Goal: Complete application form: Complete application form

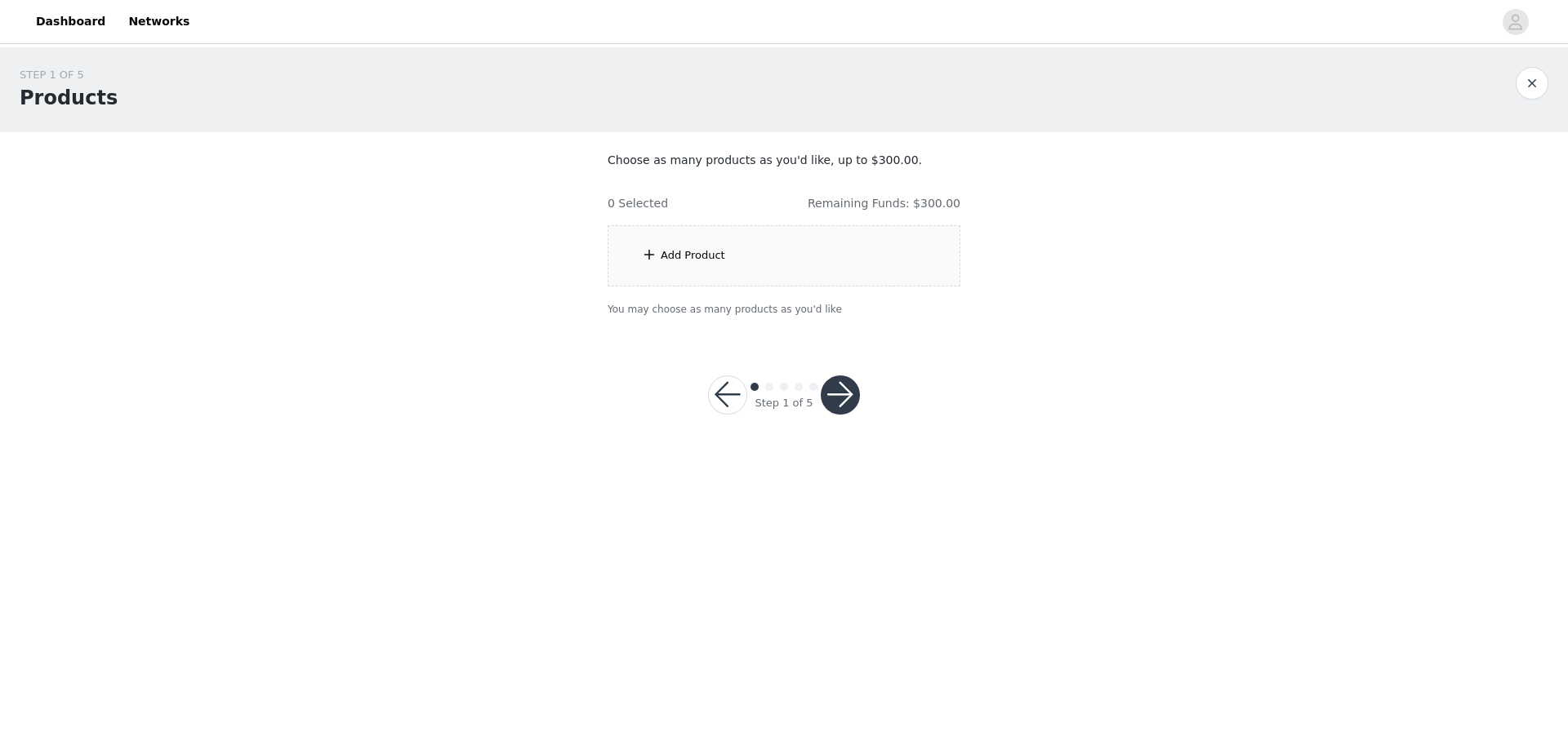
click at [674, 273] on div "Add Product" at bounding box center [783, 256] width 352 height 61
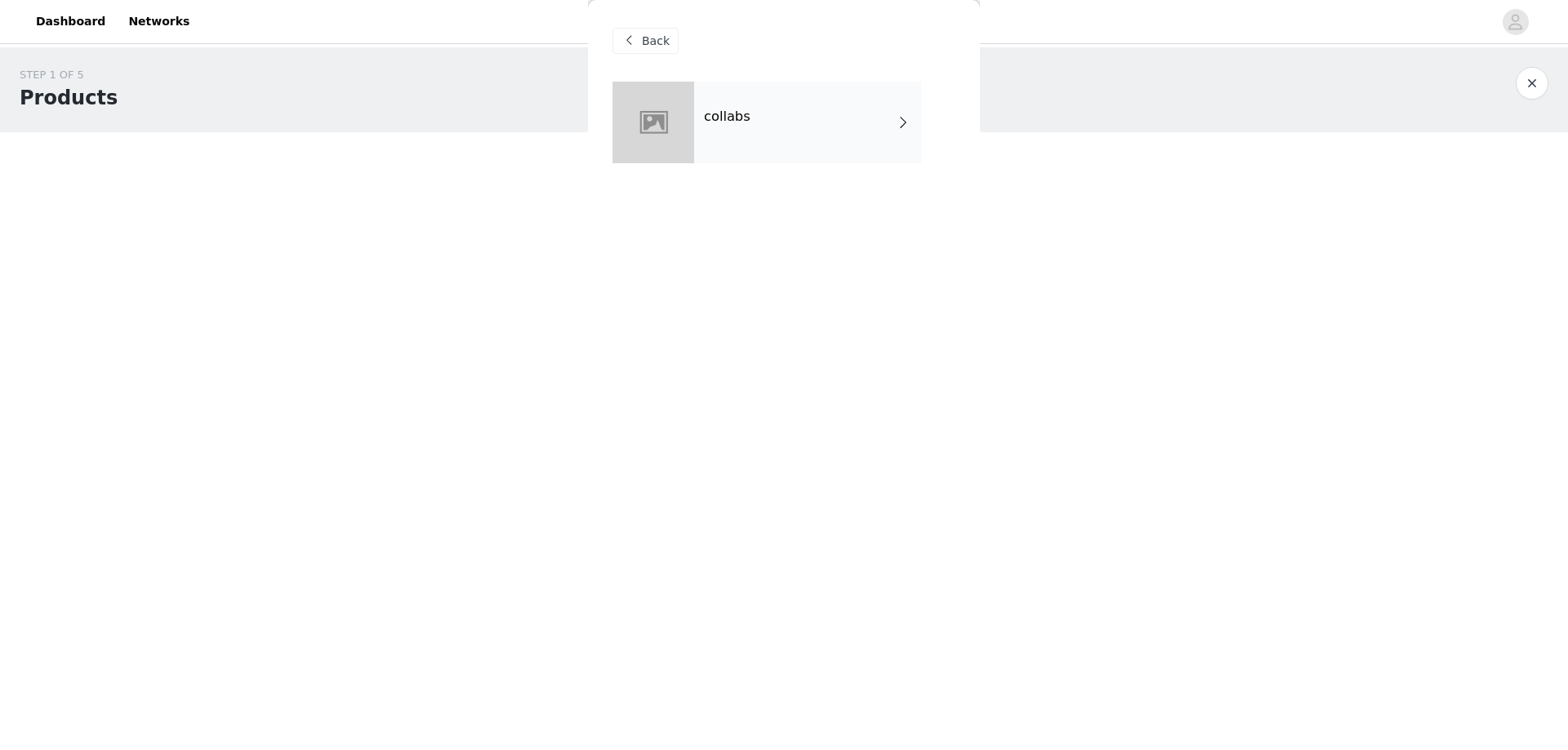
click at [745, 114] on h4 "collabs" at bounding box center [727, 116] width 46 height 14
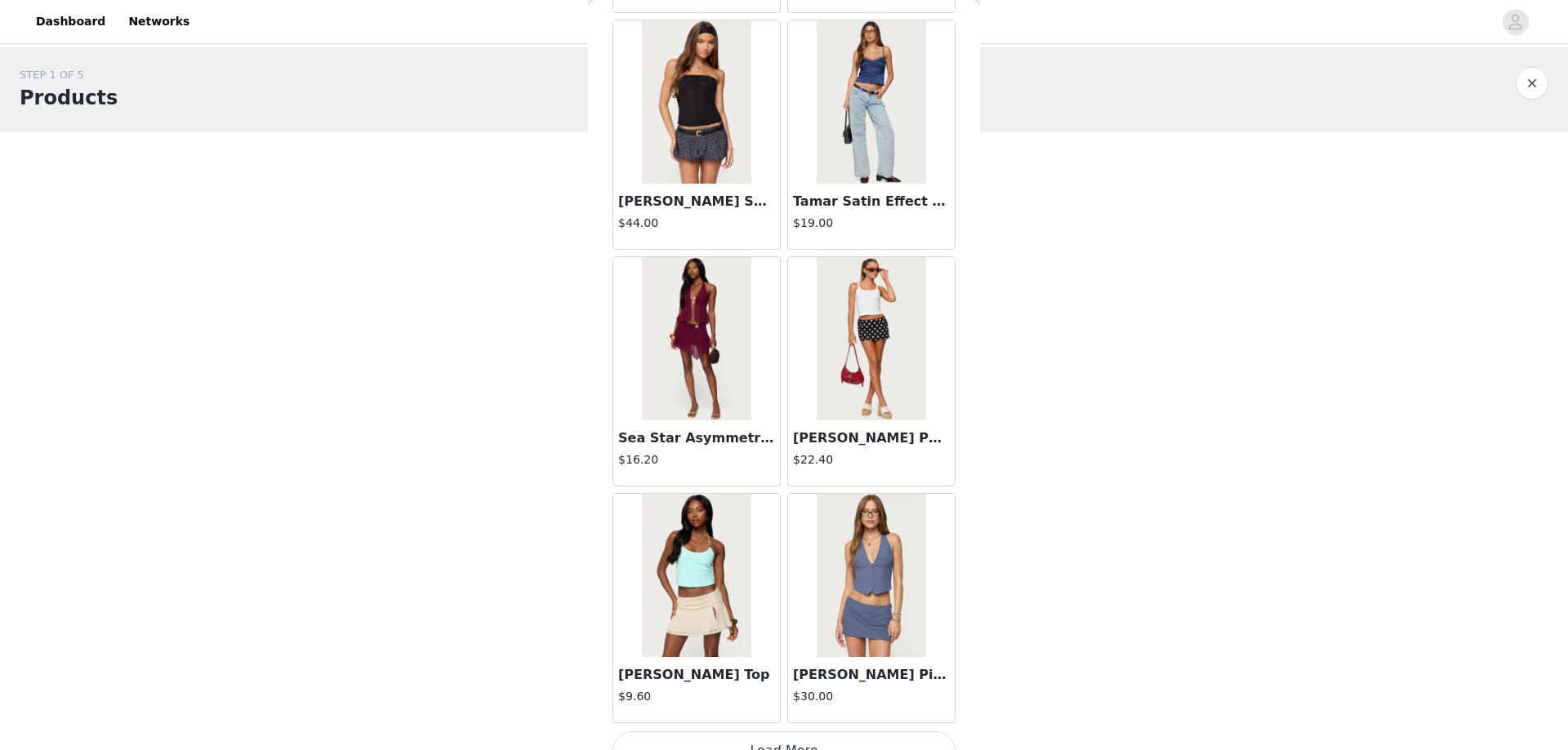
scroll to position [1747, 0]
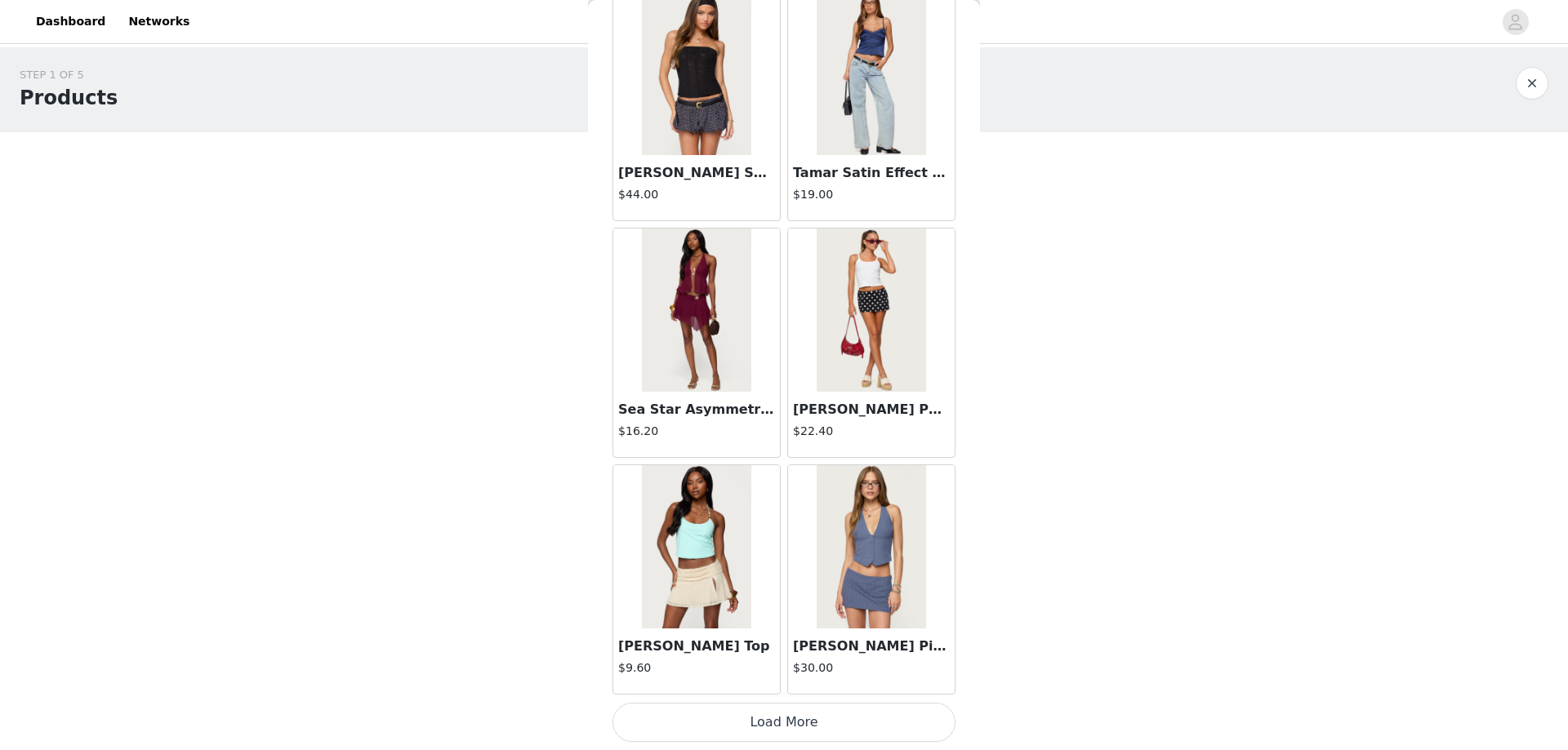
click at [736, 726] on button "Load More" at bounding box center [784, 722] width 343 height 40
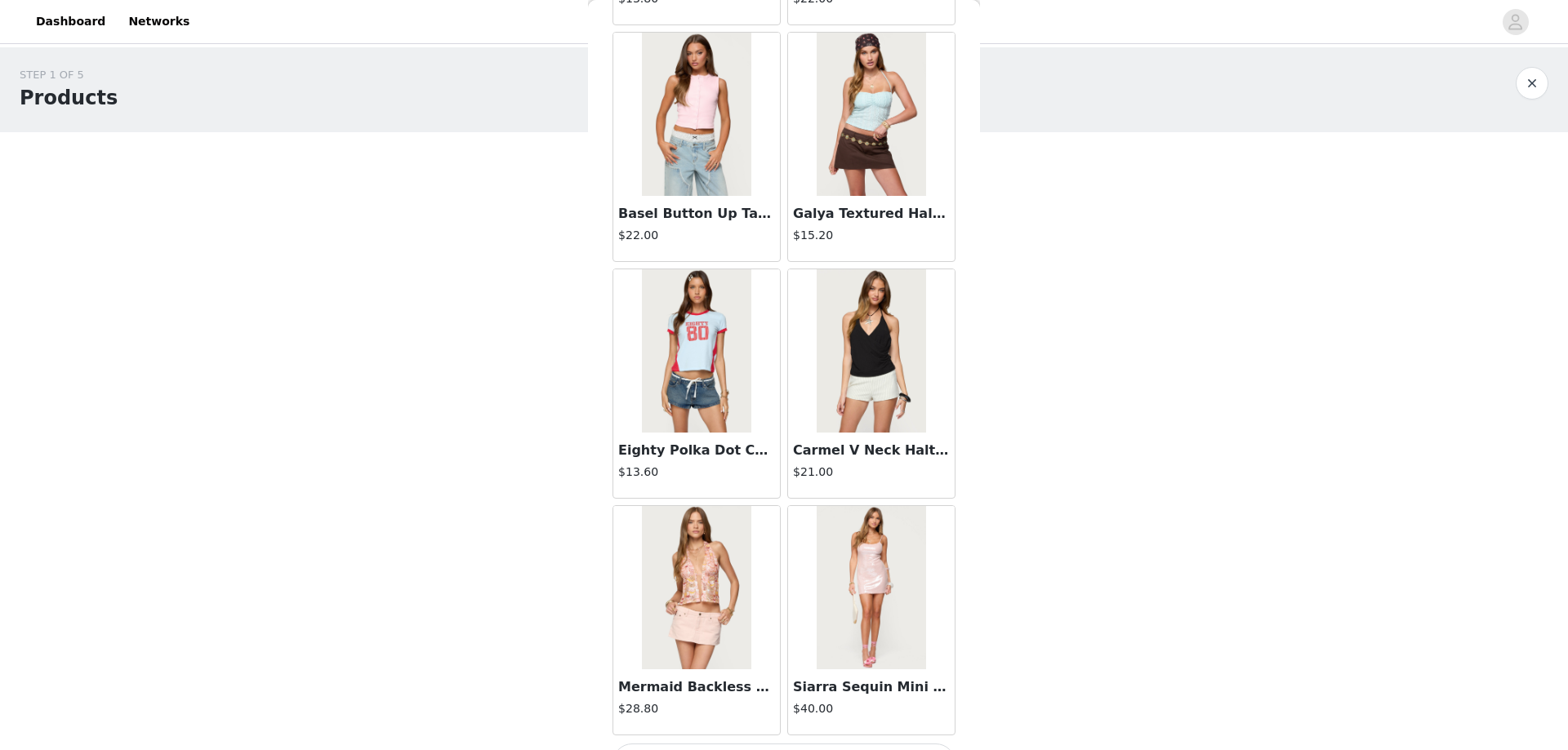
scroll to position [4115, 0]
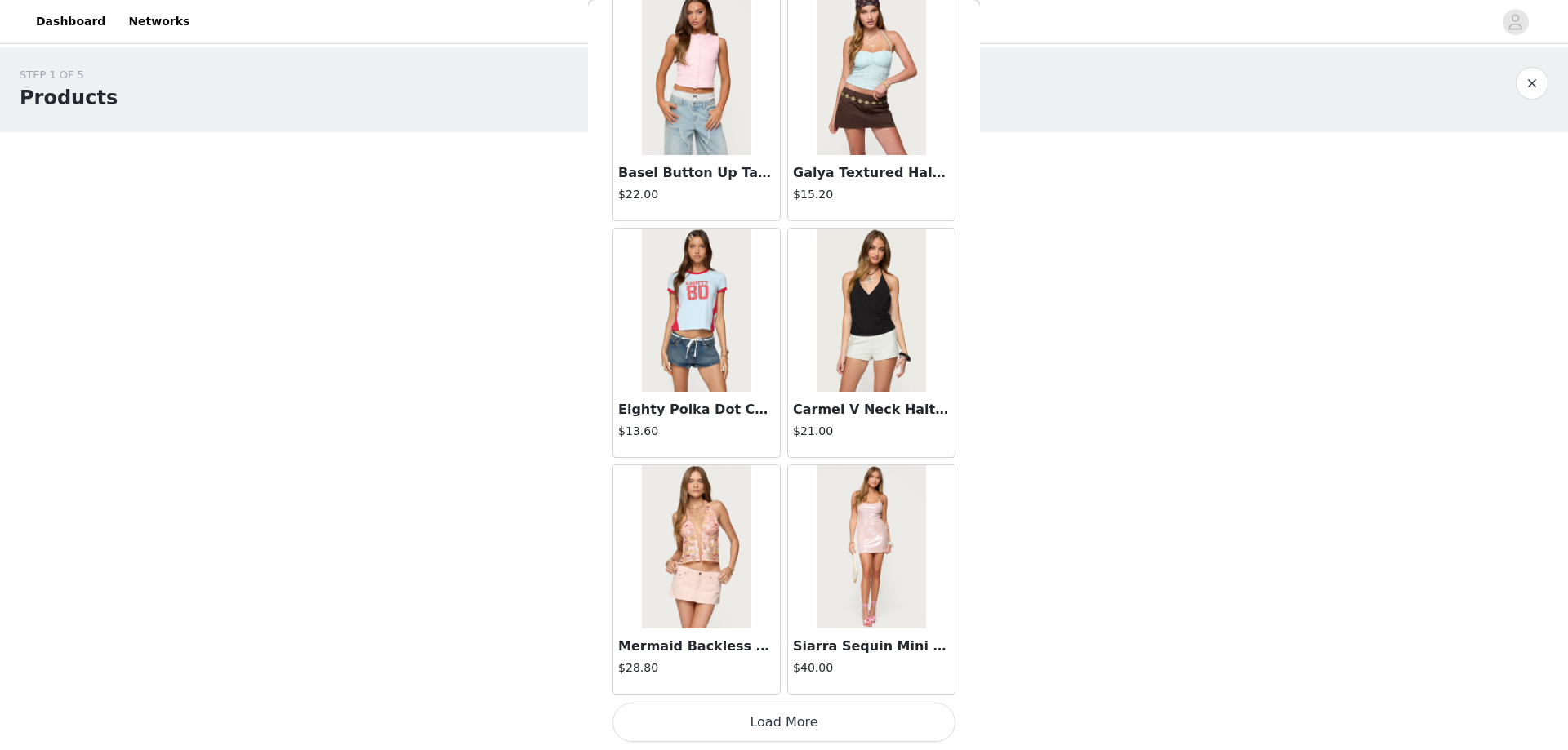
click at [763, 725] on button "Load More" at bounding box center [784, 722] width 343 height 40
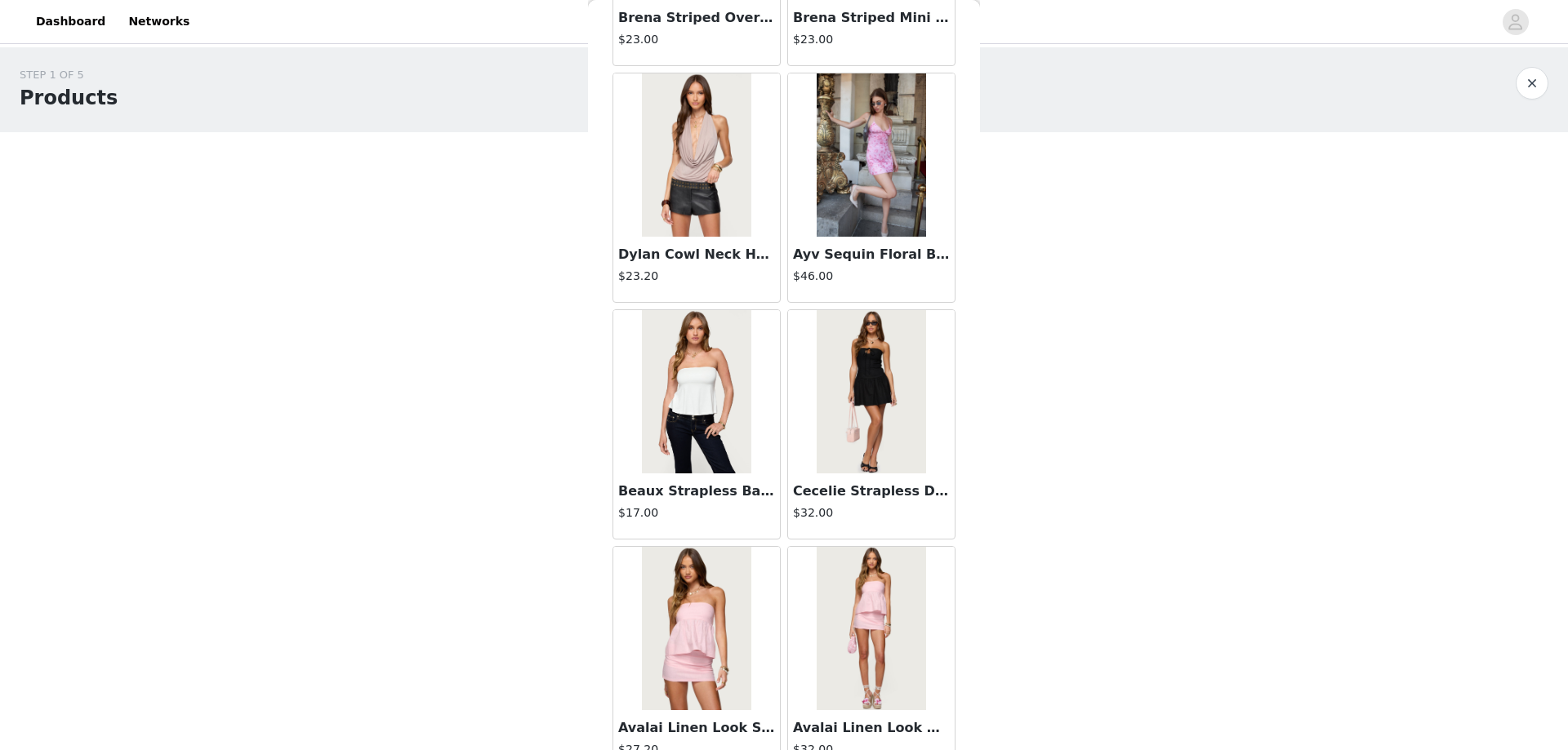
scroll to position [6482, 0]
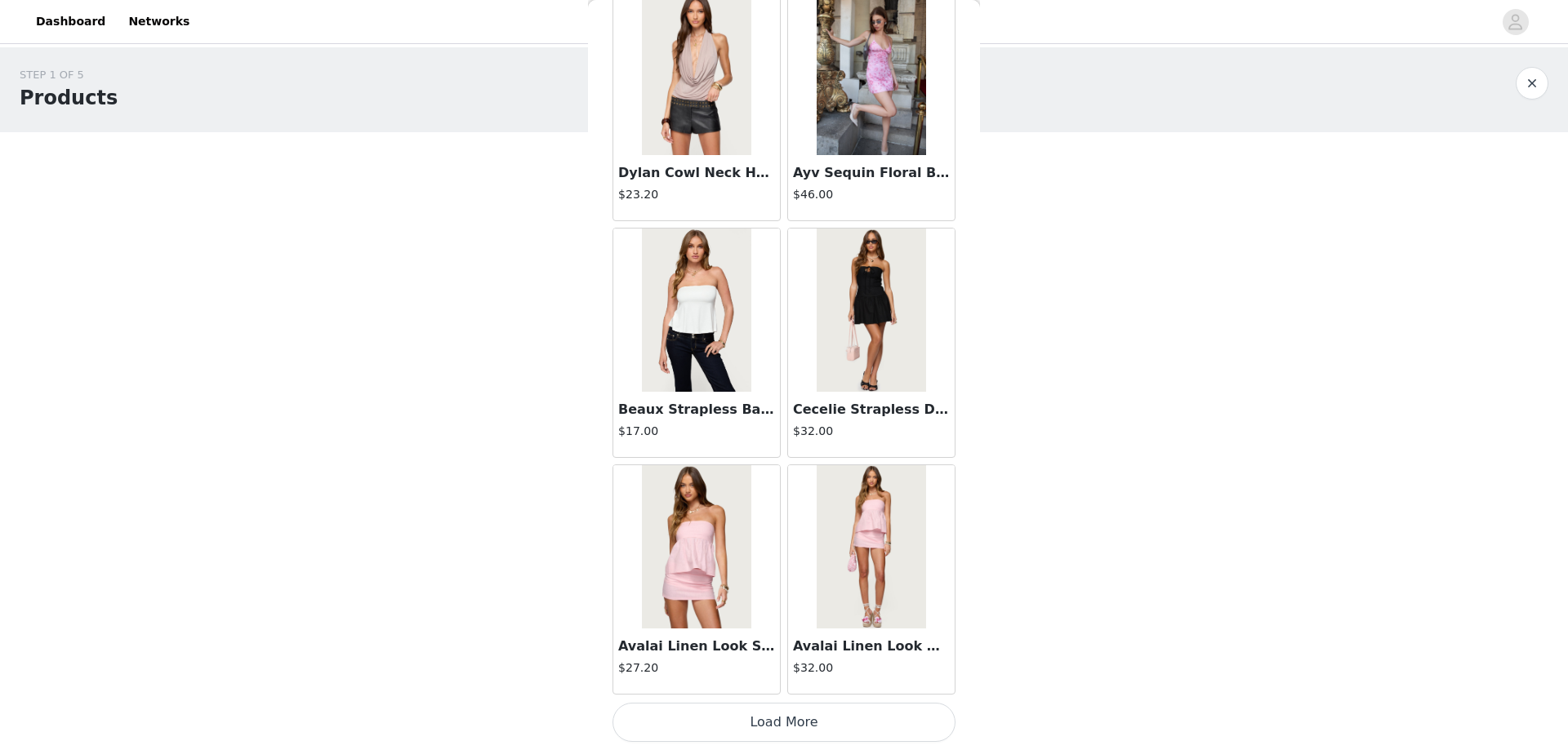
click at [741, 722] on button "Load More" at bounding box center [784, 722] width 343 height 40
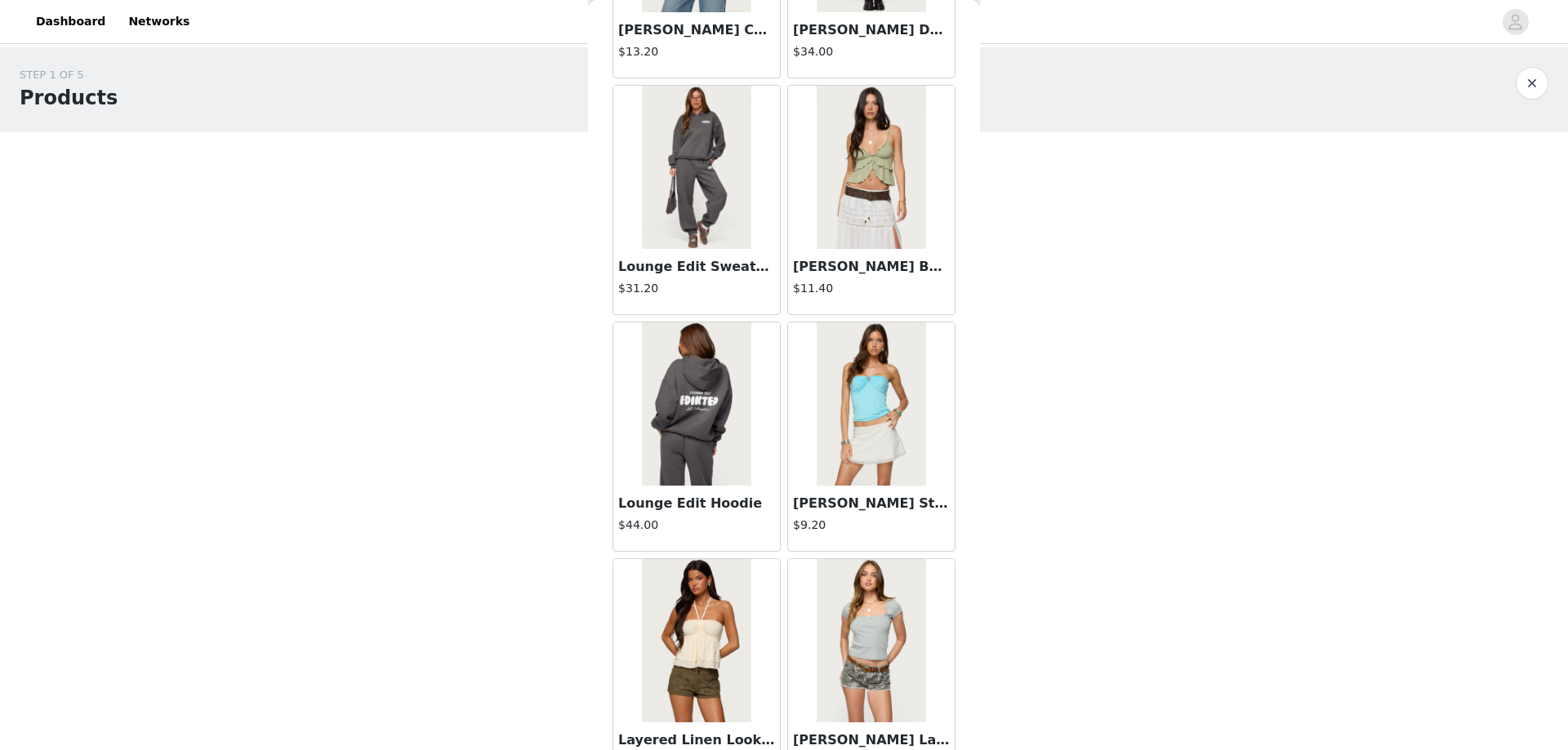
scroll to position [8849, 0]
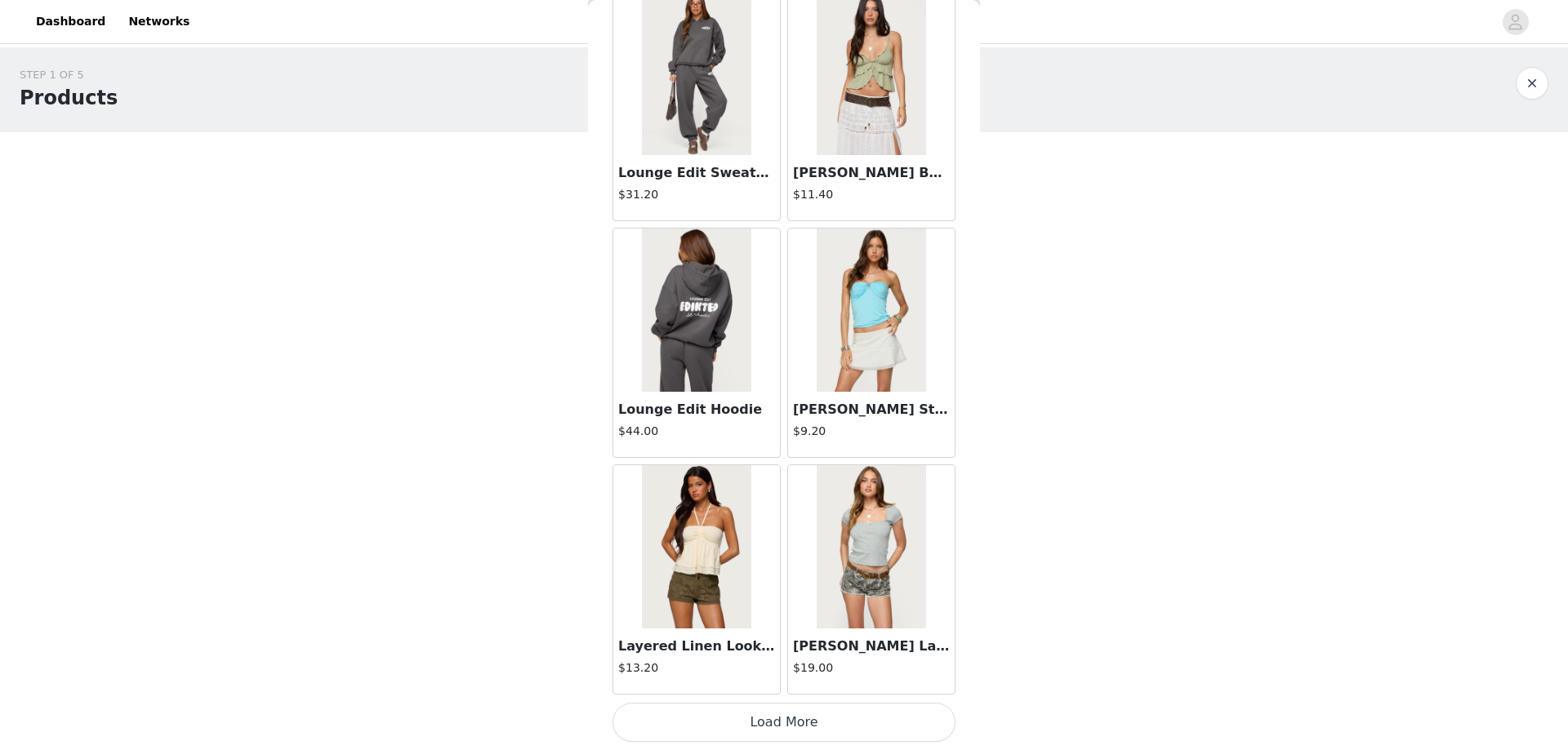
click at [757, 726] on button "Load More" at bounding box center [784, 722] width 343 height 40
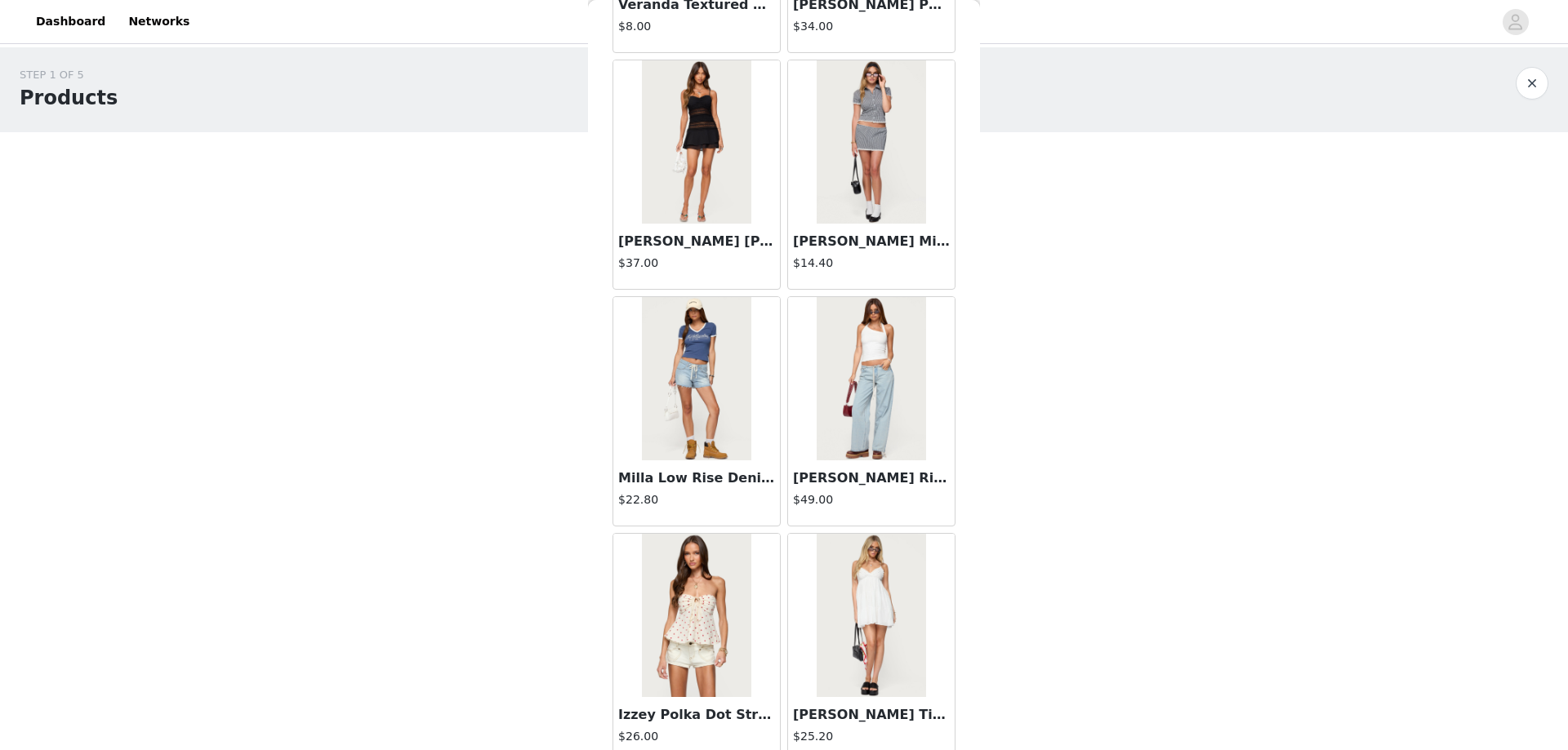
scroll to position [11216, 0]
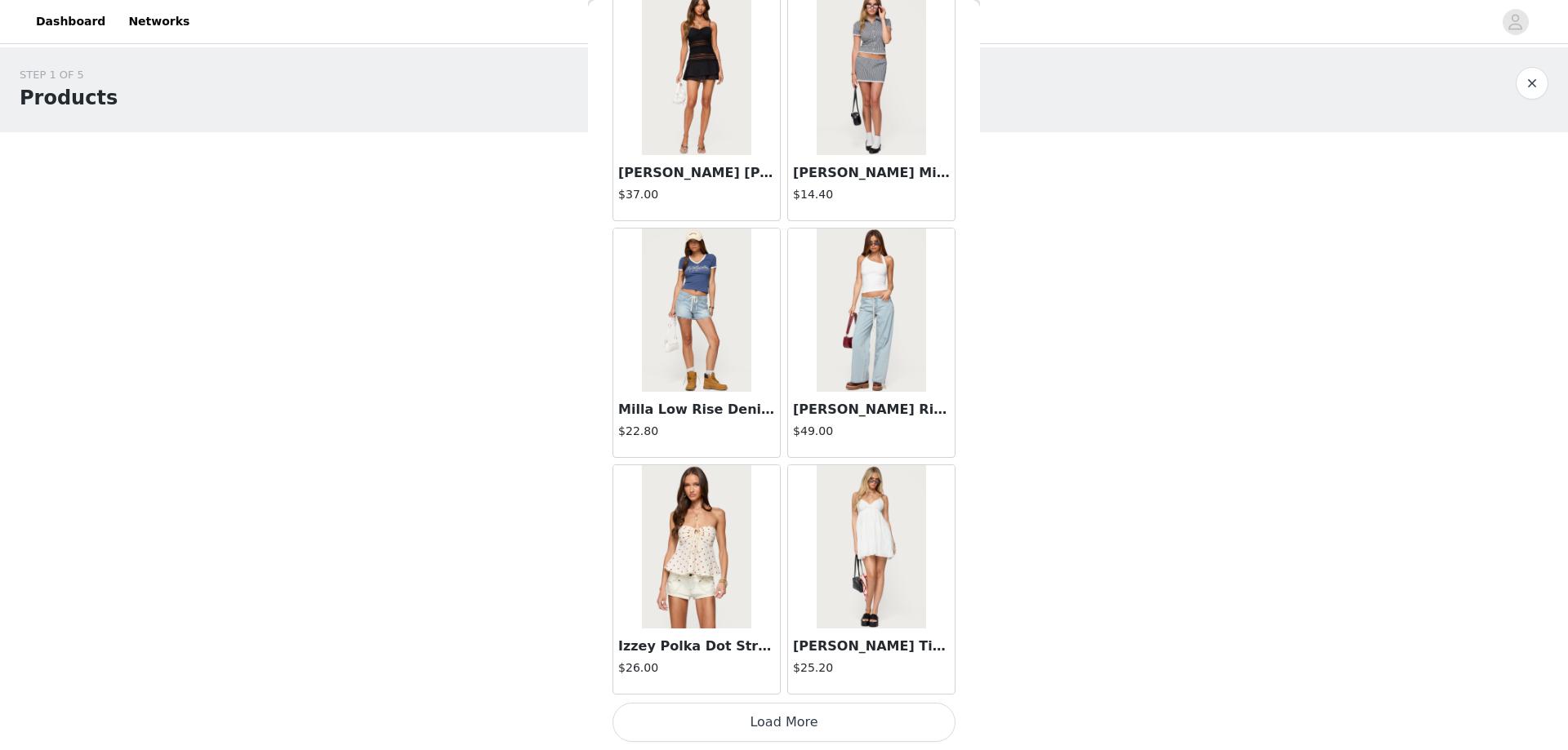
click at [759, 719] on button "Load More" at bounding box center [784, 722] width 343 height 40
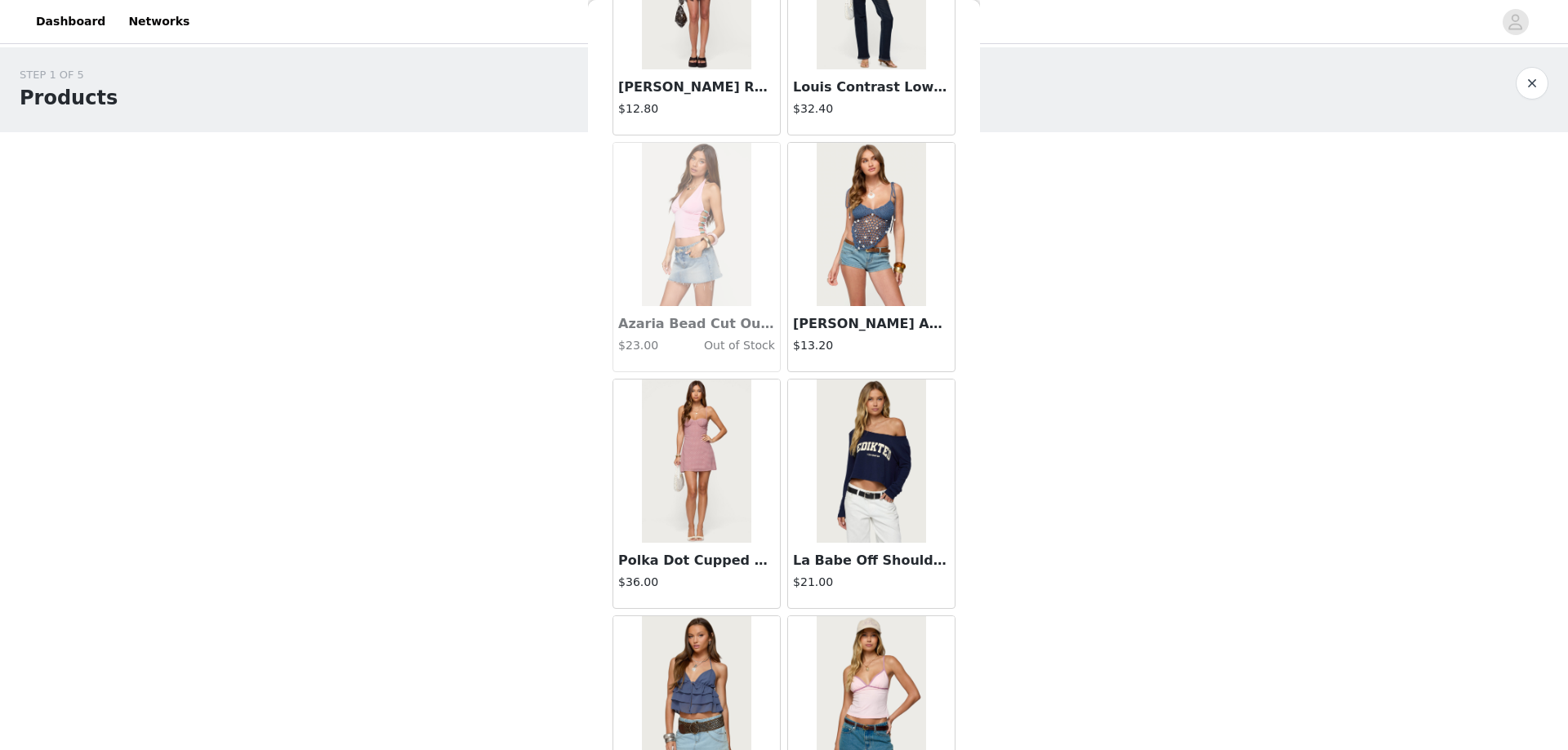
scroll to position [13583, 0]
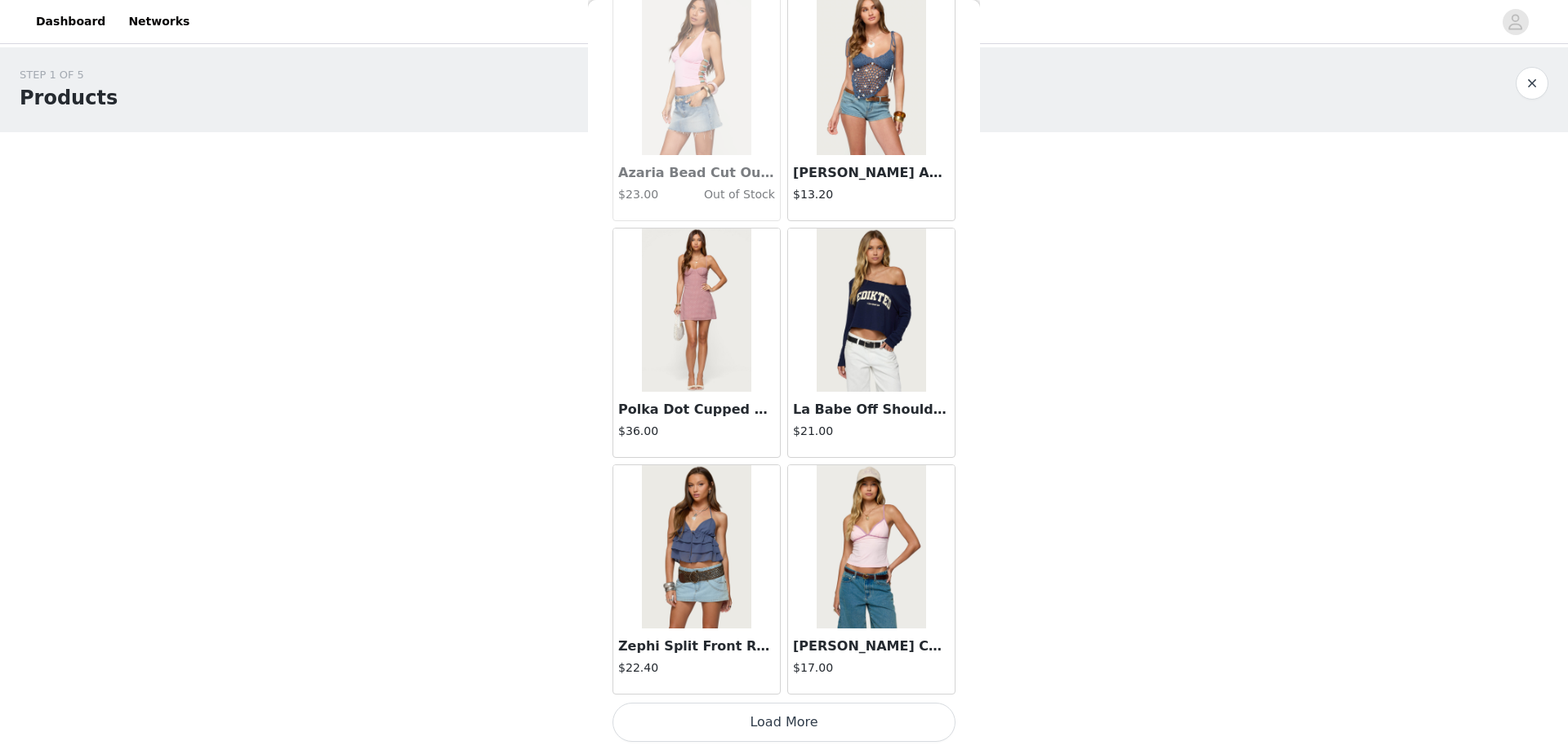
click at [770, 718] on button "Load More" at bounding box center [784, 722] width 343 height 40
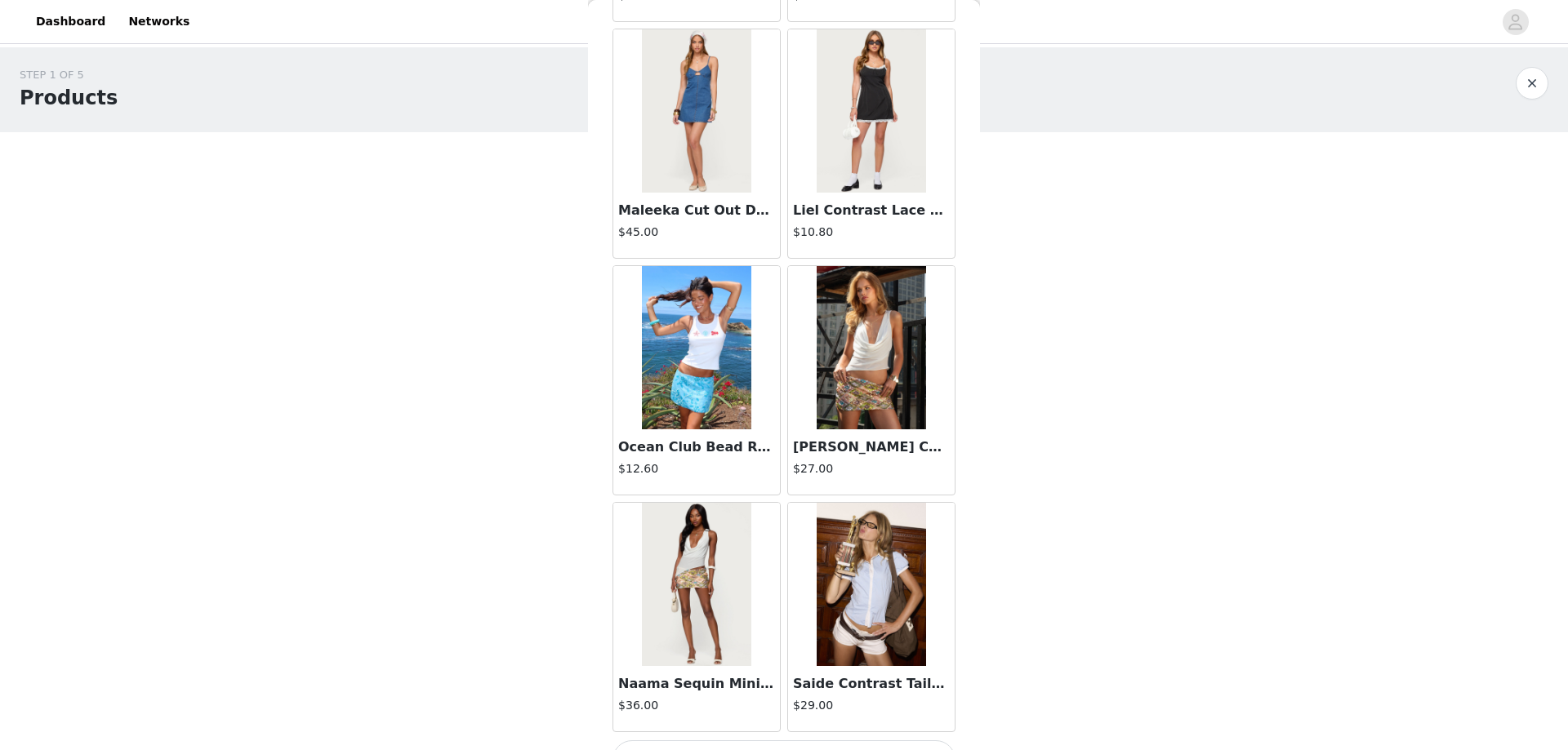
scroll to position [15950, 0]
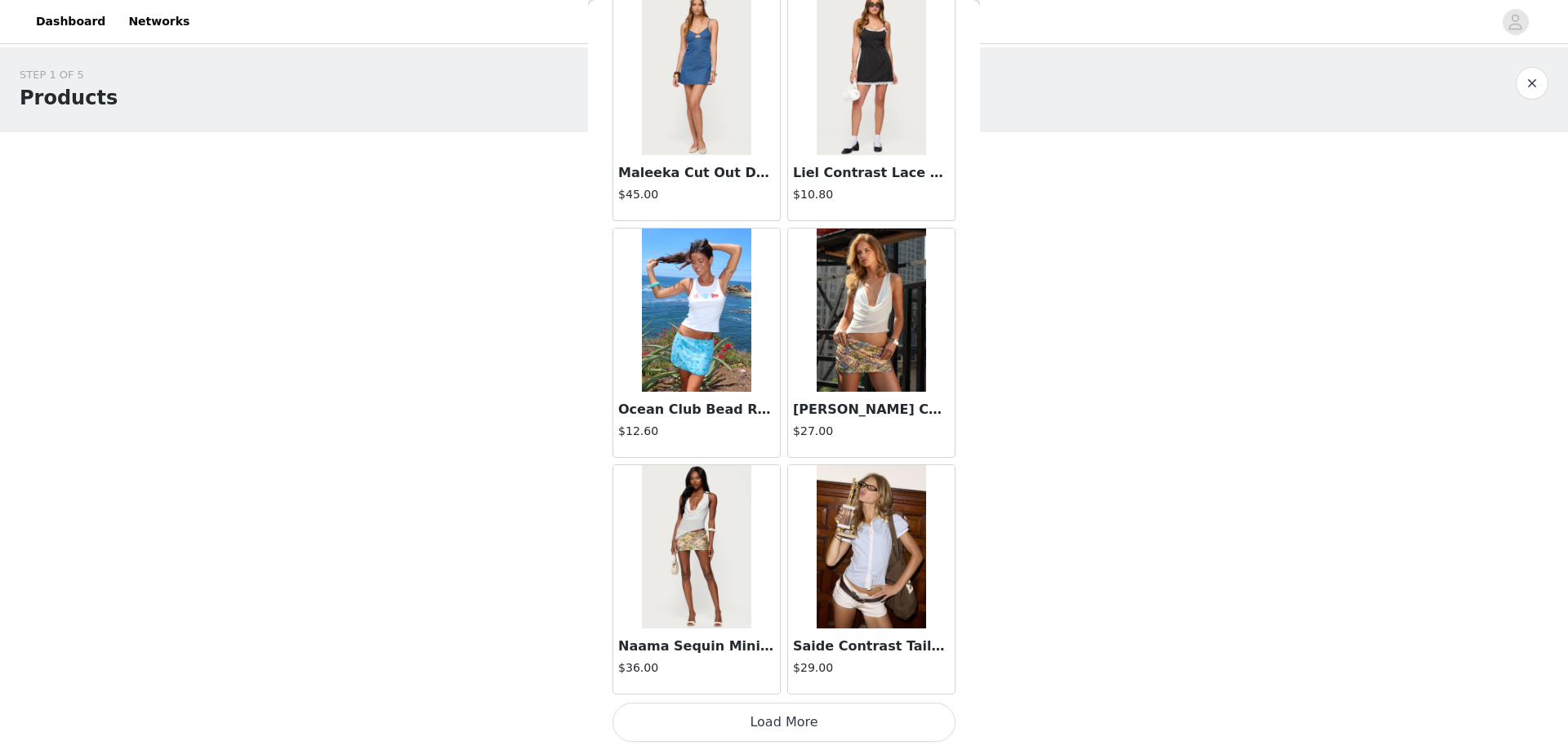
click at [786, 717] on button "Load More" at bounding box center [784, 722] width 343 height 40
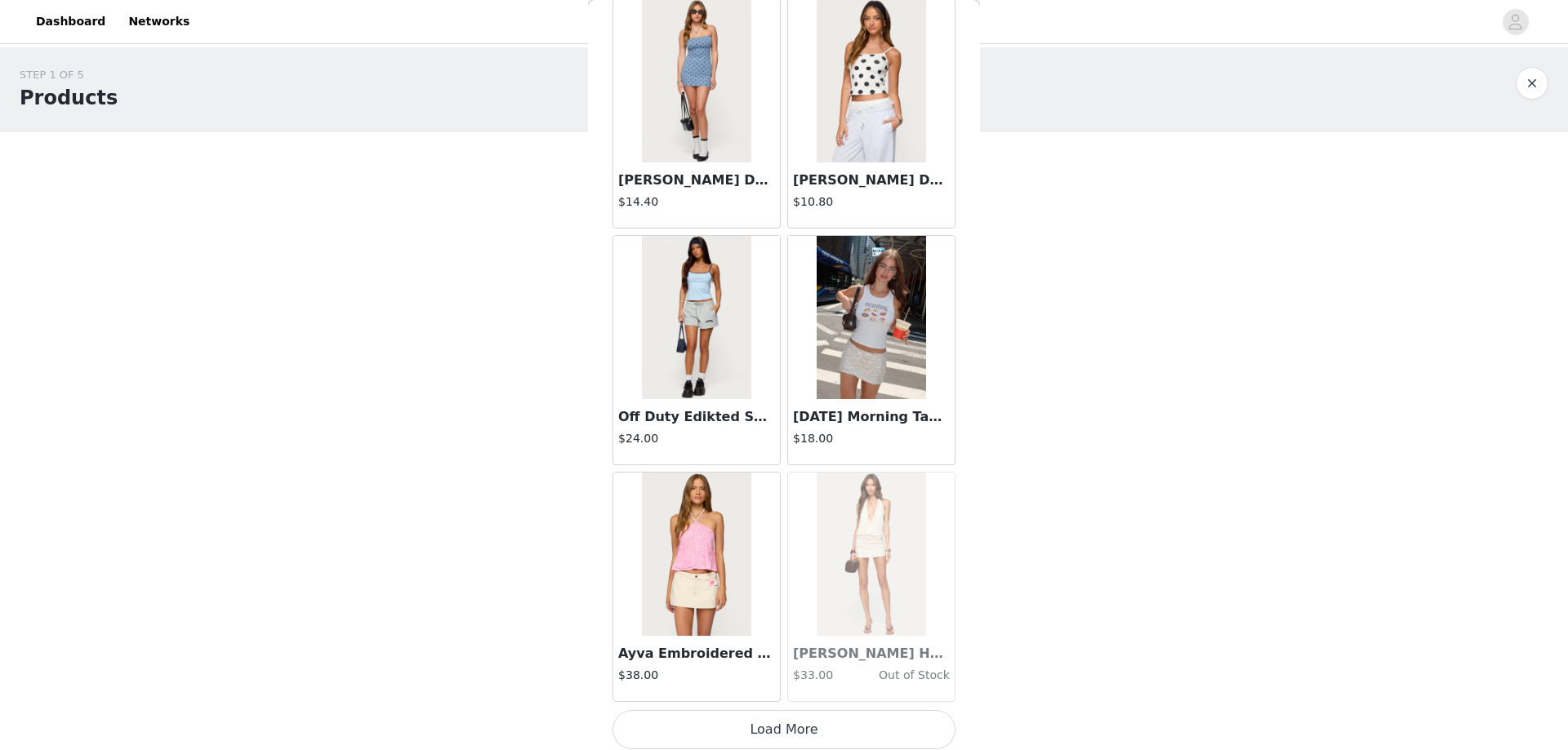
scroll to position [18318, 0]
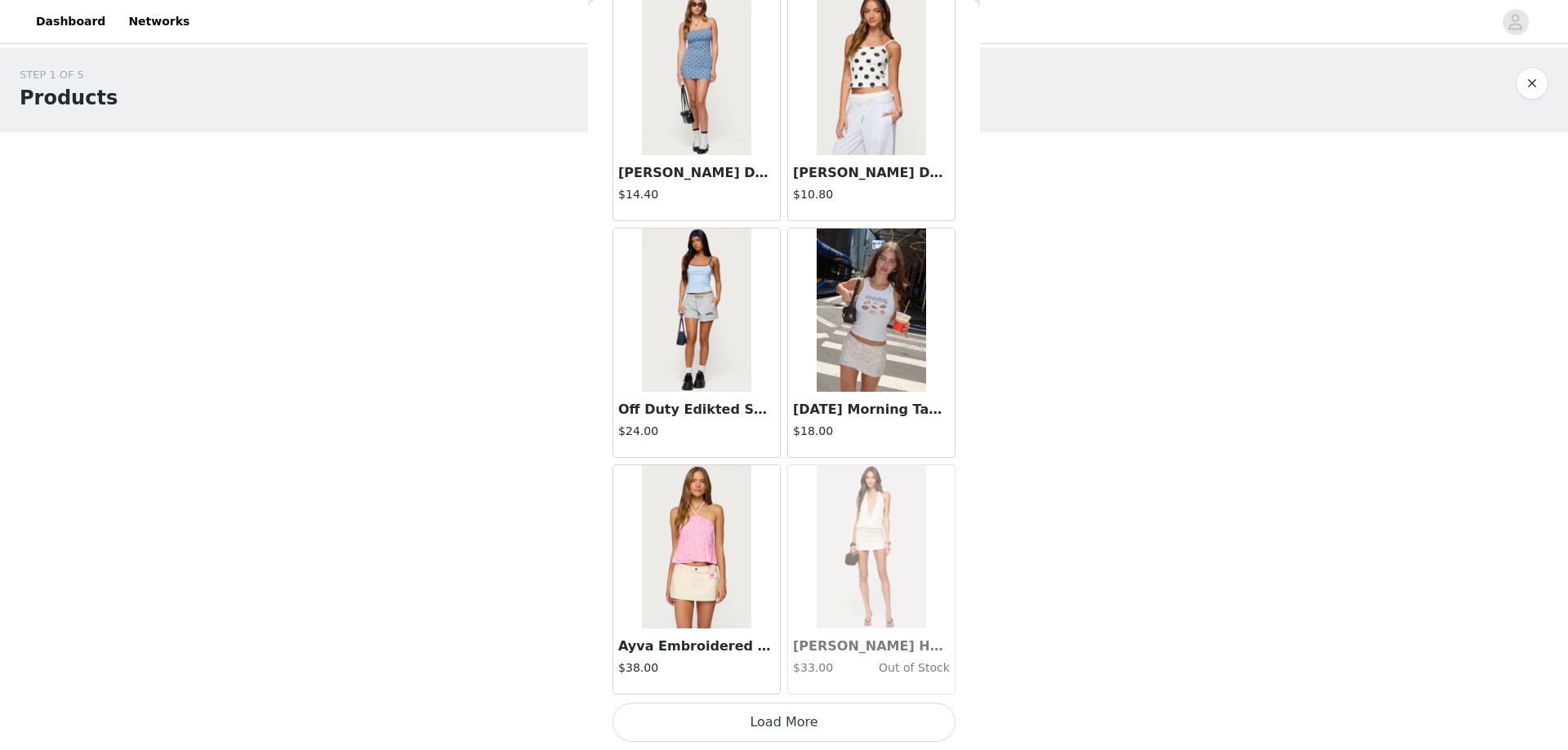
click at [776, 717] on button "Load More" at bounding box center [784, 722] width 343 height 40
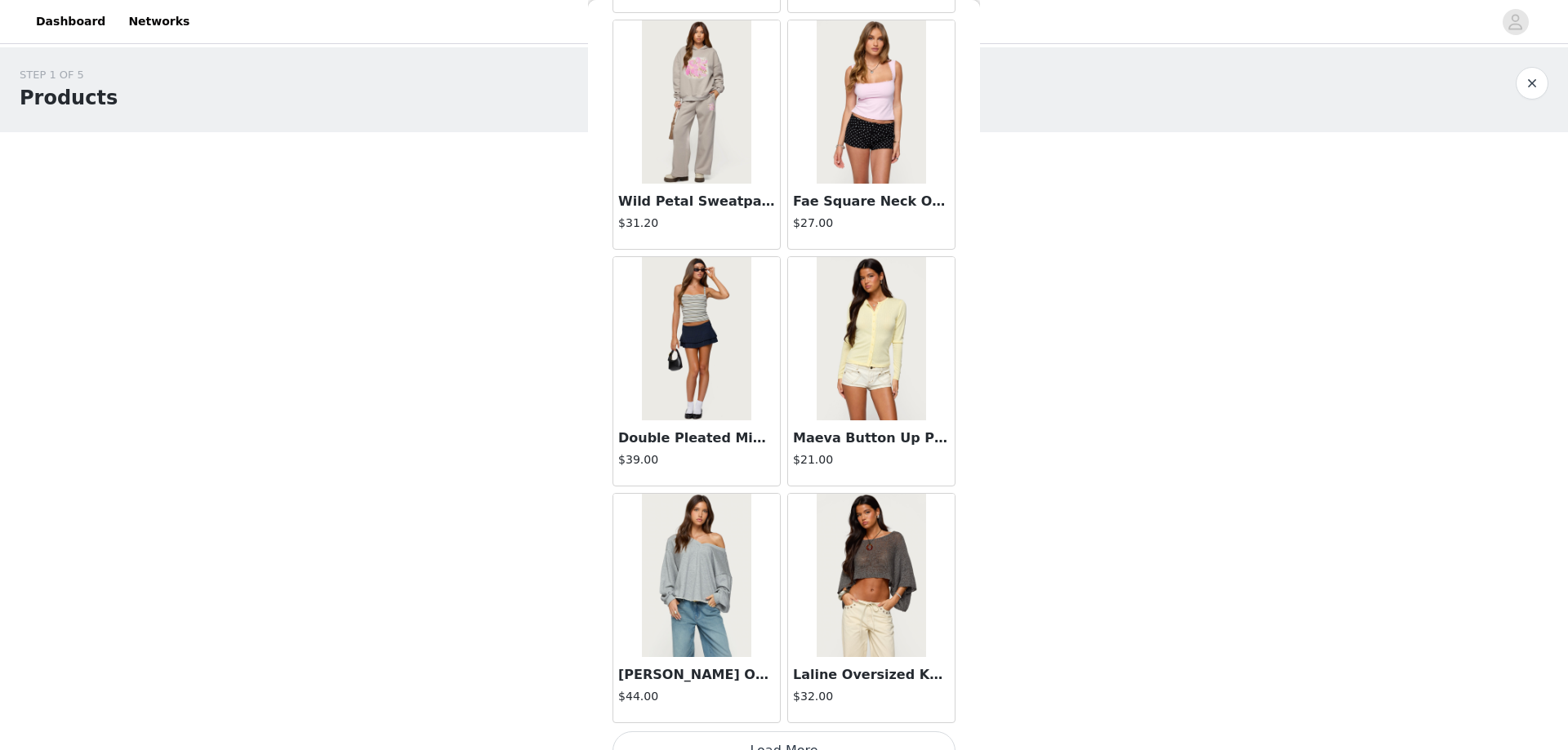
scroll to position [20685, 0]
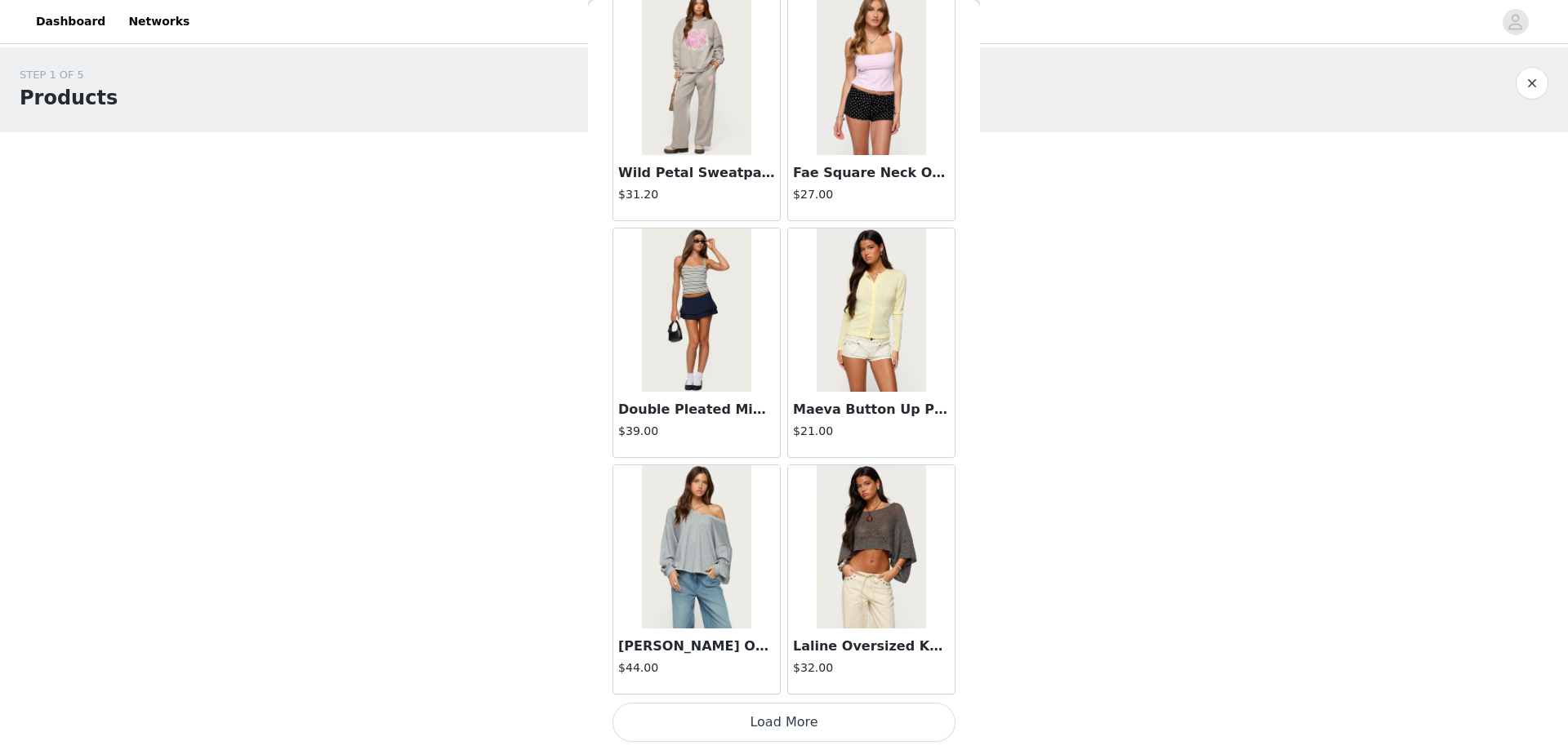
click at [777, 723] on button "Load More" at bounding box center [784, 722] width 343 height 40
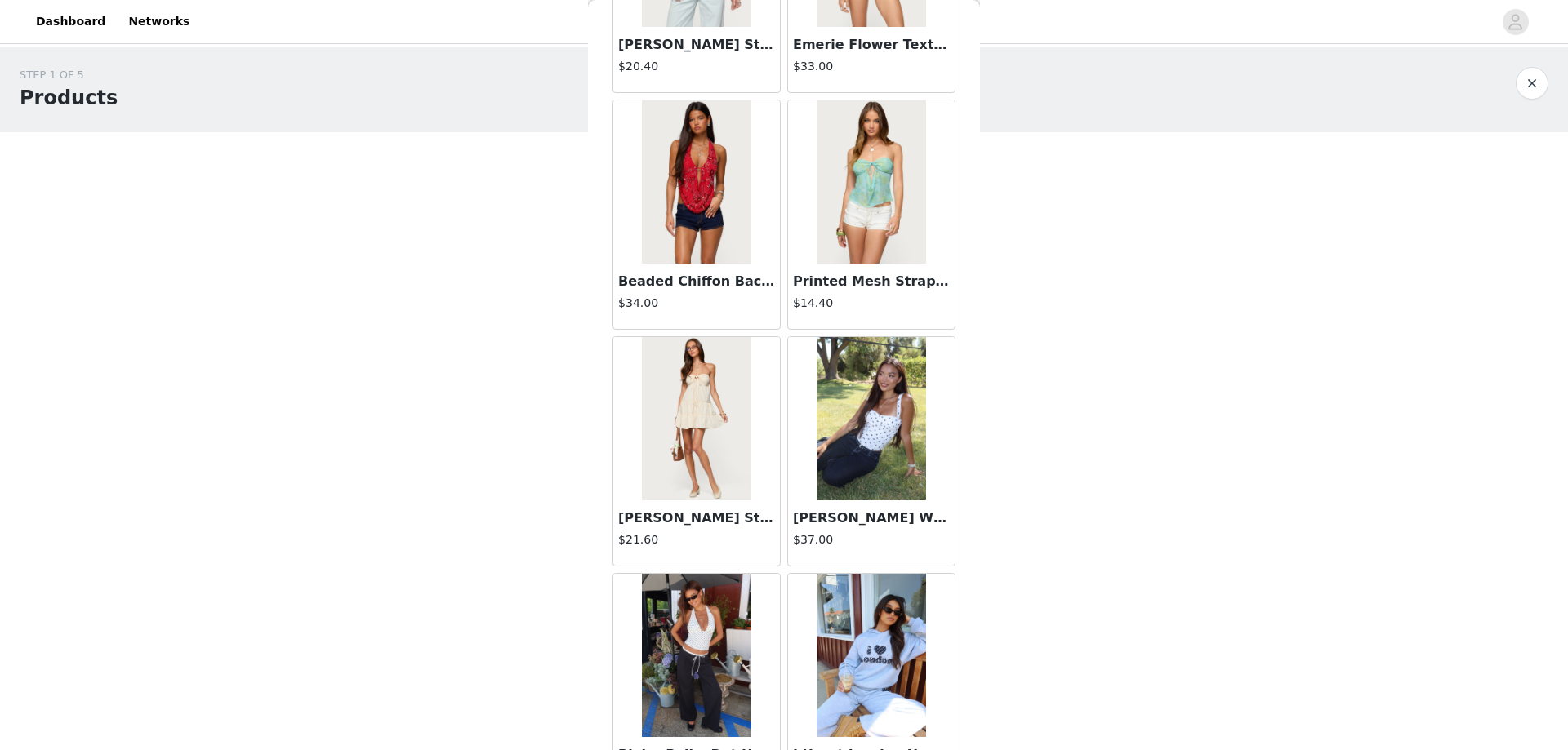
scroll to position [23052, 0]
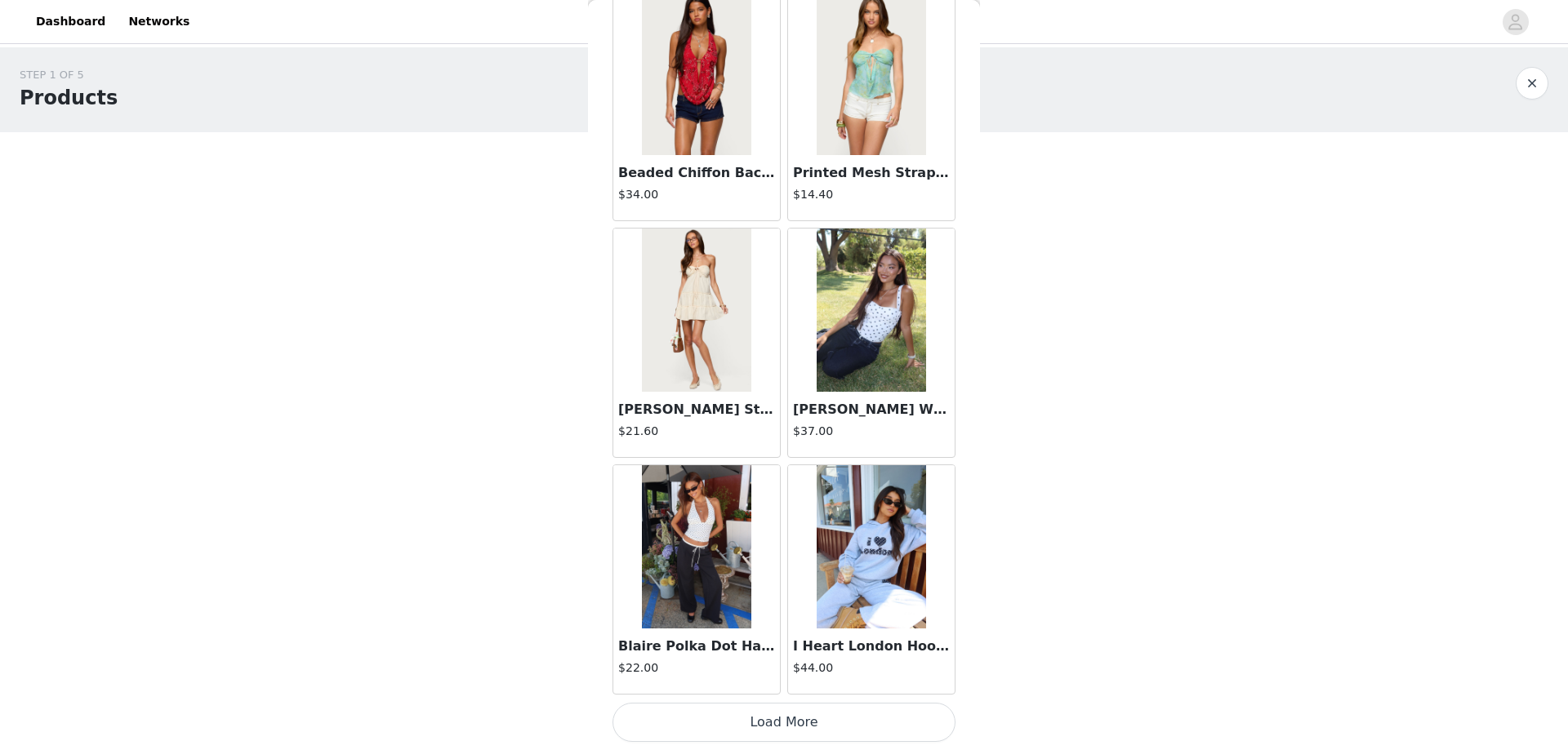
click at [779, 721] on button "Load More" at bounding box center [784, 722] width 343 height 40
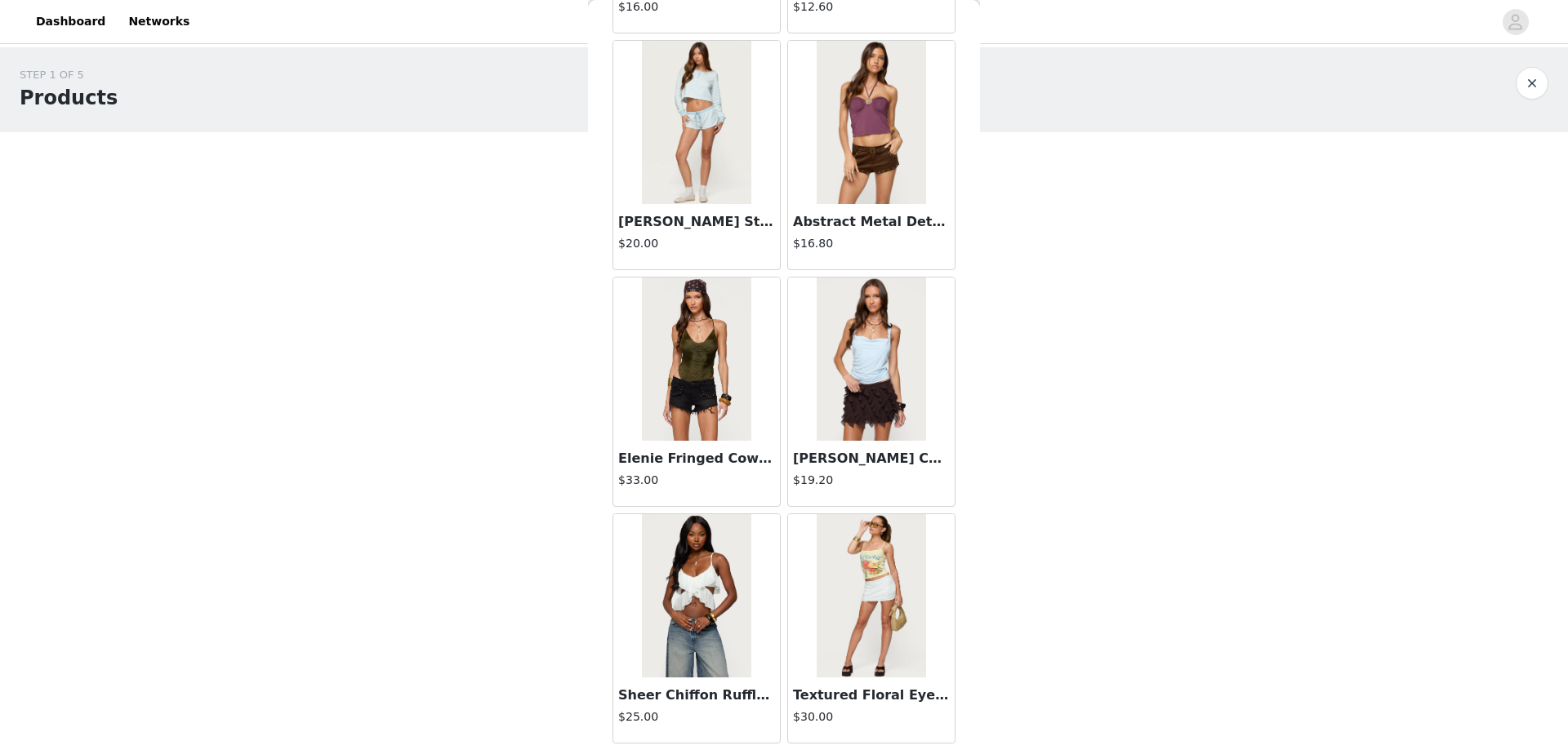
scroll to position [25418, 0]
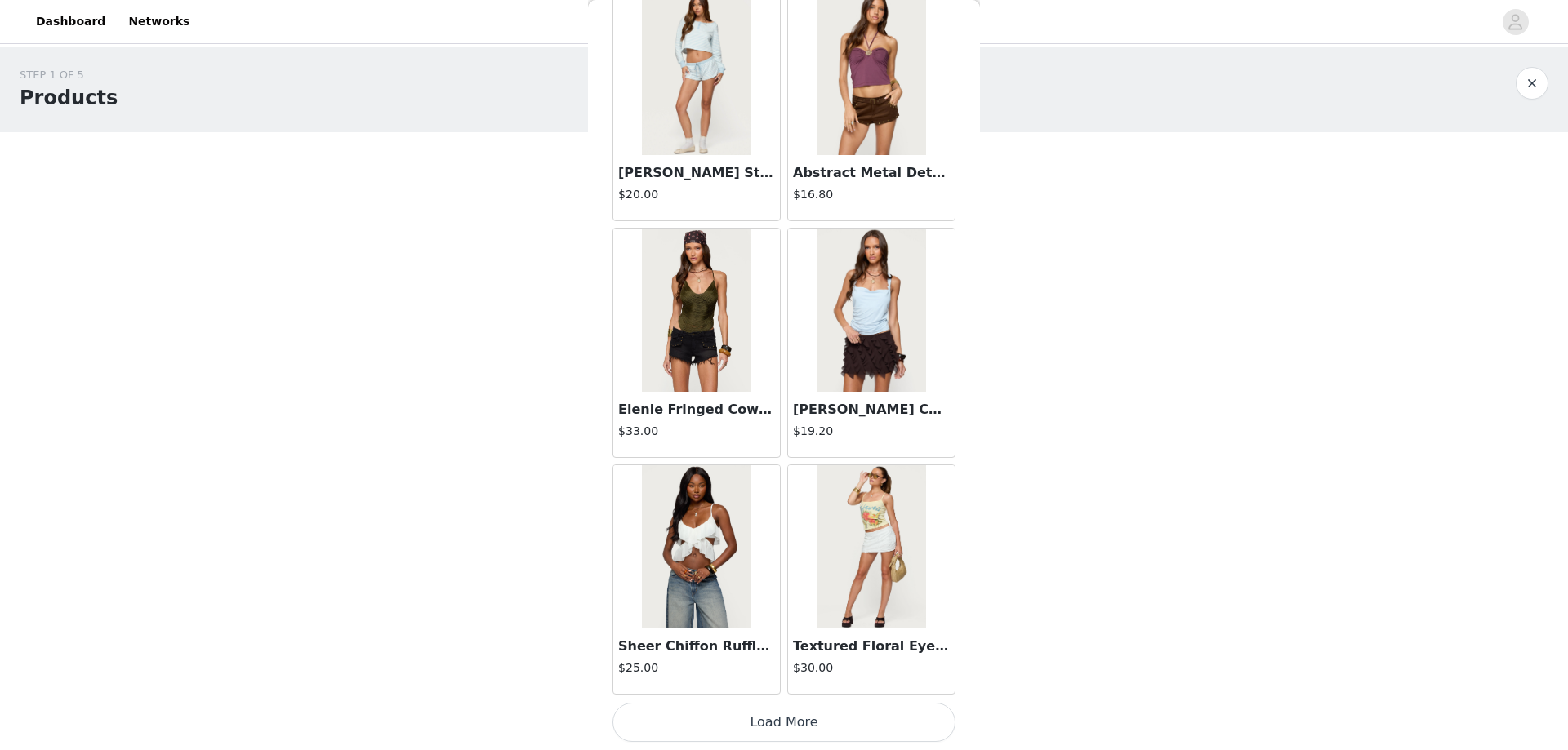
drag, startPoint x: 768, startPoint y: 721, endPoint x: 767, endPoint y: 710, distance: 11.0
click at [768, 721] on button "Load More" at bounding box center [784, 722] width 343 height 40
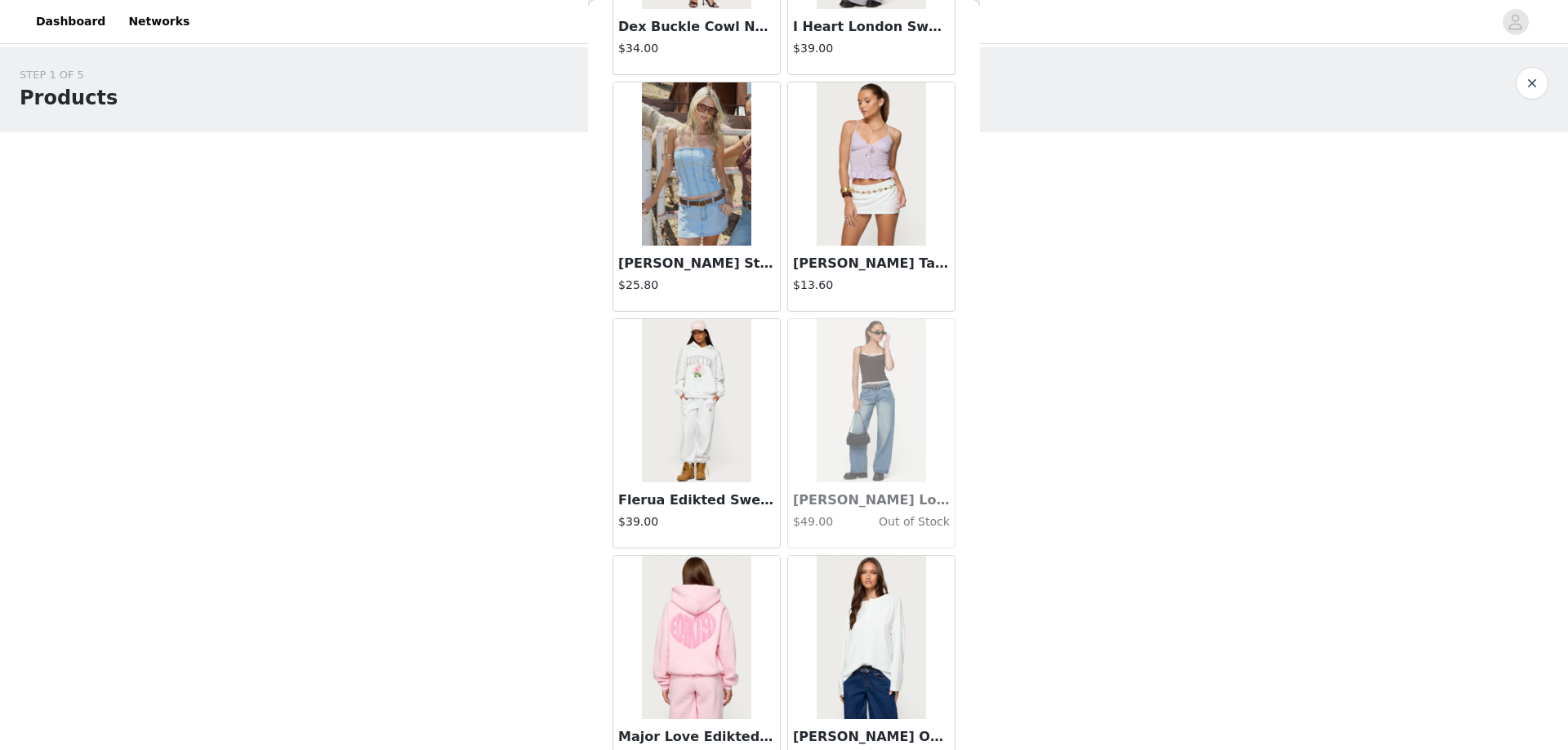
scroll to position [27786, 0]
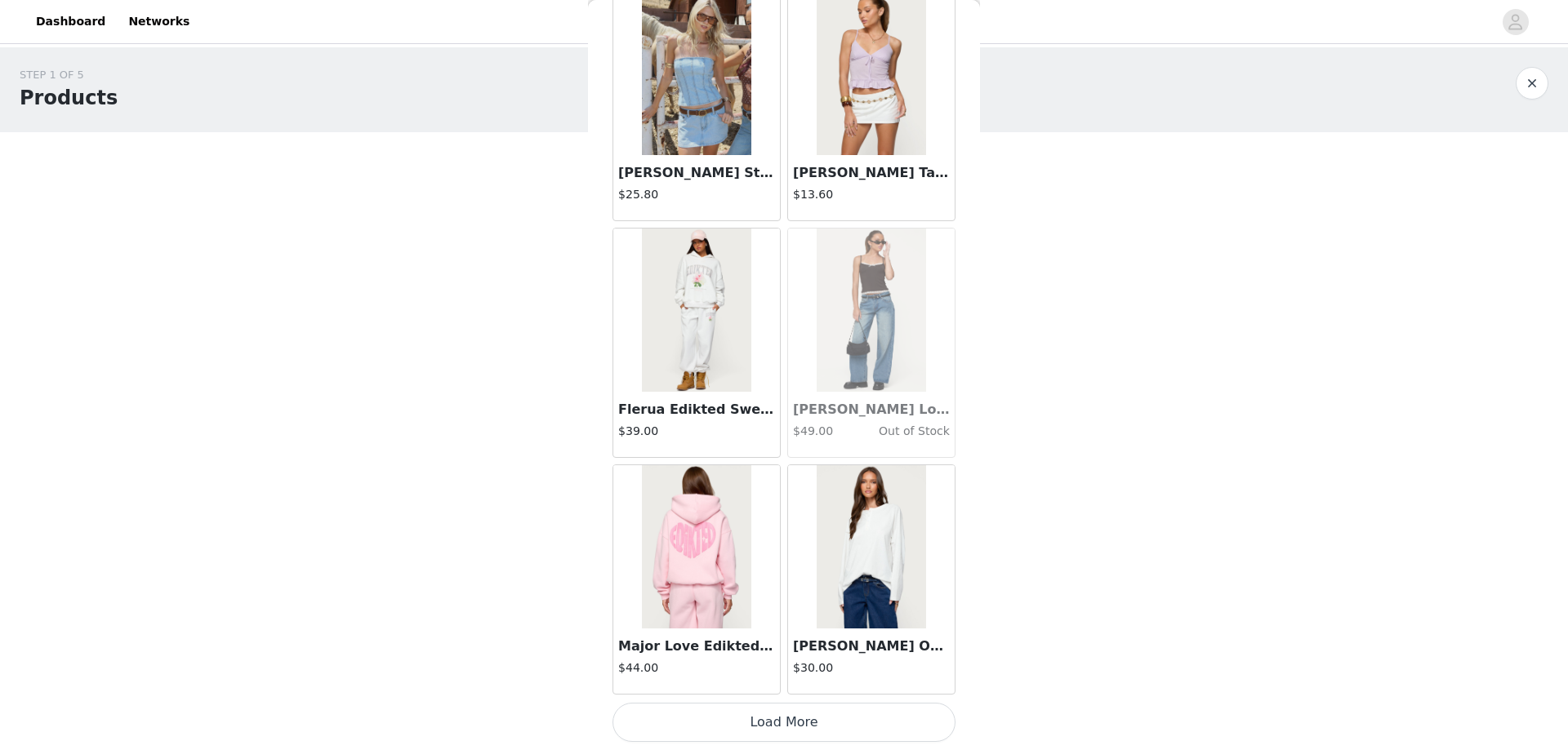
click at [773, 725] on button "Load More" at bounding box center [784, 722] width 343 height 40
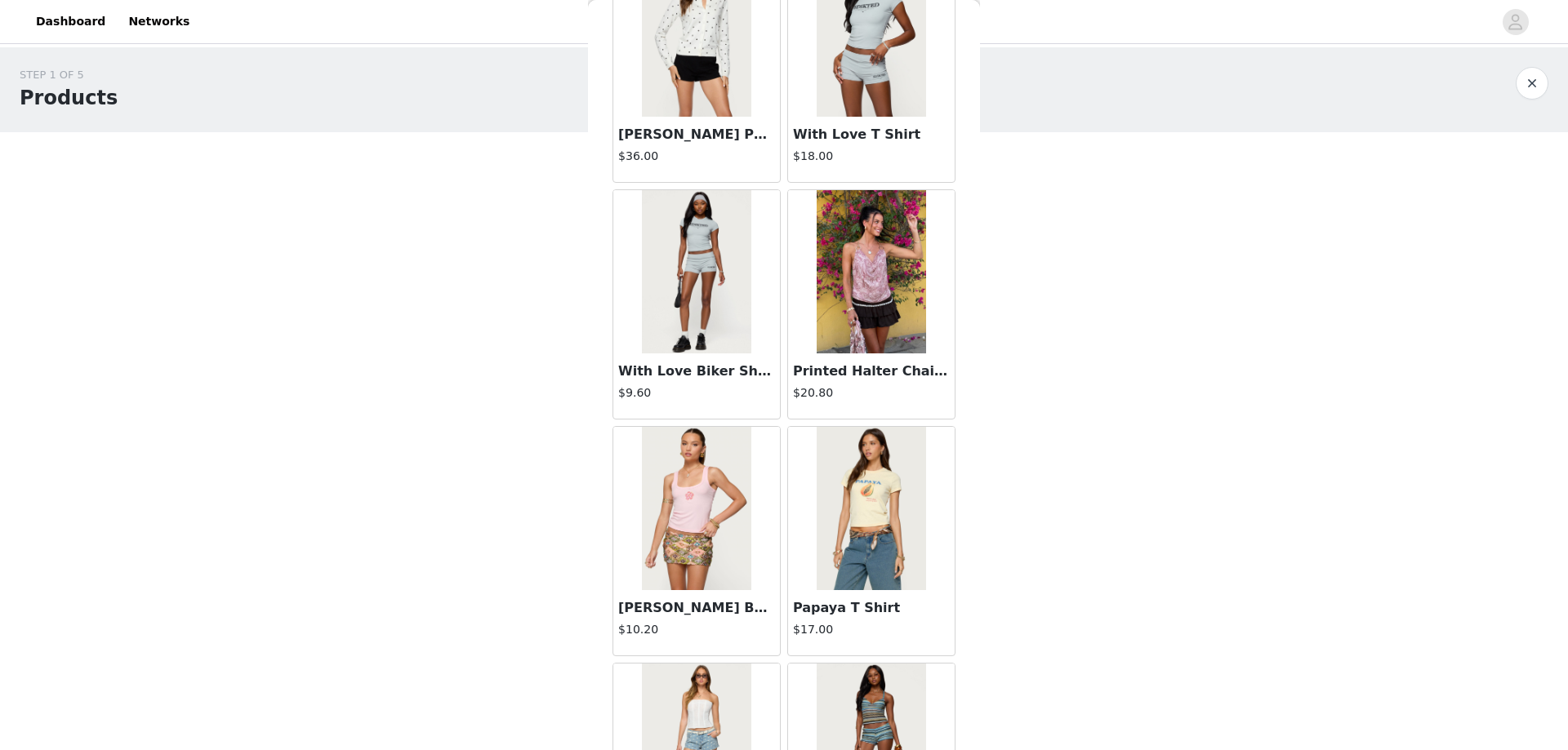
scroll to position [30153, 0]
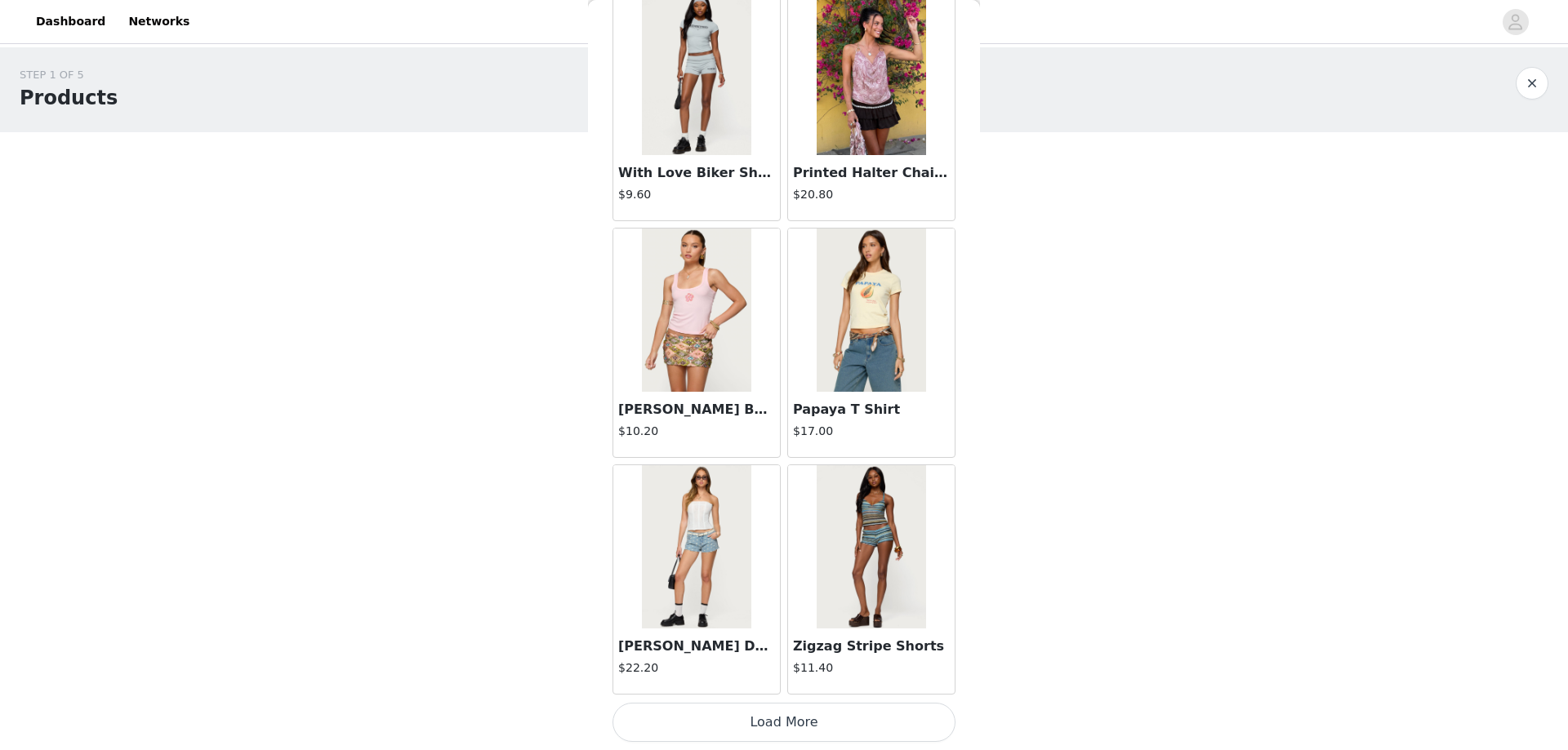
click at [789, 726] on button "Load More" at bounding box center [784, 722] width 343 height 40
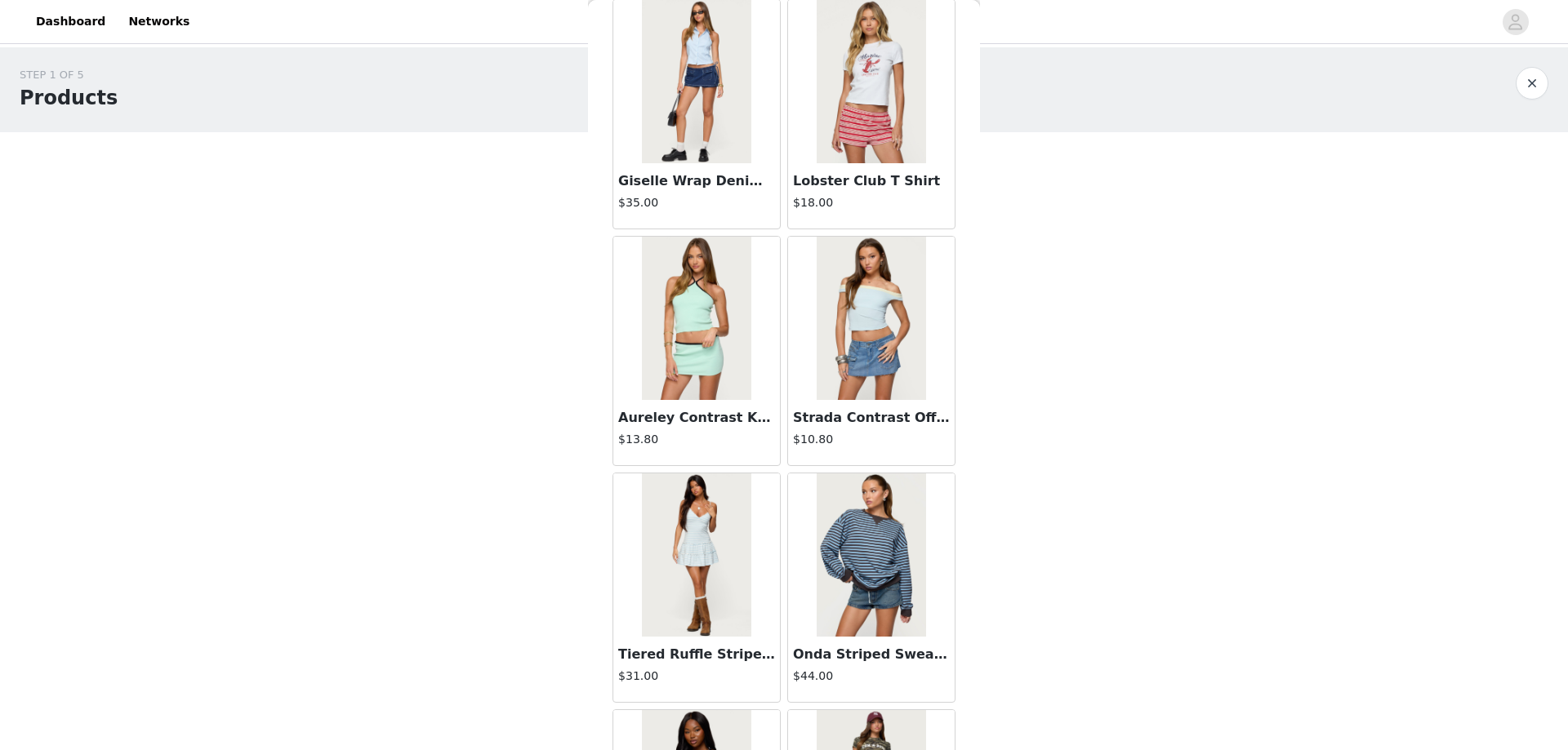
scroll to position [32520, 0]
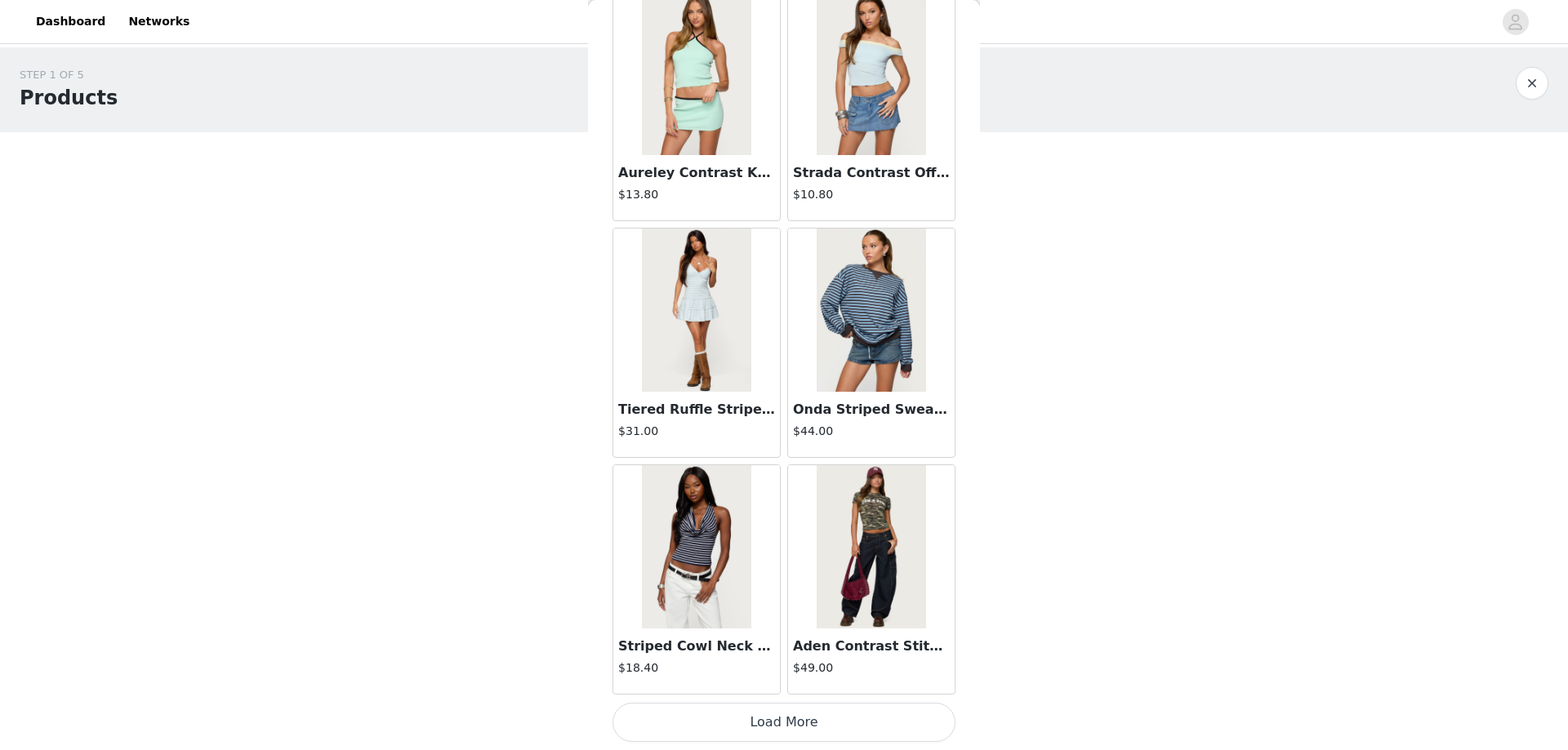
click at [773, 724] on button "Load More" at bounding box center [784, 722] width 343 height 40
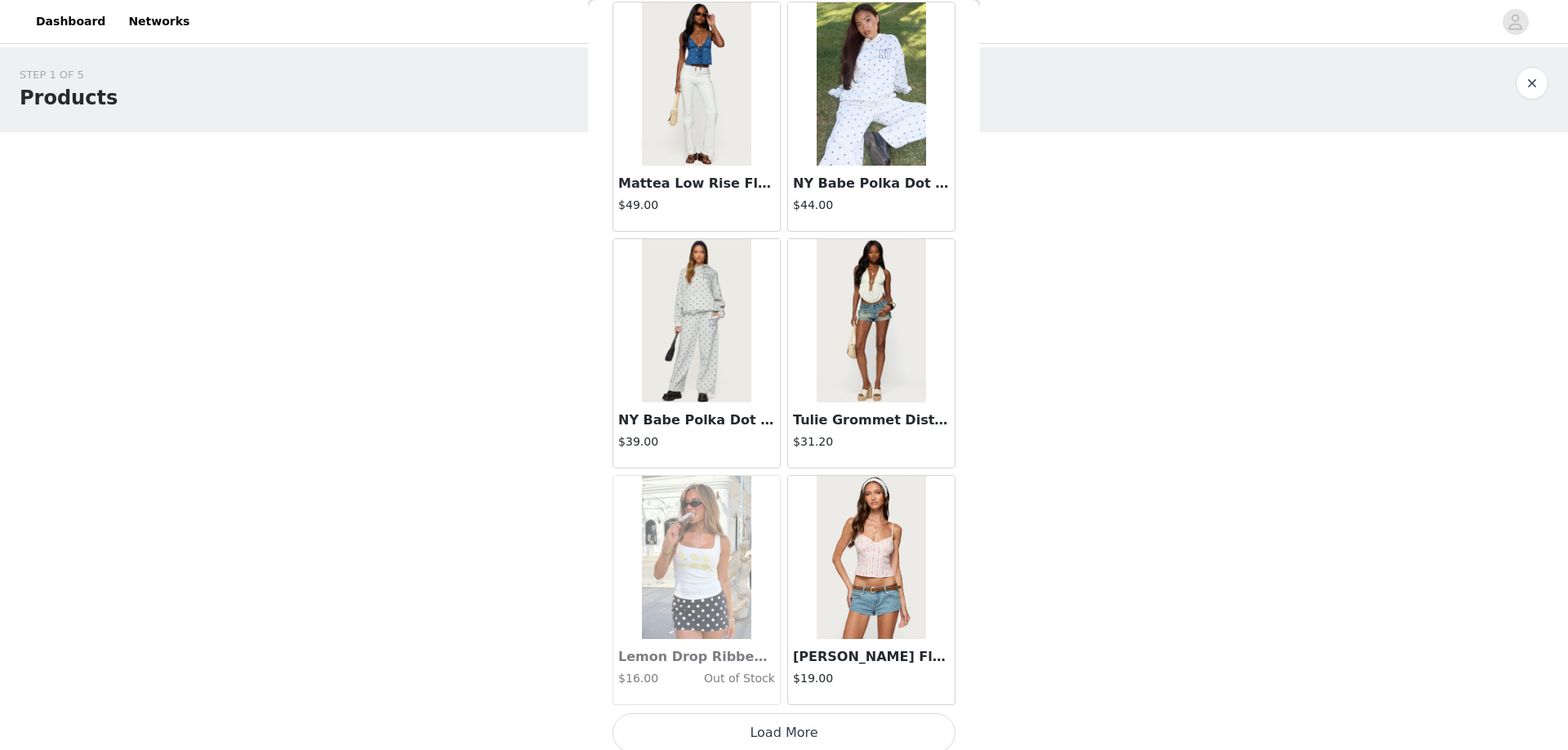
scroll to position [34888, 0]
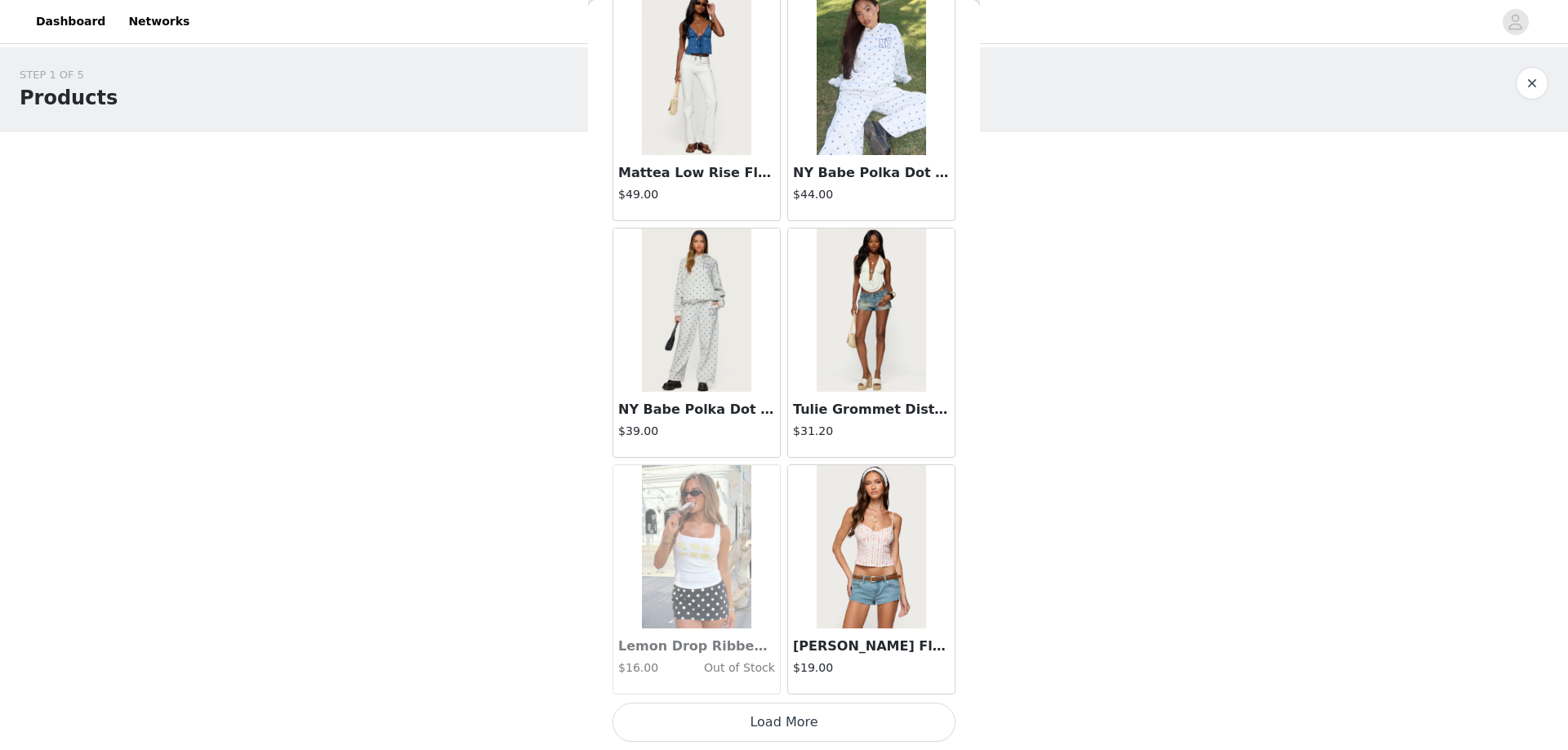
click at [759, 733] on button "Load More" at bounding box center [784, 722] width 343 height 40
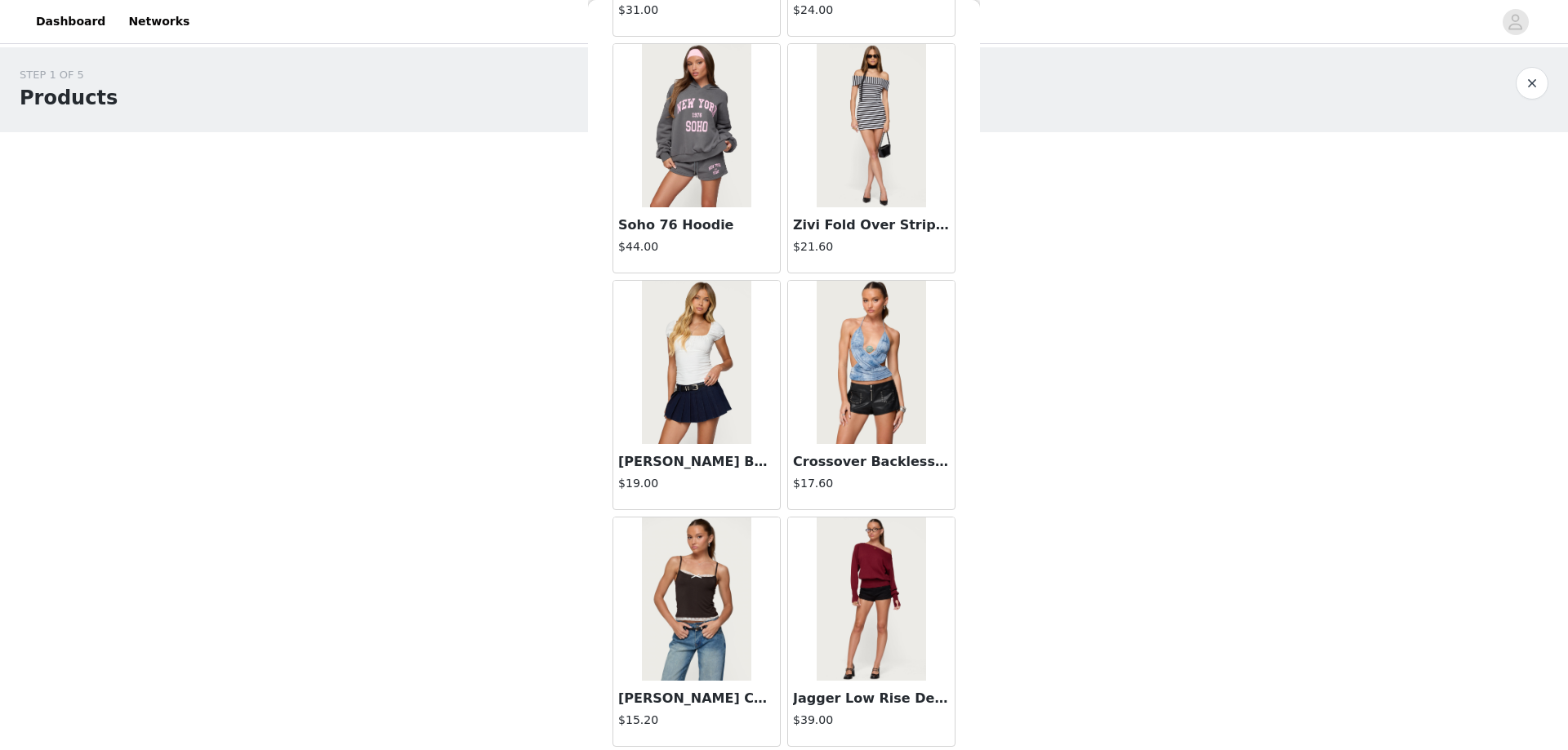
scroll to position [37254, 0]
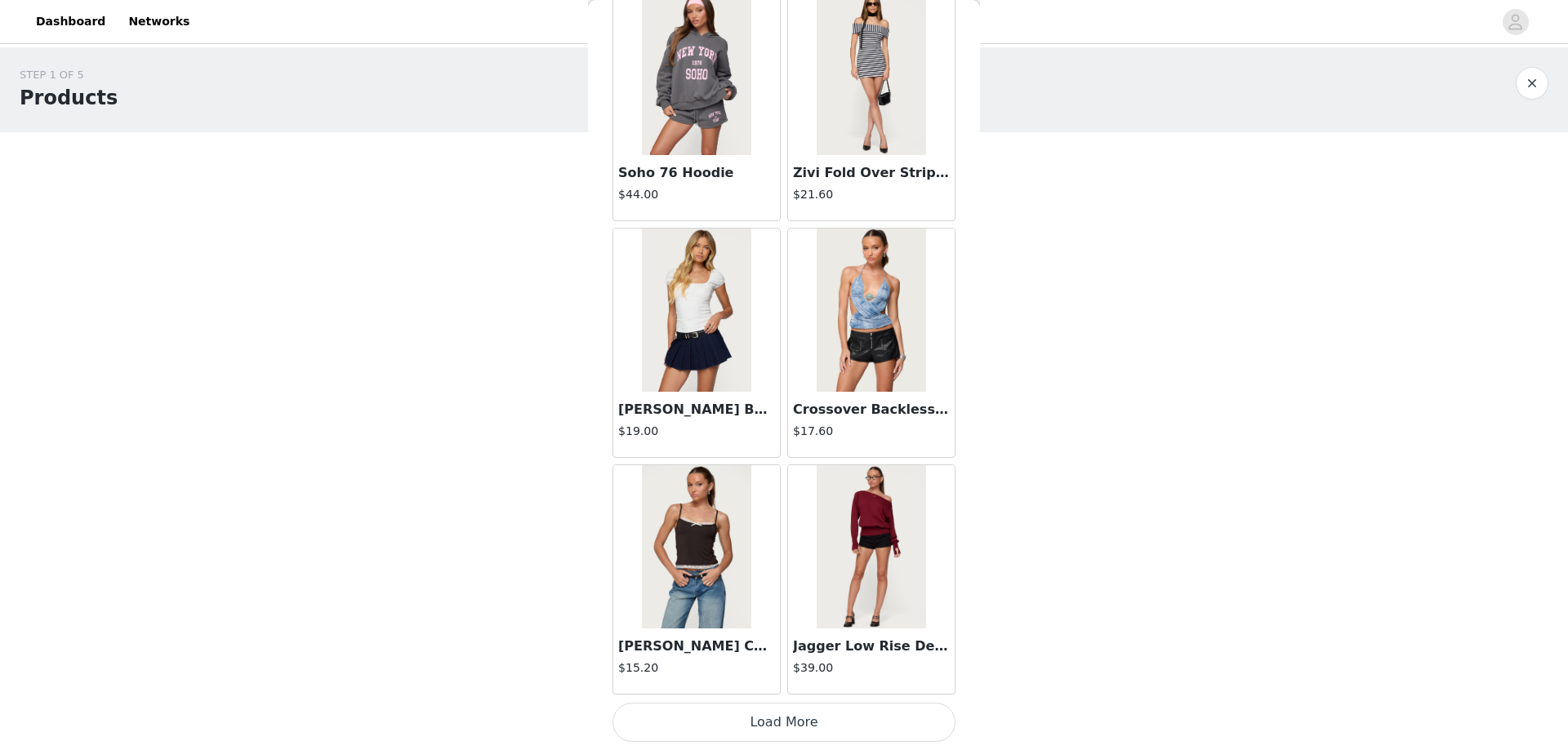
click at [769, 721] on button "Load More" at bounding box center [784, 722] width 343 height 40
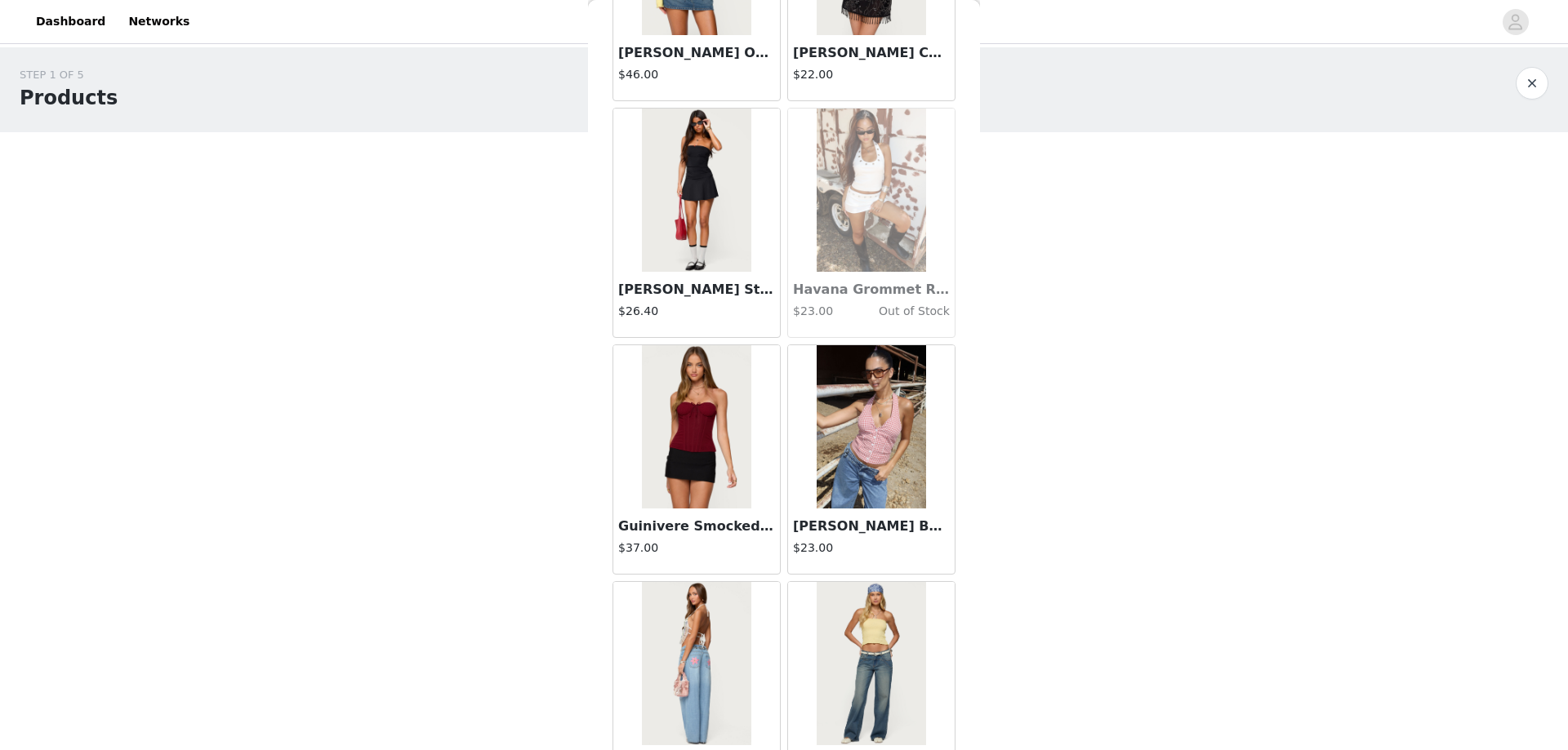
scroll to position [39621, 0]
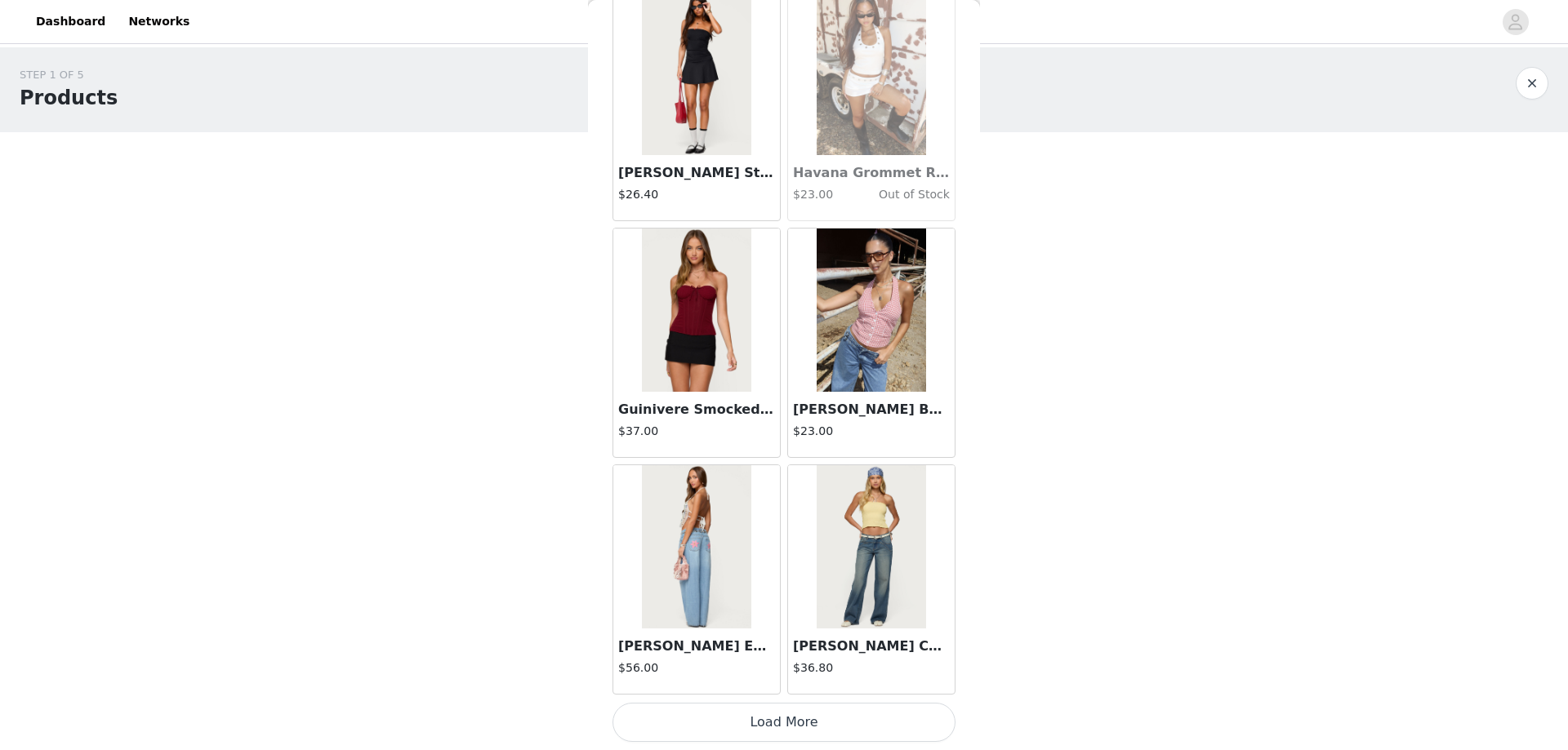
click at [768, 718] on button "Load More" at bounding box center [784, 722] width 343 height 40
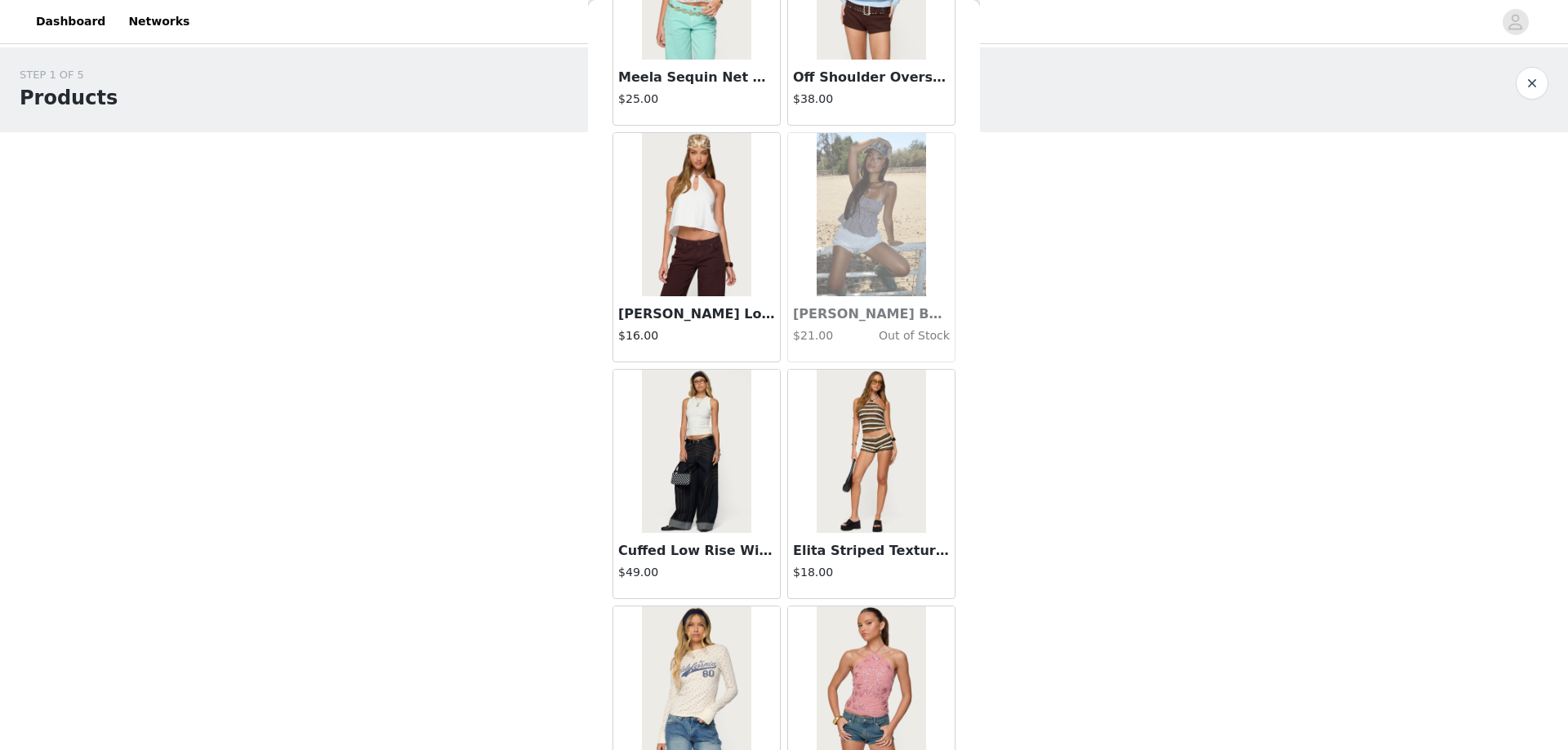
scroll to position [40682, 0]
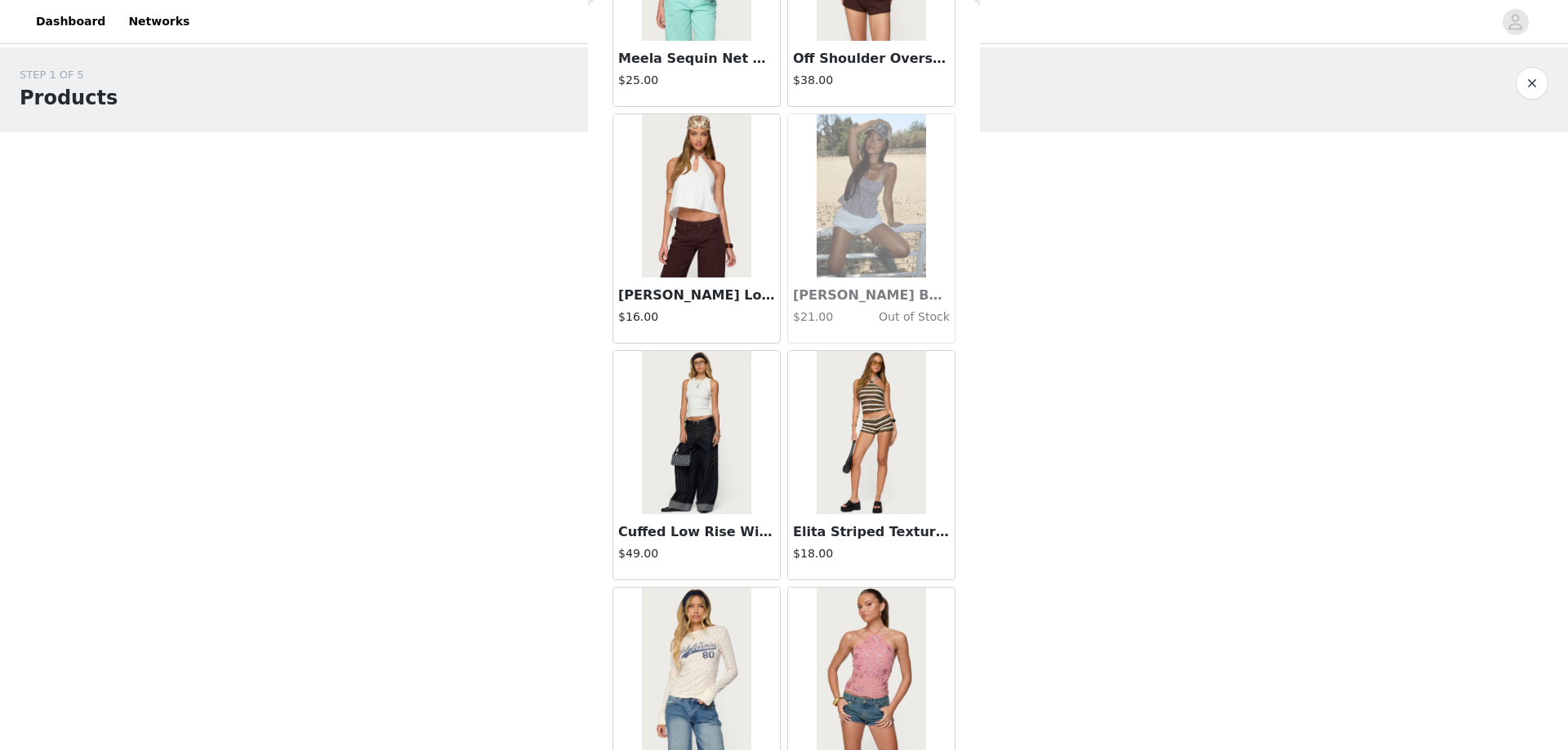
drag, startPoint x: 681, startPoint y: 427, endPoint x: 707, endPoint y: 436, distance: 27.5
click at [707, 436] on img at bounding box center [696, 432] width 109 height 163
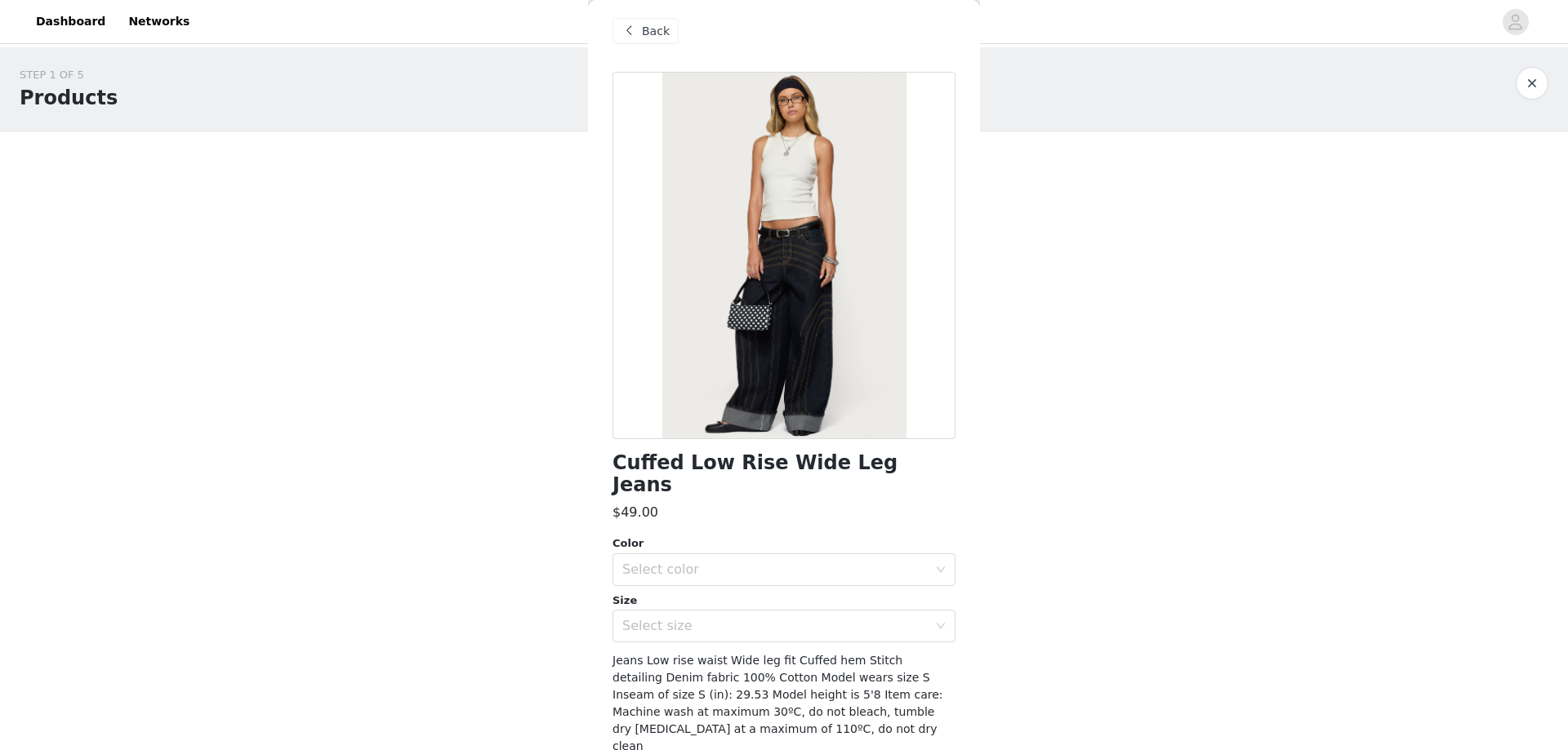
scroll to position [0, 0]
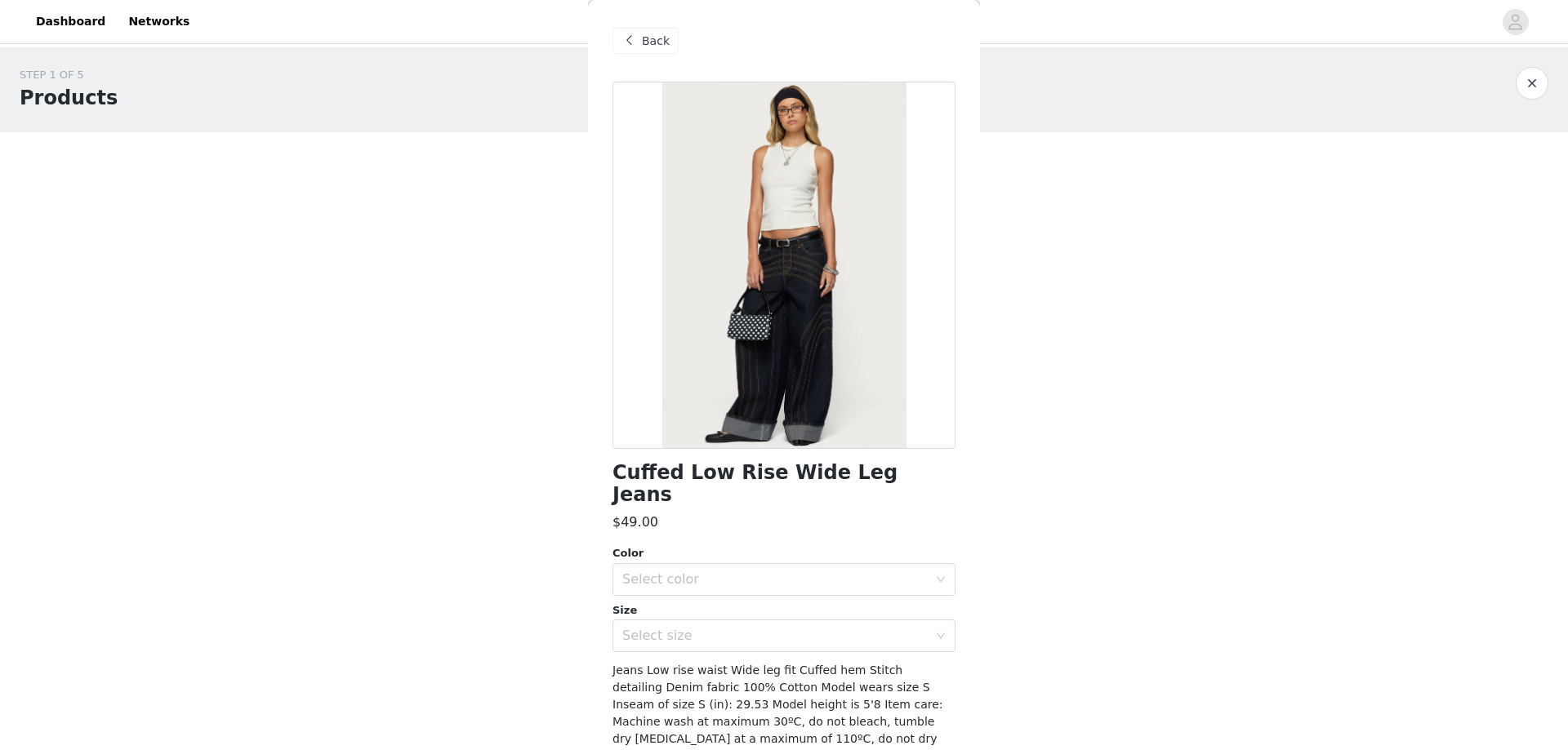
click at [639, 45] on div "Back" at bounding box center [645, 40] width 66 height 26
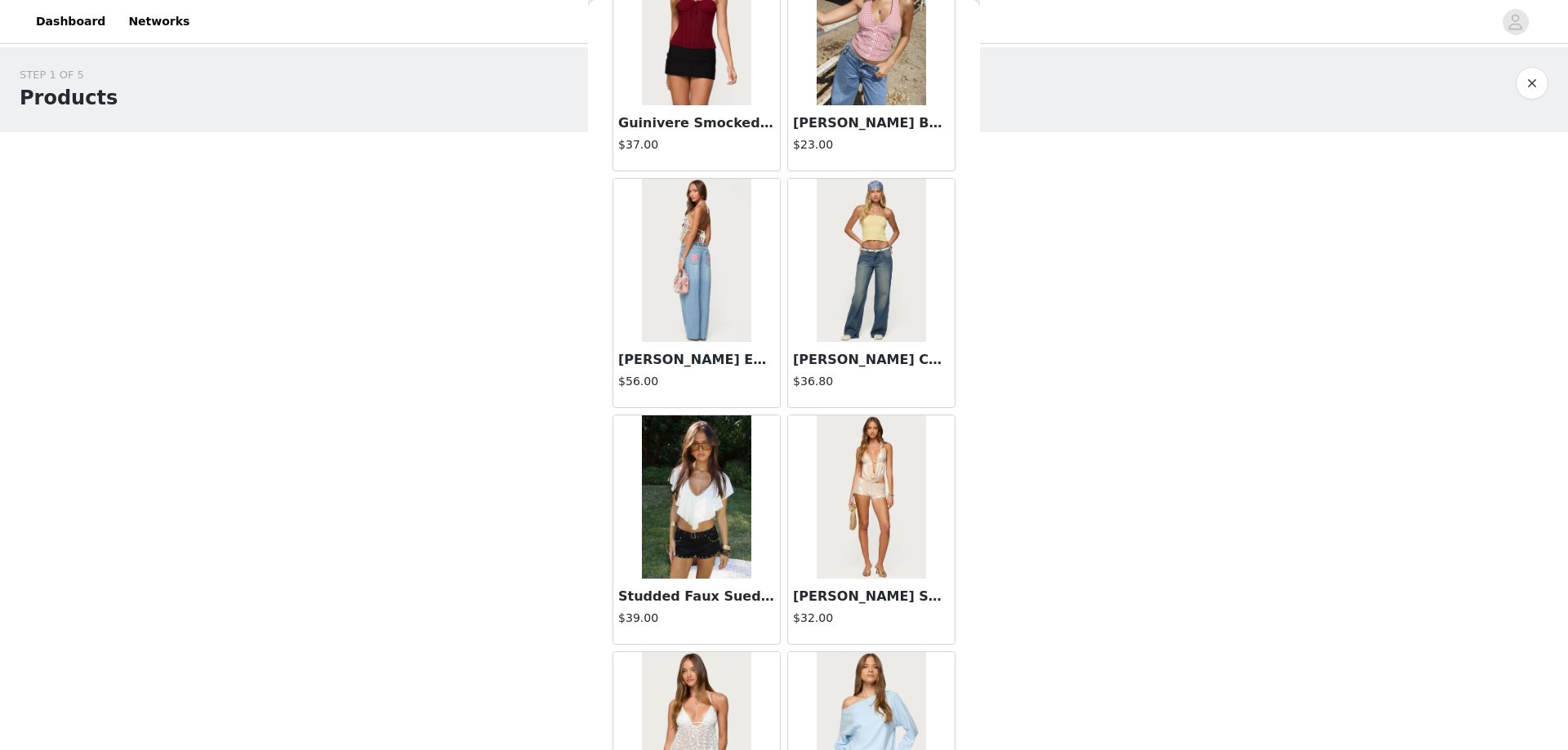
scroll to position [40234, 0]
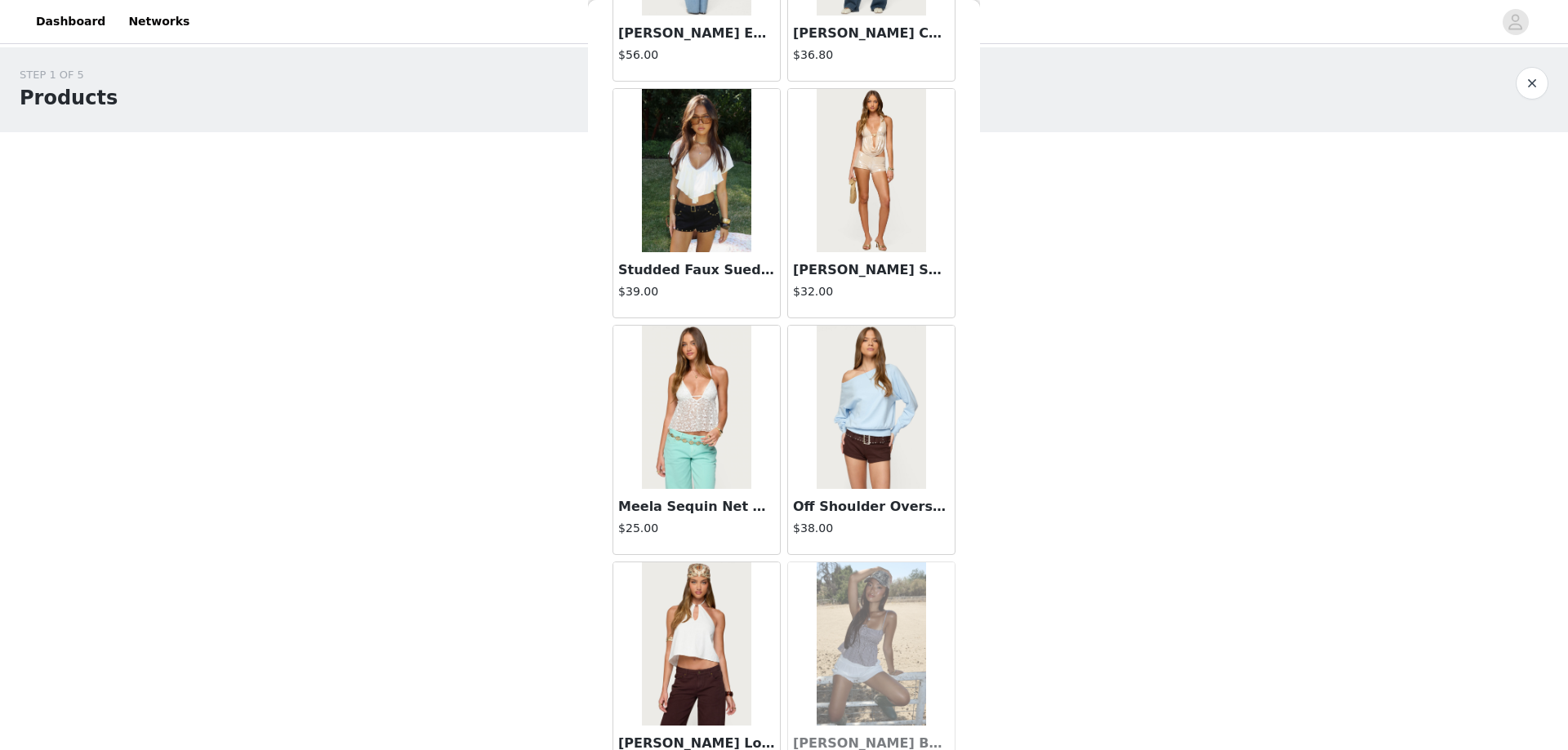
drag, startPoint x: 213, startPoint y: 459, endPoint x: 677, endPoint y: 402, distance: 467.5
click at [217, 459] on body "Dashboard Networks STEP 1 OF 5 Products Choose as many products as you'd like, …" at bounding box center [784, 375] width 1568 height 750
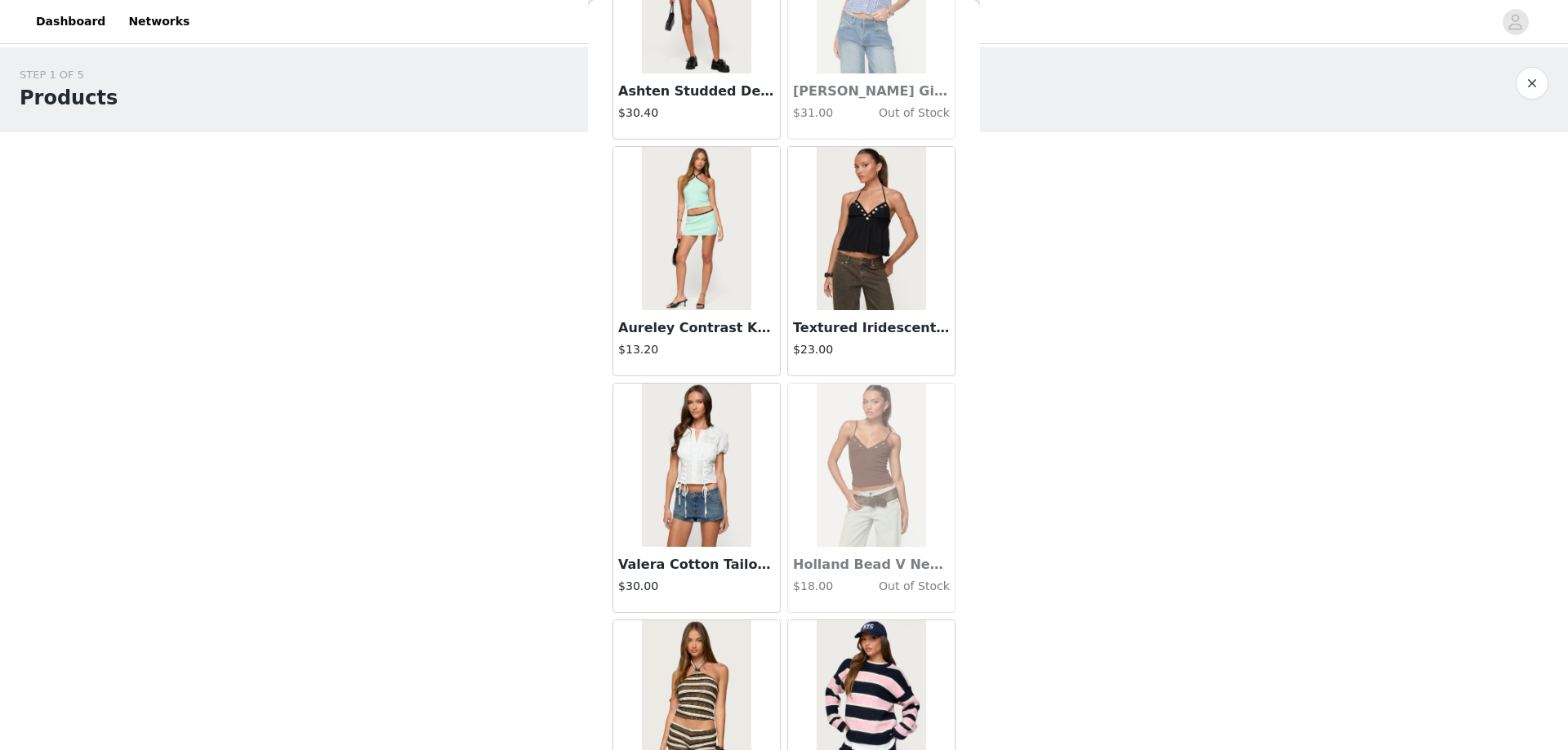
scroll to position [41704, 0]
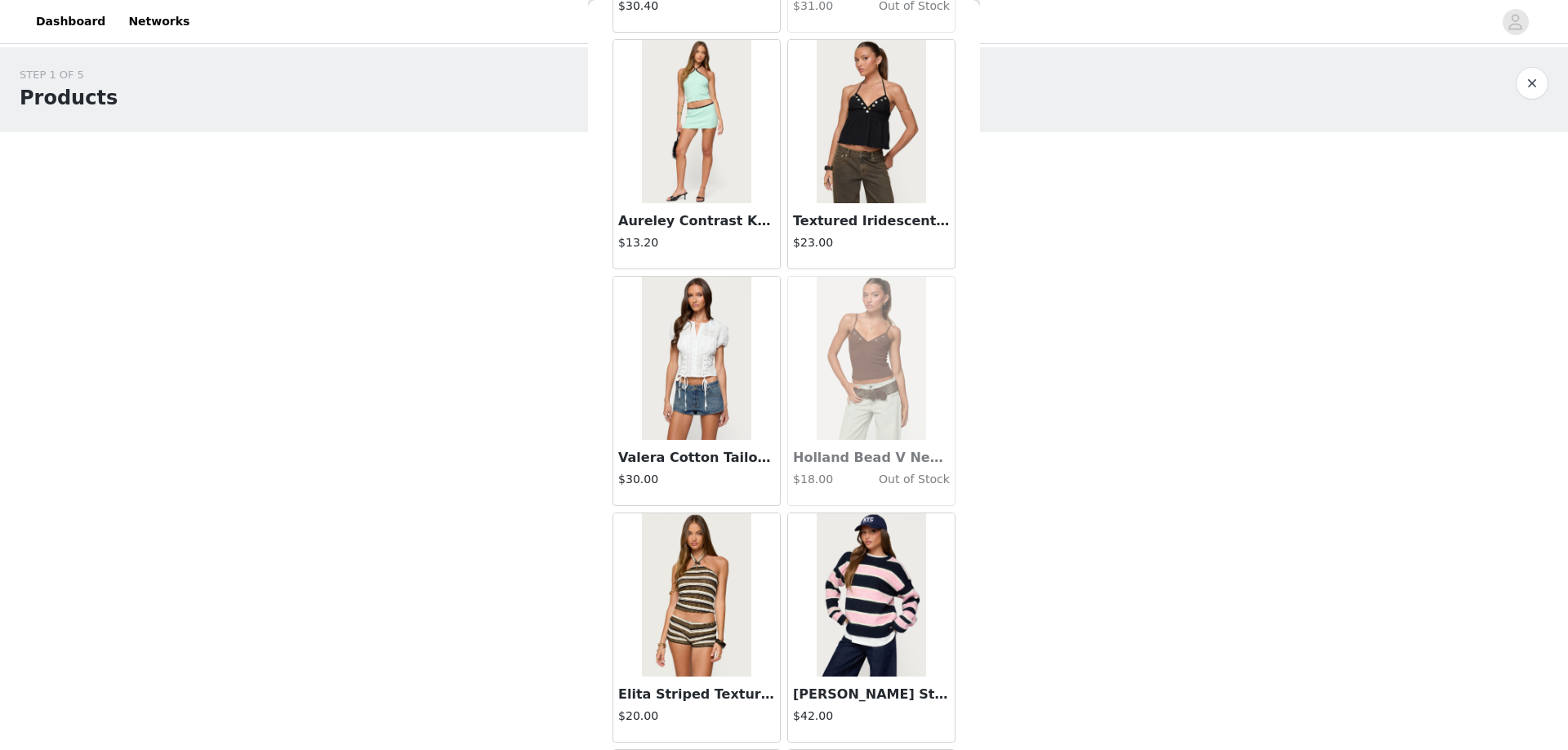
drag, startPoint x: 684, startPoint y: 332, endPoint x: 1028, endPoint y: 380, distance: 347.3
click at [1037, 383] on div "STEP 1 OF 5 Products Choose as many products as you'd like, up to $300.00. 0 Se…" at bounding box center [784, 250] width 1568 height 406
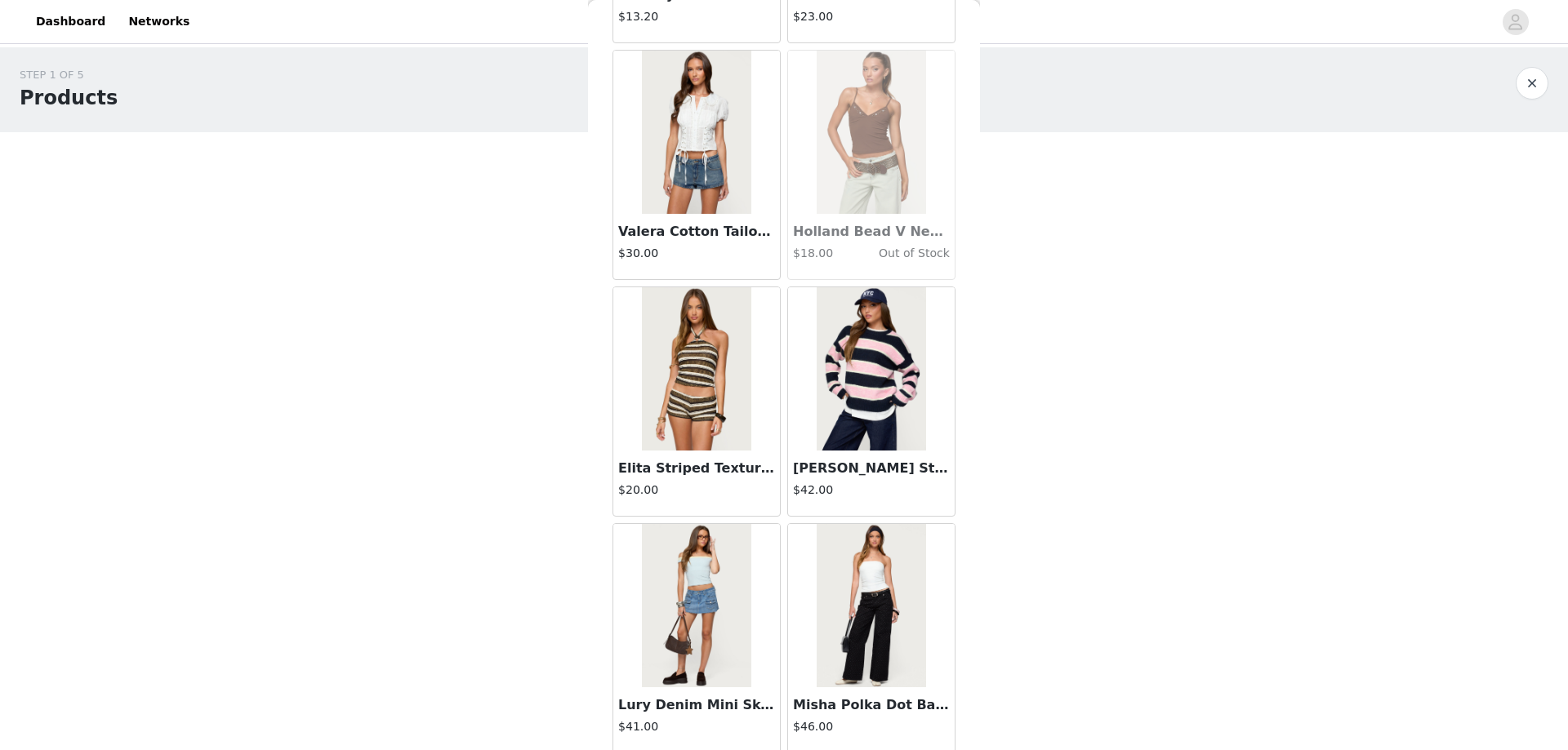
scroll to position [41989, 0]
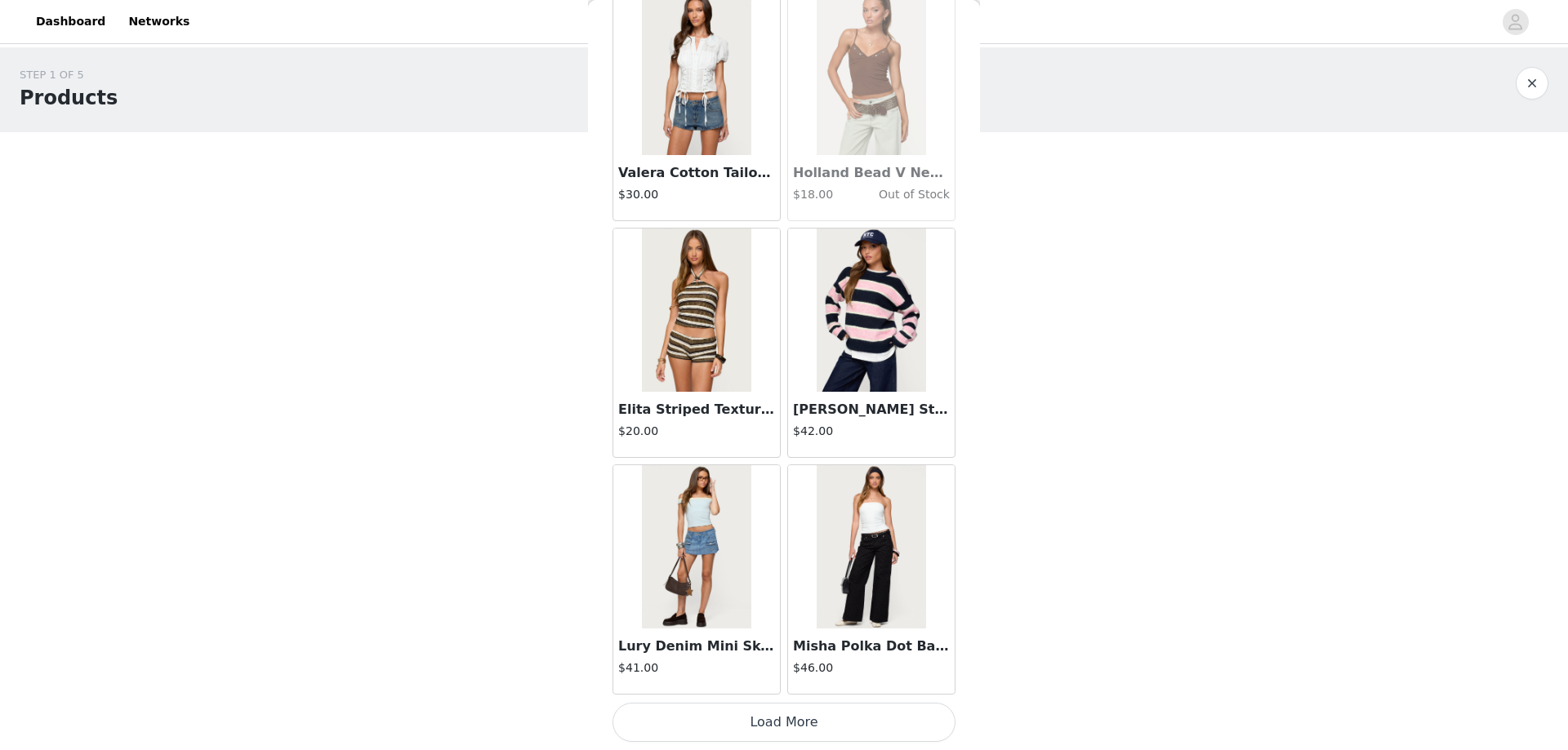
click at [753, 712] on button "Load More" at bounding box center [784, 722] width 343 height 40
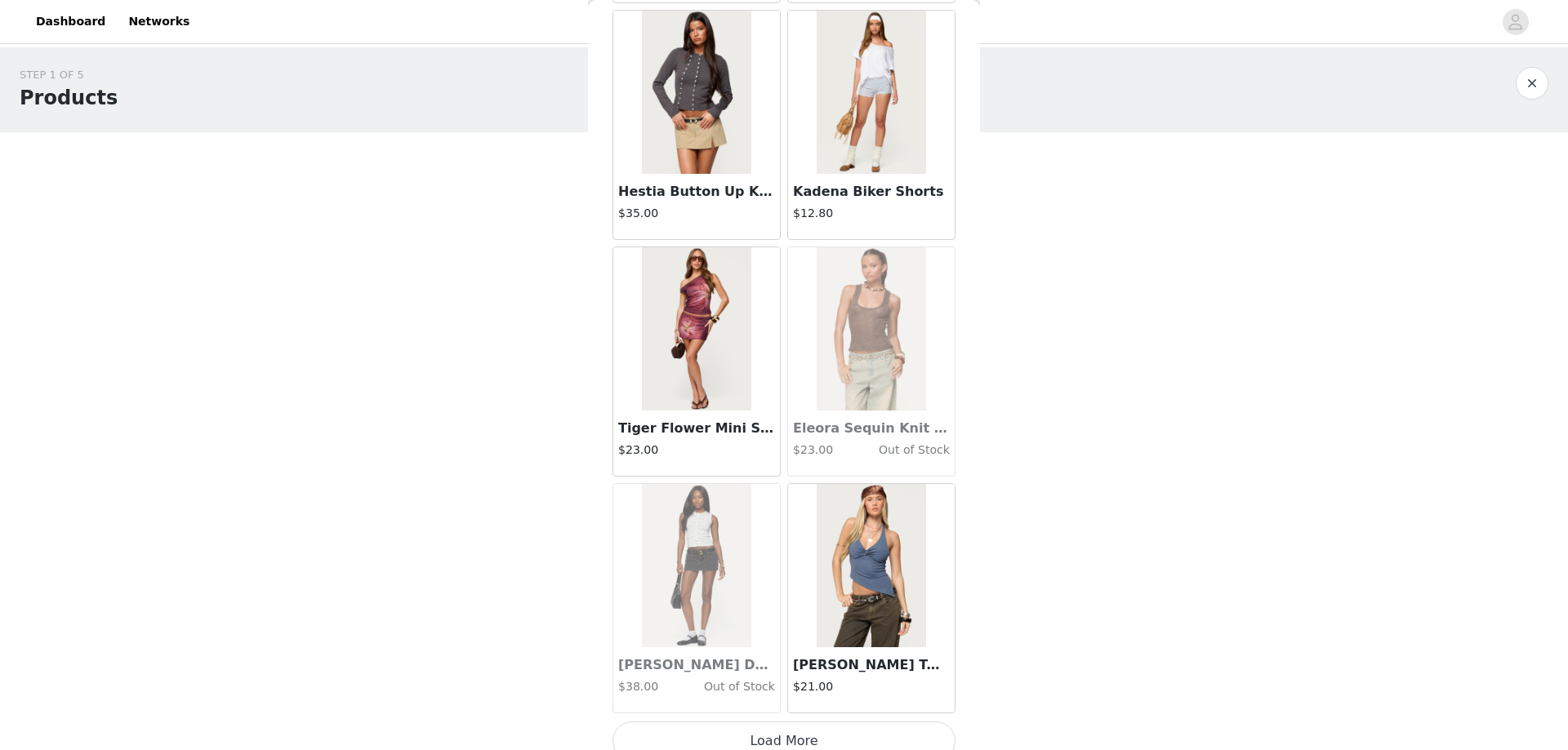
scroll to position [44356, 0]
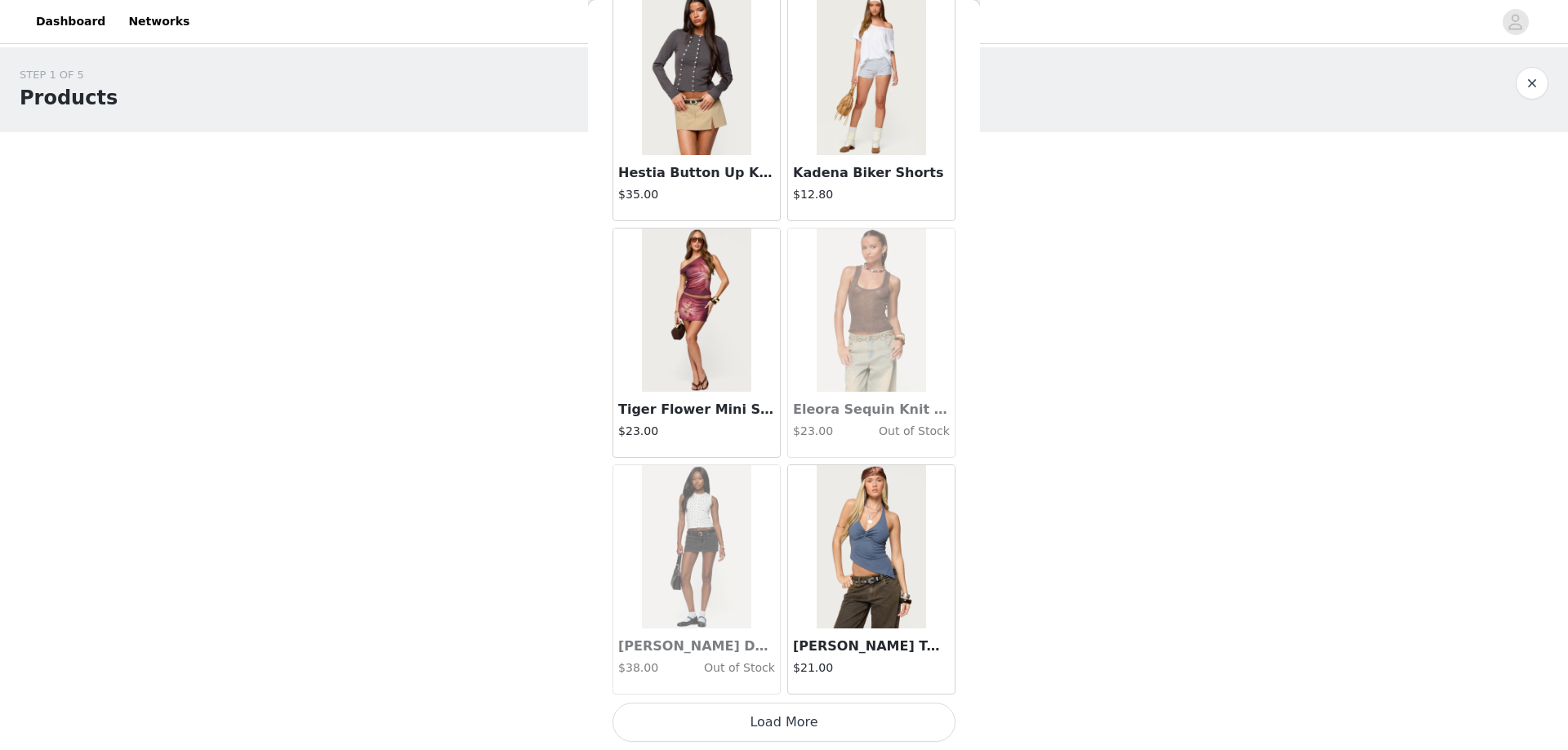
click at [765, 723] on button "Load More" at bounding box center [784, 722] width 343 height 40
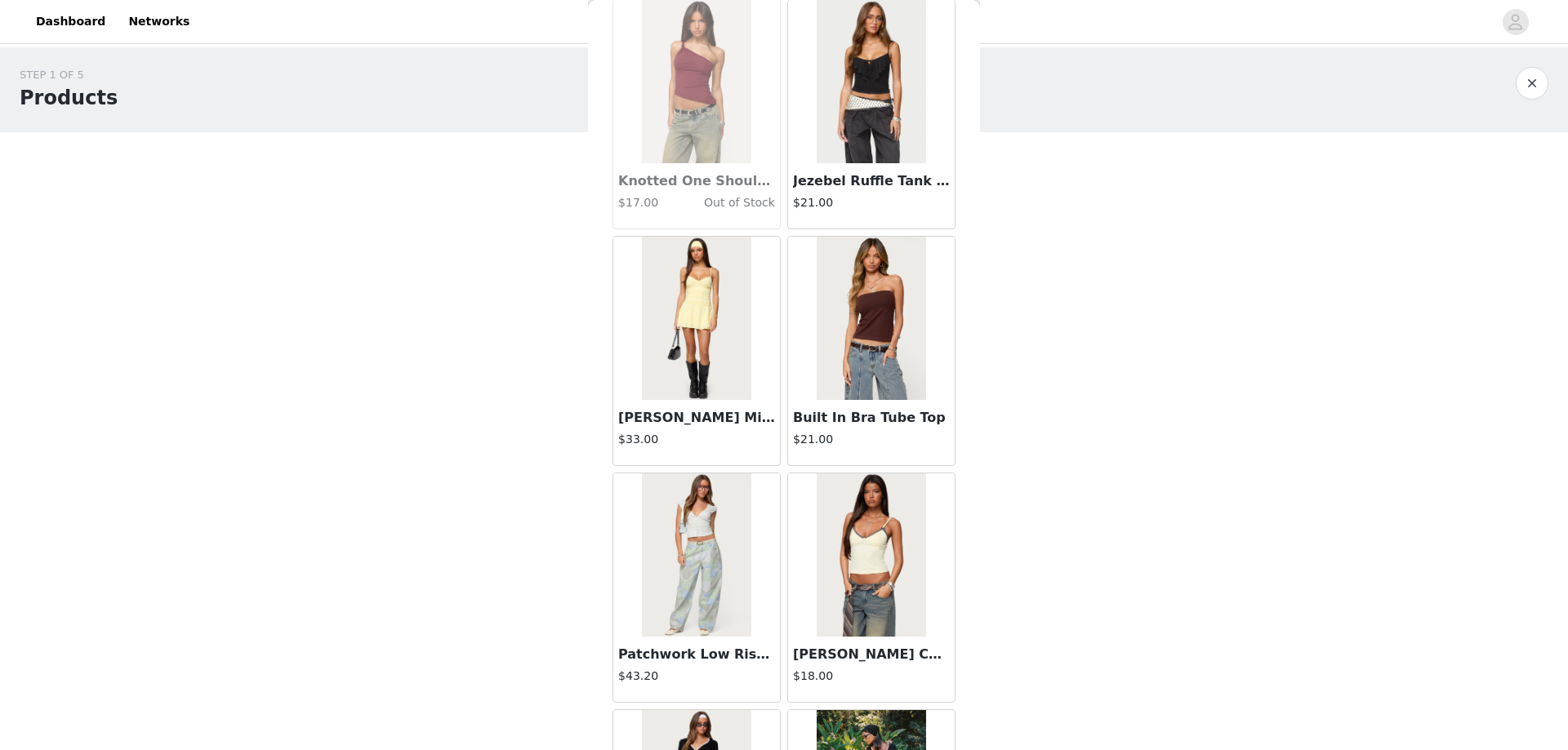
scroll to position [46723, 0]
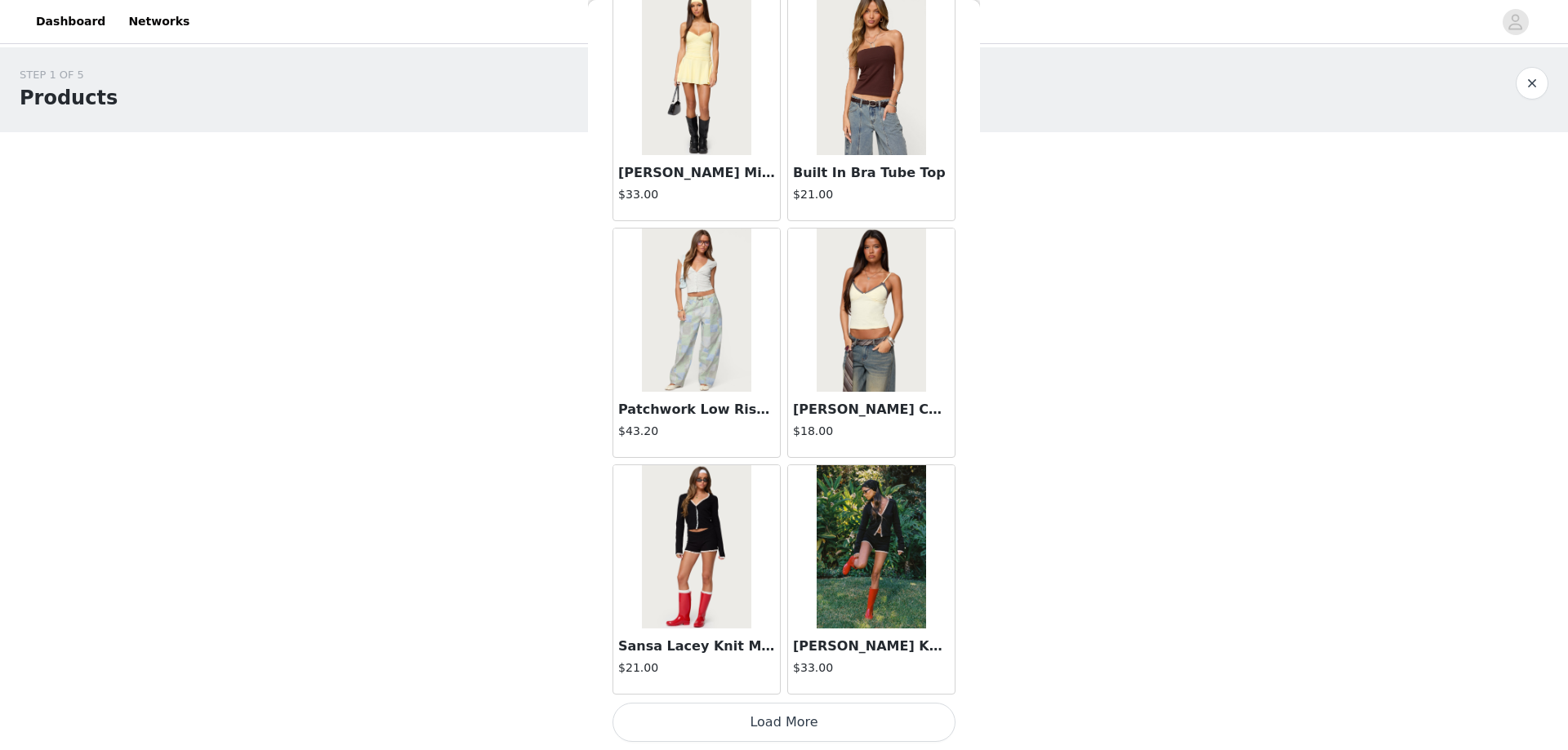
click at [776, 721] on button "Load More" at bounding box center [784, 722] width 343 height 40
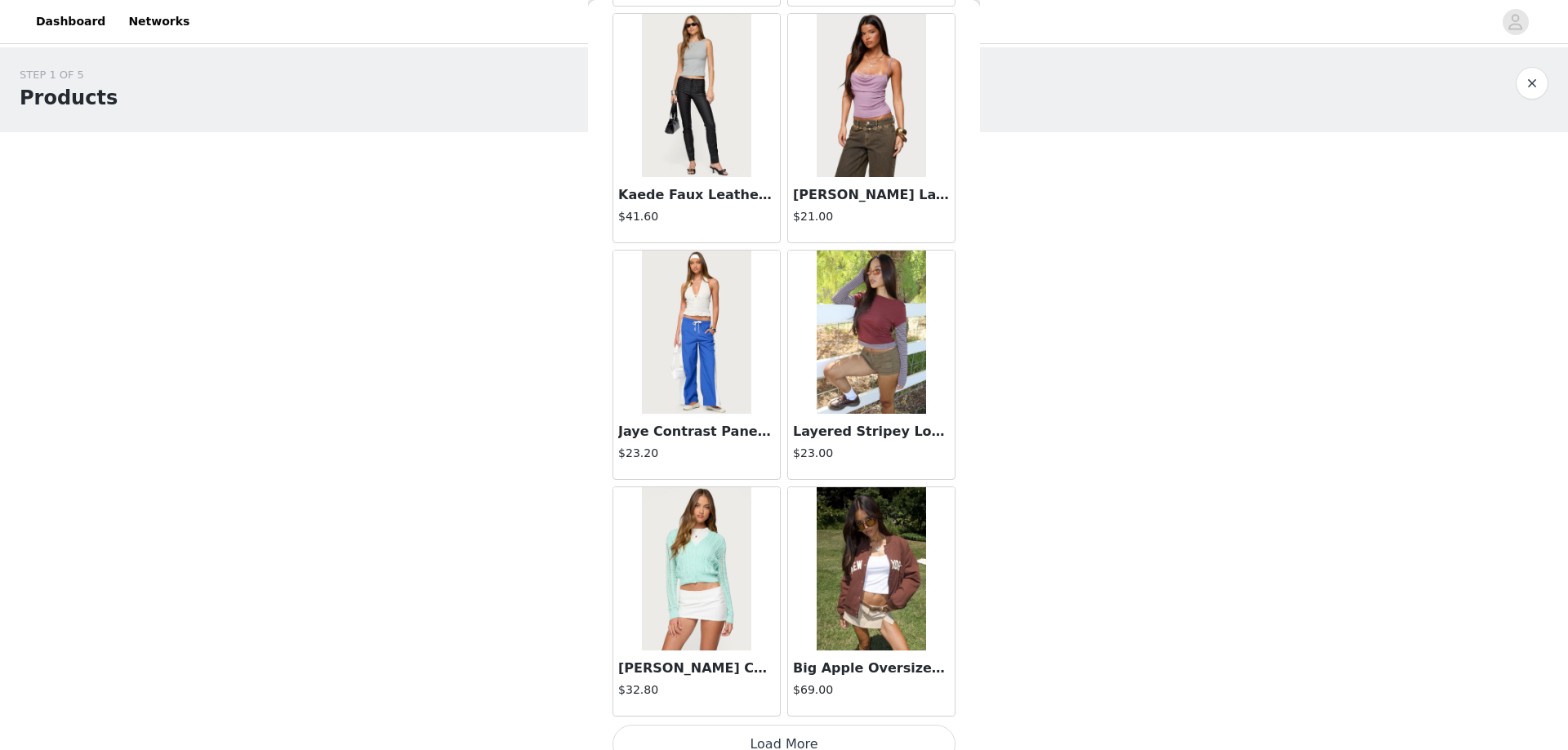
scroll to position [49091, 0]
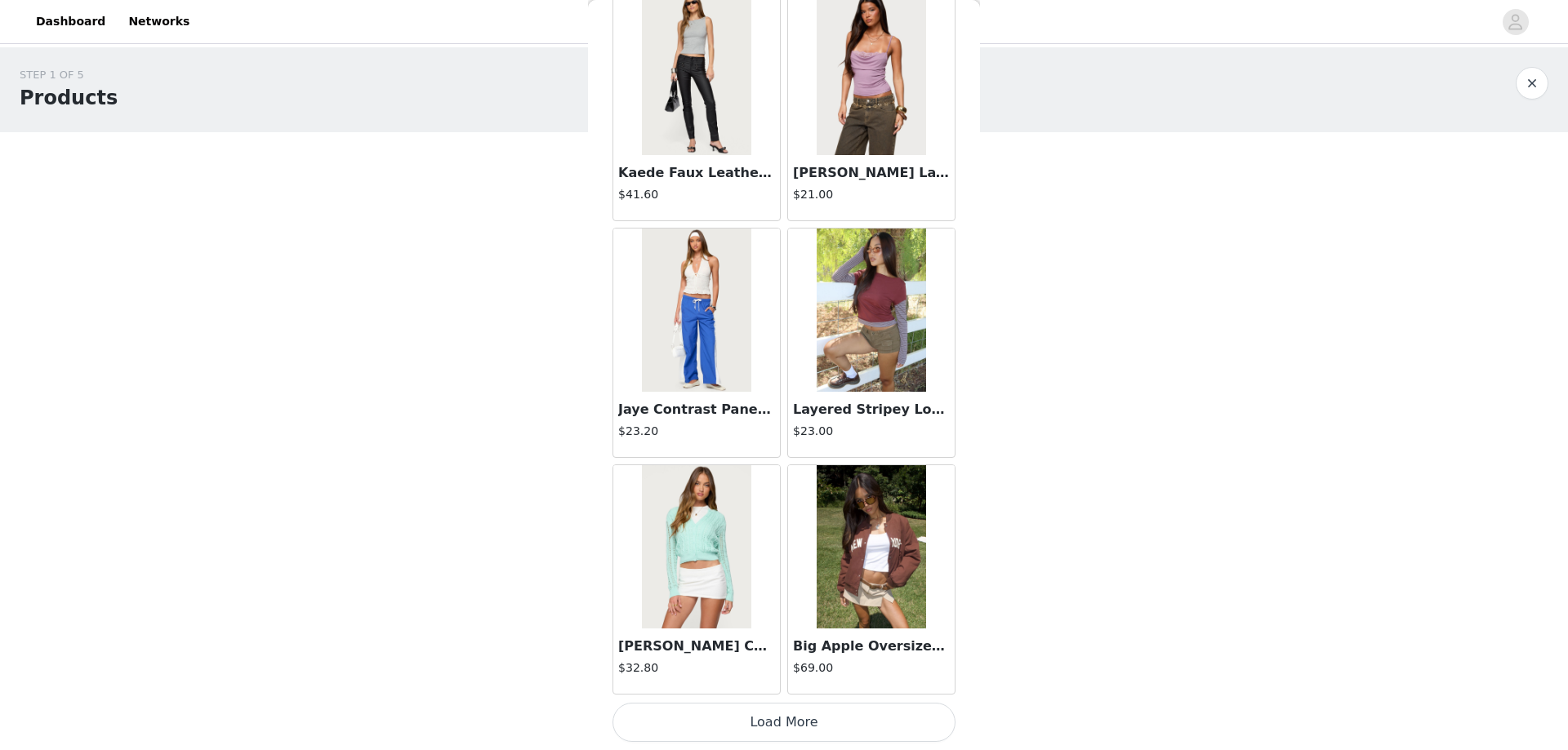
click at [776, 722] on button "Load More" at bounding box center [784, 722] width 343 height 40
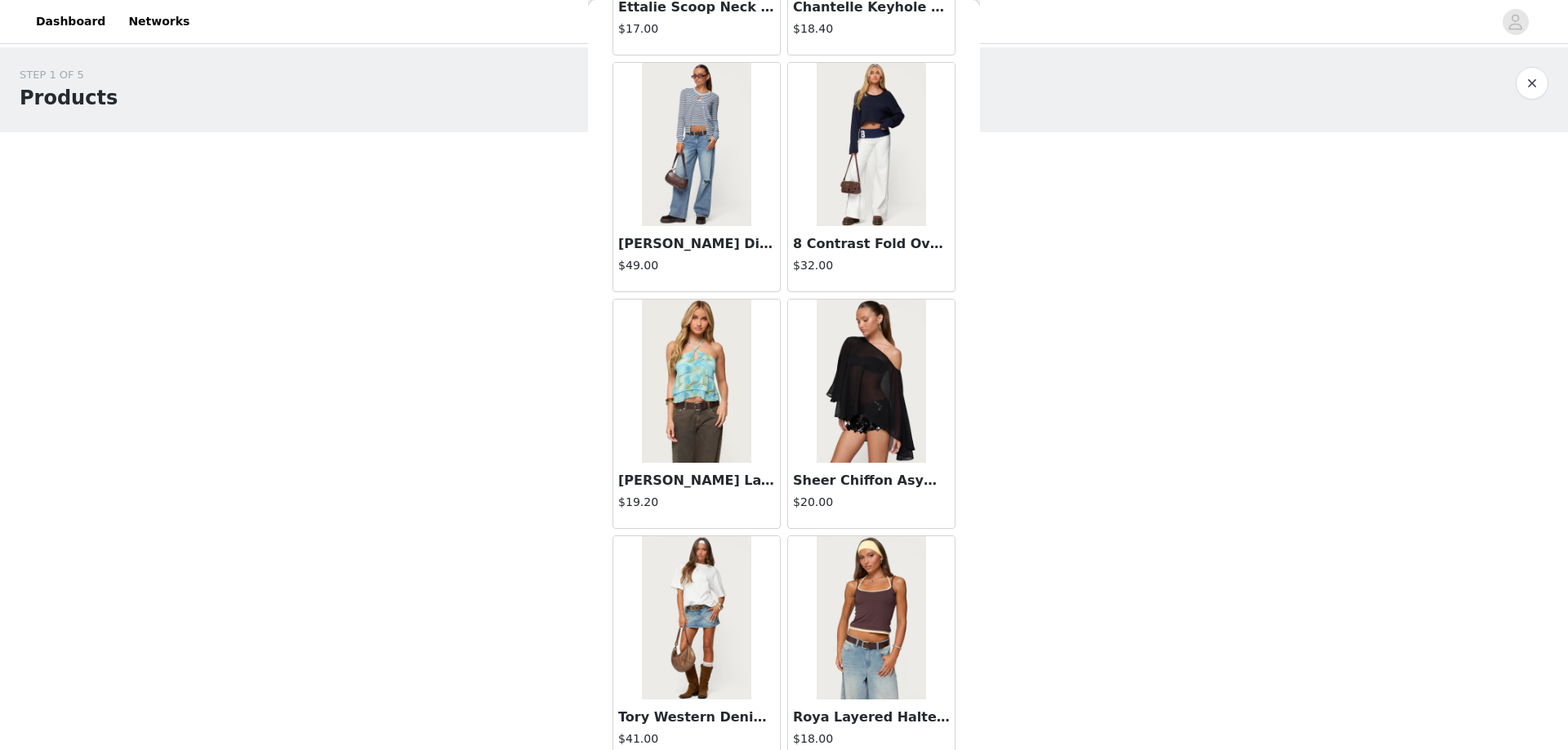
scroll to position [51457, 0]
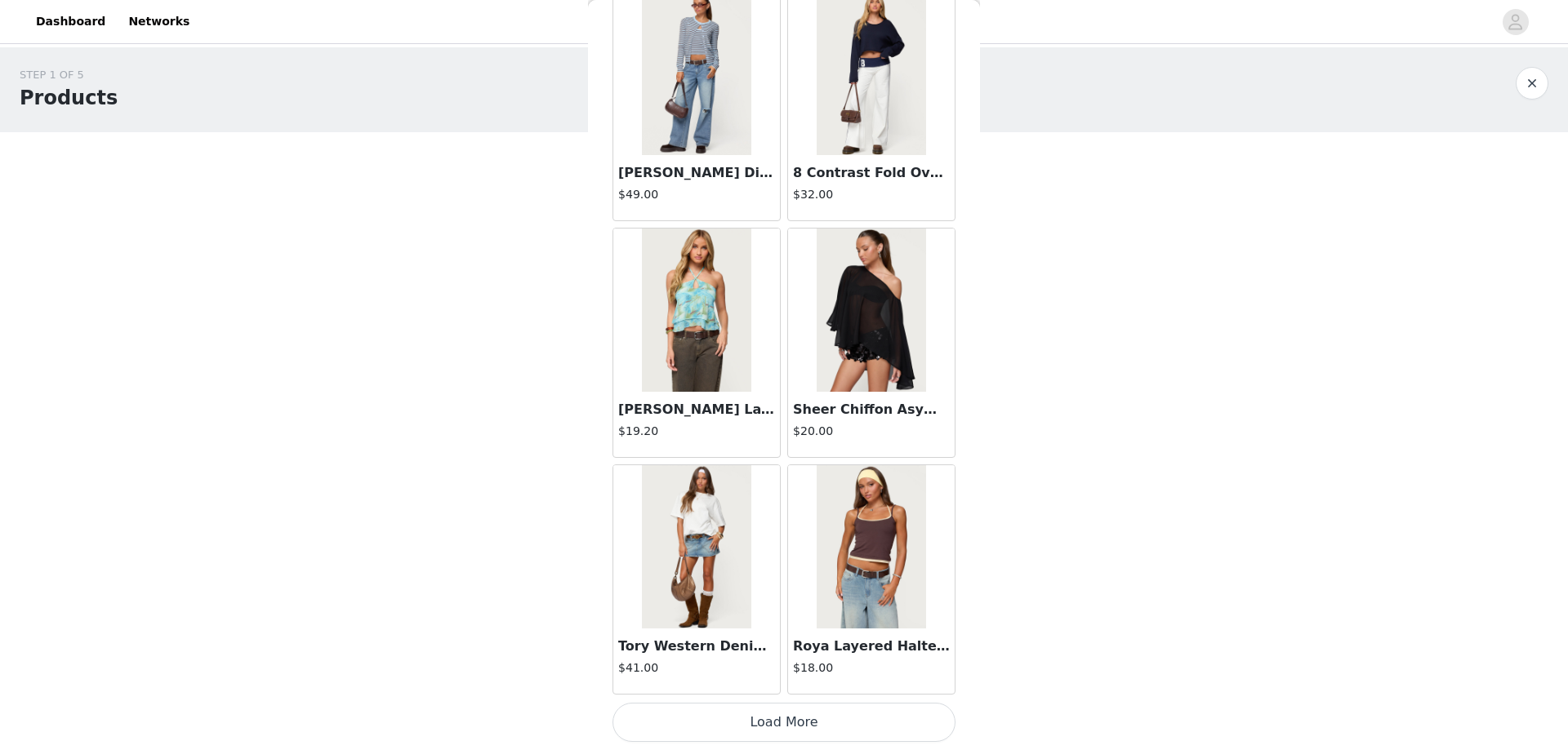
click at [782, 723] on button "Load More" at bounding box center [784, 722] width 343 height 40
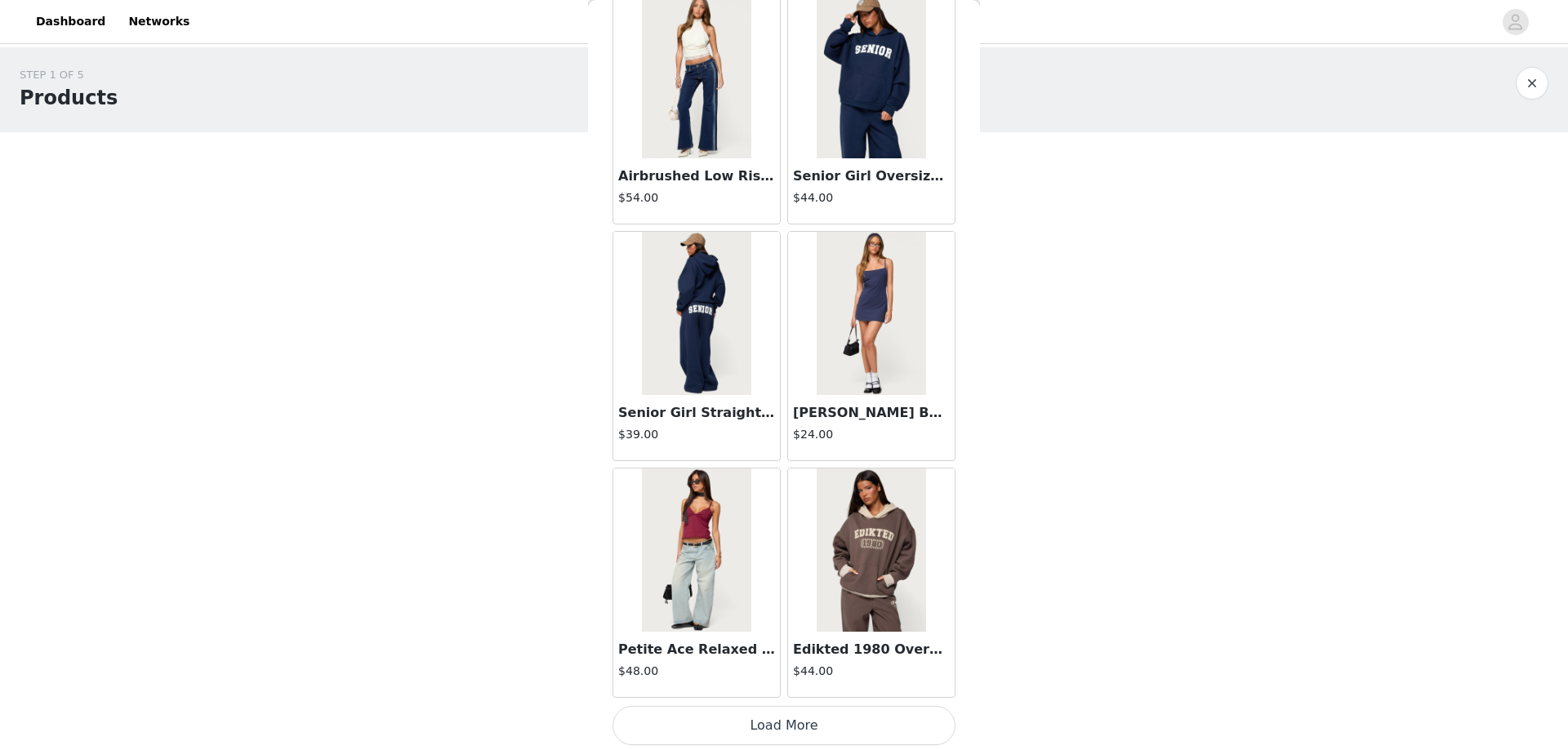
scroll to position [53824, 0]
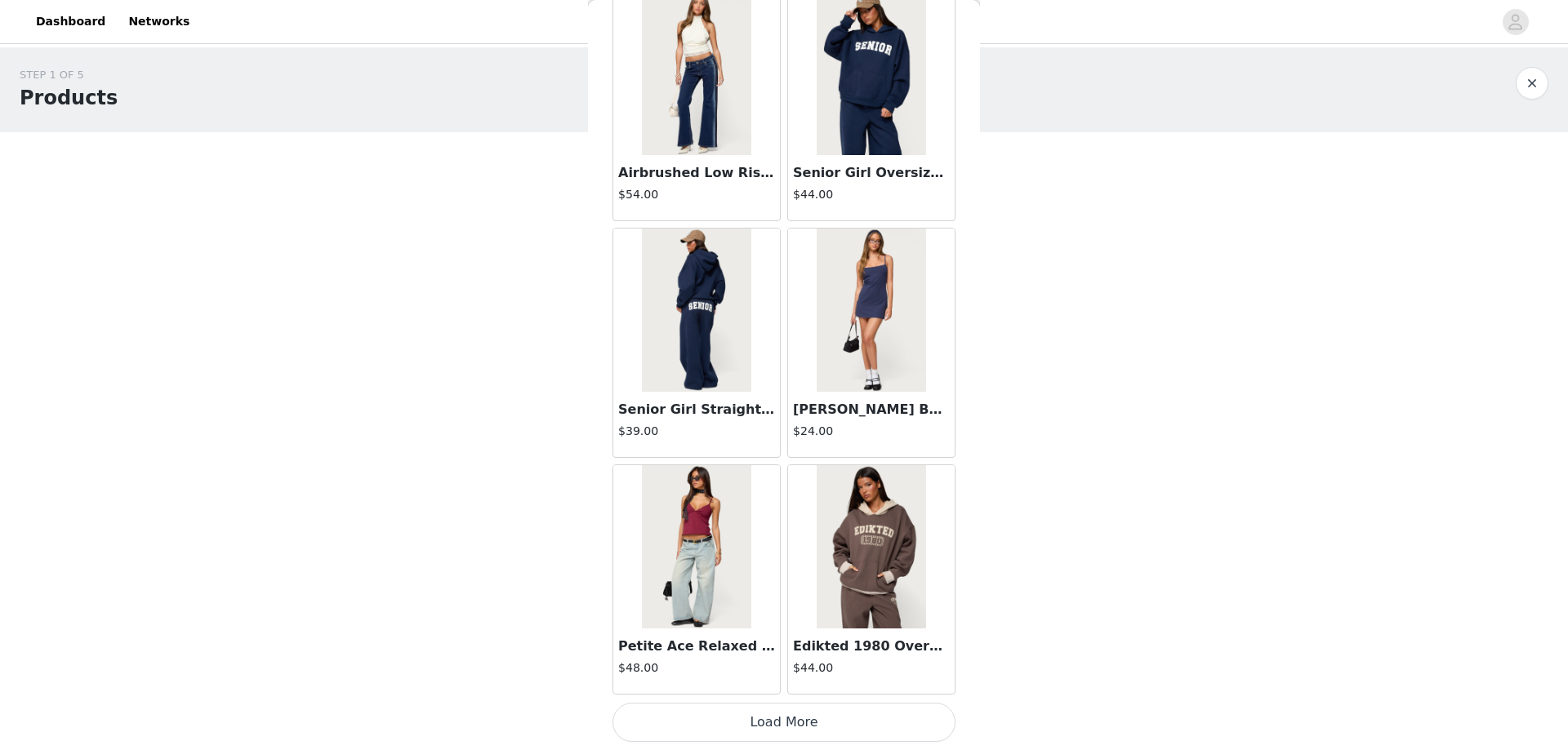
drag, startPoint x: 792, startPoint y: 720, endPoint x: 792, endPoint y: 705, distance: 15.0
click at [792, 721] on button "Load More" at bounding box center [784, 722] width 343 height 40
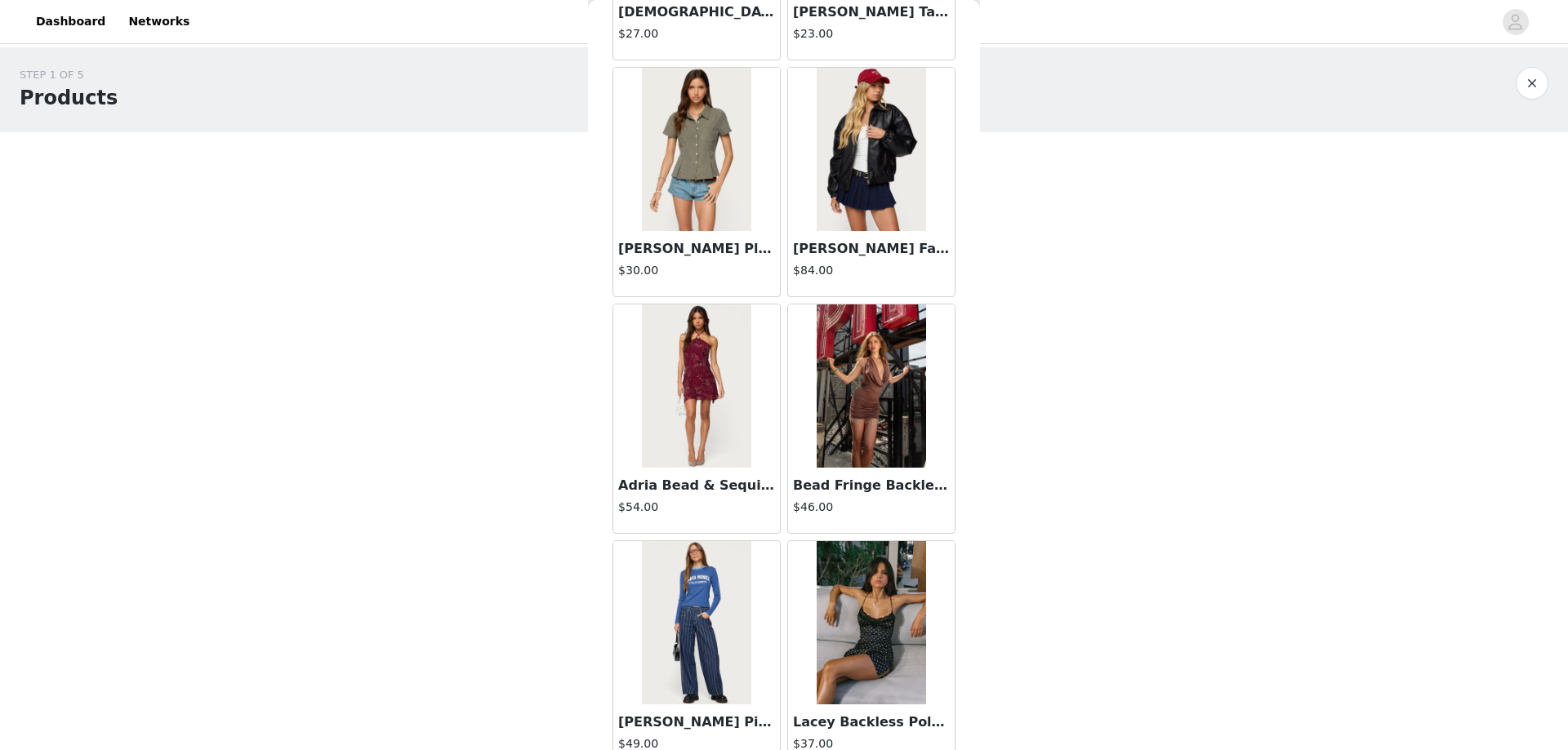
scroll to position [56191, 0]
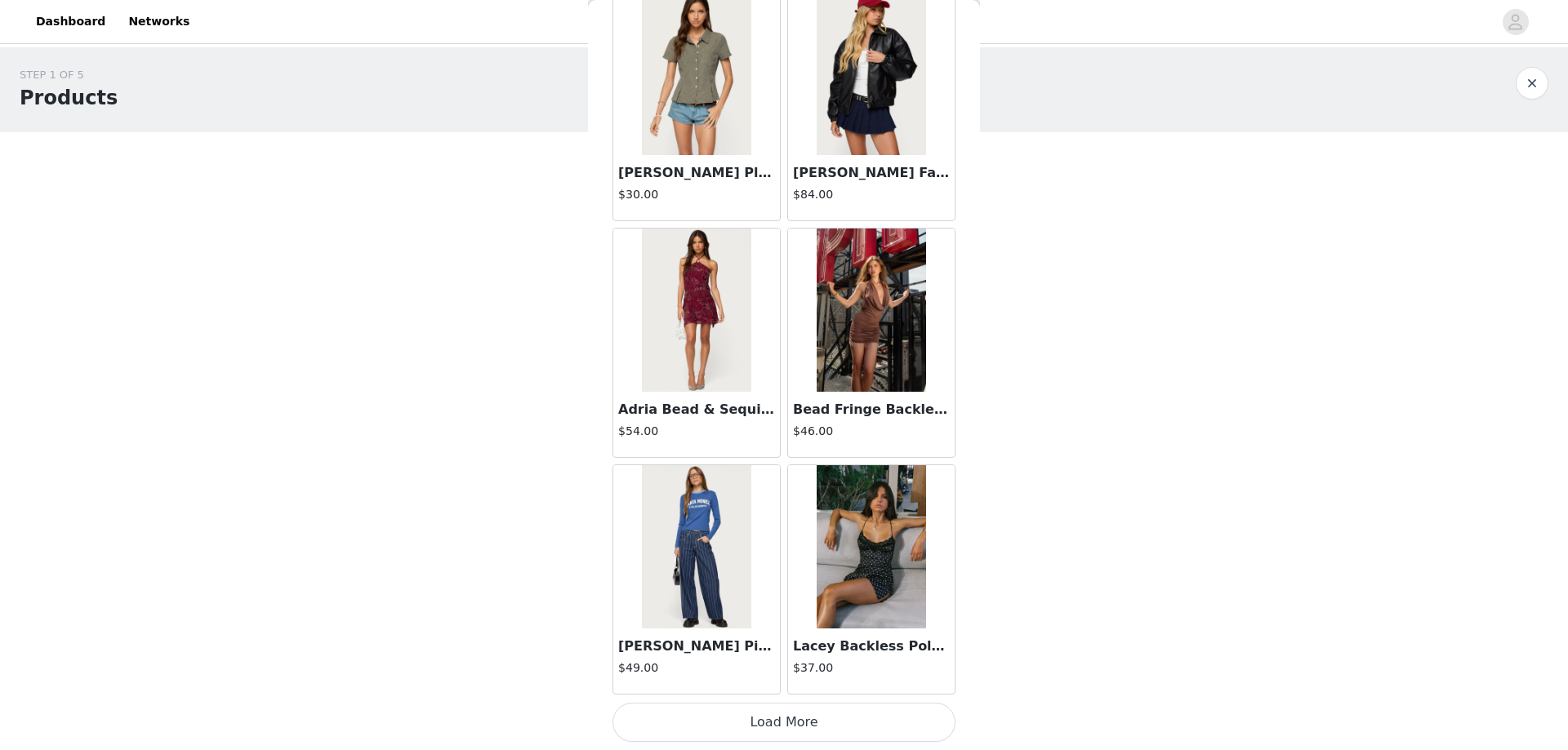
click at [778, 726] on button "Load More" at bounding box center [784, 722] width 343 height 40
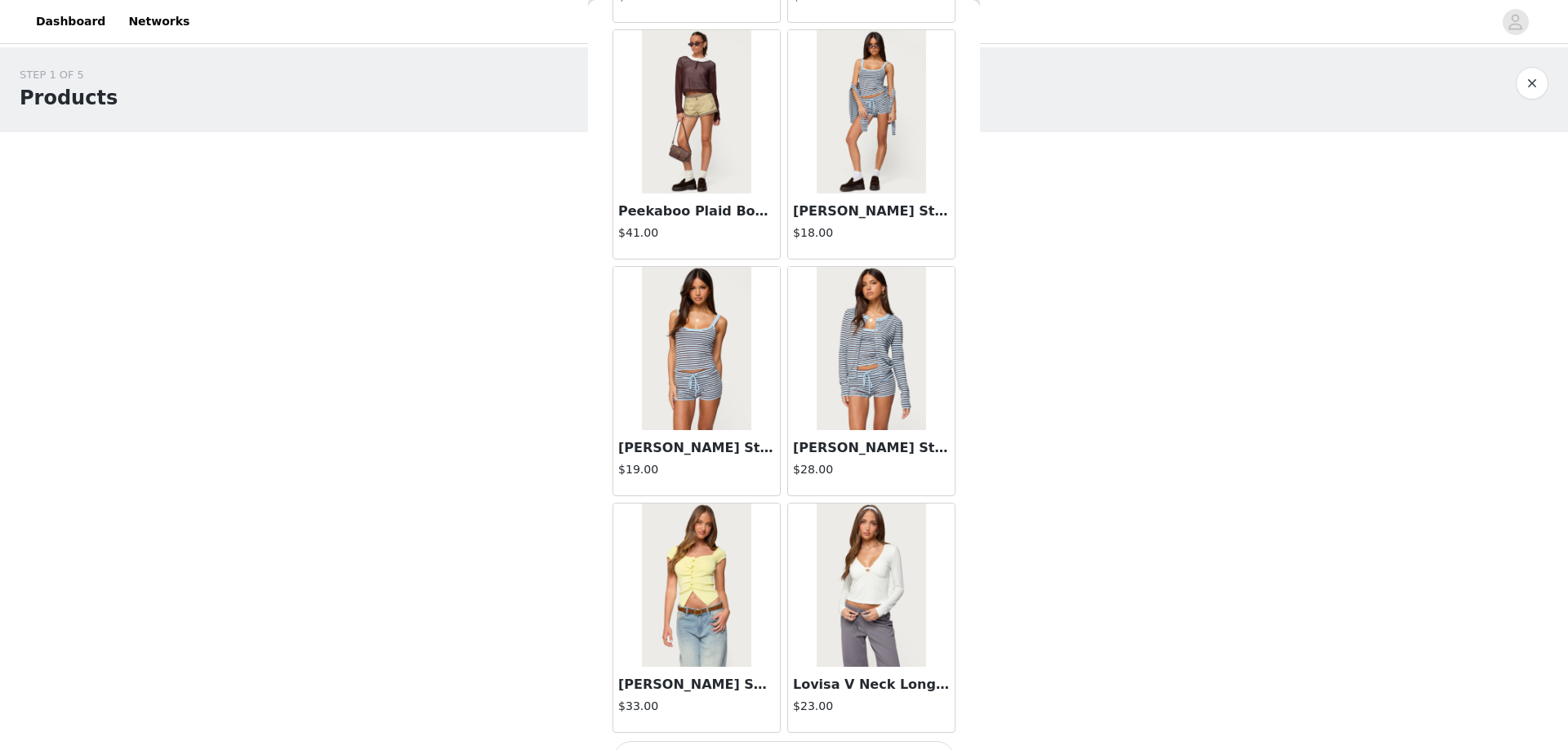
scroll to position [58559, 0]
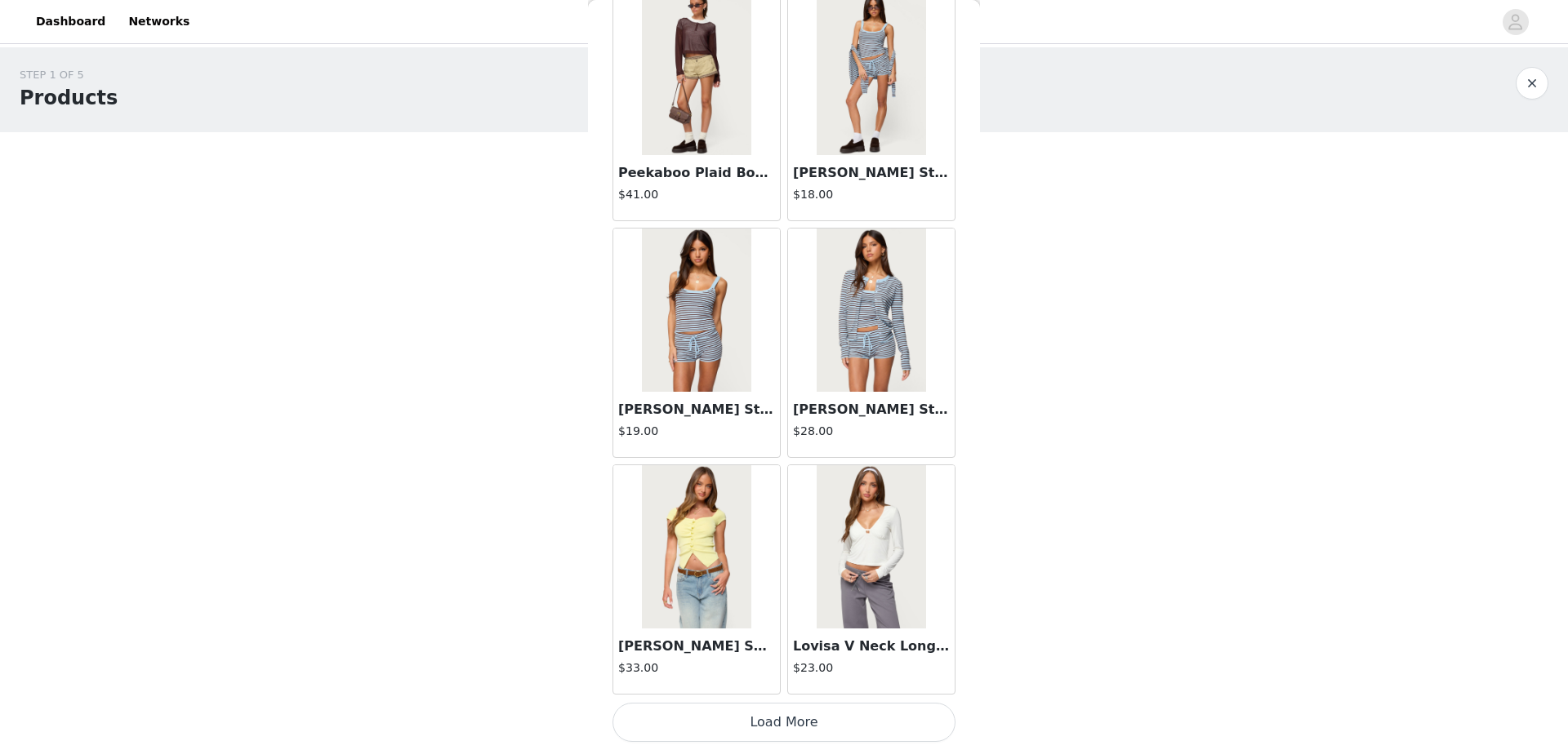
click at [766, 721] on button "Load More" at bounding box center [784, 722] width 343 height 40
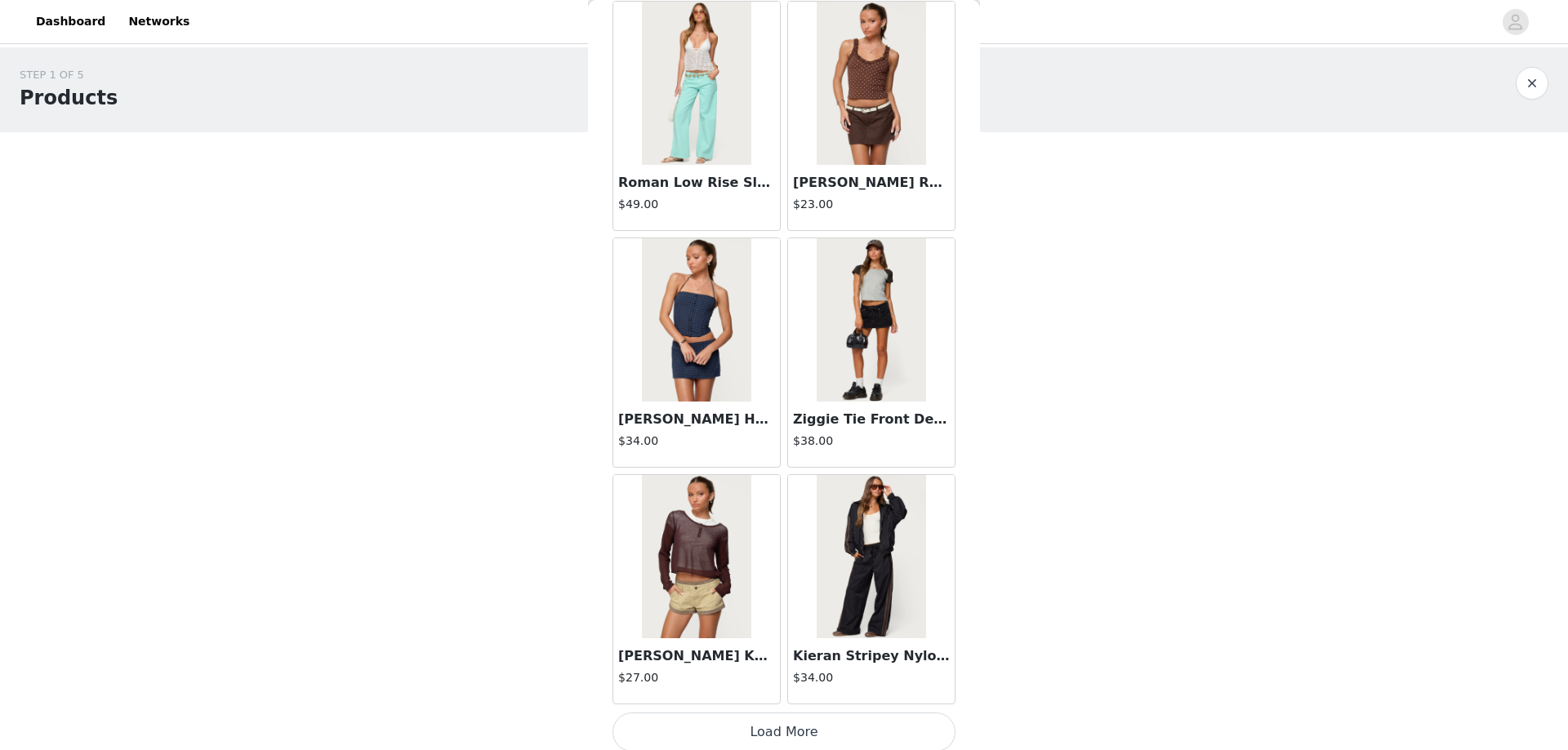
scroll to position [60926, 0]
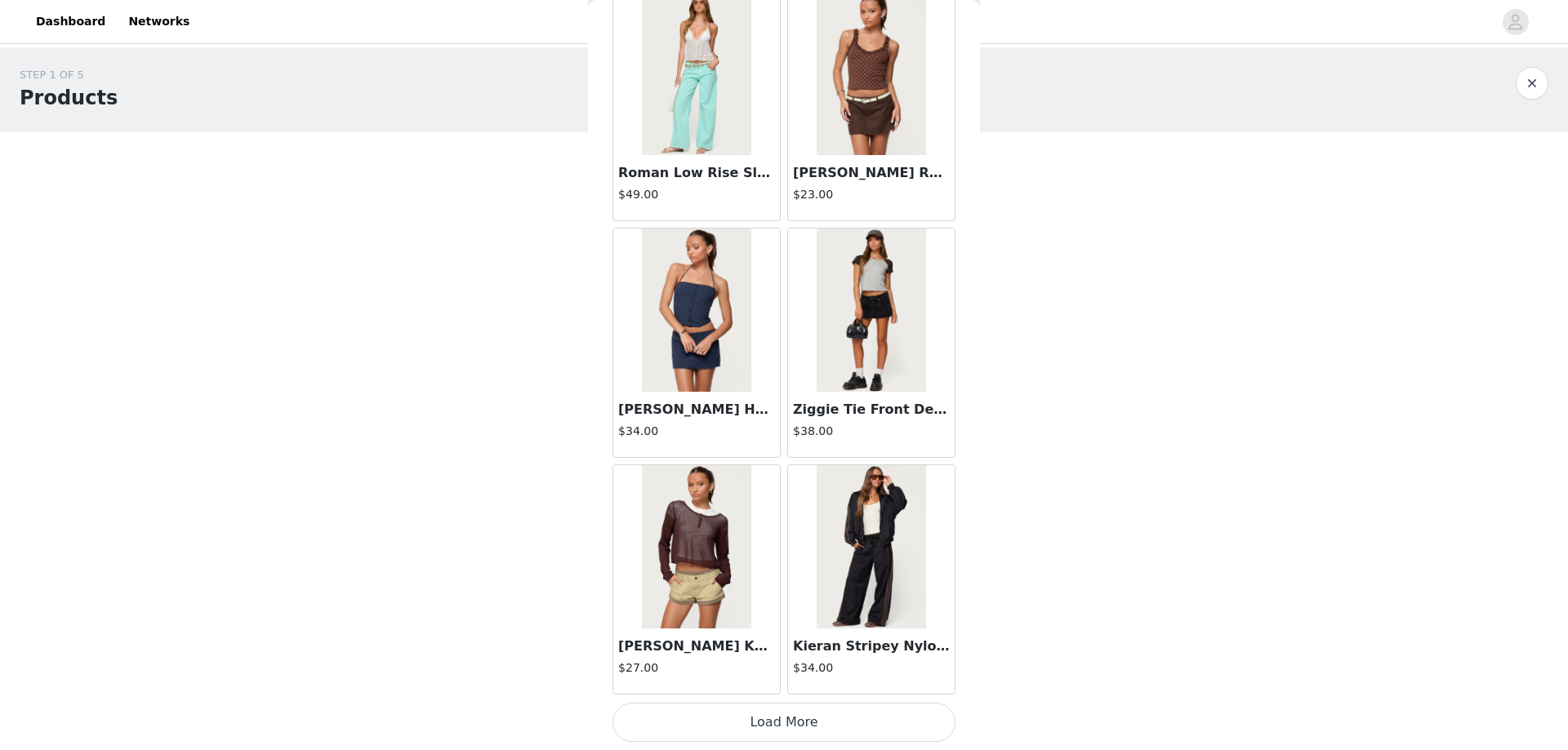
click at [775, 723] on button "Load More" at bounding box center [784, 722] width 343 height 40
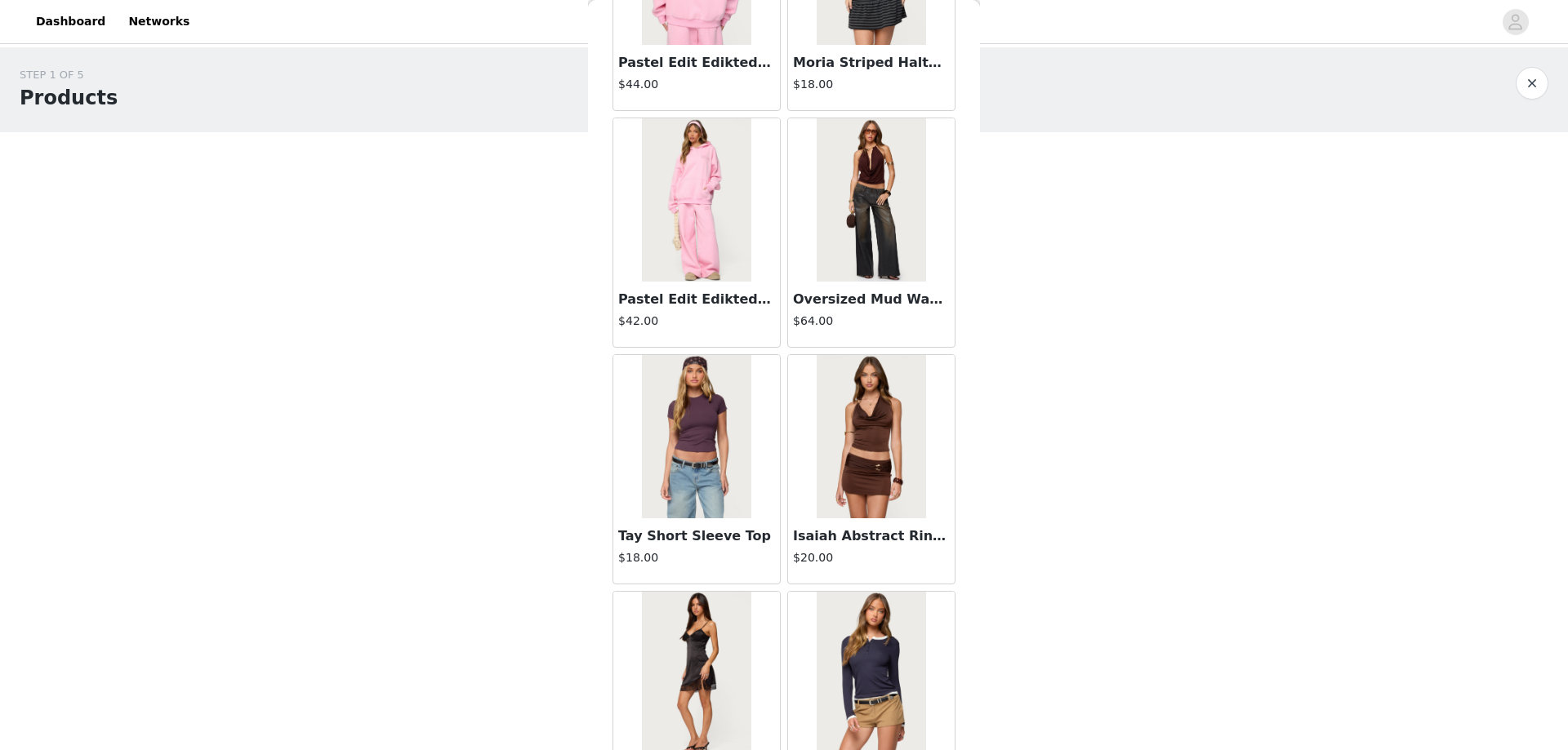
scroll to position [63293, 0]
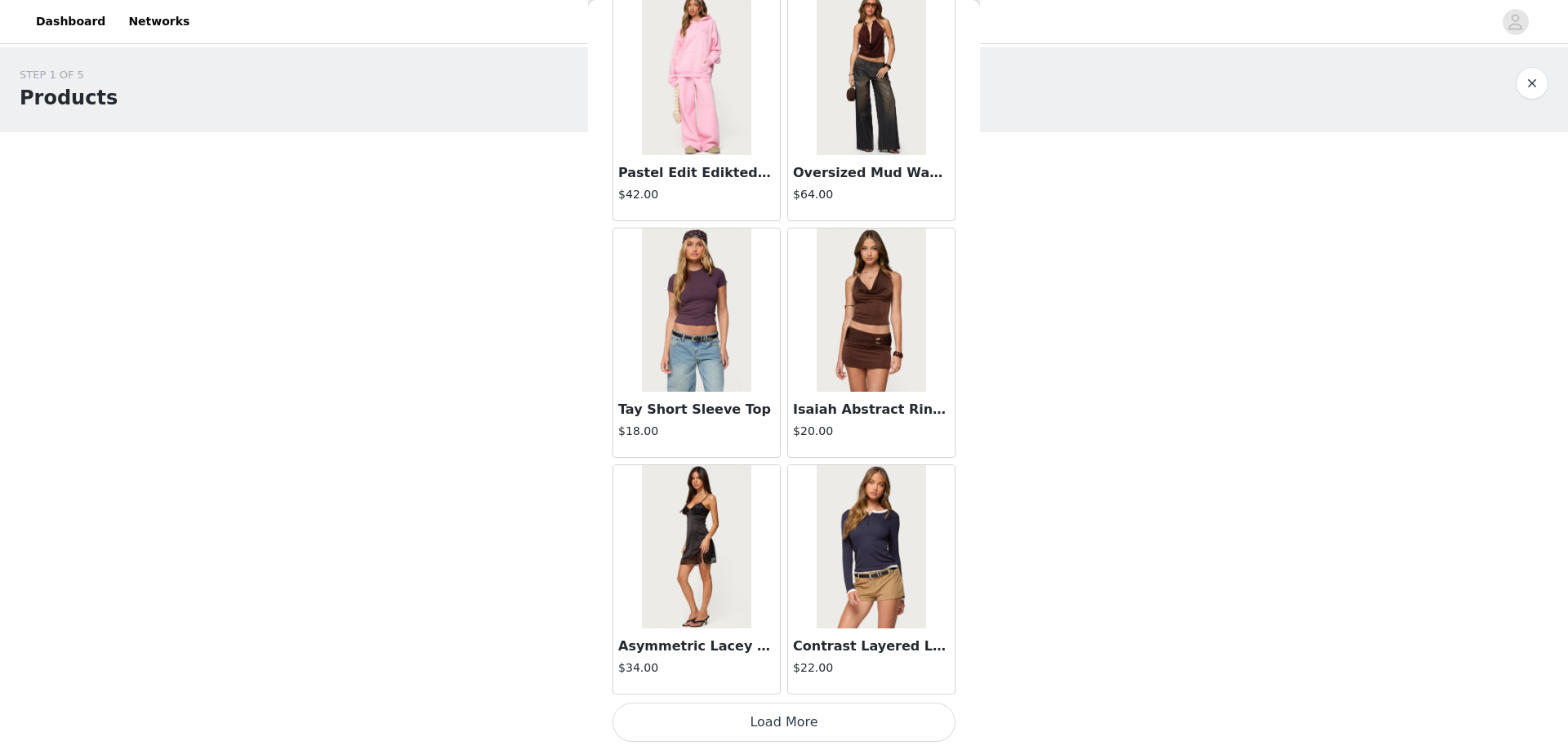
drag, startPoint x: 772, startPoint y: 724, endPoint x: 771, endPoint y: 689, distance: 35.0
click at [772, 725] on button "Load More" at bounding box center [784, 722] width 343 height 40
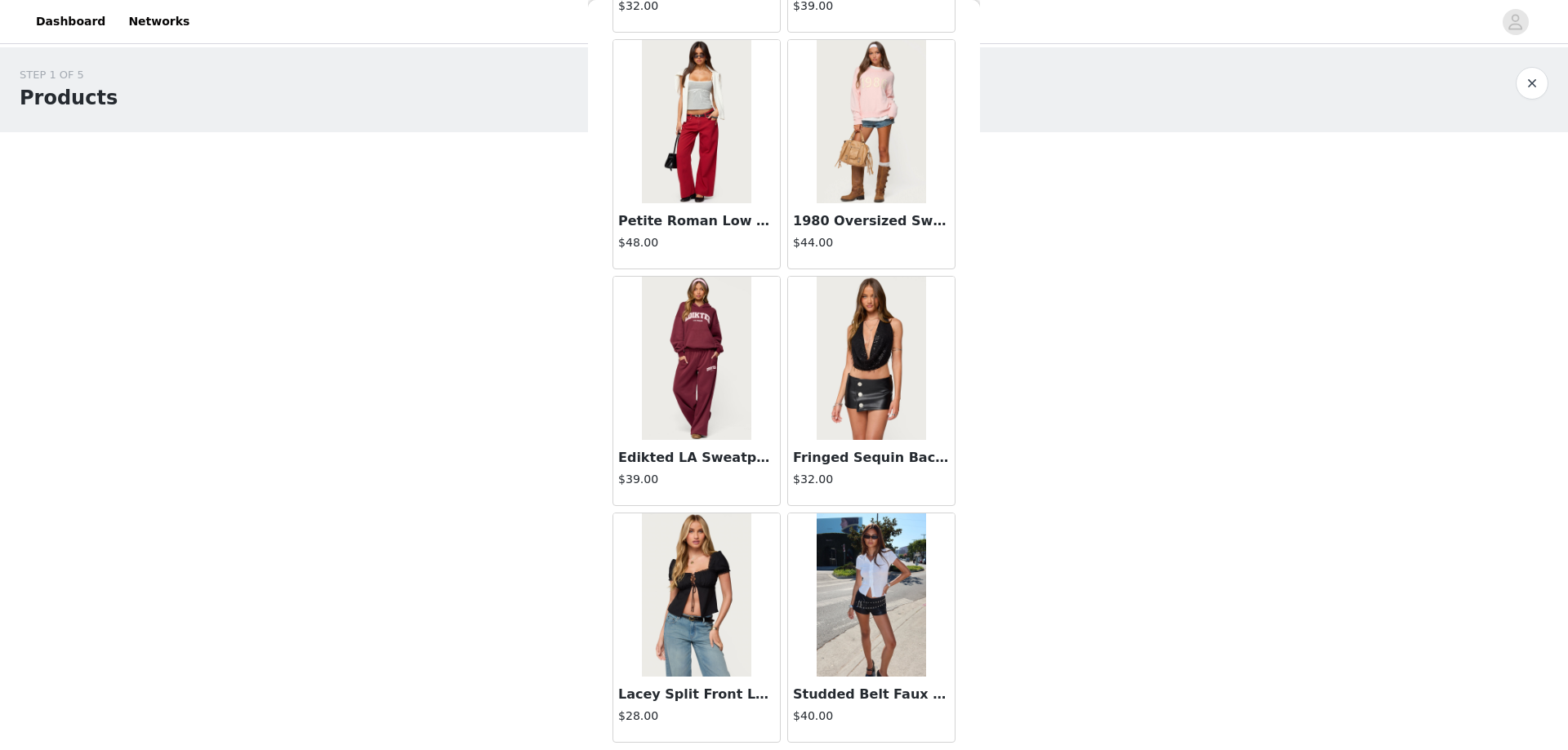
scroll to position [65660, 0]
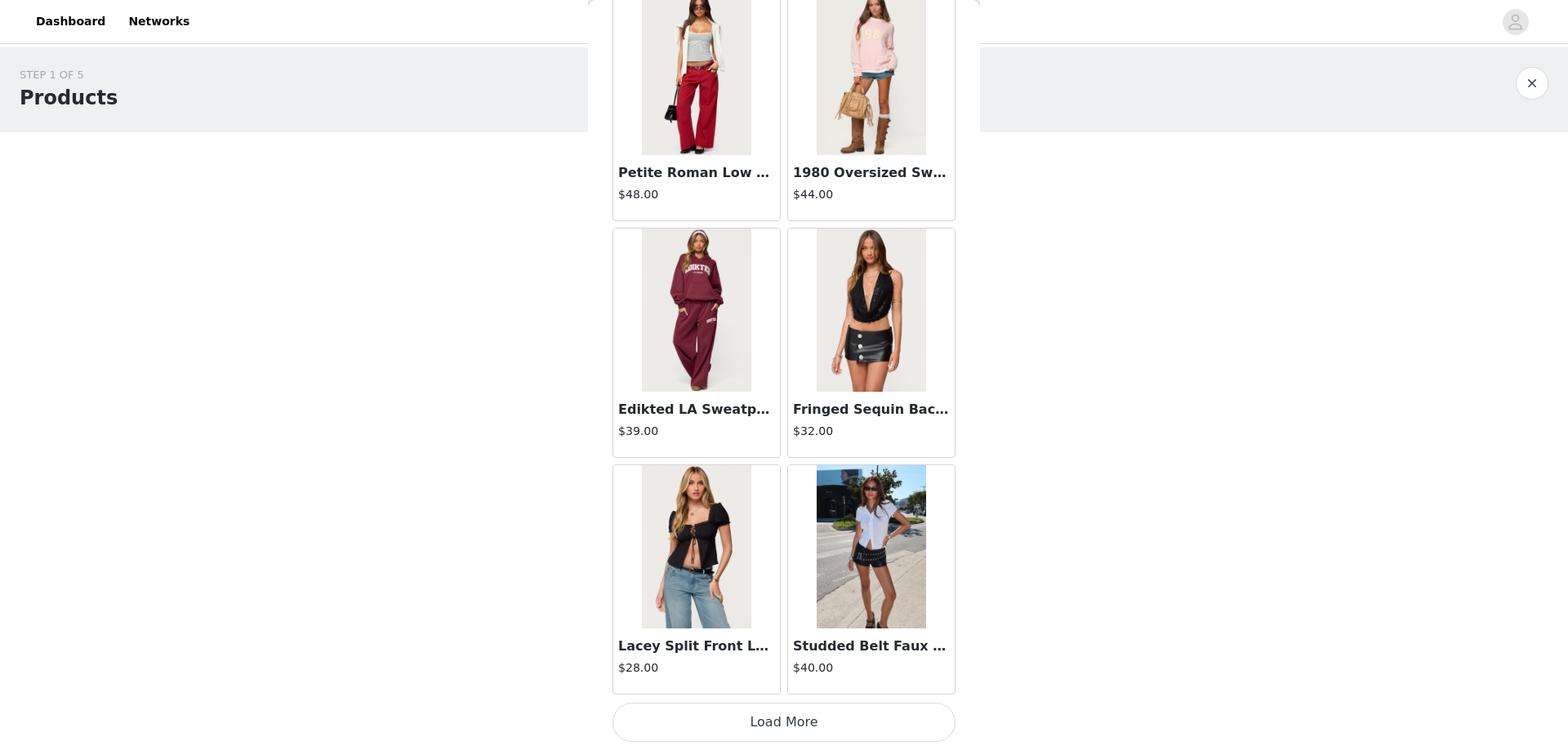
click at [770, 721] on button "Load More" at bounding box center [784, 722] width 343 height 40
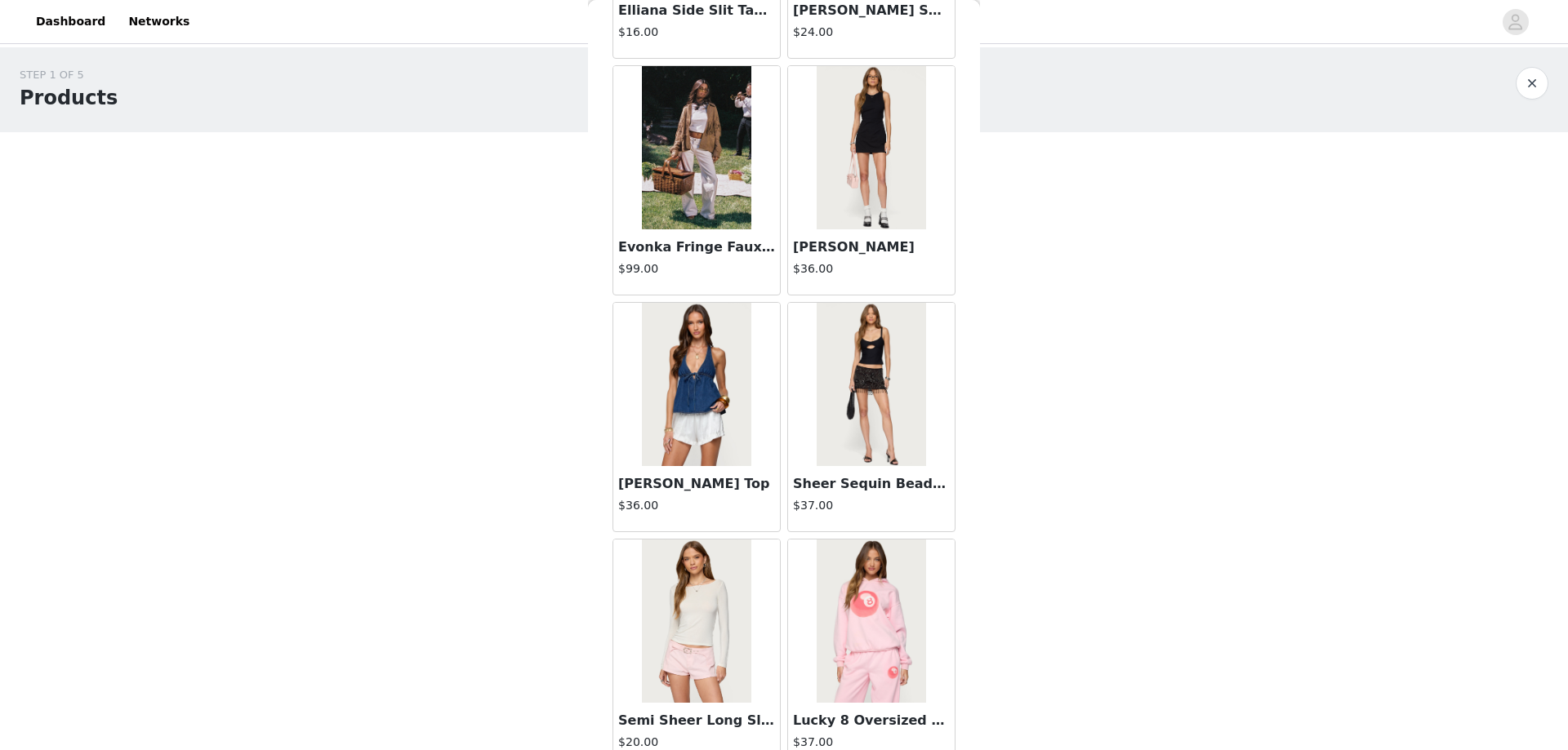
scroll to position [47996, 0]
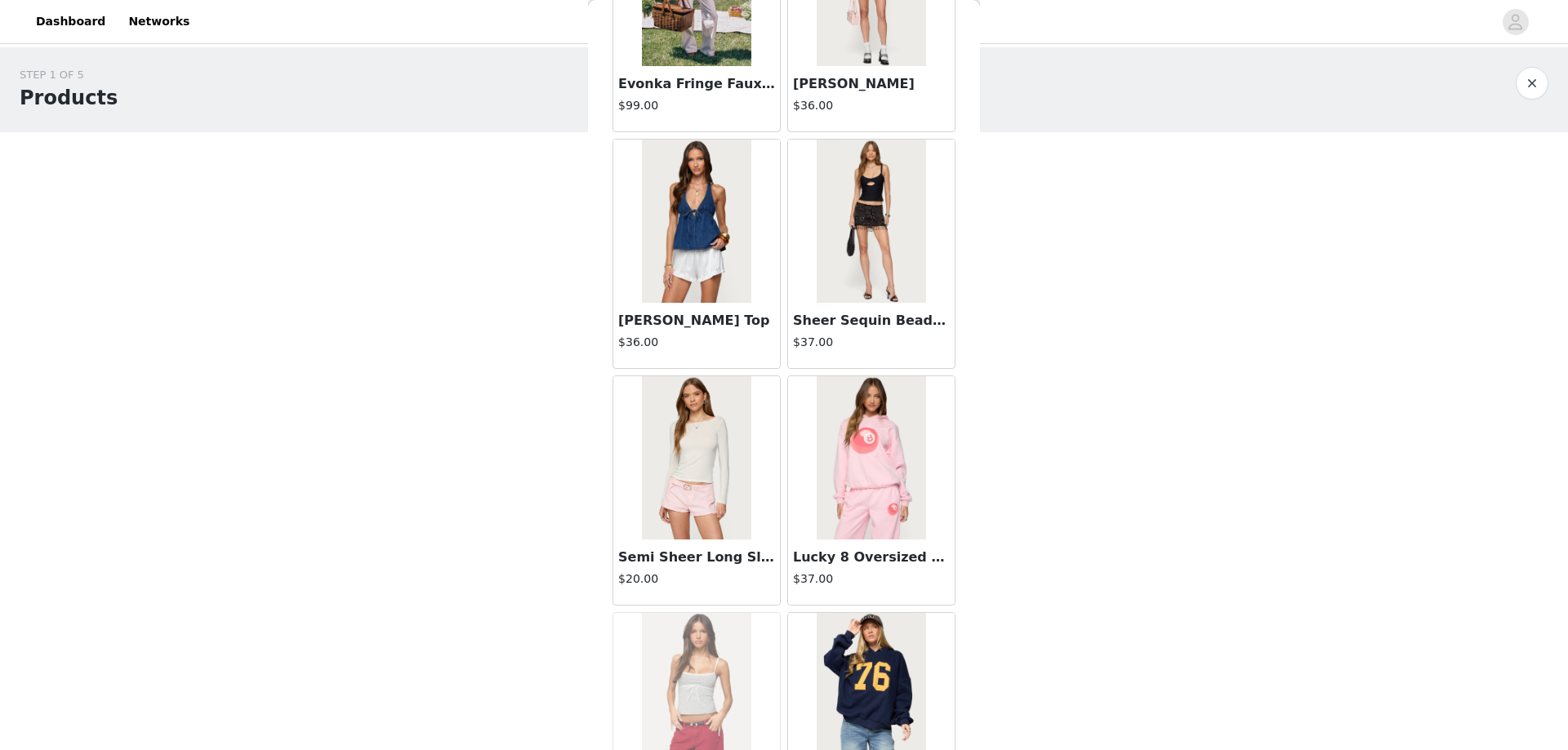
click at [1074, 482] on body "Dashboard Networks STEP 1 OF 5 Products Choose as many products as you'd like, …" at bounding box center [784, 375] width 1568 height 750
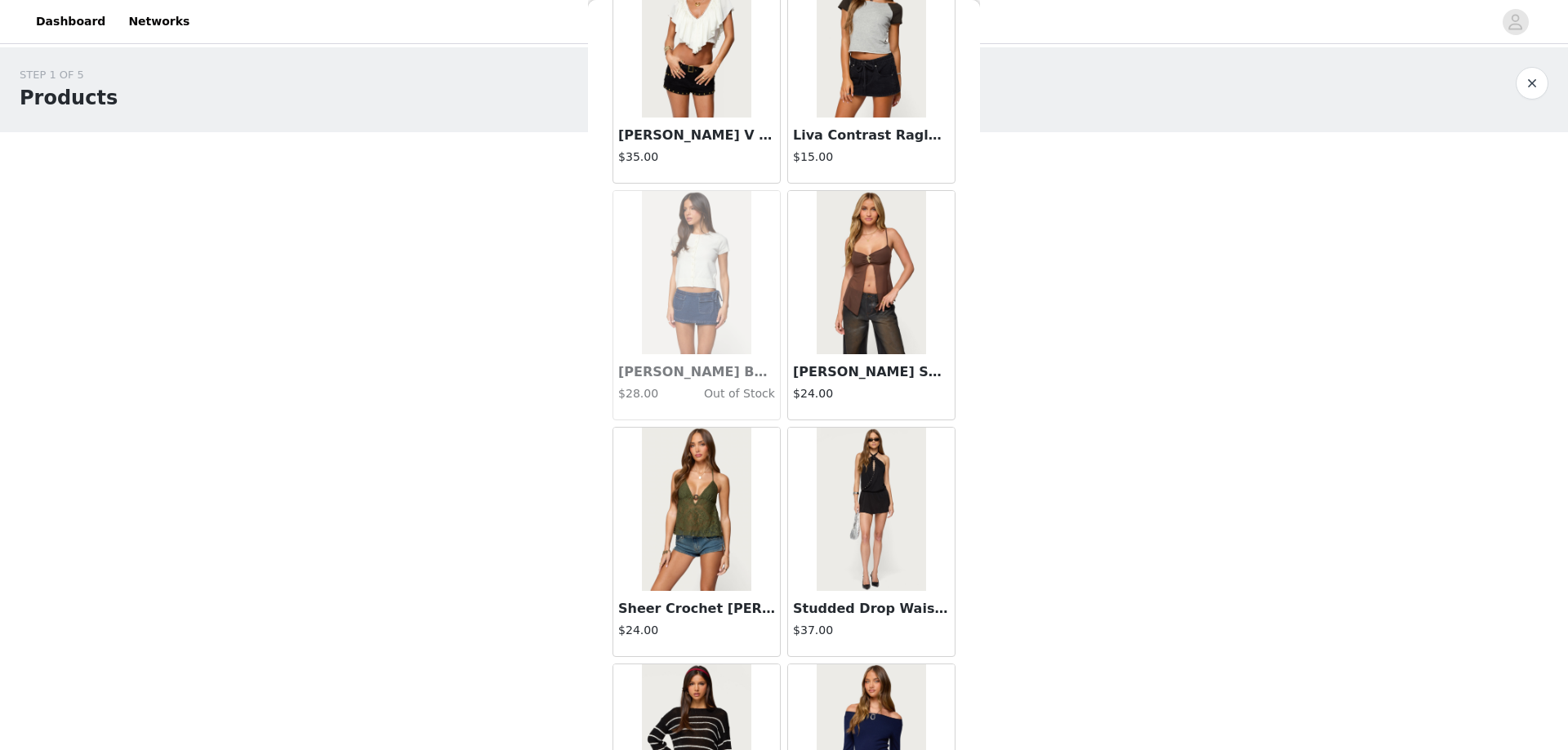
scroll to position [55199, 0]
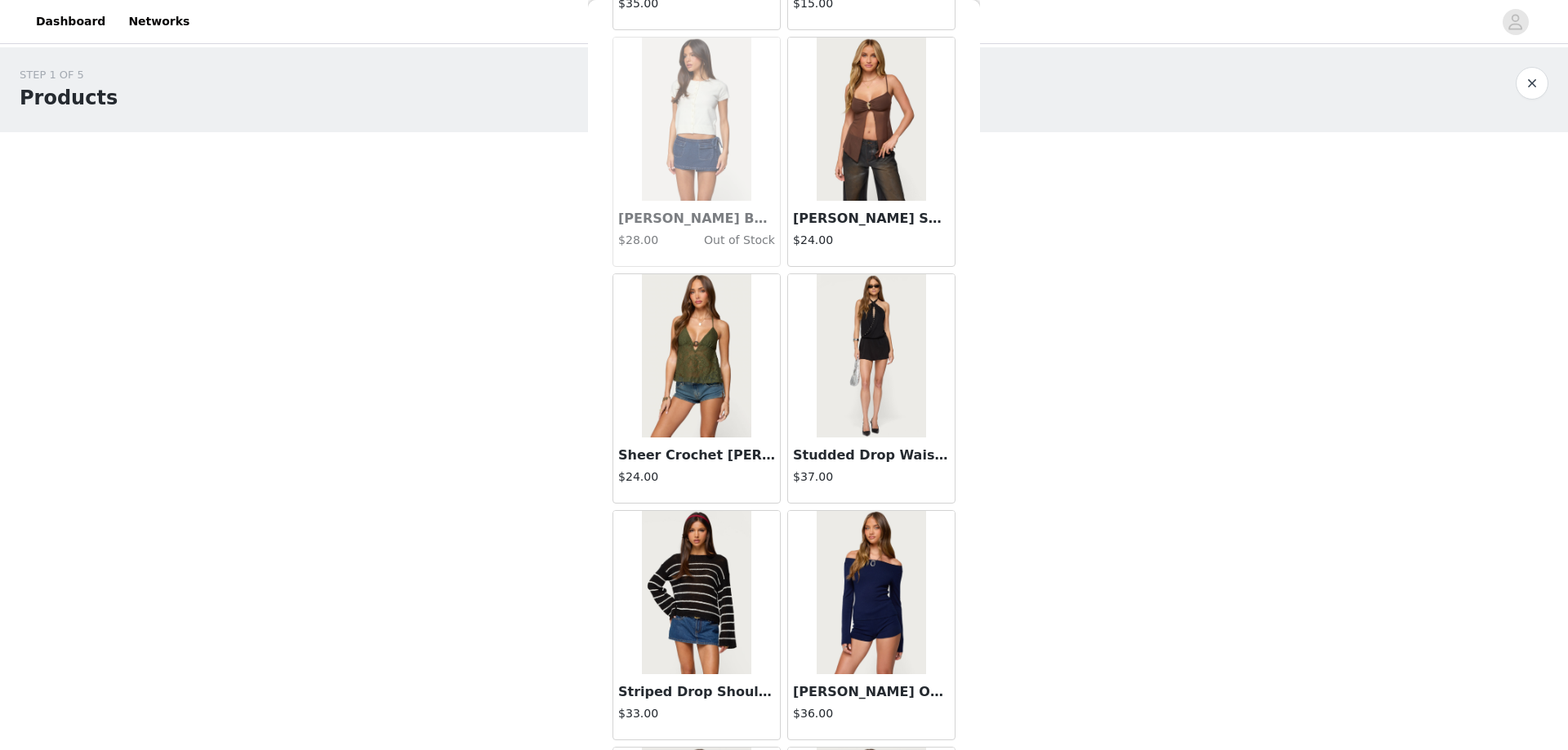
click at [879, 385] on img at bounding box center [871, 356] width 109 height 163
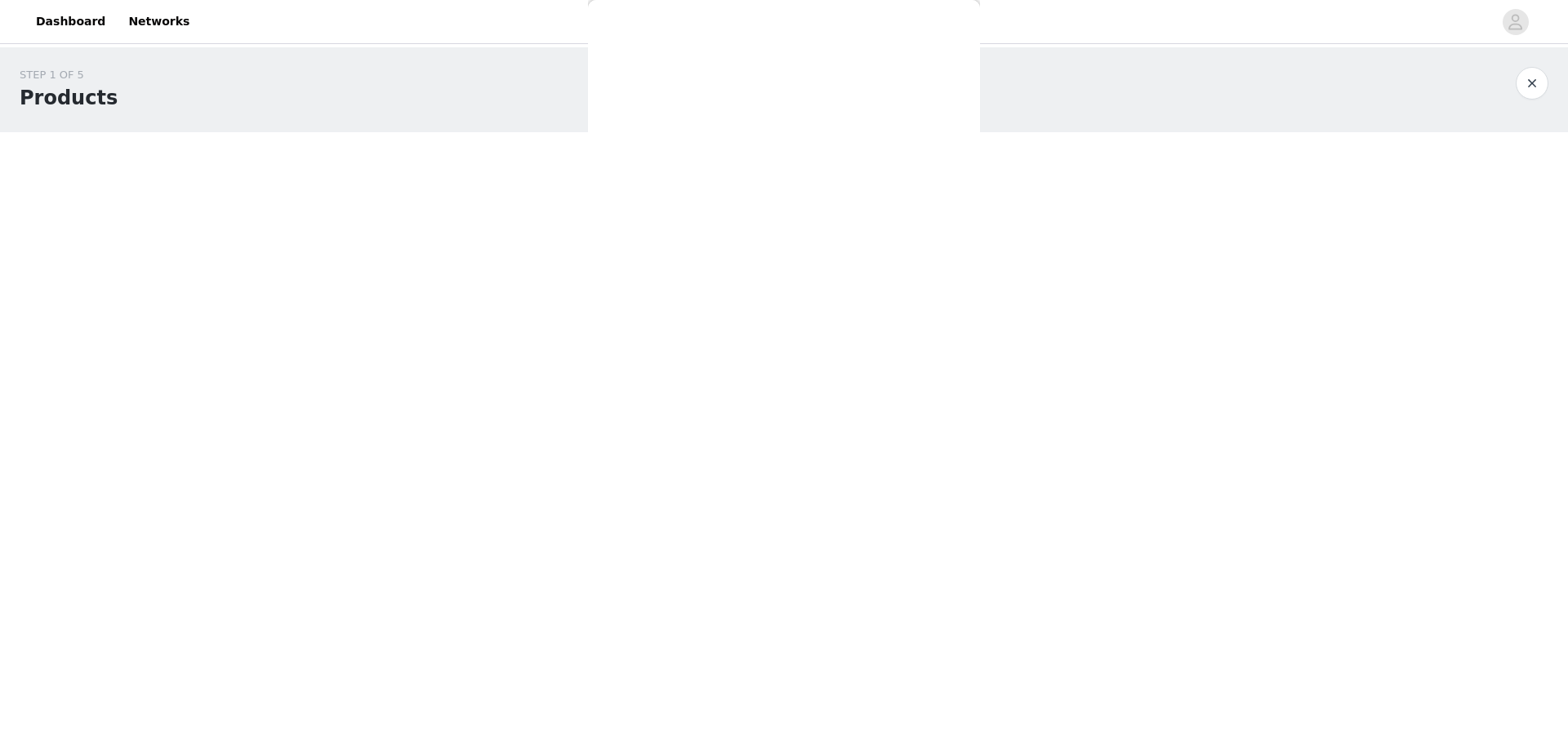
scroll to position [66, 0]
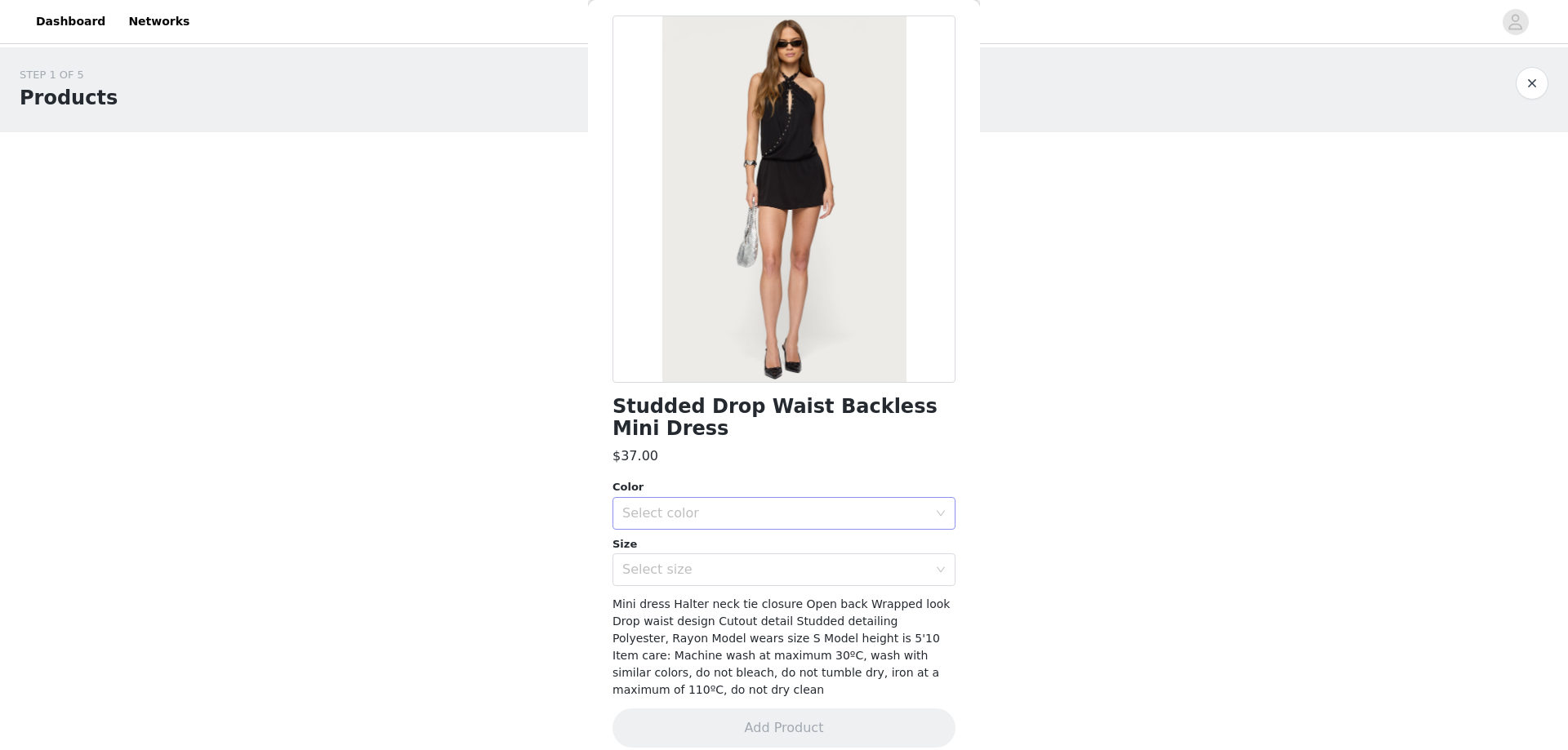
click at [727, 508] on div "Select color" at bounding box center [775, 513] width 305 height 16
click at [713, 547] on li "BLACK" at bounding box center [777, 549] width 331 height 26
click at [712, 569] on div "Select size" at bounding box center [775, 569] width 305 height 16
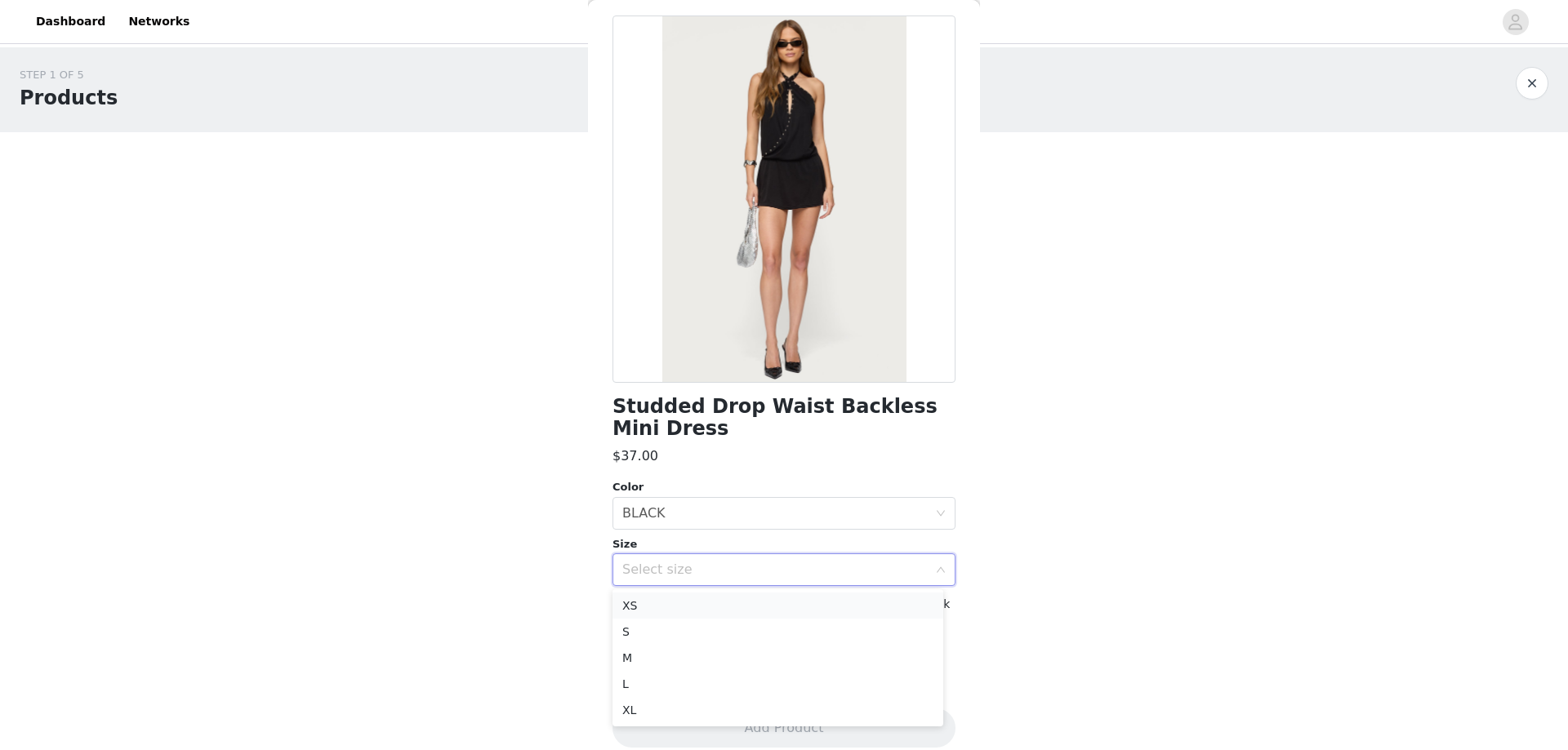
click at [691, 606] on li "XS" at bounding box center [777, 605] width 331 height 26
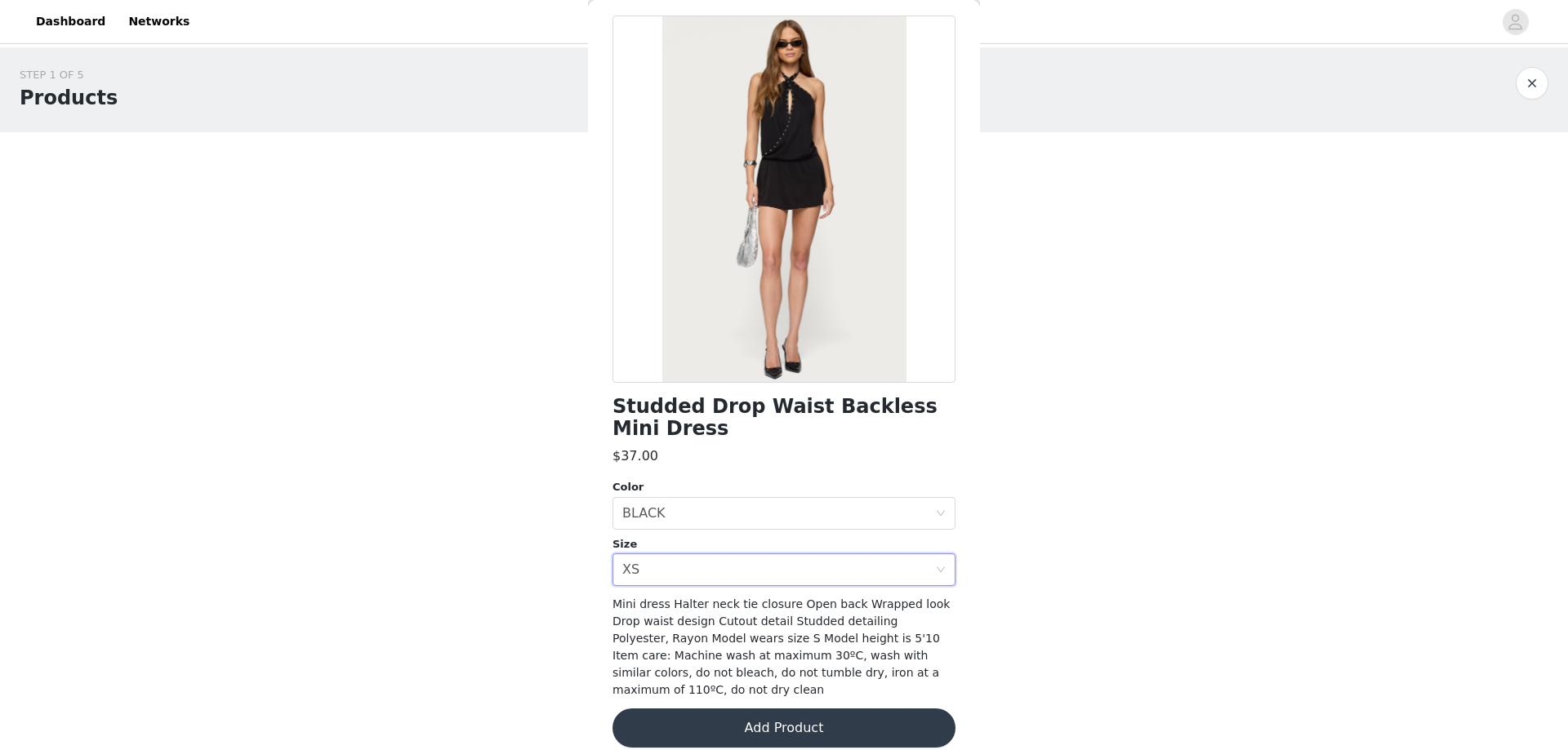
click at [767, 712] on button "Add Product" at bounding box center [784, 728] width 343 height 40
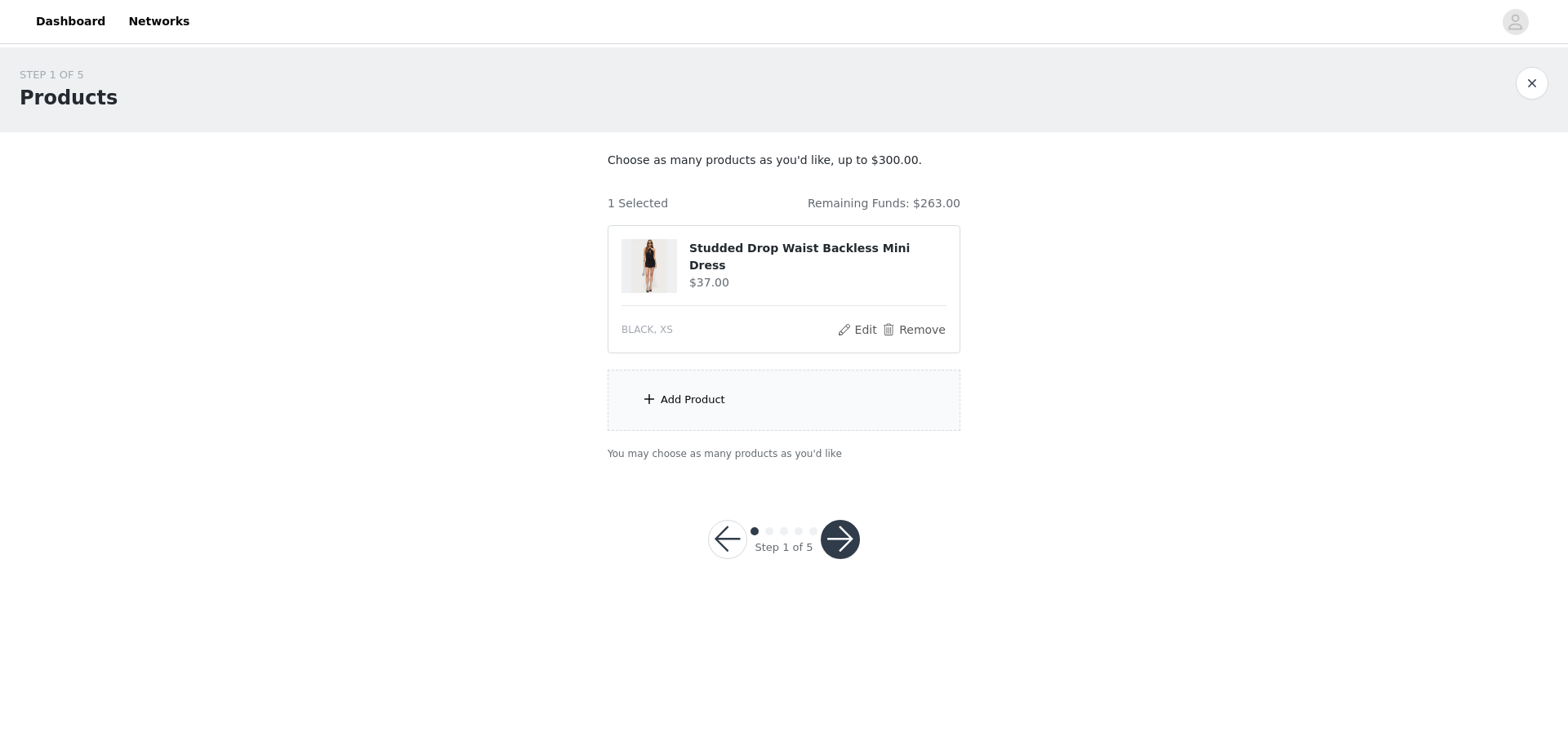
click at [719, 402] on div "Add Product" at bounding box center [692, 399] width 65 height 16
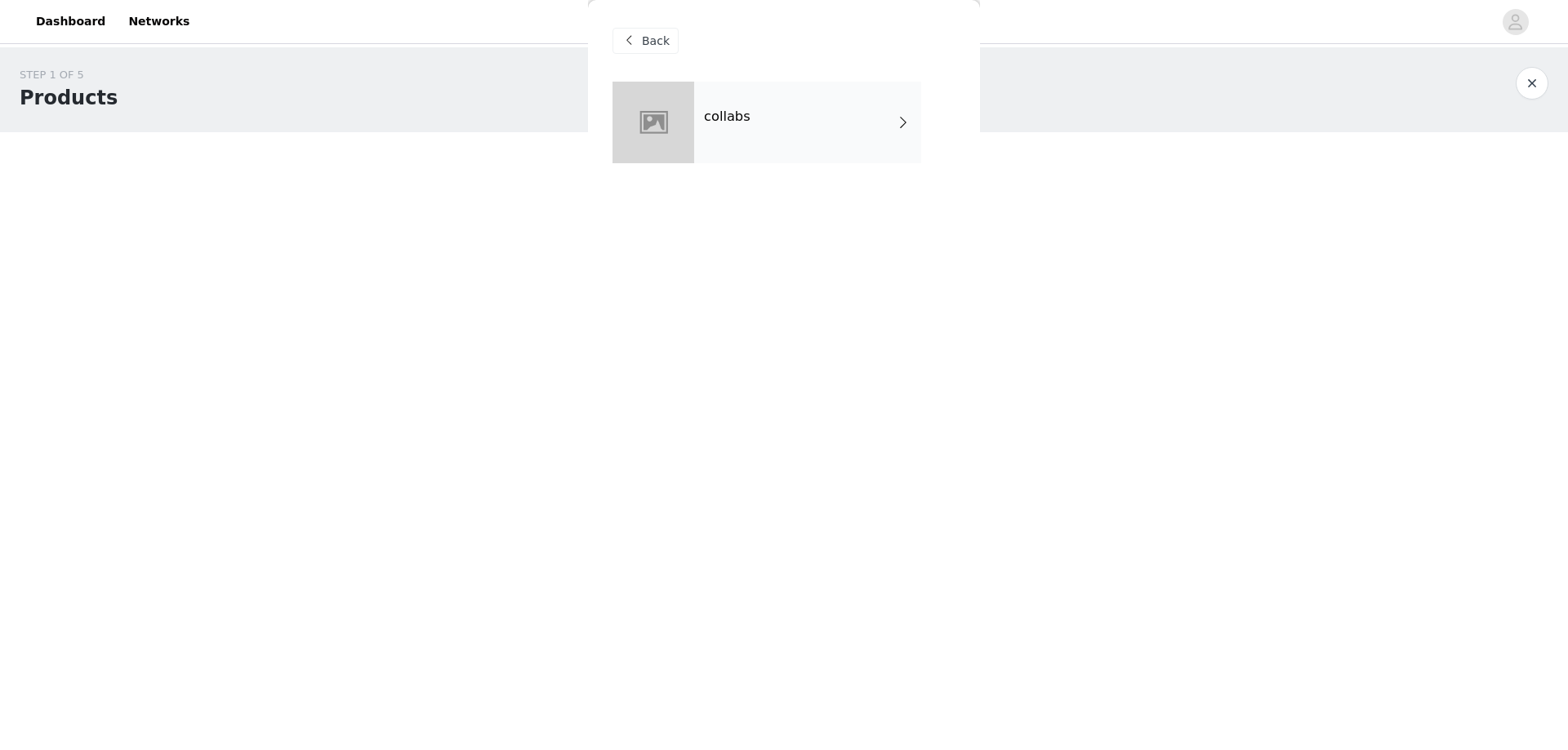
click at [727, 124] on h4 "collabs" at bounding box center [727, 116] width 46 height 14
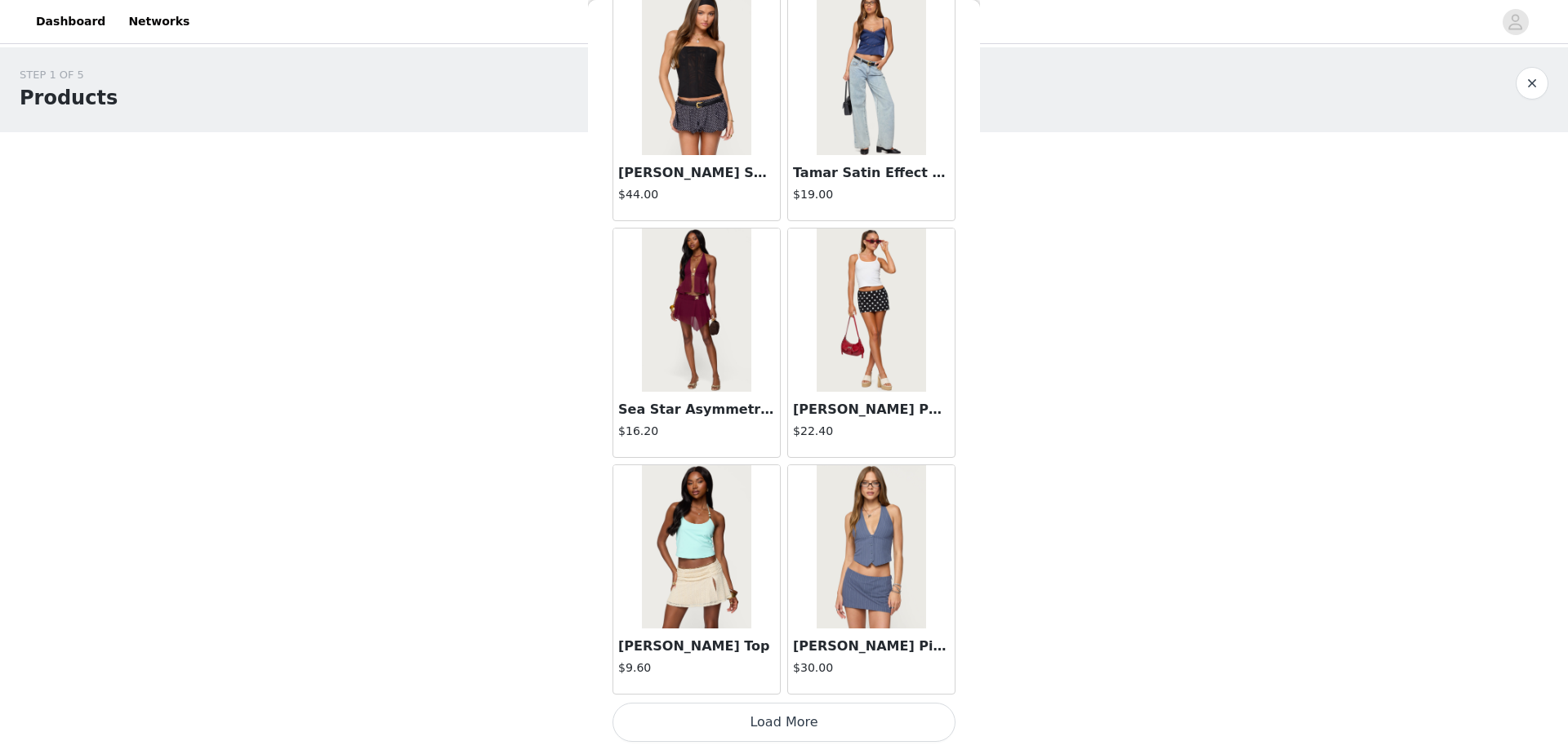
click at [753, 720] on button "Load More" at bounding box center [784, 722] width 343 height 40
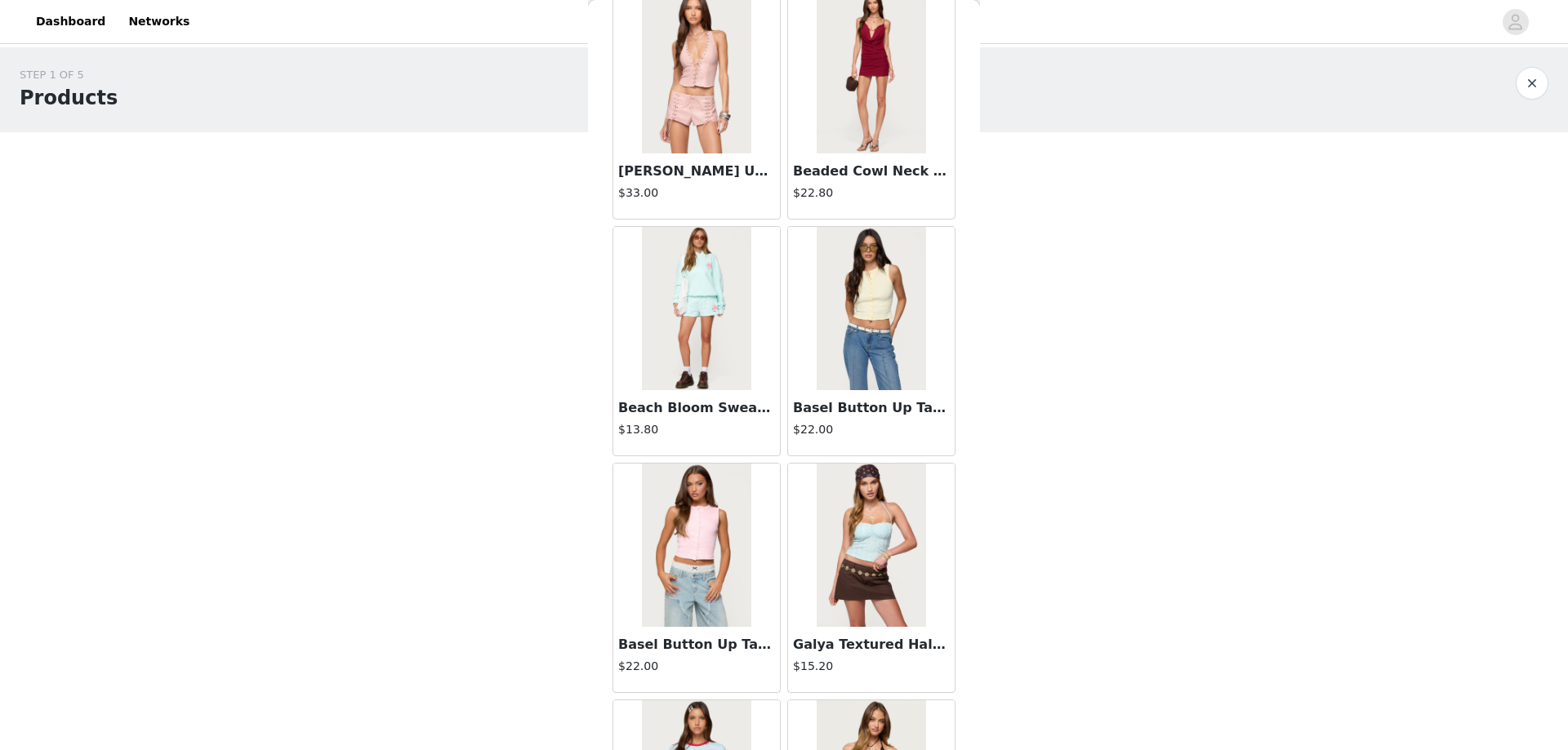
scroll to position [4115, 0]
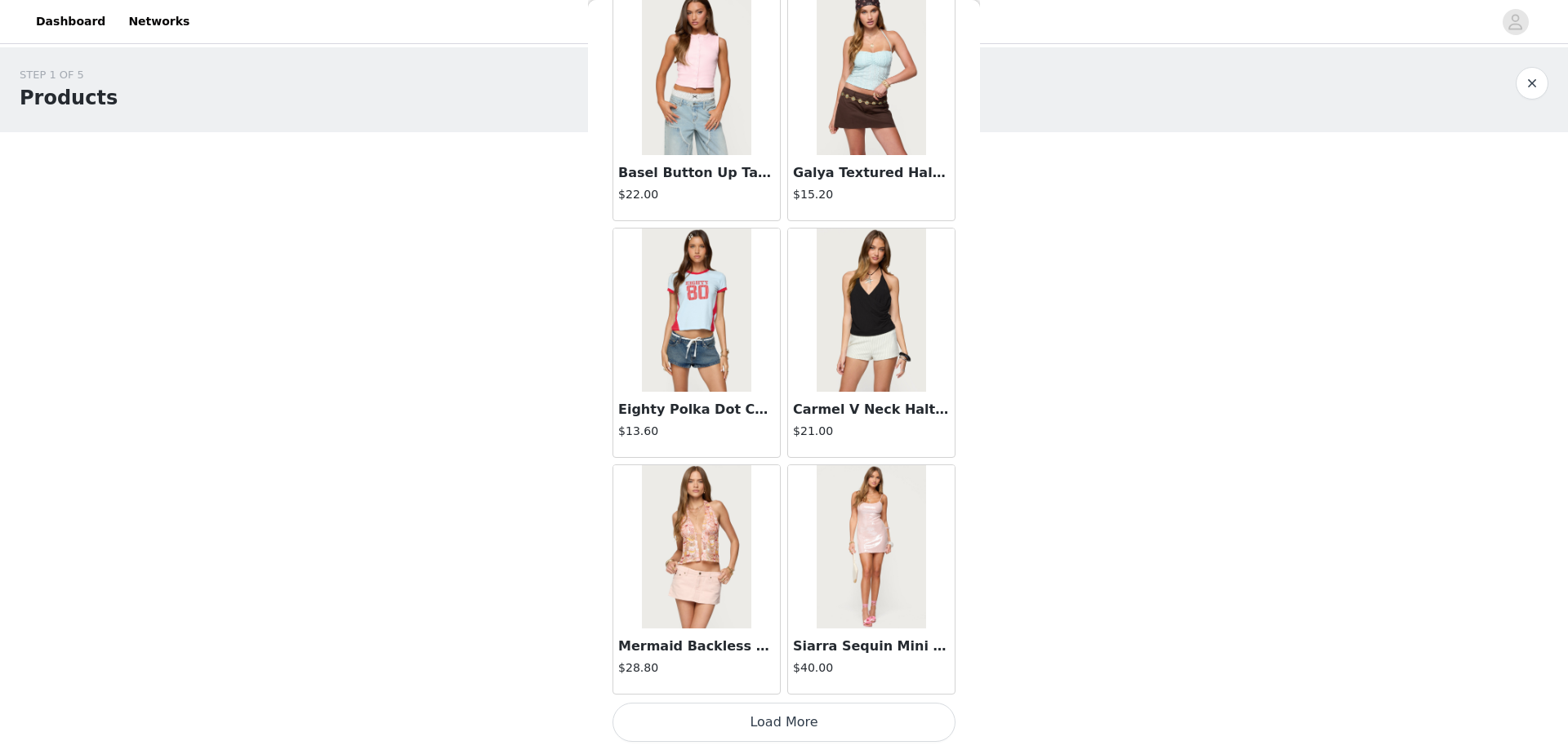
click at [748, 724] on button "Load More" at bounding box center [784, 722] width 343 height 40
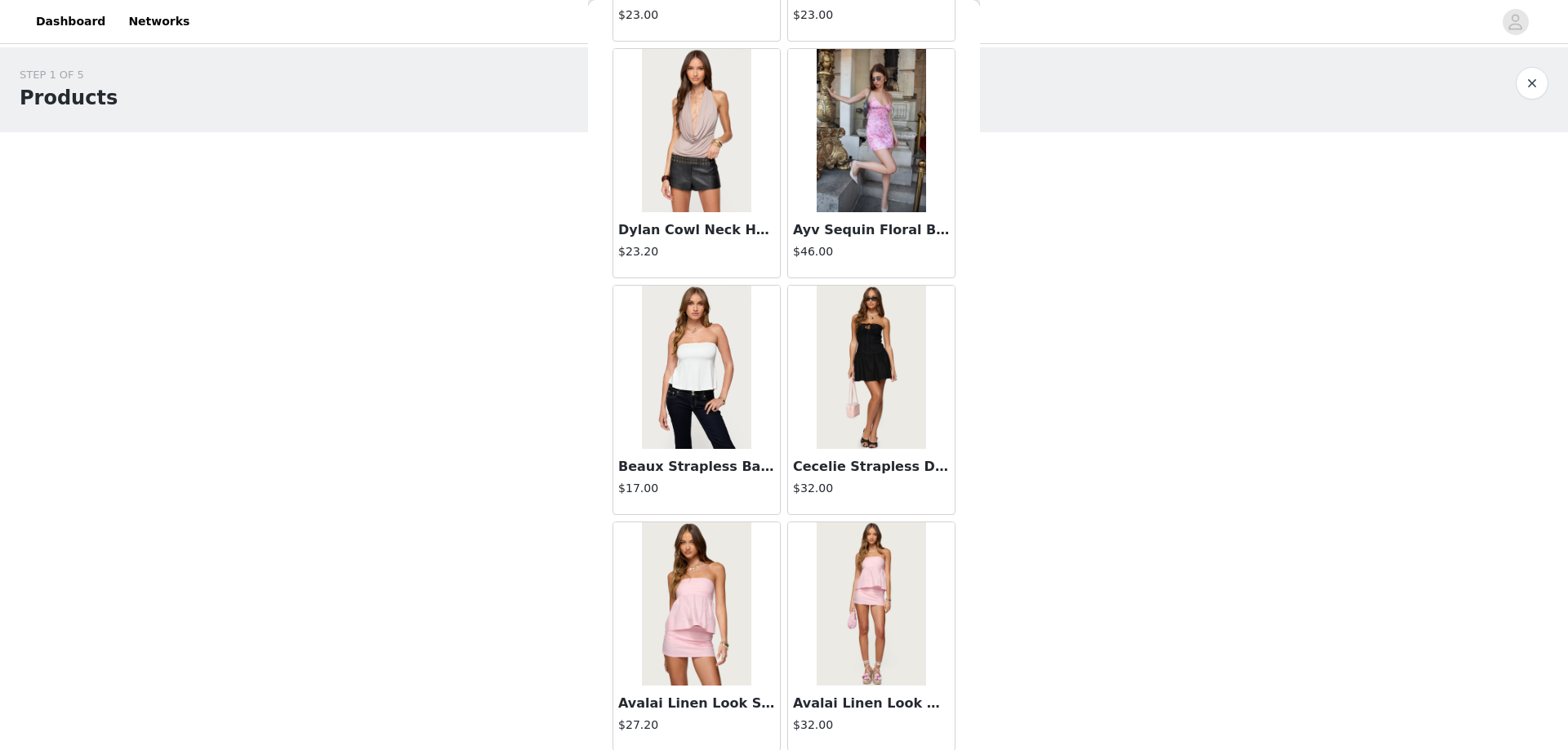
scroll to position [6482, 0]
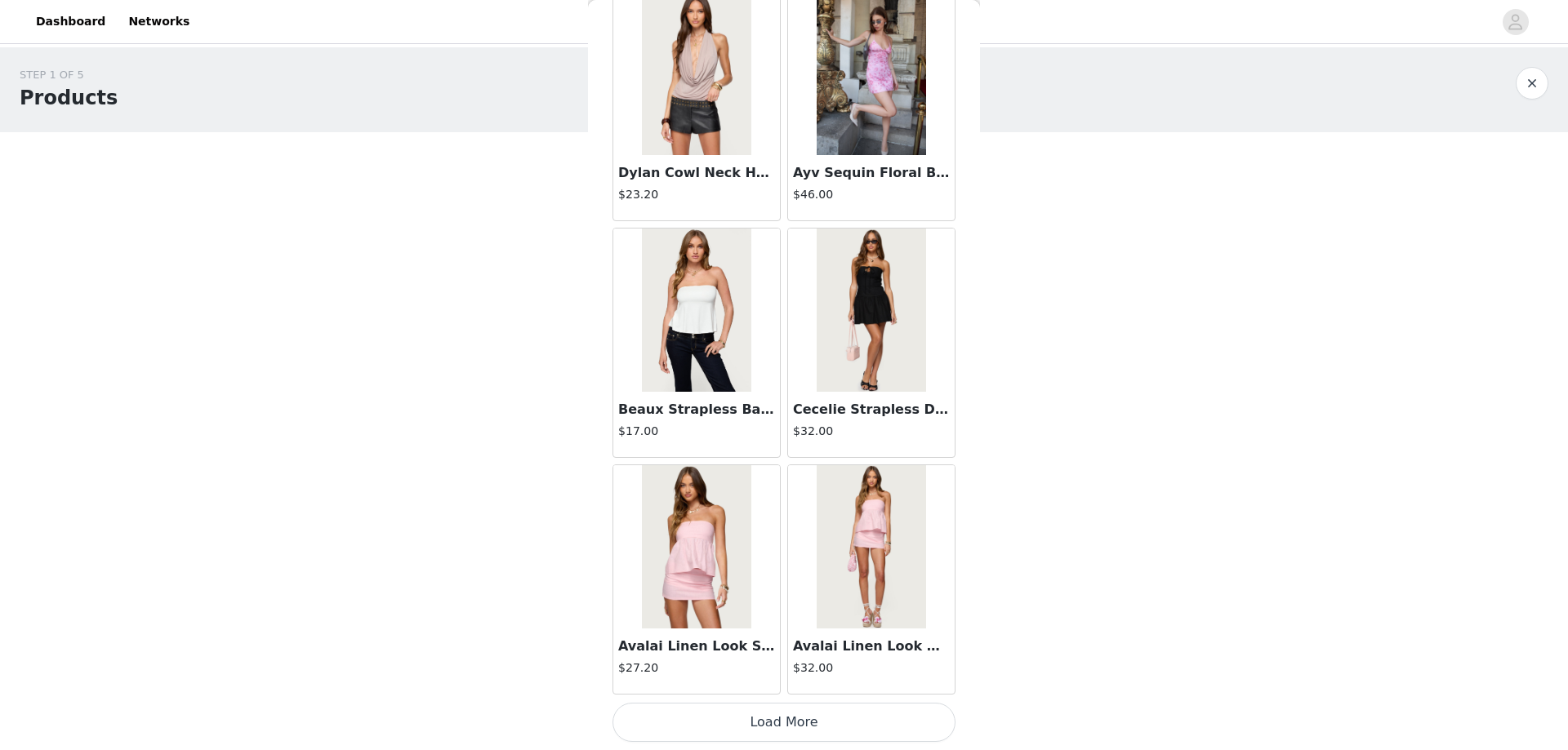
click at [765, 722] on button "Load More" at bounding box center [784, 722] width 343 height 40
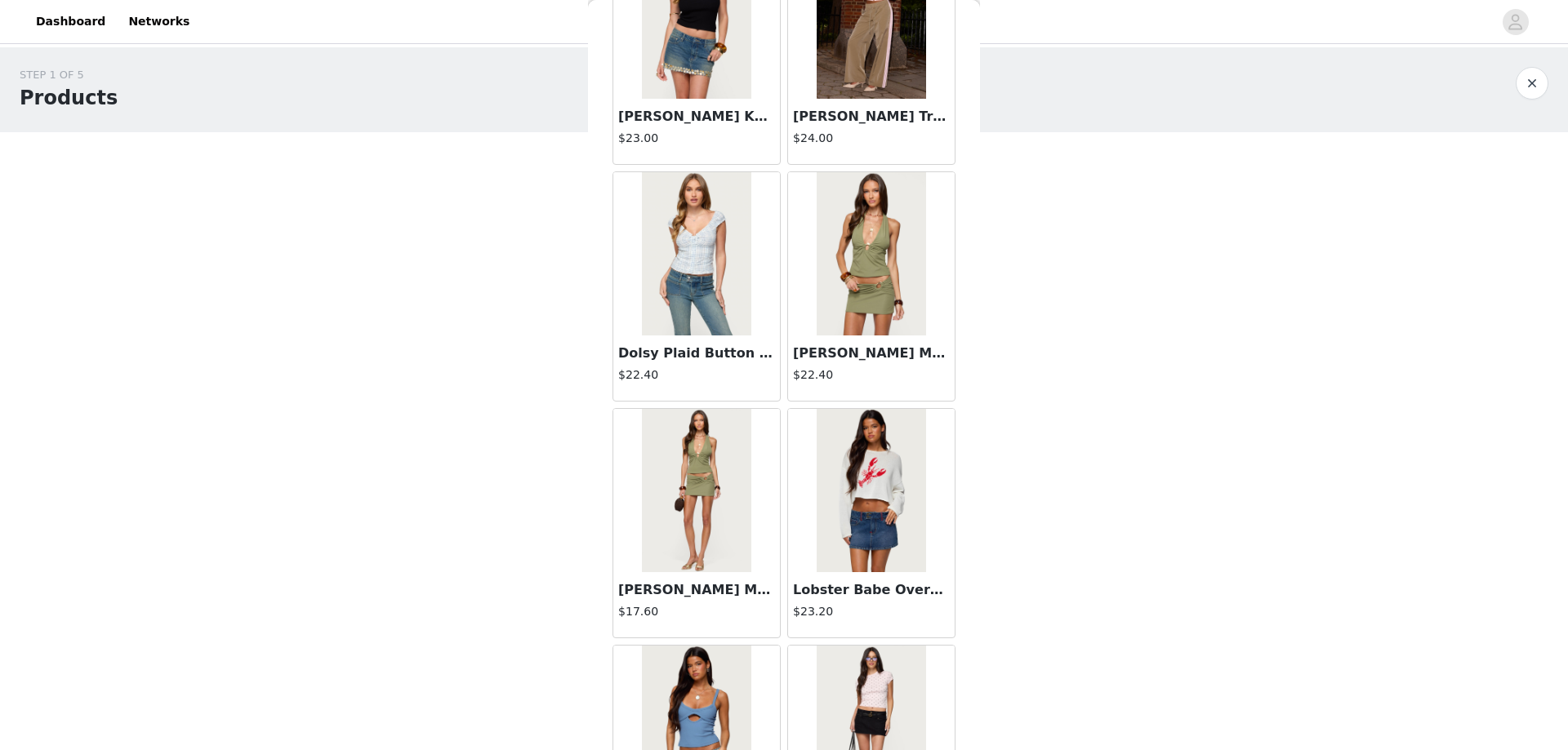
scroll to position [8033, 0]
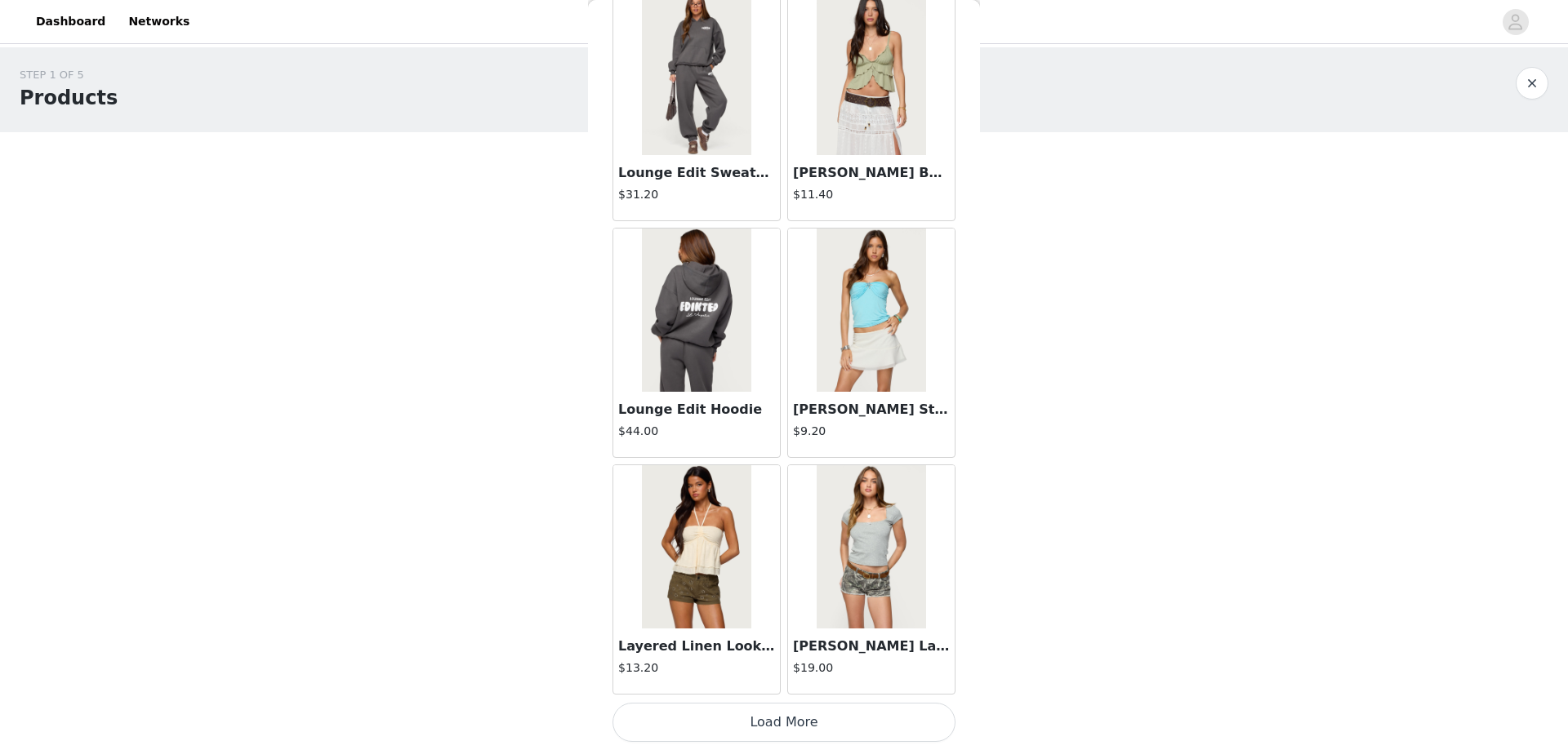
click at [772, 721] on button "Load More" at bounding box center [784, 722] width 343 height 40
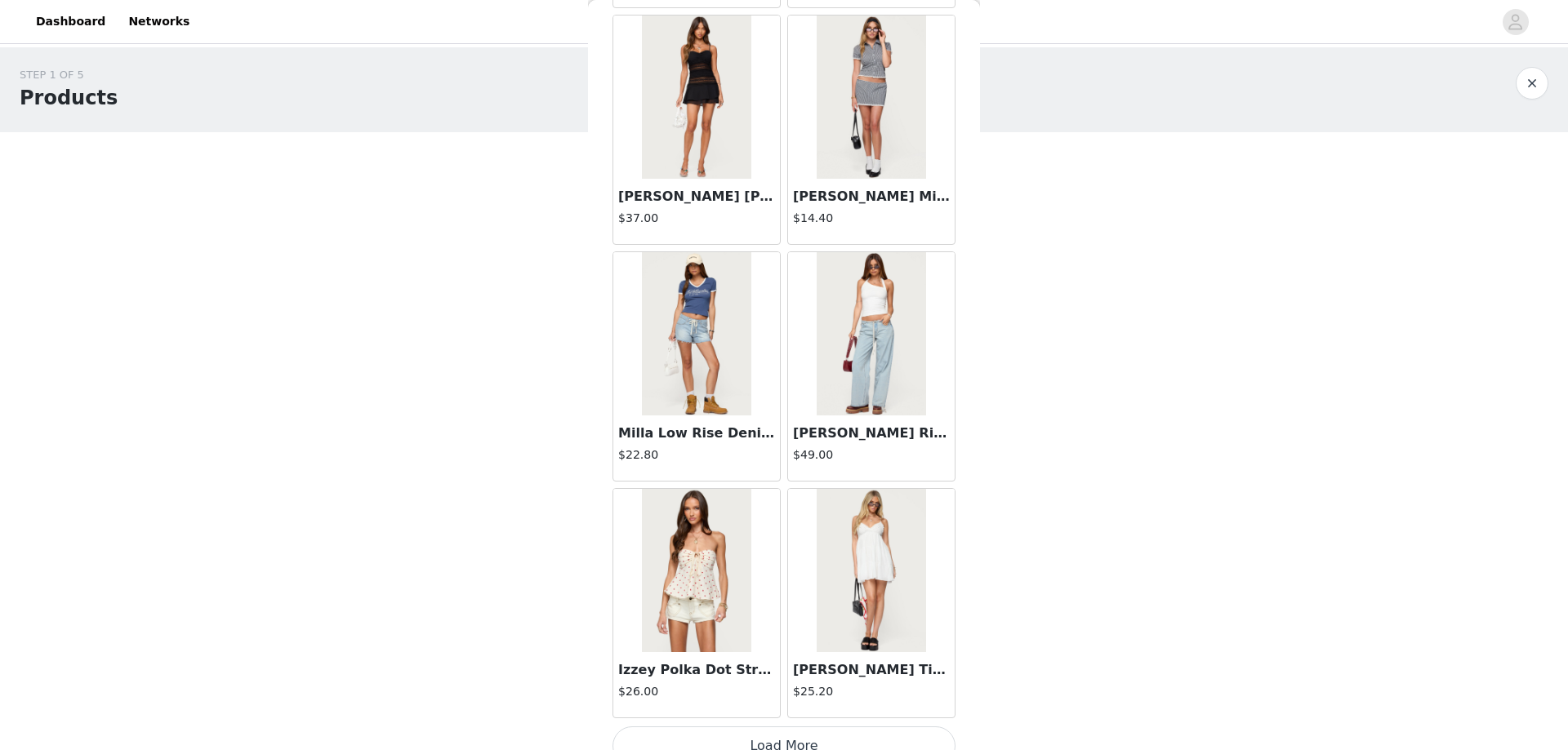
scroll to position [11216, 0]
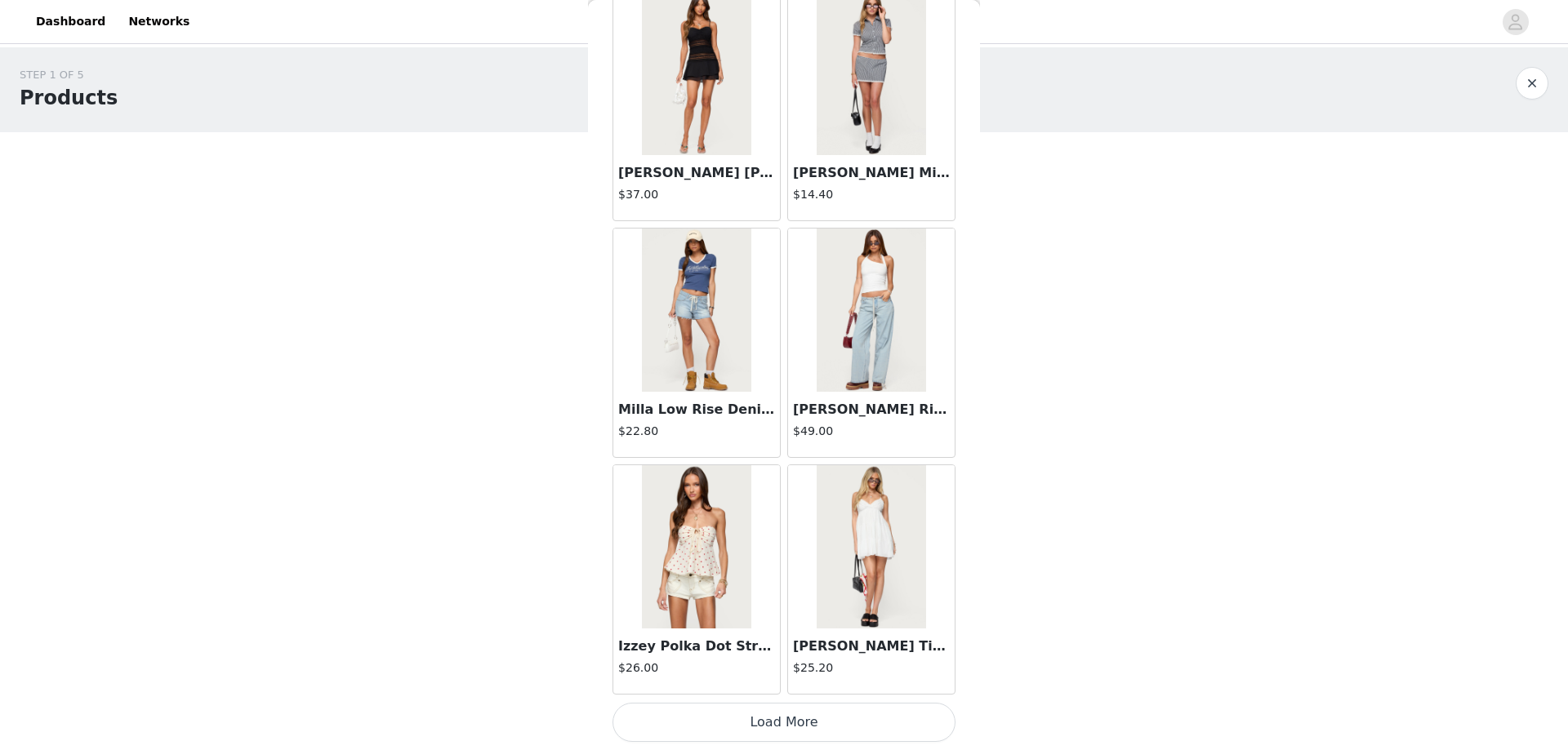
click at [776, 718] on button "Load More" at bounding box center [784, 722] width 343 height 40
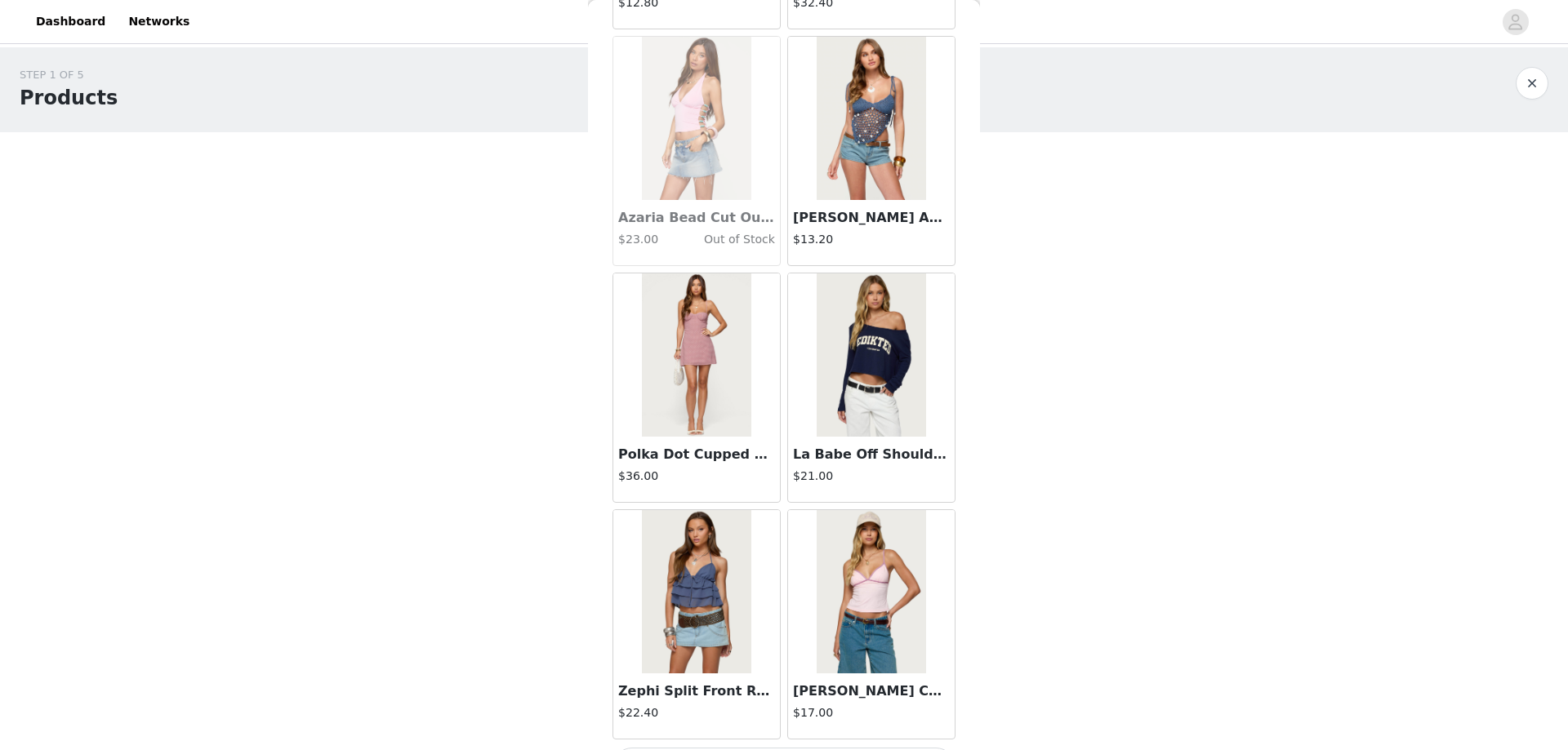
scroll to position [13583, 0]
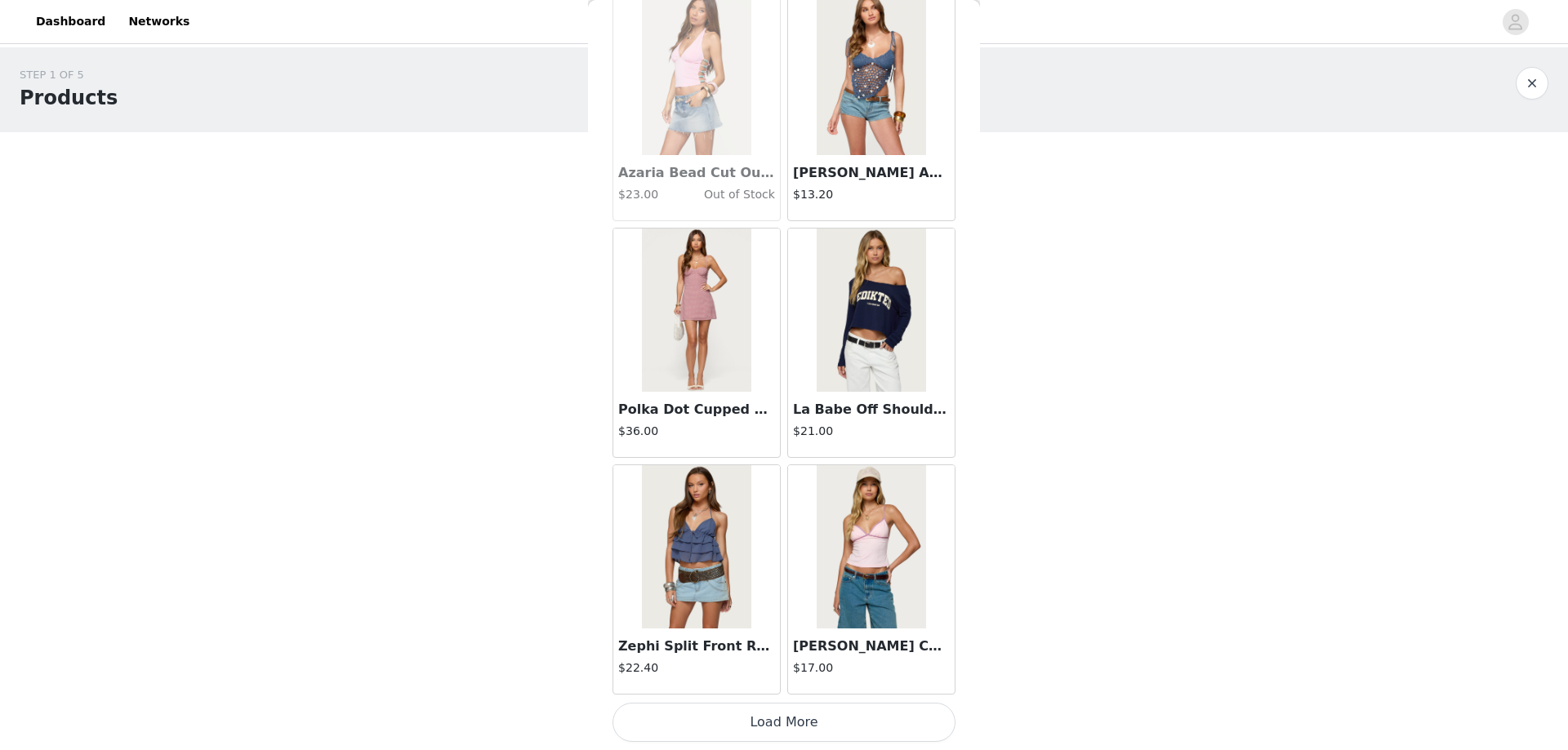
click at [773, 726] on button "Load More" at bounding box center [784, 722] width 343 height 40
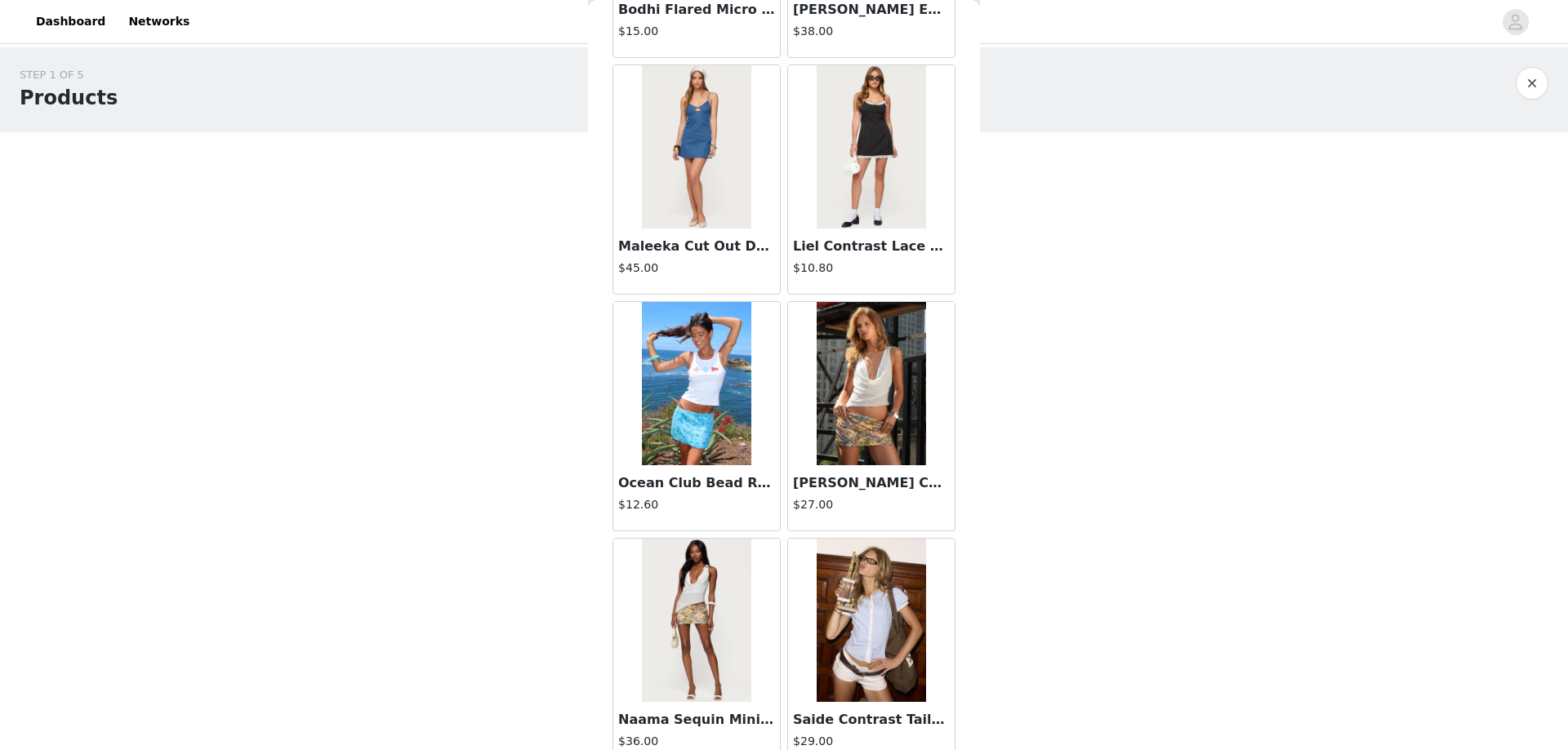
scroll to position [15950, 0]
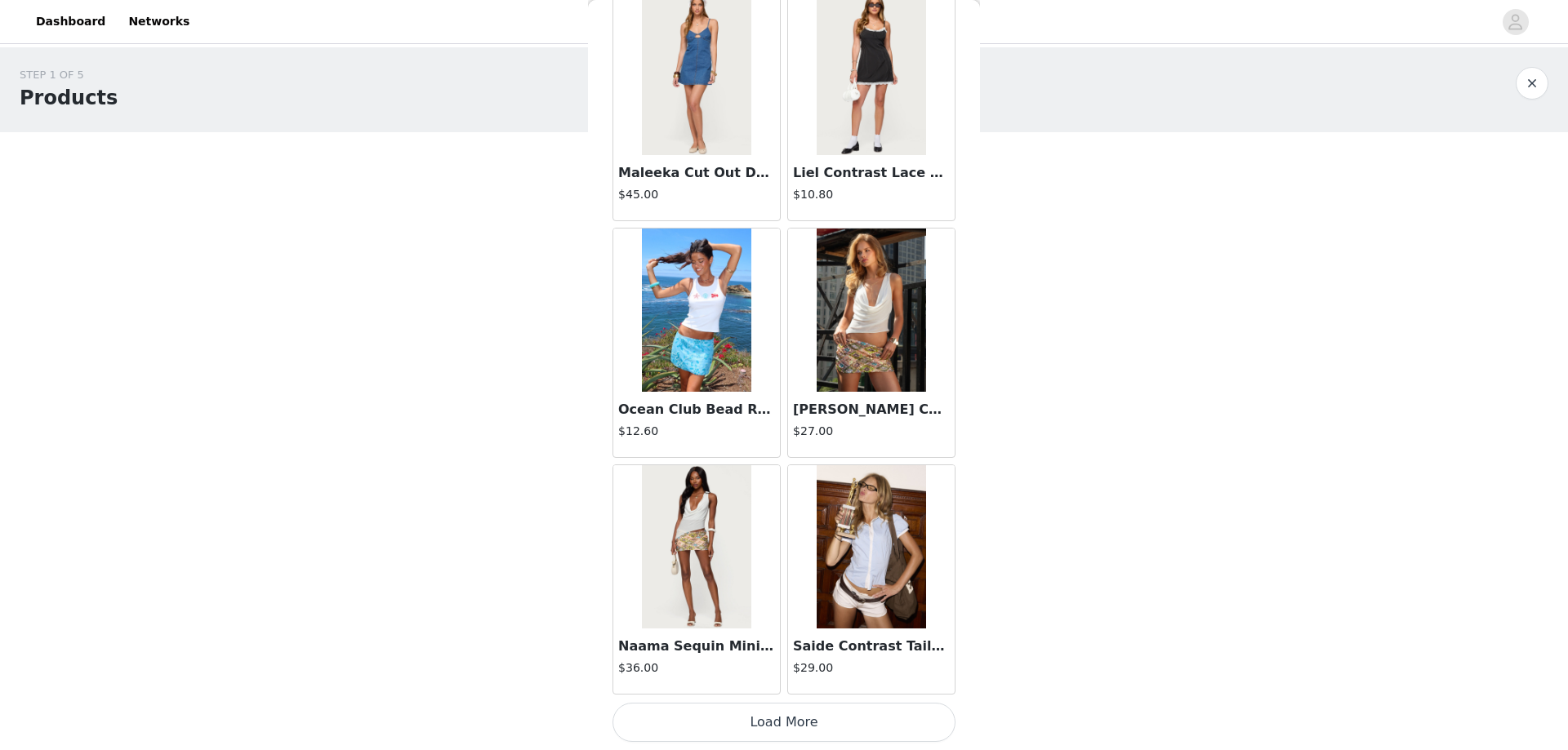
click at [780, 715] on button "Load More" at bounding box center [784, 722] width 343 height 40
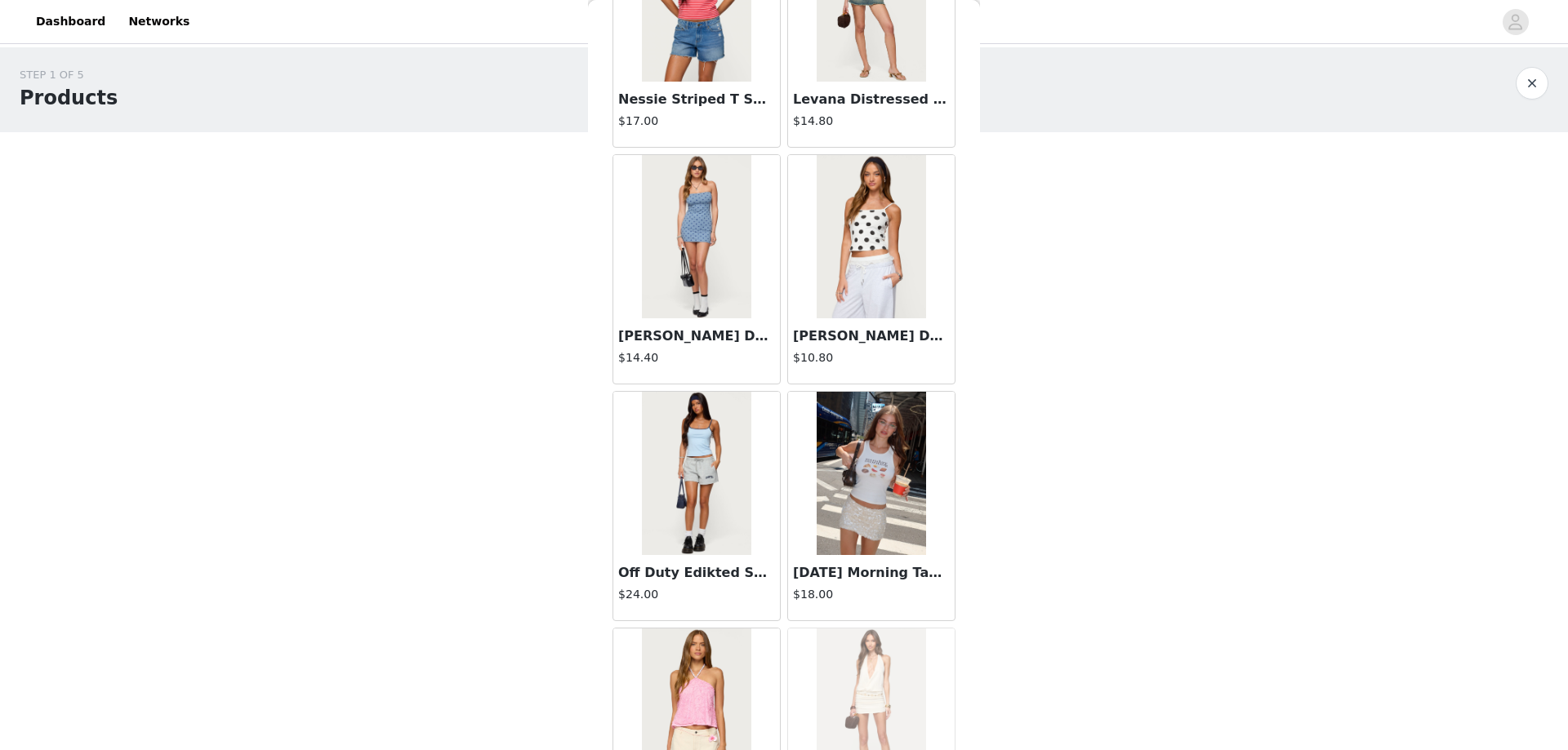
scroll to position [18318, 0]
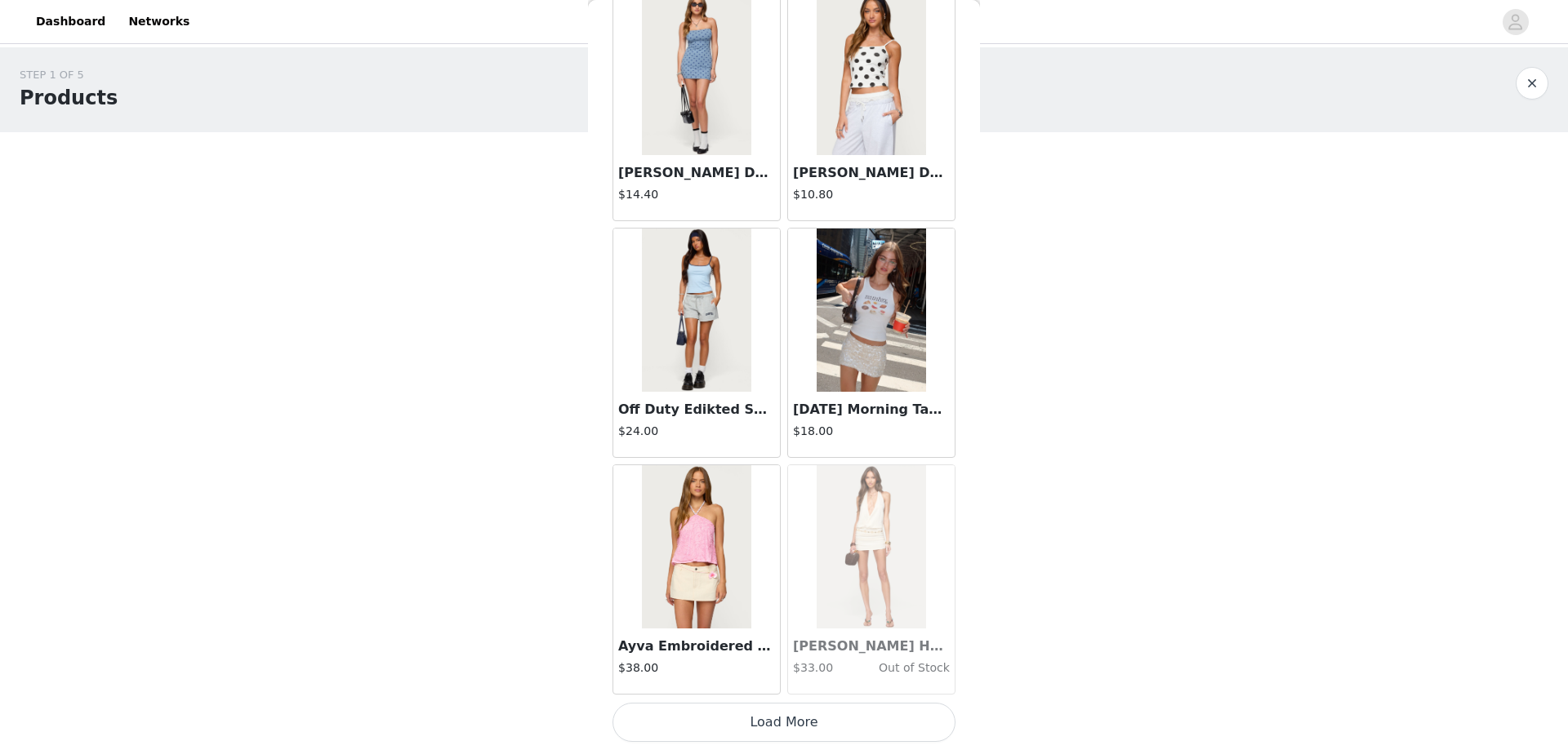
click at [790, 732] on button "Load More" at bounding box center [784, 722] width 343 height 40
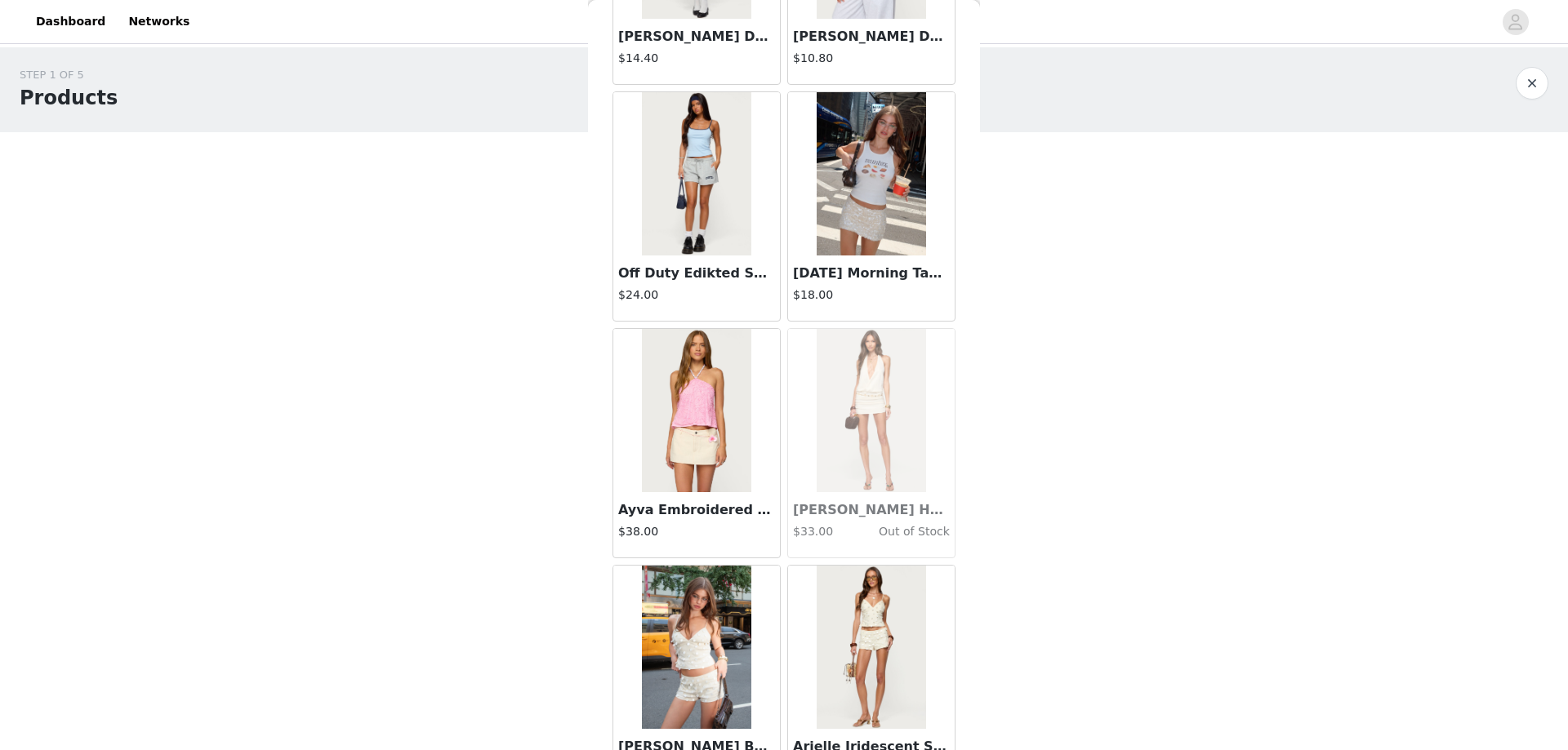
scroll to position [18644, 0]
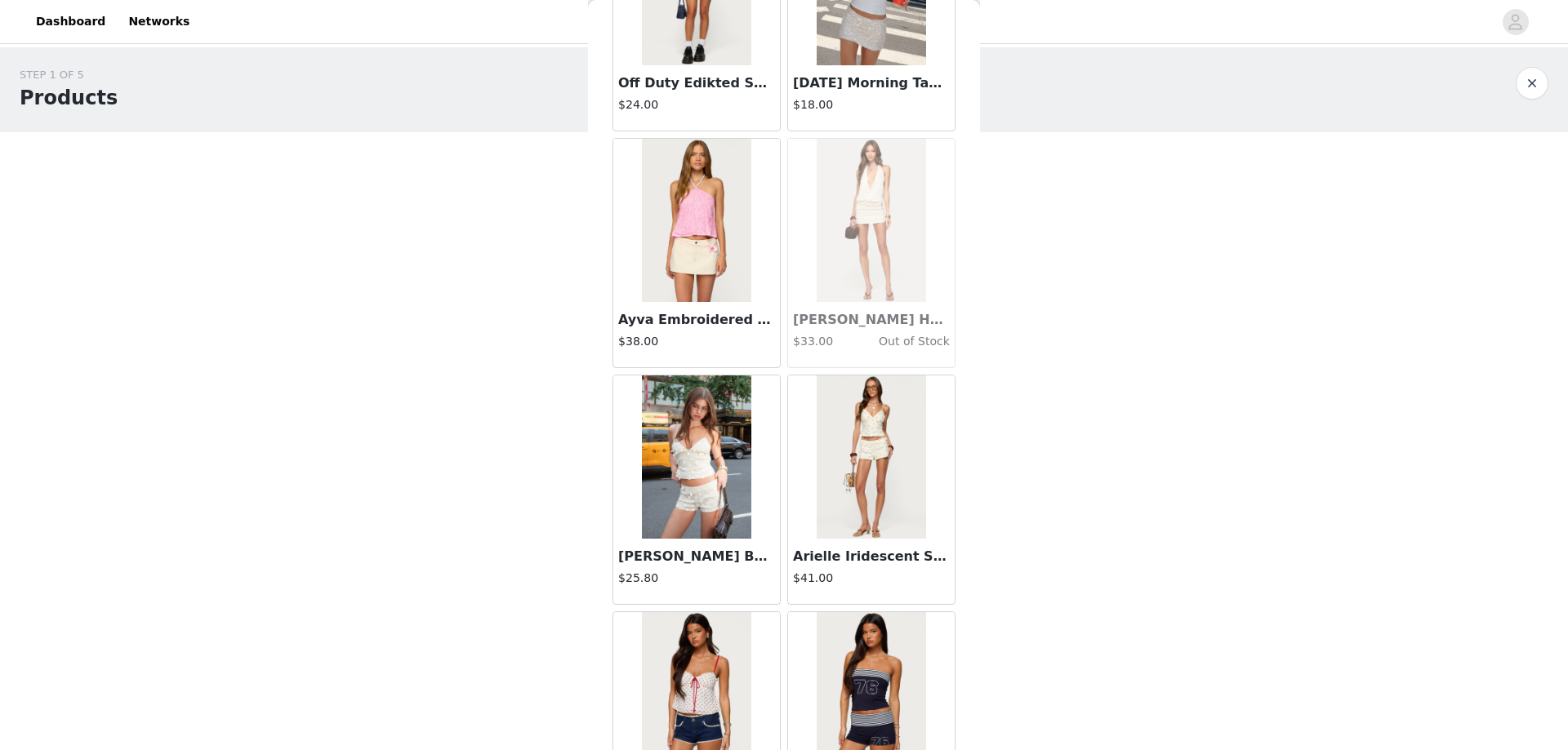
click at [685, 466] on img at bounding box center [696, 457] width 109 height 163
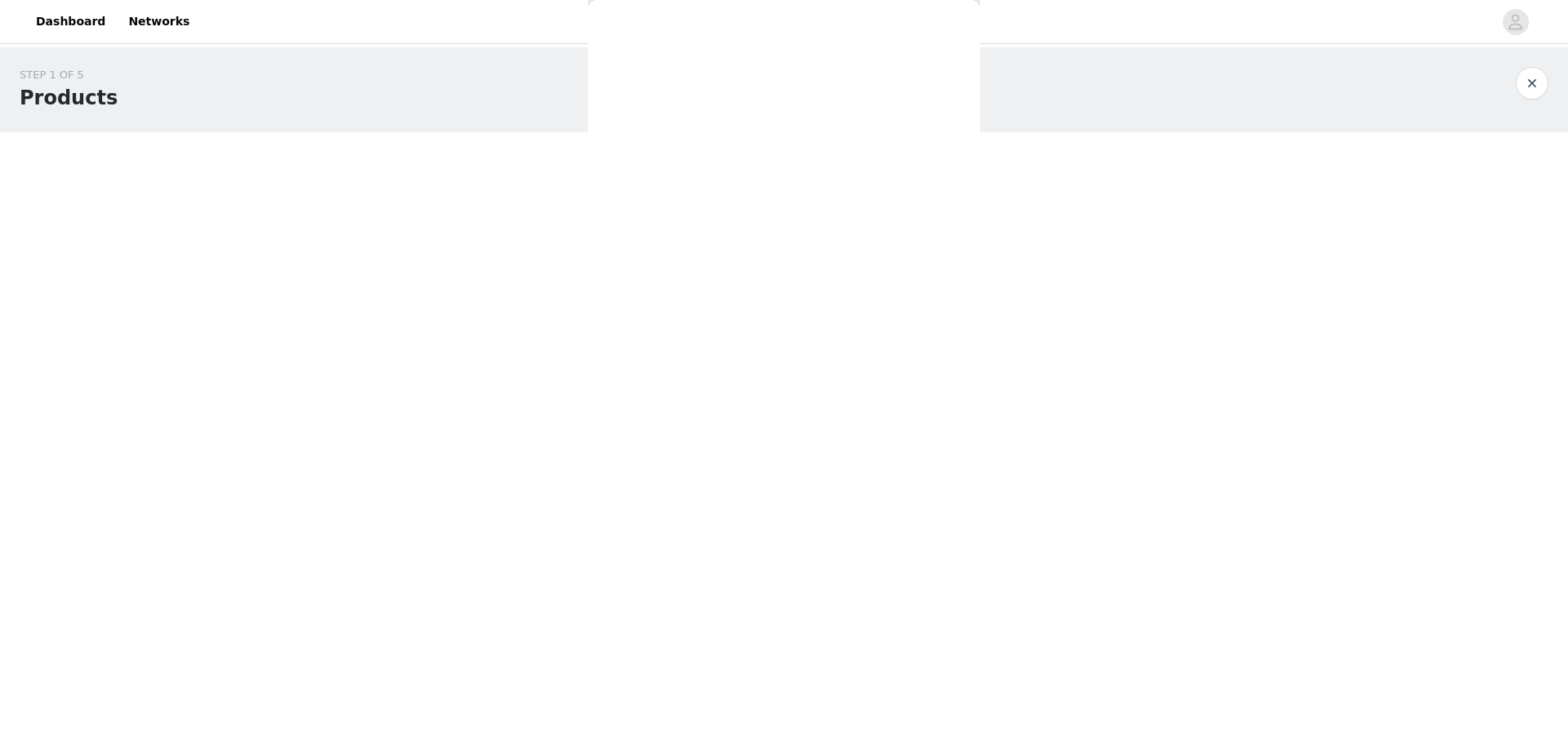
scroll to position [0, 0]
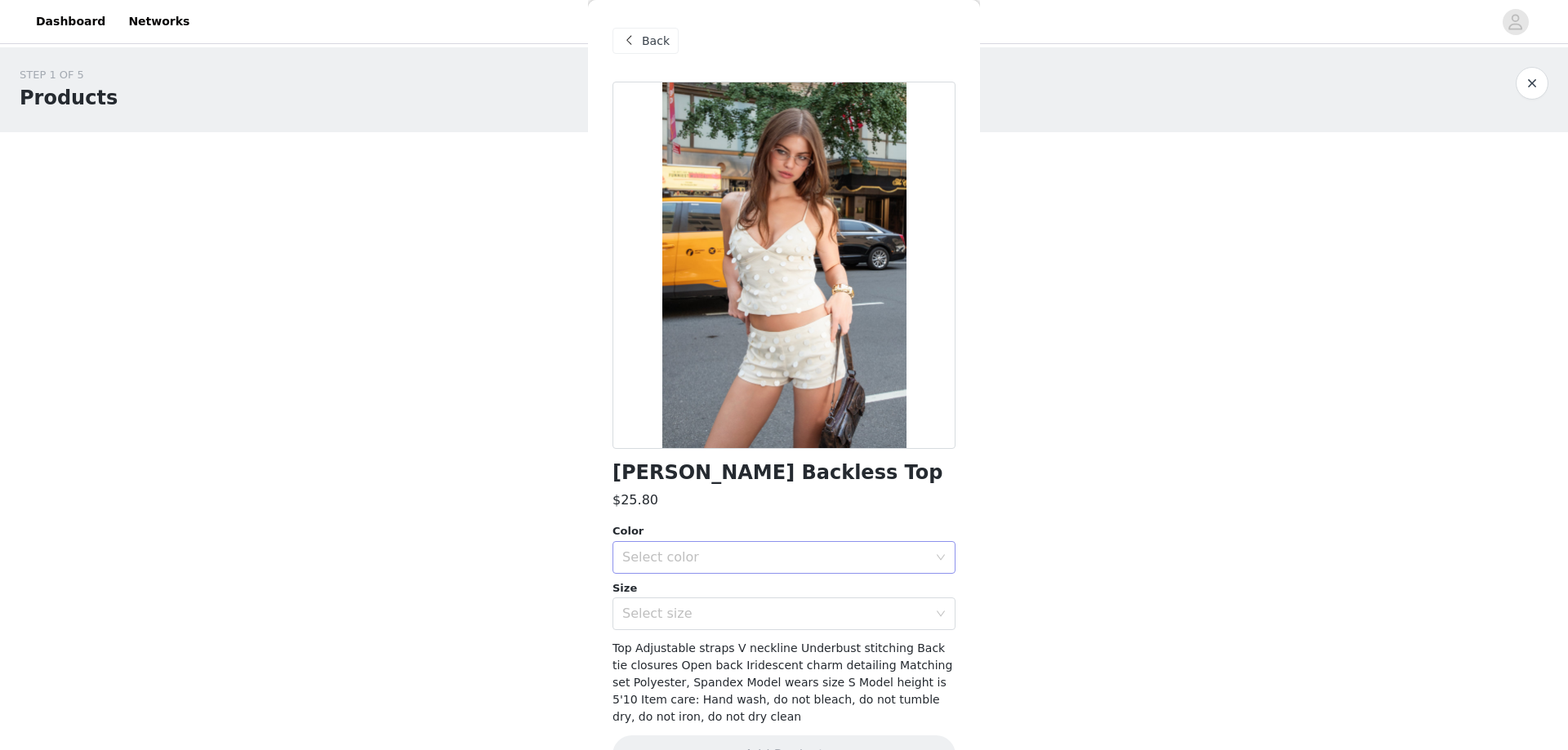
click at [684, 549] on div "Select color" at bounding box center [775, 557] width 305 height 16
click at [671, 589] on li "CREAM" at bounding box center [777, 593] width 331 height 26
click at [728, 619] on div "Select size" at bounding box center [775, 613] width 305 height 16
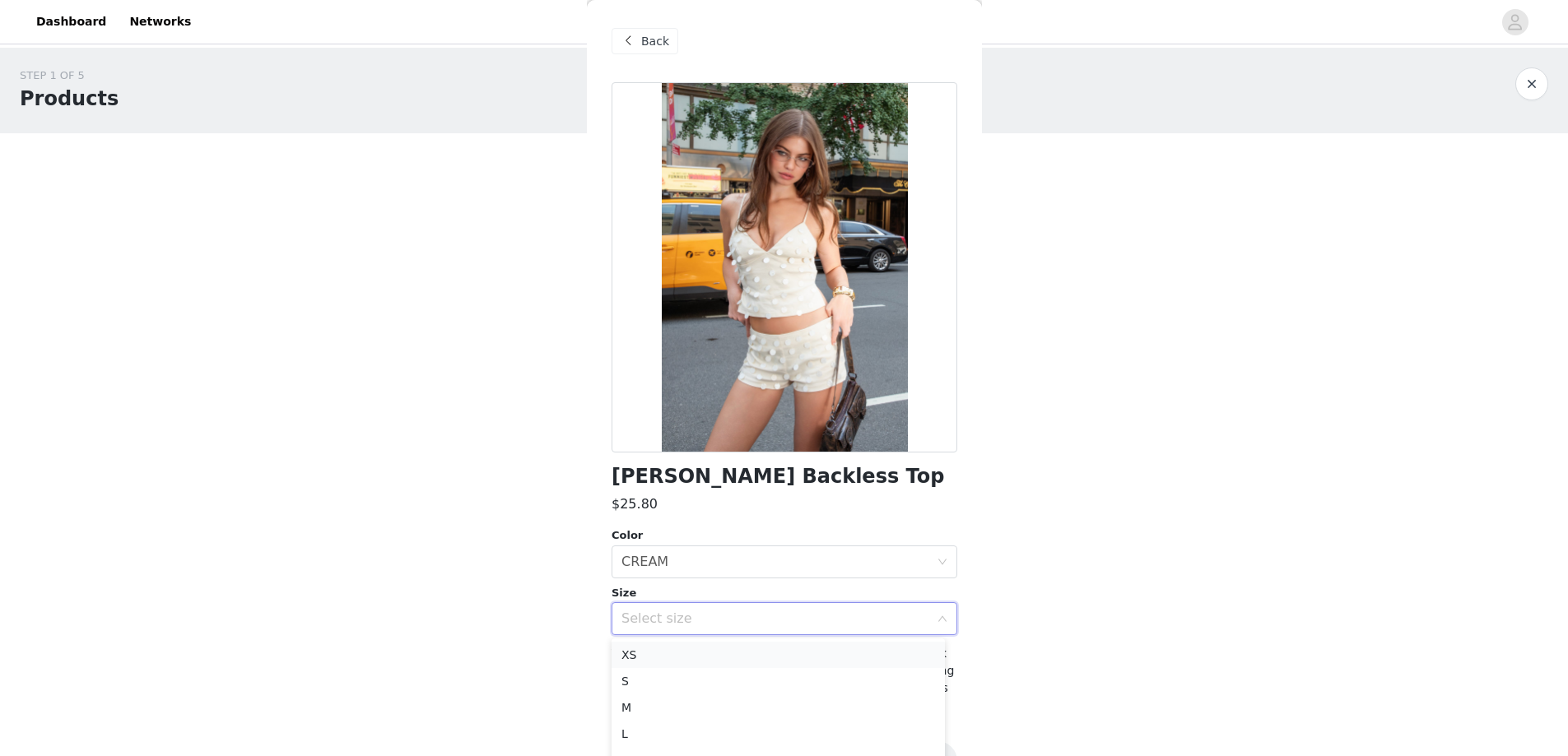
click at [678, 653] on li "XS" at bounding box center [778, 654] width 333 height 26
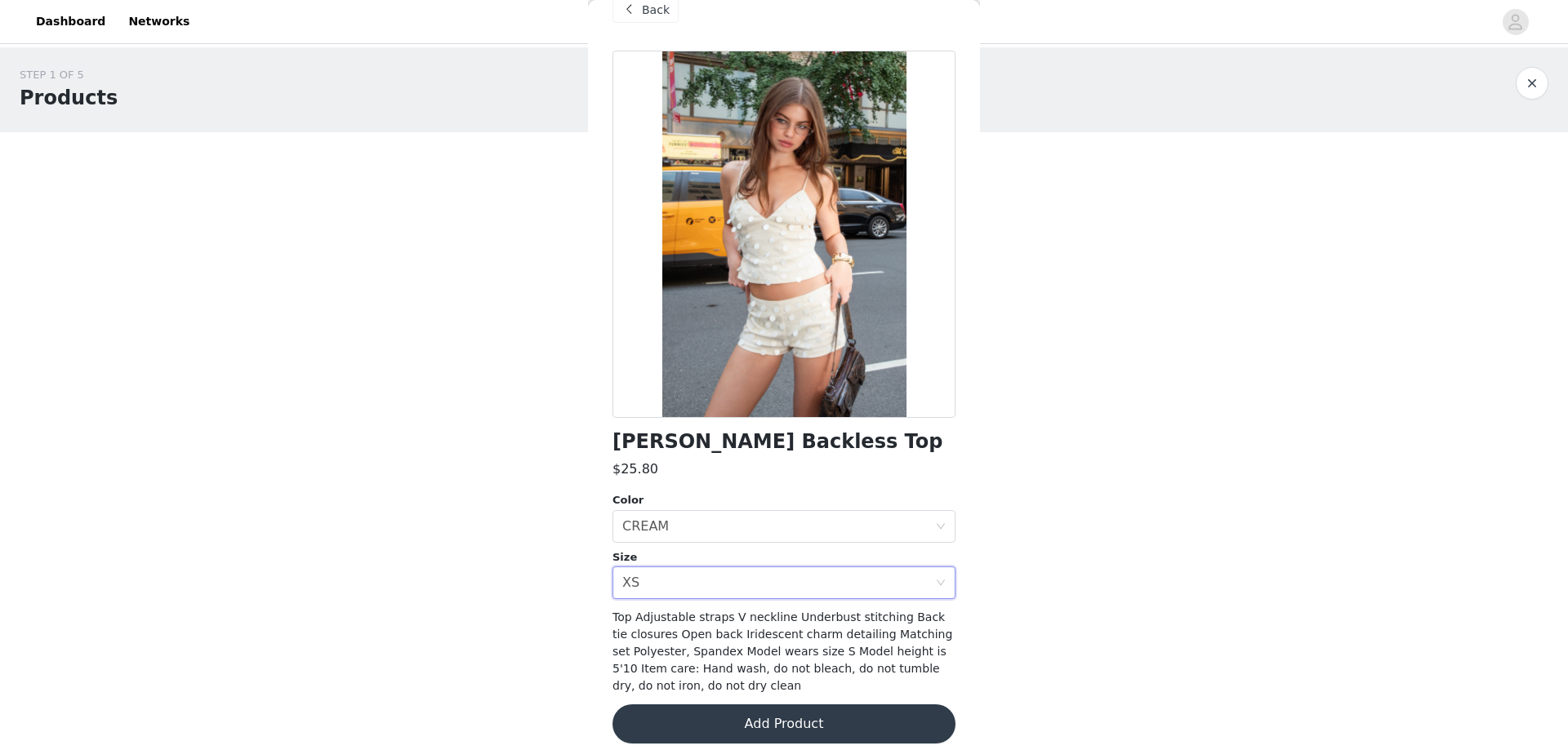
scroll to position [44, 0]
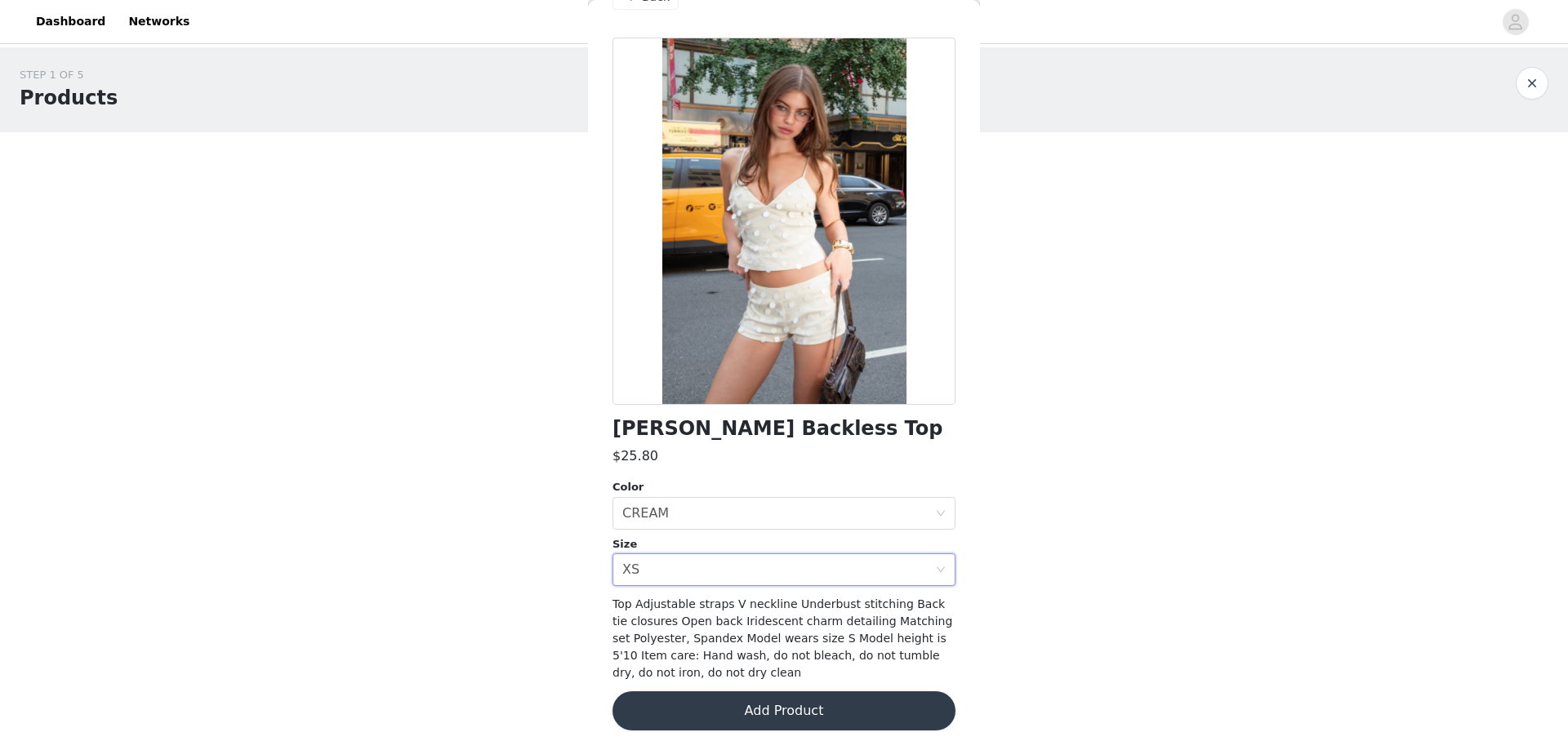
click at [727, 714] on button "Add Product" at bounding box center [784, 710] width 343 height 40
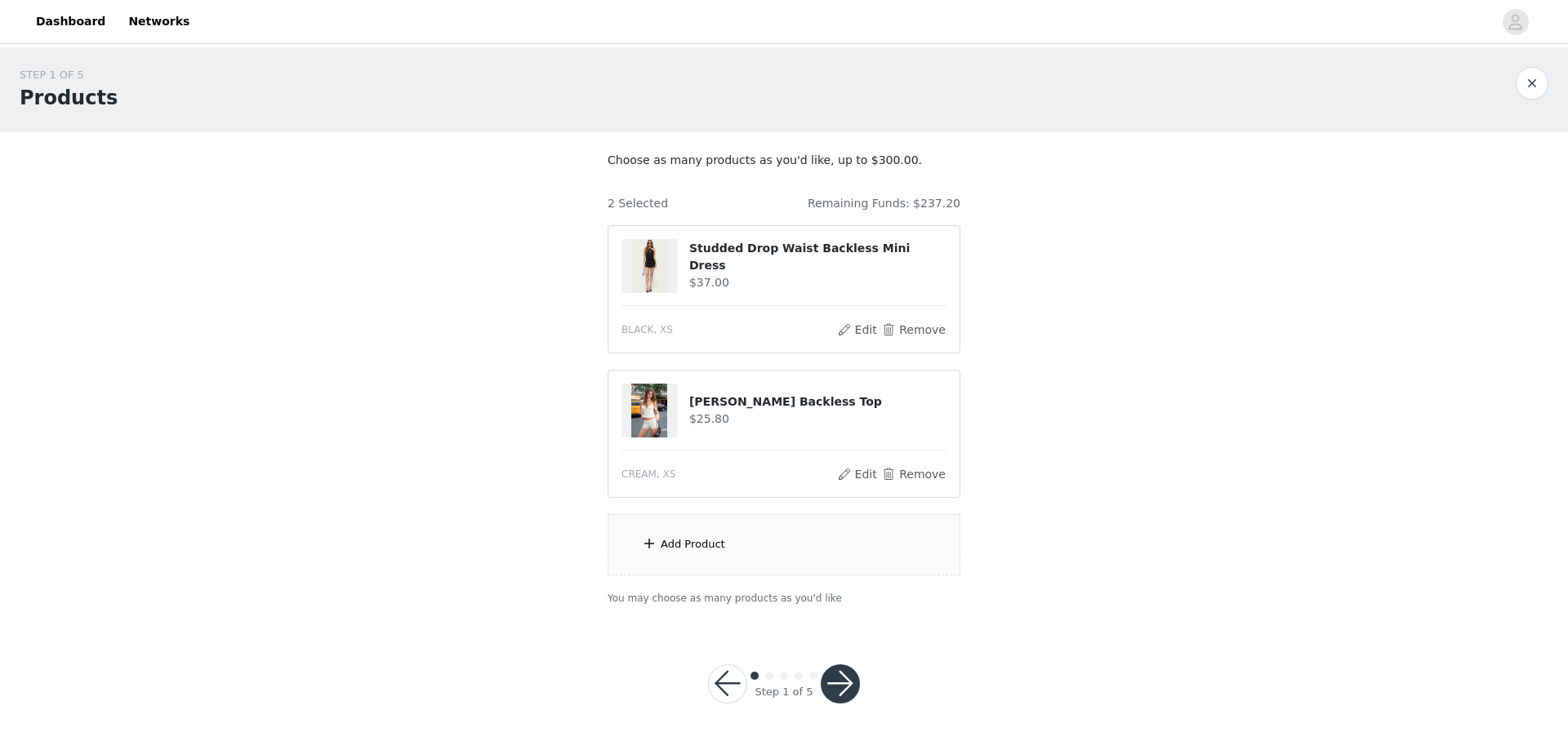
click at [681, 541] on div "Add Product" at bounding box center [692, 544] width 65 height 16
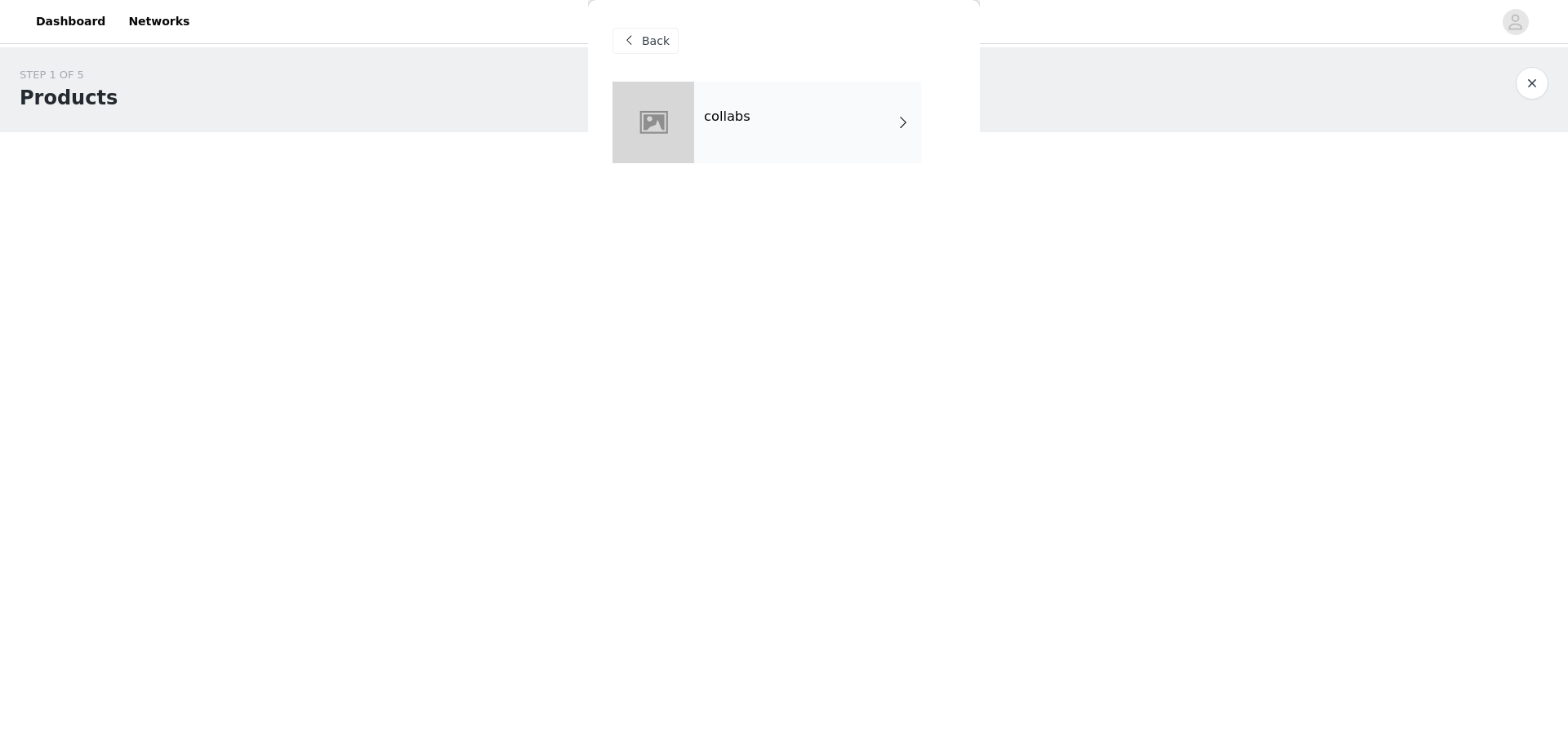
click at [744, 132] on div "collabs" at bounding box center [808, 122] width 227 height 82
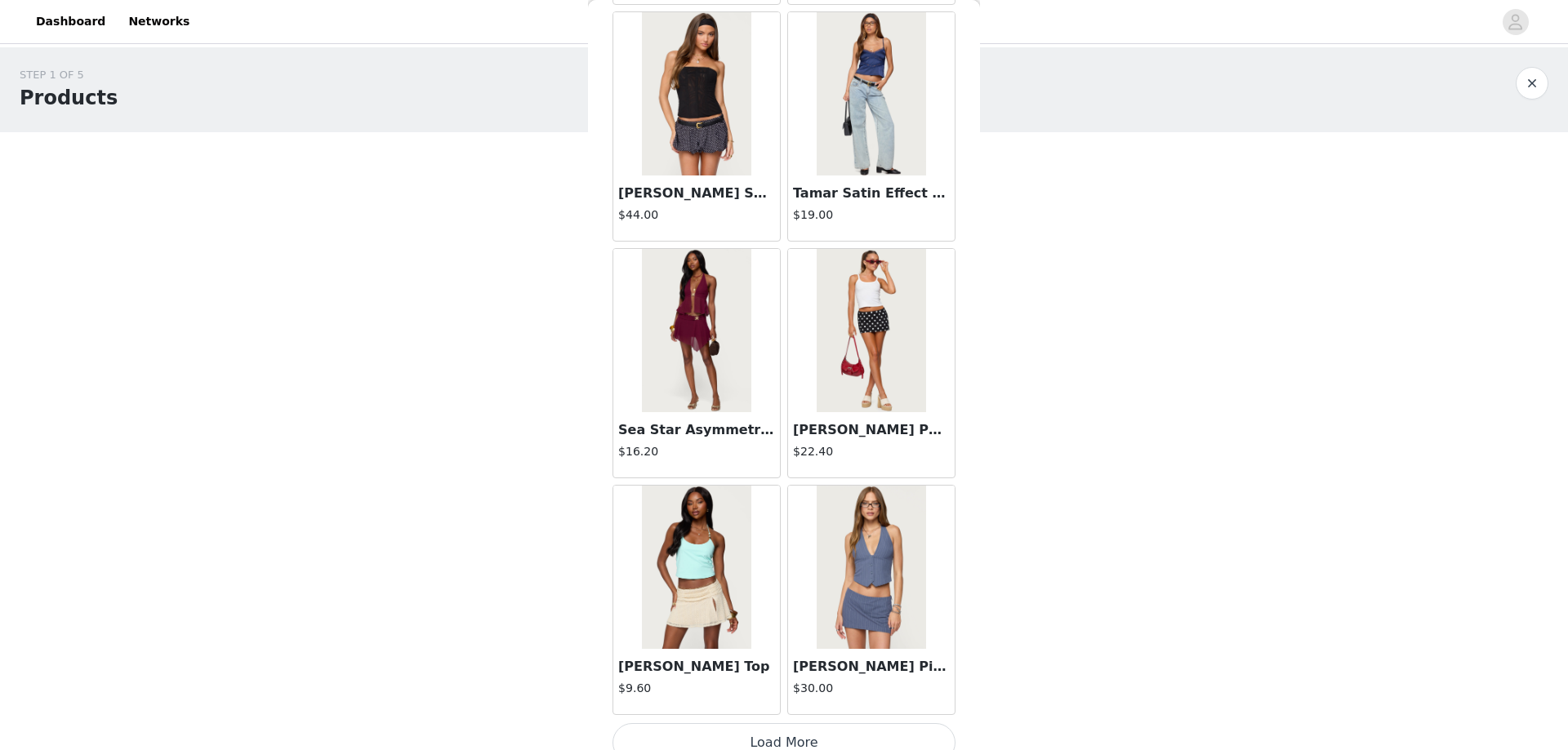
scroll to position [1747, 0]
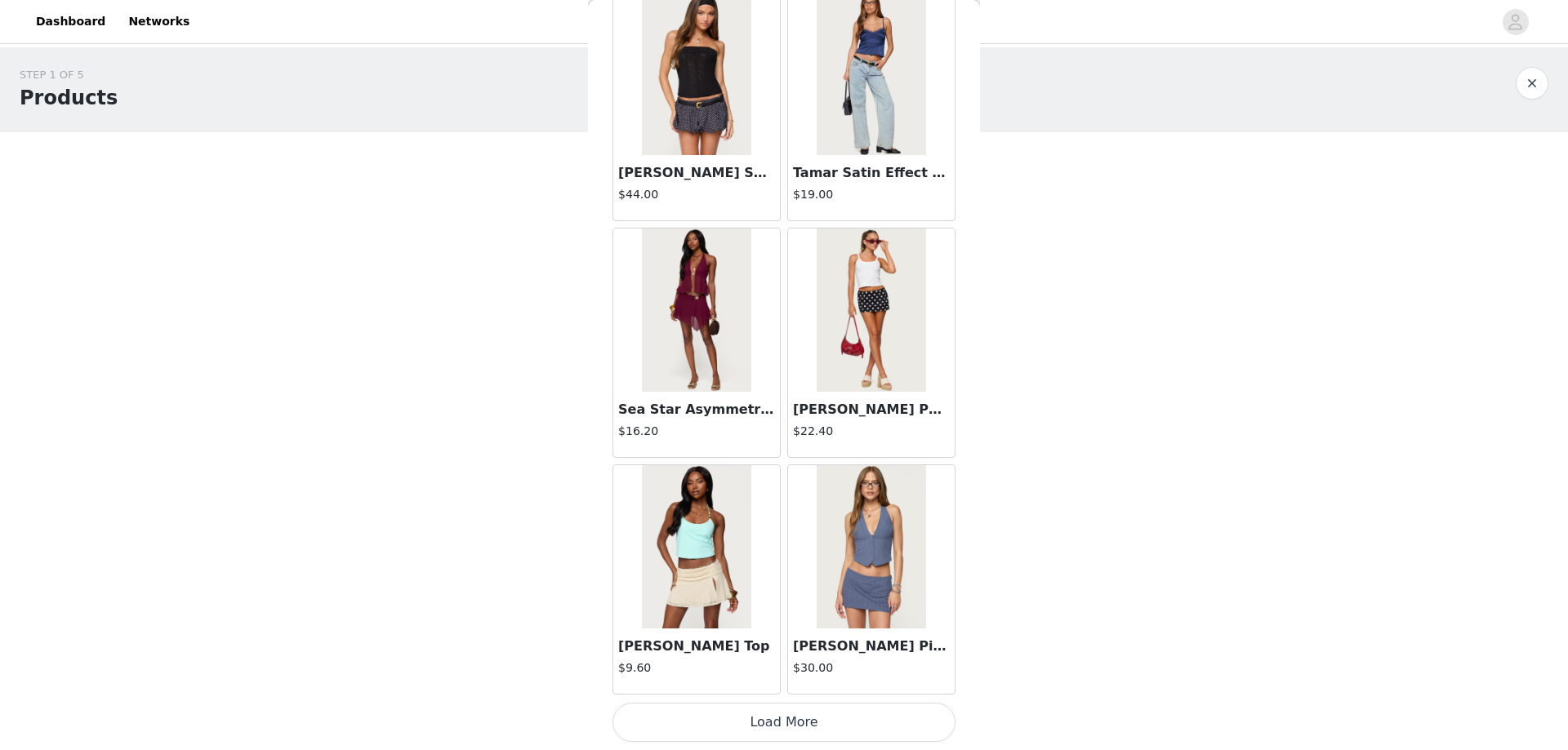
click at [771, 715] on button "Load More" at bounding box center [784, 722] width 343 height 40
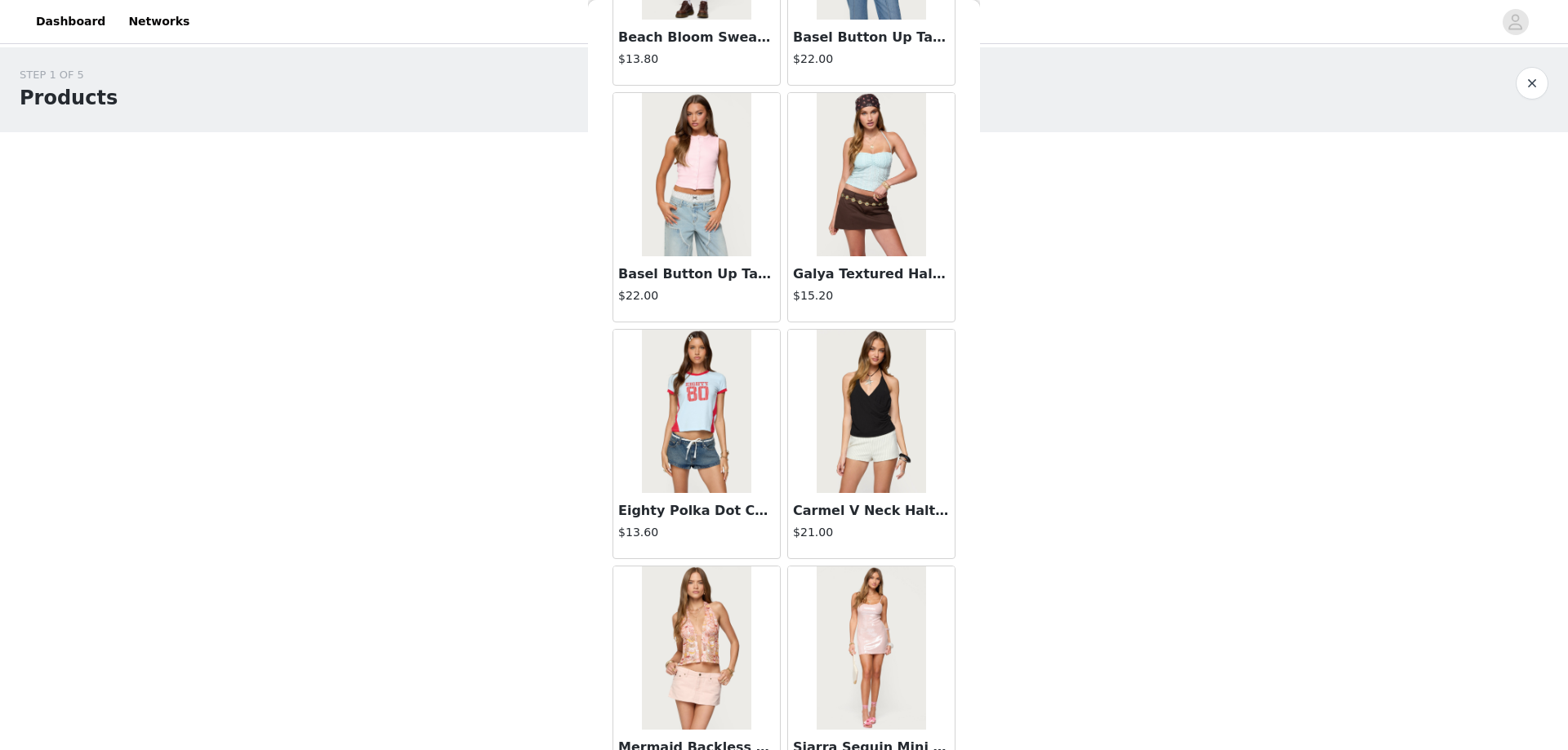
scroll to position [4115, 0]
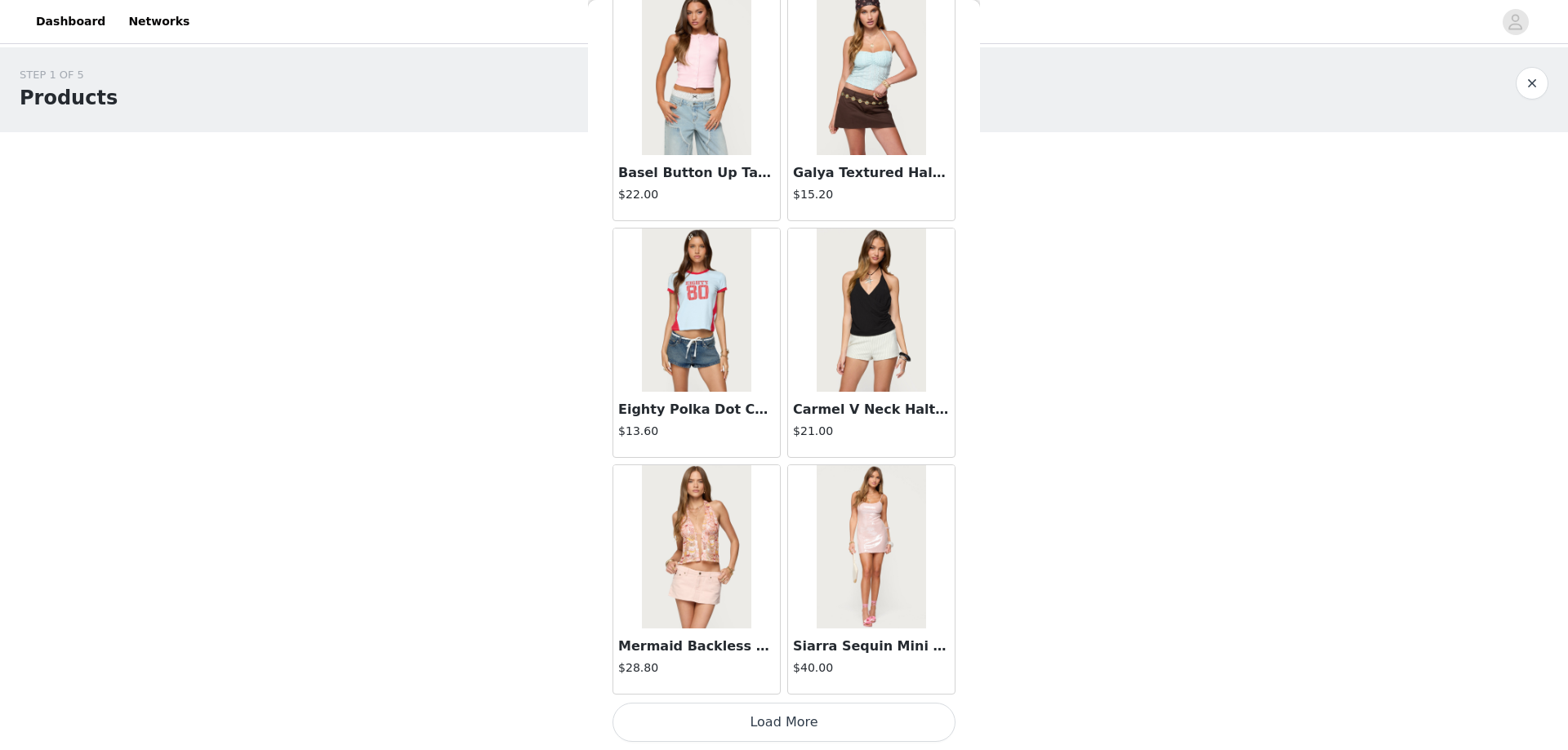
click at [771, 730] on button "Load More" at bounding box center [784, 722] width 343 height 40
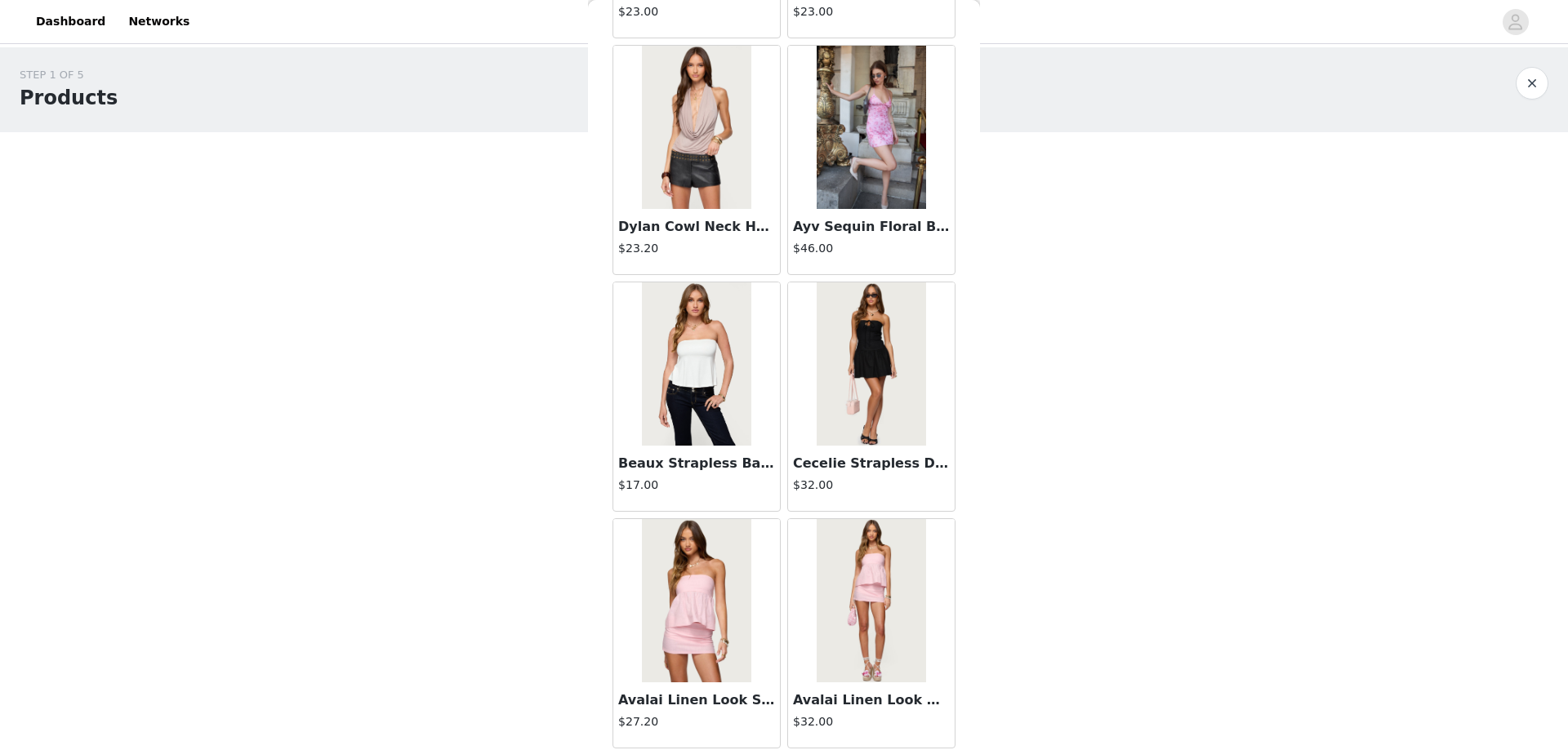
scroll to position [6482, 0]
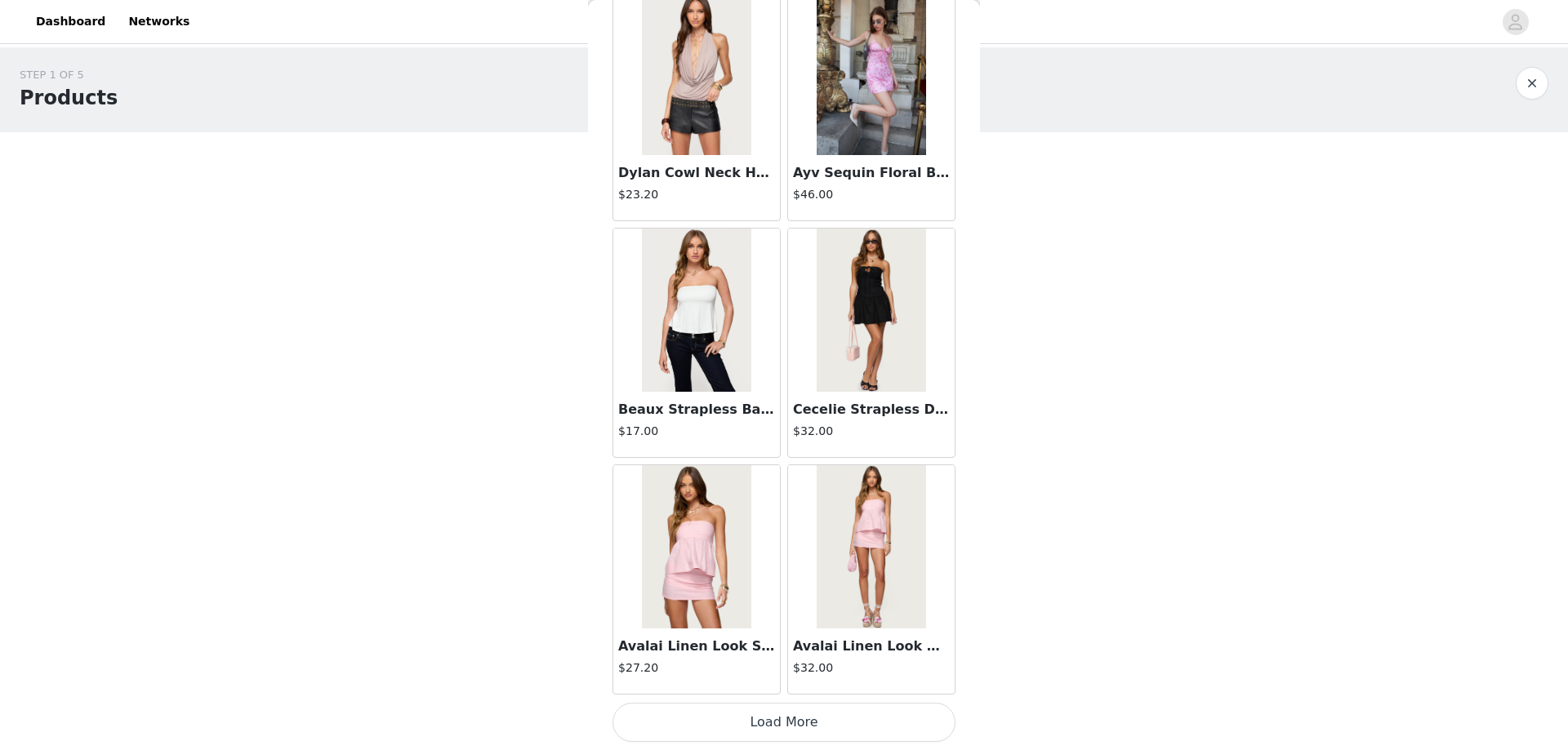
click at [781, 719] on button "Load More" at bounding box center [784, 722] width 343 height 40
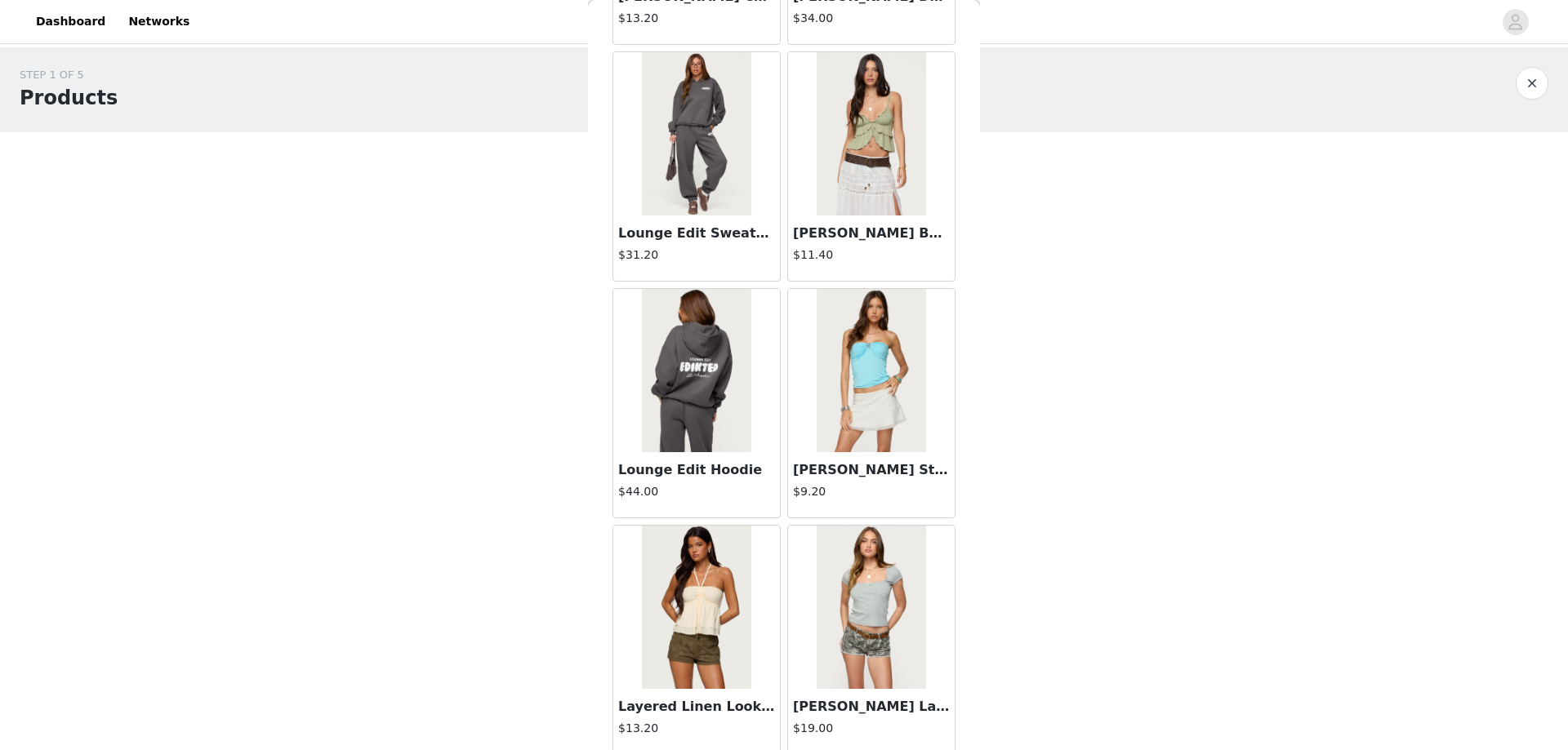
scroll to position [8849, 0]
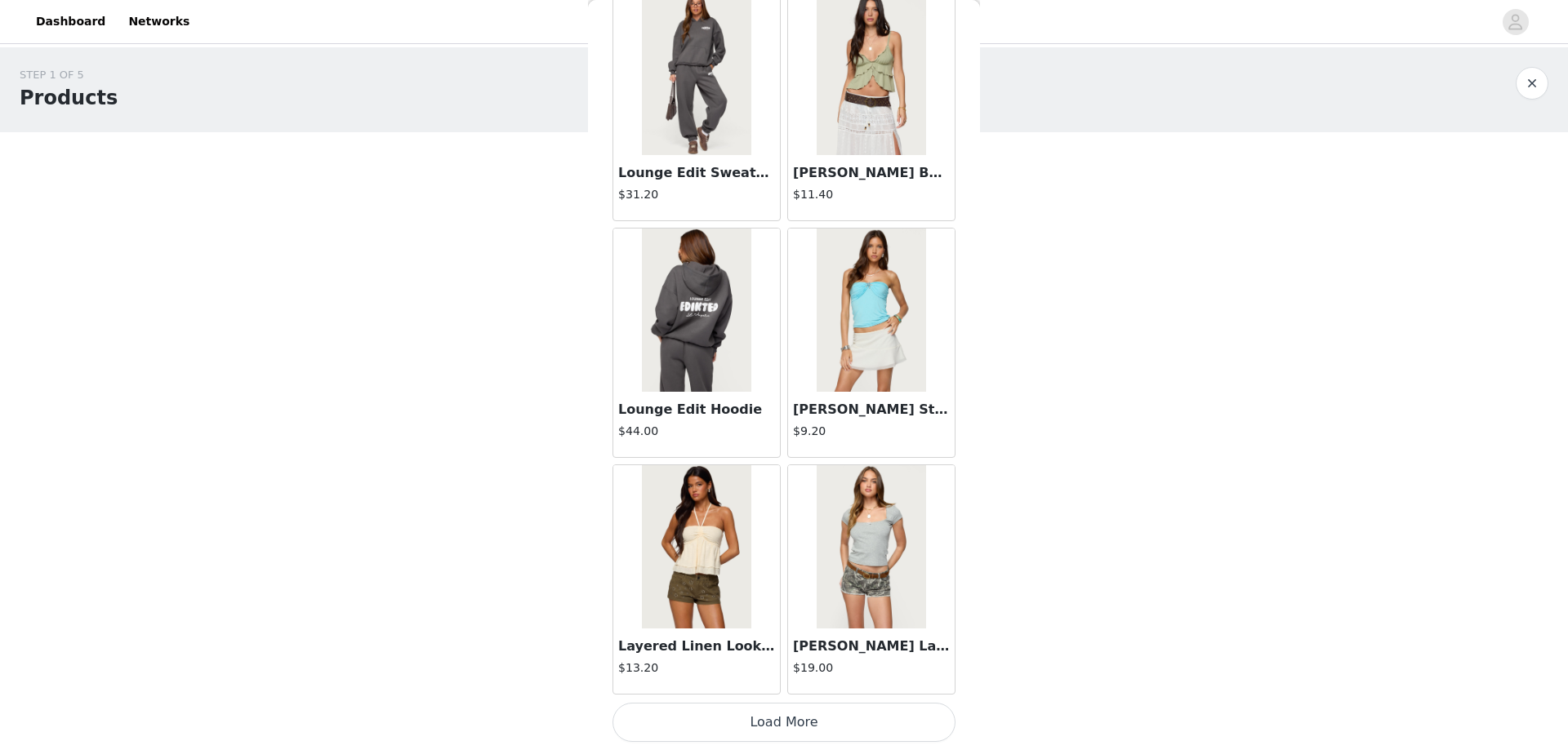
click at [781, 723] on button "Load More" at bounding box center [784, 722] width 343 height 40
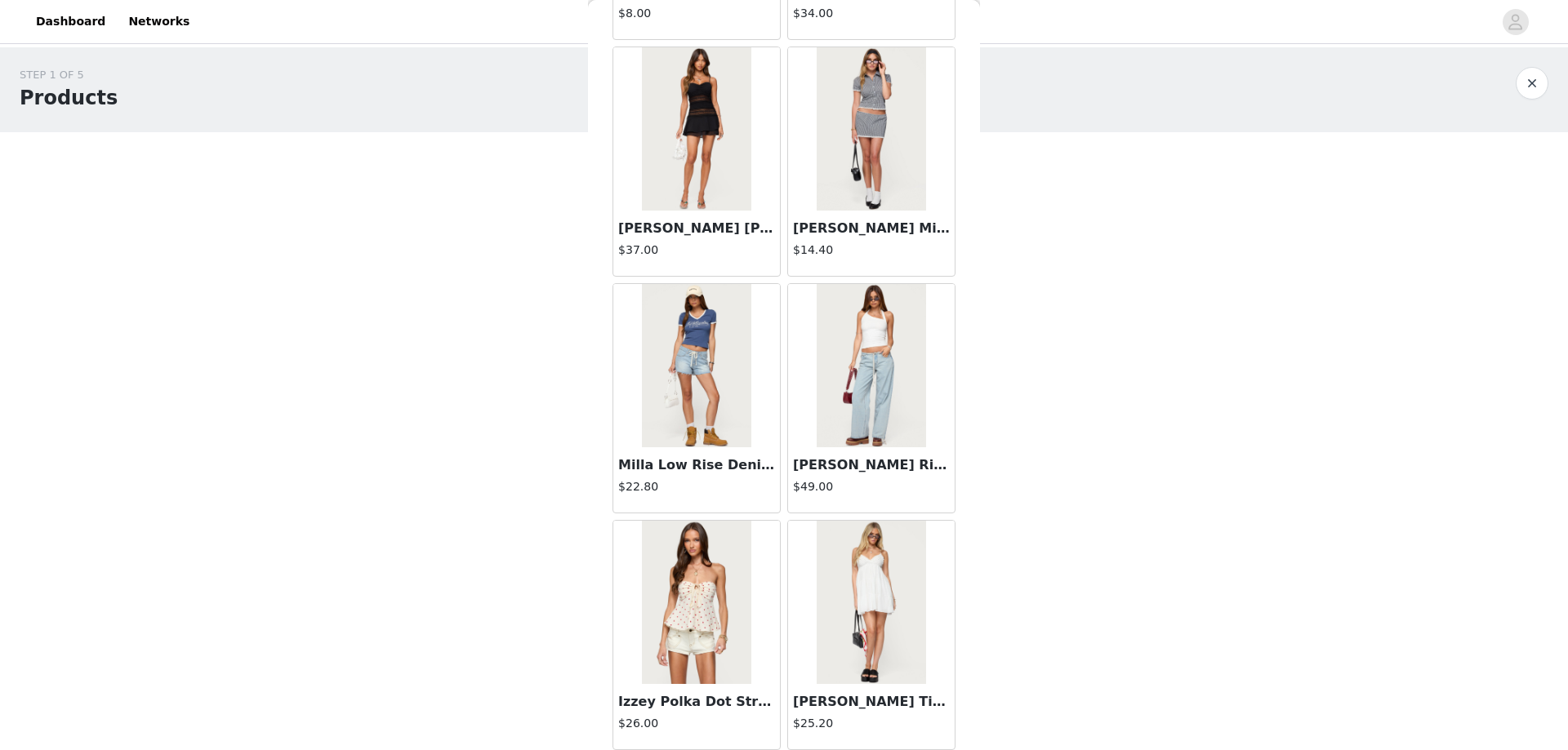
scroll to position [11216, 0]
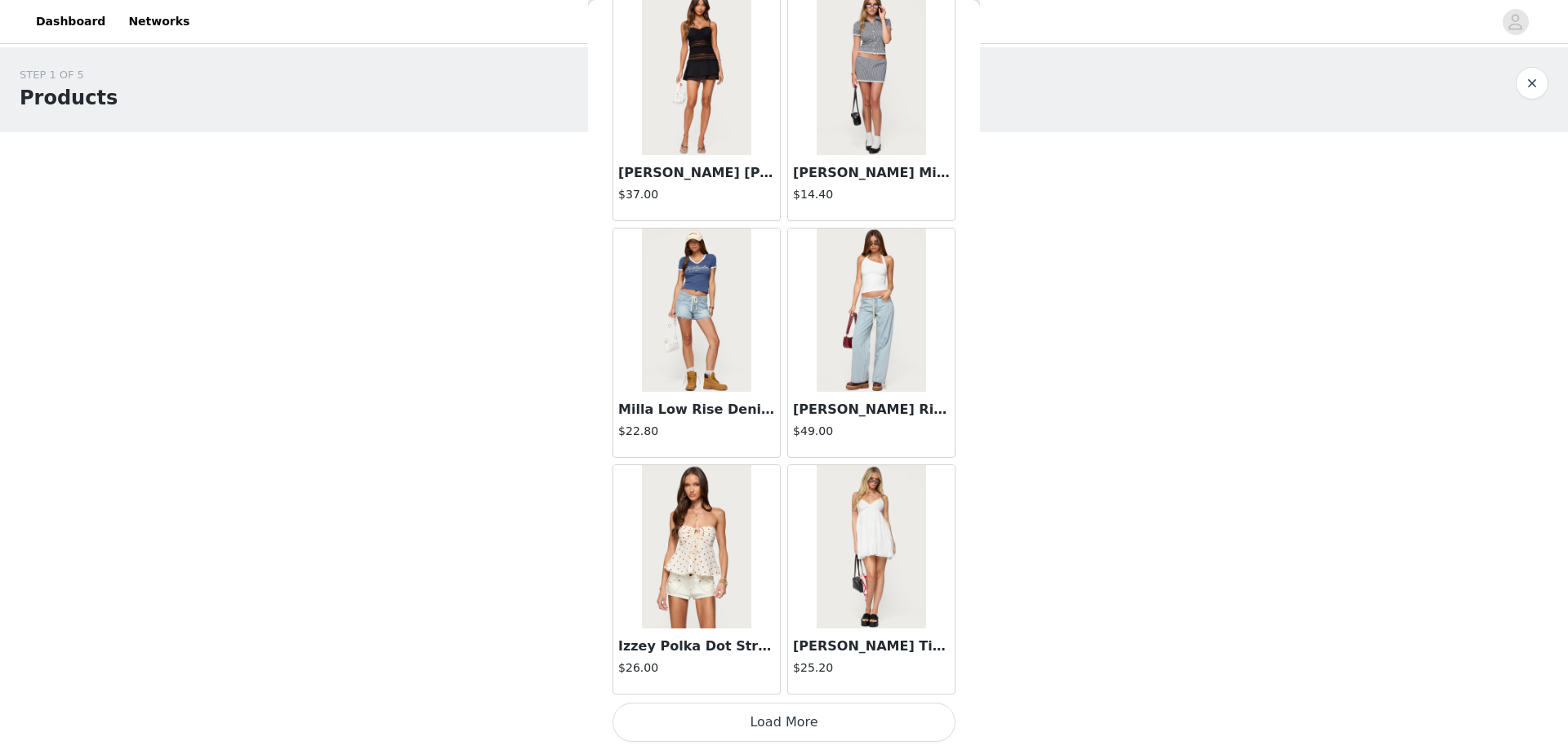
click at [767, 723] on button "Load More" at bounding box center [784, 722] width 343 height 40
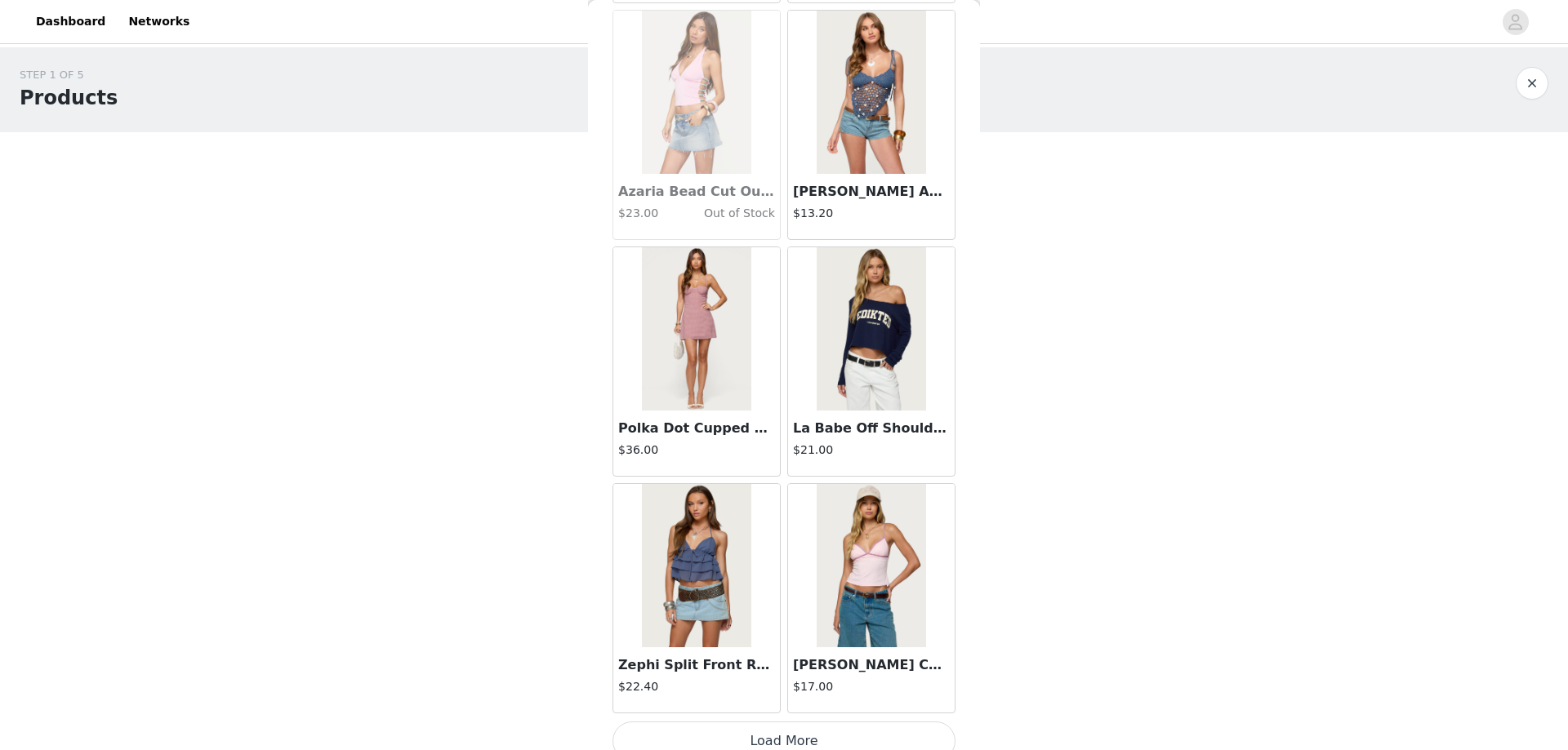
scroll to position [13583, 0]
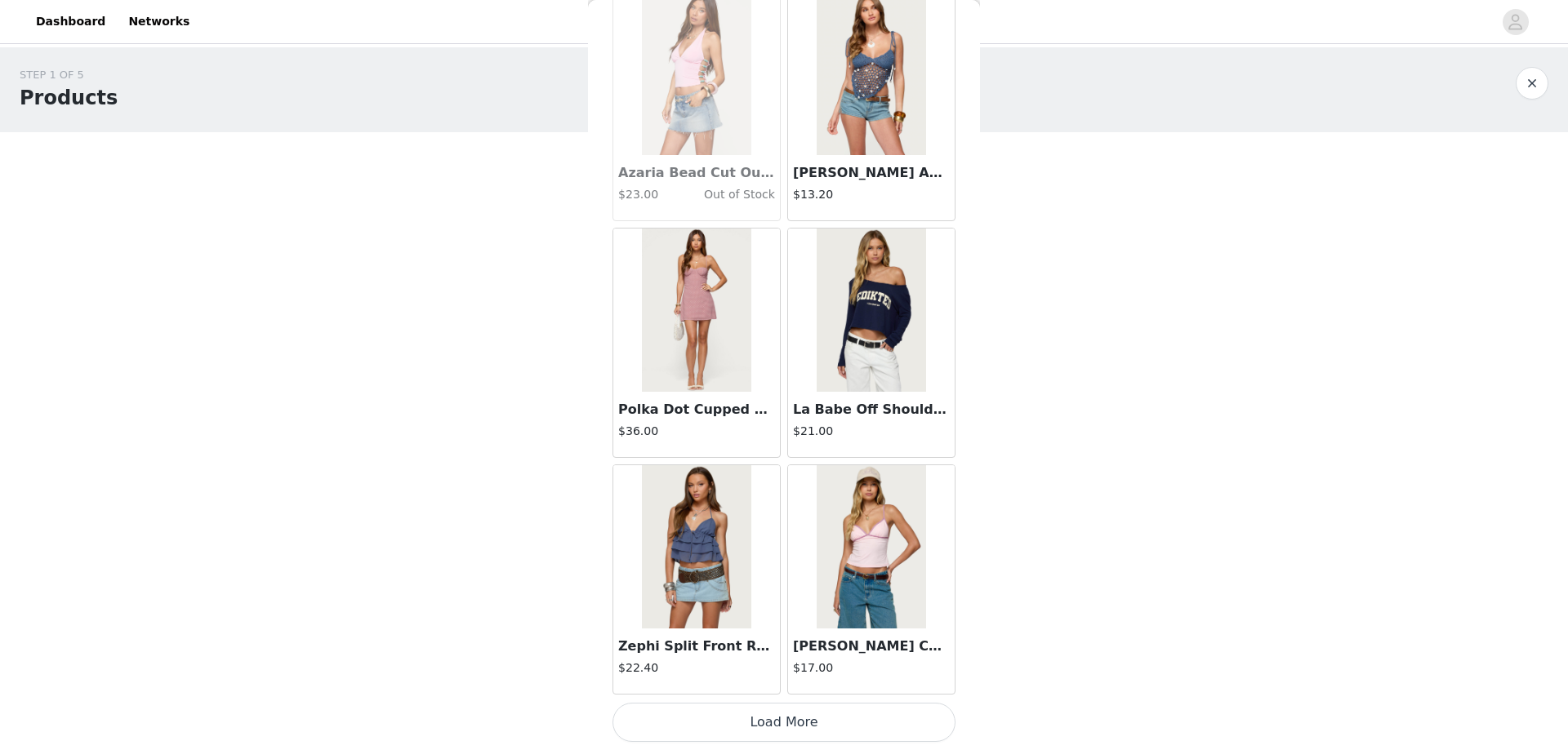
click at [757, 727] on button "Load More" at bounding box center [784, 722] width 343 height 40
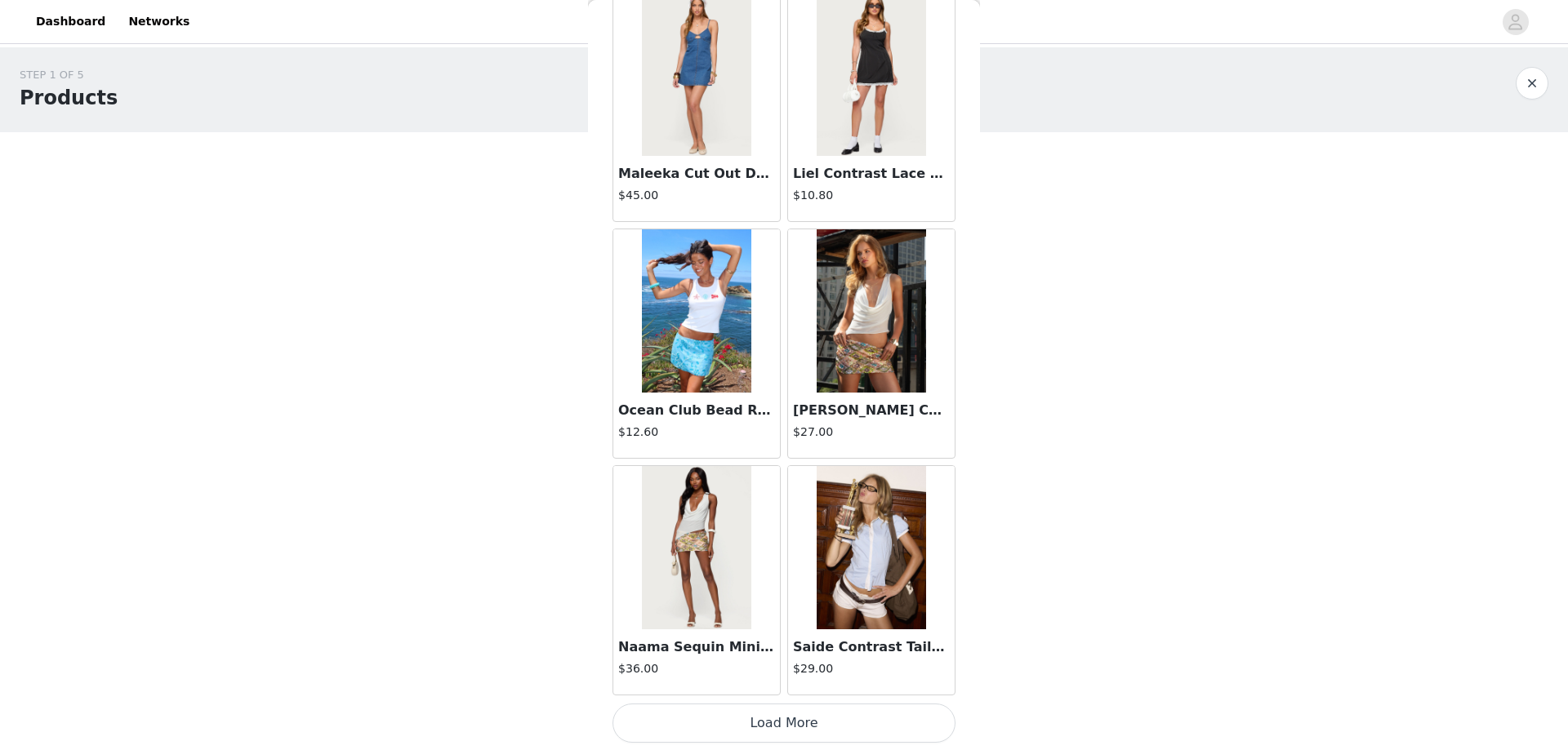
scroll to position [15950, 0]
click at [781, 718] on button "Load More" at bounding box center [784, 722] width 343 height 40
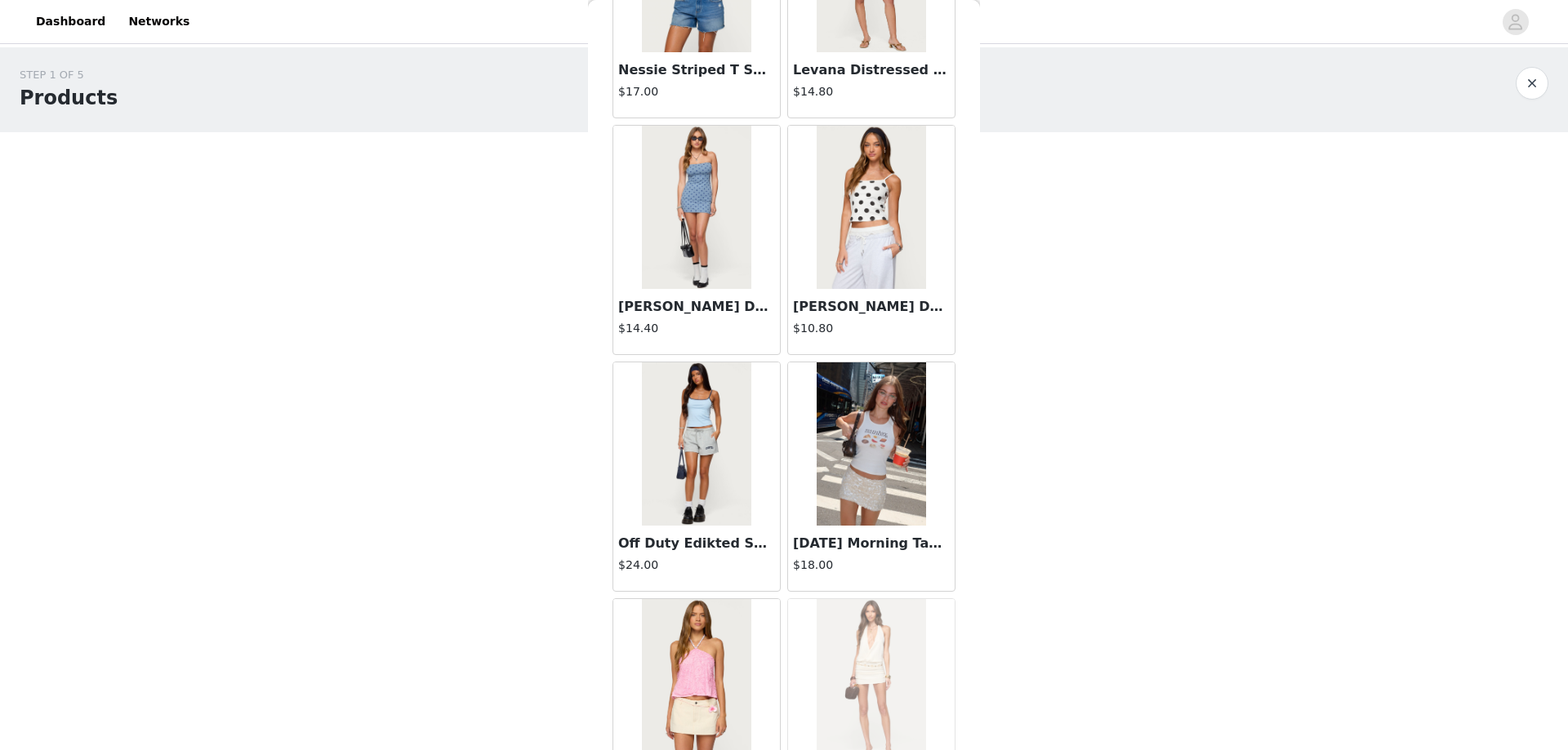
scroll to position [18318, 0]
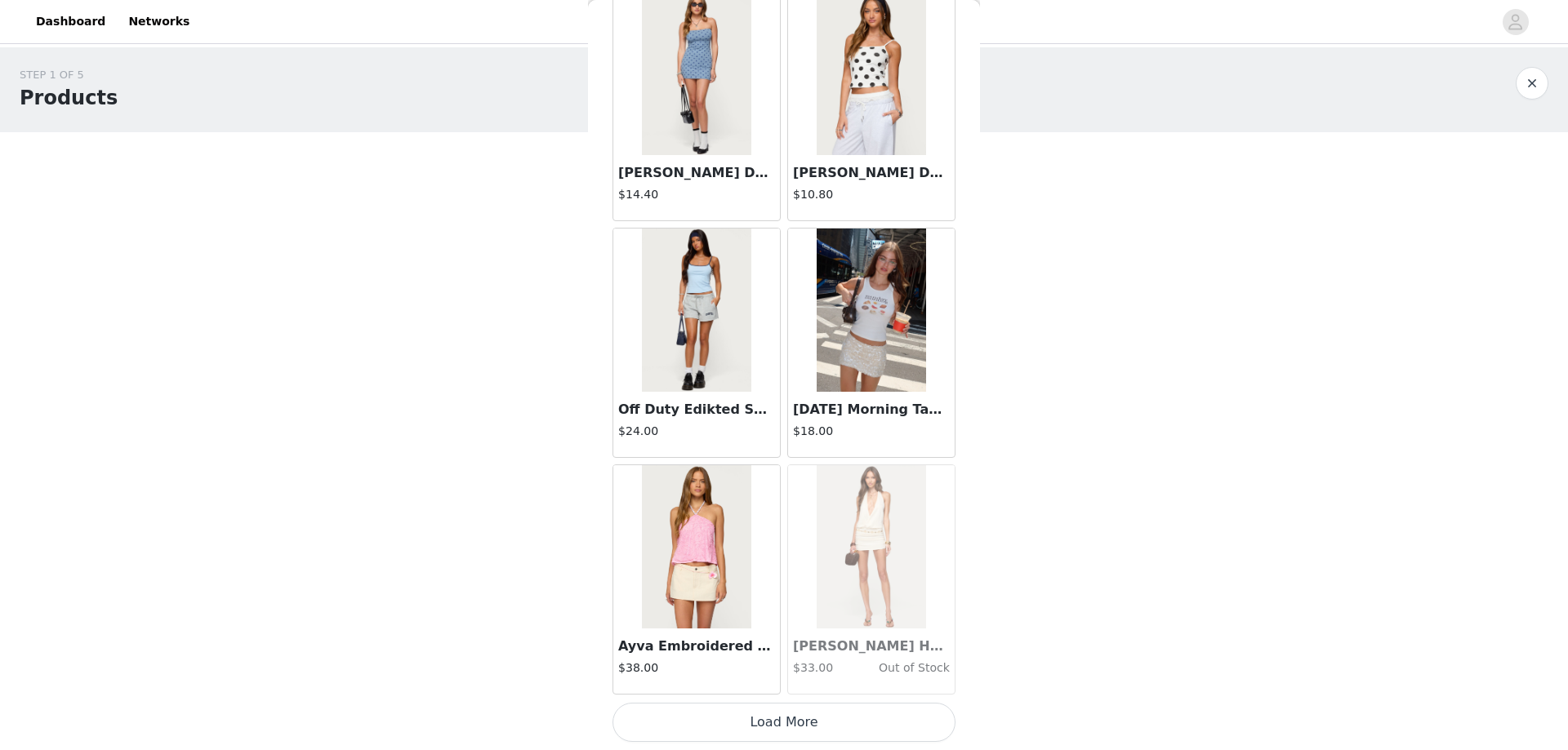
click at [766, 717] on button "Load More" at bounding box center [784, 722] width 343 height 40
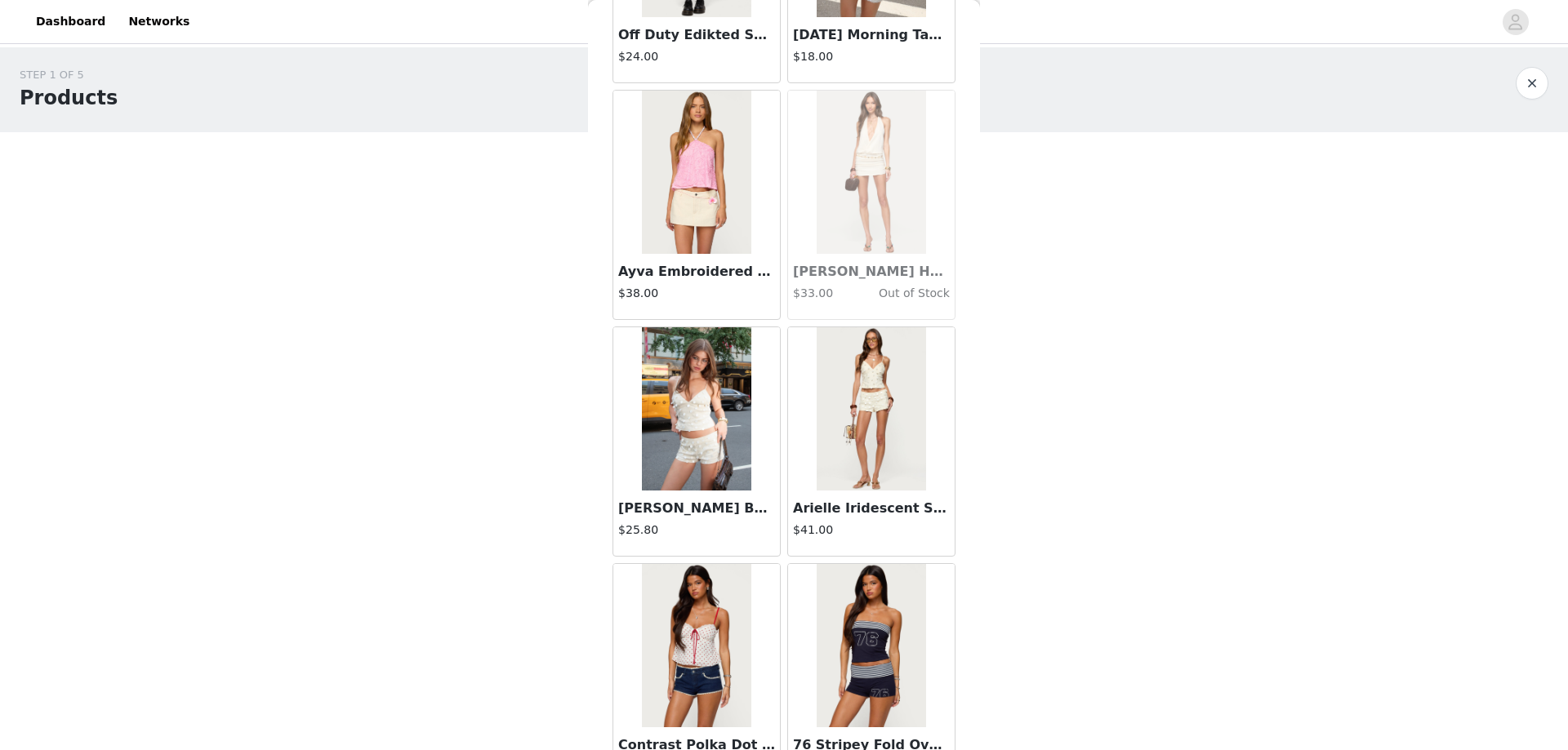
scroll to position [18726, 0]
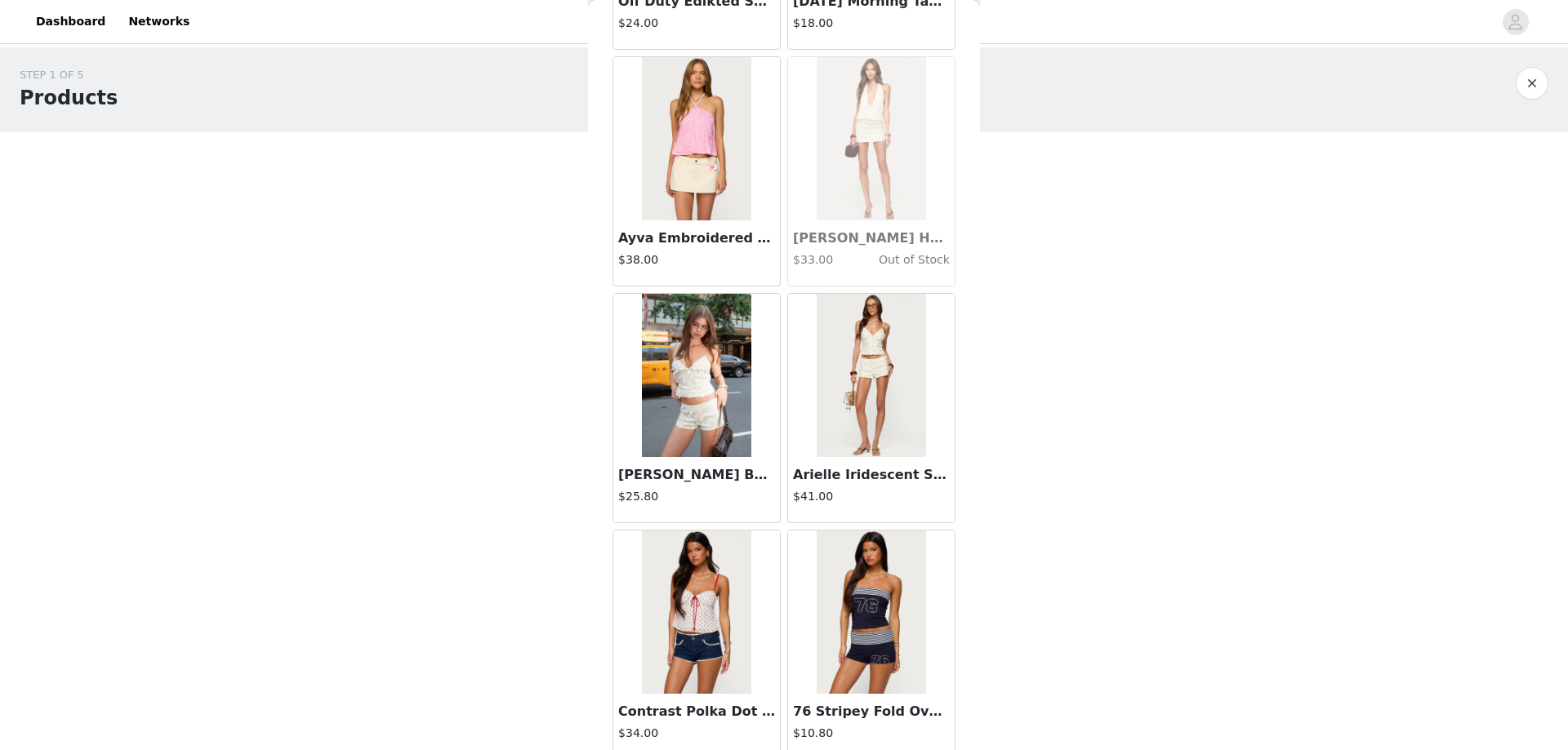
click at [837, 380] on img at bounding box center [871, 375] width 109 height 163
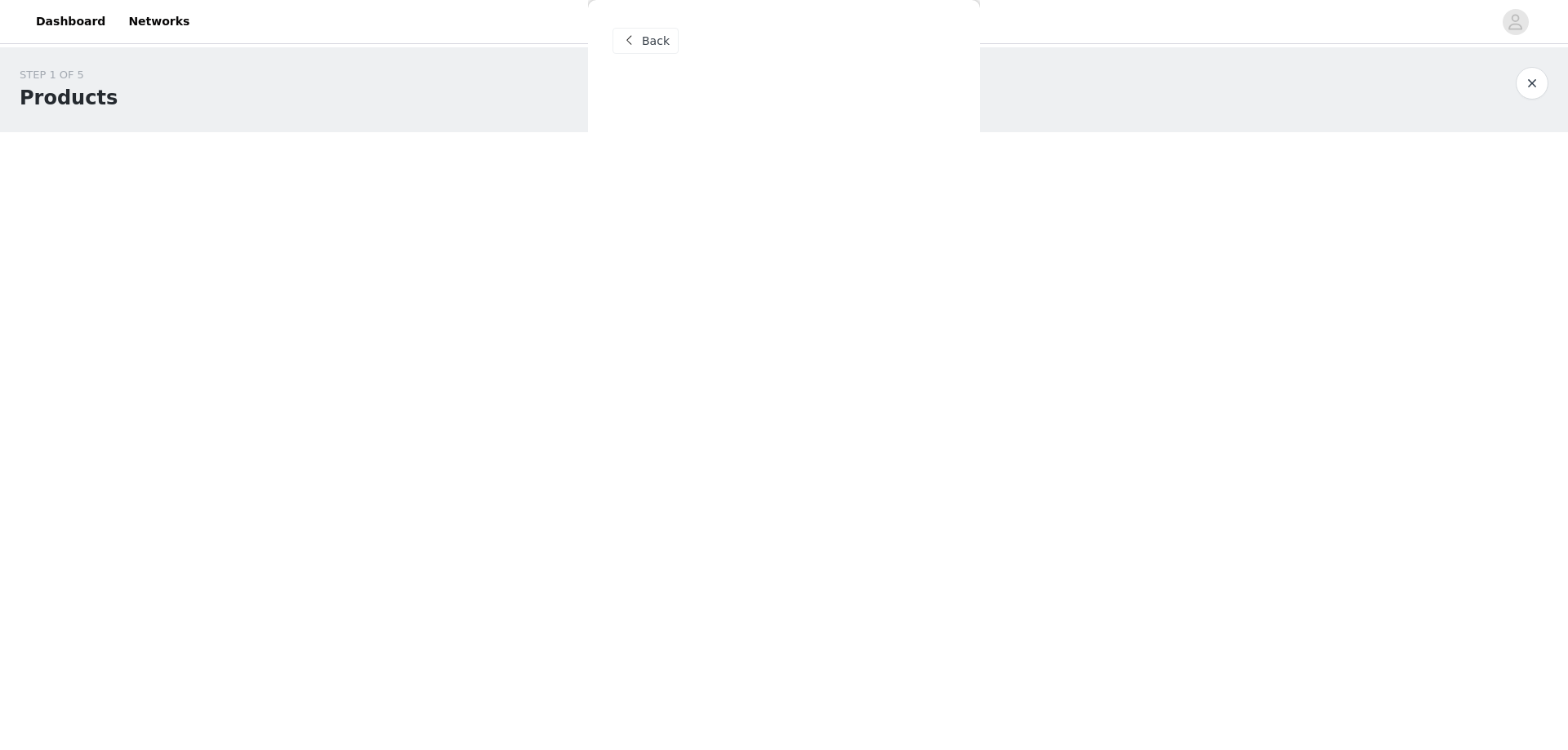
scroll to position [0, 0]
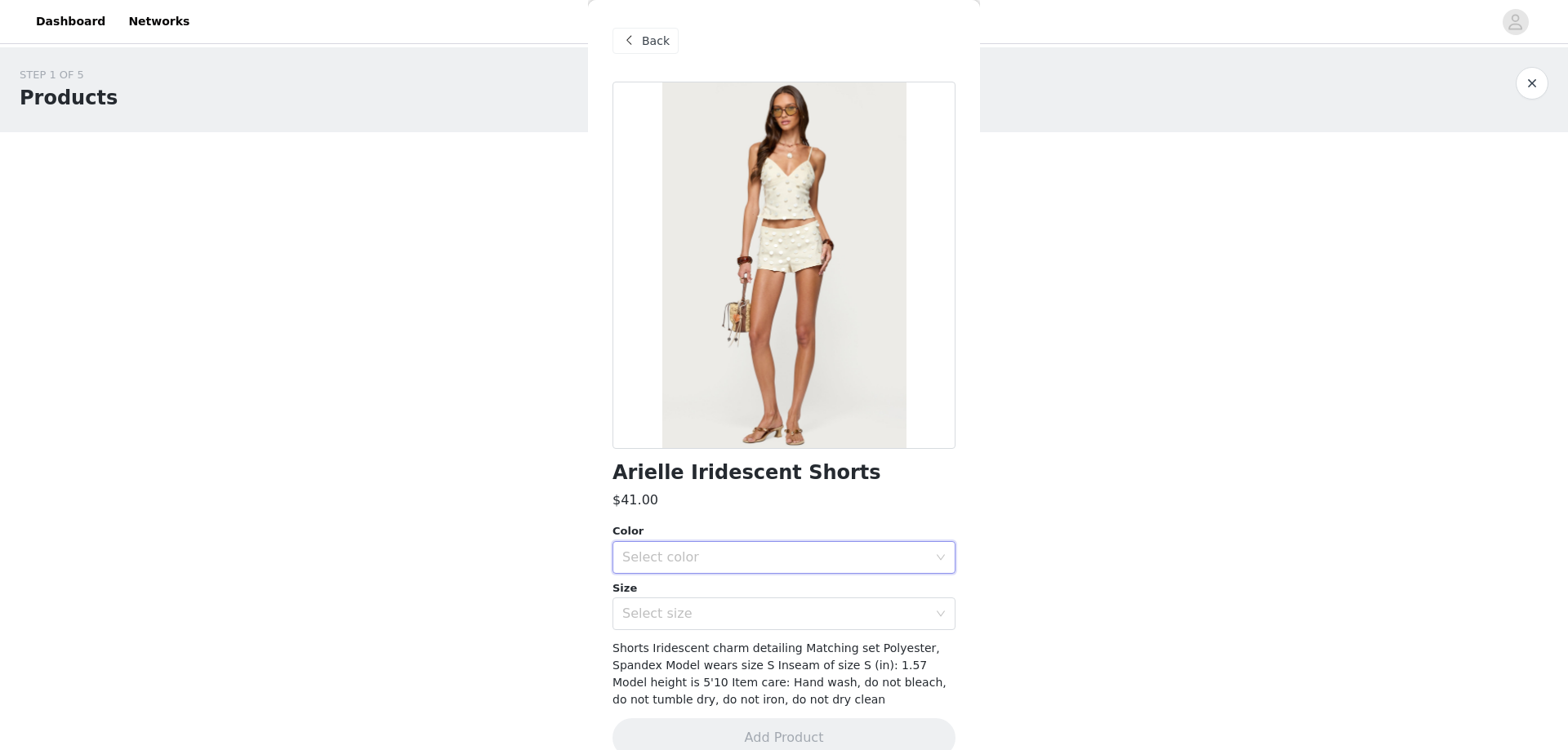
click at [694, 567] on div "Select color" at bounding box center [779, 557] width 313 height 31
click at [674, 601] on li "CREAM" at bounding box center [777, 593] width 331 height 26
click at [681, 616] on div "Select size" at bounding box center [775, 613] width 305 height 16
click at [562, 510] on div "STEP 1 OF 5 Products Choose as many products as you'd like, up to $300.00. 2 Se…" at bounding box center [784, 335] width 1568 height 578
drag, startPoint x: 747, startPoint y: 665, endPoint x: 899, endPoint y: 665, distance: 152.0
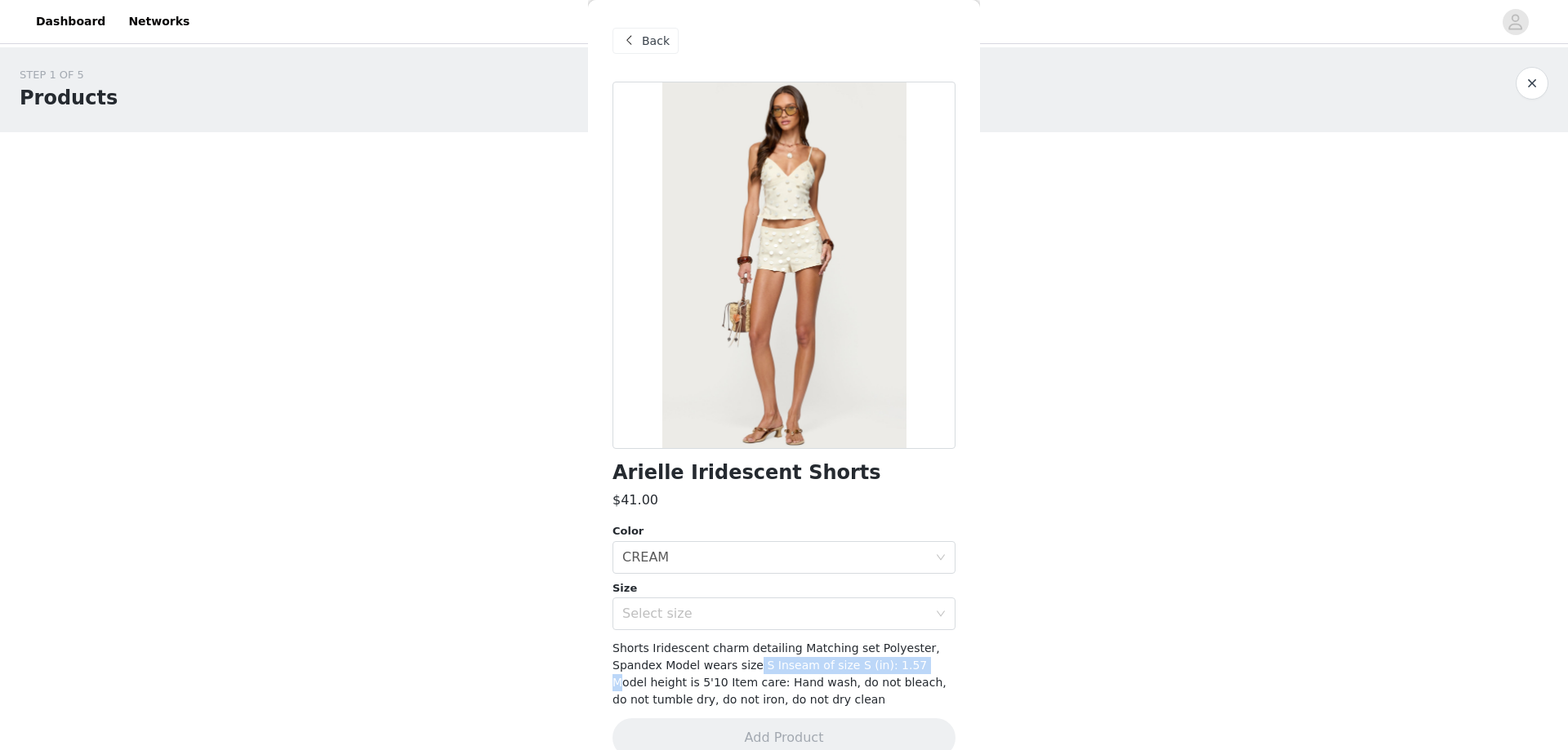
click at [899, 665] on span "Shorts Iridescent charm detailing Matching set Polyester, Spandex Model wears s…" at bounding box center [779, 673] width 334 height 65
click at [703, 676] on span "Shorts Iridescent charm detailing Matching set Polyester, Spandex Model wears s…" at bounding box center [779, 673] width 334 height 65
click at [712, 618] on div "Select size" at bounding box center [775, 613] width 305 height 16
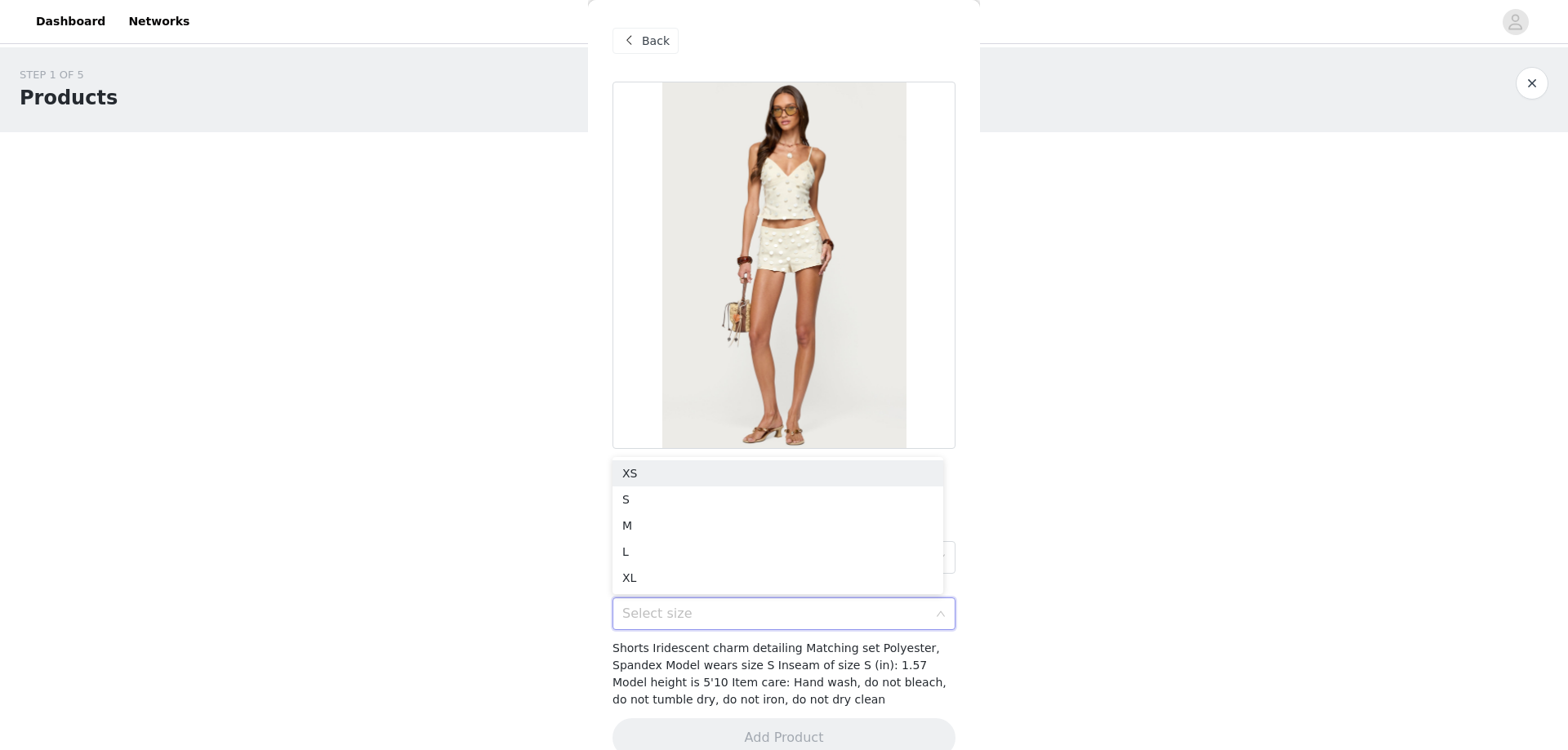
click at [712, 618] on div "Select size" at bounding box center [775, 613] width 305 height 16
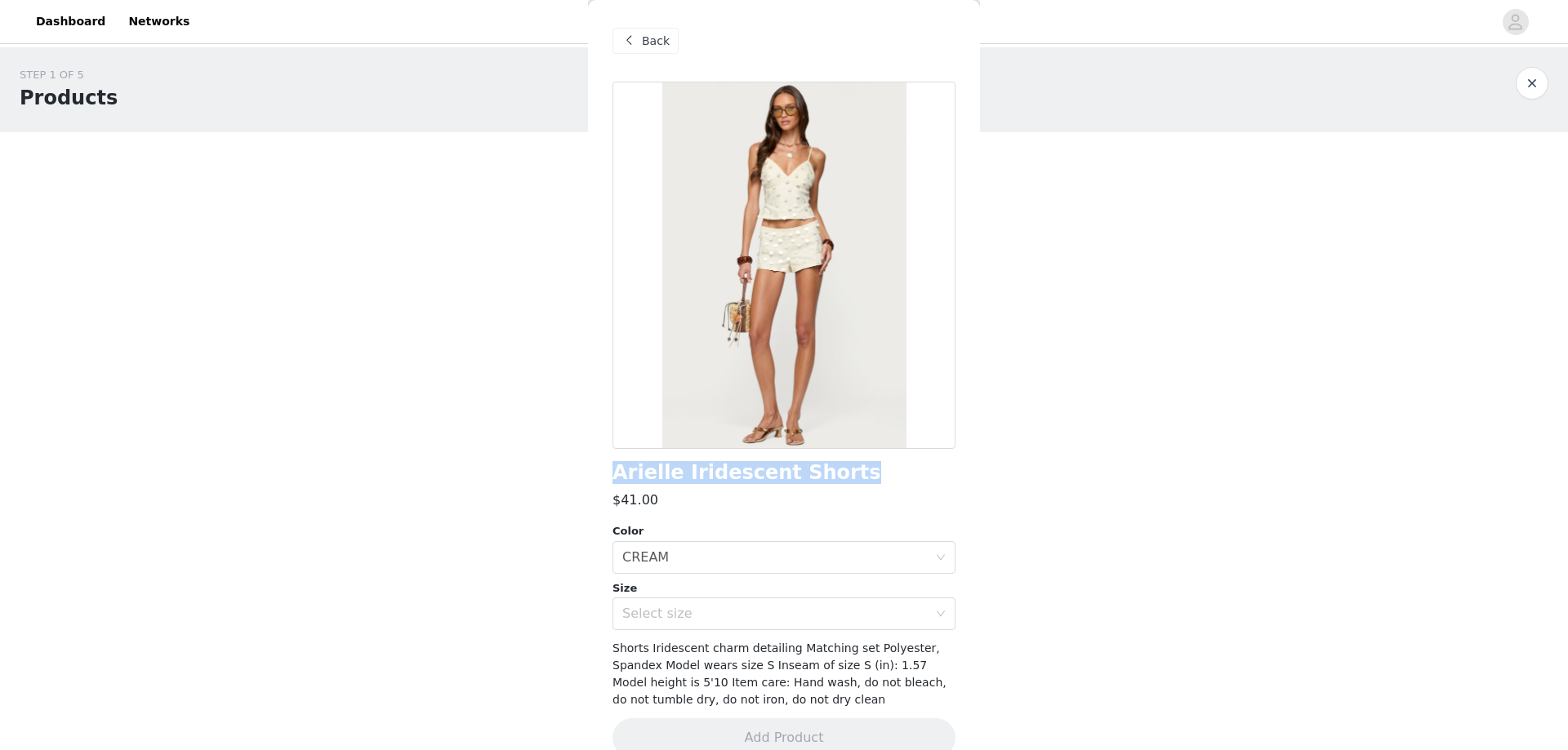
drag, startPoint x: 595, startPoint y: 474, endPoint x: 799, endPoint y: 475, distance: 204.0
click at [834, 471] on div "Back Arielle Iridescent Shorts $41.00 Color Select color CREAM Size Select size…" at bounding box center [784, 375] width 392 height 750
copy h1 "Arielle Iridescent Shorts"
click at [647, 617] on div "Select size" at bounding box center [775, 613] width 305 height 16
click at [629, 494] on li "S" at bounding box center [777, 499] width 331 height 26
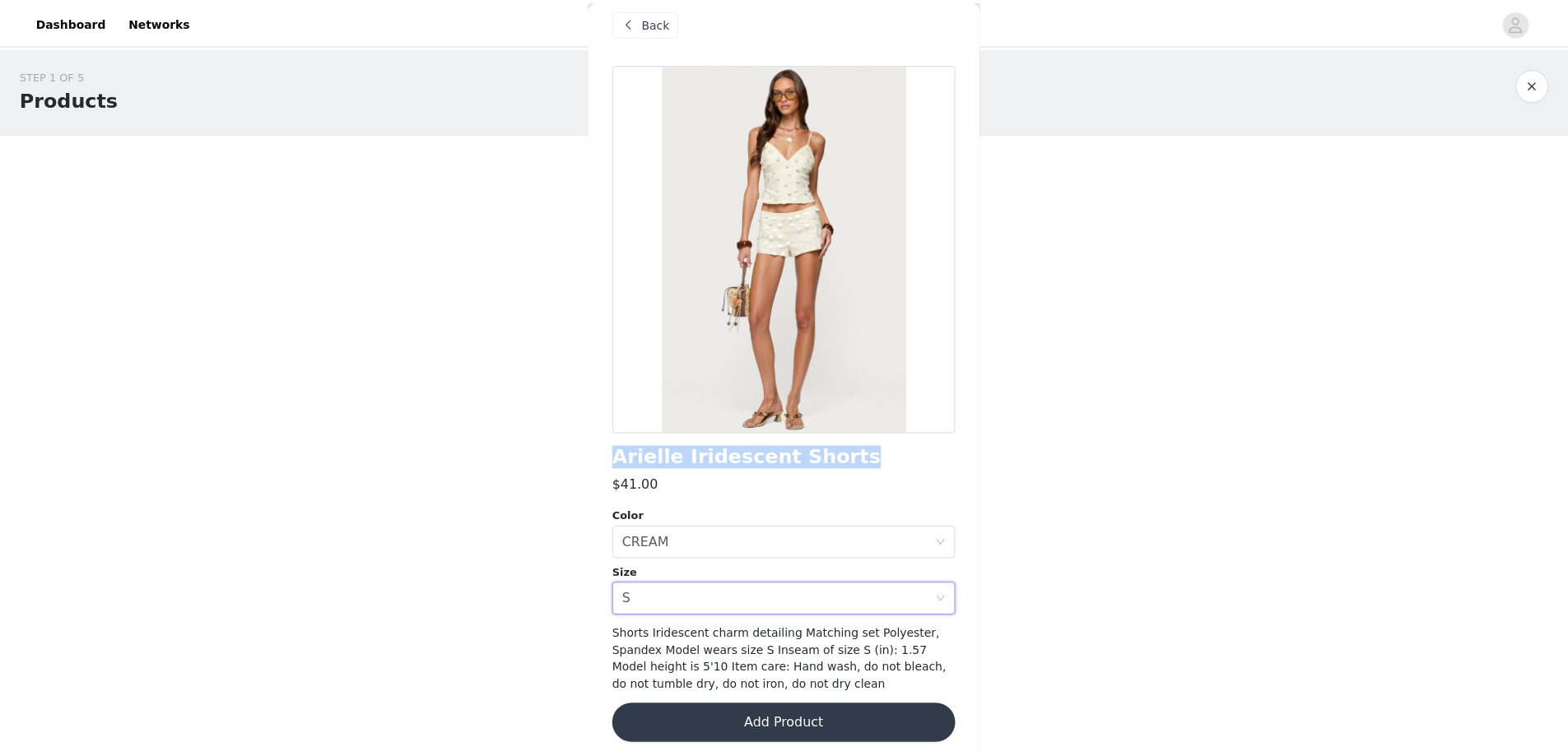
scroll to position [27, 0]
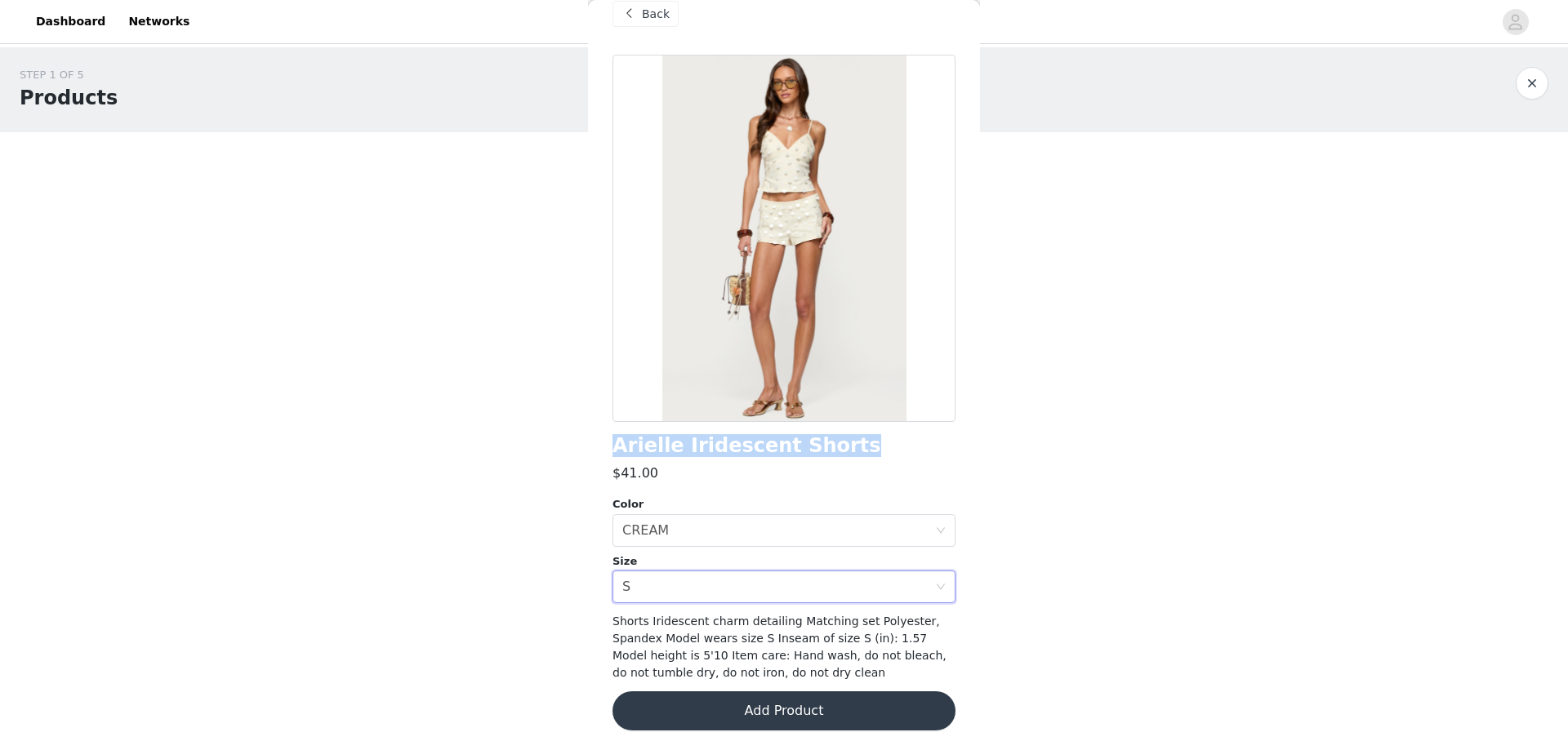
click at [714, 715] on button "Add Product" at bounding box center [784, 710] width 343 height 40
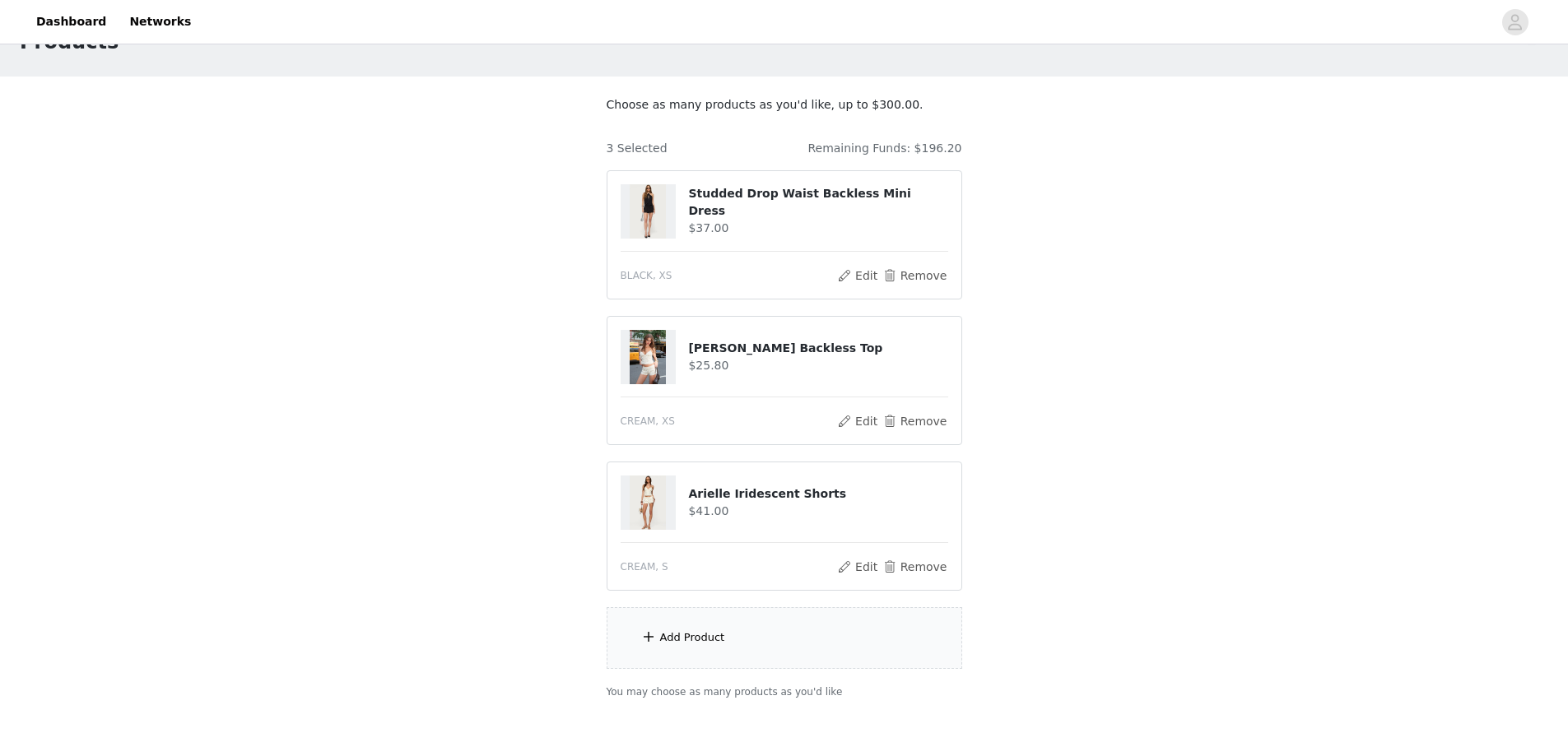
scroll to position [82, 0]
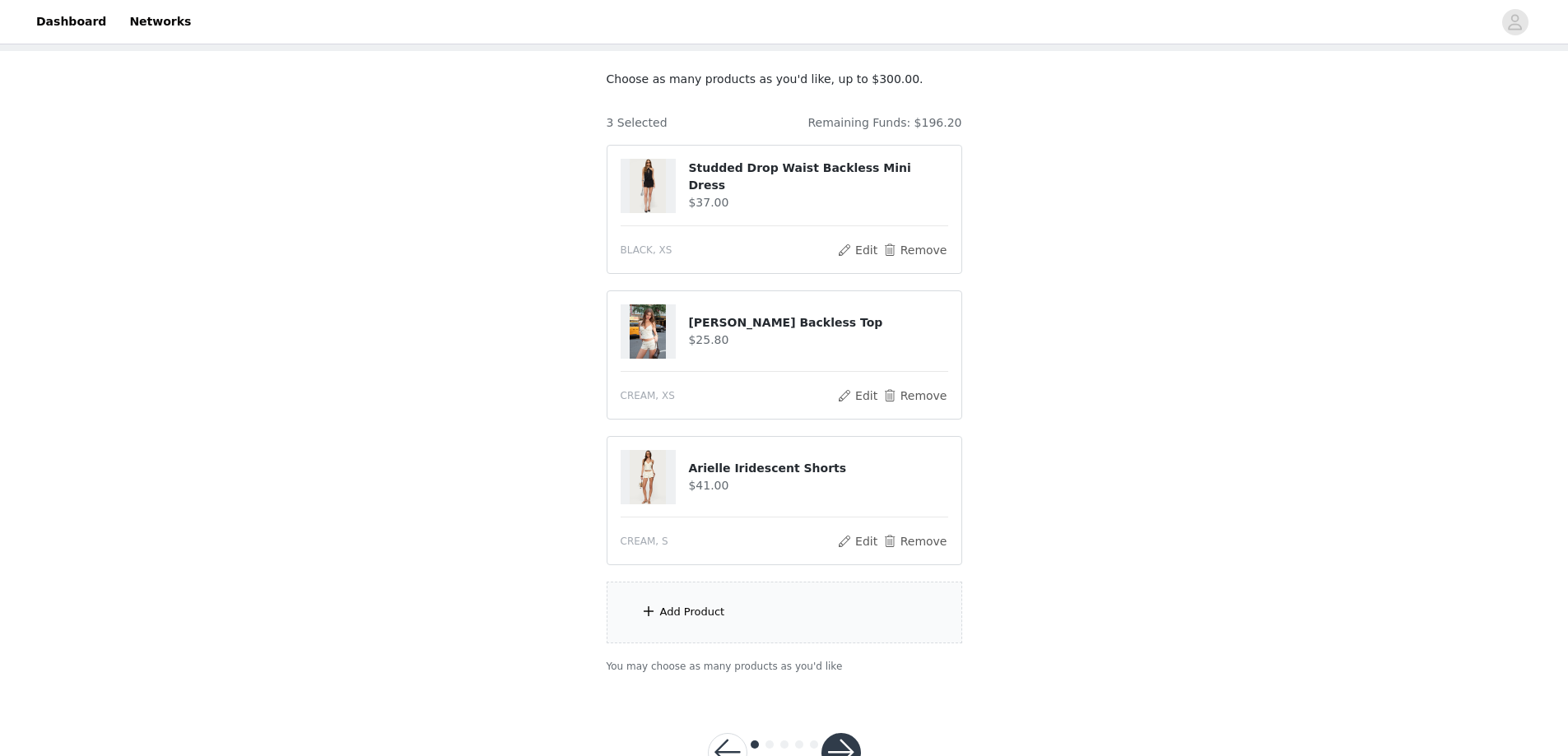
click at [683, 610] on div "Add Product" at bounding box center [693, 612] width 65 height 16
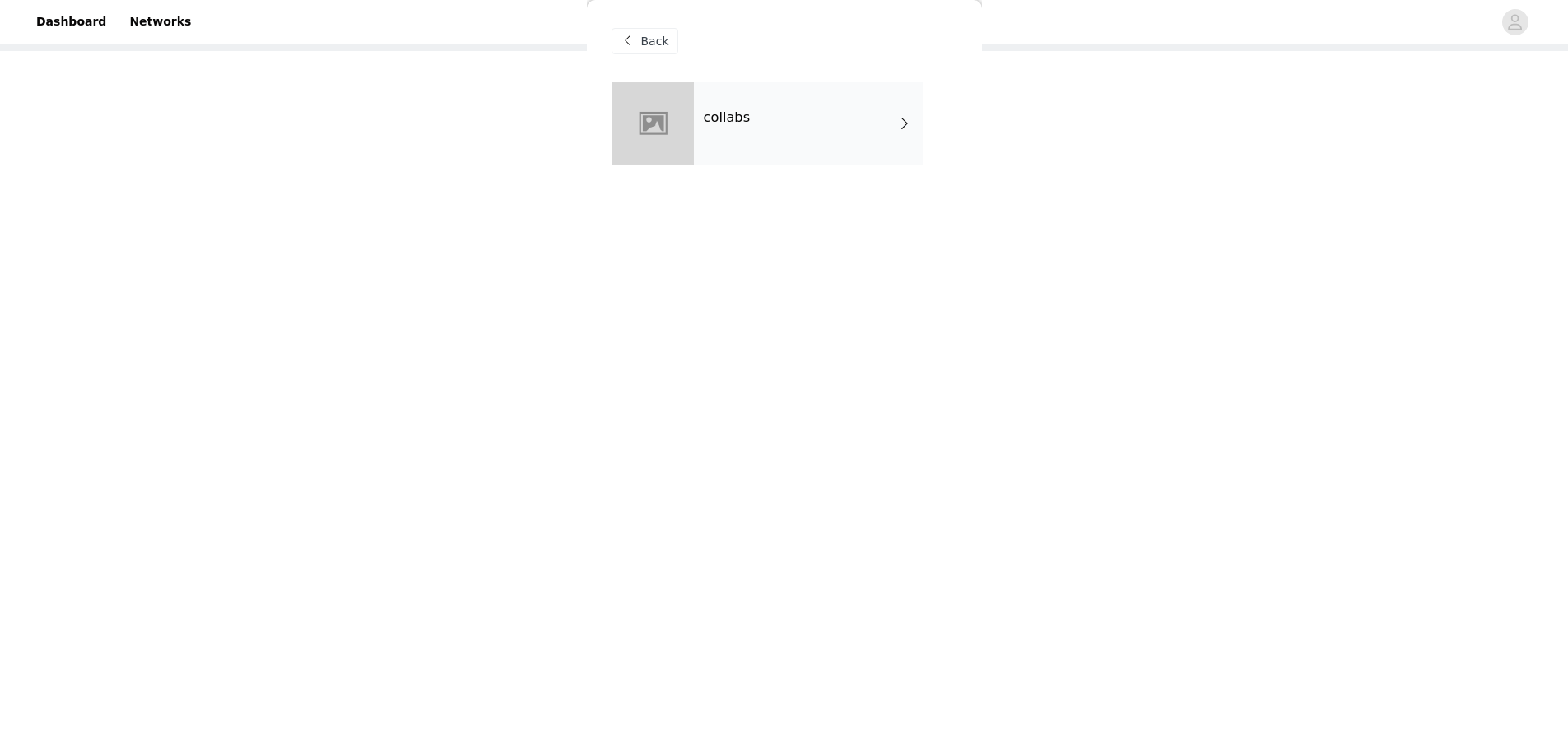
click at [731, 127] on div "collabs" at bounding box center [808, 123] width 229 height 82
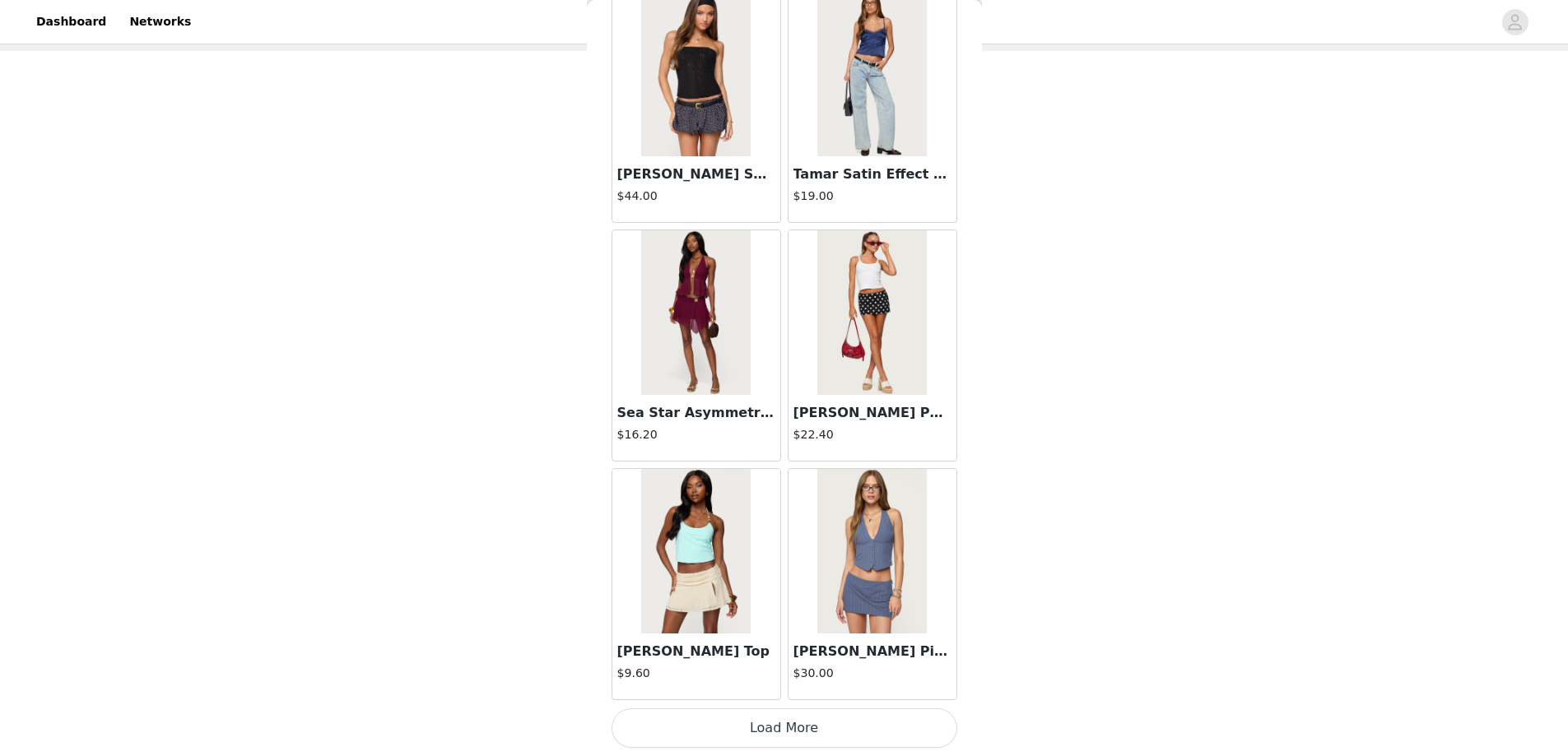
click at [782, 720] on button "Load More" at bounding box center [784, 728] width 346 height 40
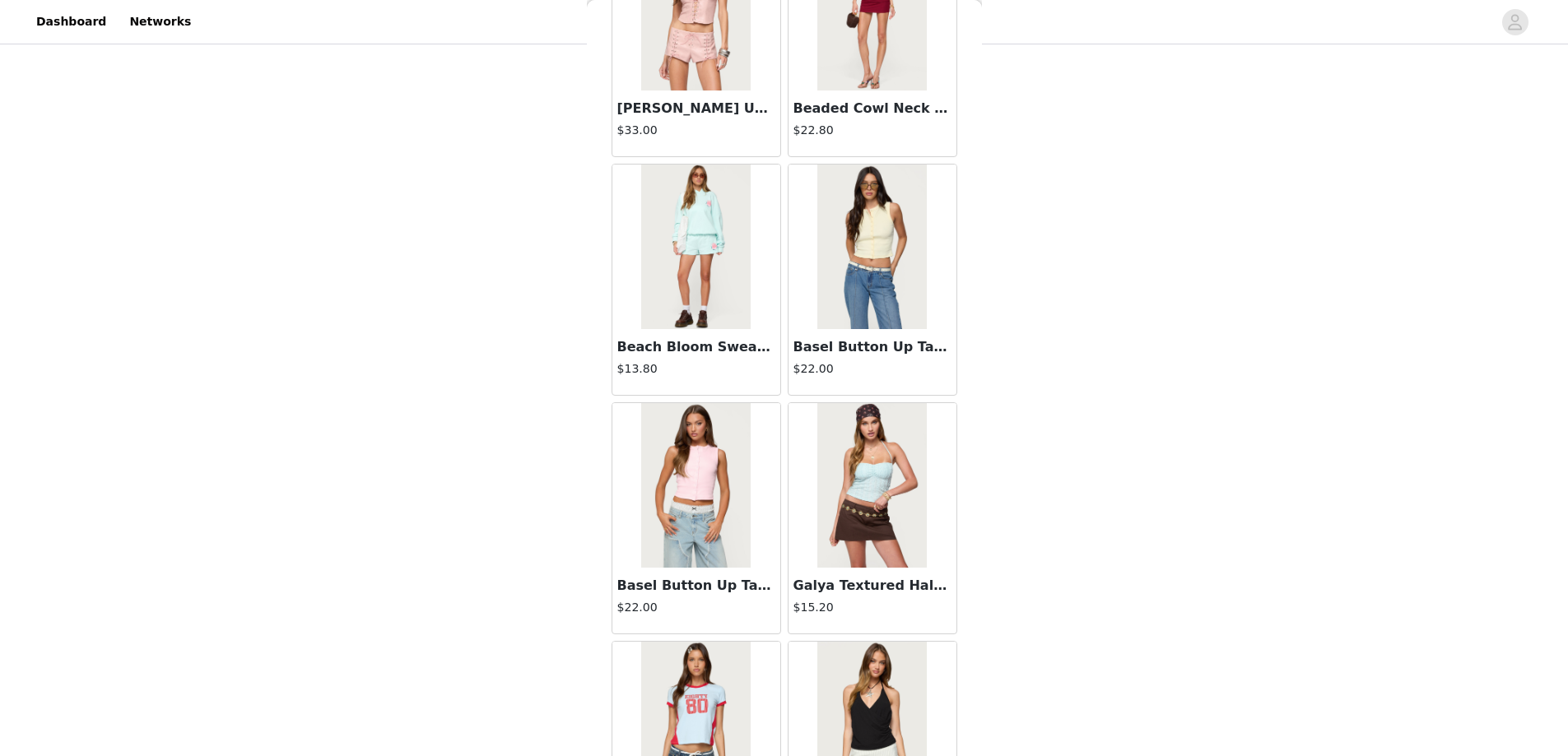
scroll to position [4148, 0]
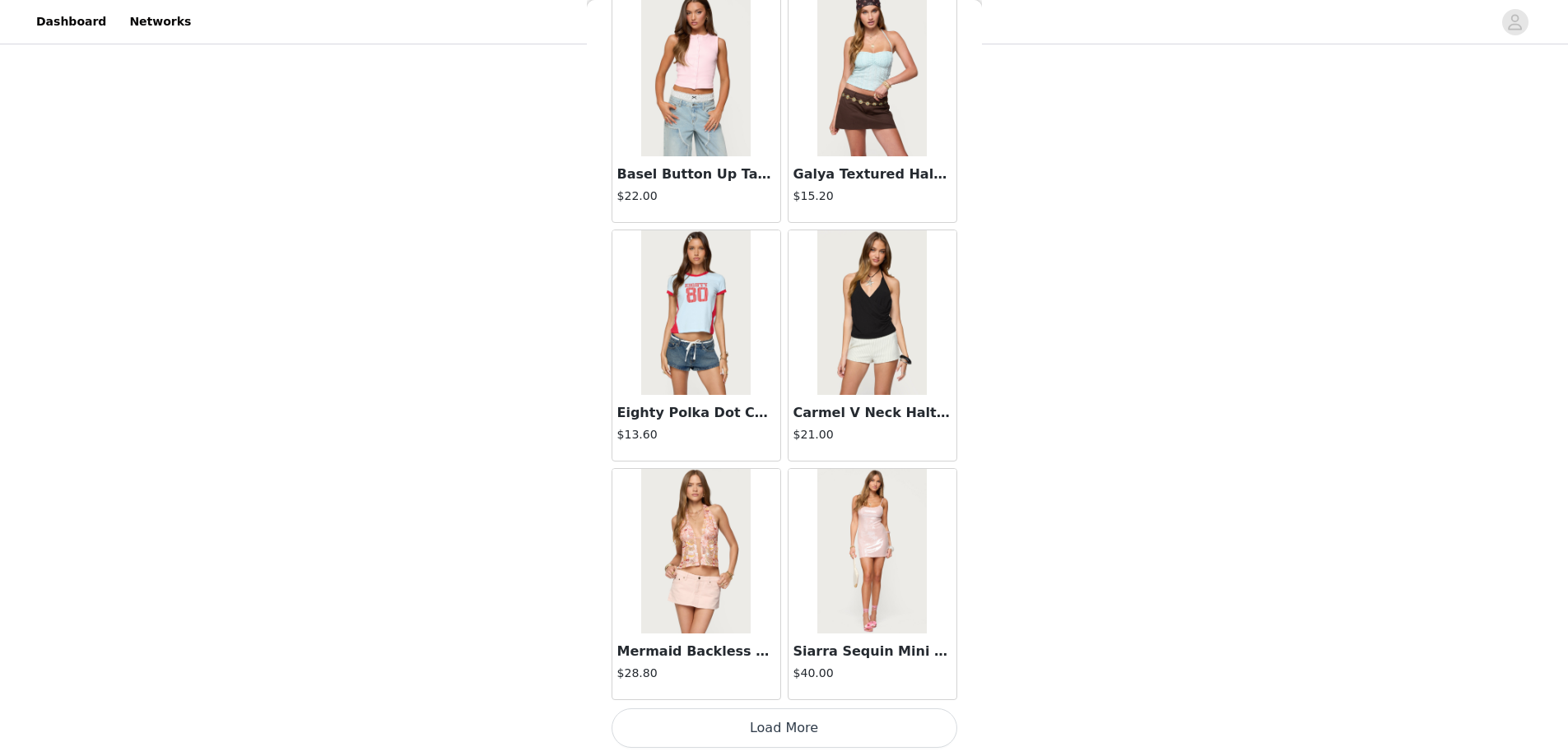
click at [765, 723] on button "Load More" at bounding box center [784, 728] width 346 height 40
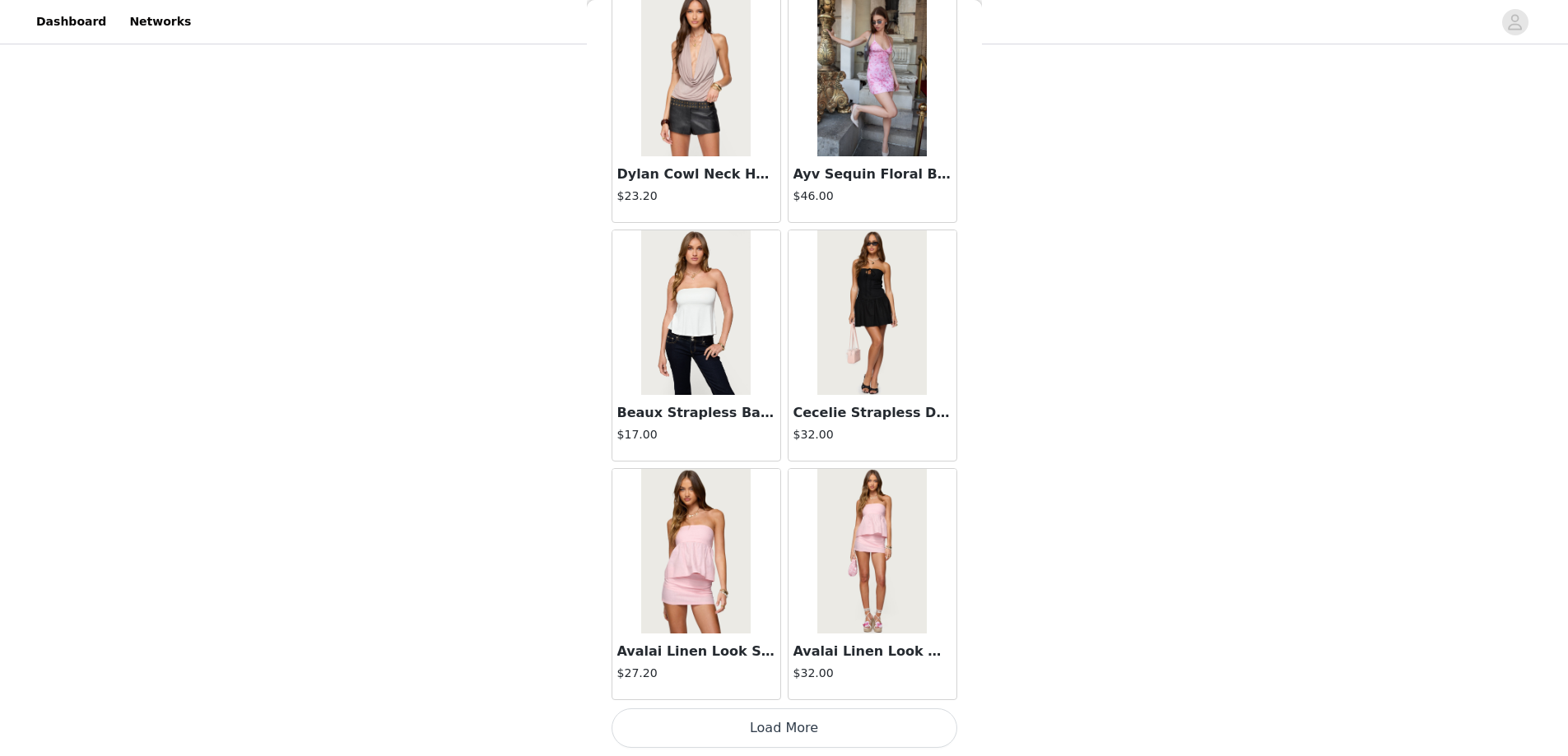
click at [790, 722] on button "Load More" at bounding box center [784, 728] width 346 height 40
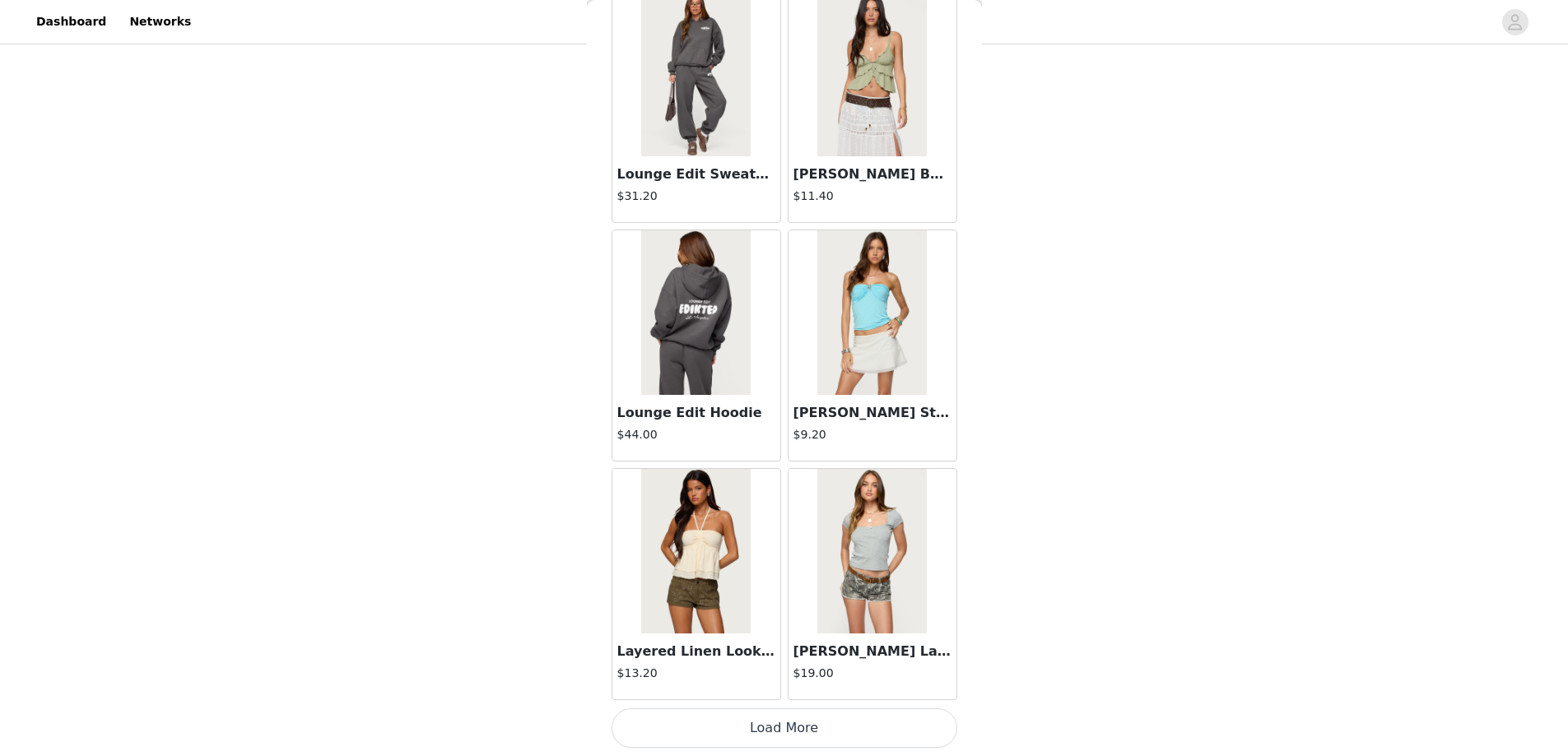
click at [790, 726] on button "Load More" at bounding box center [784, 728] width 346 height 40
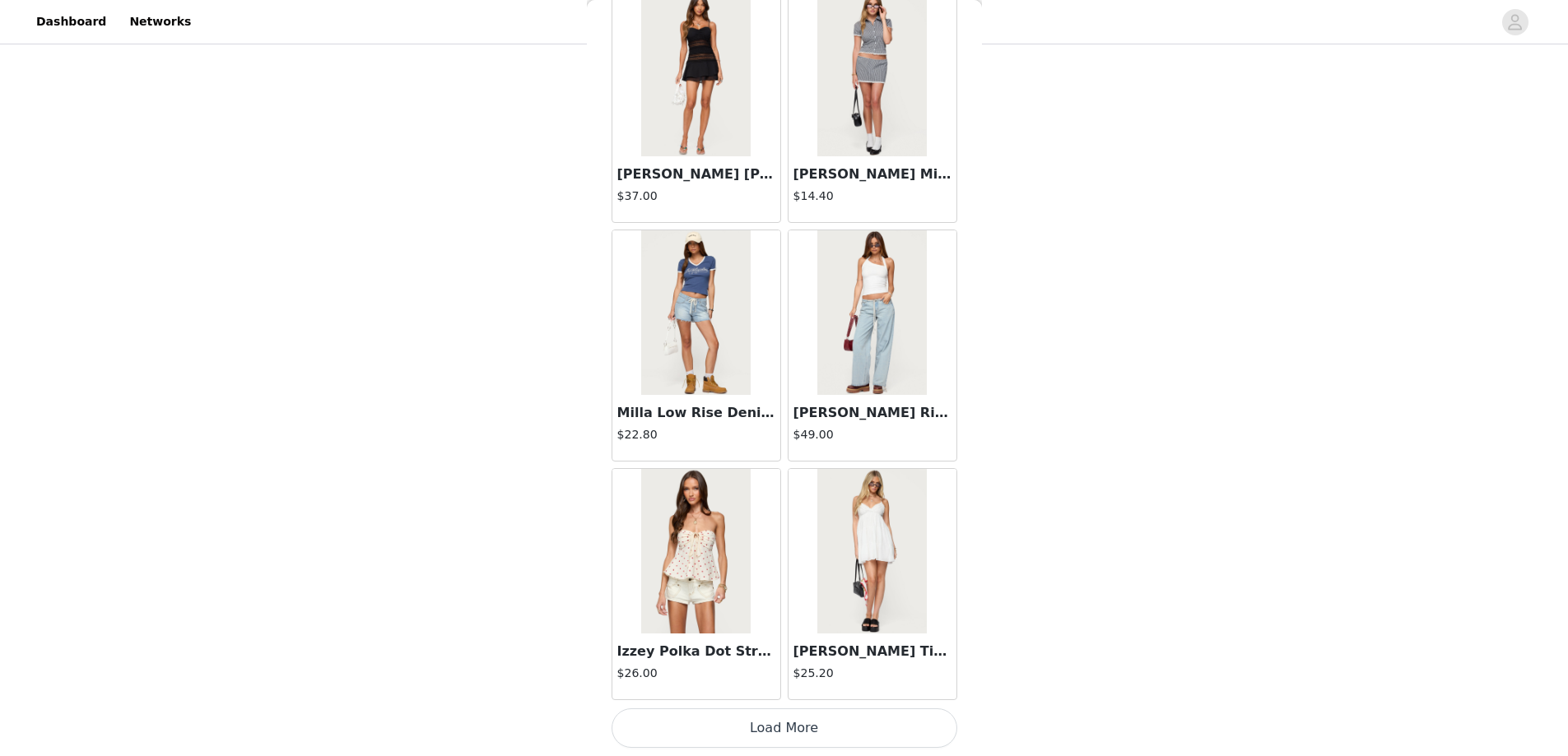
click at [783, 719] on button "Load More" at bounding box center [784, 728] width 346 height 40
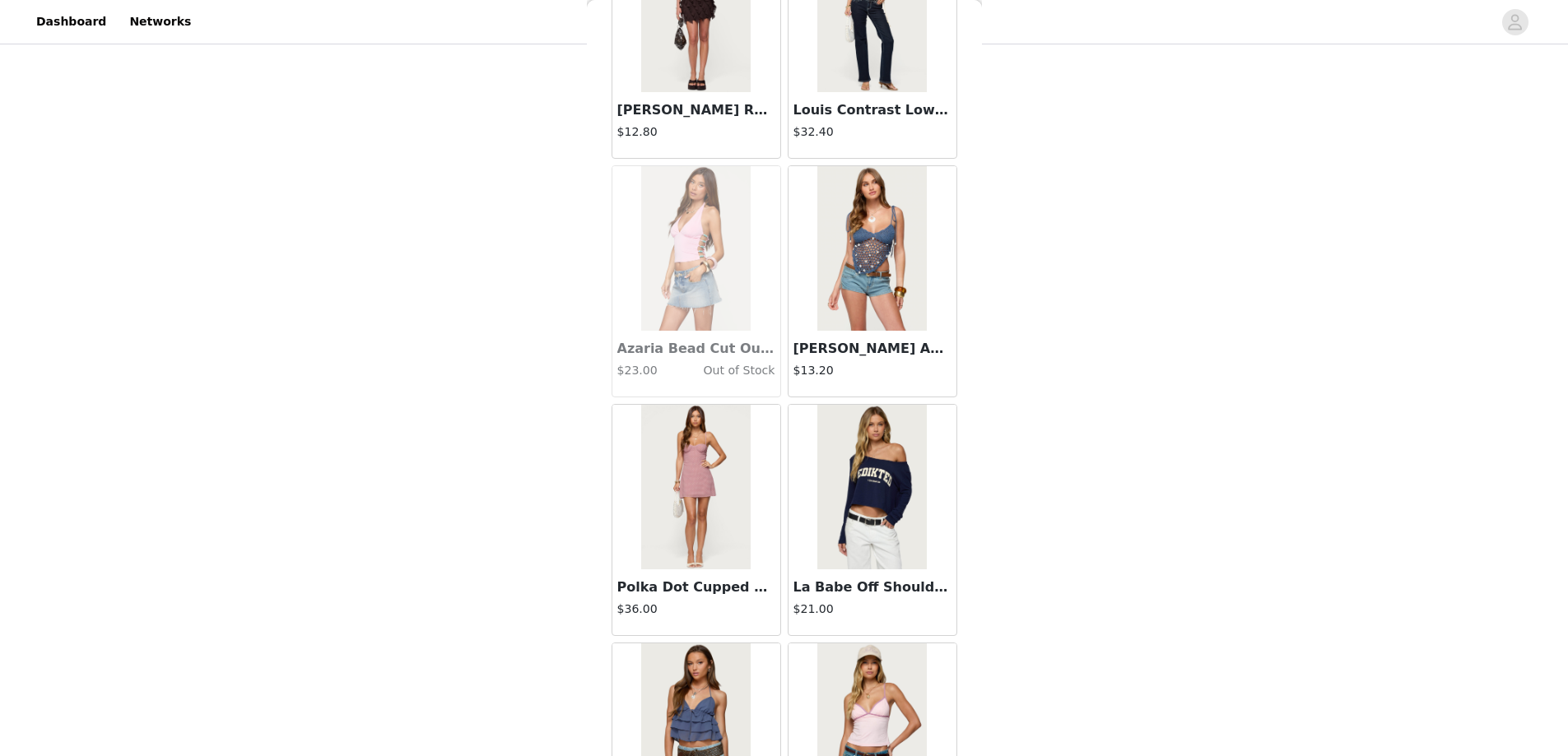
scroll to position [13692, 0]
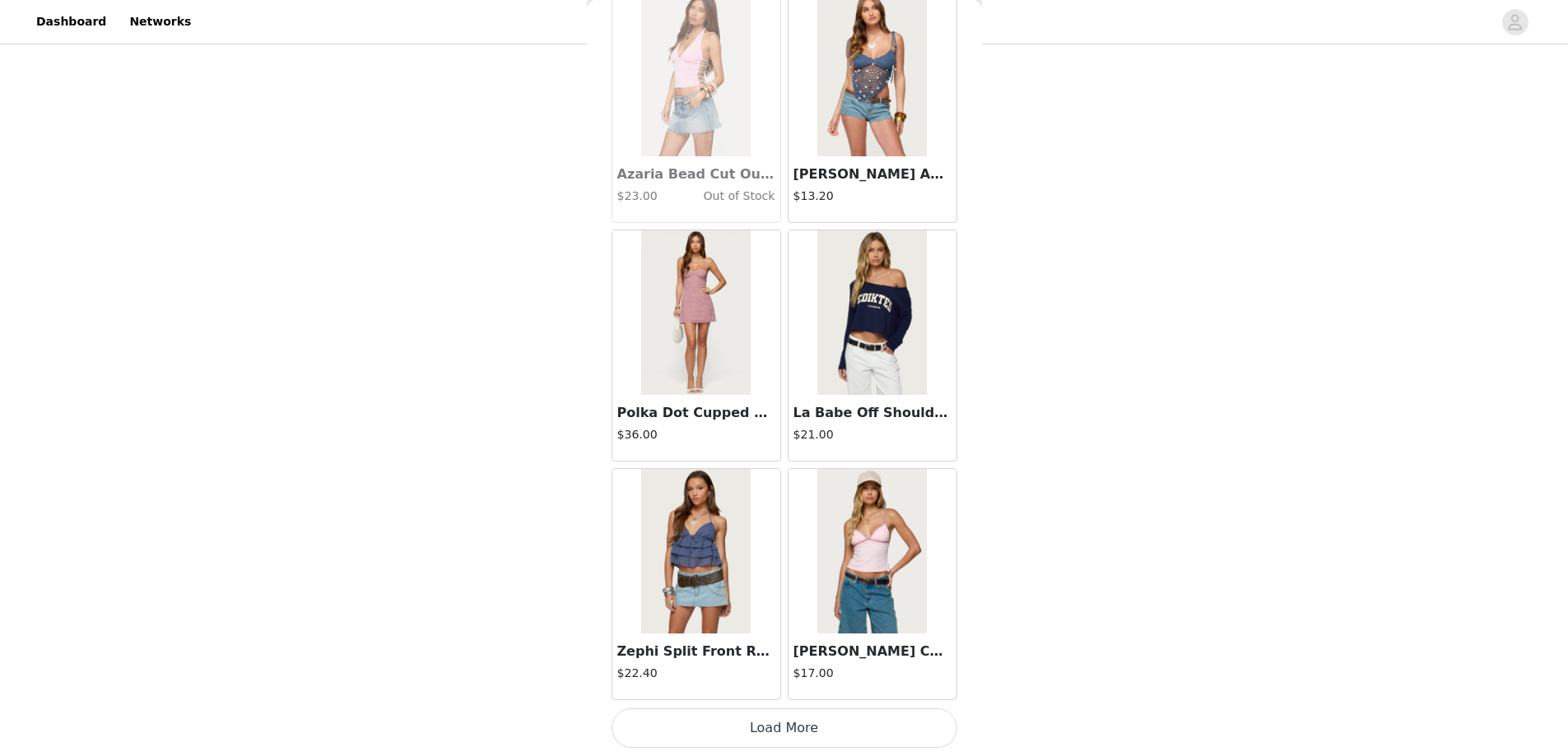
click at [781, 719] on button "Load More" at bounding box center [784, 728] width 346 height 40
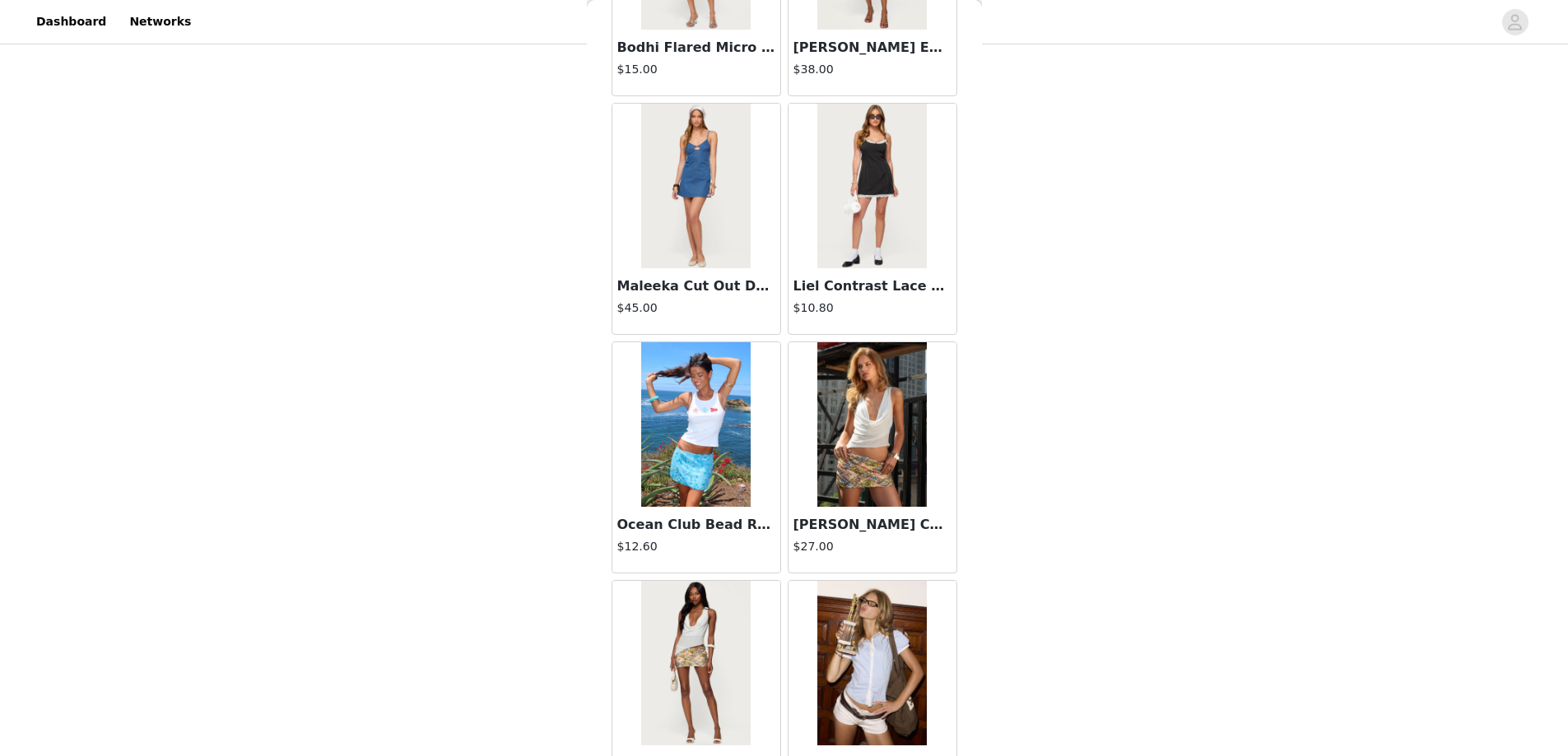
scroll to position [16078, 0]
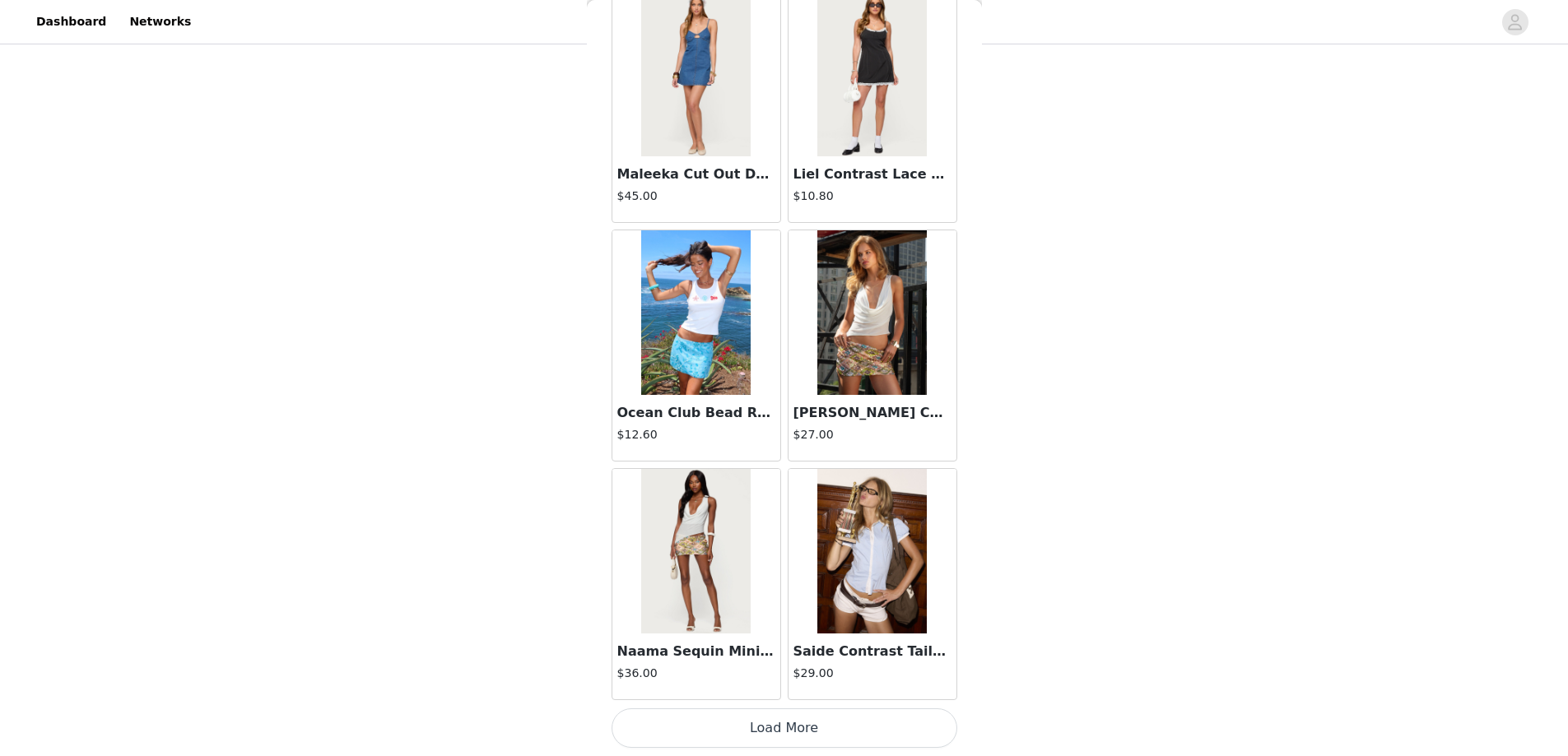
click at [792, 730] on button "Load More" at bounding box center [784, 728] width 346 height 40
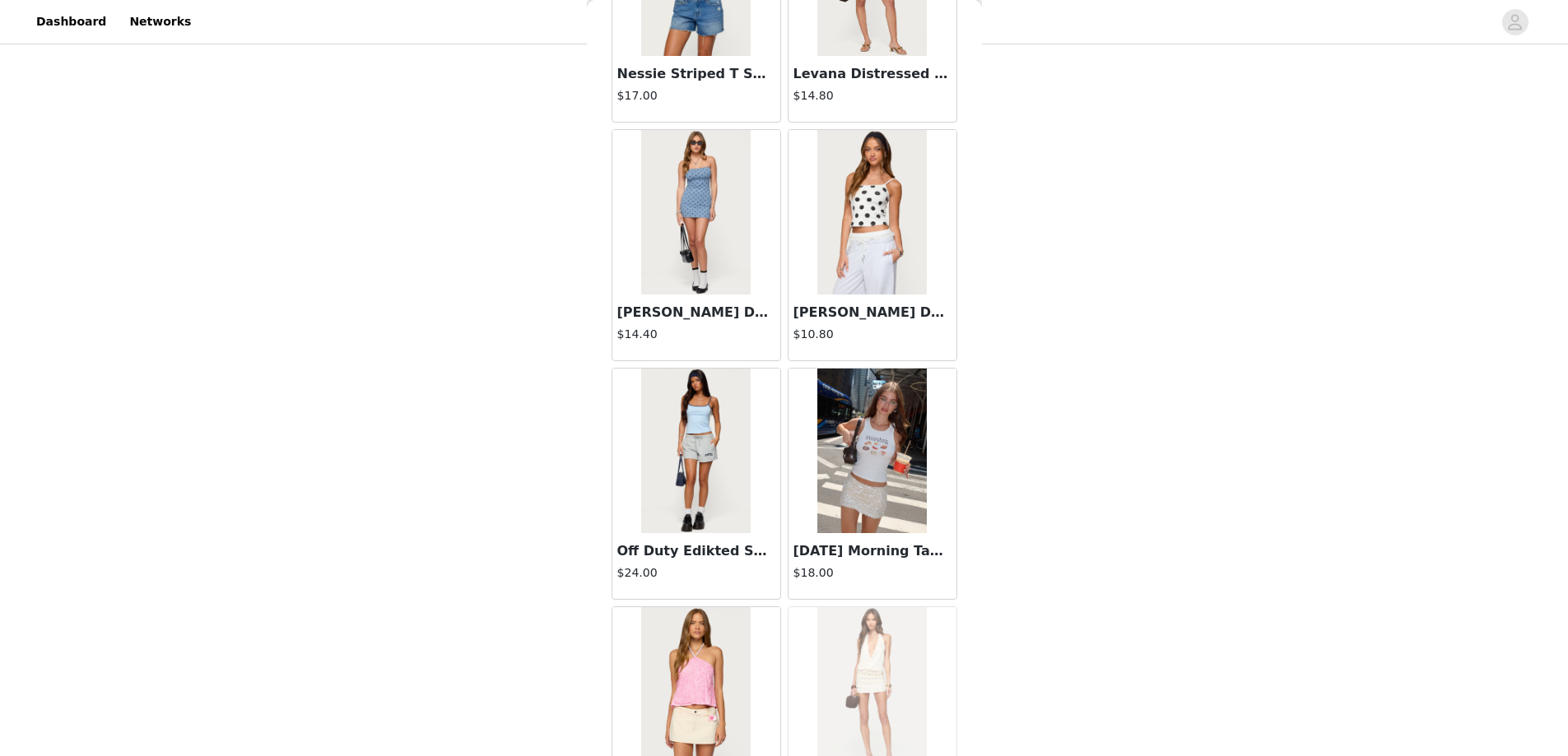
scroll to position [18464, 0]
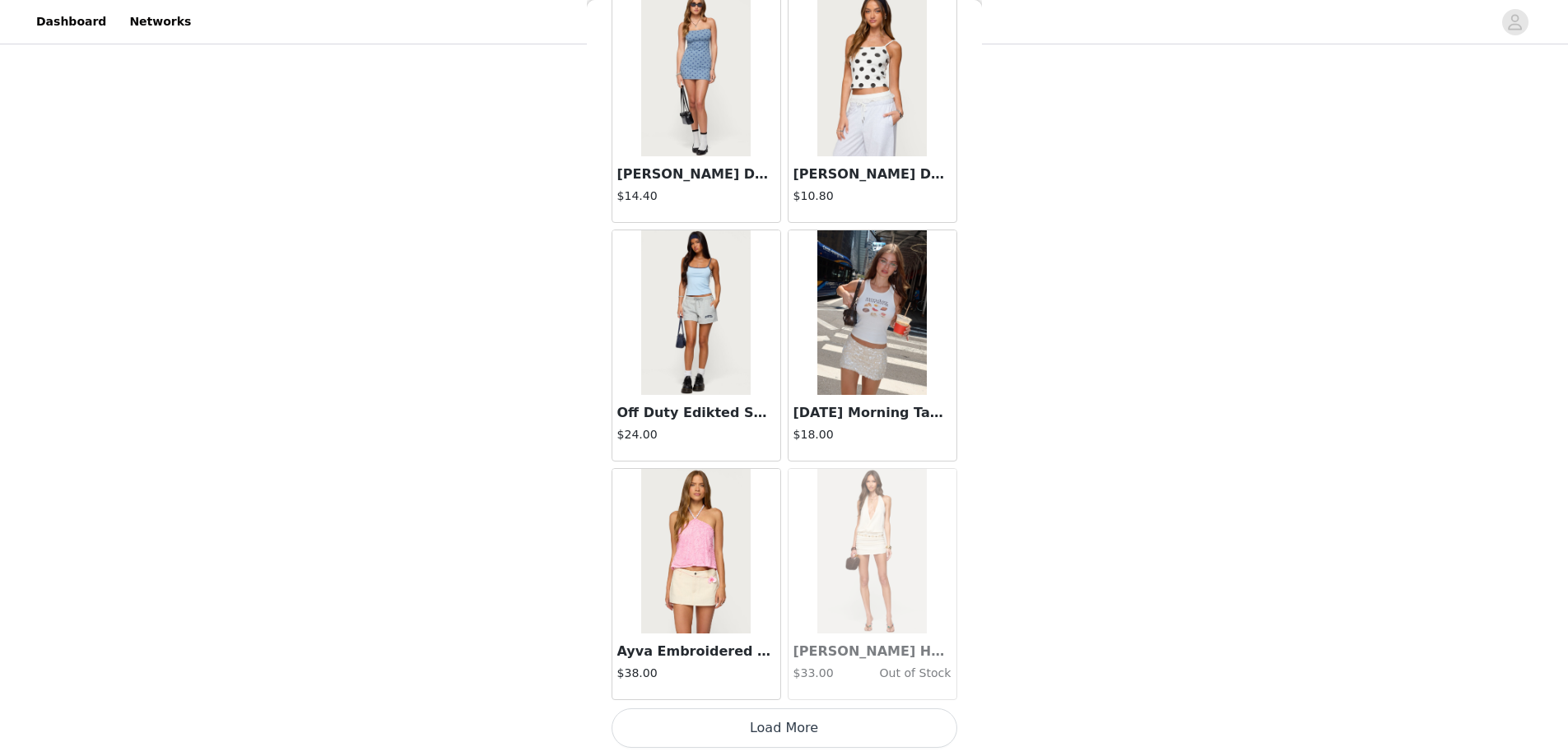
click at [773, 725] on button "Load More" at bounding box center [784, 728] width 346 height 40
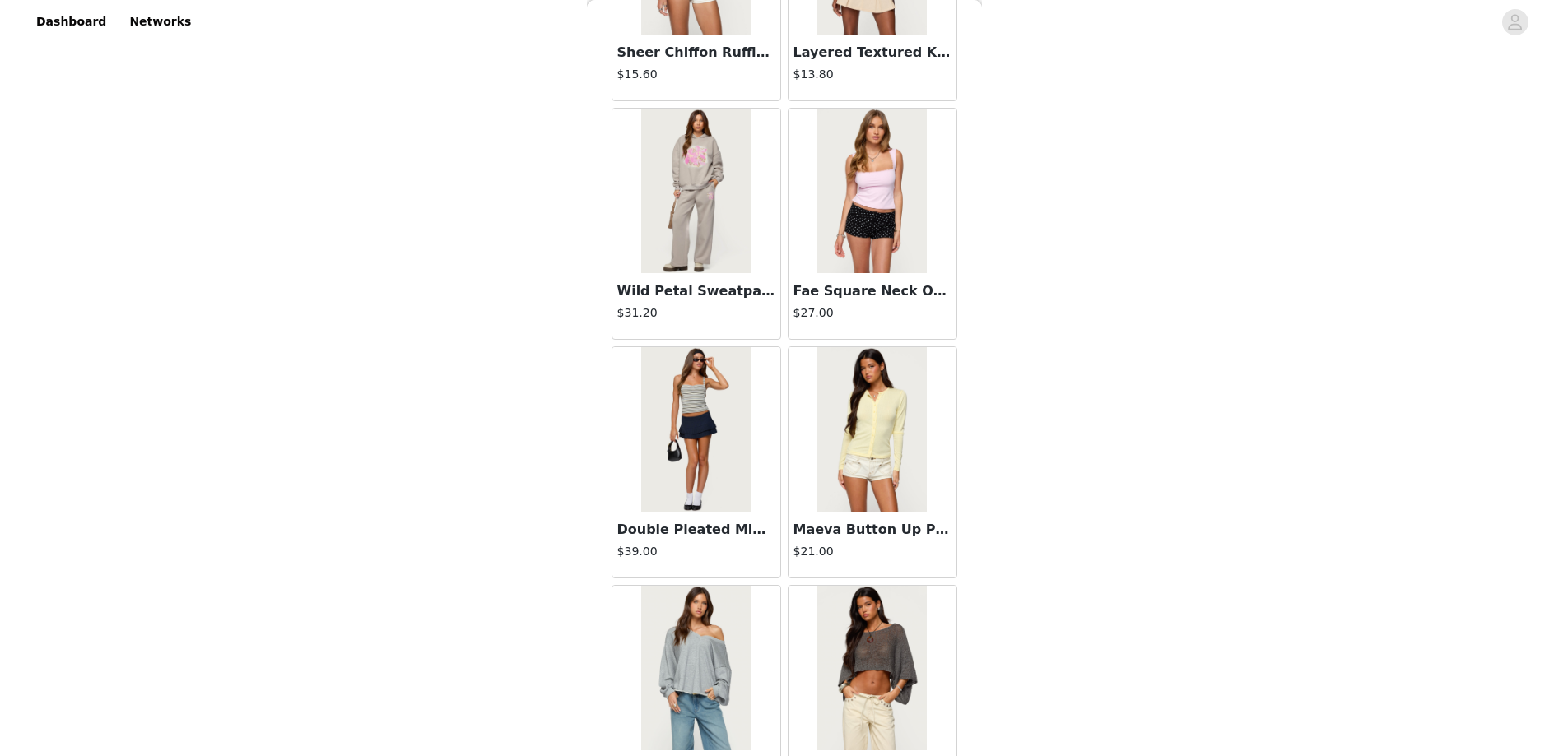
scroll to position [20850, 0]
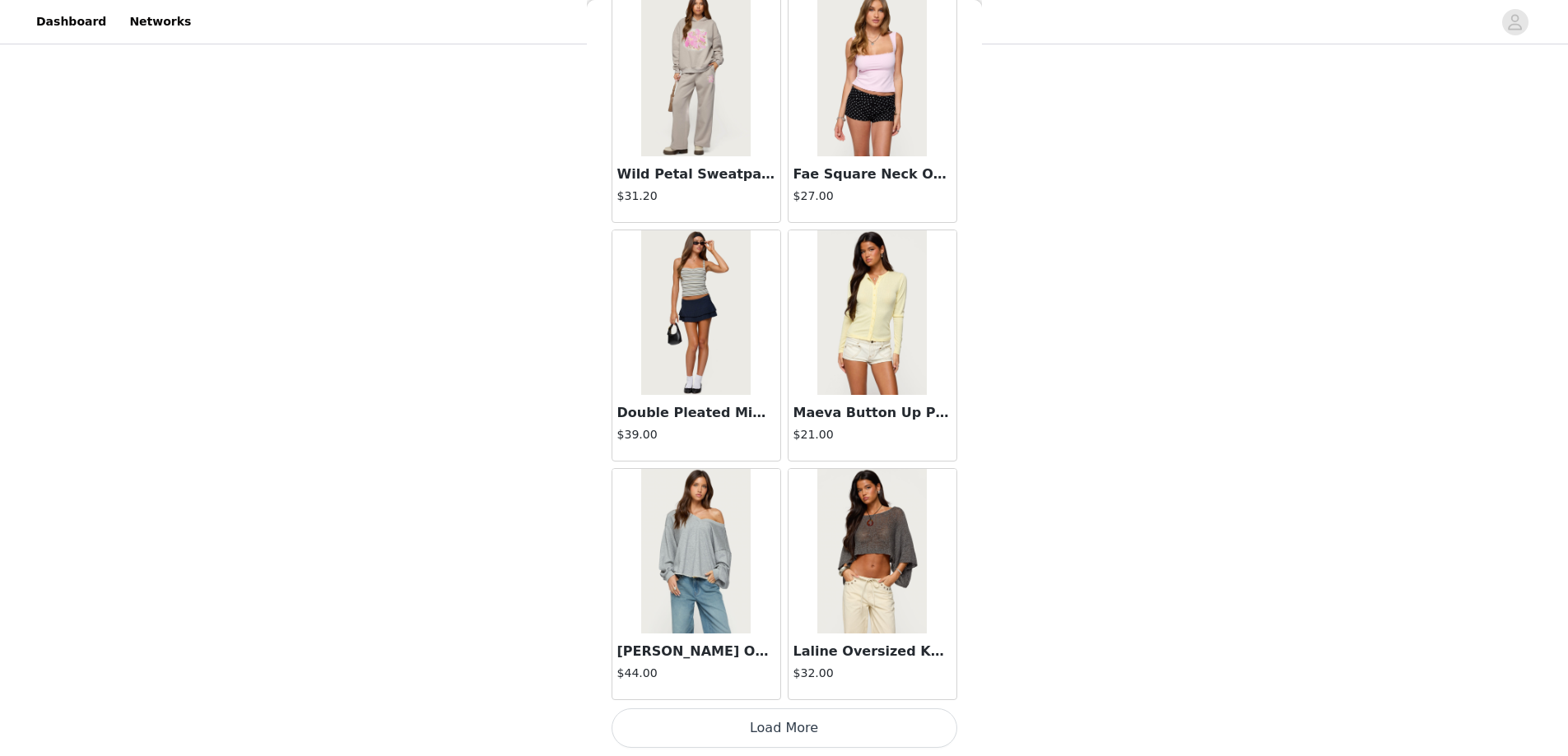
click at [777, 725] on button "Load More" at bounding box center [784, 728] width 346 height 40
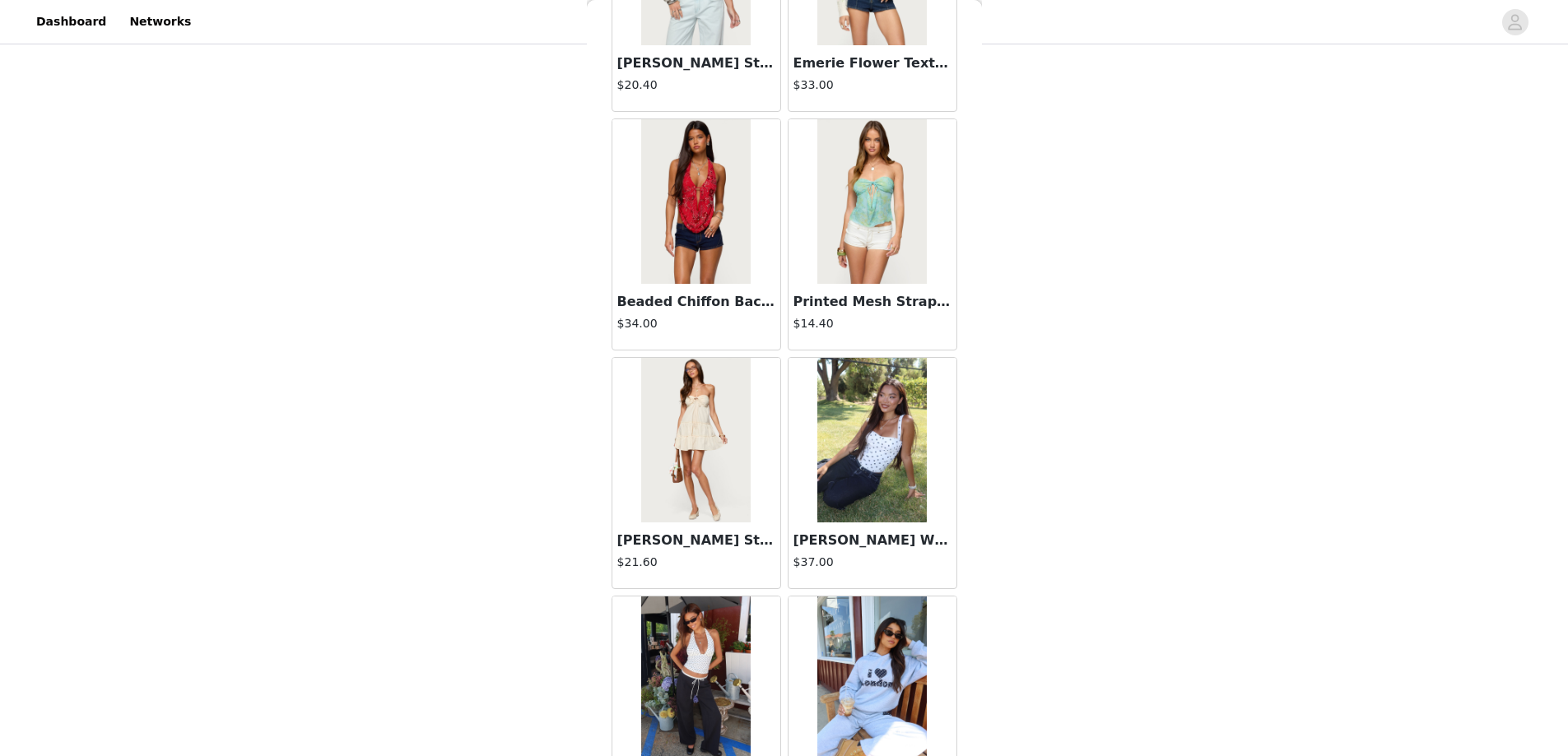
scroll to position [23236, 0]
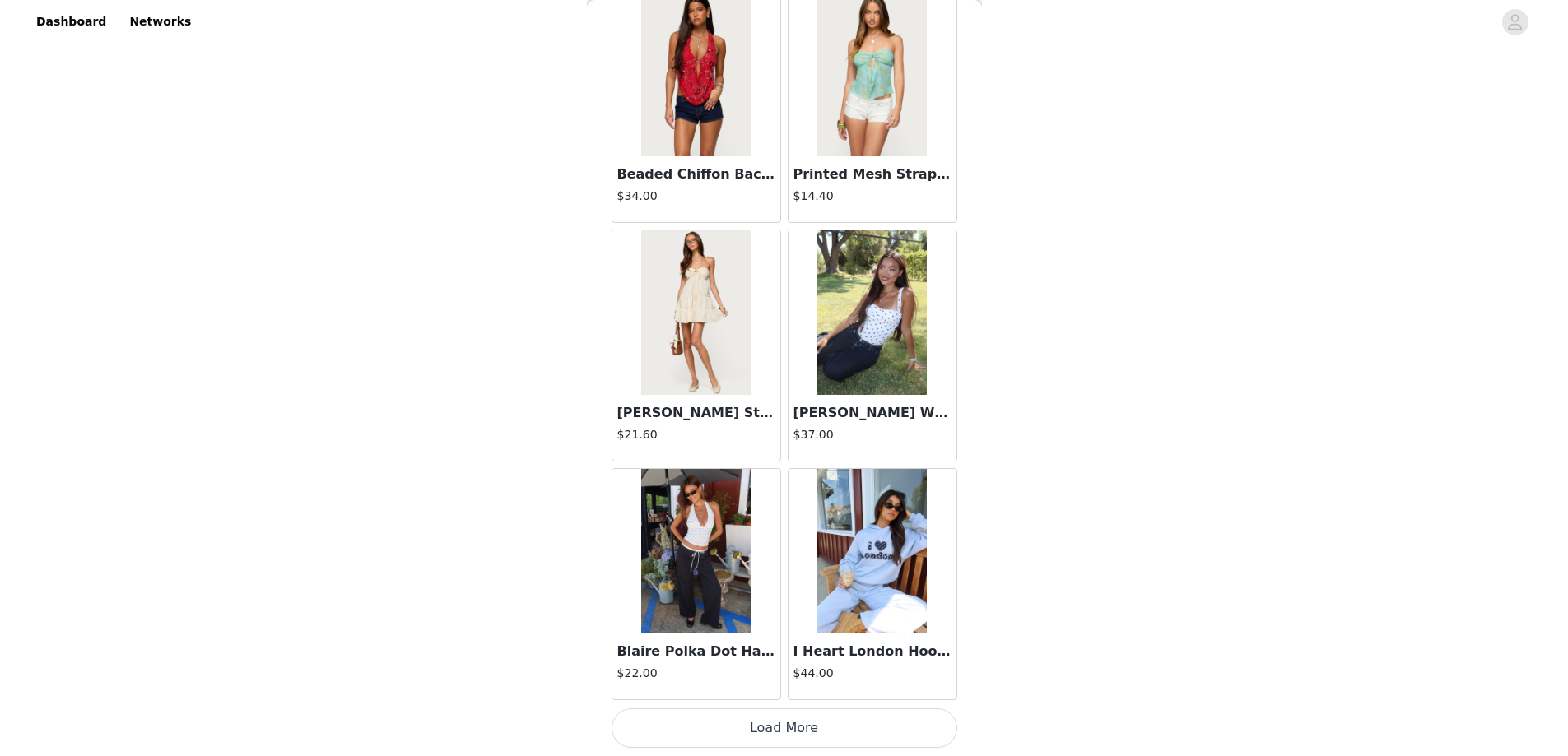
click at [782, 716] on button "Load More" at bounding box center [784, 728] width 346 height 40
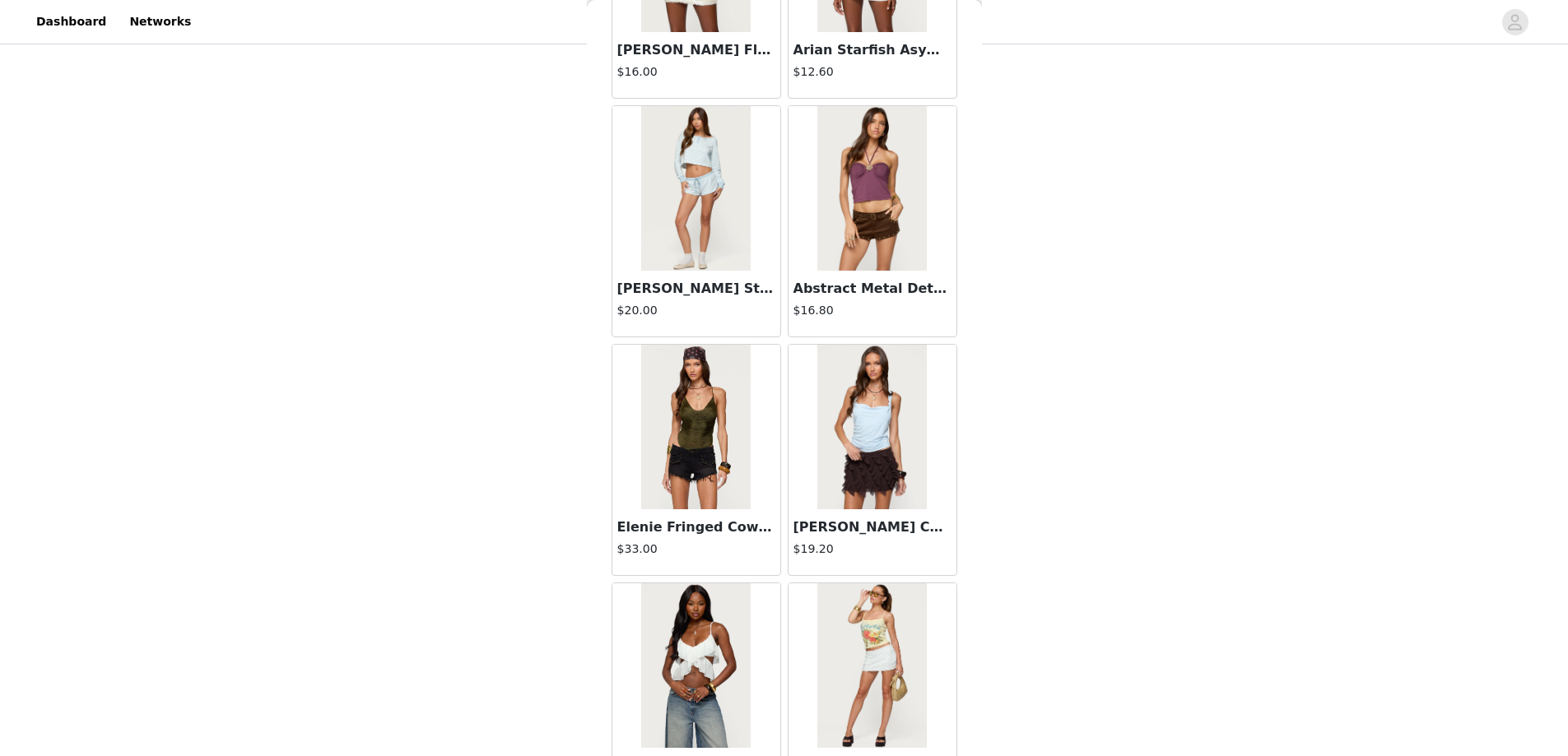
scroll to position [25622, 0]
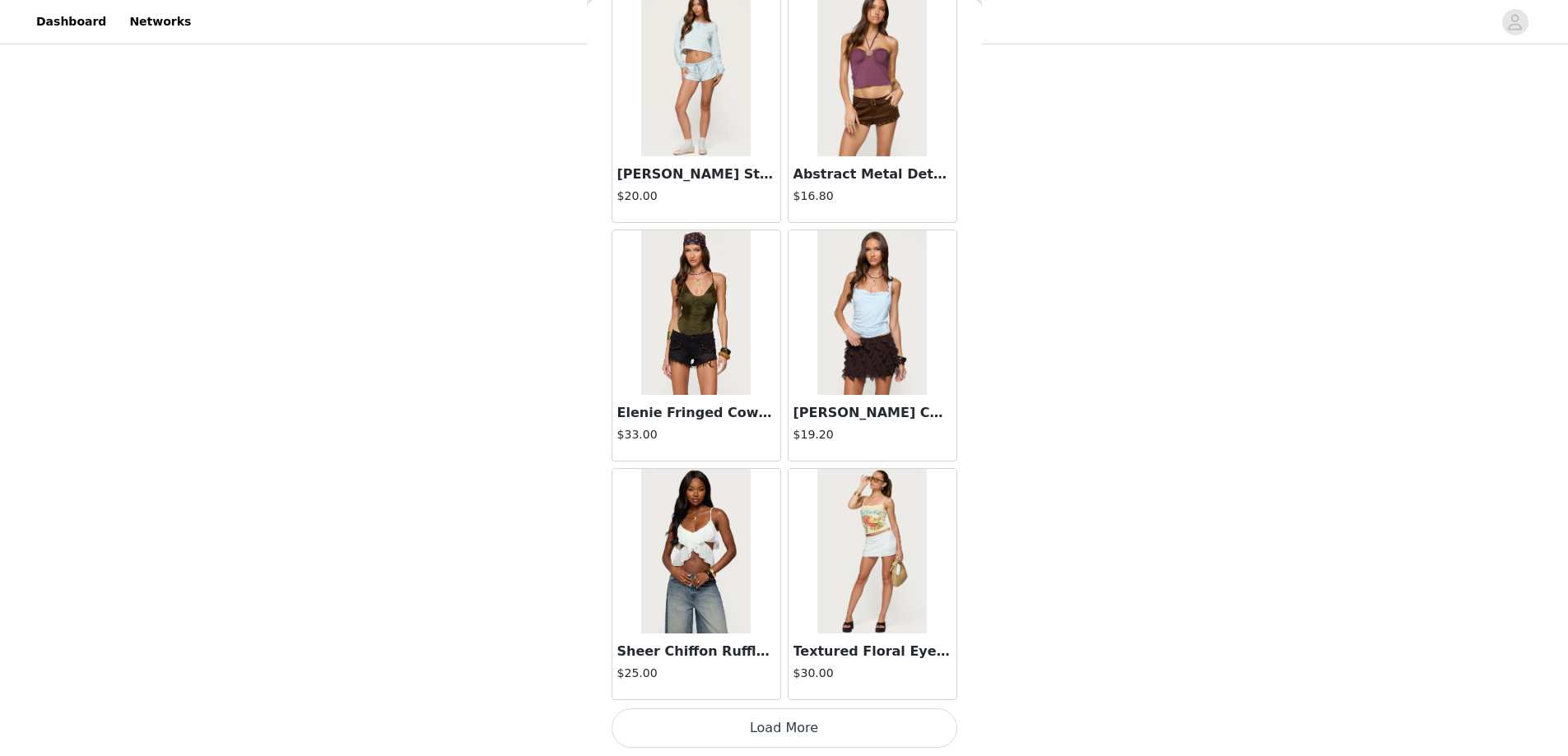
click at [767, 730] on button "Load More" at bounding box center [784, 728] width 346 height 40
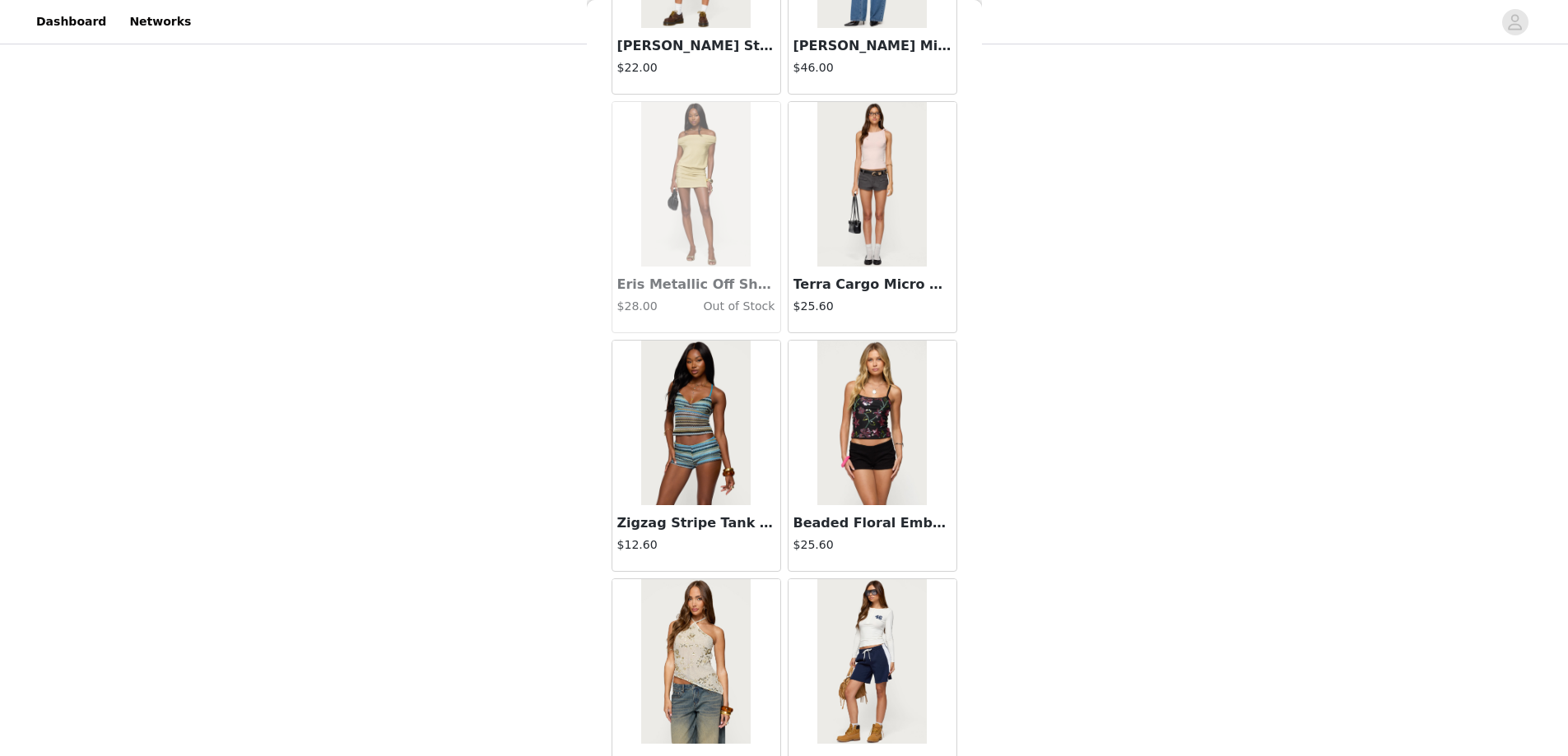
scroll to position [26857, 0]
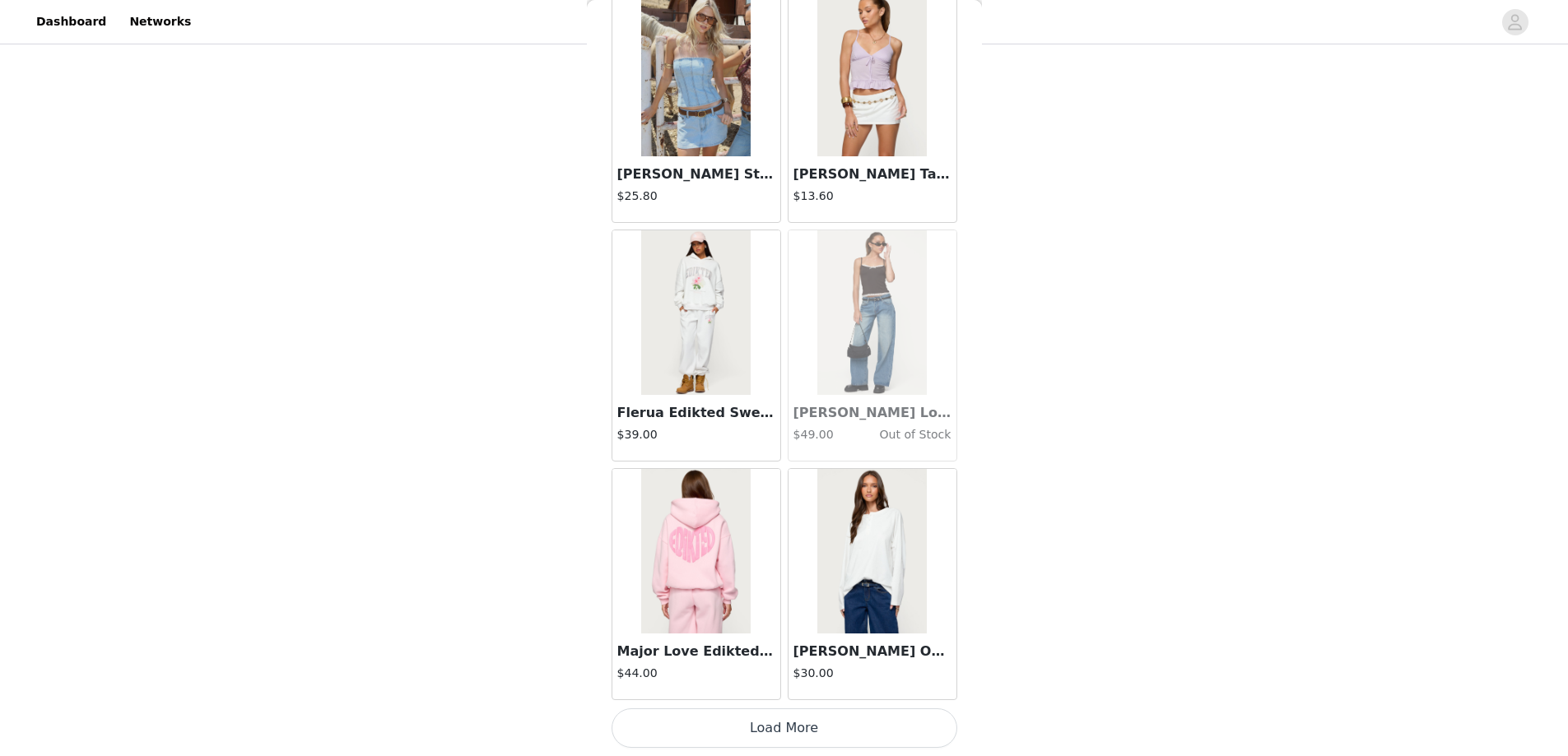
click at [777, 725] on button "Load More" at bounding box center [784, 728] width 346 height 40
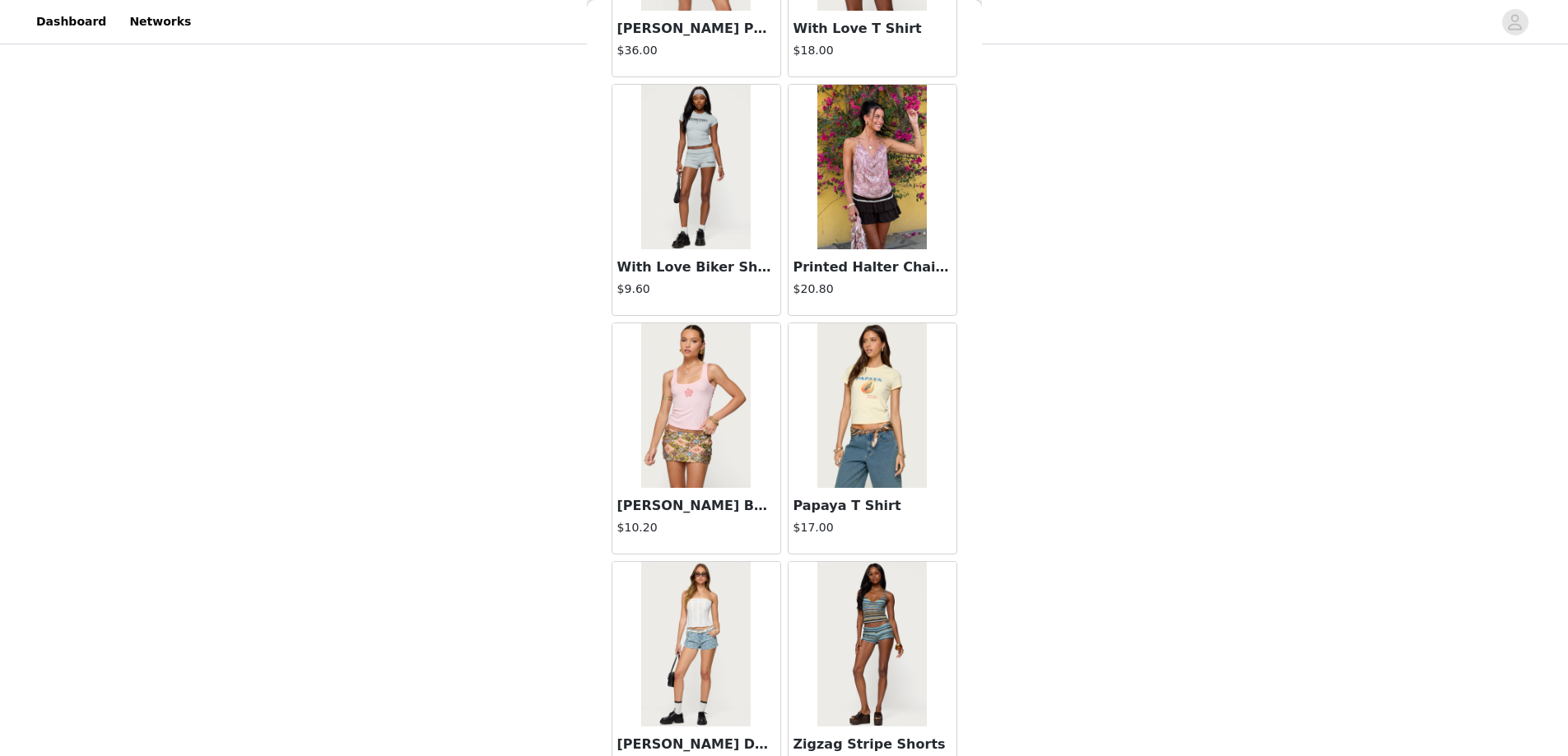
scroll to position [30394, 0]
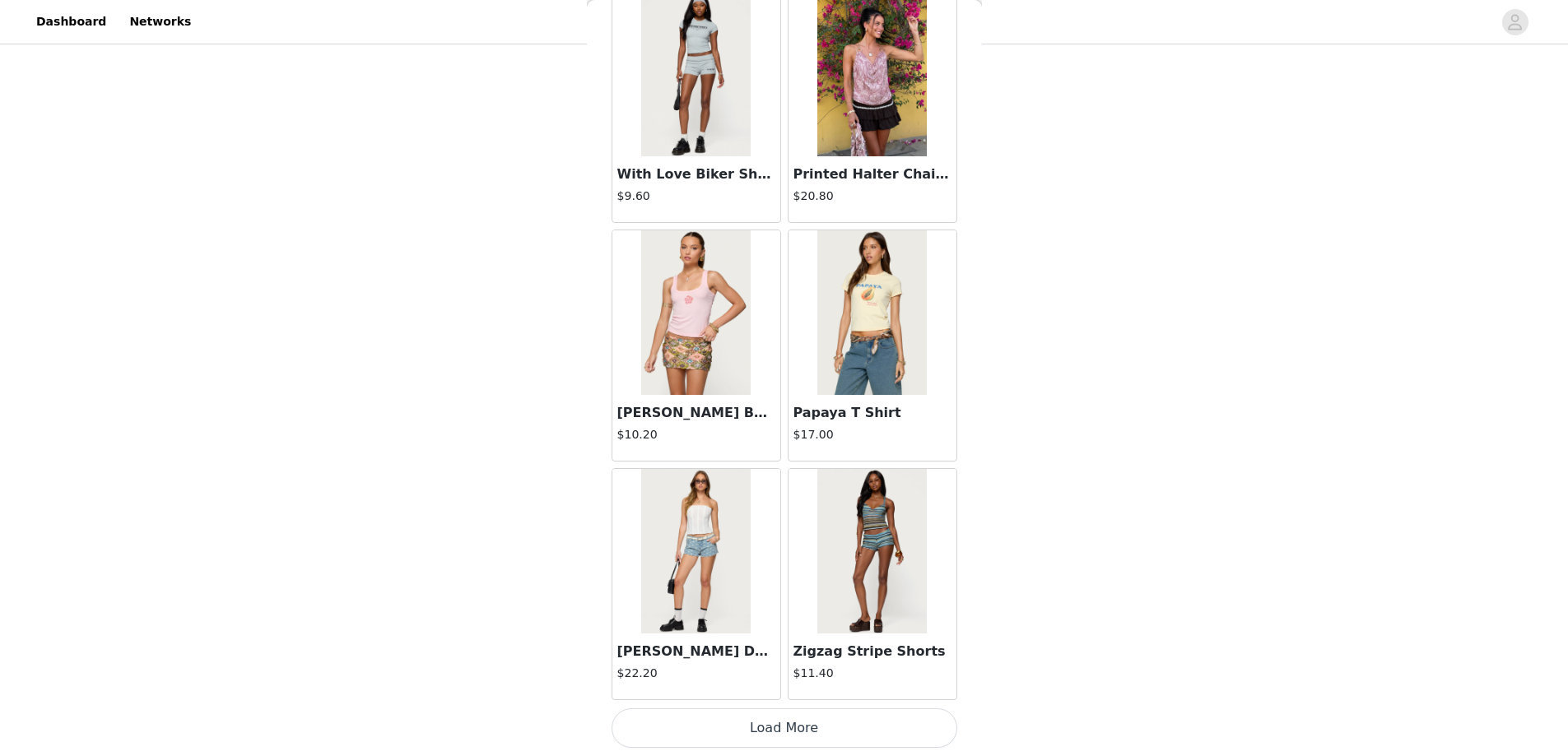
click at [782, 732] on button "Load More" at bounding box center [784, 728] width 346 height 40
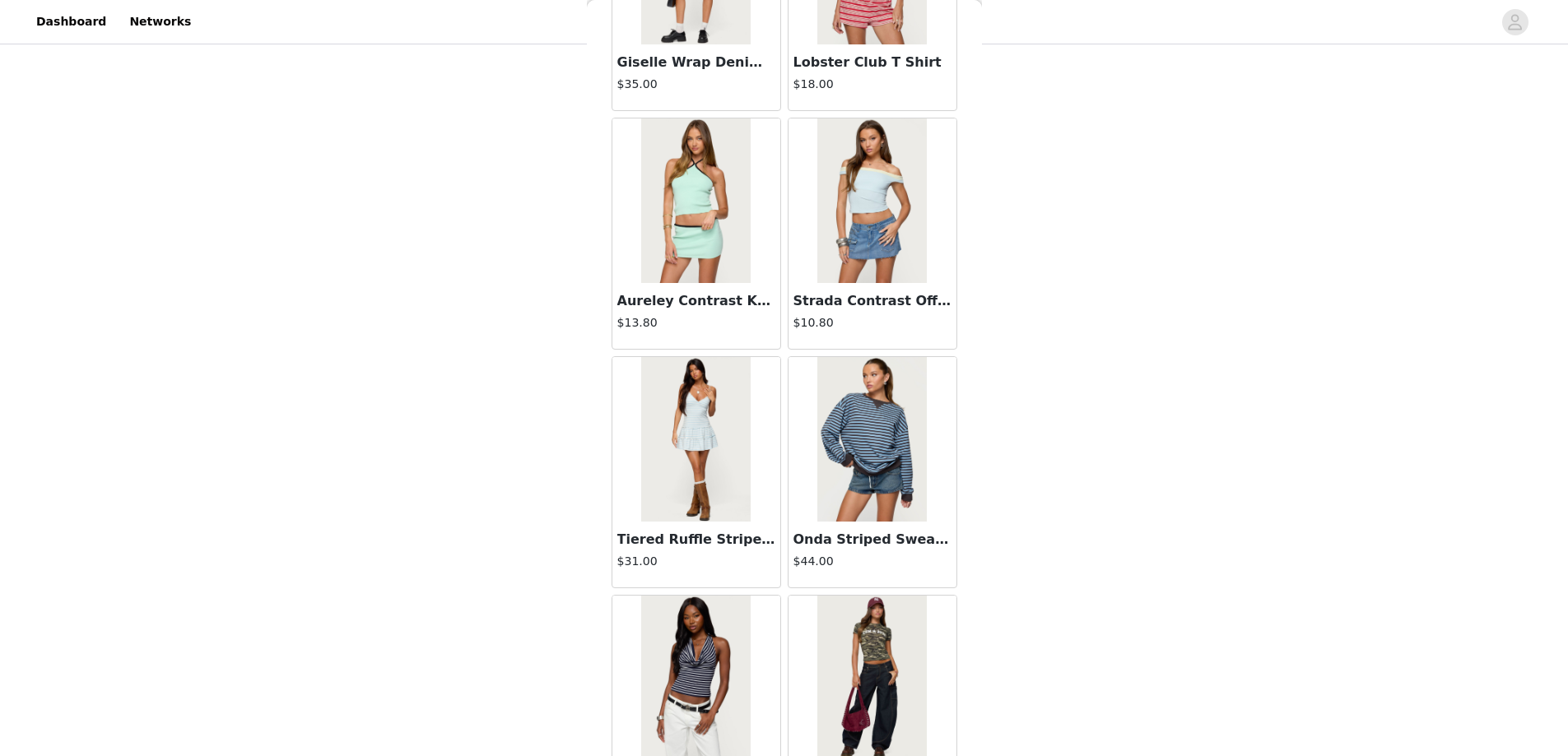
scroll to position [32780, 0]
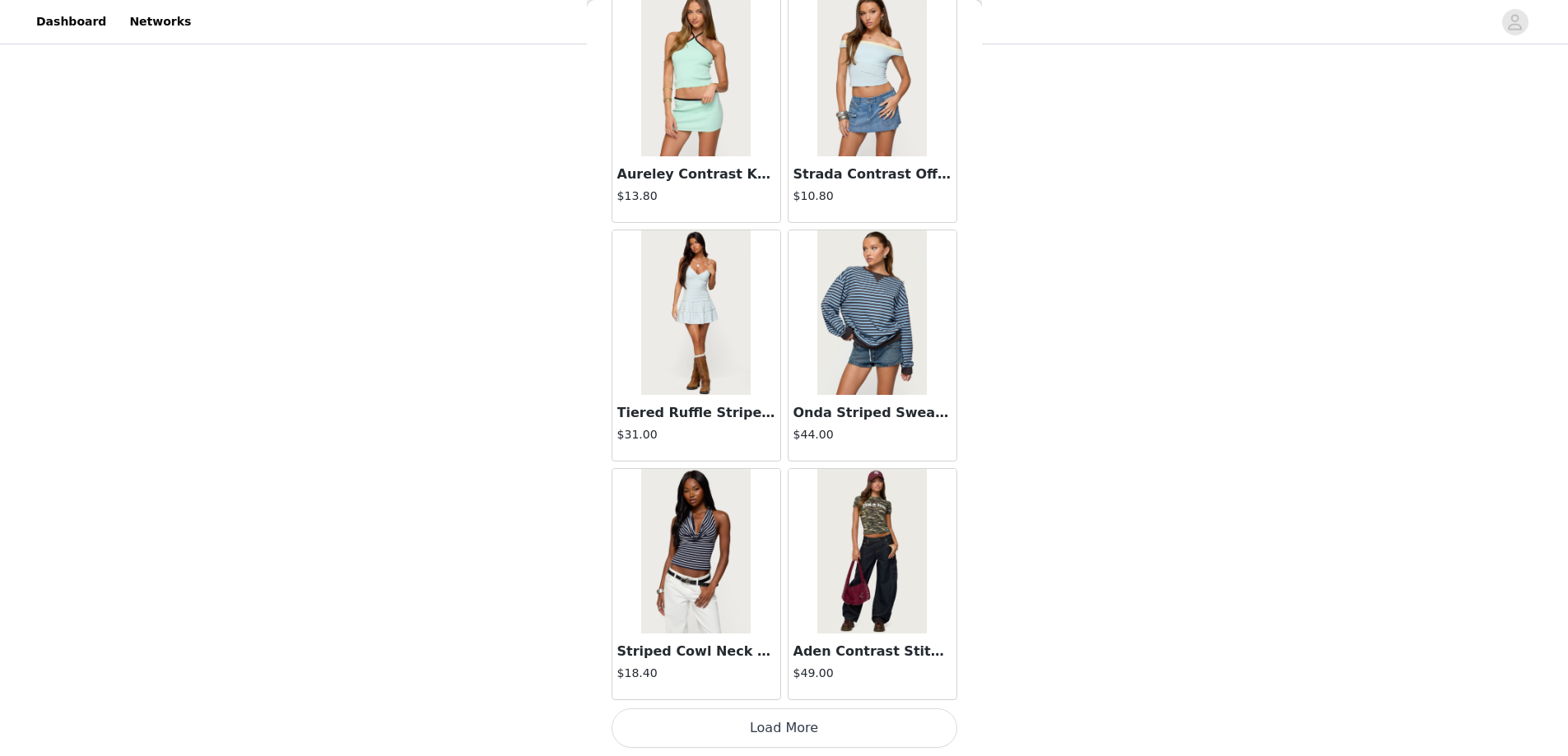
drag, startPoint x: 773, startPoint y: 719, endPoint x: 772, endPoint y: 710, distance: 9.1
click at [772, 712] on button "Load More" at bounding box center [784, 728] width 346 height 40
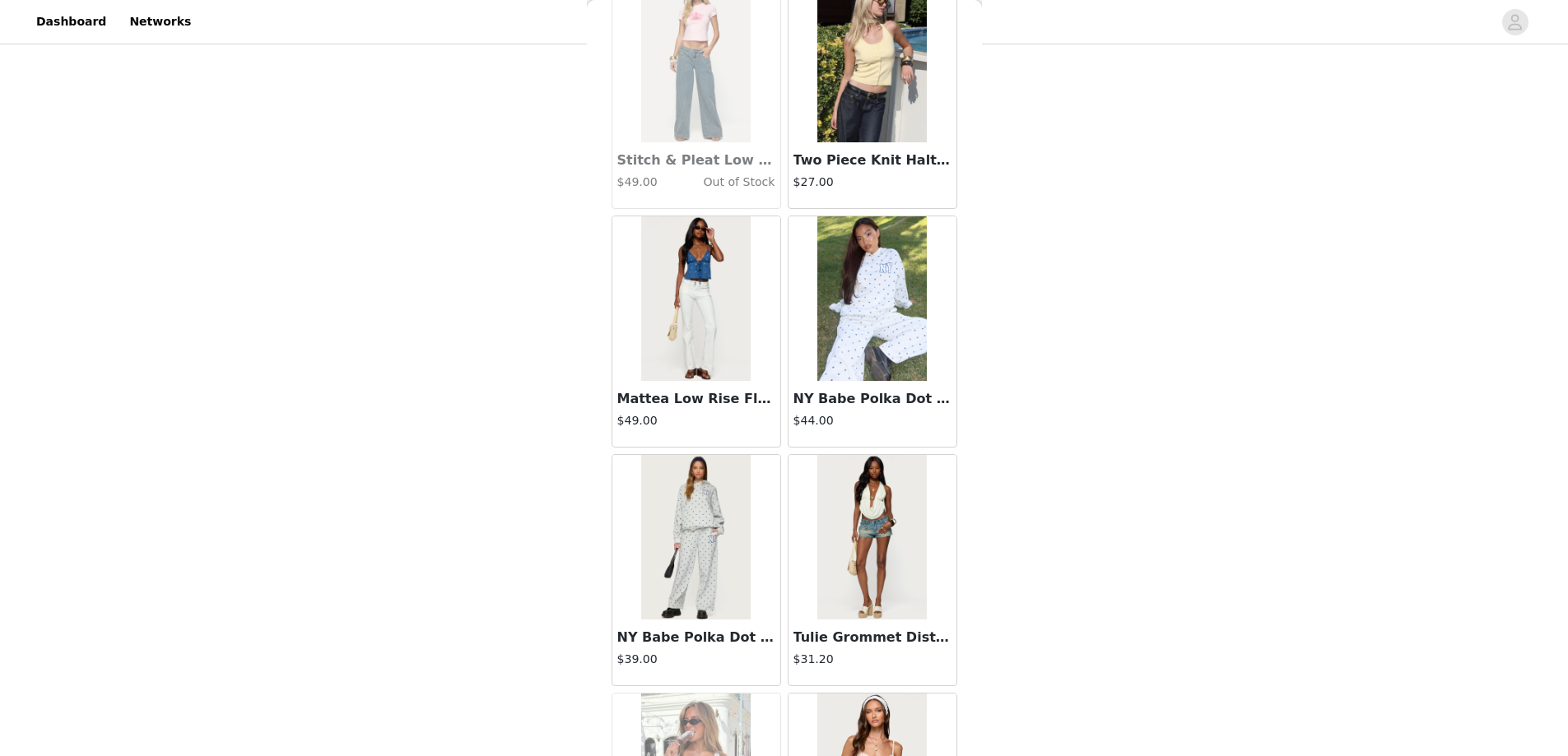
scroll to position [35167, 0]
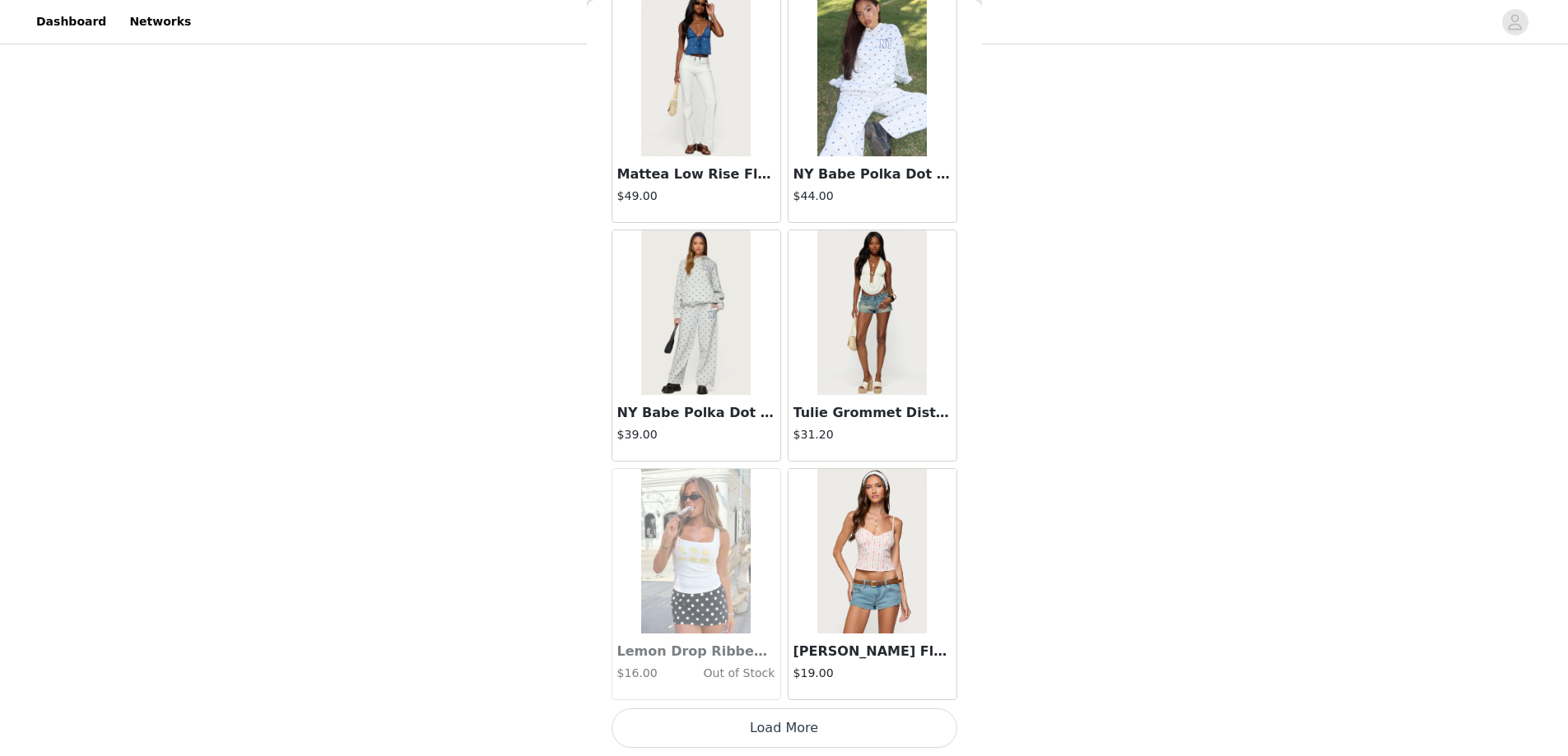
click at [781, 725] on button "Load More" at bounding box center [784, 728] width 346 height 40
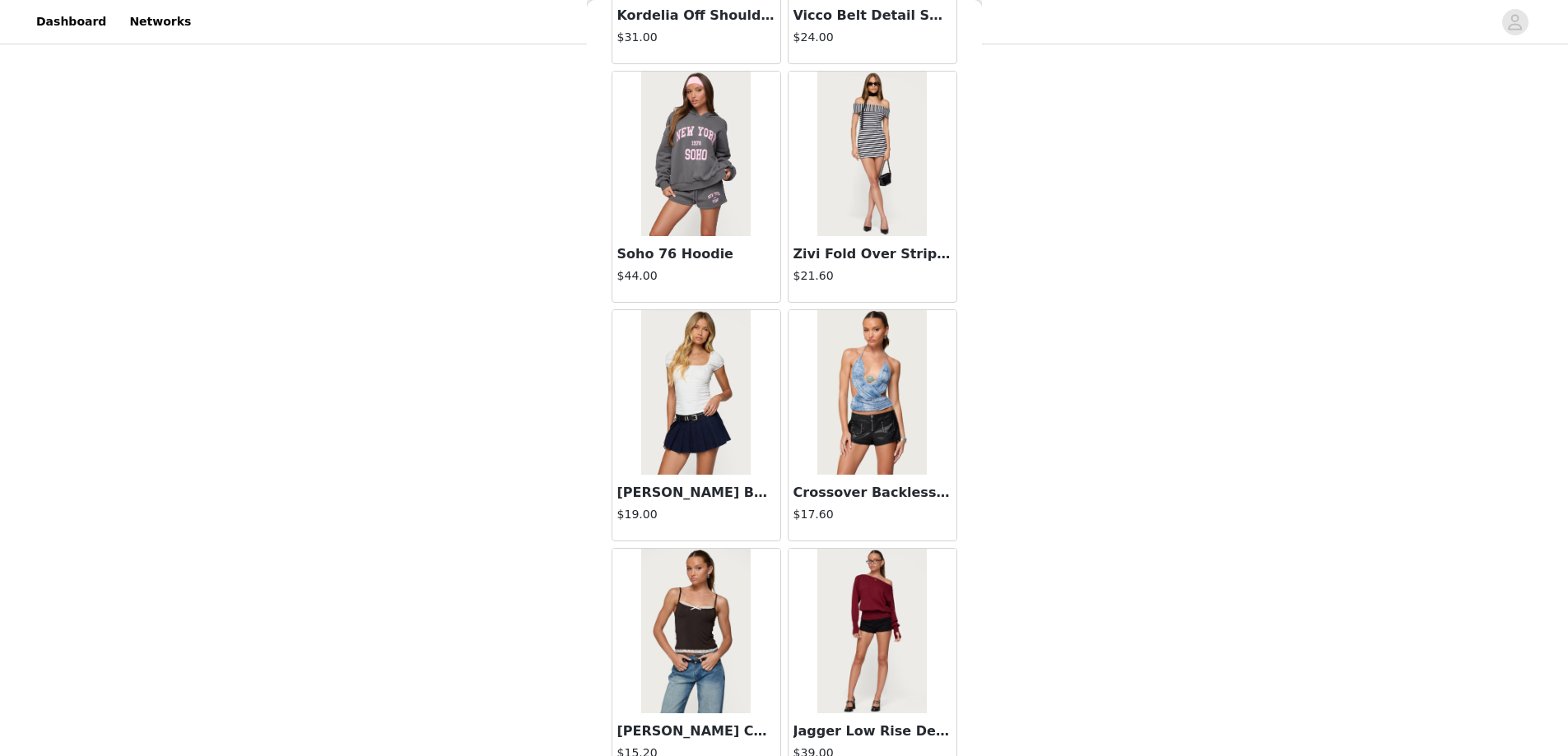
scroll to position [37553, 0]
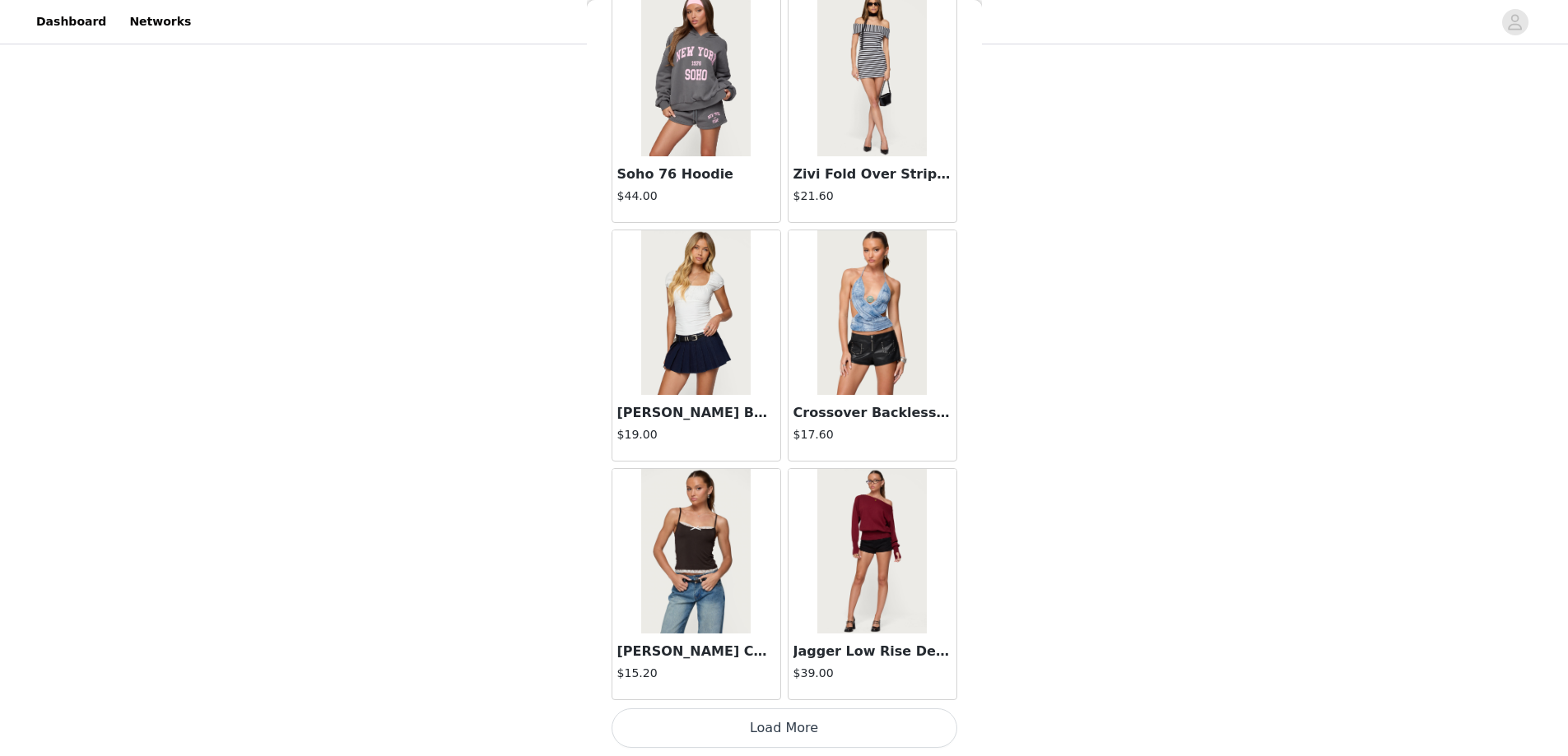
click at [790, 732] on button "Load More" at bounding box center [784, 728] width 346 height 40
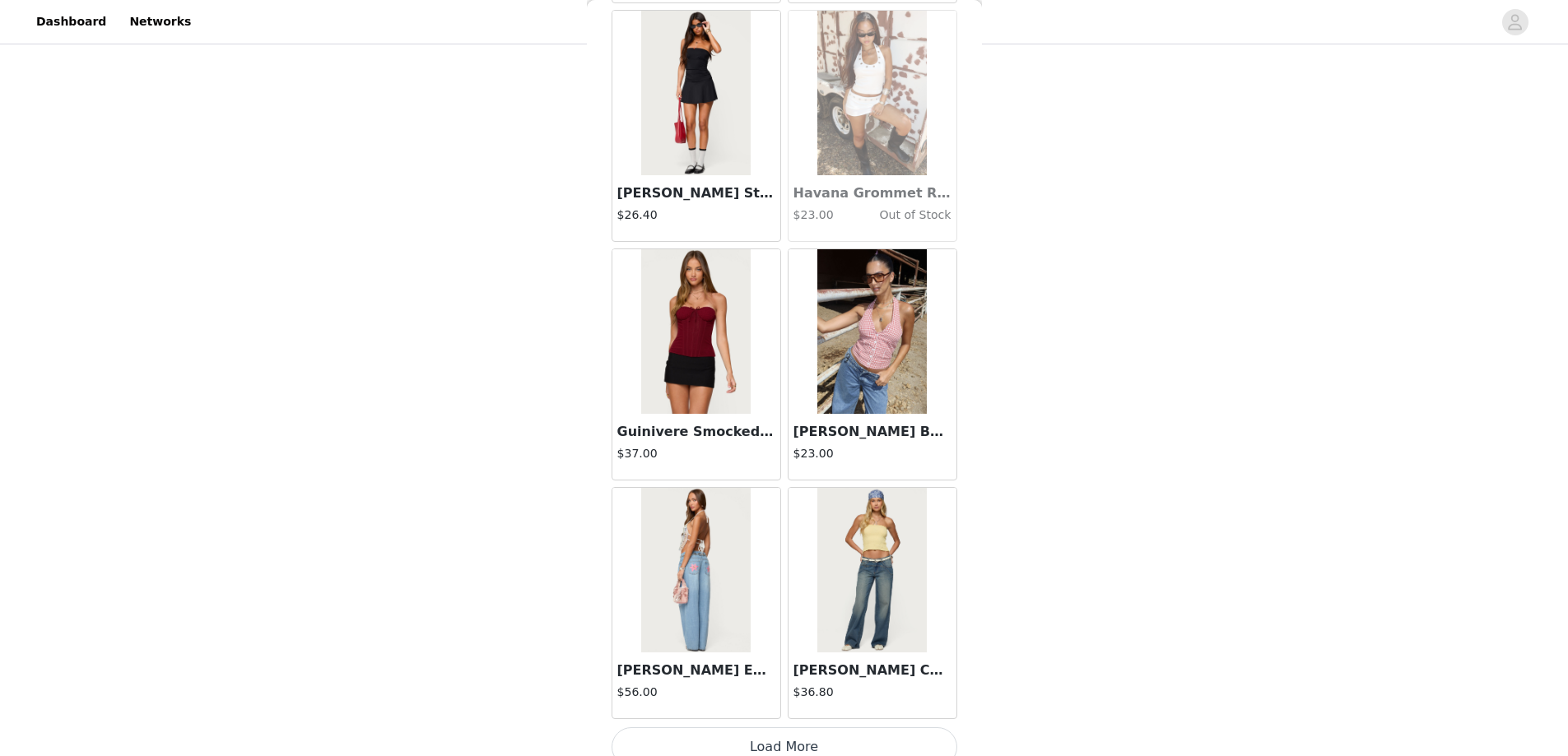
scroll to position [39938, 0]
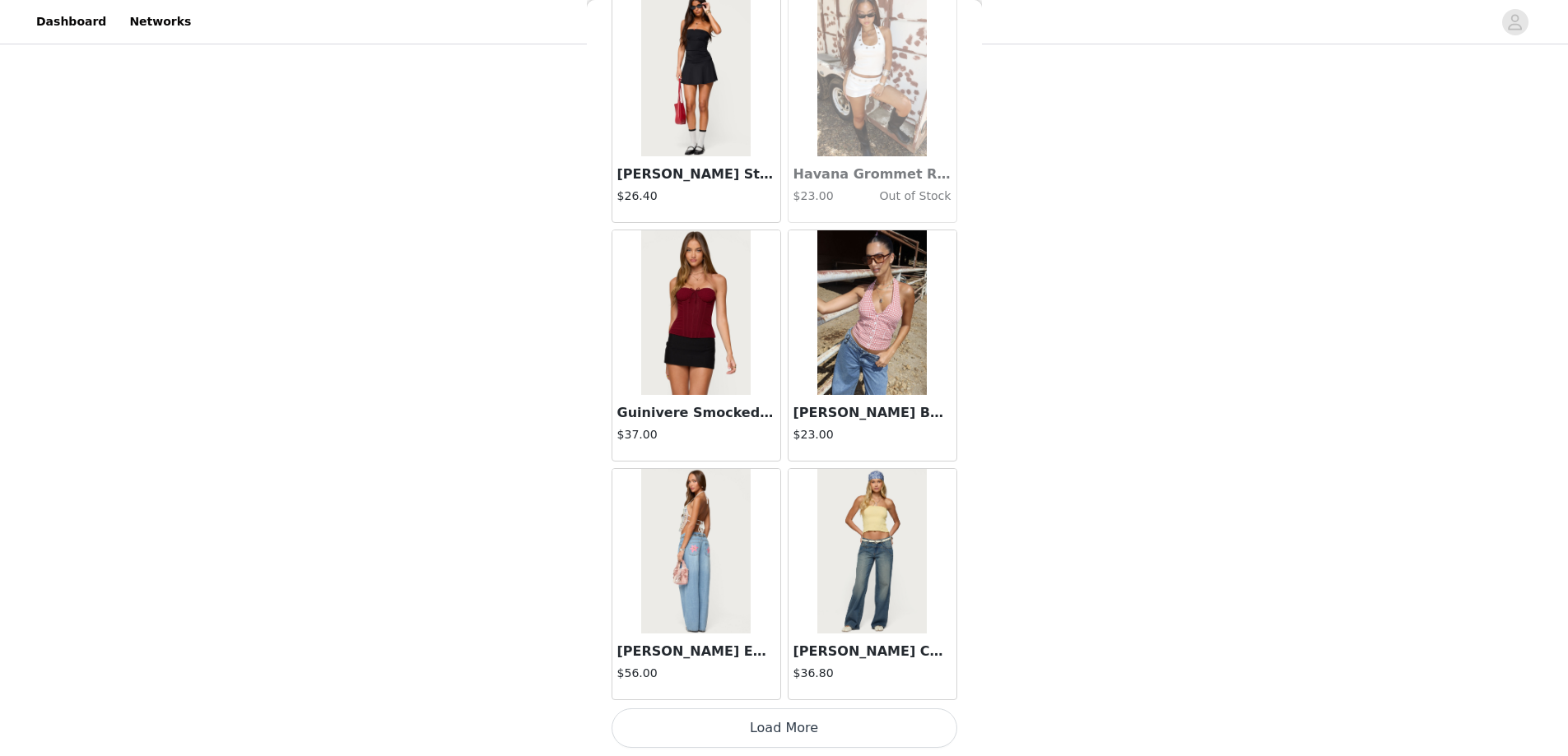
click at [784, 730] on button "Load More" at bounding box center [784, 728] width 346 height 40
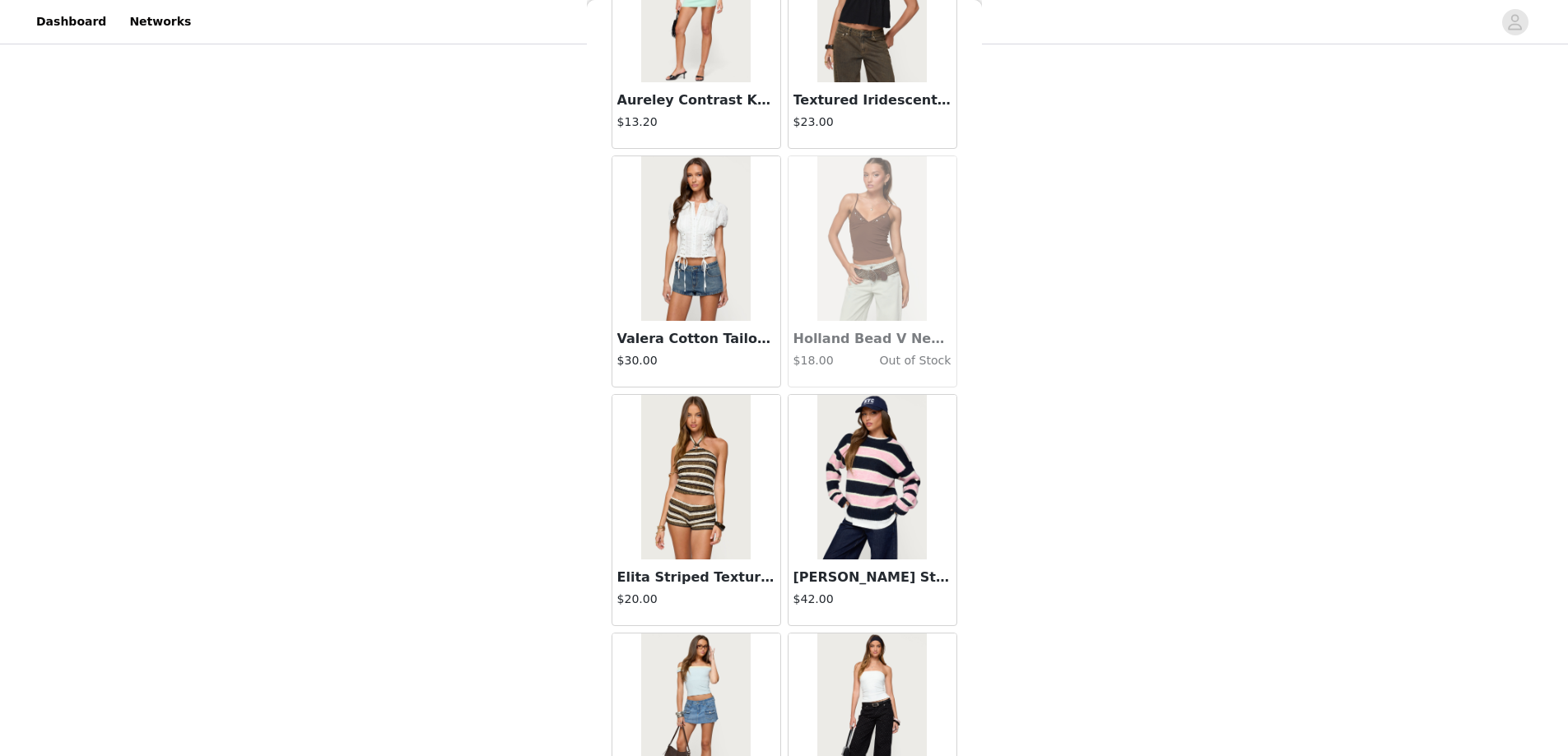
scroll to position [42325, 0]
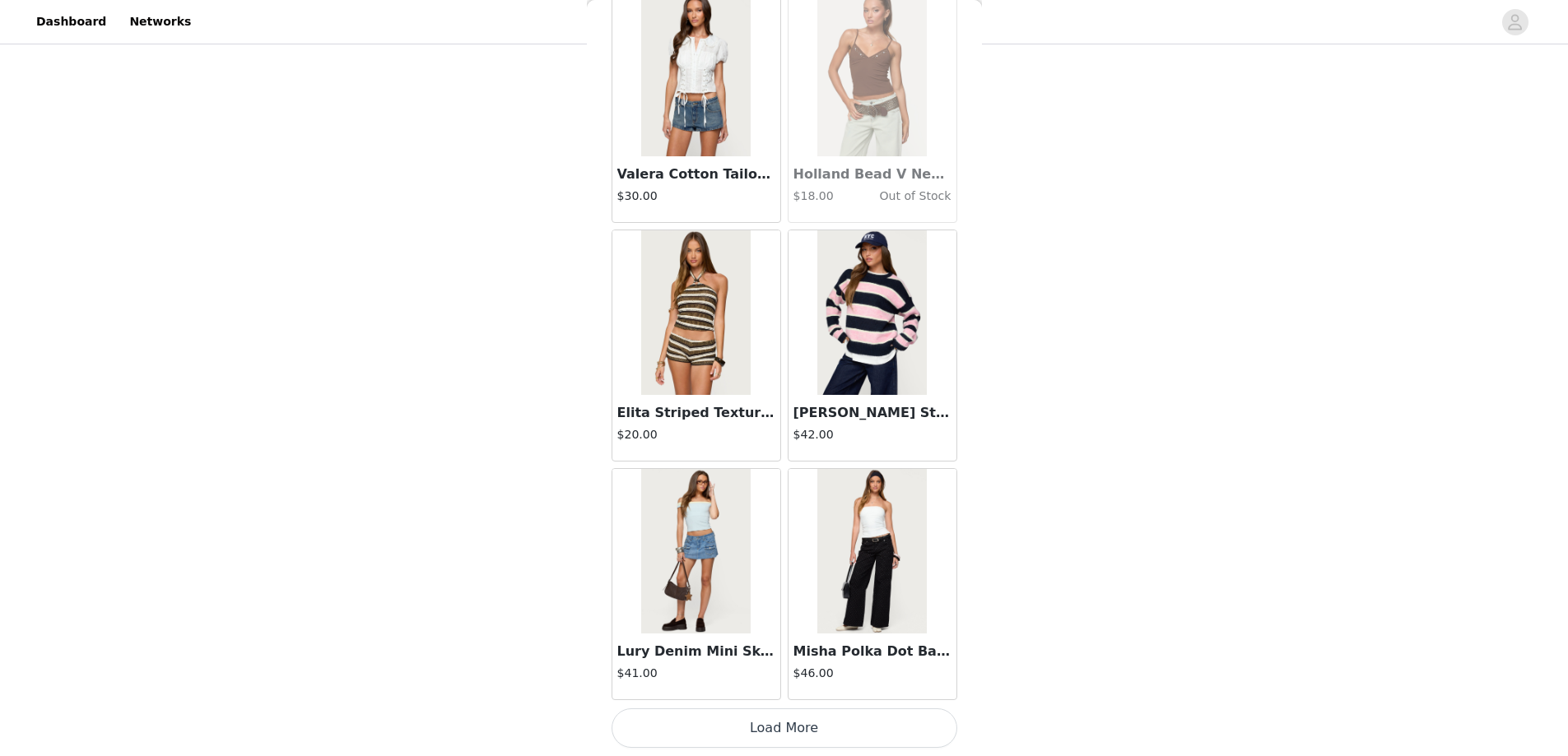
click at [795, 735] on button "Load More" at bounding box center [784, 728] width 346 height 40
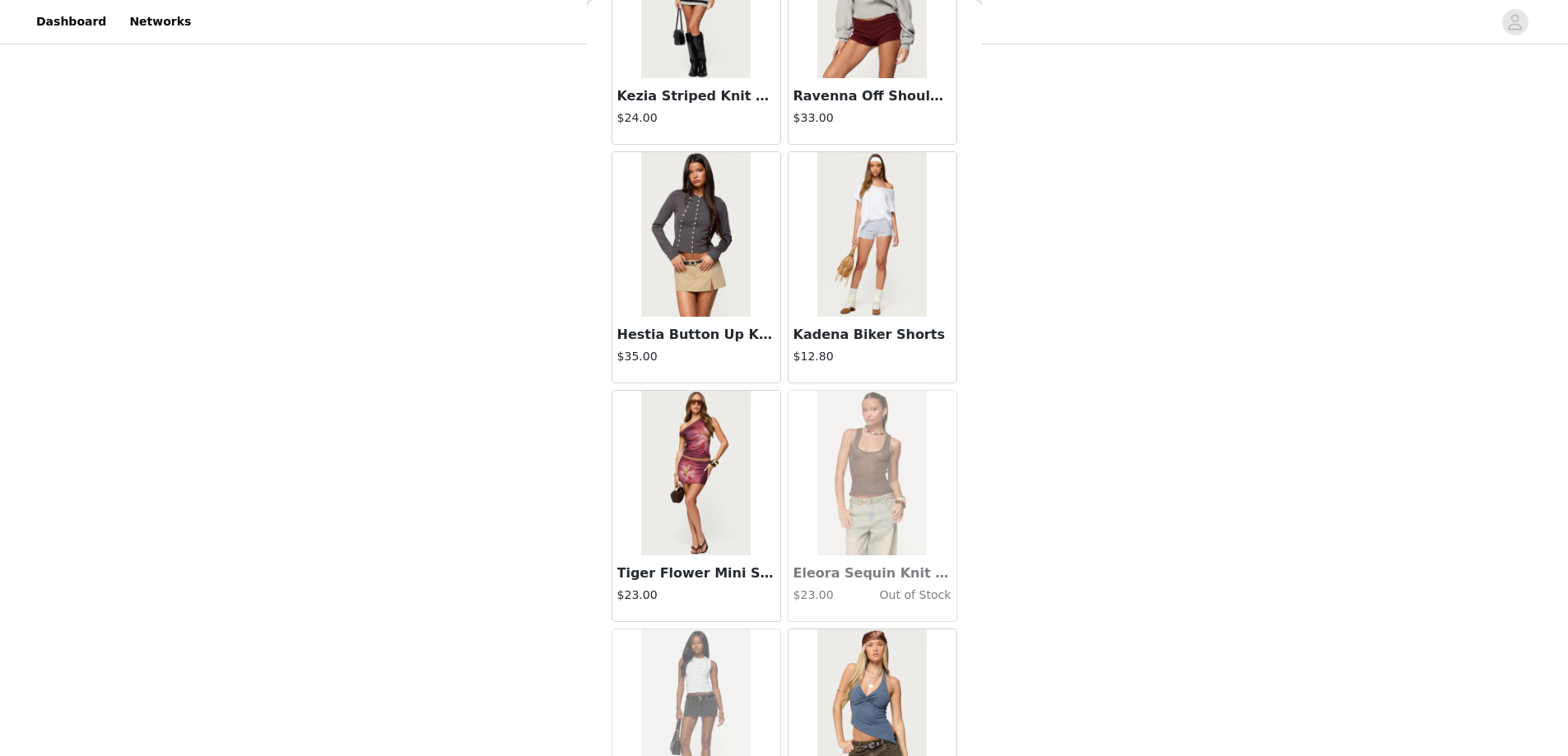
scroll to position [44711, 0]
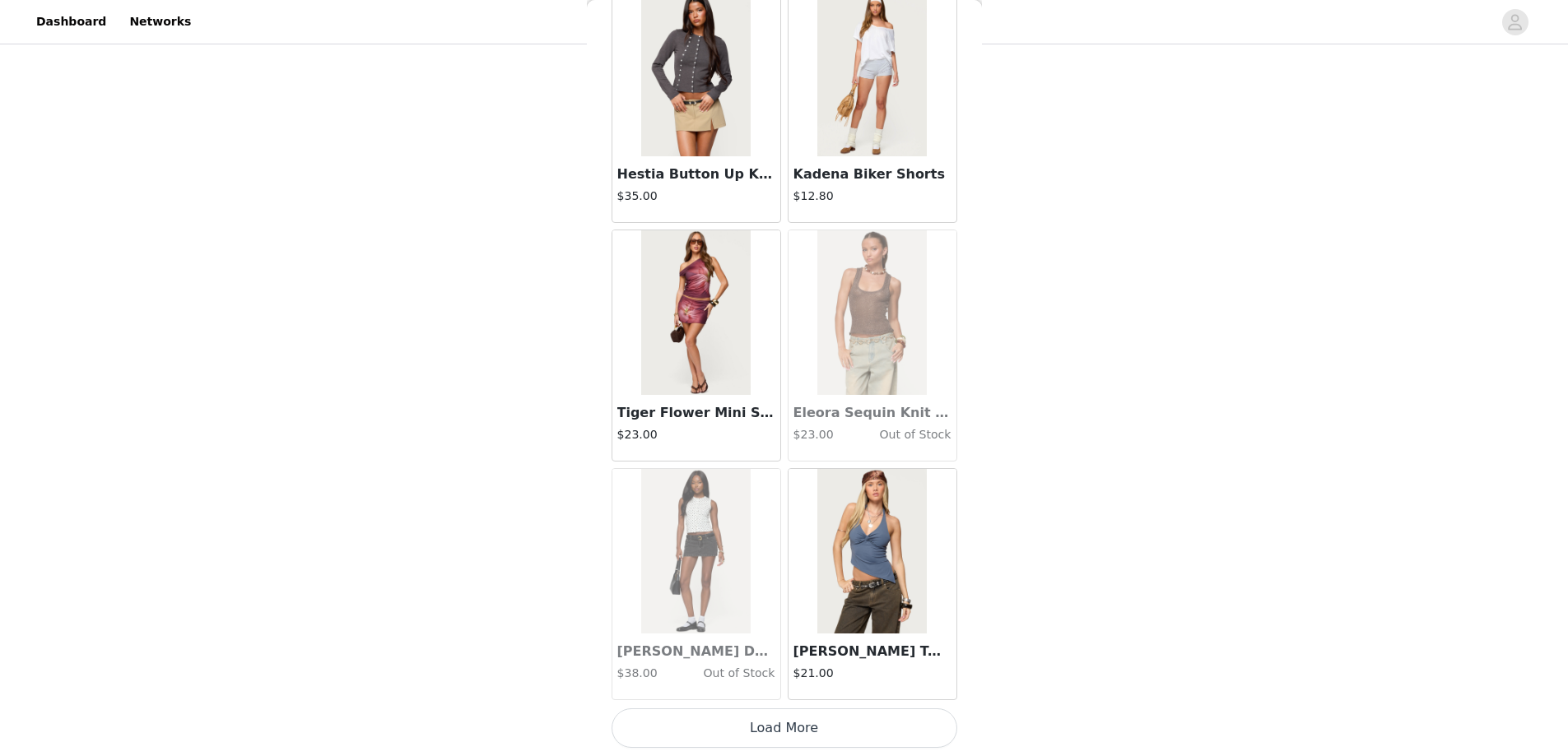
click at [794, 730] on button "Load More" at bounding box center [784, 728] width 346 height 40
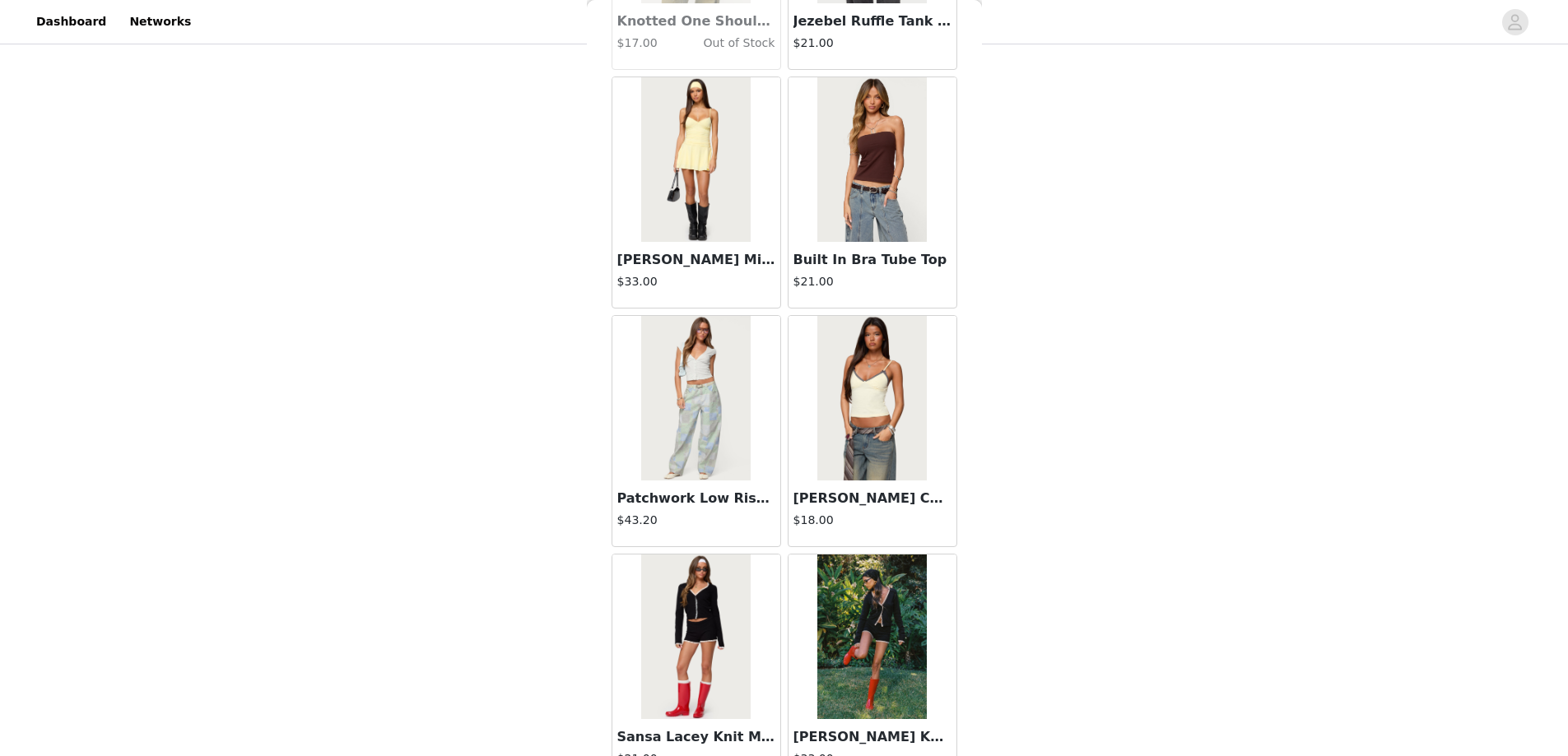
scroll to position [47097, 0]
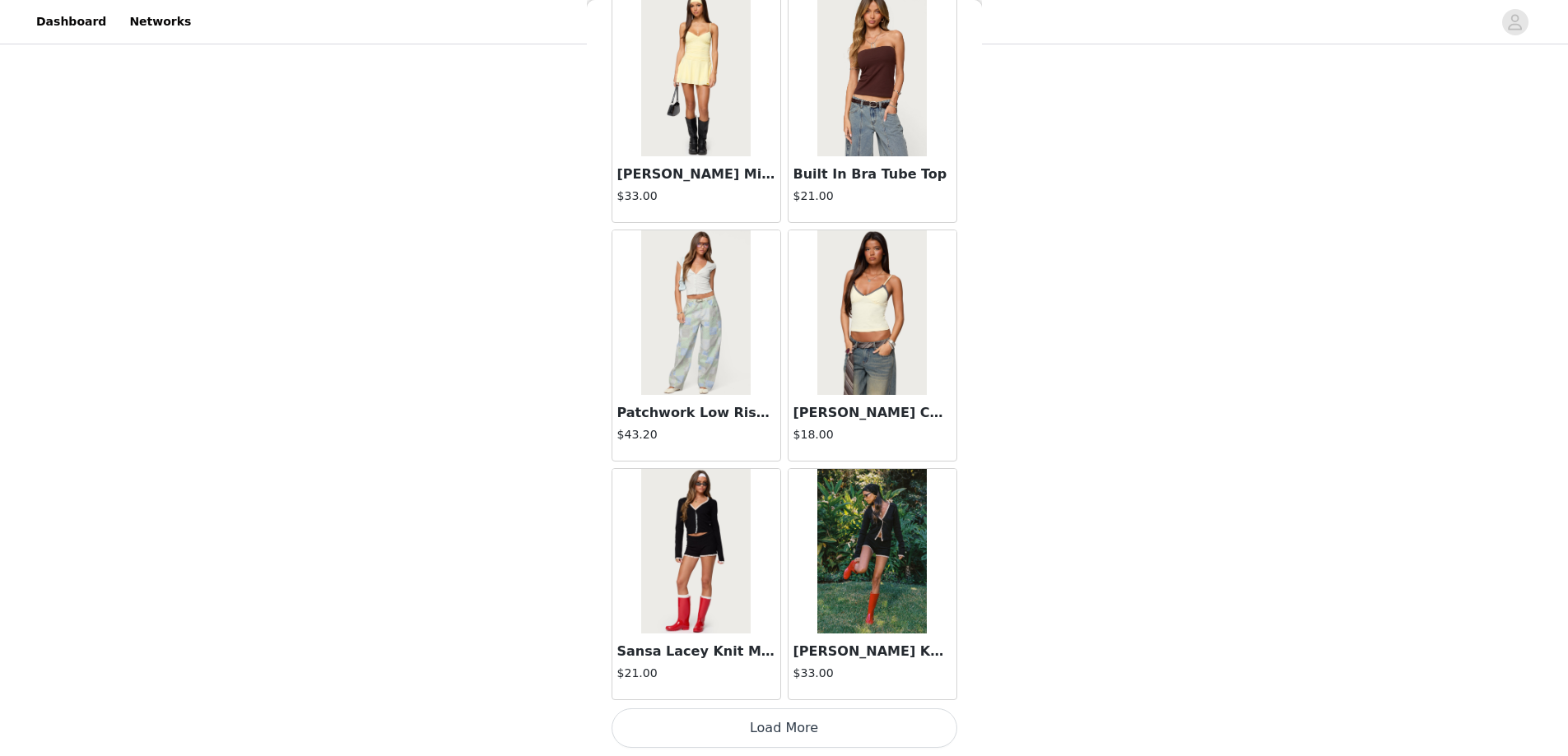
click at [774, 729] on button "Load More" at bounding box center [784, 728] width 346 height 40
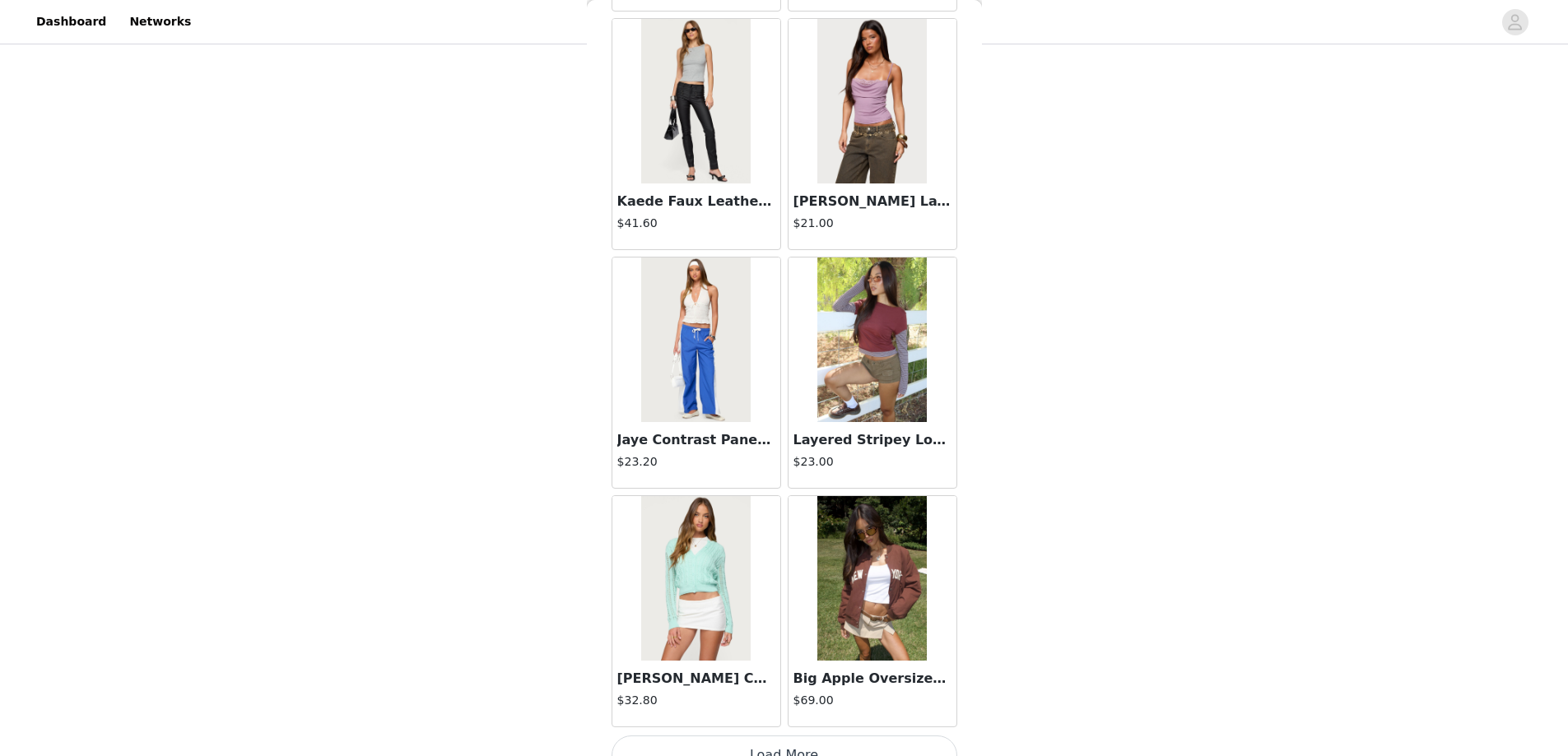
scroll to position [49483, 0]
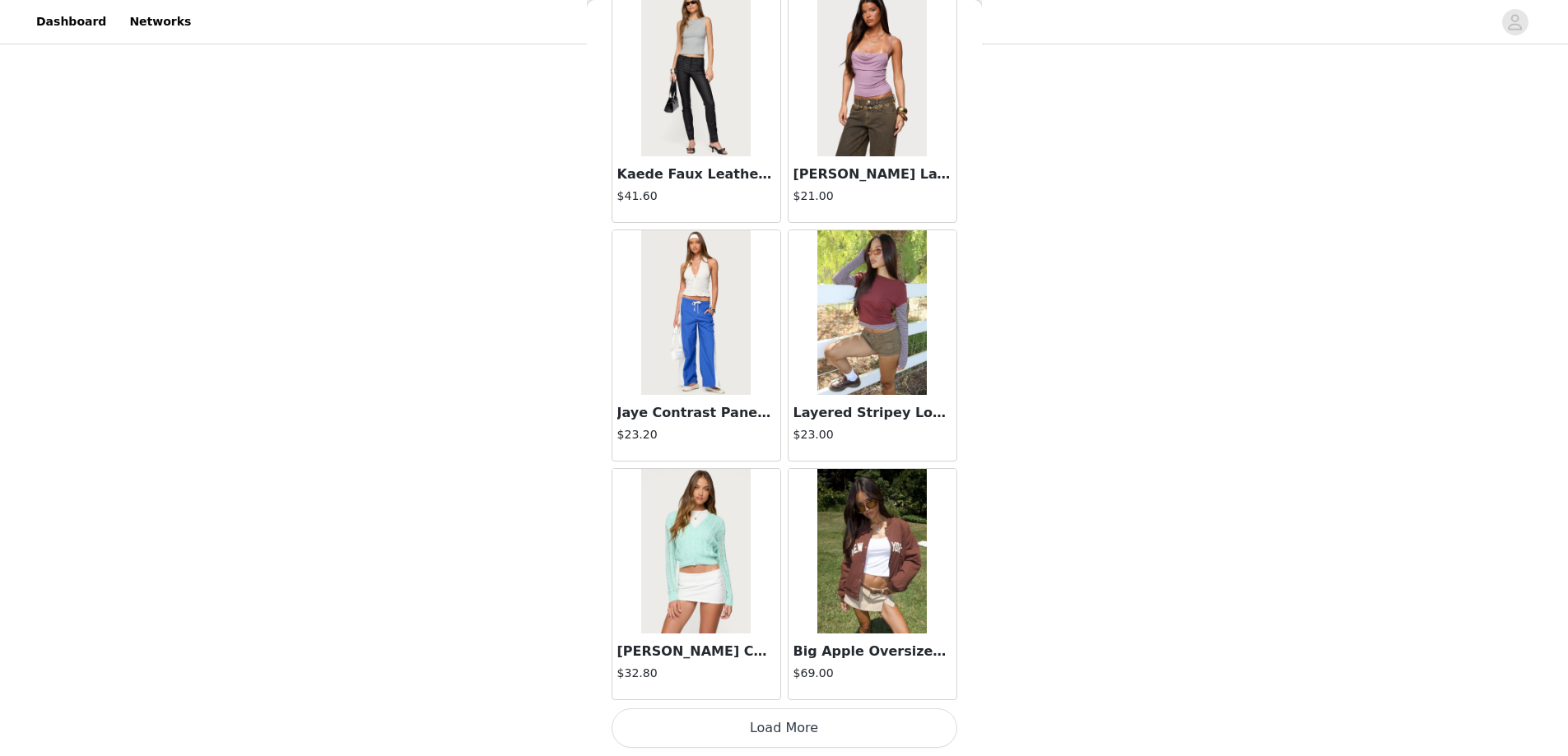
click at [757, 731] on button "Load More" at bounding box center [784, 728] width 346 height 40
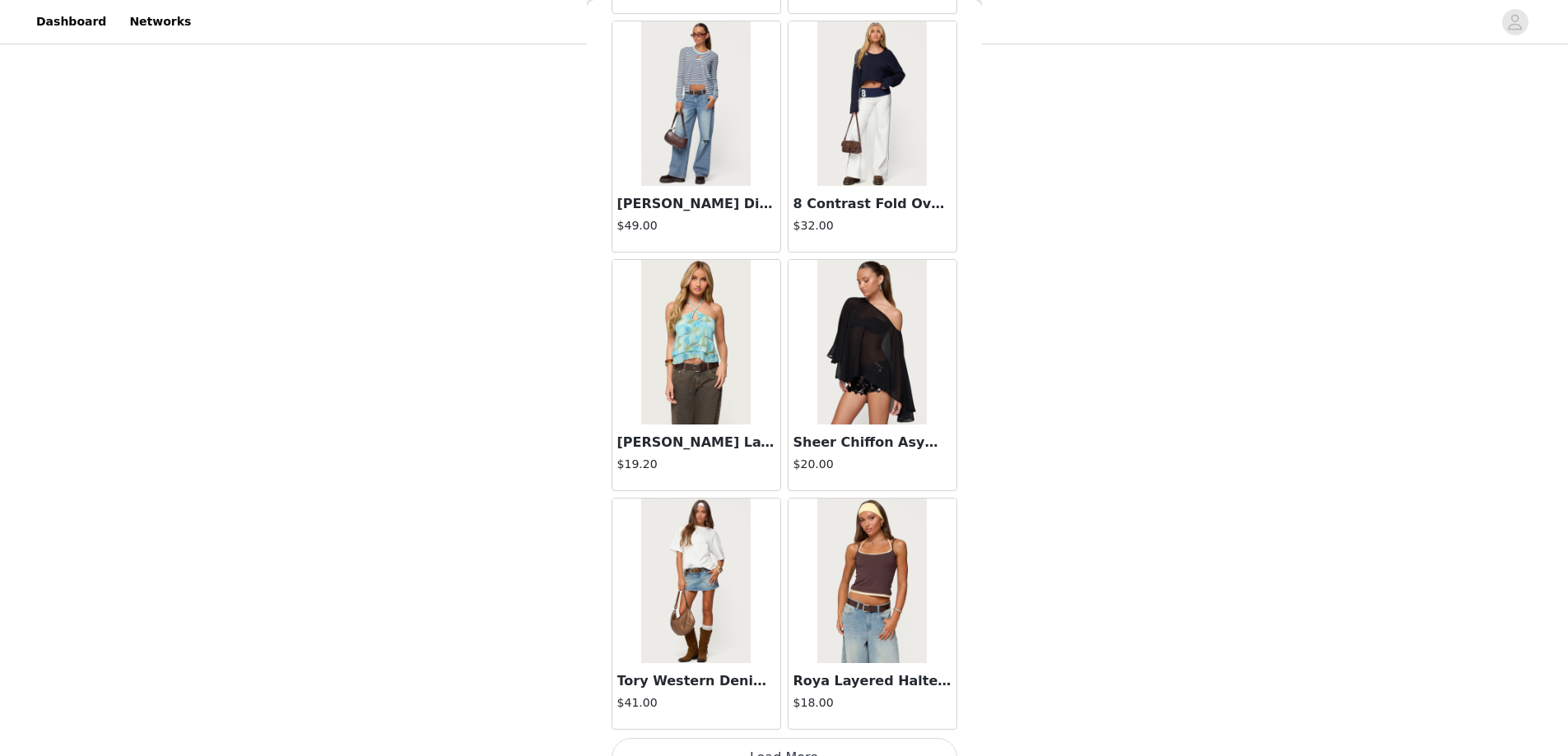
scroll to position [51869, 0]
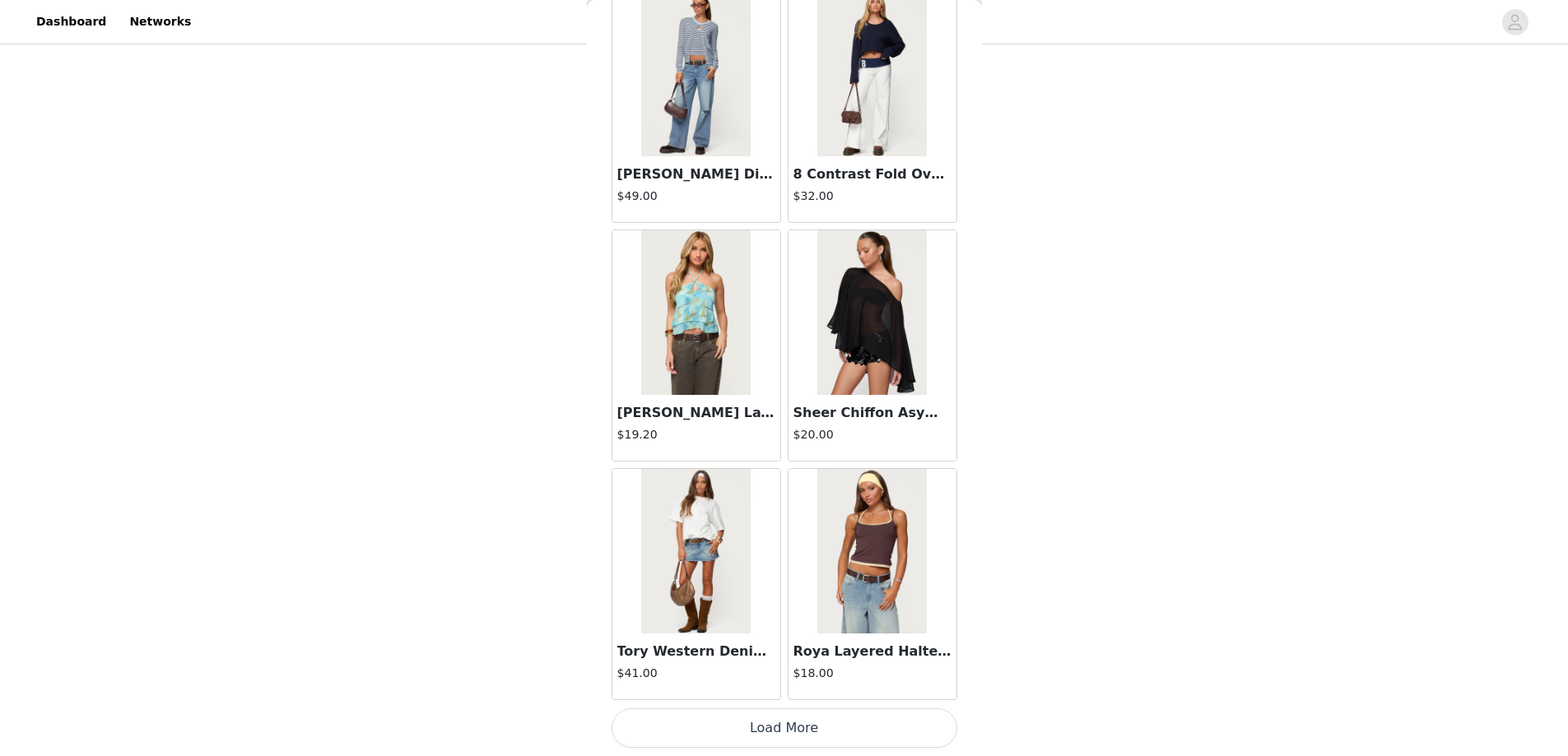
click at [778, 733] on button "Load More" at bounding box center [784, 728] width 346 height 40
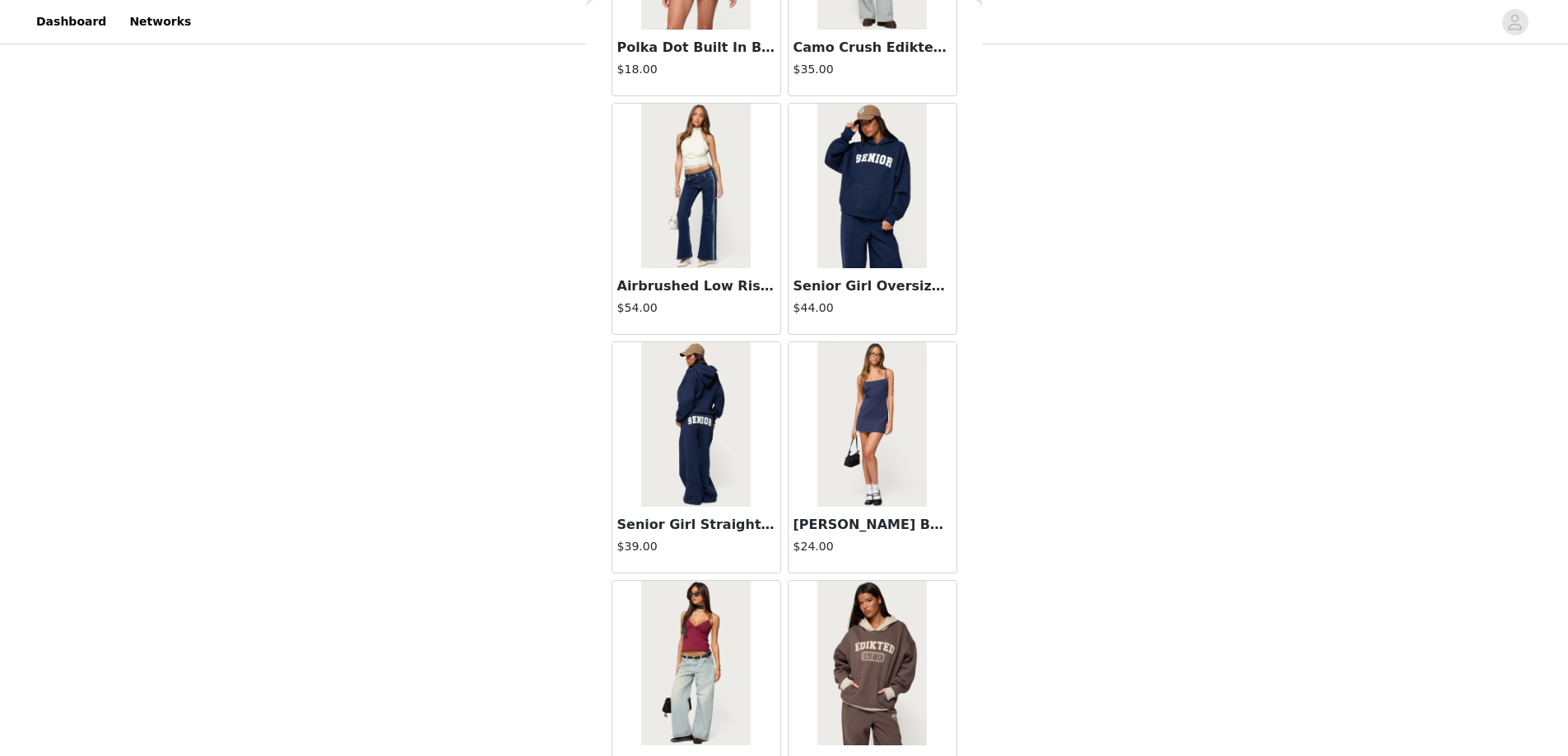
scroll to position [54255, 0]
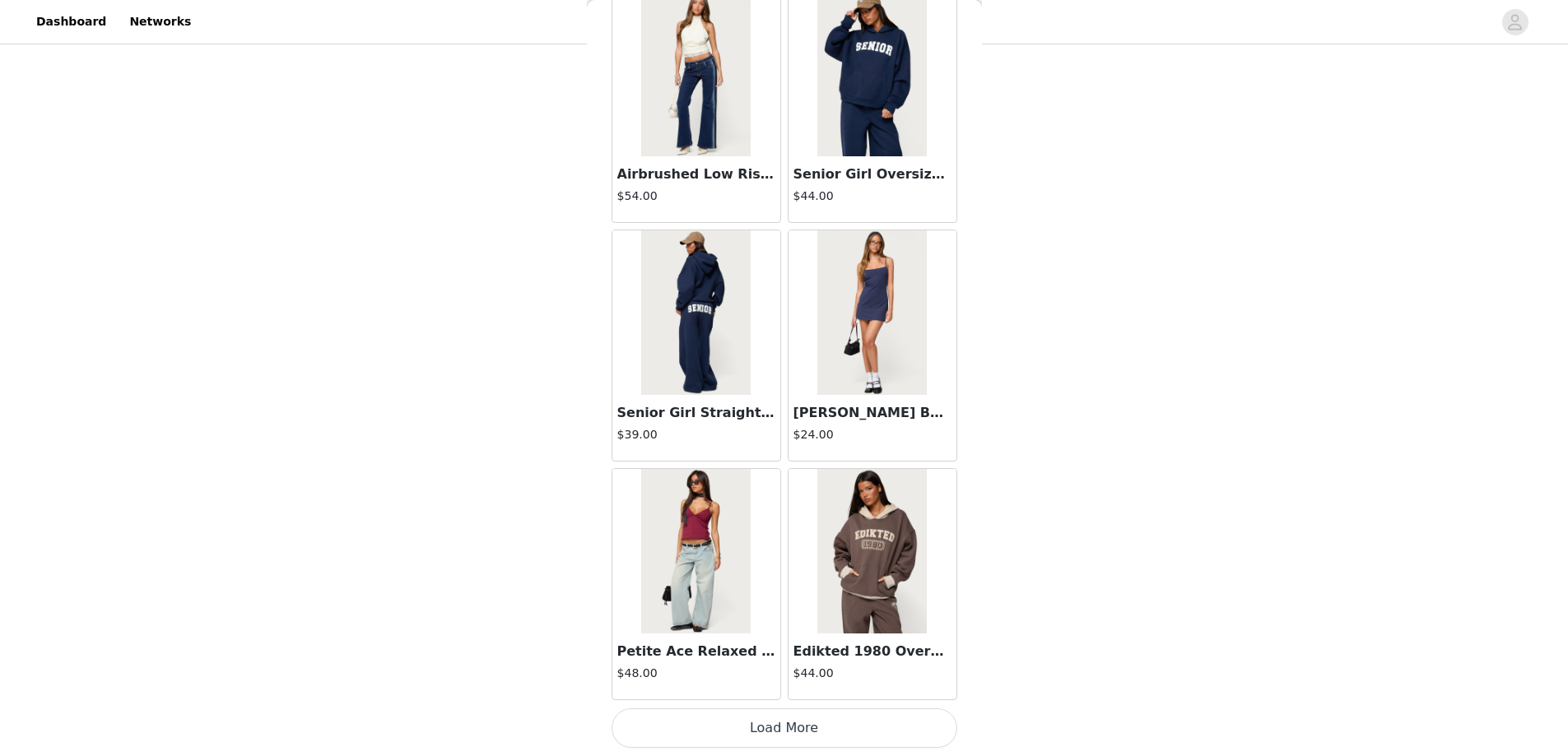
drag, startPoint x: 800, startPoint y: 731, endPoint x: 778, endPoint y: 661, distance: 73.4
click at [799, 731] on button "Load More" at bounding box center [784, 728] width 346 height 40
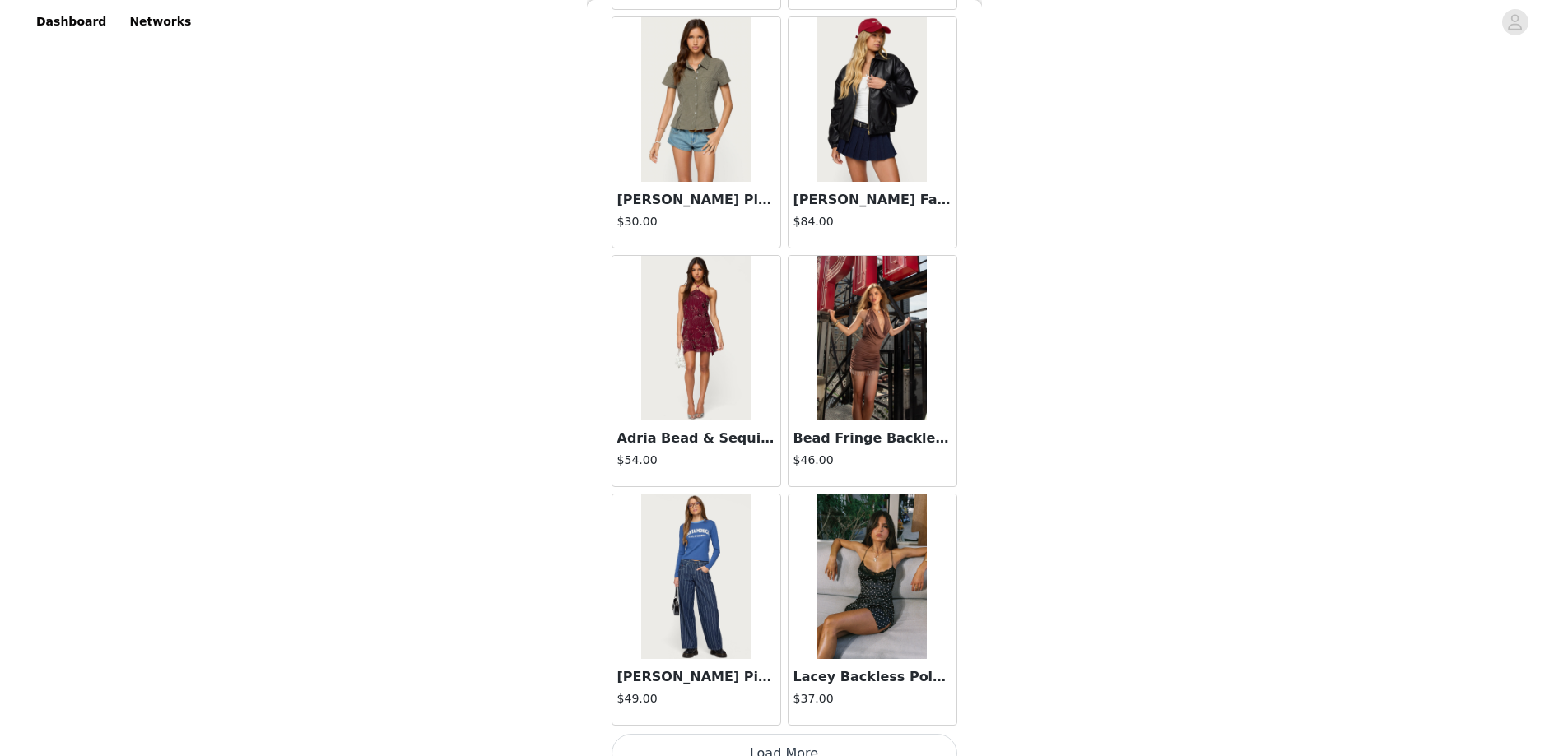
scroll to position [56641, 0]
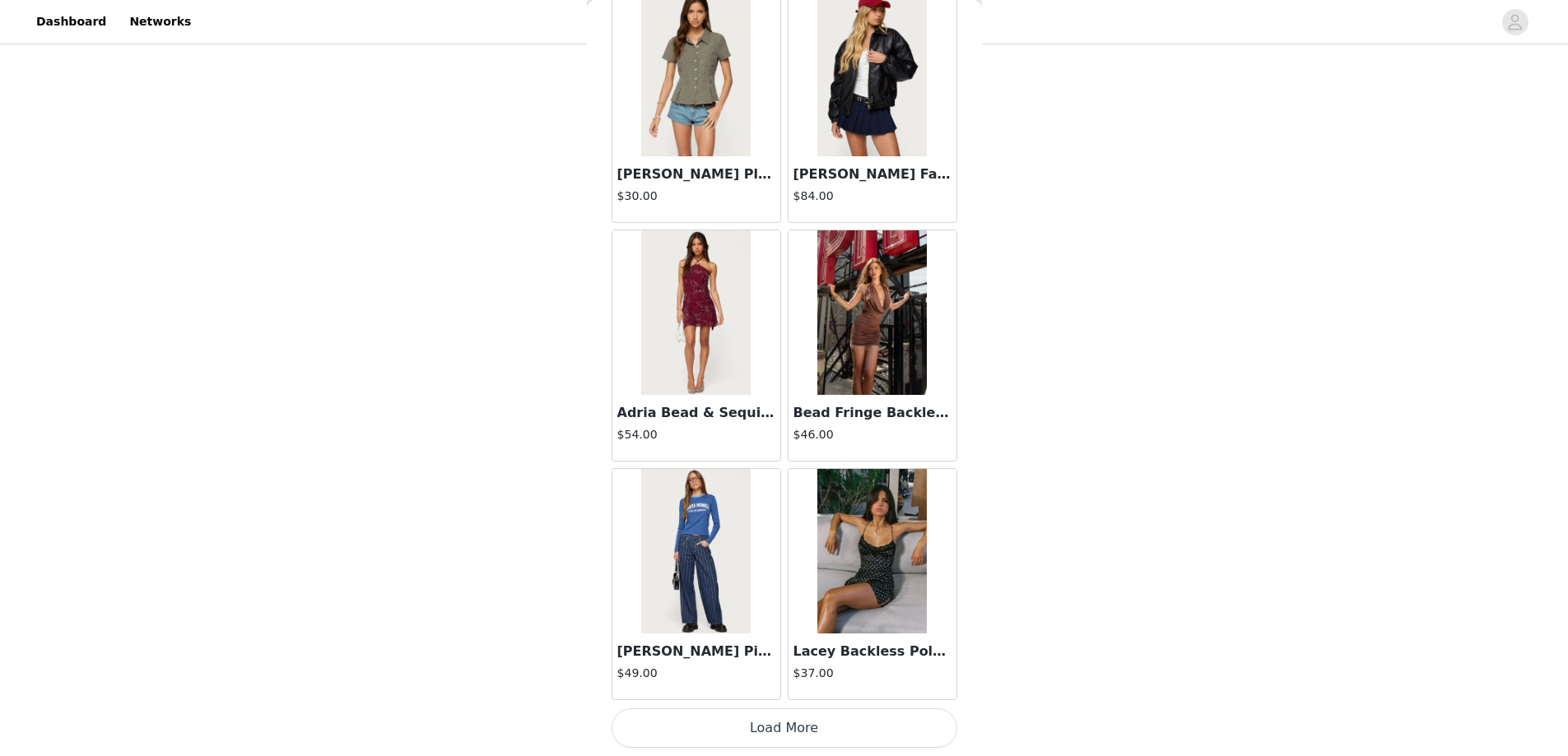
click at [767, 728] on button "Load More" at bounding box center [784, 728] width 346 height 40
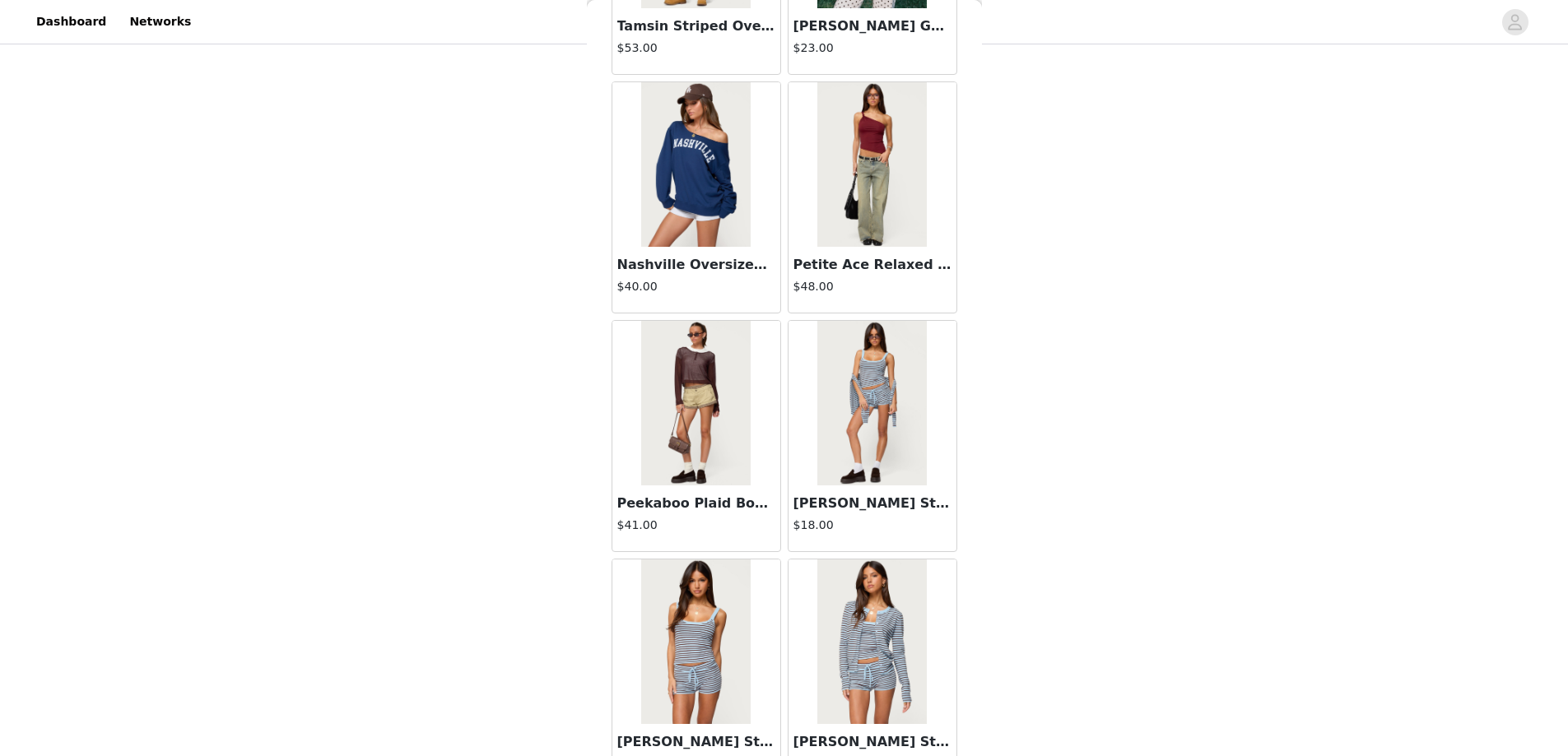
scroll to position [59027, 0]
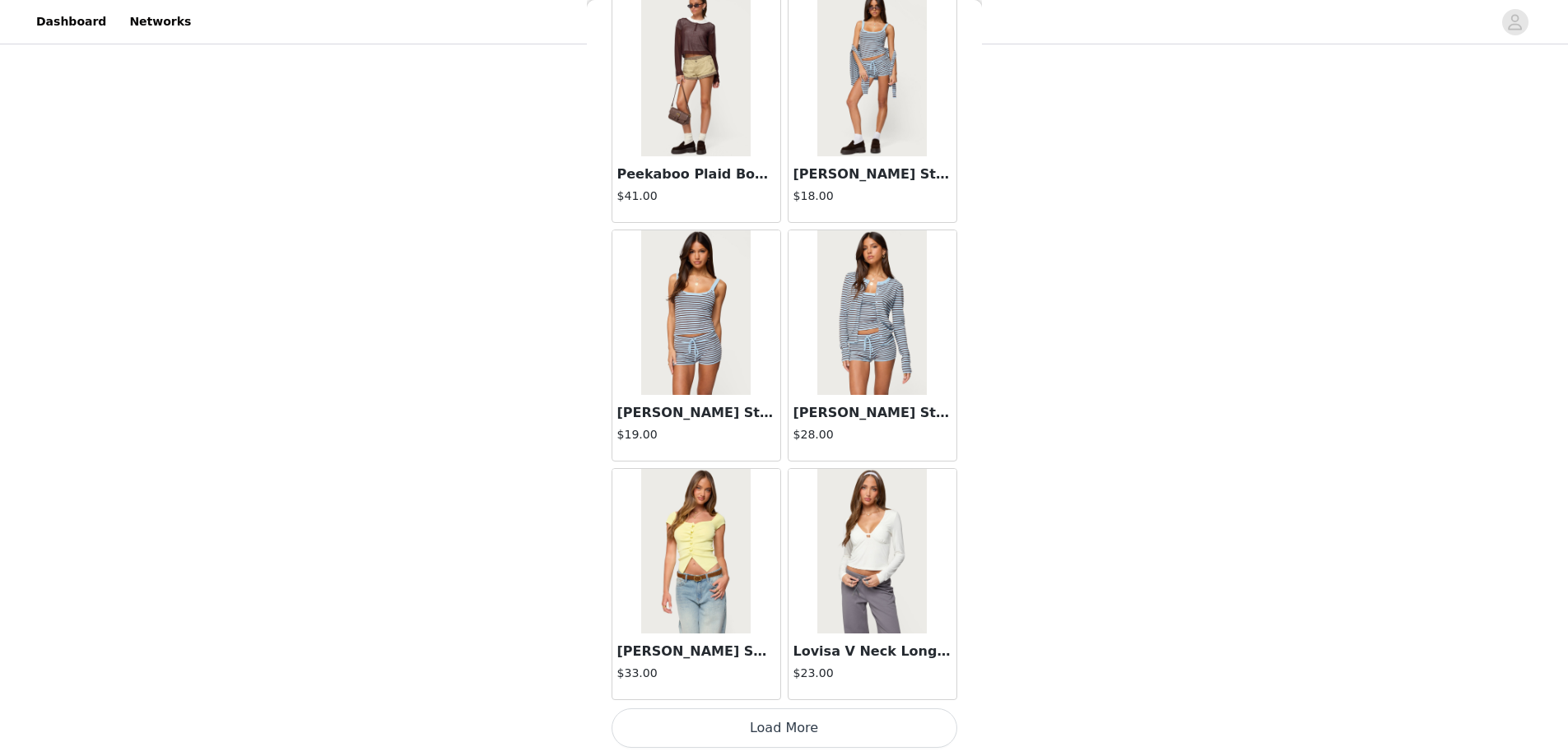
click at [784, 723] on button "Load More" at bounding box center [784, 728] width 346 height 40
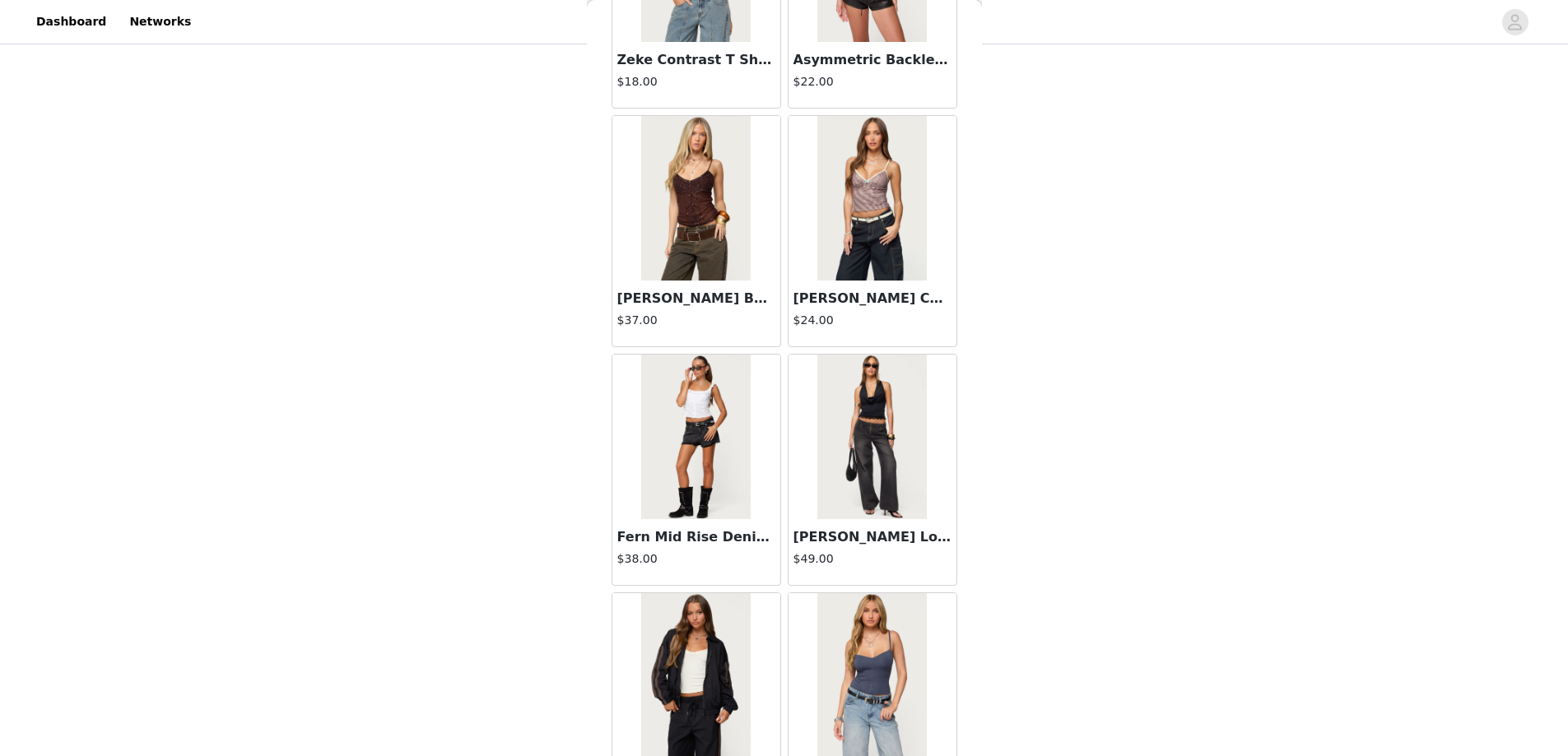
scroll to position [60179, 0]
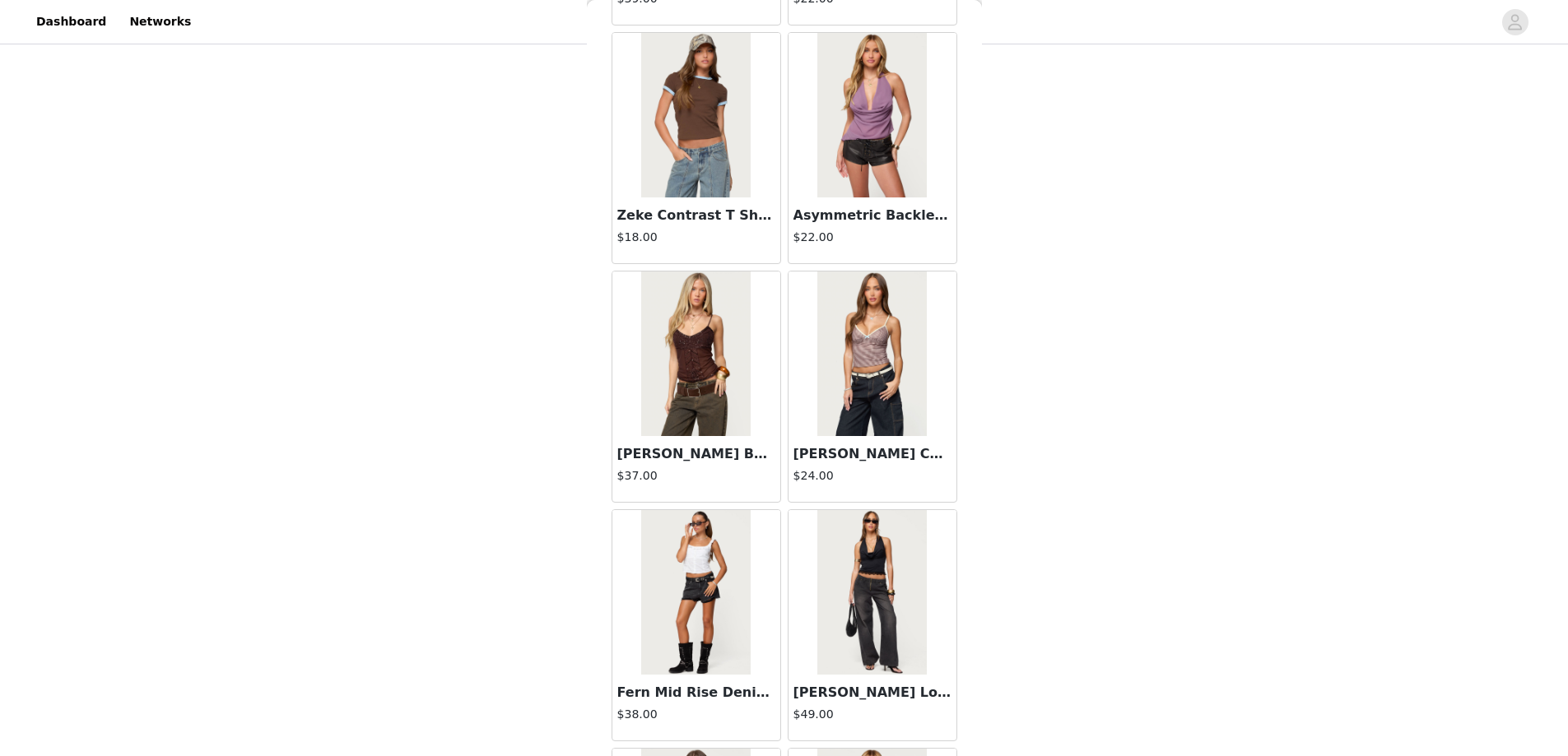
click at [688, 356] on img at bounding box center [695, 353] width 109 height 164
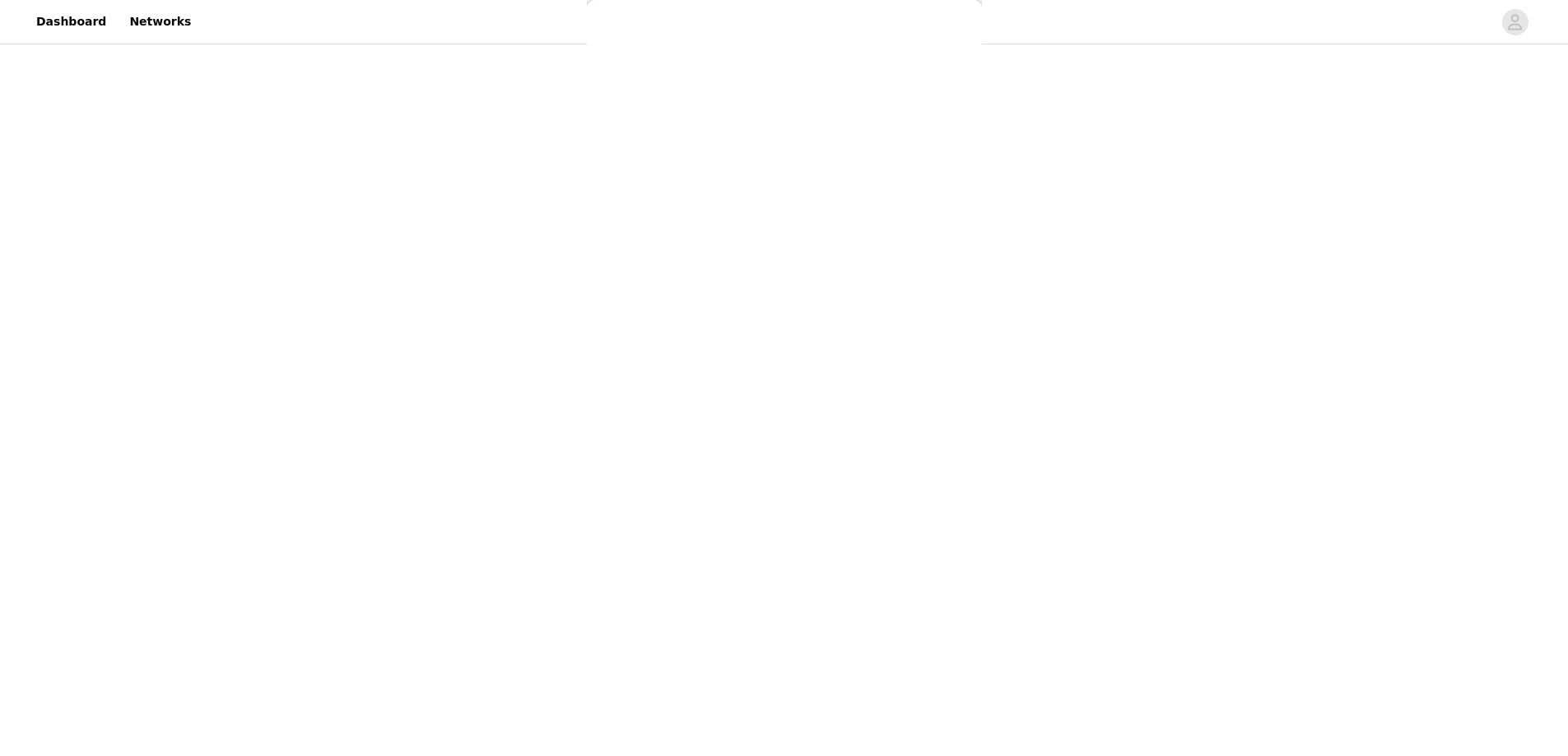
scroll to position [27, 0]
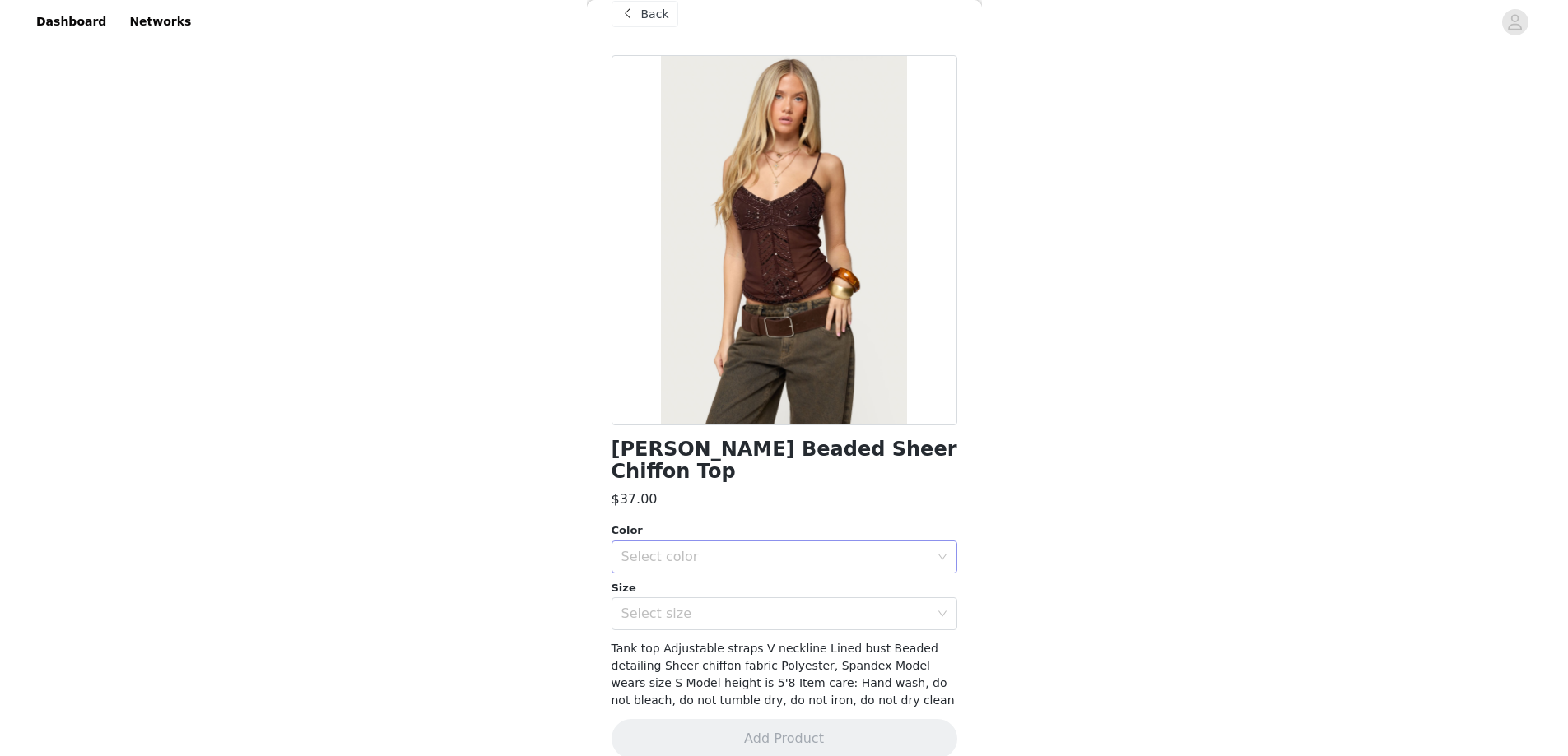
click at [706, 549] on div "Select color" at bounding box center [775, 557] width 308 height 16
click at [678, 577] on li "BROWN" at bounding box center [778, 570] width 333 height 26
click at [678, 606] on div "Select size" at bounding box center [775, 614] width 308 height 16
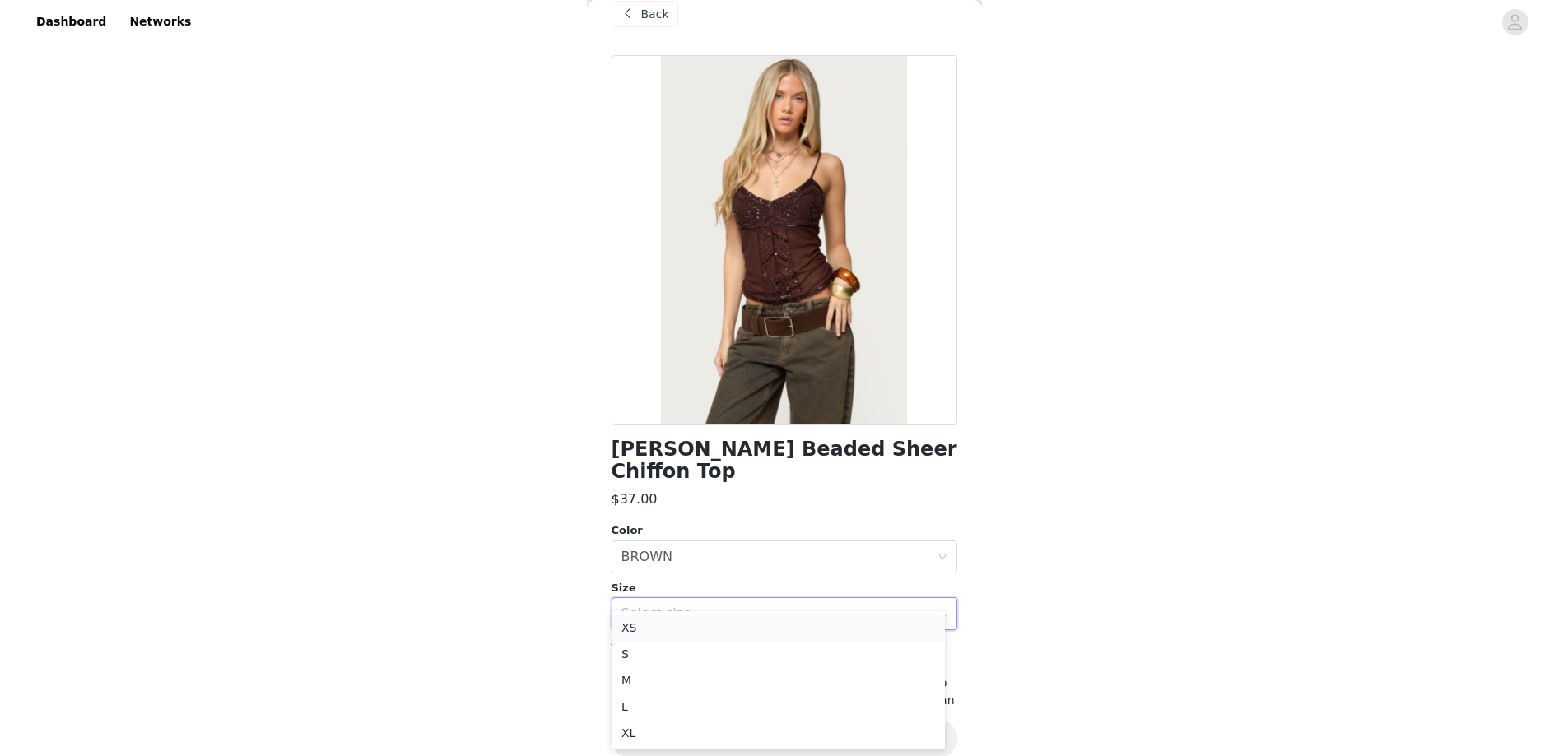
click at [675, 632] on li "XS" at bounding box center [778, 627] width 333 height 26
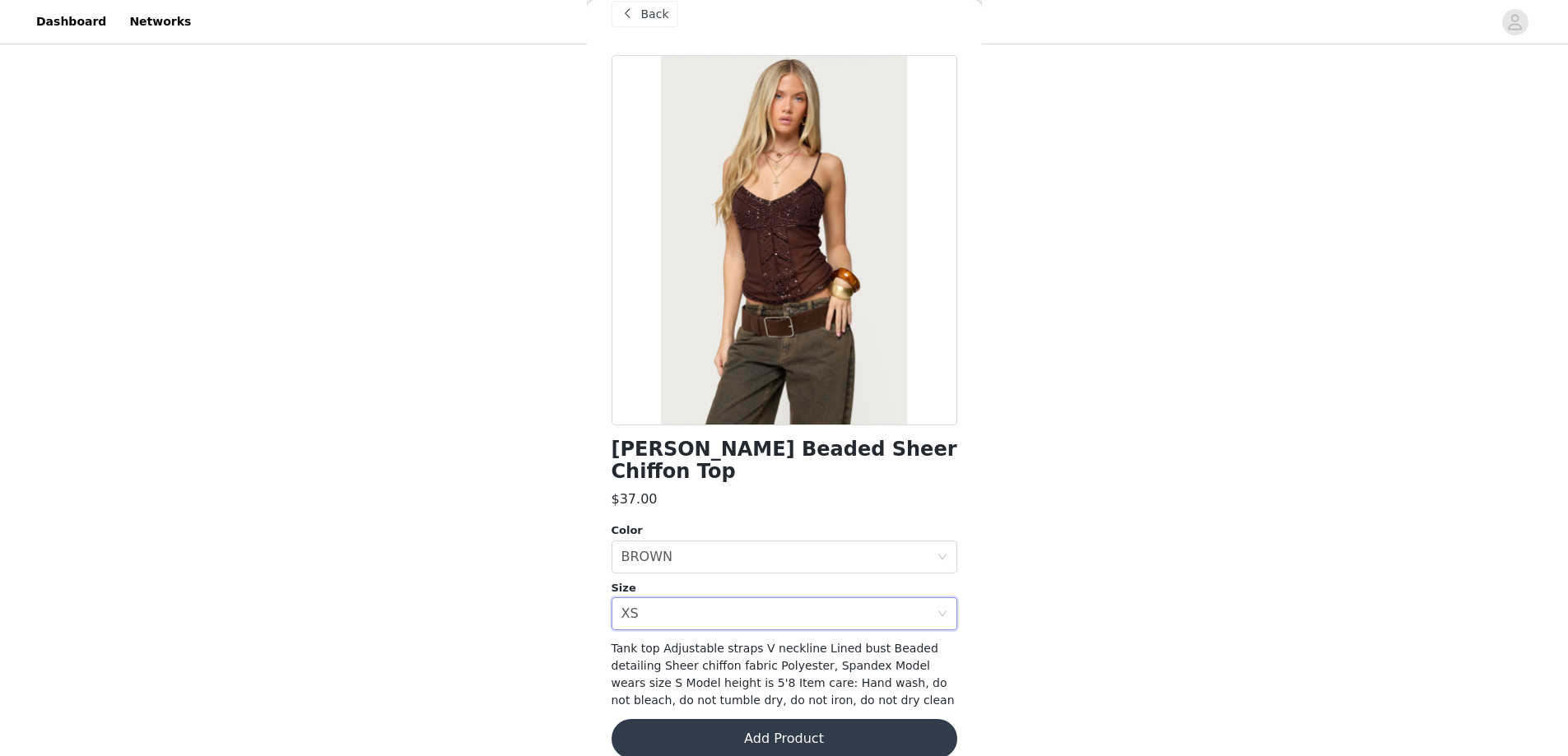
click at [730, 719] on button "Add Product" at bounding box center [784, 738] width 346 height 40
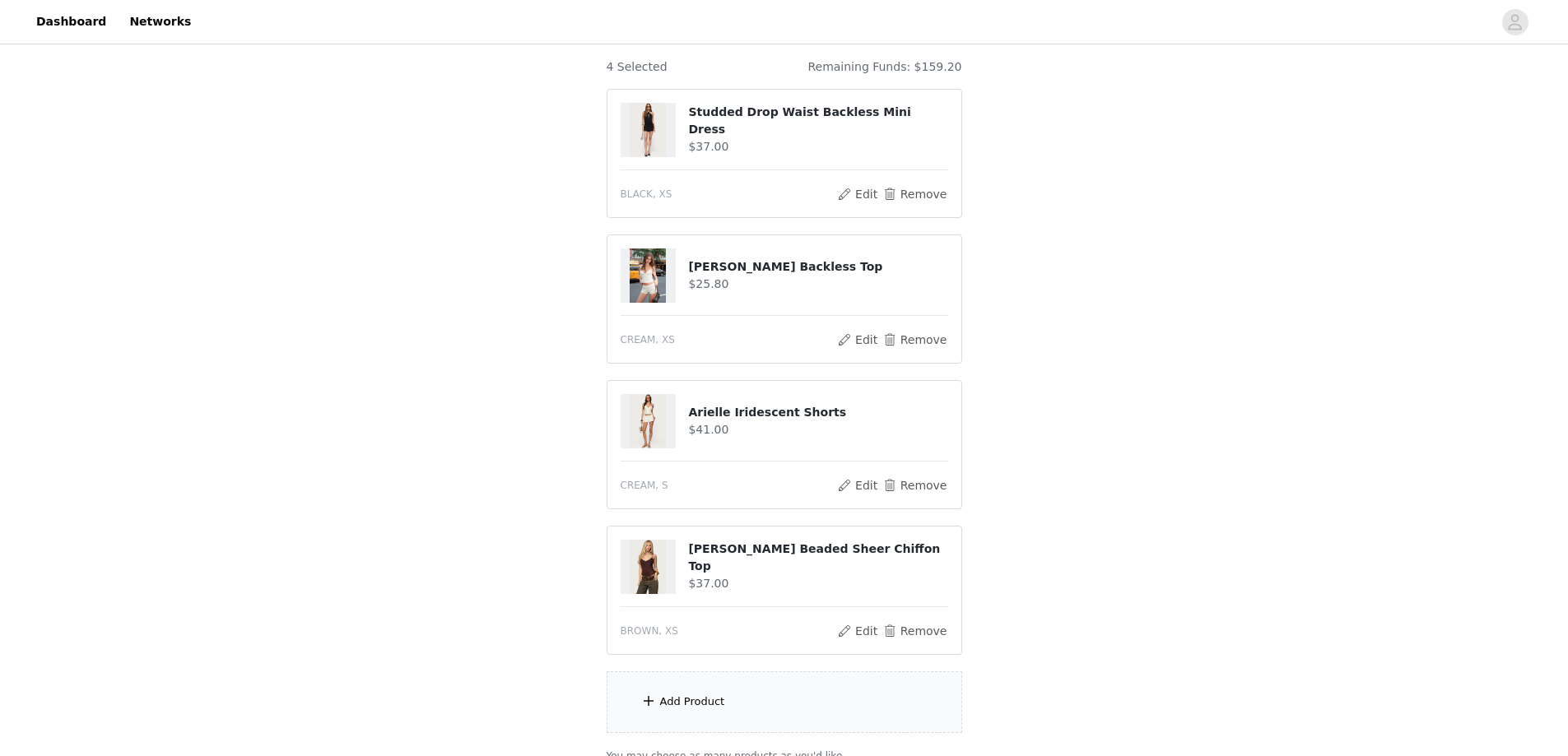
click at [691, 697] on div "Add Product" at bounding box center [693, 701] width 65 height 16
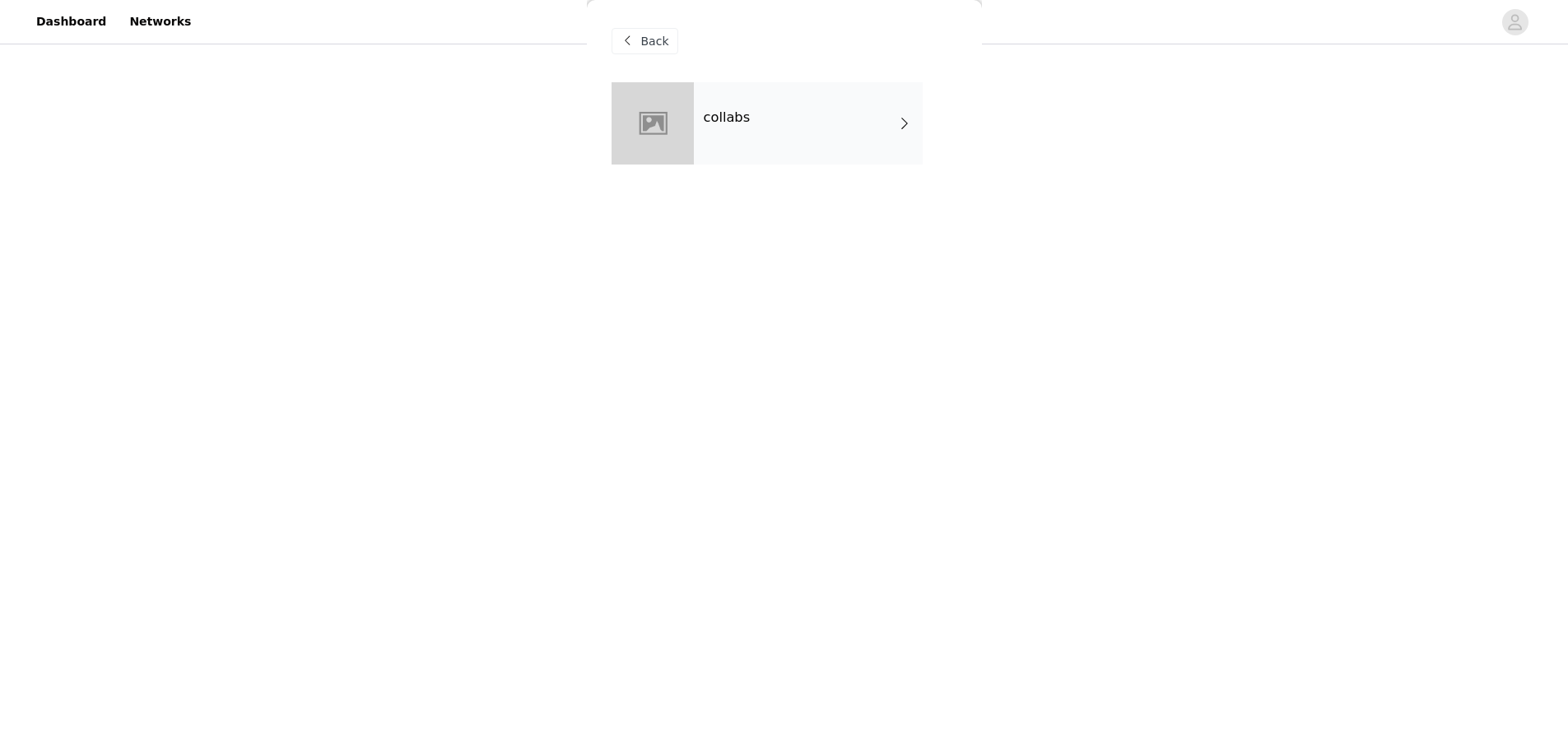
click at [779, 119] on div "collabs" at bounding box center [808, 123] width 229 height 82
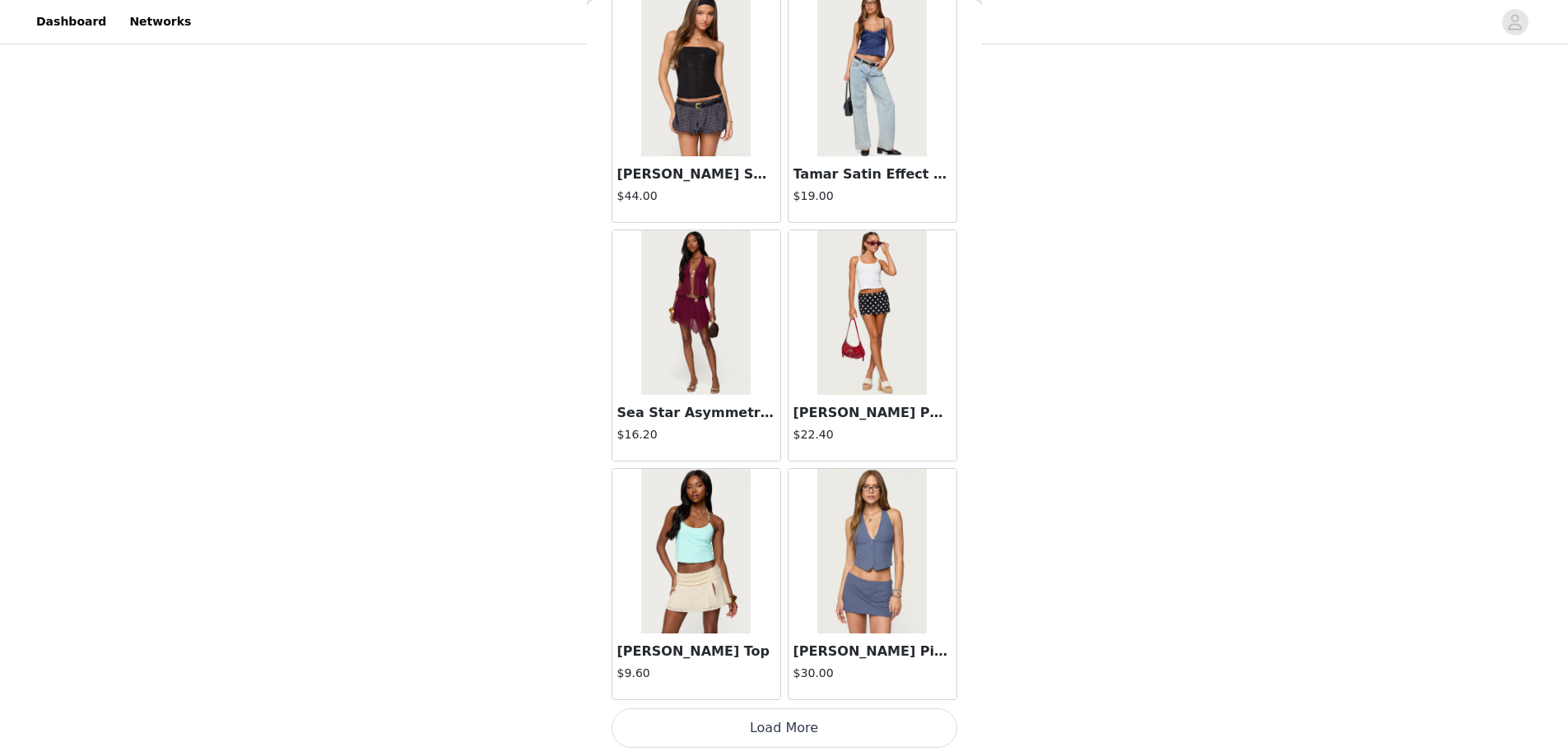
click at [765, 741] on button "Load More" at bounding box center [784, 728] width 346 height 40
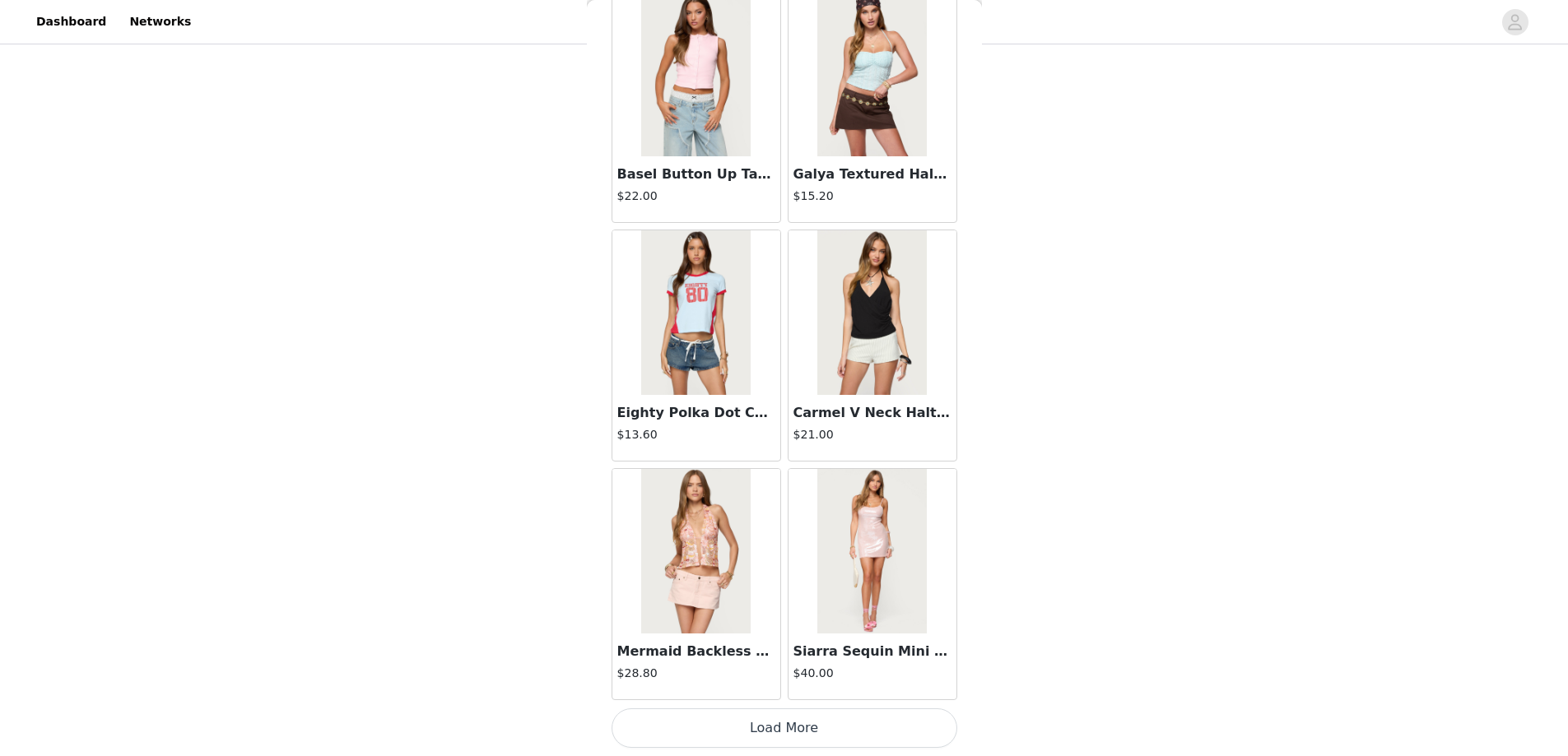
scroll to position [284, 0]
click at [784, 729] on button "Load More" at bounding box center [784, 728] width 346 height 40
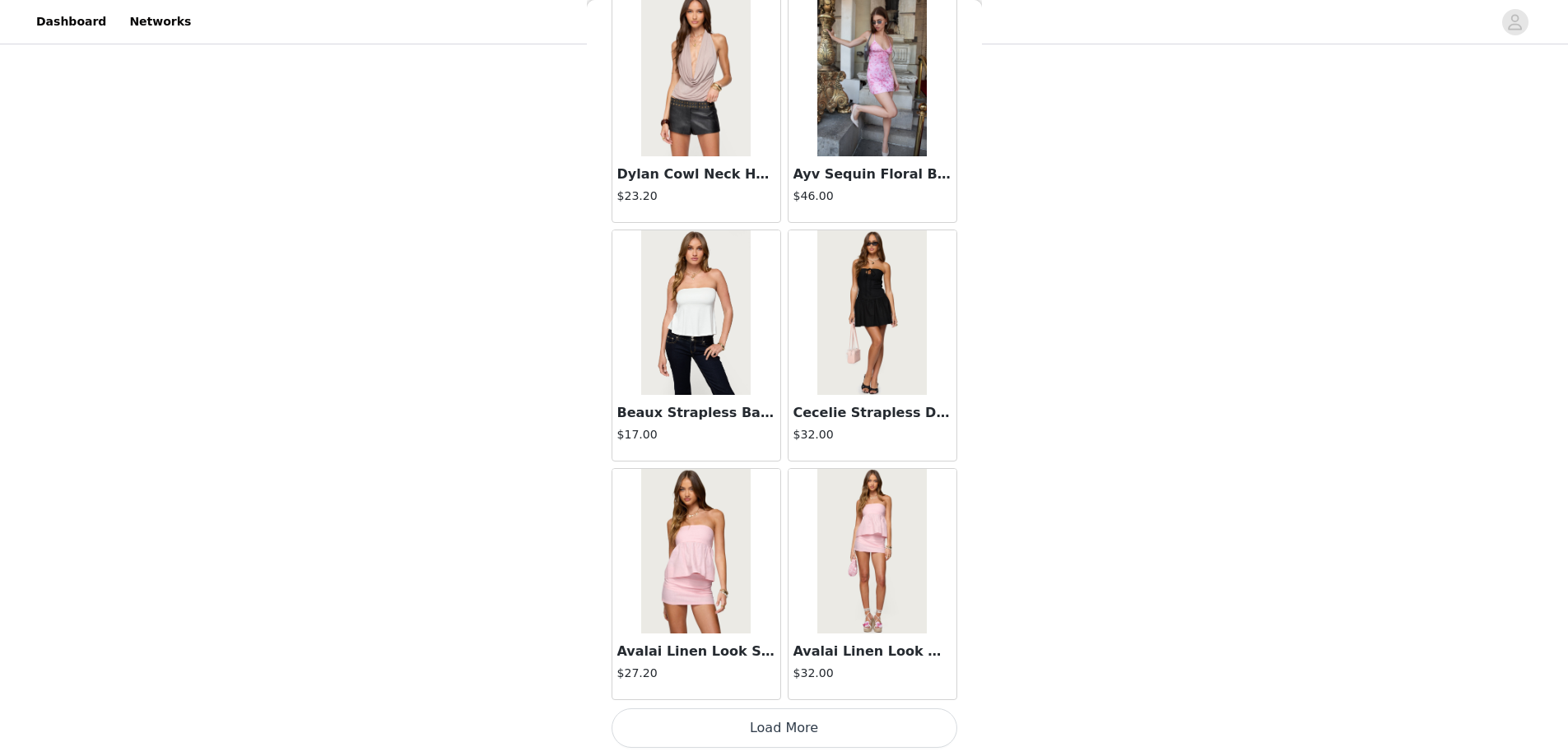
click at [796, 728] on button "Load More" at bounding box center [784, 728] width 346 height 40
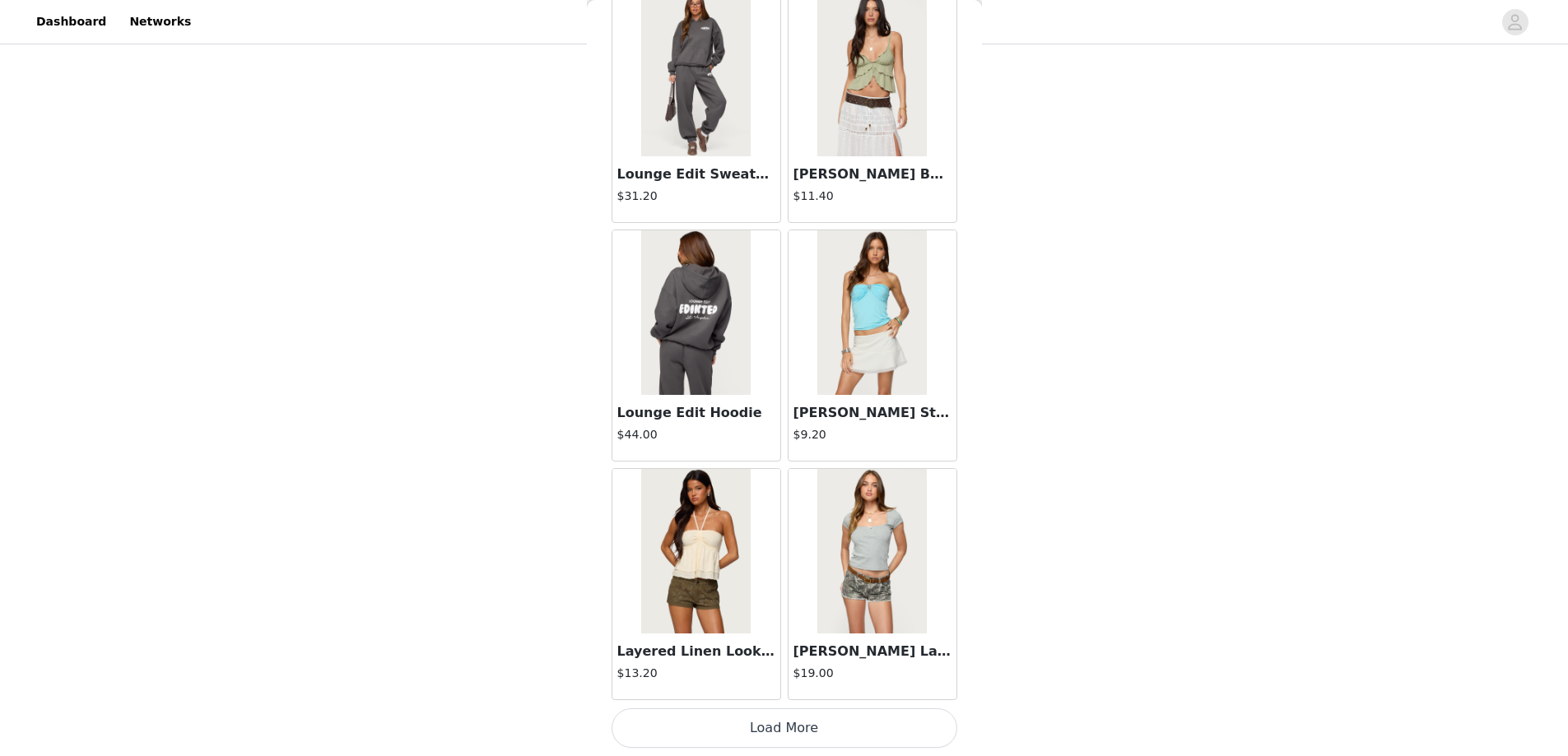
click at [783, 731] on button "Load More" at bounding box center [784, 728] width 346 height 40
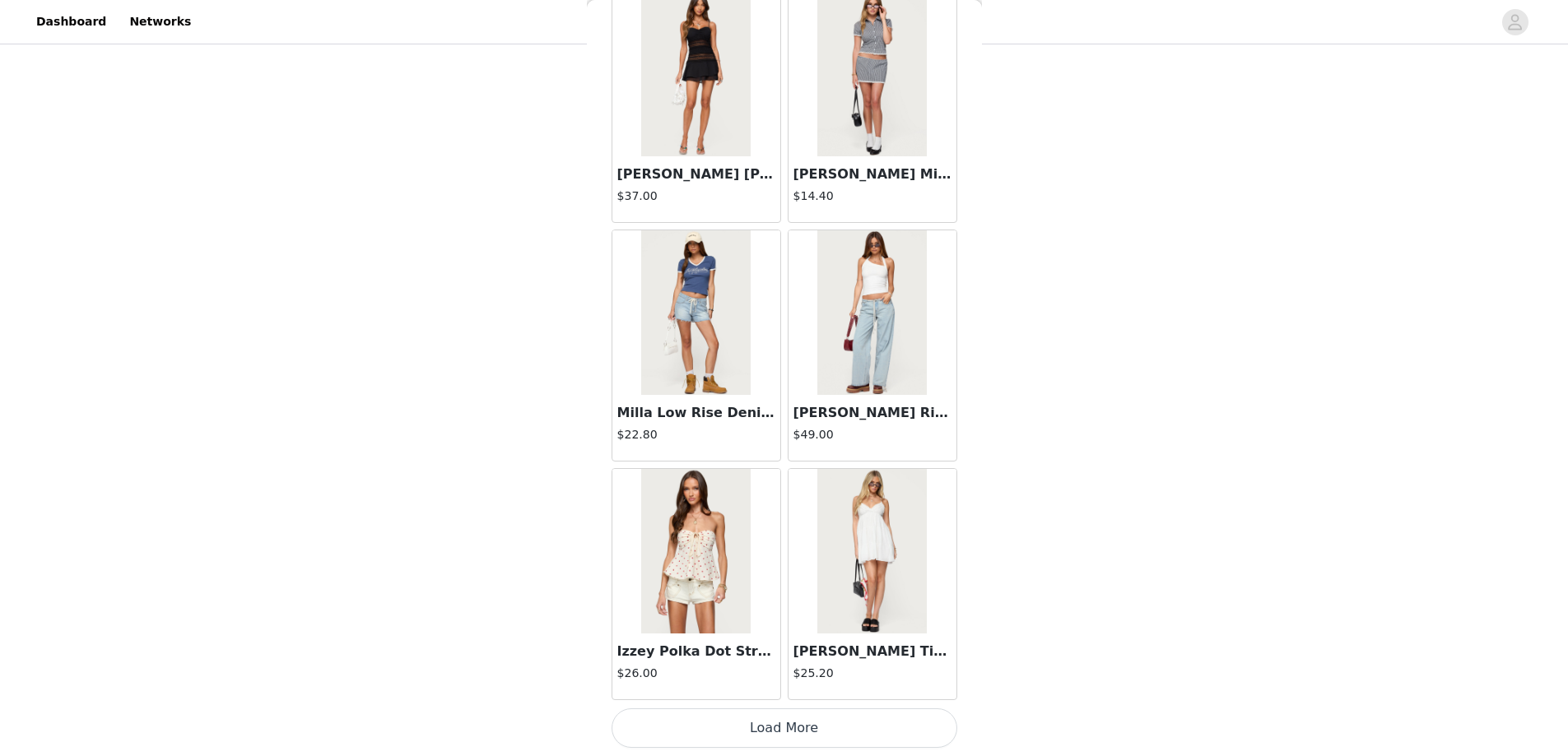
click at [797, 725] on button "Load More" at bounding box center [784, 728] width 346 height 40
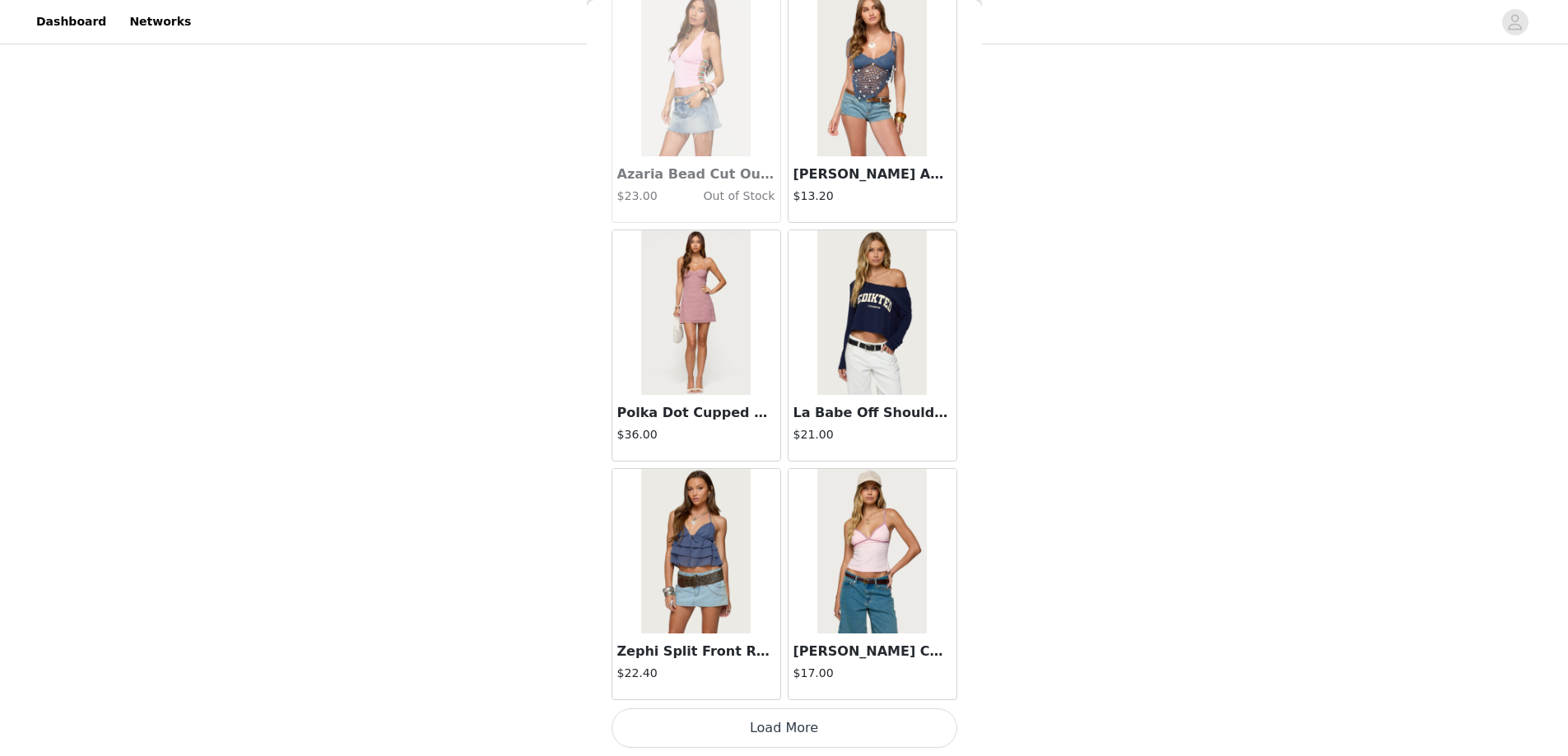
click at [755, 730] on button "Load More" at bounding box center [784, 728] width 346 height 40
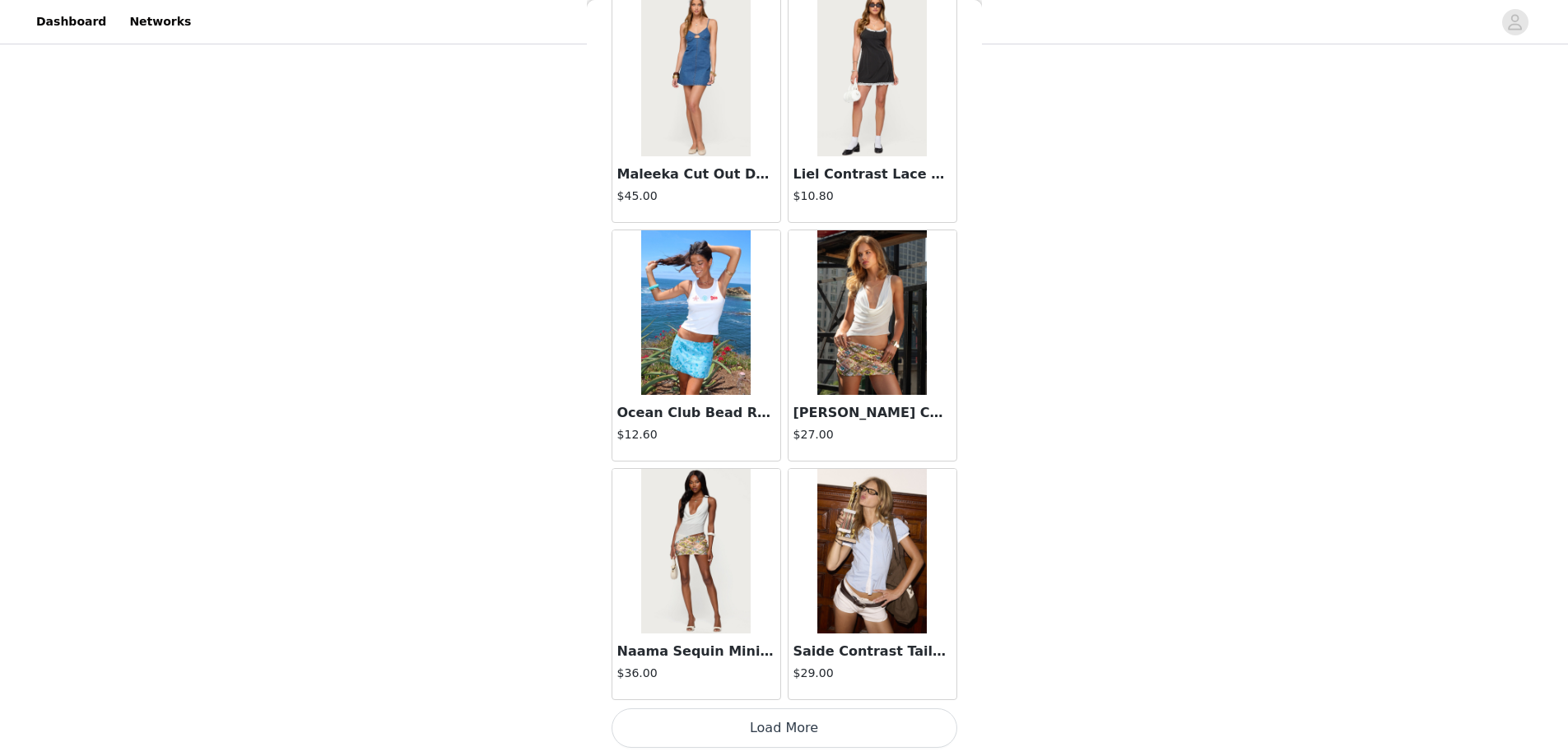
click at [773, 728] on button "Load More" at bounding box center [784, 728] width 346 height 40
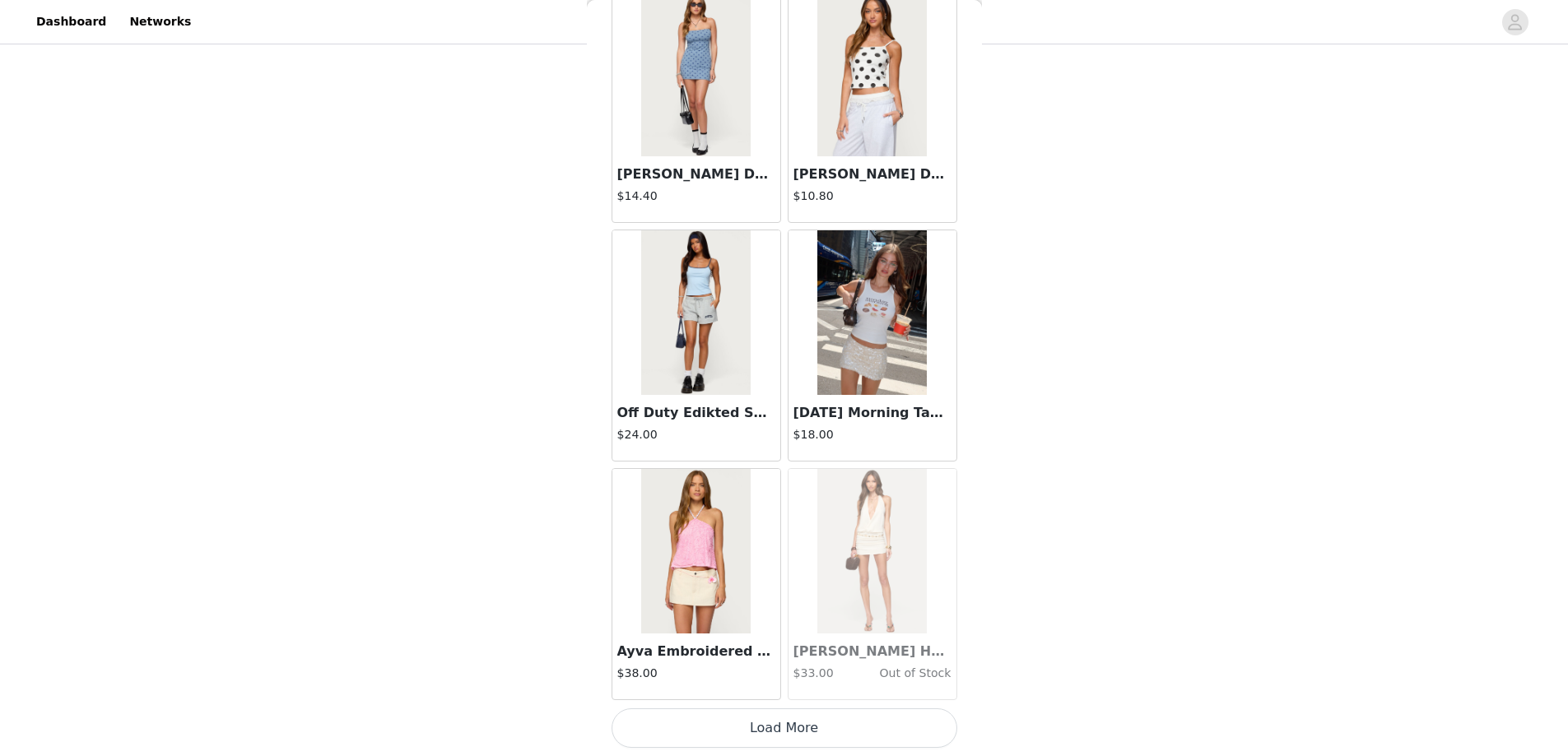
click at [786, 717] on button "Load More" at bounding box center [784, 728] width 346 height 40
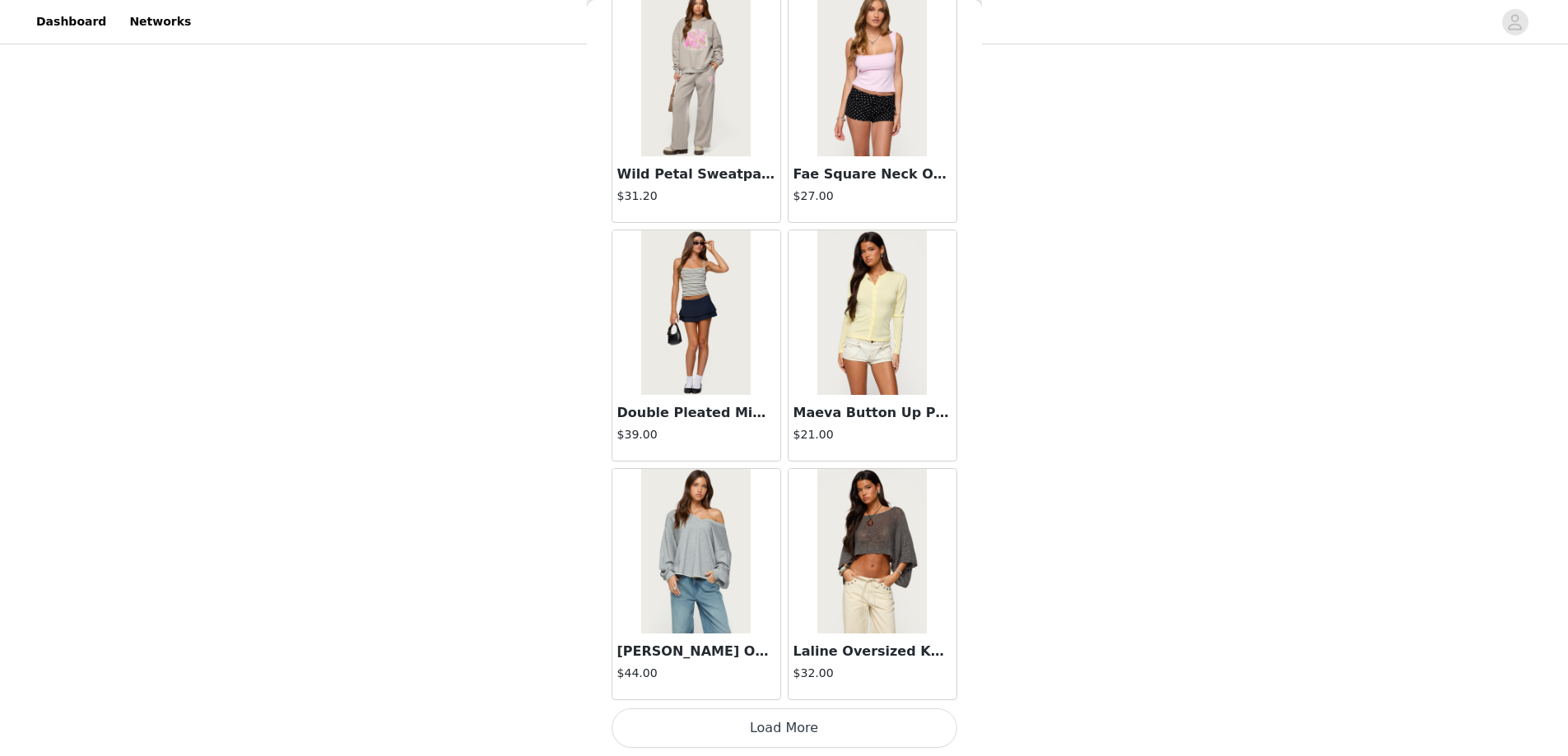
click at [776, 721] on button "Load More" at bounding box center [784, 728] width 346 height 40
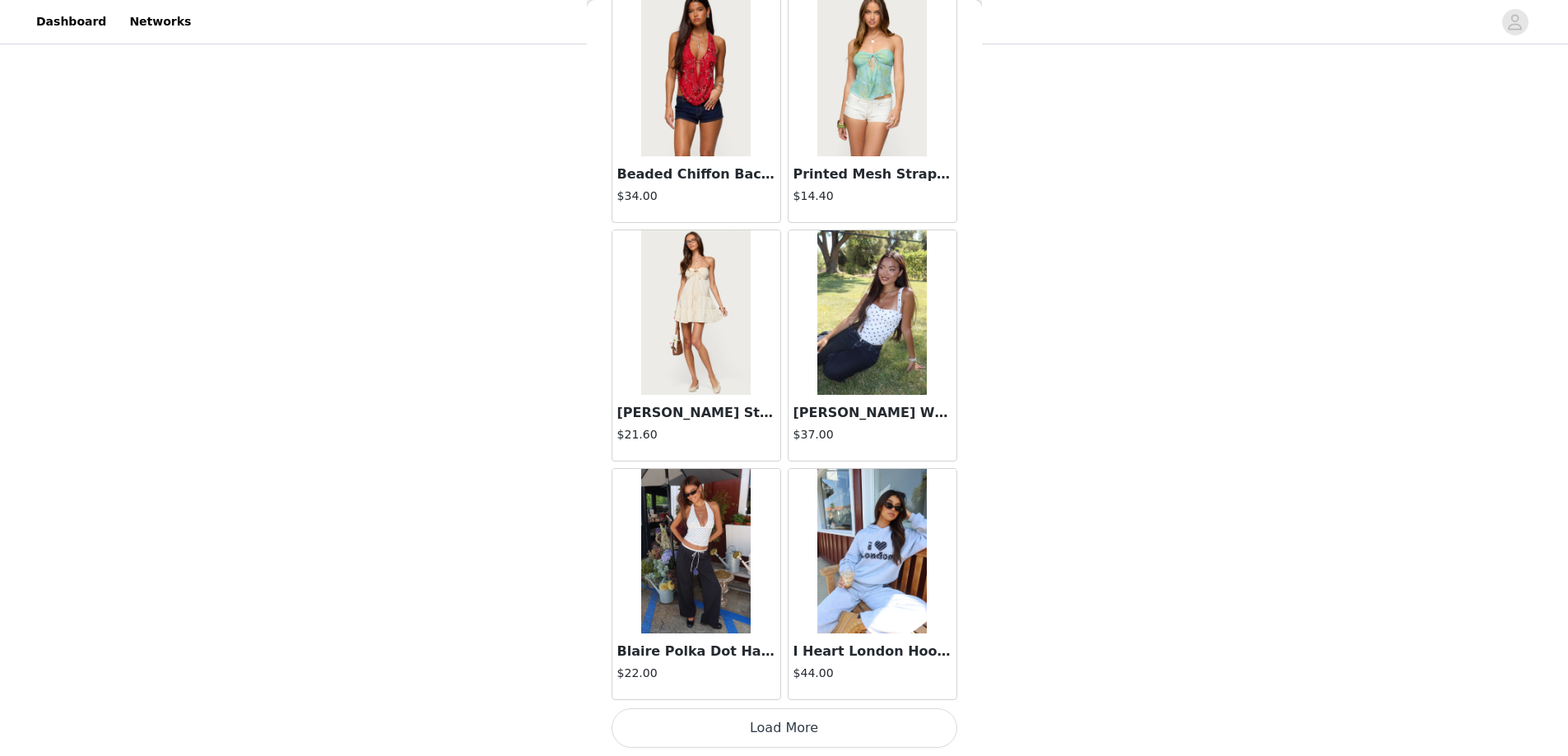
drag, startPoint x: 784, startPoint y: 720, endPoint x: 781, endPoint y: 711, distance: 9.5
click at [784, 720] on button "Load More" at bounding box center [784, 728] width 346 height 40
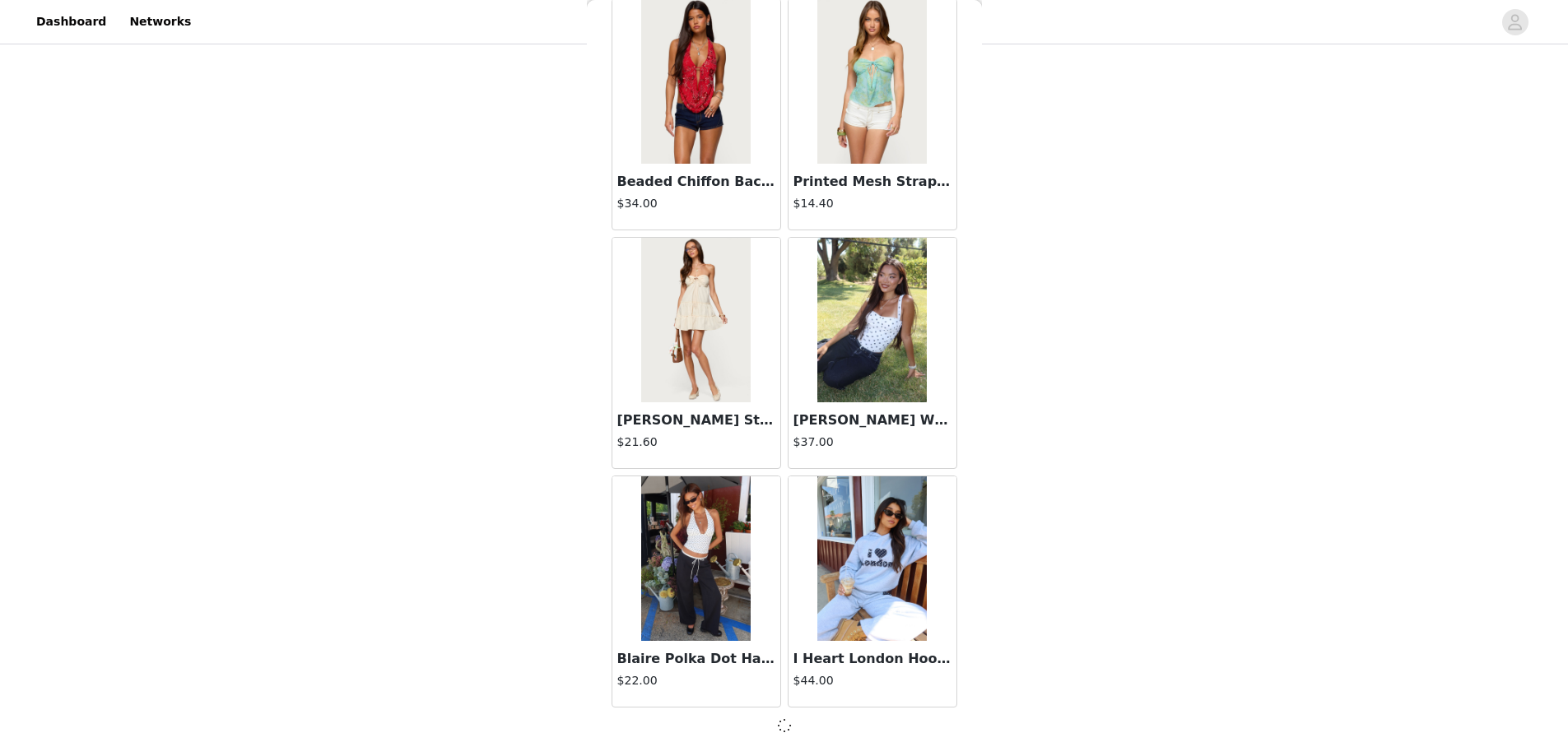
scroll to position [23228, 0]
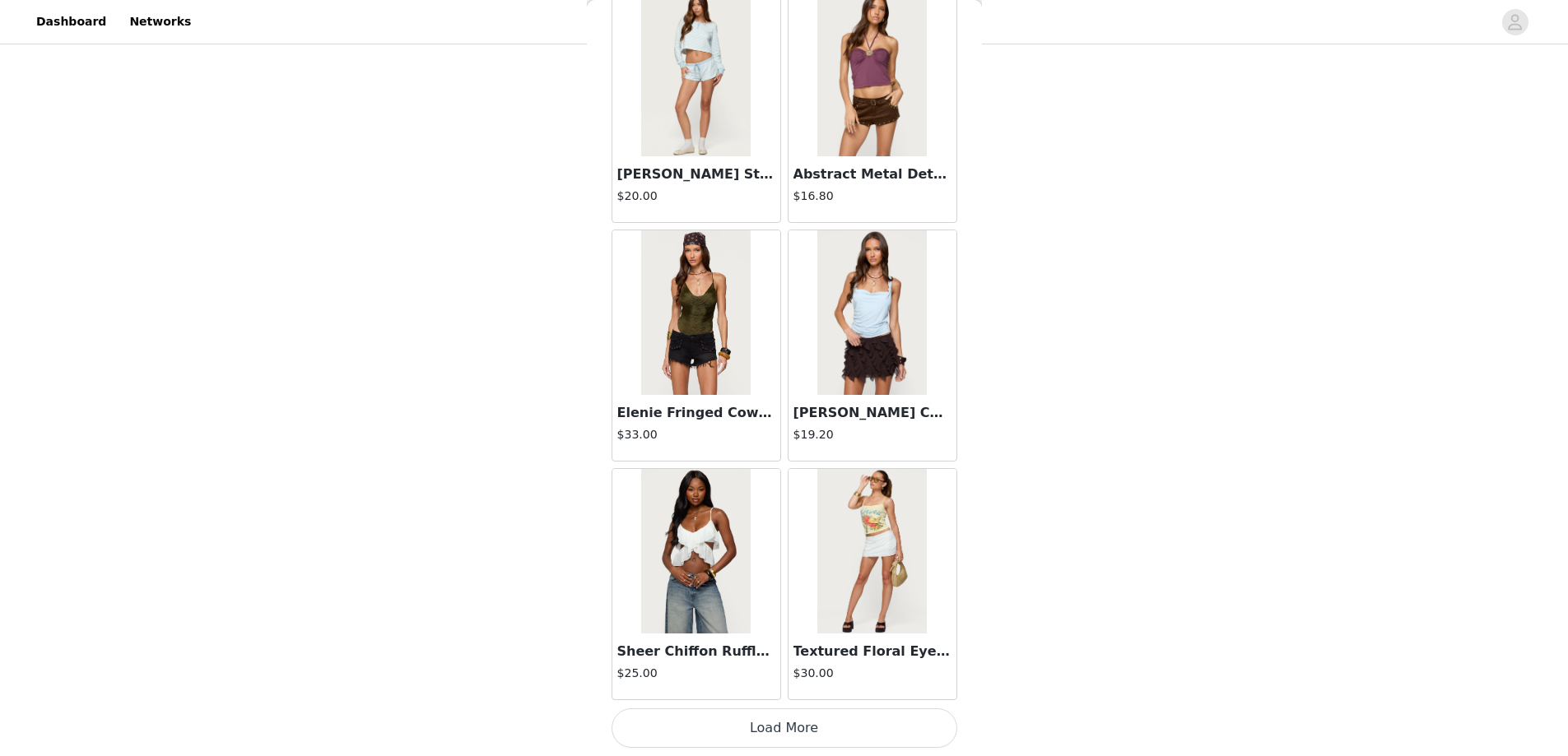
click at [784, 728] on button "Load More" at bounding box center [784, 728] width 346 height 40
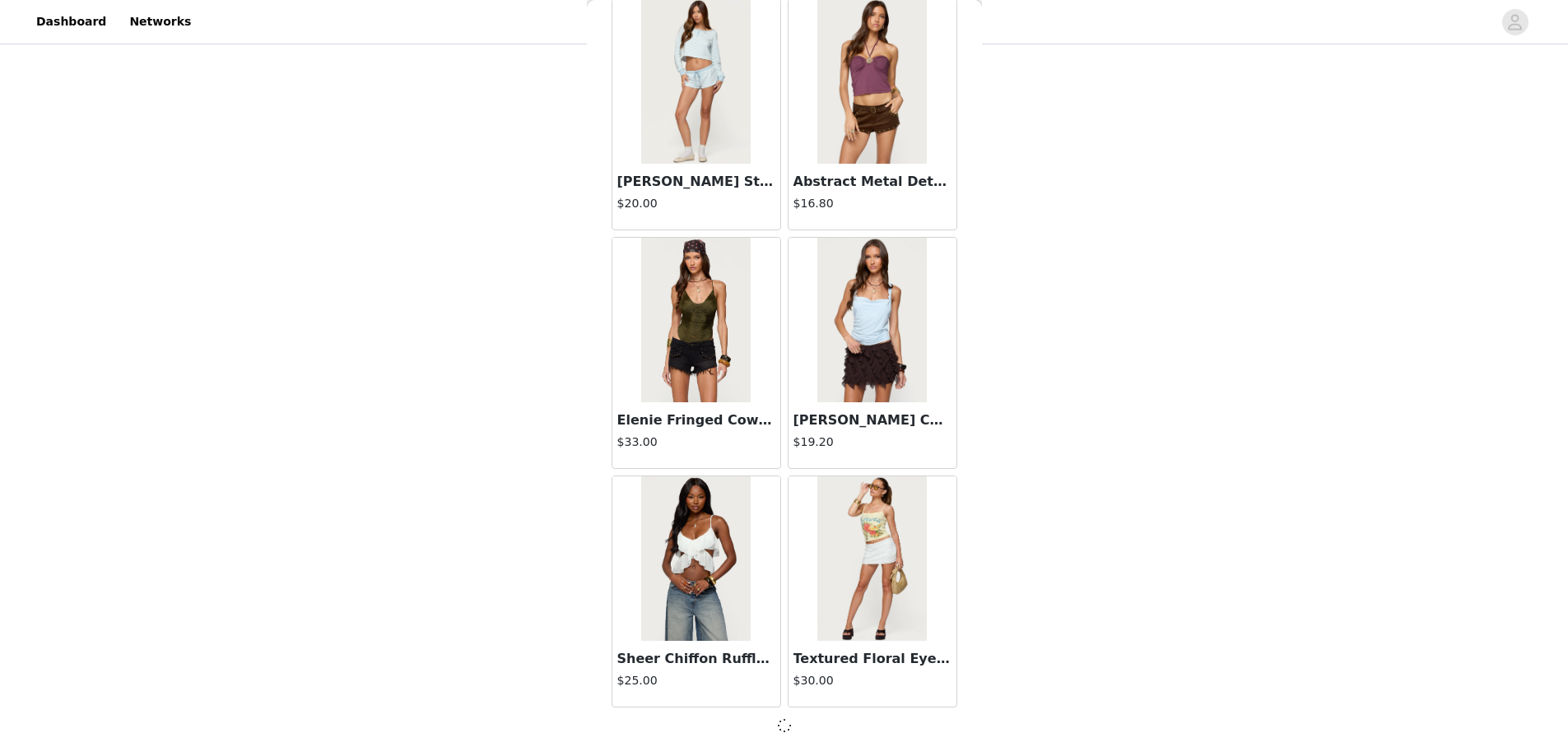
scroll to position [25615, 0]
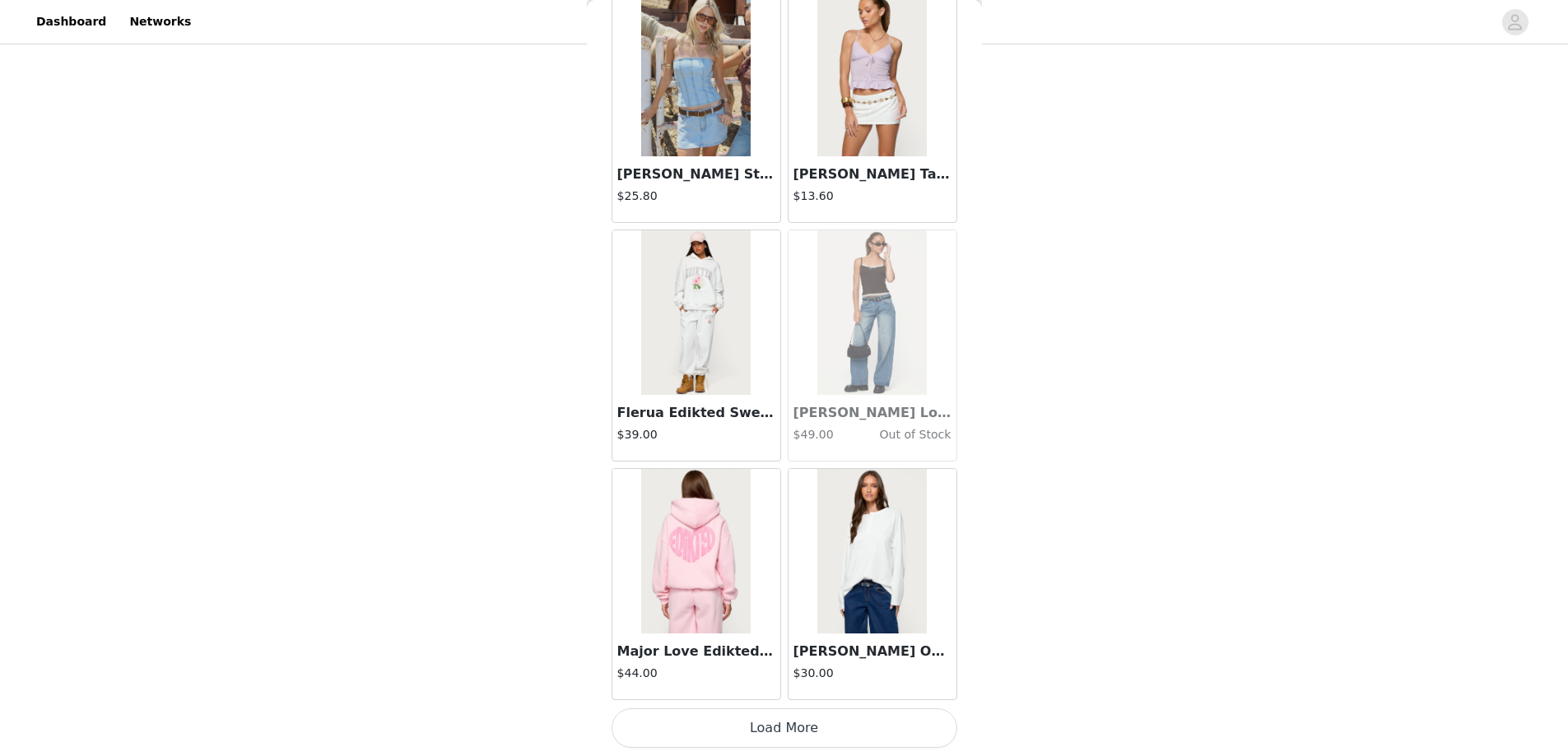
click at [782, 737] on button "Load More" at bounding box center [784, 728] width 346 height 40
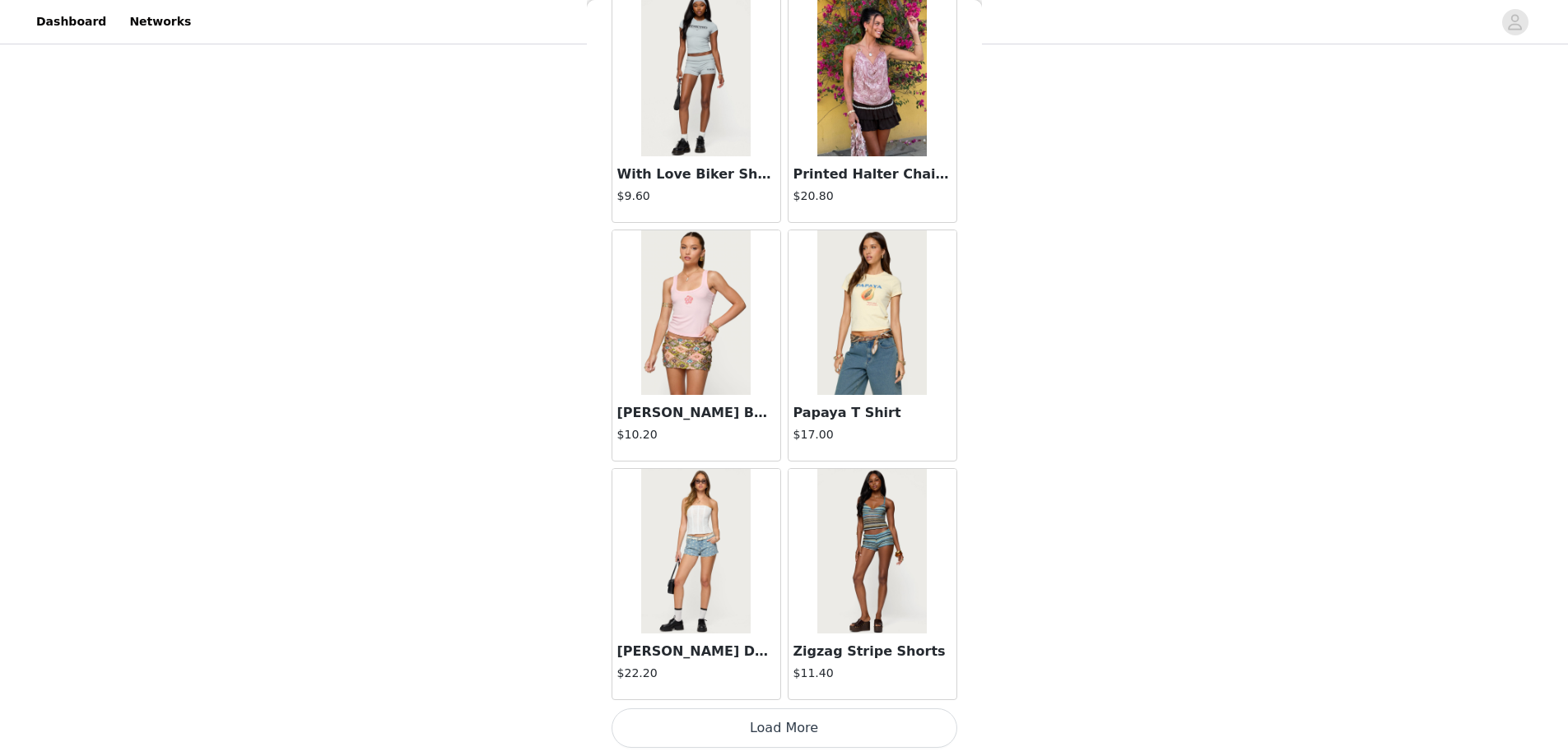
click at [780, 722] on button "Load More" at bounding box center [784, 728] width 346 height 40
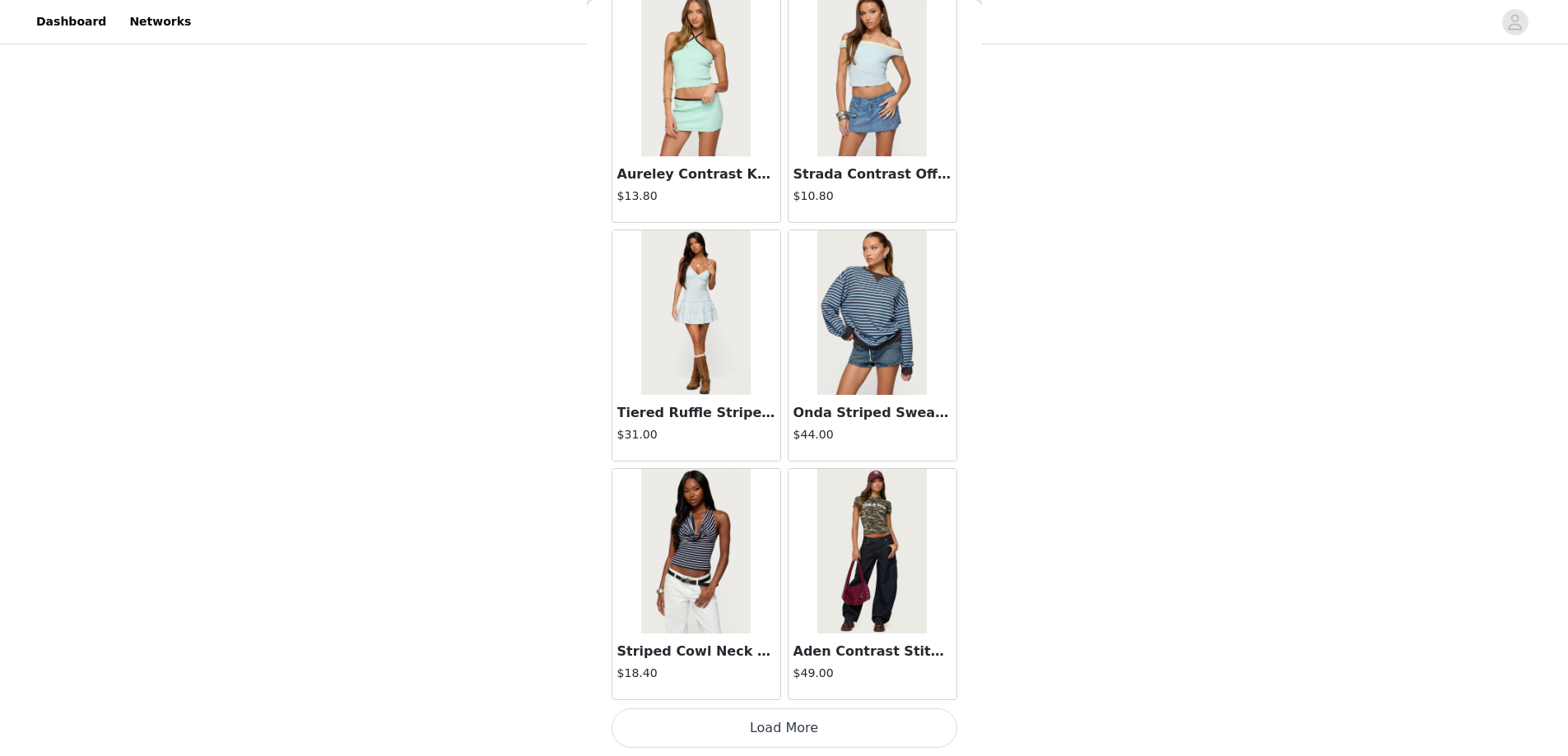
click at [773, 725] on button "Load More" at bounding box center [784, 728] width 346 height 40
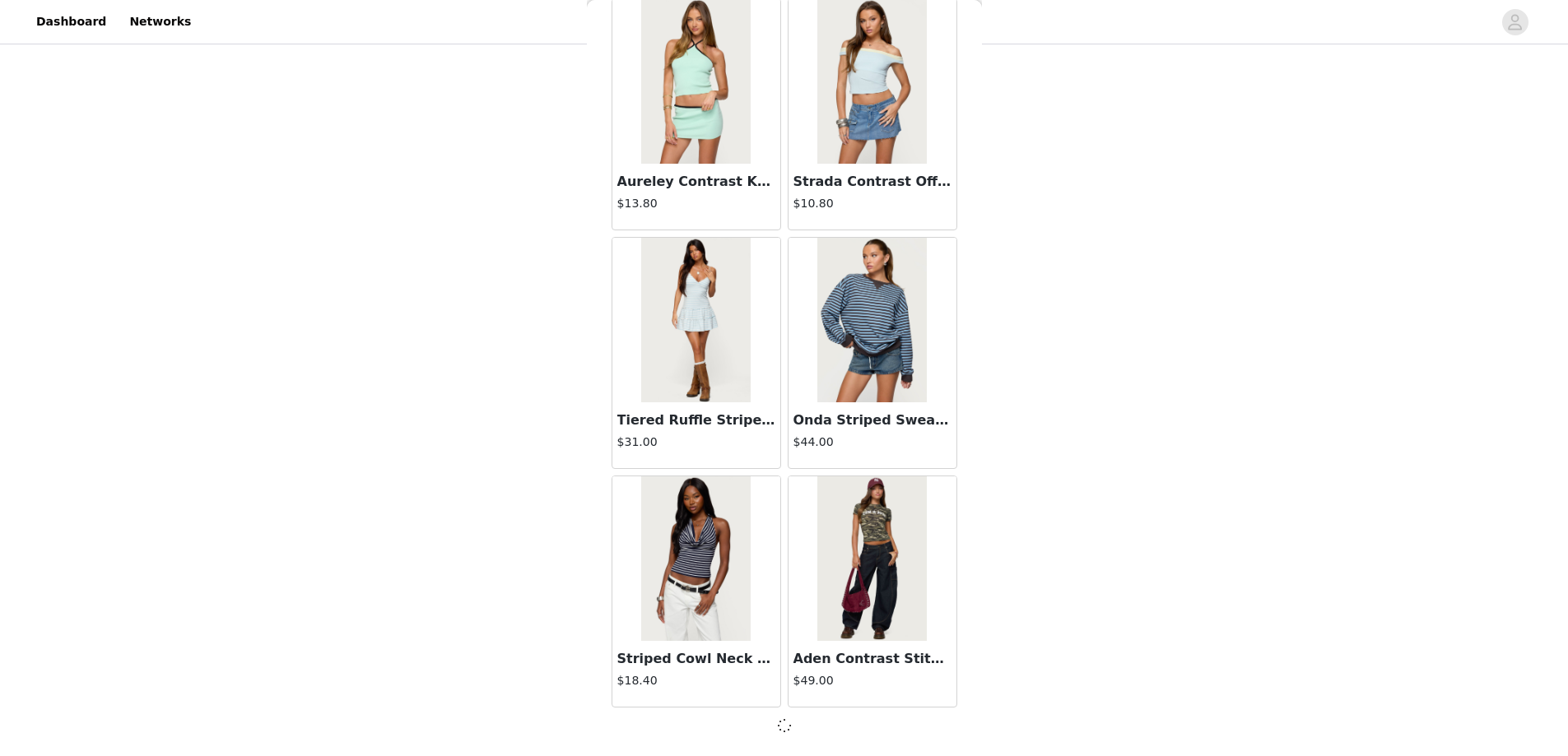
scroll to position [32773, 0]
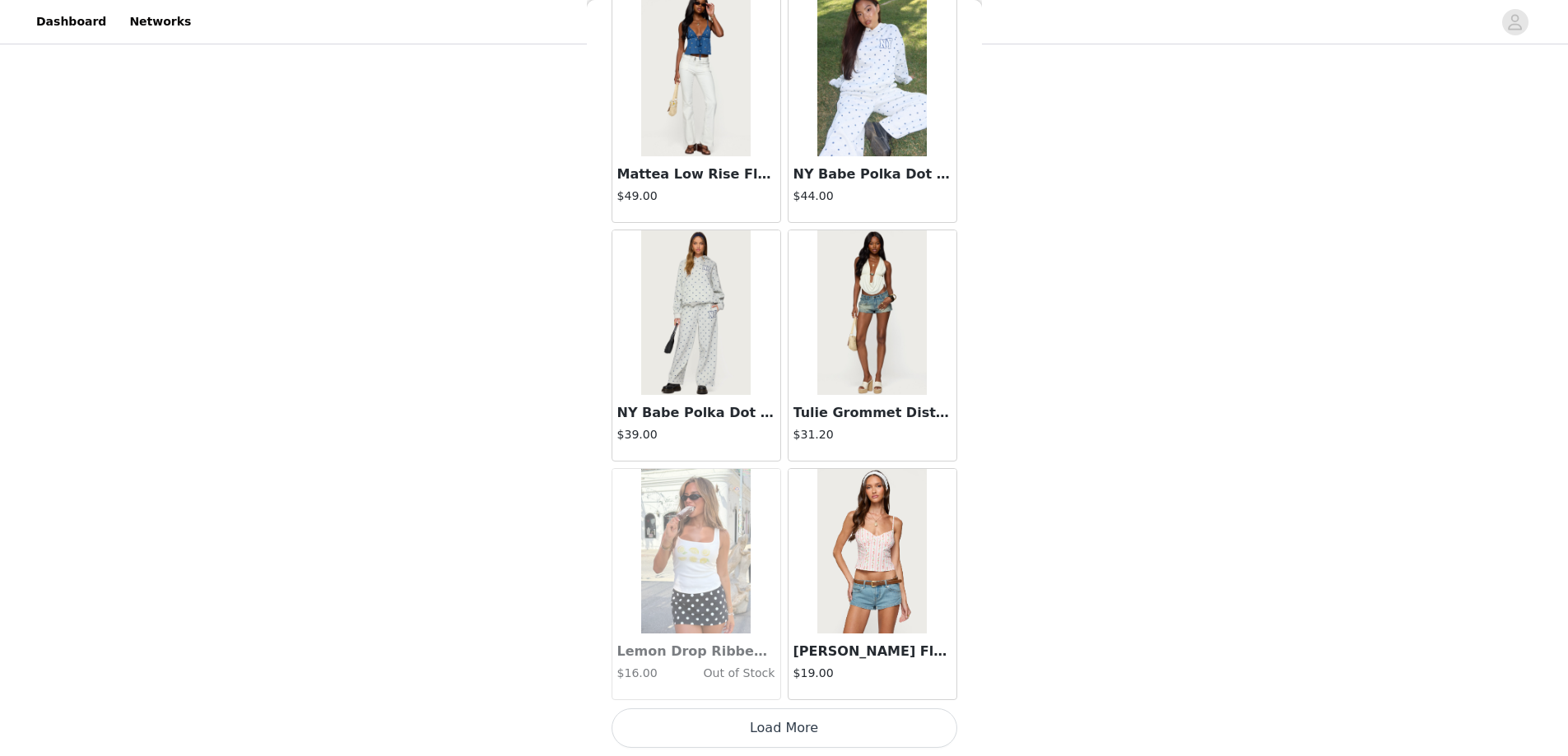
drag, startPoint x: 778, startPoint y: 728, endPoint x: 774, endPoint y: 664, distance: 64.1
click at [778, 729] on button "Load More" at bounding box center [784, 728] width 346 height 40
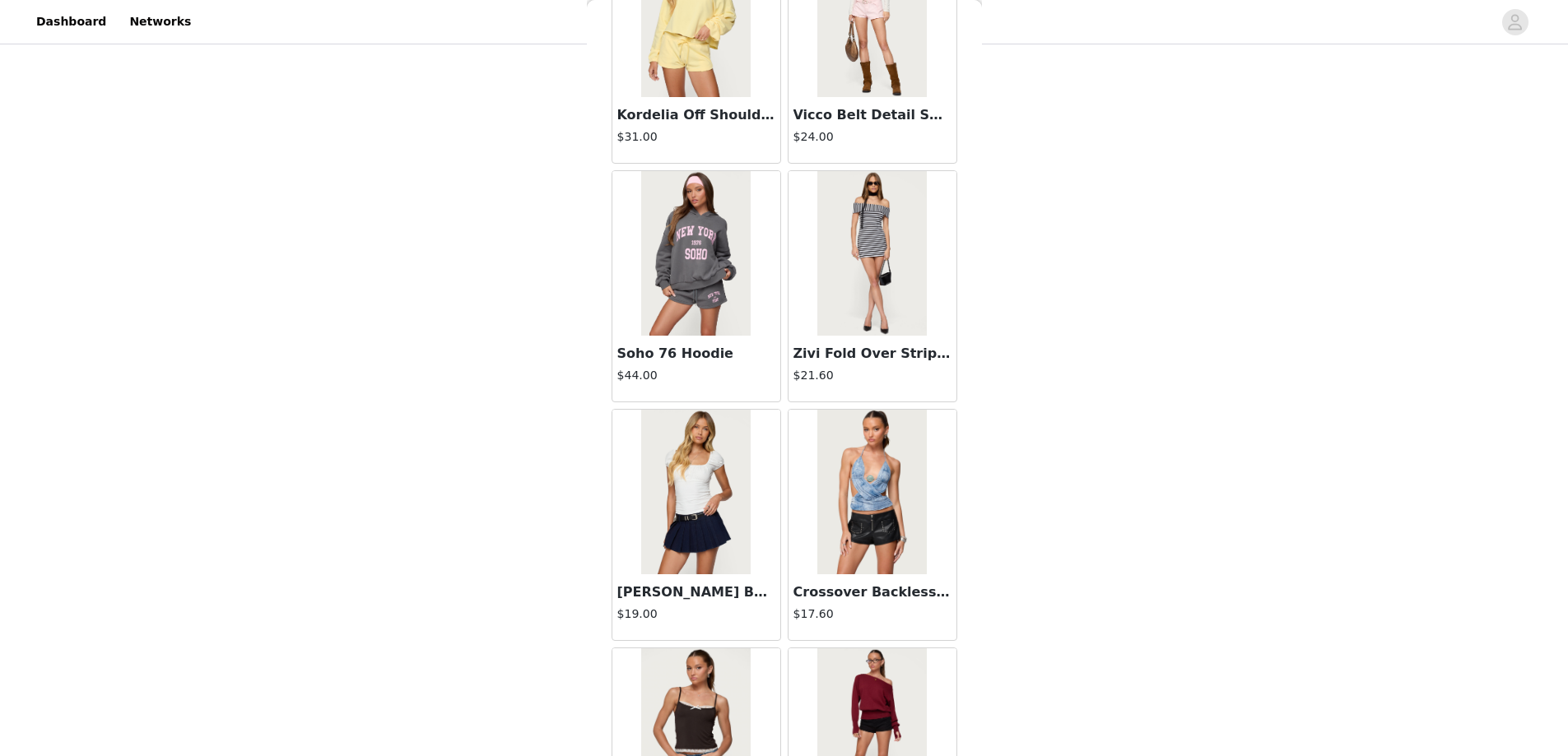
scroll to position [37553, 0]
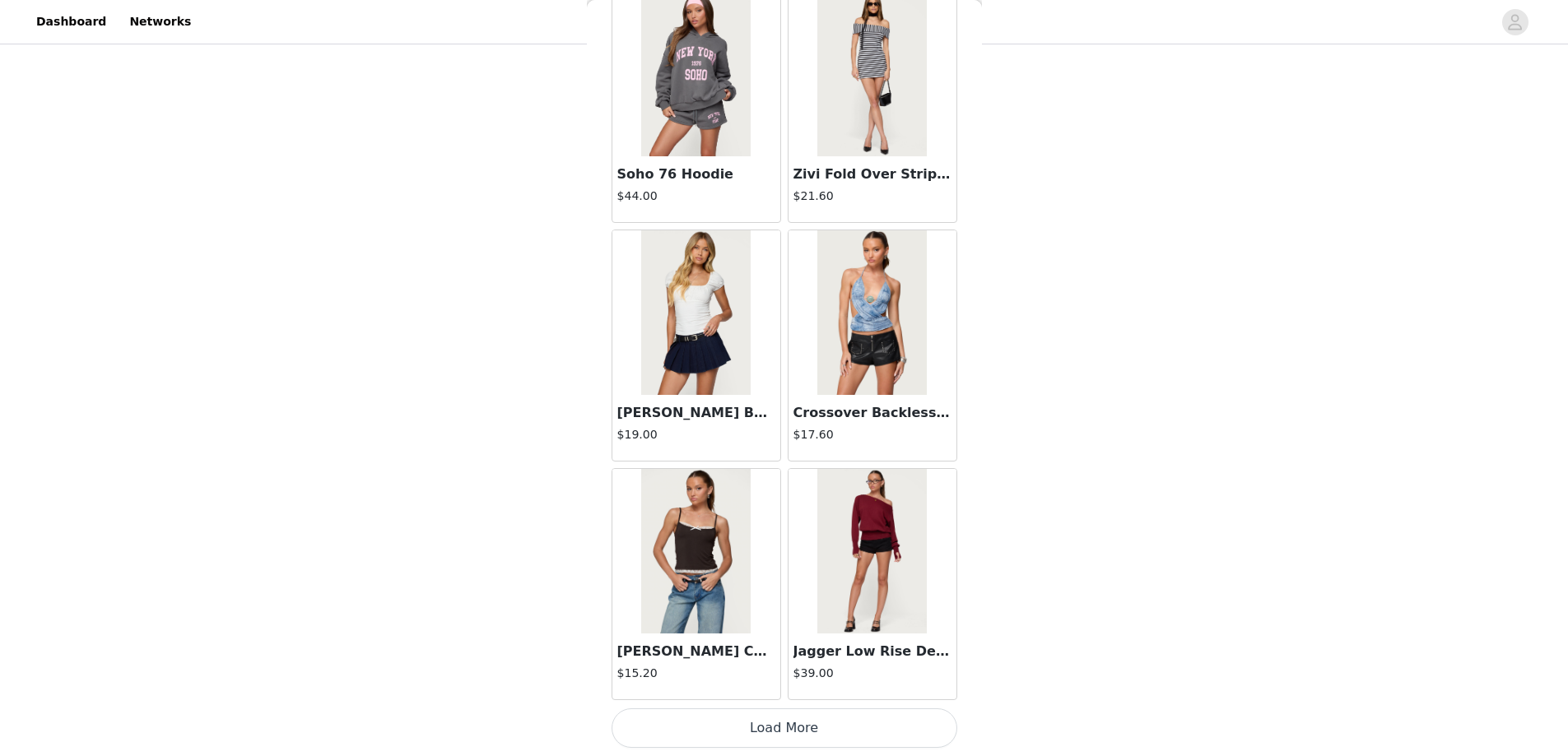
click at [784, 730] on button "Load More" at bounding box center [784, 728] width 346 height 40
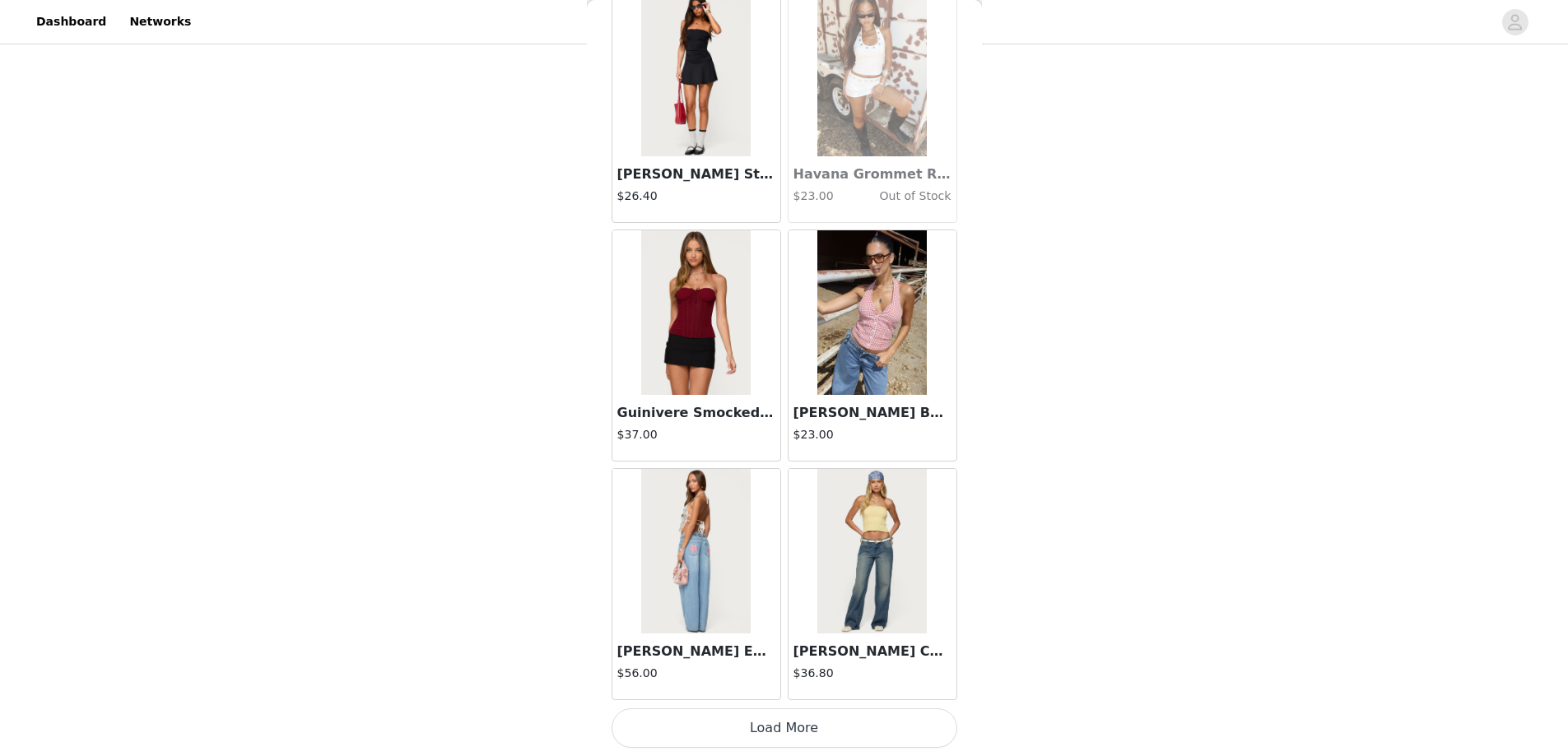
click at [777, 727] on button "Load More" at bounding box center [784, 728] width 346 height 40
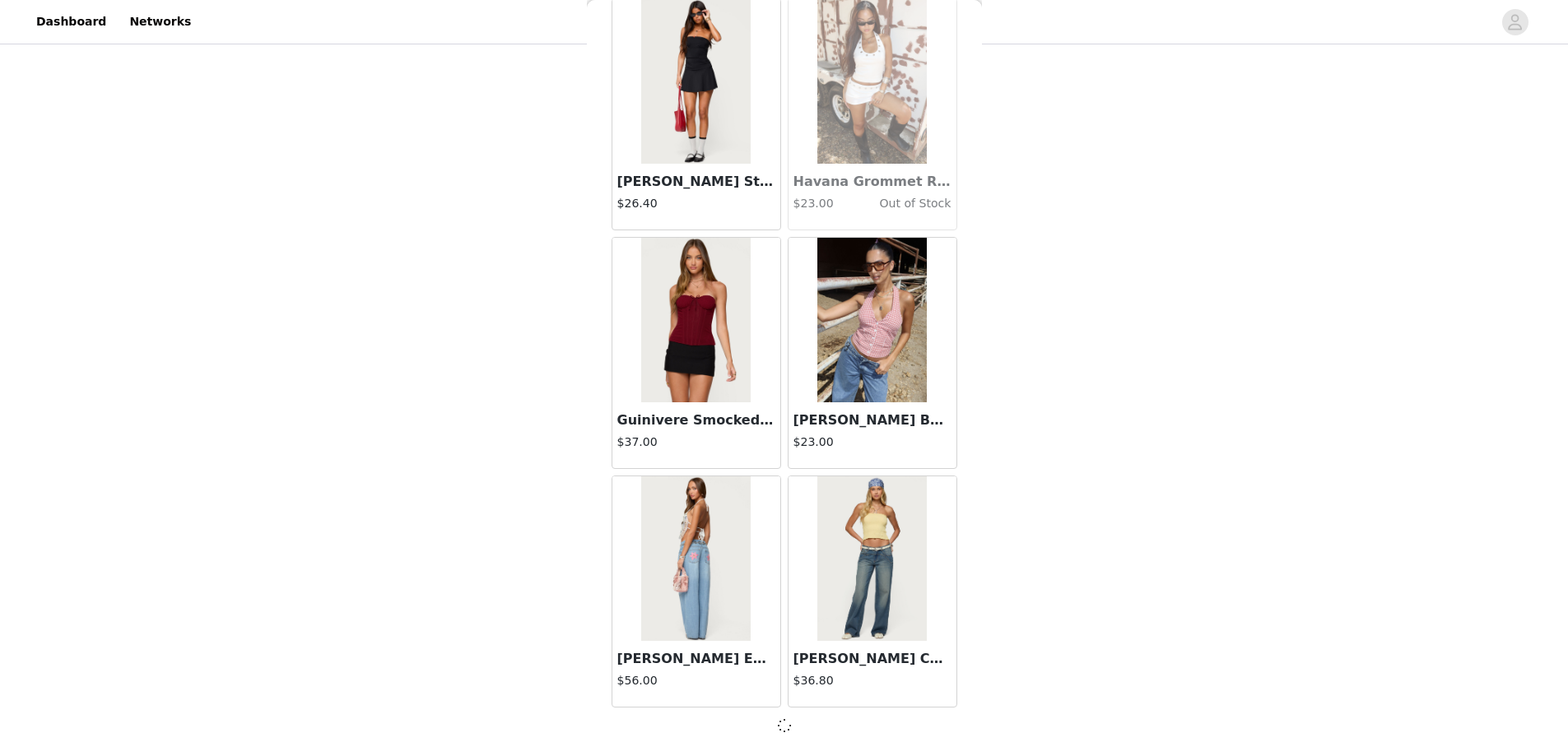
scroll to position [39932, 0]
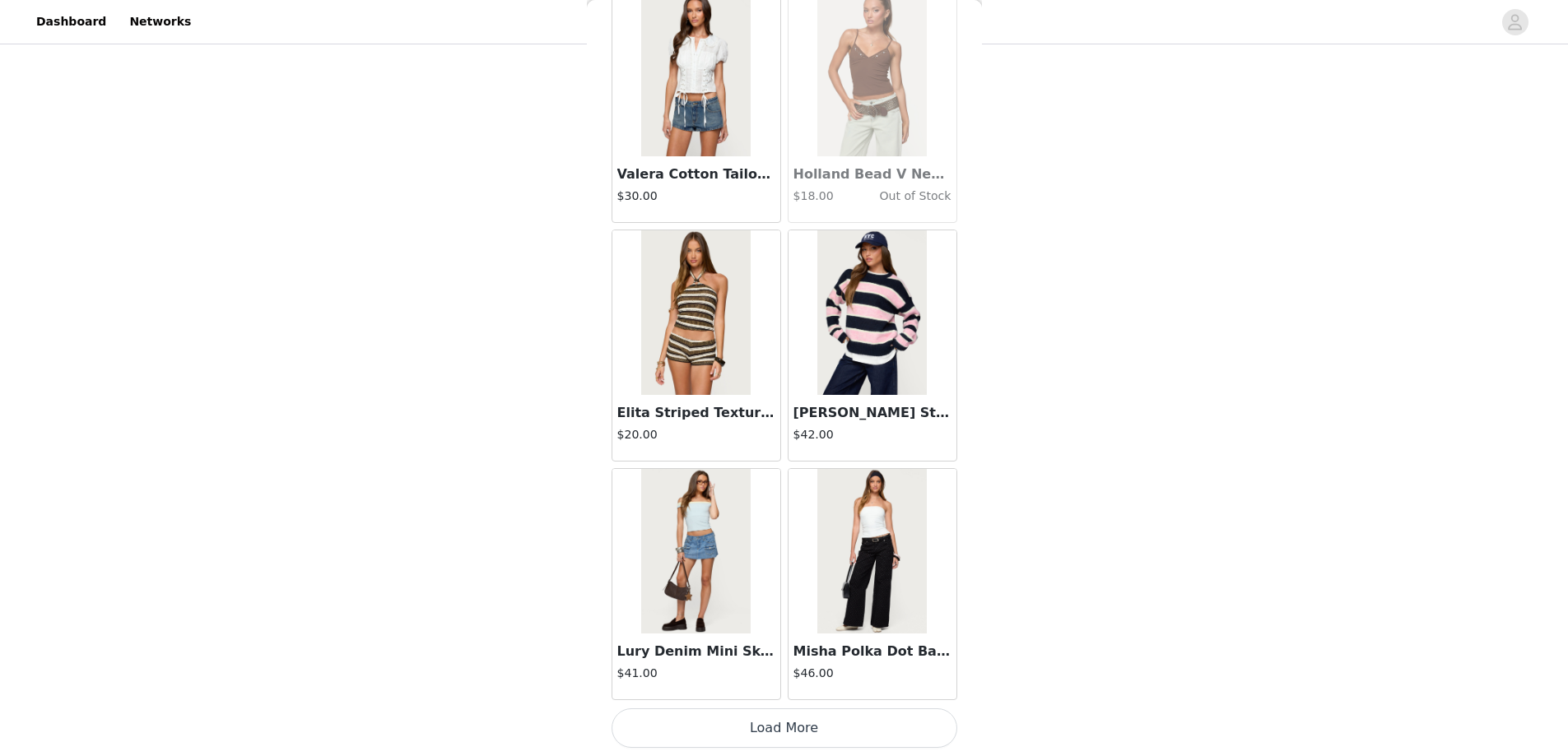
click at [783, 725] on button "Load More" at bounding box center [784, 728] width 346 height 40
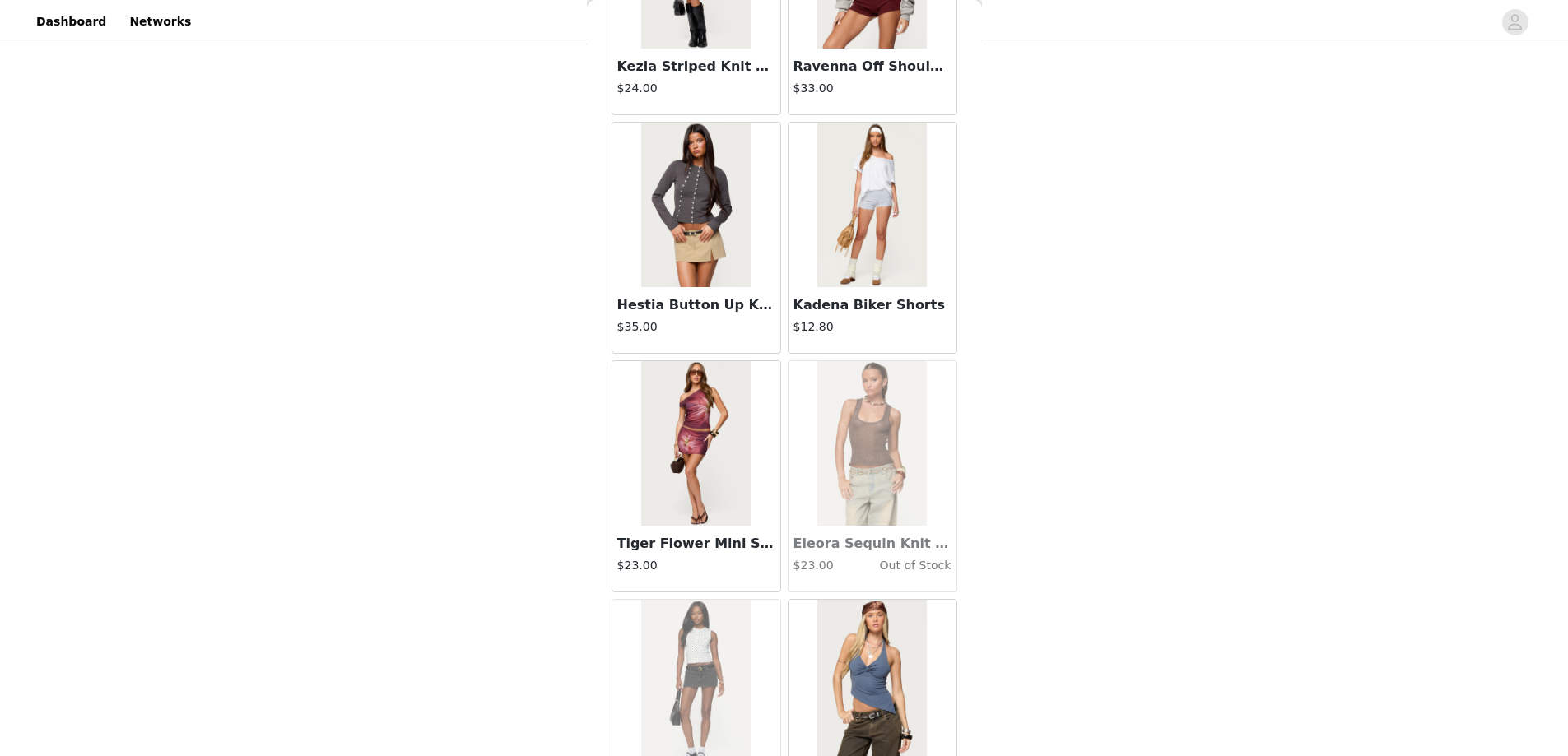
scroll to position [44711, 0]
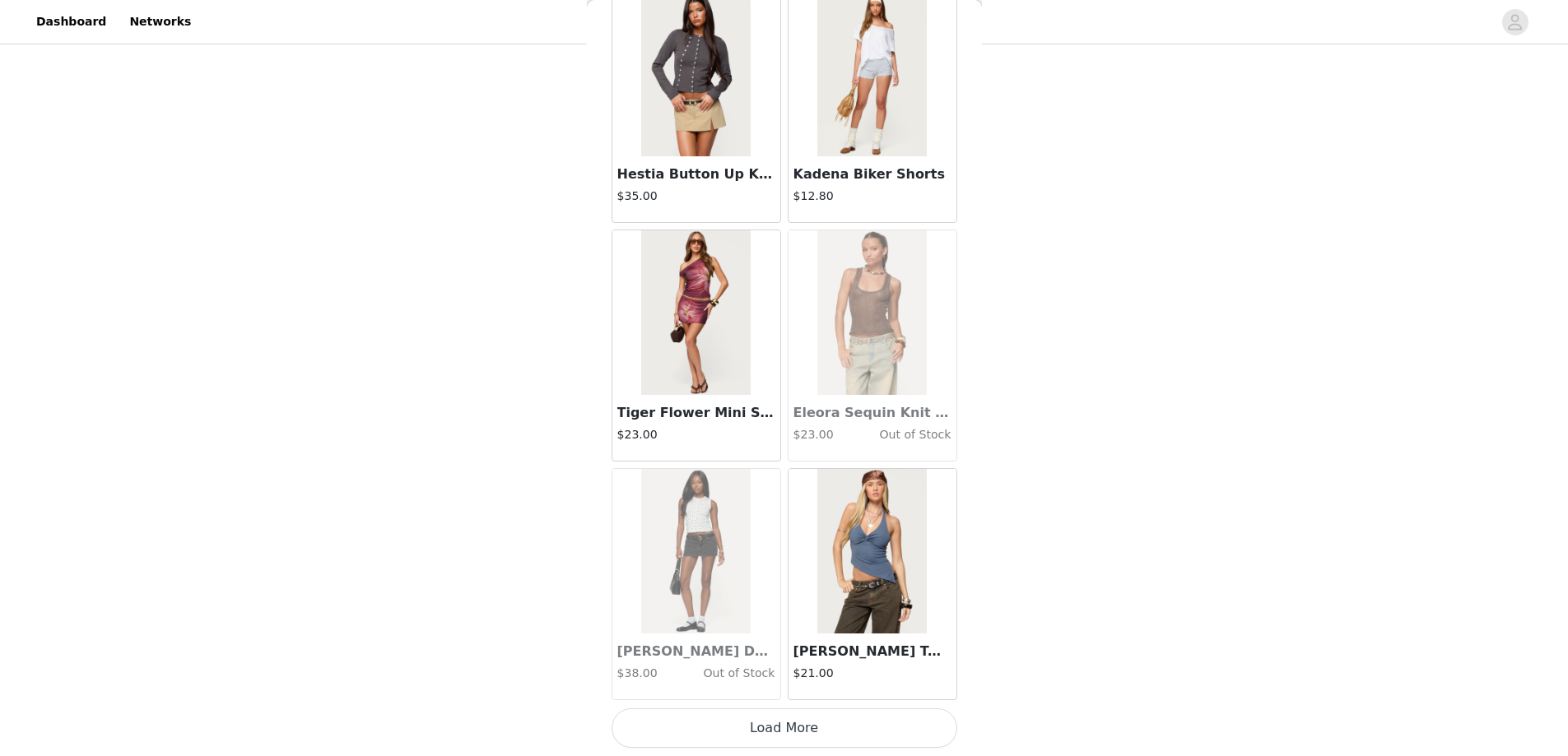
click at [780, 731] on button "Load More" at bounding box center [784, 728] width 346 height 40
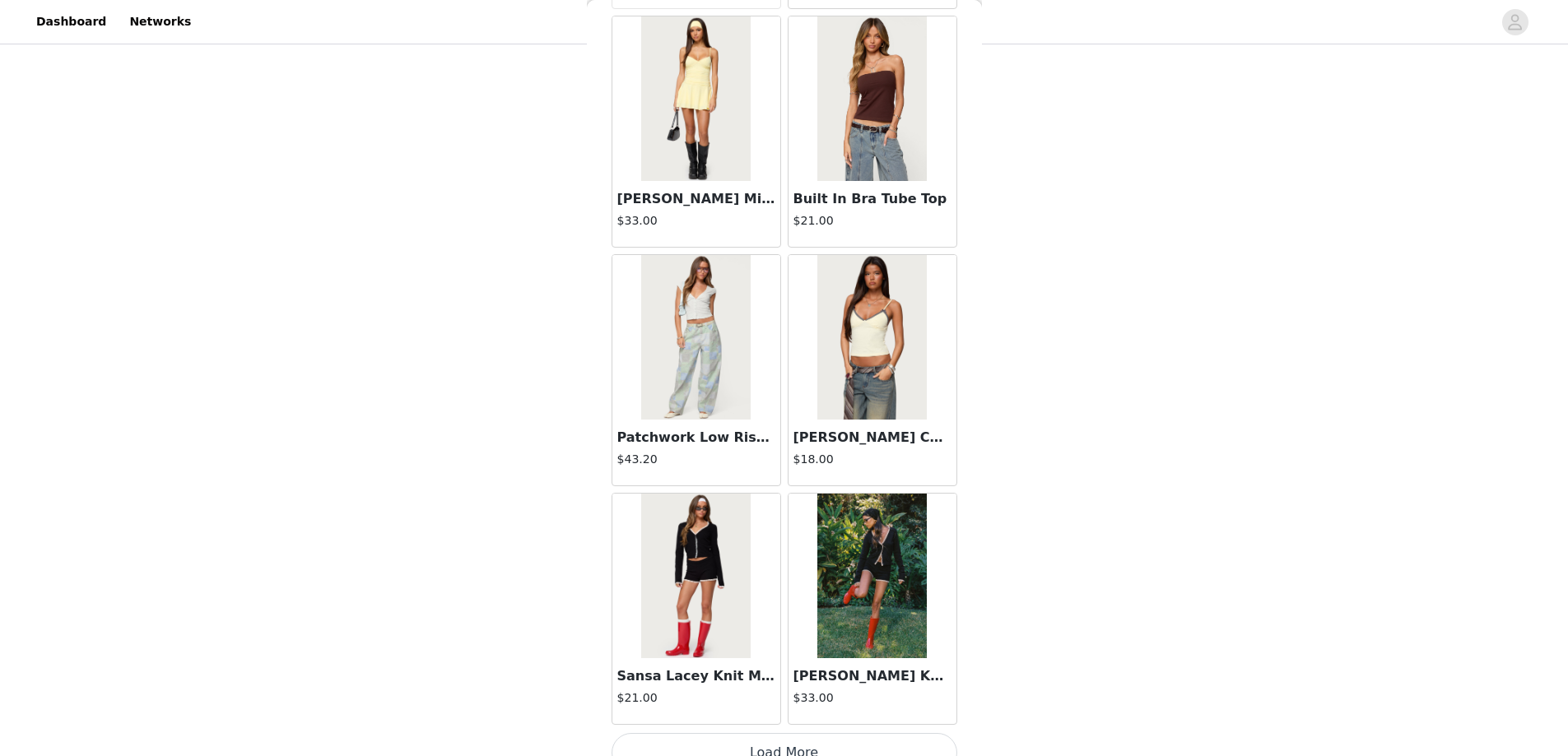
scroll to position [47097, 0]
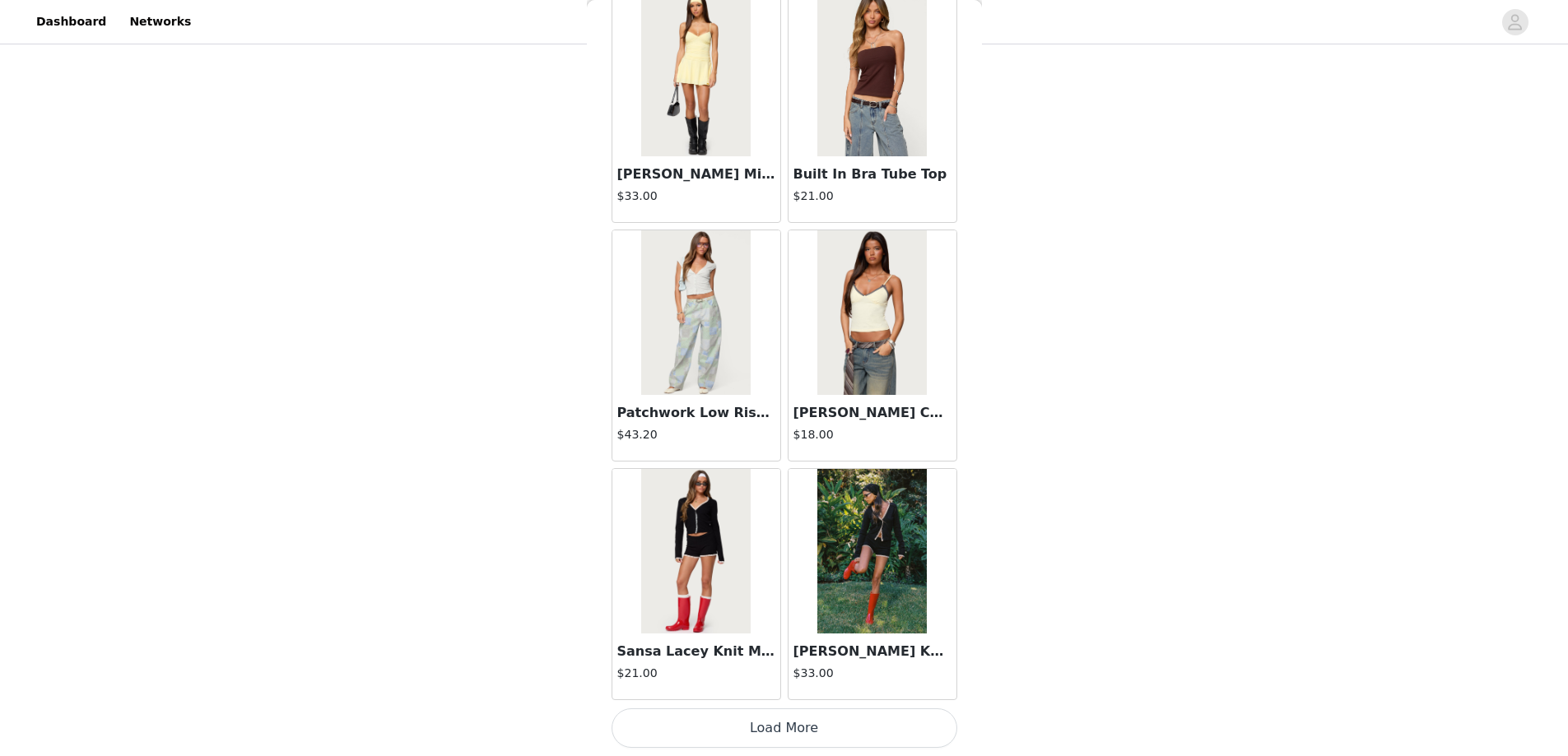
click at [775, 721] on button "Load More" at bounding box center [784, 728] width 346 height 40
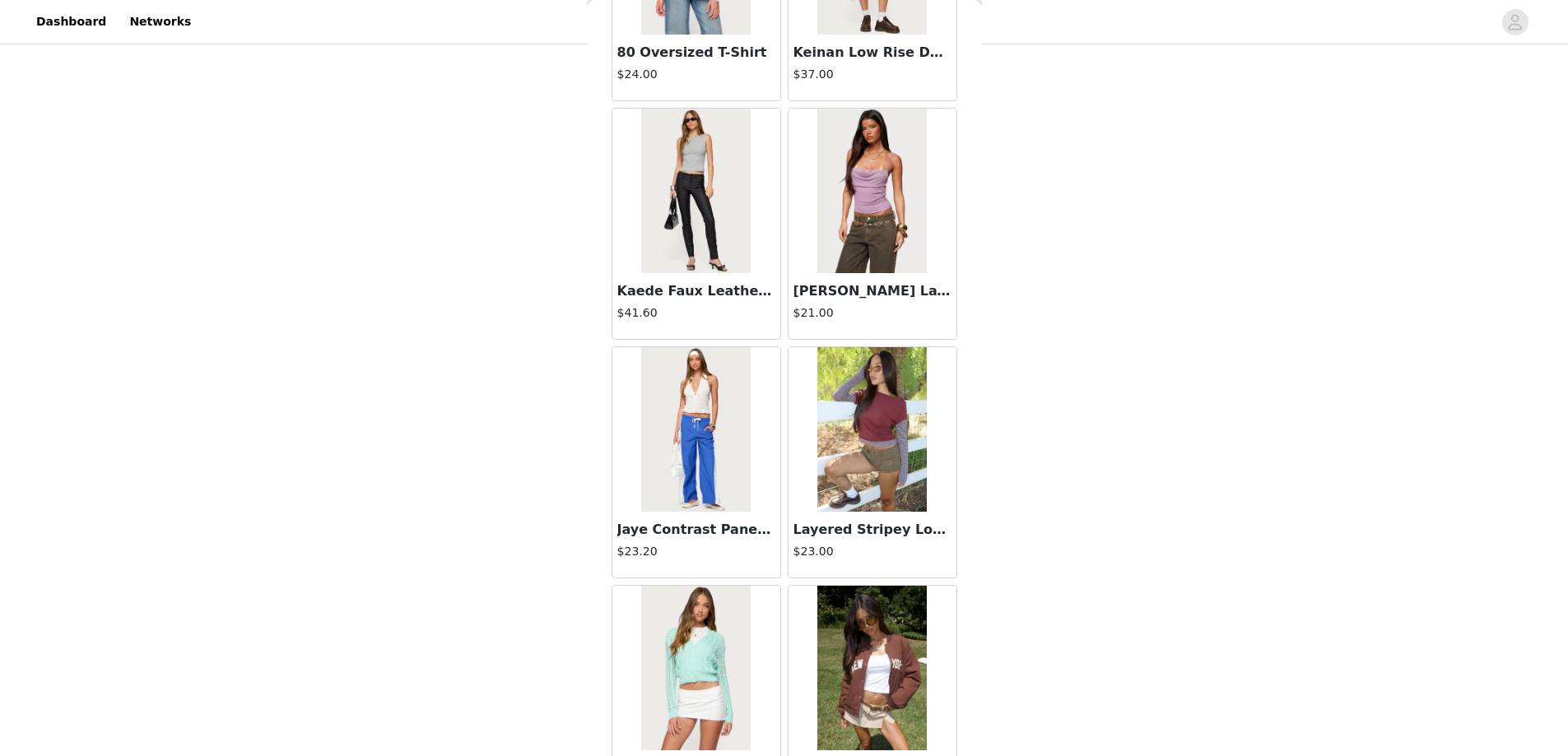
scroll to position [49483, 0]
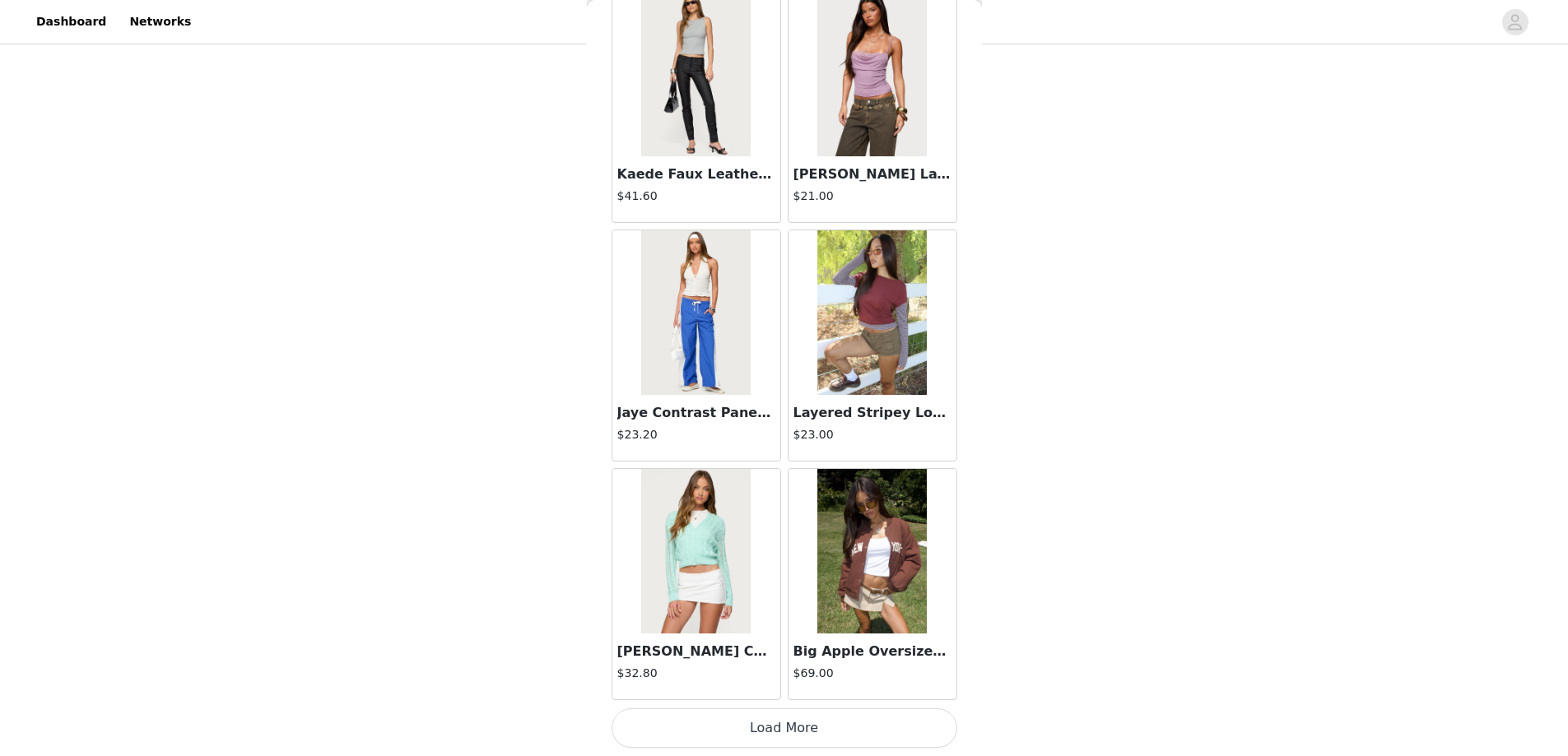
click at [781, 727] on button "Load More" at bounding box center [784, 728] width 346 height 40
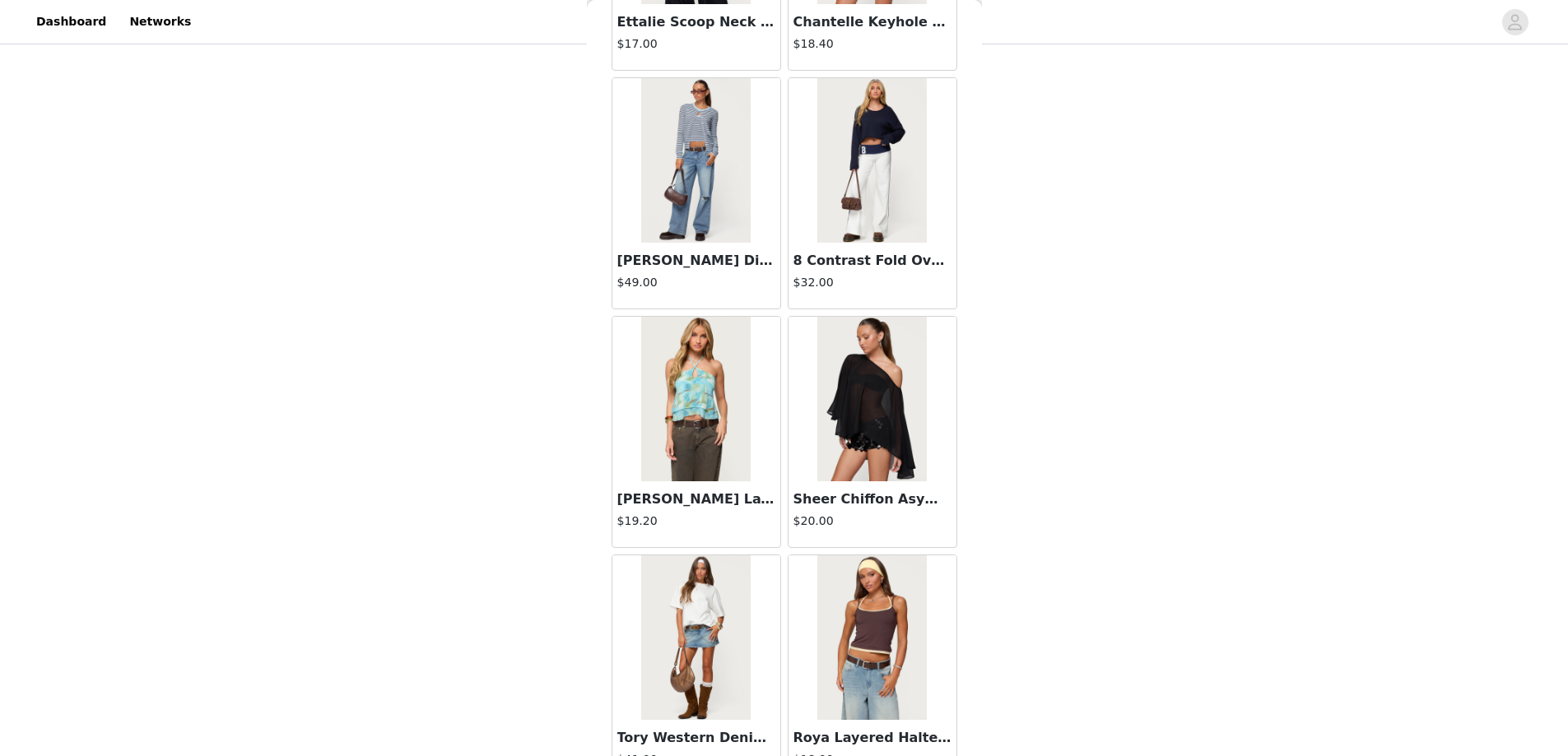
scroll to position [51869, 0]
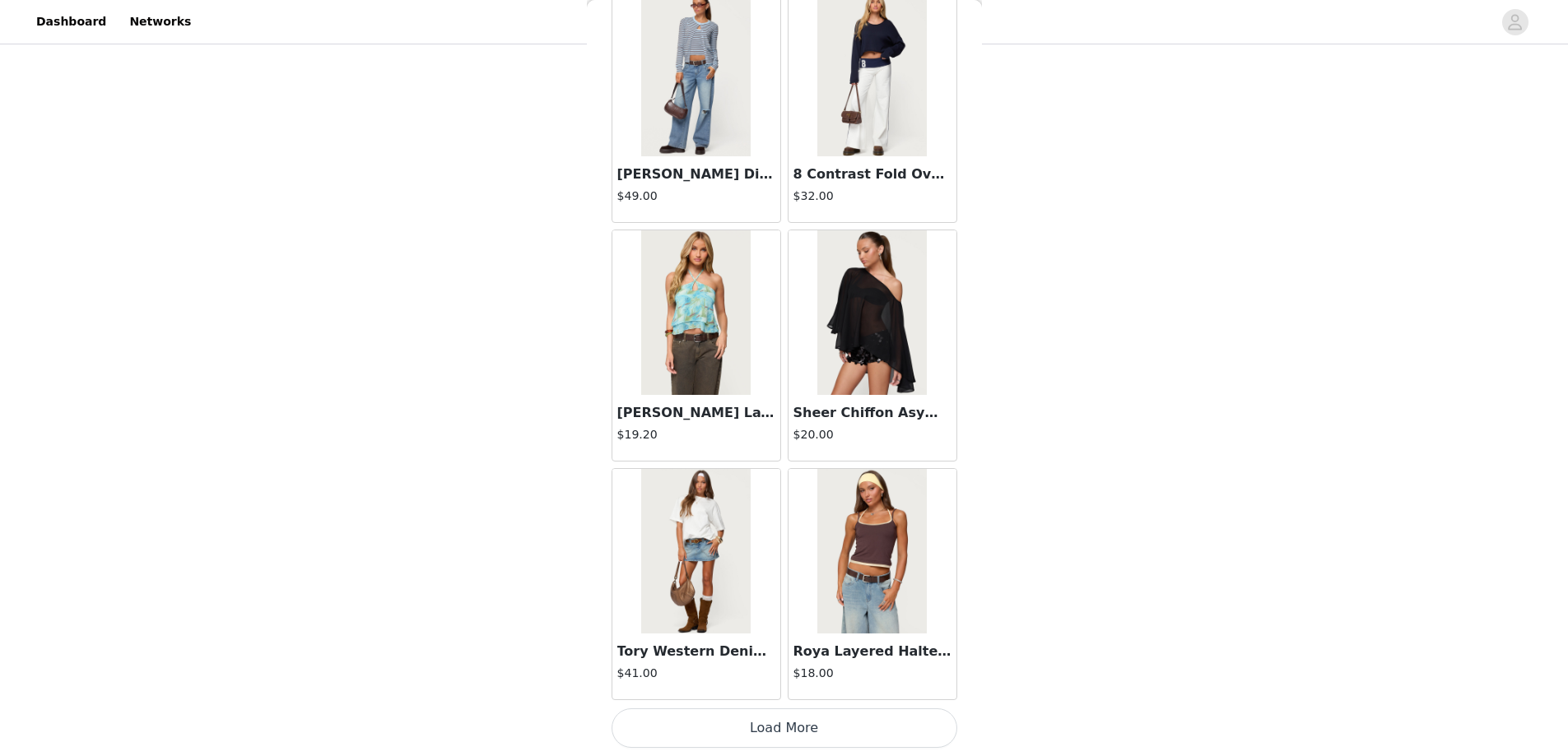
click at [788, 742] on button "Load More" at bounding box center [784, 728] width 346 height 40
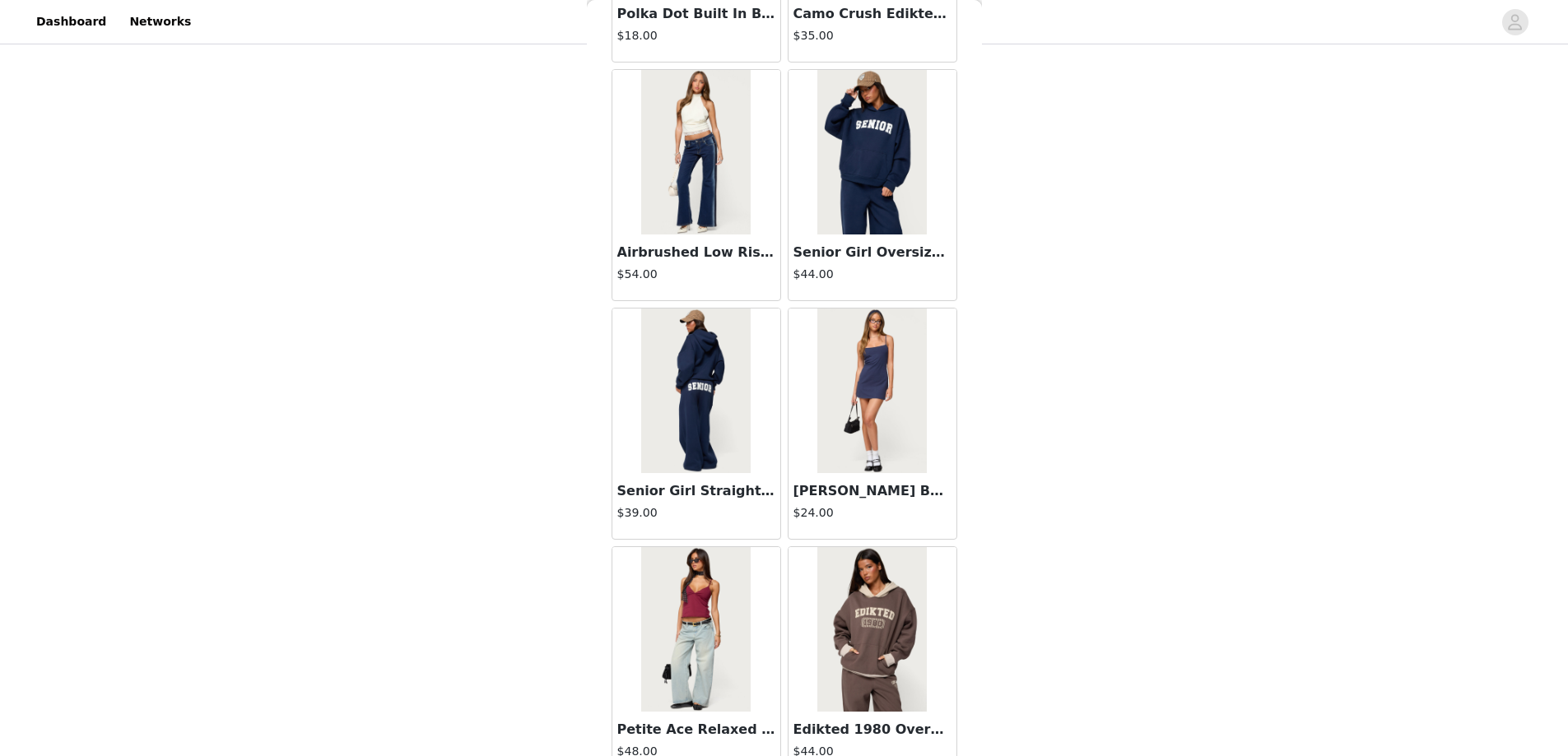
scroll to position [54255, 0]
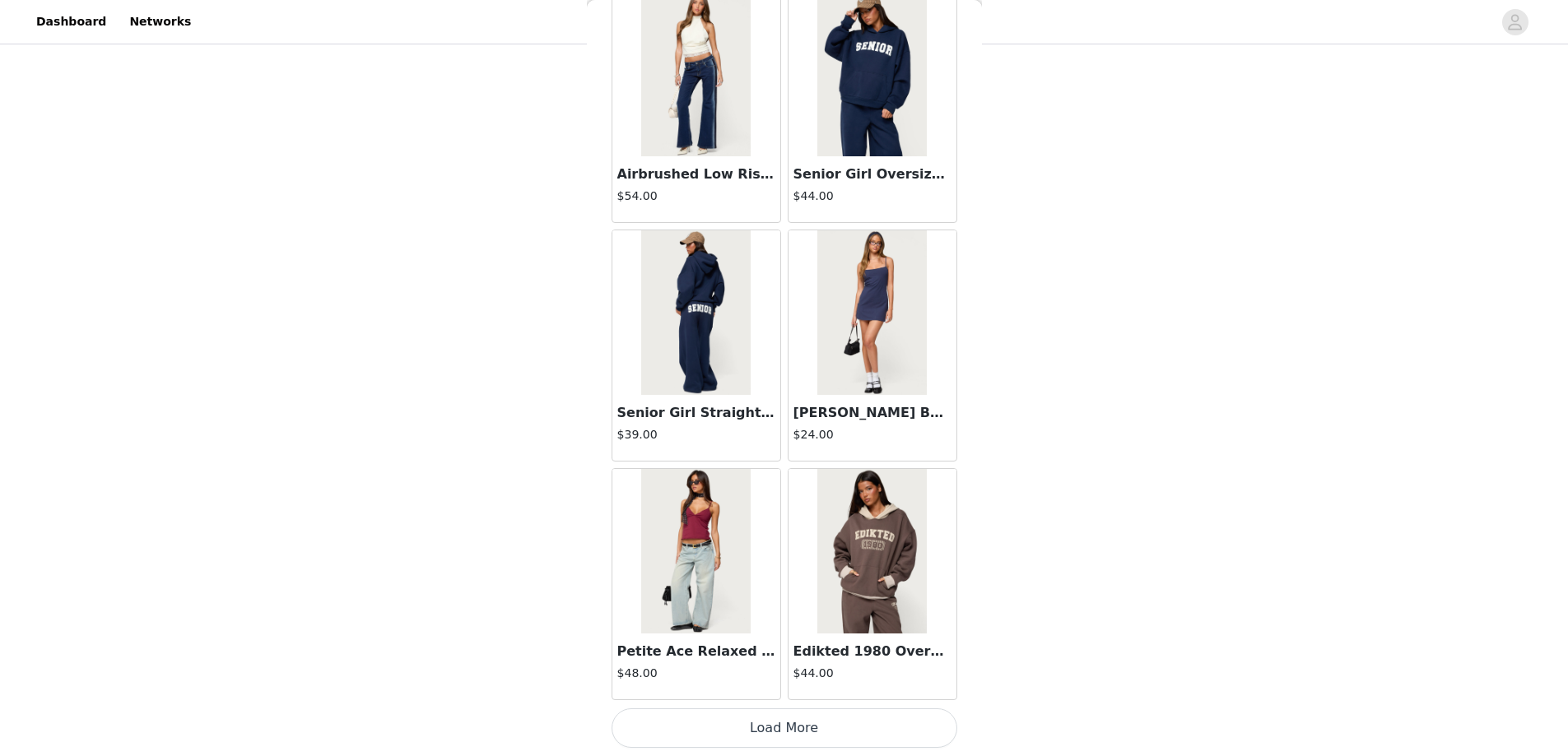
click at [784, 719] on button "Load More" at bounding box center [784, 728] width 346 height 40
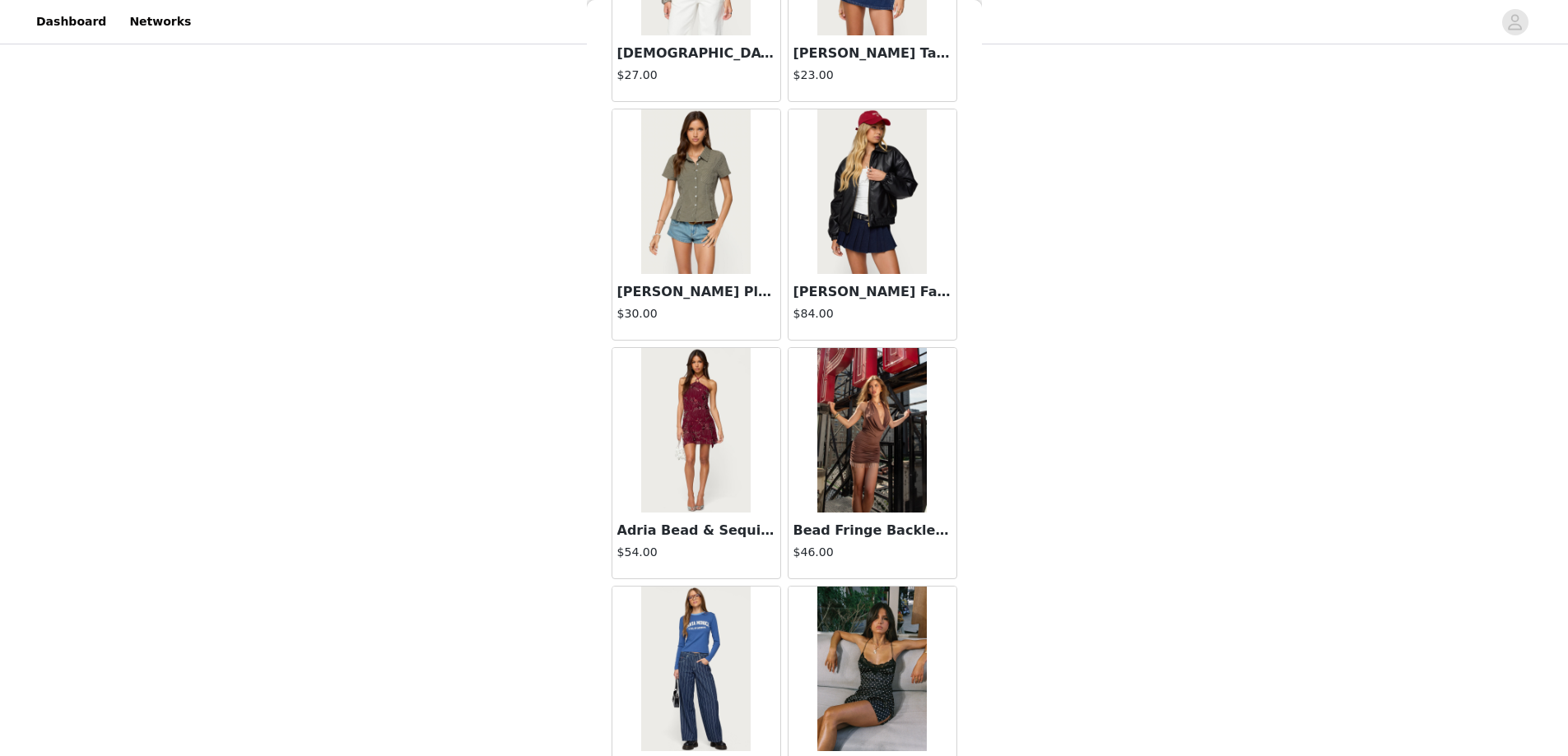
scroll to position [56641, 0]
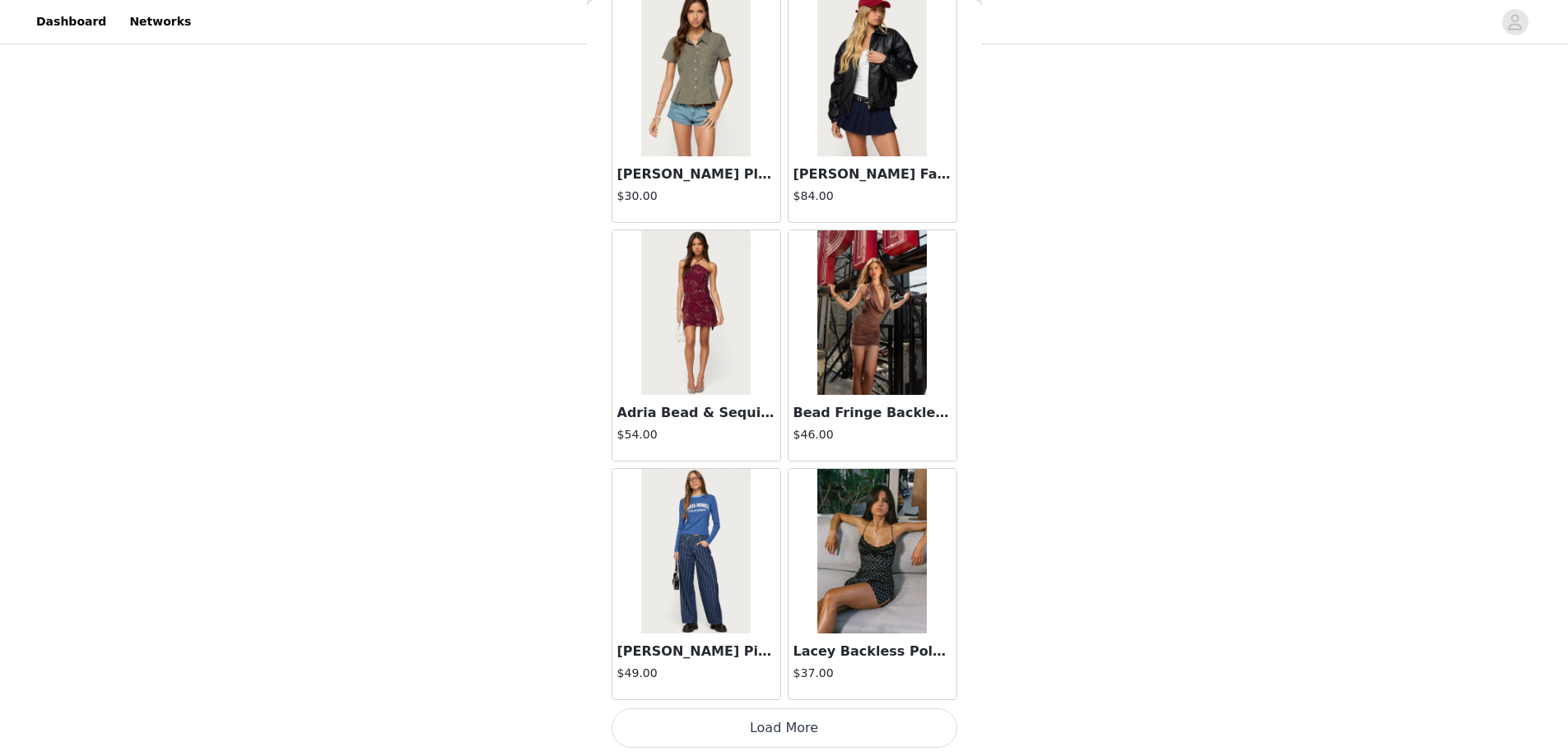
click at [786, 723] on button "Load More" at bounding box center [784, 728] width 346 height 40
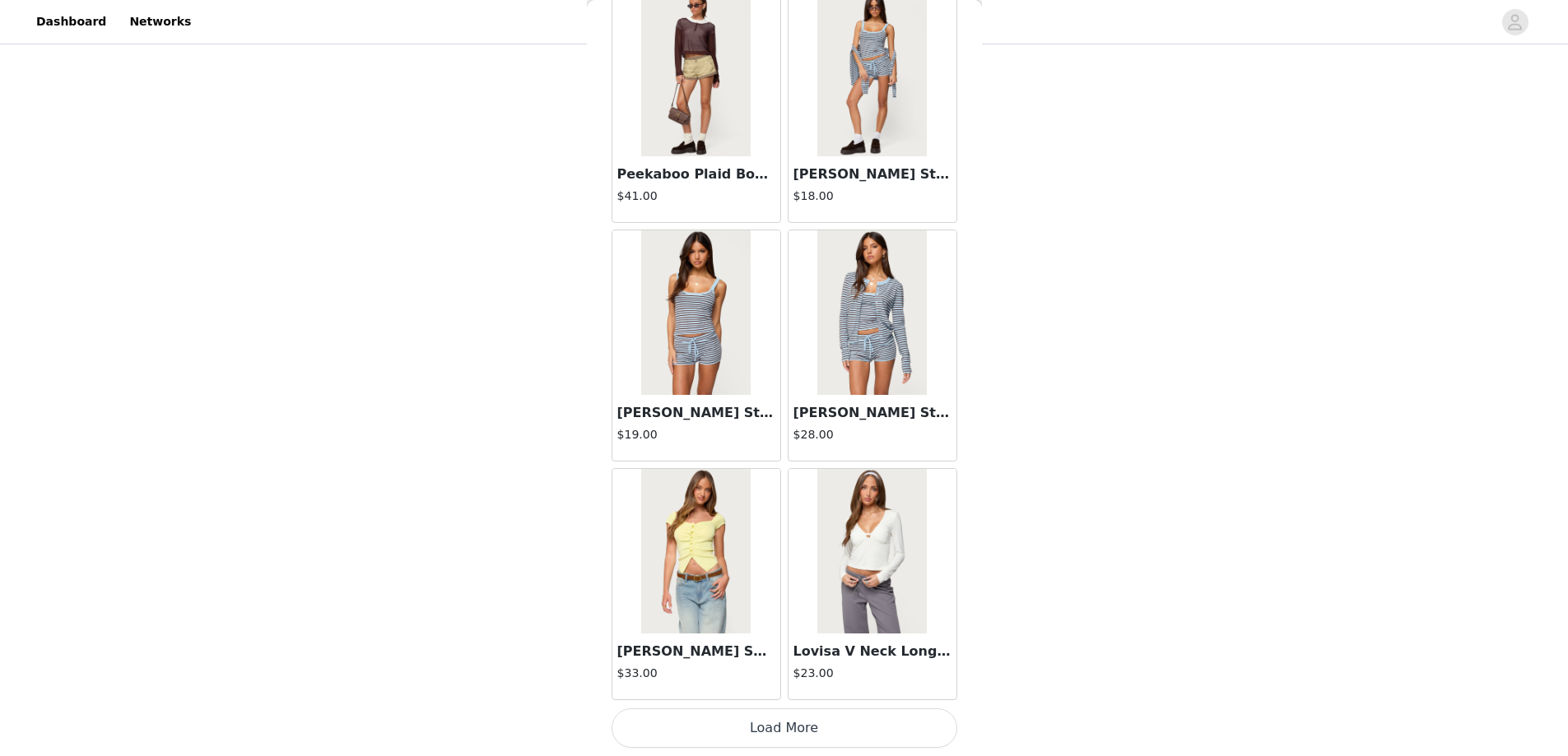
click at [756, 721] on button "Load More" at bounding box center [784, 728] width 346 height 40
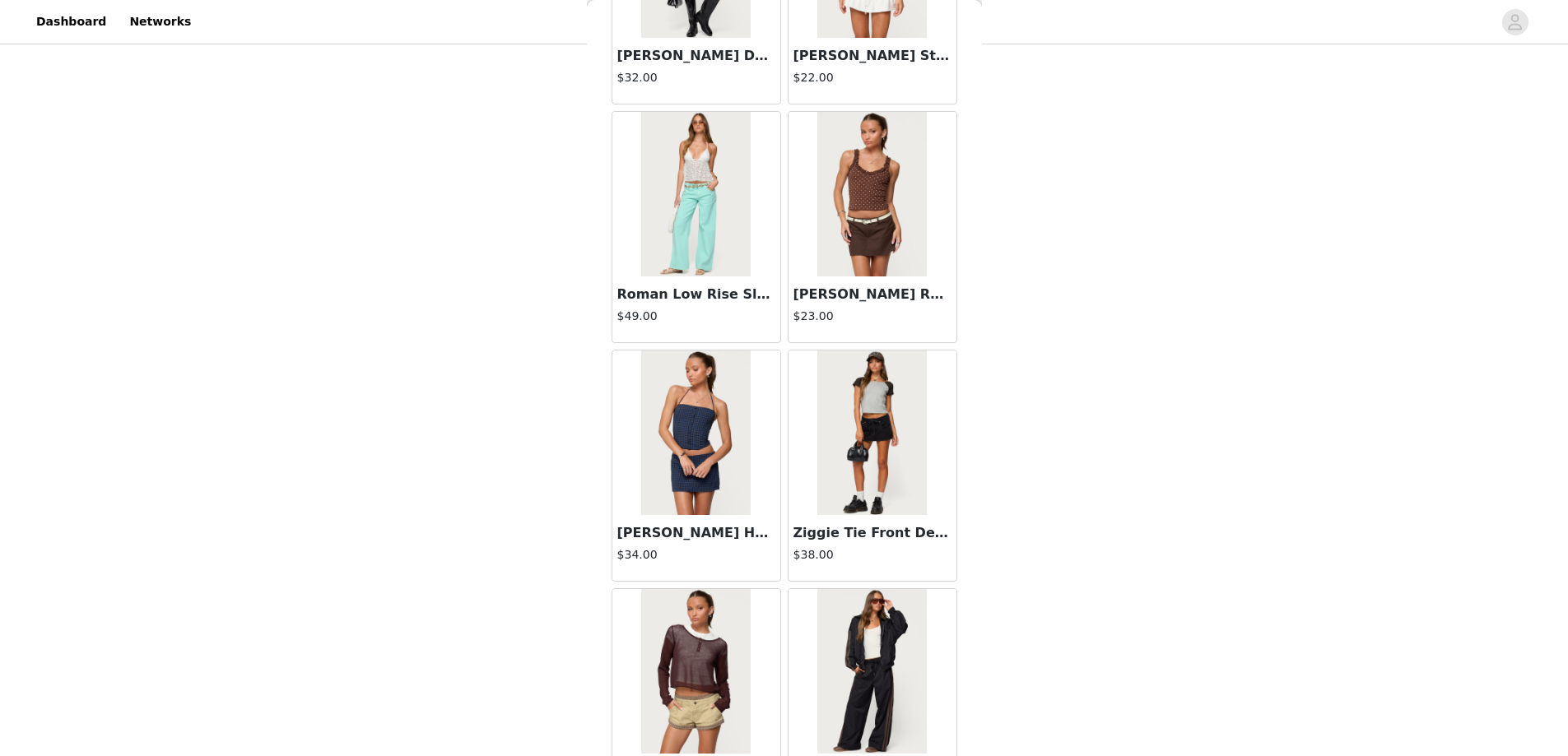
scroll to position [61413, 0]
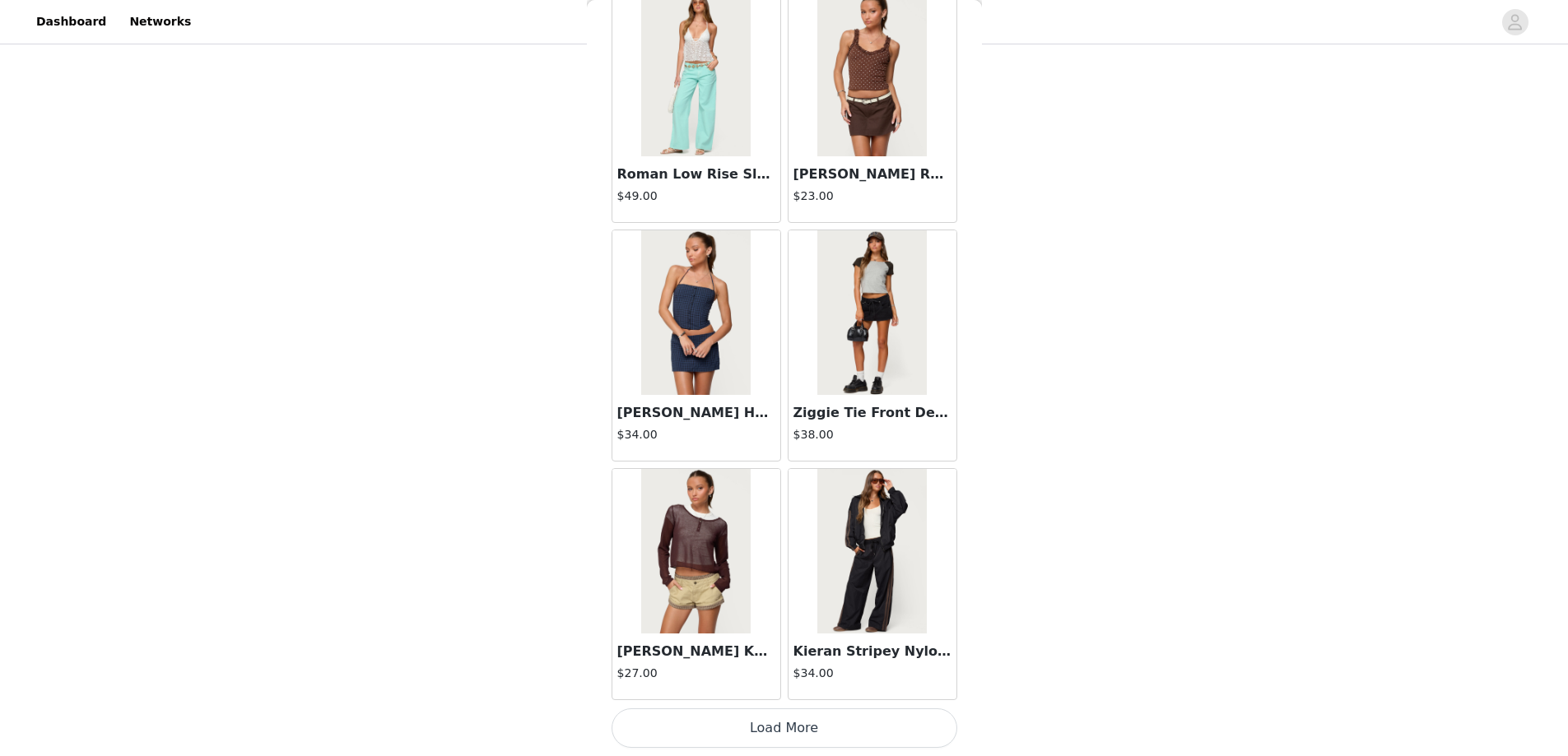
click at [778, 717] on button "Load More" at bounding box center [784, 728] width 346 height 40
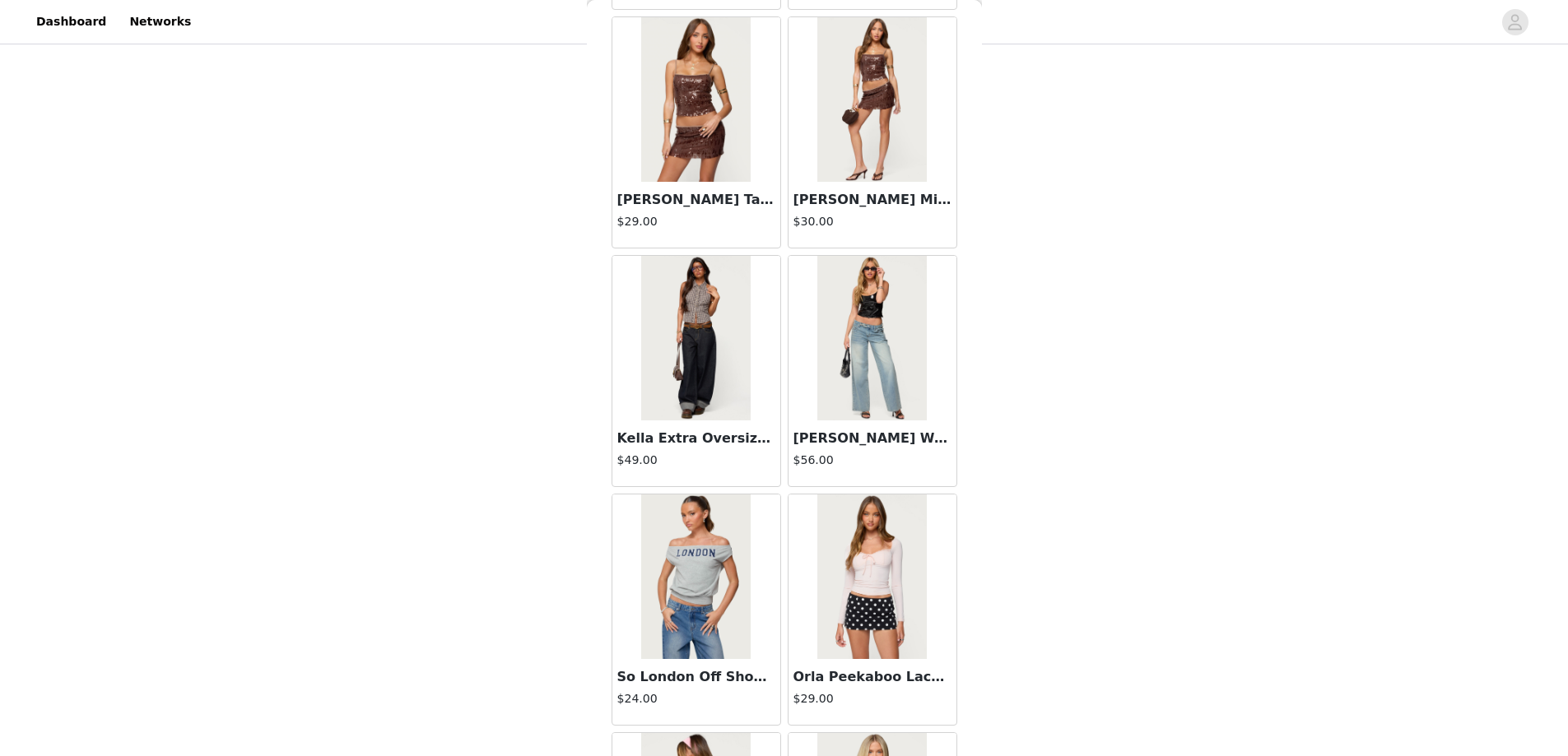
scroll to position [62729, 0]
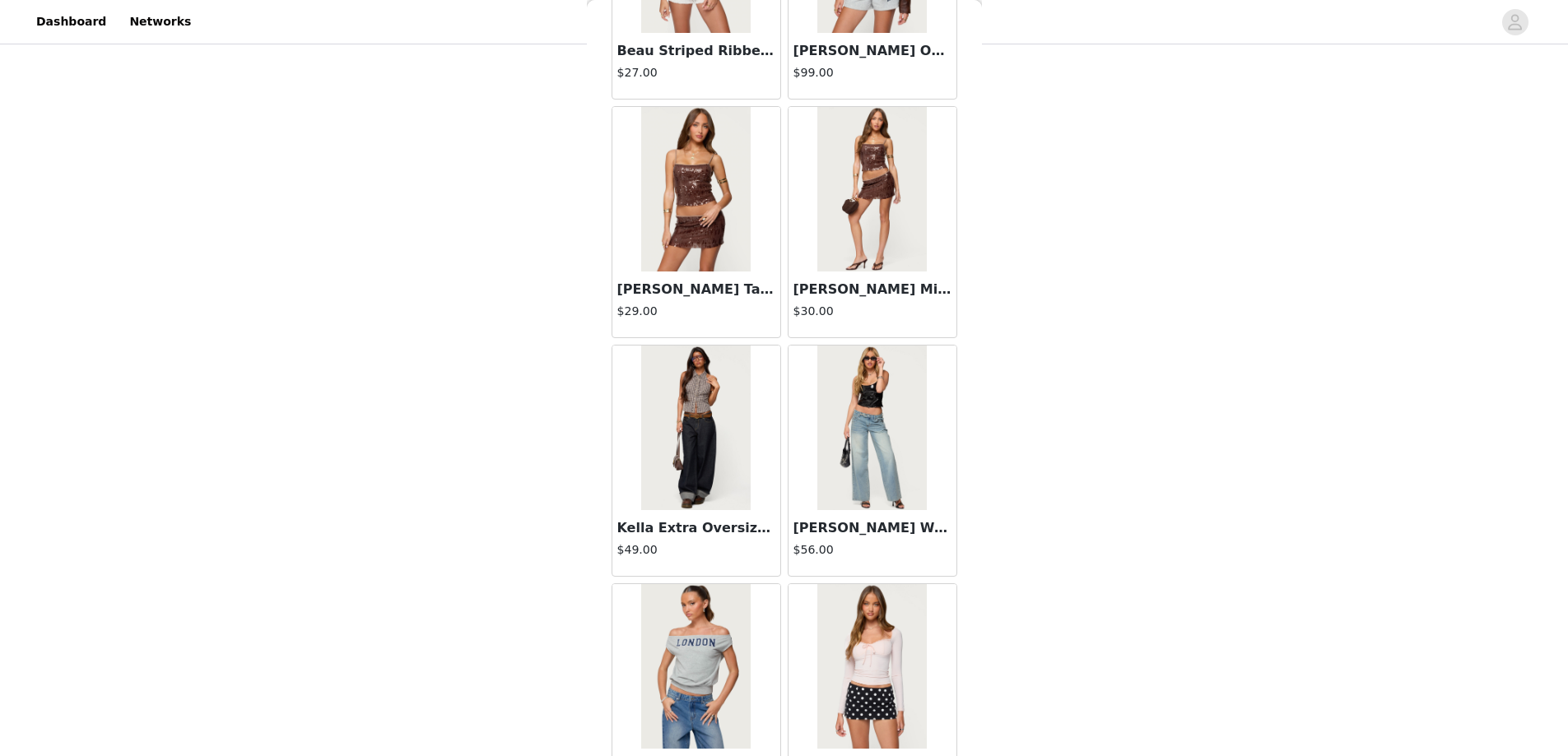
click at [714, 428] on img at bounding box center [695, 428] width 109 height 164
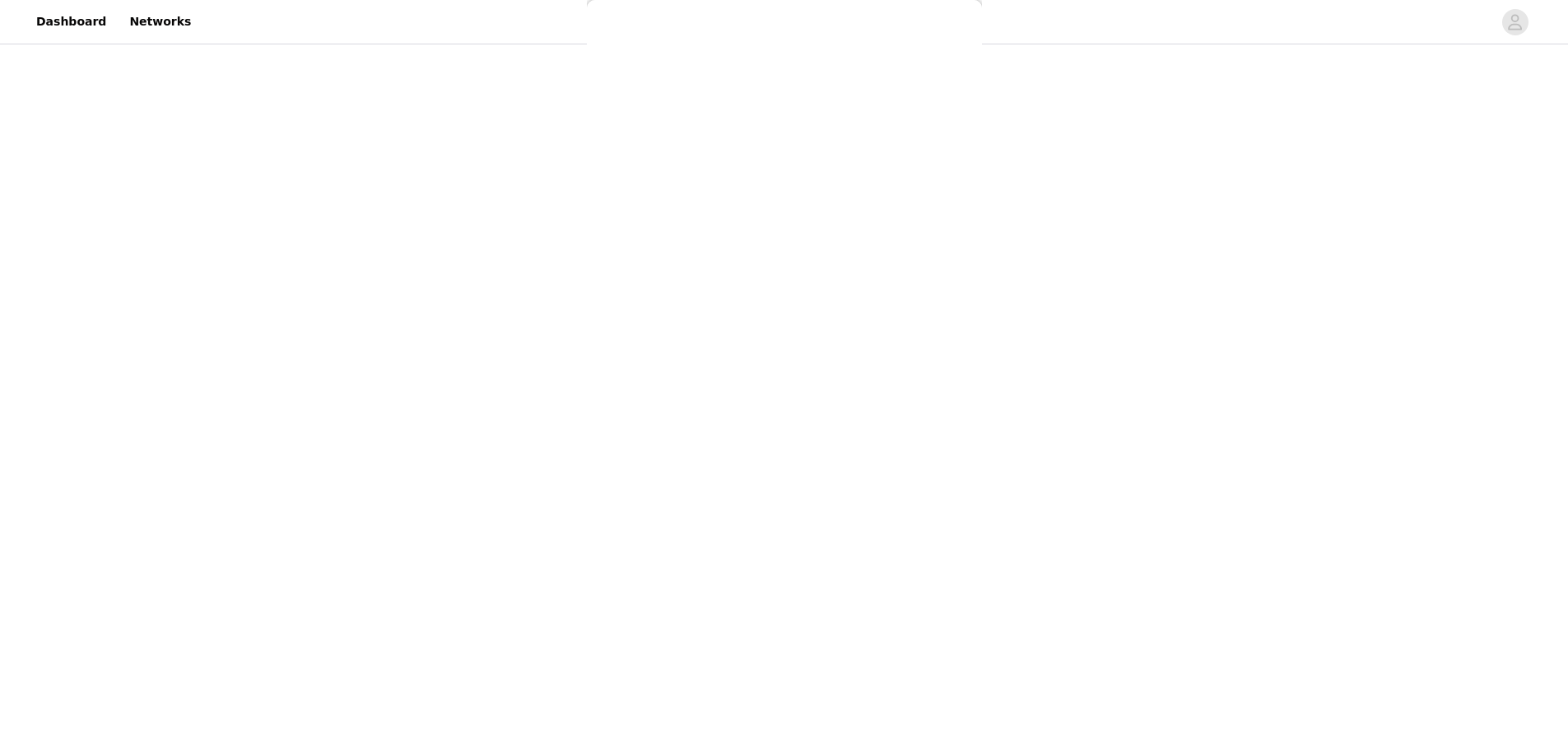
scroll to position [44, 0]
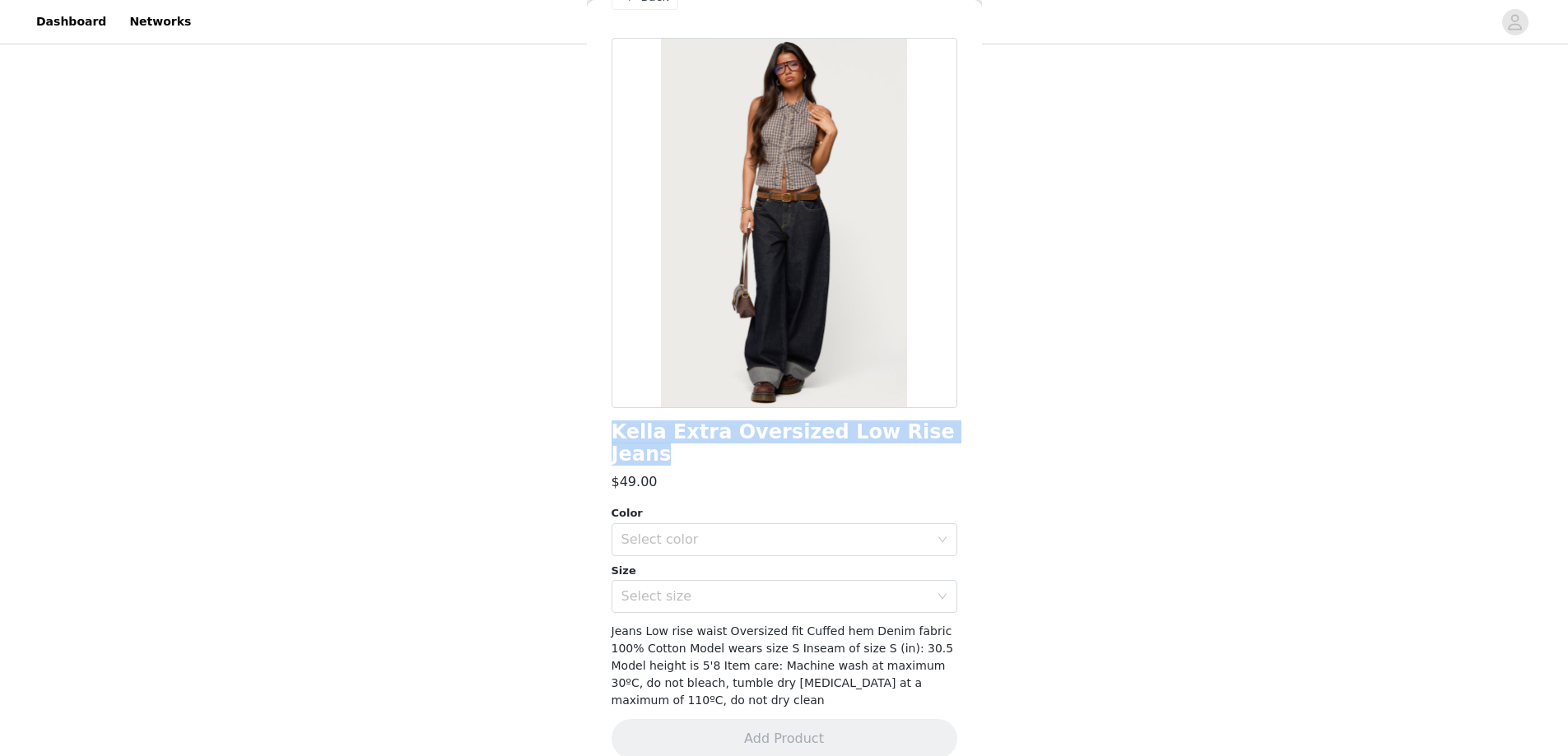
drag, startPoint x: 610, startPoint y: 431, endPoint x: 940, endPoint y: 436, distance: 330.0
click at [940, 436] on div "Back Kella Extra Oversized Low Rise Jeans $49.00 Color Select color Size Select…" at bounding box center [784, 378] width 395 height 756
copy h1 "Kella Extra Oversized Low Rise Jeans"
click at [700, 529] on div "Select color" at bounding box center [779, 539] width 315 height 31
click at [692, 557] on li "INDIGO BLUE RAW WASHED" at bounding box center [778, 553] width 333 height 26
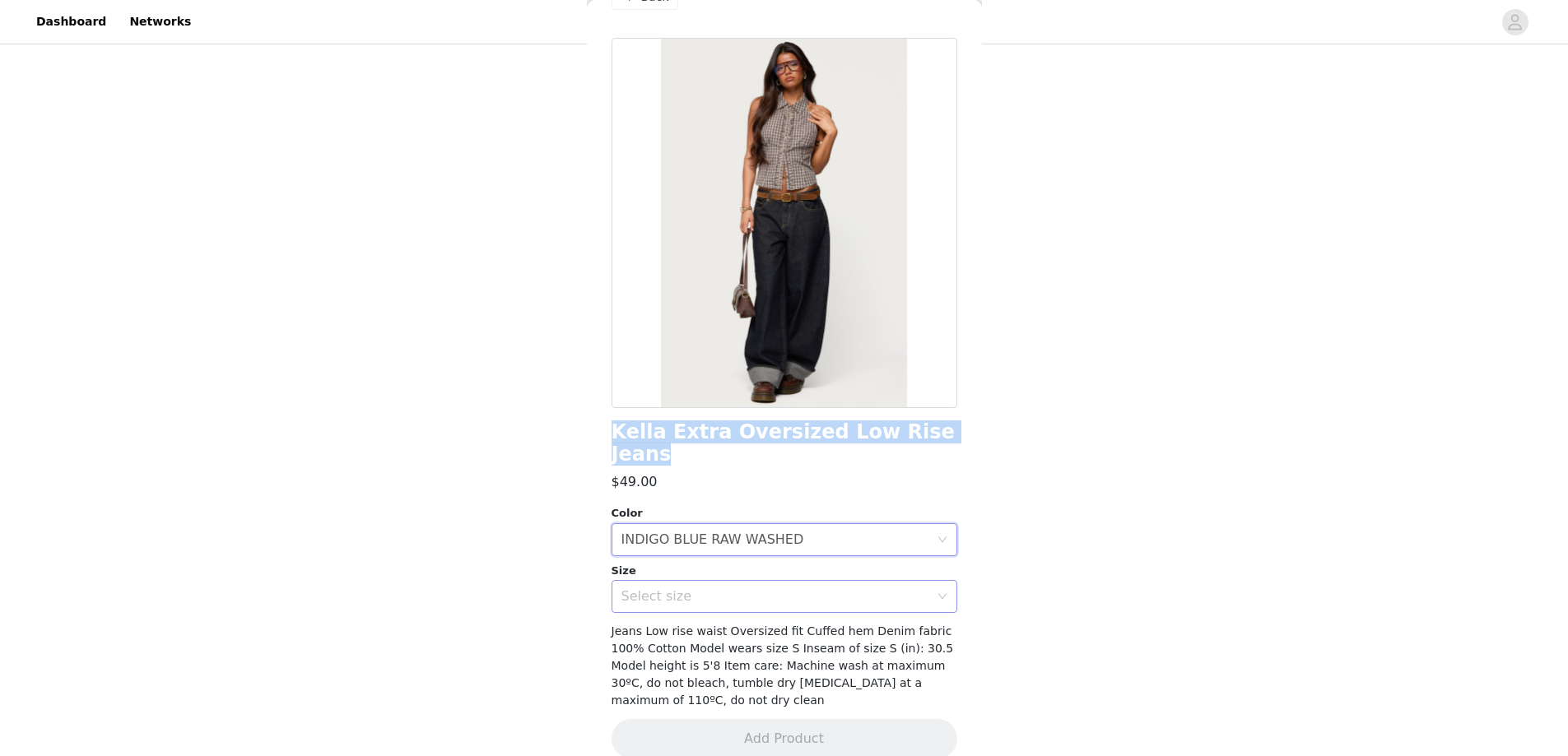
click at [685, 588] on div "Select size" at bounding box center [775, 596] width 308 height 16
click at [708, 588] on div "Select size" at bounding box center [775, 596] width 308 height 16
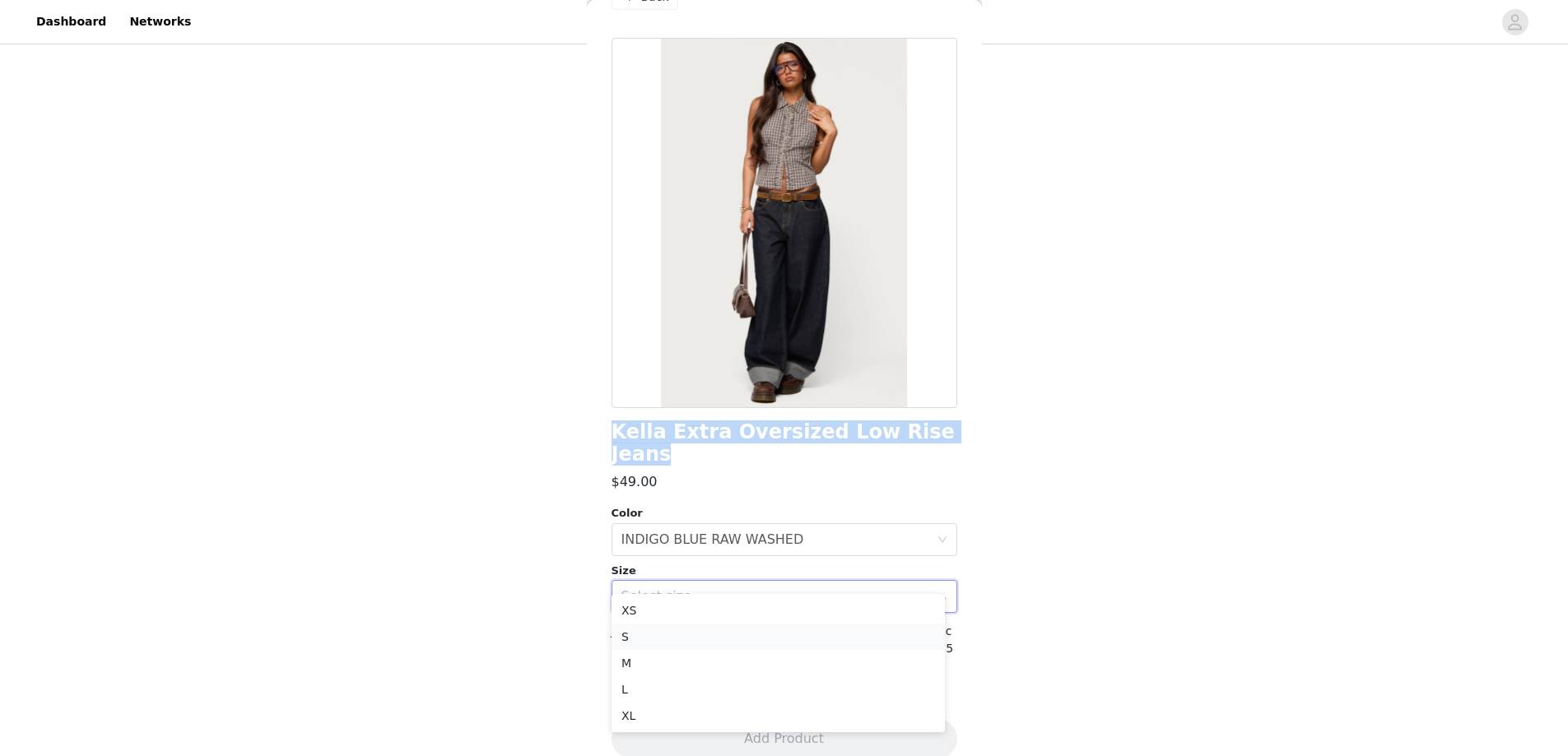
click at [656, 632] on li "S" at bounding box center [778, 636] width 333 height 26
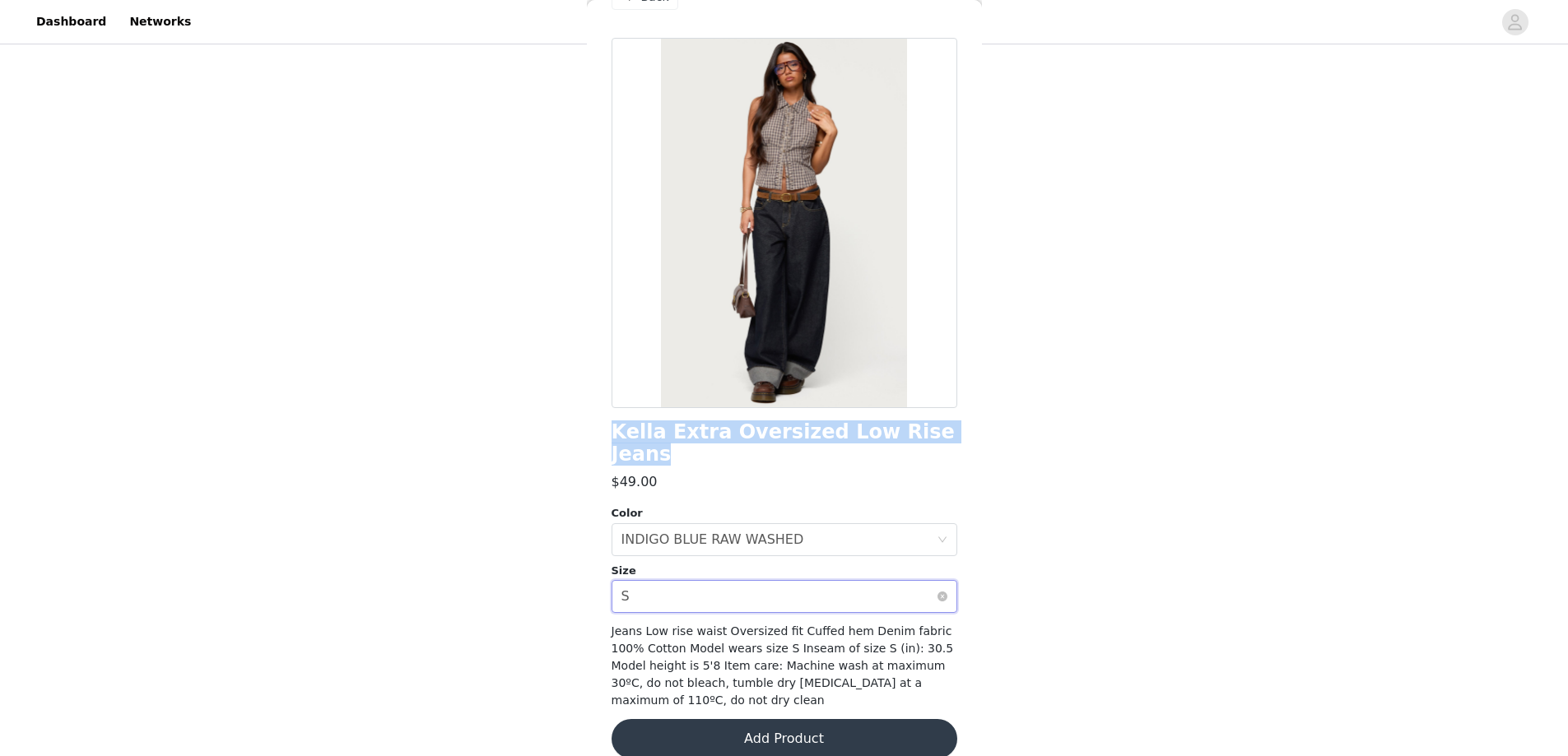
click at [686, 581] on div "Select size S" at bounding box center [779, 596] width 315 height 31
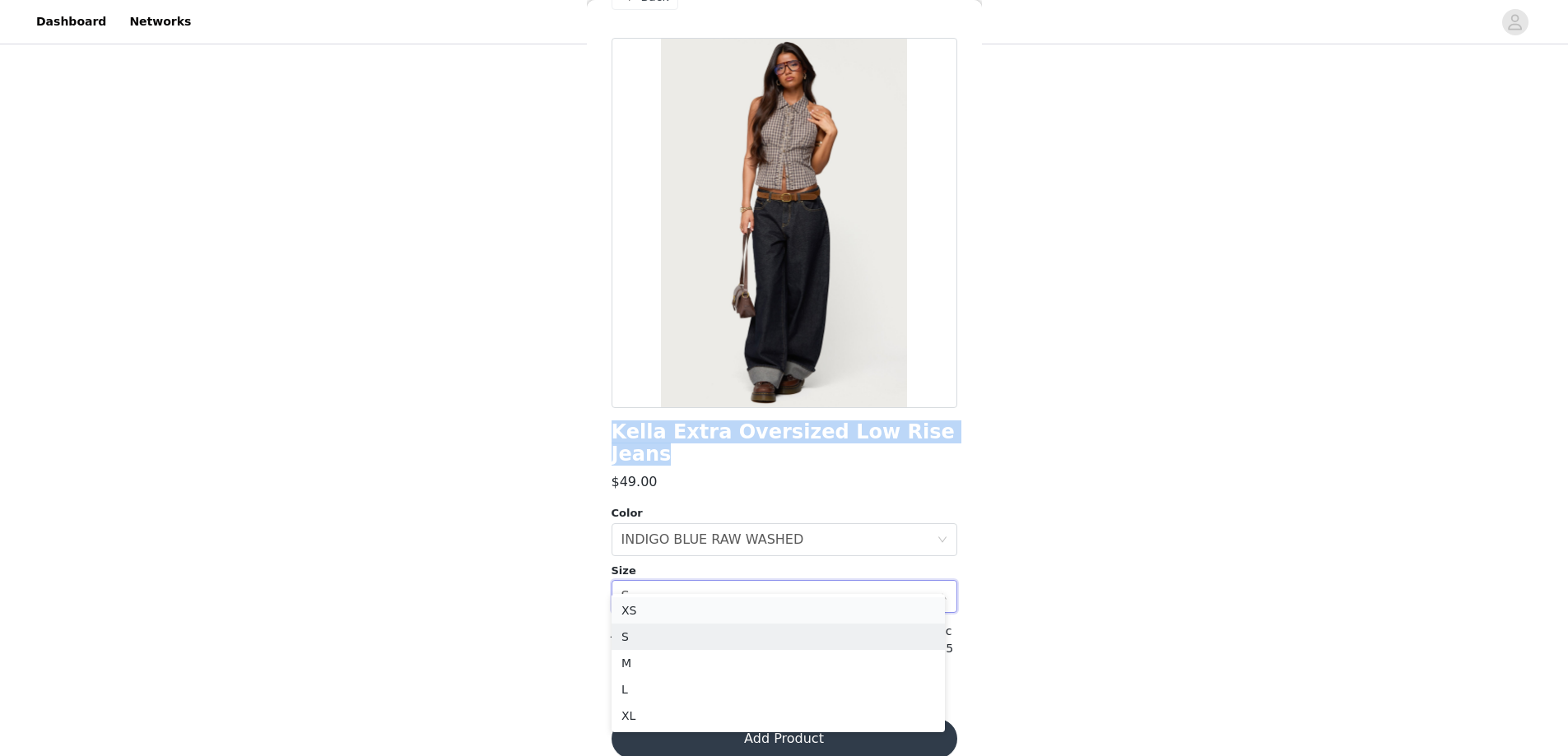
click at [658, 609] on li "XS" at bounding box center [778, 610] width 333 height 26
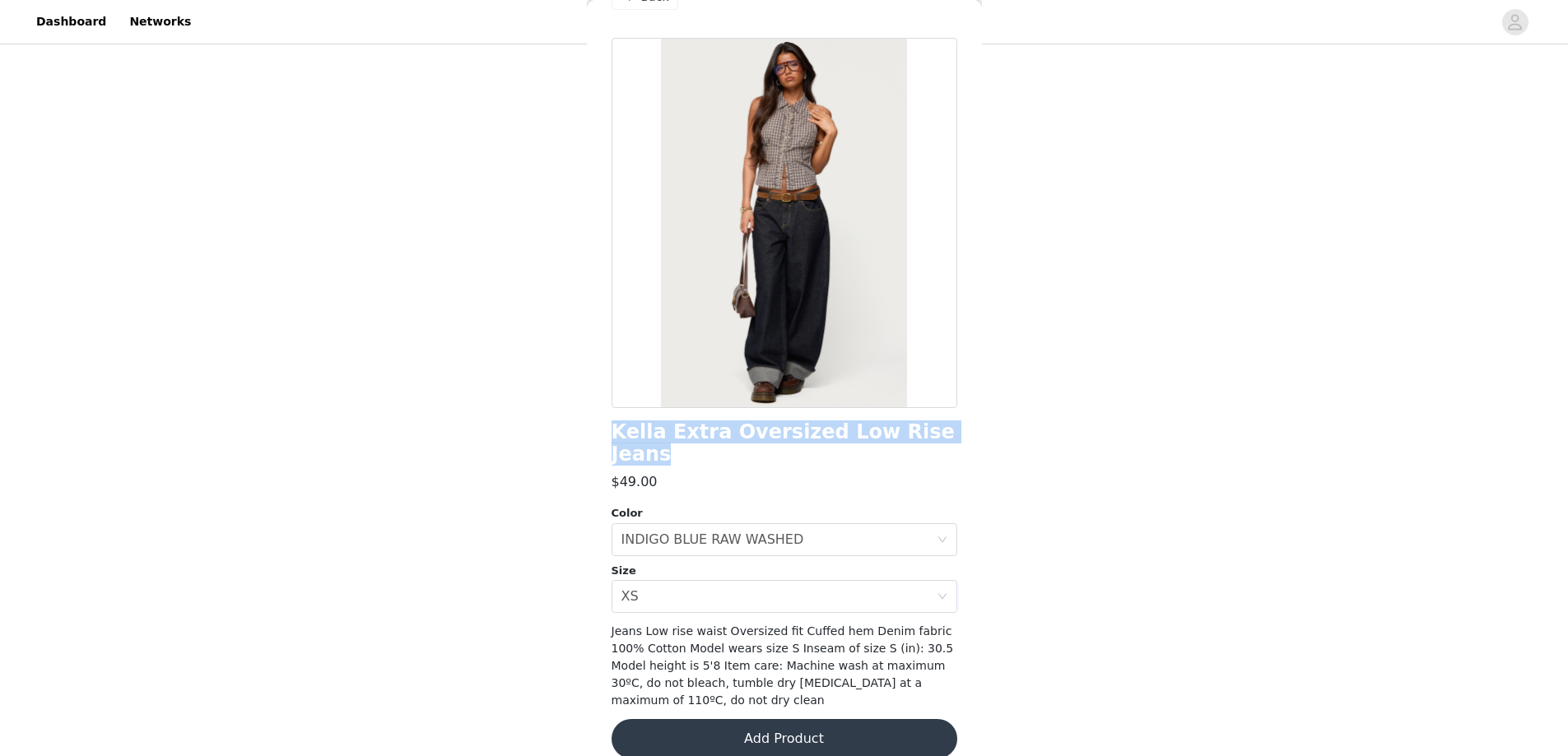
click at [708, 731] on button "Add Product" at bounding box center [784, 738] width 346 height 40
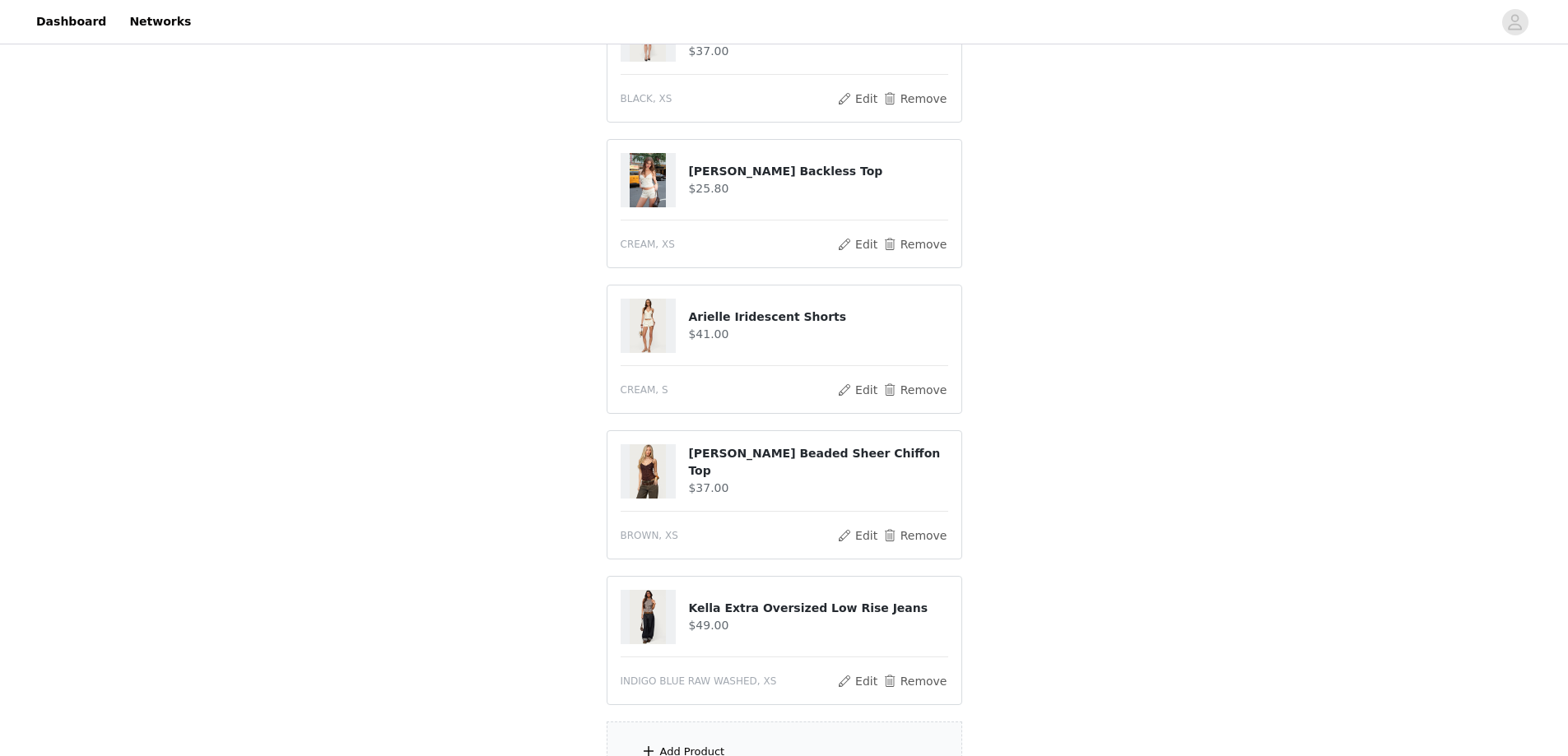
scroll to position [366, 0]
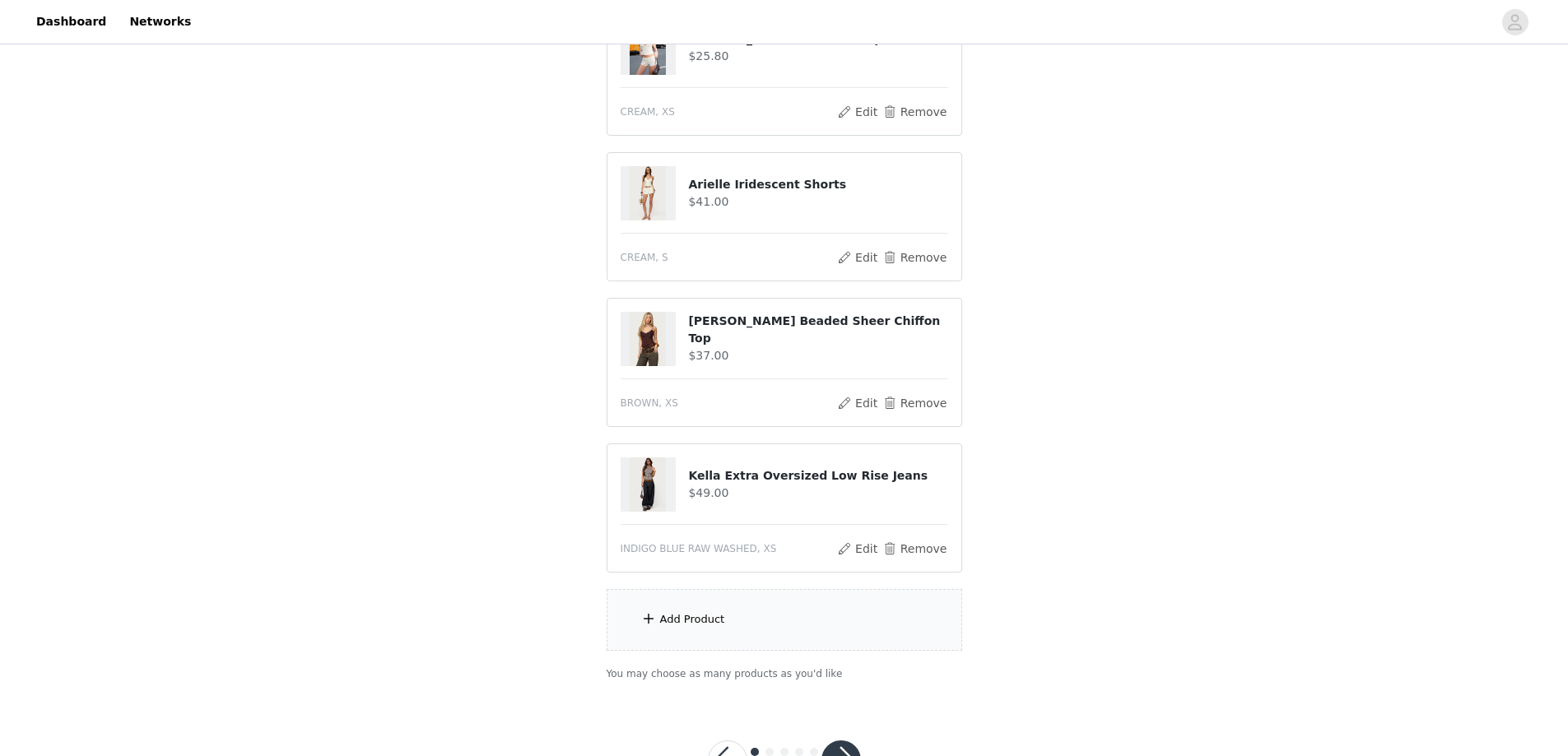
click at [684, 613] on div "Add Product" at bounding box center [693, 619] width 65 height 16
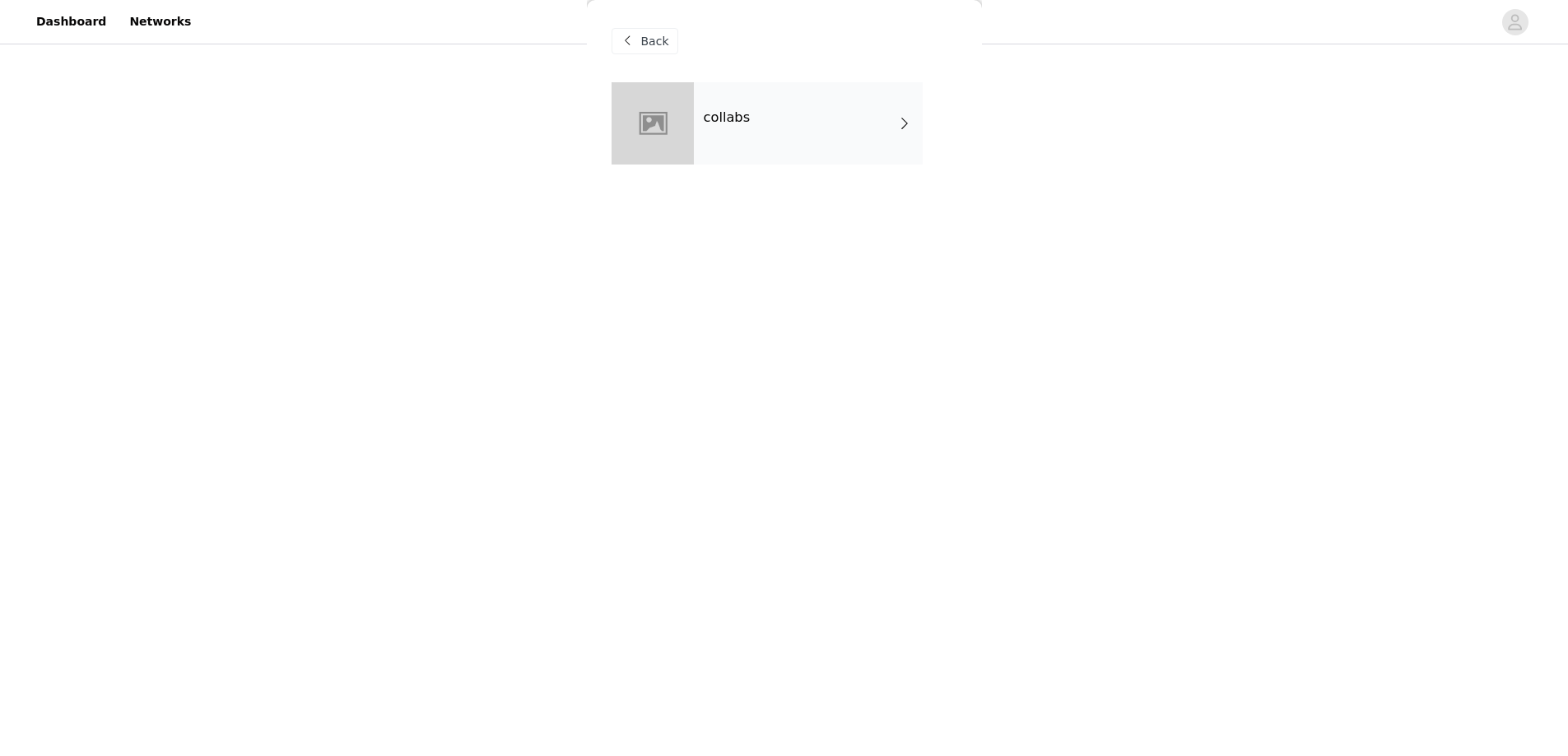
click at [748, 127] on div "collabs" at bounding box center [808, 123] width 229 height 82
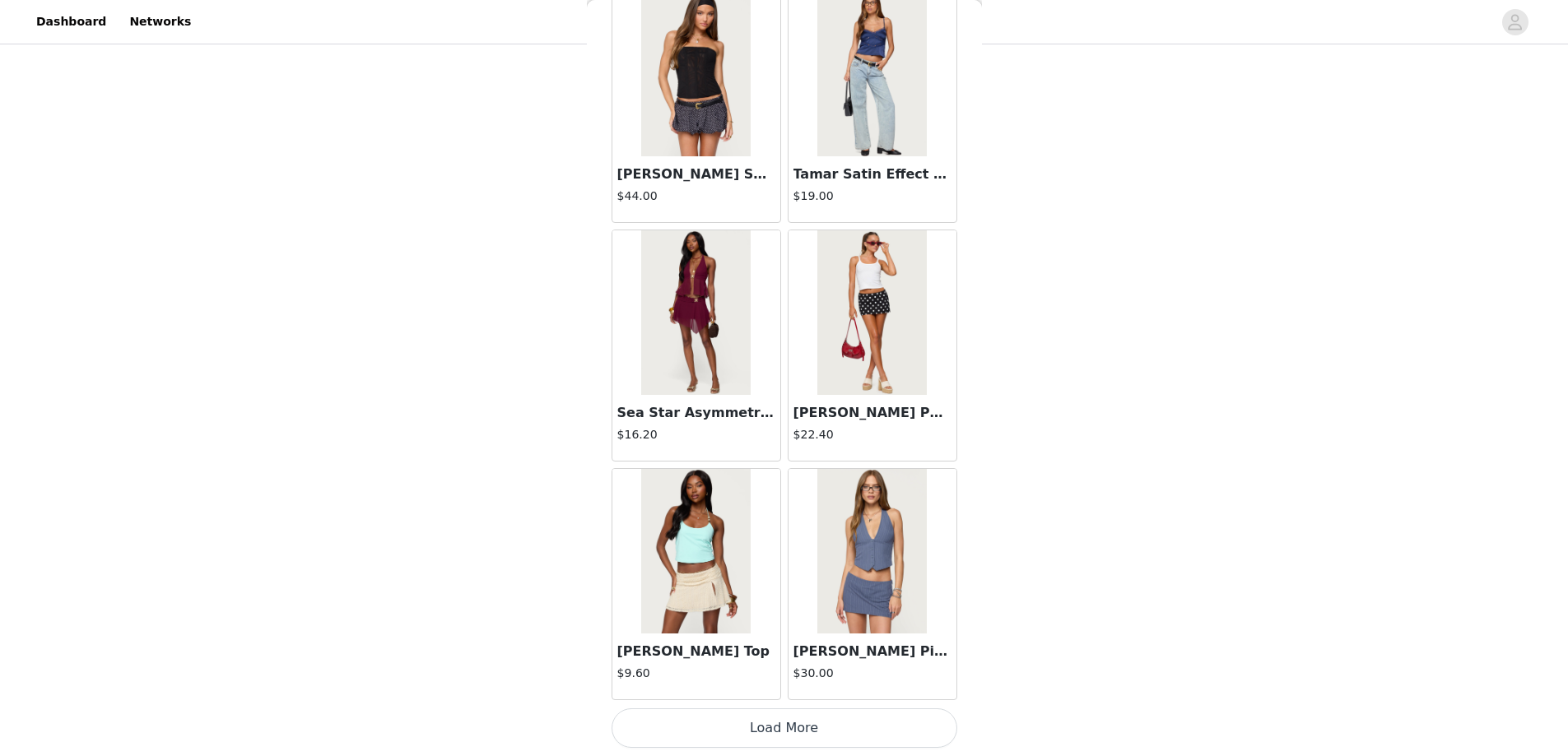
click at [779, 718] on button "Load More" at bounding box center [784, 728] width 346 height 40
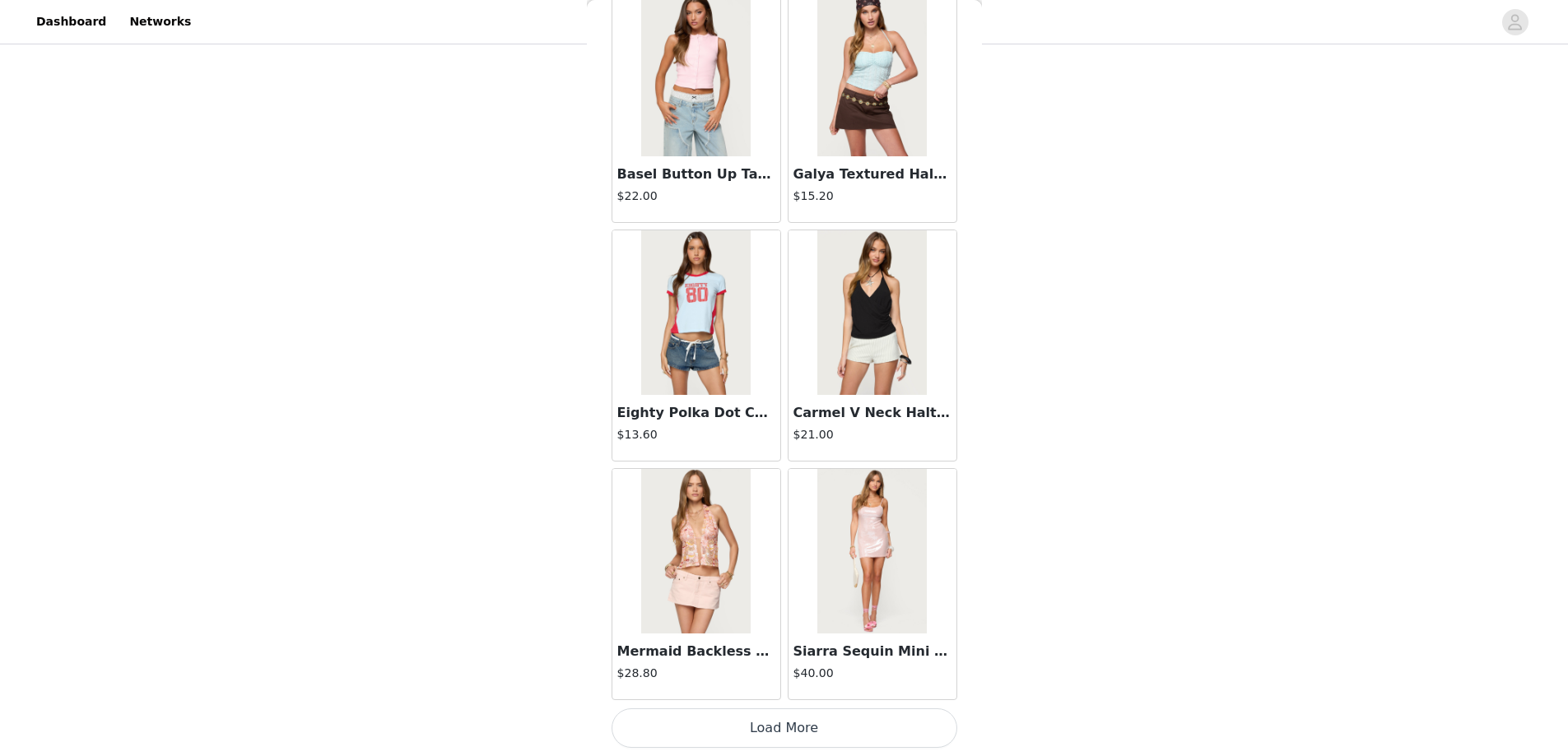
scroll to position [430, 0]
click at [775, 729] on button "Load More" at bounding box center [784, 728] width 346 height 40
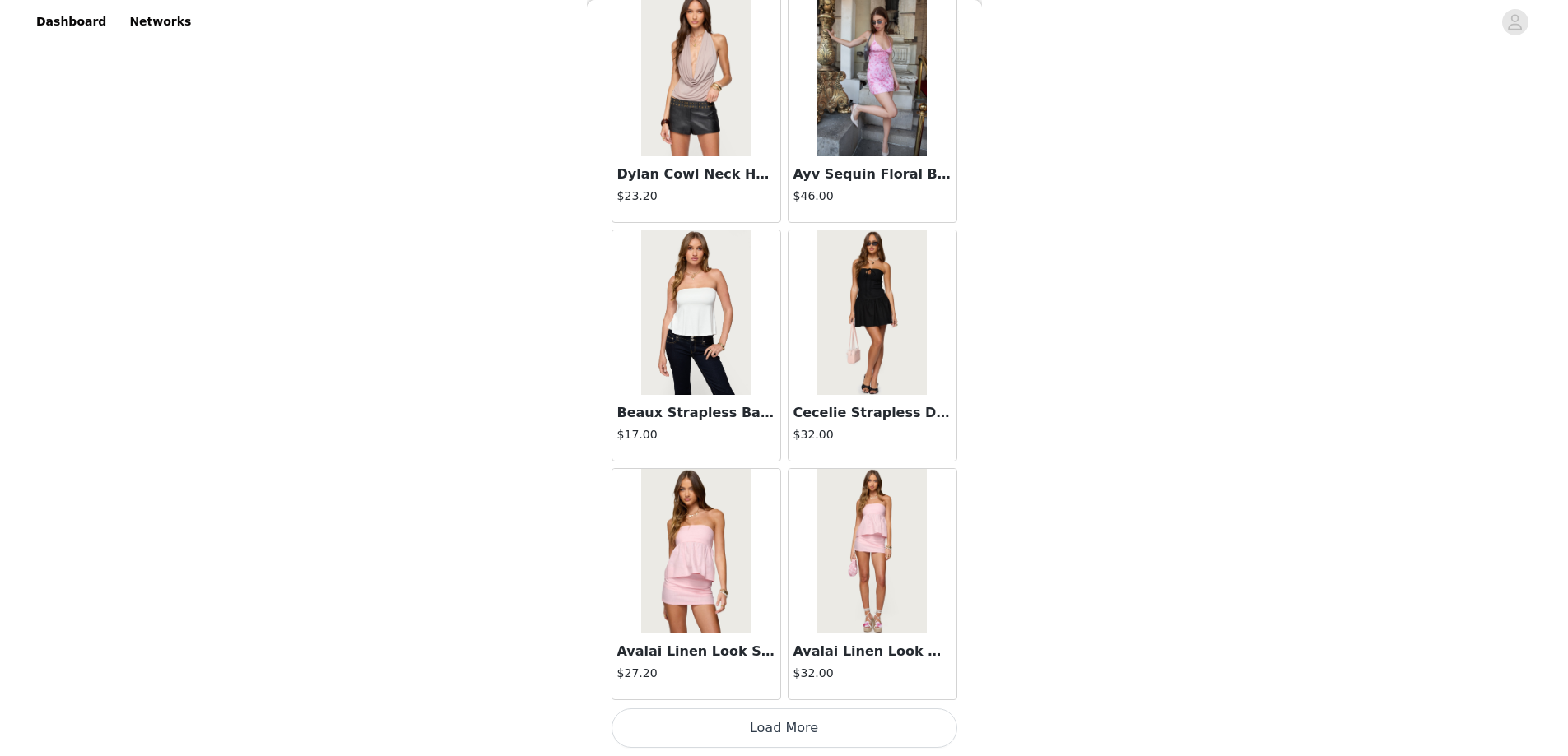
click at [785, 721] on button "Load More" at bounding box center [784, 728] width 346 height 40
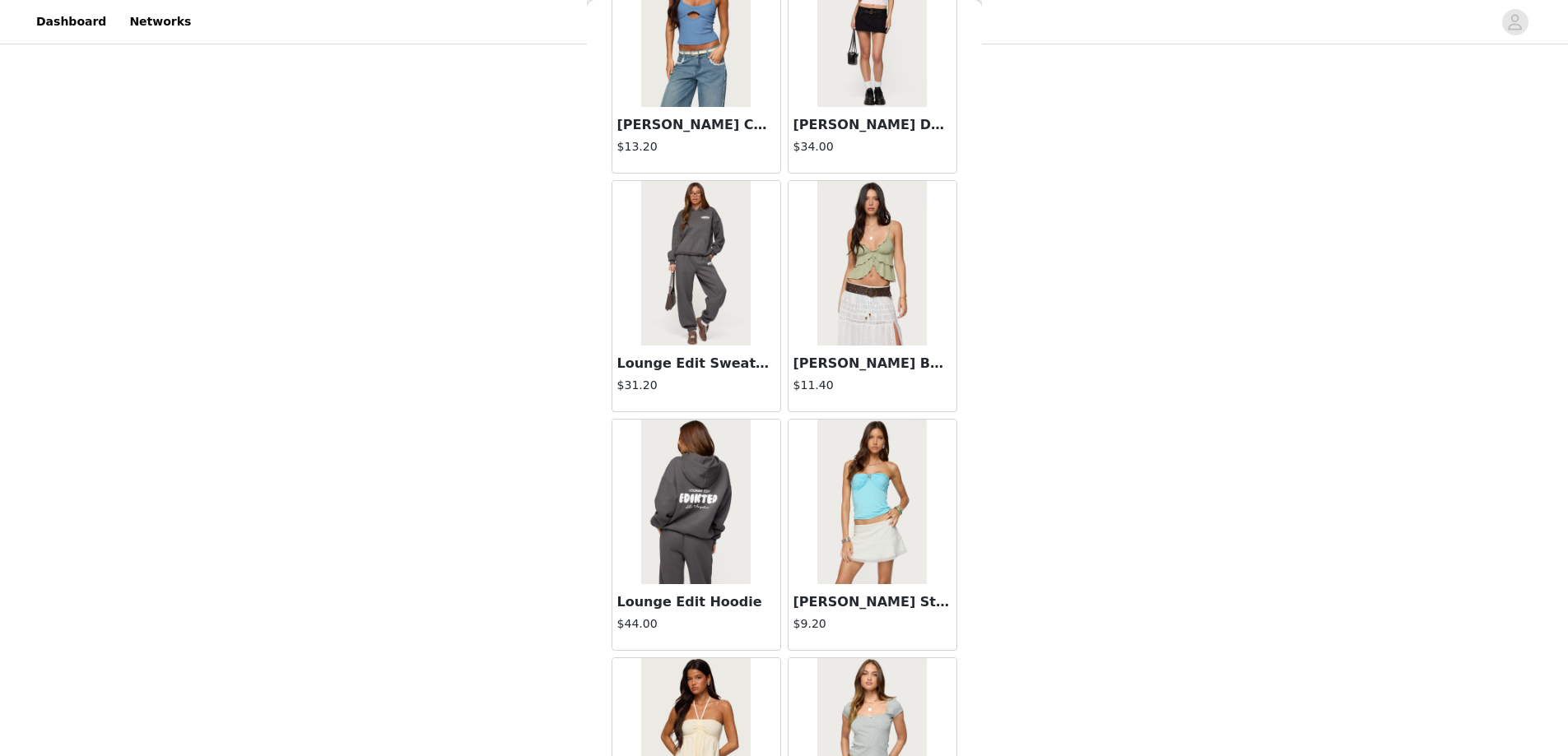
scroll to position [8919, 0]
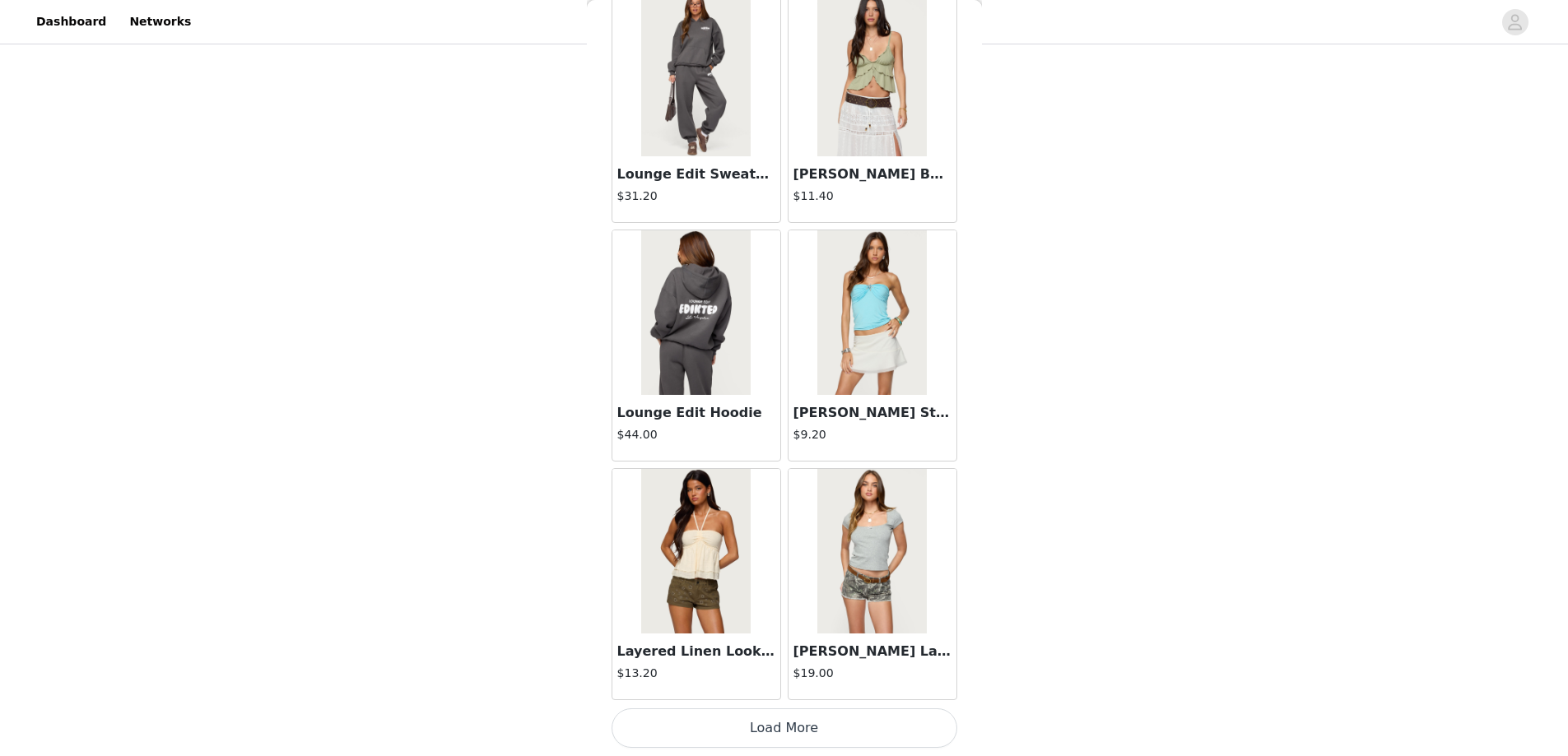
click at [772, 725] on button "Load More" at bounding box center [784, 728] width 346 height 40
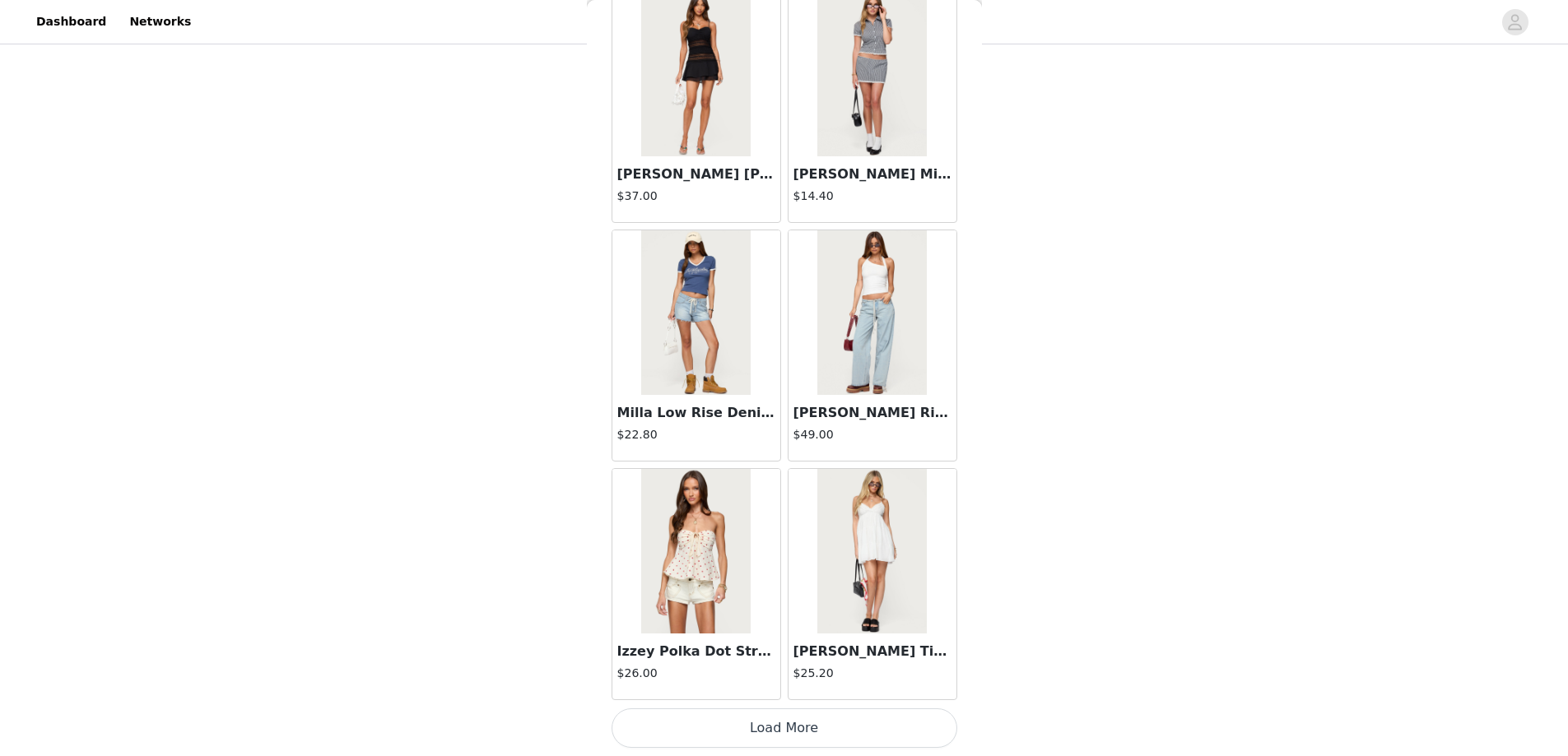
click at [751, 724] on button "Load More" at bounding box center [784, 728] width 346 height 40
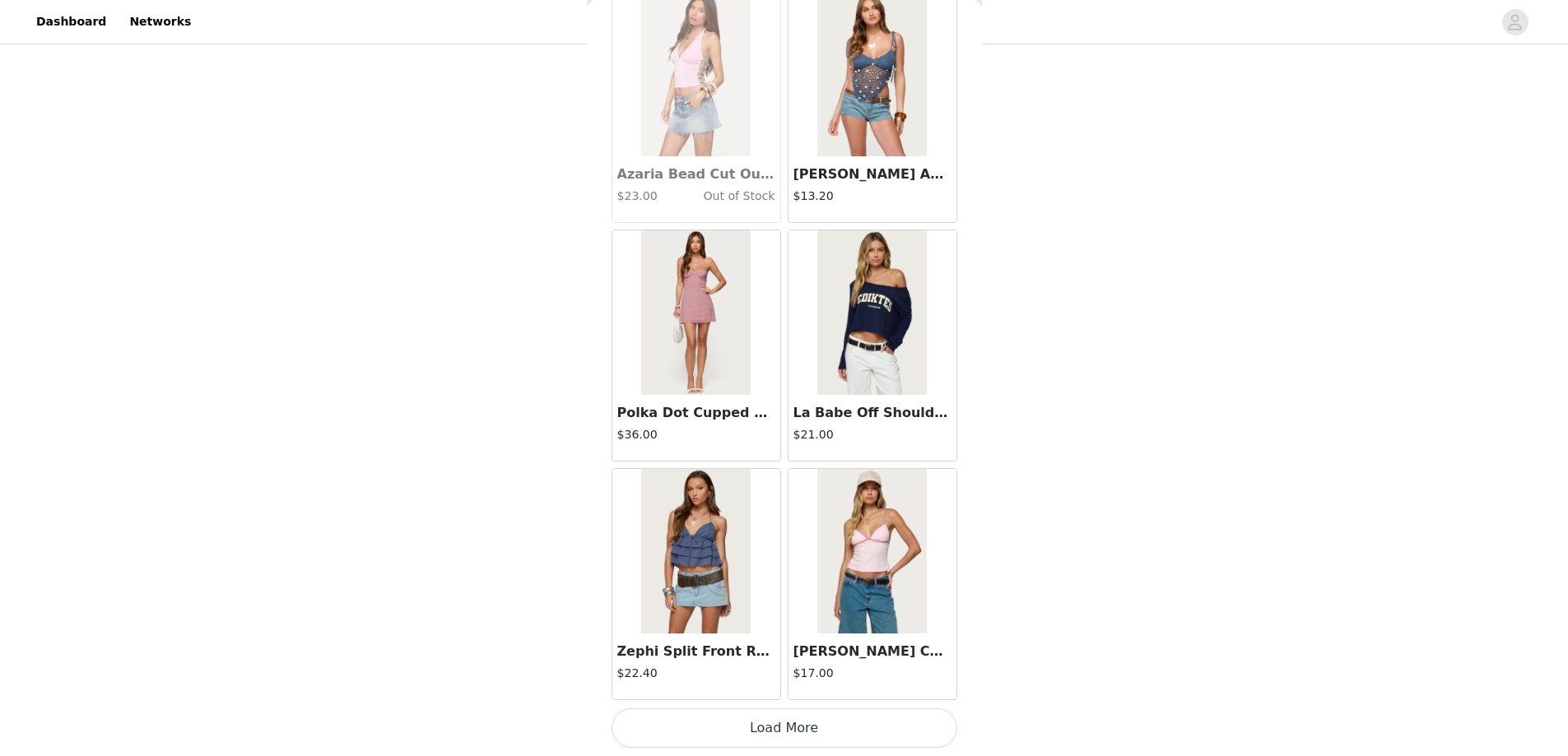
click at [785, 726] on button "Load More" at bounding box center [784, 728] width 346 height 40
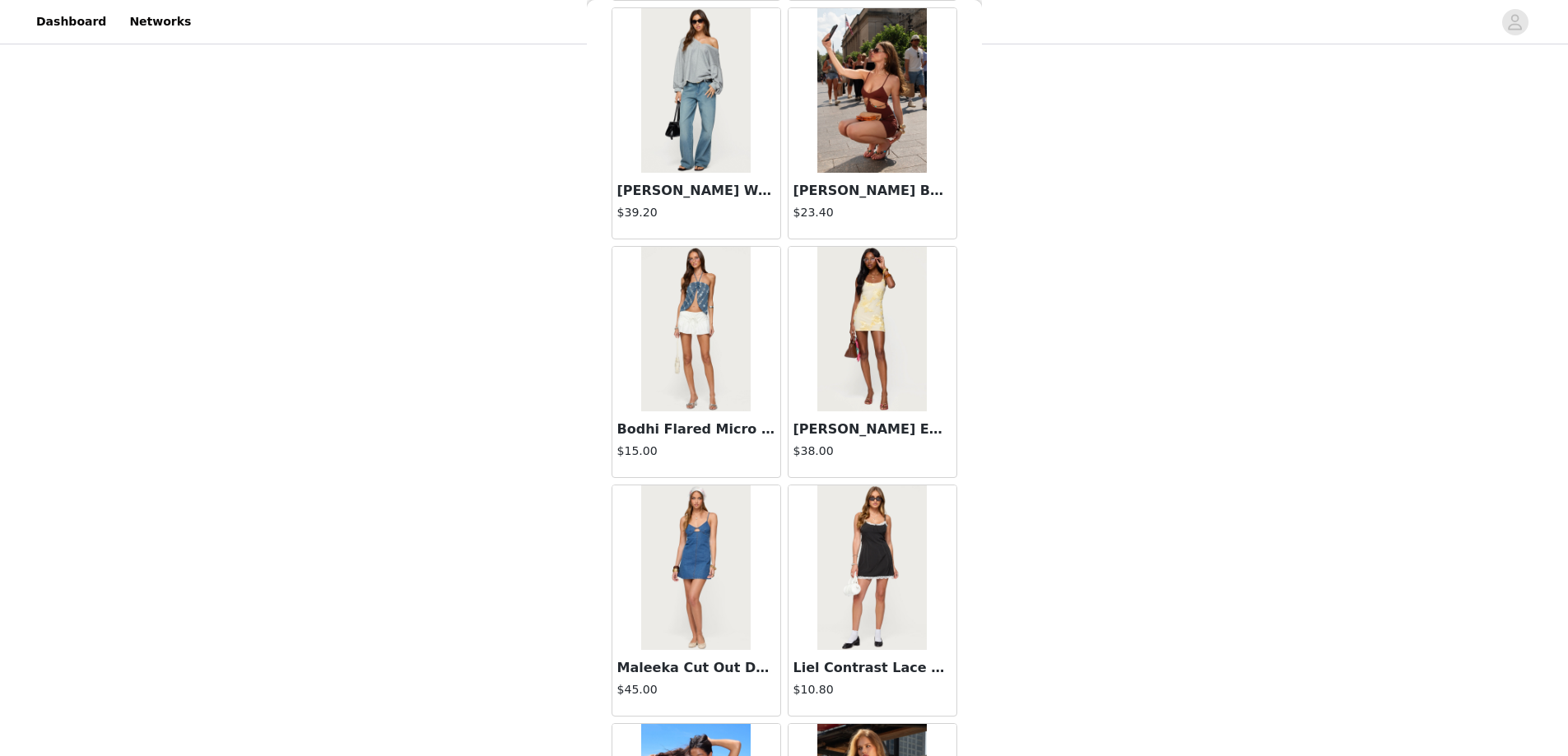
scroll to position [15996, 0]
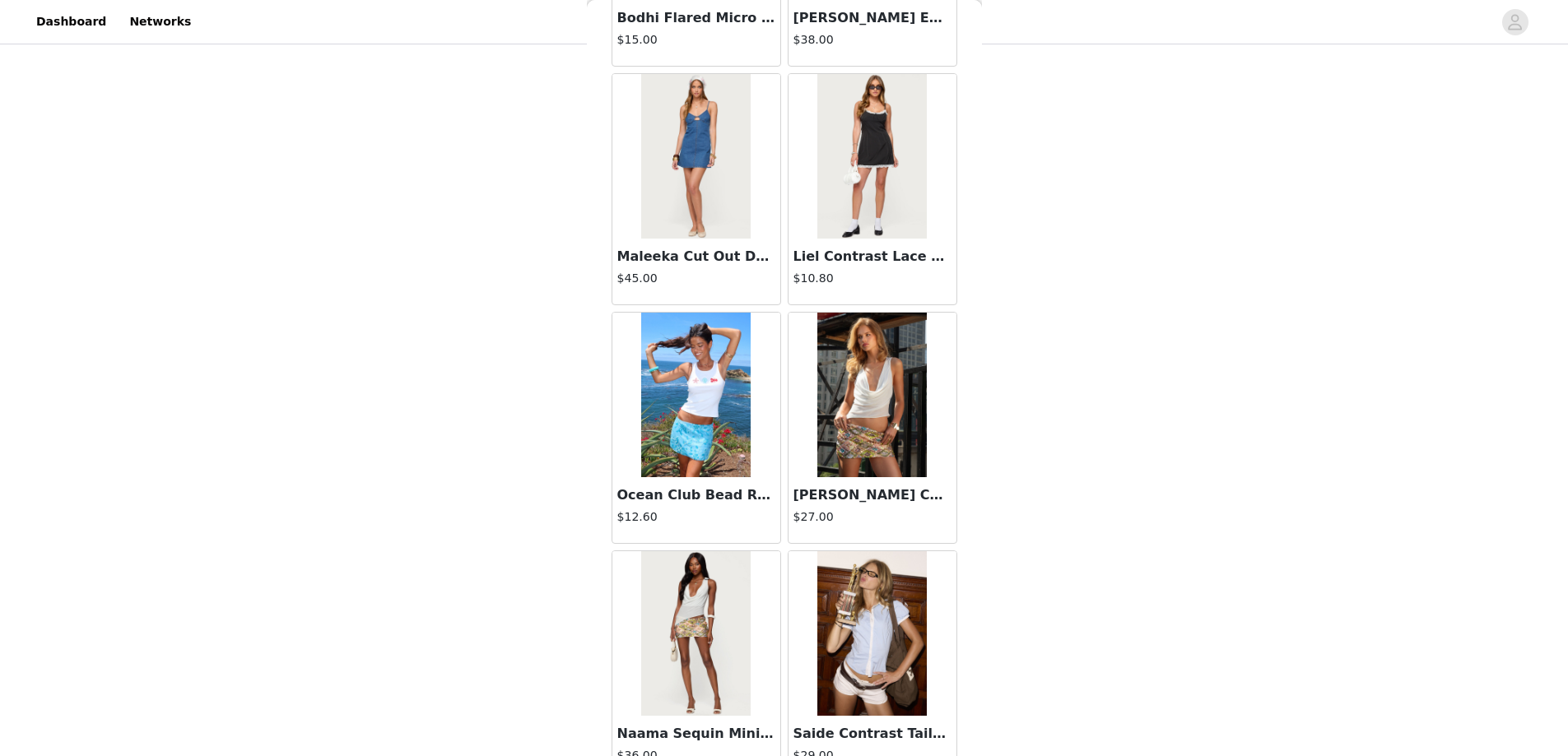
click at [687, 659] on img at bounding box center [695, 633] width 109 height 164
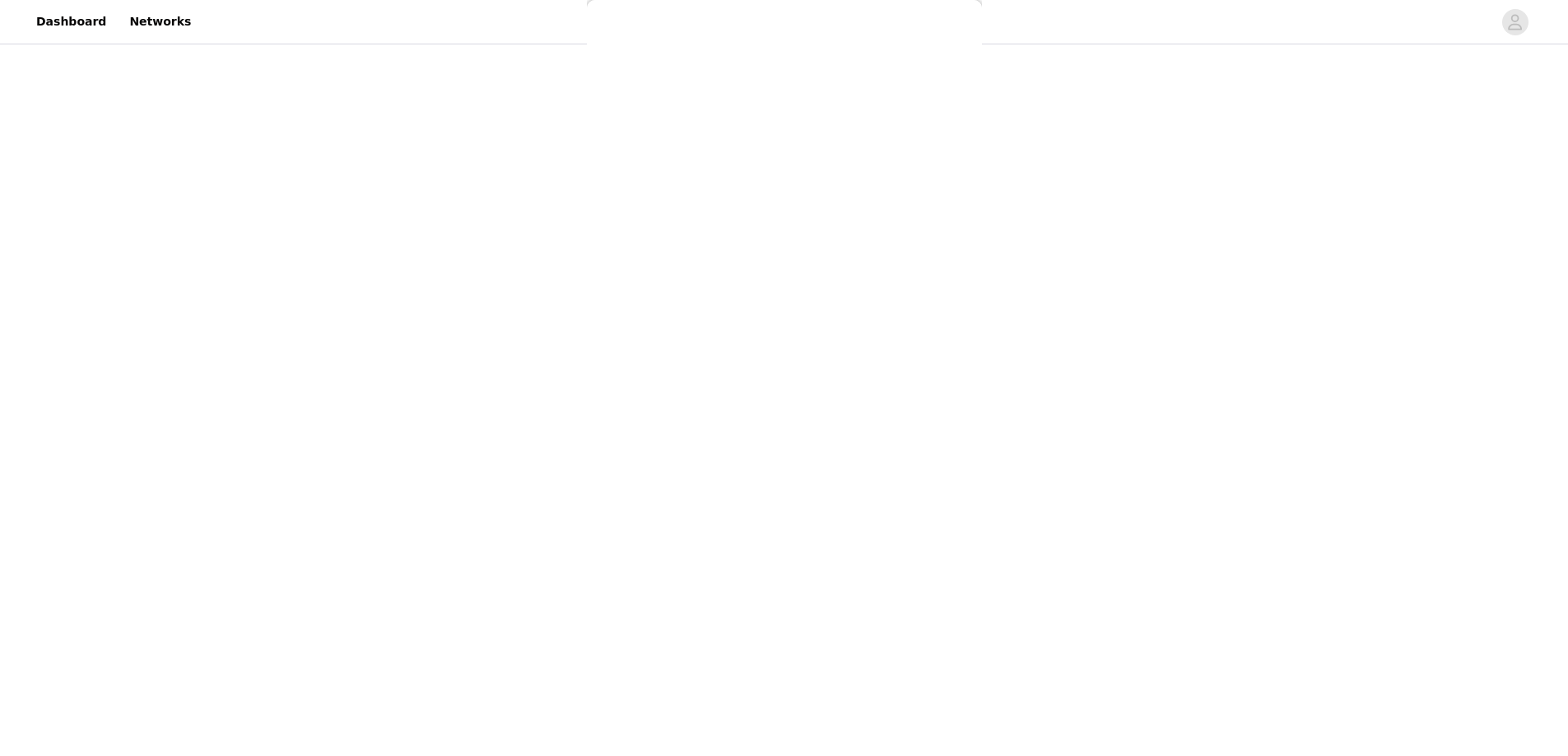
scroll to position [0, 0]
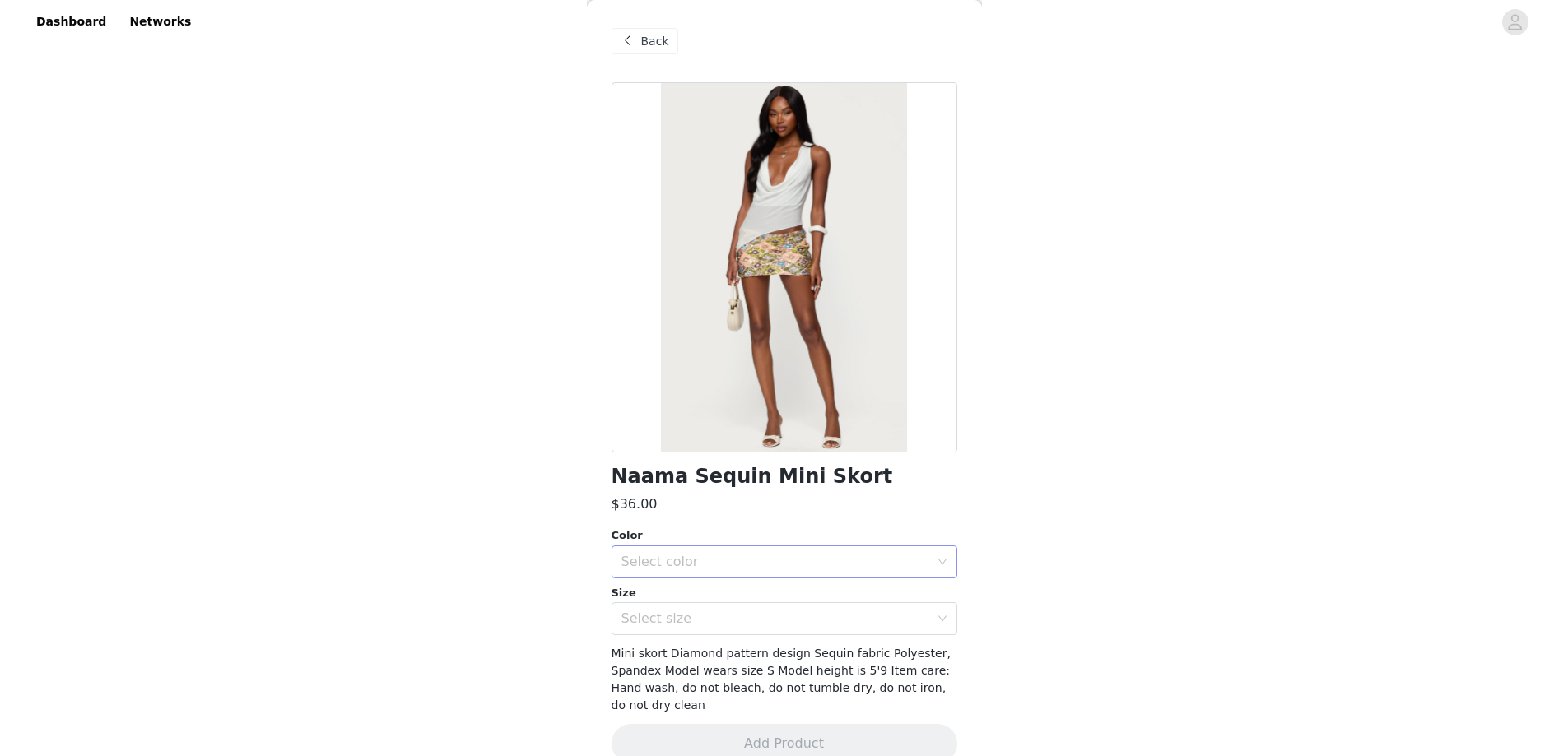
click at [712, 564] on div "Select color" at bounding box center [775, 561] width 308 height 16
click at [686, 602] on li "MIX" at bounding box center [778, 598] width 333 height 26
drag, startPoint x: 665, startPoint y: 477, endPoint x: 873, endPoint y: 479, distance: 208.0
click at [873, 479] on div "Back Naama Sequin Mini Skort $36.00 Color Select color MIX Size Select size Min…" at bounding box center [784, 378] width 395 height 756
copy h1 "Naama Sequin Mini Skort"
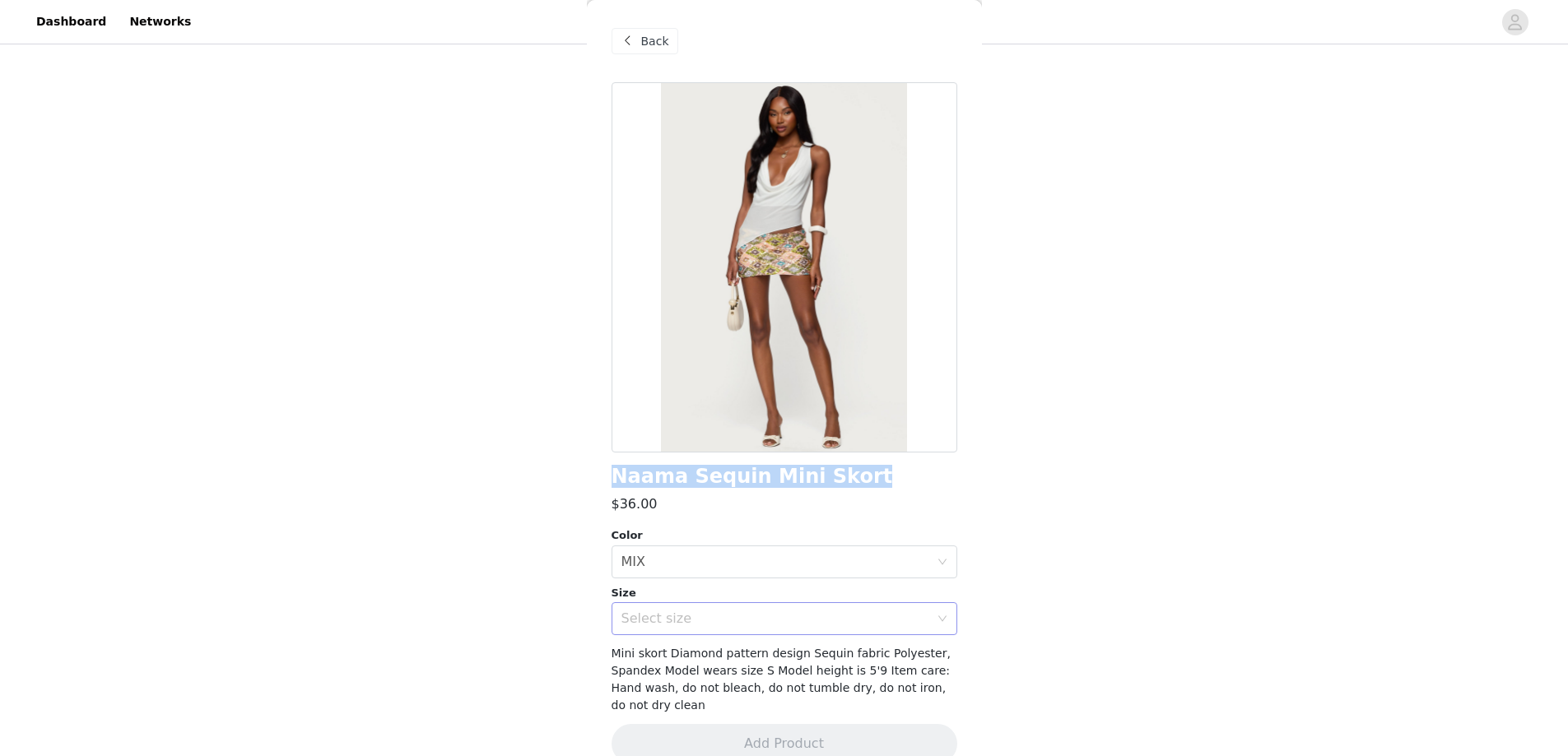
click at [672, 625] on div "Select size" at bounding box center [775, 618] width 308 height 16
click at [649, 477] on li "XS" at bounding box center [778, 477] width 333 height 26
click at [674, 737] on button "Add Product" at bounding box center [784, 743] width 346 height 40
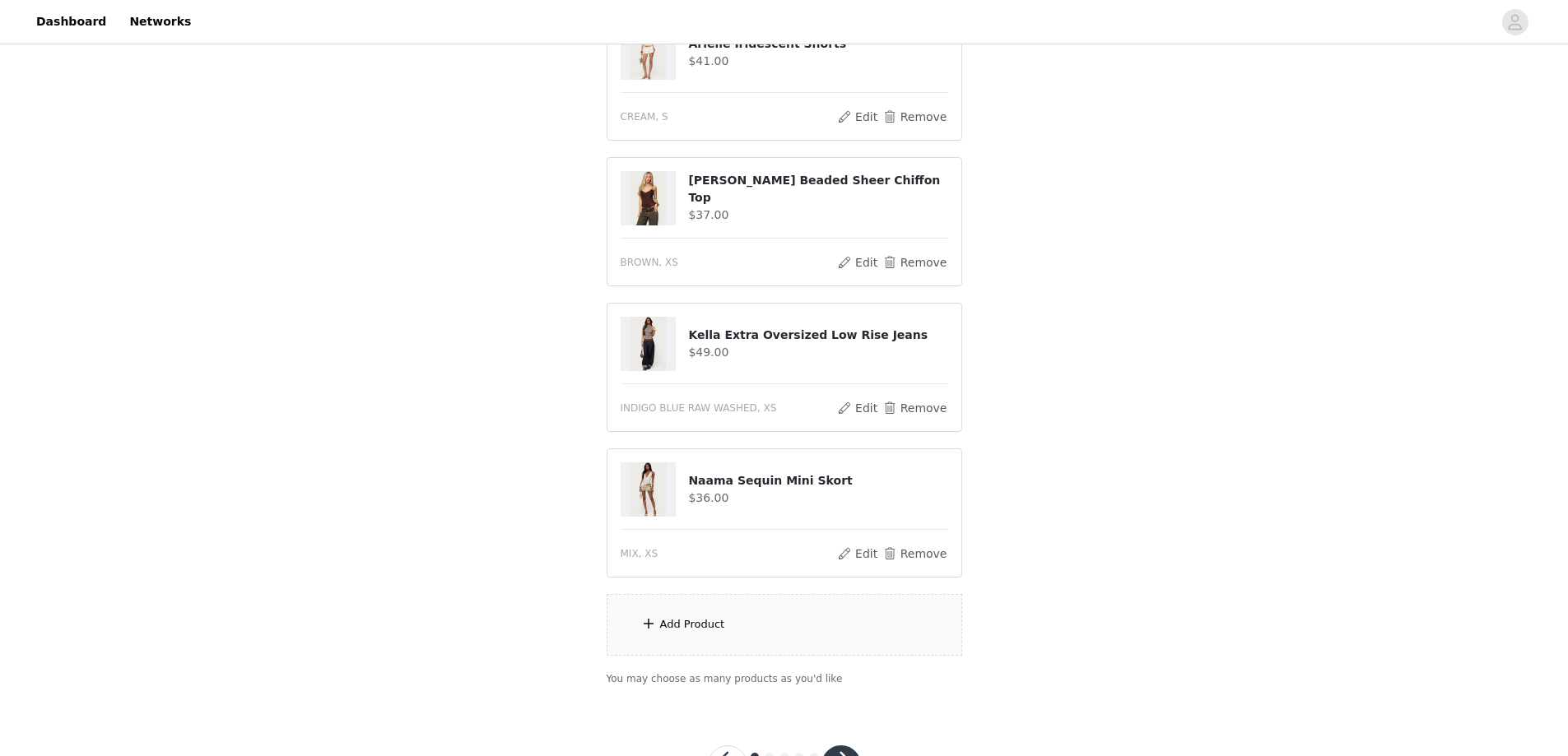
scroll to position [575, 0]
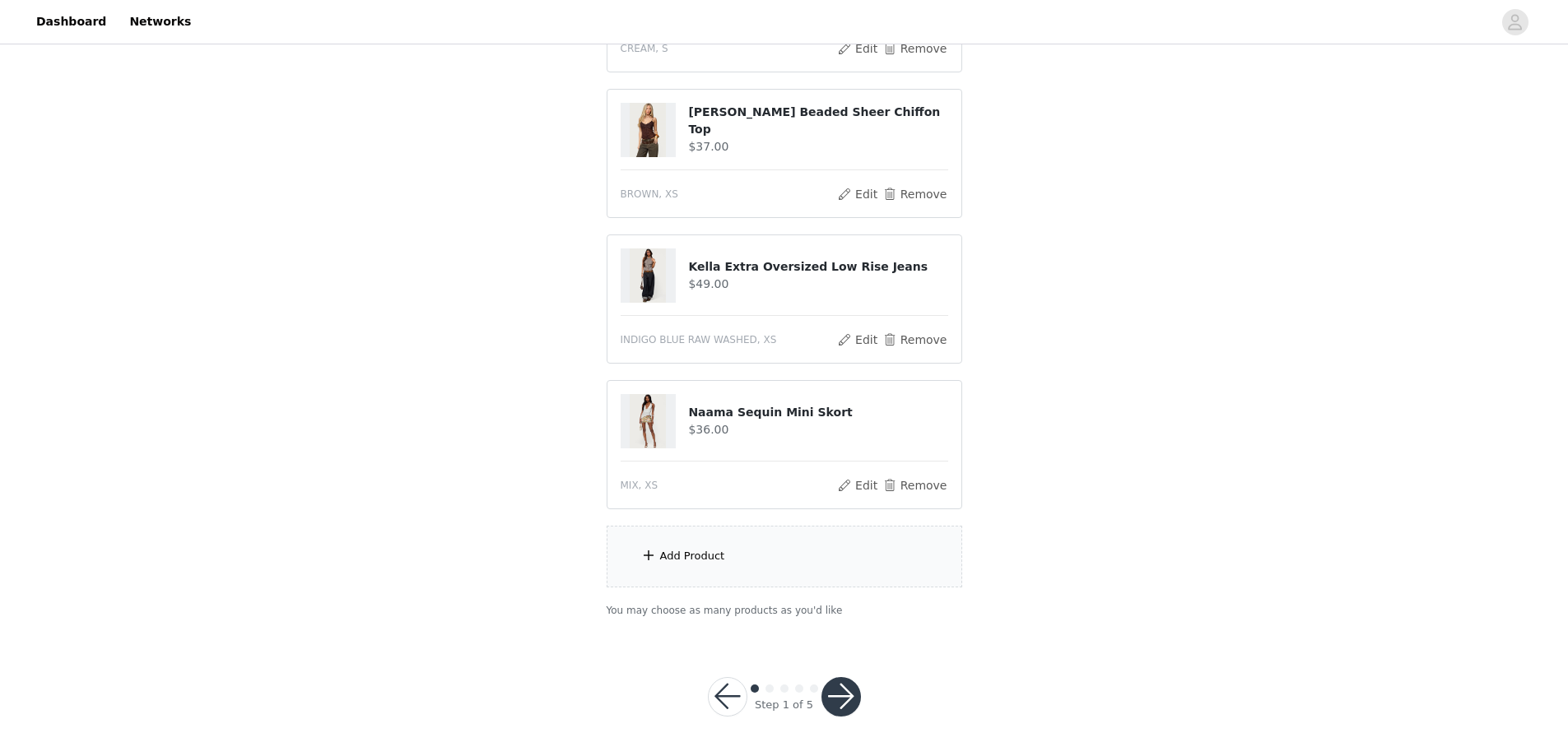
click at [717, 557] on div "Add Product" at bounding box center [693, 556] width 65 height 16
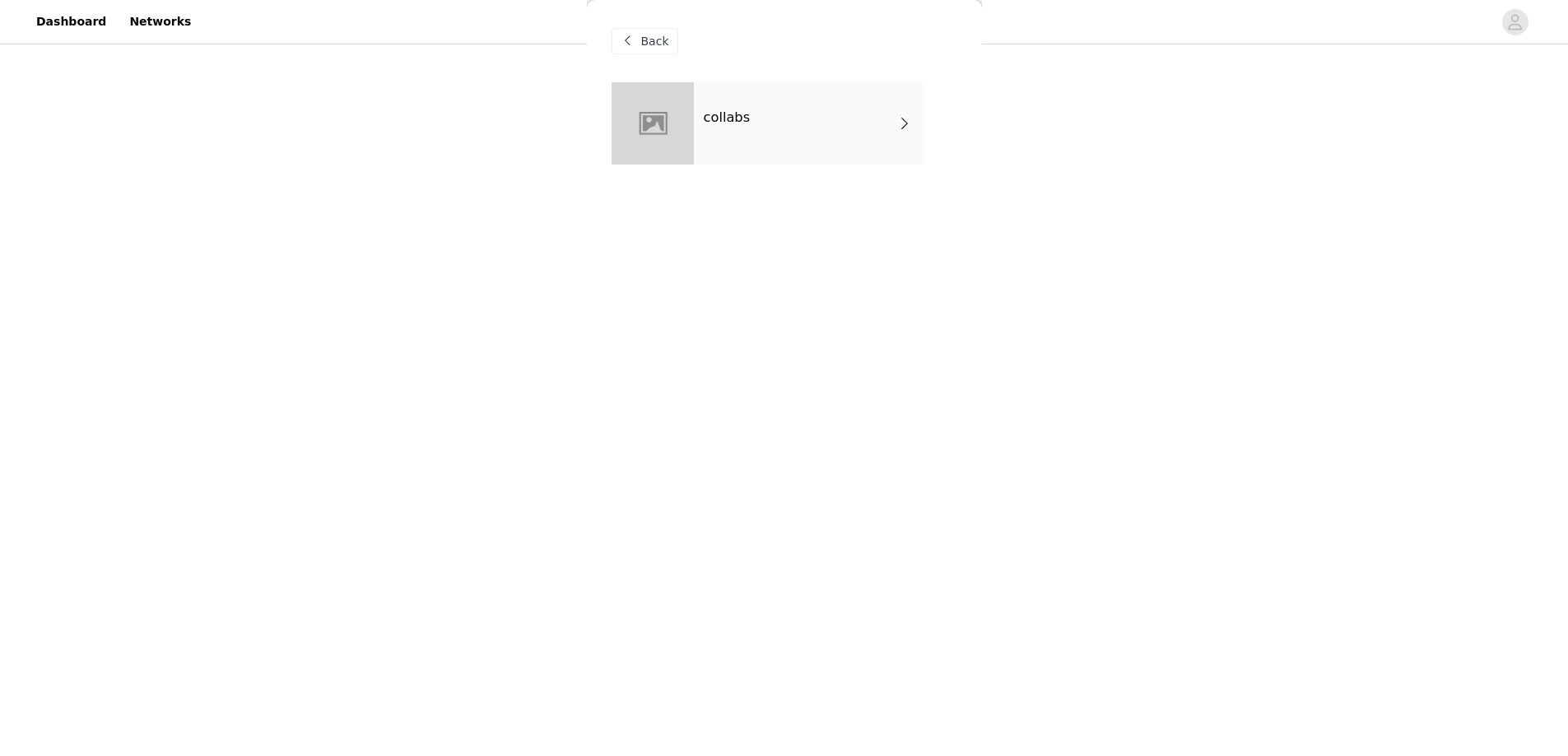
click at [778, 121] on div "collabs" at bounding box center [808, 123] width 229 height 82
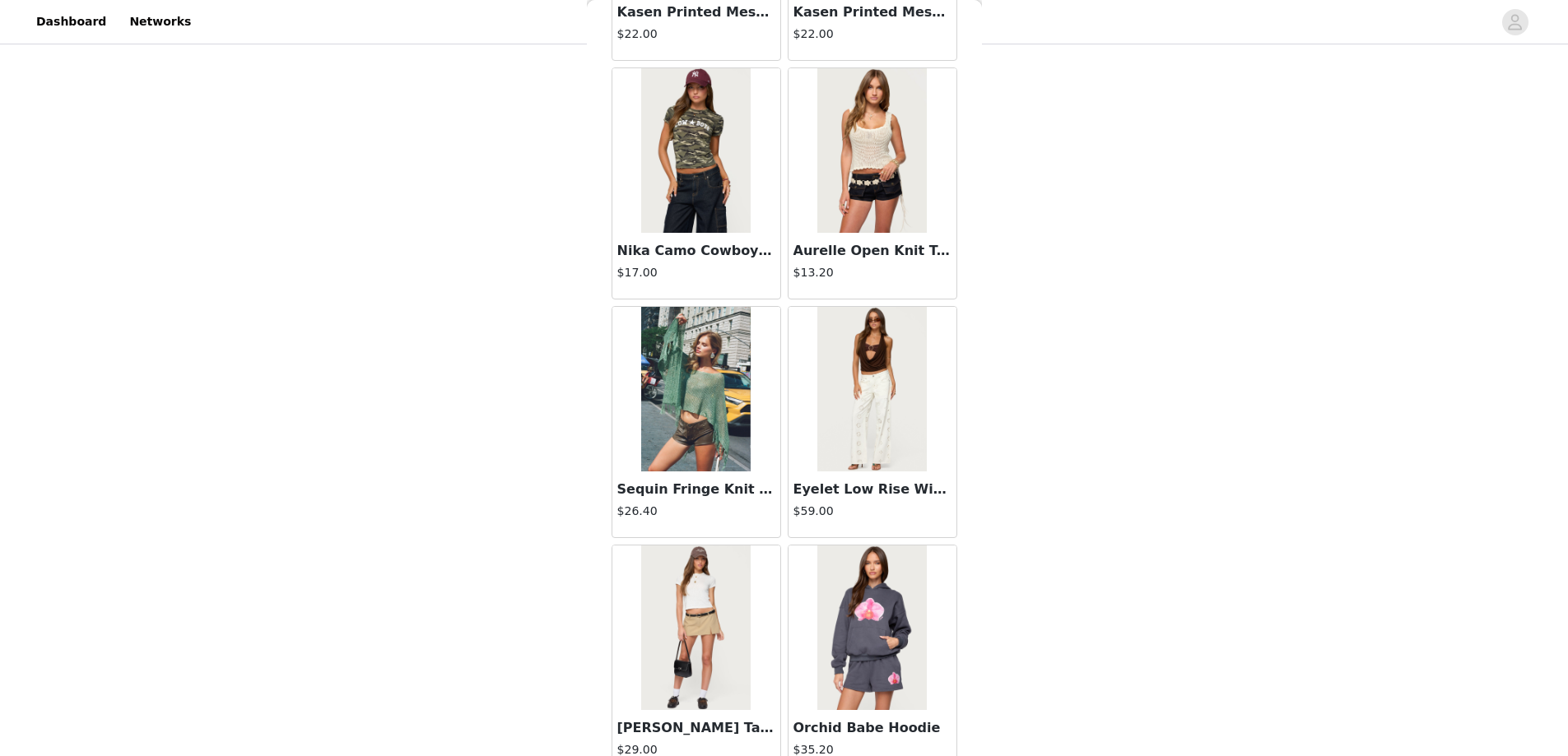
scroll to position [493, 0]
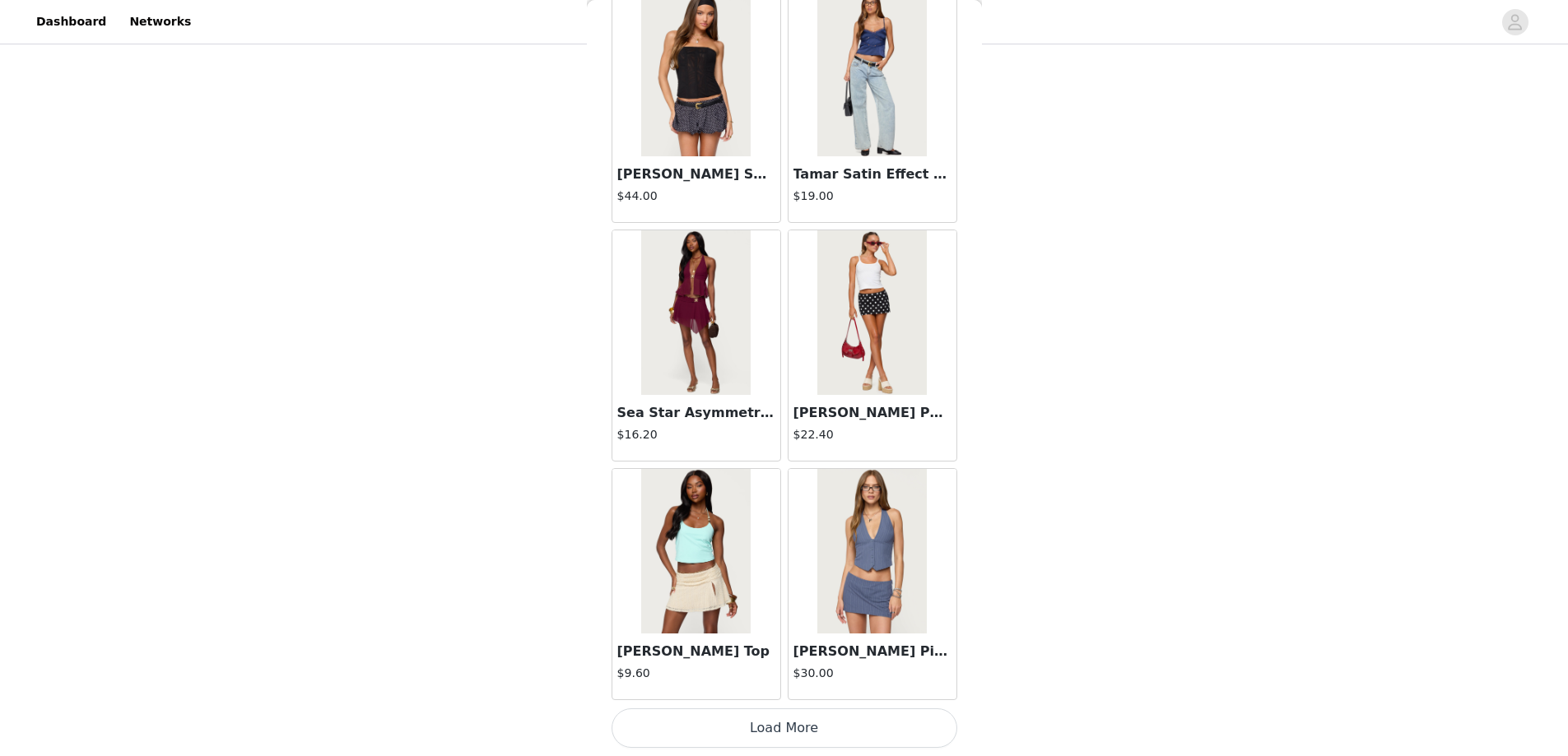
click at [764, 734] on button "Load More" at bounding box center [784, 728] width 346 height 40
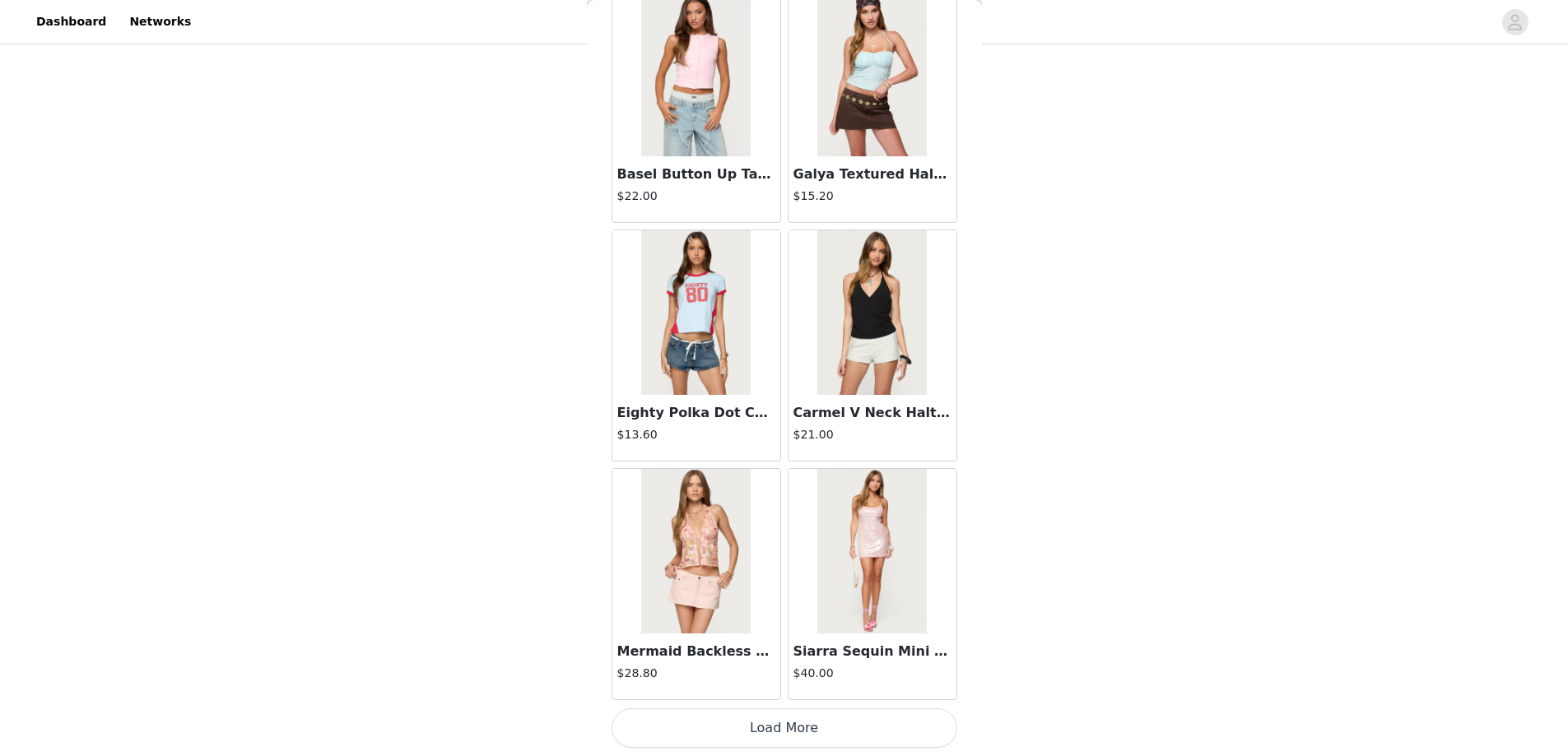
click at [769, 725] on button "Load More" at bounding box center [784, 728] width 346 height 40
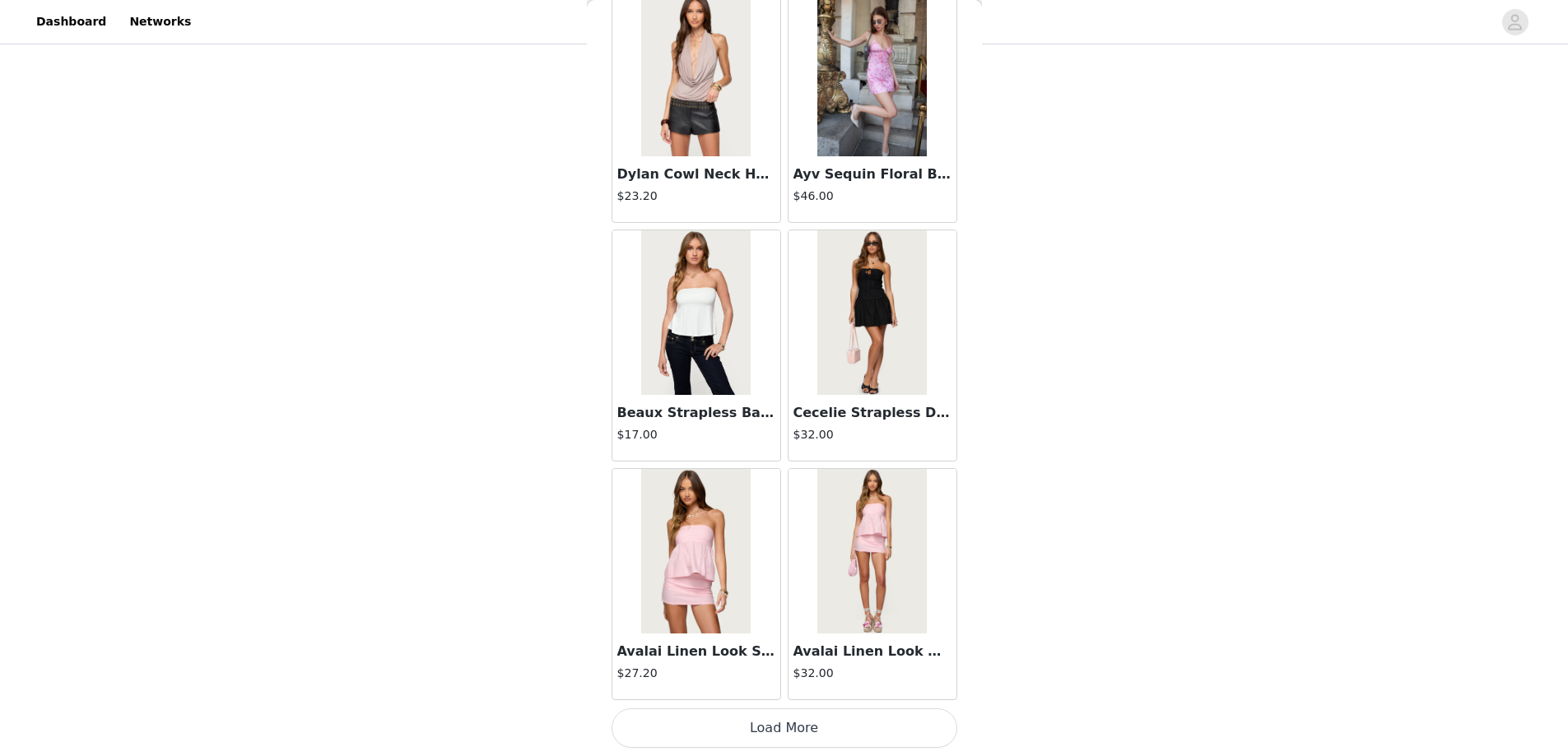
click at [775, 727] on button "Load More" at bounding box center [784, 728] width 346 height 40
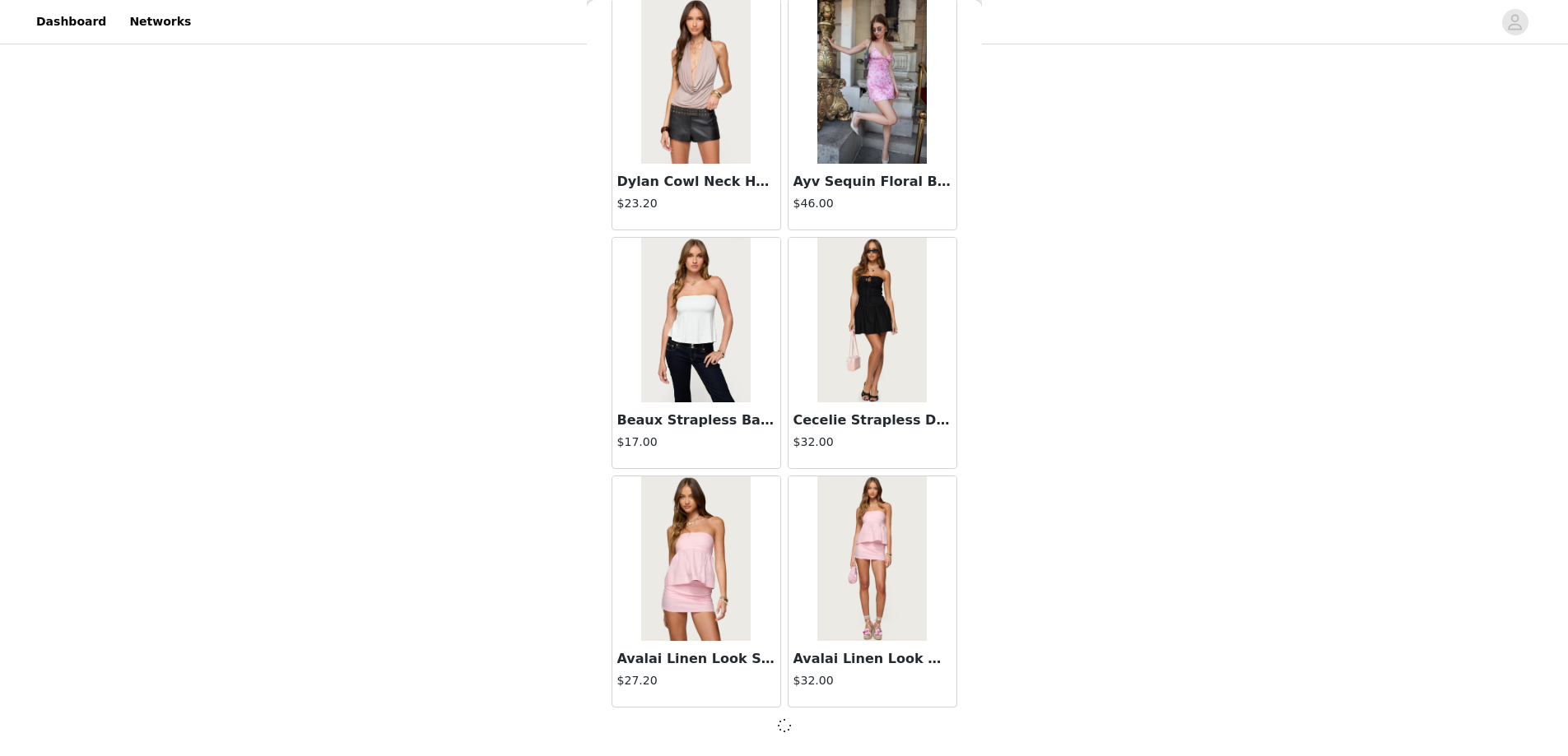
scroll to position [6526, 0]
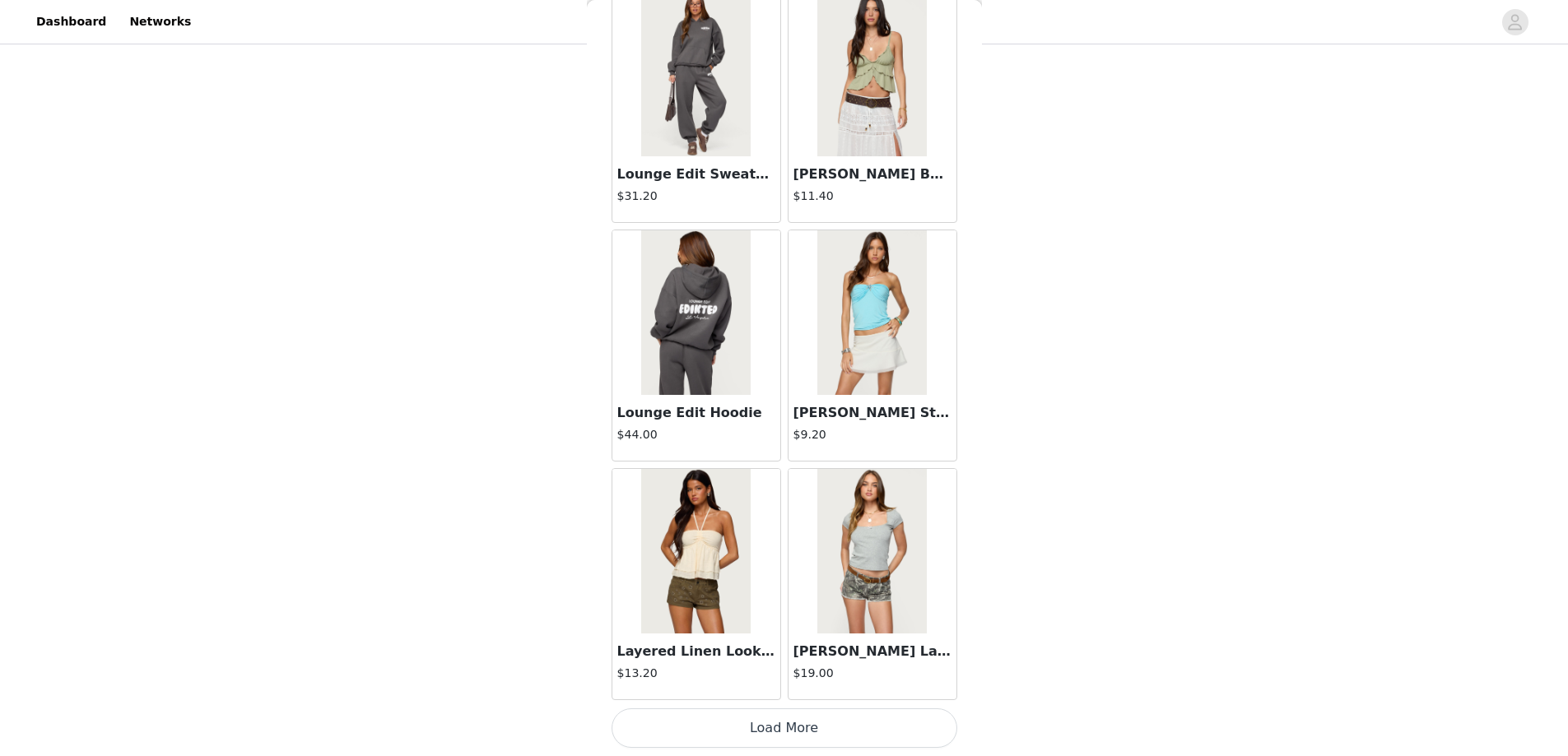
click at [777, 718] on button "Load More" at bounding box center [784, 728] width 346 height 40
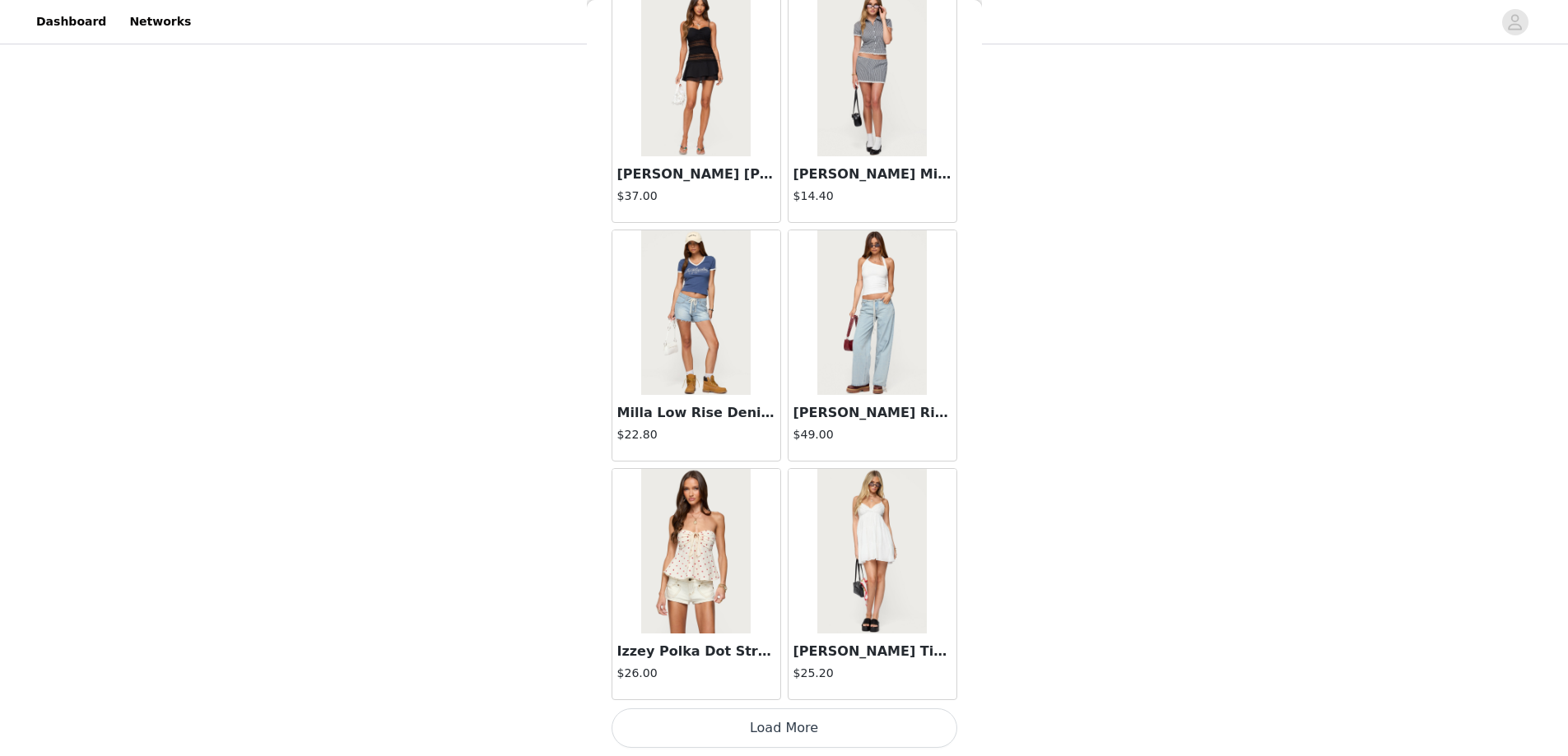
click at [796, 728] on button "Load More" at bounding box center [784, 728] width 346 height 40
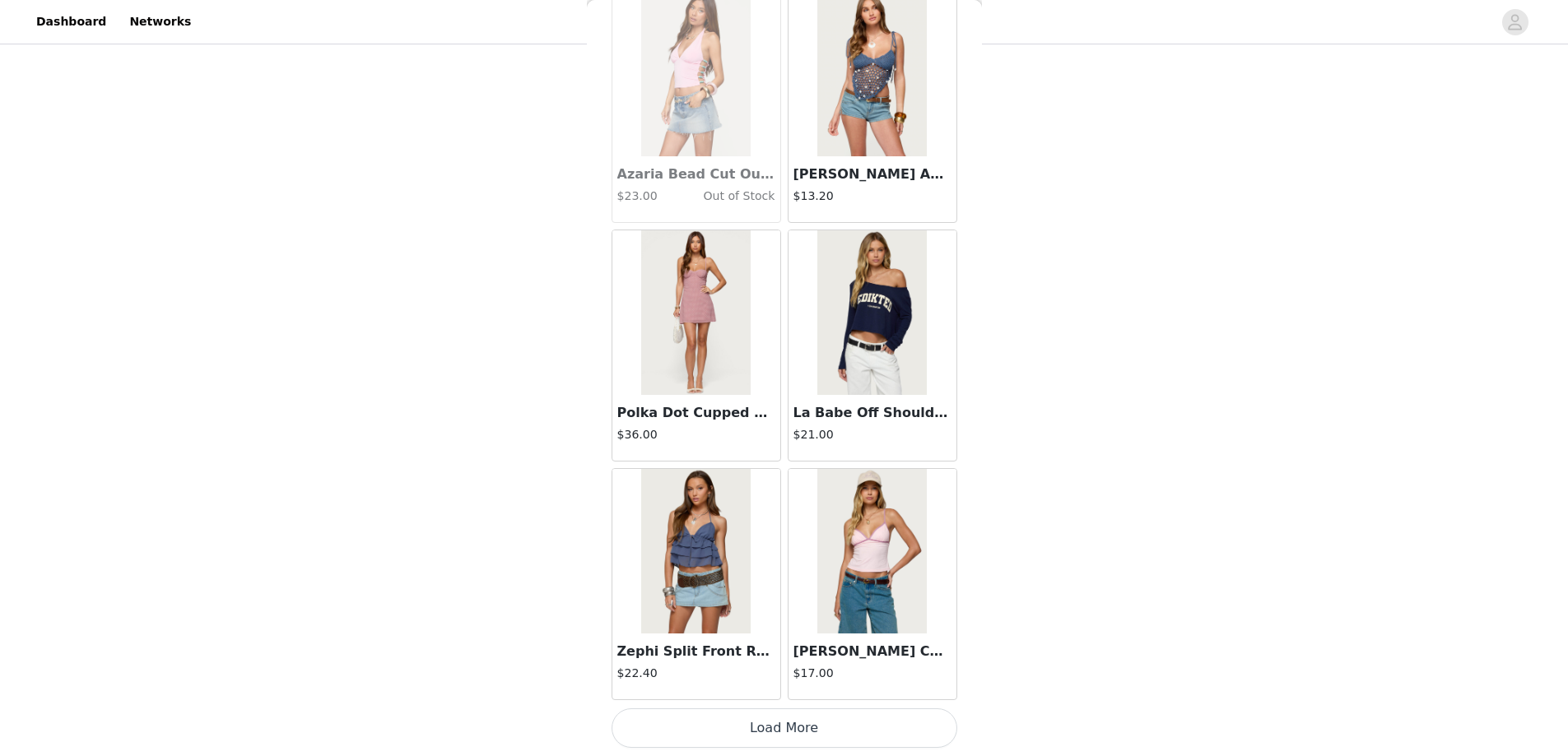
click at [790, 728] on button "Load More" at bounding box center [784, 728] width 346 height 40
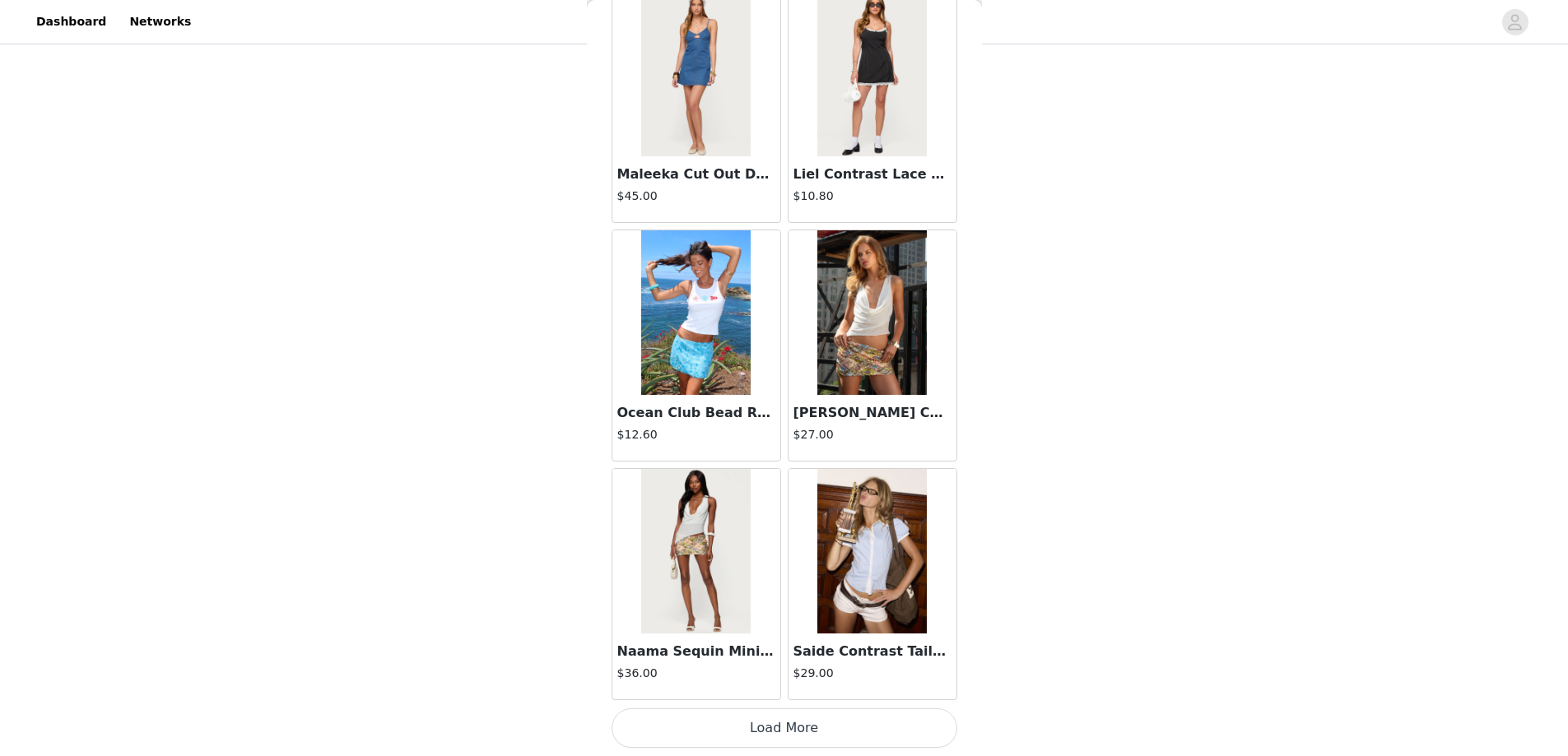
click at [769, 732] on button "Load More" at bounding box center [784, 728] width 346 height 40
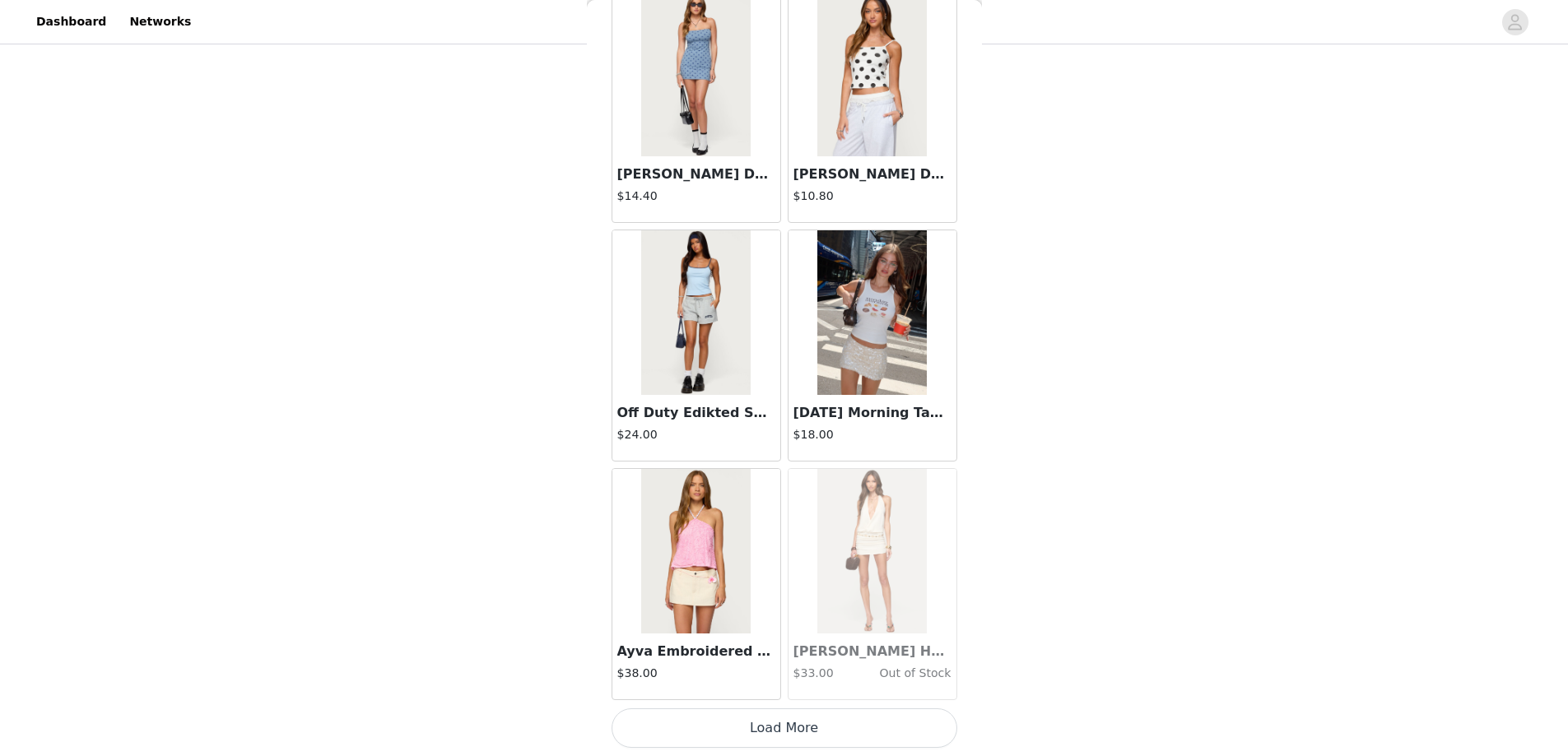
drag, startPoint x: 779, startPoint y: 720, endPoint x: 778, endPoint y: 686, distance: 34.0
click at [779, 721] on button "Load More" at bounding box center [784, 728] width 346 height 40
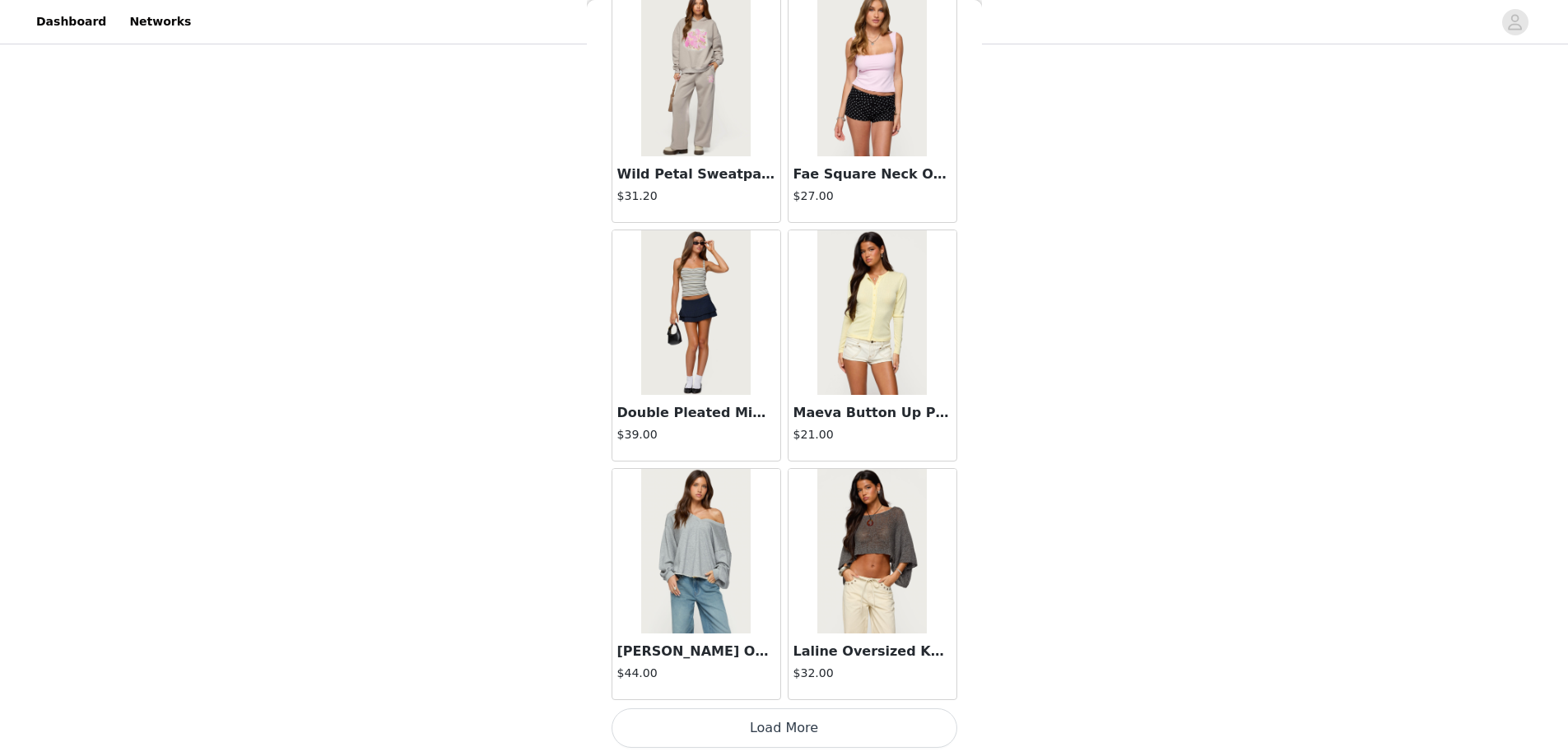
click at [774, 723] on button "Load More" at bounding box center [784, 728] width 346 height 40
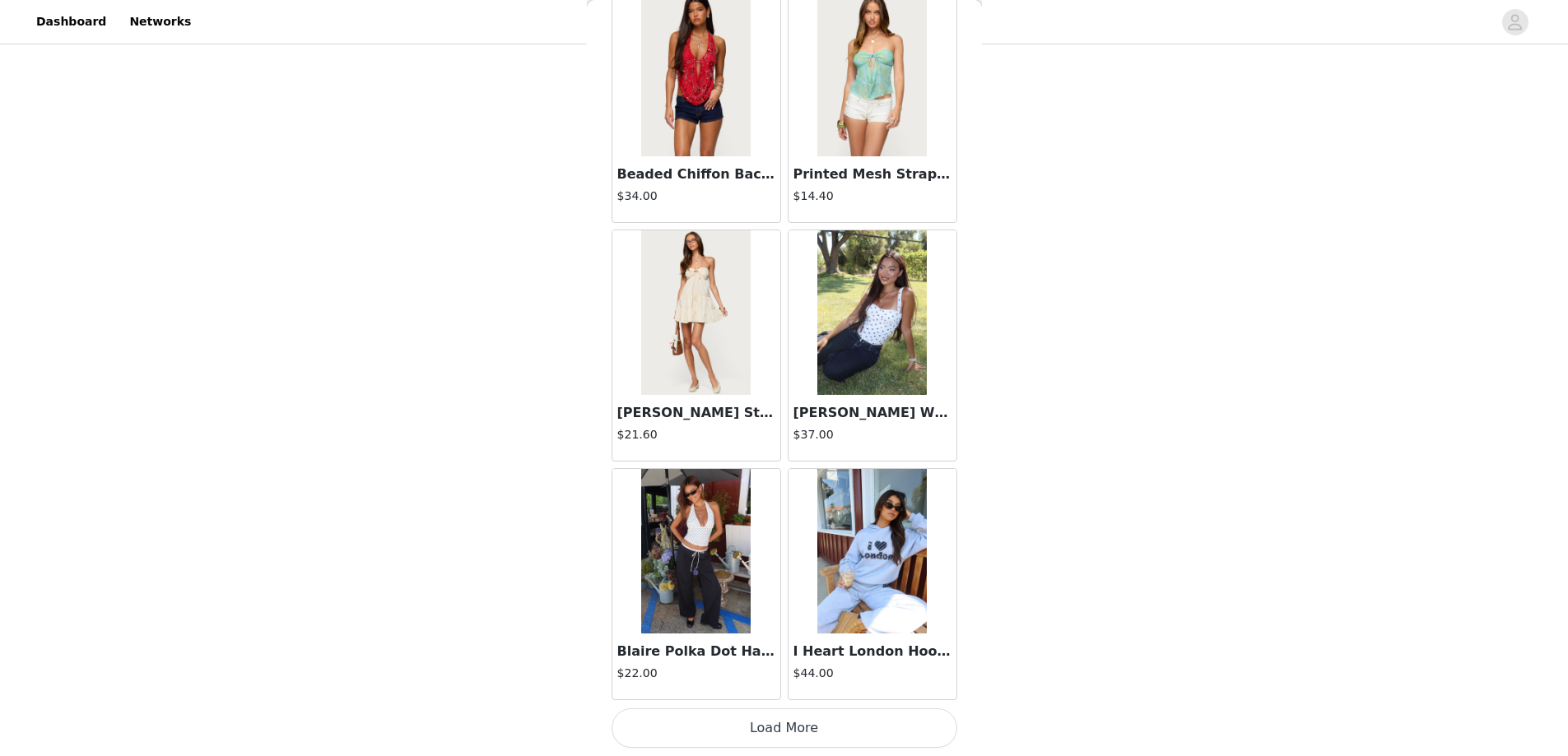
click at [774, 723] on button "Load More" at bounding box center [784, 728] width 346 height 40
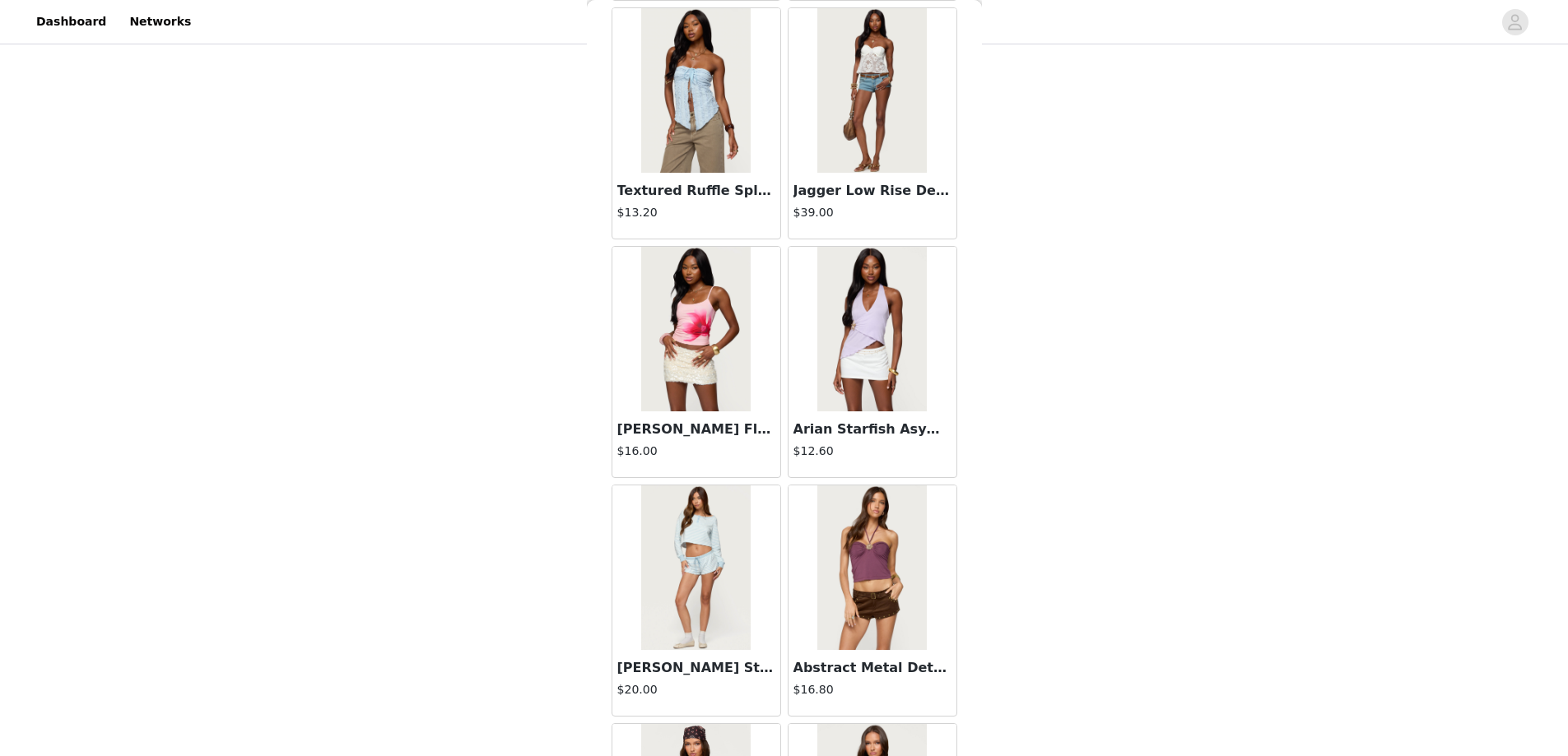
scroll to position [25622, 0]
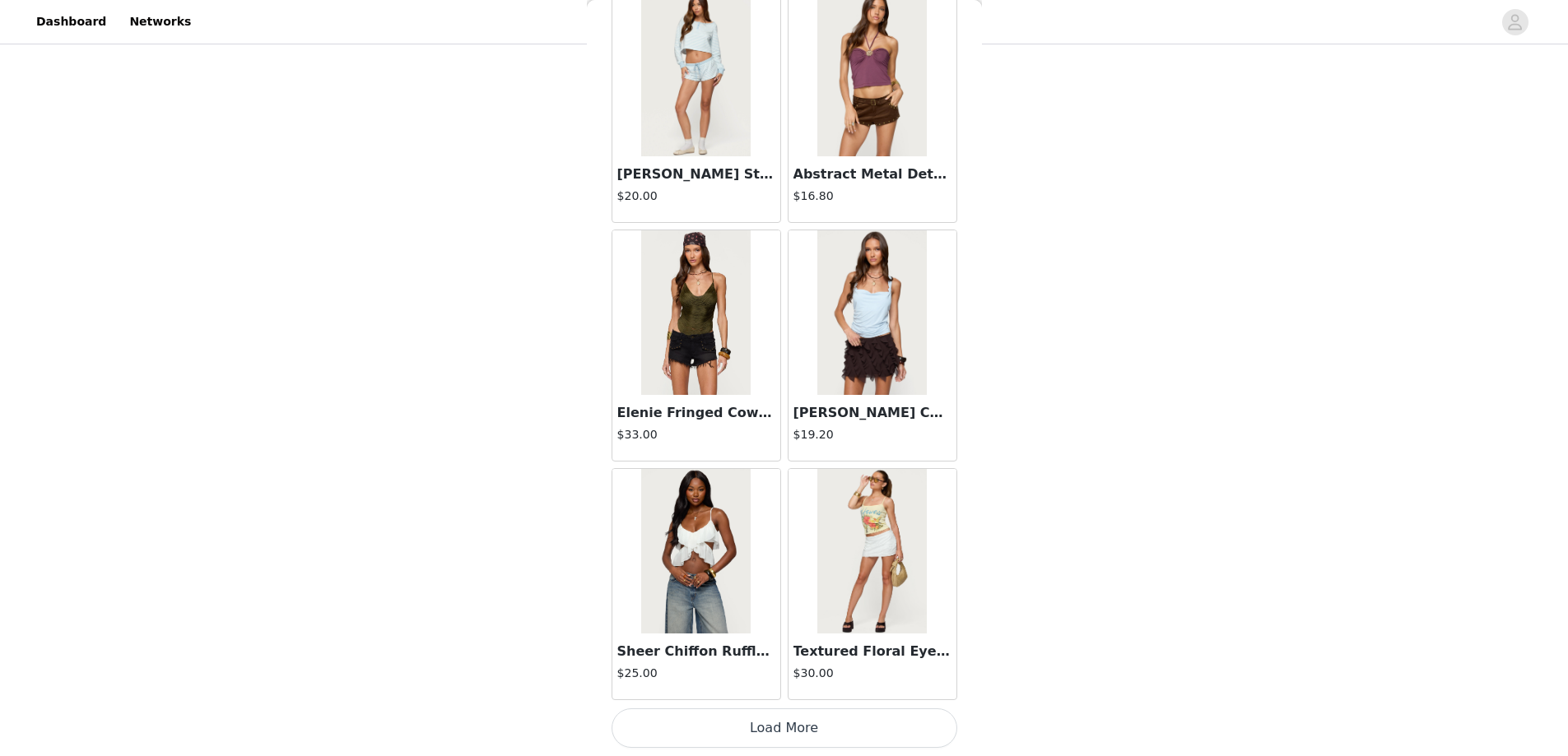
click at [775, 720] on button "Load More" at bounding box center [784, 728] width 346 height 40
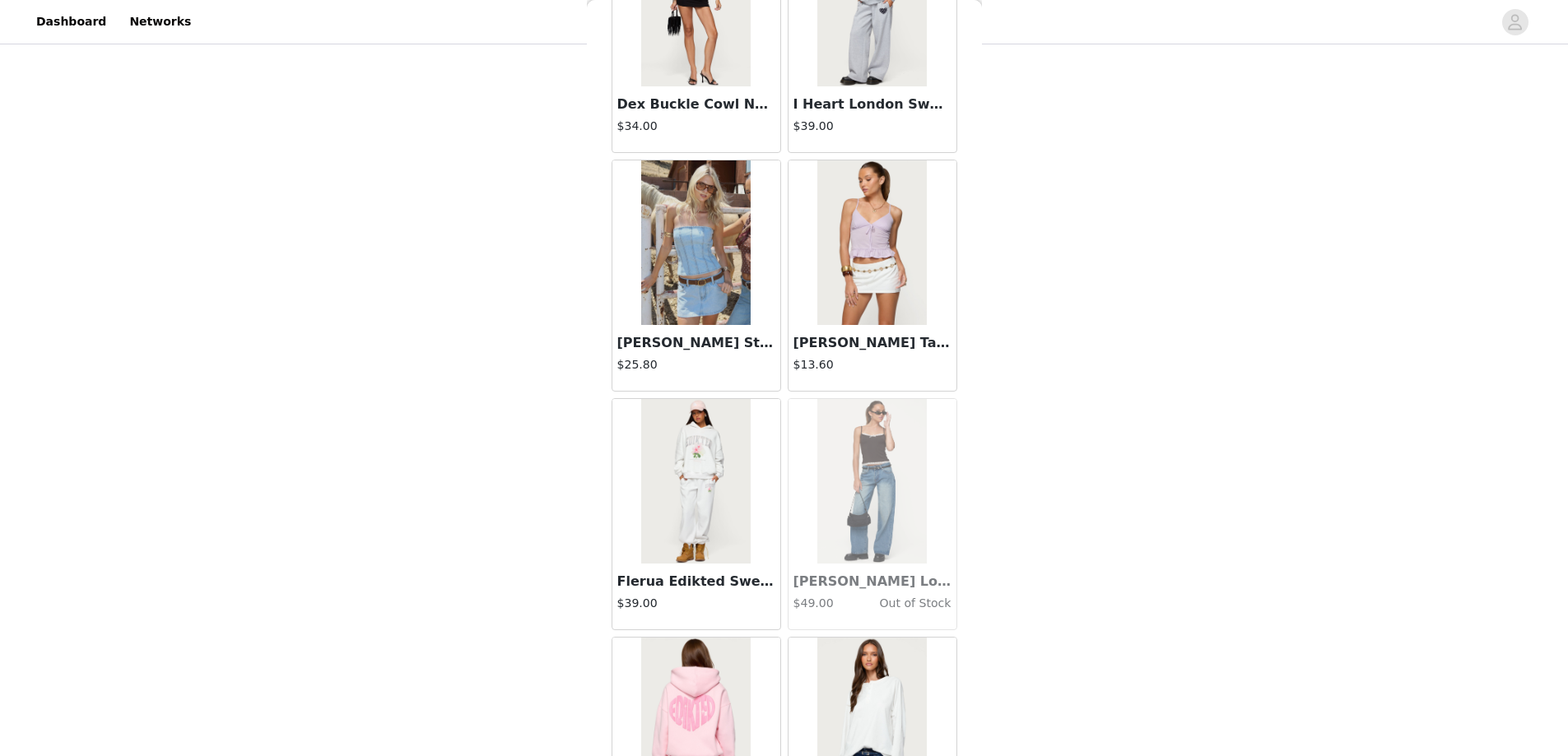
scroll to position [28008, 0]
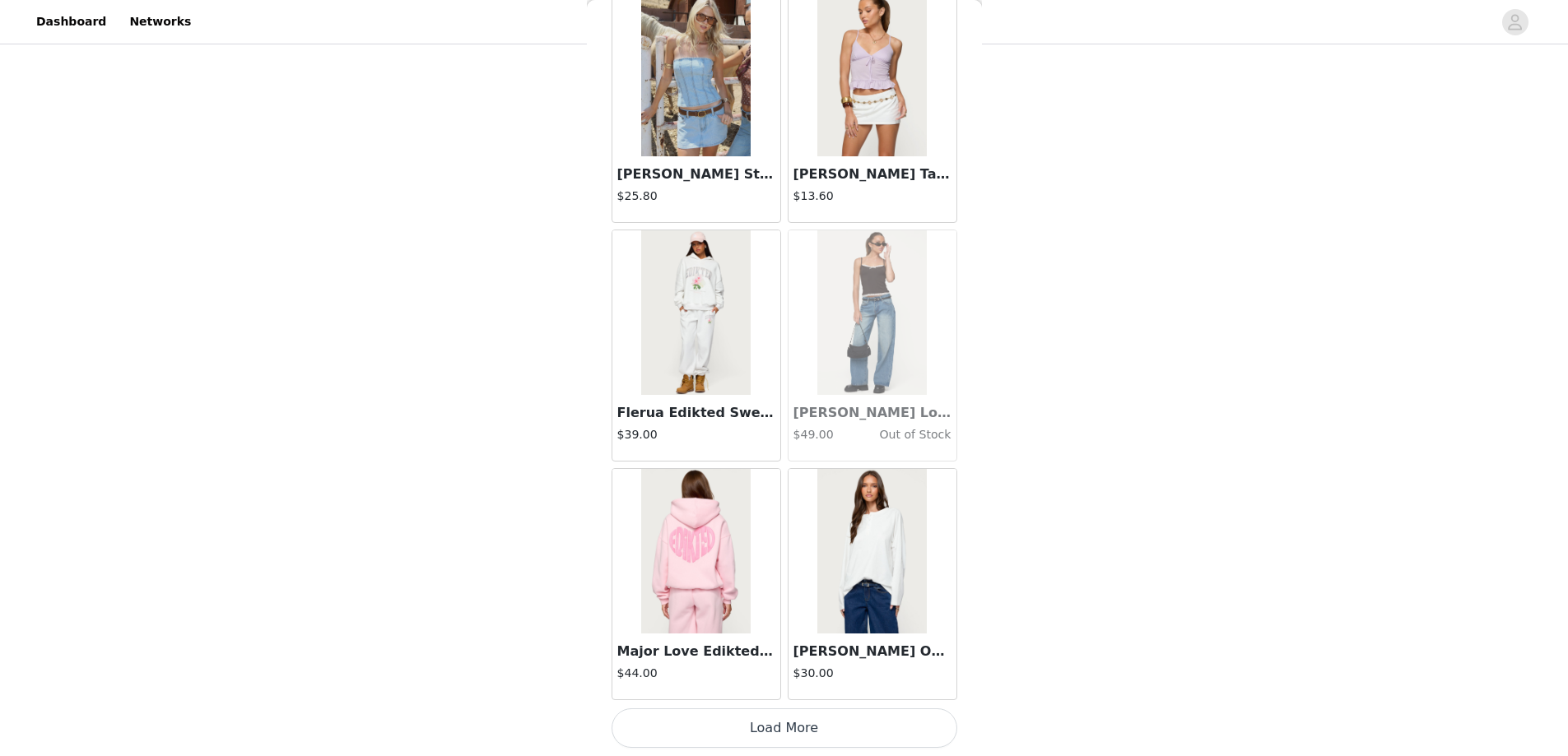
click at [768, 732] on button "Load More" at bounding box center [784, 728] width 346 height 40
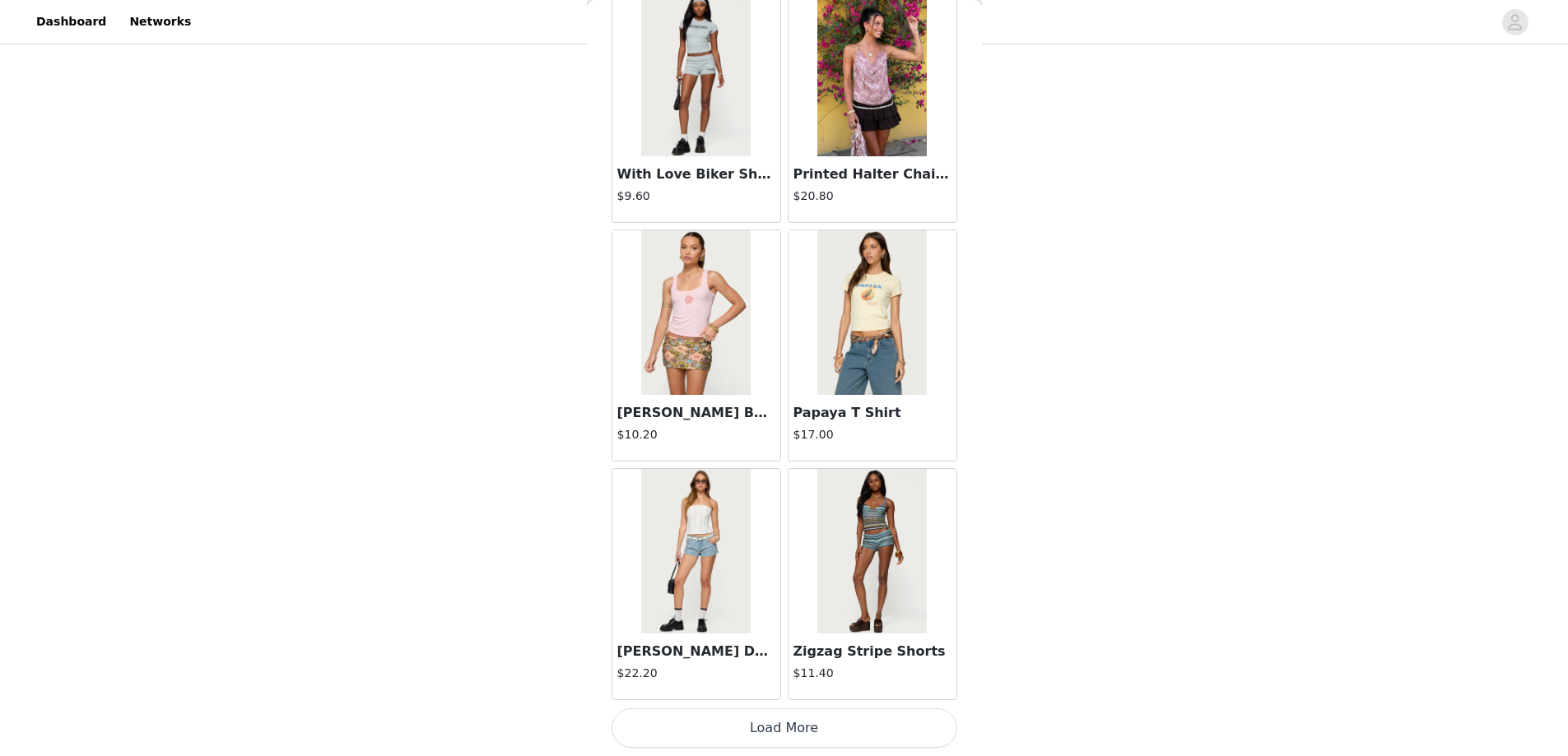
click at [781, 725] on button "Load More" at bounding box center [784, 728] width 346 height 40
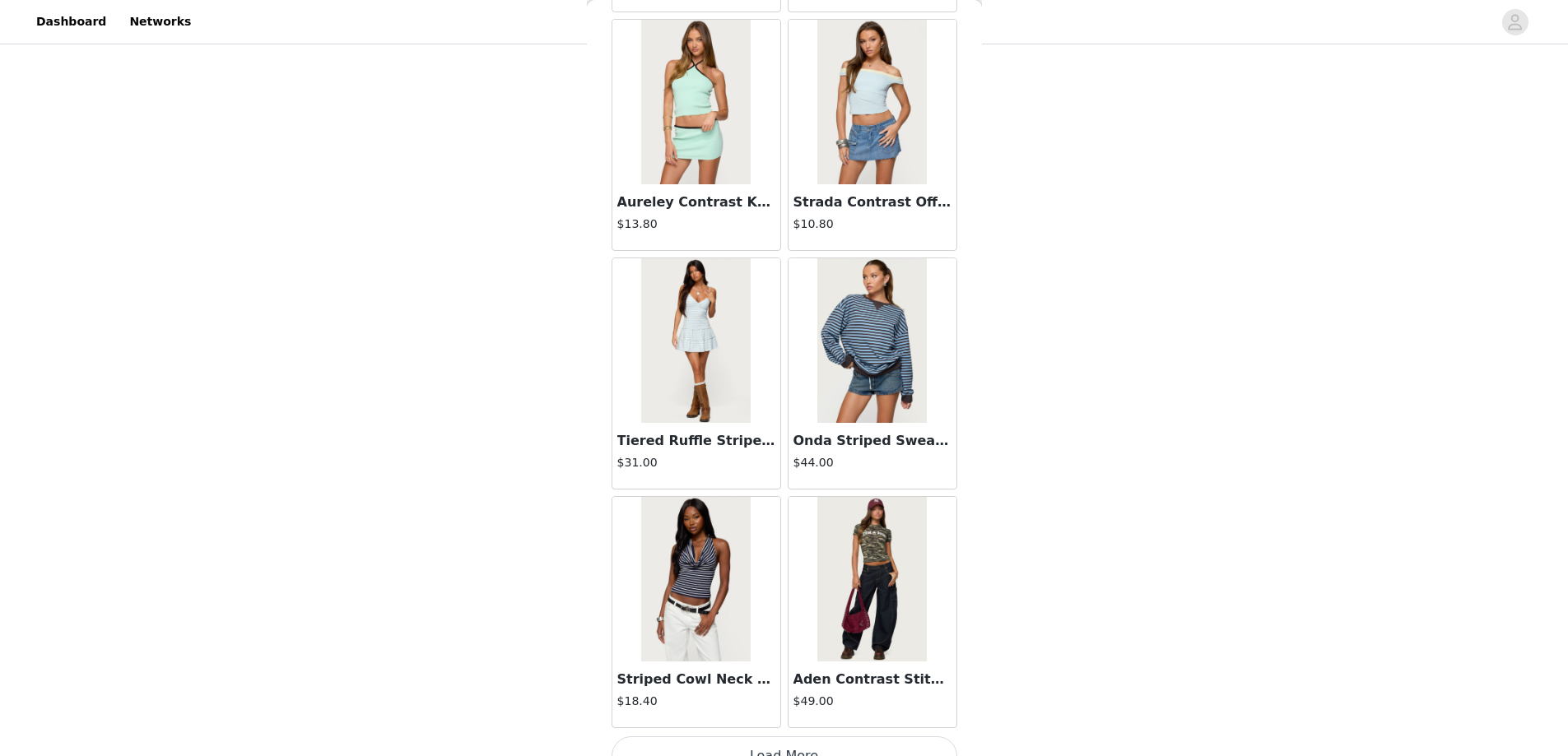
scroll to position [32780, 0]
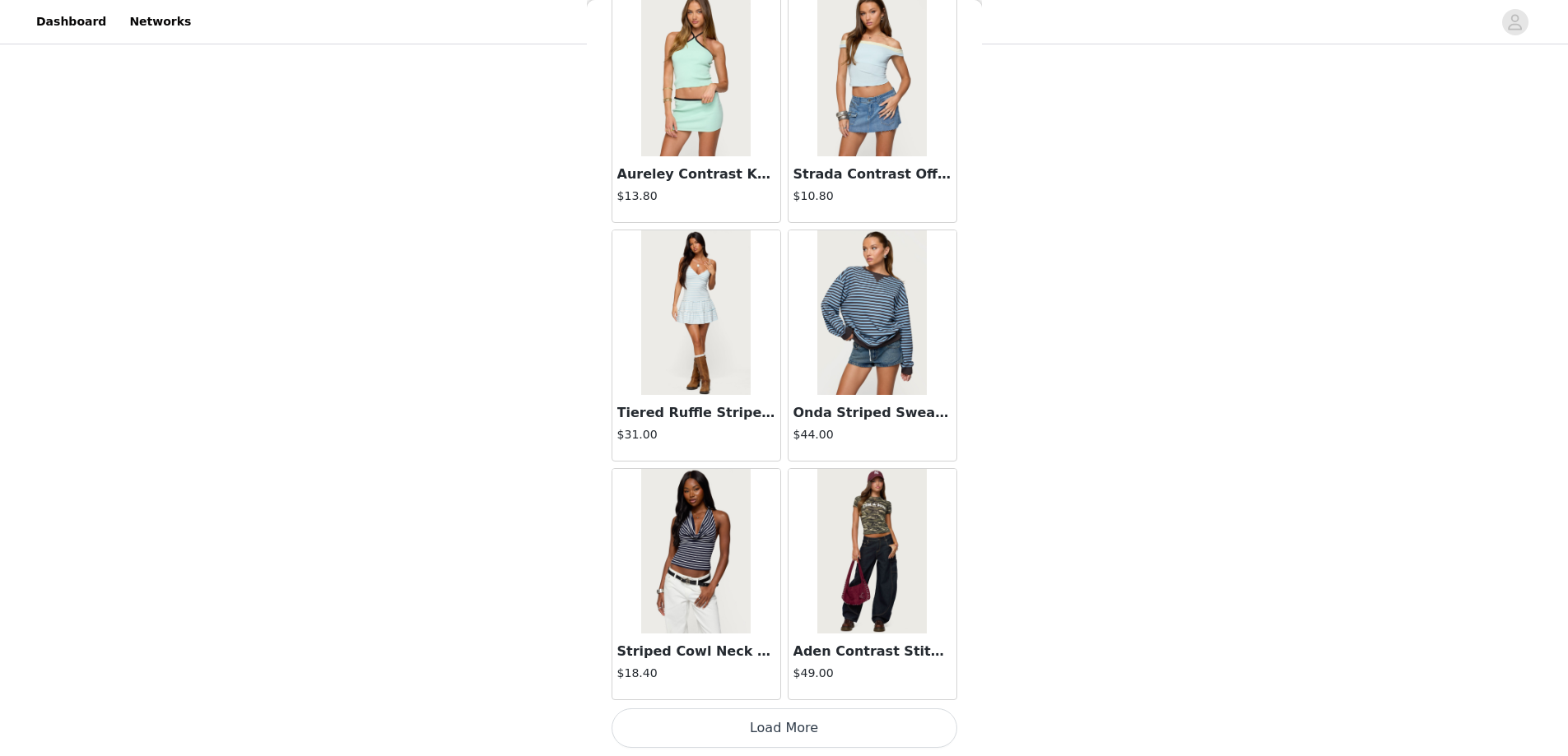
click at [784, 725] on button "Load More" at bounding box center [784, 728] width 346 height 40
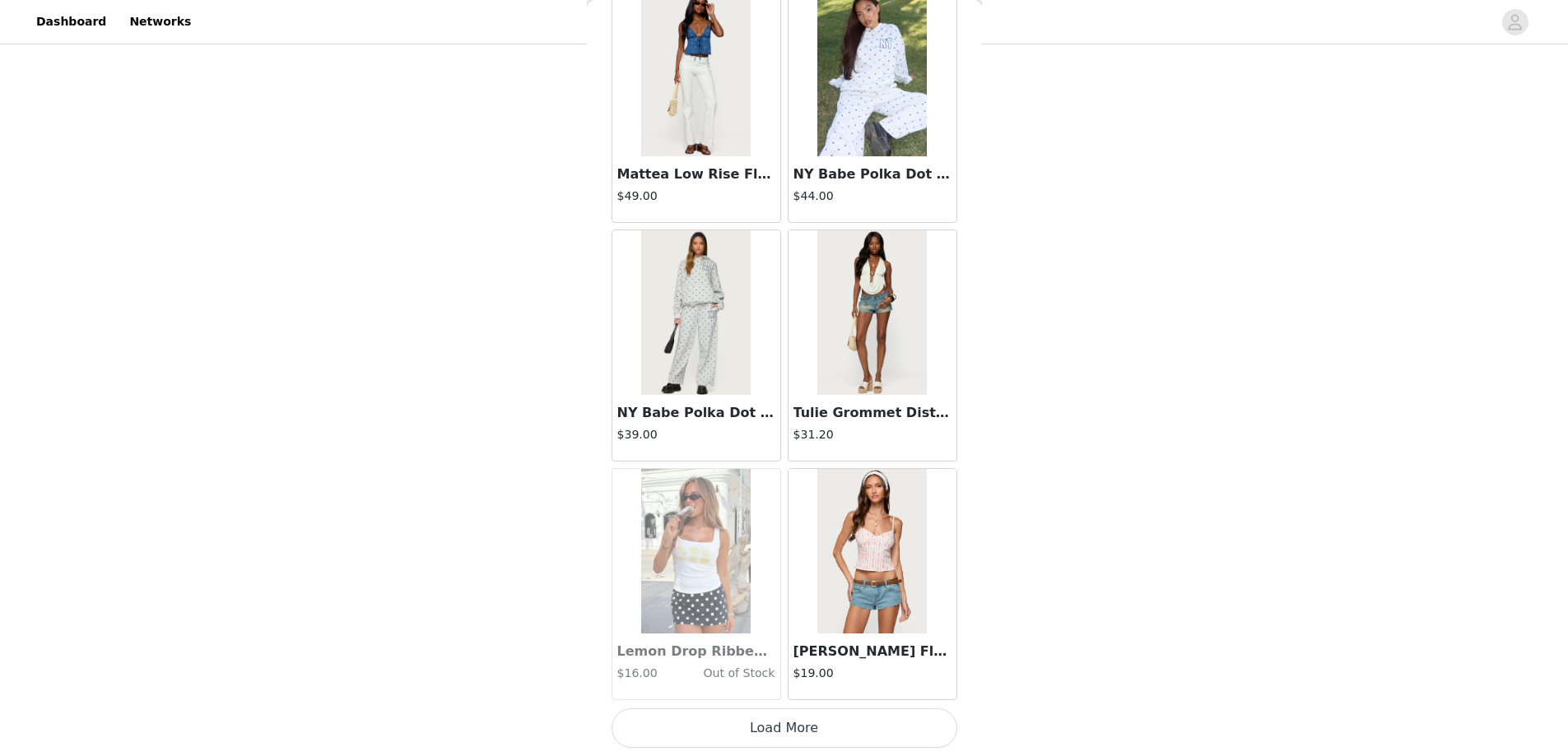
click at [778, 733] on button "Load More" at bounding box center [784, 728] width 346 height 40
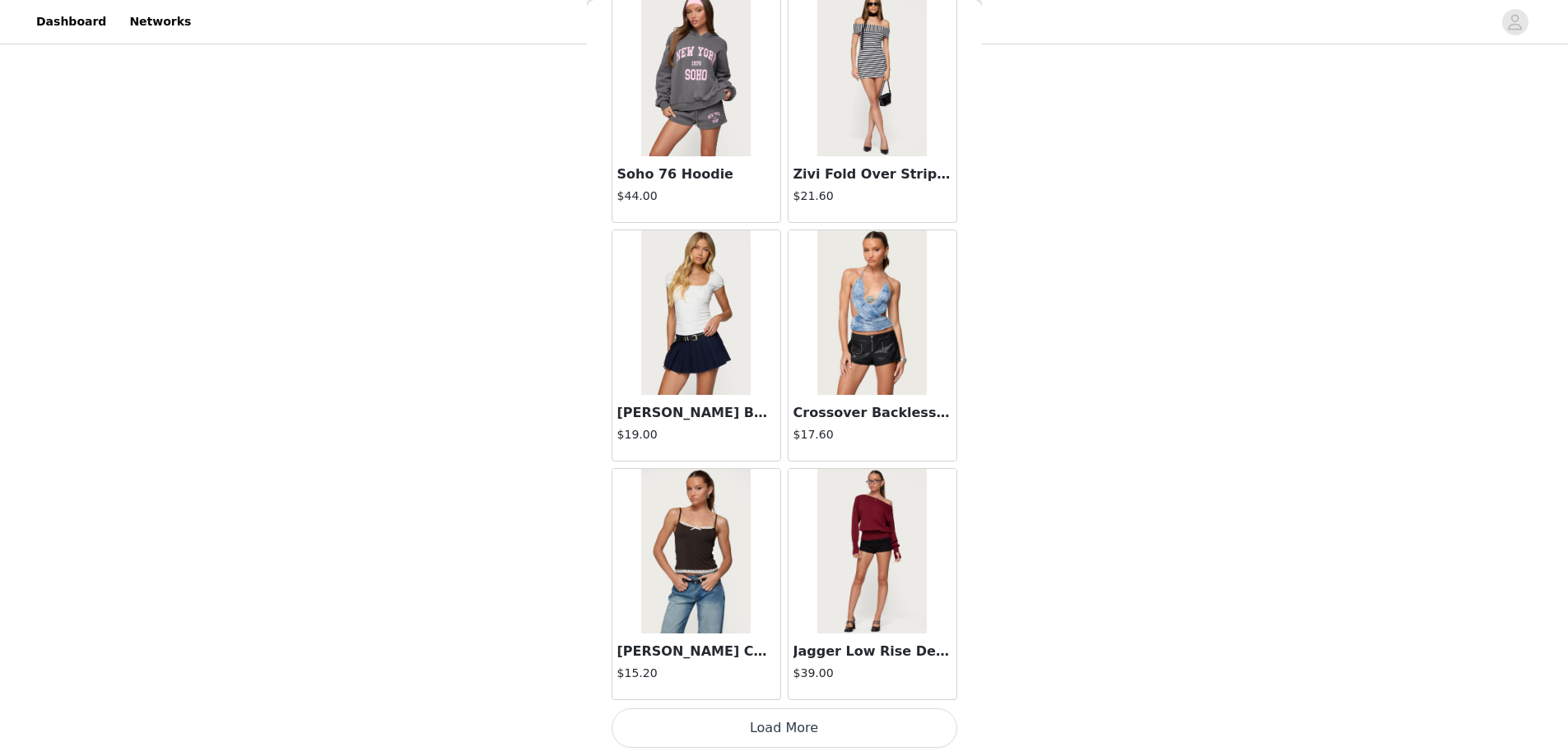
click at [781, 726] on button "Load More" at bounding box center [784, 728] width 346 height 40
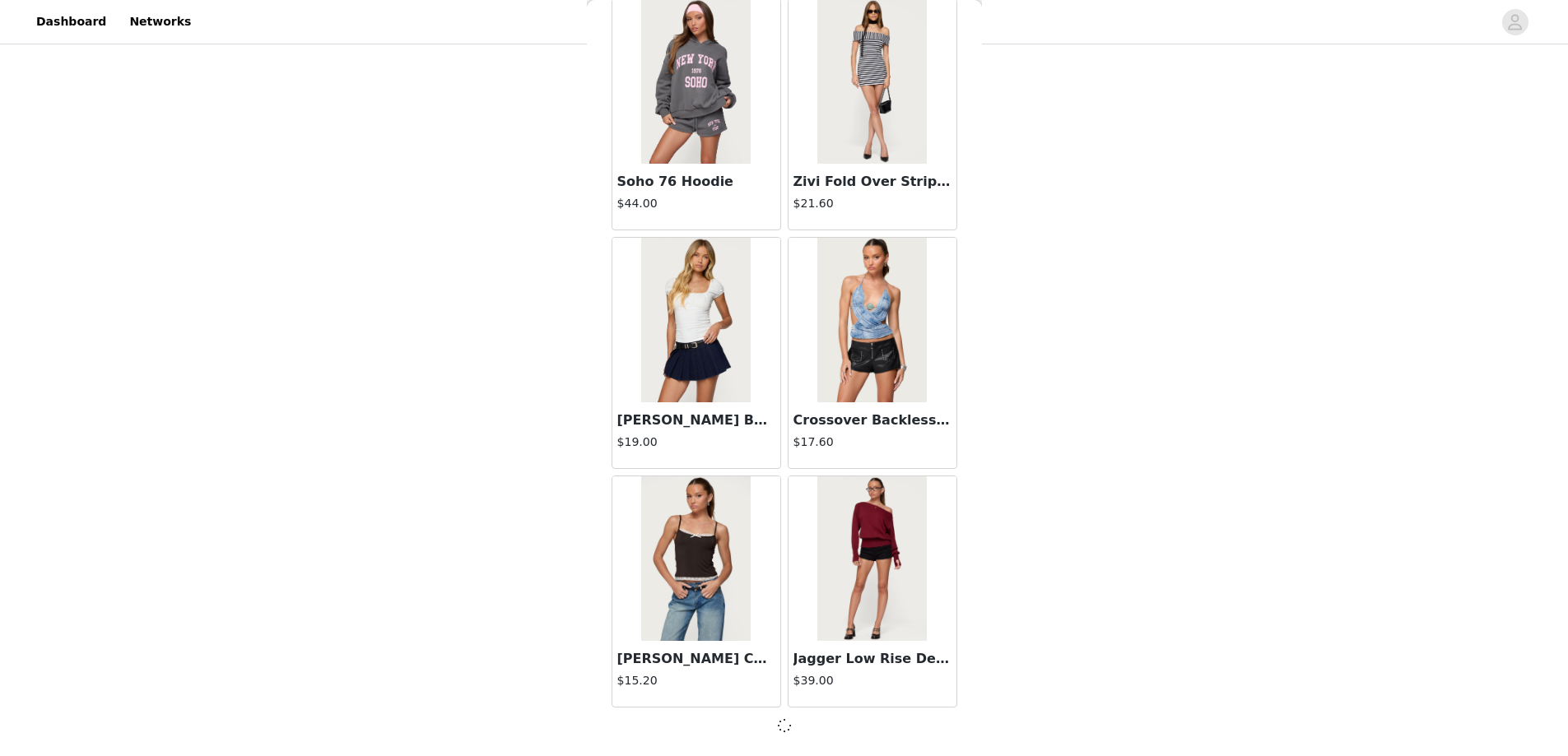
scroll to position [37545, 0]
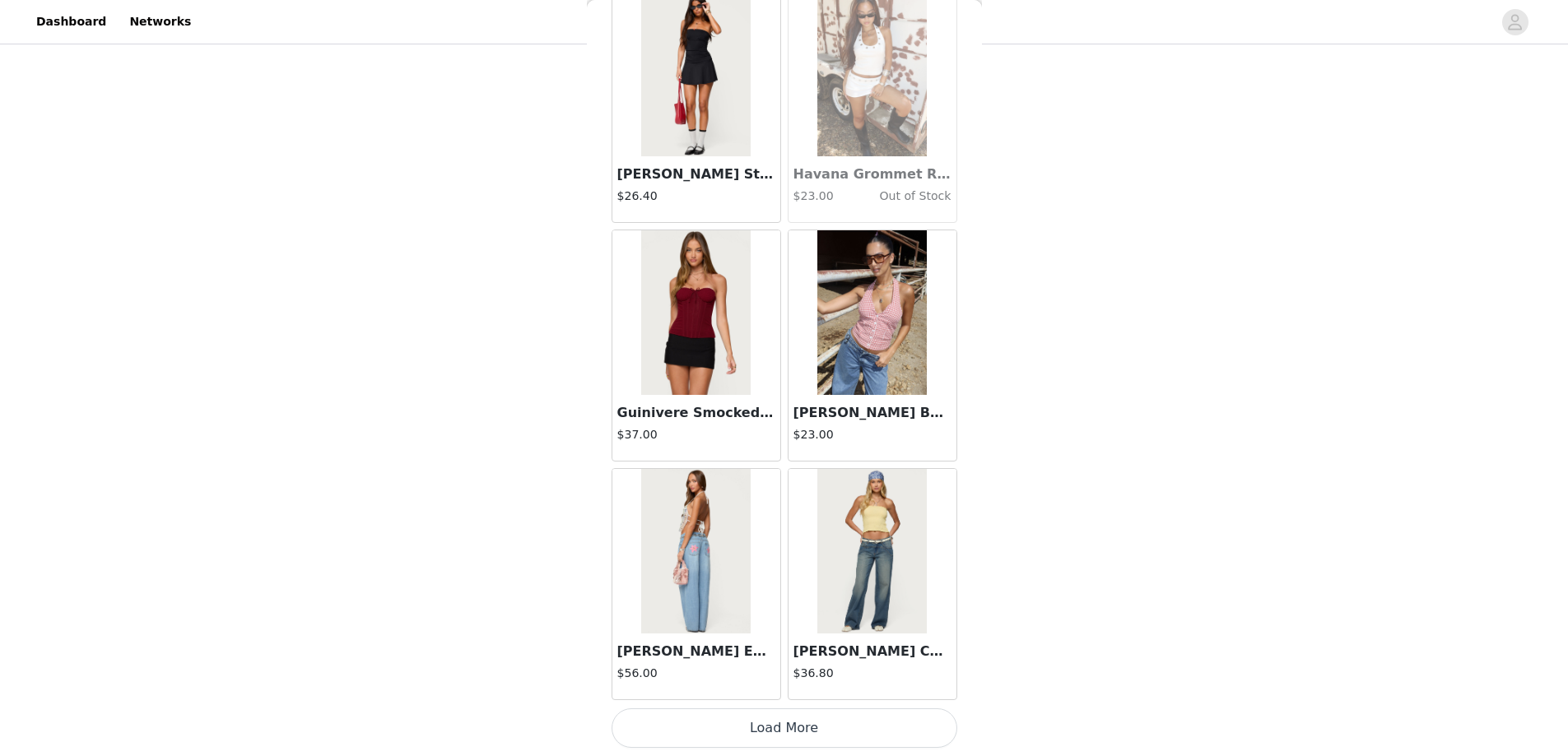
click at [790, 721] on button "Load More" at bounding box center [784, 728] width 346 height 40
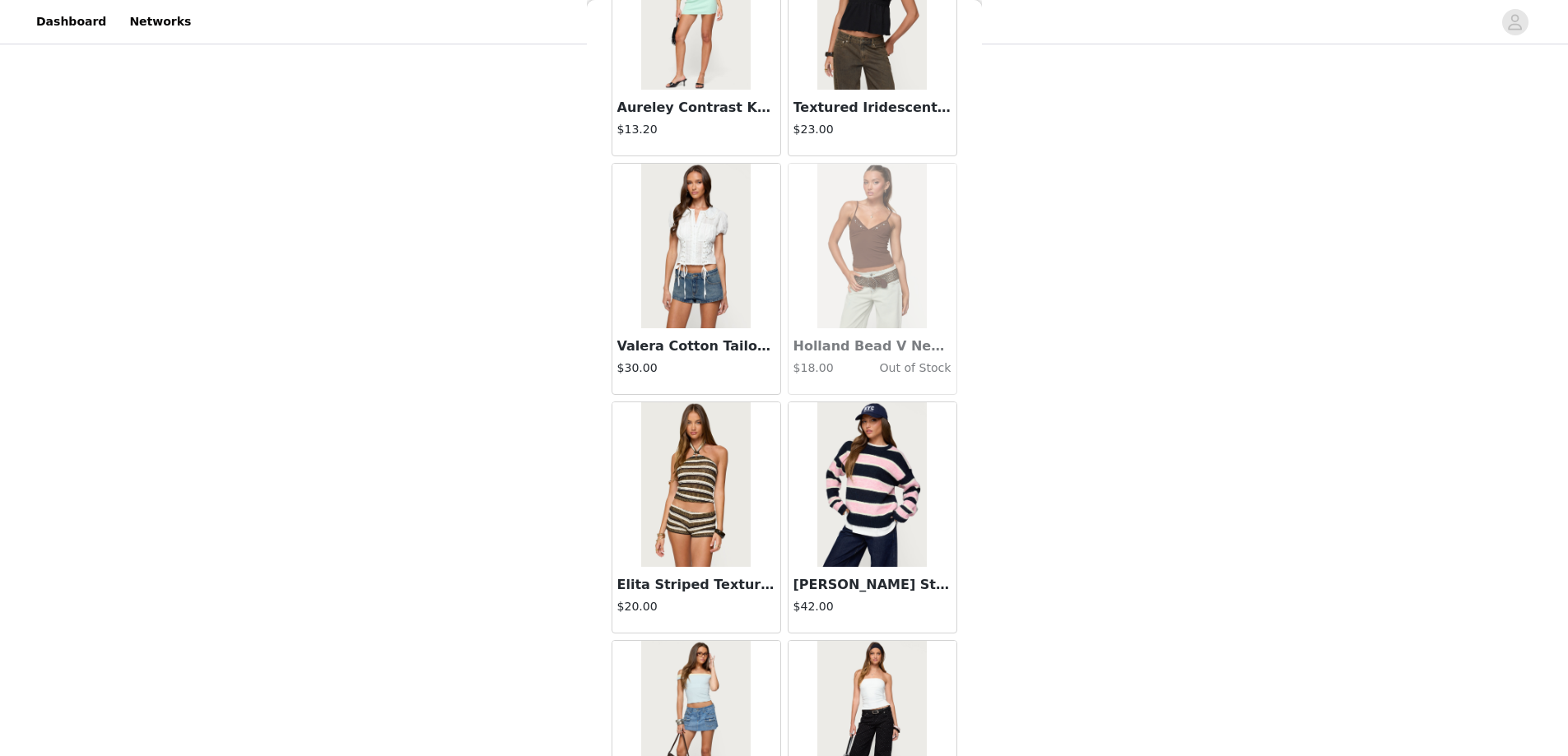
scroll to position [42325, 0]
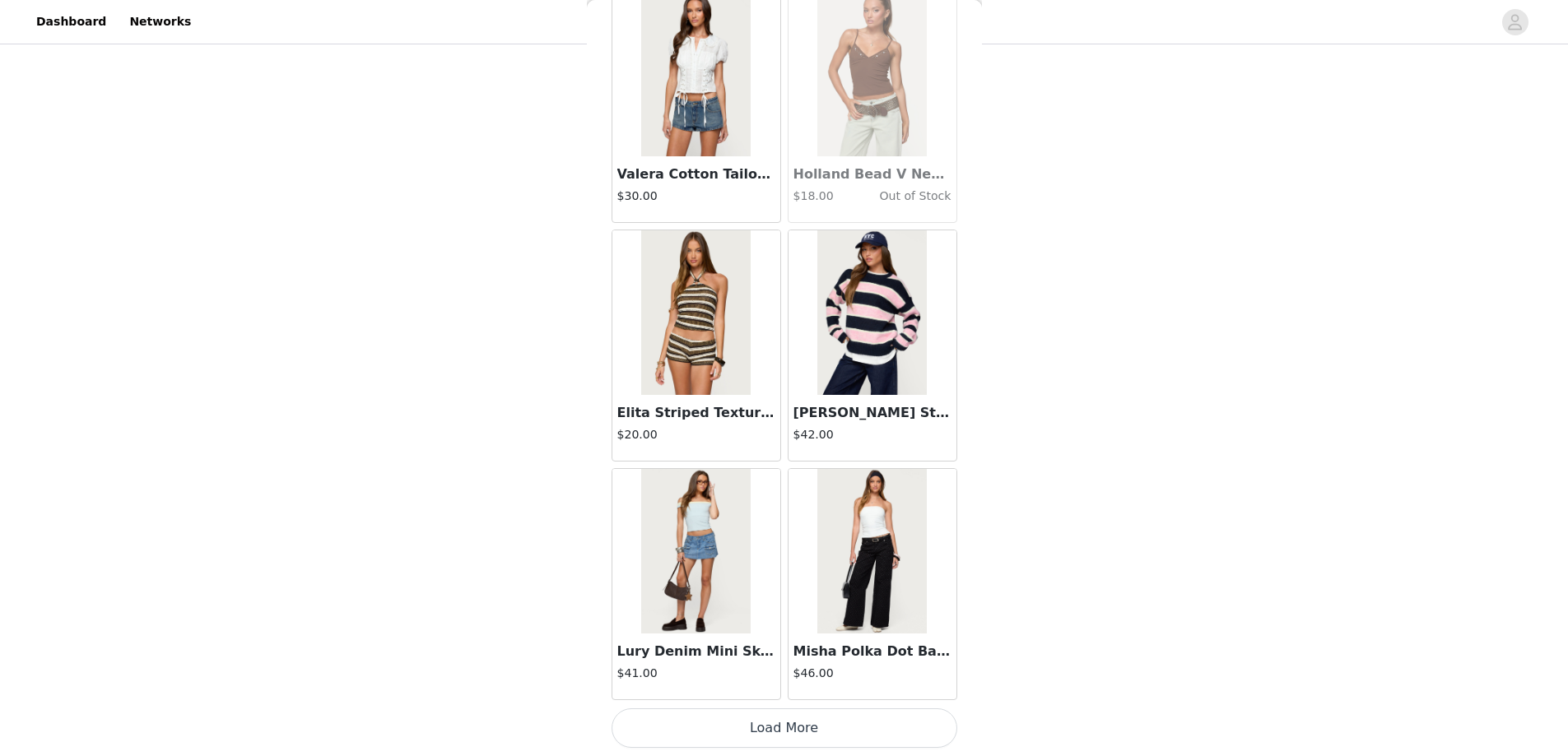
click at [778, 731] on button "Load More" at bounding box center [784, 728] width 346 height 40
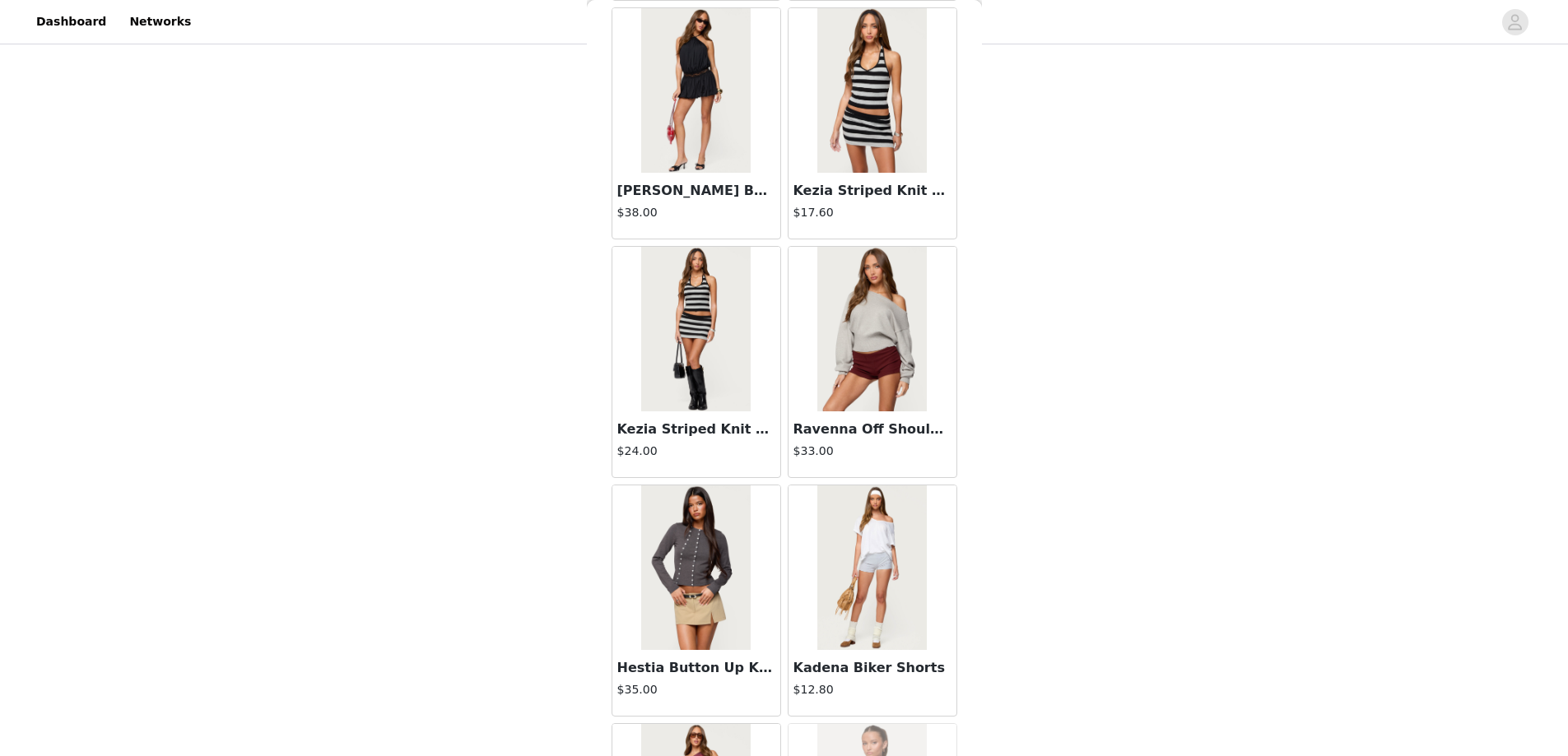
scroll to position [44711, 0]
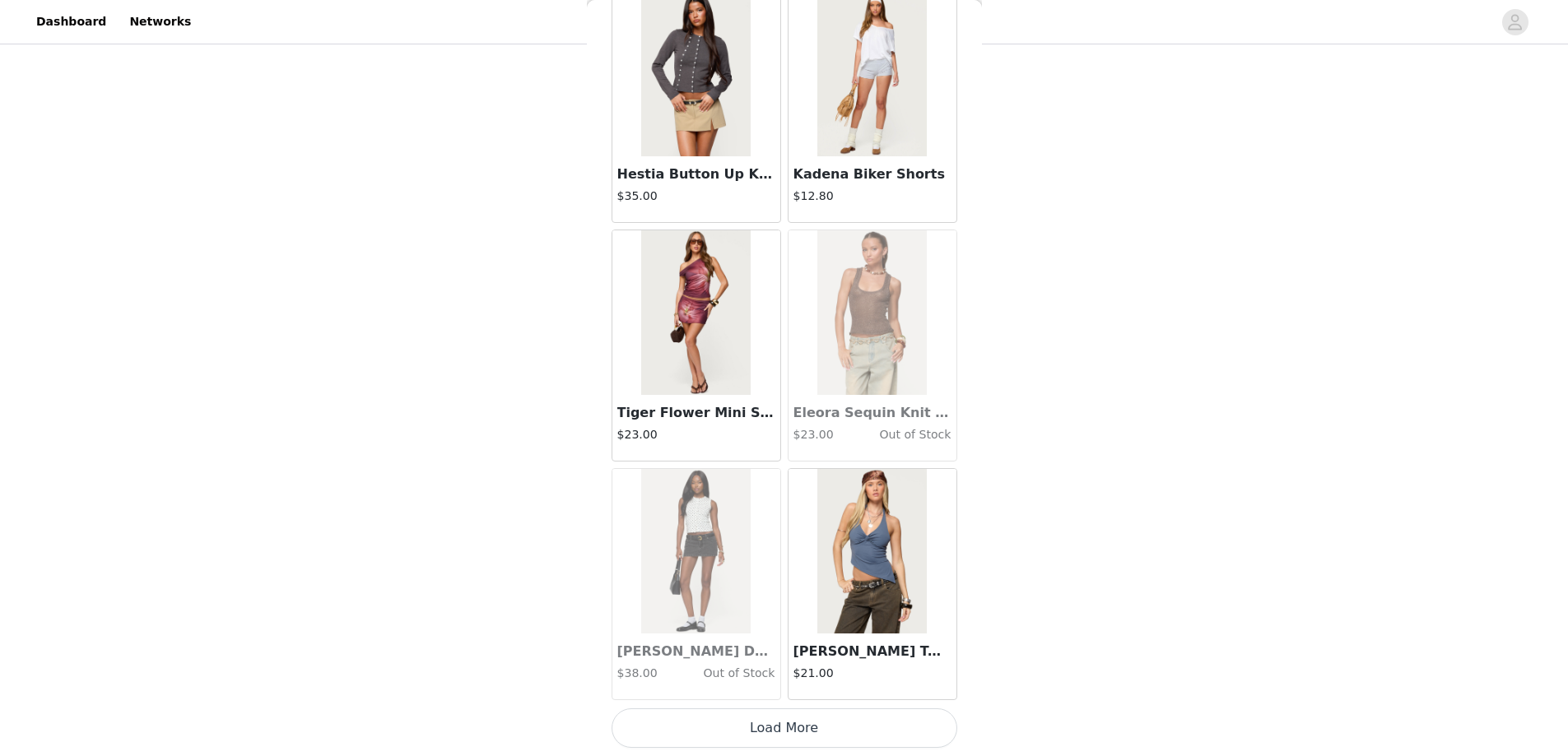
click at [768, 721] on button "Load More" at bounding box center [784, 728] width 346 height 40
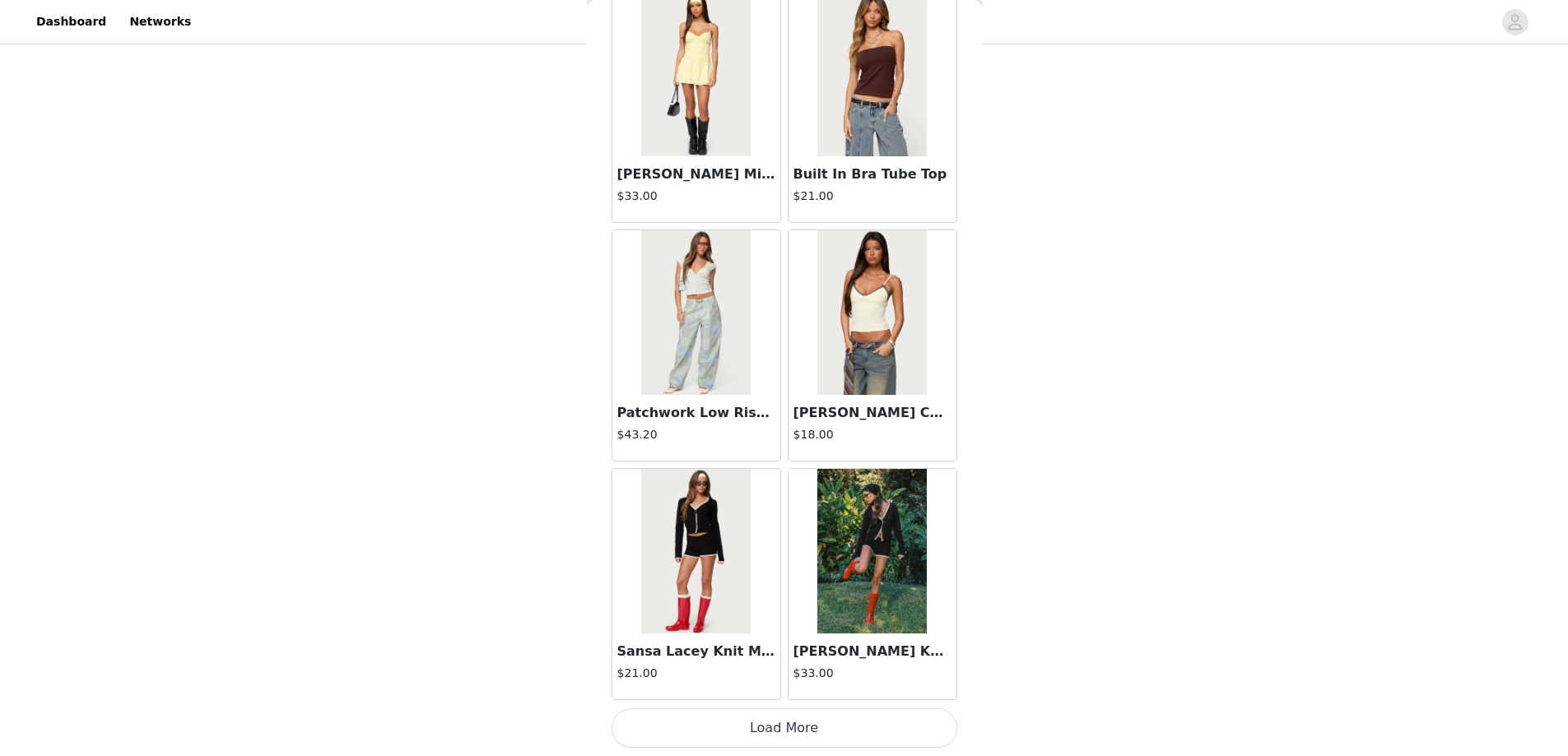
click at [779, 723] on button "Load More" at bounding box center [784, 728] width 346 height 40
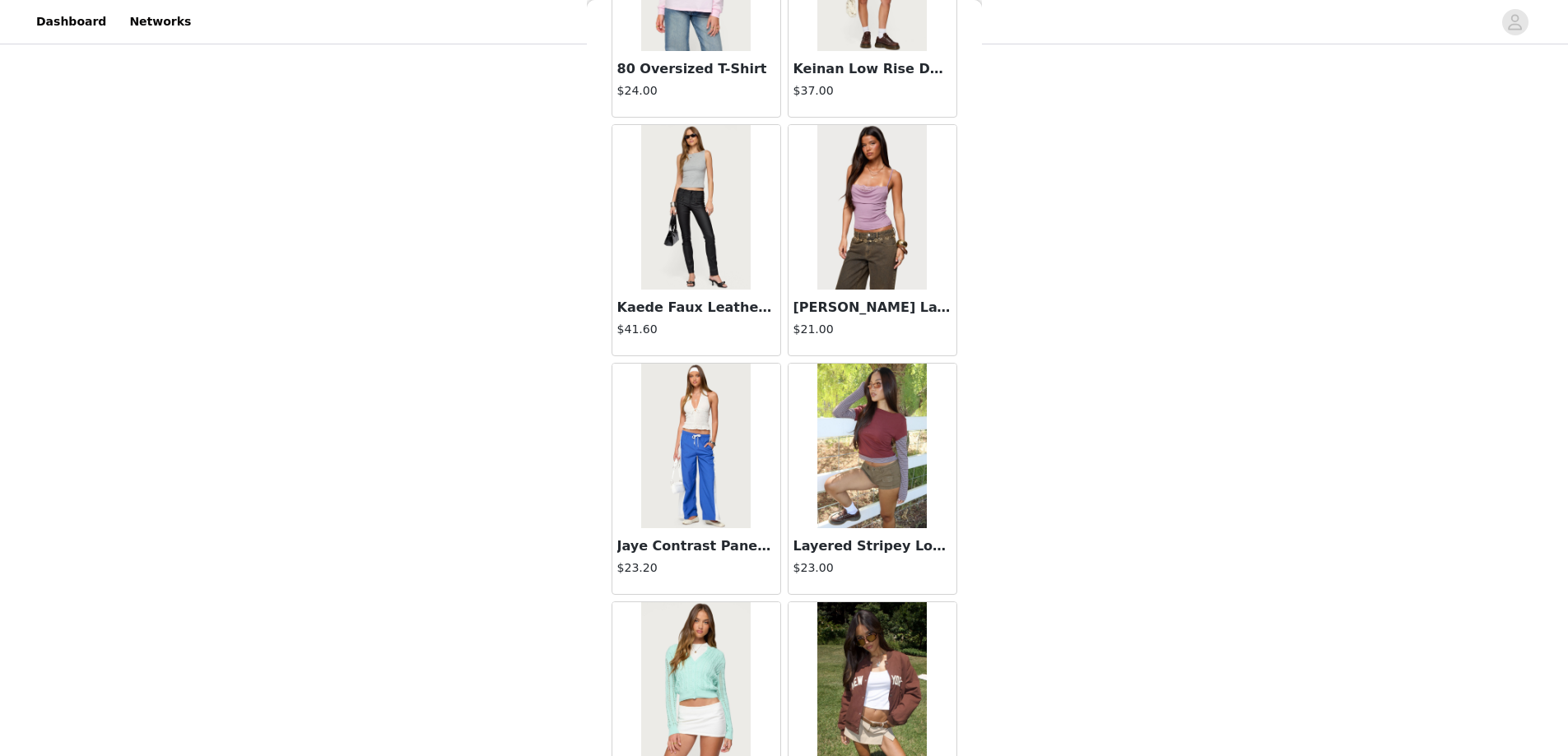
scroll to position [49483, 0]
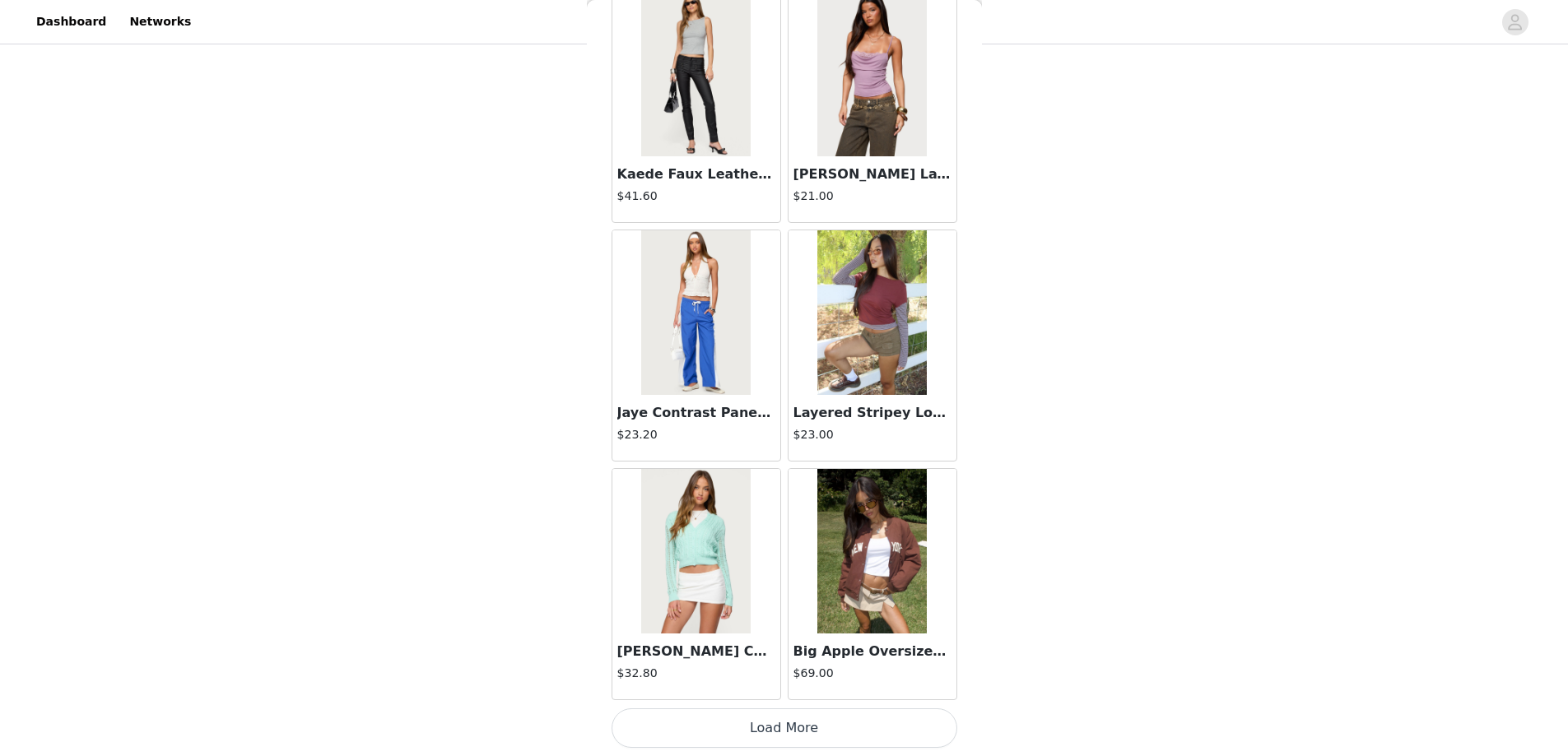
click at [783, 728] on button "Load More" at bounding box center [784, 728] width 346 height 40
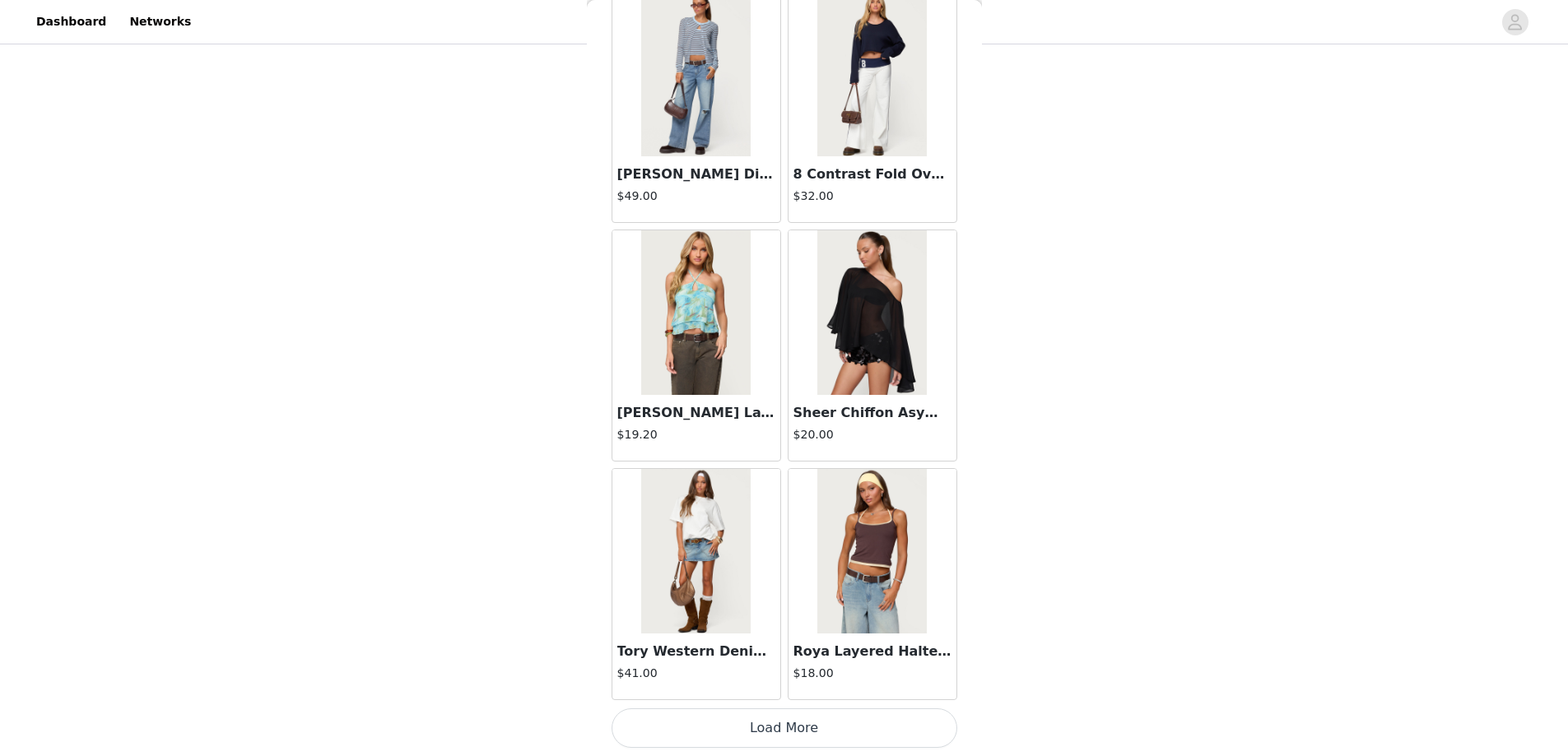
drag, startPoint x: 767, startPoint y: 731, endPoint x: 770, endPoint y: 680, distance: 51.1
click at [768, 732] on button "Load More" at bounding box center [784, 728] width 346 height 40
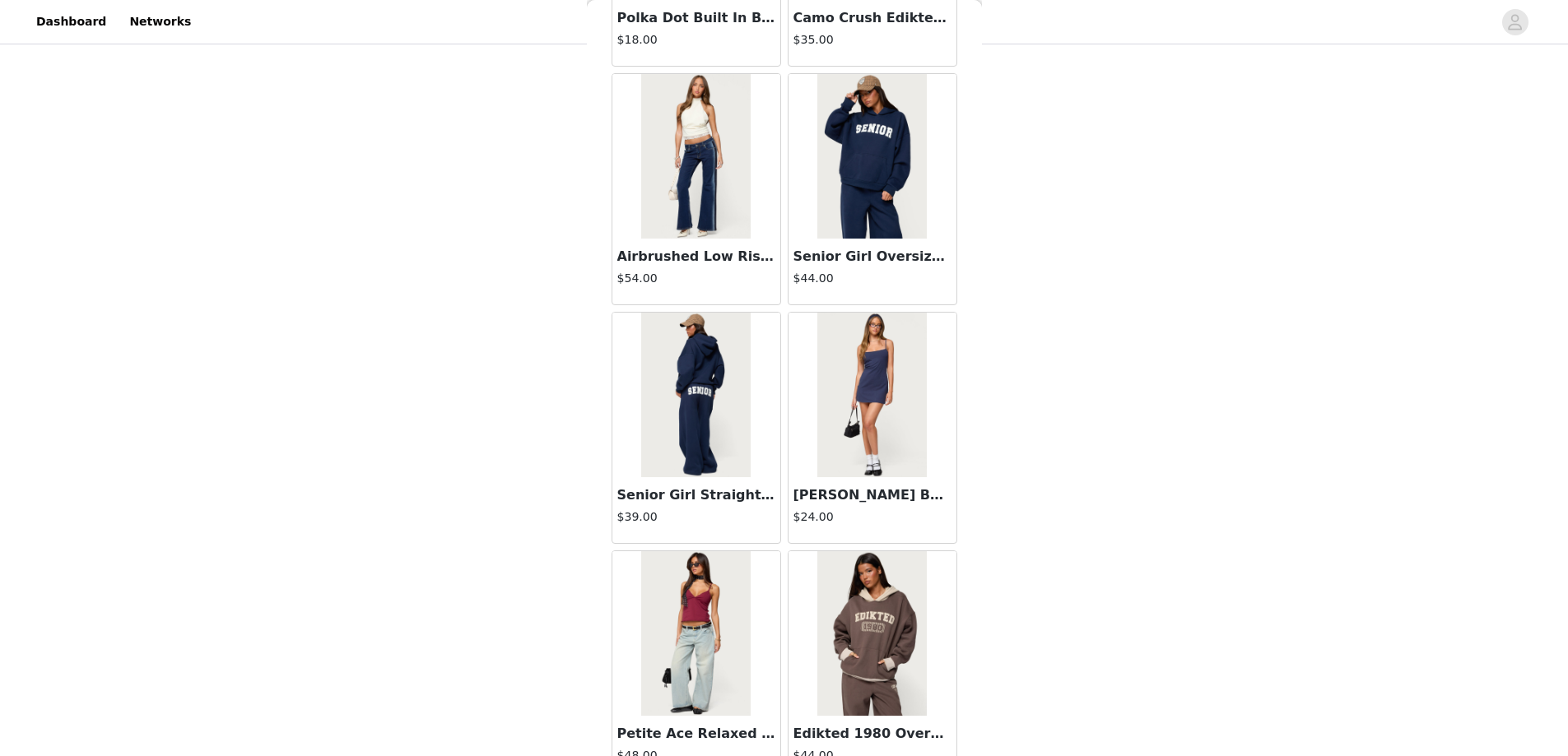
scroll to position [54255, 0]
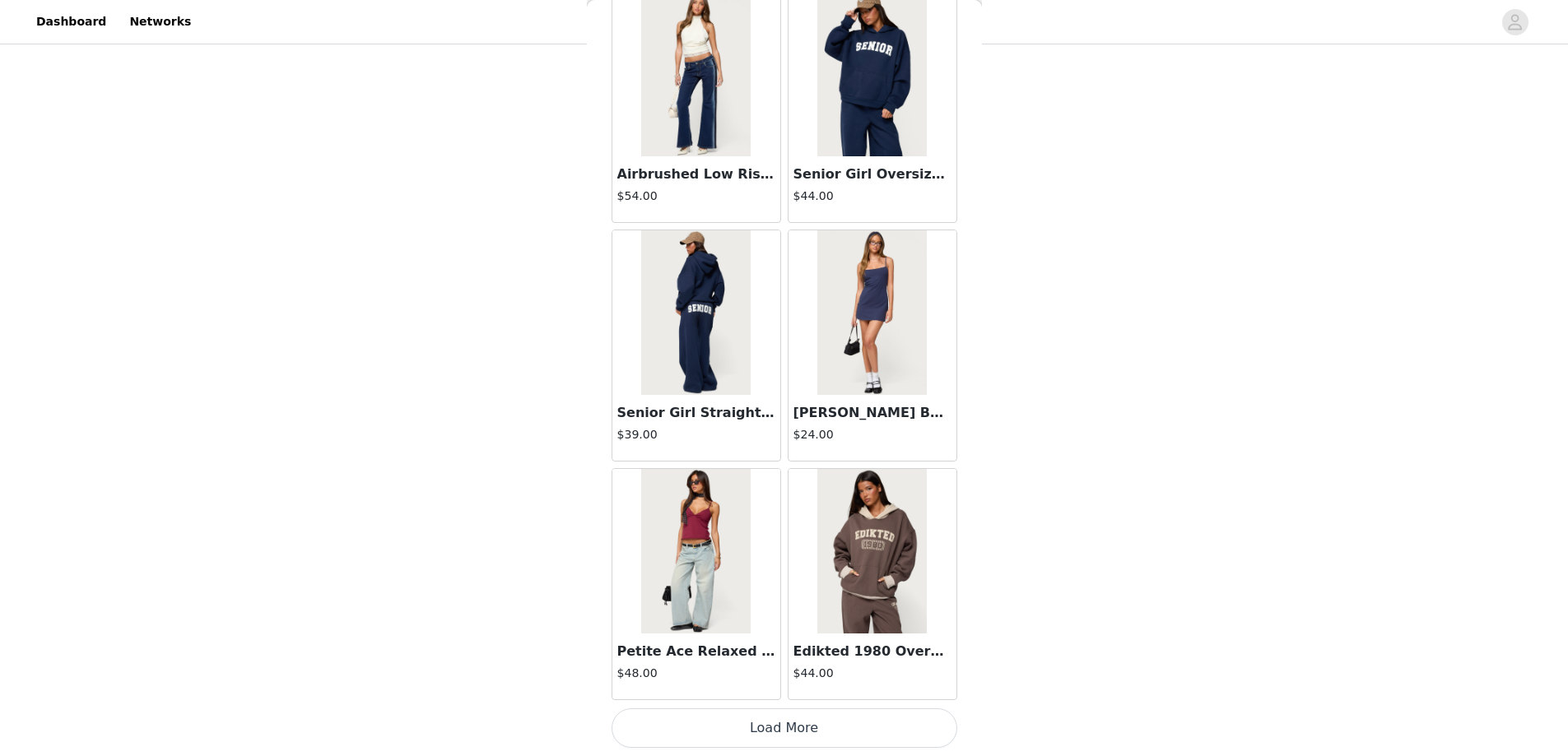
click at [775, 724] on button "Load More" at bounding box center [784, 728] width 346 height 40
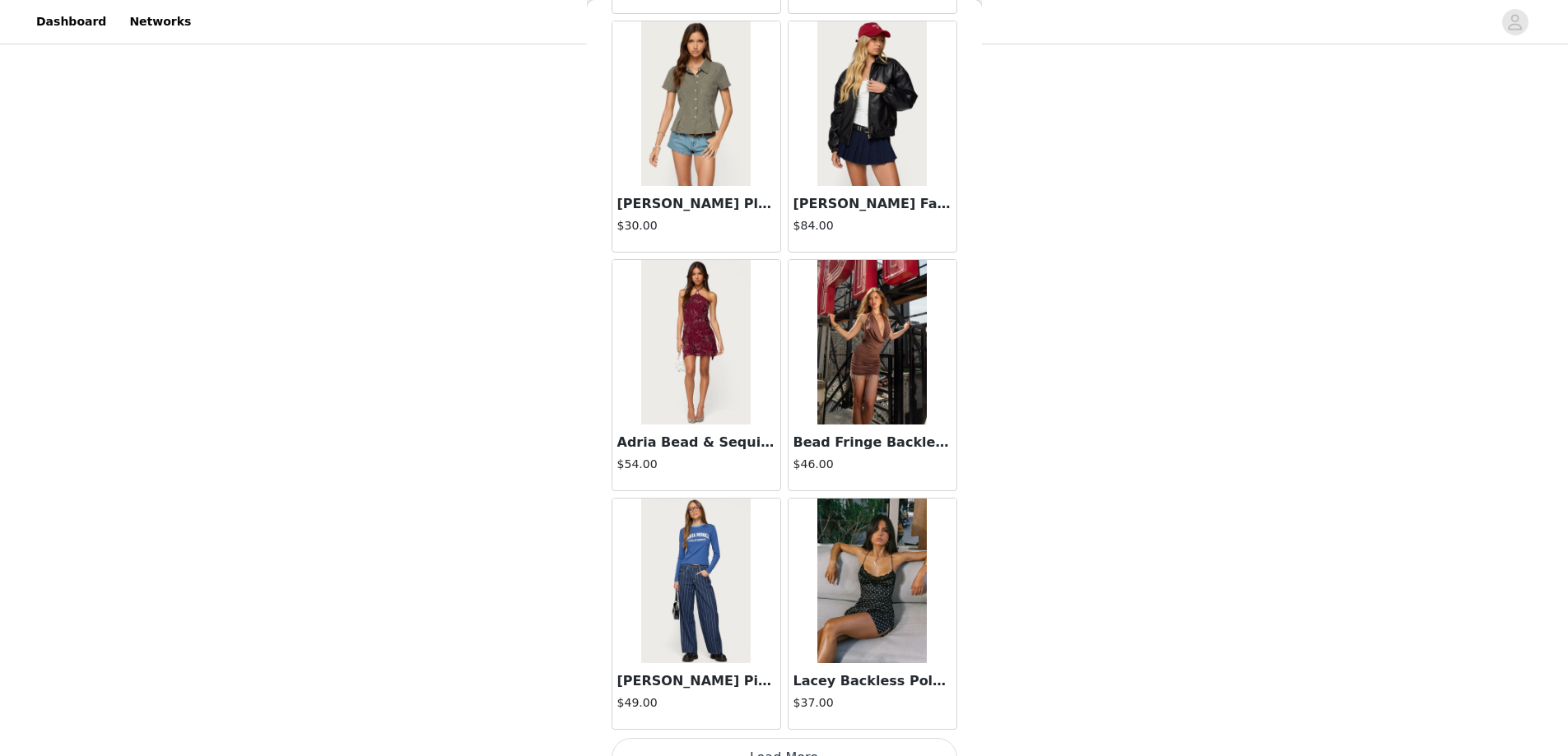
scroll to position [56641, 0]
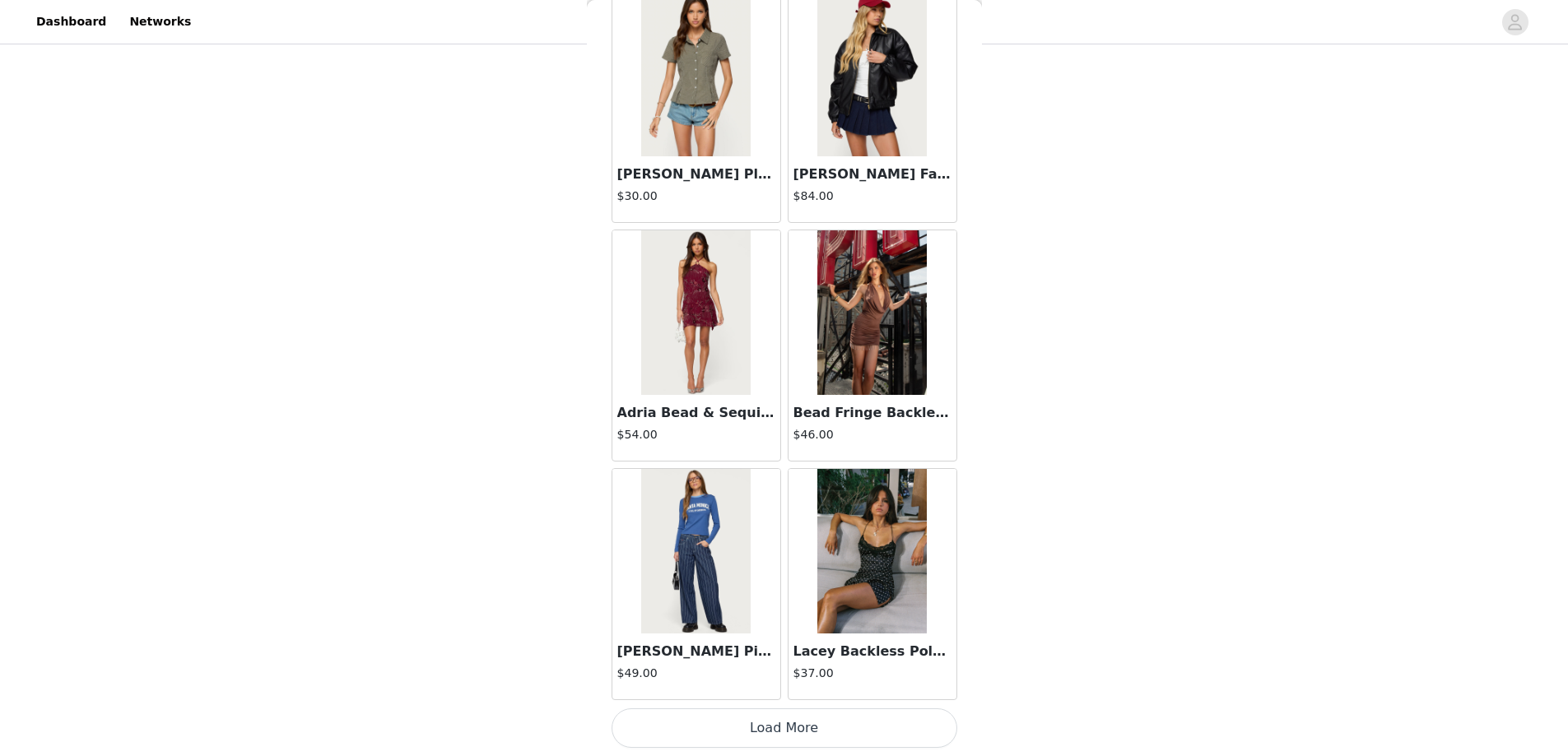
click at [775, 724] on button "Load More" at bounding box center [784, 728] width 346 height 40
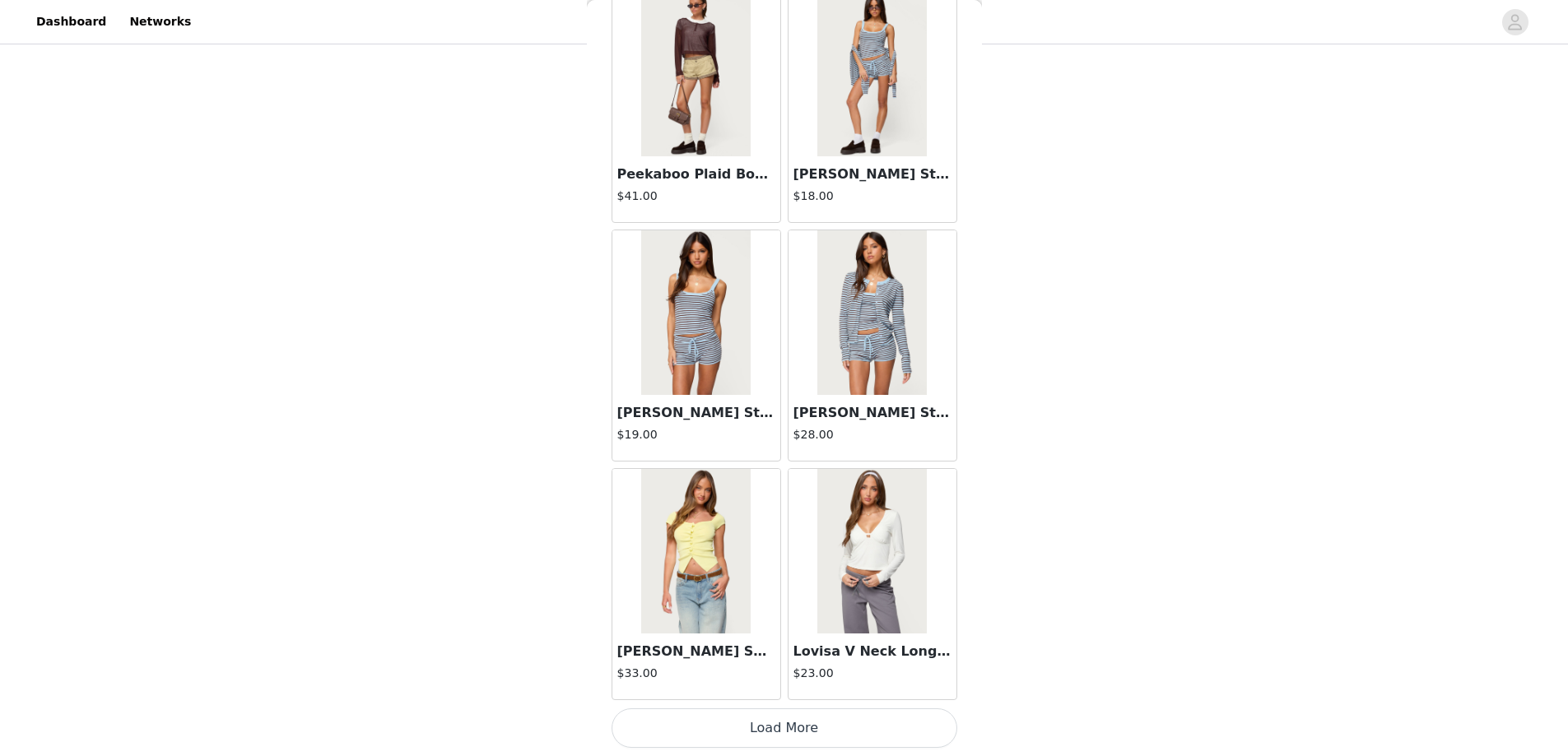
click at [773, 719] on button "Load More" at bounding box center [784, 728] width 346 height 40
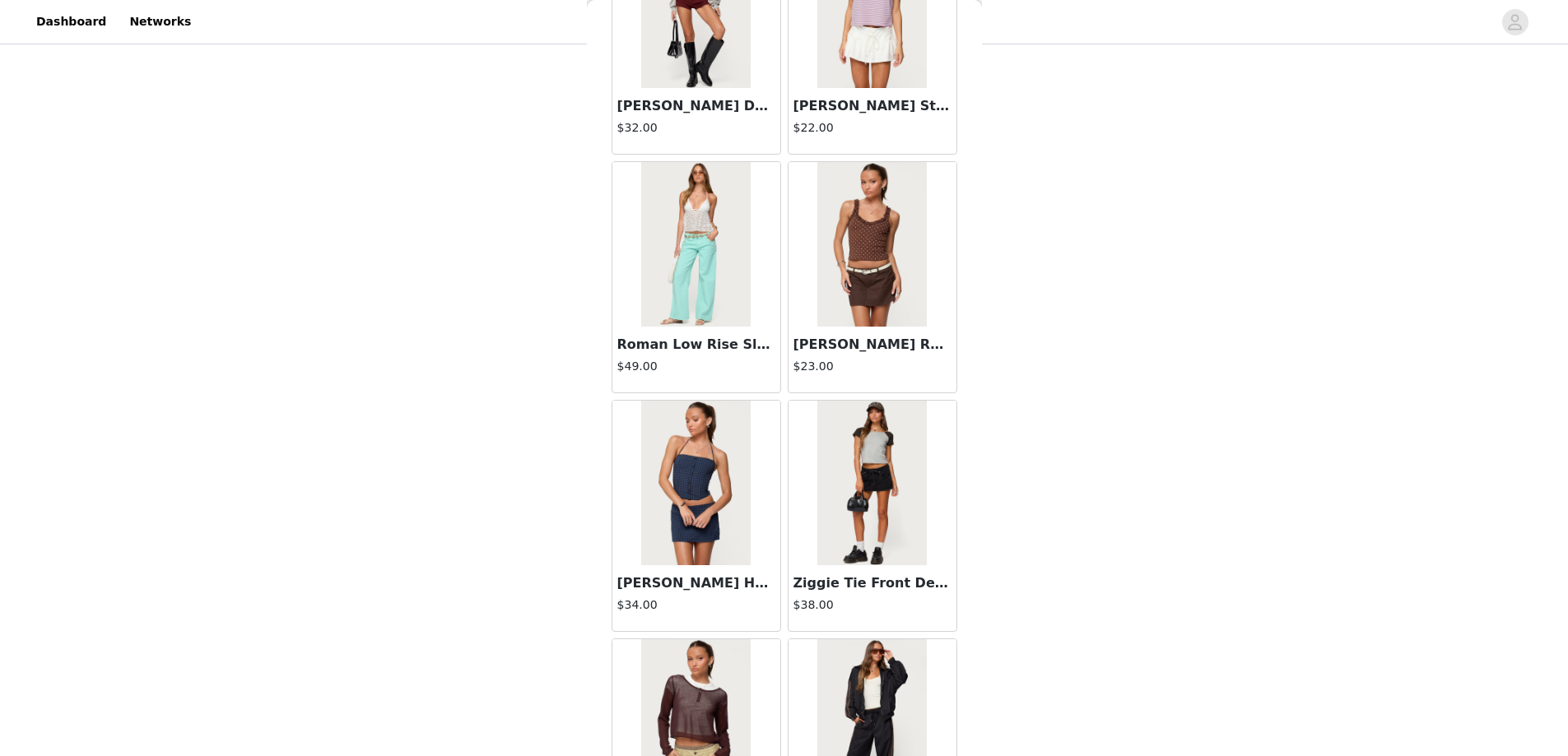
scroll to position [61413, 0]
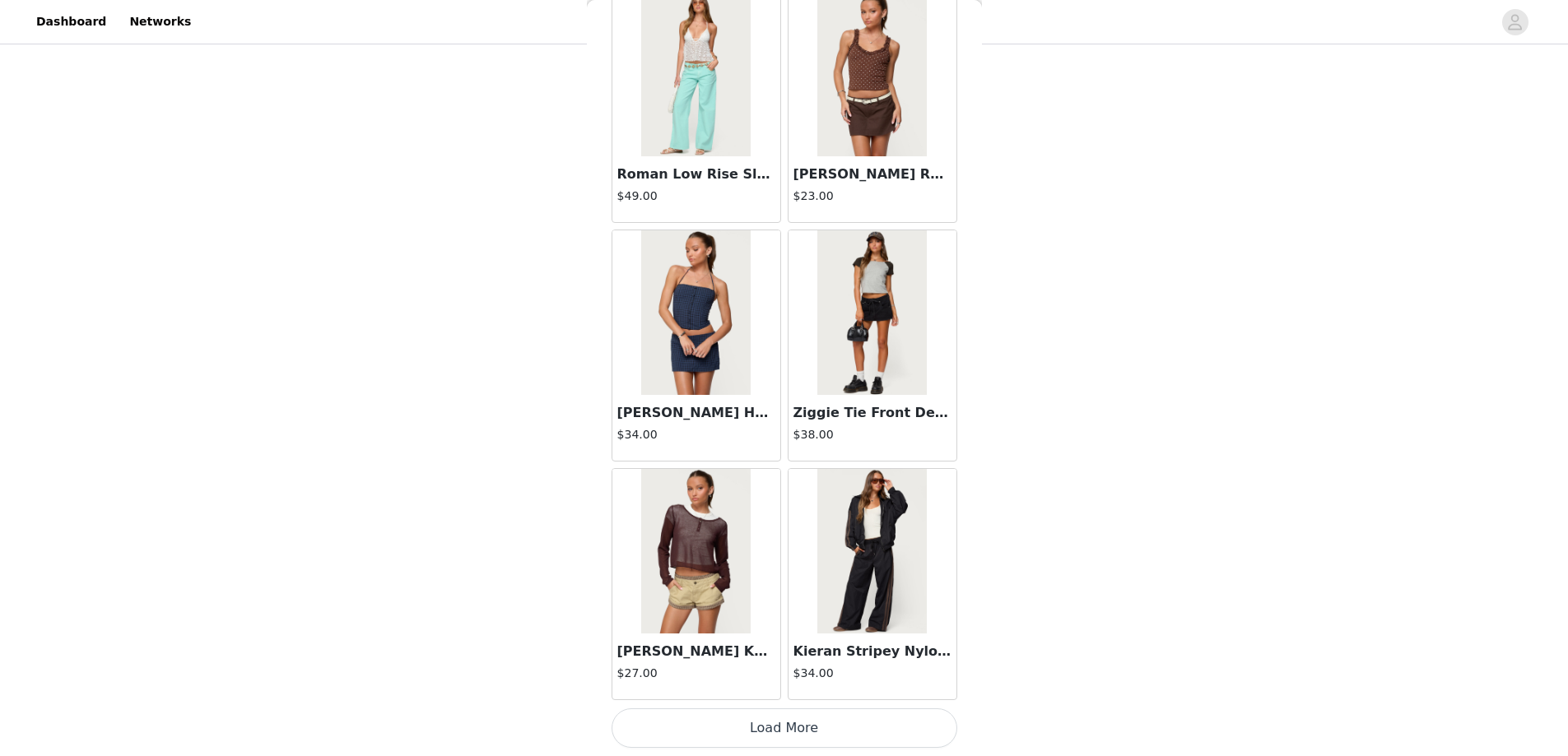
click at [784, 731] on button "Load More" at bounding box center [784, 728] width 346 height 40
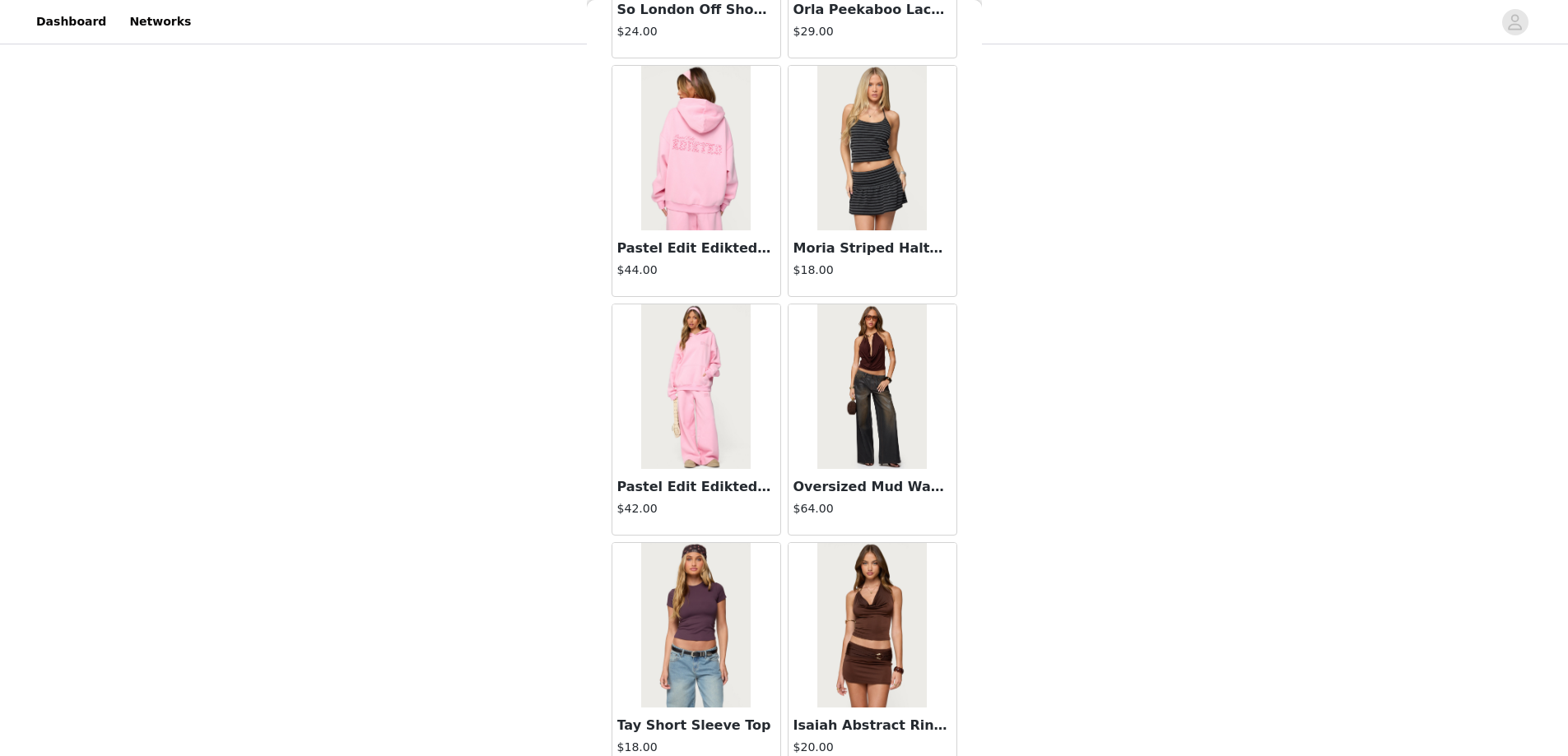
scroll to position [63799, 0]
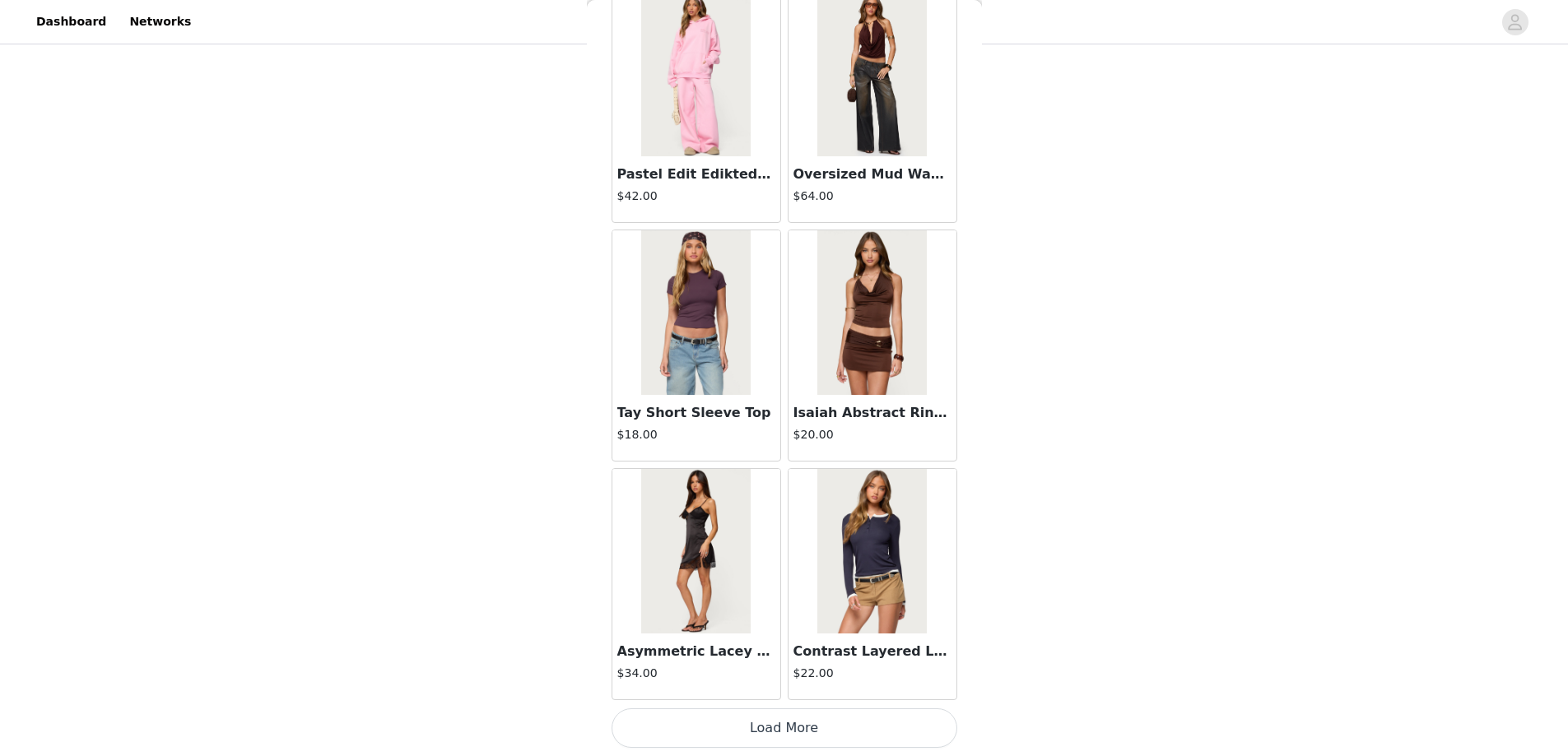
click at [775, 725] on button "Load More" at bounding box center [784, 728] width 346 height 40
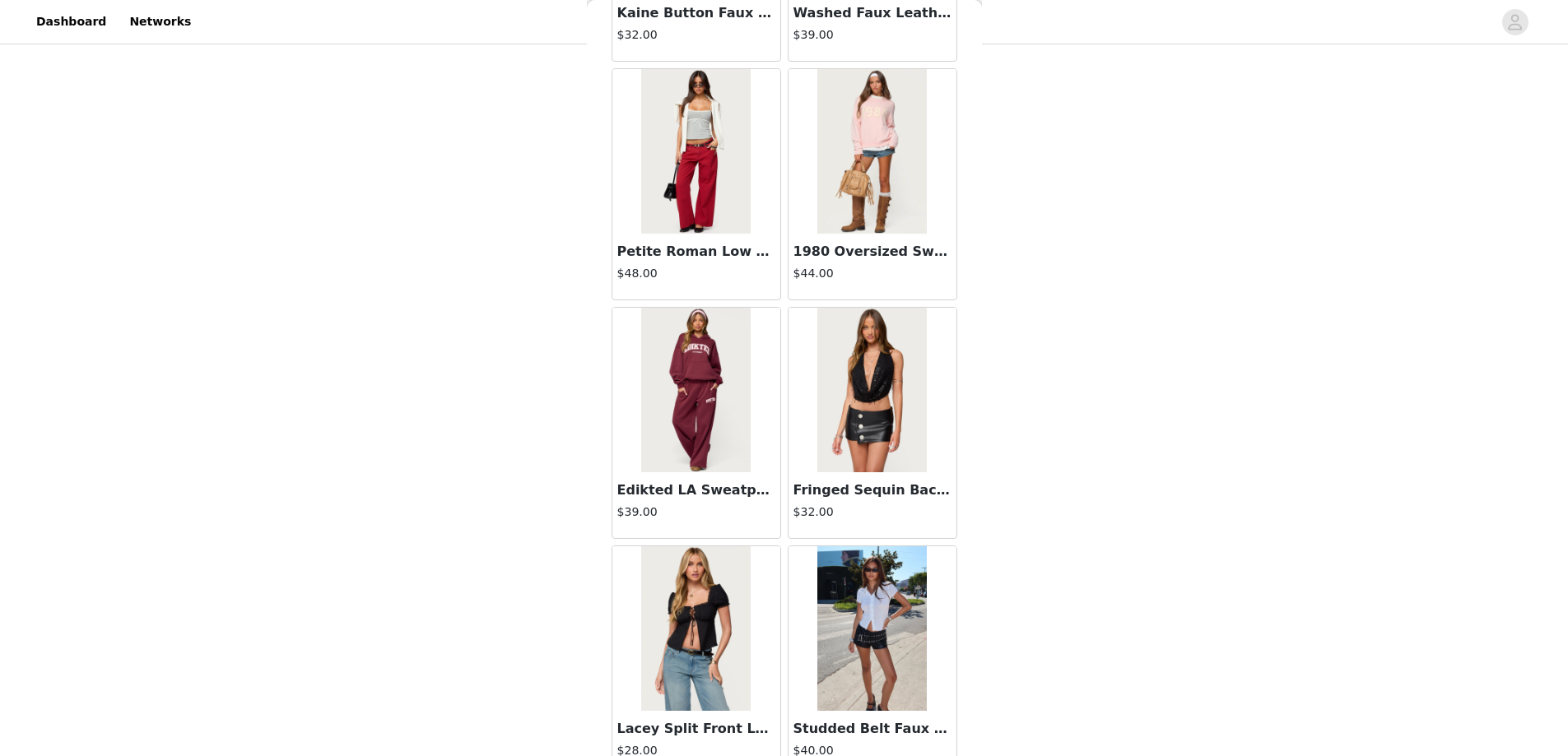
scroll to position [66186, 0]
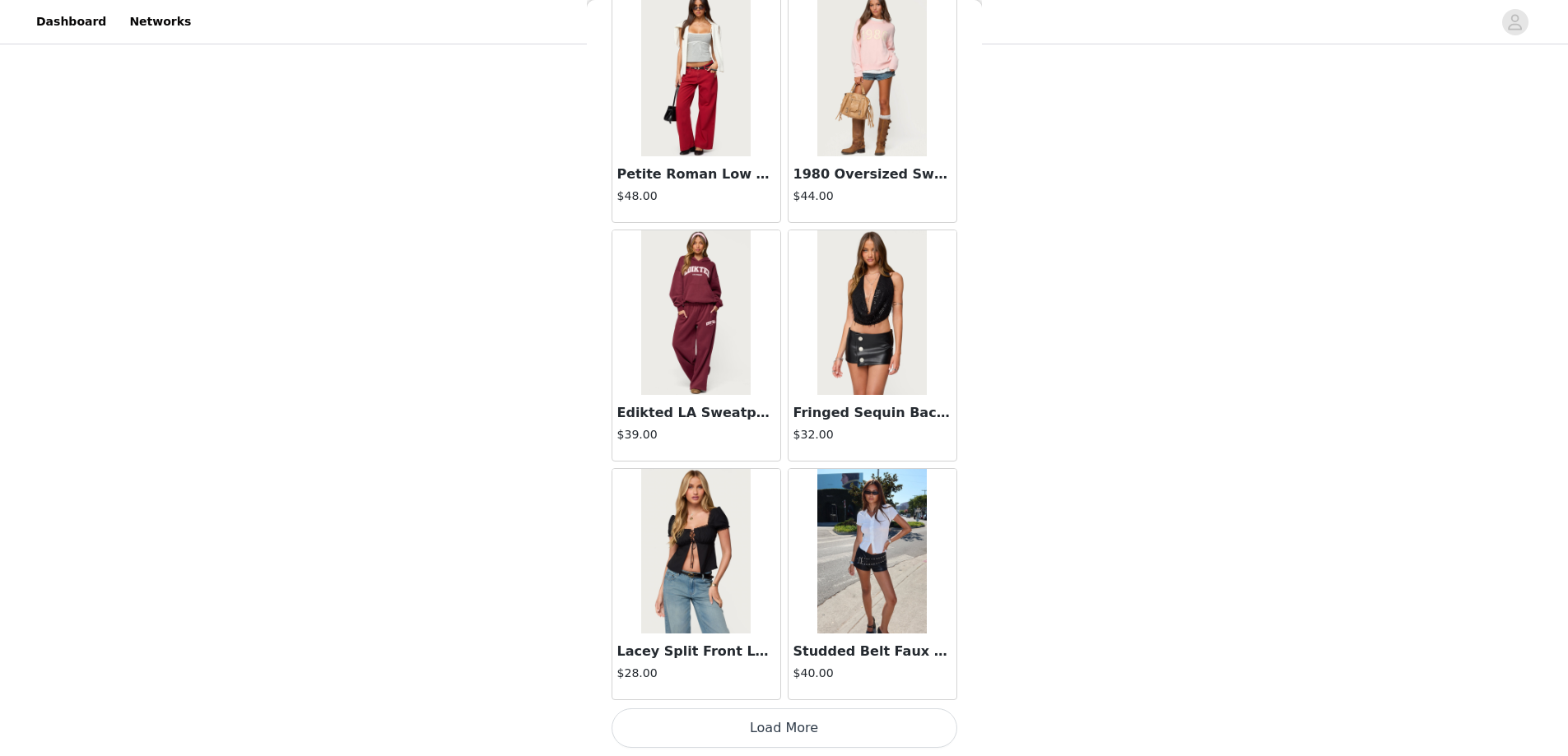
click at [773, 721] on button "Load More" at bounding box center [784, 728] width 346 height 40
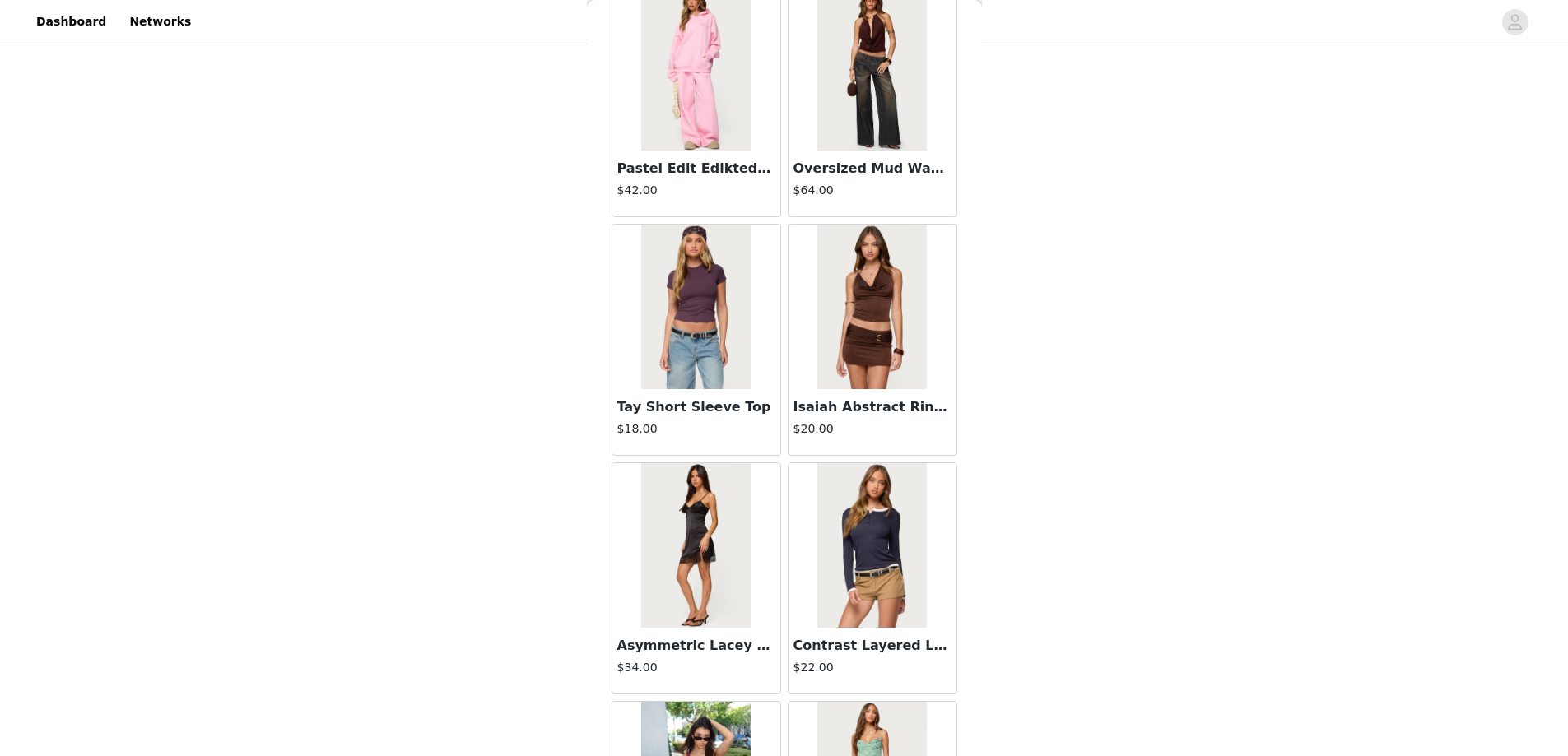
scroll to position [63804, 0]
click at [713, 322] on img at bounding box center [695, 308] width 109 height 164
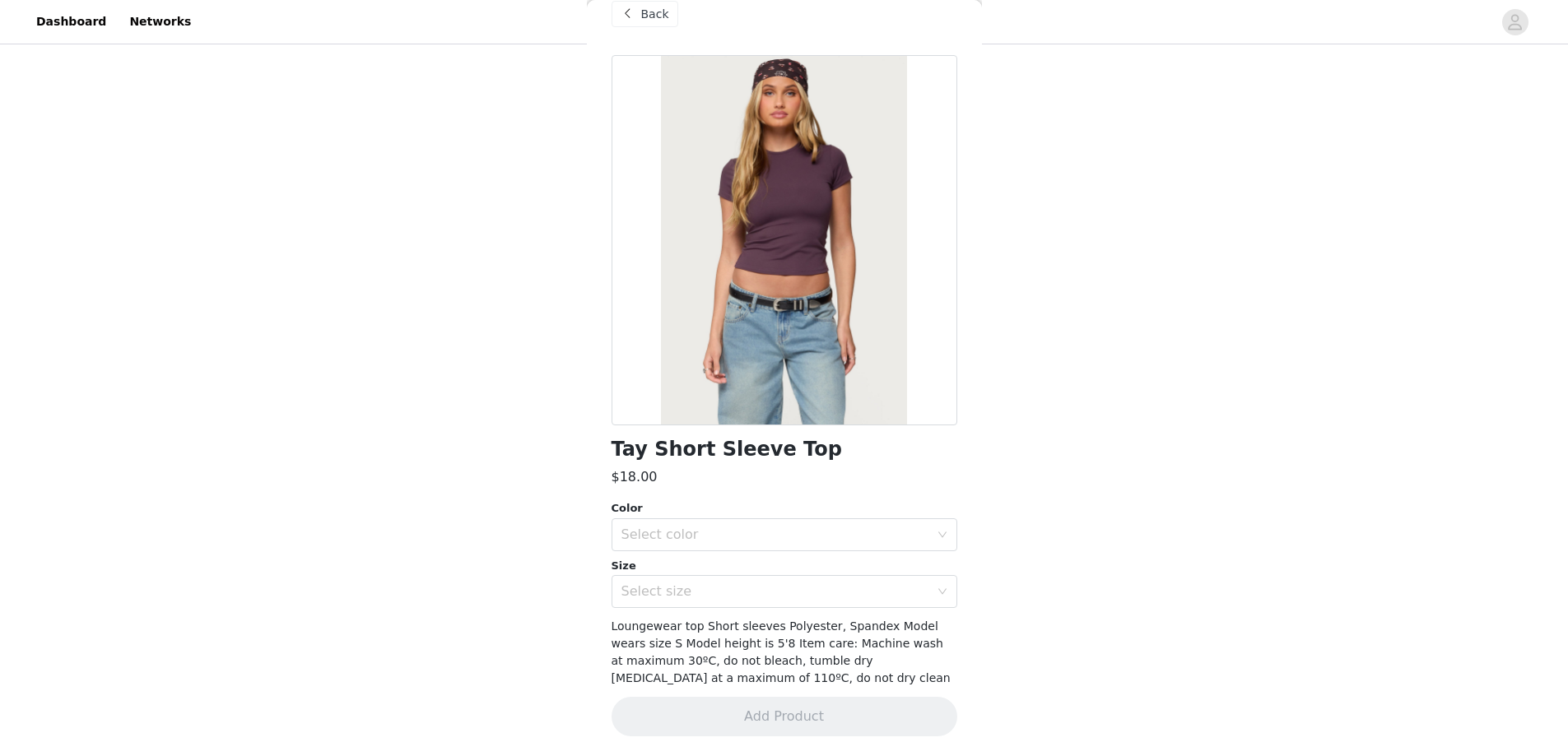
scroll to position [27, 0]
click at [712, 530] on div "Select color" at bounding box center [775, 534] width 308 height 16
click at [652, 578] on li "PURPLE" at bounding box center [778, 570] width 333 height 26
click at [657, 586] on div "Select size" at bounding box center [775, 591] width 308 height 16
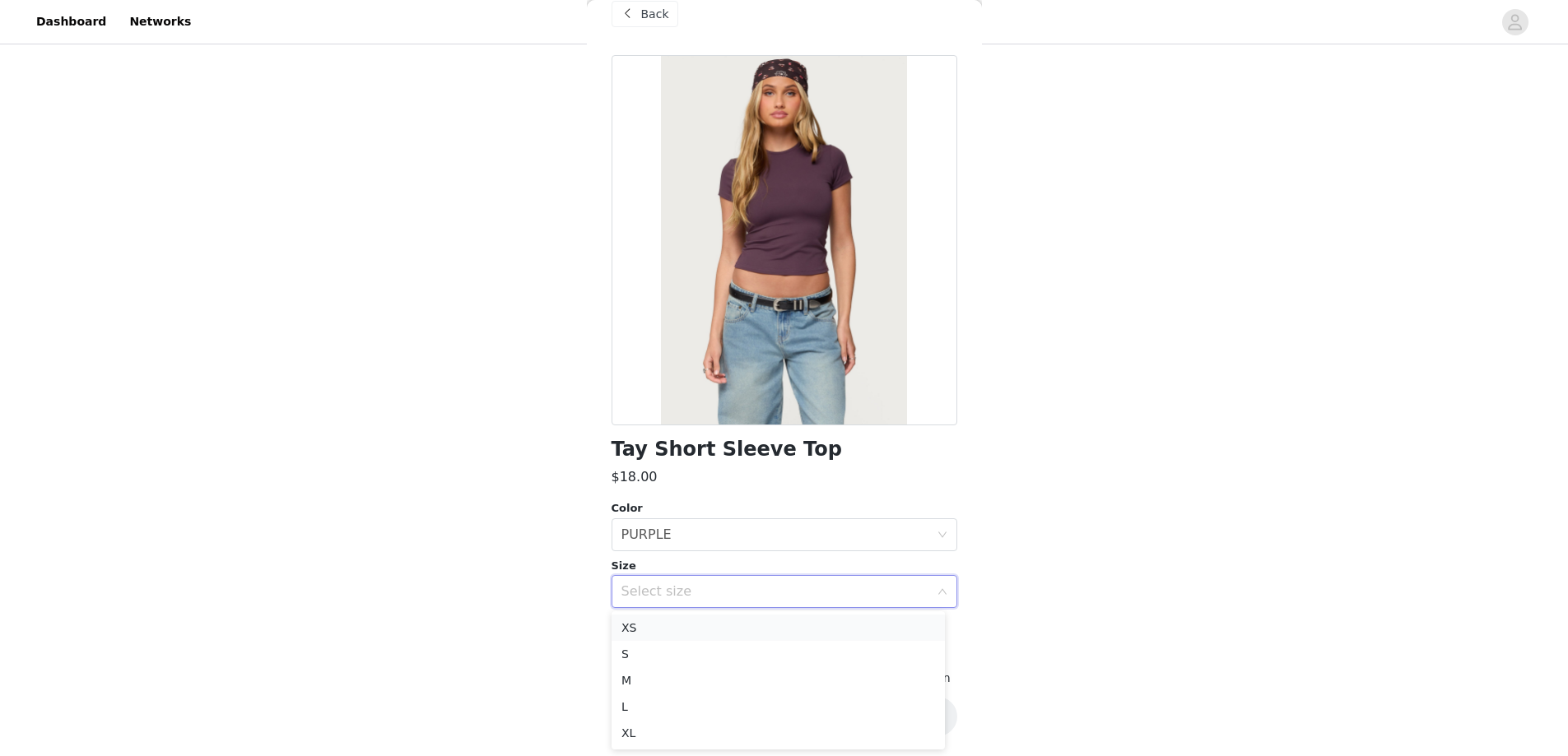
click at [656, 620] on li "XS" at bounding box center [778, 627] width 333 height 26
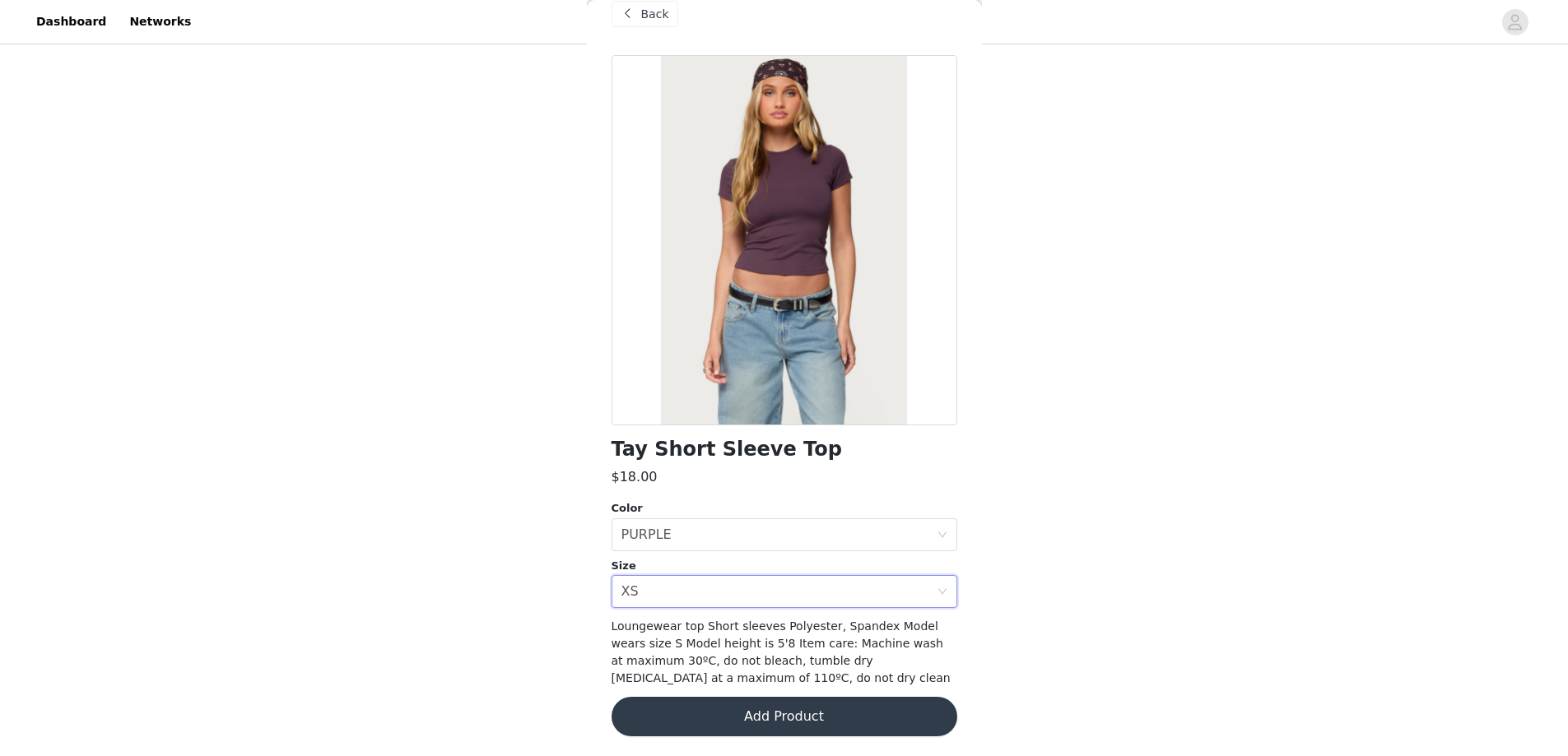
click at [673, 719] on button "Add Product" at bounding box center [784, 716] width 346 height 40
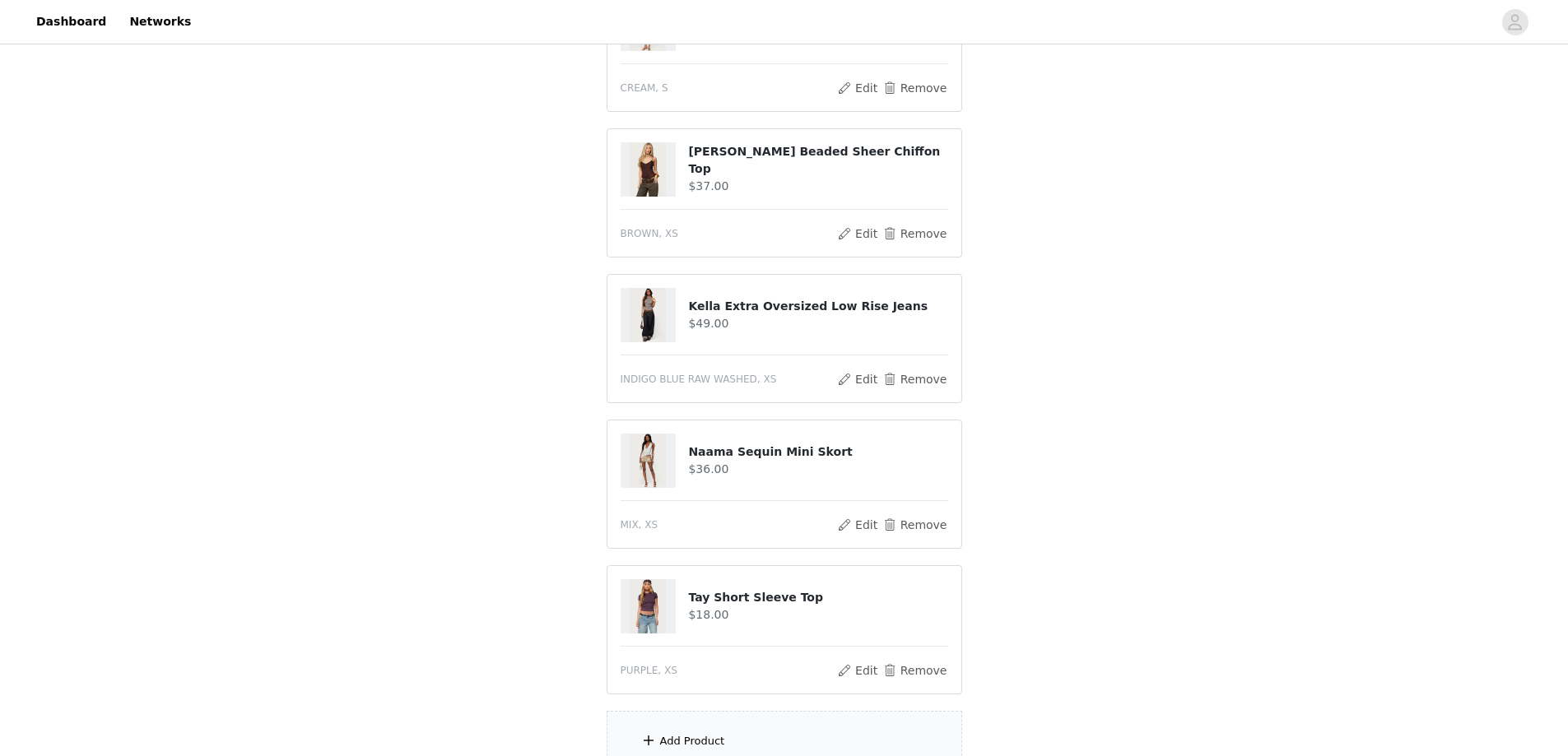
scroll to position [659, 0]
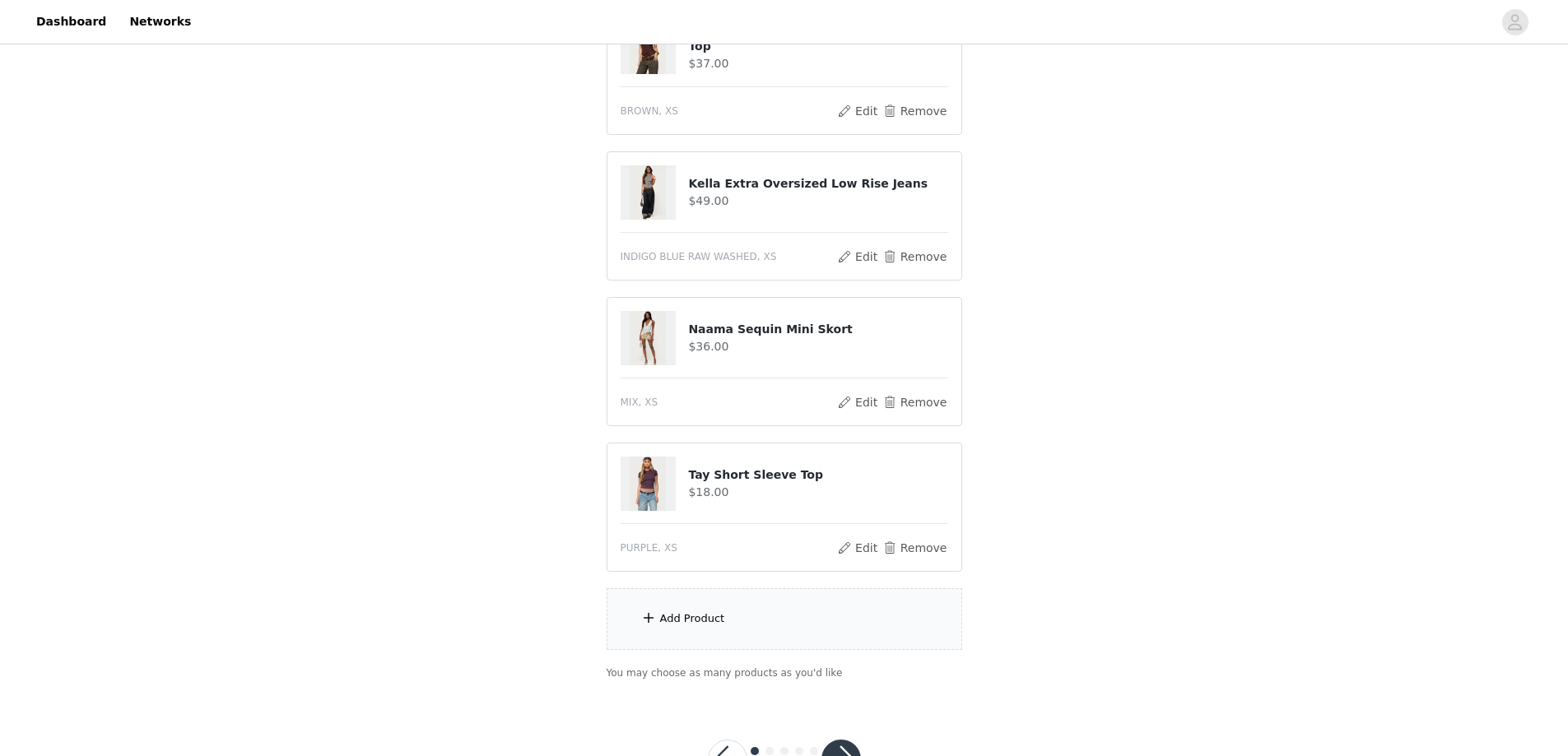
click at [719, 620] on div "Add Product" at bounding box center [693, 618] width 65 height 16
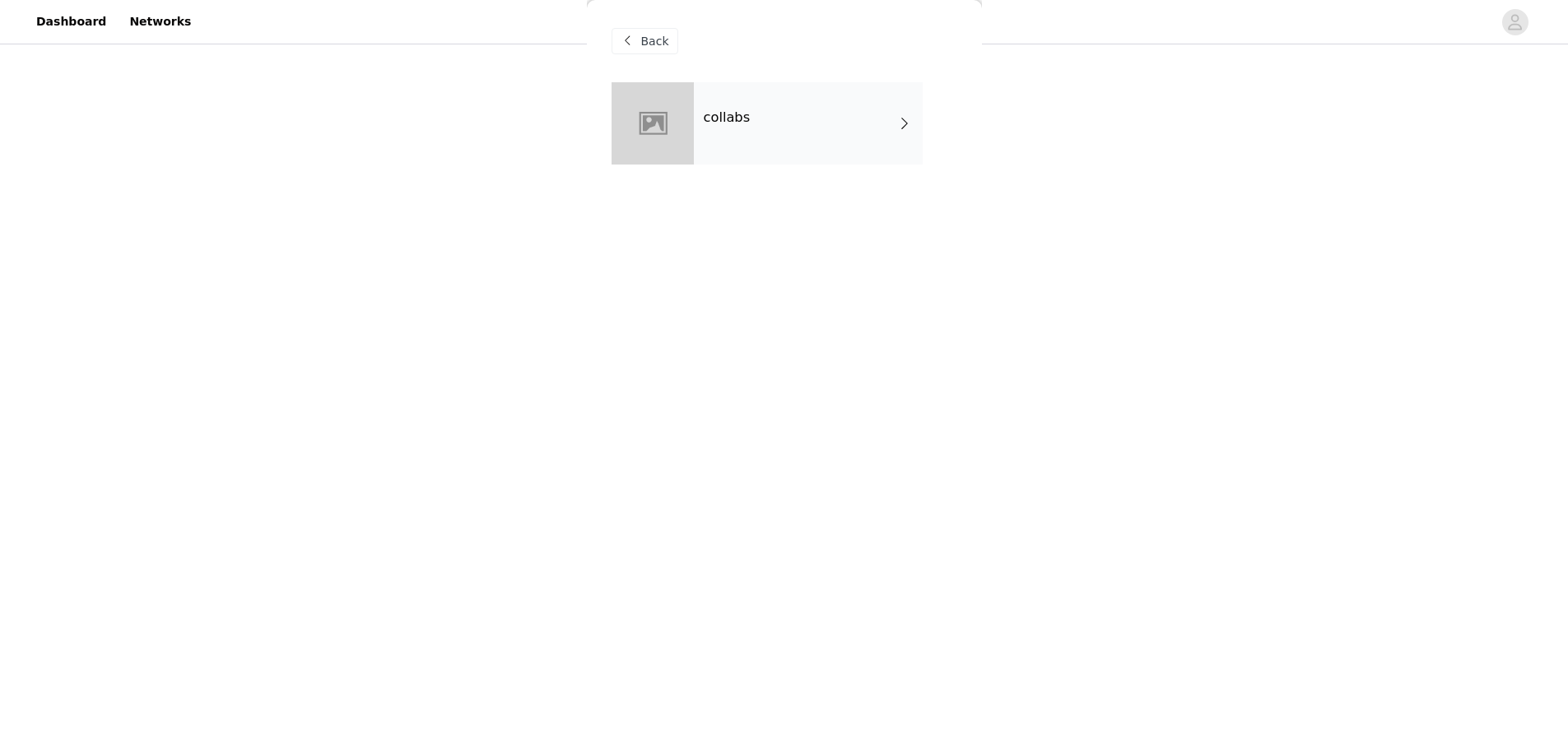
click at [766, 135] on div "collabs" at bounding box center [808, 123] width 229 height 82
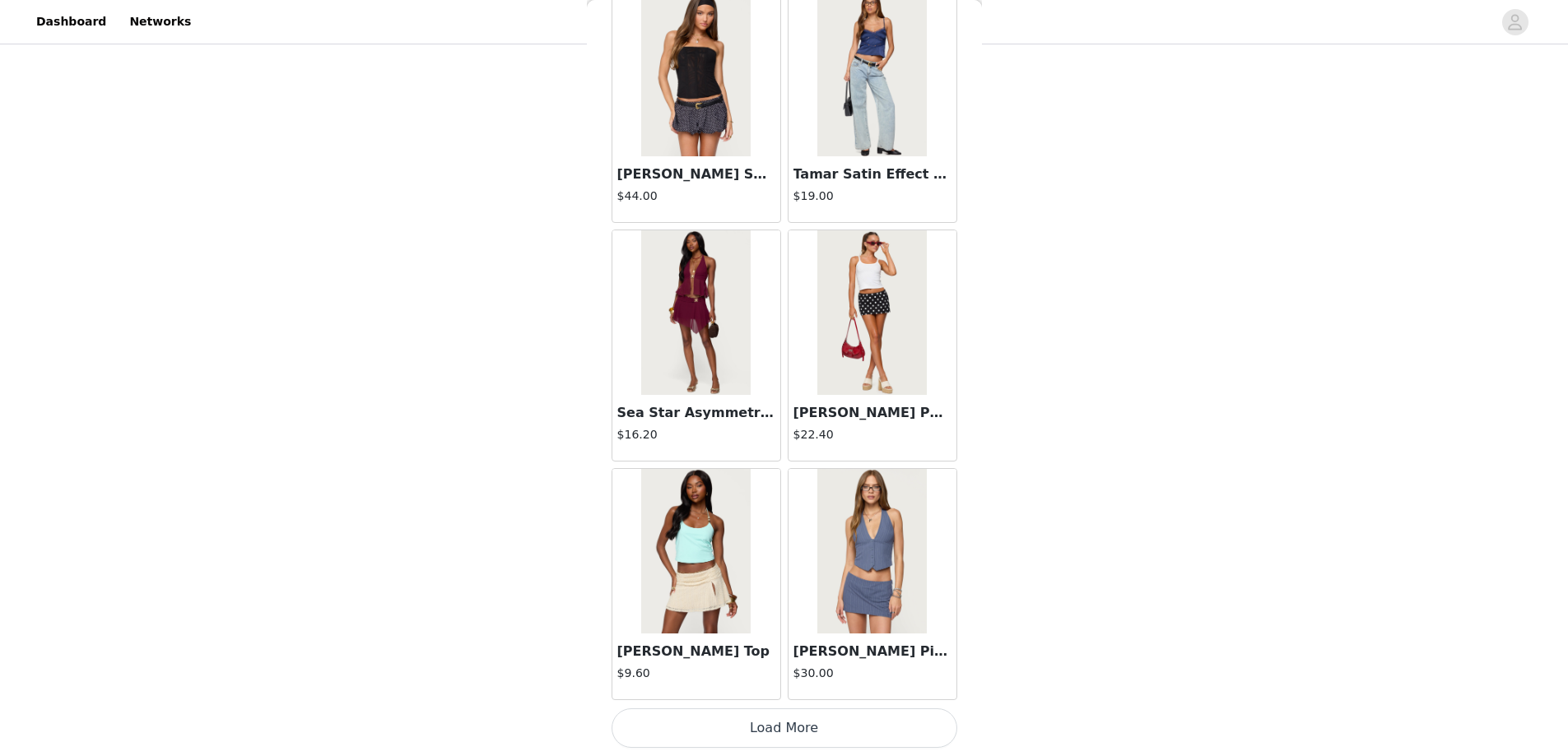
click at [780, 726] on button "Load More" at bounding box center [784, 728] width 346 height 40
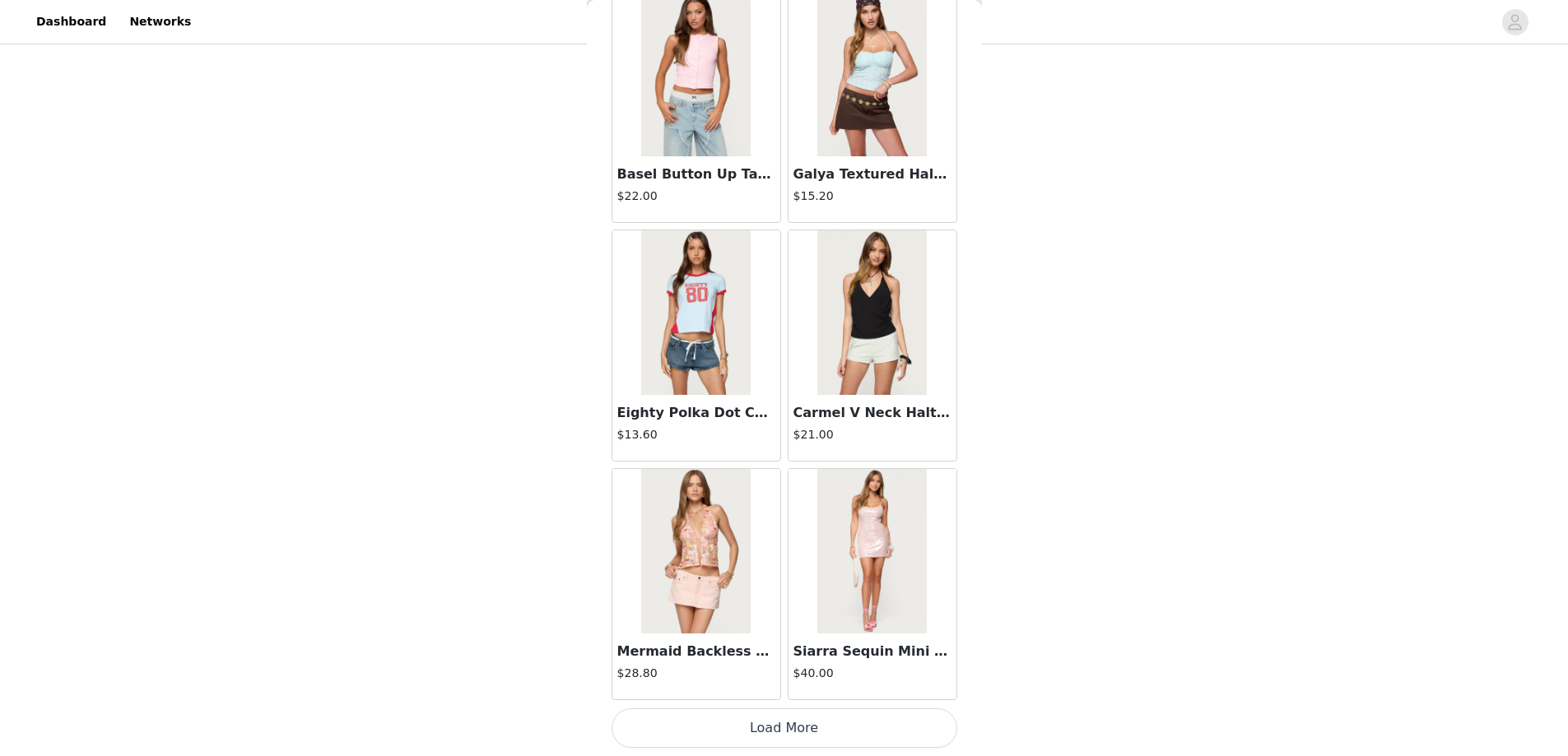
scroll to position [720, 0]
click at [768, 729] on button "Load More" at bounding box center [784, 728] width 346 height 40
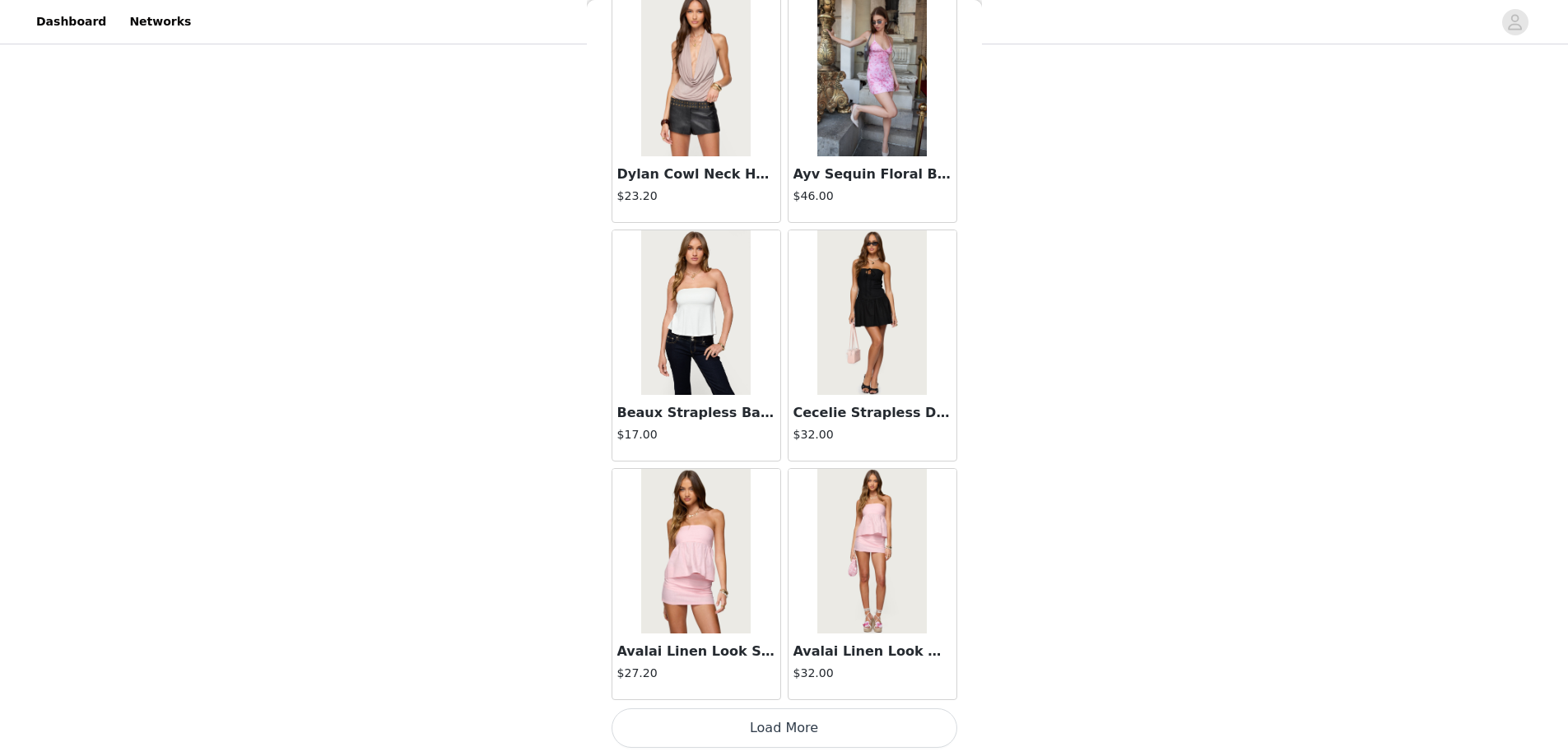
click at [767, 721] on button "Load More" at bounding box center [784, 728] width 346 height 40
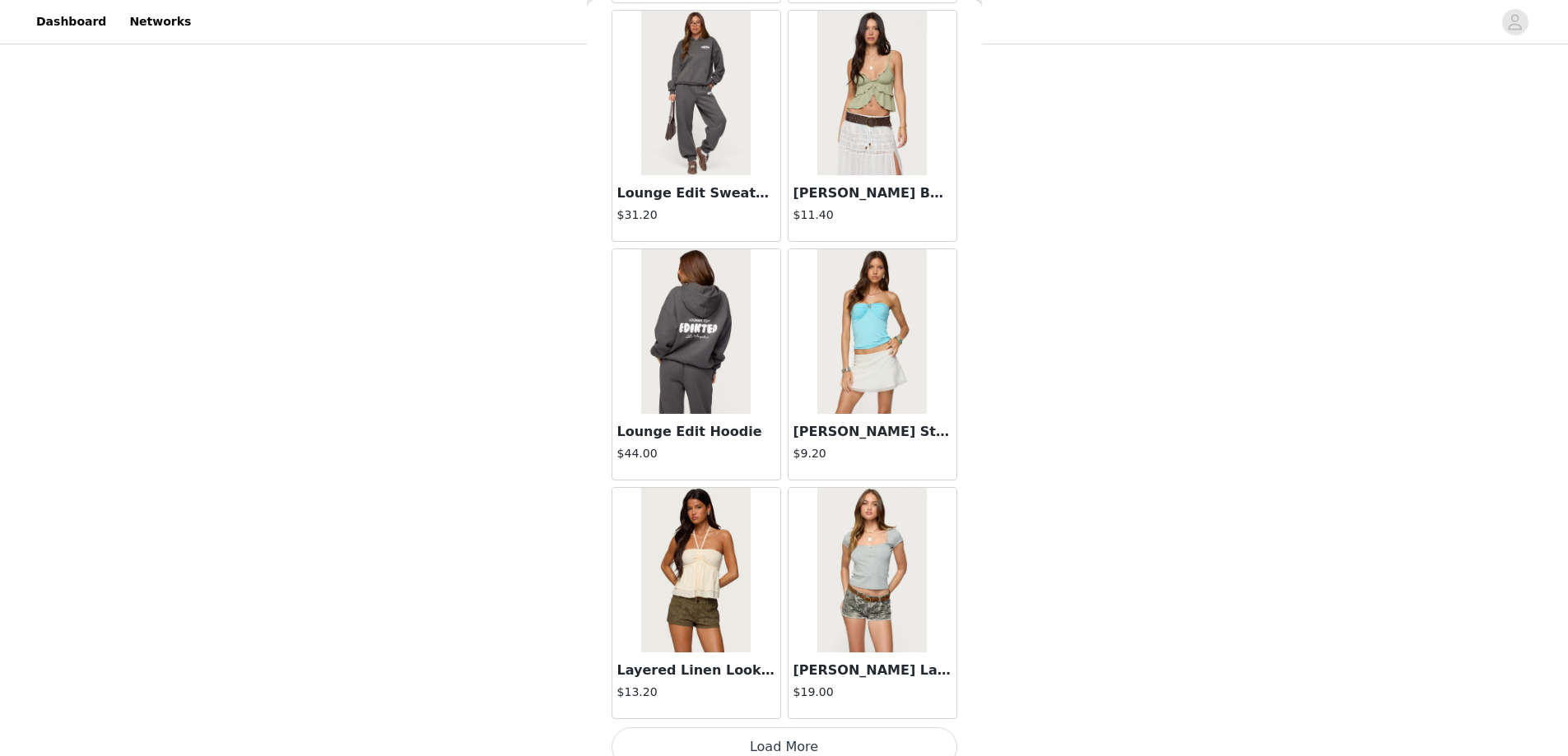
scroll to position [8919, 0]
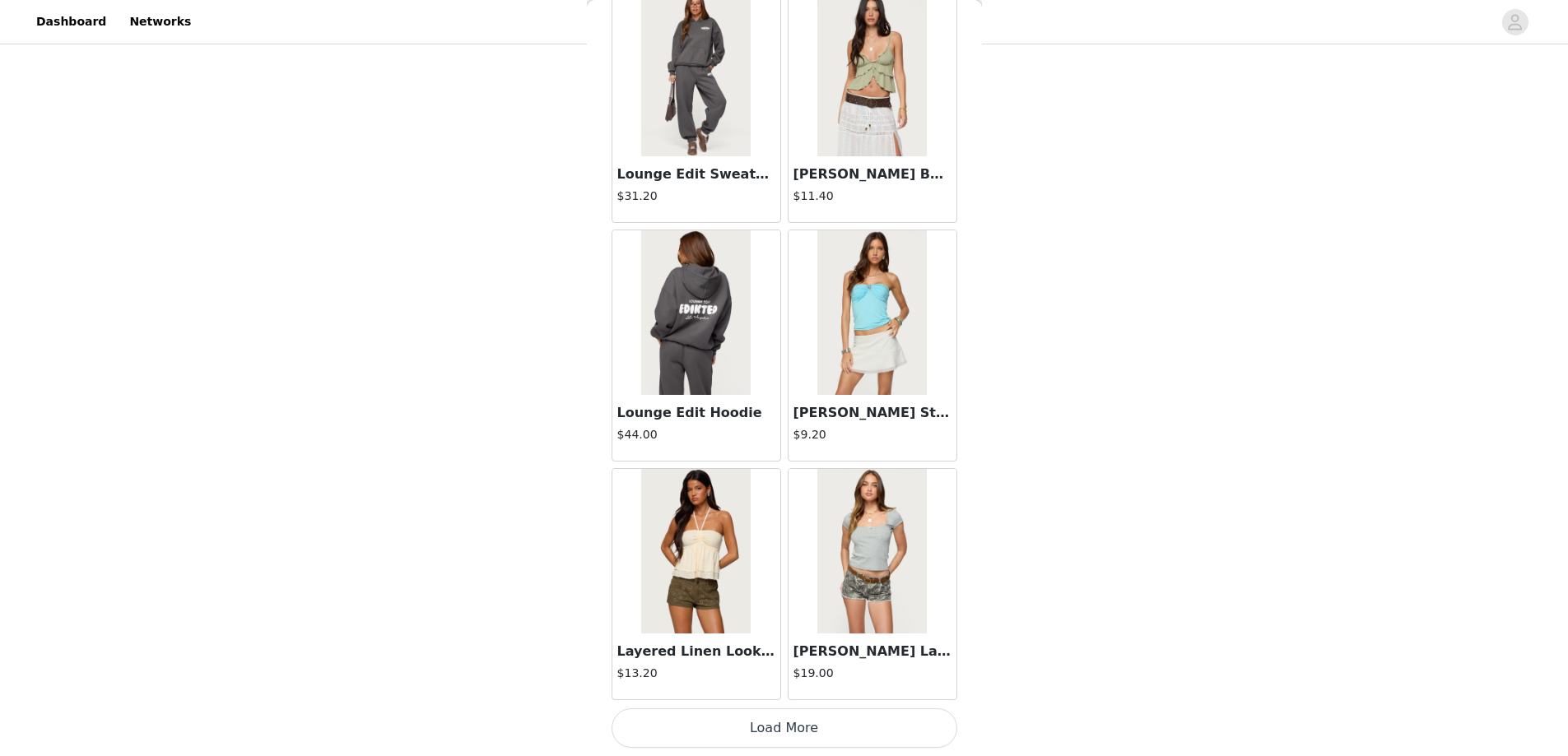
click at [792, 727] on button "Load More" at bounding box center [784, 728] width 346 height 40
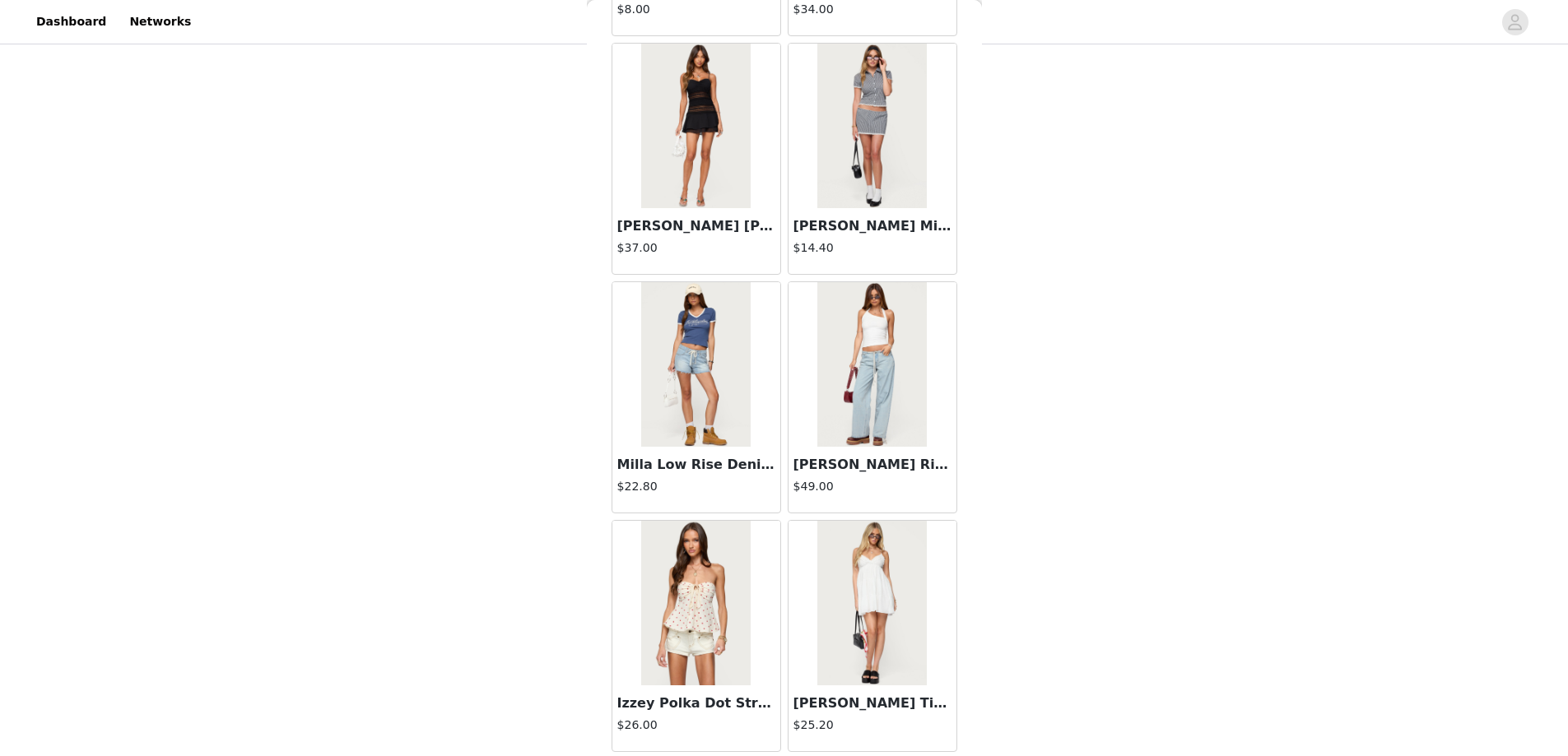
scroll to position [11306, 0]
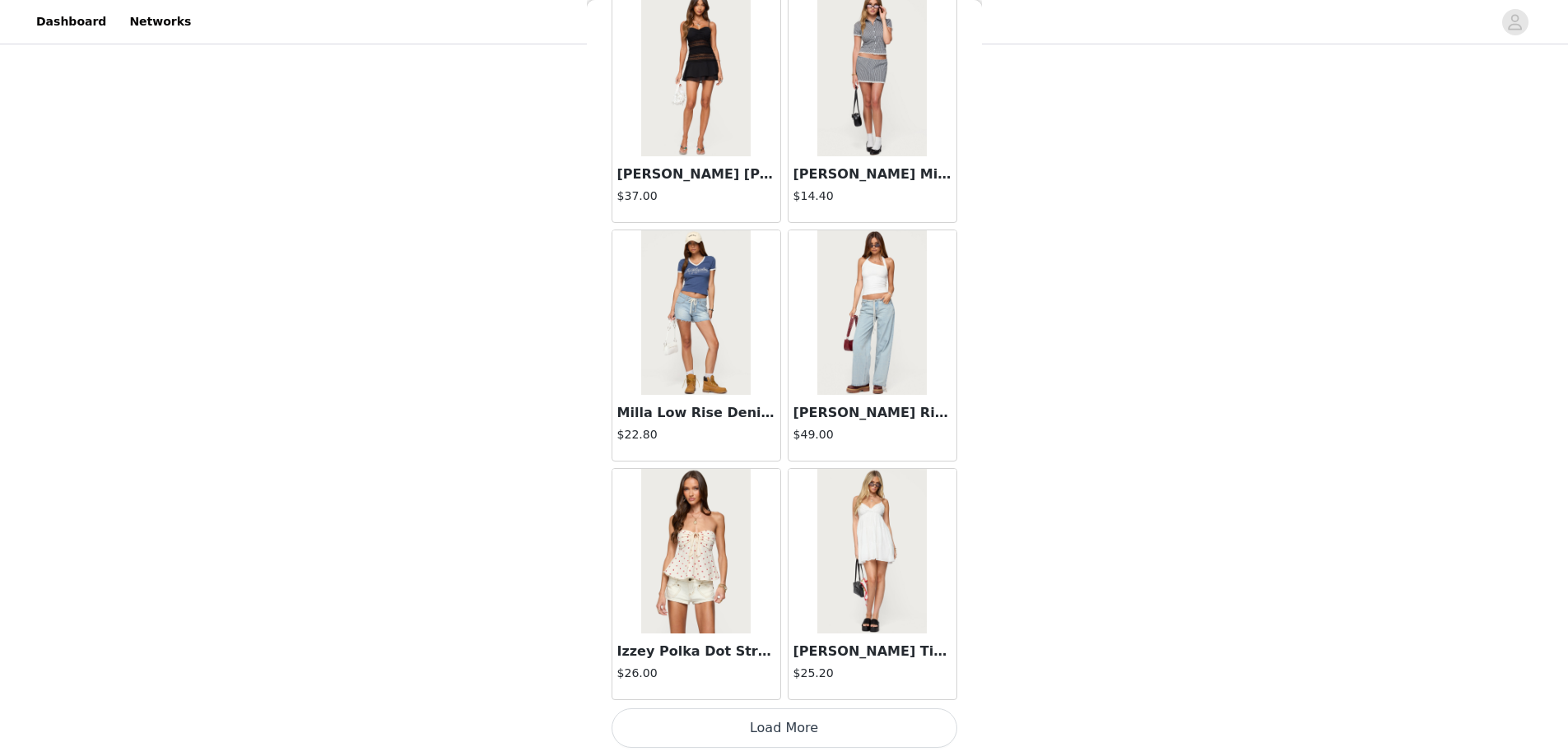
click at [786, 727] on button "Load More" at bounding box center [784, 728] width 346 height 40
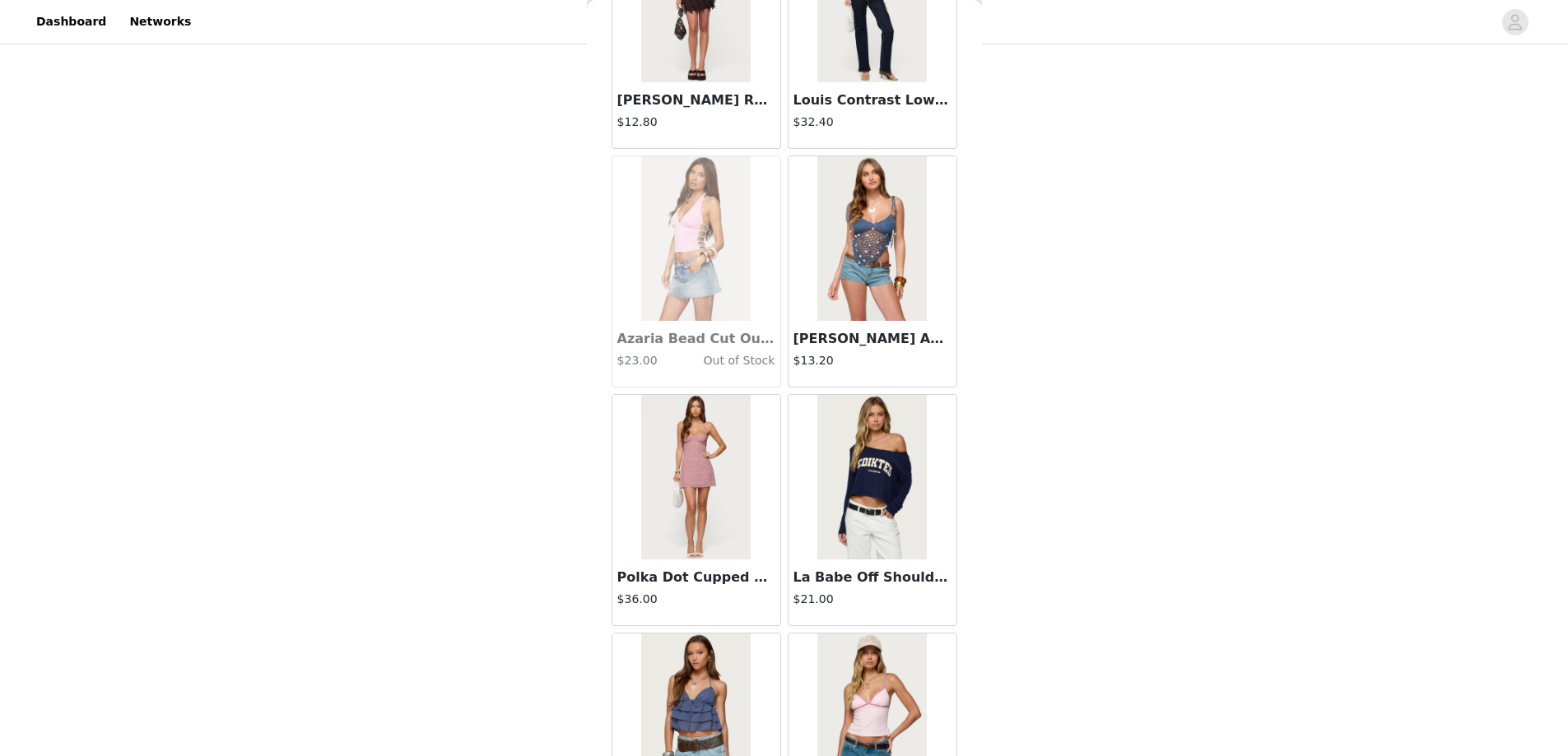
scroll to position [13692, 0]
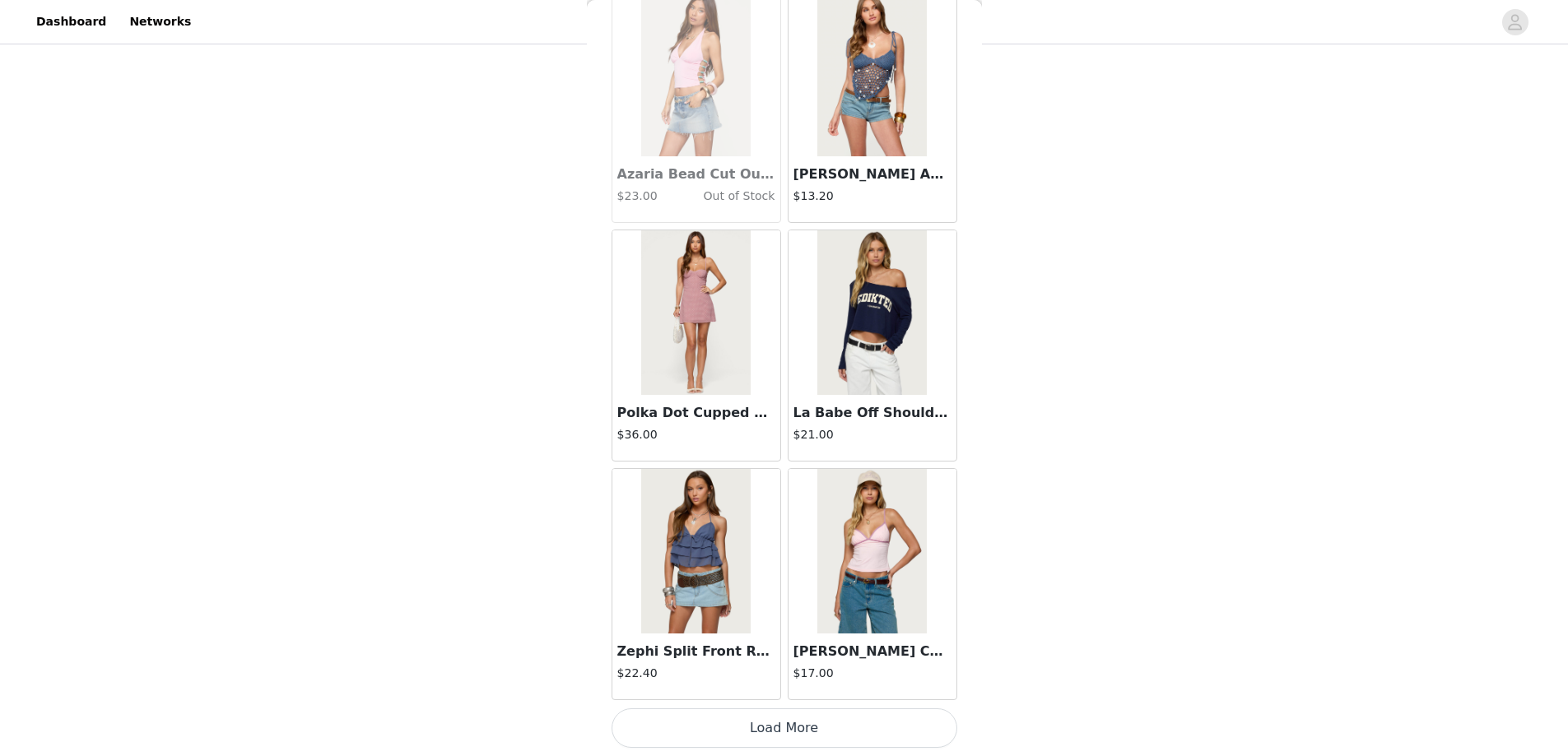
click at [780, 730] on button "Load More" at bounding box center [784, 728] width 346 height 40
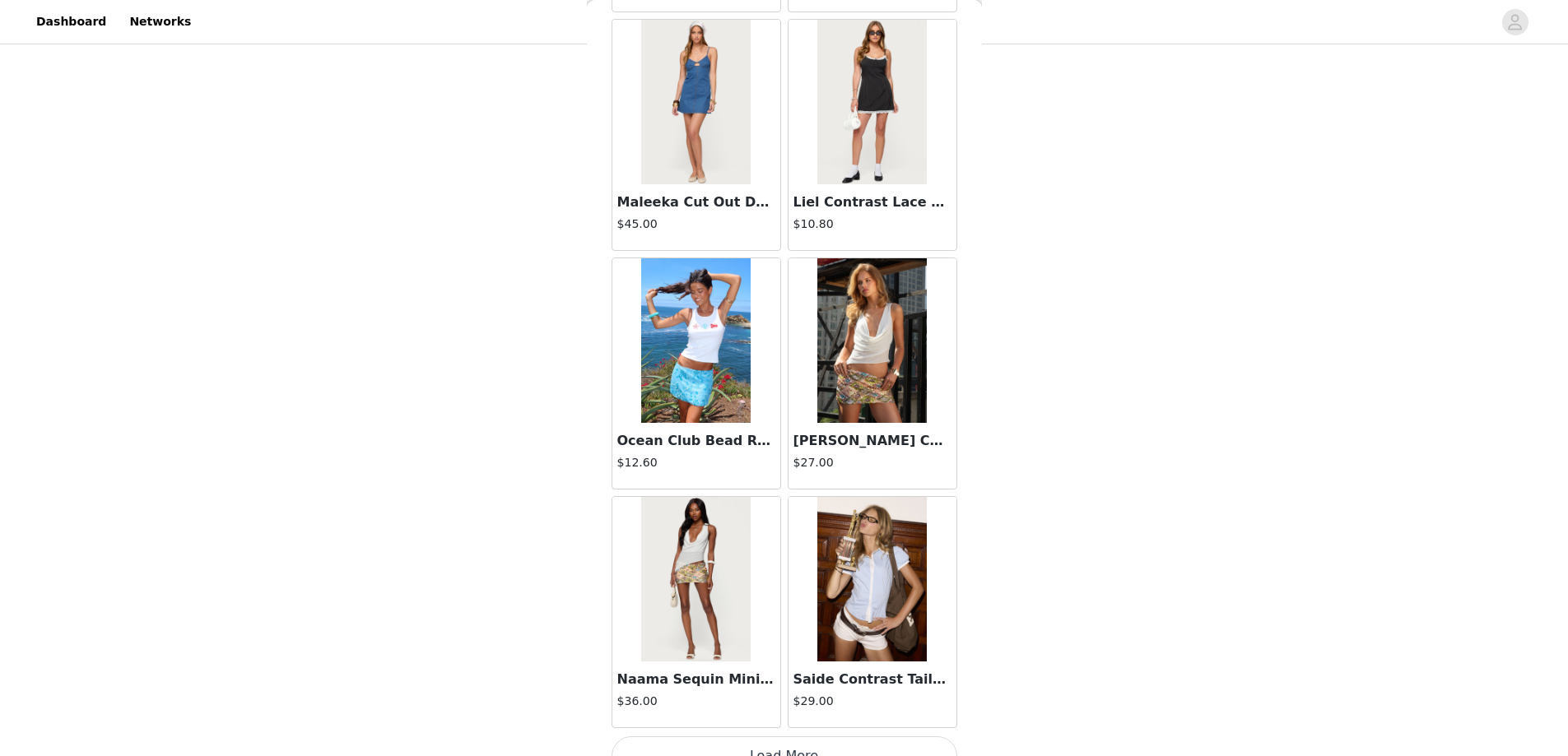
scroll to position [16078, 0]
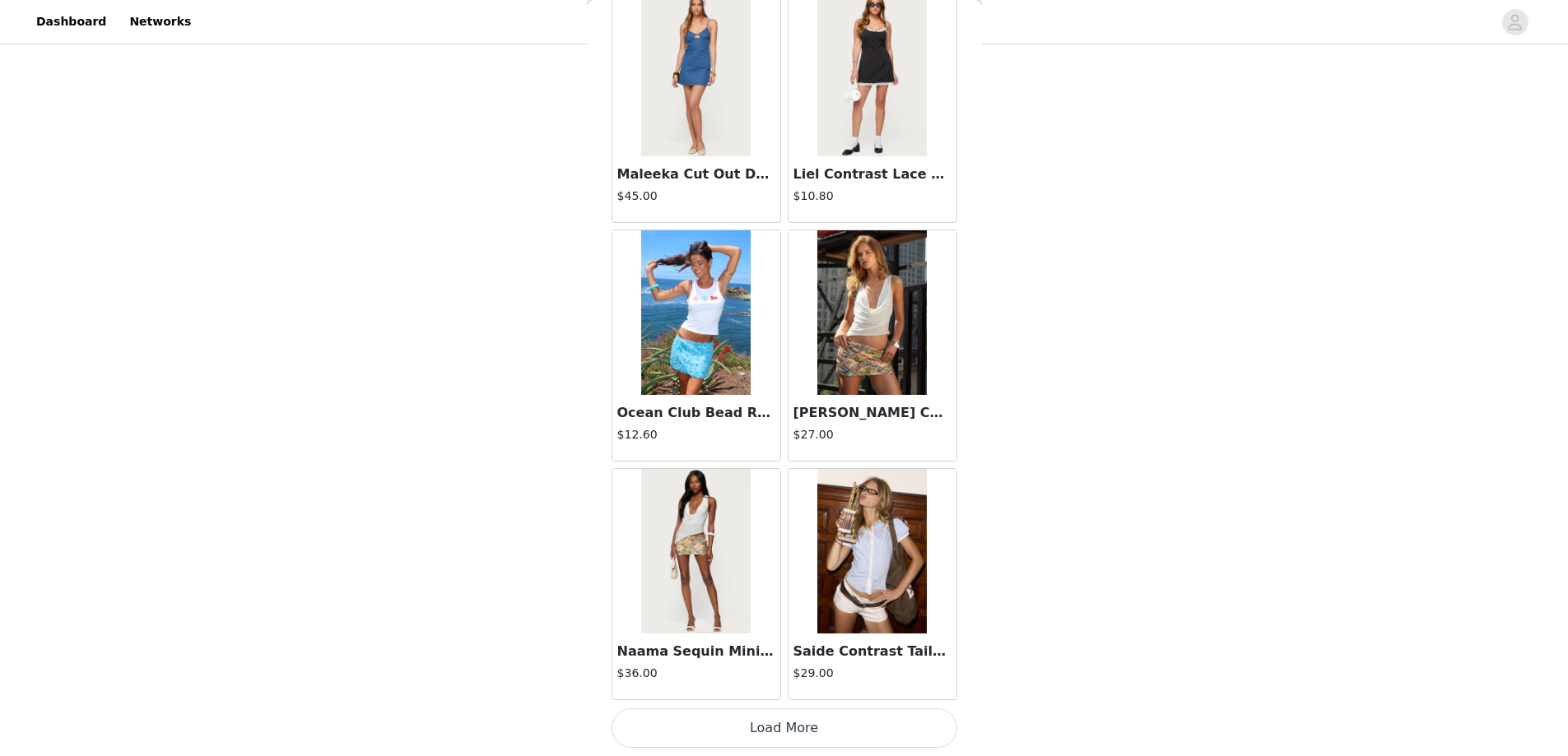
click at [789, 735] on button "Load More" at bounding box center [784, 728] width 346 height 40
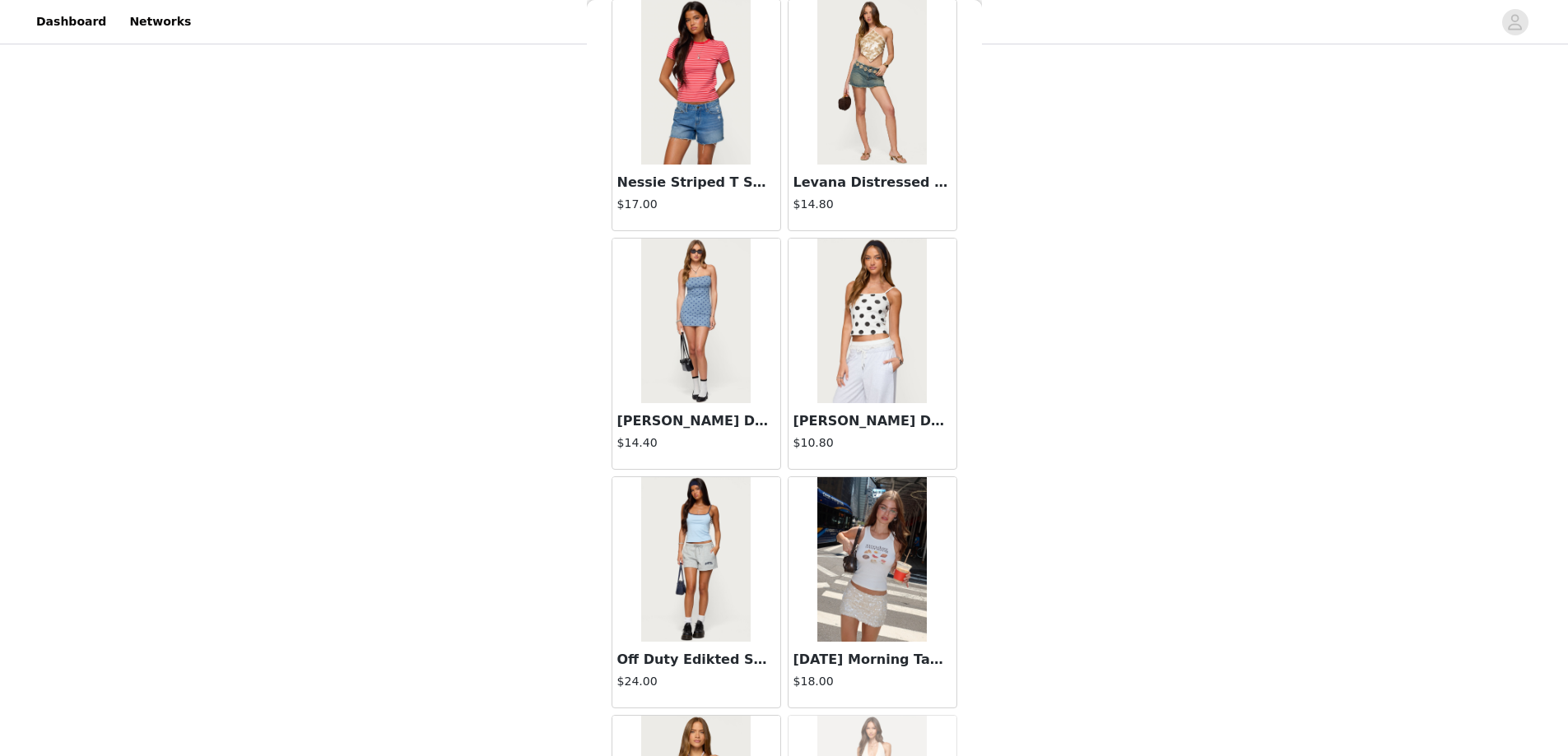
scroll to position [18464, 0]
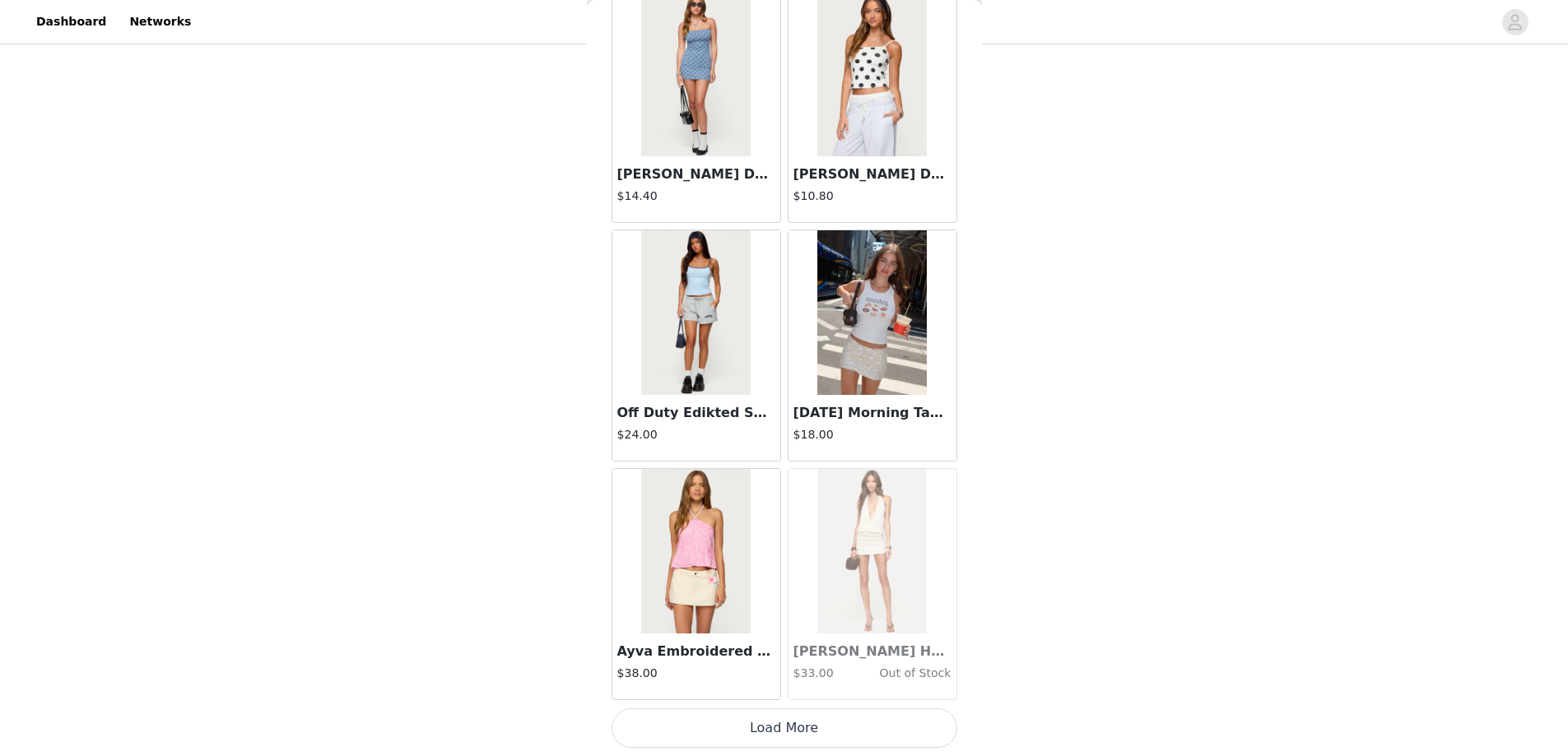
click at [779, 730] on button "Load More" at bounding box center [784, 728] width 346 height 40
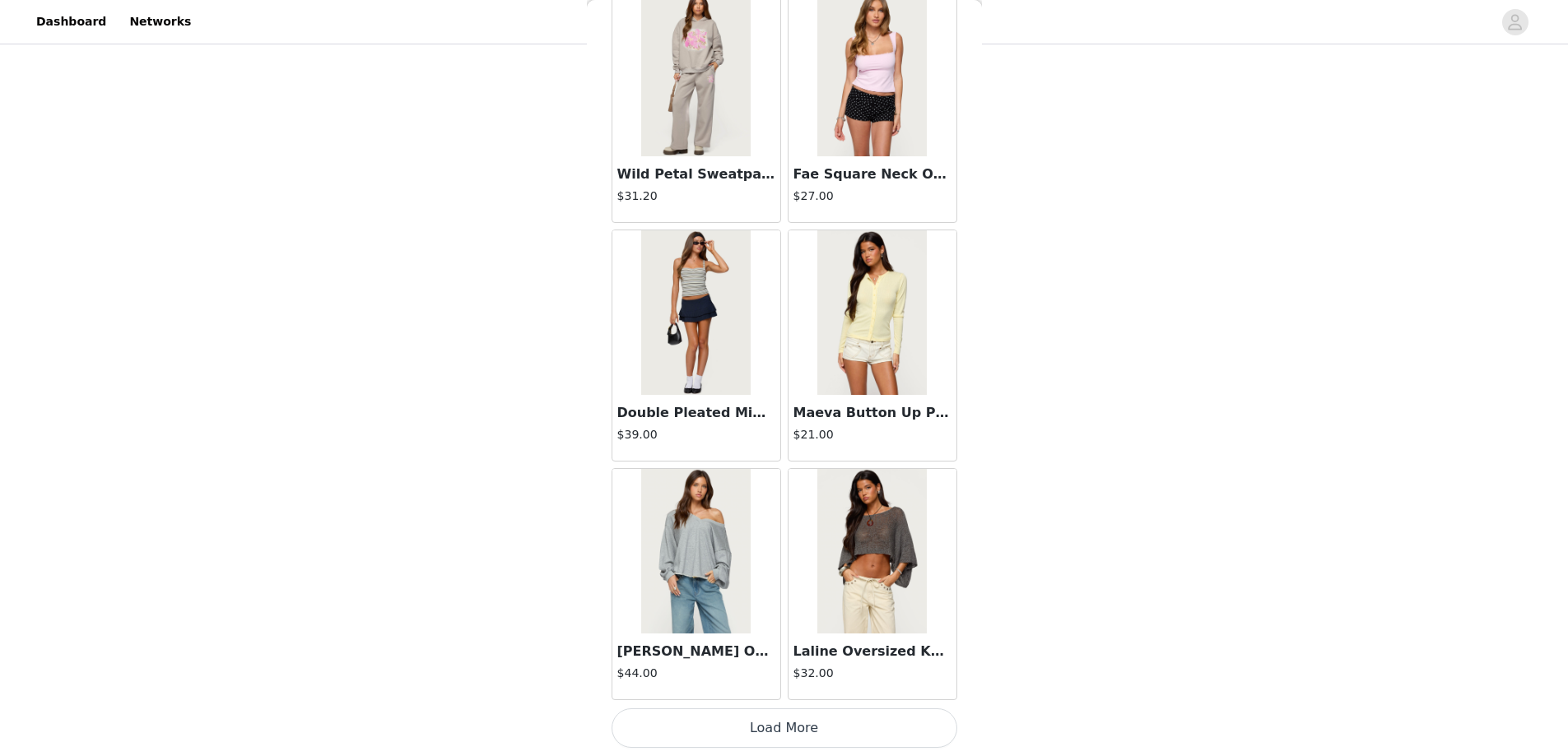
click at [780, 735] on button "Load More" at bounding box center [784, 728] width 346 height 40
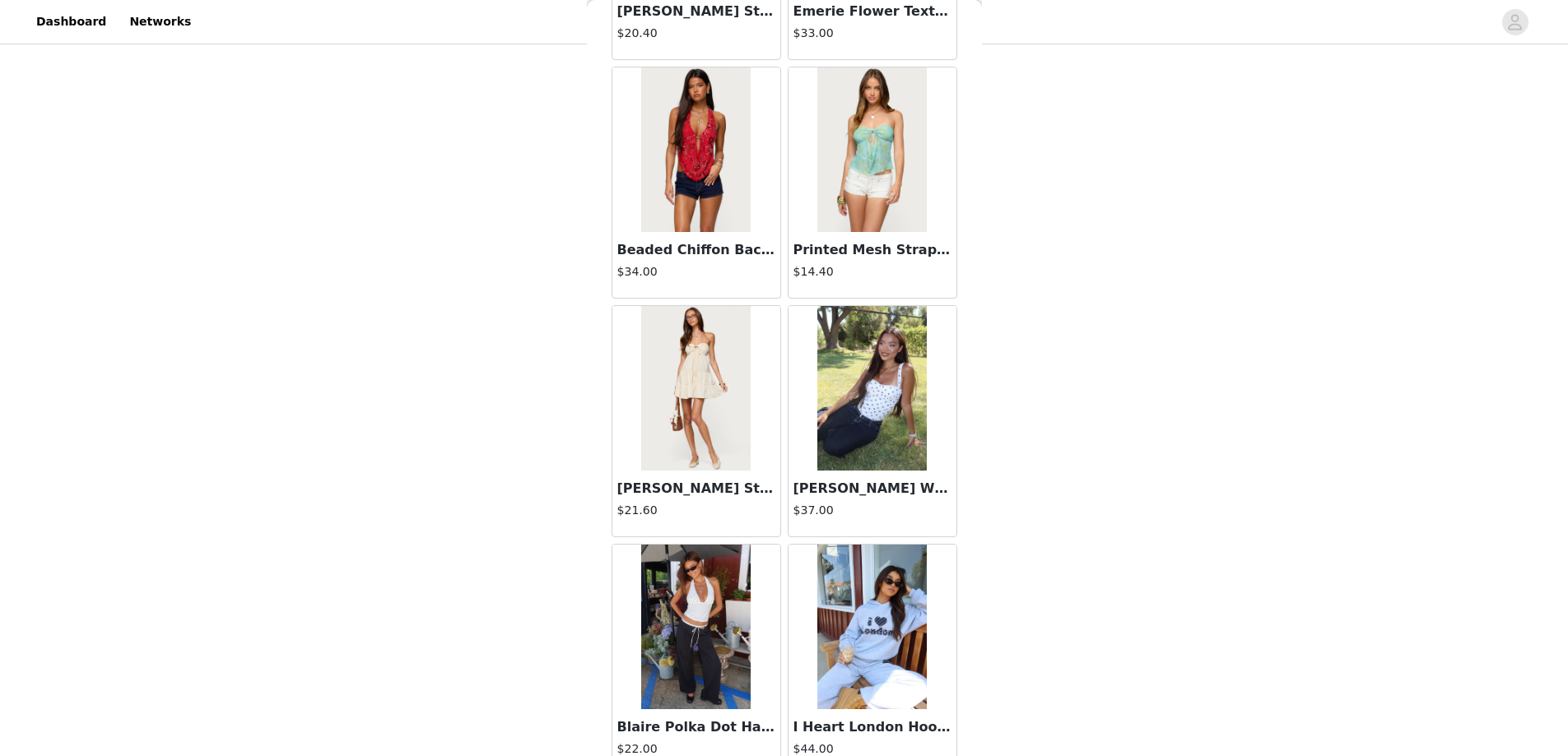
scroll to position [23236, 0]
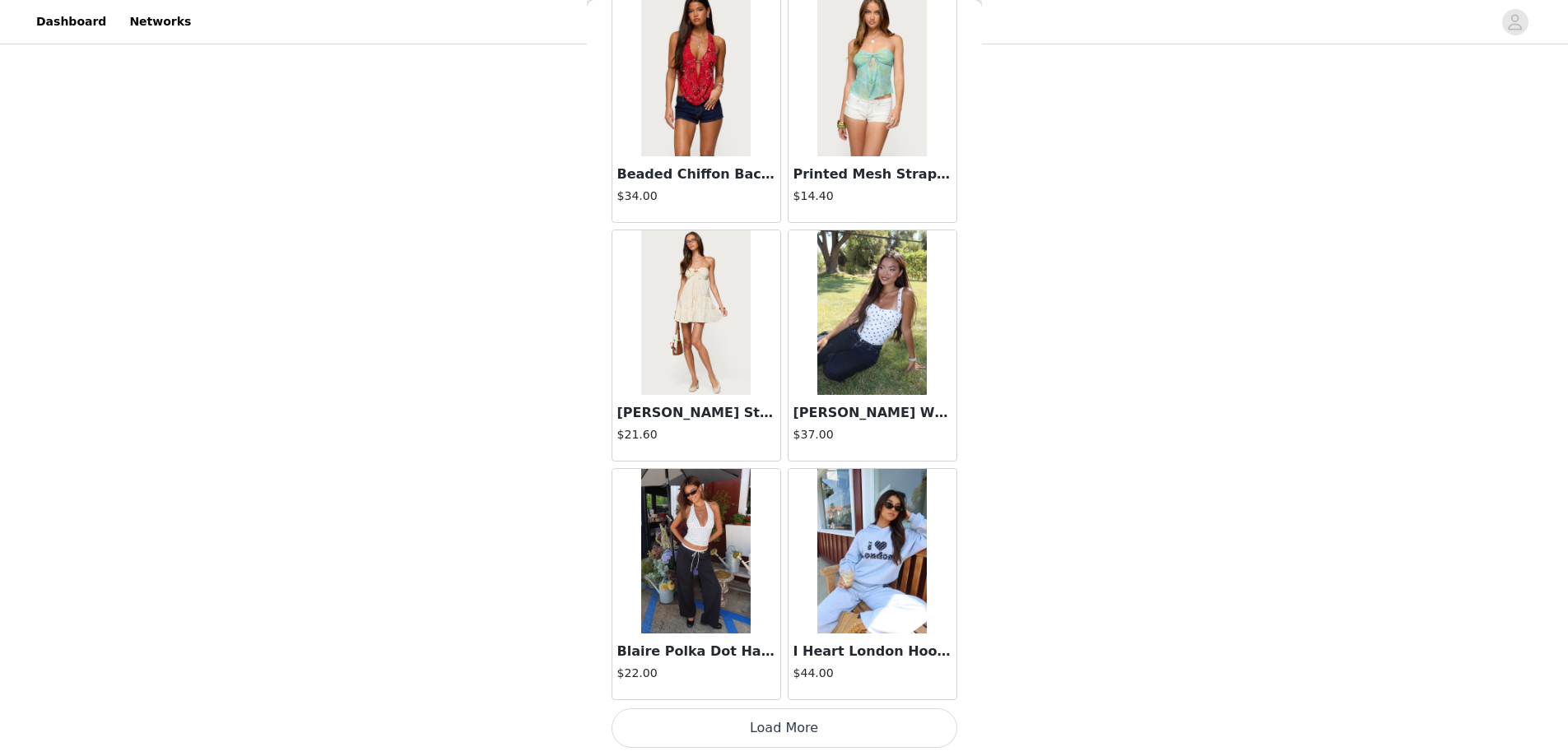
click at [778, 720] on button "Load More" at bounding box center [784, 728] width 346 height 40
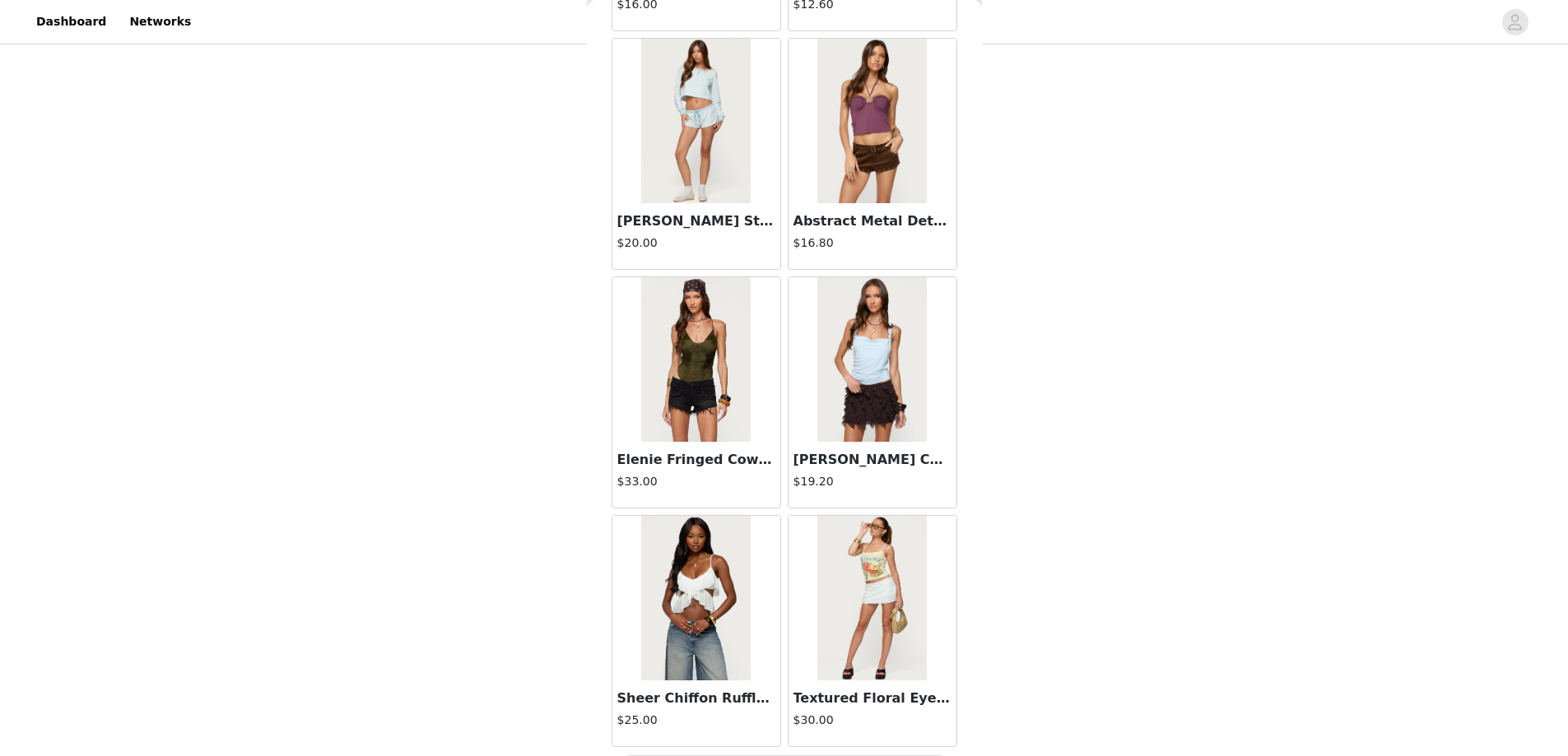
scroll to position [25622, 0]
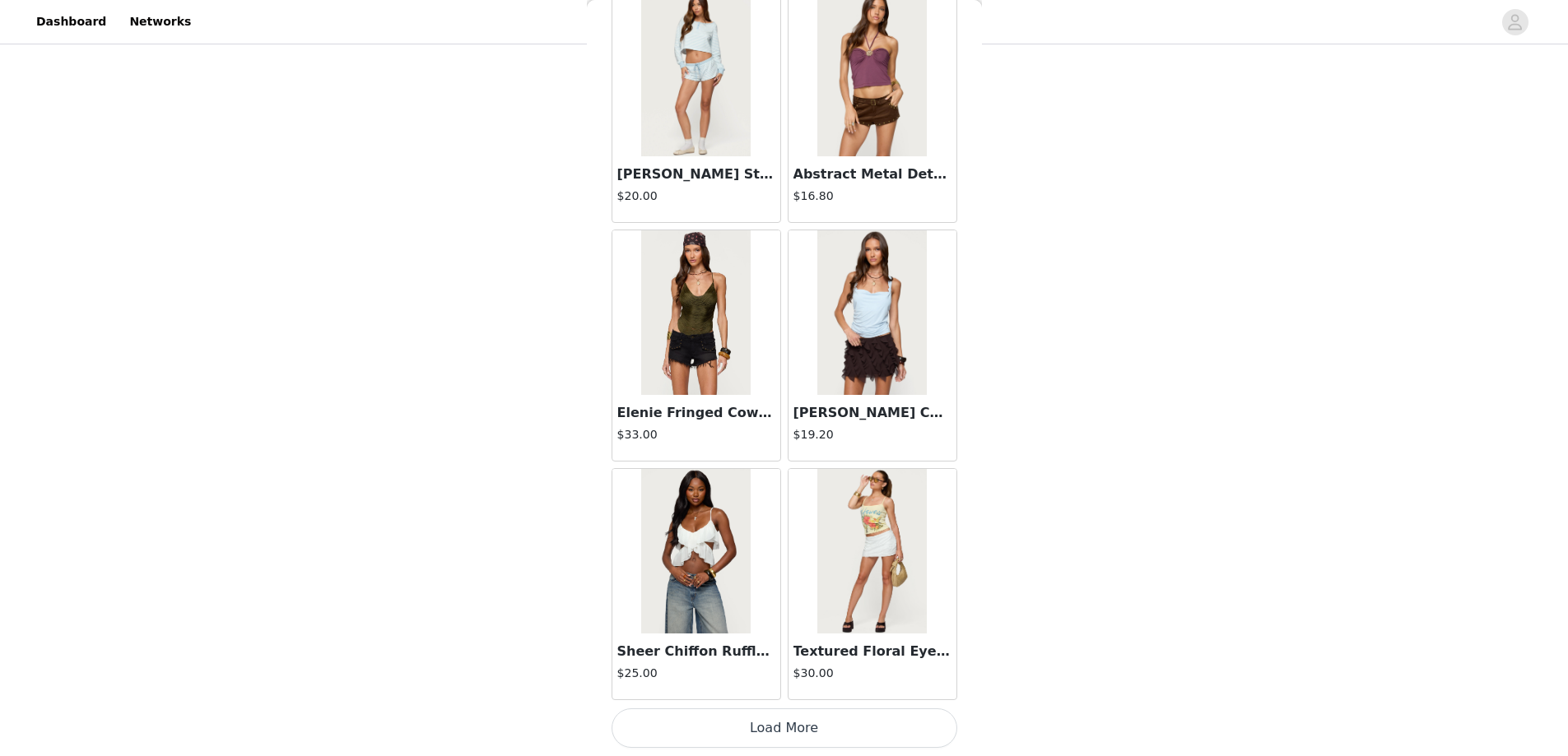
click at [774, 728] on button "Load More" at bounding box center [784, 728] width 346 height 40
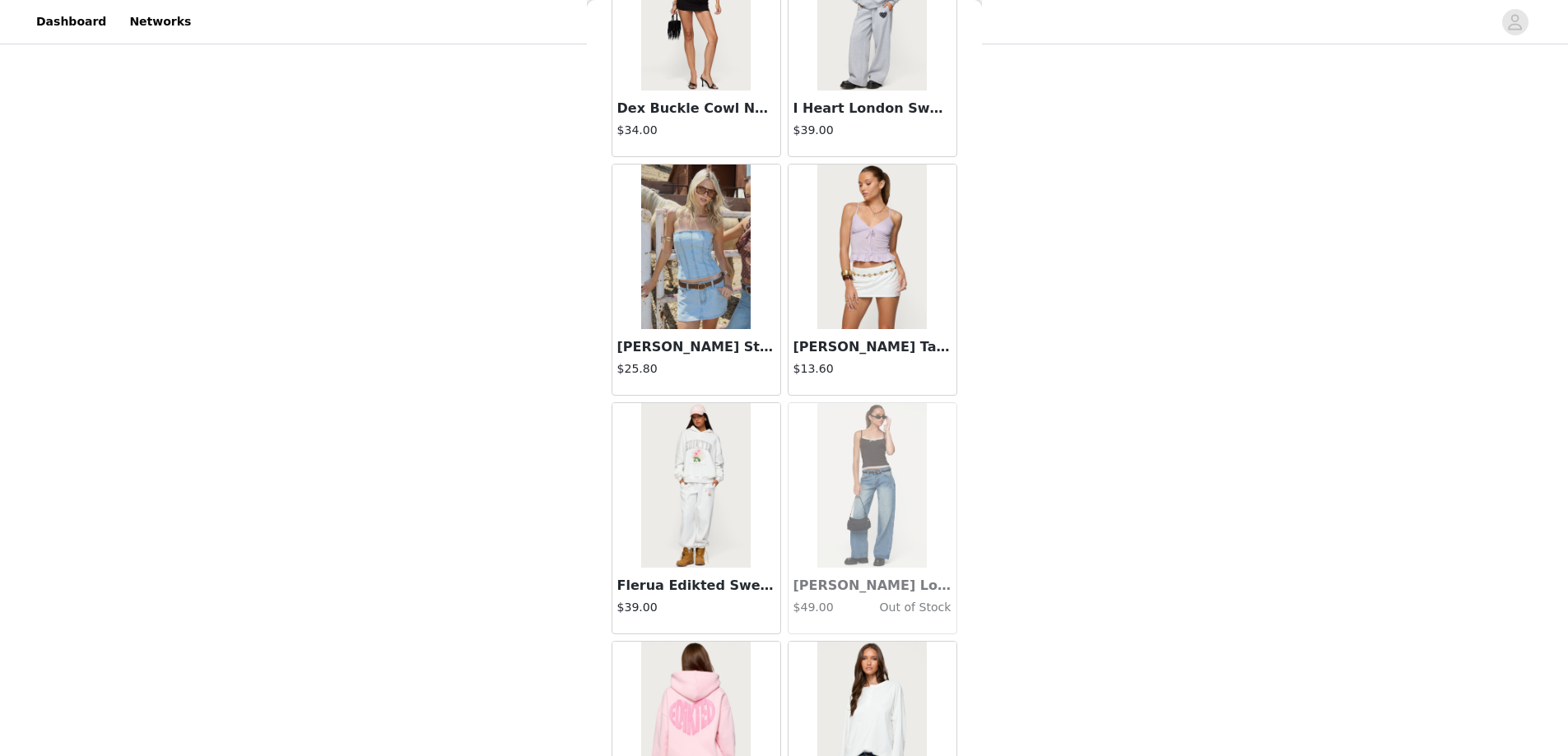
scroll to position [28008, 0]
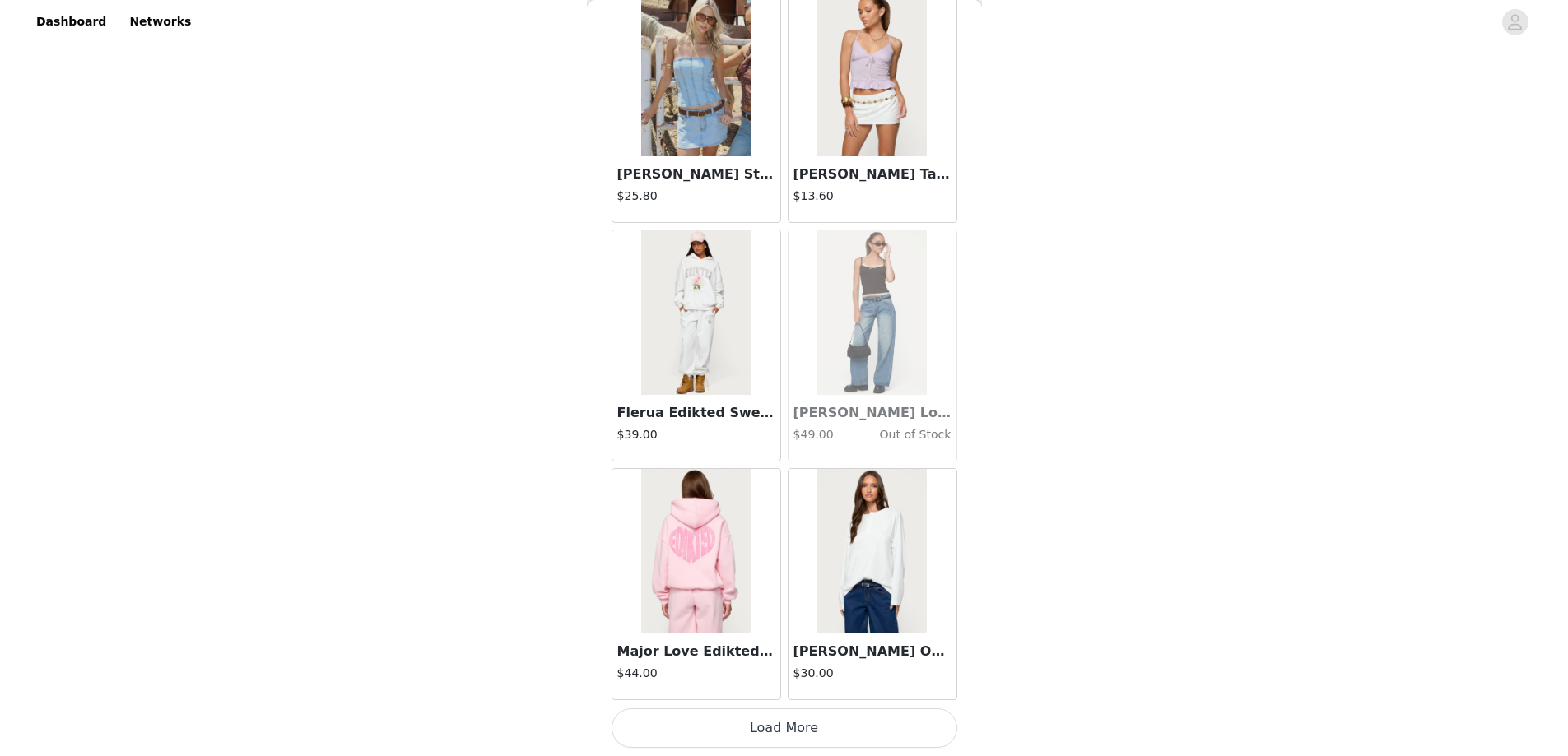
click at [781, 722] on button "Load More" at bounding box center [784, 728] width 346 height 40
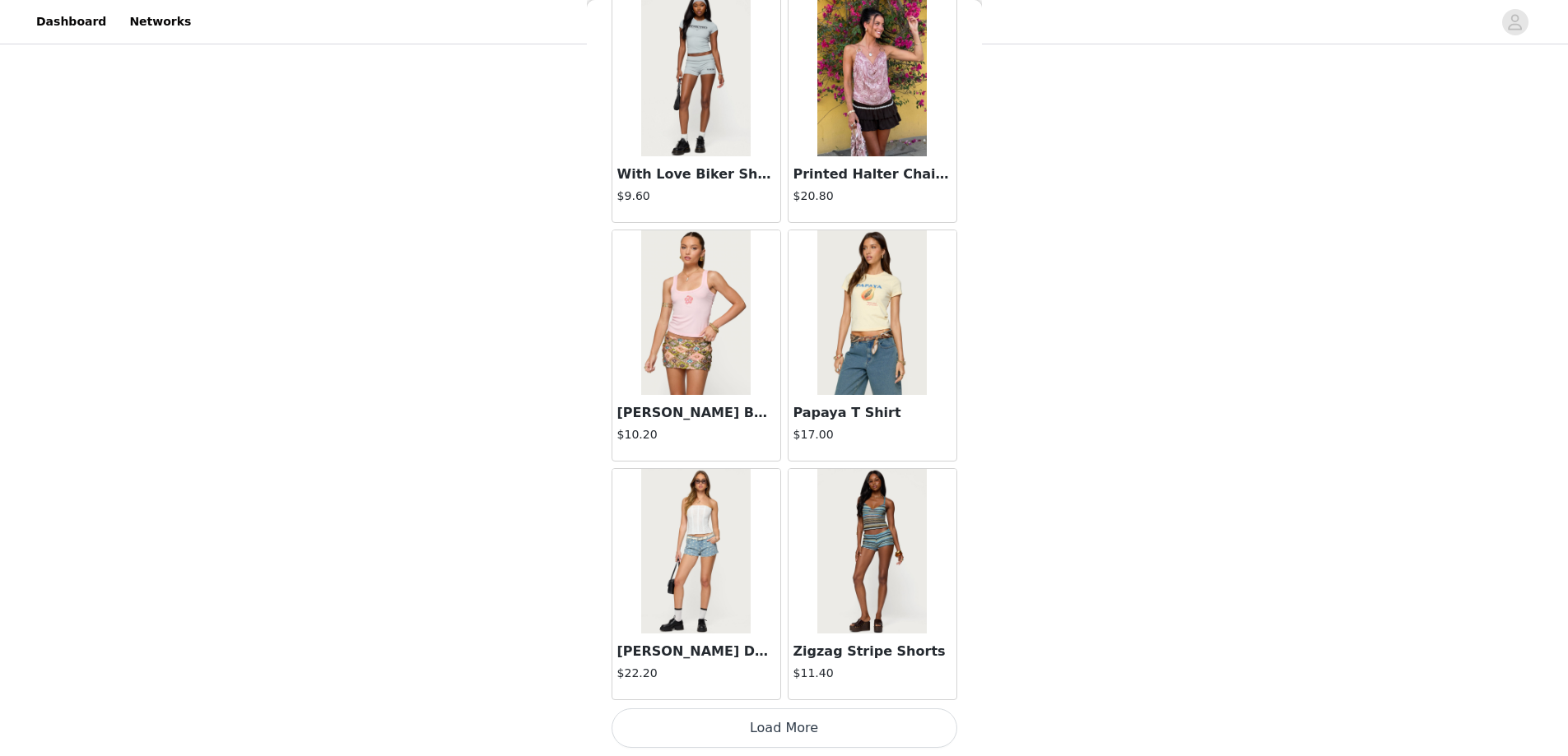
click at [763, 728] on button "Load More" at bounding box center [784, 728] width 346 height 40
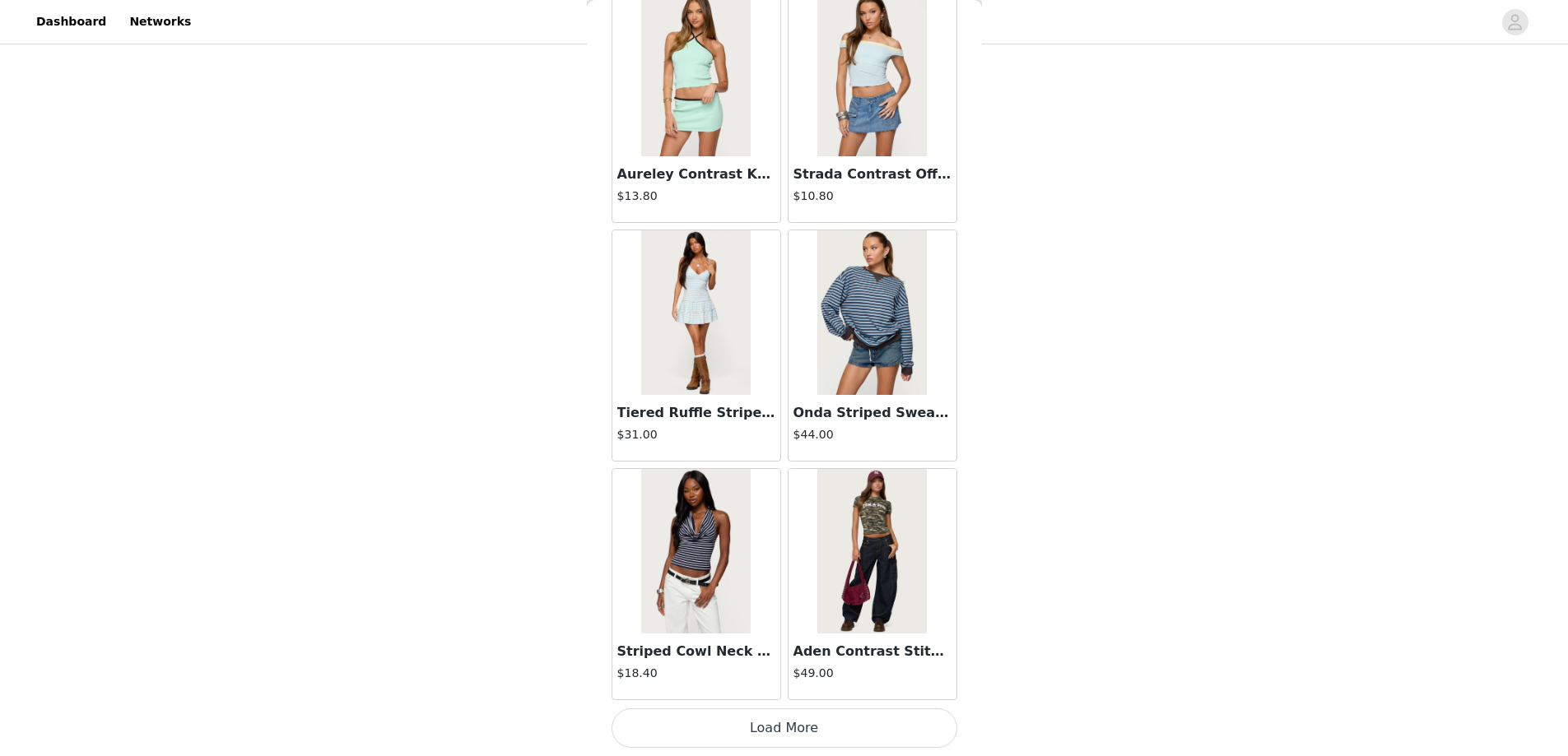
scroll to position [32451, 0]
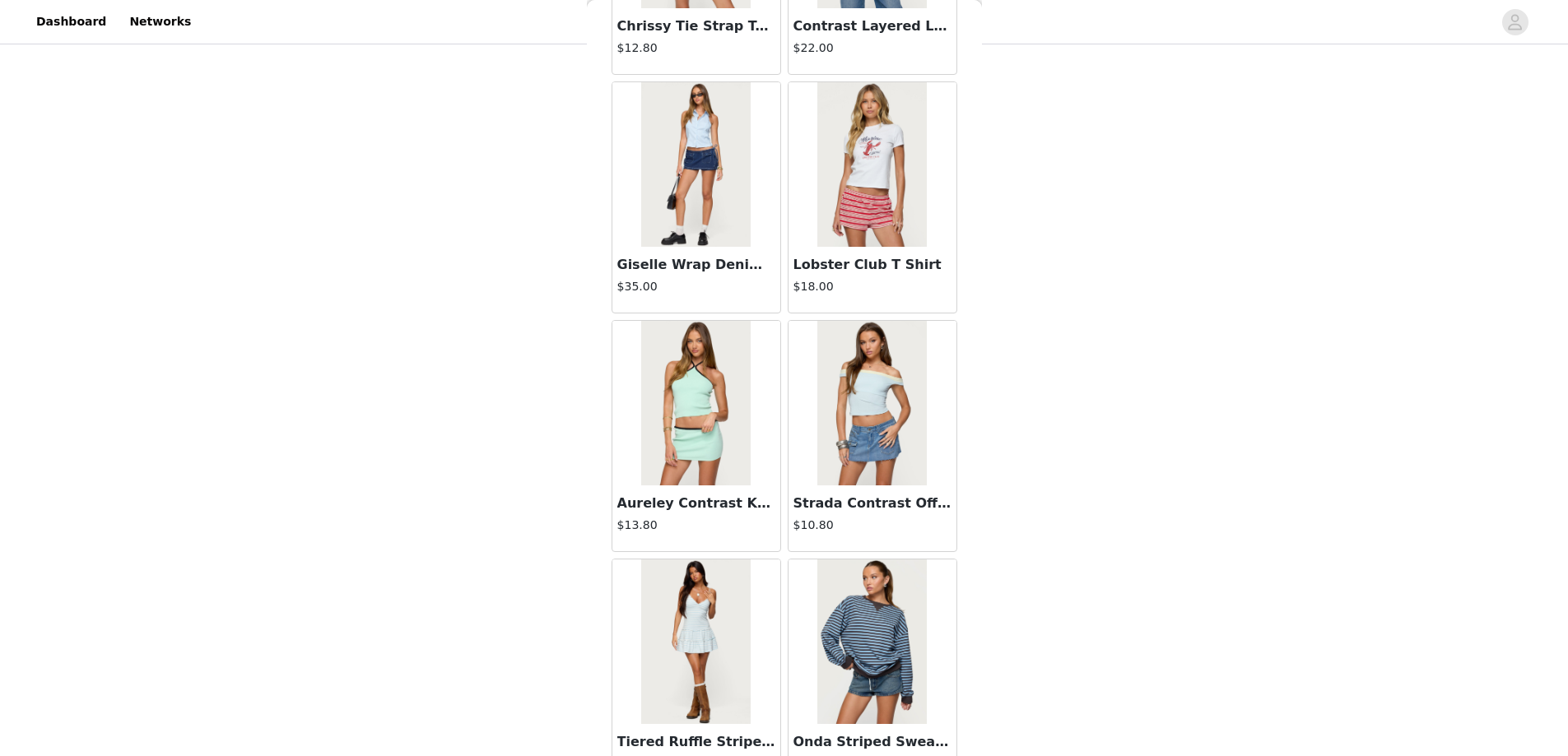
click at [708, 172] on img at bounding box center [695, 164] width 109 height 164
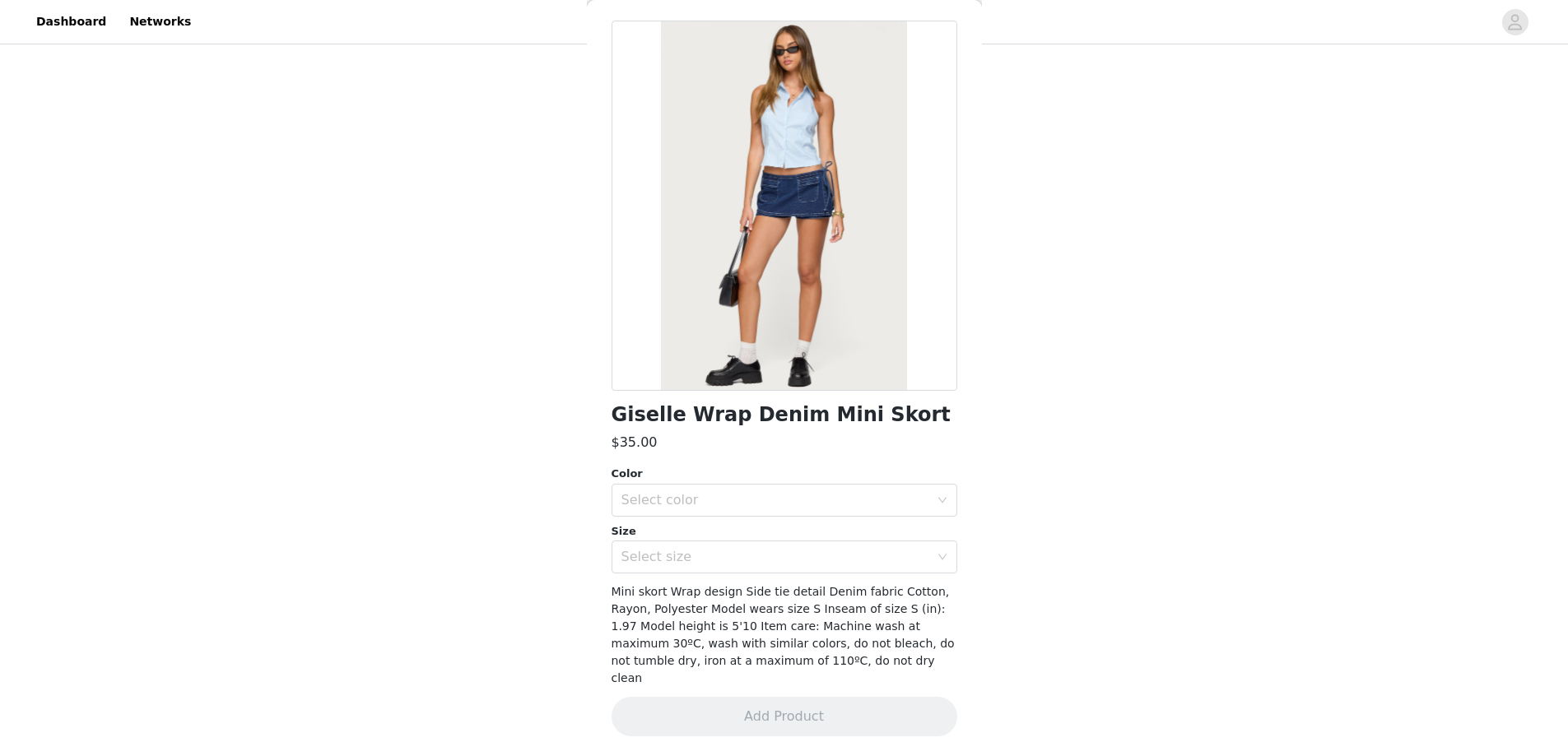
scroll to position [44, 0]
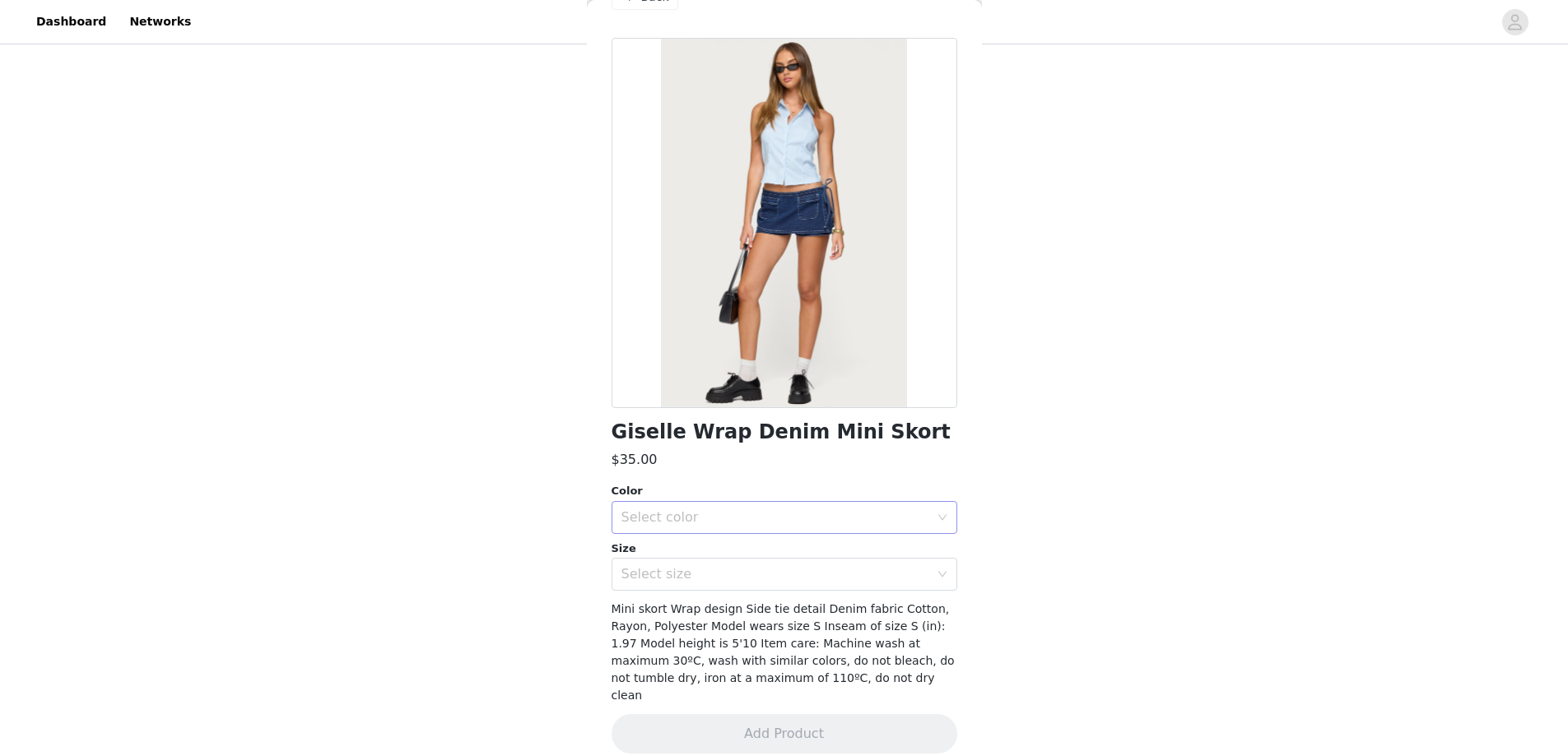
click at [699, 516] on div "Select color" at bounding box center [775, 517] width 308 height 16
click at [701, 554] on li "BLUE" at bounding box center [778, 553] width 333 height 26
click at [695, 577] on div "Select size" at bounding box center [775, 574] width 308 height 16
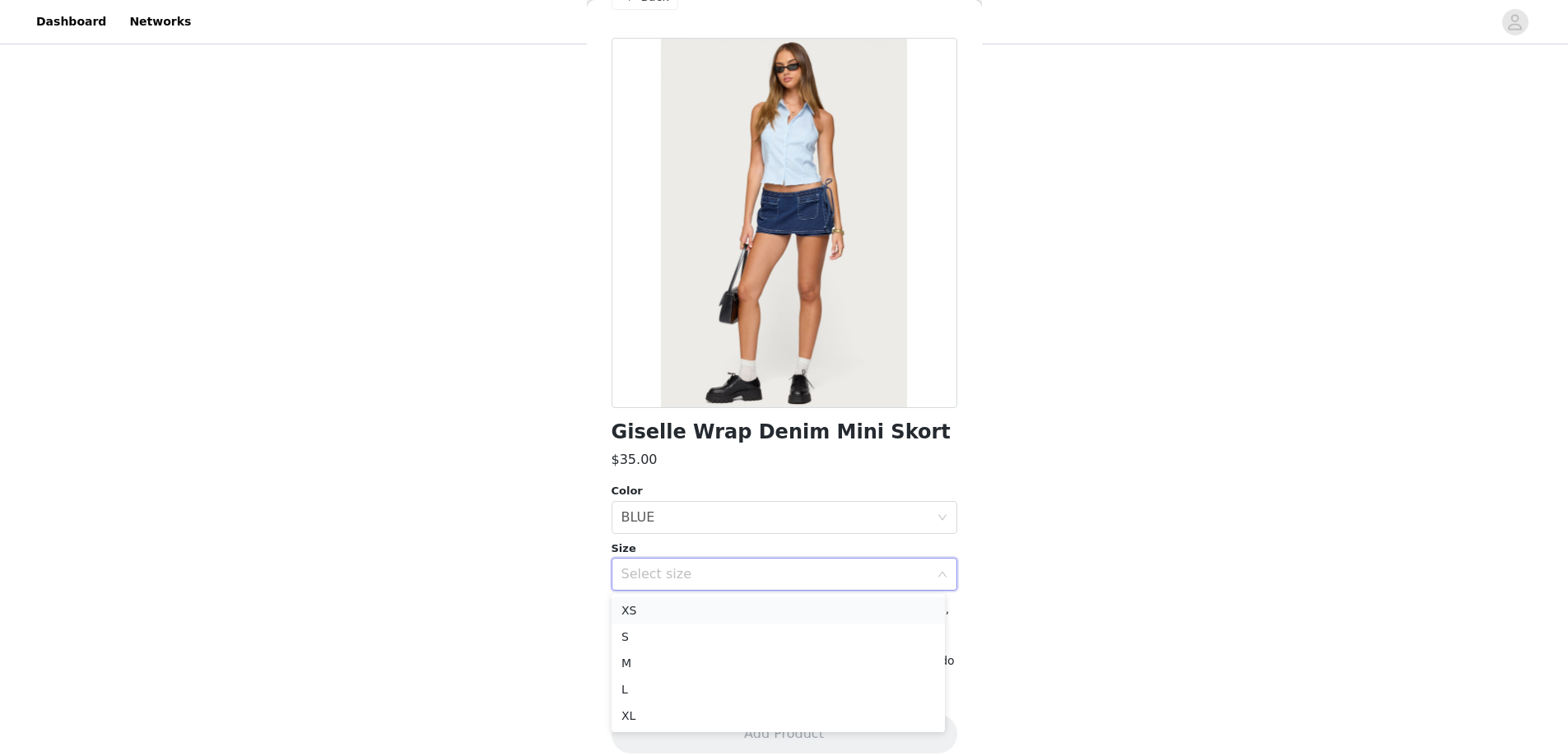
click at [695, 611] on li "XS" at bounding box center [778, 610] width 333 height 26
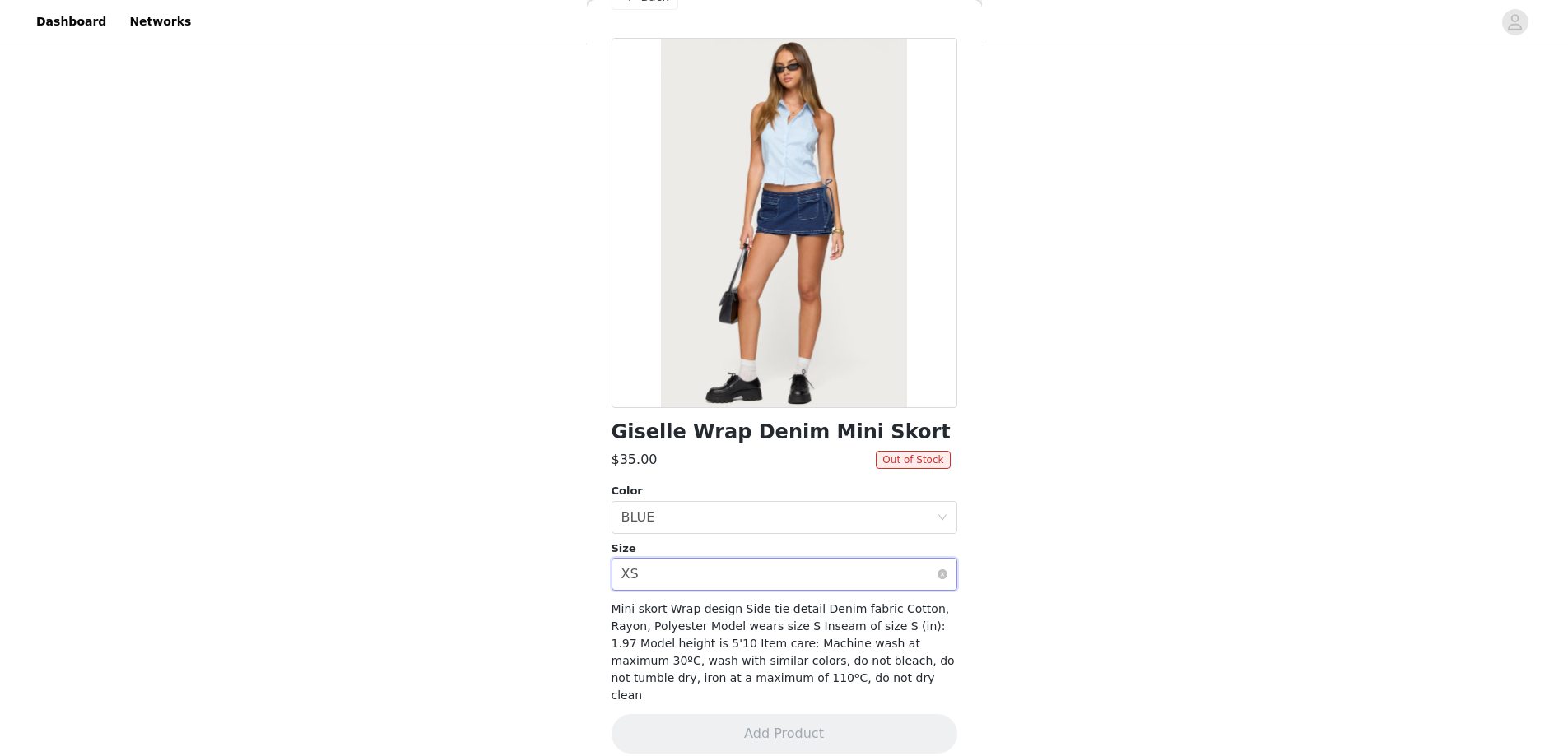
click at [700, 575] on div "Select size XS" at bounding box center [779, 574] width 315 height 31
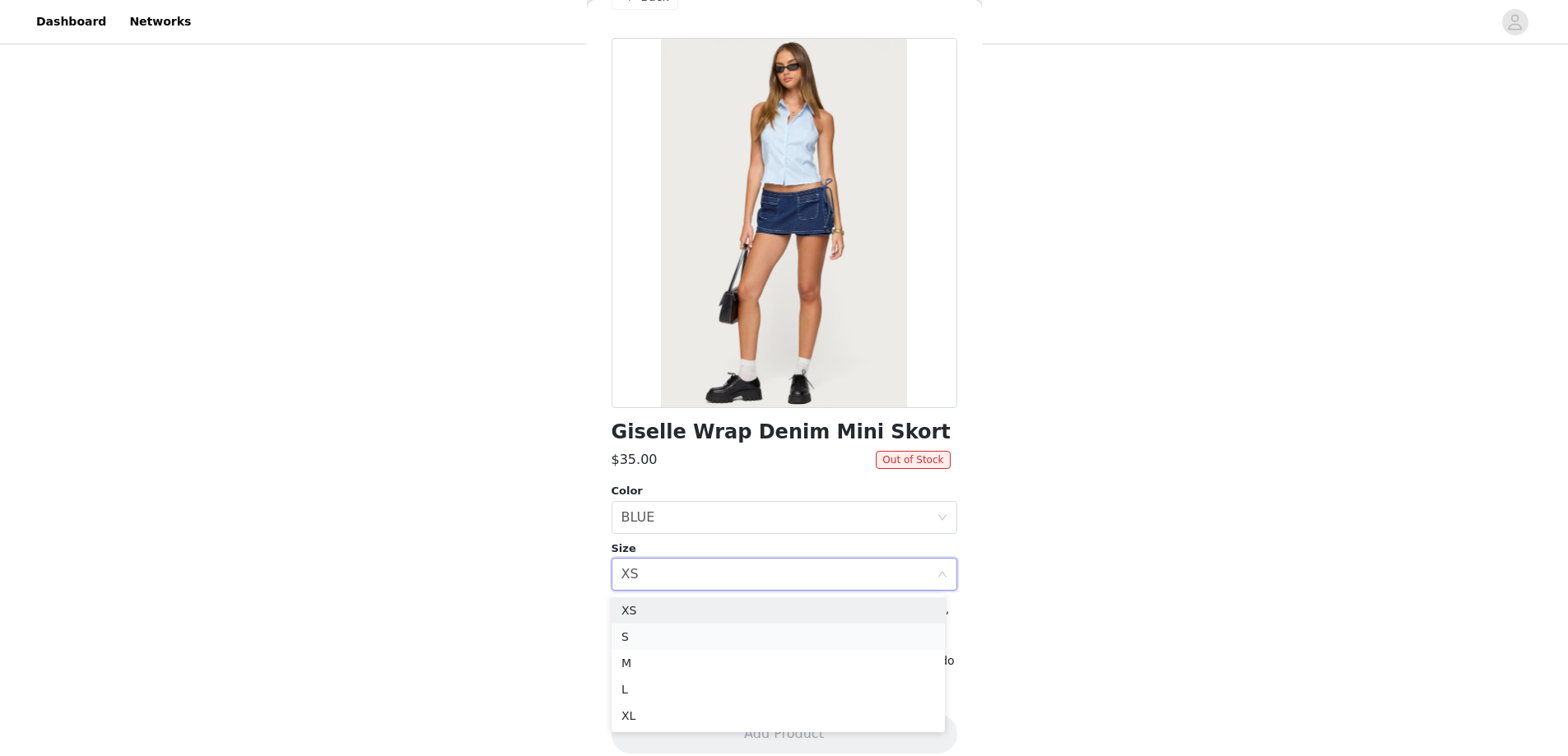
click at [690, 628] on li "S" at bounding box center [778, 636] width 333 height 26
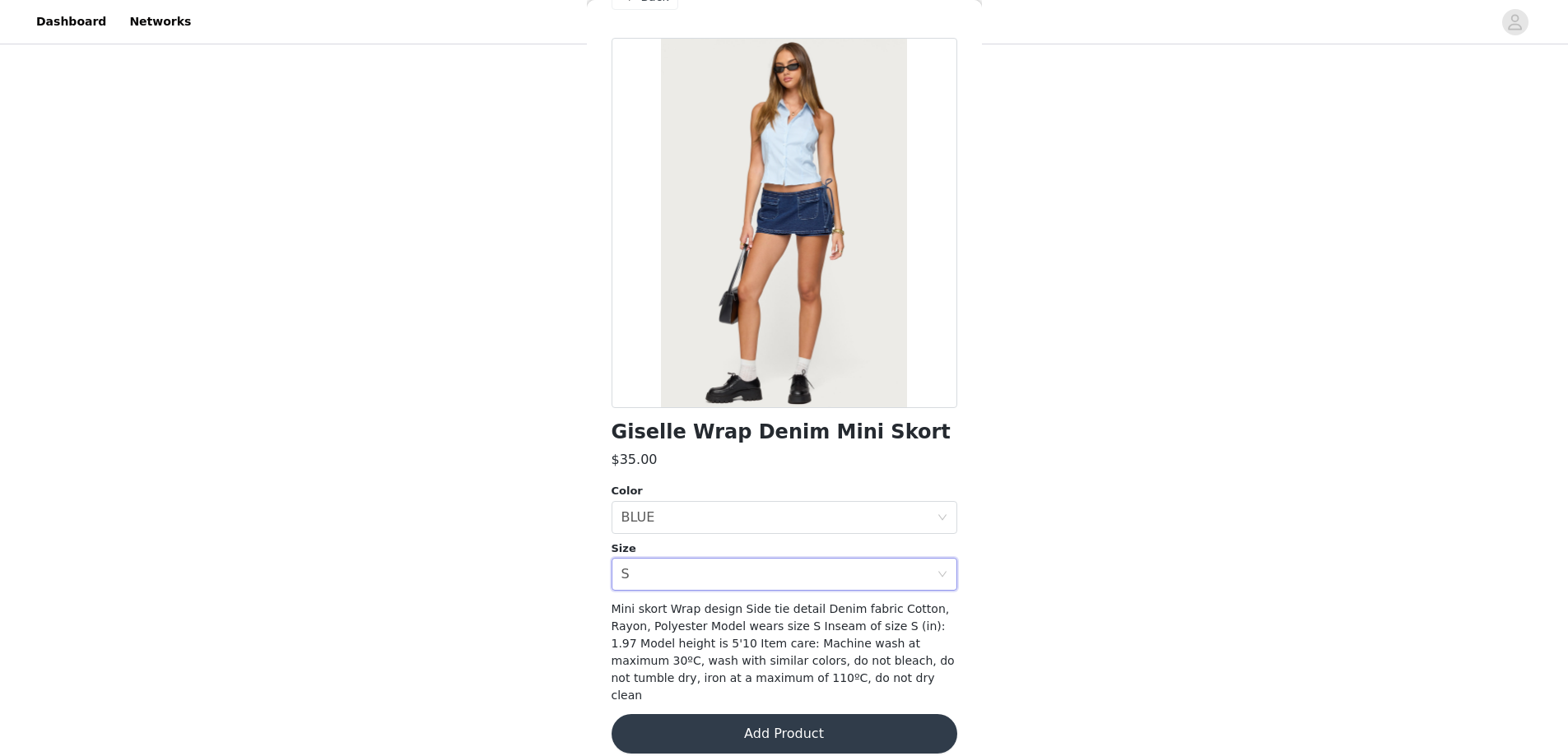
drag, startPoint x: 609, startPoint y: 433, endPoint x: 927, endPoint y: 437, distance: 318.0
click at [927, 437] on div "Back Giselle Wrap Denim Mini Skort $35.00 Color Select color BLUE Size Select s…" at bounding box center [784, 378] width 395 height 756
copy h1 "Giselle Wrap Denim Mini Skort"
click at [698, 579] on div "Select size S" at bounding box center [779, 574] width 315 height 31
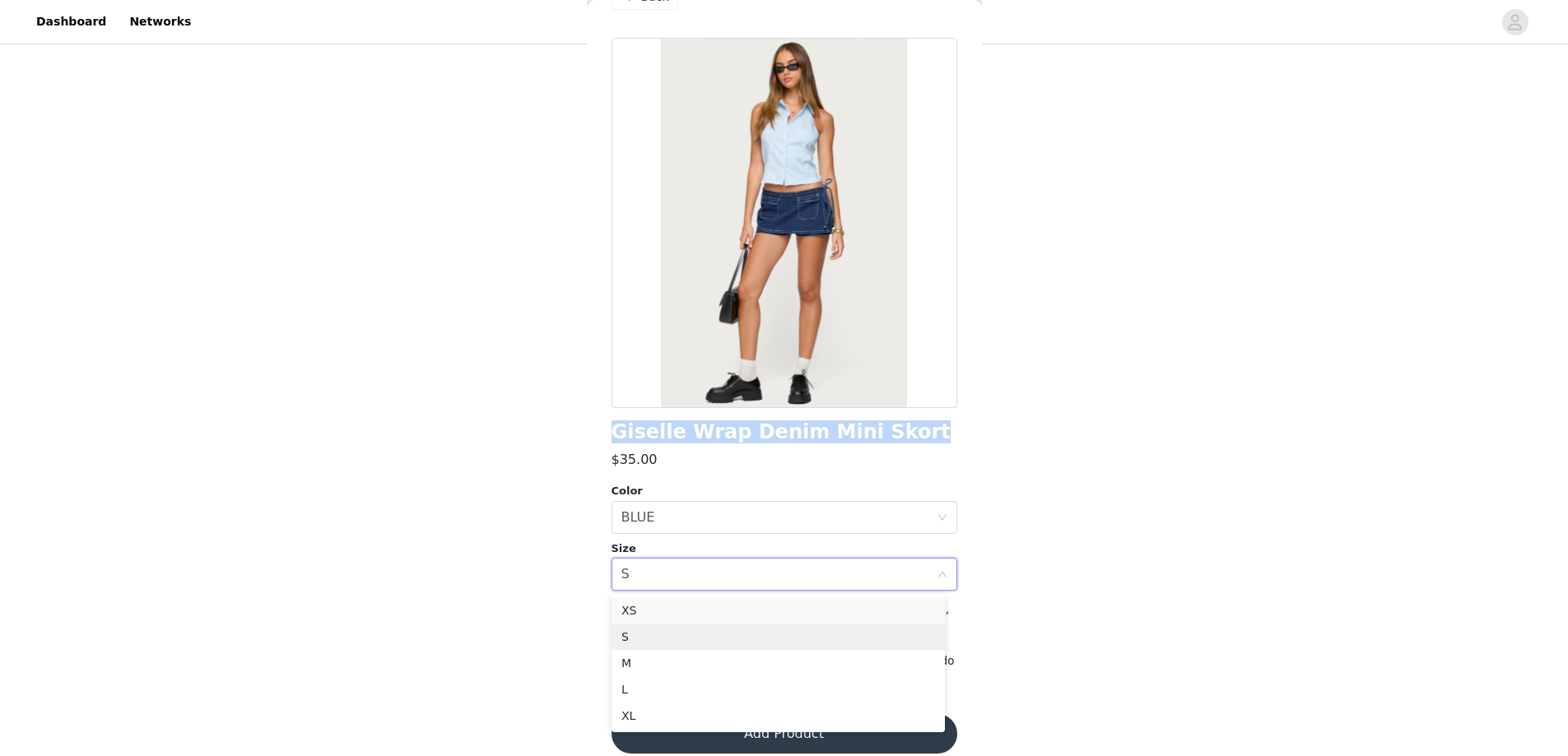
click at [673, 614] on li "XS" at bounding box center [778, 610] width 333 height 26
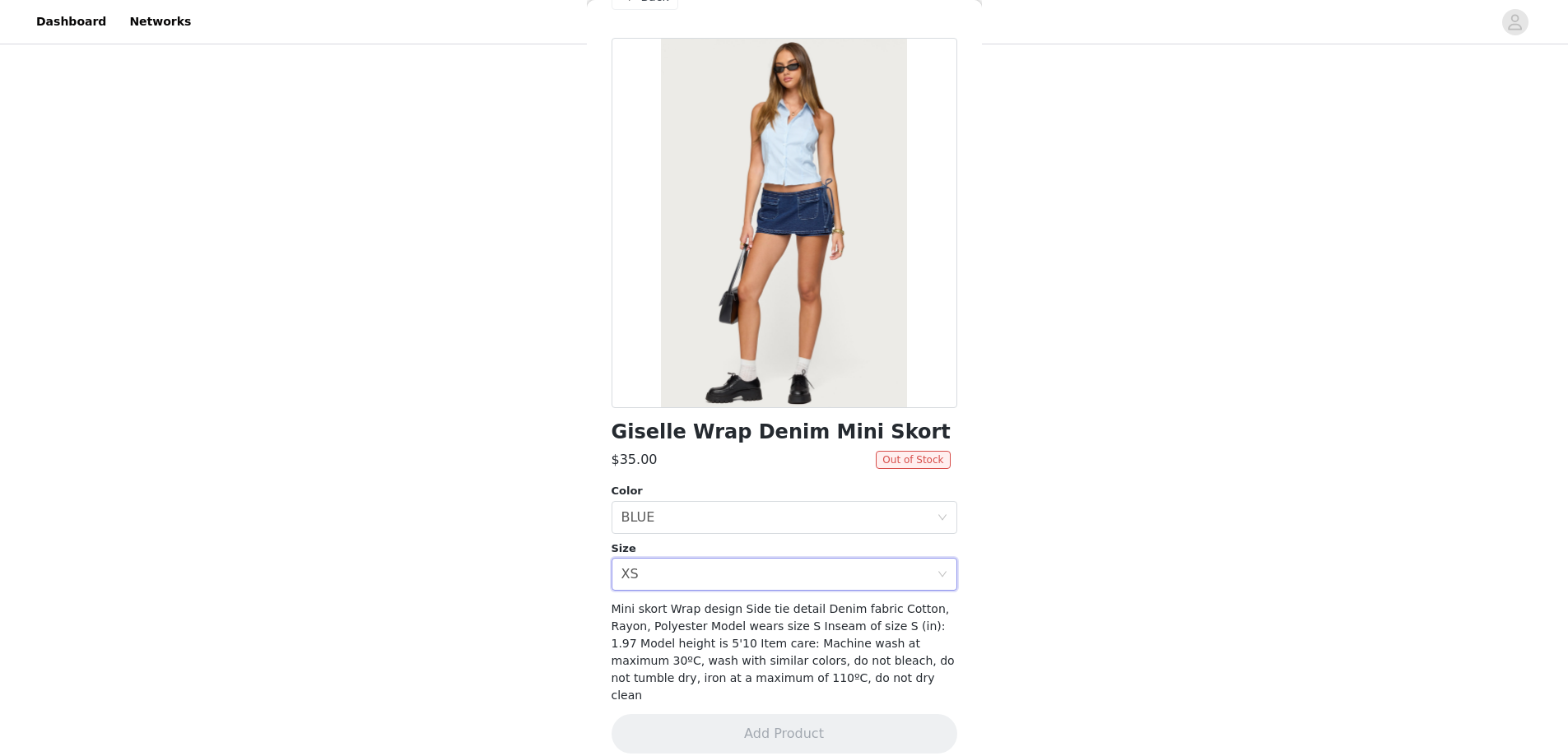
click at [907, 459] on span "Out of Stock" at bounding box center [912, 459] width 74 height 18
click at [668, 472] on div "Giselle Wrap Denim Mini Skort $35.00 Out of Stock Color Select color BLUE Size …" at bounding box center [784, 406] width 346 height 736
click at [682, 574] on div "Select size XS" at bounding box center [779, 574] width 315 height 31
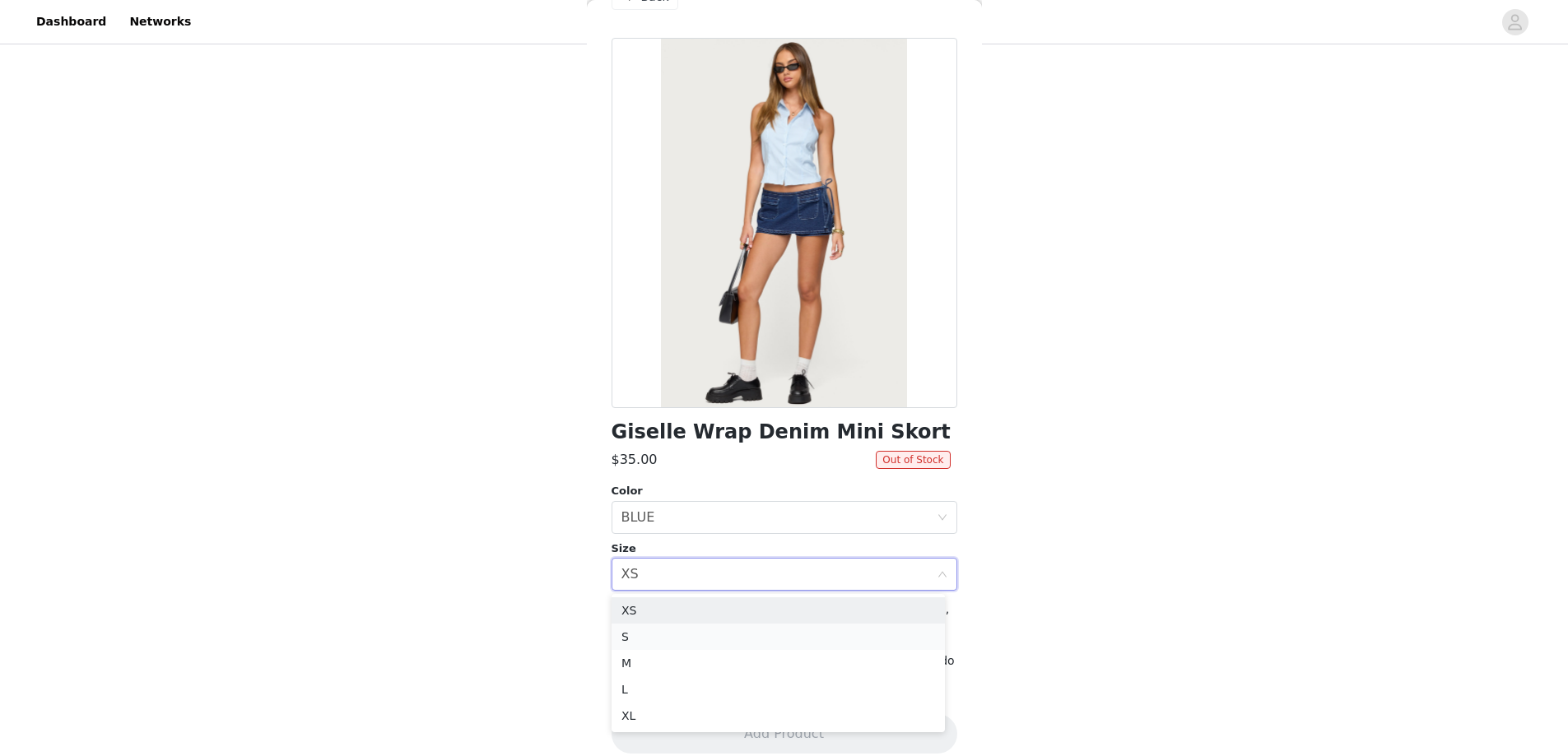
click at [653, 633] on li "S" at bounding box center [778, 636] width 333 height 26
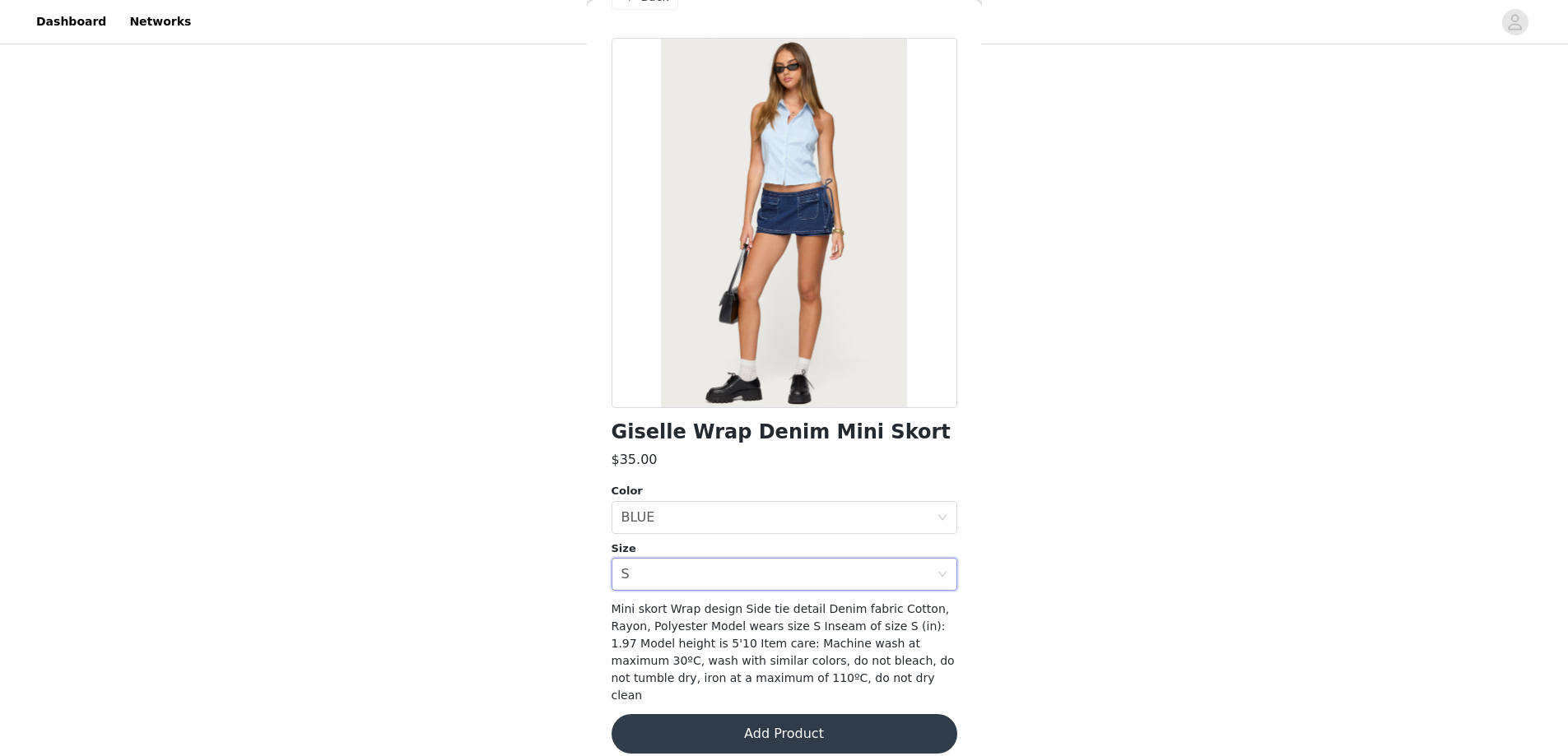
click at [673, 720] on button "Add Product" at bounding box center [784, 734] width 346 height 40
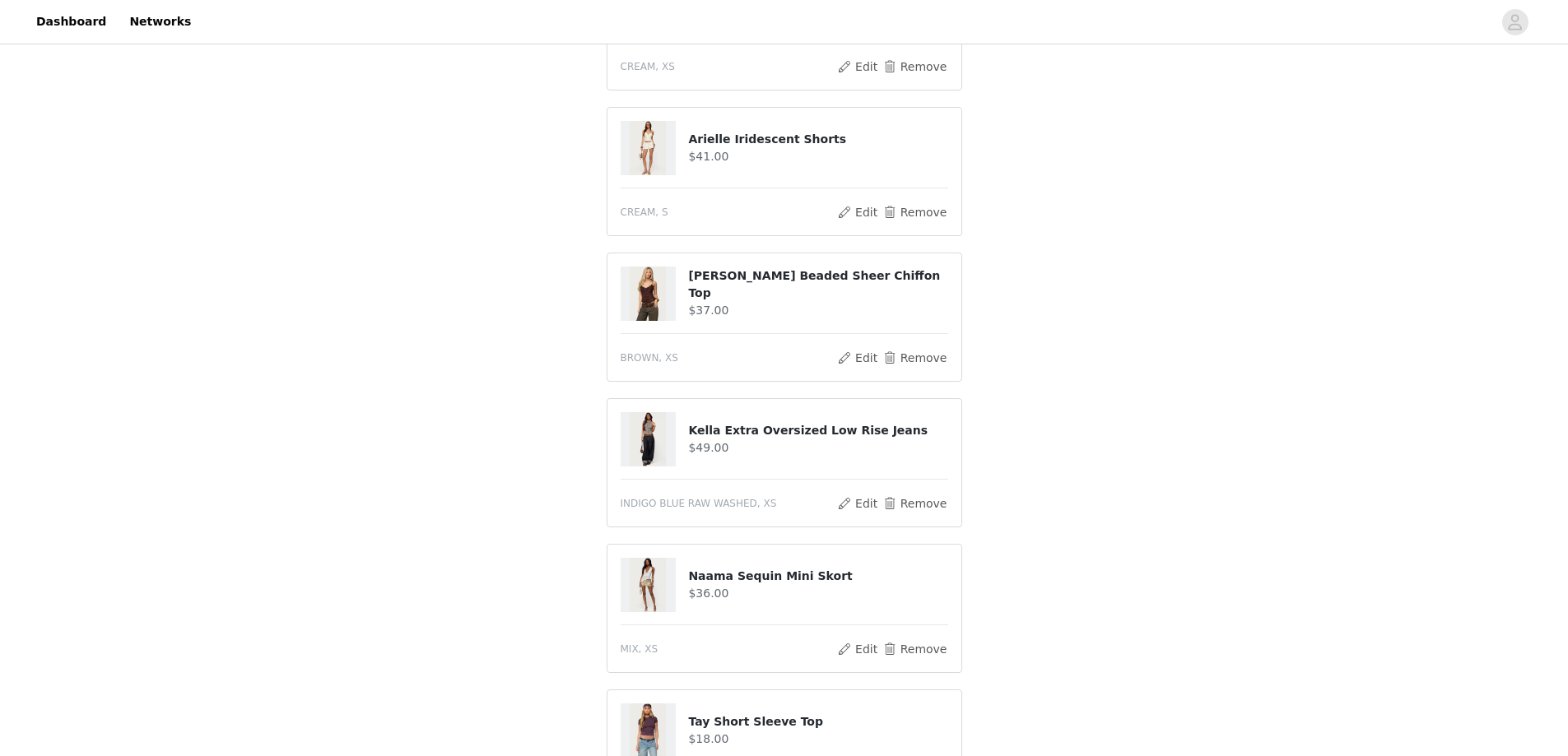
scroll to position [741, 0]
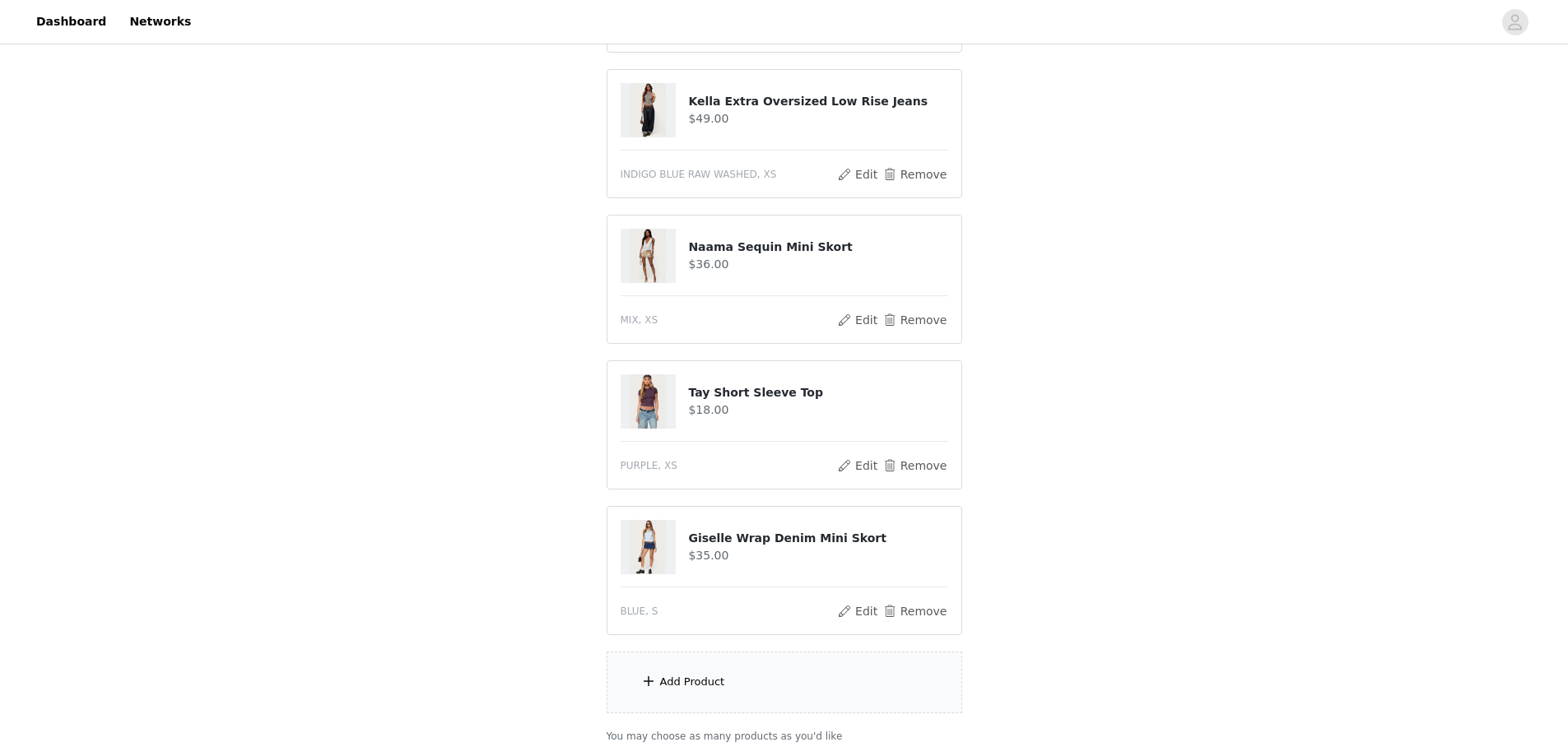
click at [706, 685] on div "Add Product" at bounding box center [693, 681] width 65 height 16
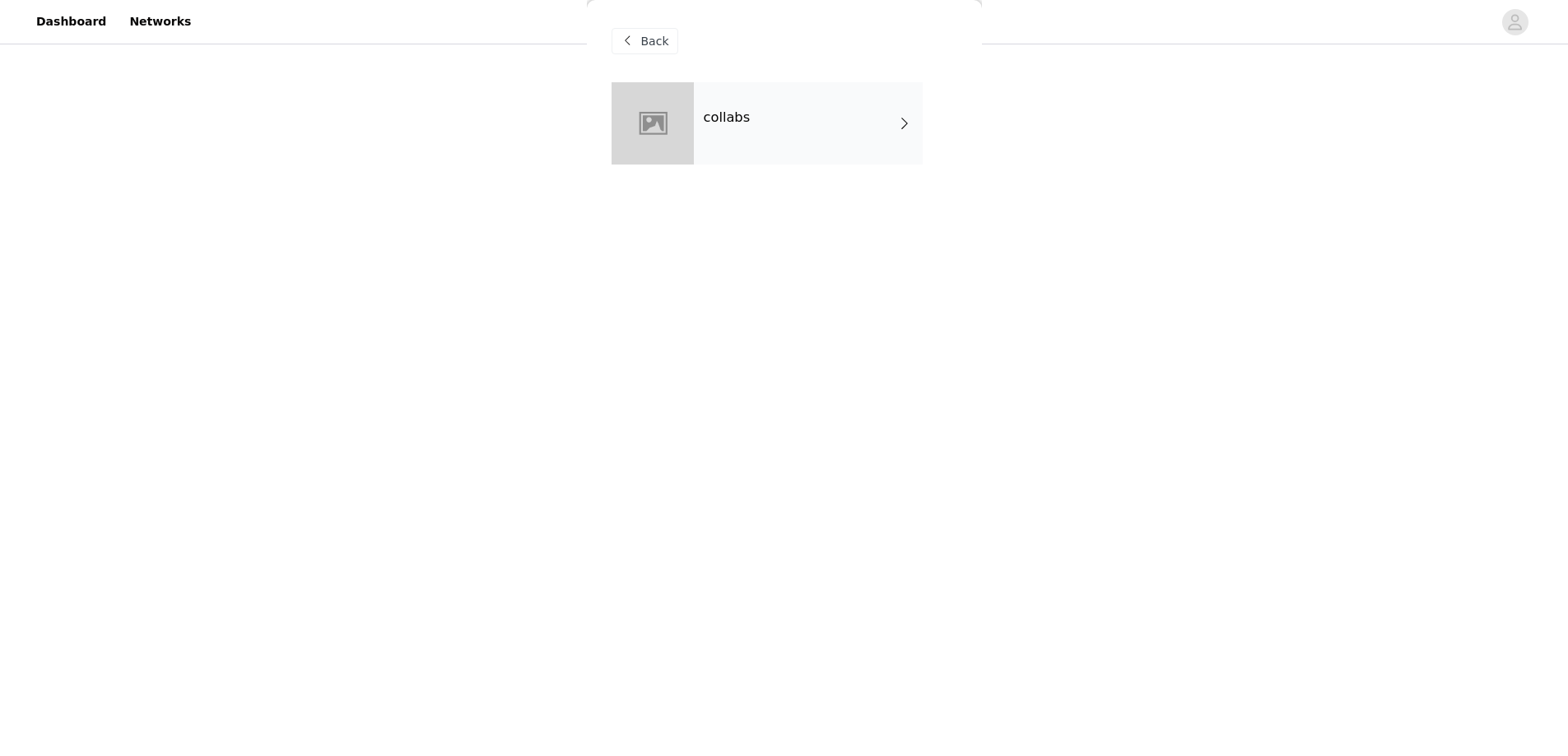
click at [778, 118] on div "collabs" at bounding box center [808, 123] width 229 height 82
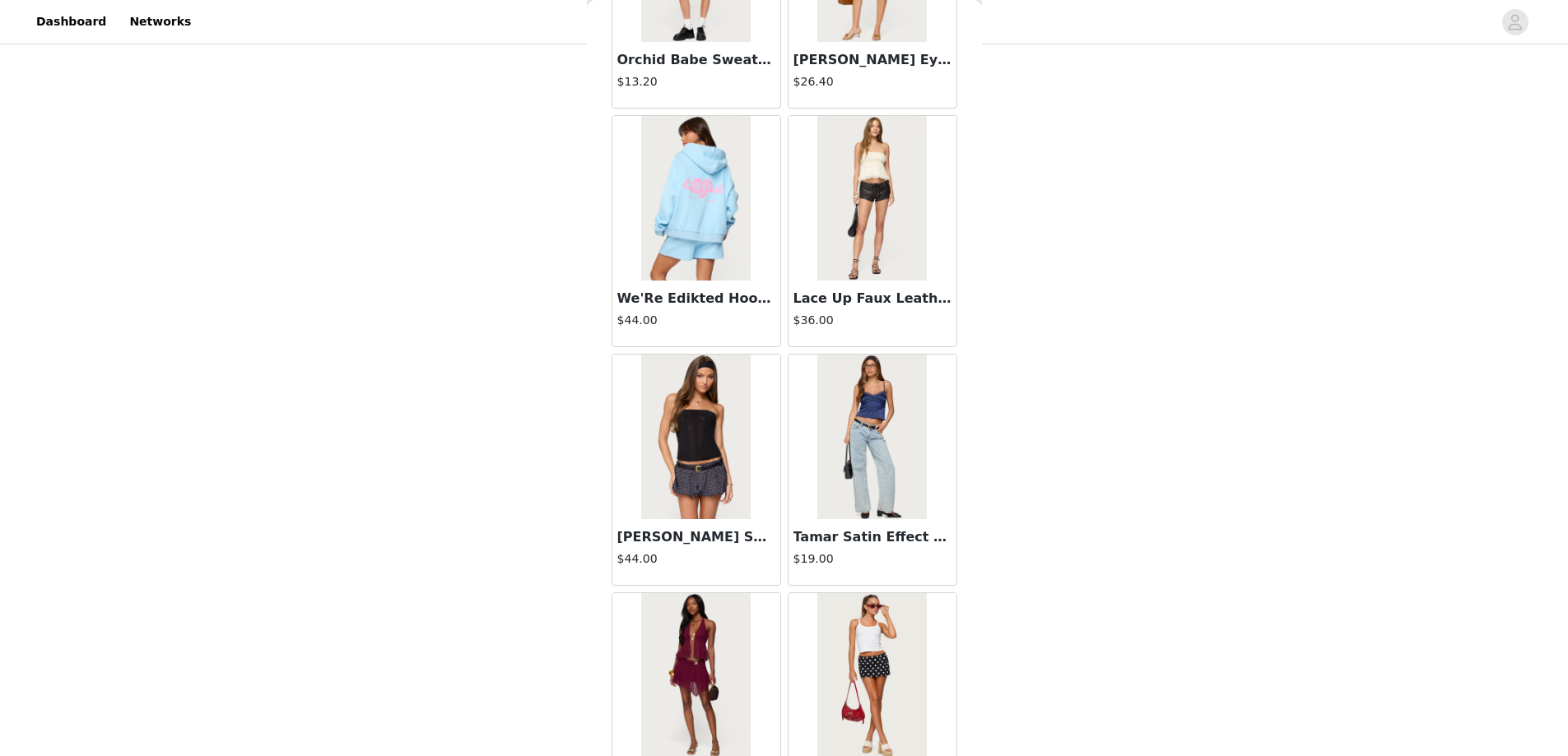
scroll to position [1761, 0]
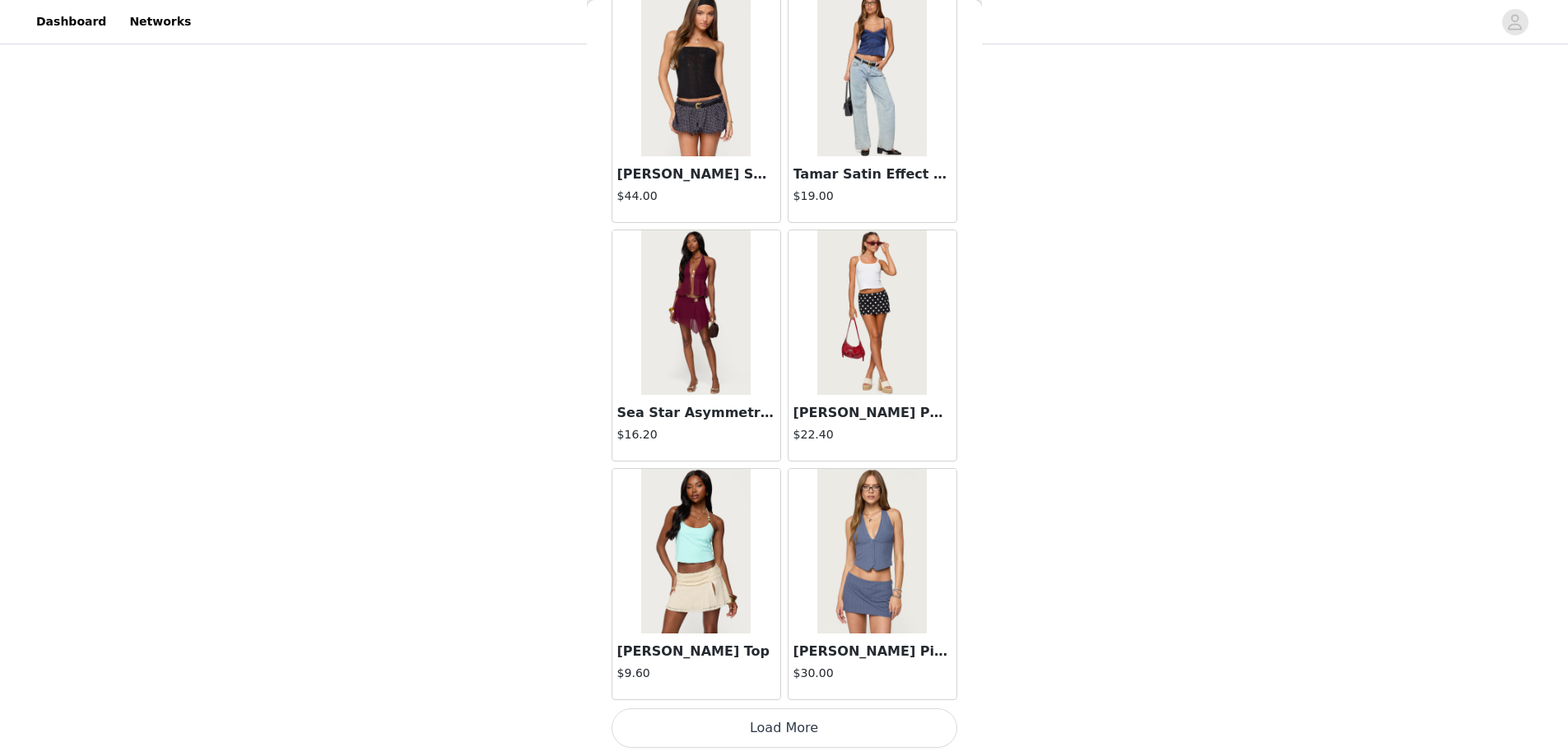
click at [773, 729] on button "Load More" at bounding box center [784, 728] width 346 height 40
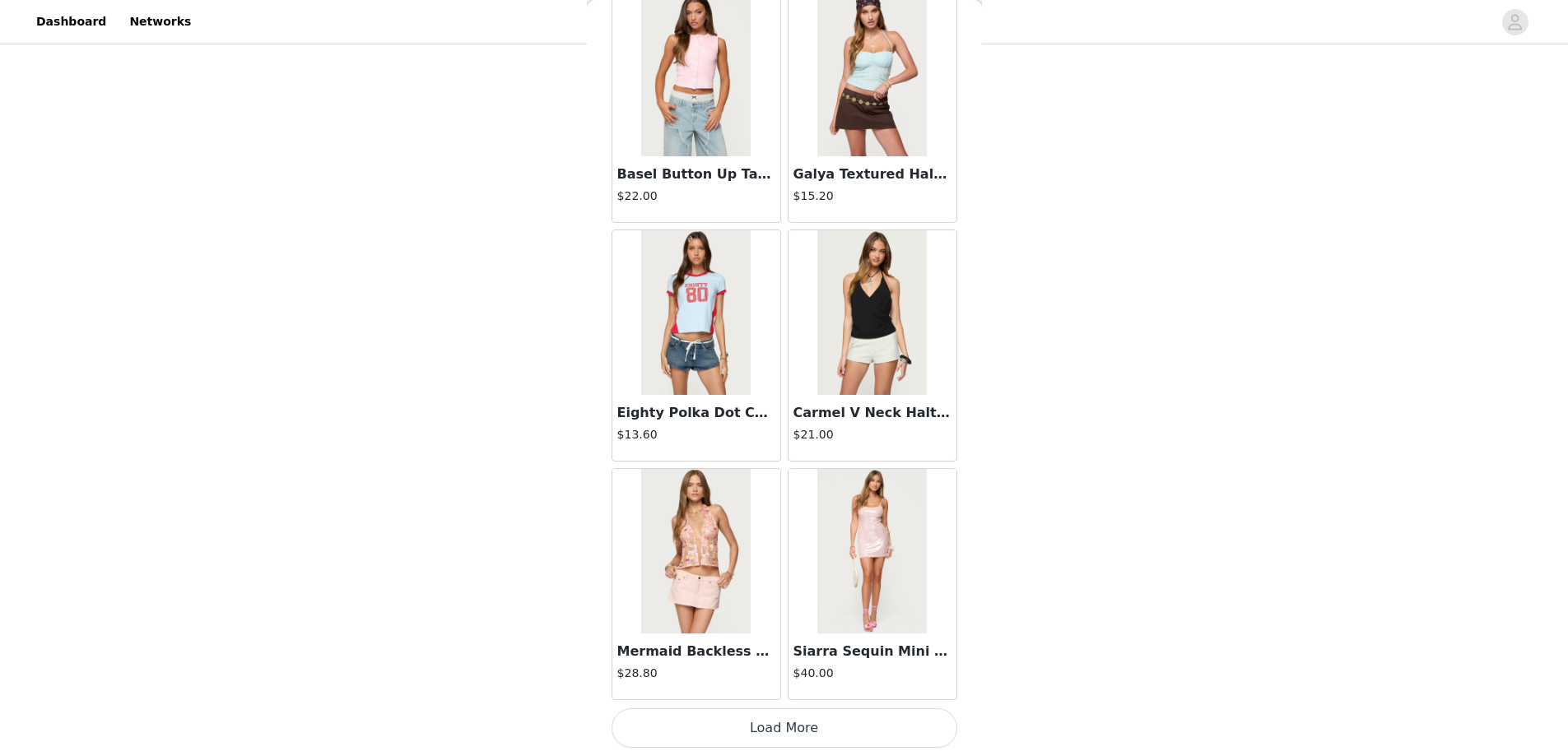
scroll to position [866, 0]
drag, startPoint x: 776, startPoint y: 725, endPoint x: 776, endPoint y: 692, distance: 33.0
click at [776, 725] on button "Load More" at bounding box center [784, 728] width 346 height 40
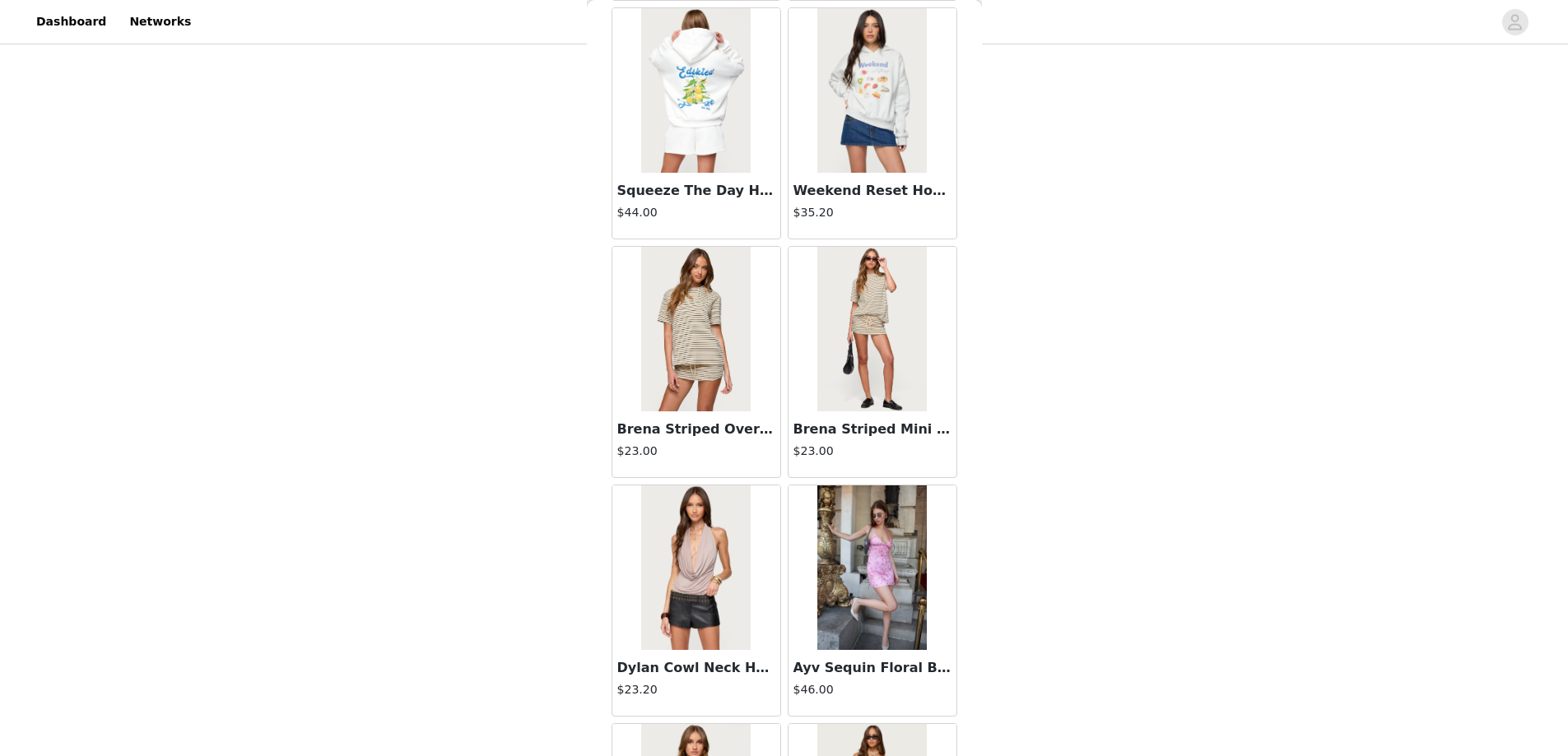
scroll to position [6534, 0]
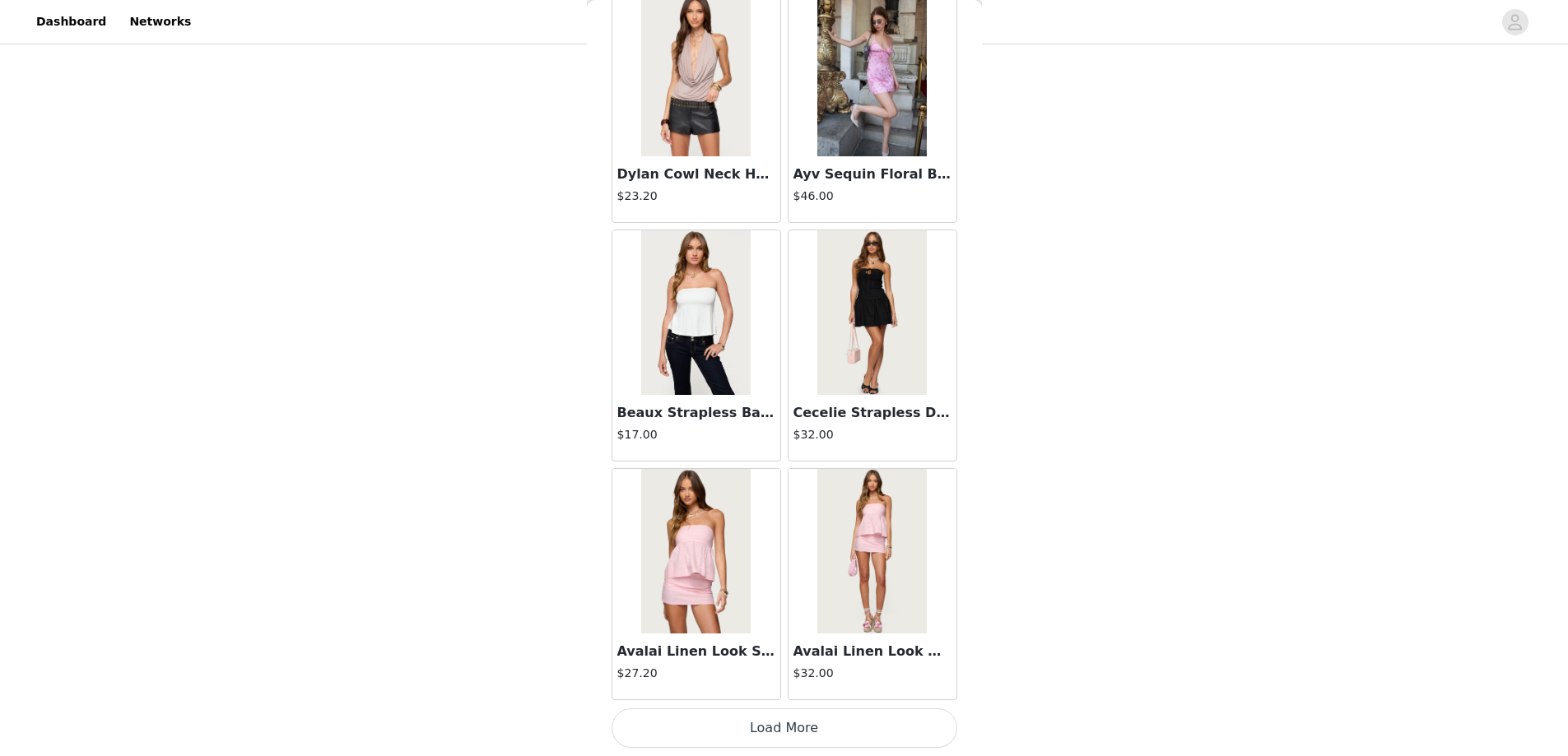
click at [776, 722] on button "Load More" at bounding box center [784, 728] width 346 height 40
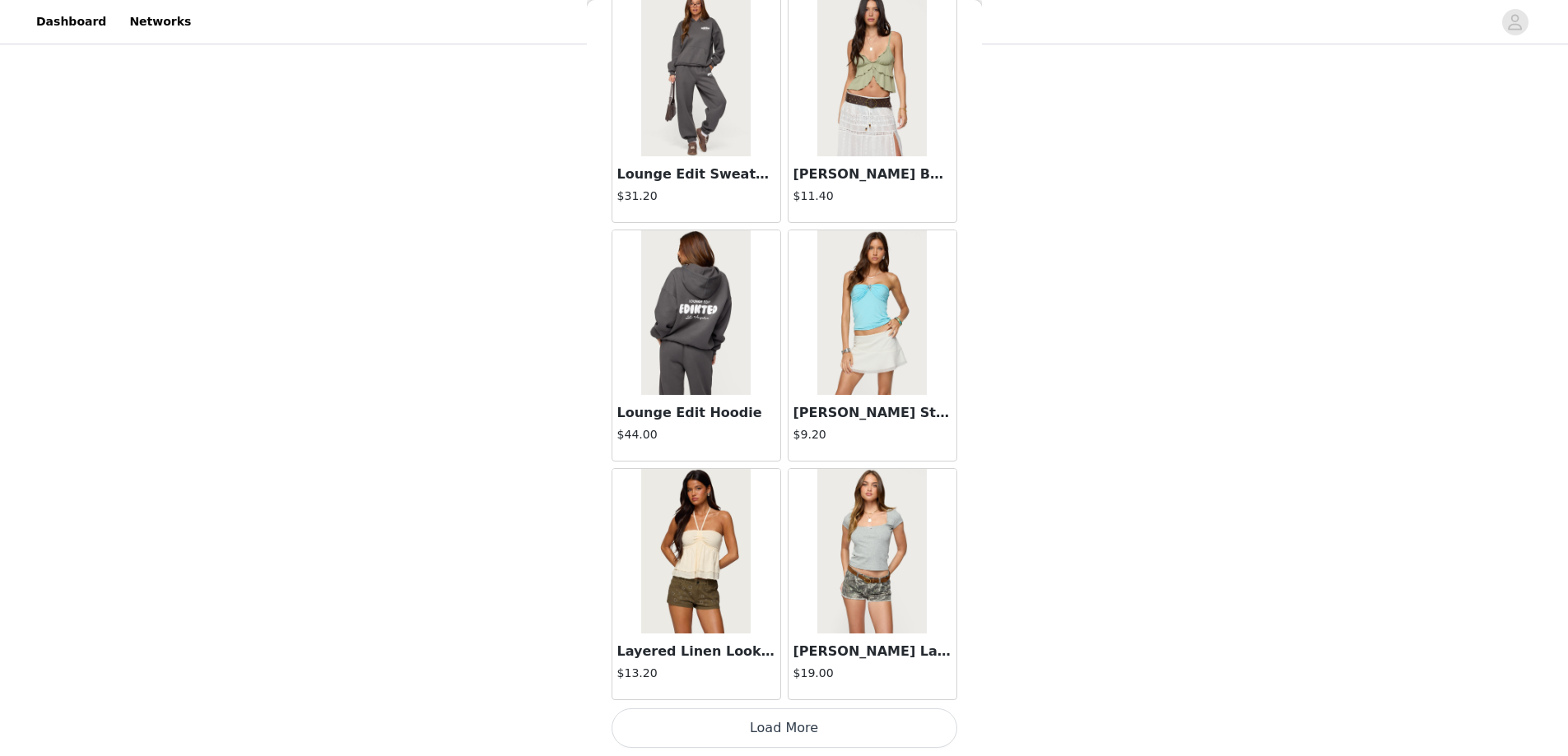
click at [777, 734] on button "Load More" at bounding box center [784, 728] width 346 height 40
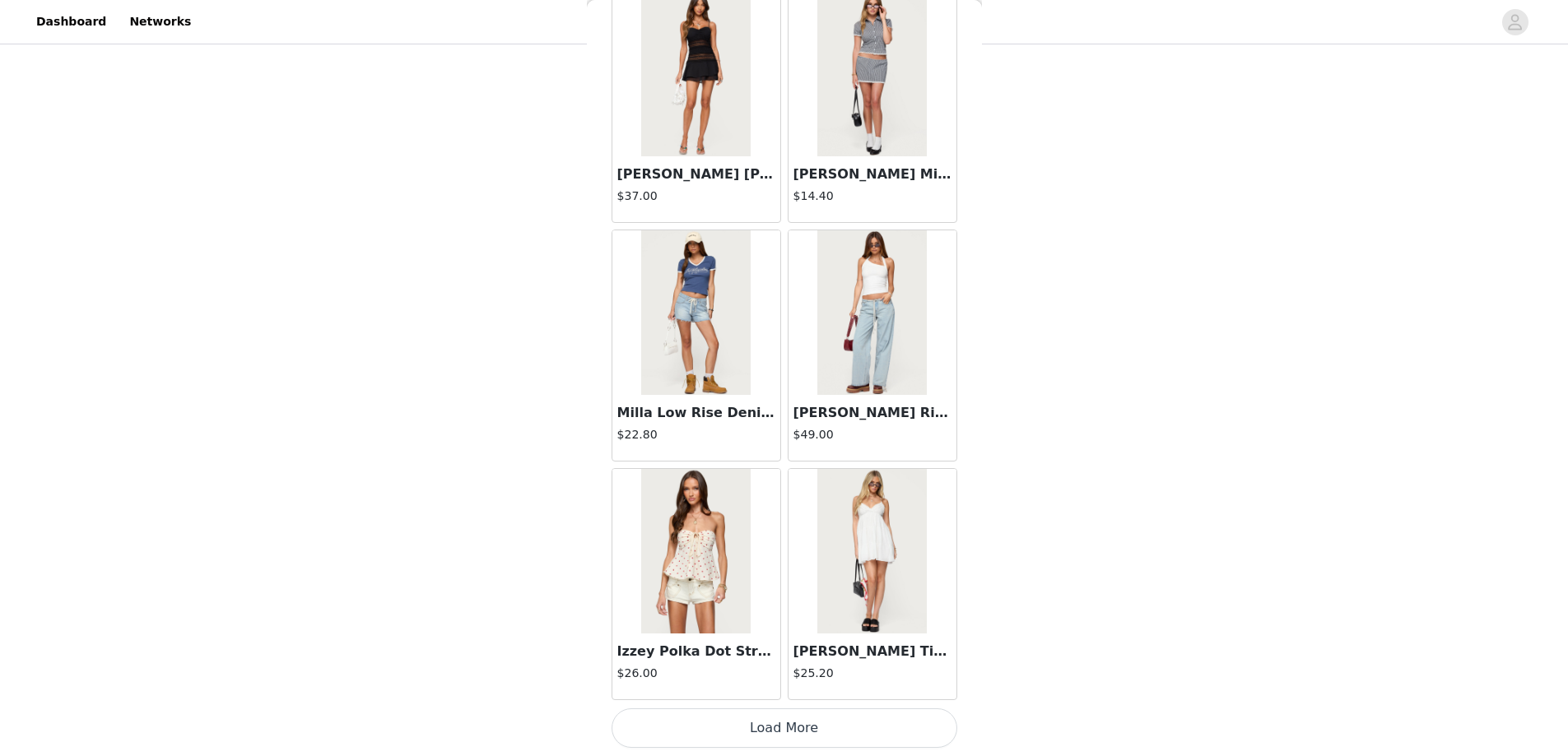
click at [777, 724] on button "Load More" at bounding box center [784, 728] width 346 height 40
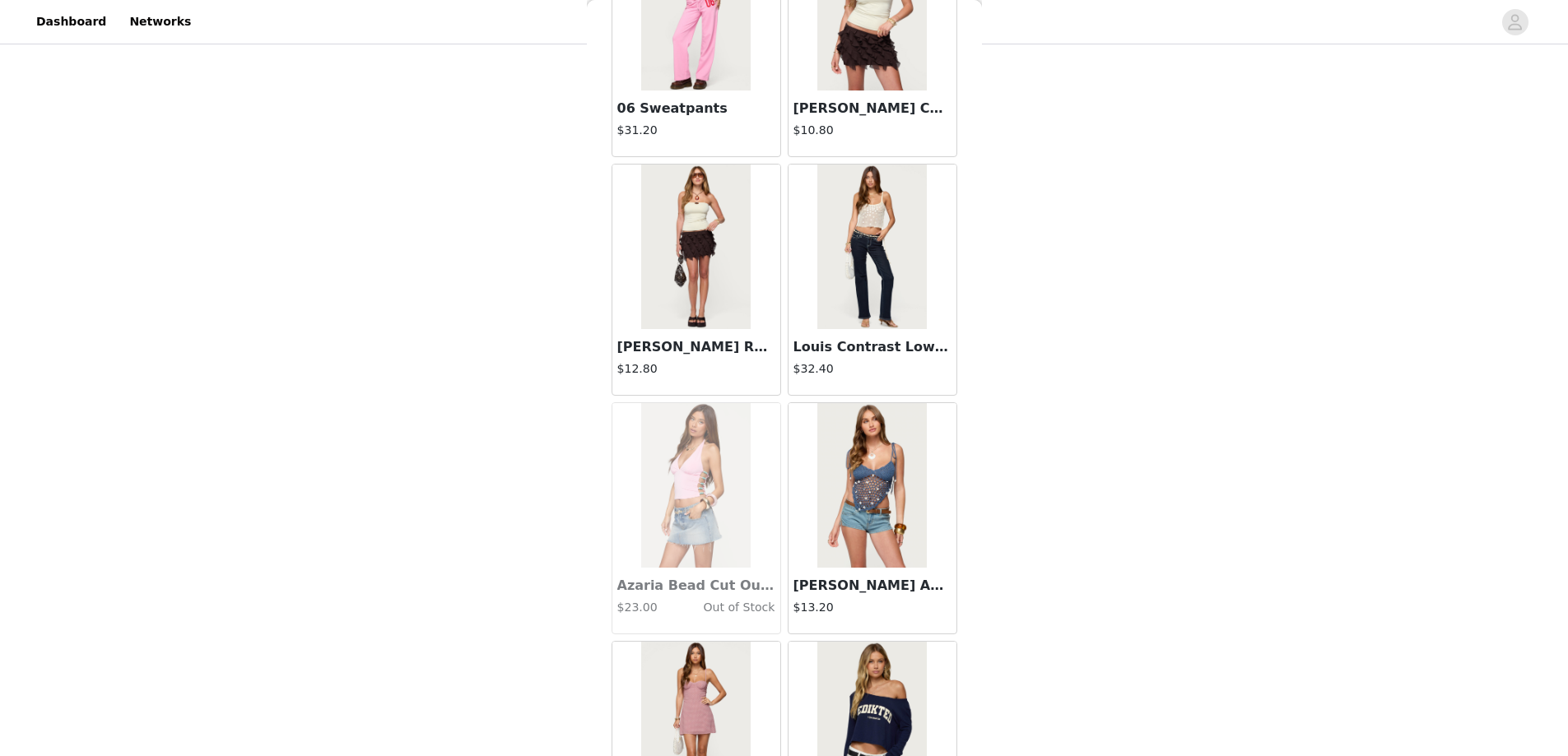
scroll to position [13692, 0]
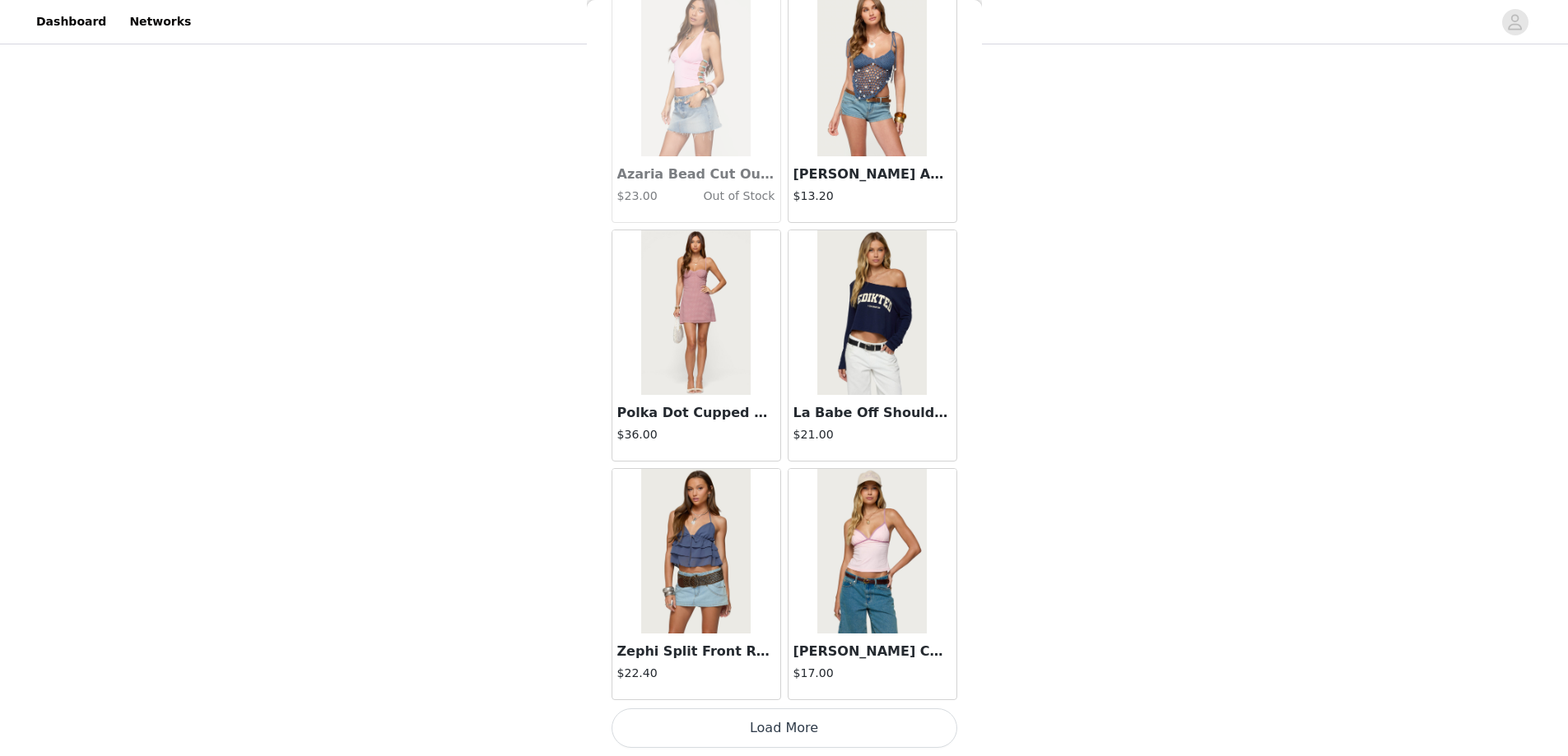
click at [780, 727] on button "Load More" at bounding box center [784, 728] width 346 height 40
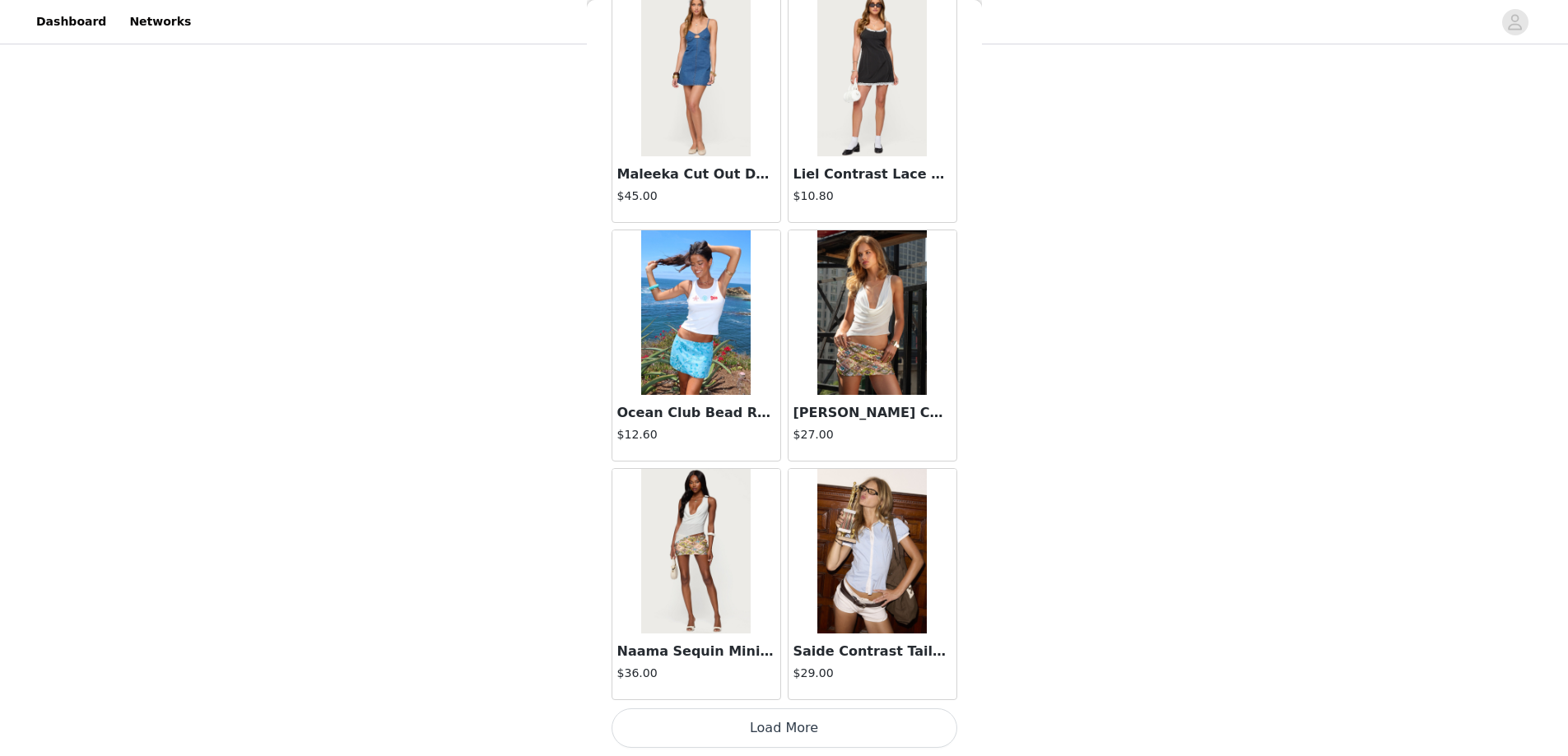
click at [778, 741] on button "Load More" at bounding box center [784, 728] width 346 height 40
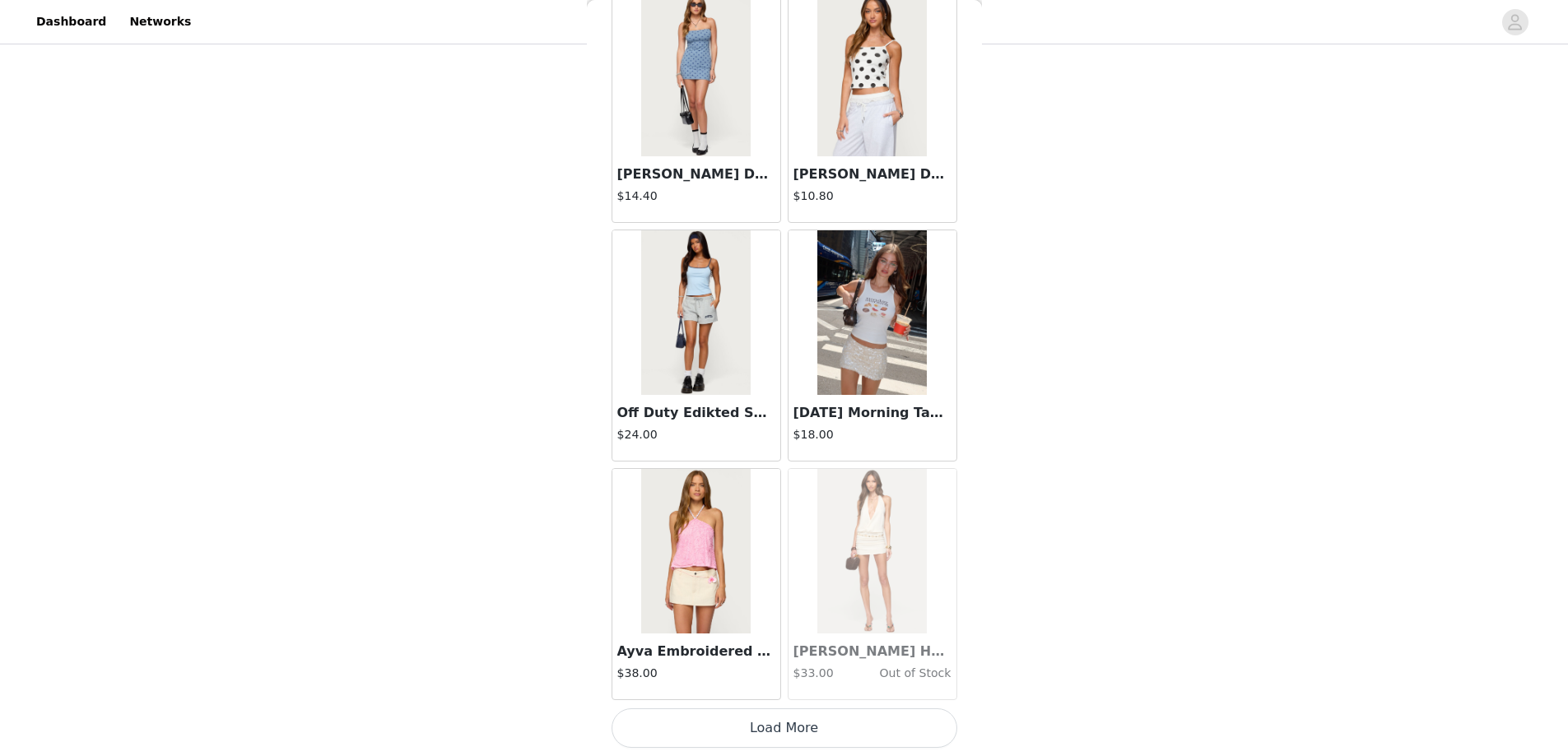
click at [785, 732] on button "Load More" at bounding box center [784, 728] width 346 height 40
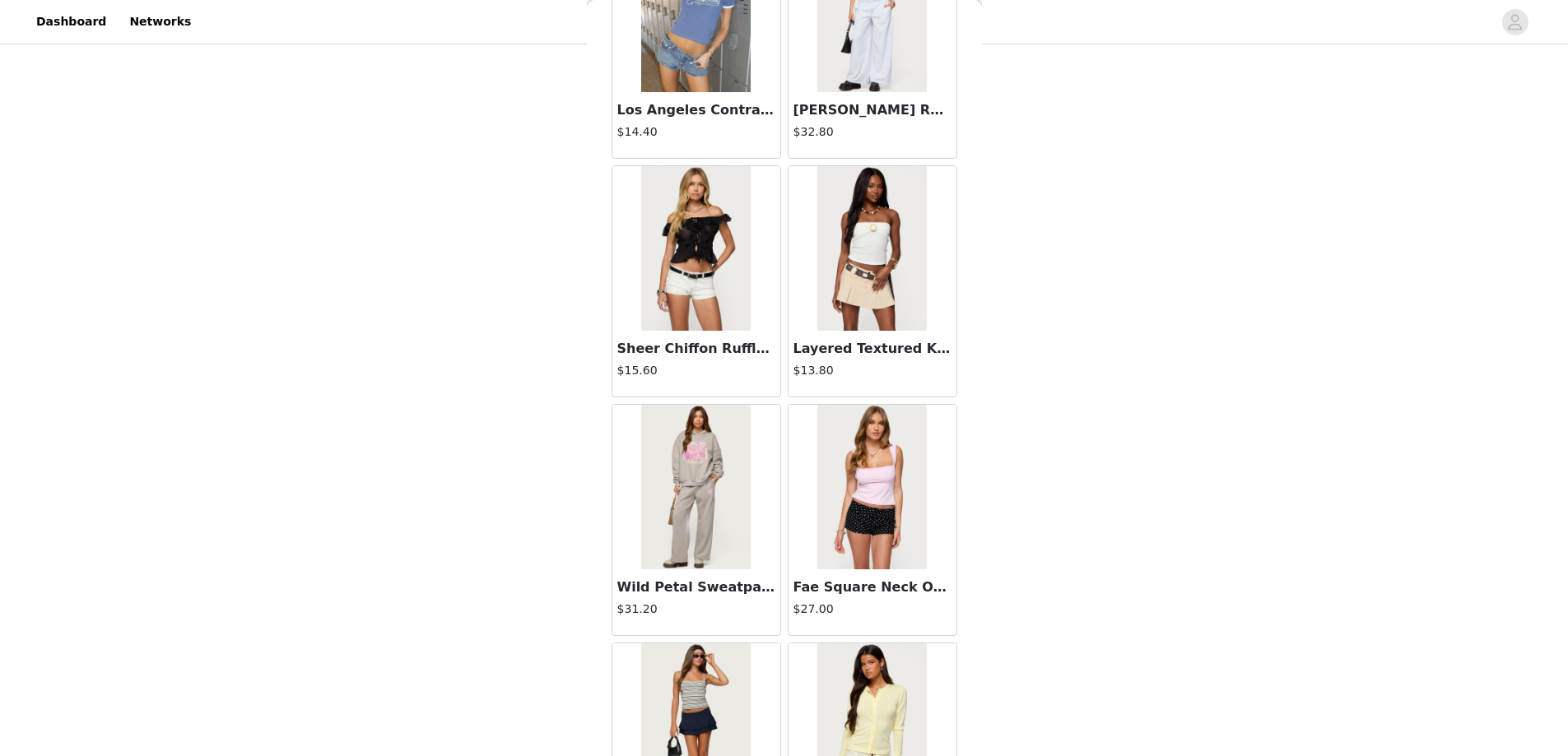
scroll to position [20850, 0]
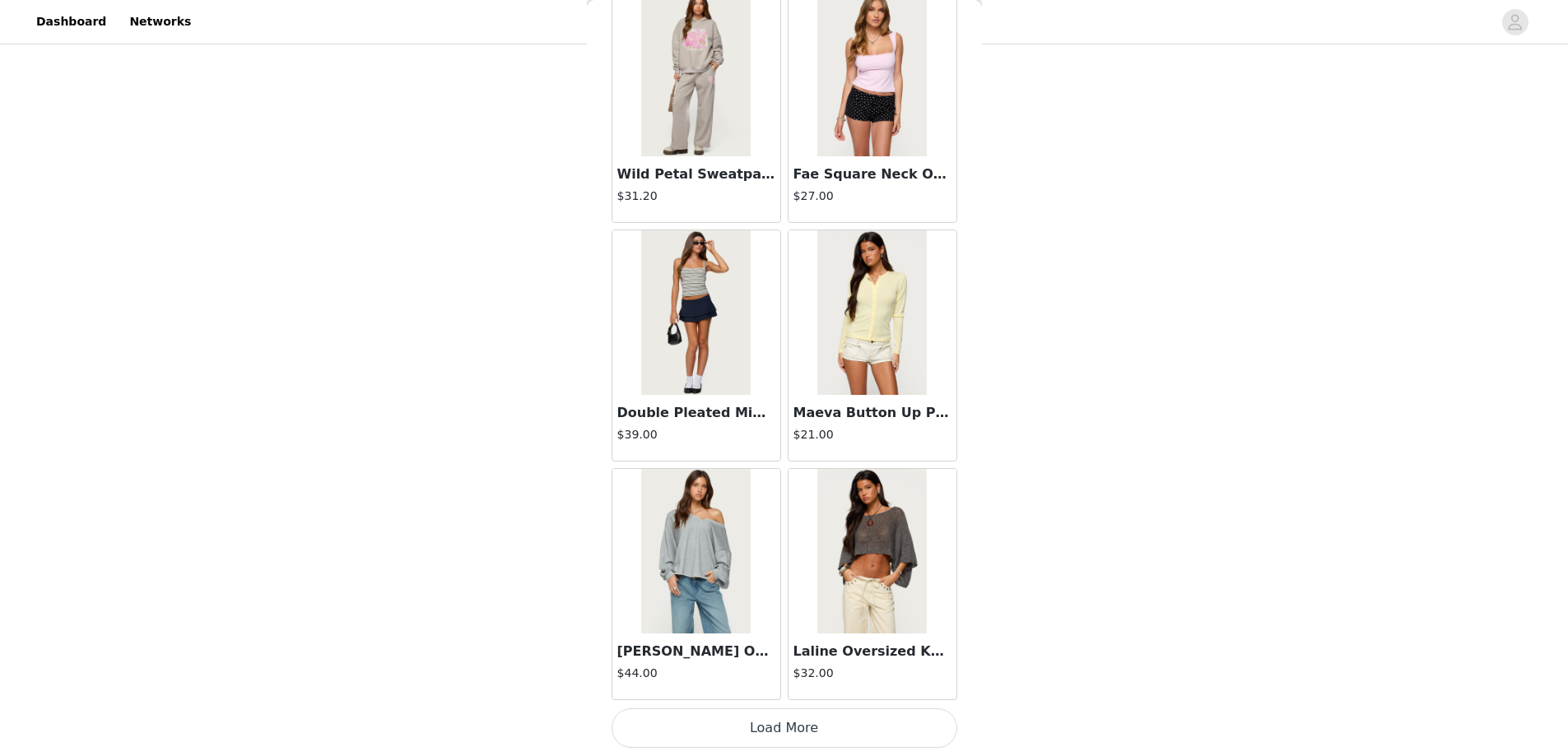
click at [767, 722] on button "Load More" at bounding box center [784, 728] width 346 height 40
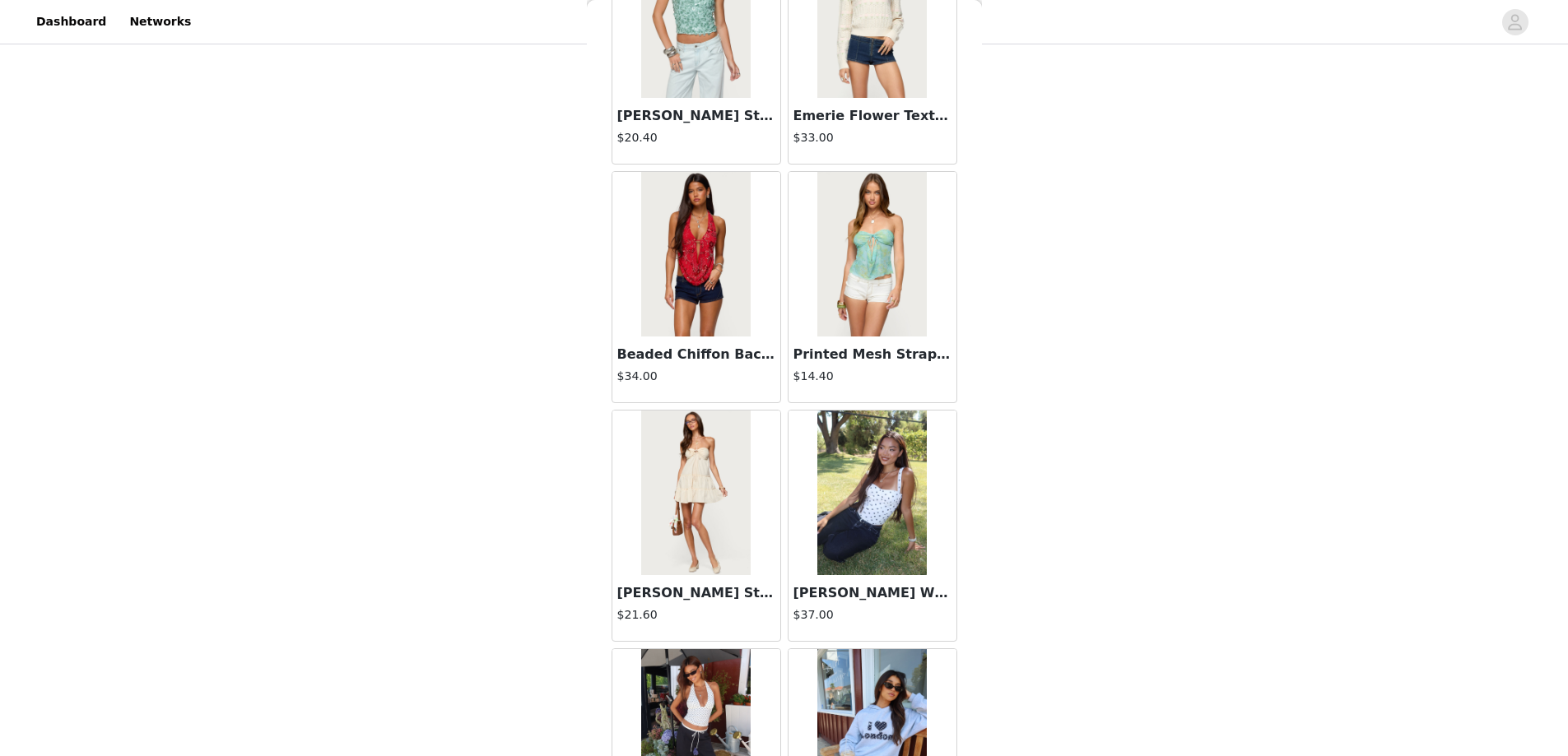
scroll to position [23236, 0]
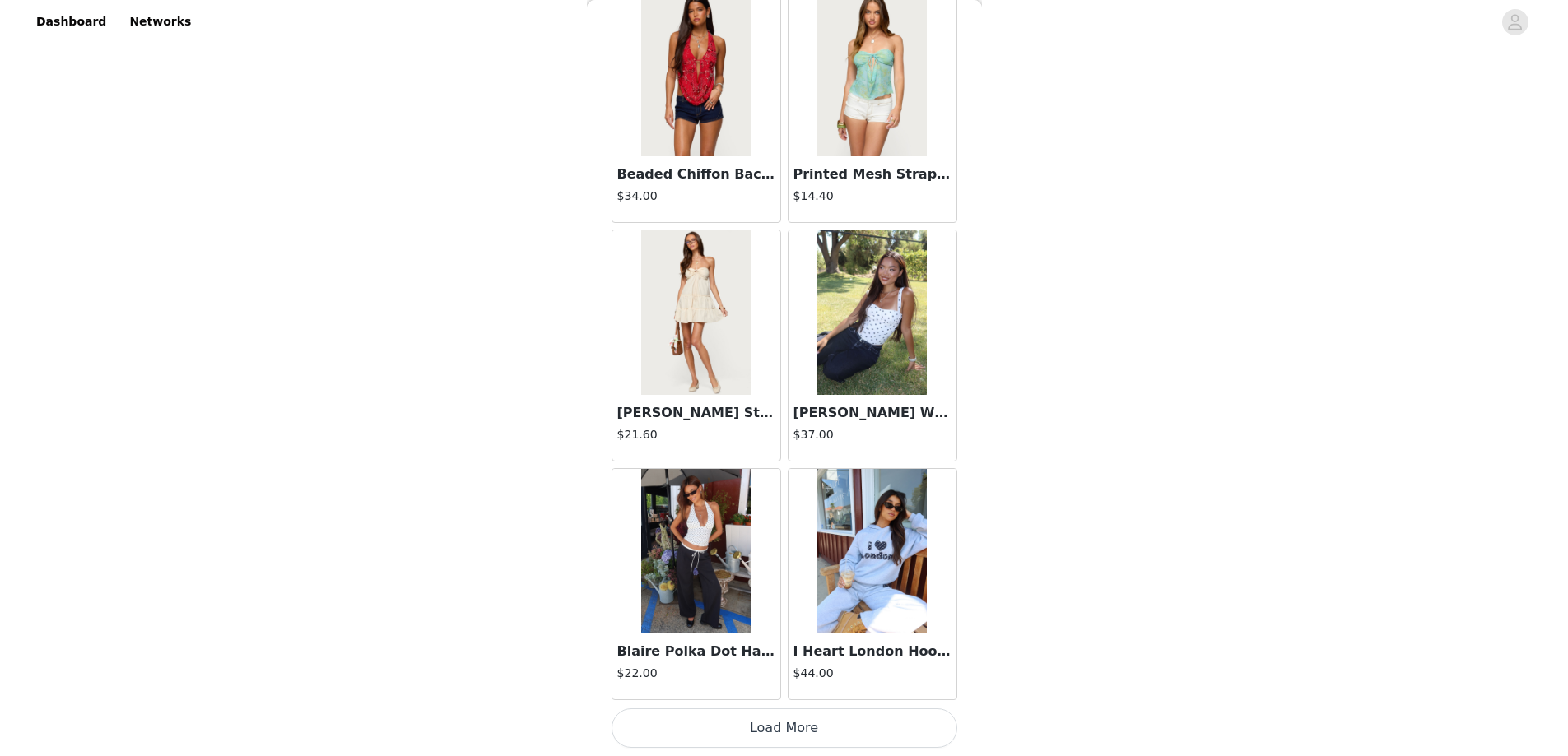
click at [762, 724] on button "Load More" at bounding box center [784, 728] width 346 height 40
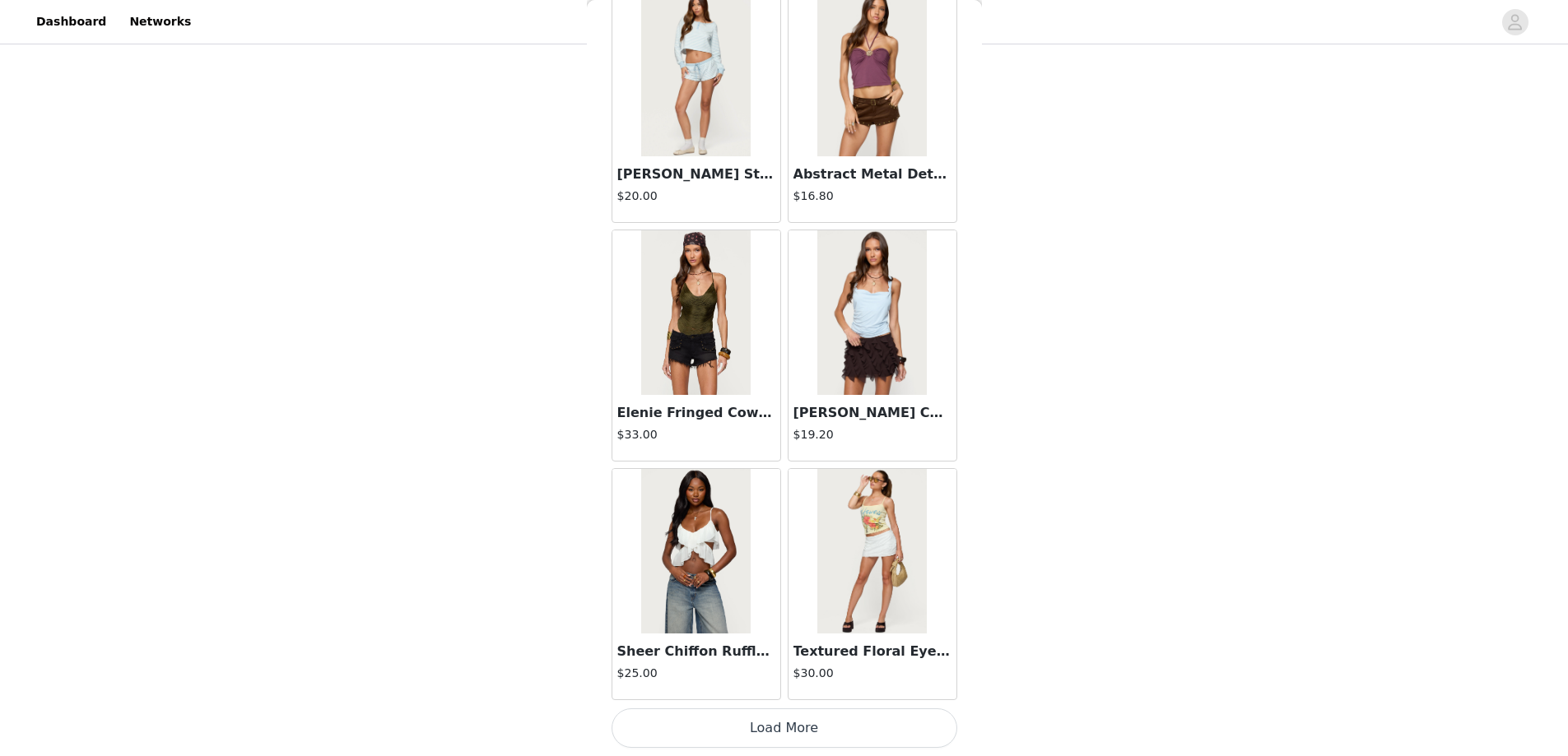
click at [774, 727] on button "Load More" at bounding box center [784, 728] width 346 height 40
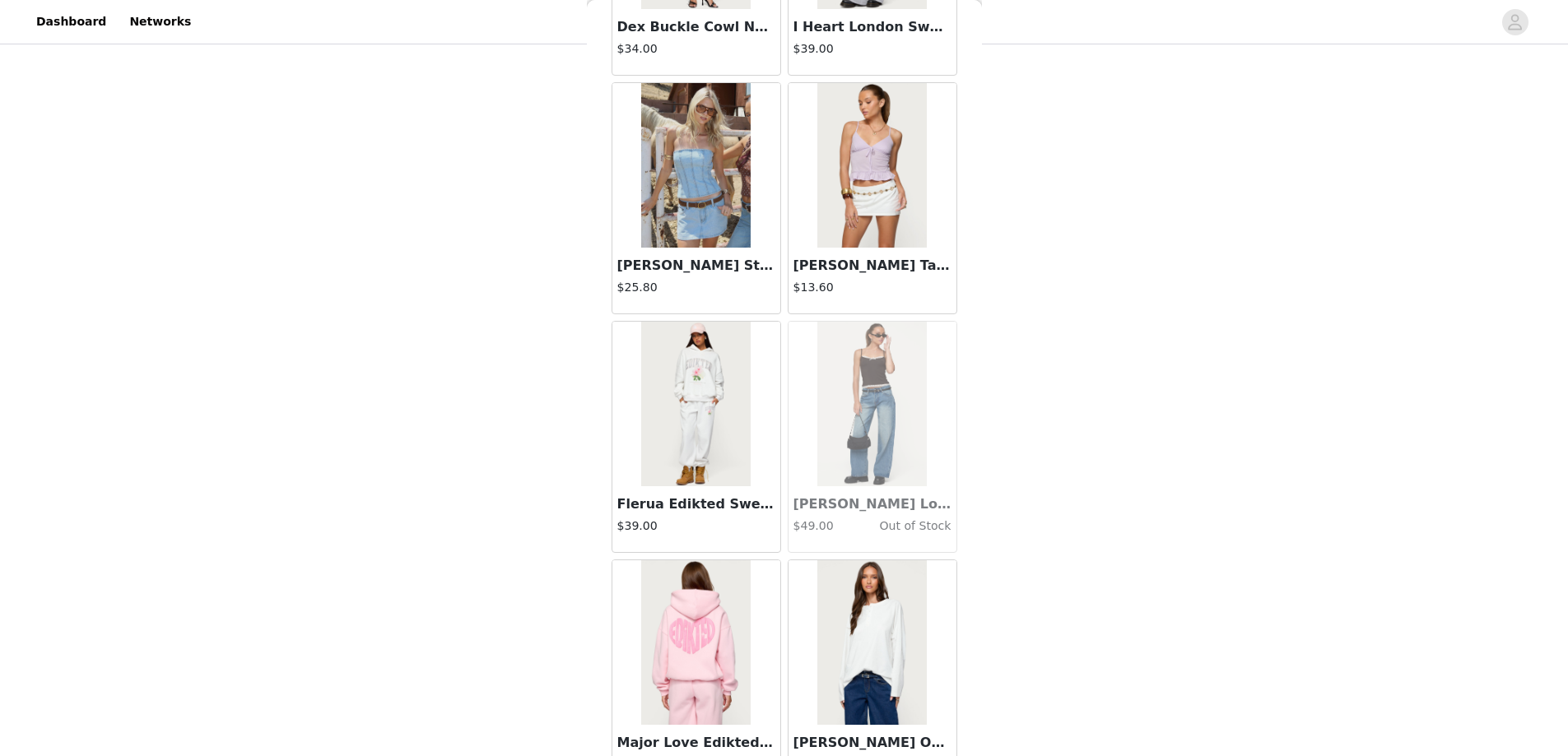
scroll to position [28008, 0]
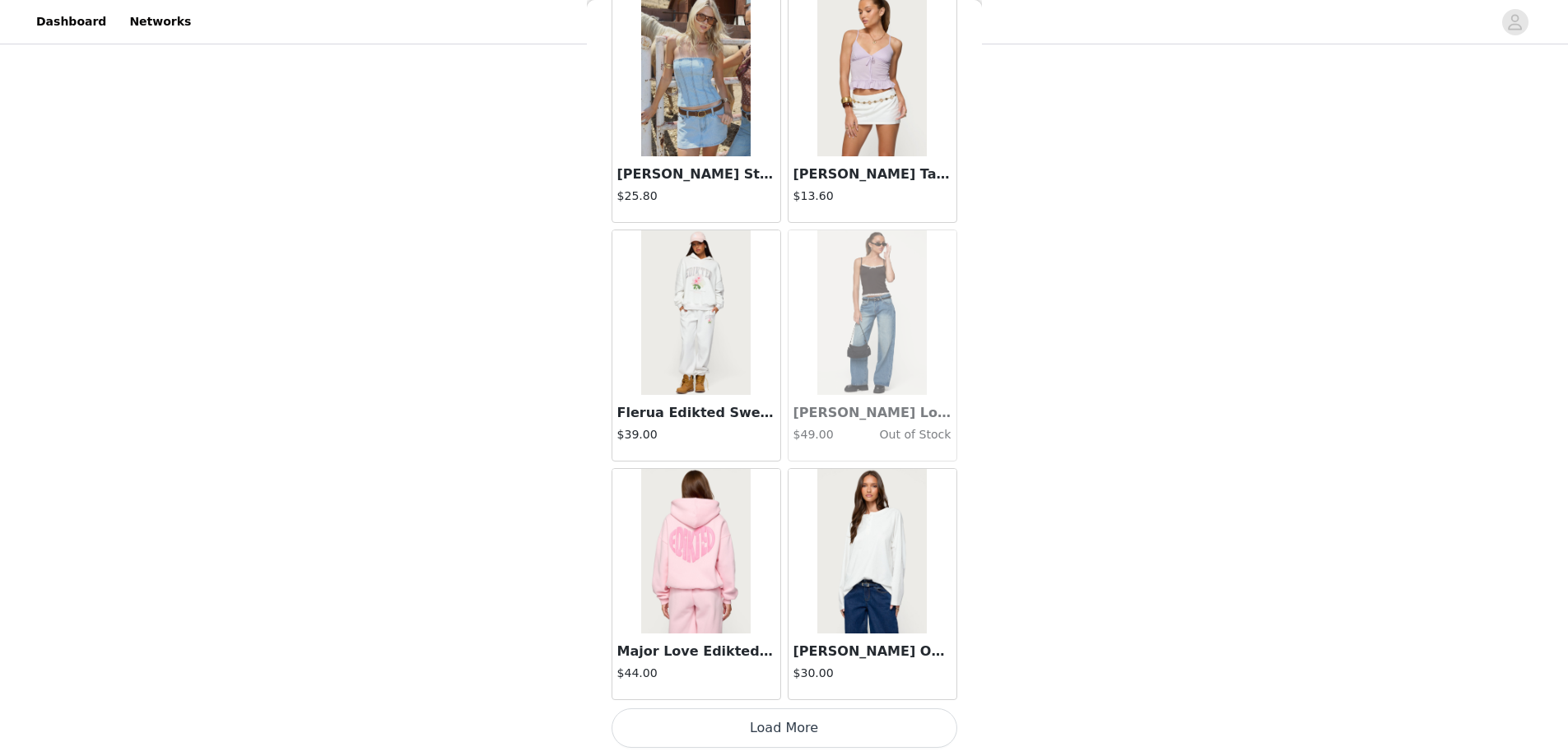
click at [773, 725] on button "Load More" at bounding box center [784, 728] width 346 height 40
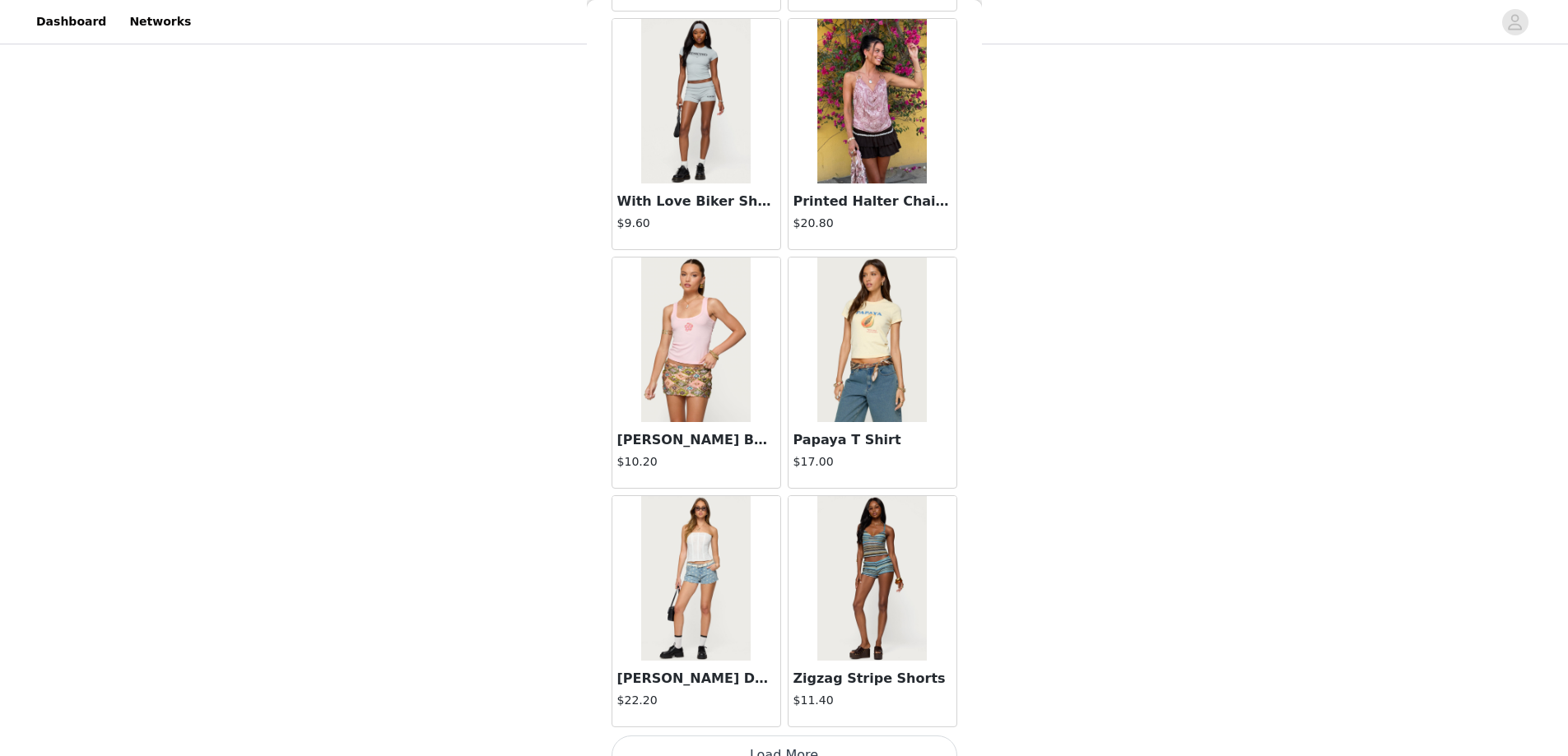
scroll to position [30394, 0]
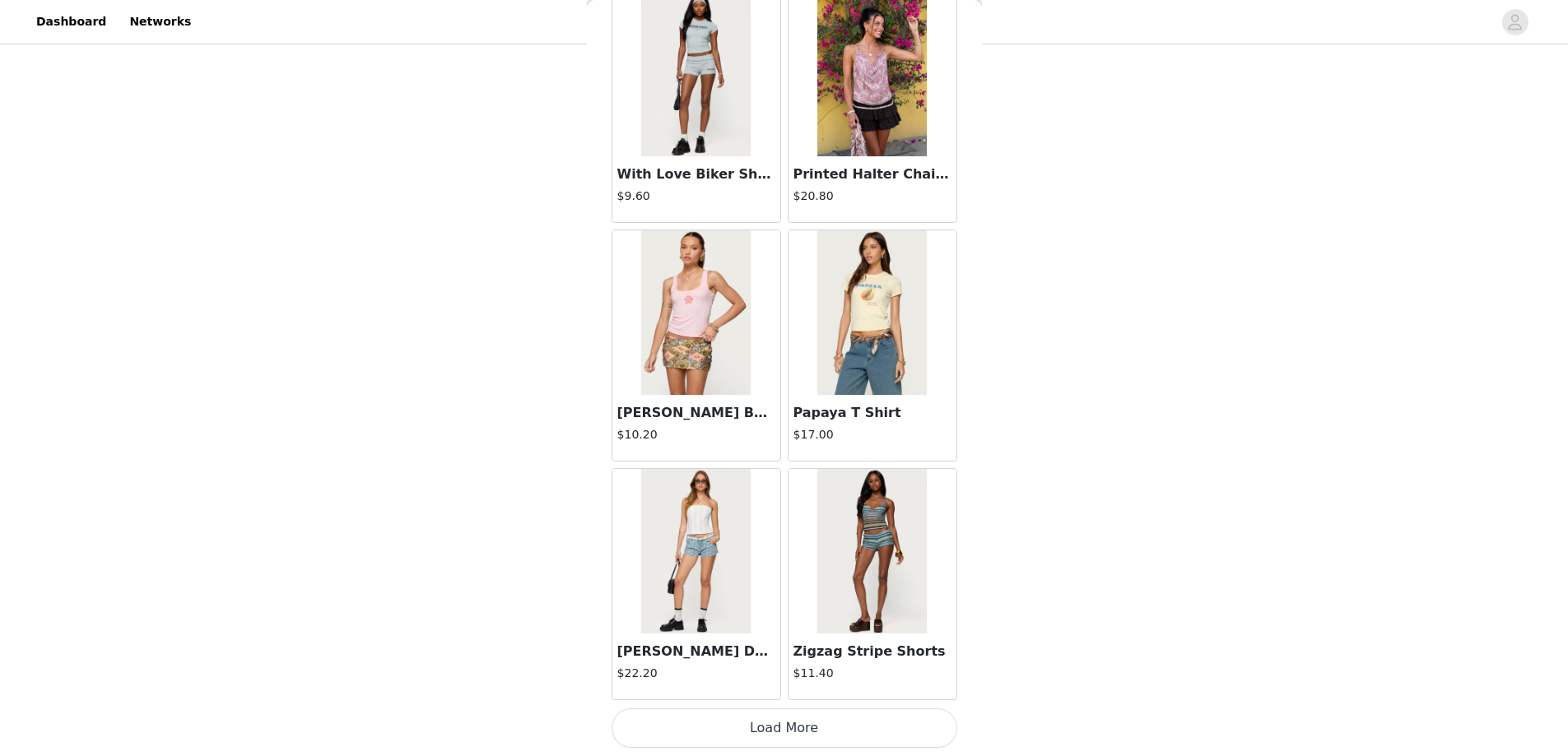
click at [772, 731] on button "Load More" at bounding box center [784, 728] width 346 height 40
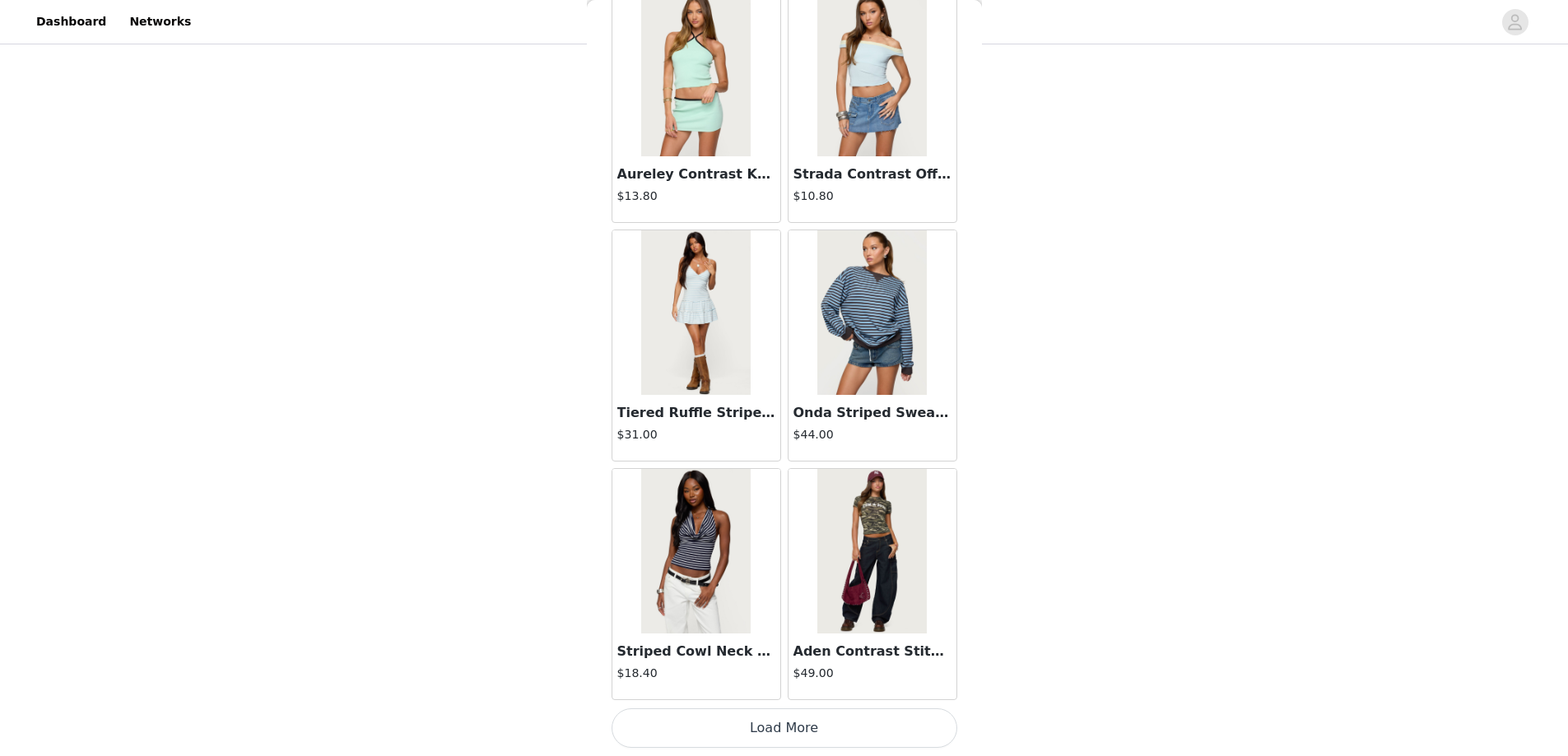
click at [784, 730] on button "Load More" at bounding box center [784, 728] width 346 height 40
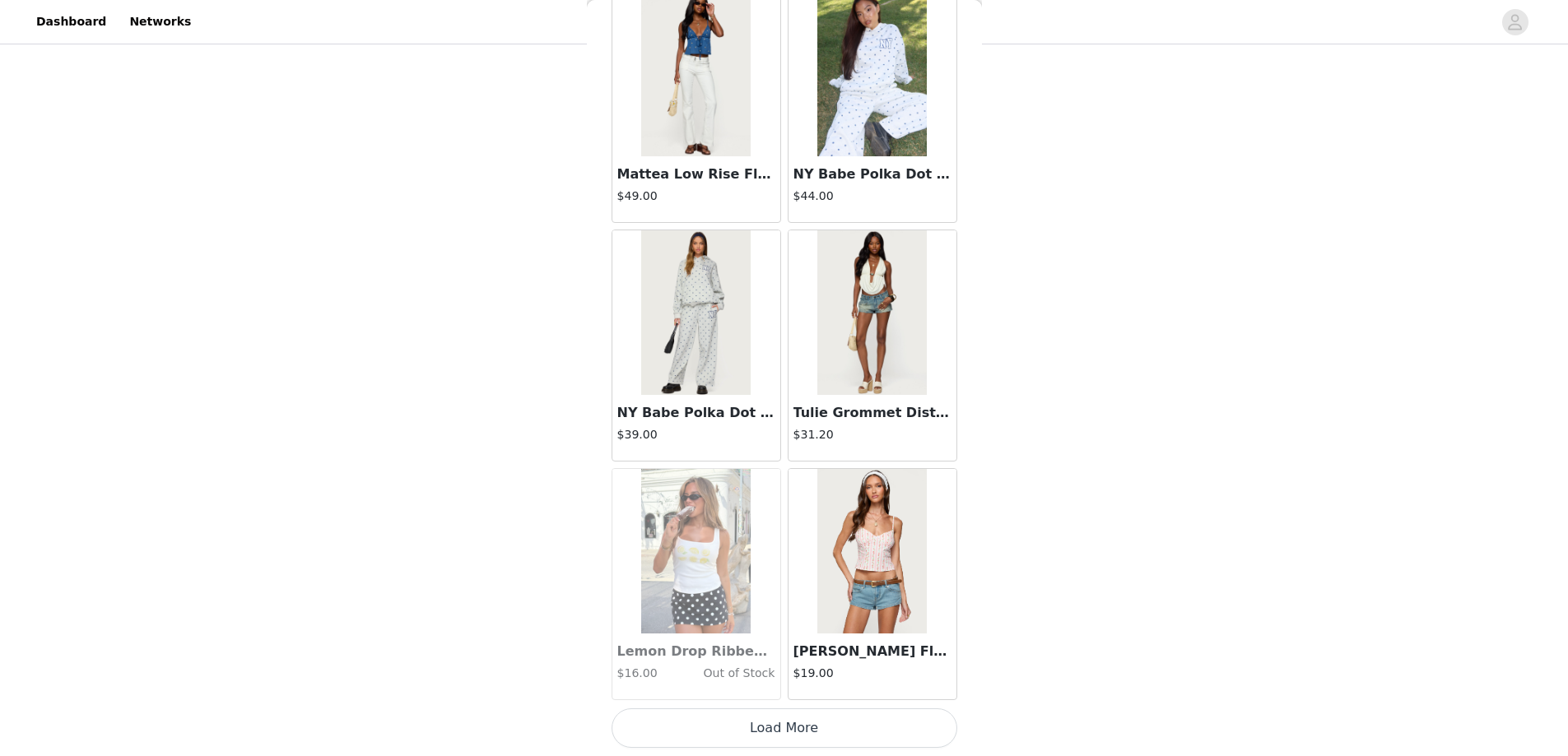
click at [778, 721] on button "Load More" at bounding box center [784, 728] width 346 height 40
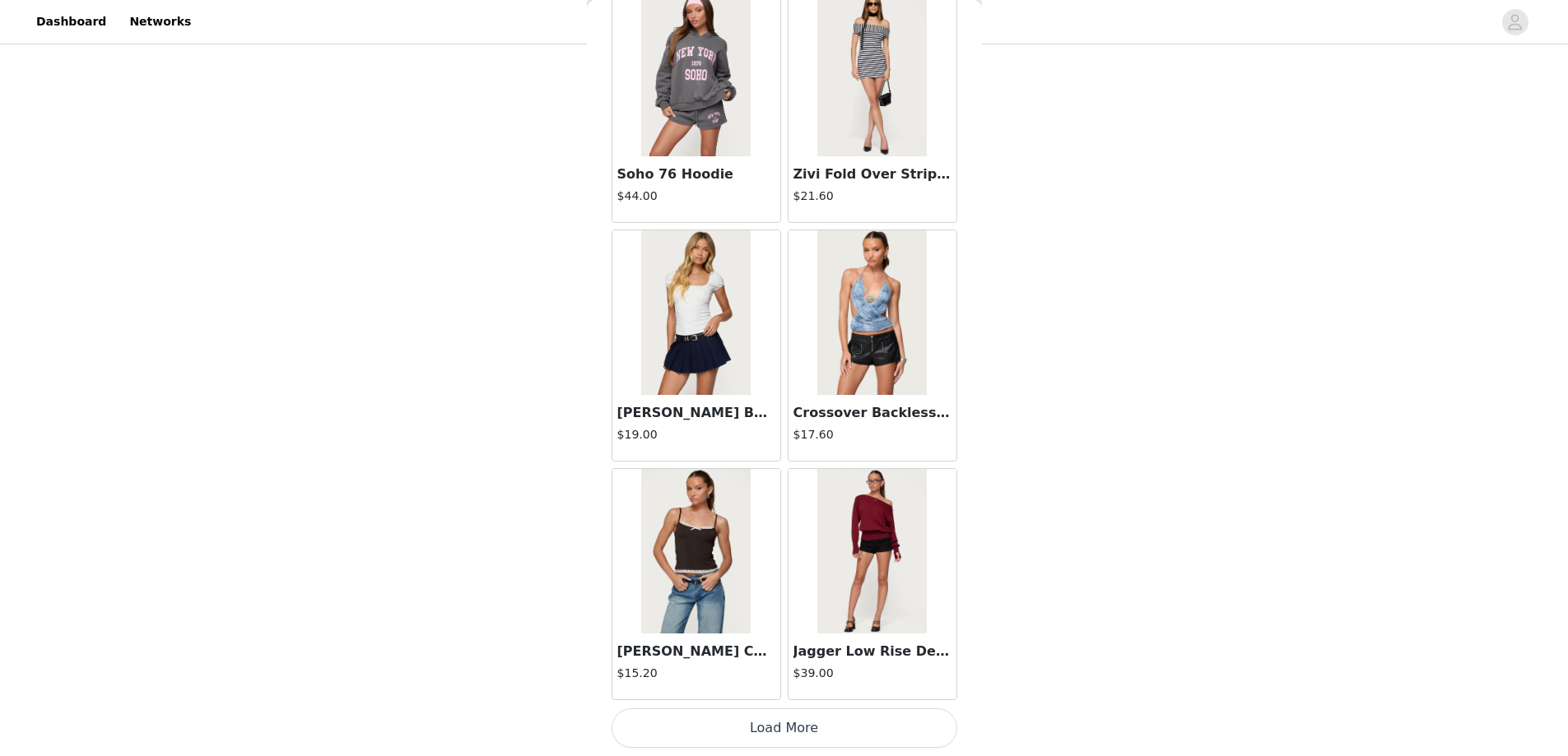
click at [778, 742] on button "Load More" at bounding box center [784, 728] width 346 height 40
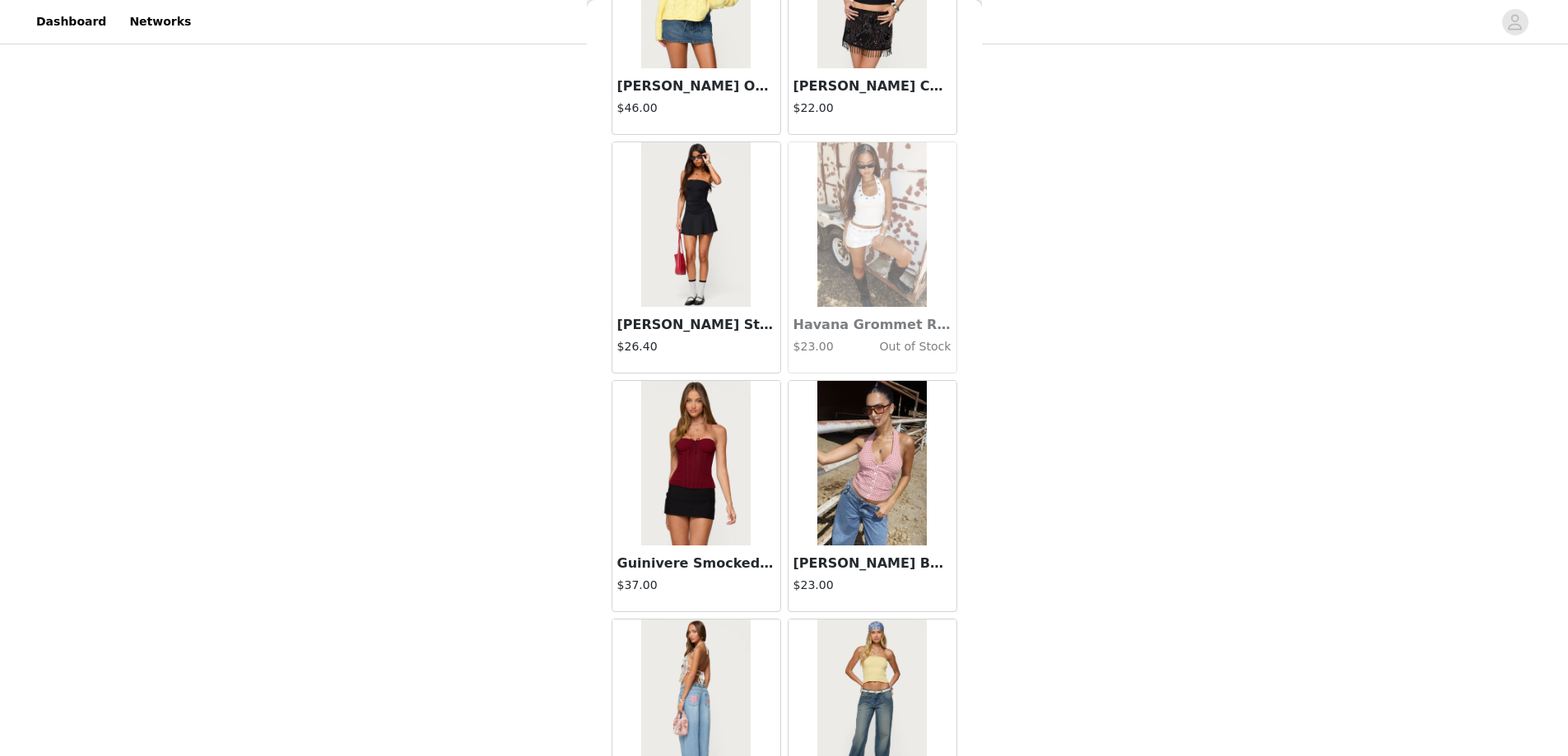
scroll to position [39938, 0]
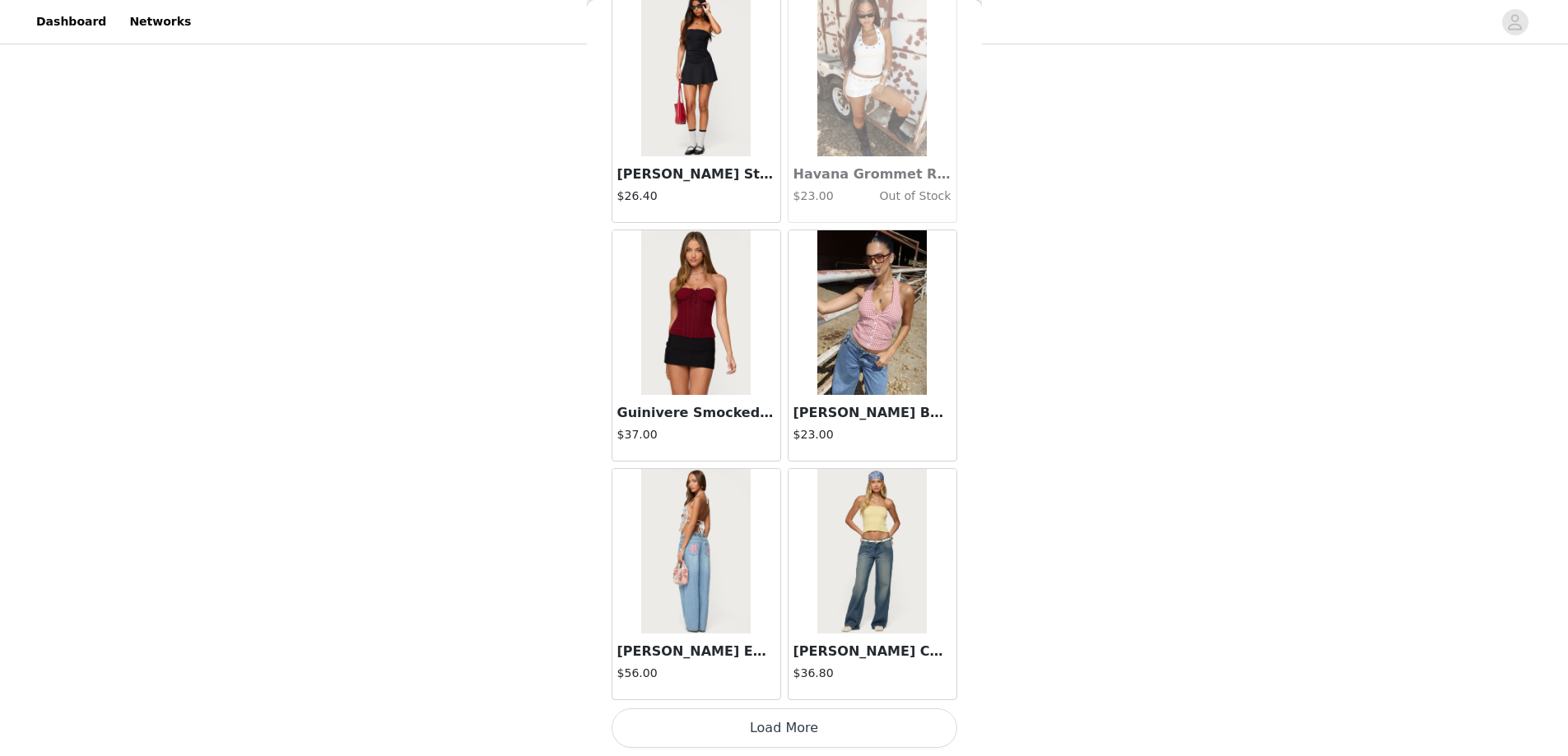
drag, startPoint x: 782, startPoint y: 721, endPoint x: 759, endPoint y: 673, distance: 53.2
click at [782, 720] on button "Load More" at bounding box center [784, 728] width 346 height 40
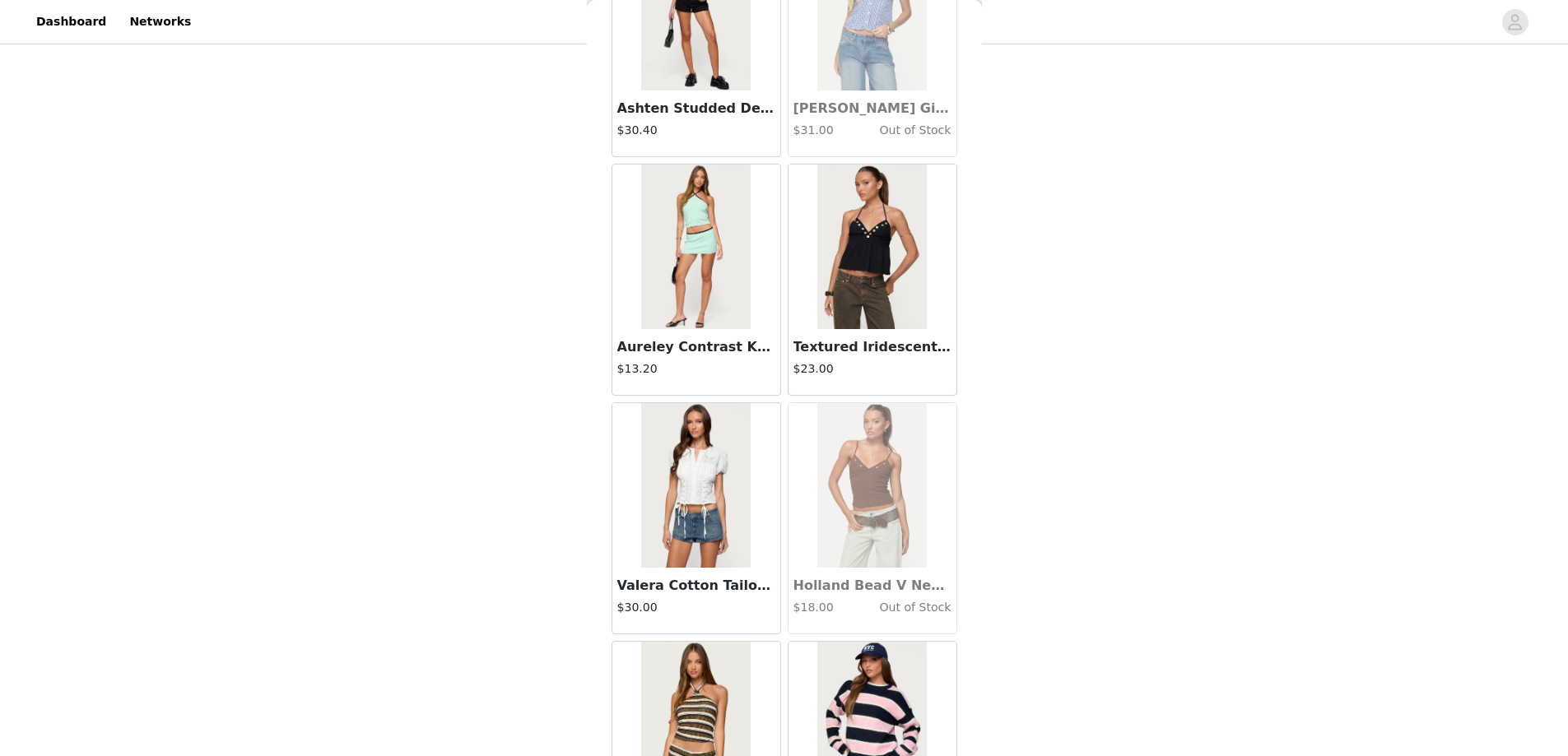
scroll to position [42325, 0]
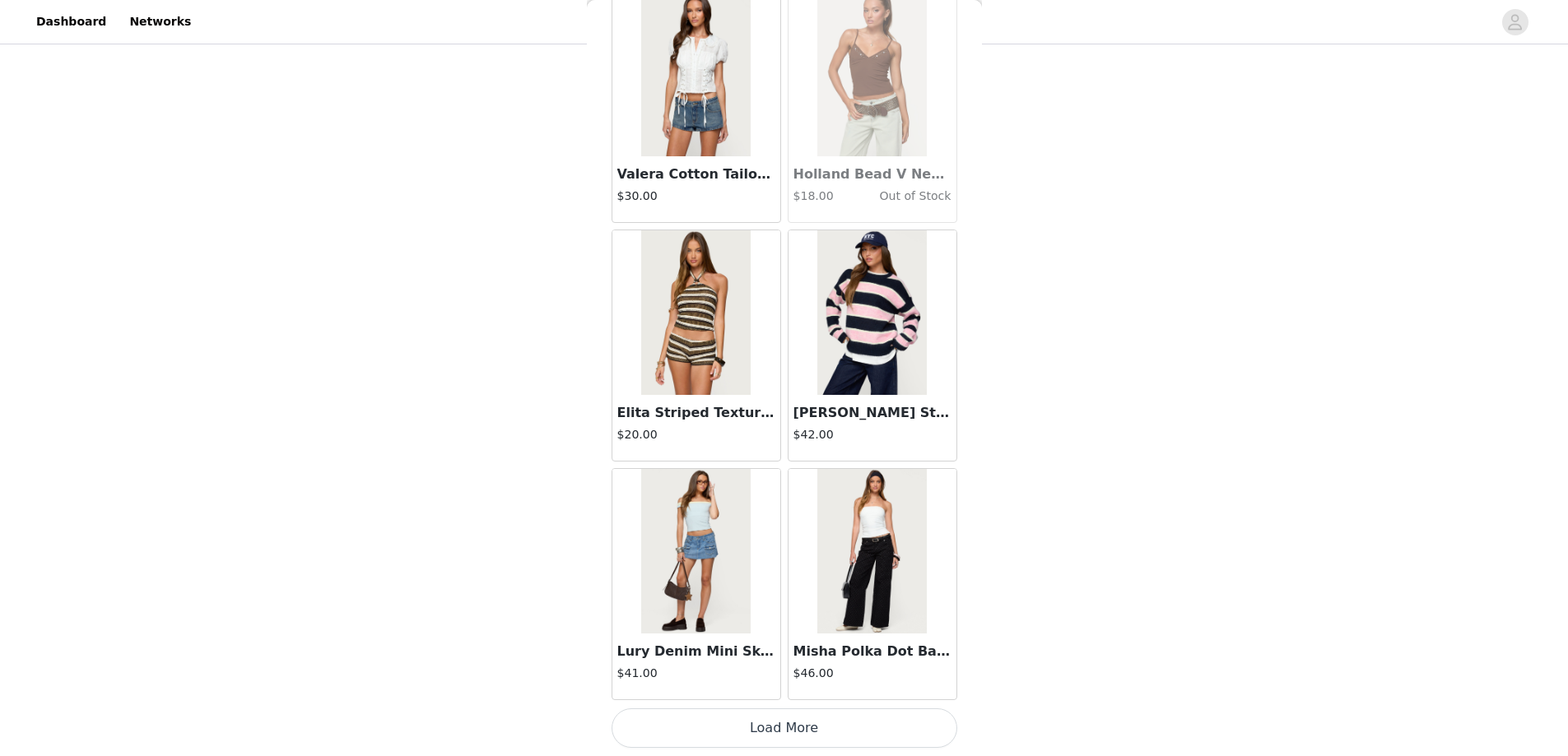
click at [760, 720] on button "Load More" at bounding box center [784, 728] width 346 height 40
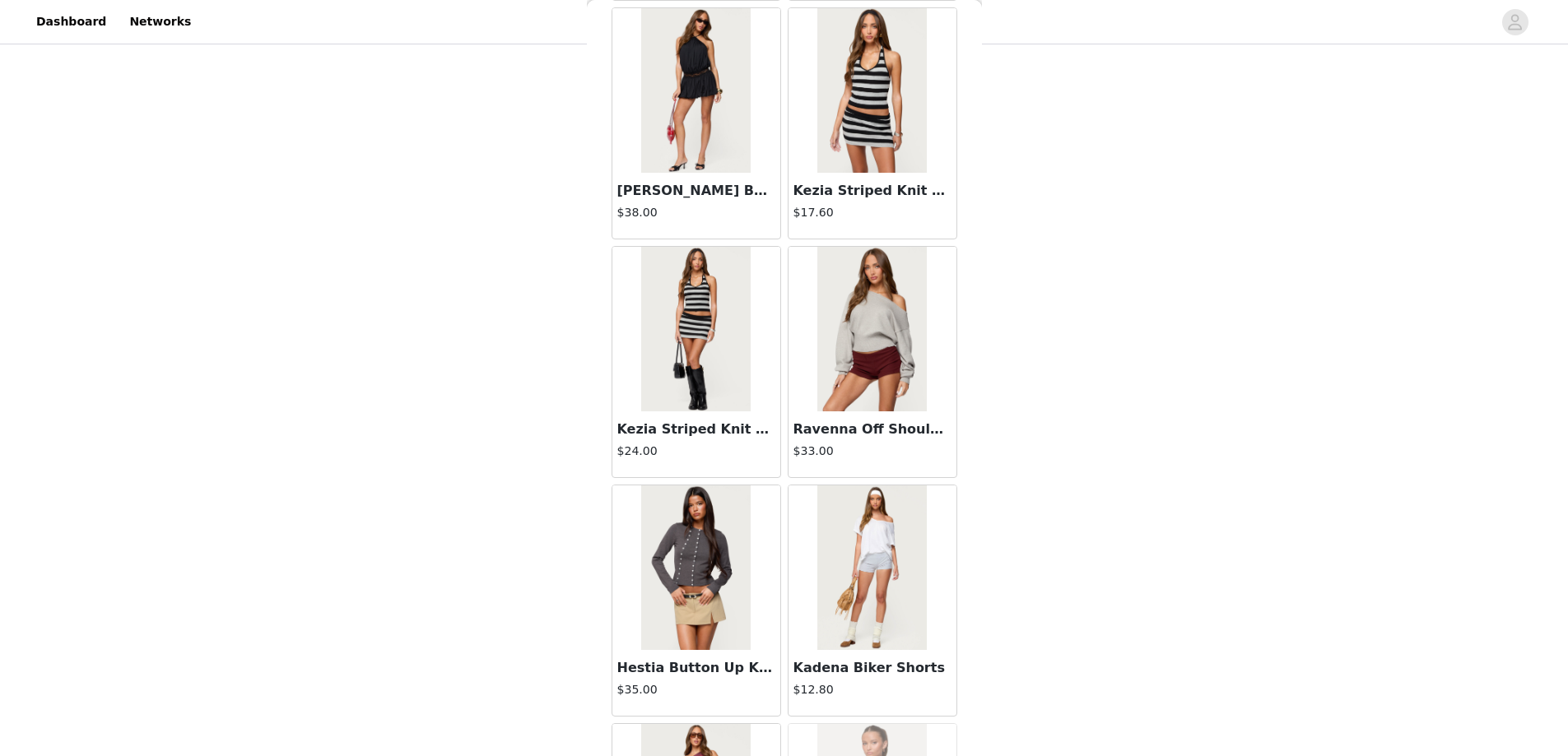
scroll to position [44711, 0]
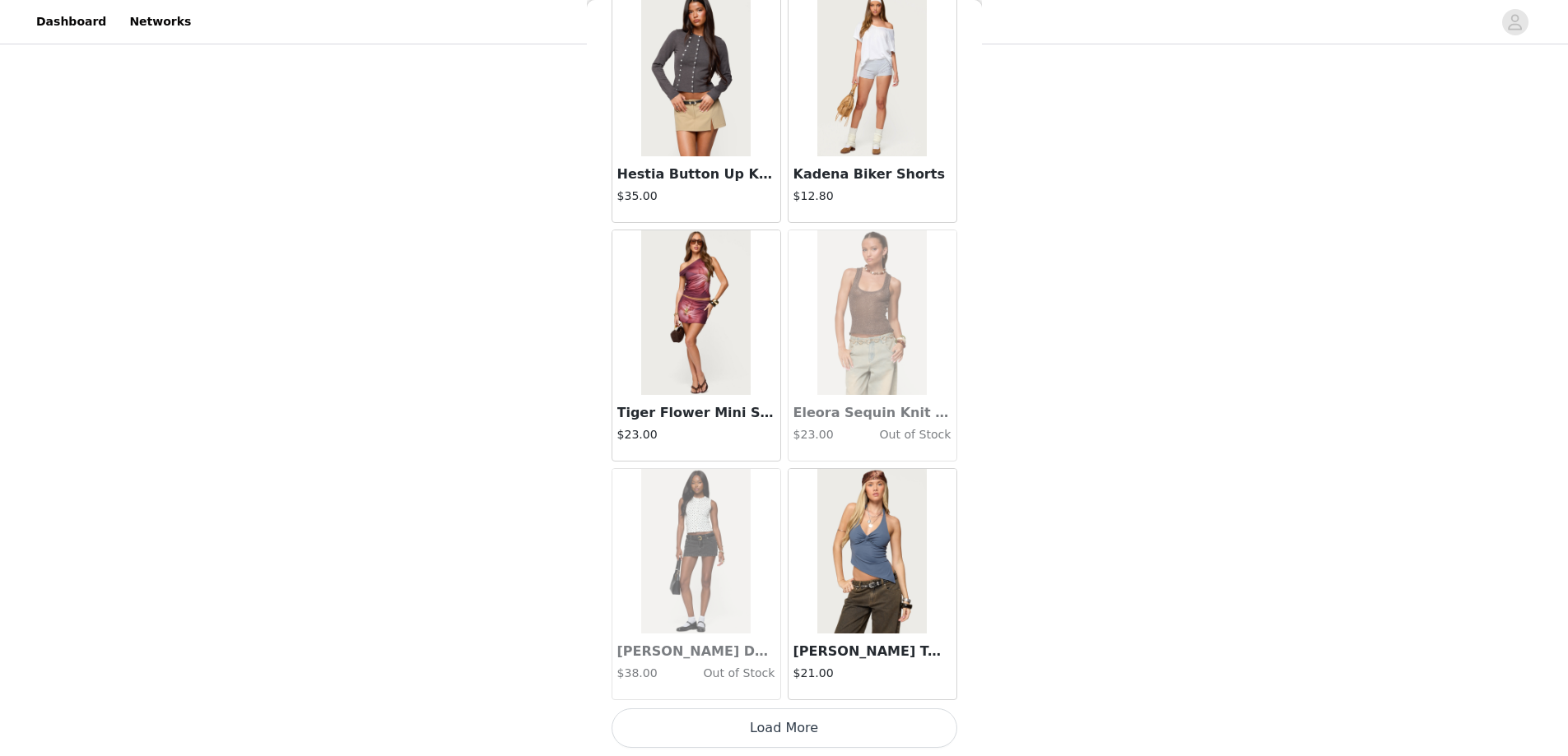
click at [777, 725] on button "Load More" at bounding box center [784, 728] width 346 height 40
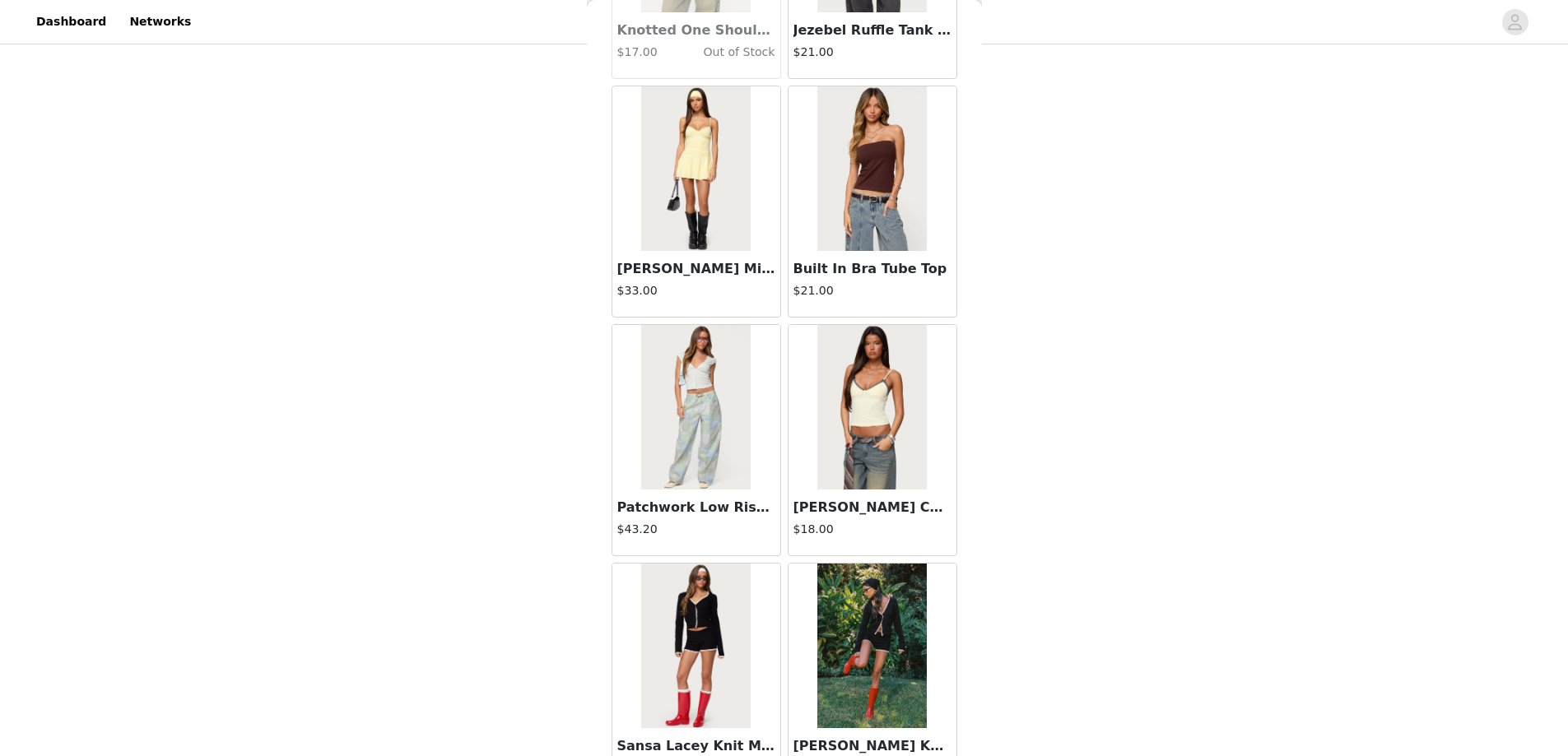
scroll to position [47097, 0]
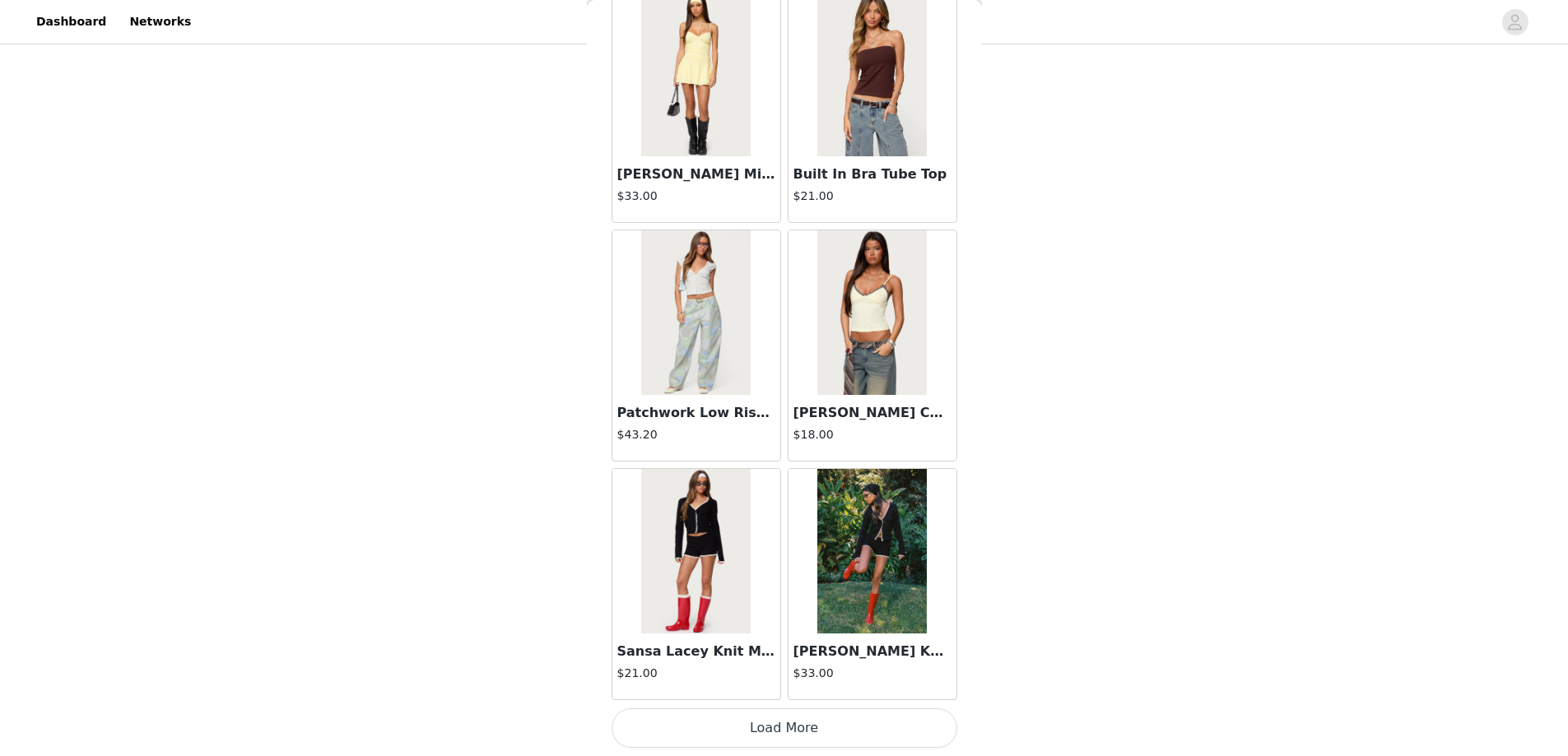
click at [789, 726] on button "Load More" at bounding box center [784, 728] width 346 height 40
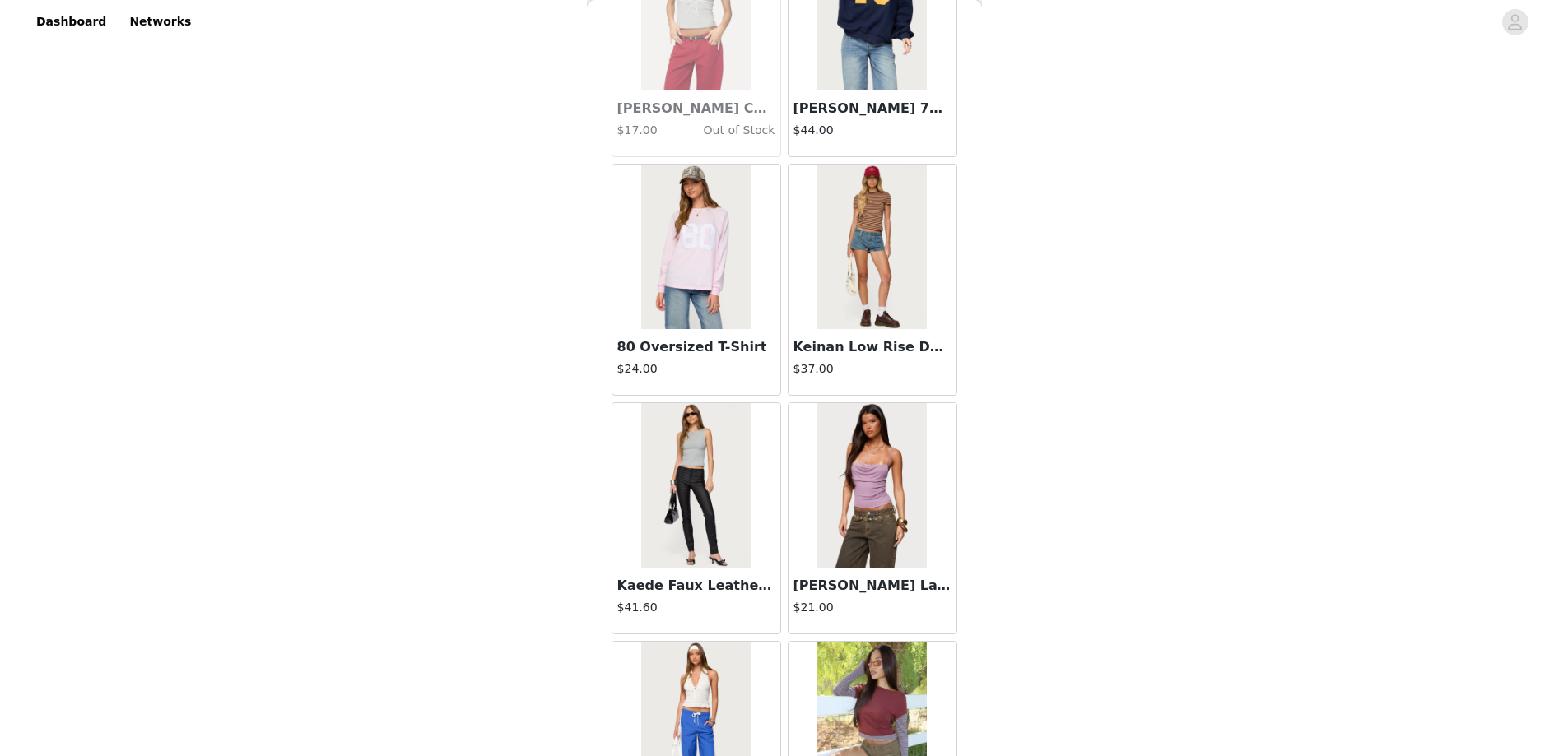
scroll to position [49483, 0]
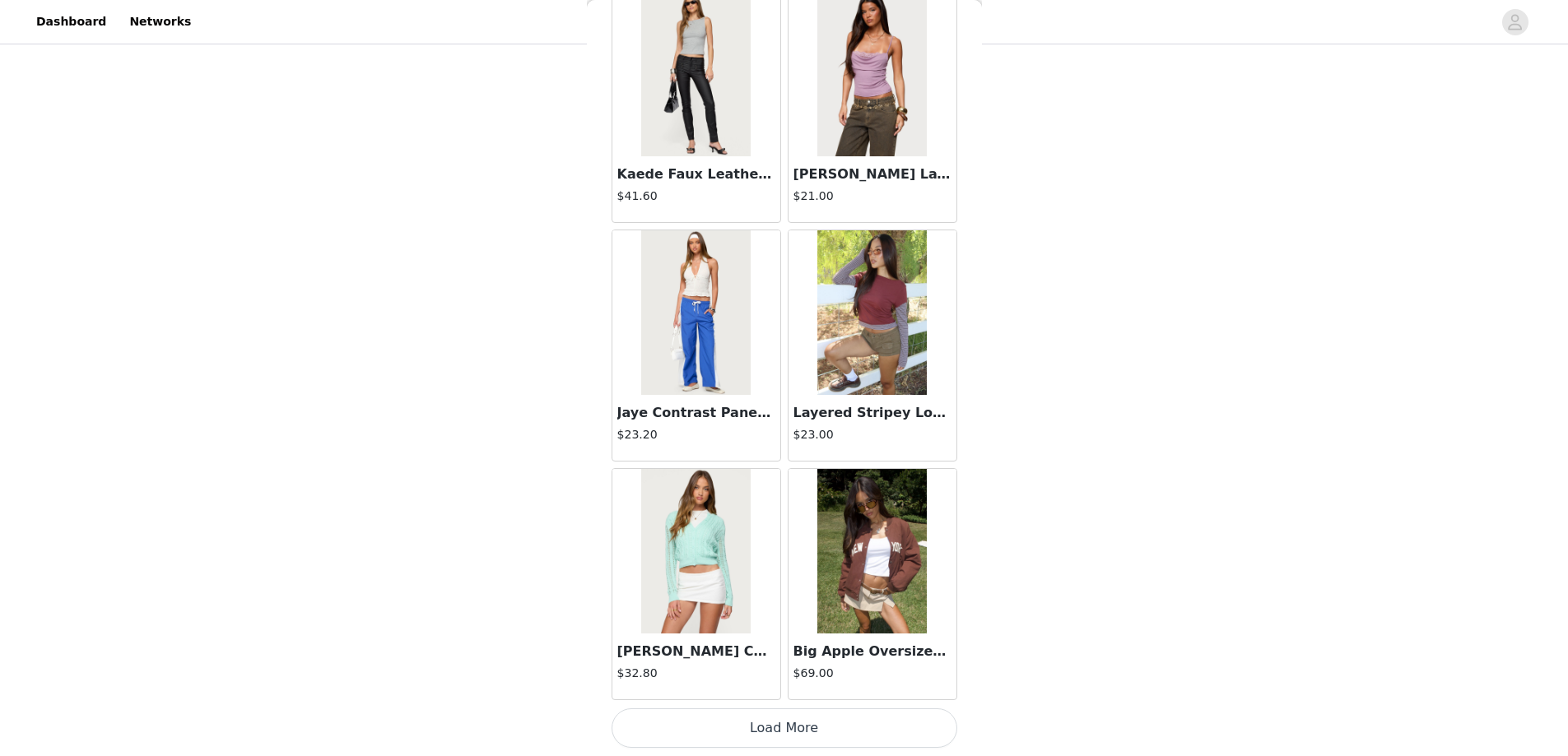
click at [784, 727] on button "Load More" at bounding box center [784, 728] width 346 height 40
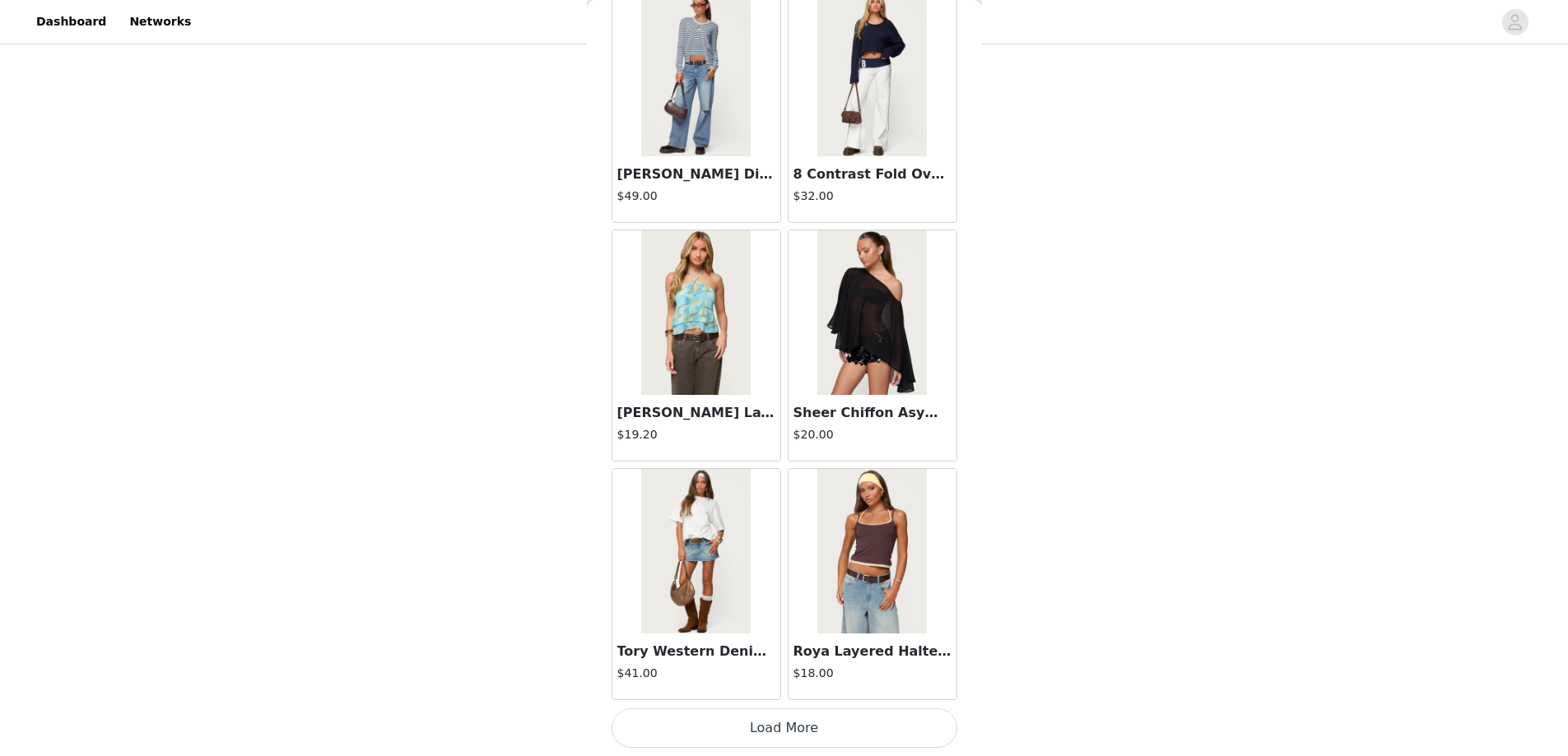
click at [781, 729] on button "Load More" at bounding box center [784, 728] width 346 height 40
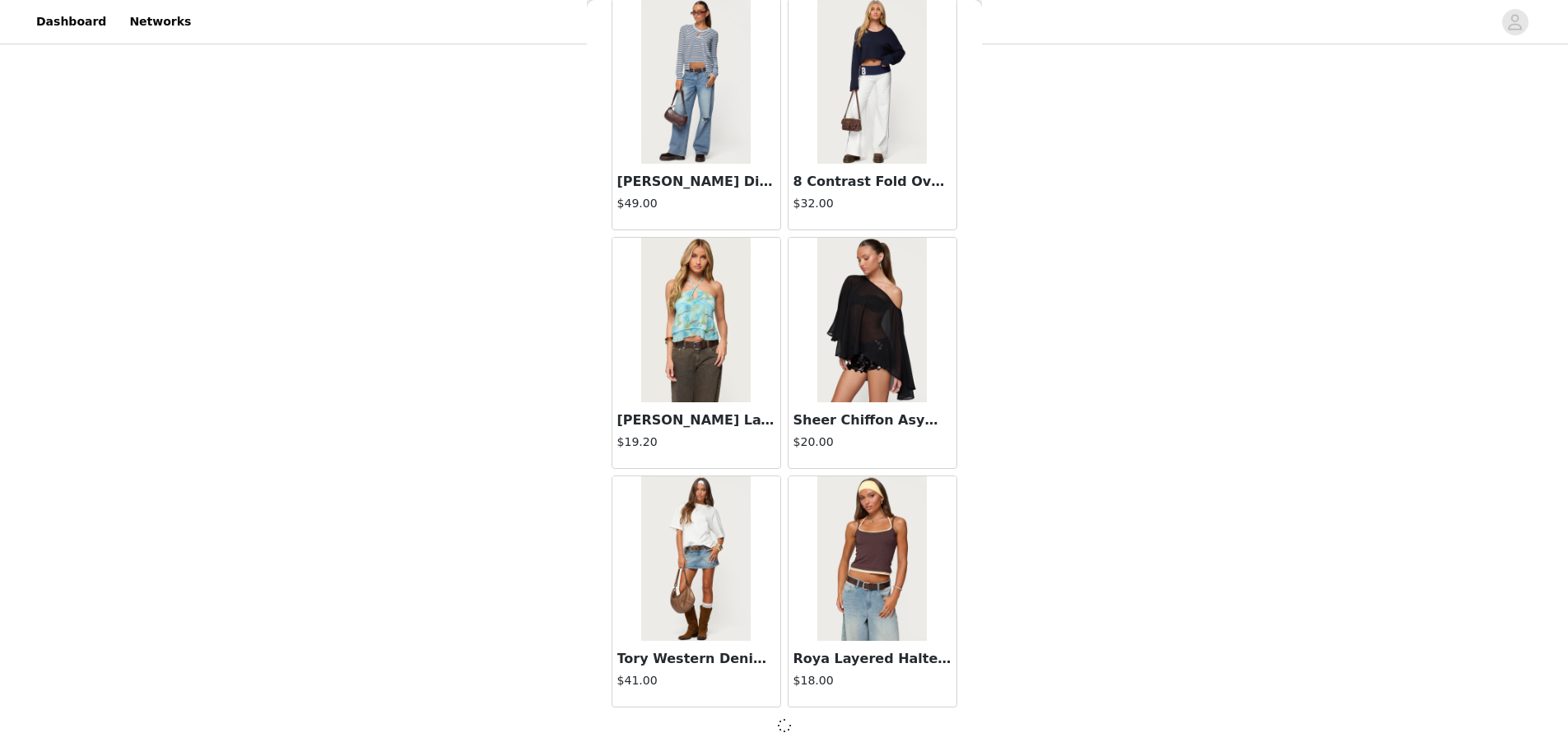
scroll to position [51861, 0]
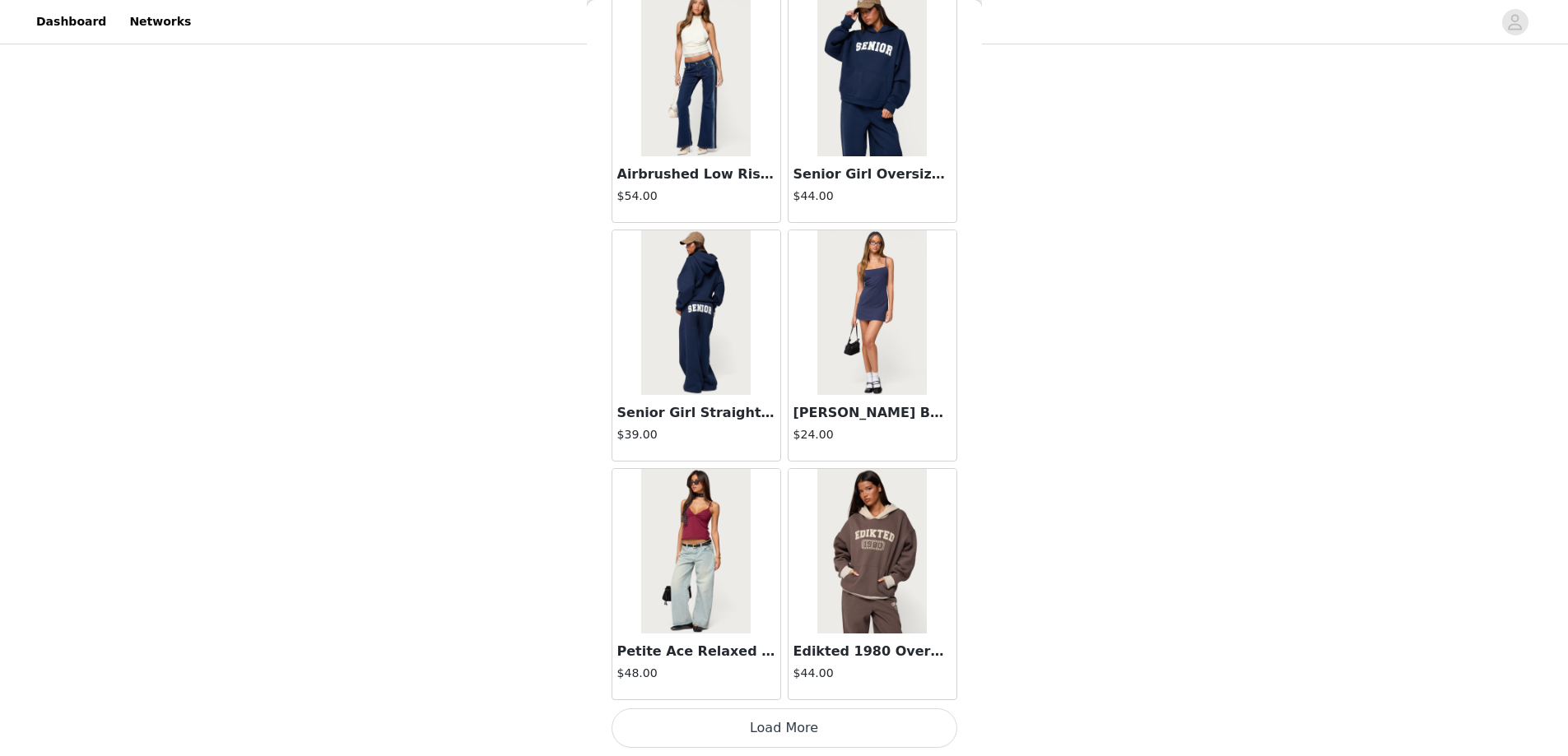
click at [775, 722] on button "Load More" at bounding box center [784, 728] width 346 height 40
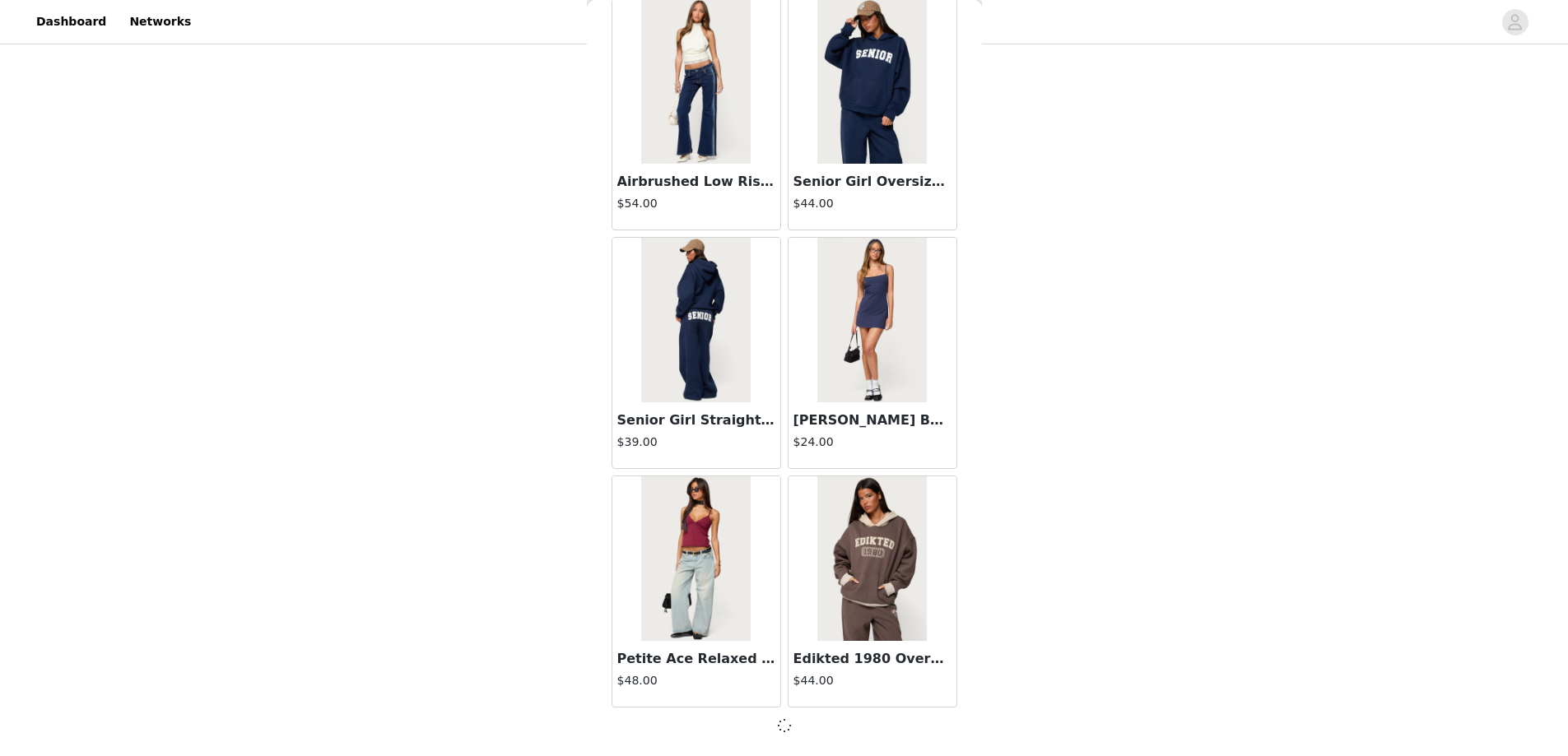
scroll to position [54247, 0]
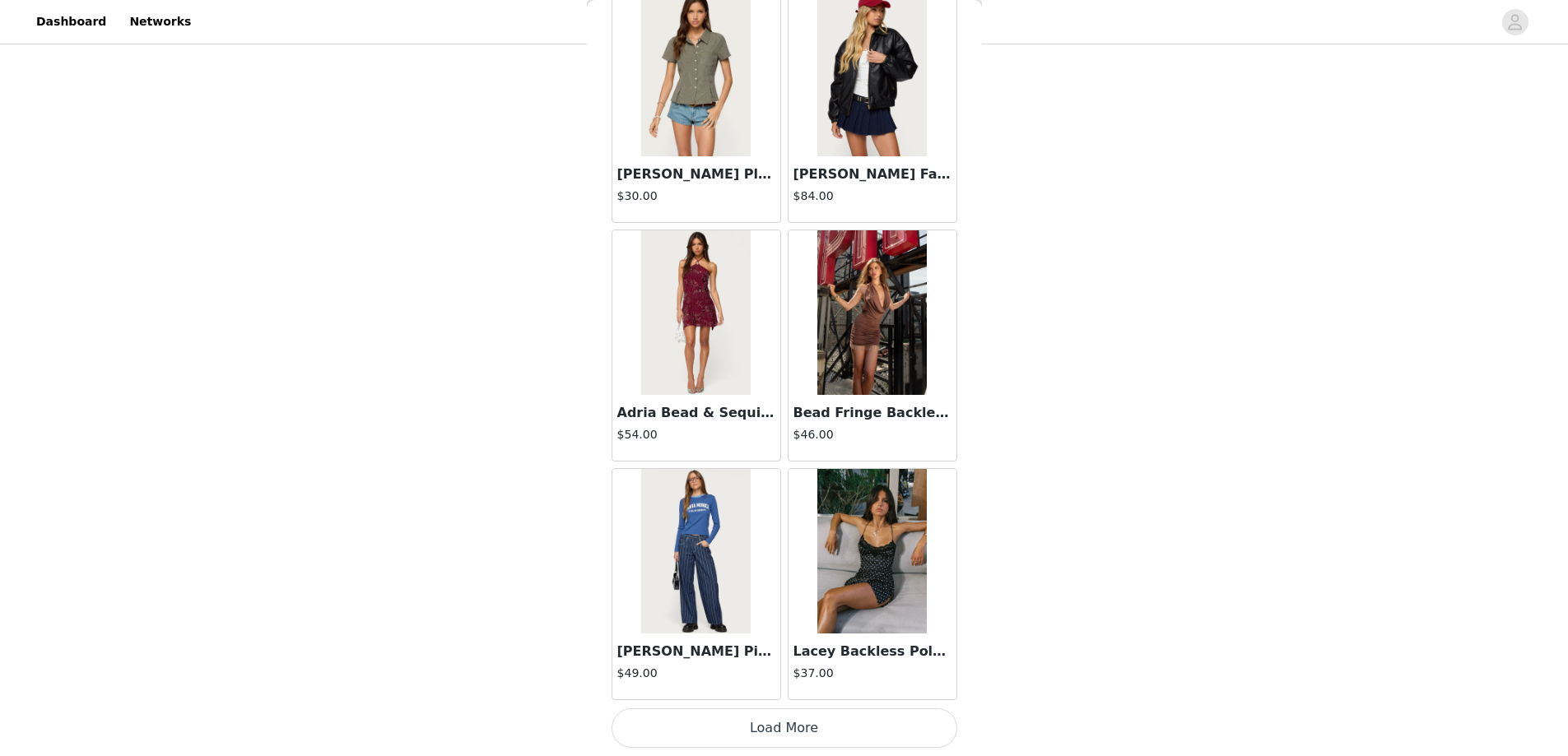
click at [791, 727] on button "Load More" at bounding box center [784, 728] width 346 height 40
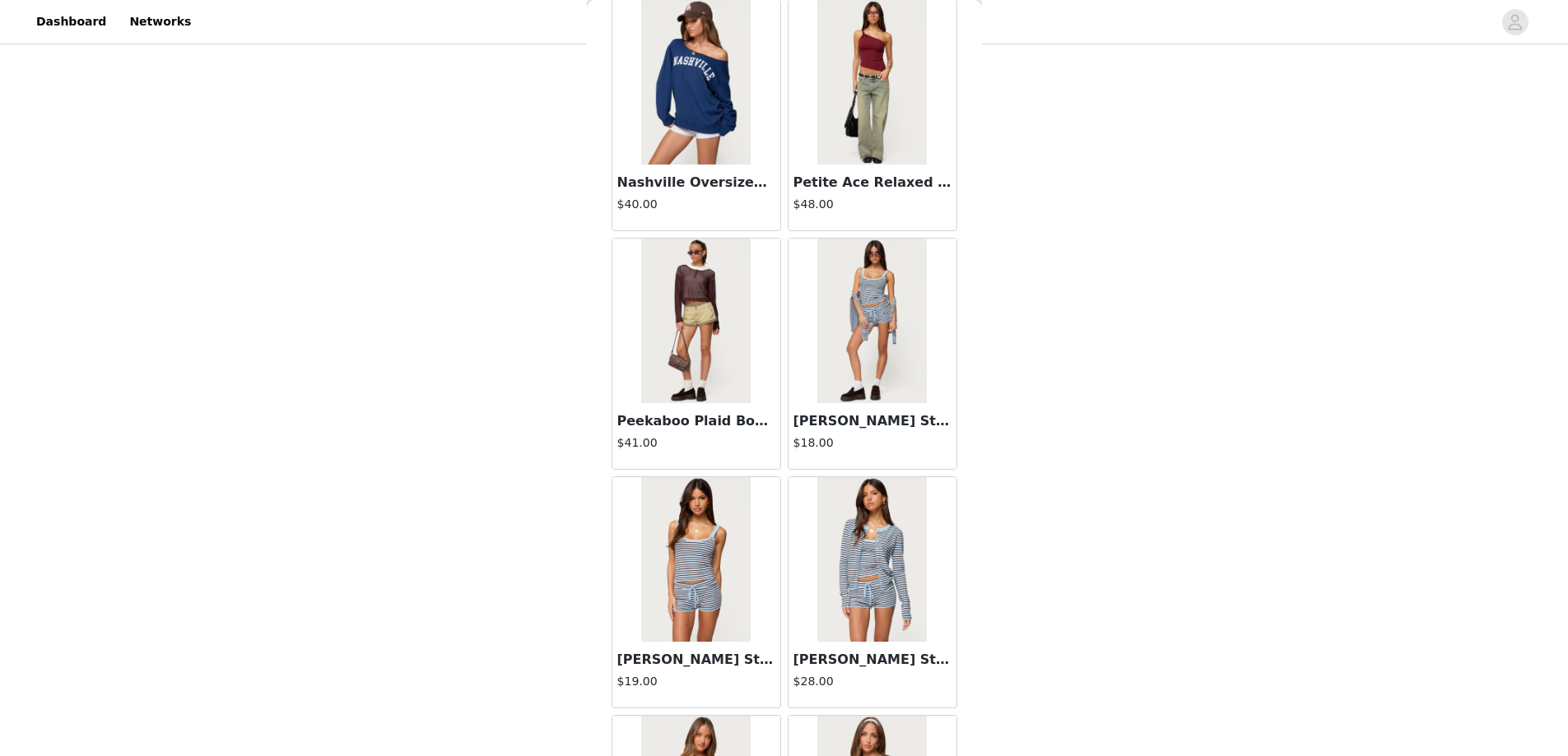
scroll to position [59027, 0]
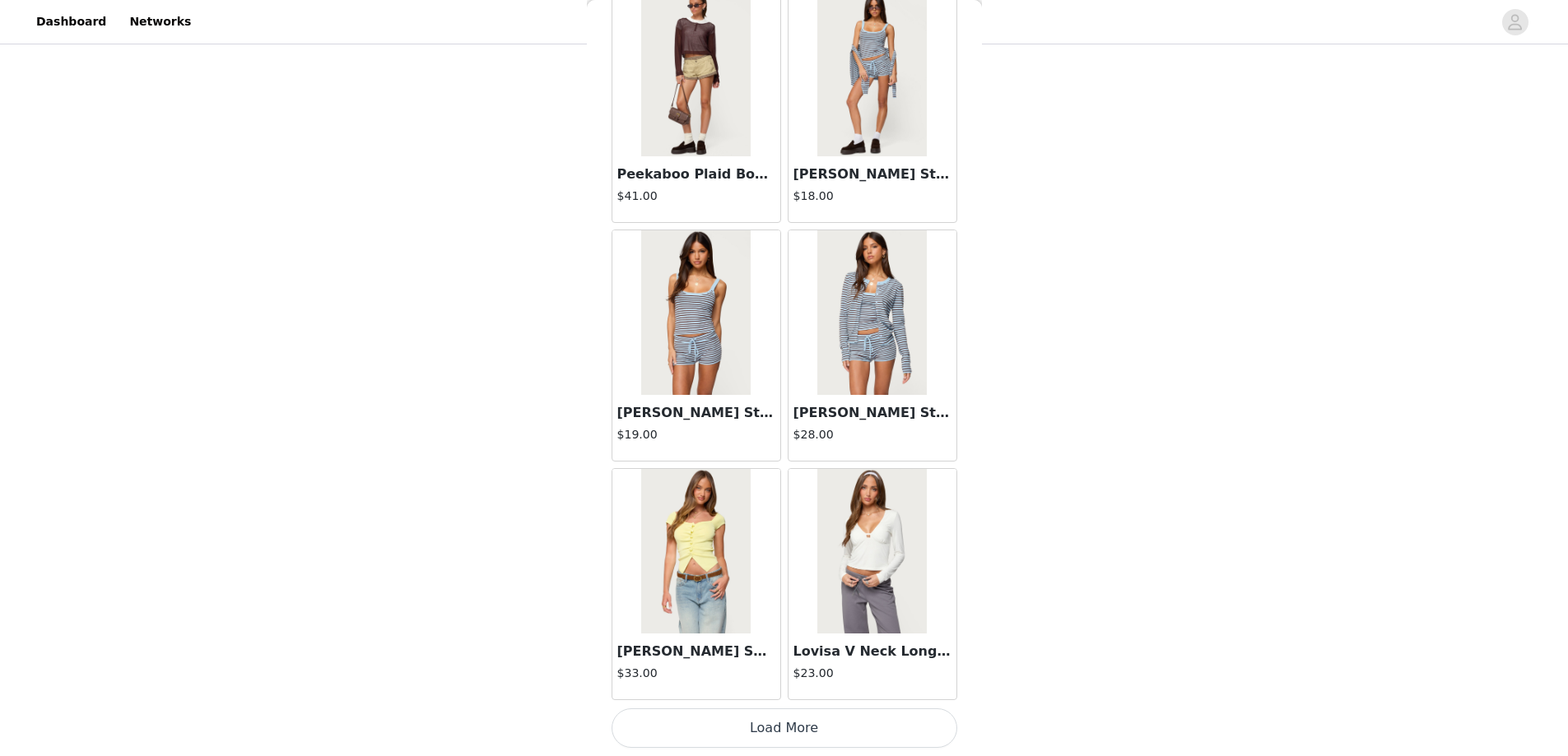
click at [790, 725] on button "Load More" at bounding box center [784, 728] width 346 height 40
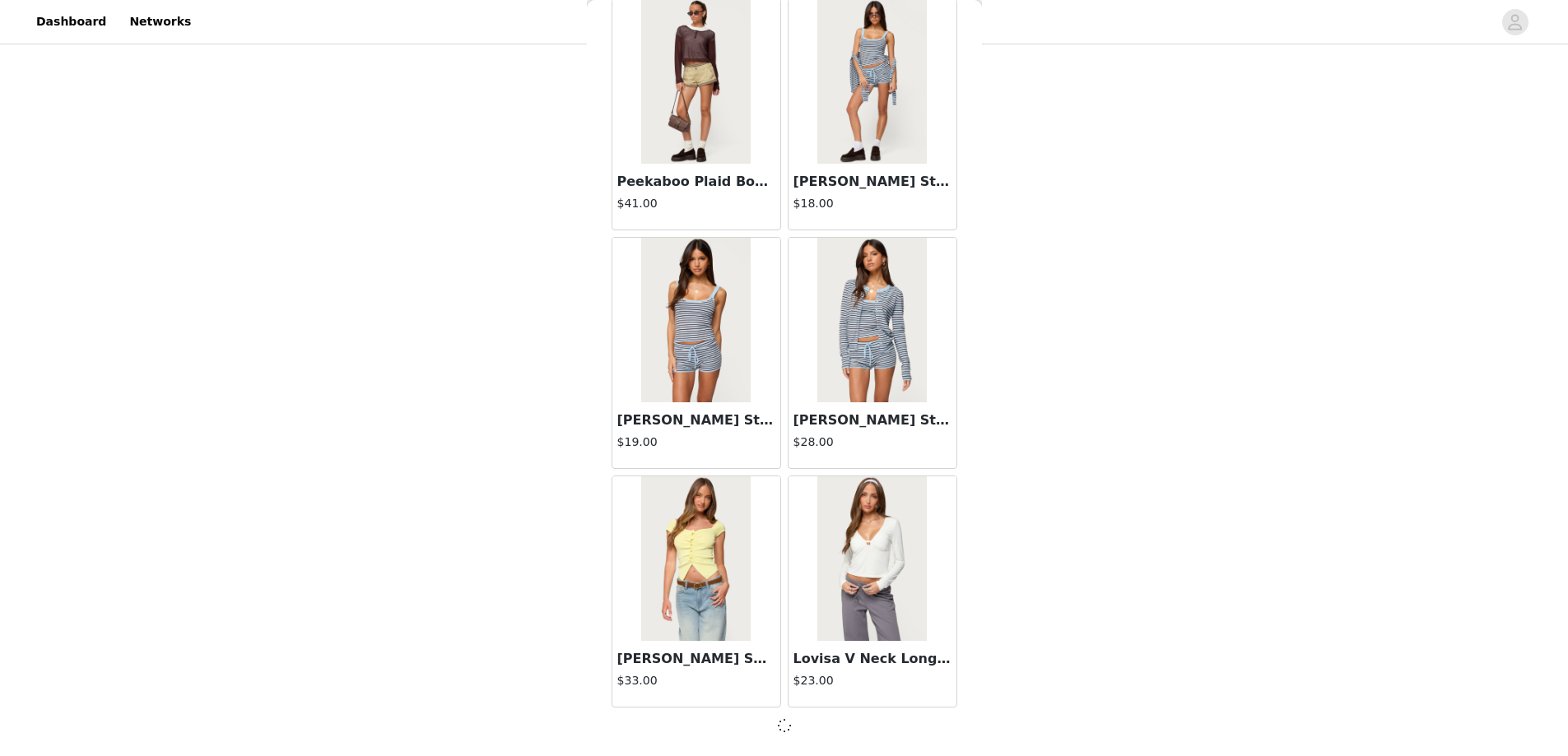
scroll to position [59020, 0]
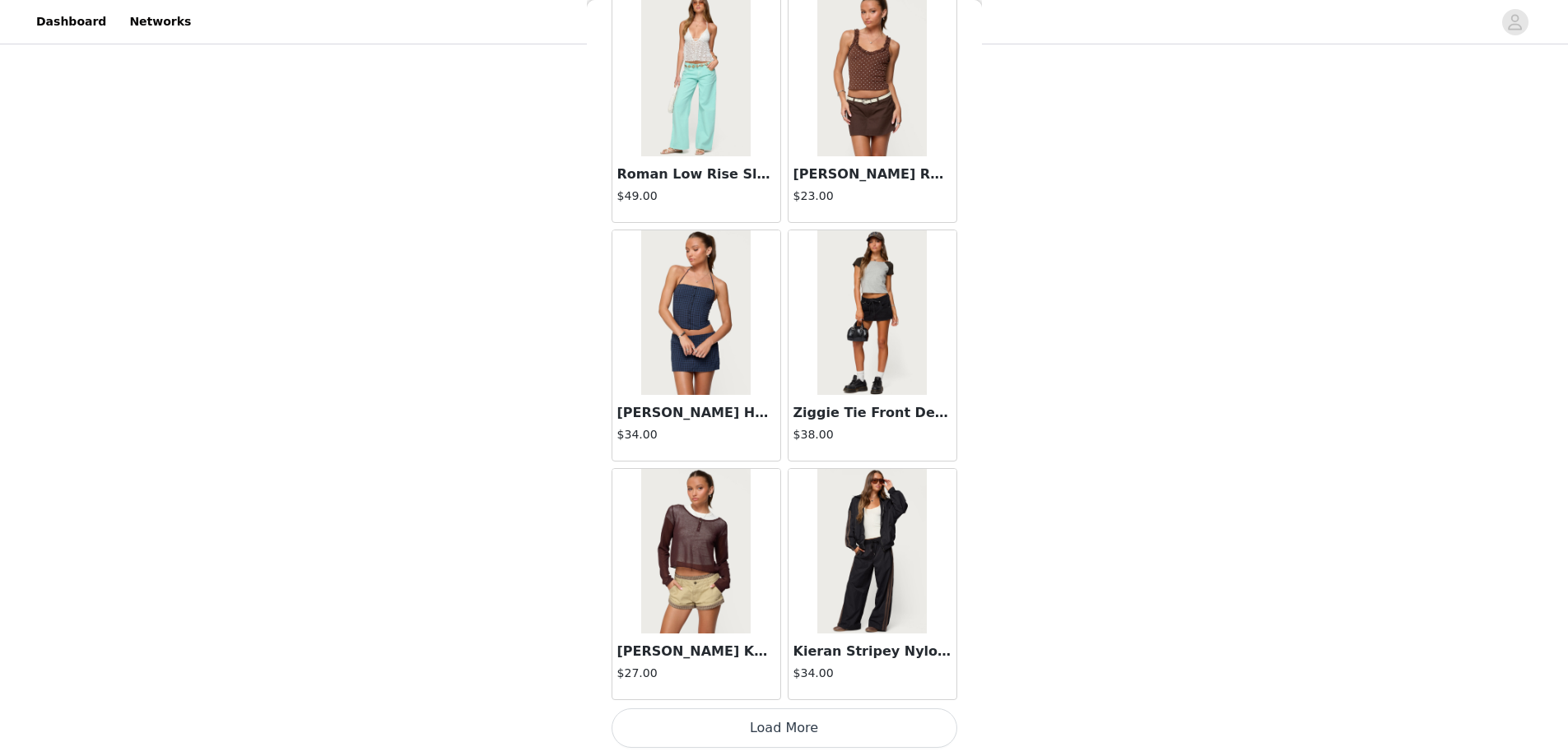
drag, startPoint x: 764, startPoint y: 721, endPoint x: 790, endPoint y: 598, distance: 125.7
click at [765, 723] on button "Load More" at bounding box center [784, 728] width 346 height 40
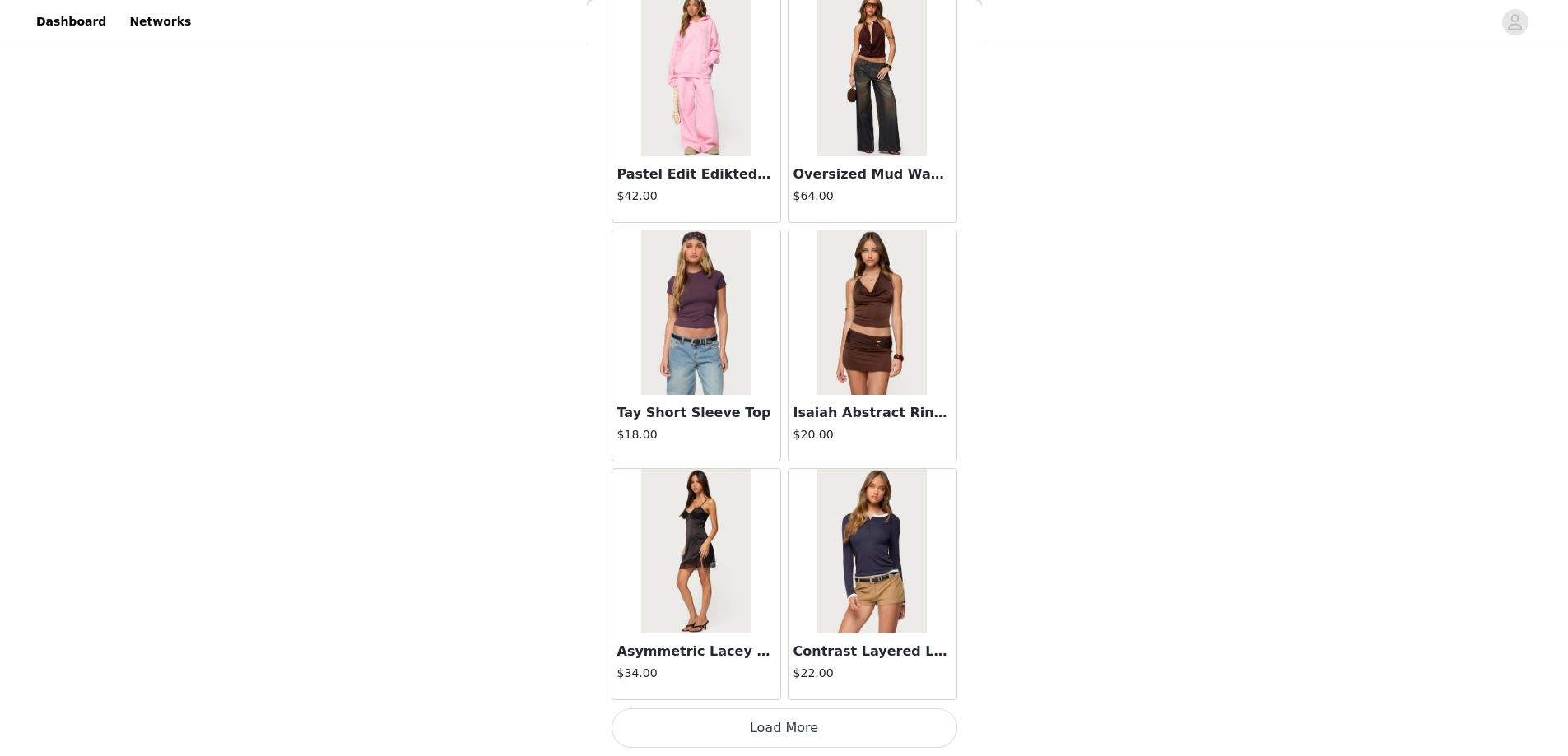
click at [778, 735] on button "Load More" at bounding box center [784, 728] width 346 height 40
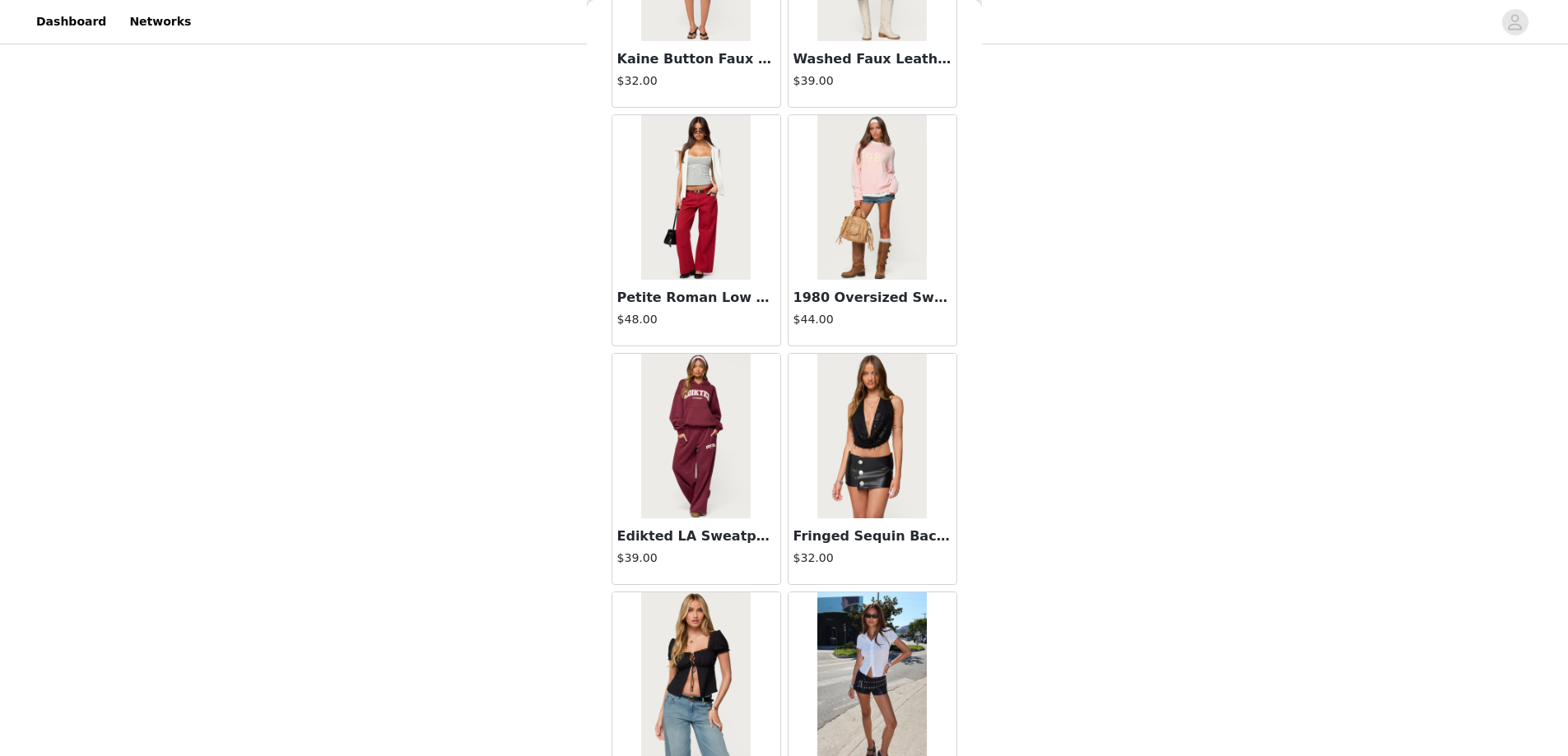
scroll to position [66186, 0]
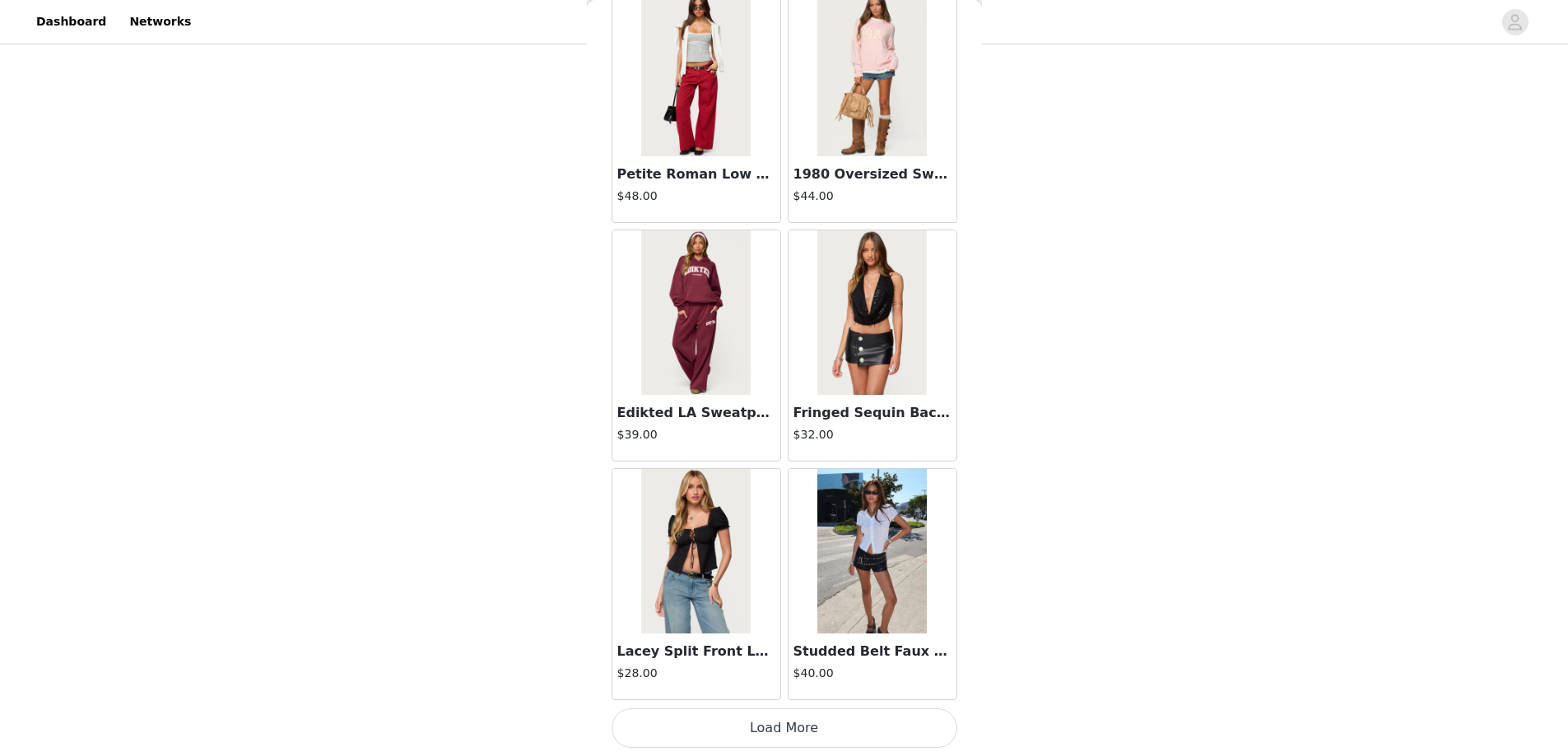
click at [775, 725] on button "Load More" at bounding box center [784, 728] width 346 height 40
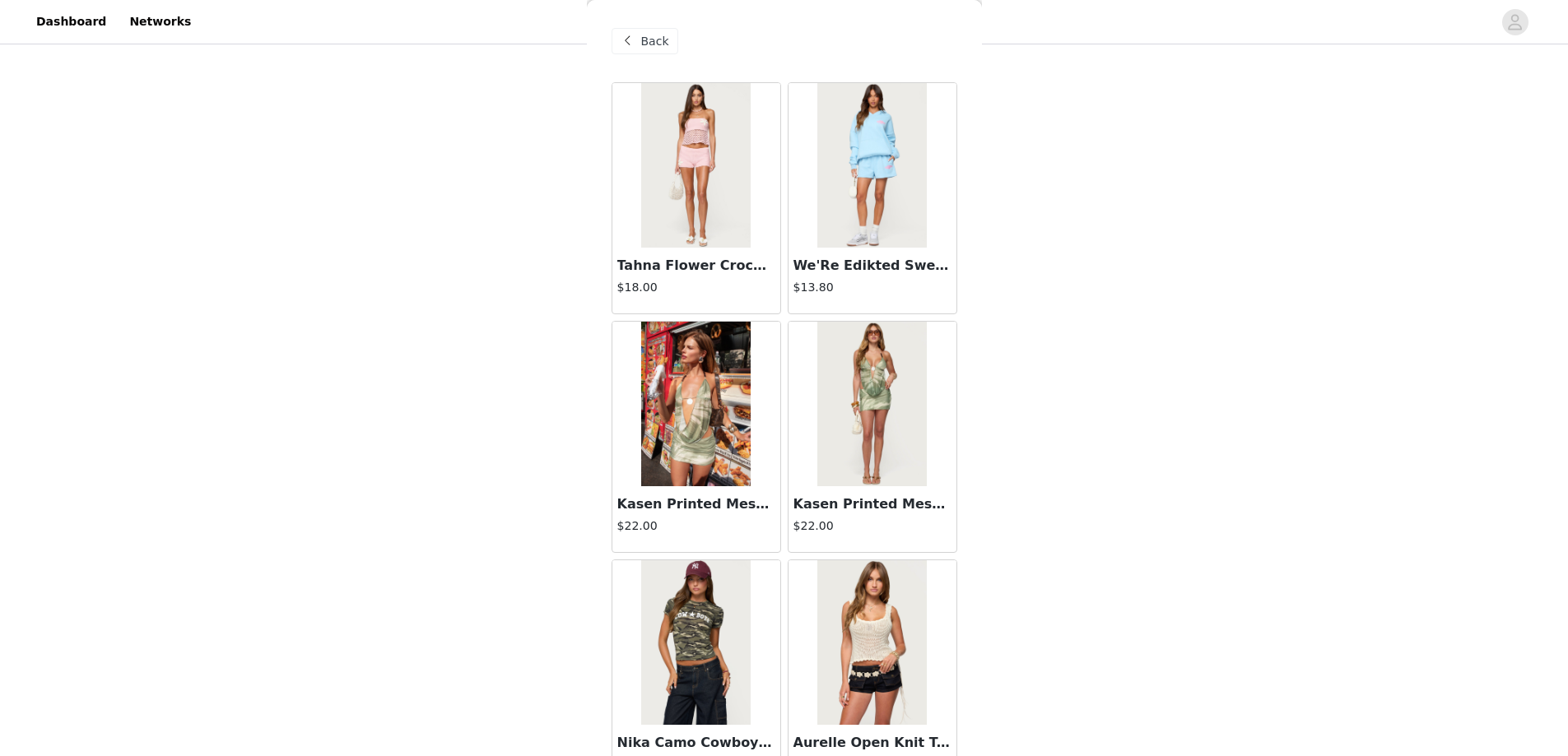
scroll to position [43, 0]
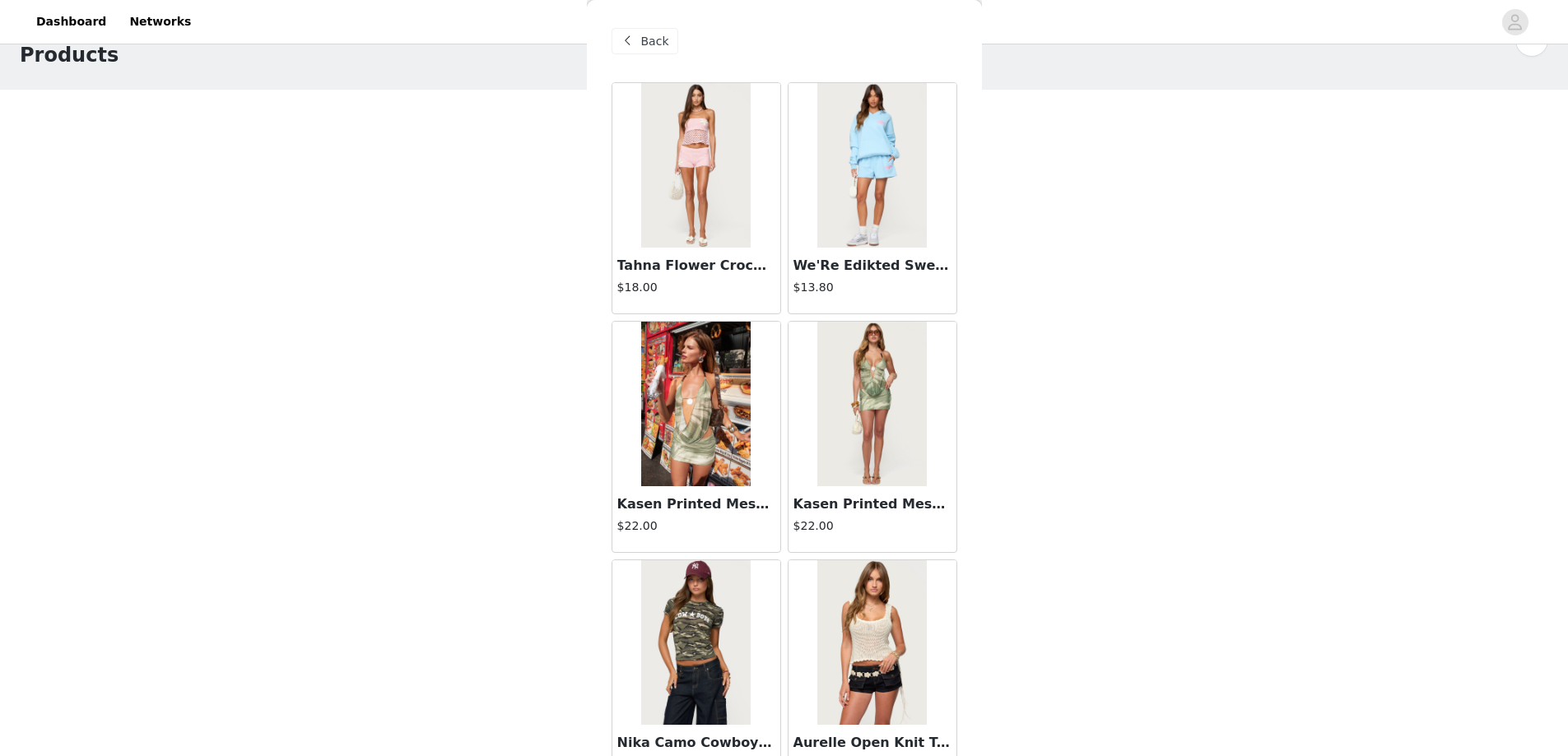
click at [639, 41] on div "Back" at bounding box center [644, 41] width 67 height 26
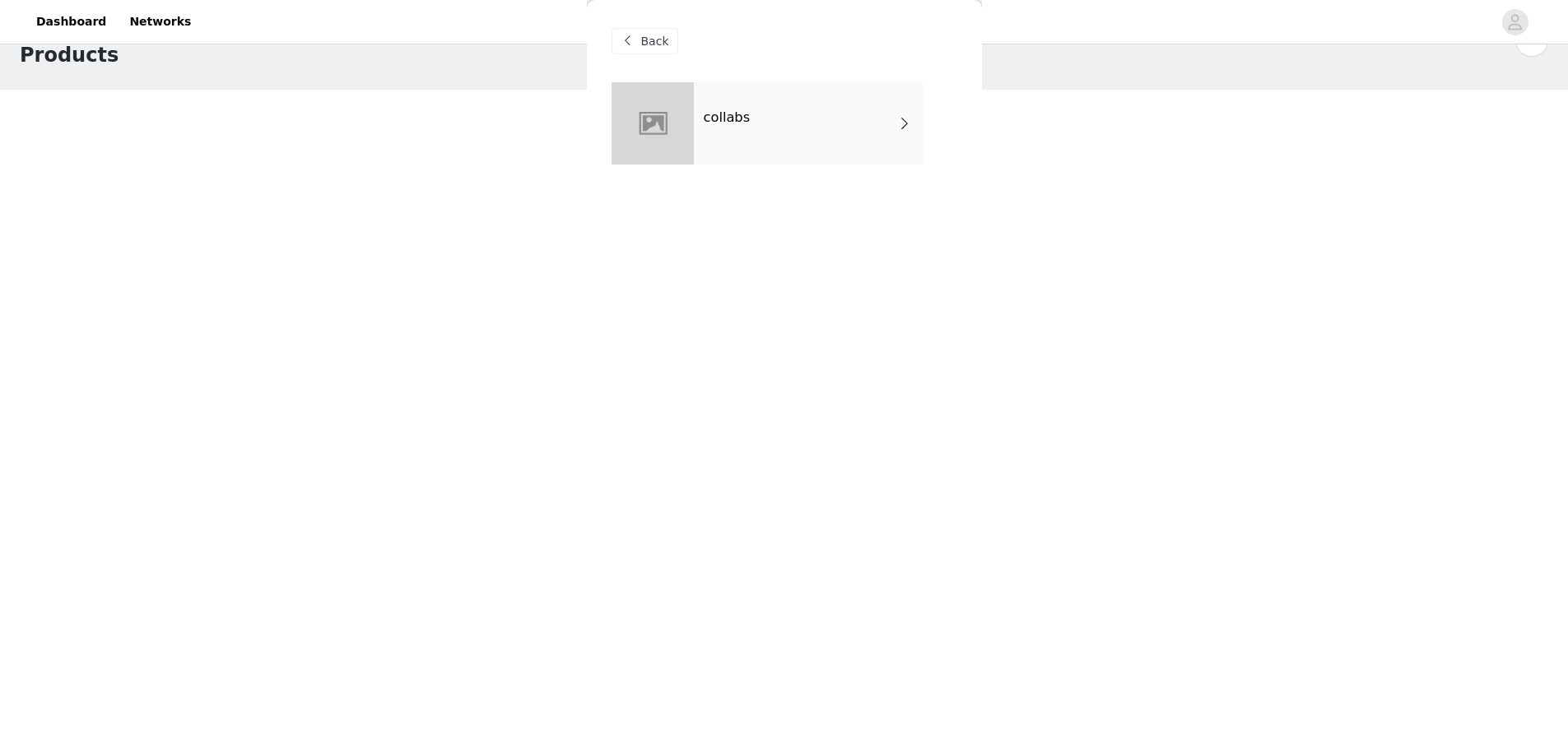
click at [747, 140] on div "collabs" at bounding box center [808, 123] width 229 height 82
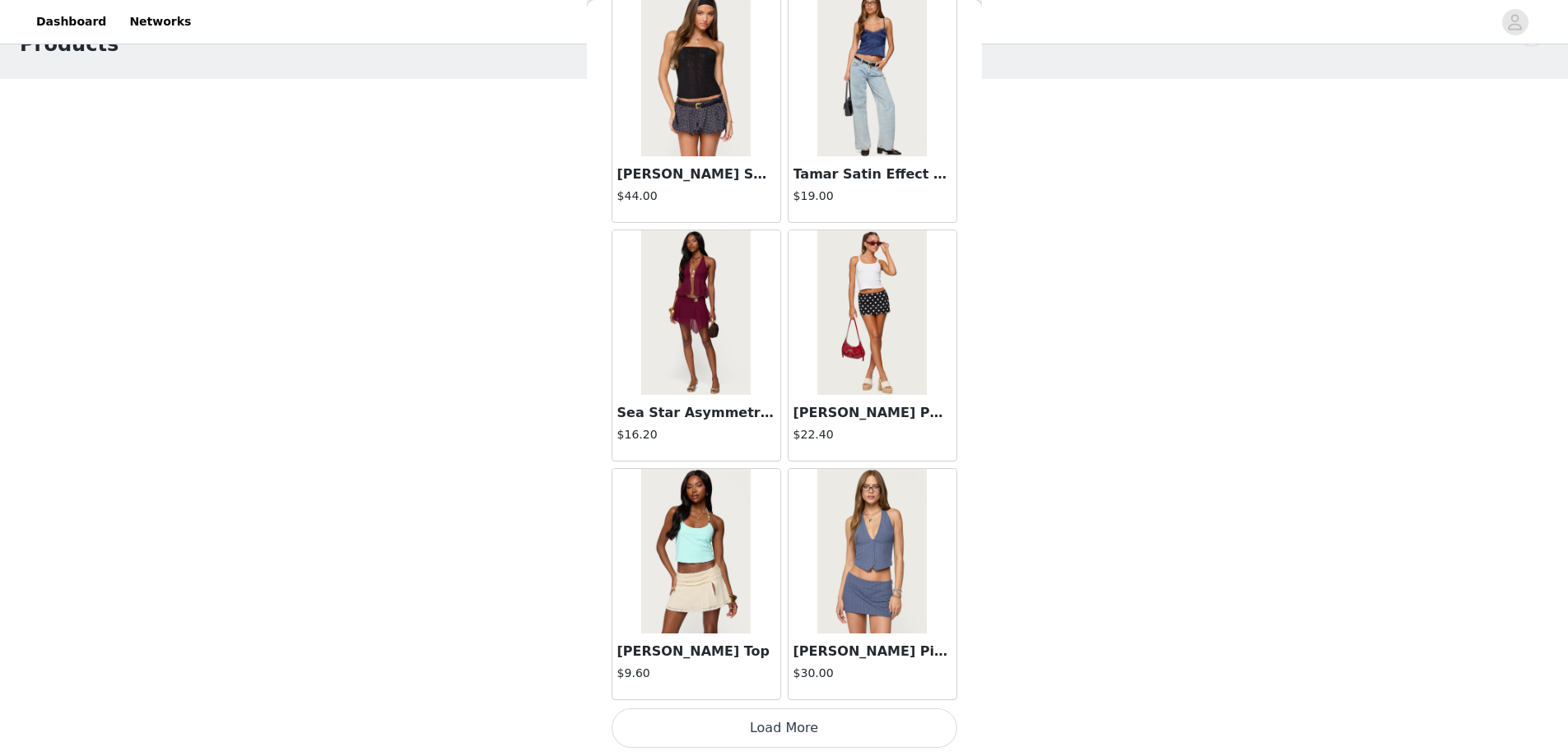
scroll to position [82, 0]
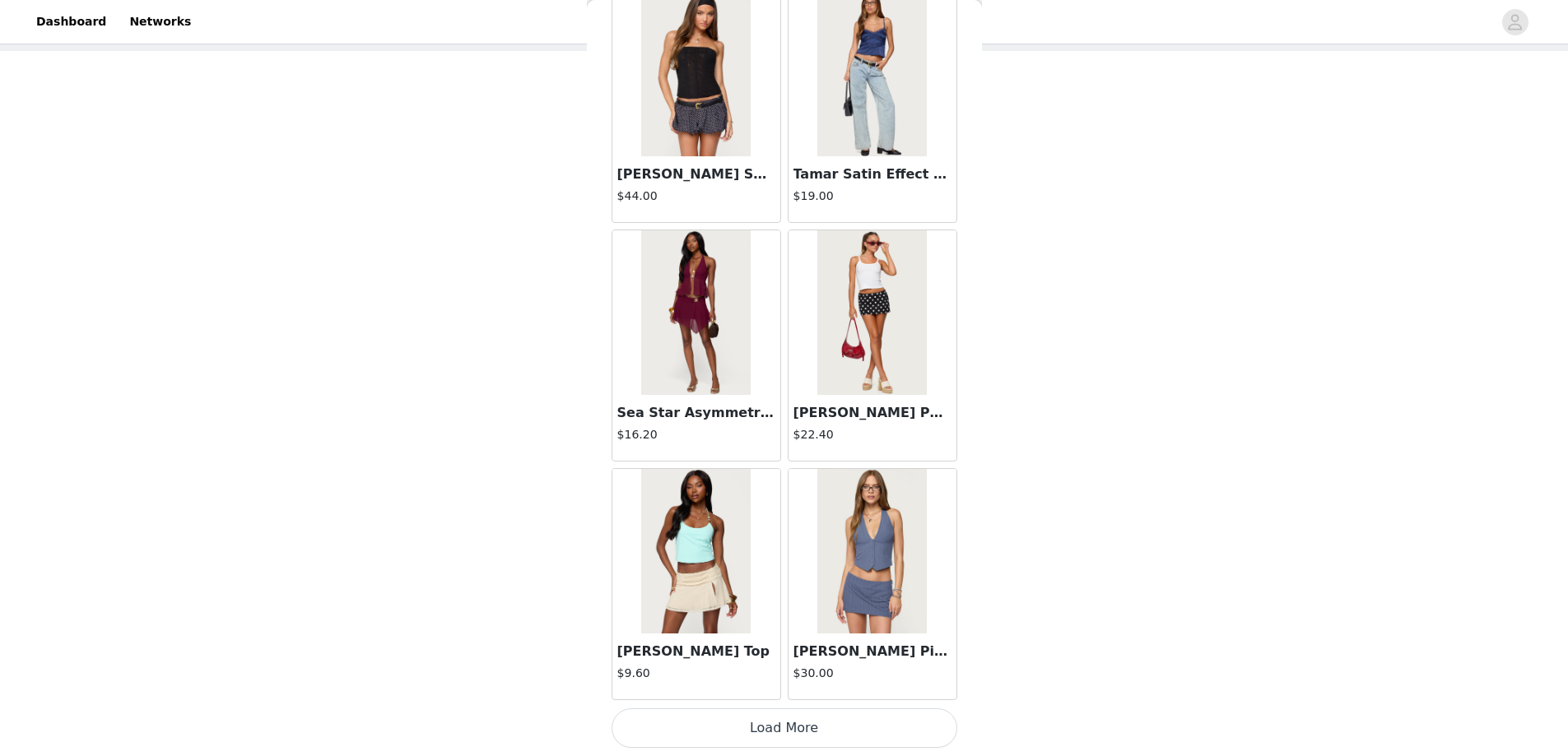
click at [788, 735] on button "Load More" at bounding box center [784, 728] width 346 height 40
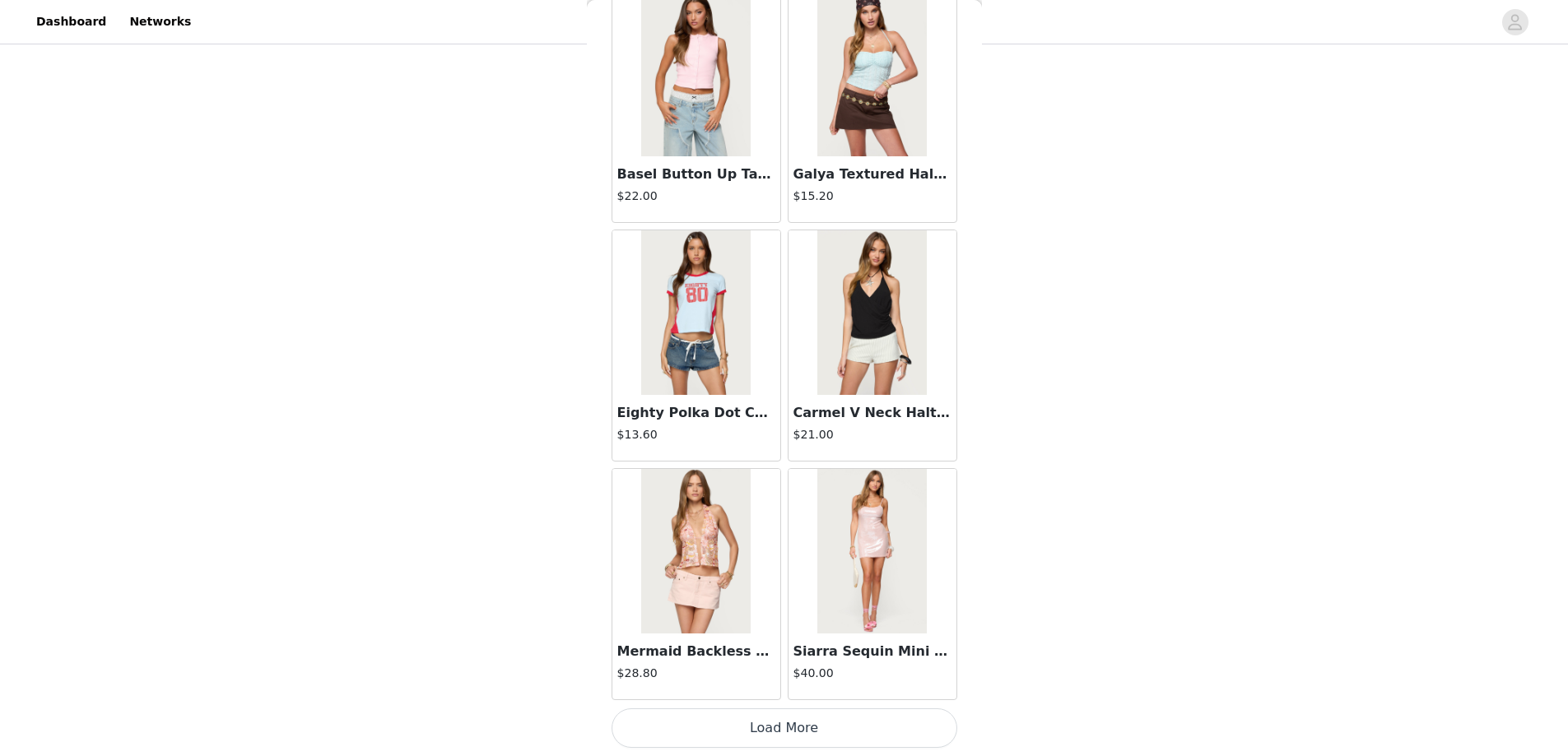
scroll to position [164, 0]
click at [773, 726] on button "Load More" at bounding box center [784, 728] width 346 height 40
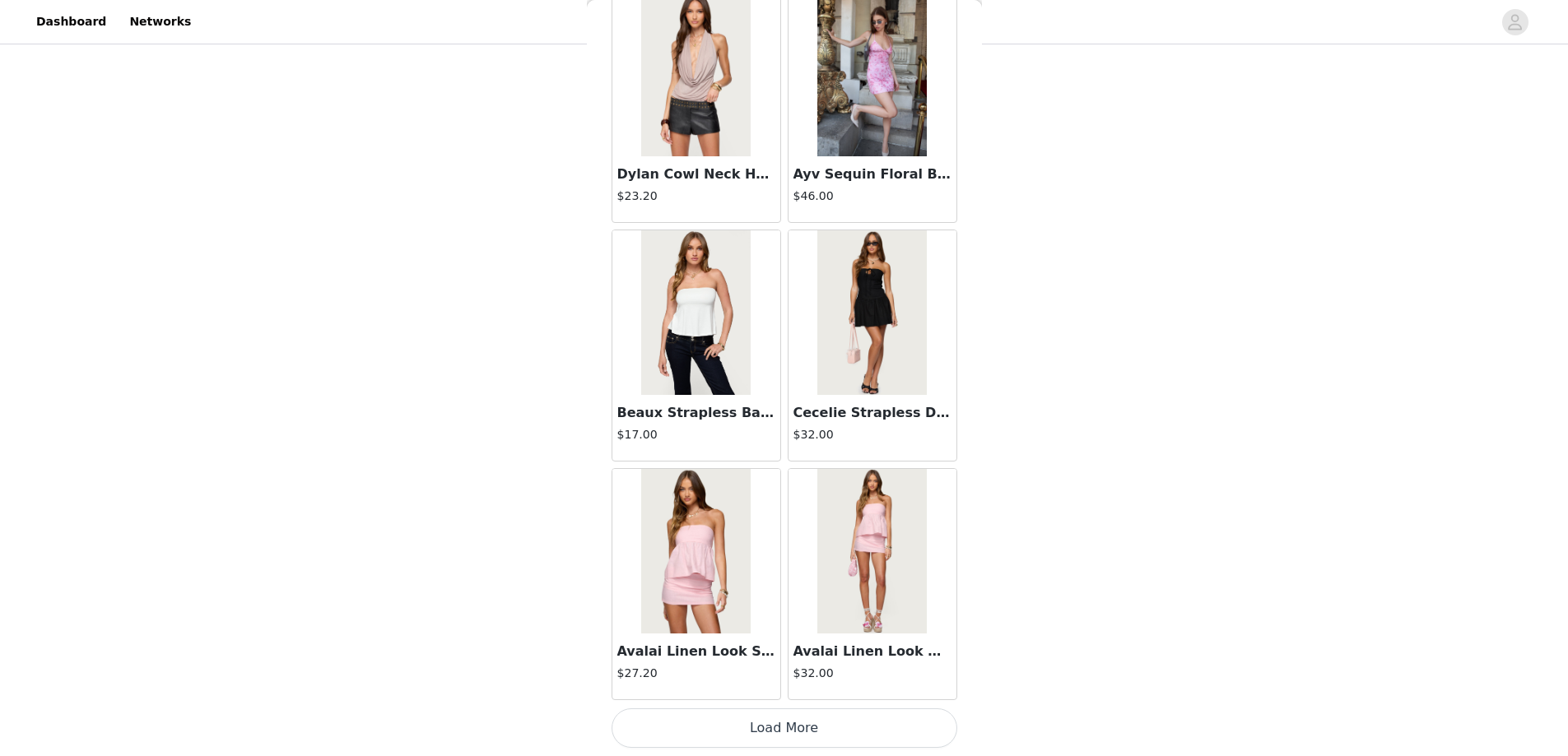
scroll to position [329, 0]
click at [774, 730] on button "Load More" at bounding box center [784, 728] width 346 height 40
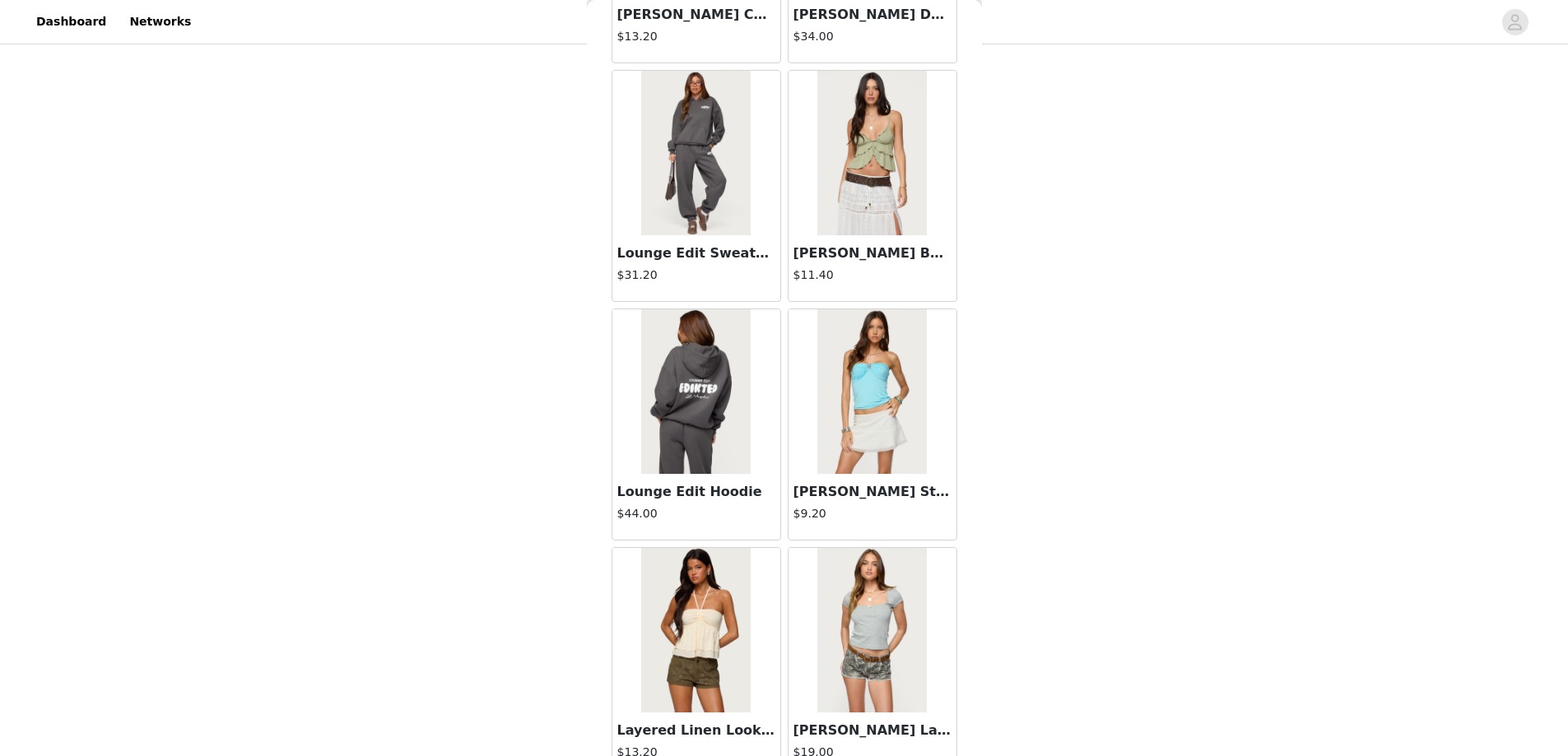
scroll to position [8919, 0]
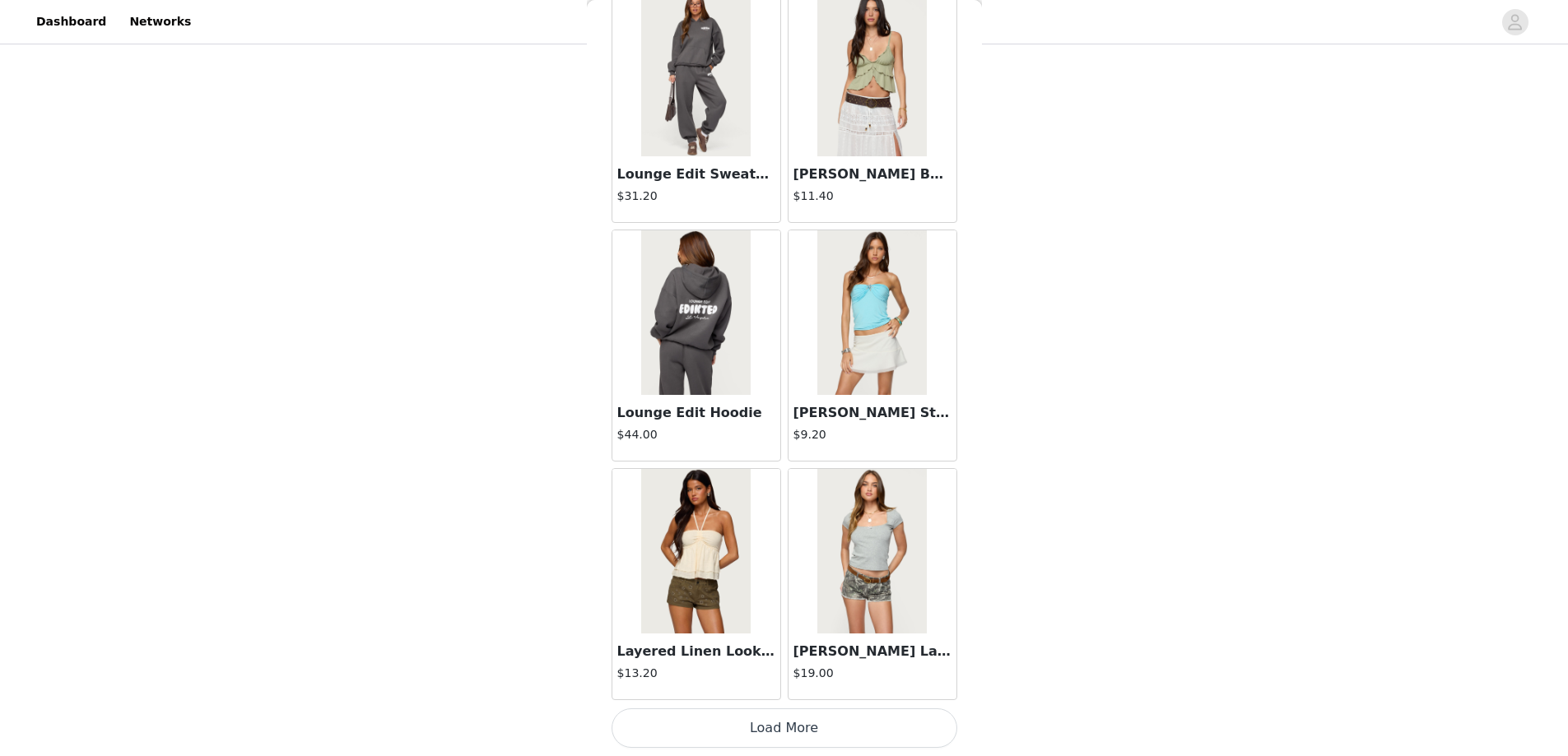
click at [777, 721] on button "Load More" at bounding box center [784, 728] width 346 height 40
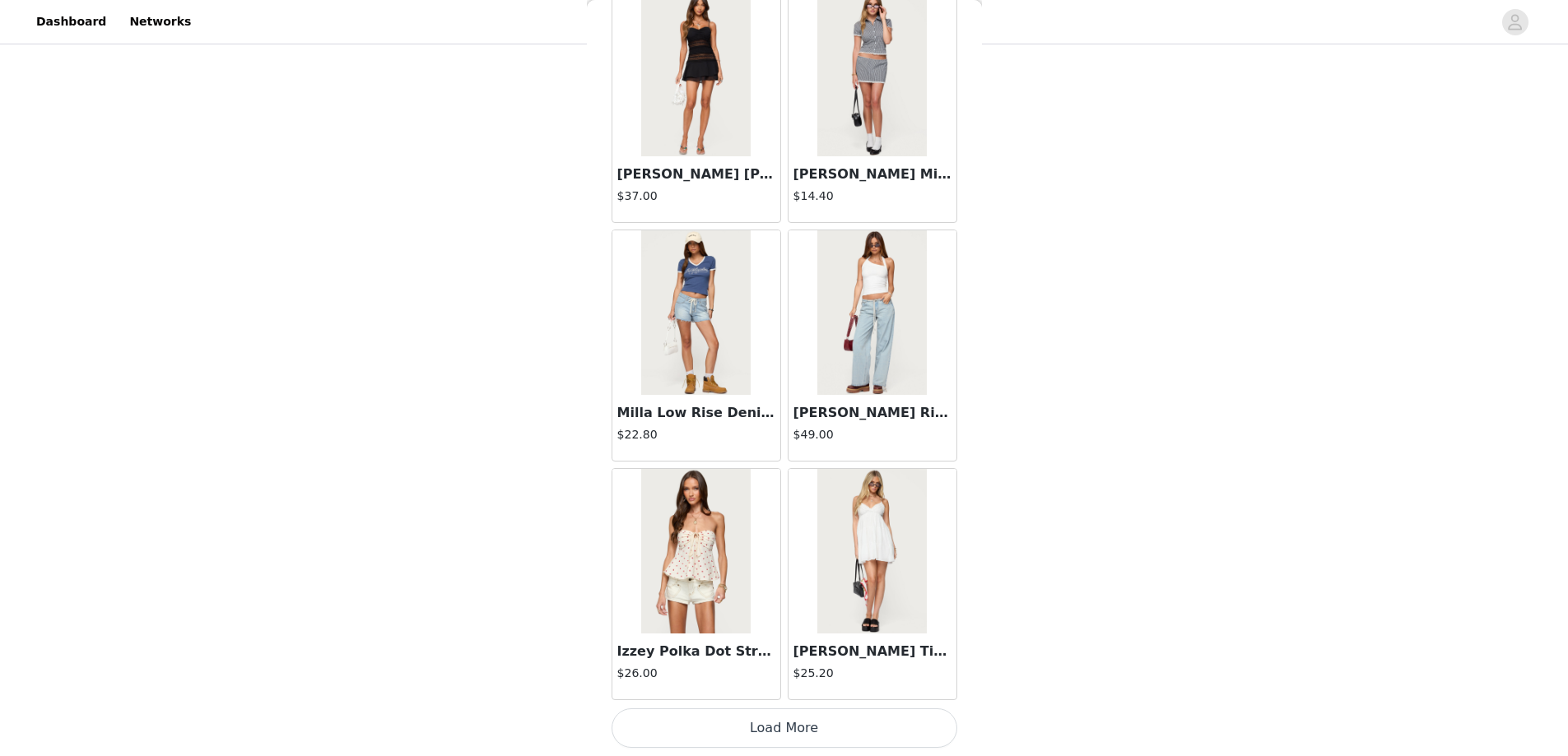
scroll to position [493, 0]
click at [770, 722] on button "Load More" at bounding box center [784, 728] width 346 height 40
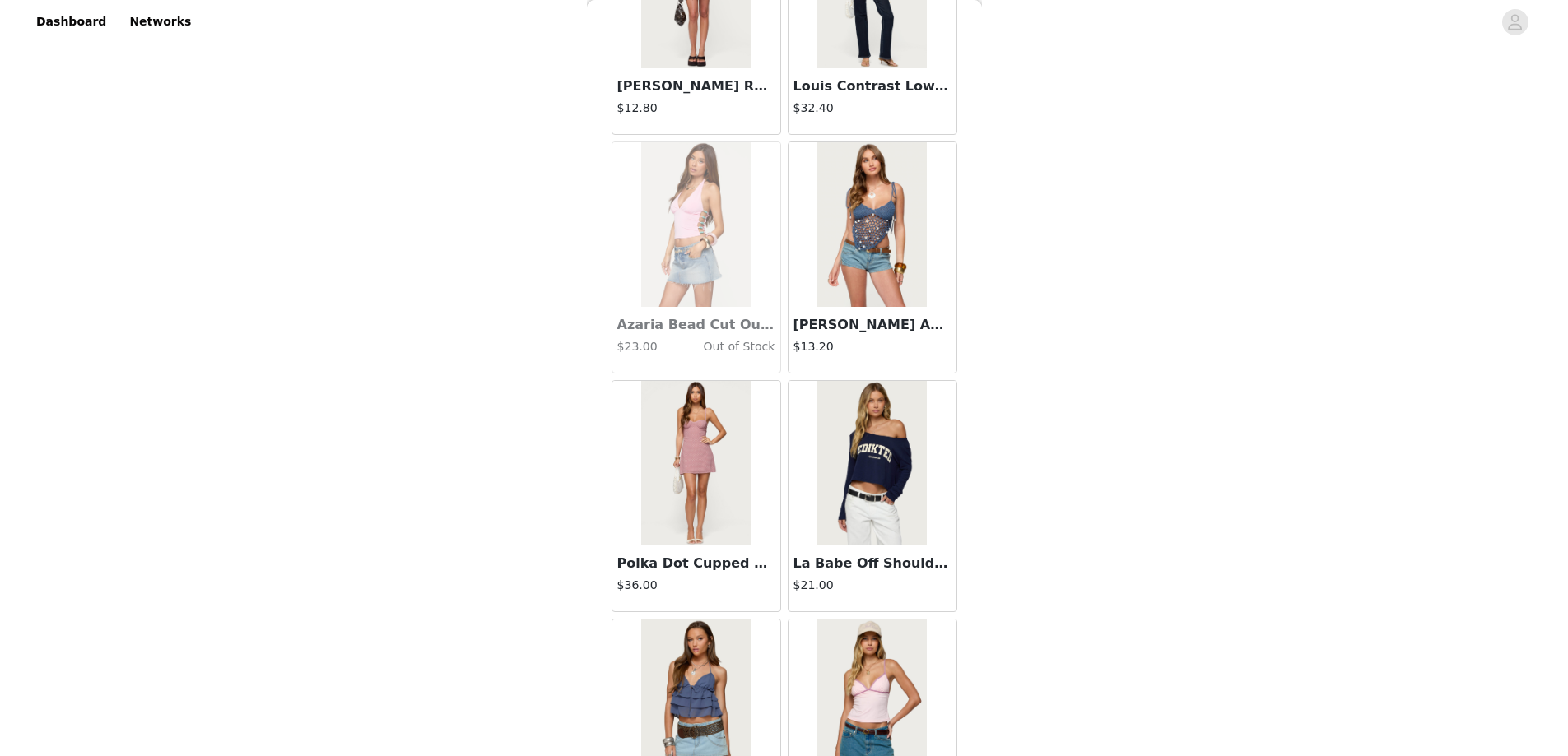
scroll to position [13692, 0]
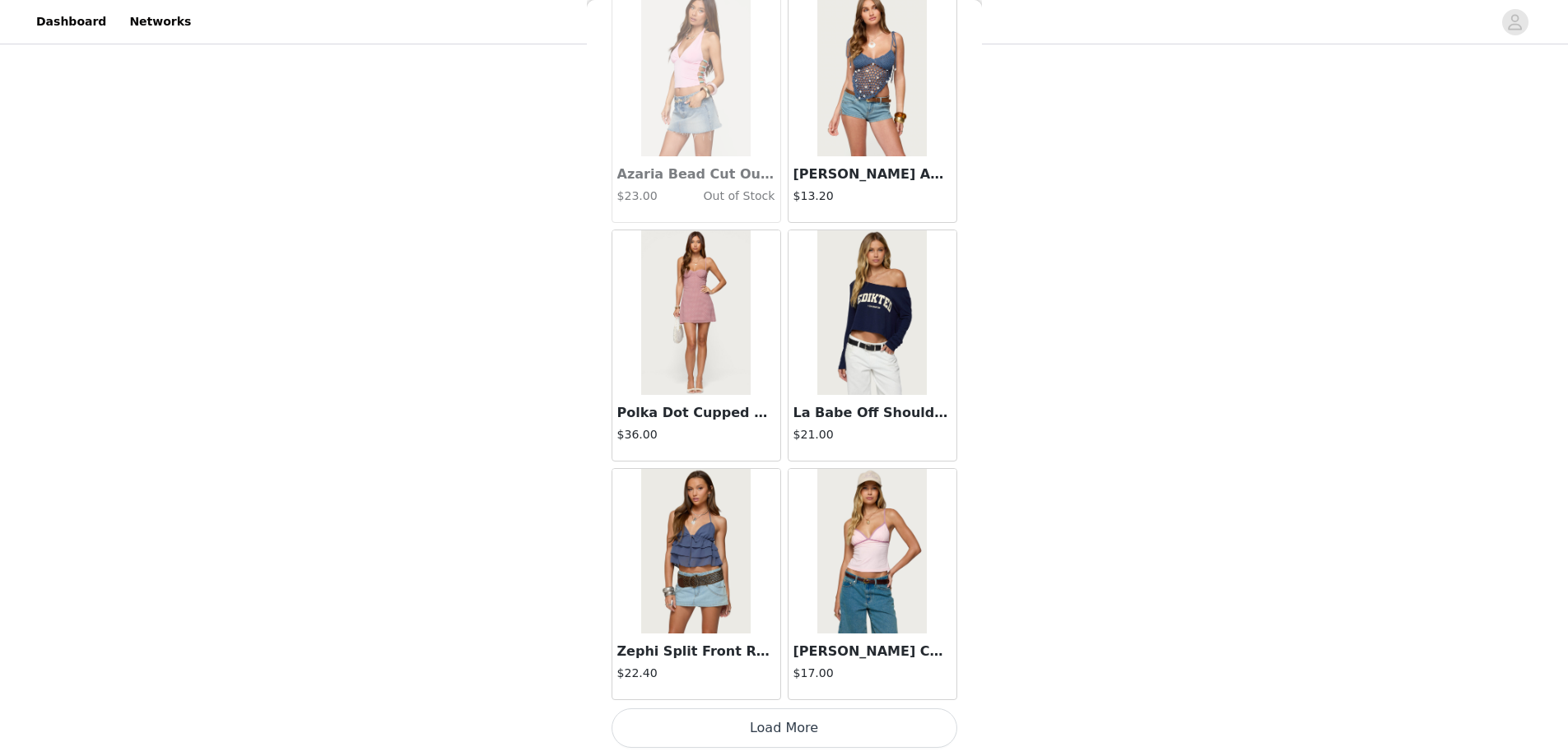
click at [776, 719] on button "Load More" at bounding box center [784, 728] width 346 height 40
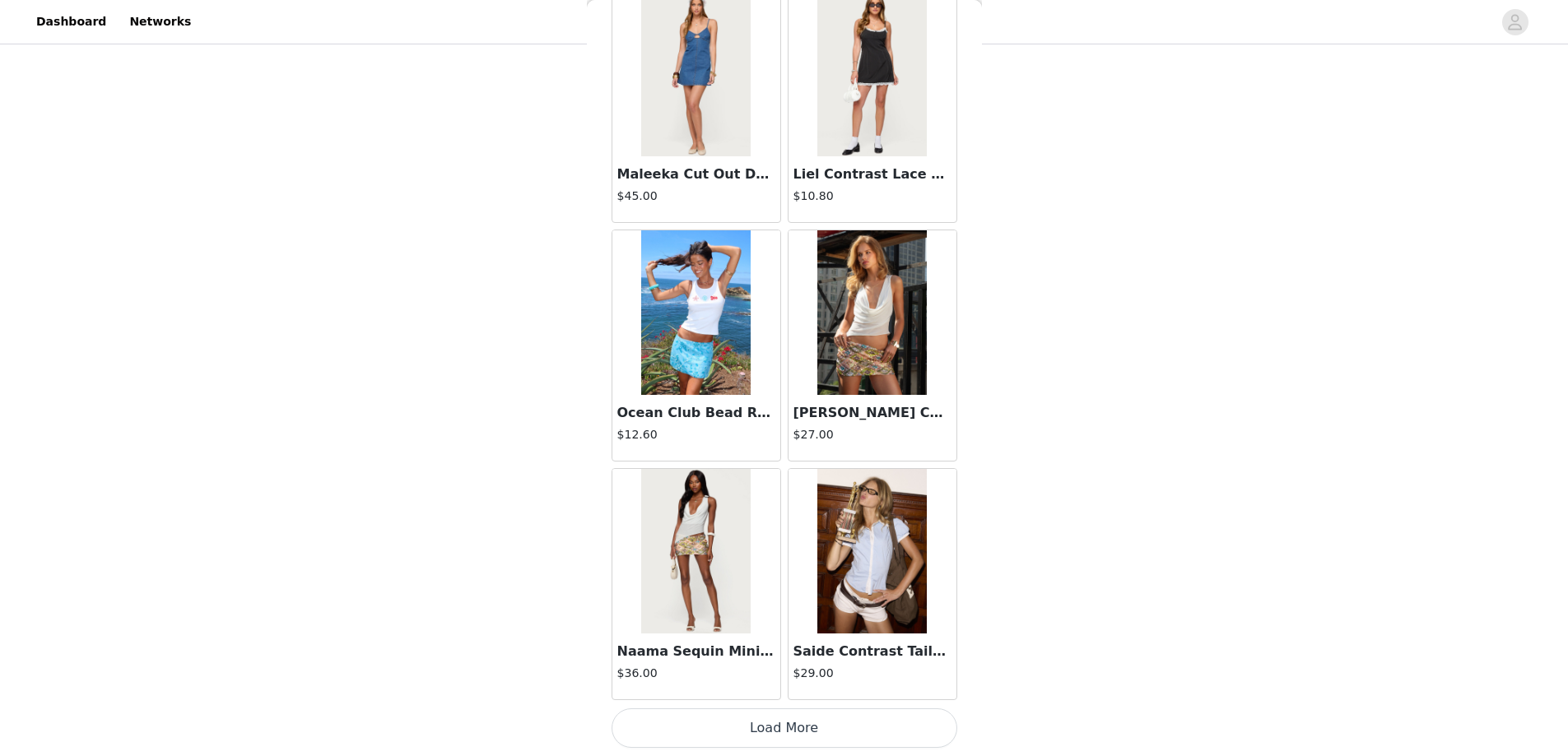
scroll to position [741, 0]
click at [690, 540] on img at bounding box center [695, 551] width 109 height 164
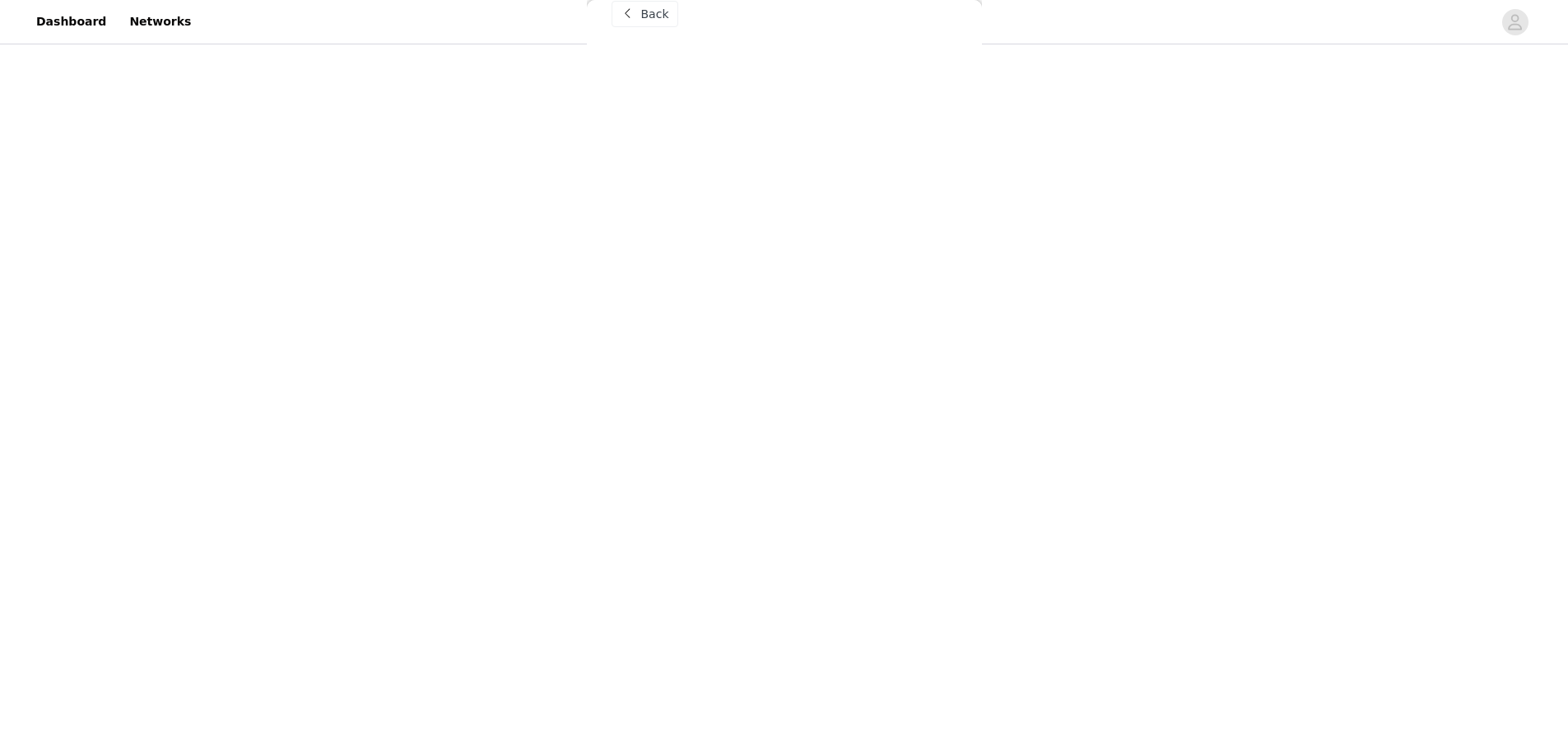
scroll to position [27, 0]
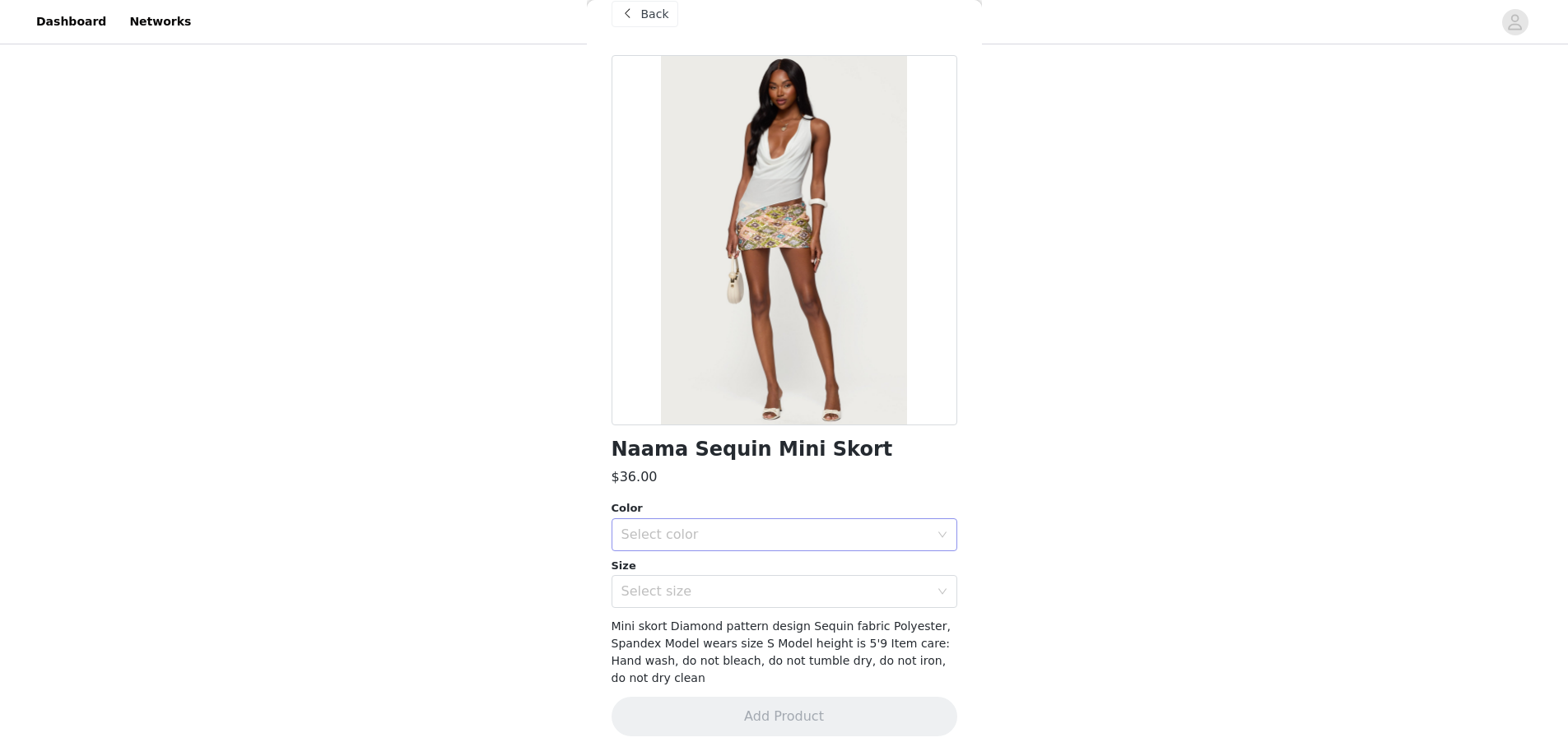
click at [672, 536] on div "Select color" at bounding box center [775, 534] width 308 height 16
click at [676, 581] on li "MIX" at bounding box center [778, 570] width 333 height 26
click at [669, 587] on div "Select size" at bounding box center [775, 591] width 308 height 16
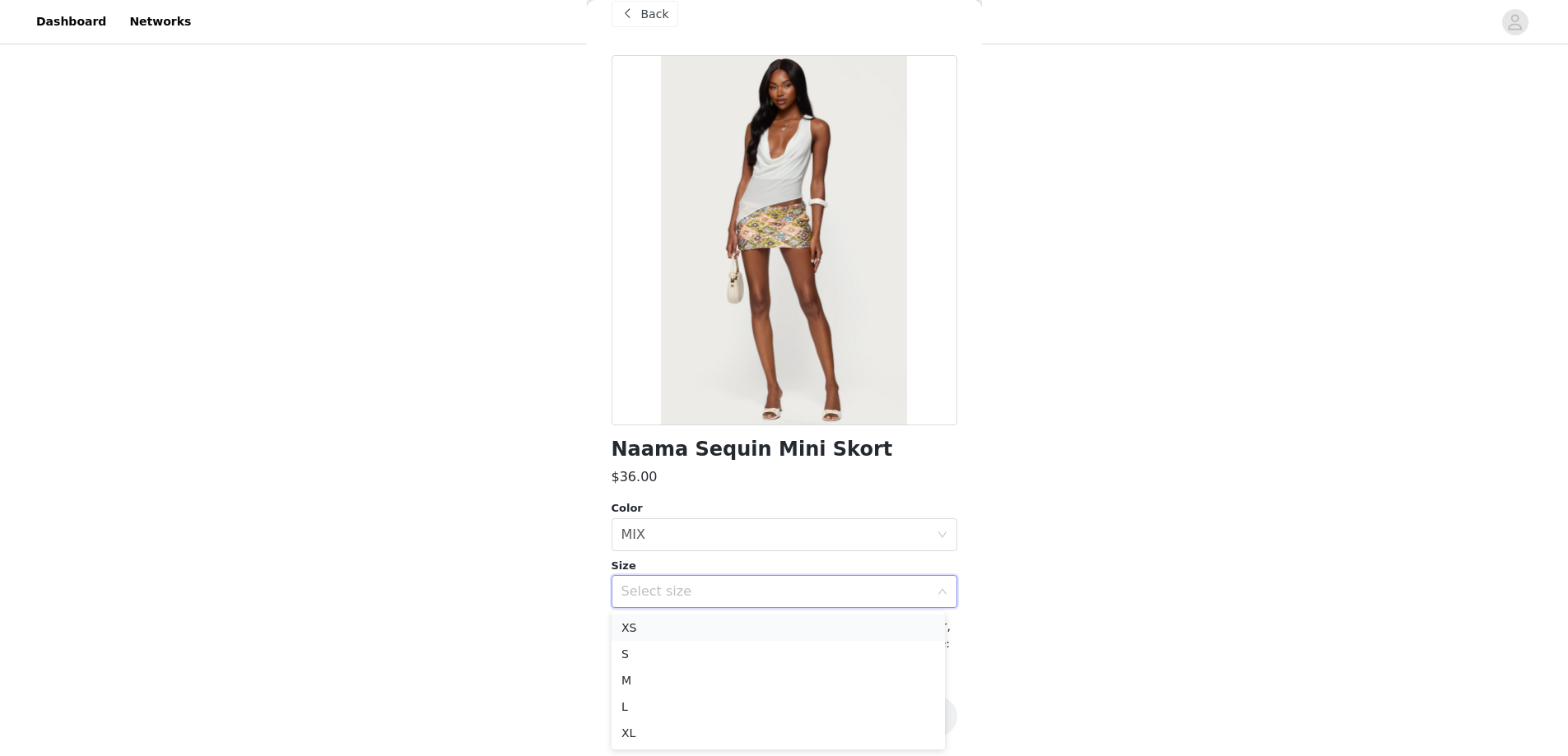
click at [658, 618] on li "XS" at bounding box center [778, 627] width 333 height 26
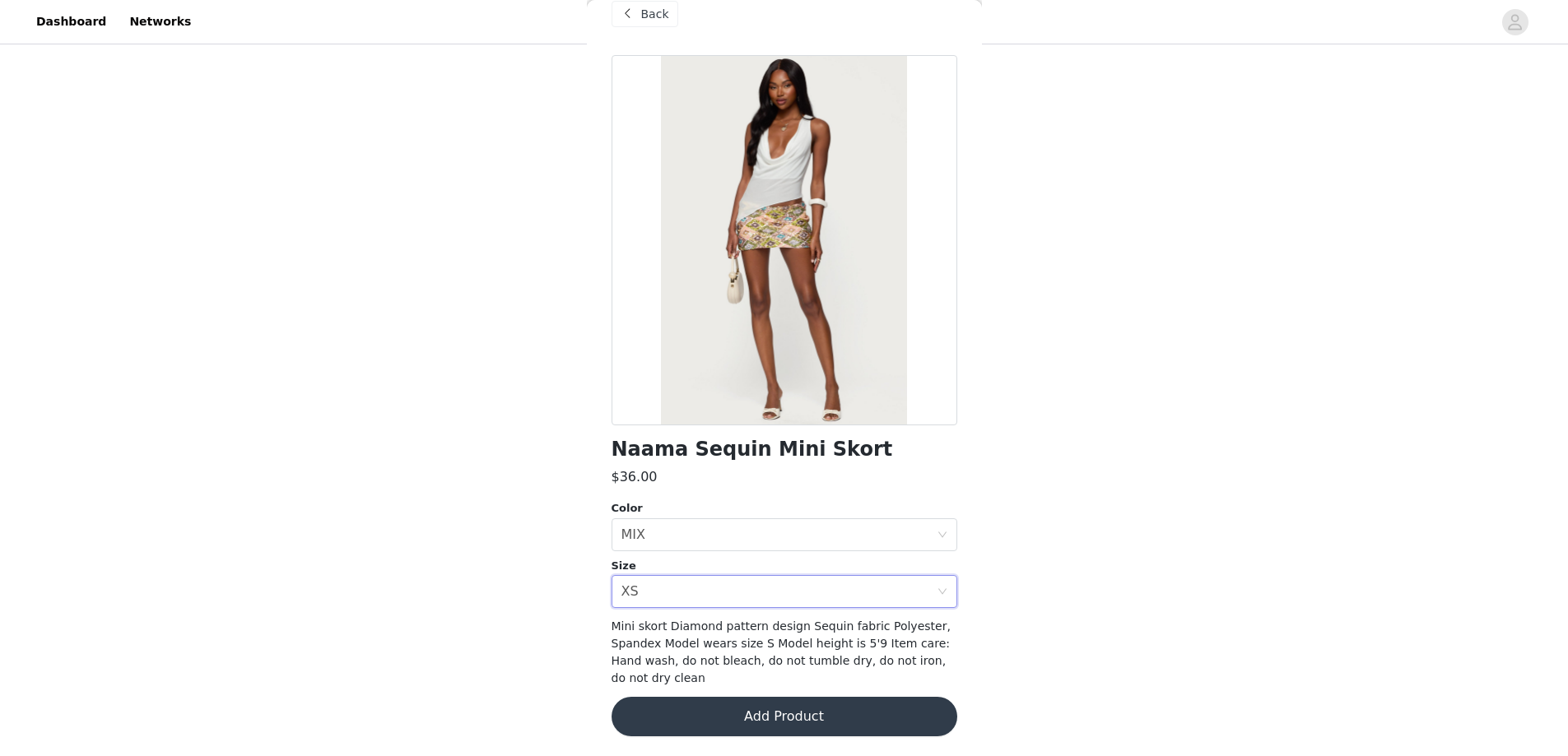
click at [689, 711] on button "Add Product" at bounding box center [784, 716] width 346 height 40
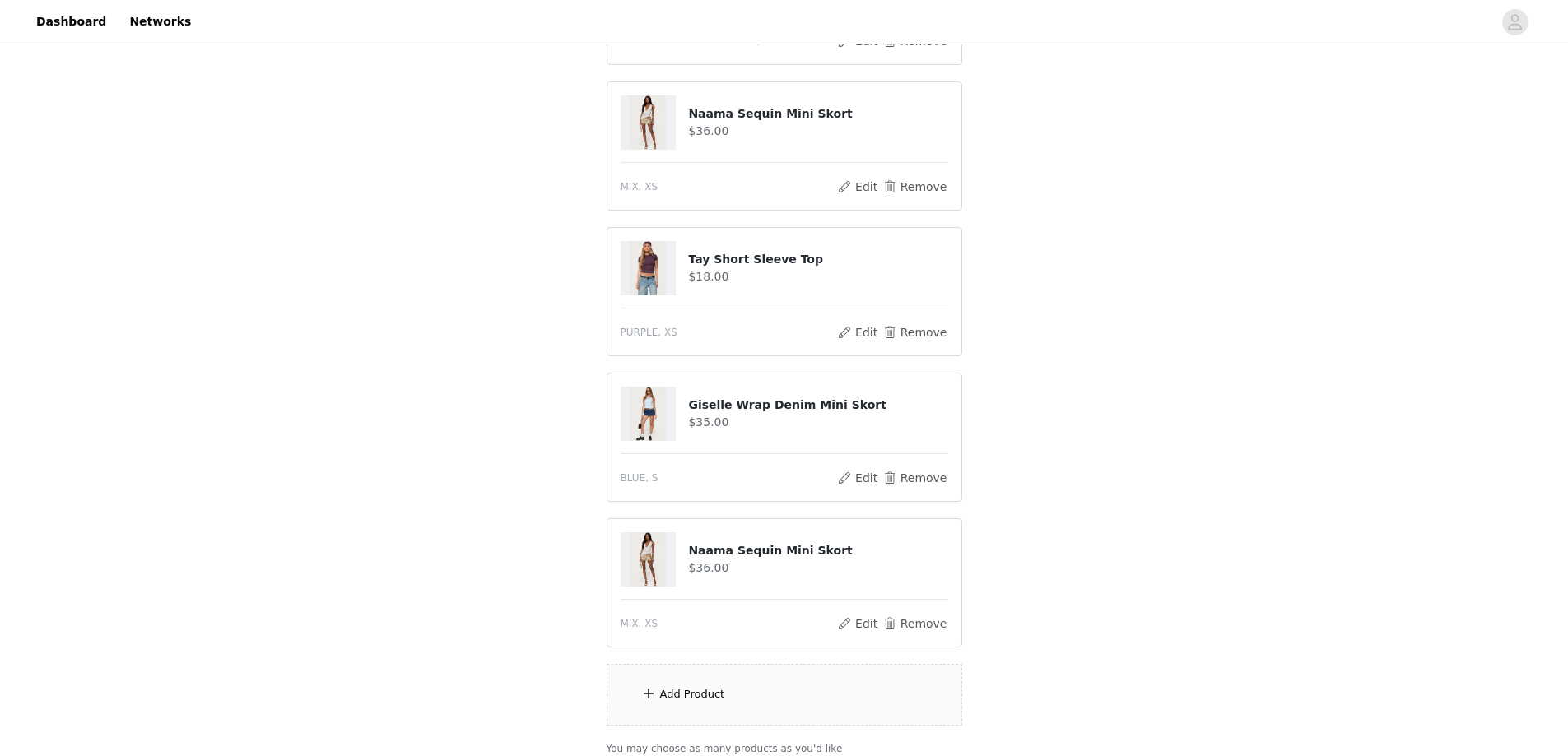
scroll to position [1012, 0]
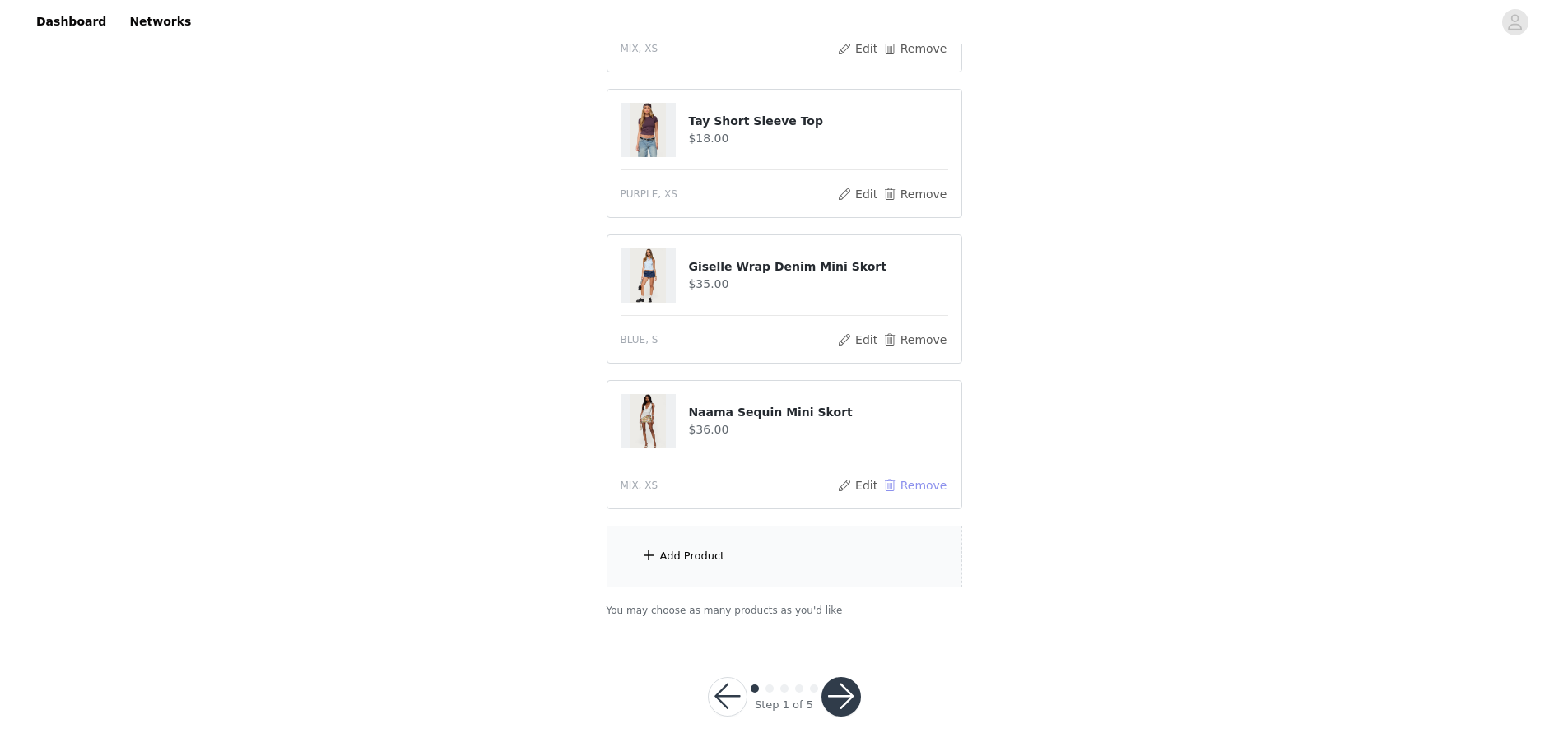
click at [914, 486] on button "Remove" at bounding box center [915, 485] width 66 height 19
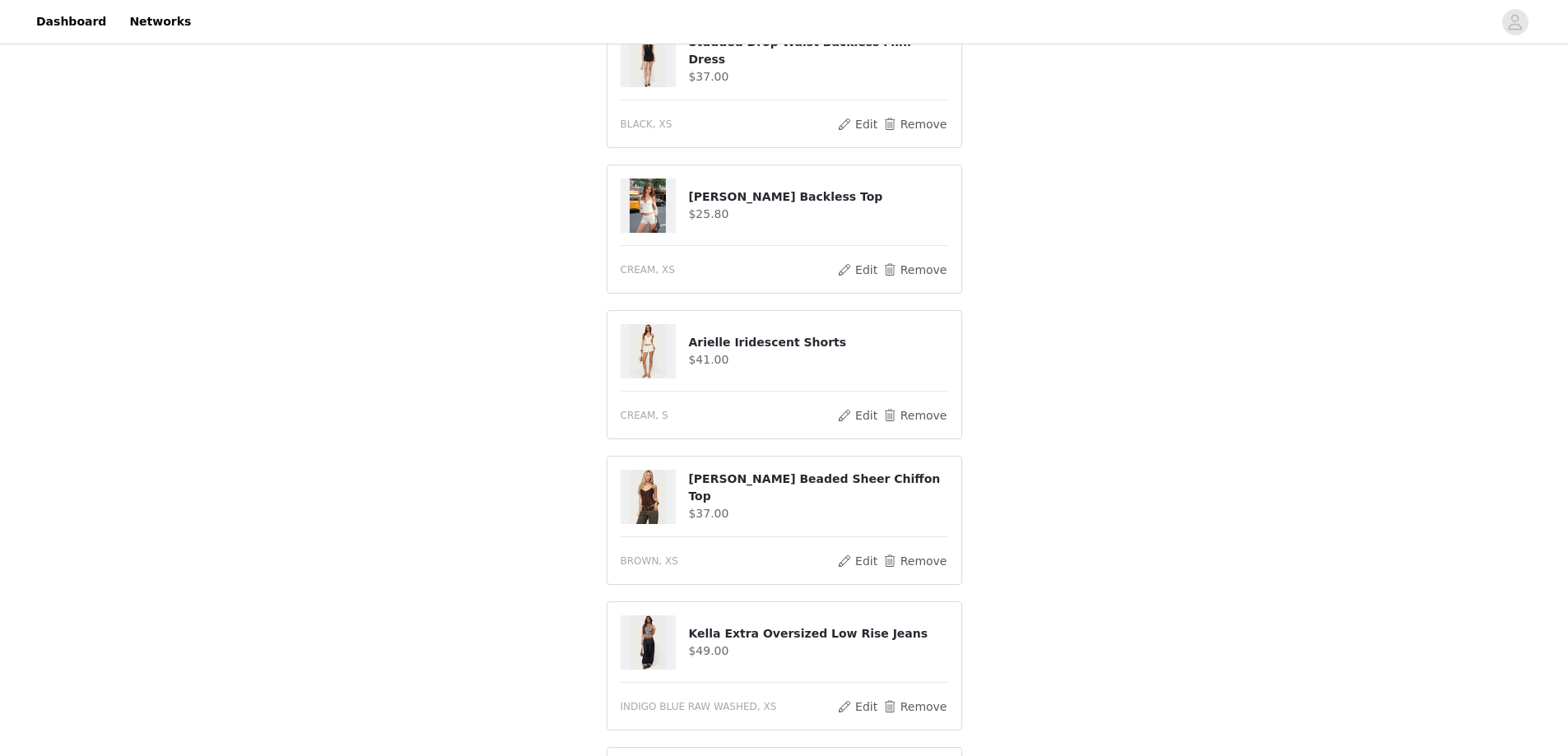
scroll to position [126, 0]
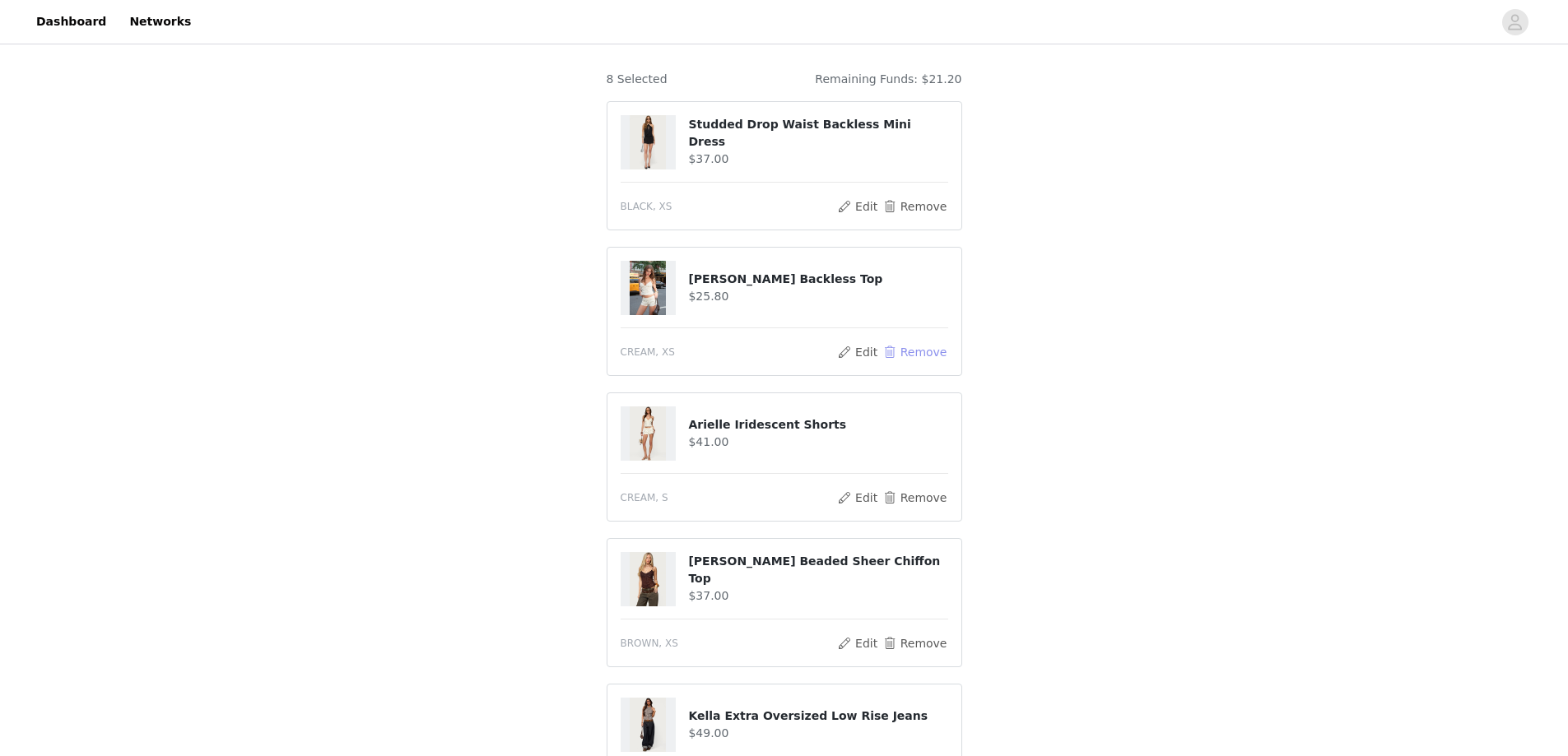
click at [924, 352] on button "Remove" at bounding box center [915, 352] width 66 height 19
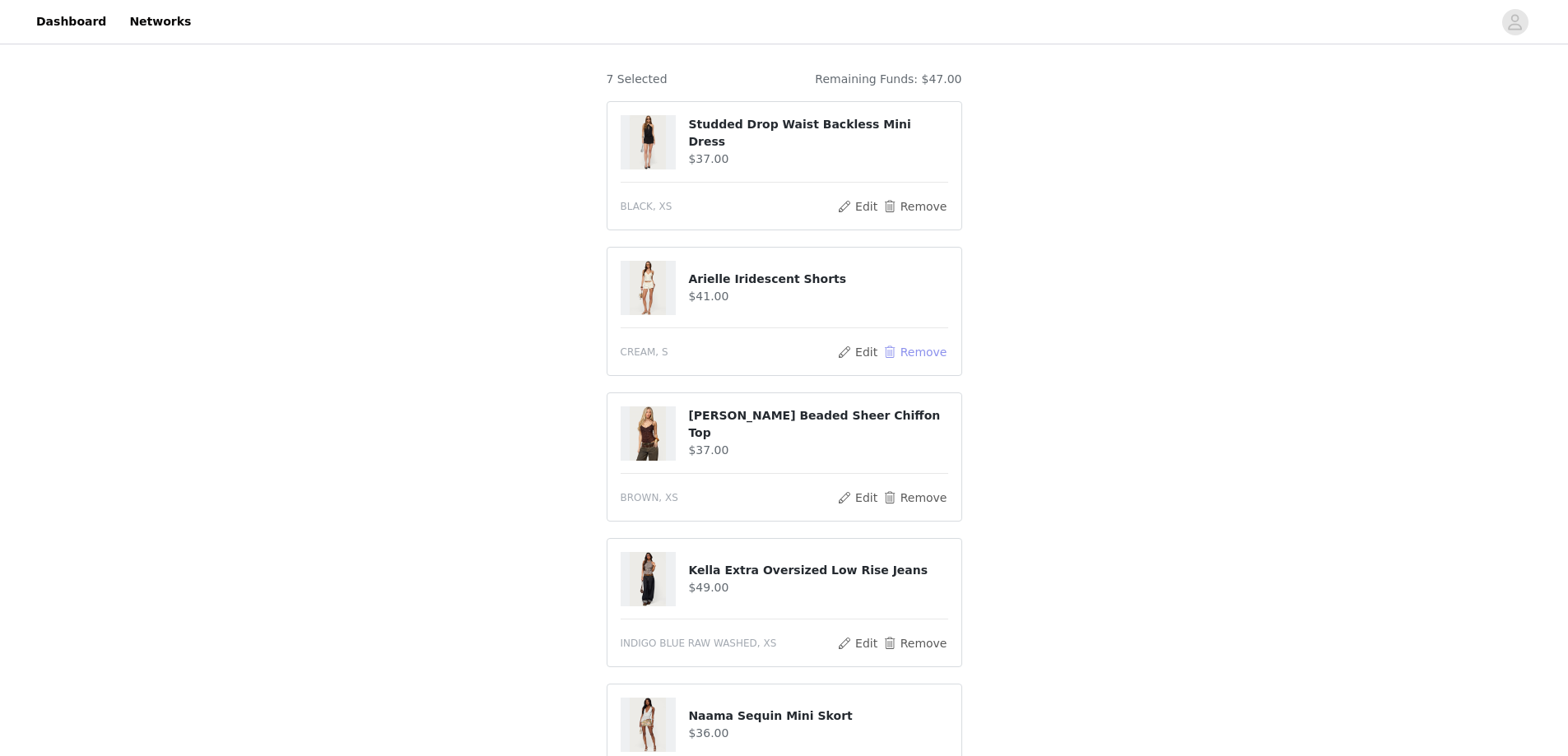
click at [924, 352] on button "Remove" at bounding box center [915, 352] width 66 height 19
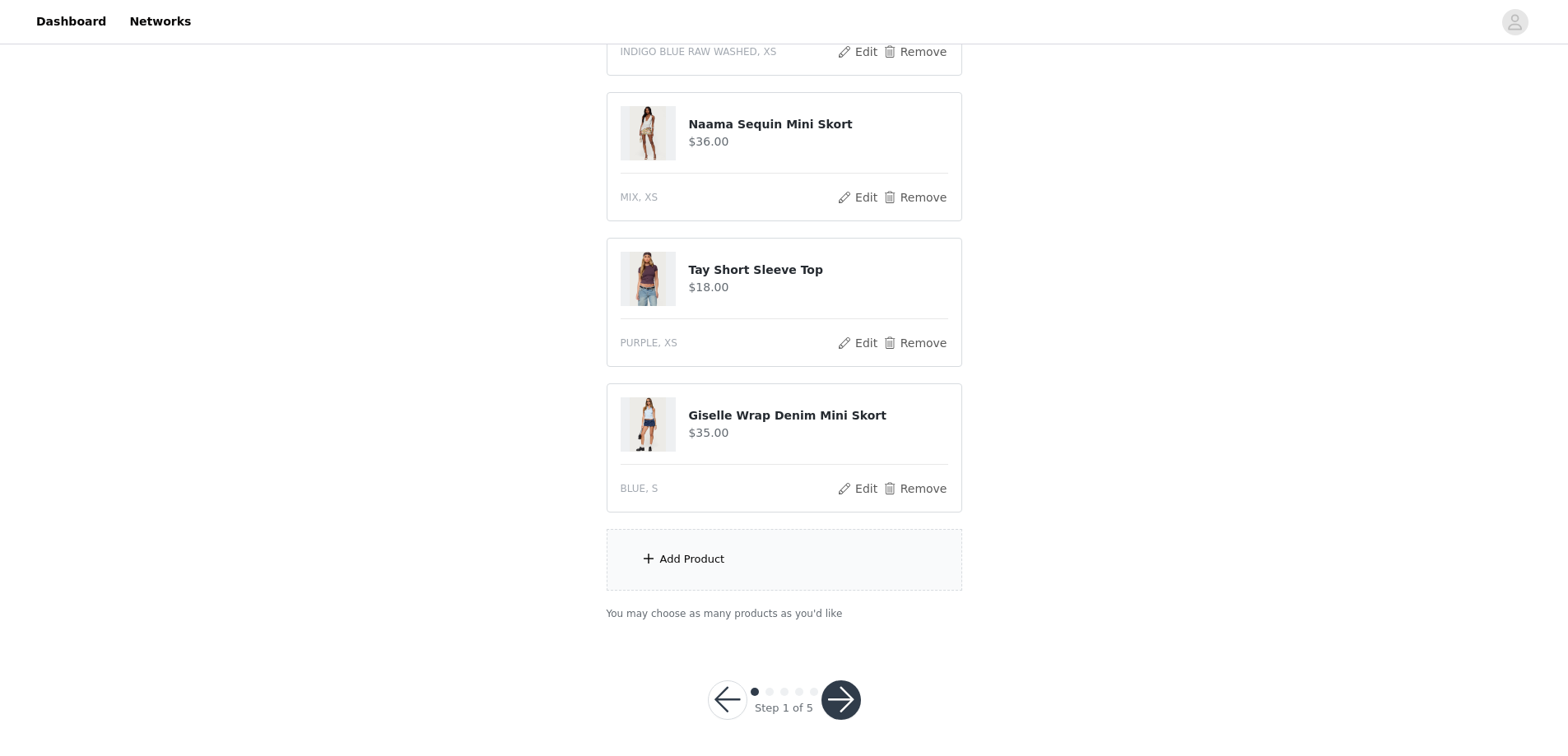
scroll to position [575, 0]
click at [725, 561] on div "Add Product" at bounding box center [784, 556] width 355 height 62
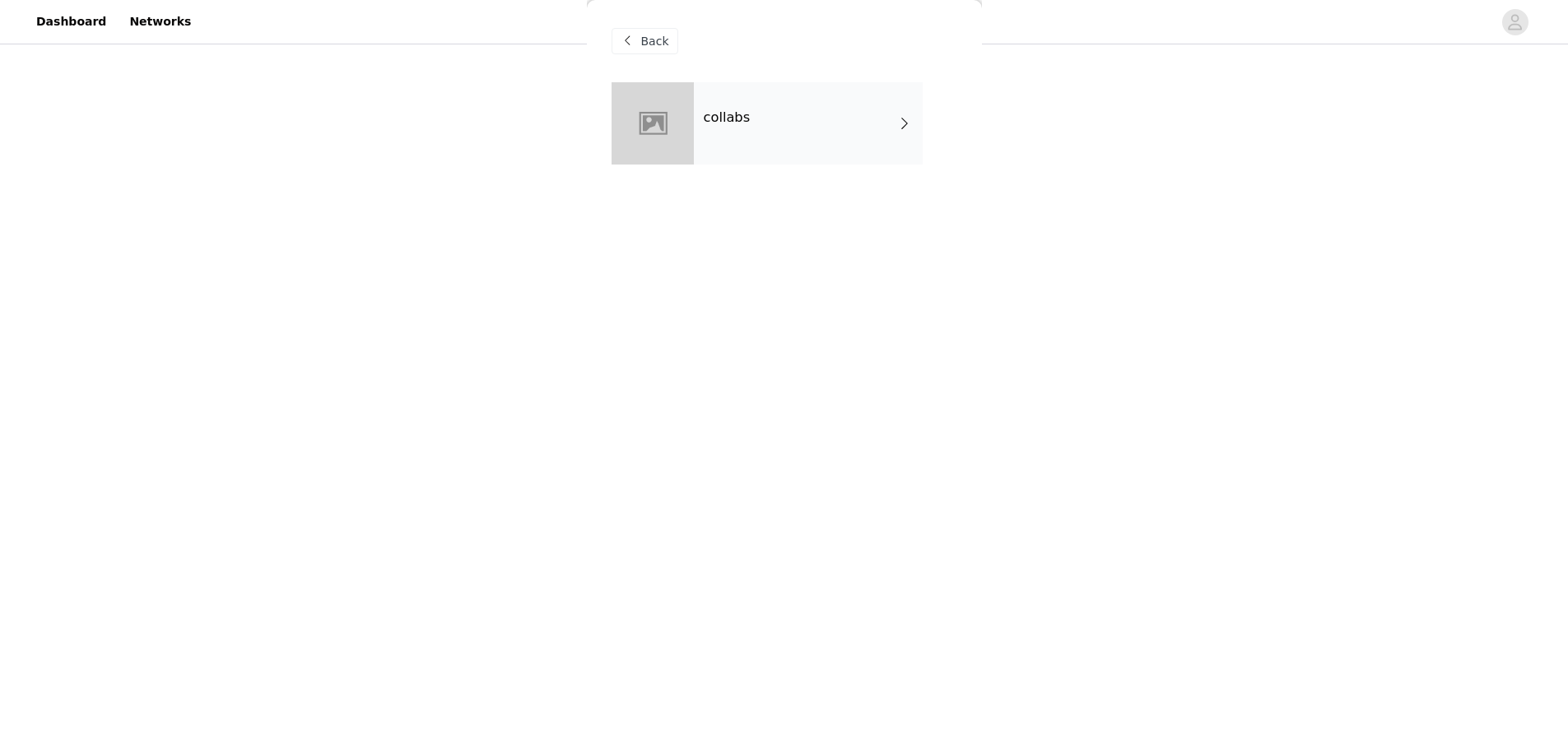
click at [732, 131] on div "collabs" at bounding box center [808, 123] width 229 height 82
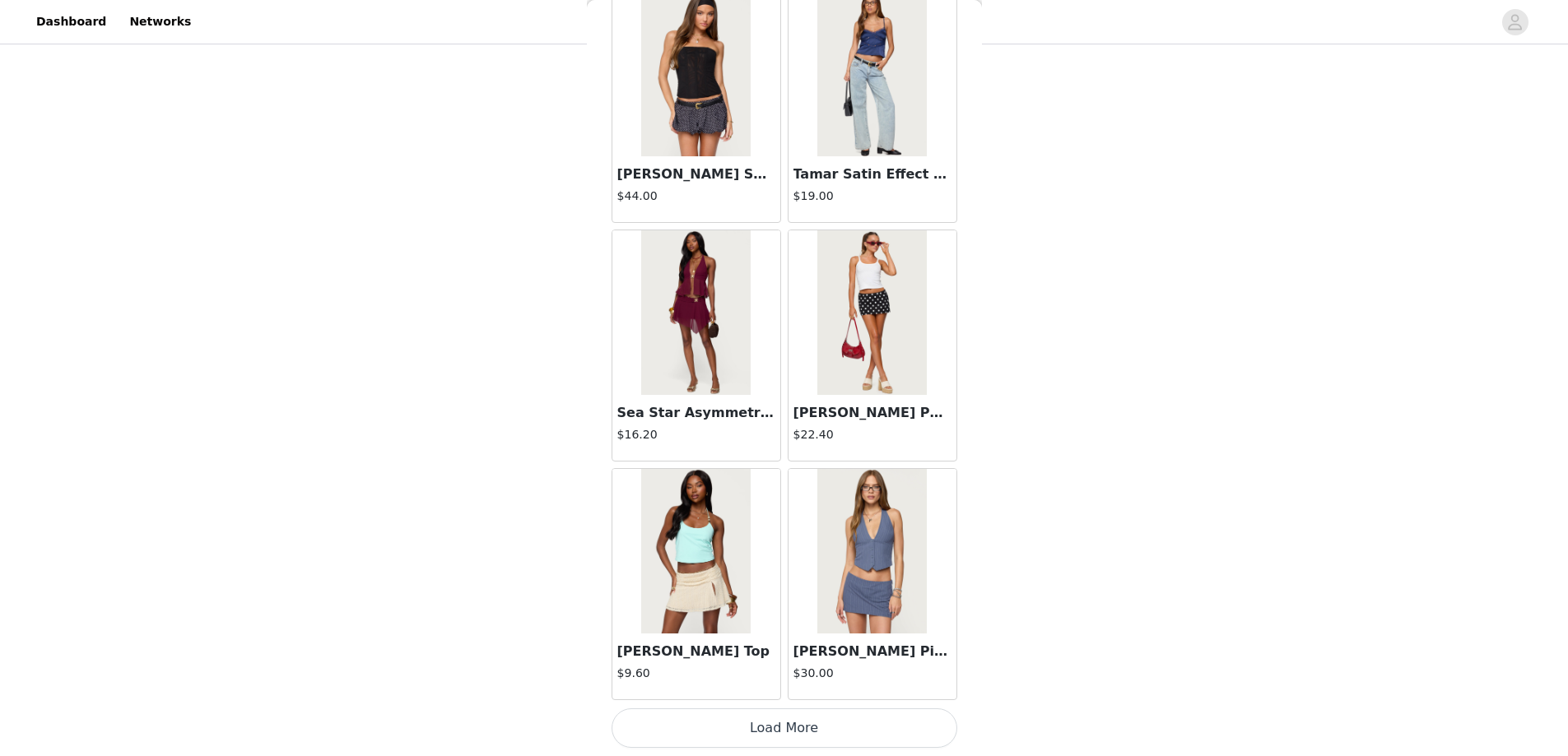
click at [780, 728] on button "Load More" at bounding box center [784, 728] width 346 height 40
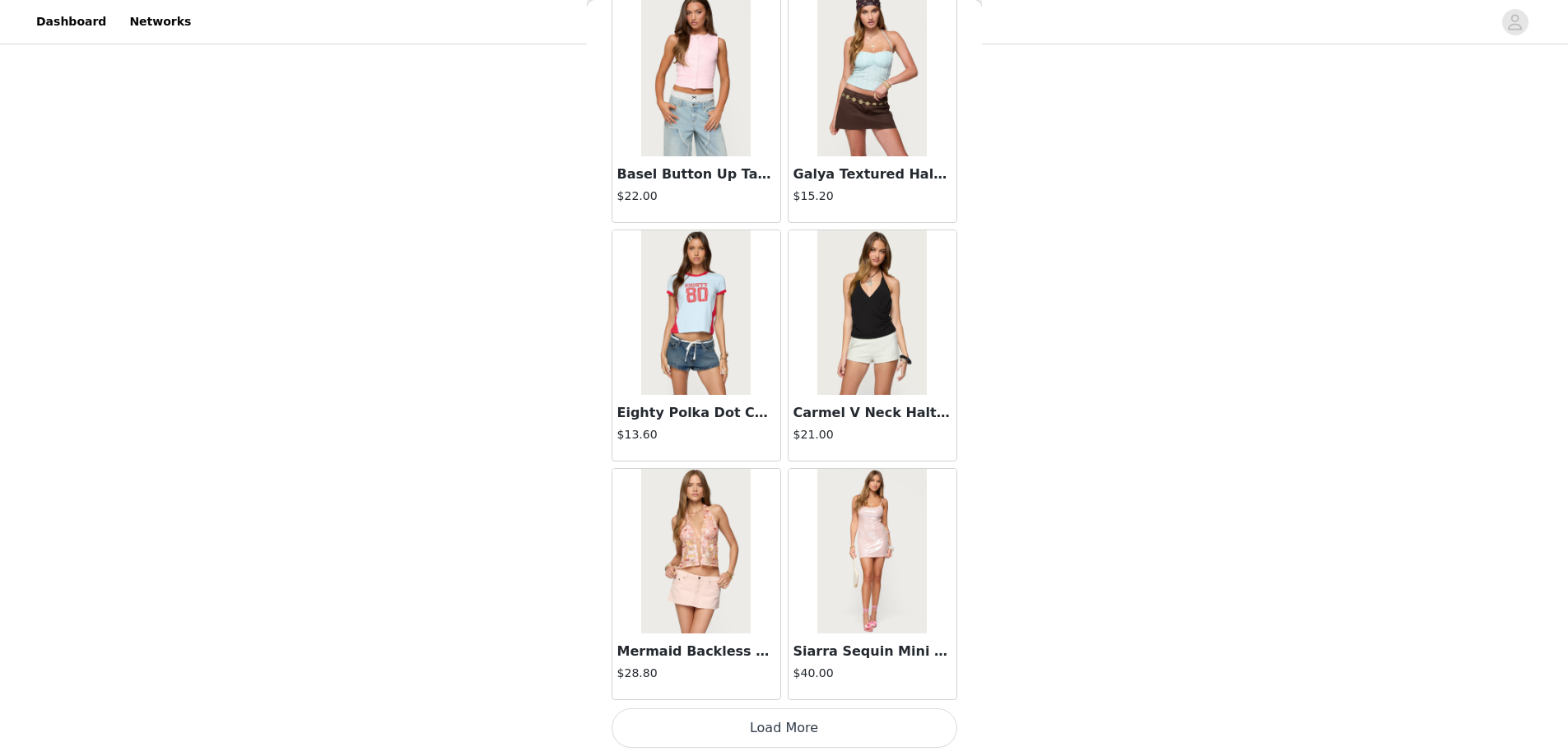
click at [768, 720] on button "Load More" at bounding box center [784, 728] width 346 height 40
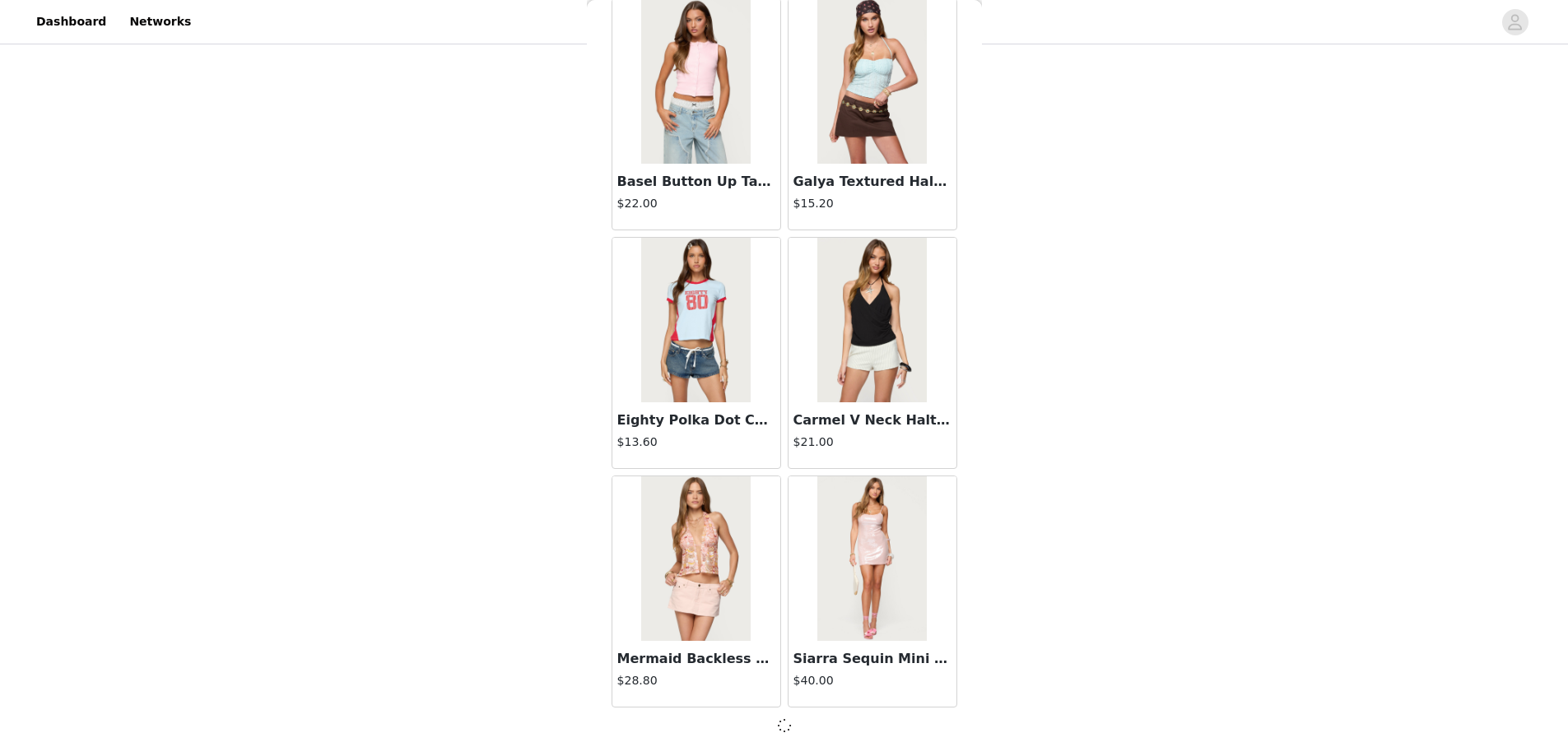
scroll to position [4140, 0]
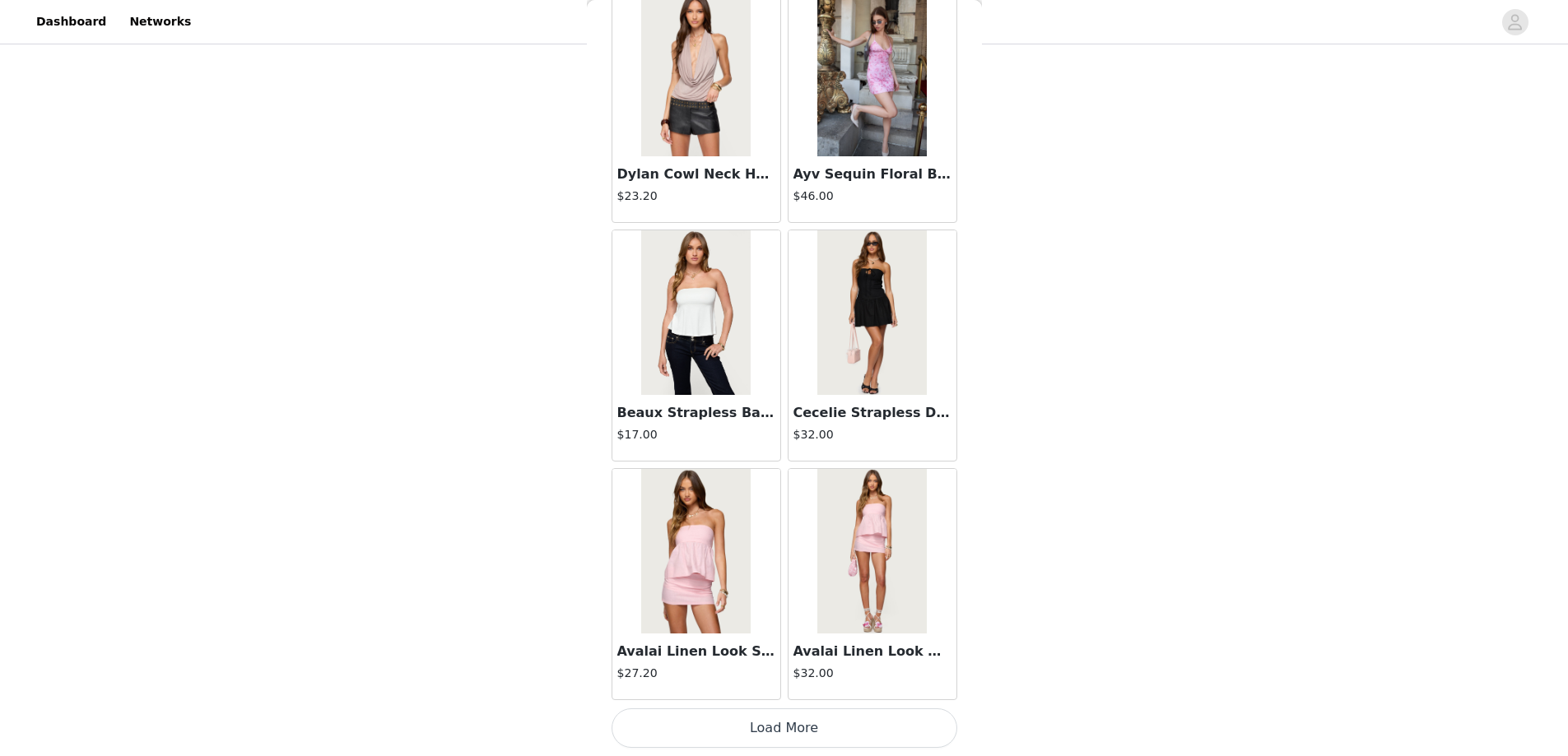
click at [774, 723] on button "Load More" at bounding box center [784, 728] width 346 height 40
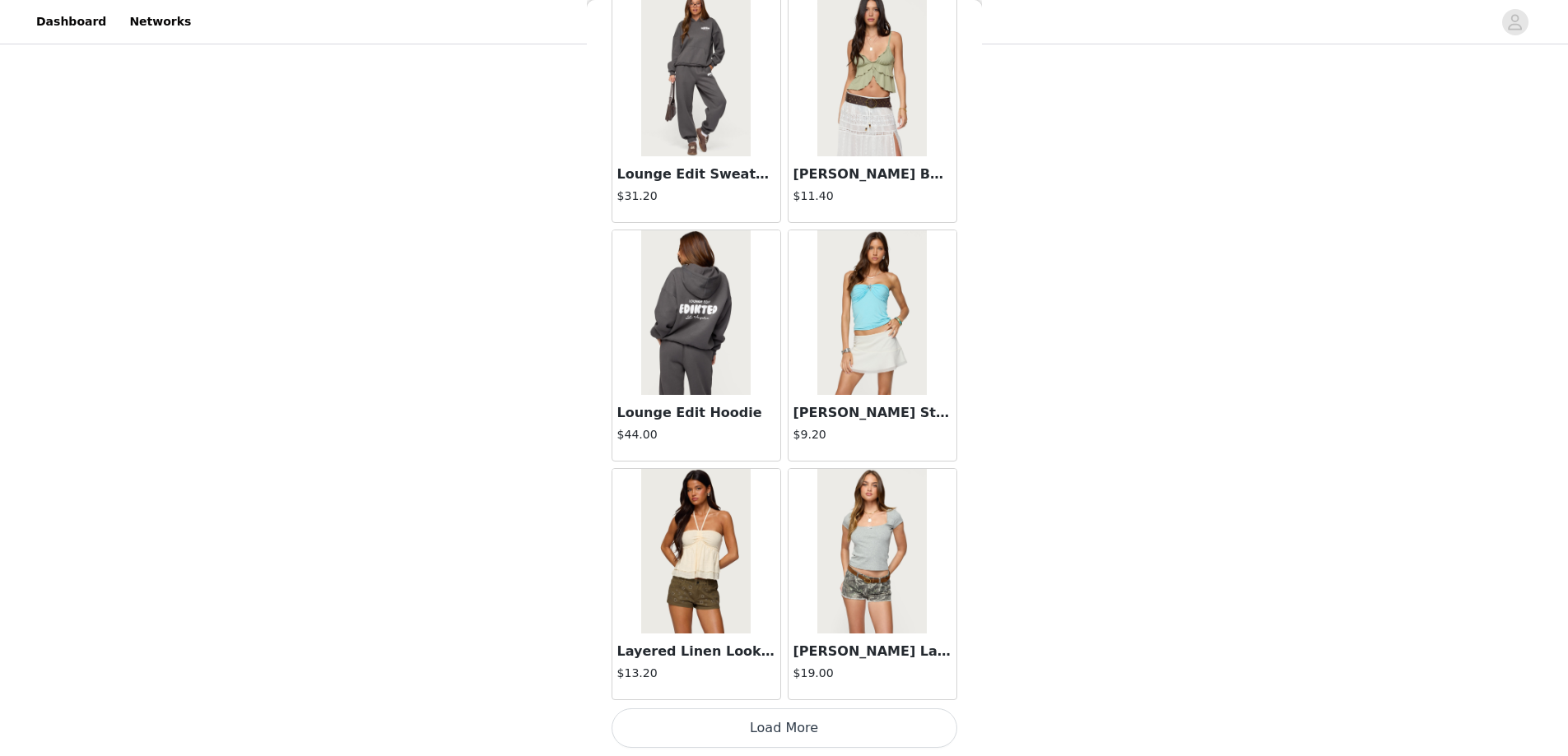
click at [777, 721] on button "Load More" at bounding box center [784, 728] width 346 height 40
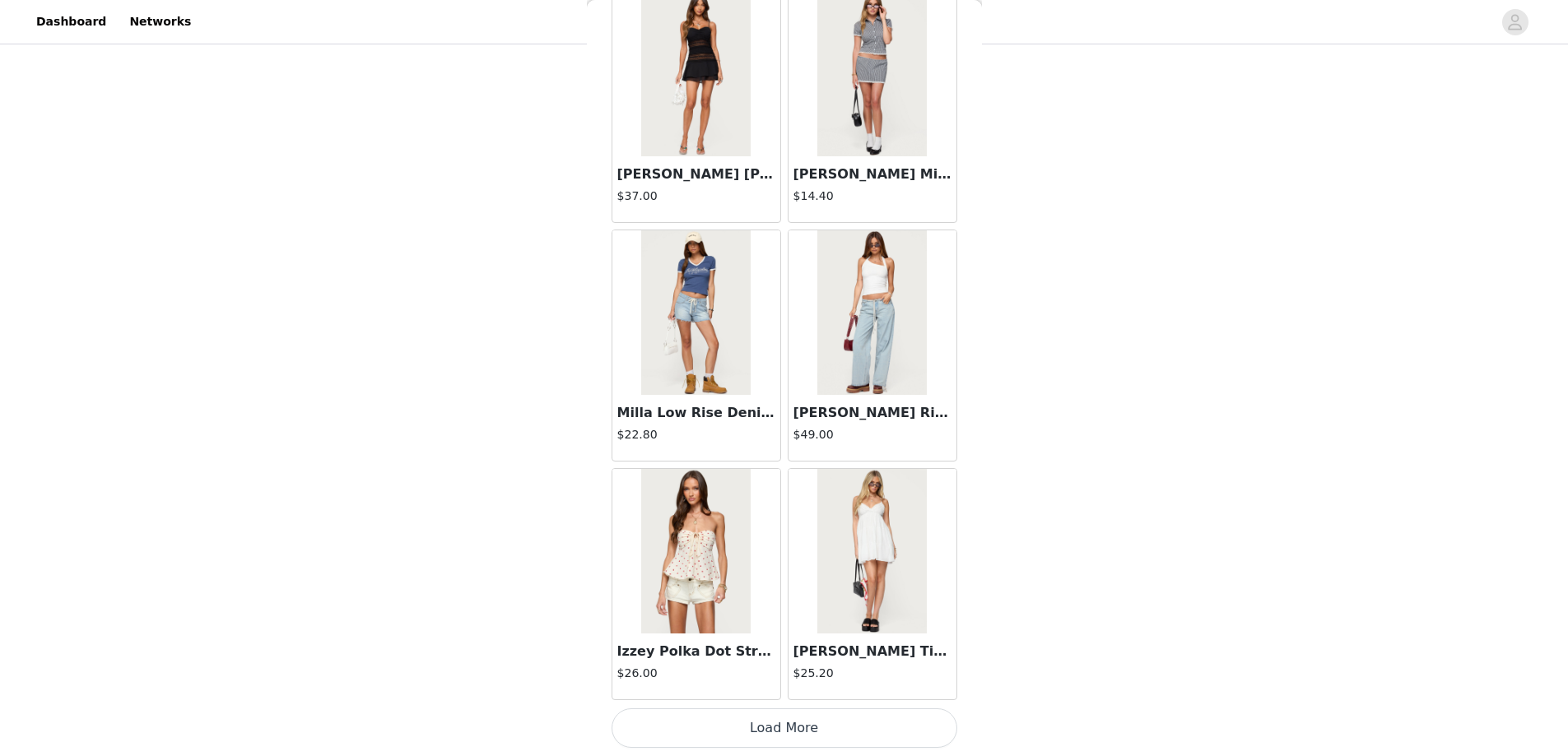
click at [777, 723] on button "Load More" at bounding box center [784, 728] width 346 height 40
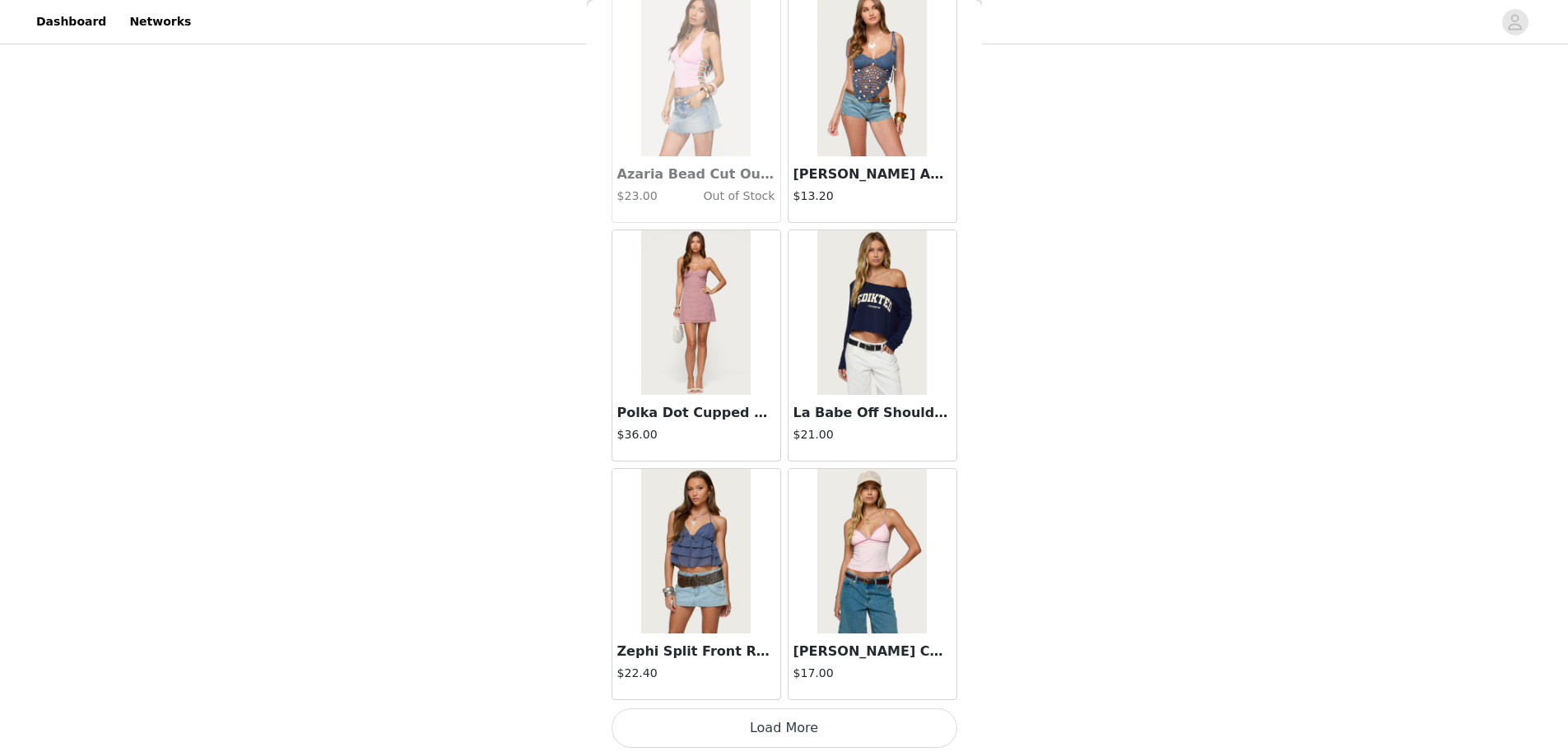
click at [775, 730] on button "Load More" at bounding box center [784, 728] width 346 height 40
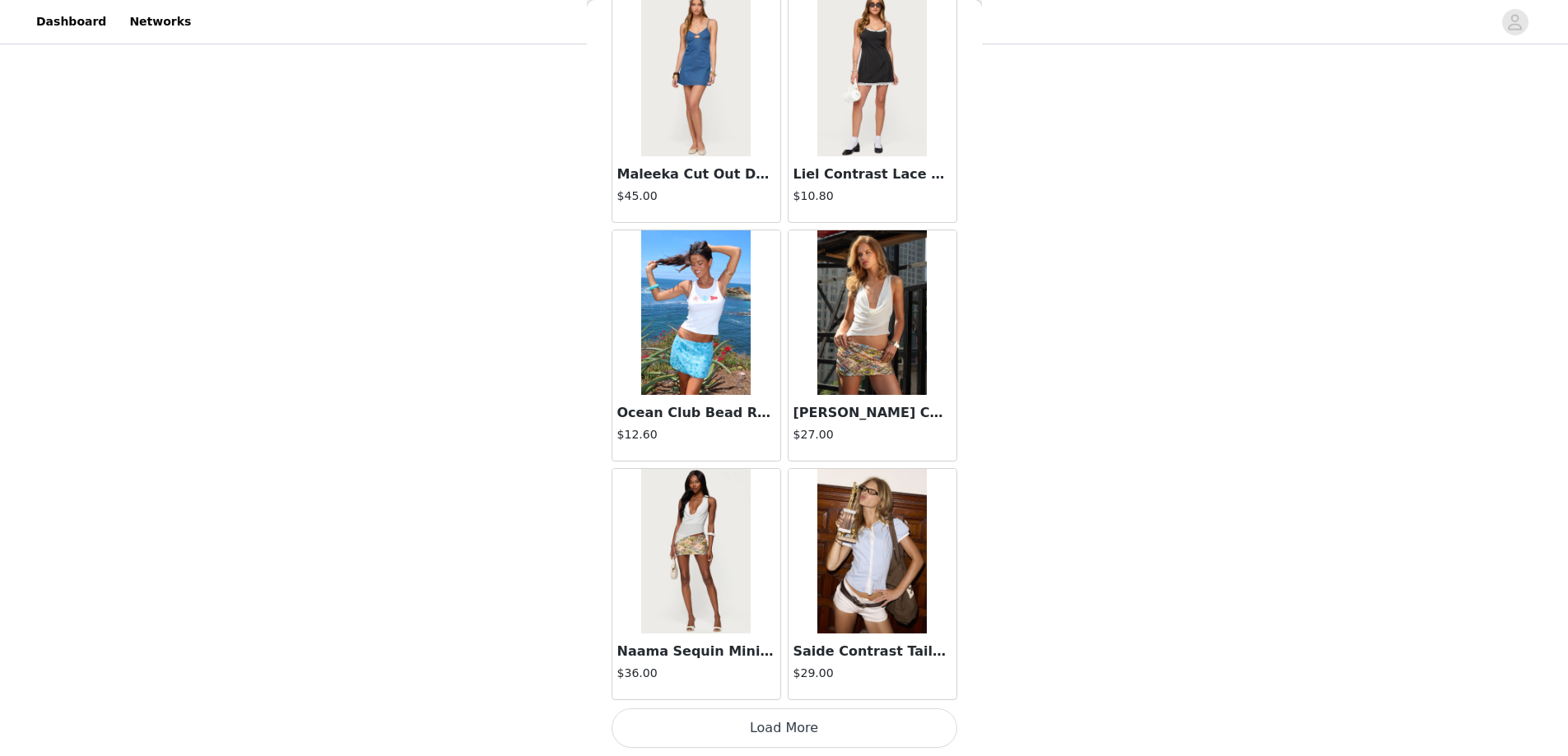
click at [777, 720] on button "Load More" at bounding box center [784, 728] width 346 height 40
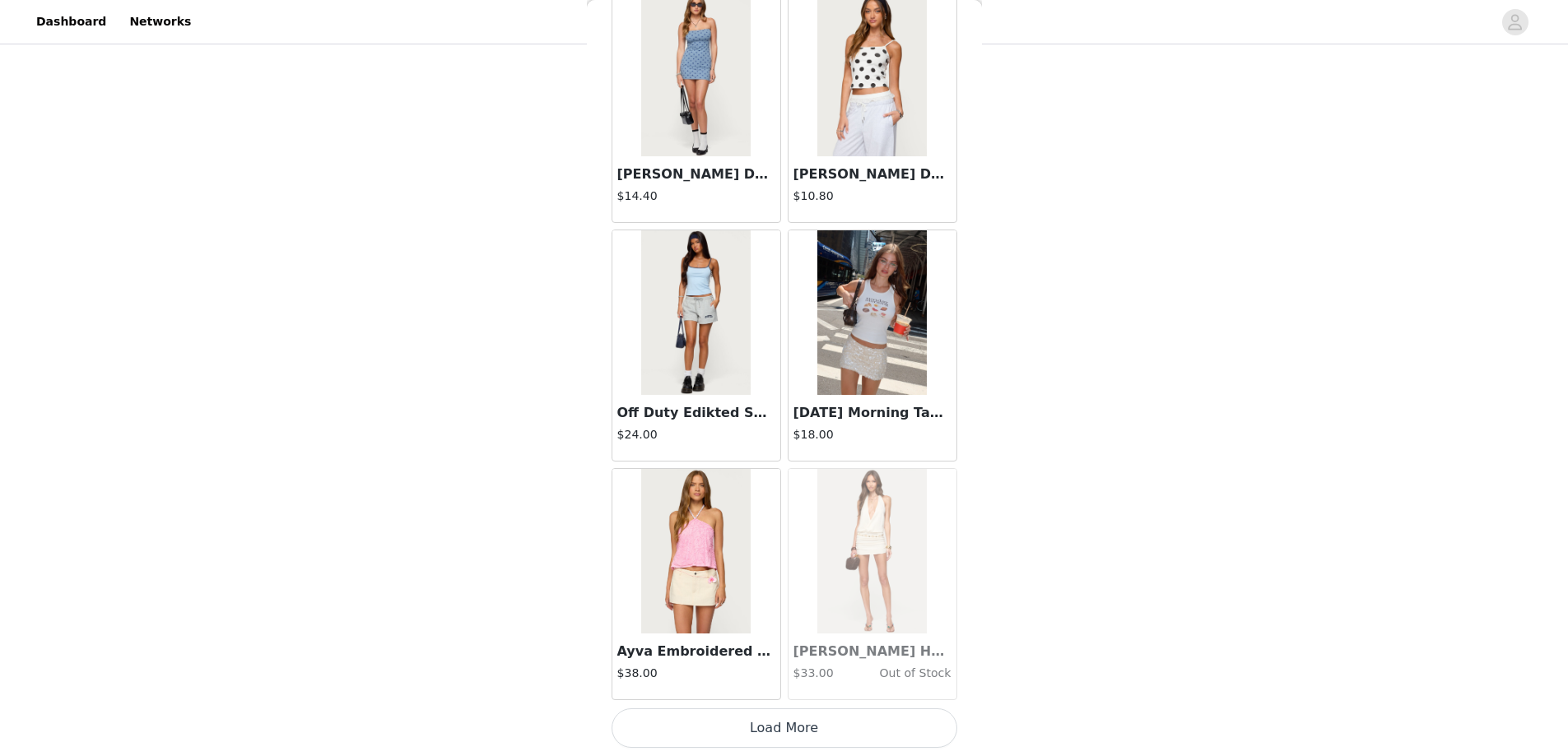
click at [781, 737] on button "Load More" at bounding box center [784, 728] width 346 height 40
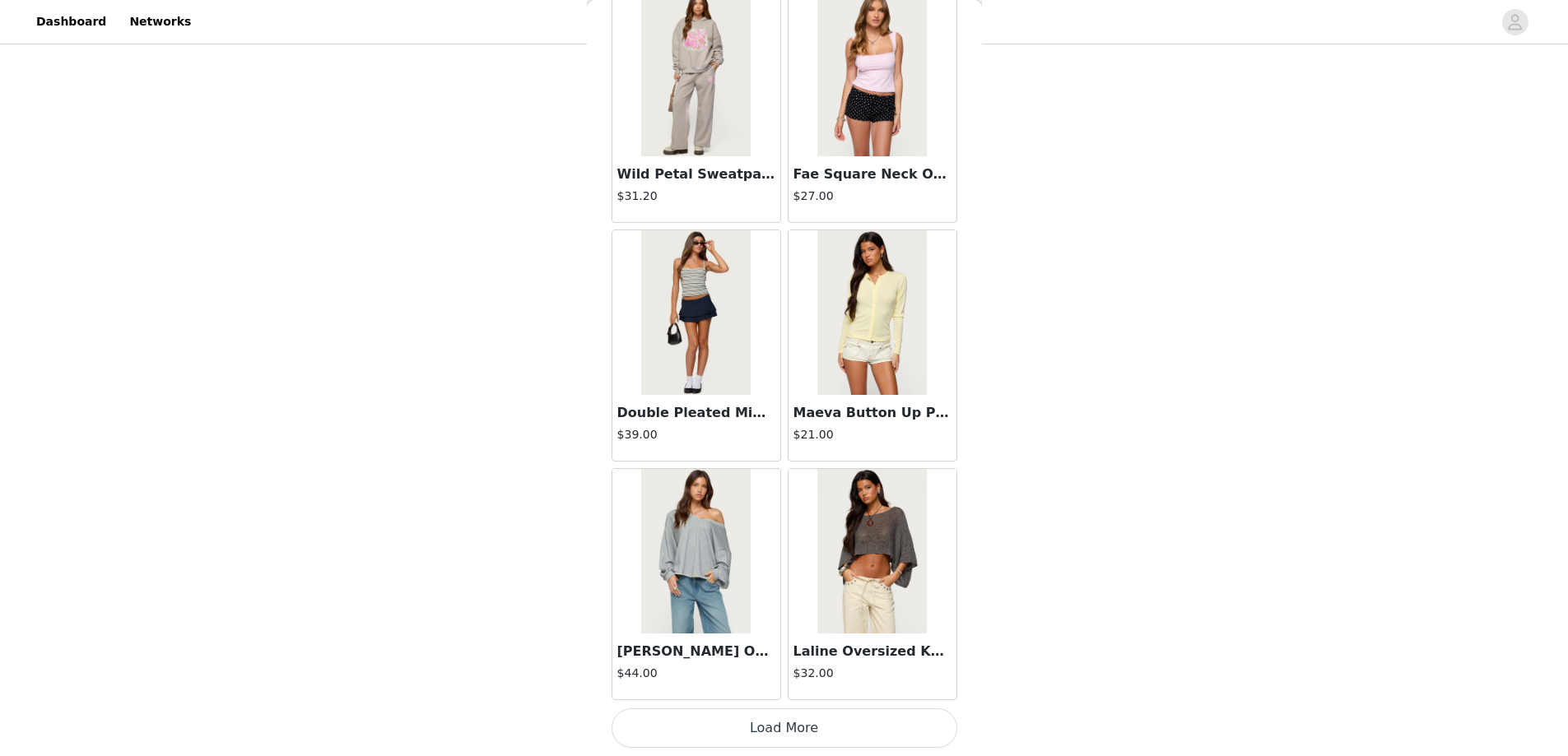
click at [772, 731] on button "Load More" at bounding box center [784, 728] width 346 height 40
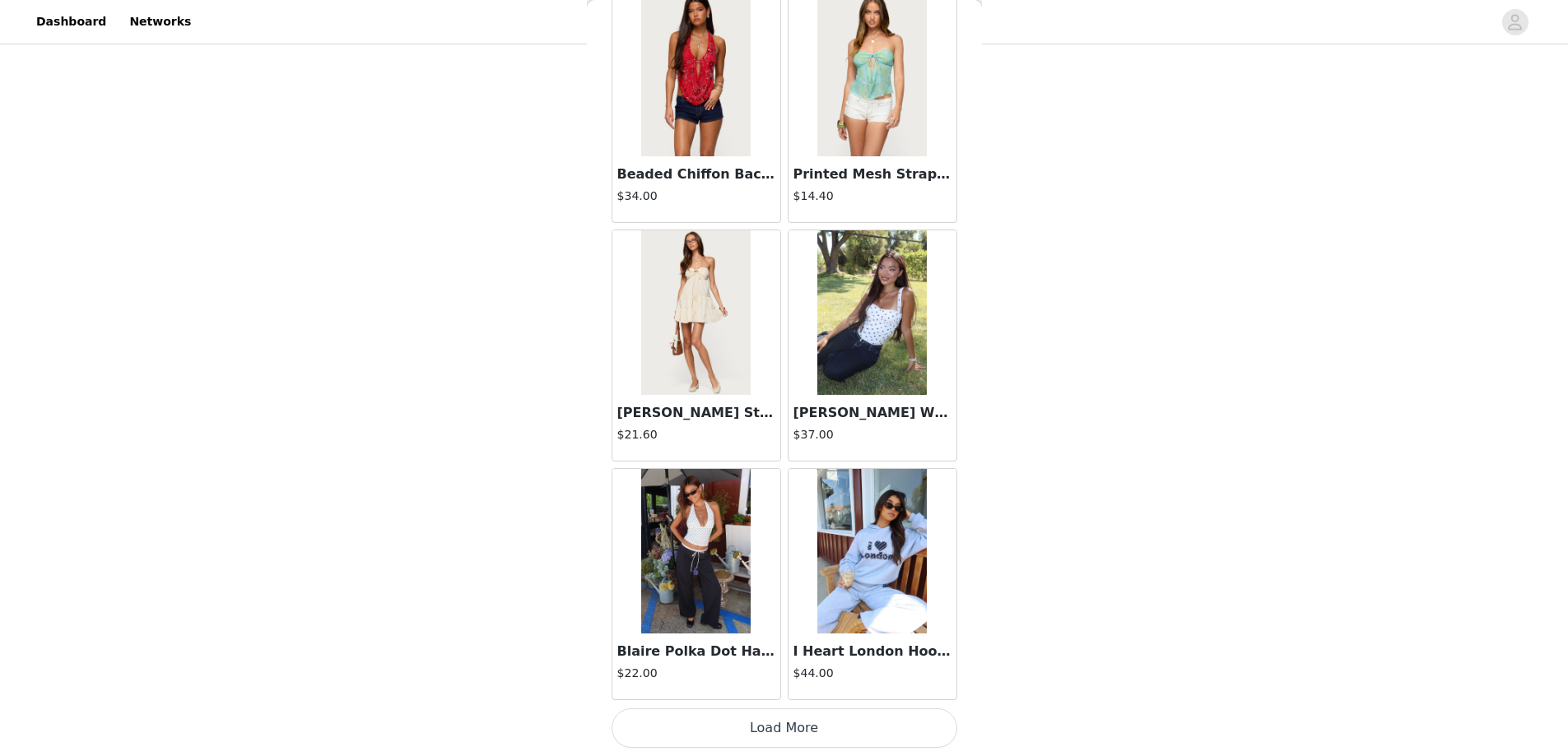
click at [779, 727] on button "Load More" at bounding box center [784, 728] width 346 height 40
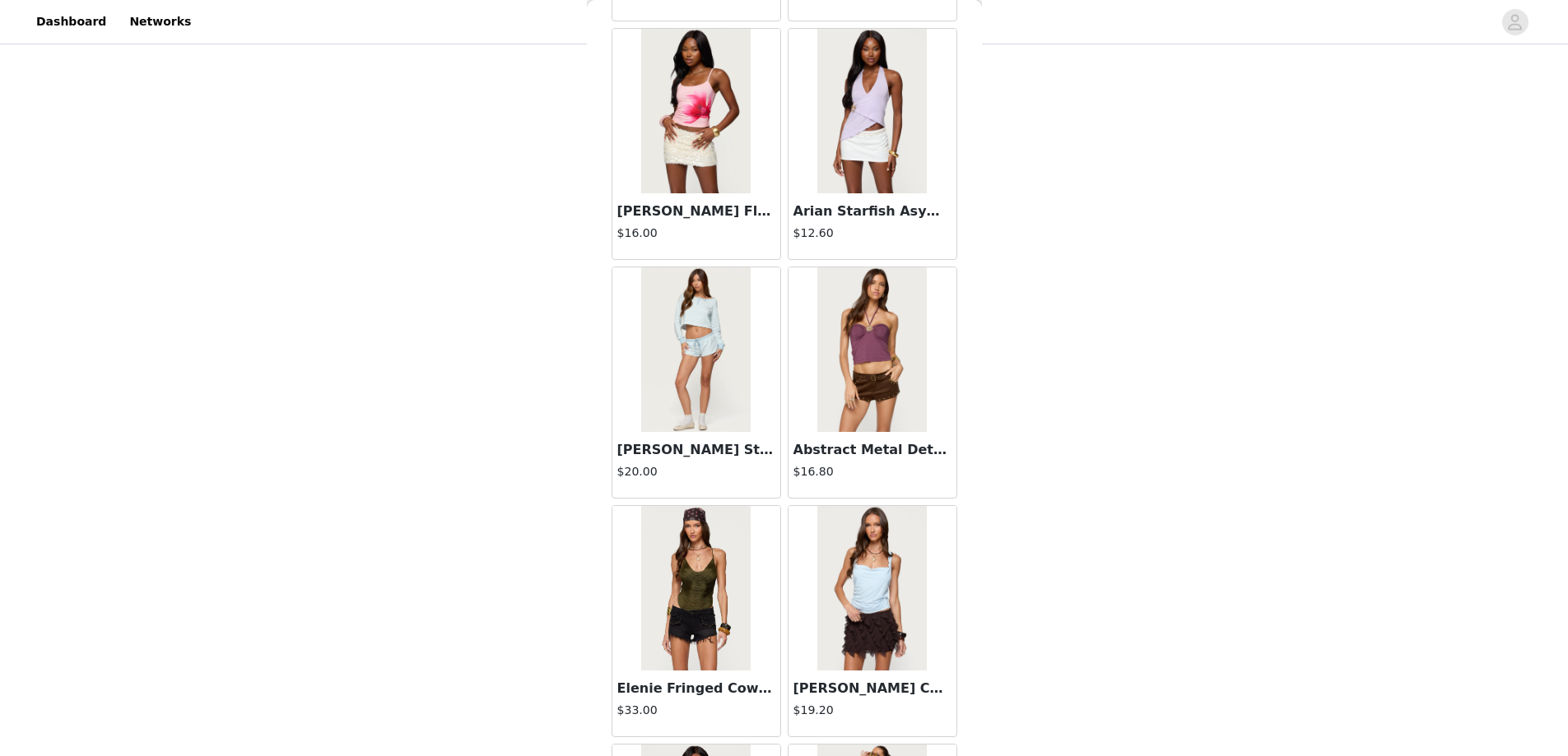
scroll to position [25622, 0]
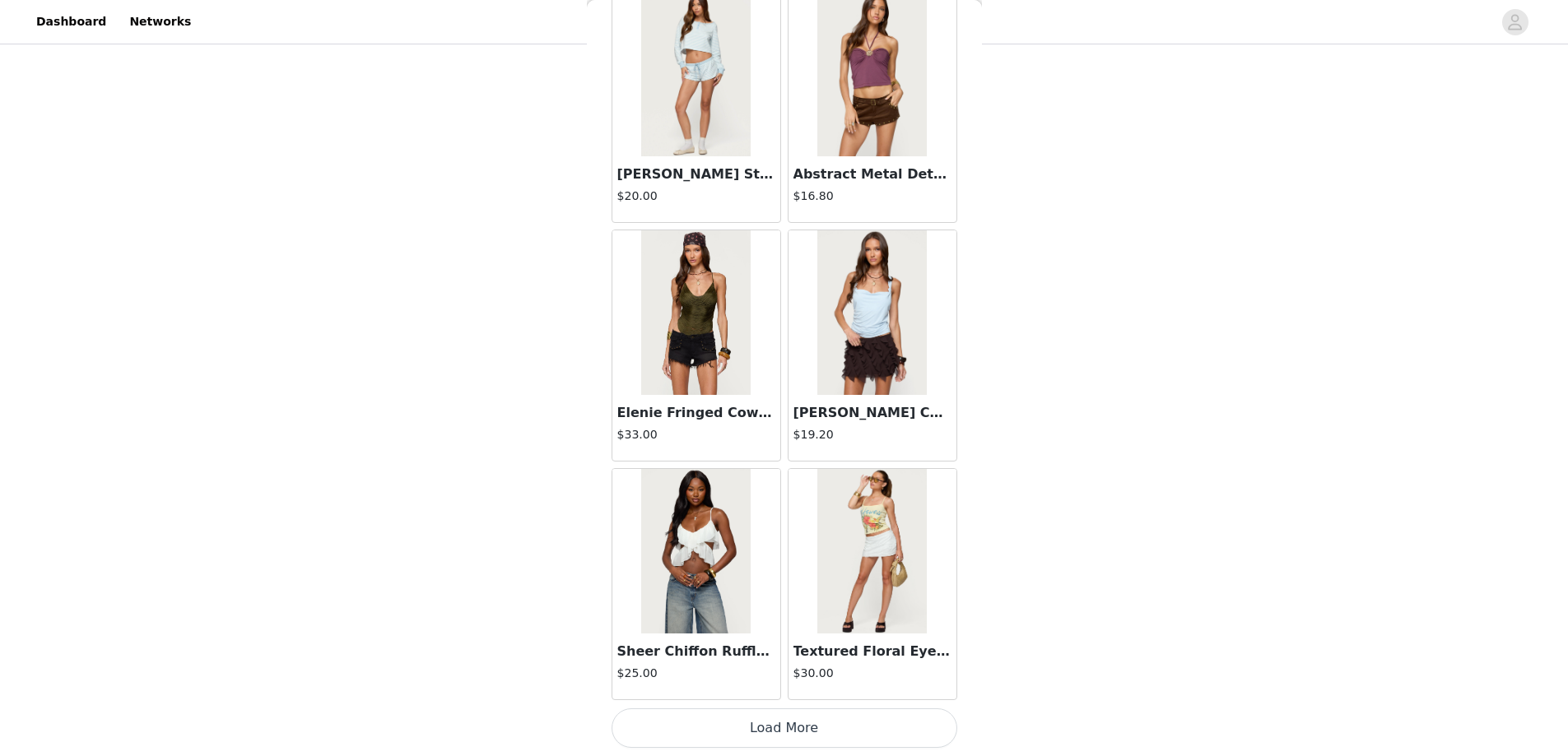
click at [782, 719] on button "Load More" at bounding box center [784, 728] width 346 height 40
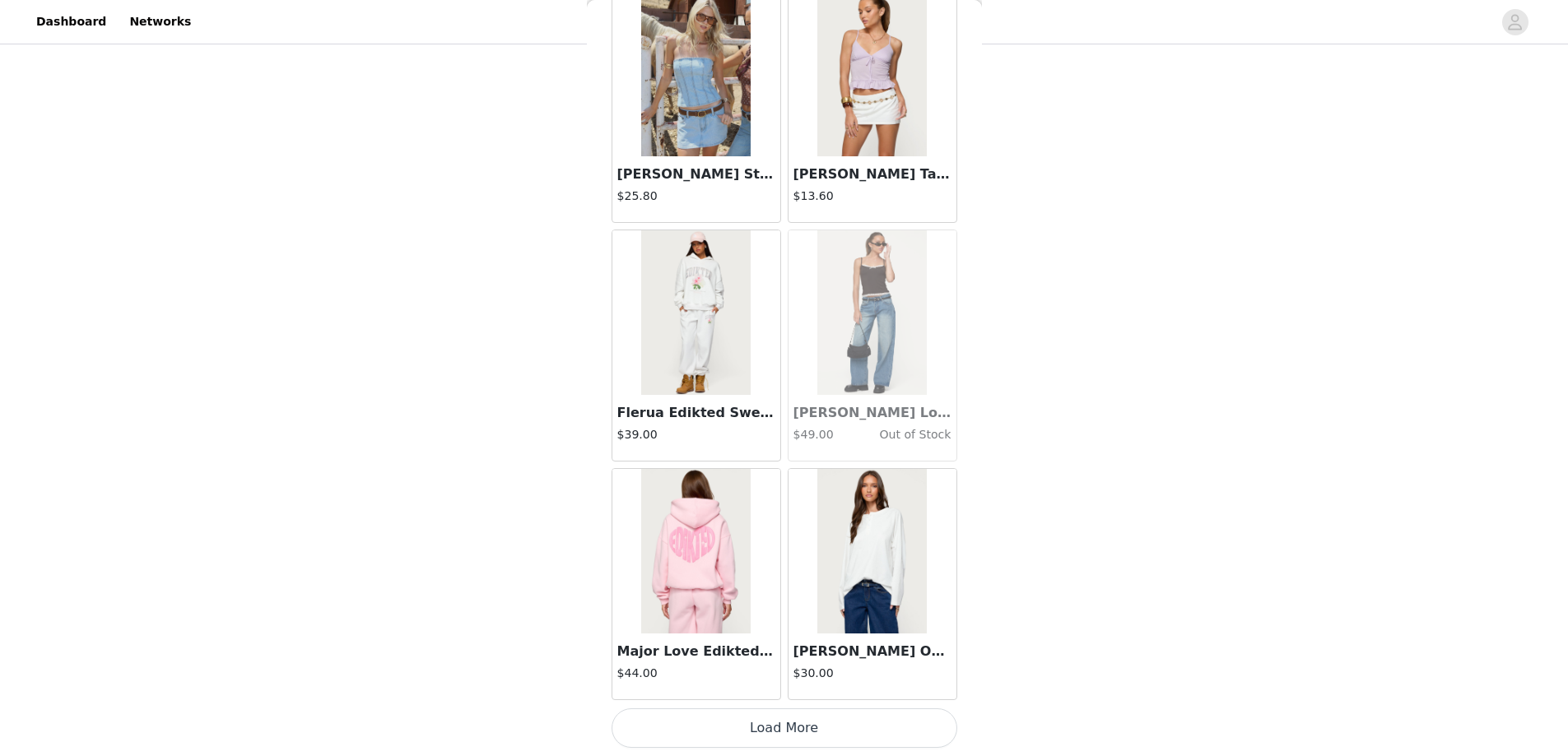
click at [759, 714] on button "Load More" at bounding box center [784, 728] width 346 height 40
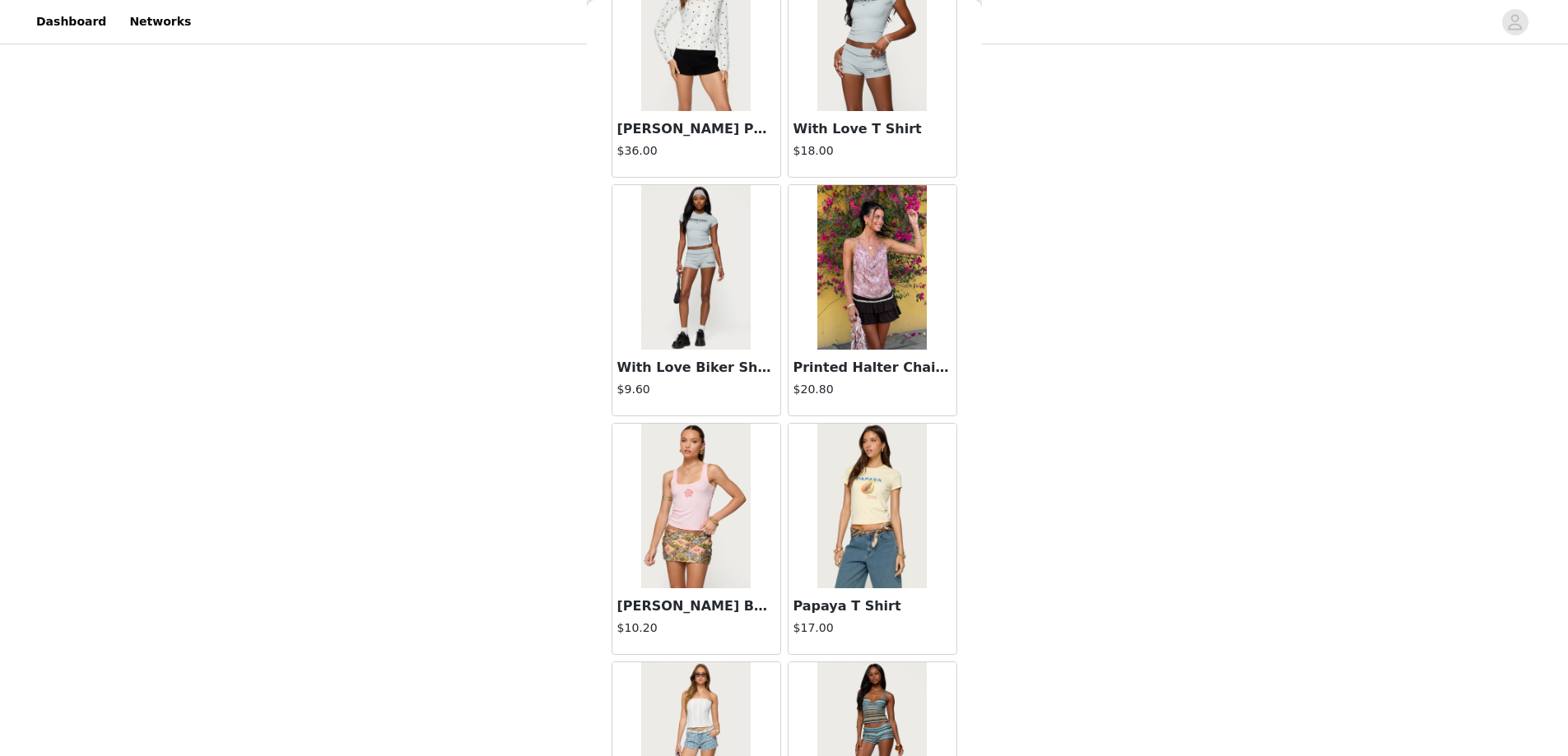
scroll to position [30312, 0]
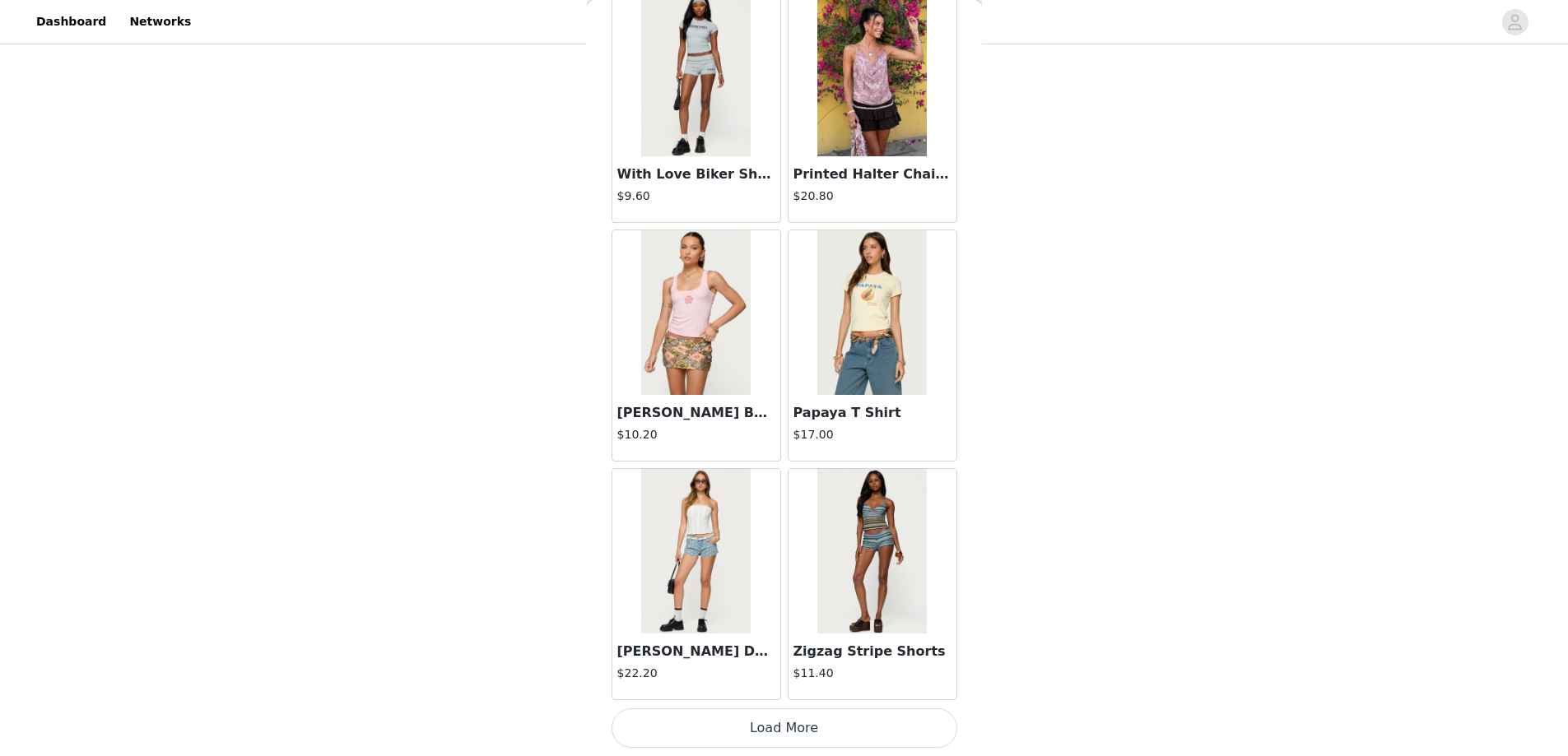
click at [787, 743] on button "Load More" at bounding box center [784, 728] width 346 height 40
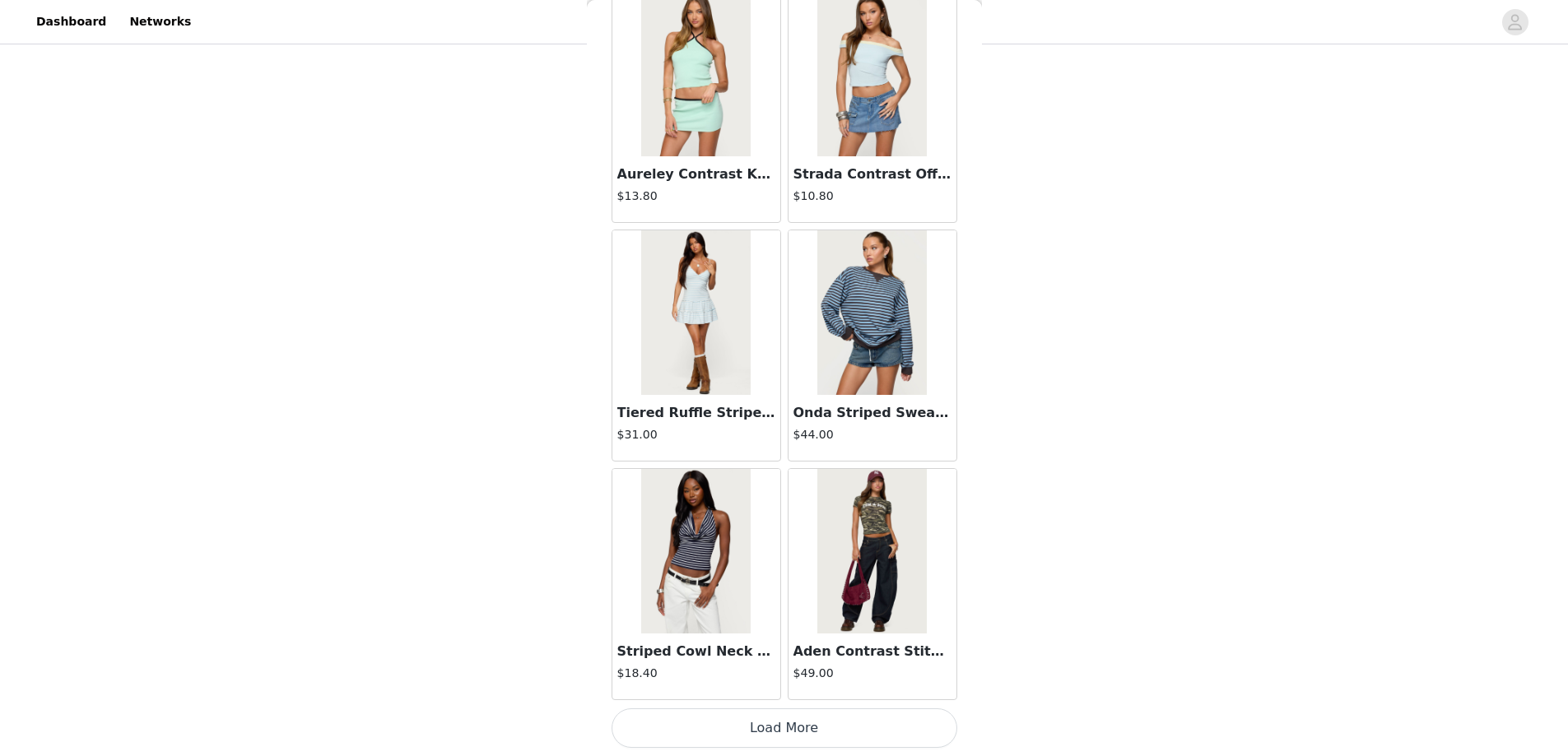
scroll to position [32369, 0]
click at [790, 721] on button "Load More" at bounding box center [784, 728] width 346 height 40
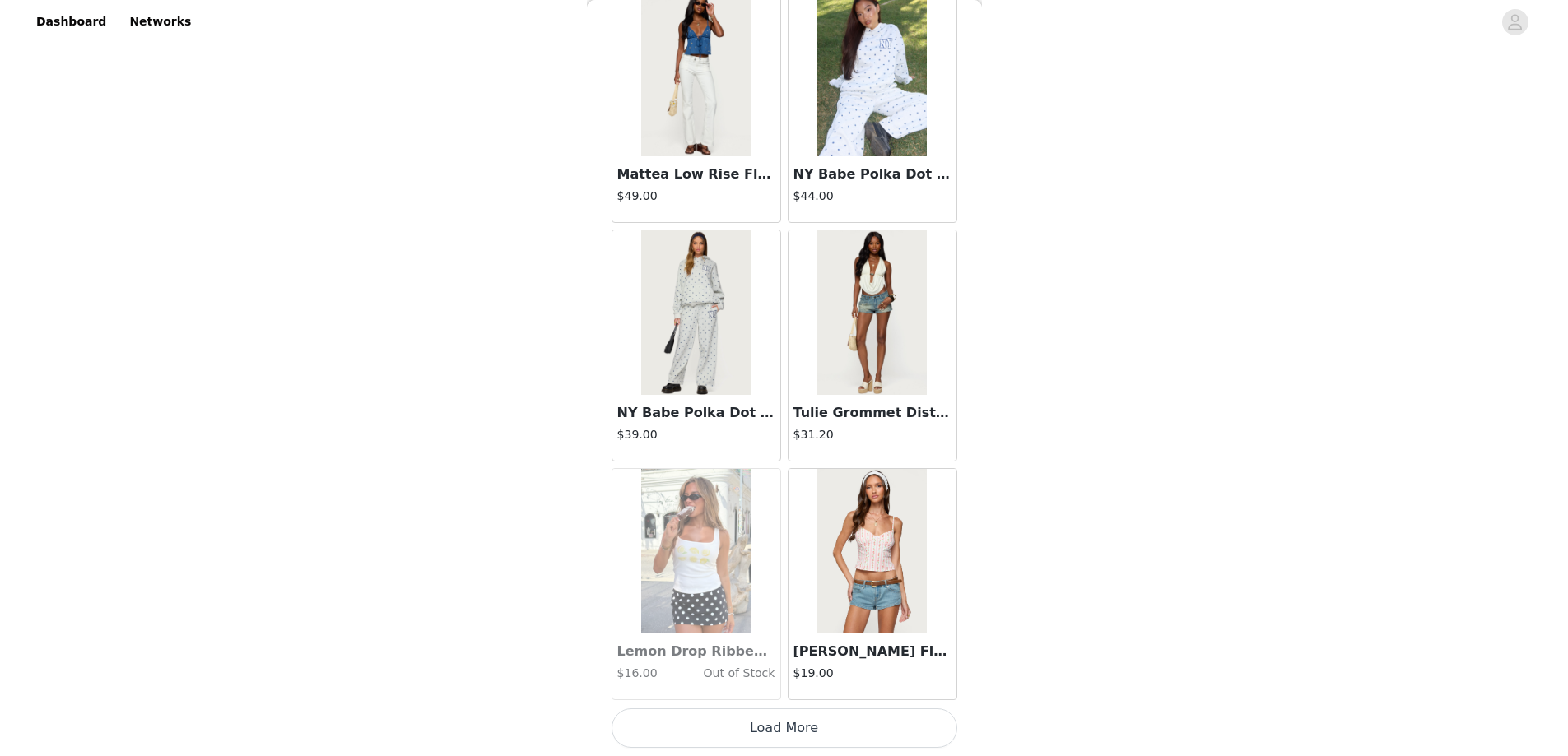
click at [773, 722] on button "Load More" at bounding box center [784, 728] width 346 height 40
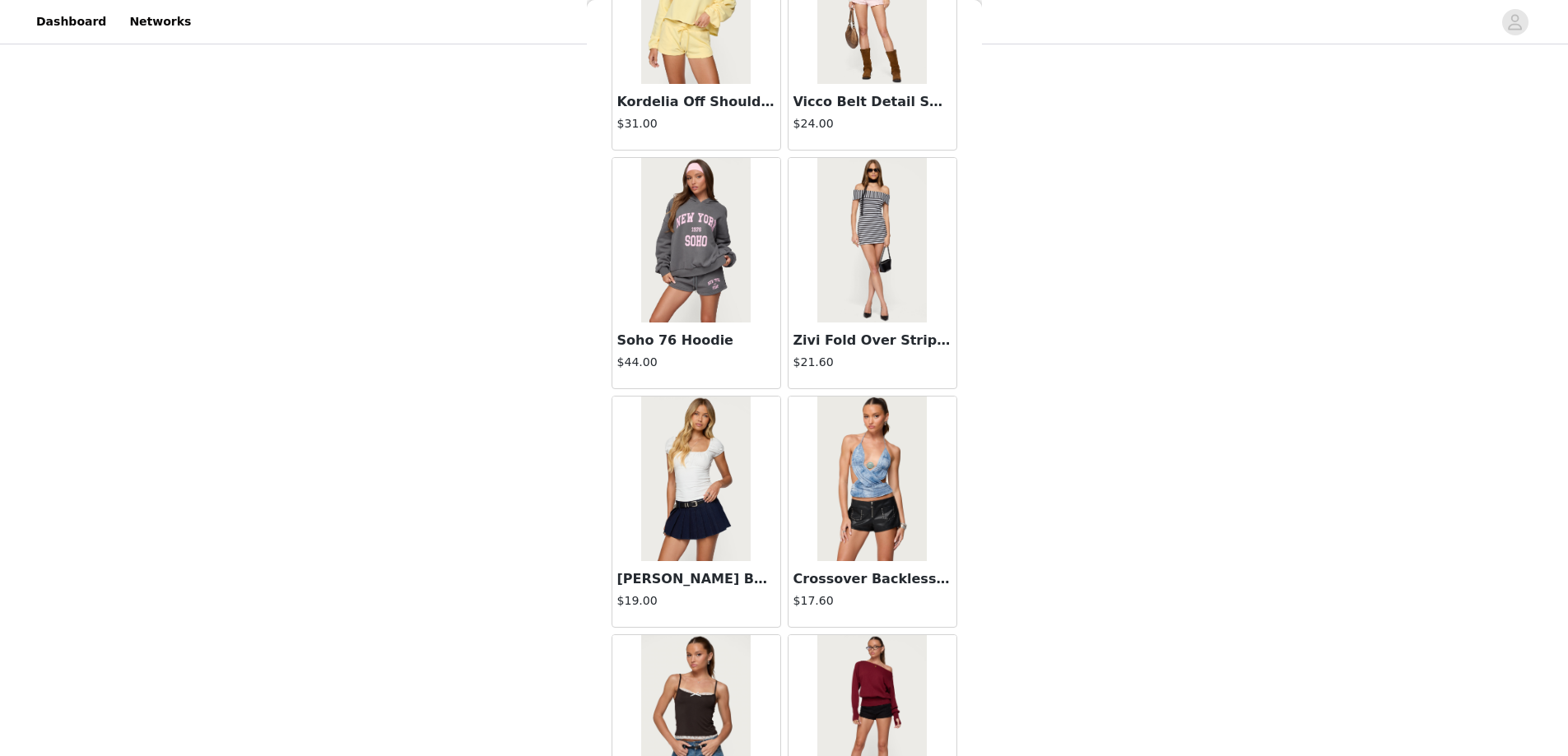
scroll to position [37553, 0]
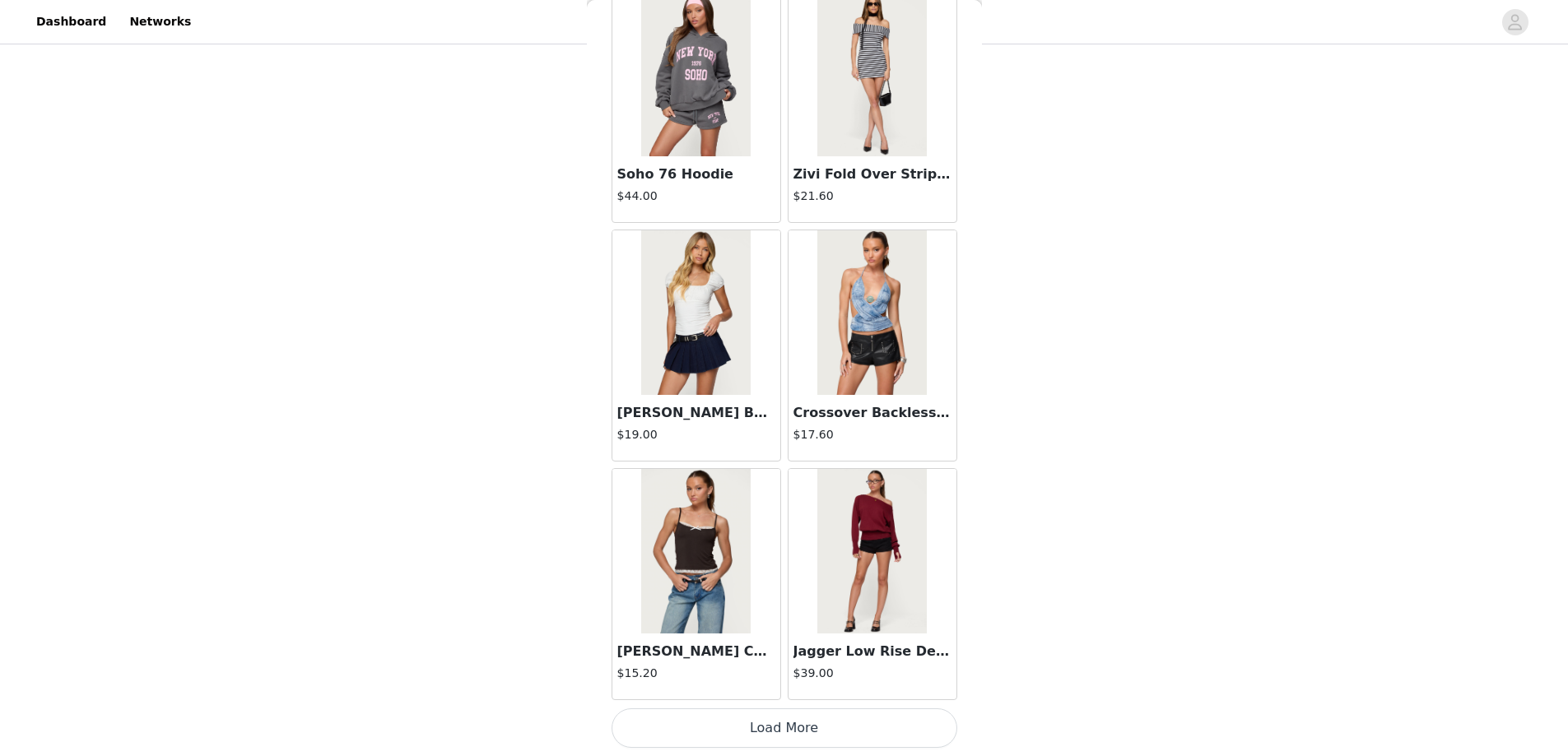
click at [773, 740] on button "Load More" at bounding box center [784, 728] width 346 height 40
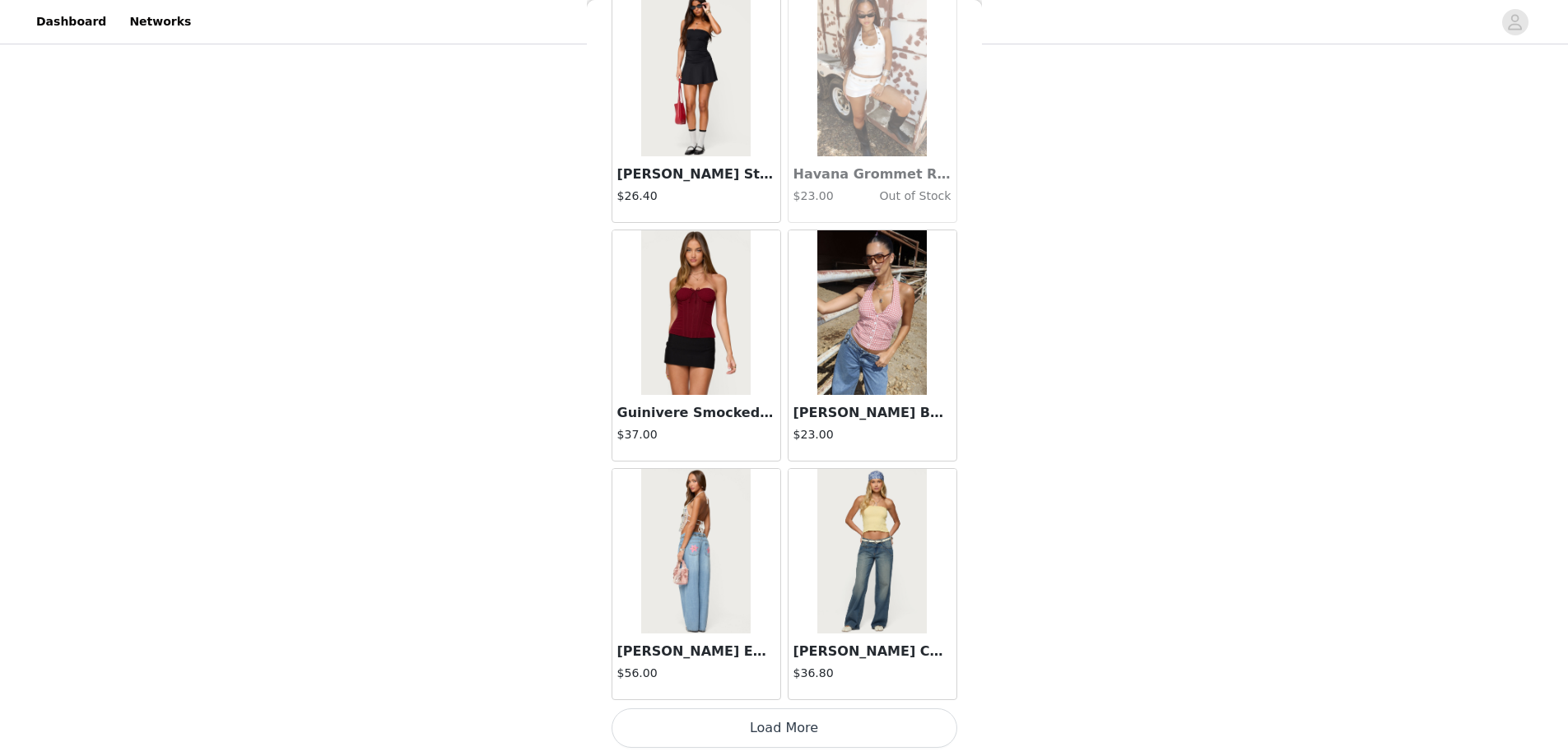
click at [781, 741] on button "Load More" at bounding box center [784, 728] width 346 height 40
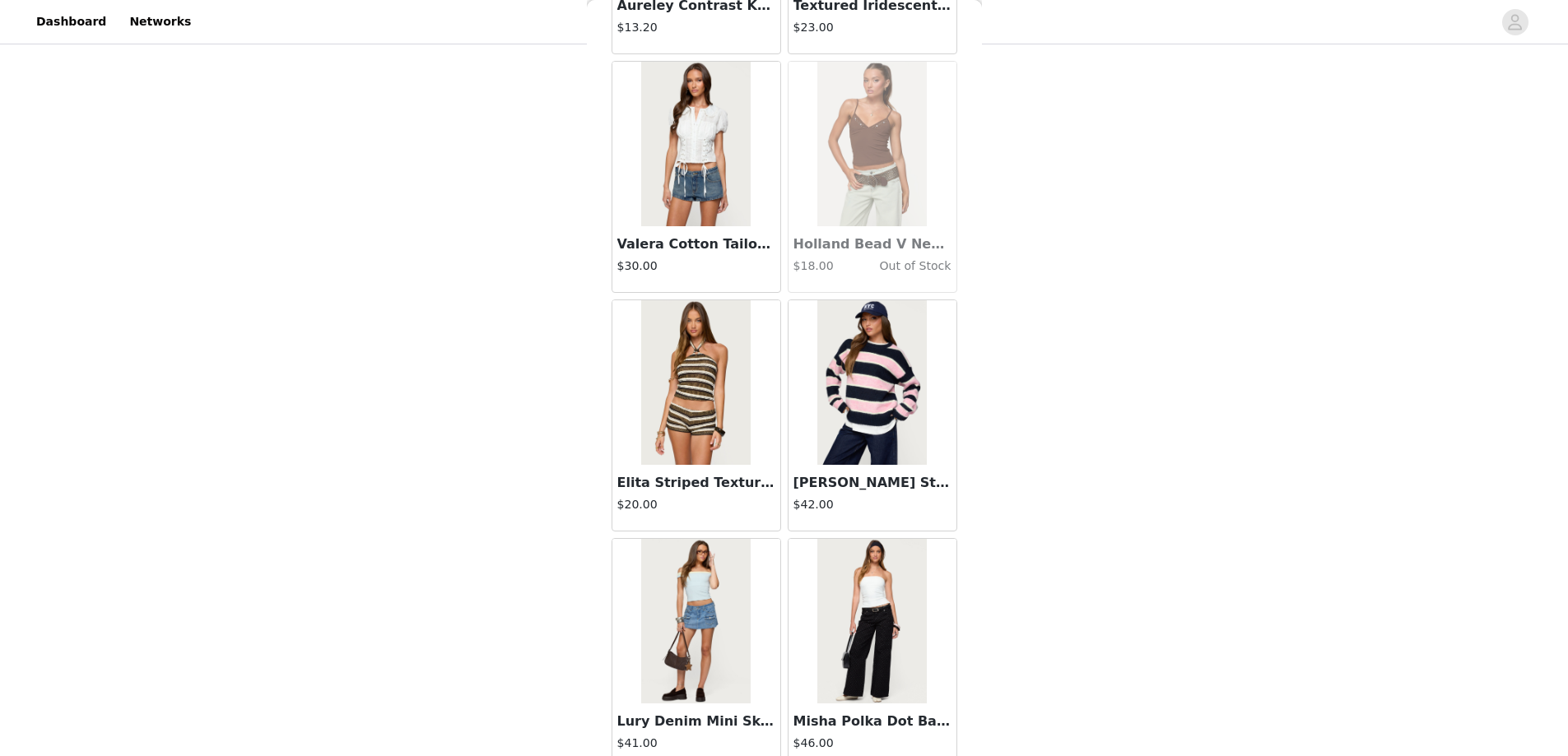
scroll to position [42325, 0]
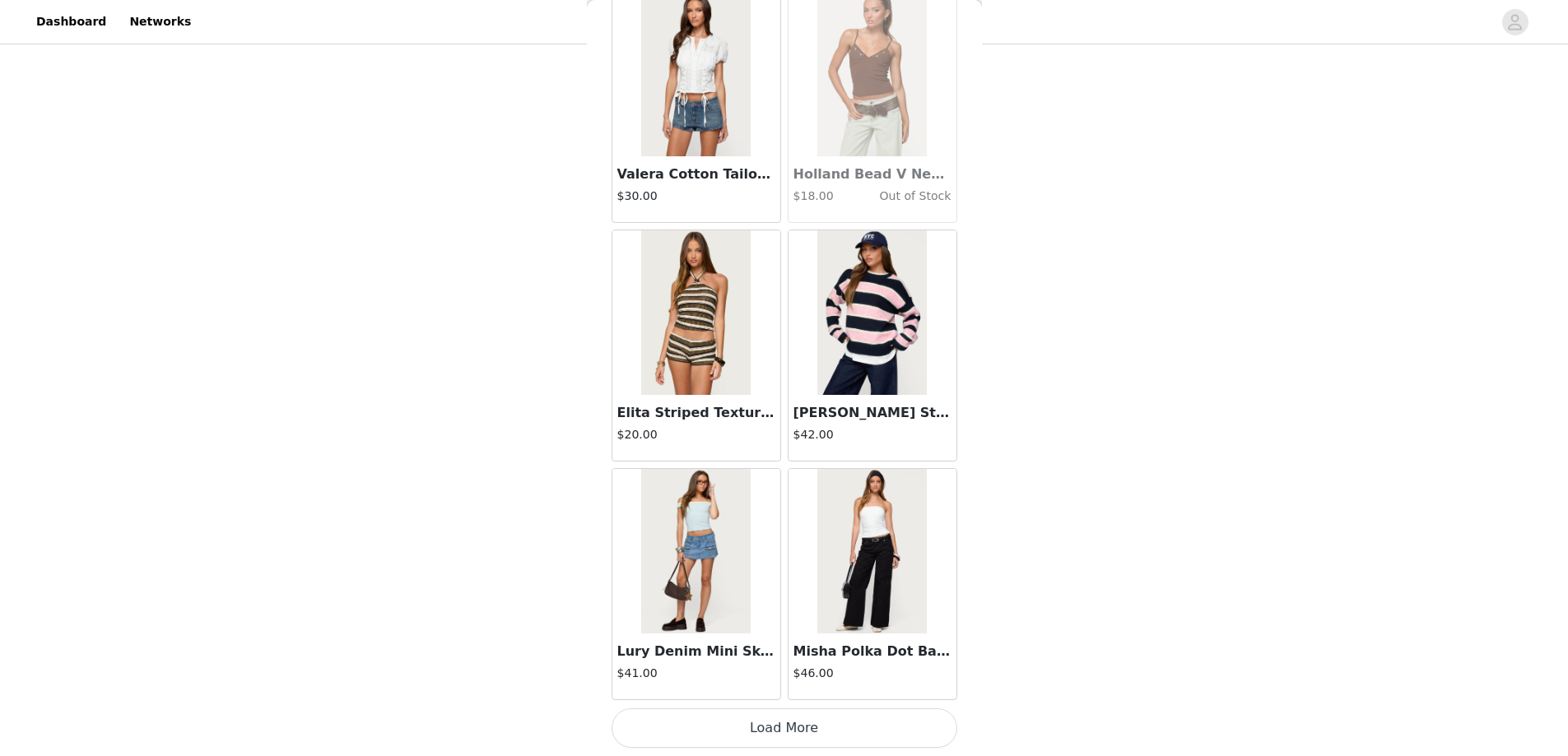
click at [783, 722] on button "Load More" at bounding box center [784, 728] width 346 height 40
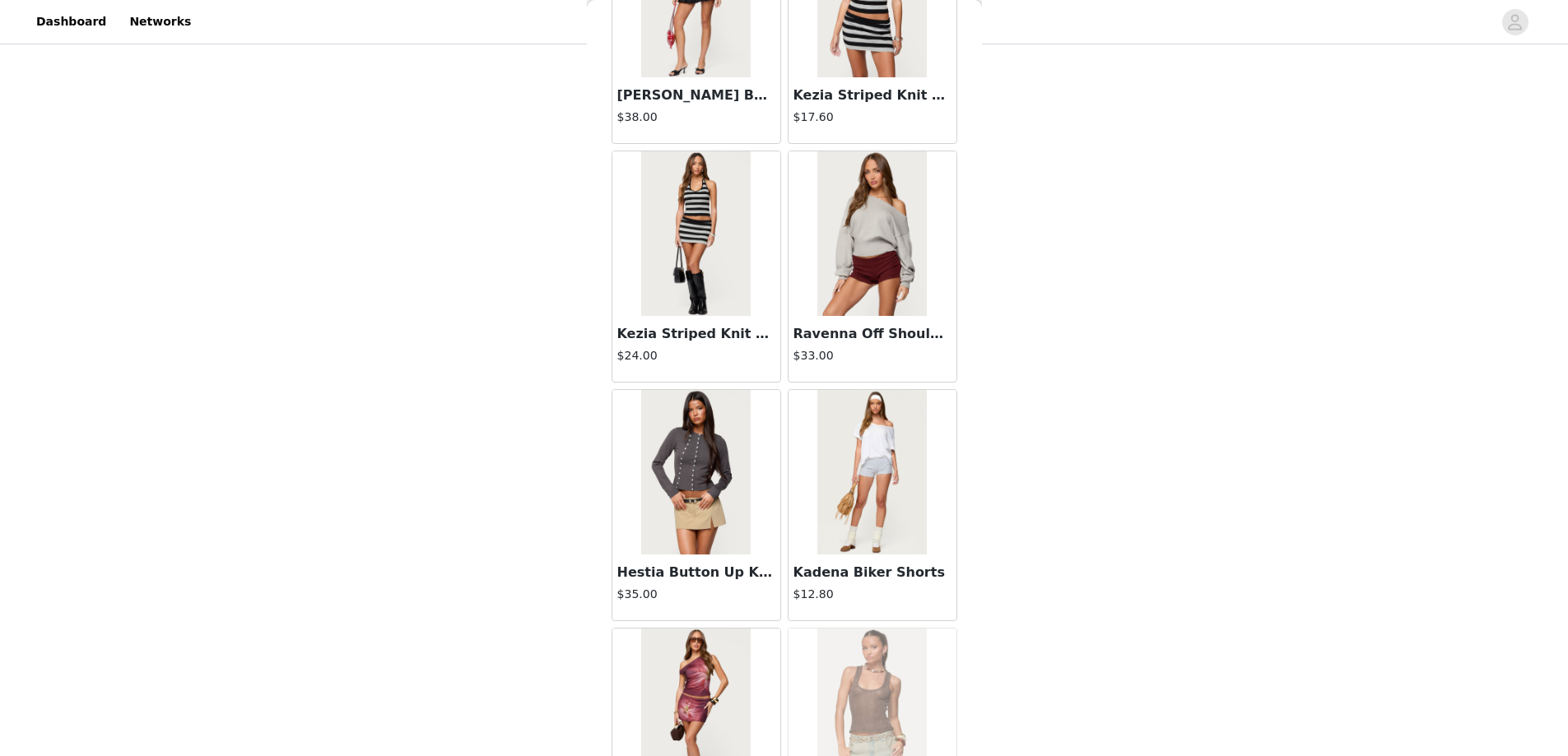
scroll to position [44711, 0]
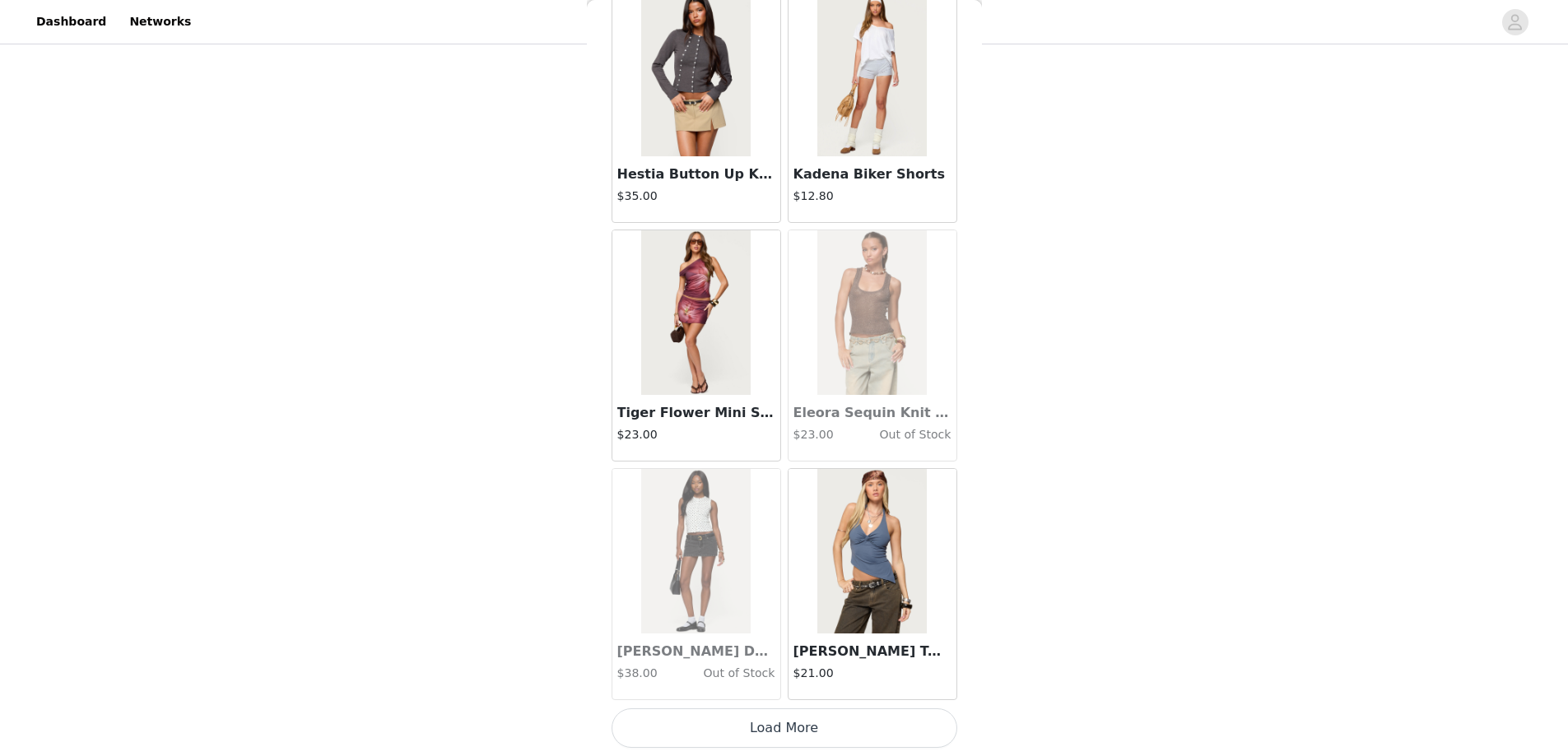
click at [783, 722] on button "Load More" at bounding box center [784, 728] width 346 height 40
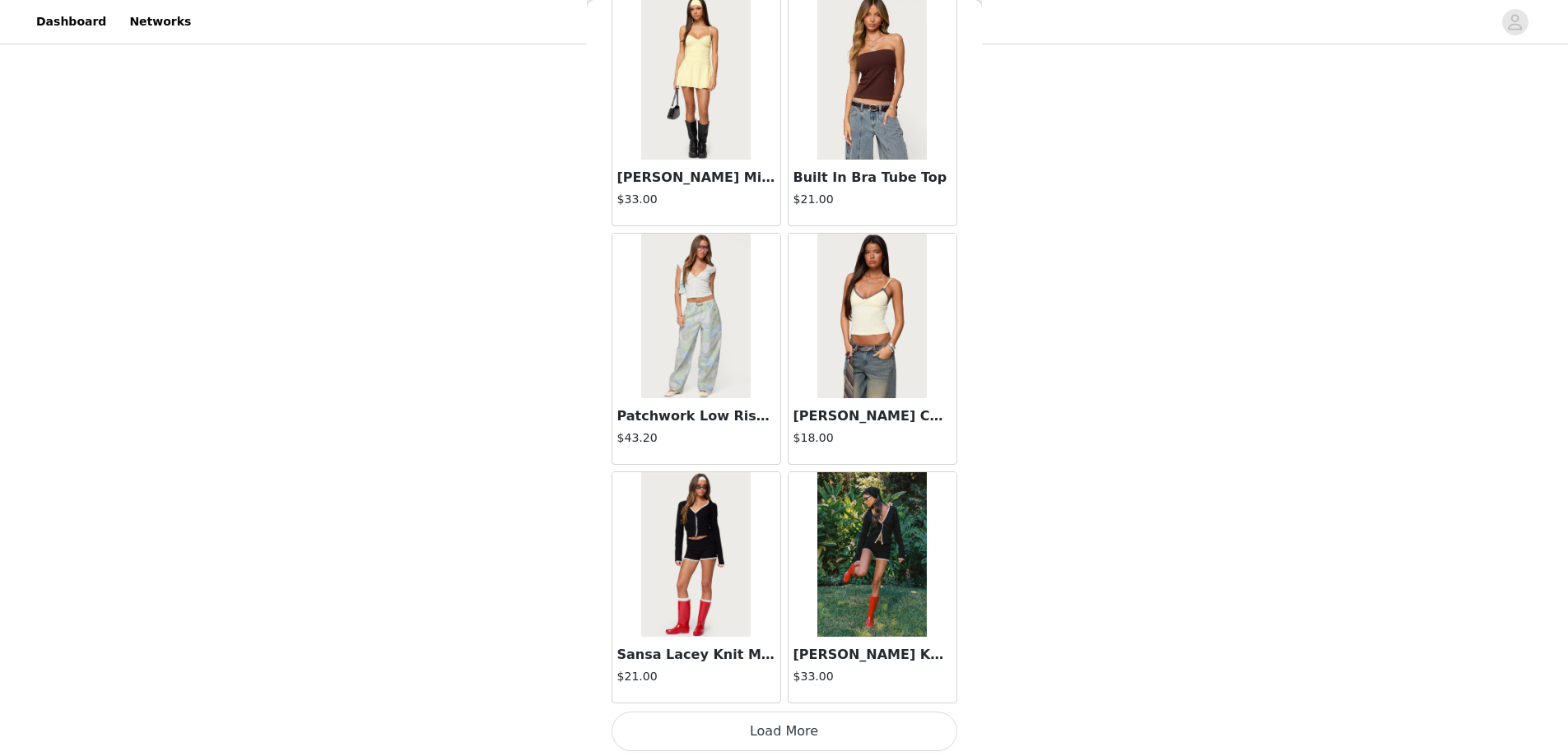
scroll to position [47097, 0]
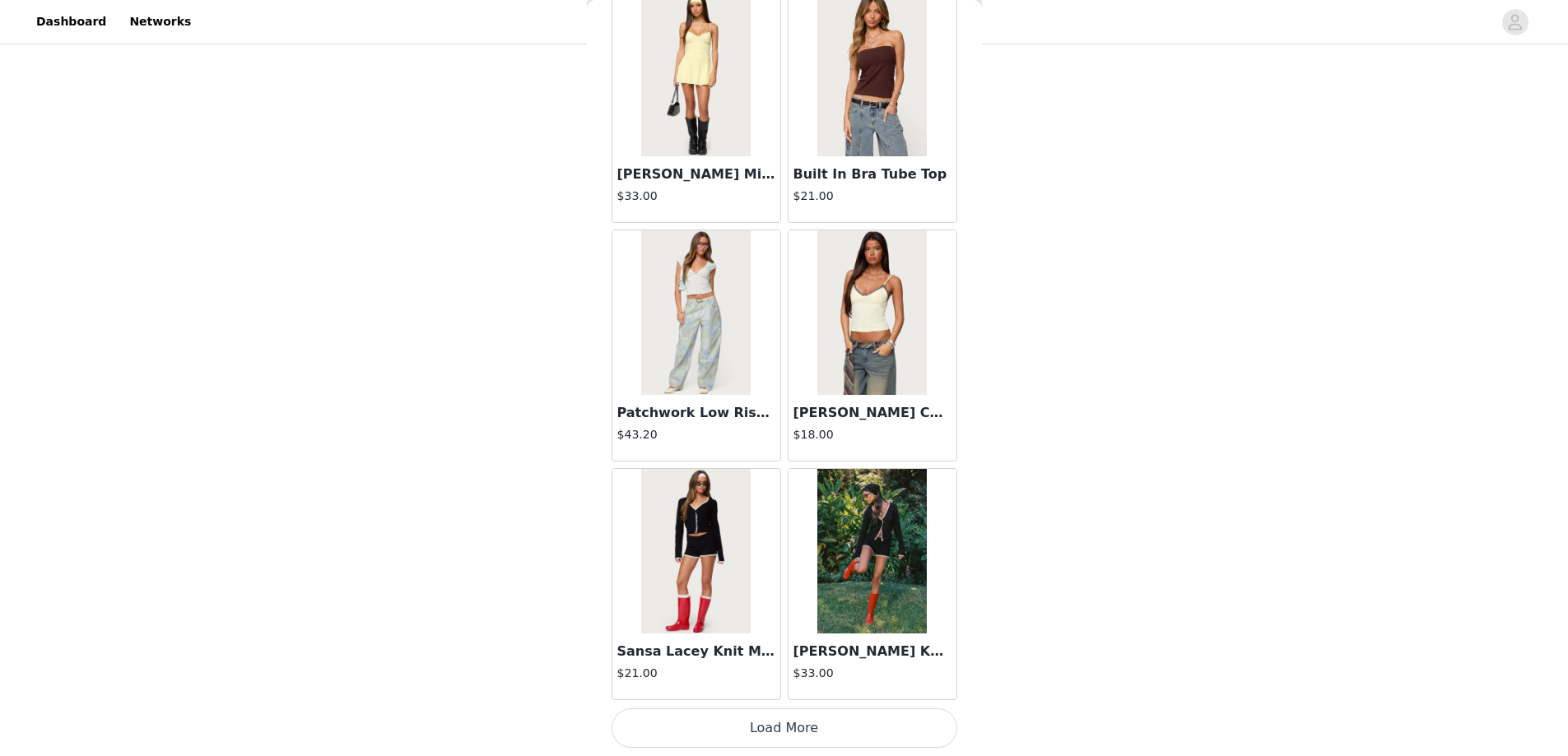
click at [791, 725] on button "Load More" at bounding box center [784, 728] width 346 height 40
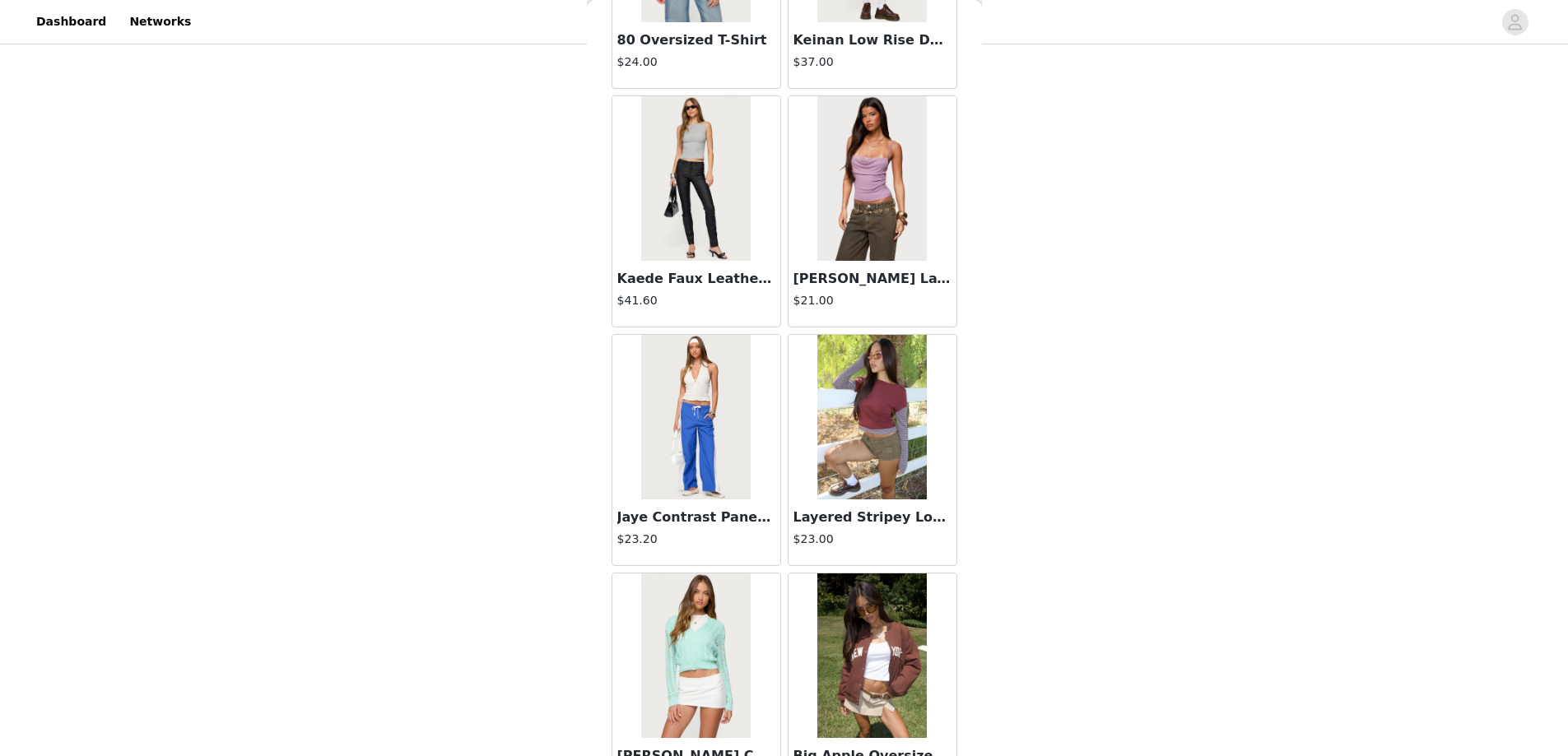
scroll to position [49483, 0]
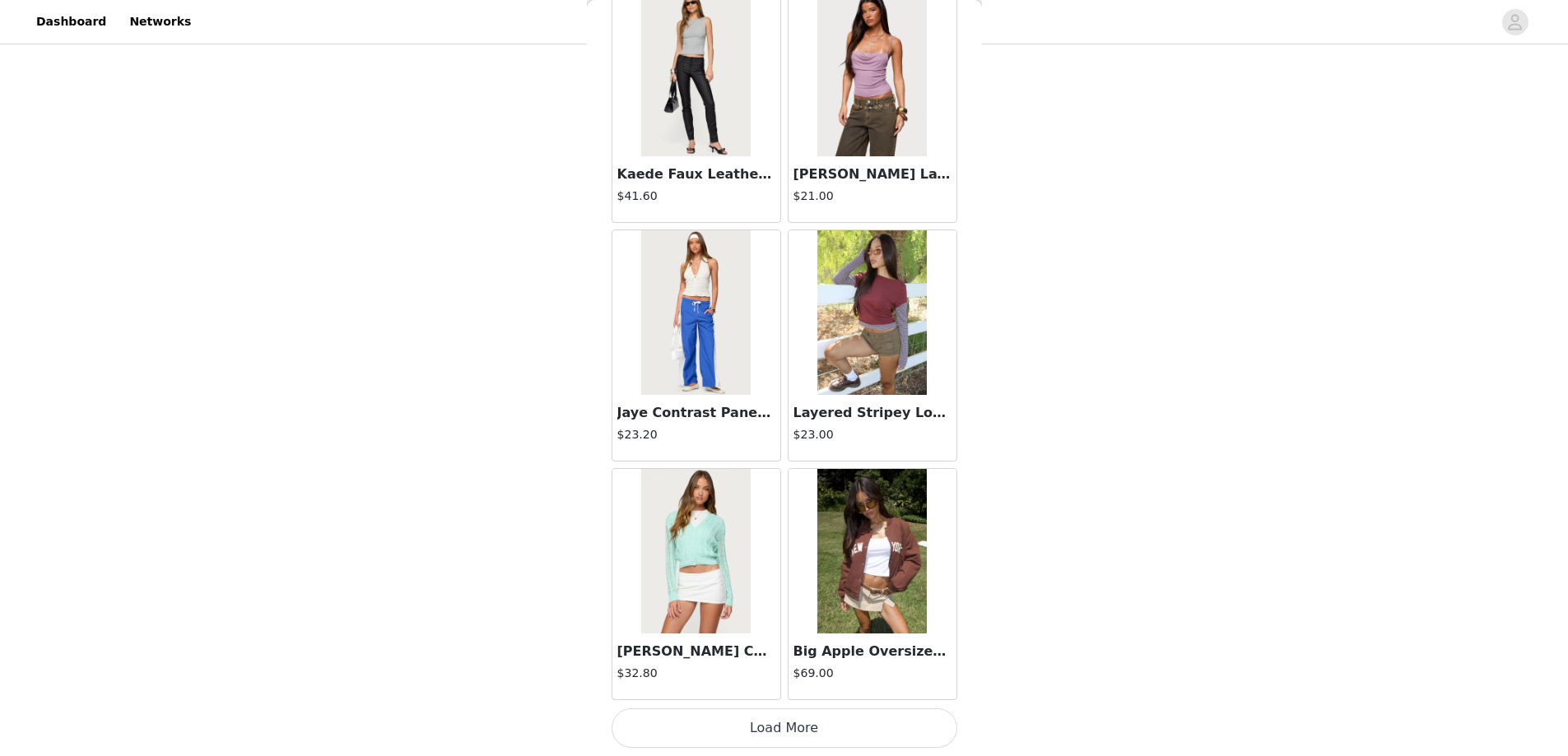
click at [775, 730] on button "Load More" at bounding box center [784, 728] width 346 height 40
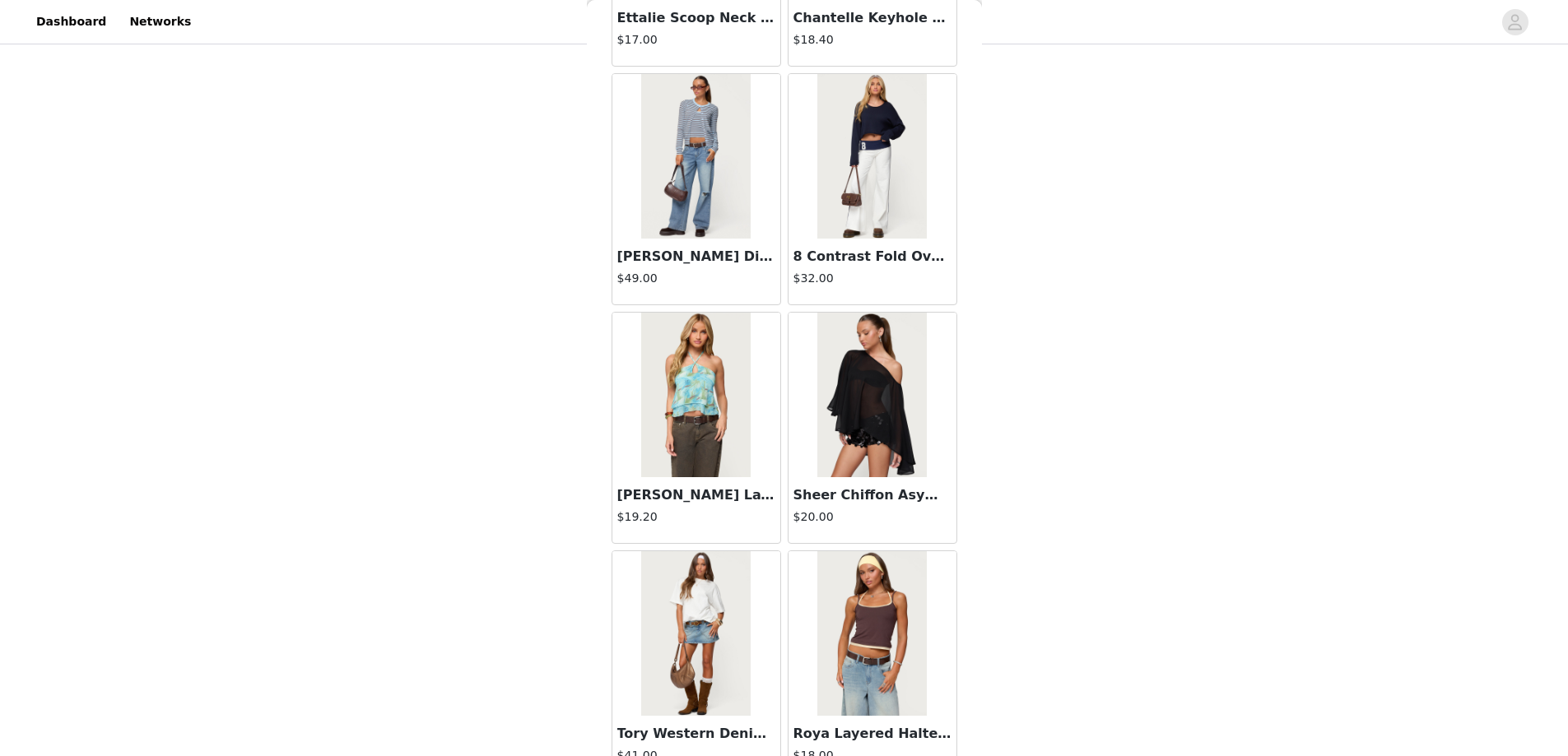
scroll to position [51869, 0]
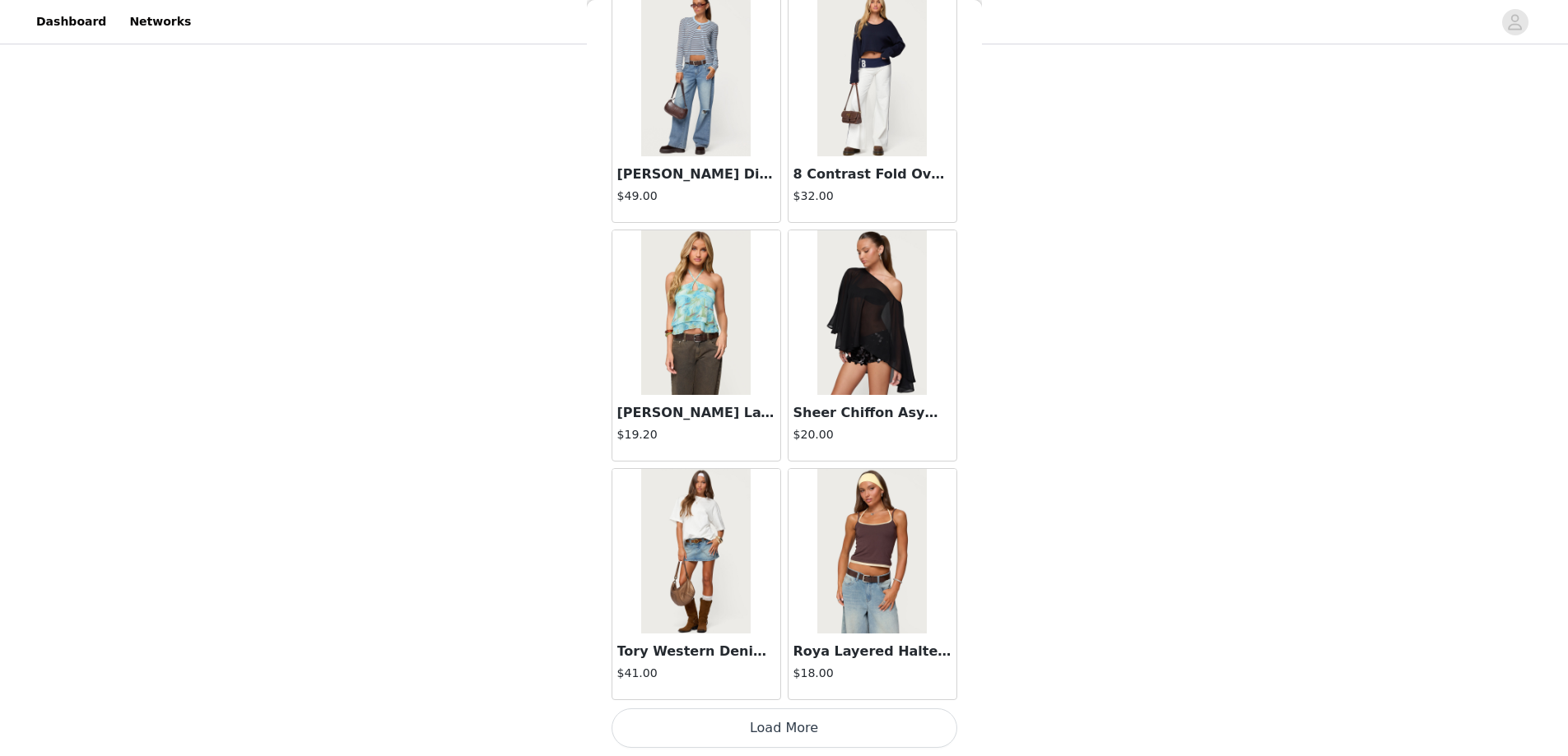
click at [762, 728] on button "Load More" at bounding box center [784, 728] width 346 height 40
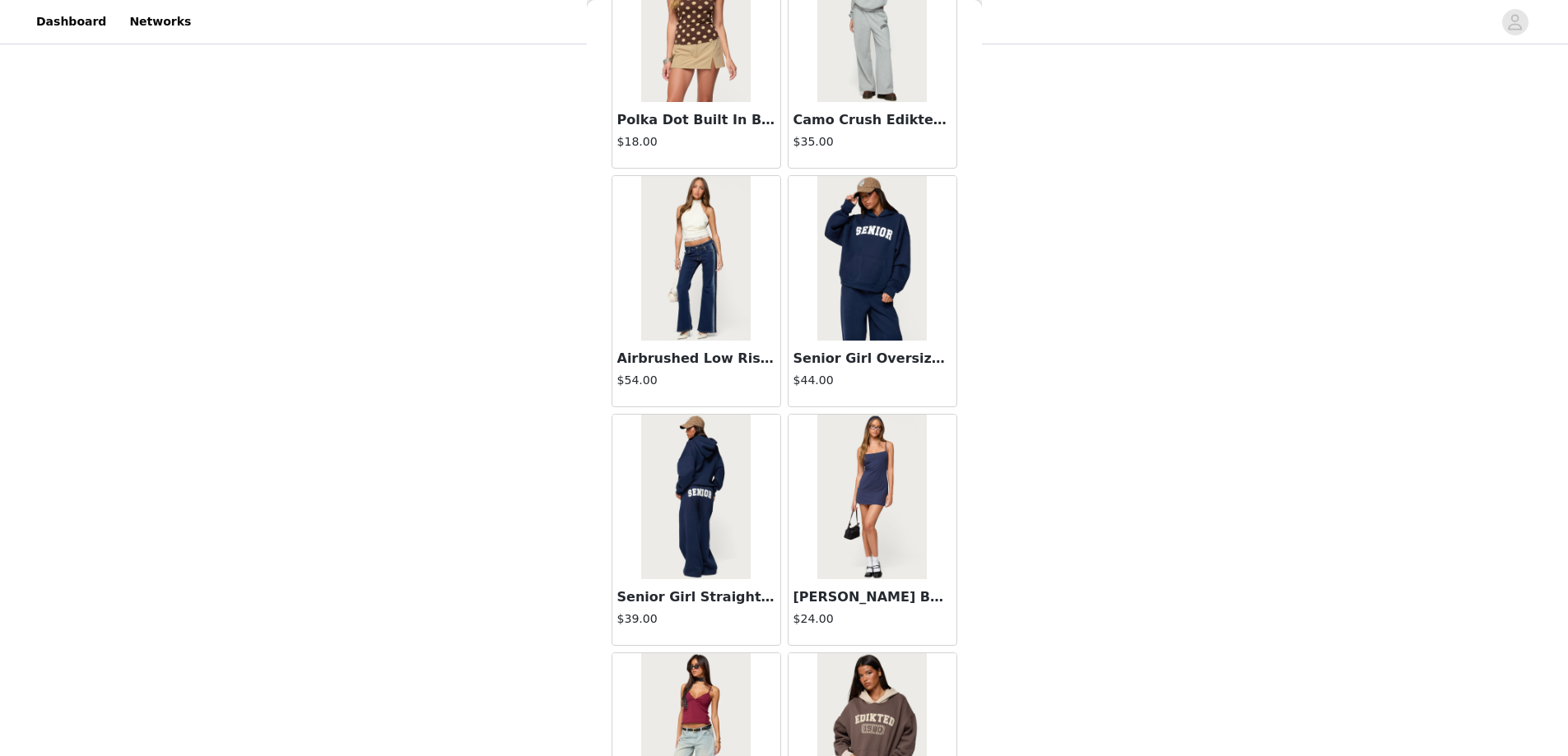
scroll to position [54255, 0]
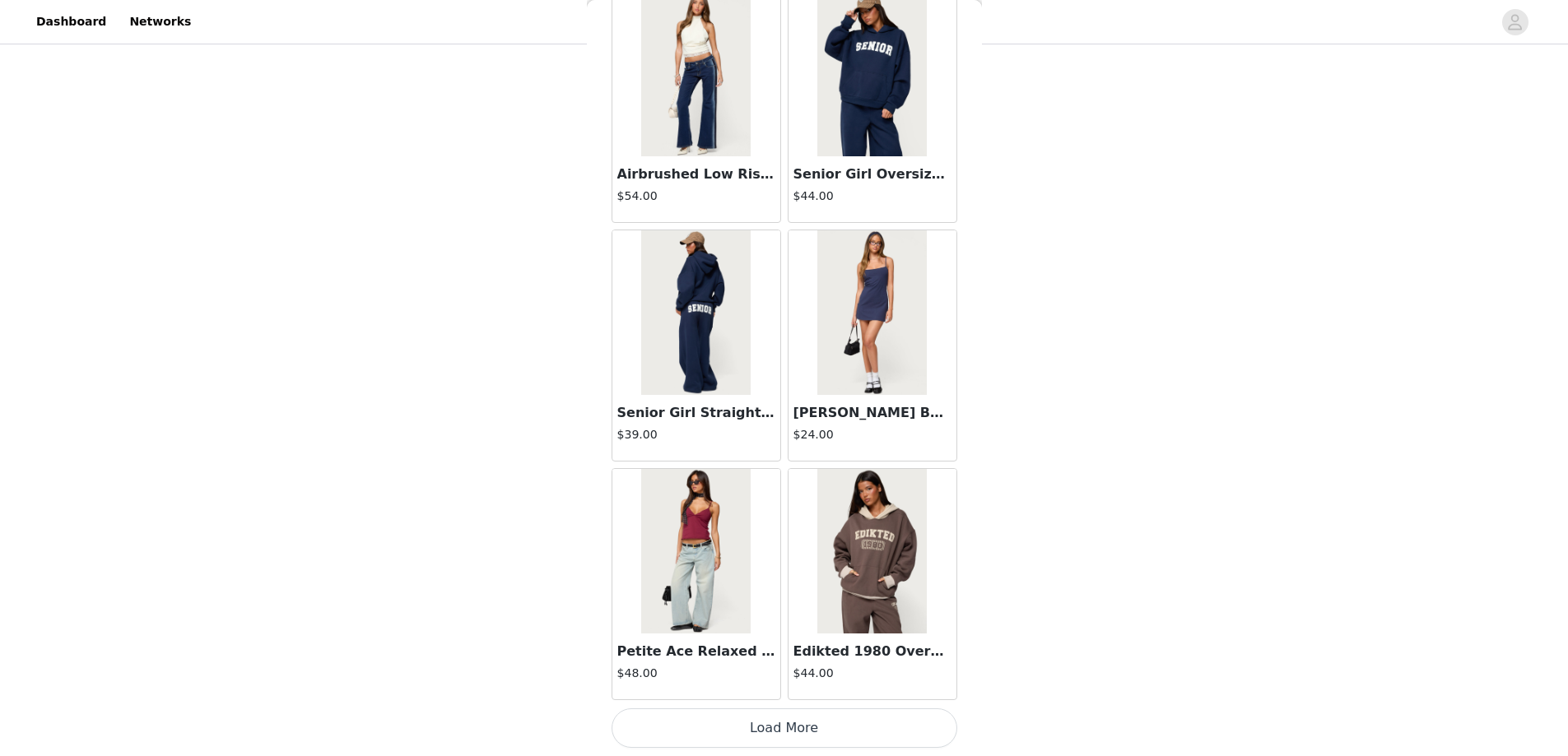
click at [762, 720] on button "Load More" at bounding box center [784, 728] width 346 height 40
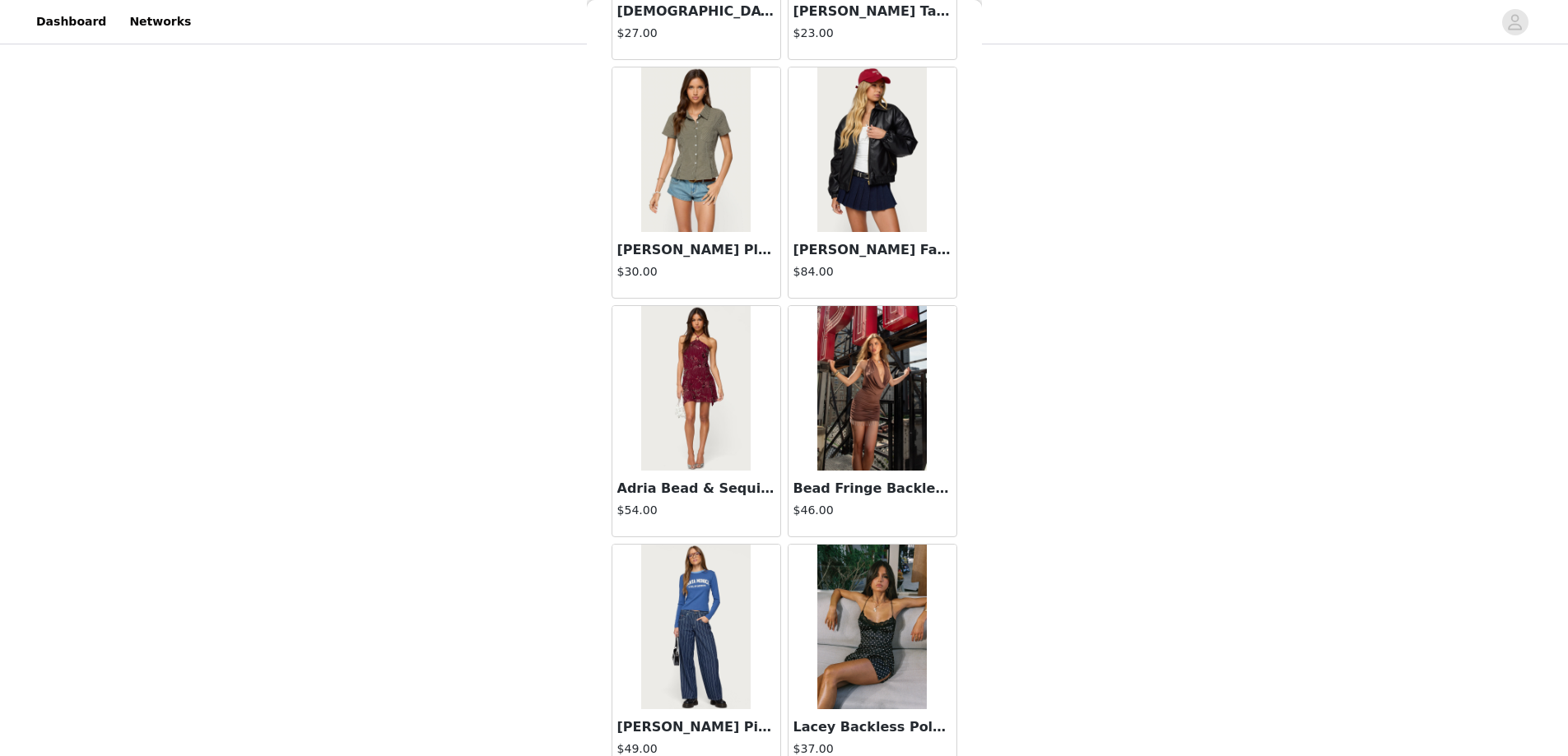
scroll to position [56641, 0]
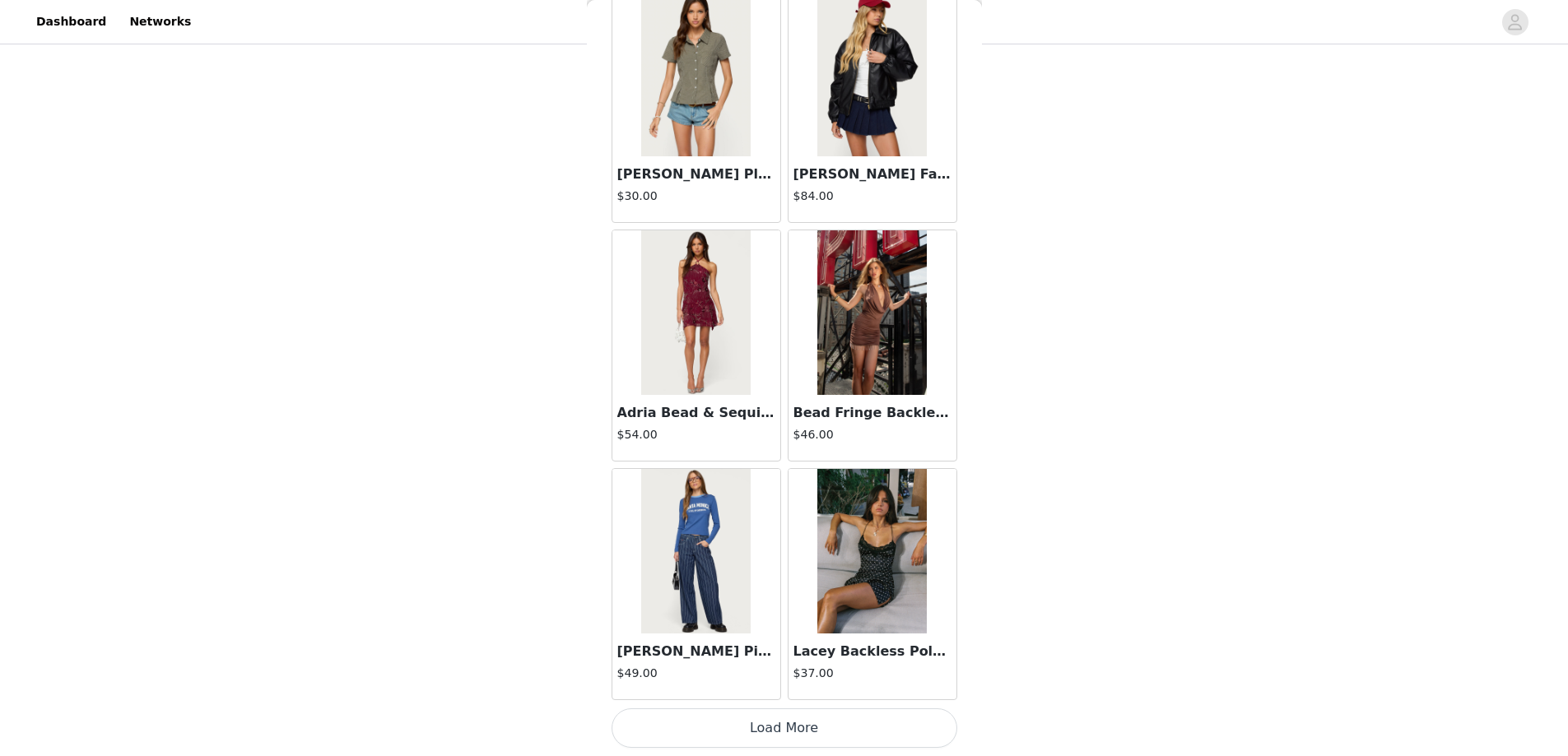
click at [769, 727] on button "Load More" at bounding box center [784, 728] width 346 height 40
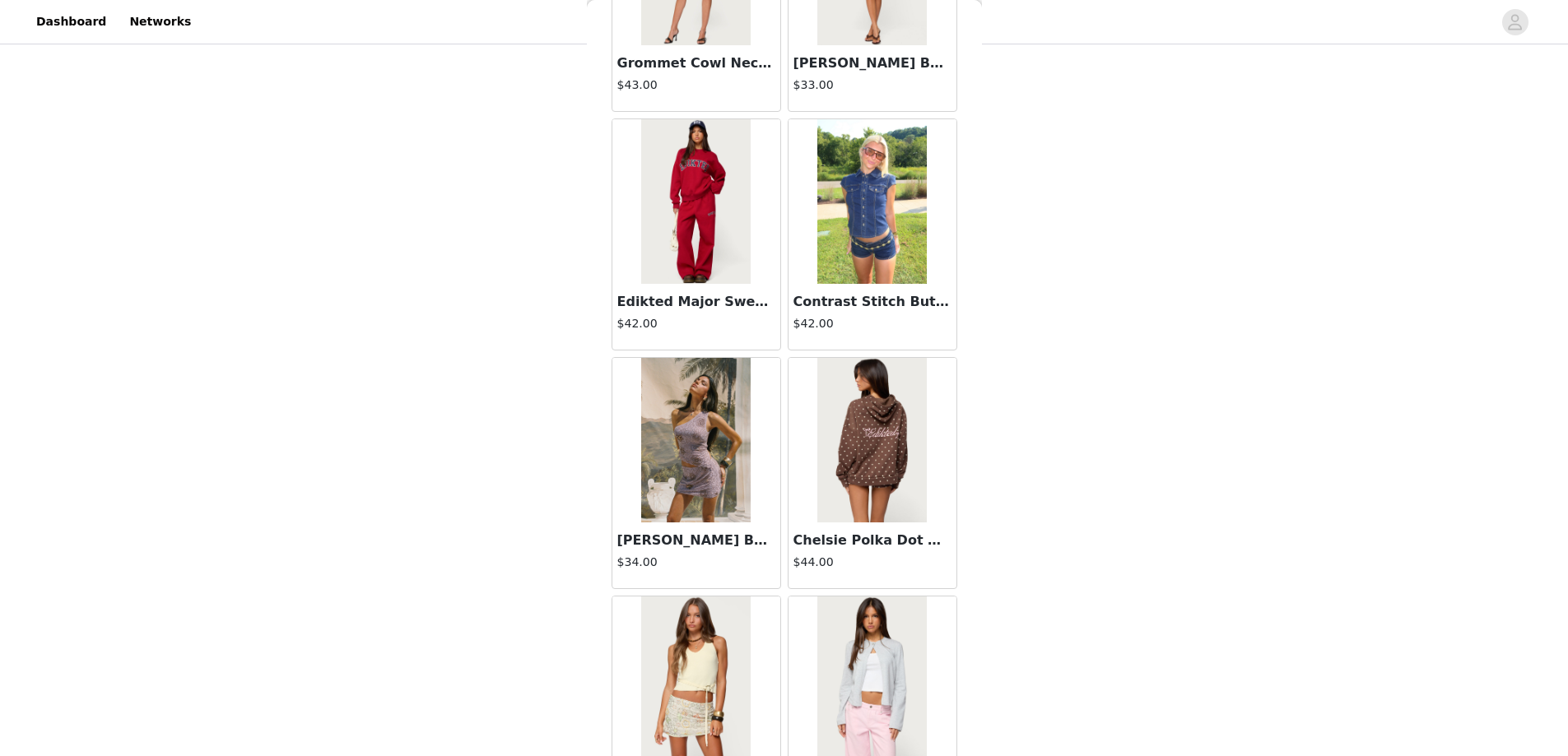
scroll to position [57628, 0]
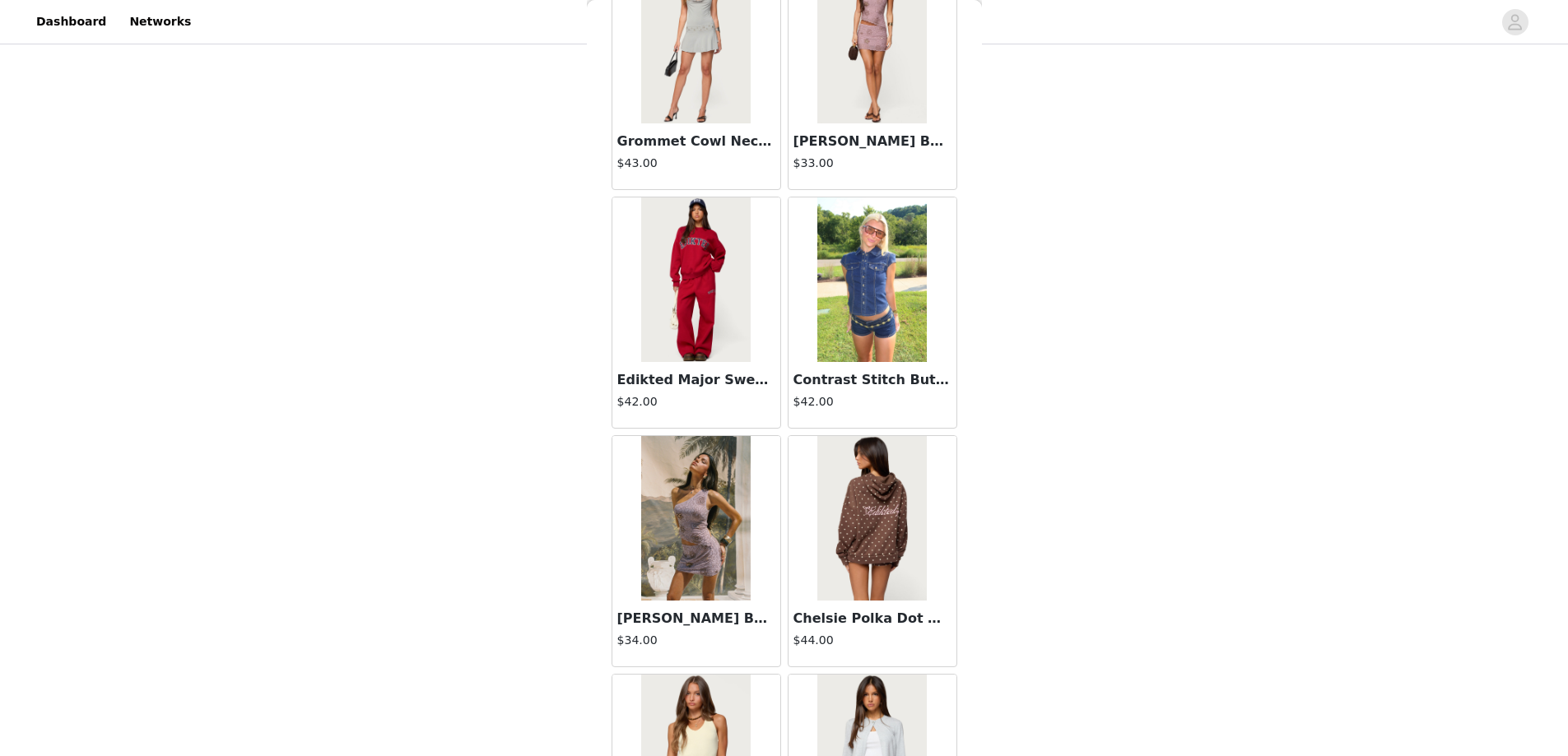
click at [822, 311] on img at bounding box center [872, 280] width 109 height 164
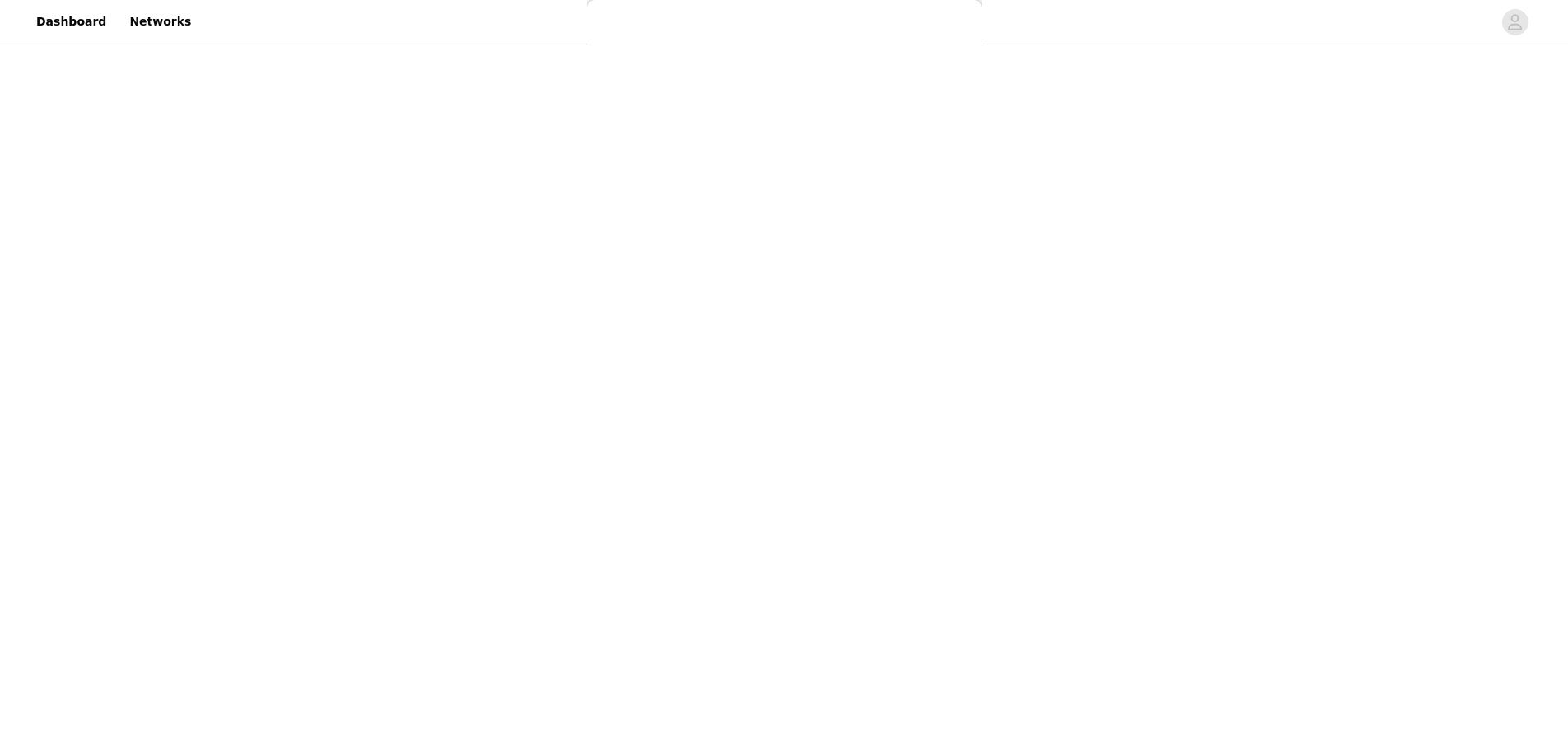
scroll to position [84, 0]
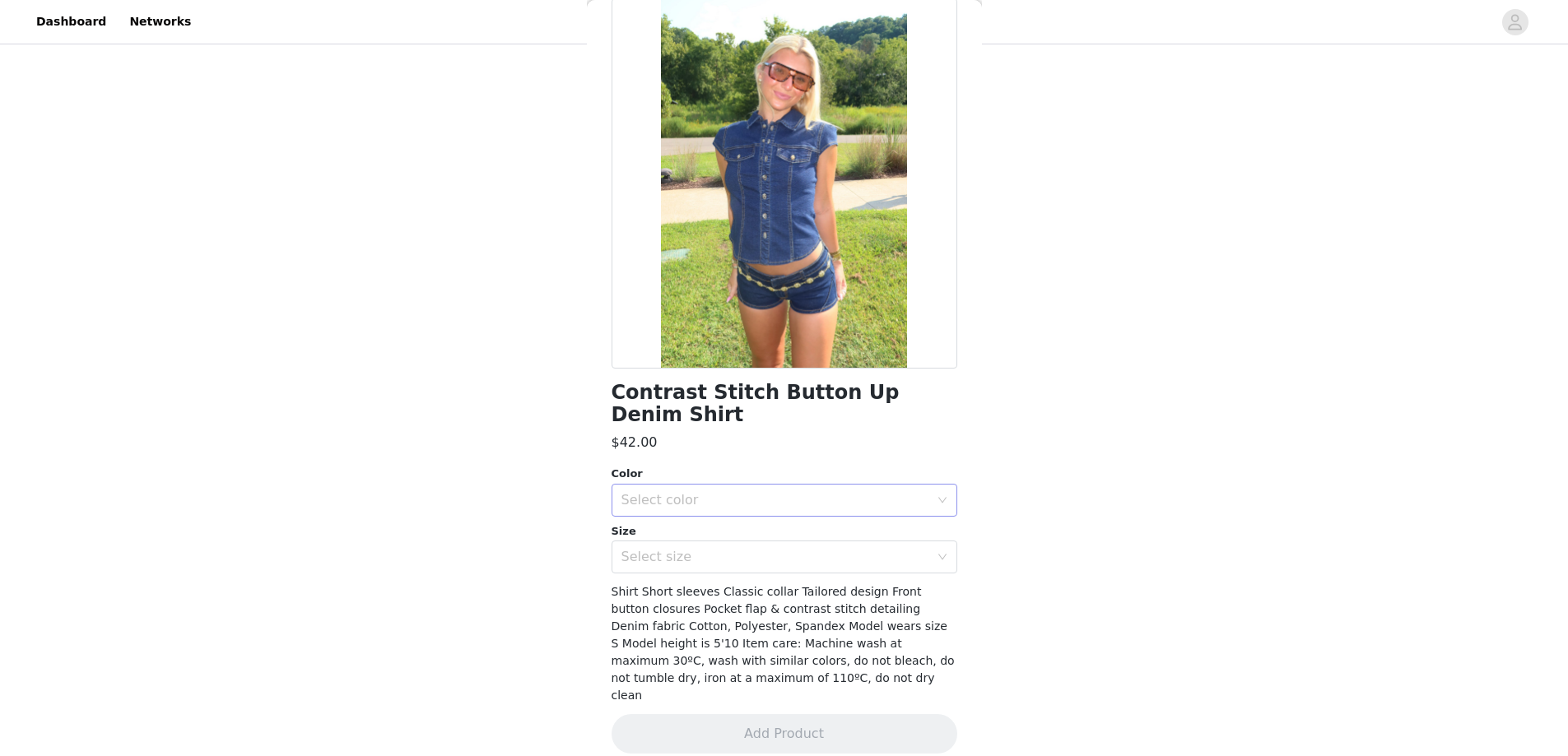
click at [684, 498] on div "Select color" at bounding box center [775, 500] width 308 height 16
click at [682, 537] on li "DARK BLUE" at bounding box center [778, 536] width 333 height 26
click at [683, 559] on div "Select size" at bounding box center [775, 557] width 308 height 16
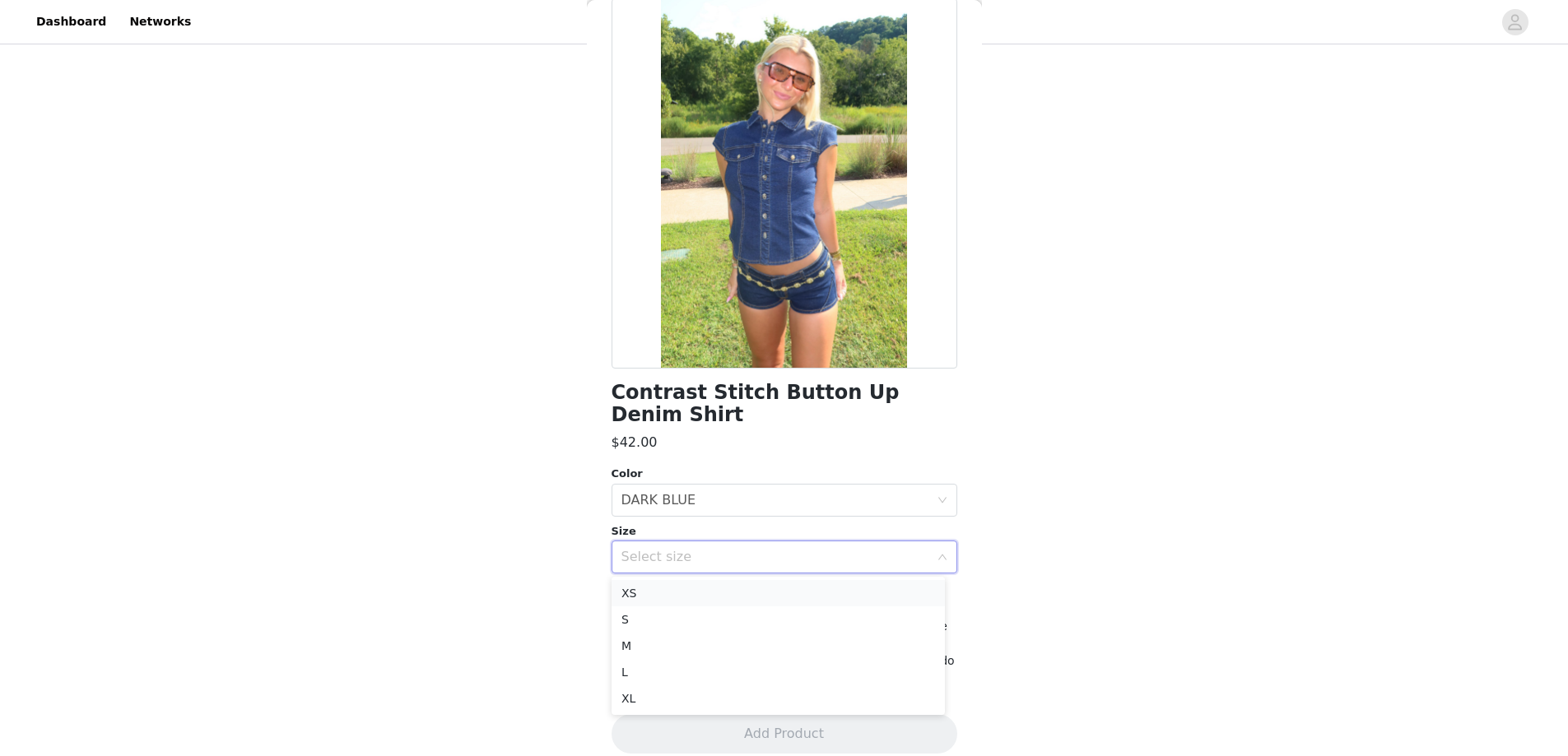
click at [683, 592] on li "XS" at bounding box center [778, 592] width 333 height 26
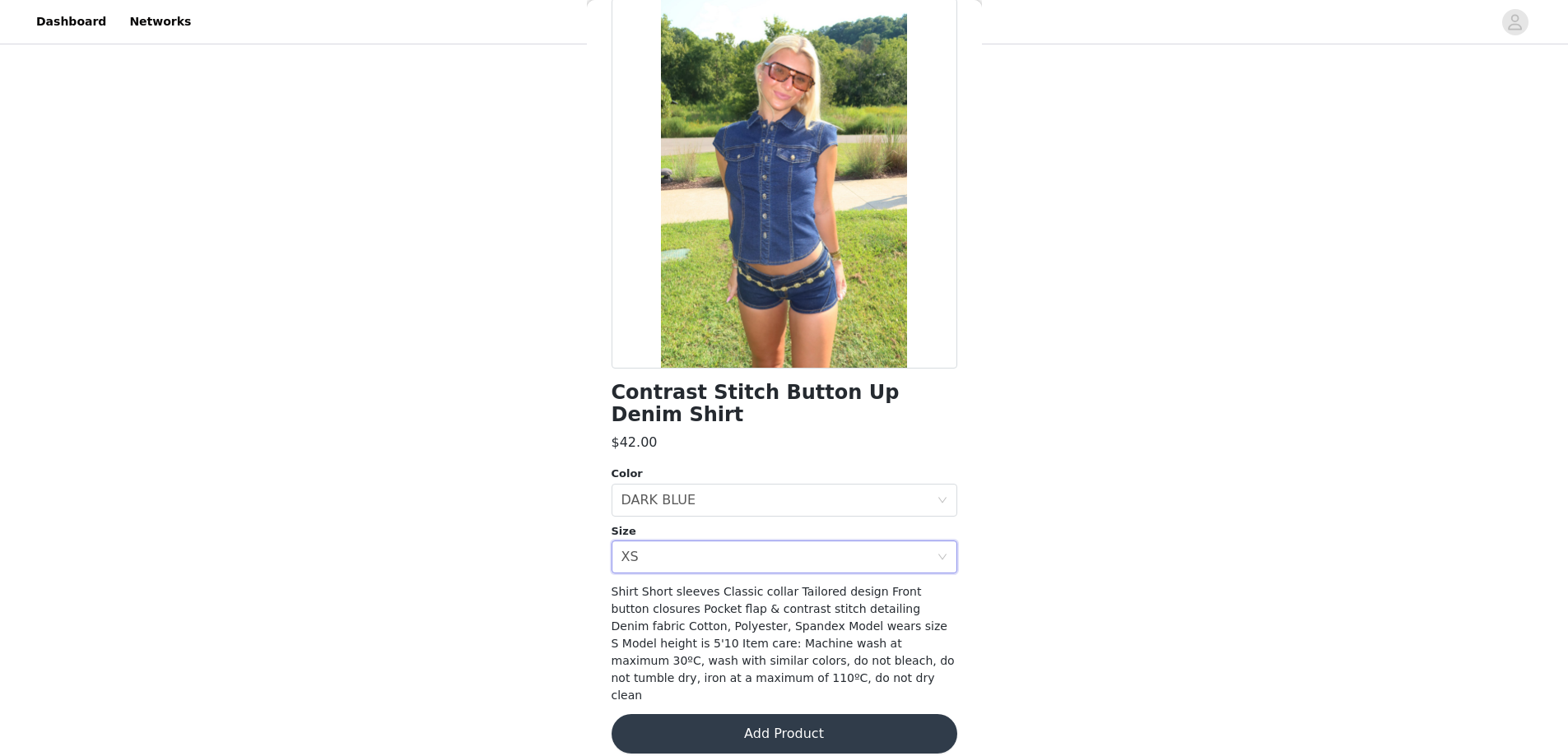
click at [704, 720] on button "Add Product" at bounding box center [784, 734] width 346 height 40
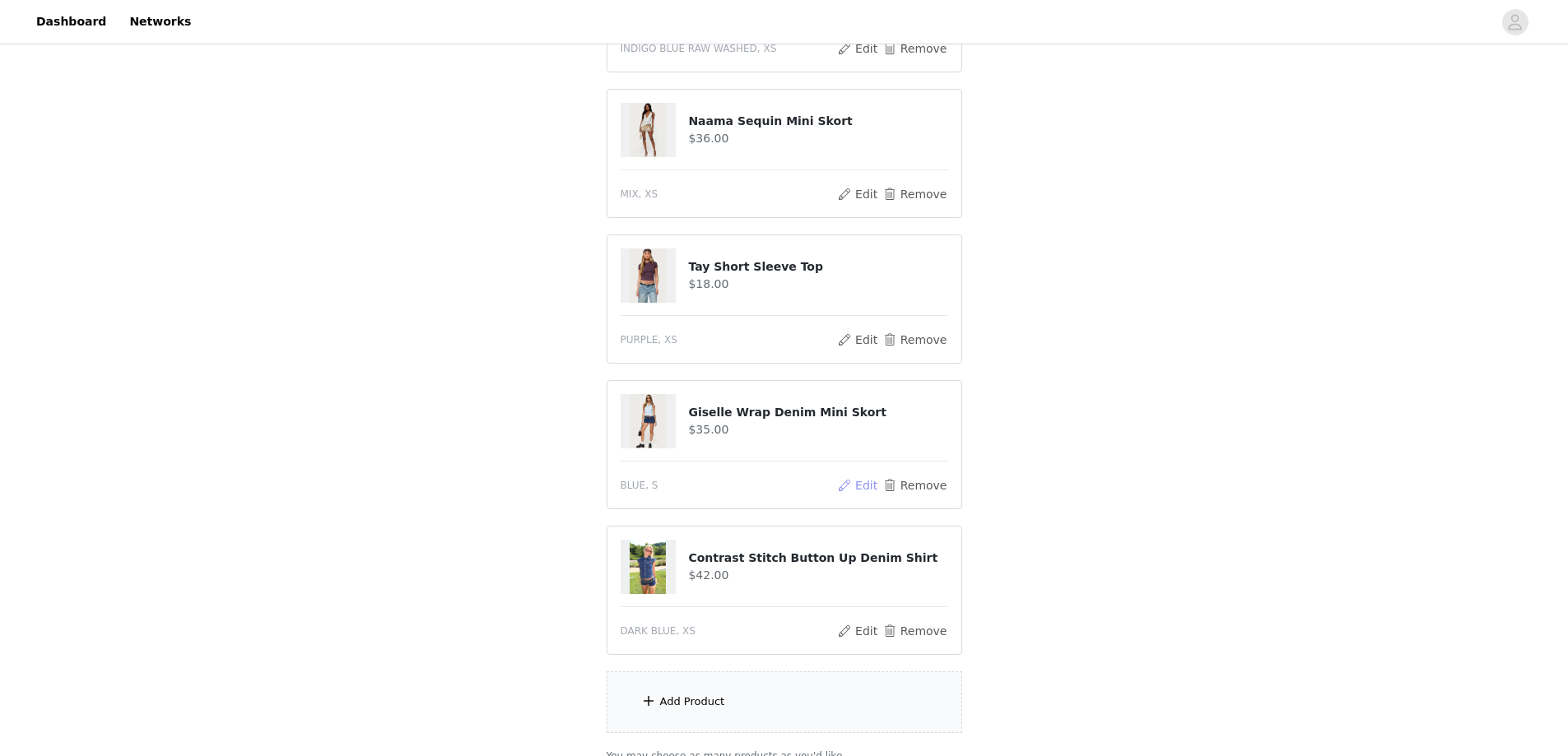
click at [865, 486] on button "Edit" at bounding box center [858, 485] width 42 height 19
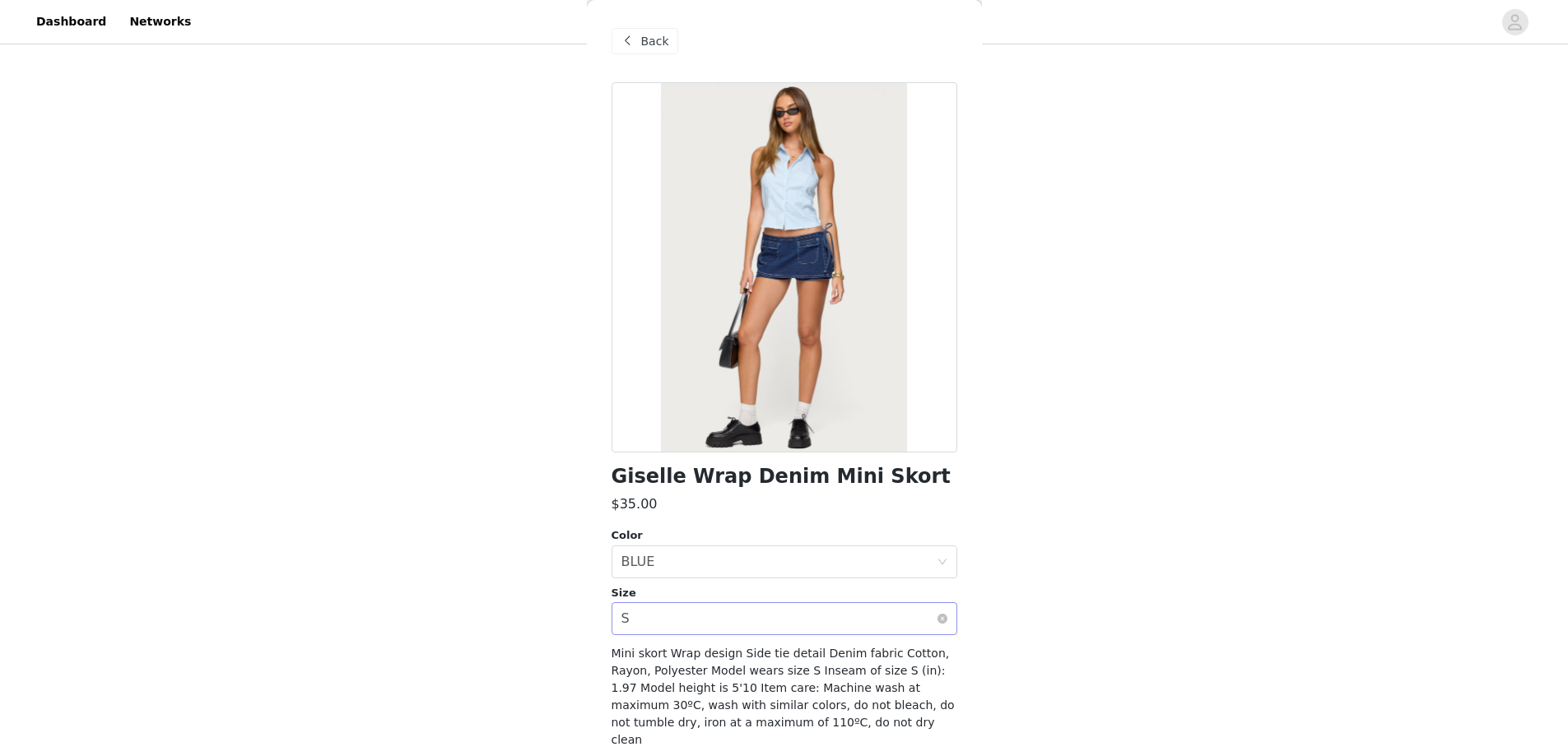
click at [658, 620] on div "Select size S" at bounding box center [779, 619] width 315 height 31
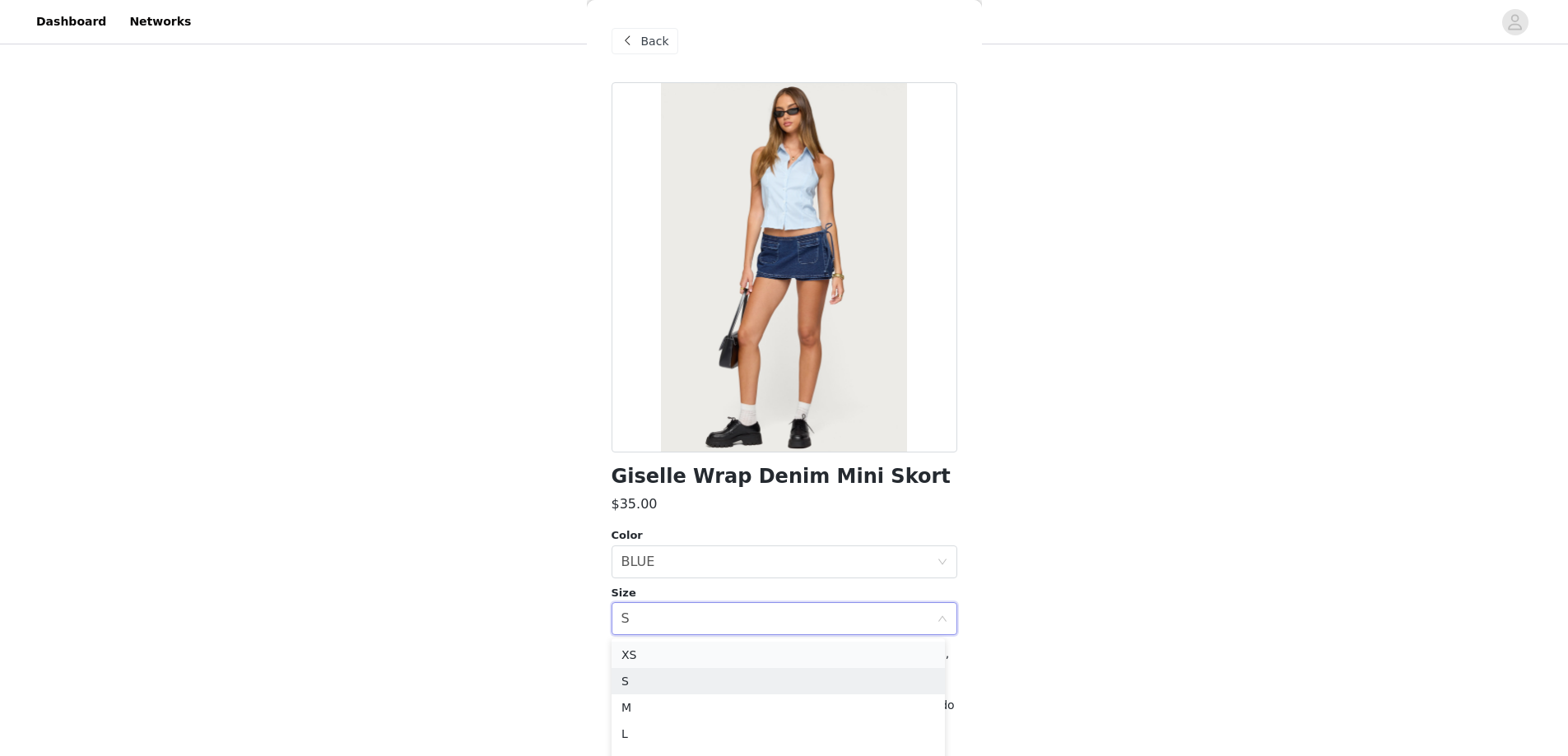
click at [679, 657] on li "XS" at bounding box center [778, 654] width 333 height 26
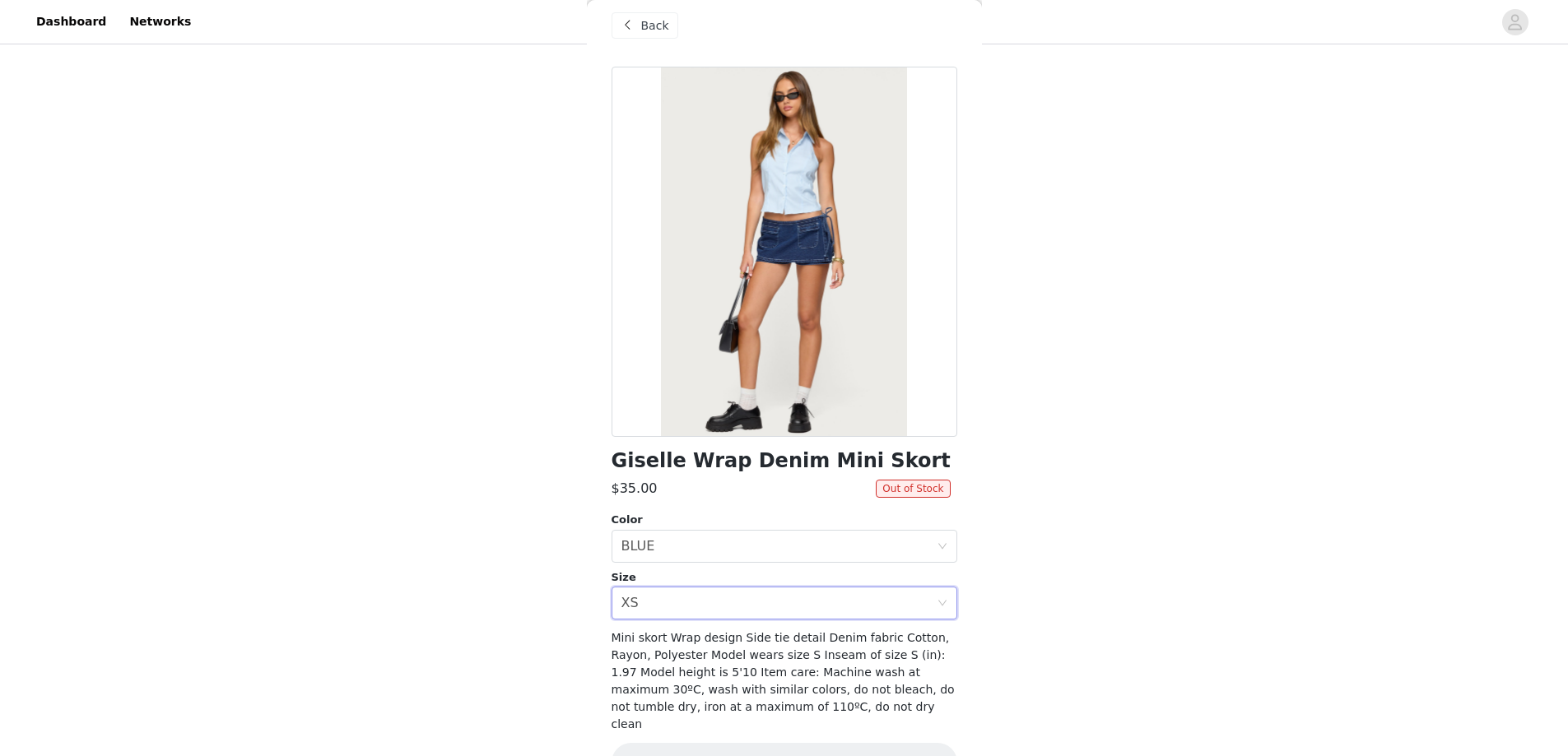
scroll to position [44, 0]
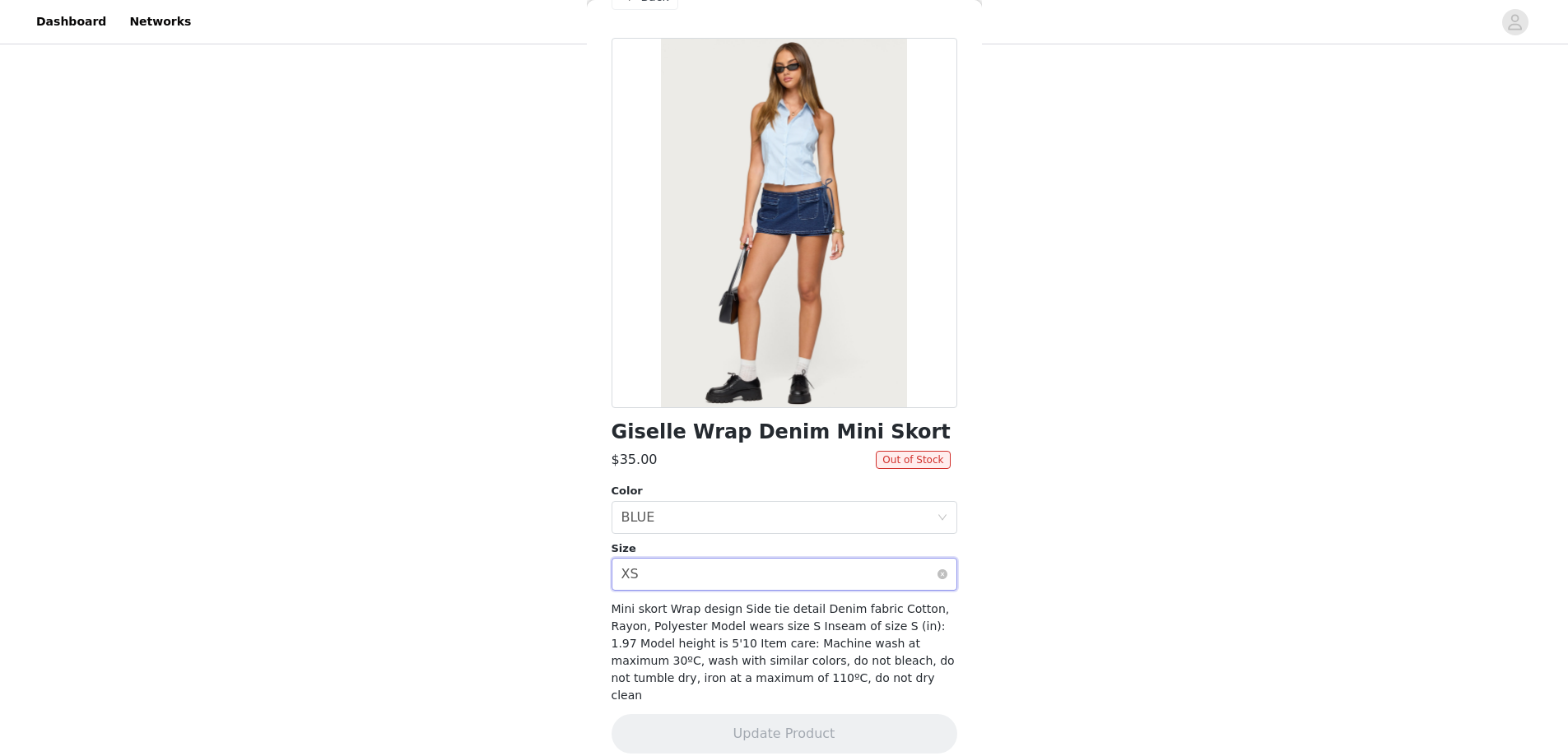
click at [732, 581] on div "Select size XS" at bounding box center [779, 574] width 315 height 31
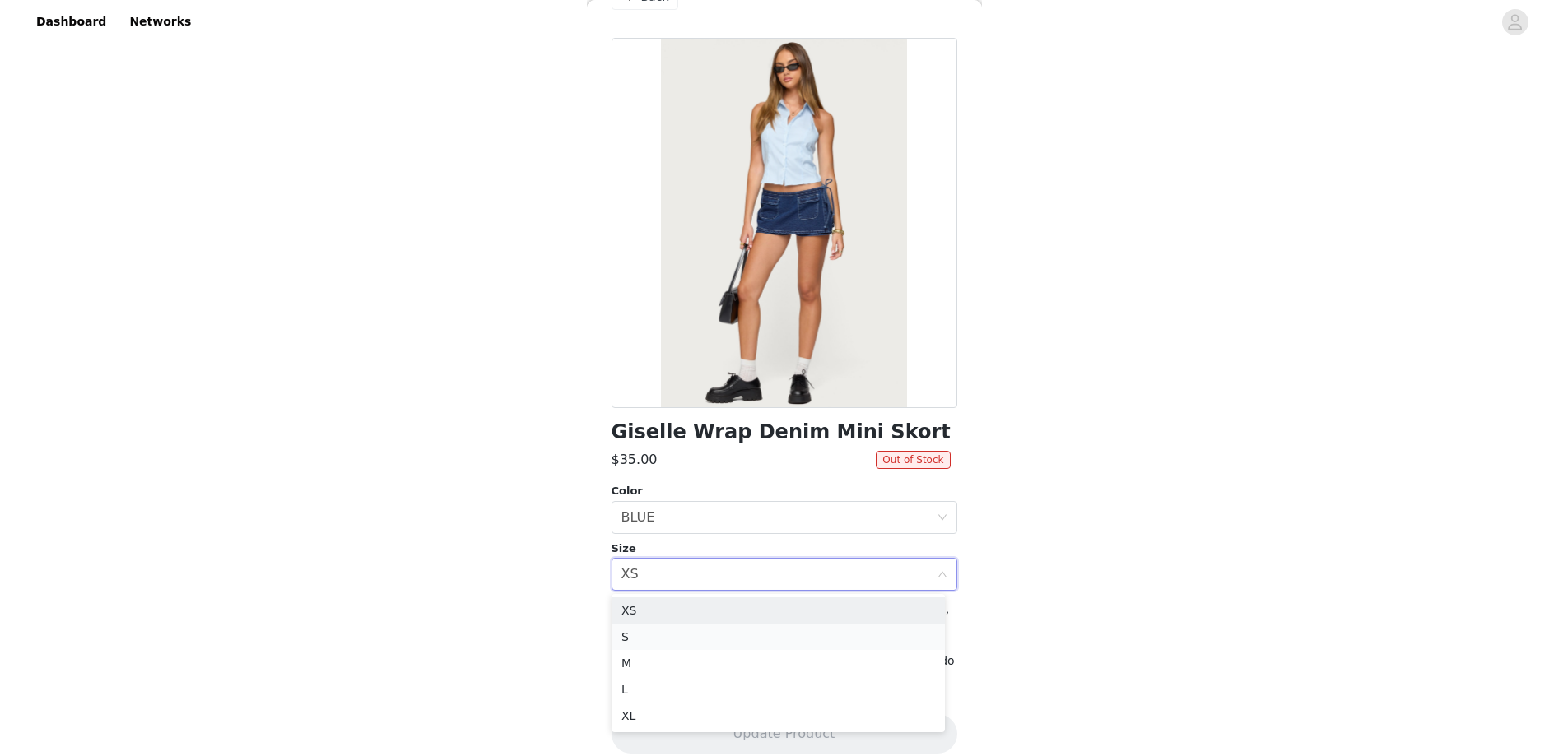
click at [685, 634] on li "S" at bounding box center [778, 636] width 333 height 26
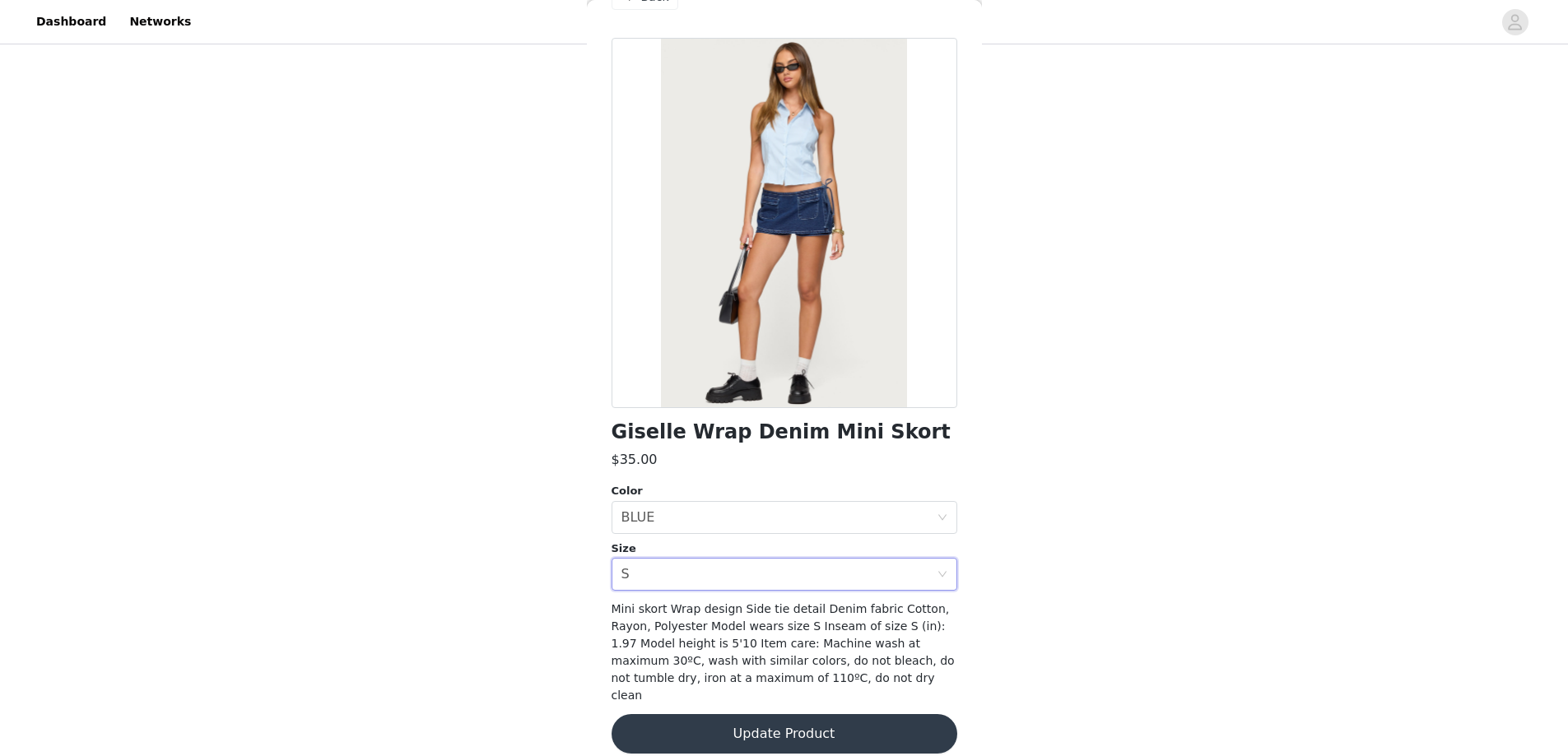
click at [730, 719] on button "Update Product" at bounding box center [784, 734] width 346 height 40
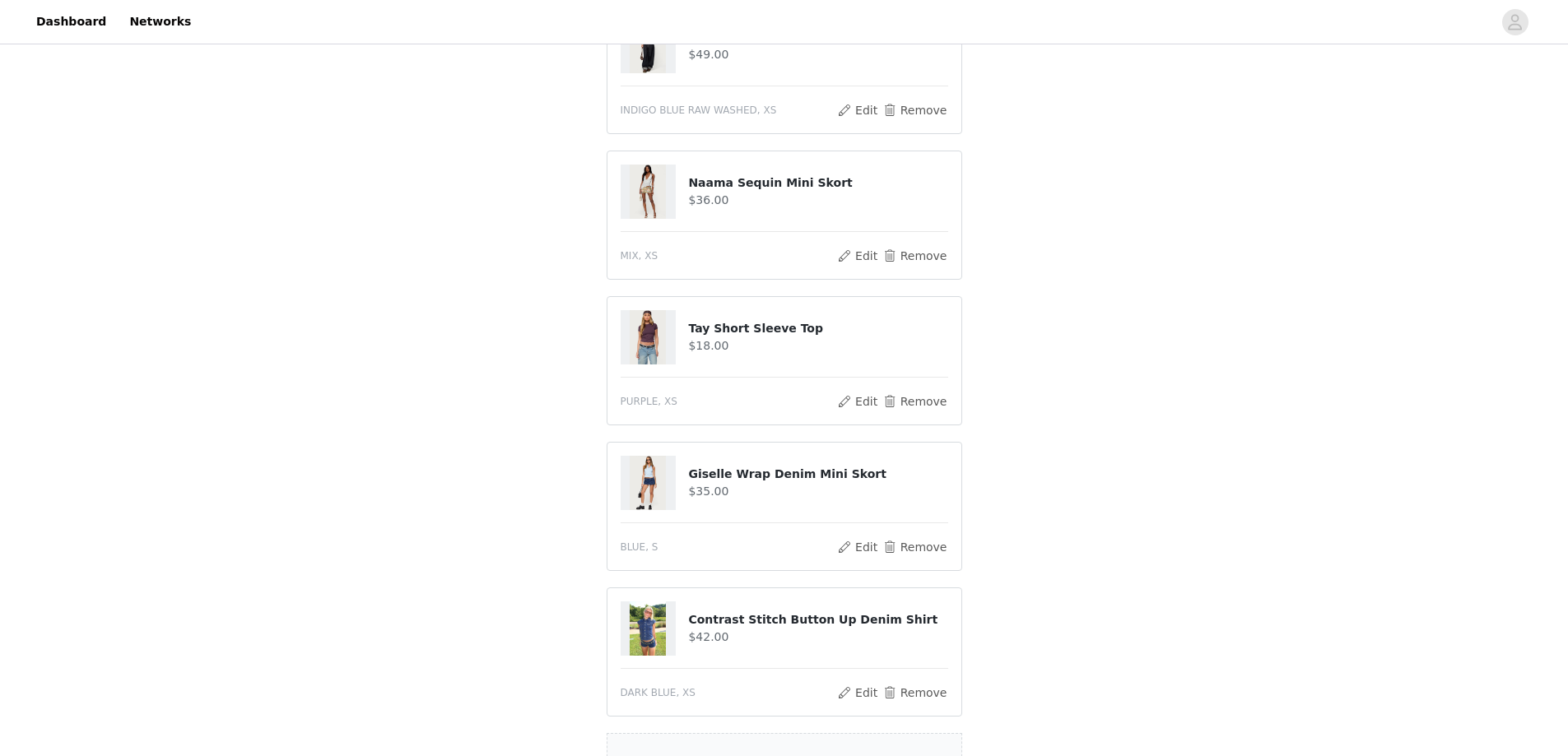
scroll to position [659, 0]
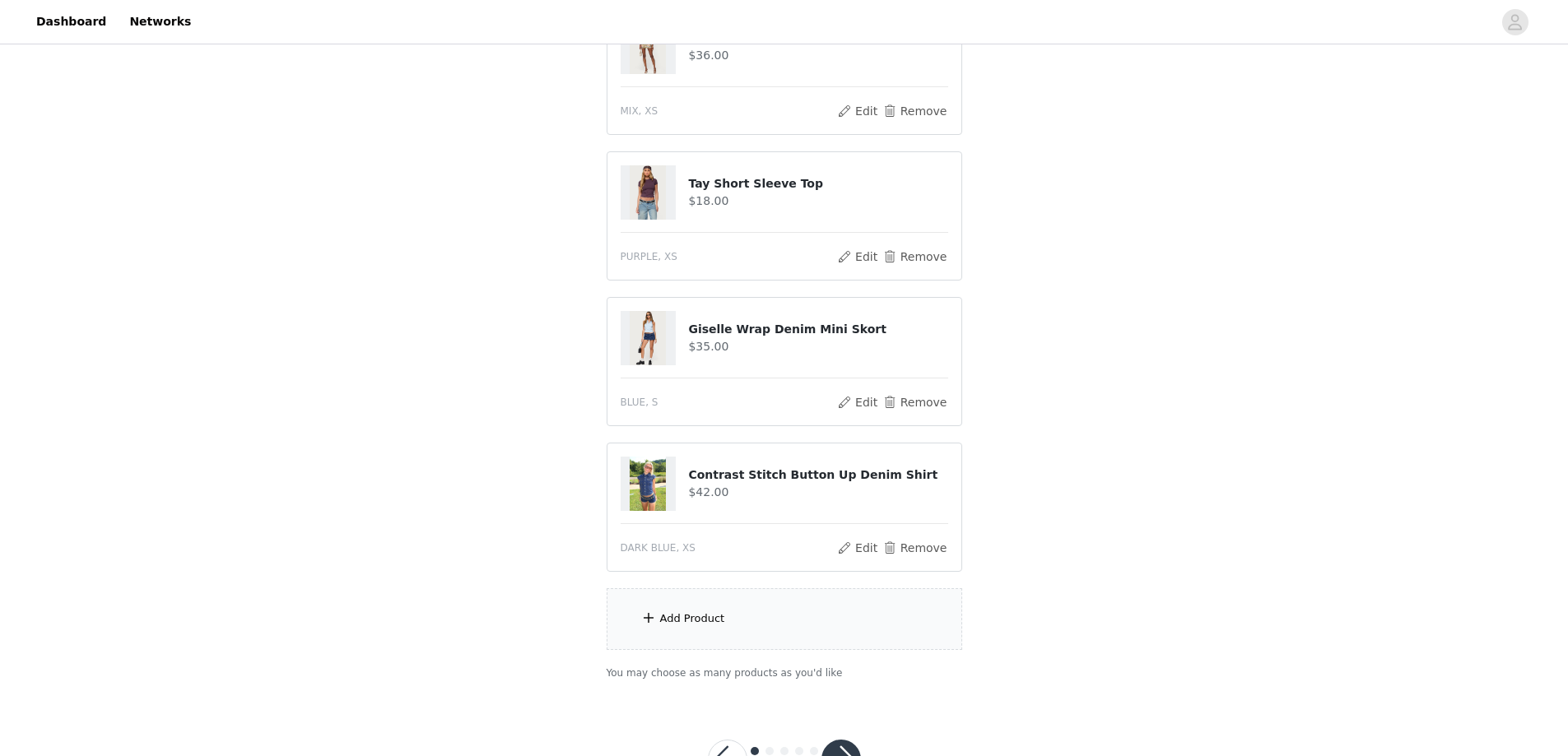
click at [724, 624] on div "Add Product" at bounding box center [784, 619] width 355 height 62
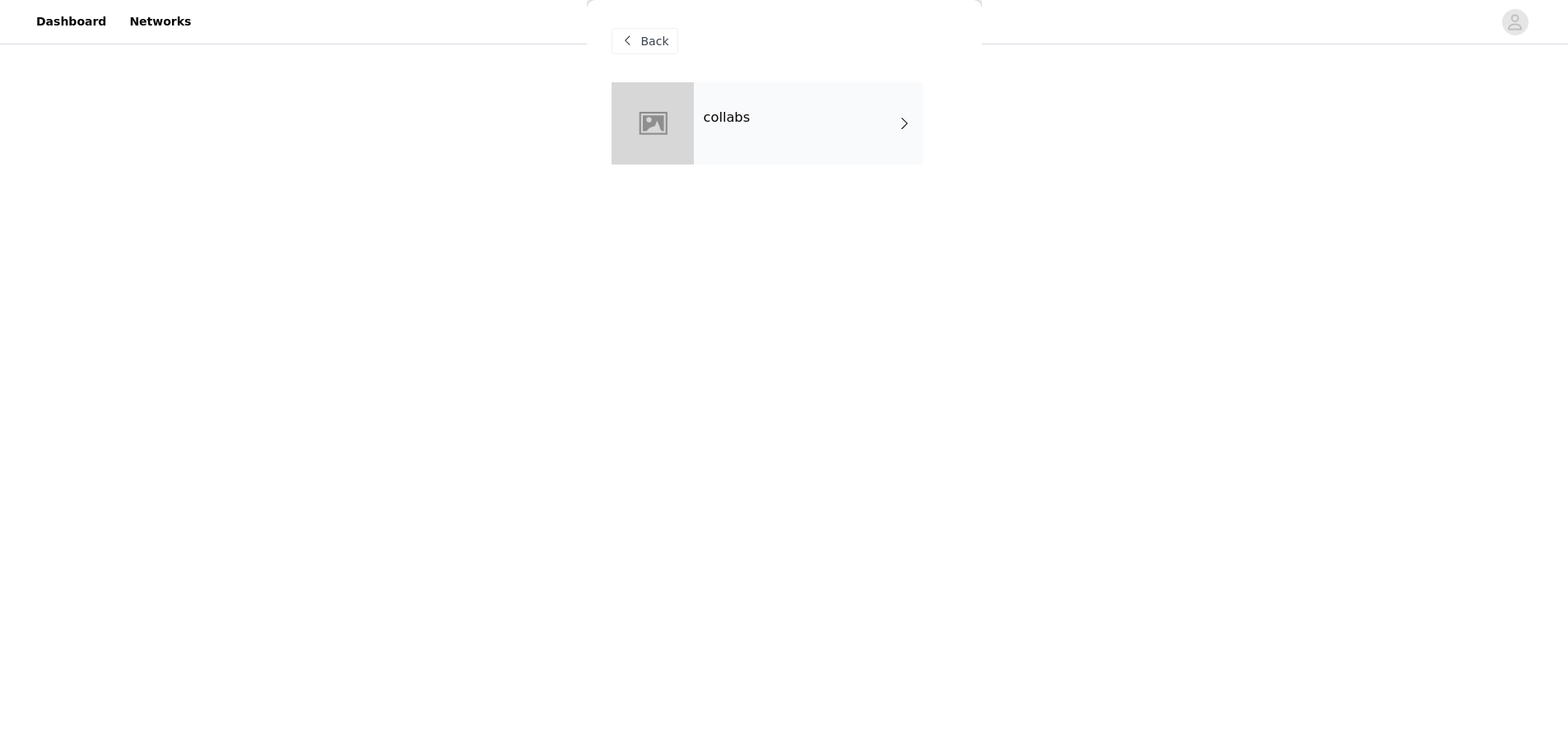
click at [782, 122] on div "collabs" at bounding box center [808, 123] width 229 height 82
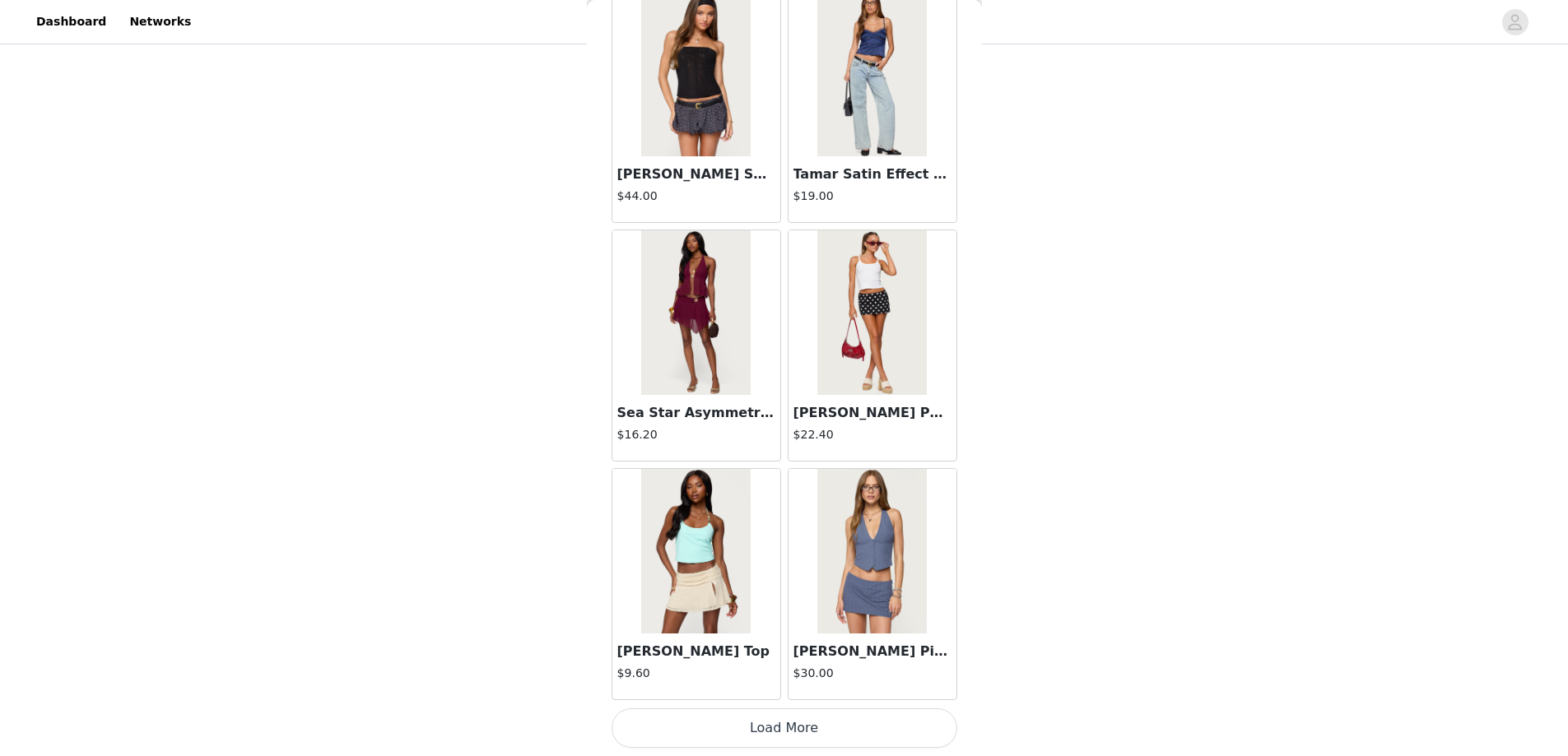
scroll to position [720, 0]
click at [772, 721] on button "Load More" at bounding box center [784, 728] width 346 height 40
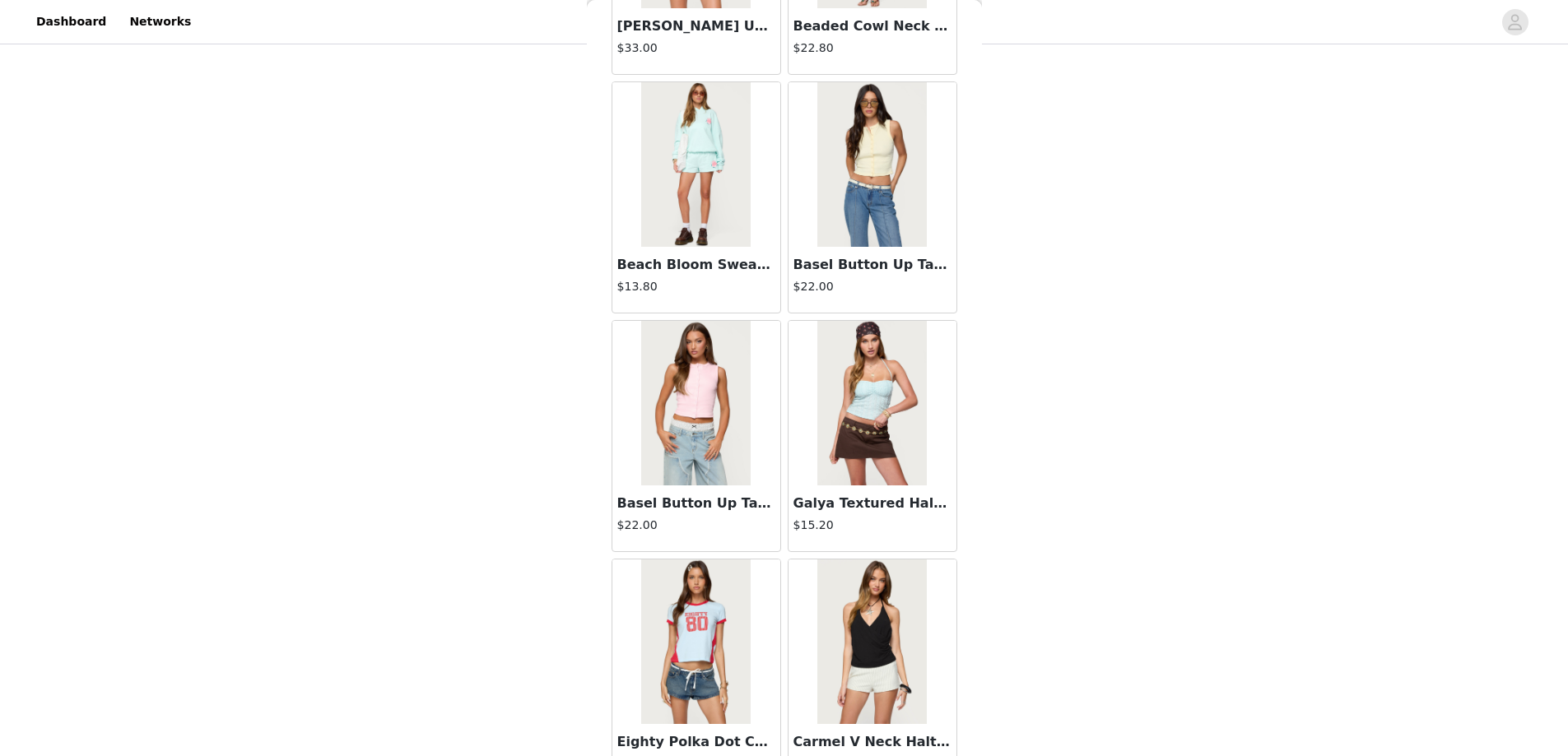
scroll to position [4148, 0]
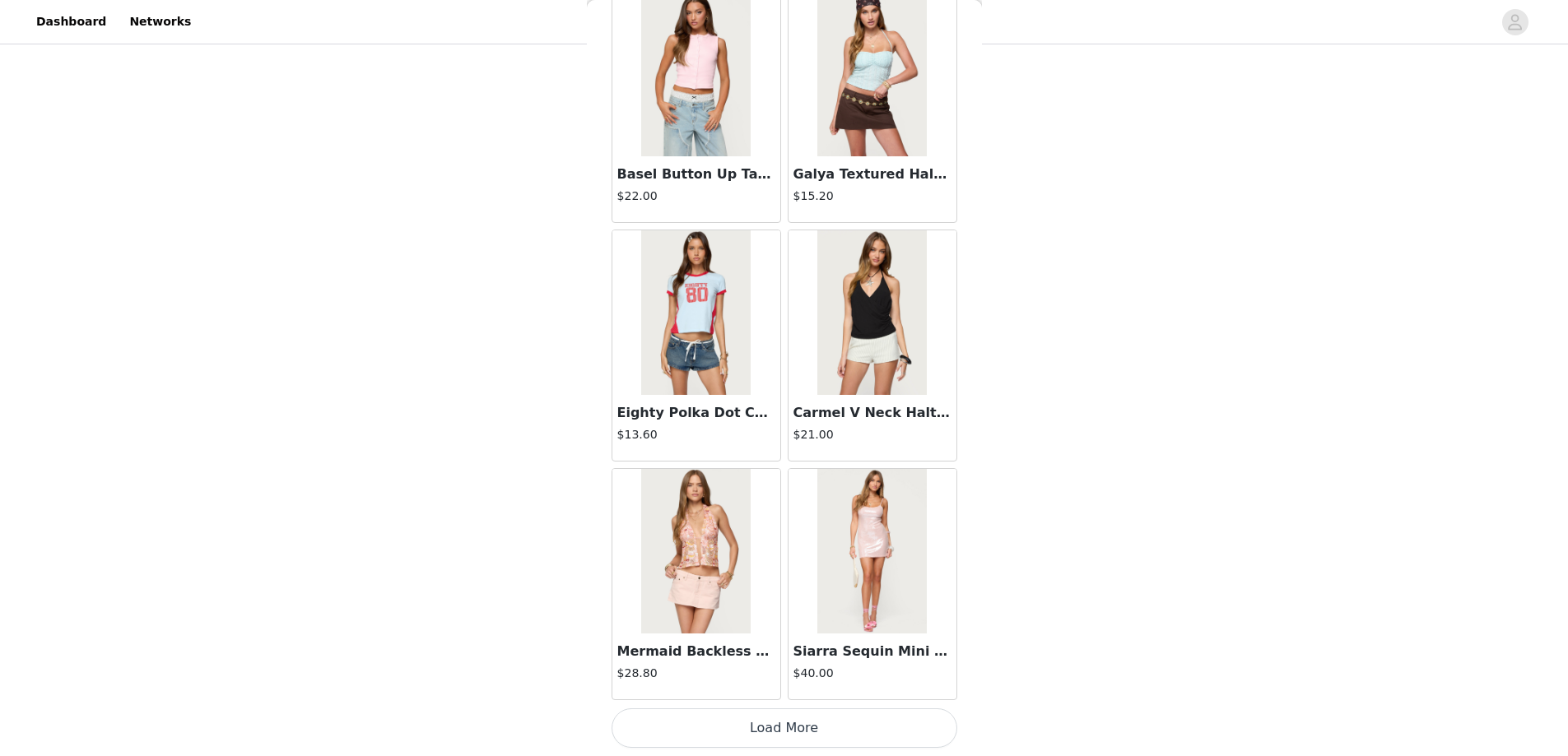
click at [782, 736] on button "Load More" at bounding box center [784, 728] width 346 height 40
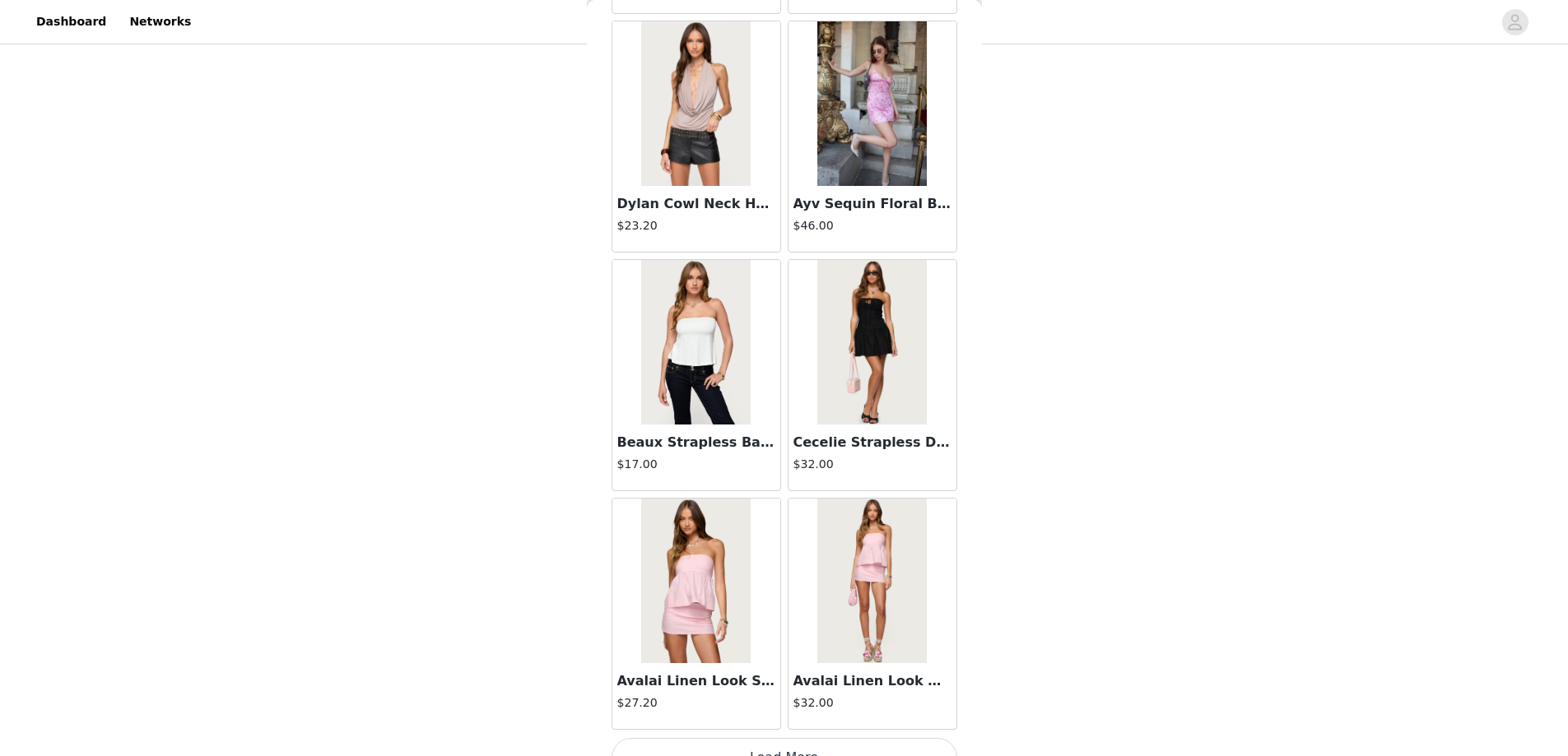
scroll to position [6534, 0]
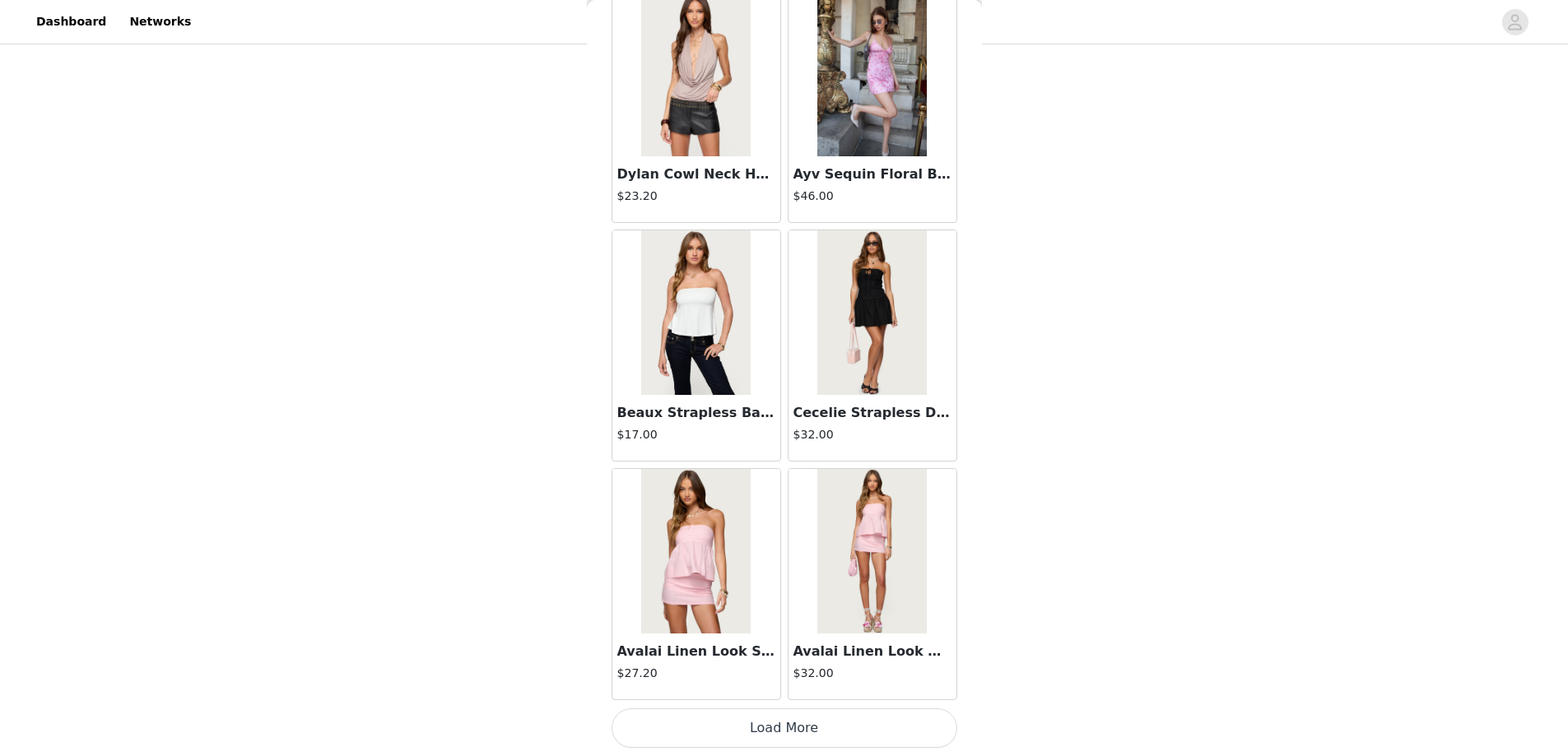
click at [769, 730] on button "Load More" at bounding box center [784, 728] width 346 height 40
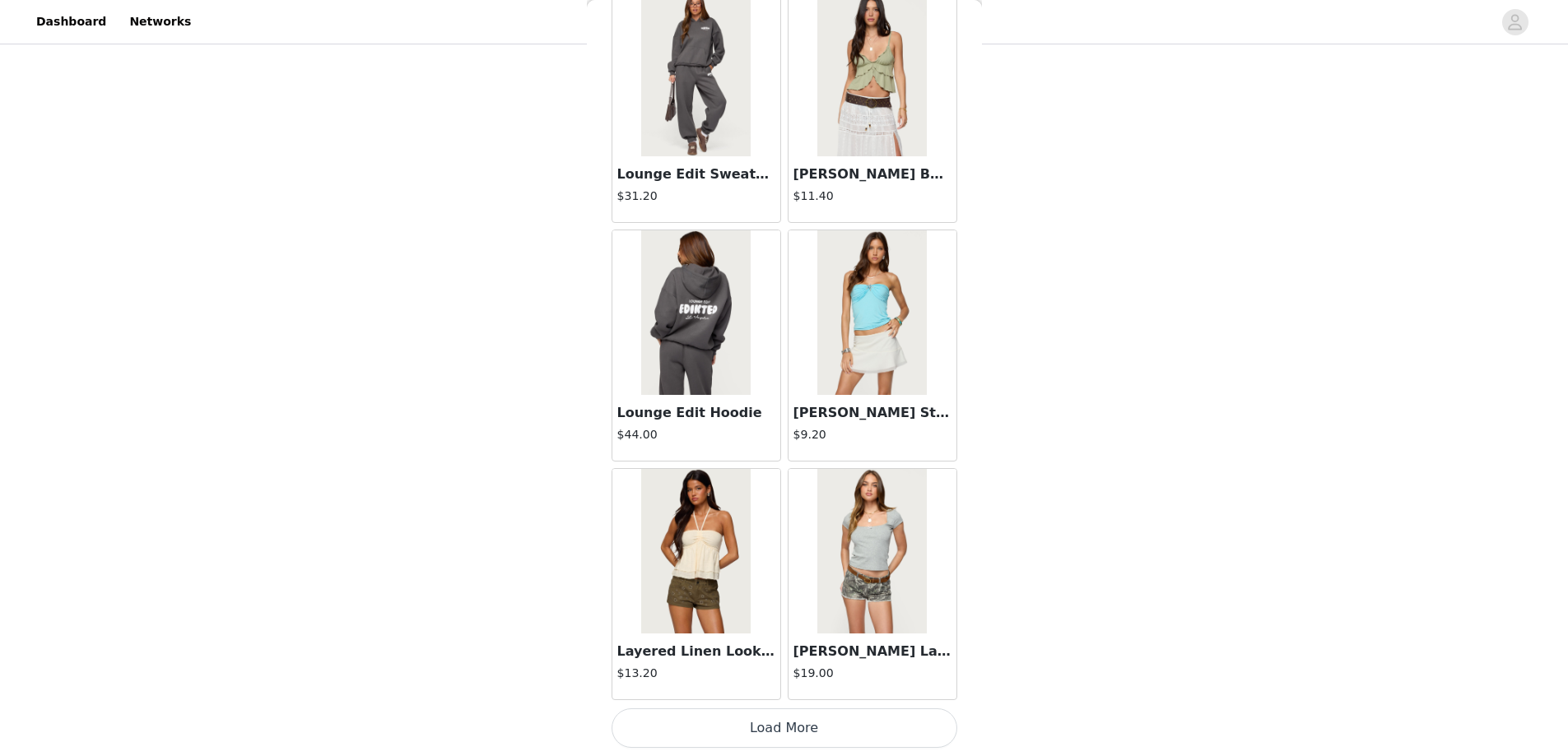
click at [772, 724] on button "Load More" at bounding box center [784, 728] width 346 height 40
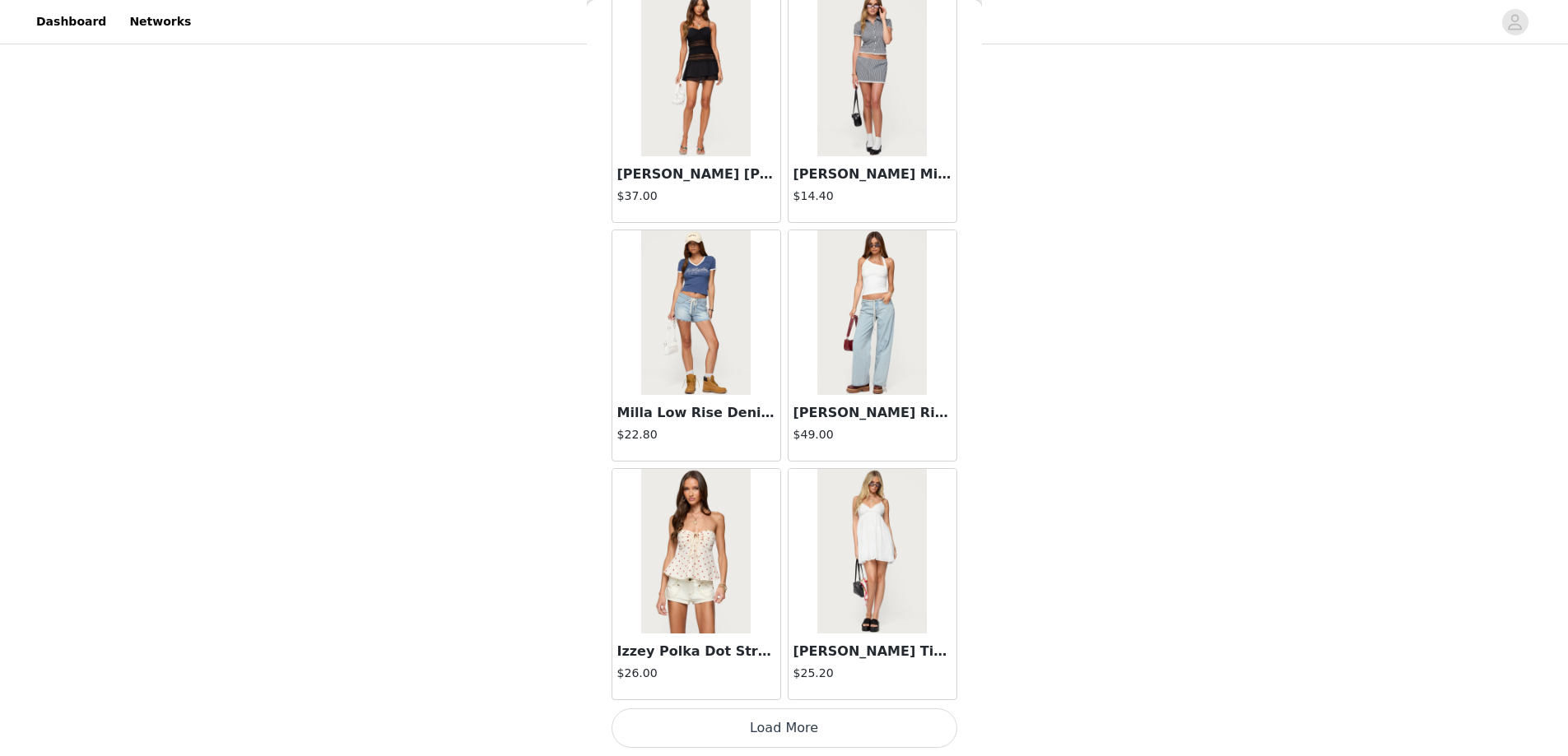
click at [776, 731] on button "Load More" at bounding box center [784, 728] width 346 height 40
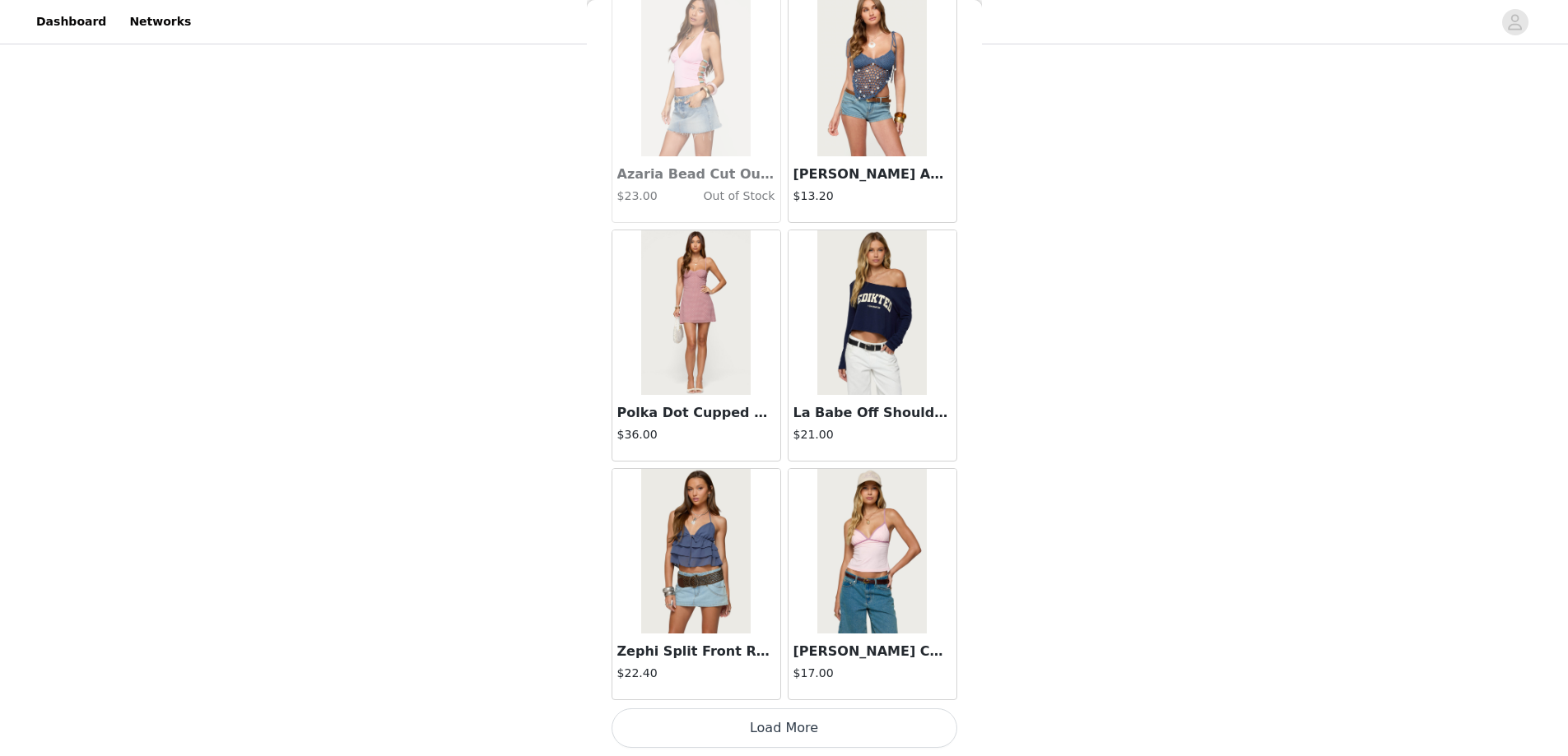
click at [762, 731] on button "Load More" at bounding box center [784, 728] width 346 height 40
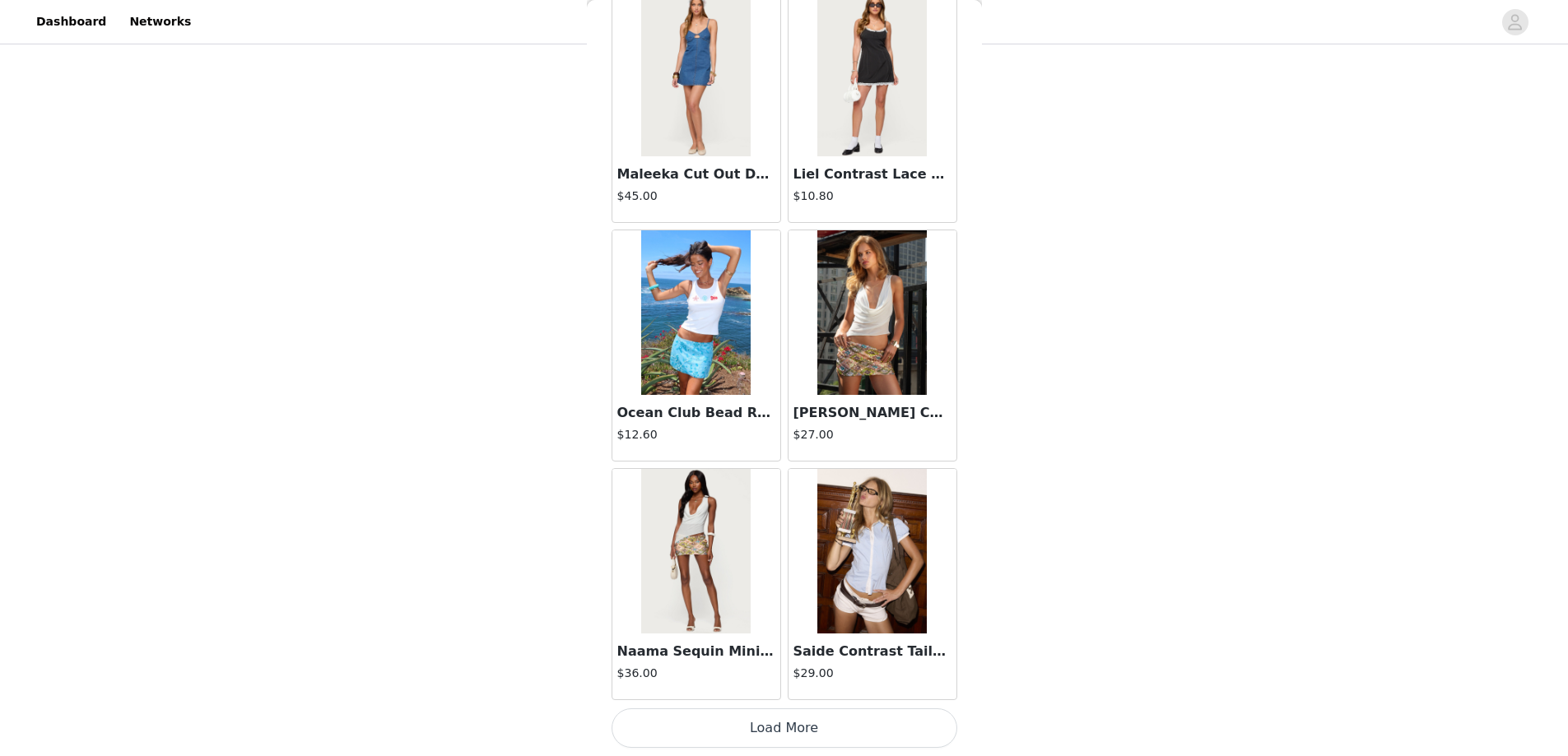
click at [775, 720] on button "Load More" at bounding box center [784, 728] width 346 height 40
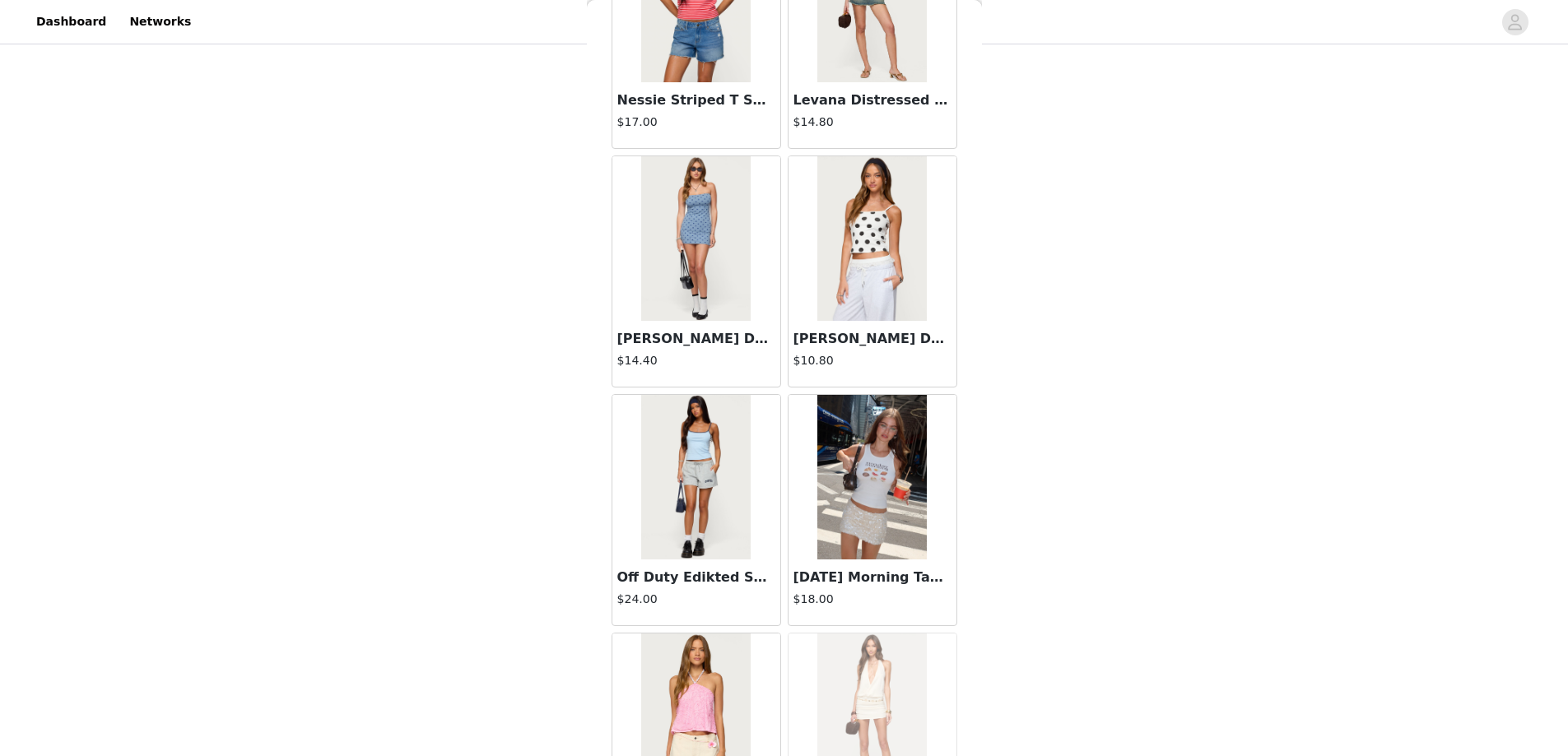
scroll to position [18464, 0]
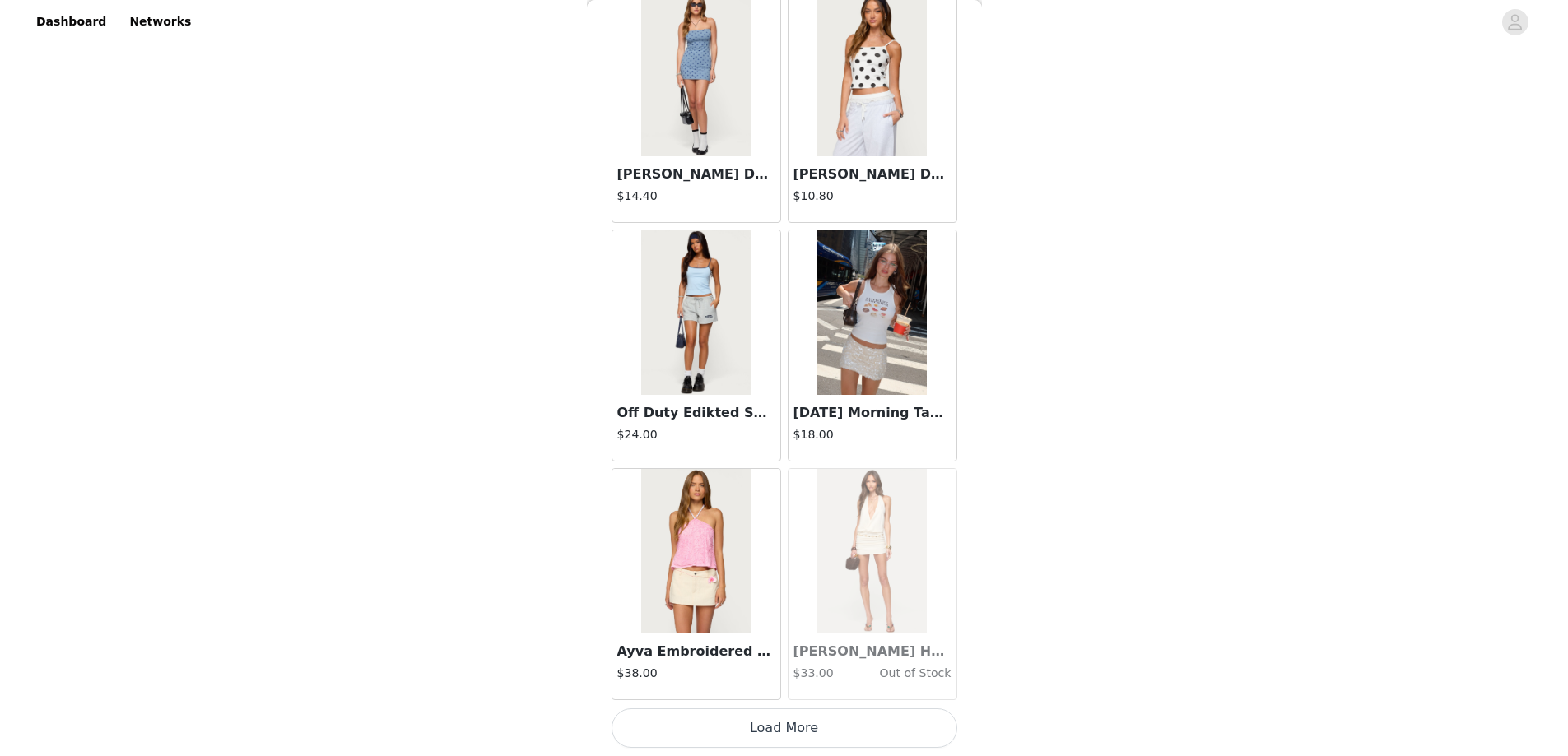
click at [771, 731] on button "Load More" at bounding box center [784, 728] width 346 height 40
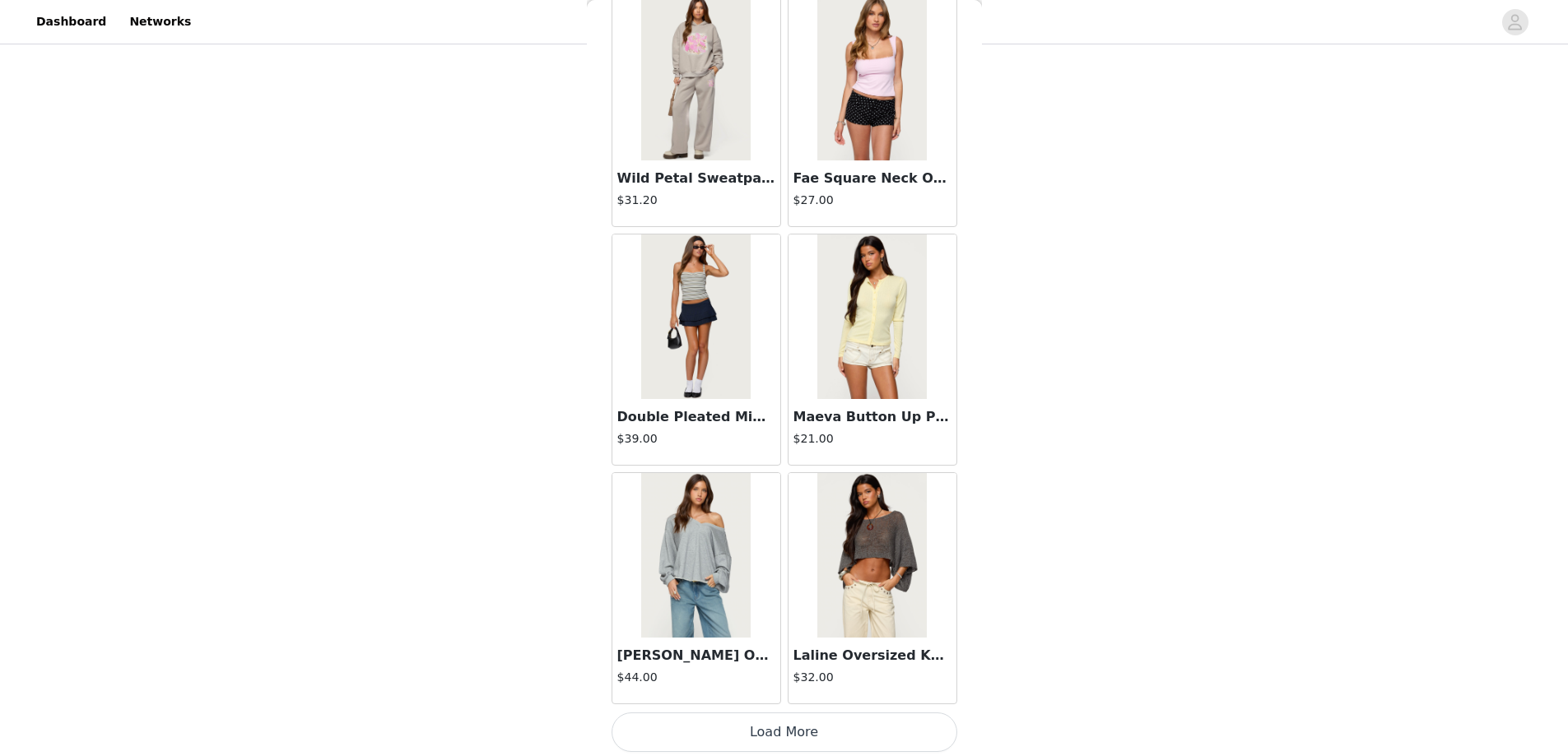
scroll to position [20850, 0]
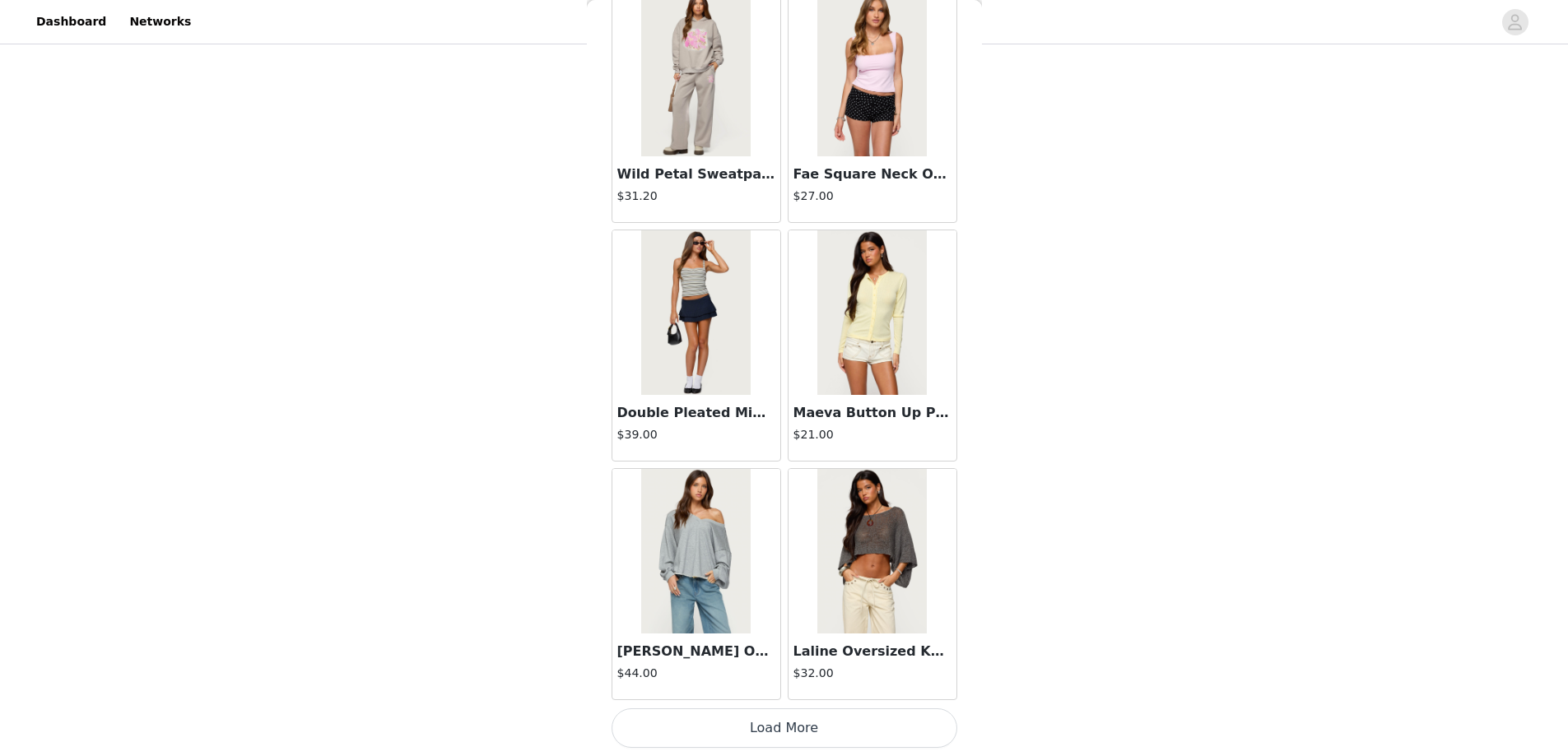
click at [771, 730] on button "Load More" at bounding box center [784, 728] width 346 height 40
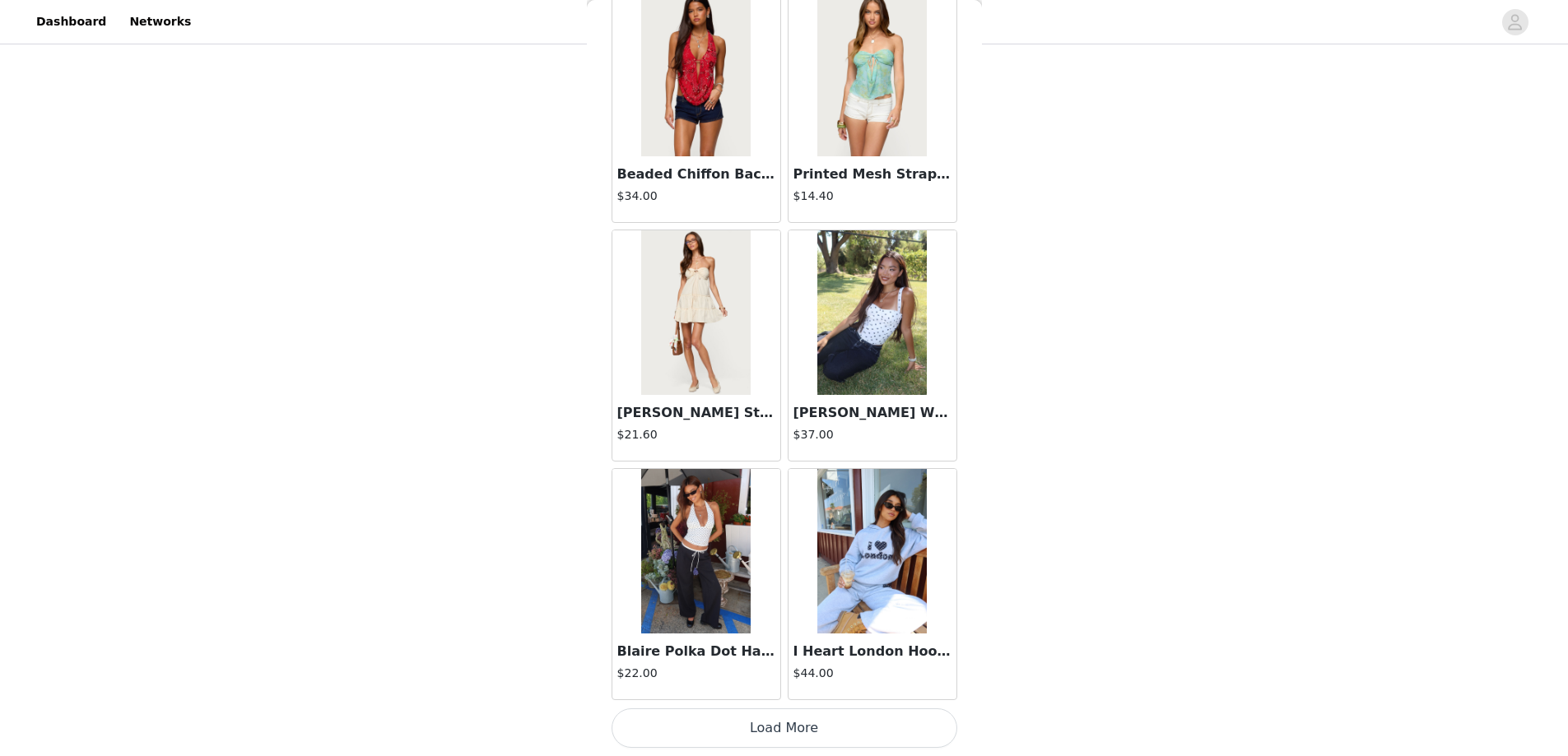
click at [774, 739] on button "Load More" at bounding box center [784, 728] width 346 height 40
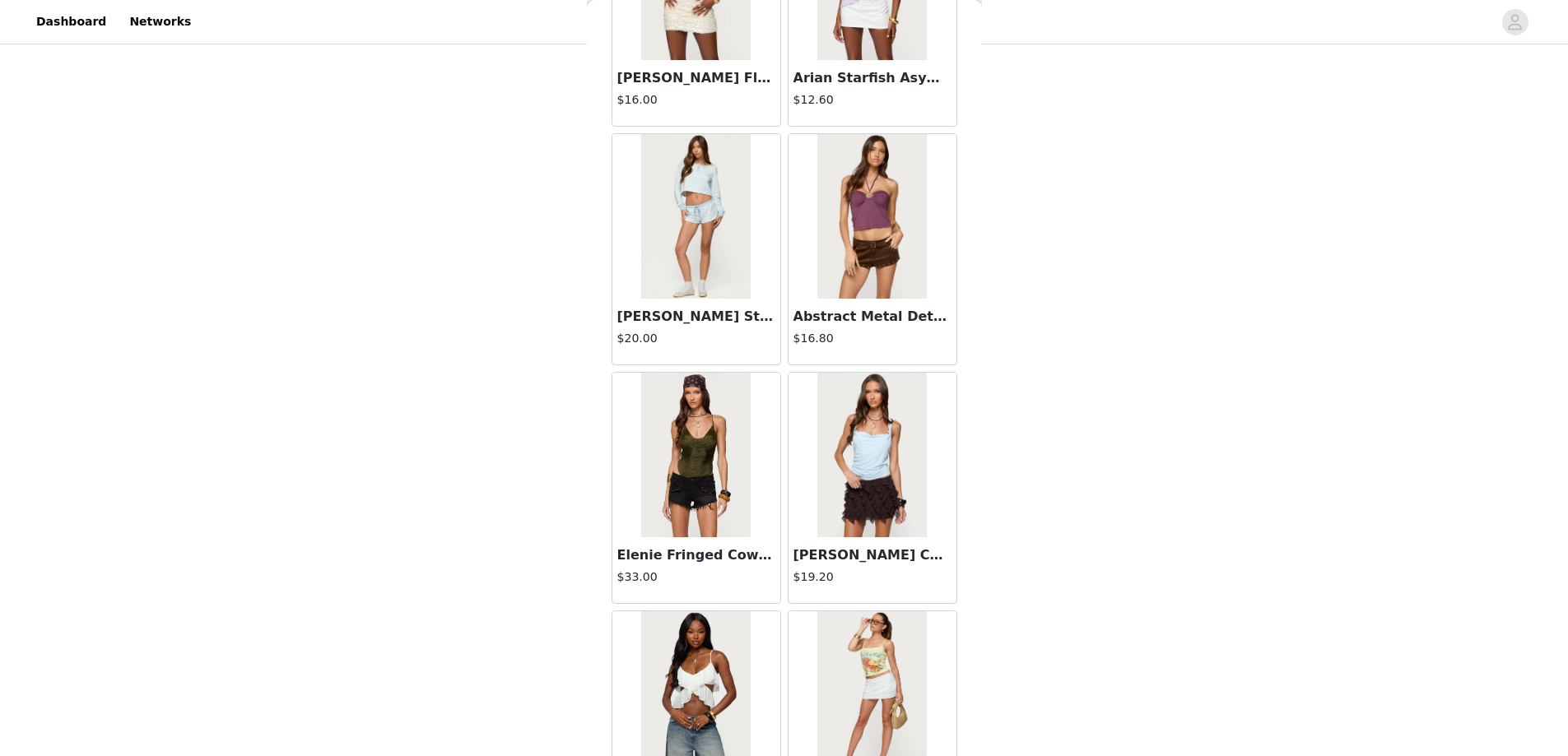
scroll to position [25622, 0]
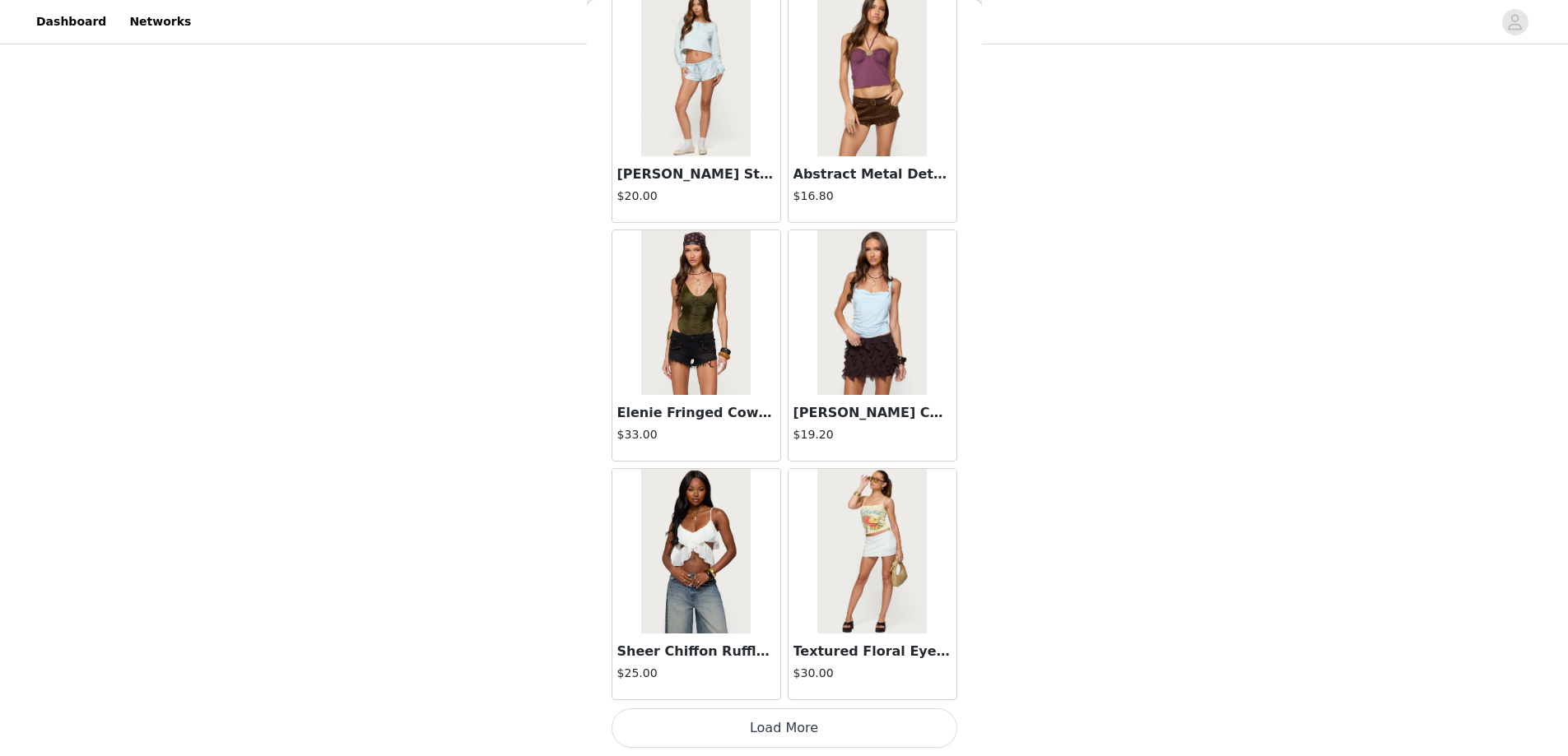
click at [778, 733] on button "Load More" at bounding box center [784, 728] width 346 height 40
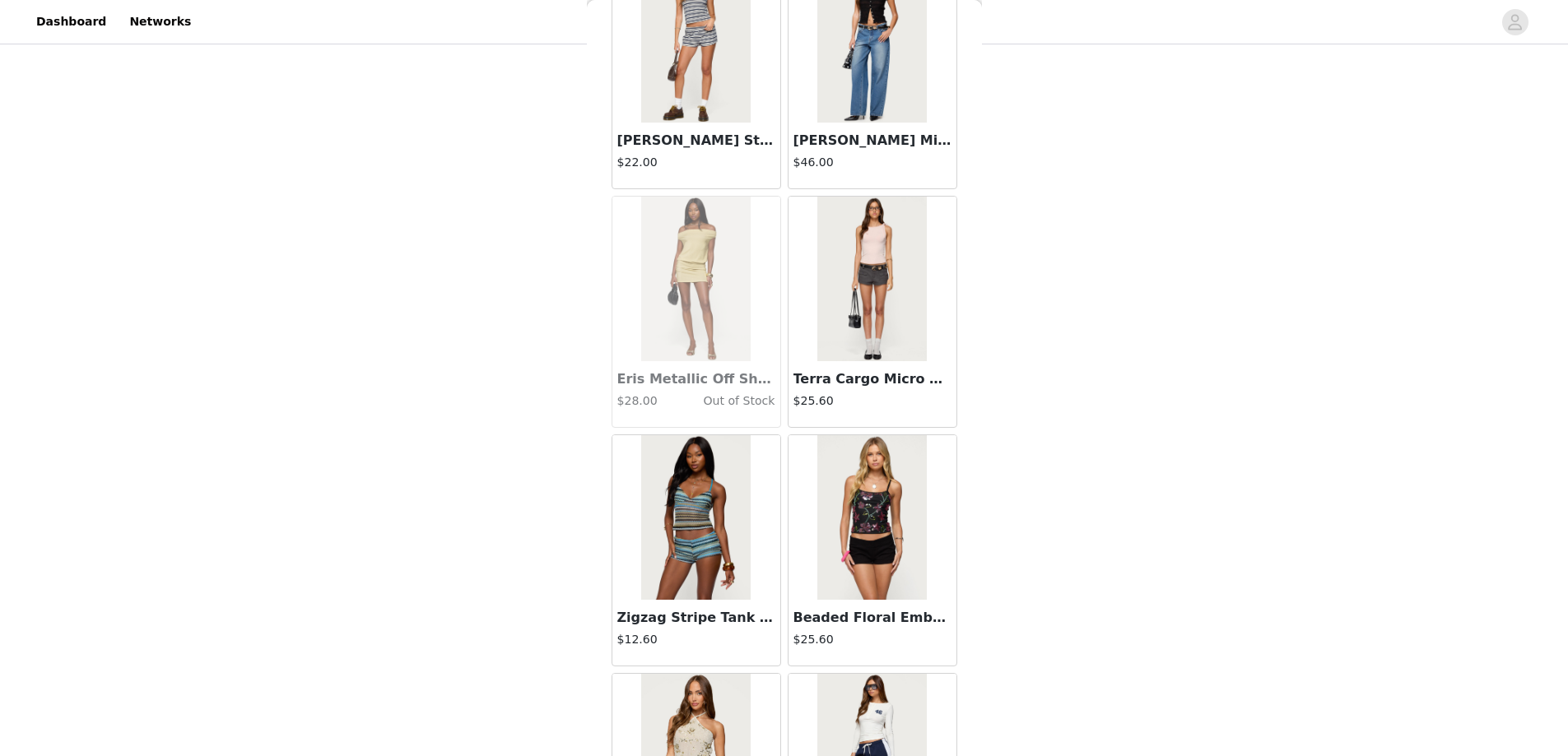
scroll to position [26774, 0]
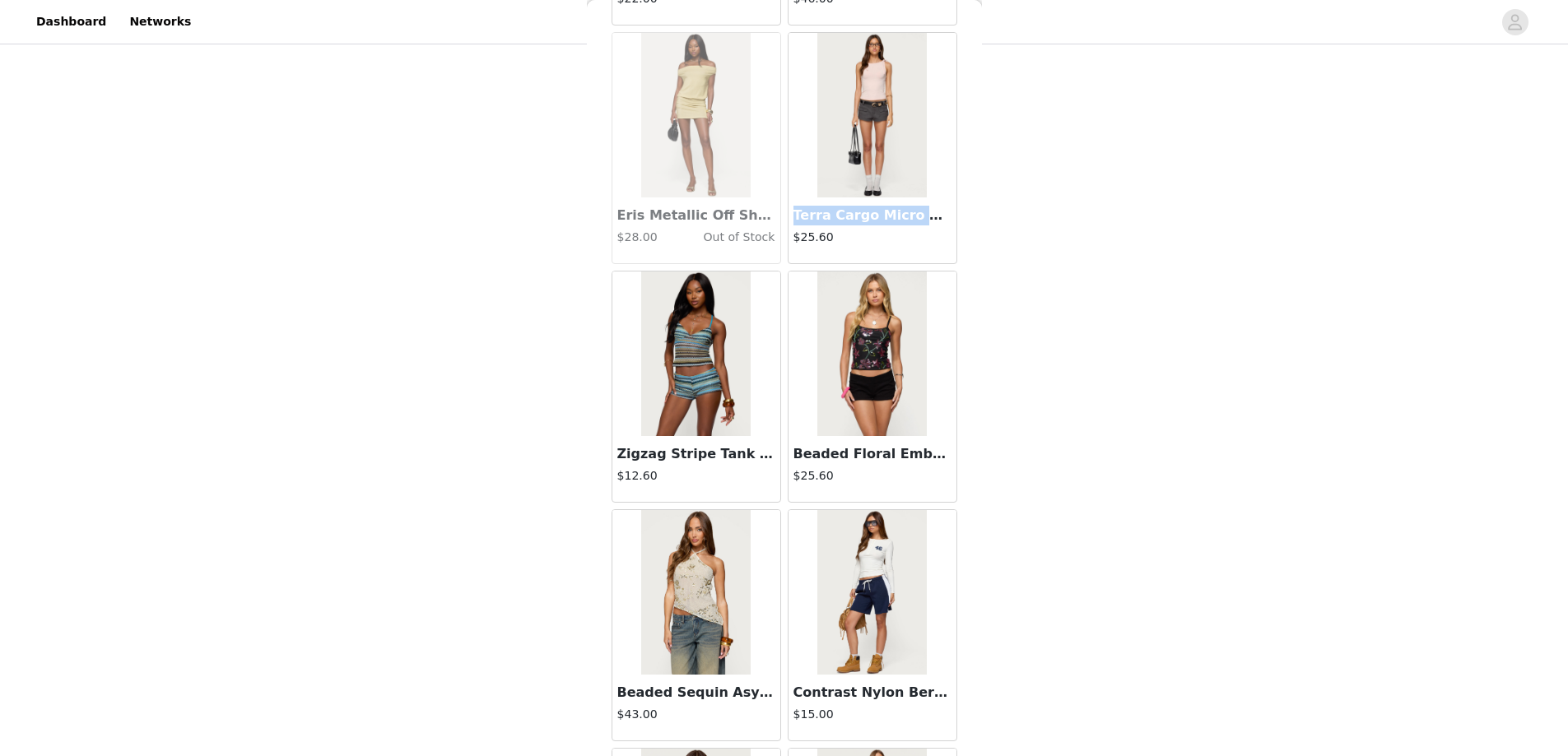
drag, startPoint x: 788, startPoint y: 215, endPoint x: 908, endPoint y: 211, distance: 120.1
click at [940, 215] on div "Terra Cargo Micro Shorts $25.60" at bounding box center [873, 231] width 168 height 66
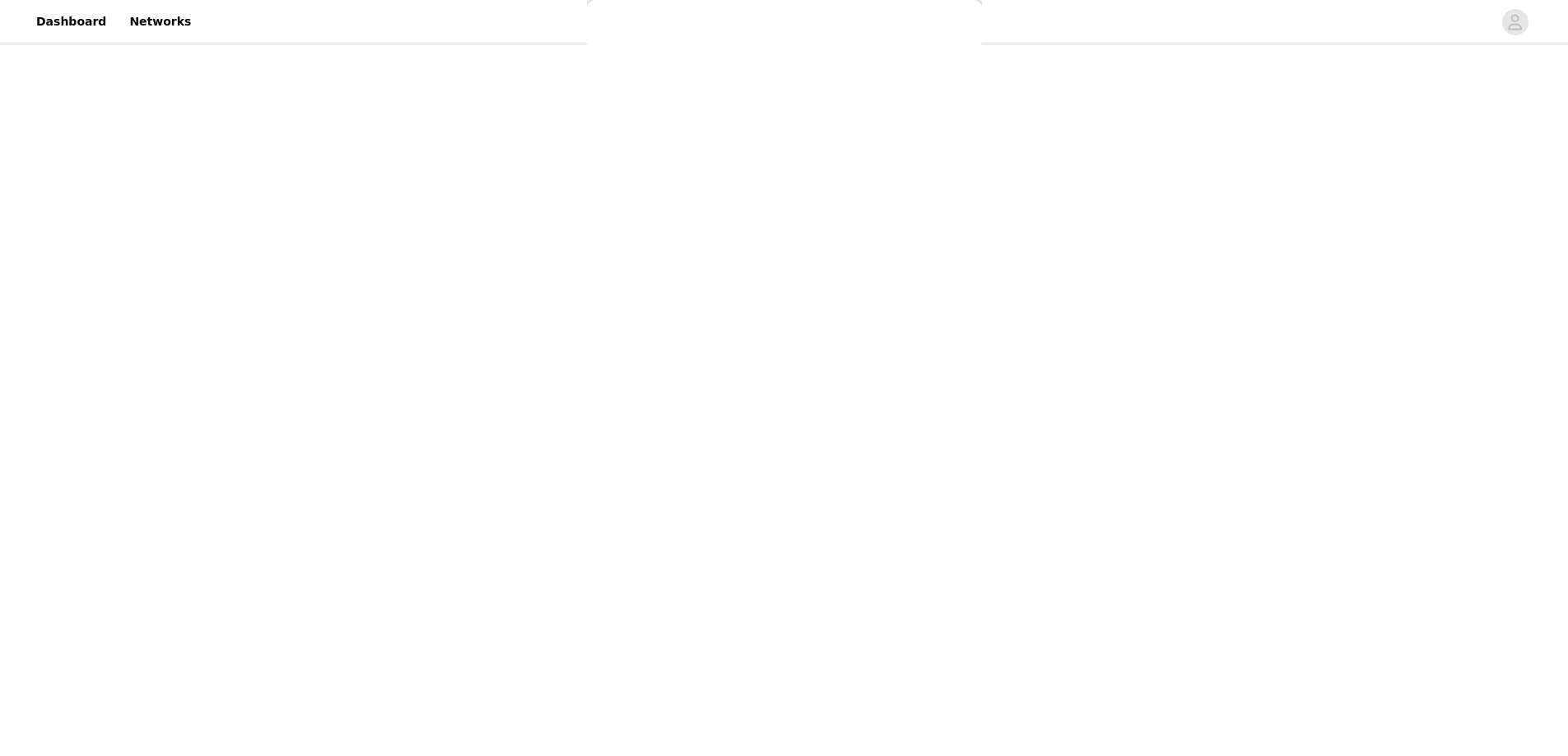
scroll to position [0, 0]
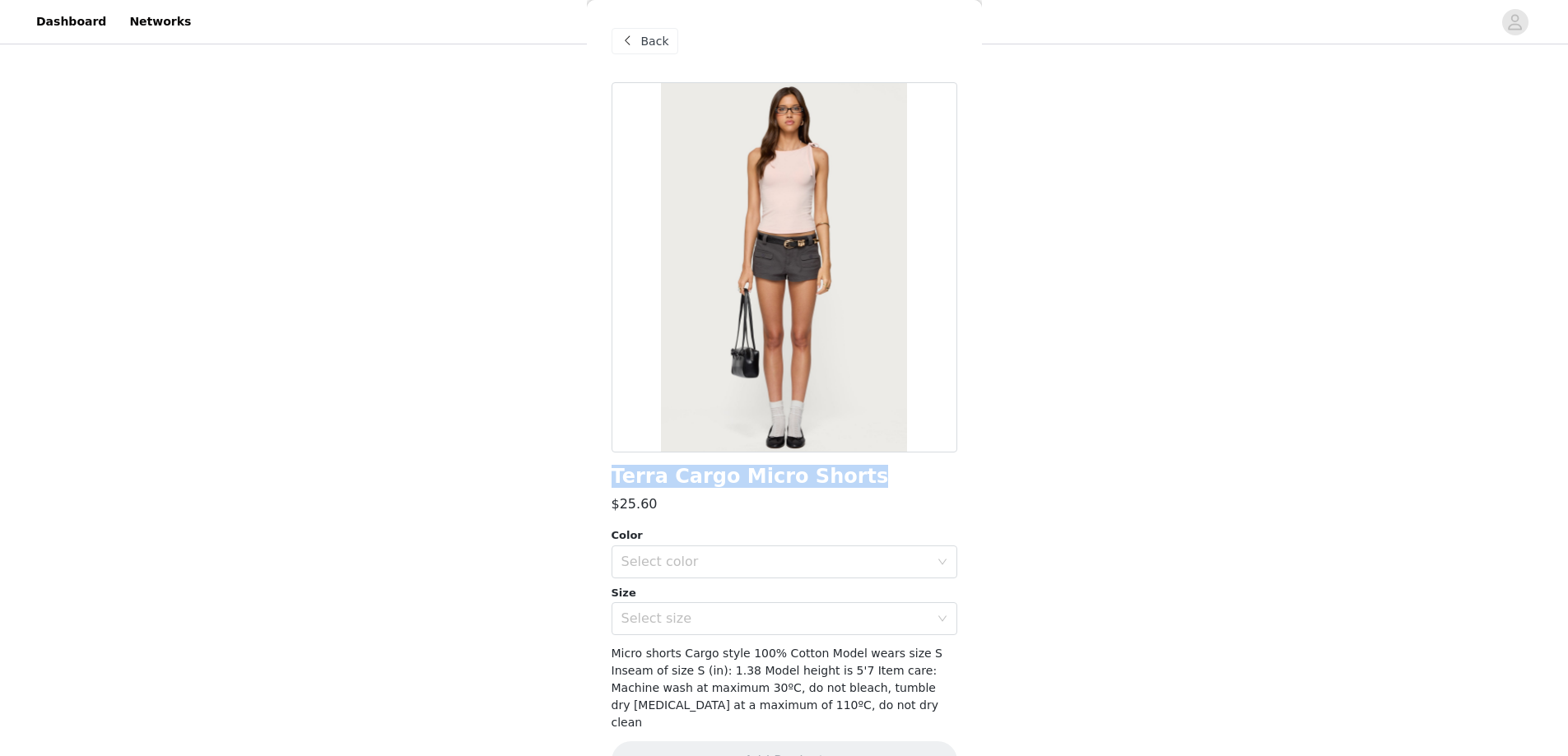
drag, startPoint x: 612, startPoint y: 479, endPoint x: 848, endPoint y: 486, distance: 236.1
click at [848, 486] on div "Terra Cargo Micro Shorts" at bounding box center [784, 476] width 346 height 22
copy h1 "Terra Cargo Micro Shorts"
click at [662, 618] on div "Select size" at bounding box center [775, 618] width 308 height 16
click at [679, 476] on li "XS" at bounding box center [778, 477] width 333 height 26
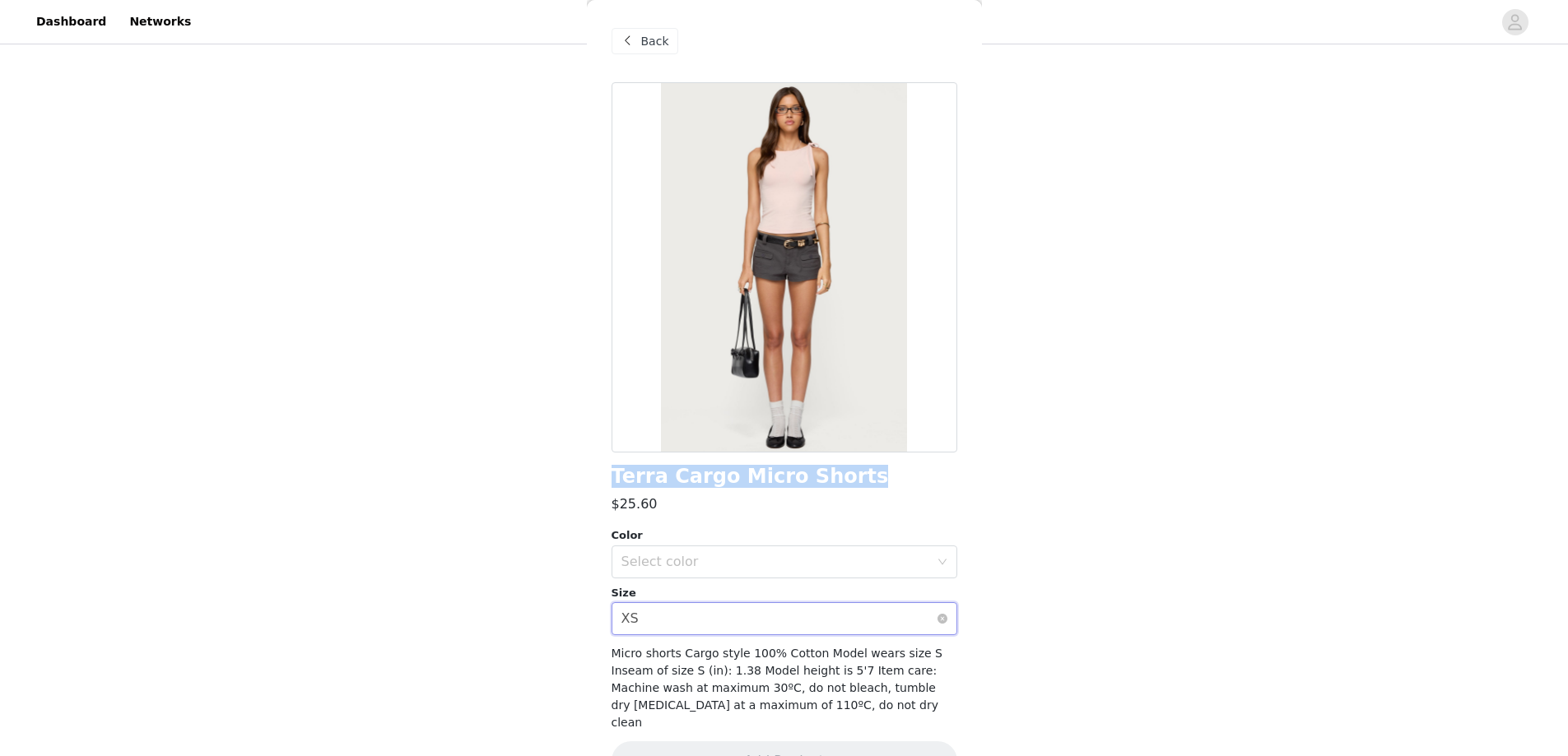
click at [682, 612] on div "Select size XS" at bounding box center [779, 619] width 315 height 31
click at [673, 506] on li "S" at bounding box center [778, 503] width 333 height 26
click at [663, 456] on div "Terra Cargo Micro Shorts $25.60 Color Select color Size Select size S Micro sho…" at bounding box center [784, 442] width 346 height 719
click at [632, 39] on span at bounding box center [628, 41] width 20 height 19
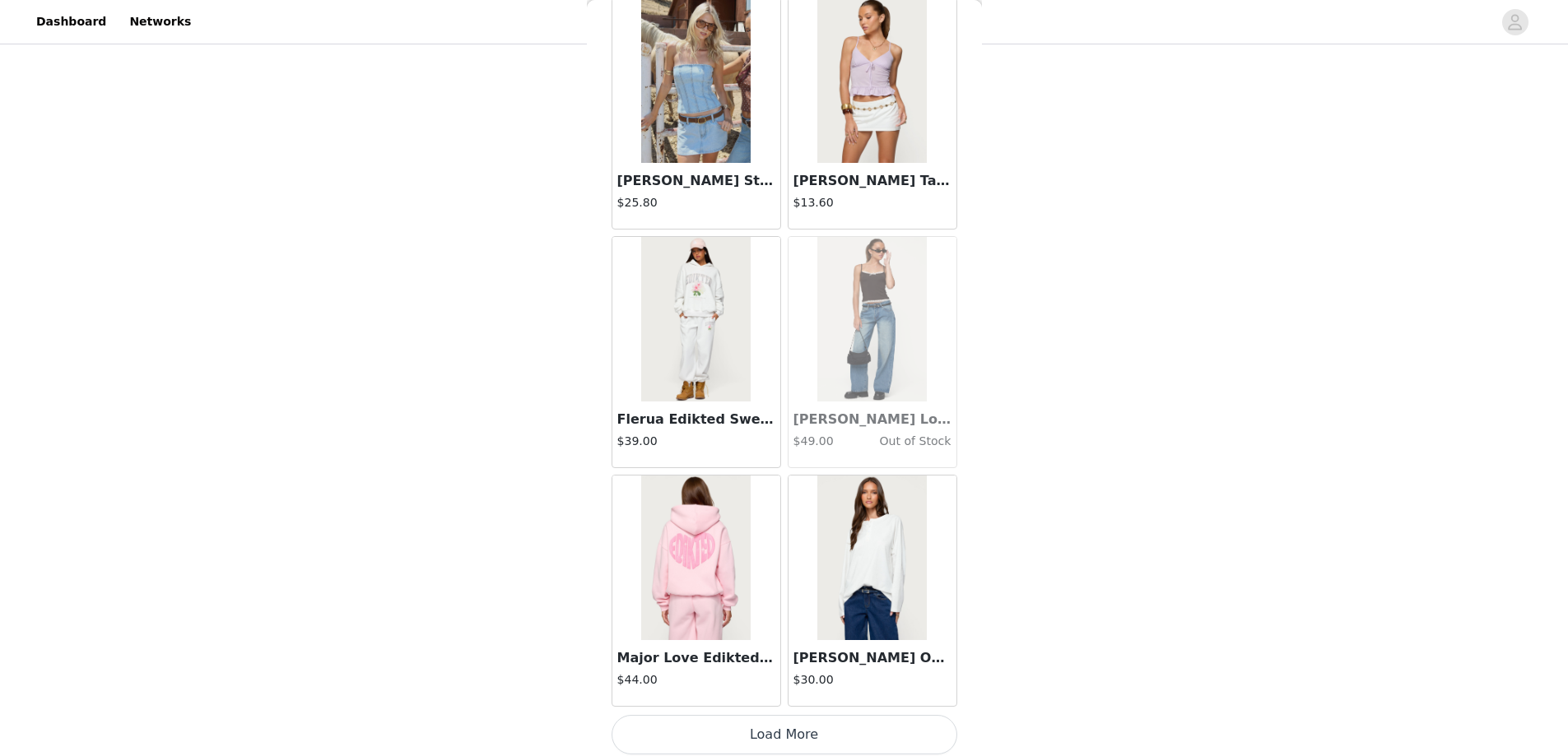
scroll to position [28008, 0]
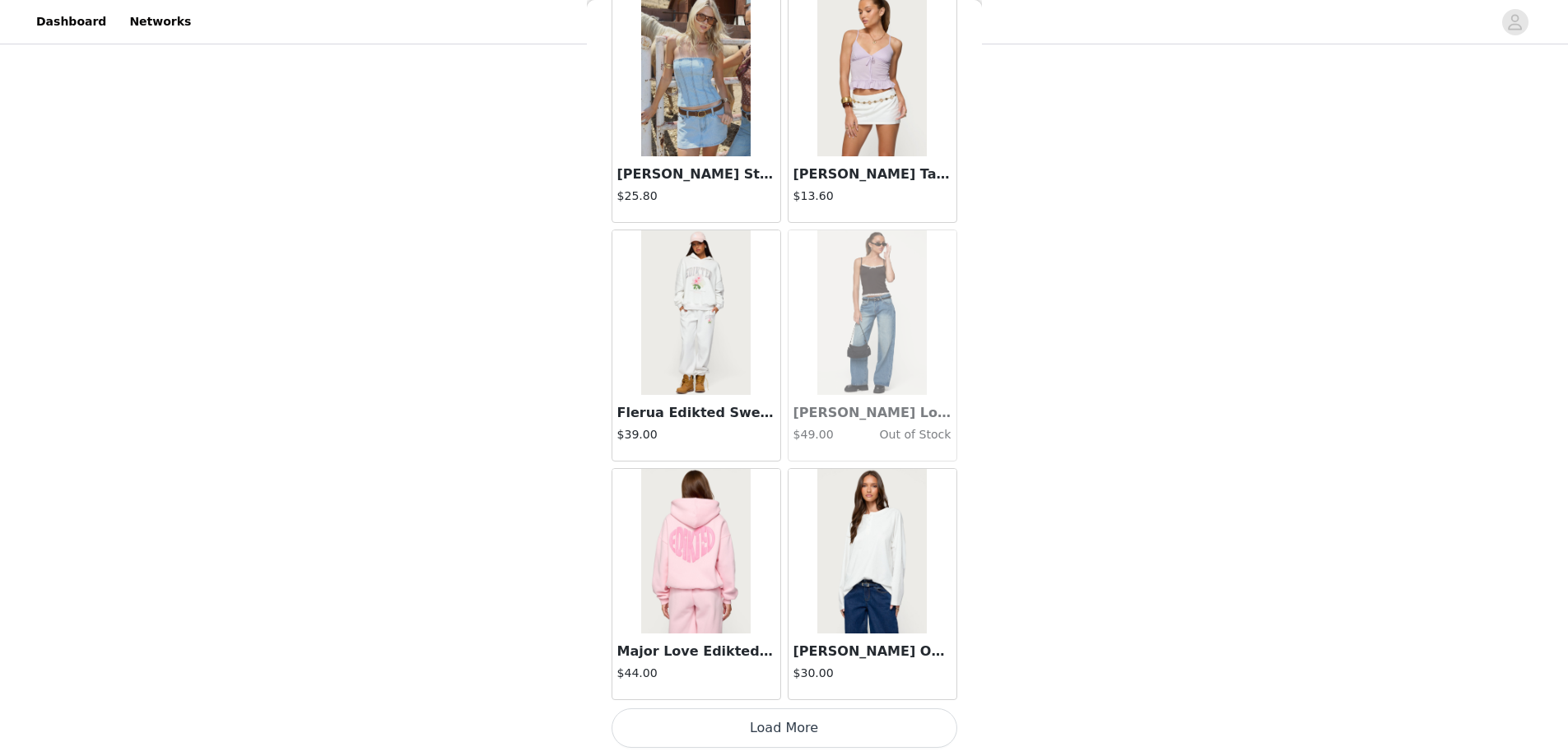
click at [804, 729] on button "Load More" at bounding box center [784, 728] width 346 height 40
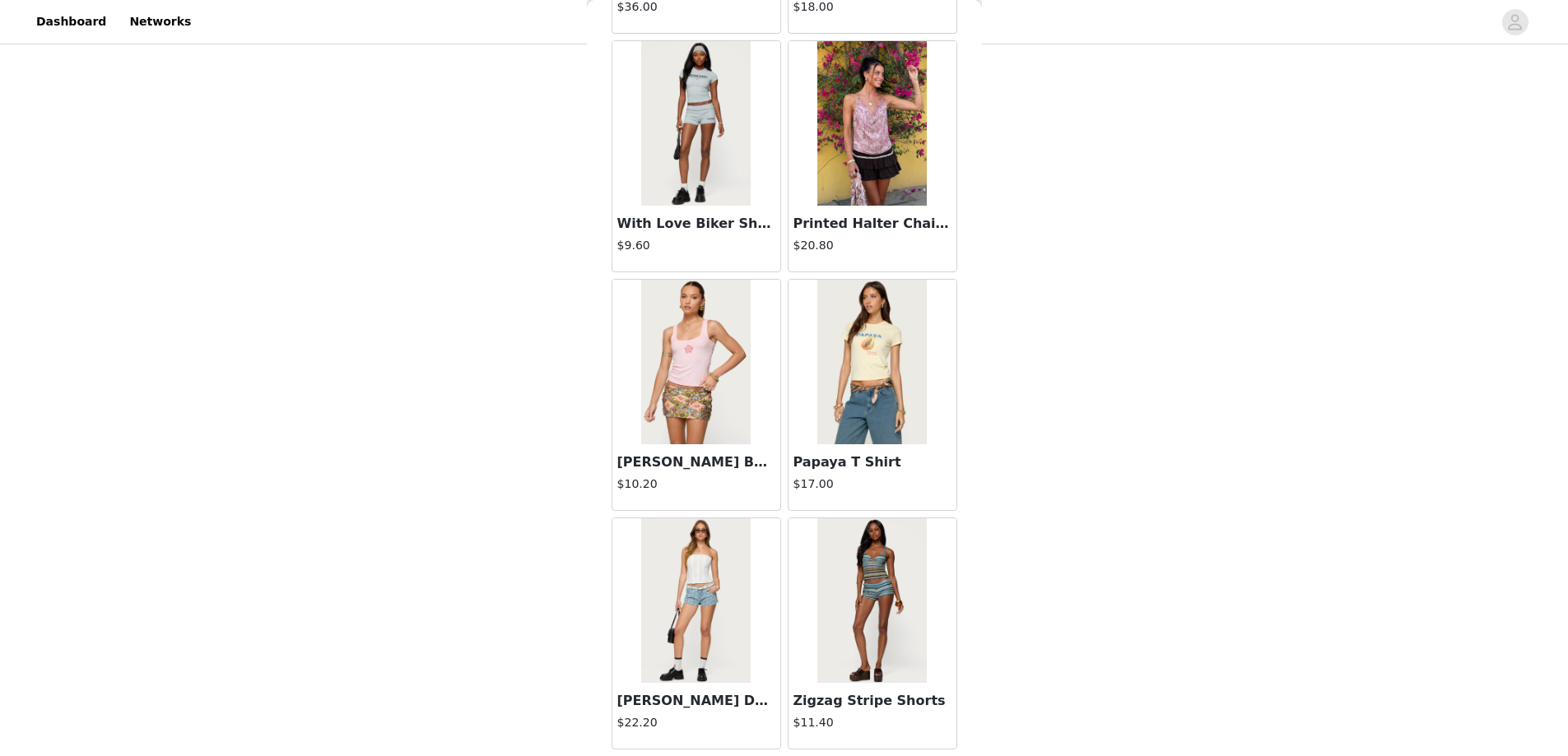
scroll to position [30394, 0]
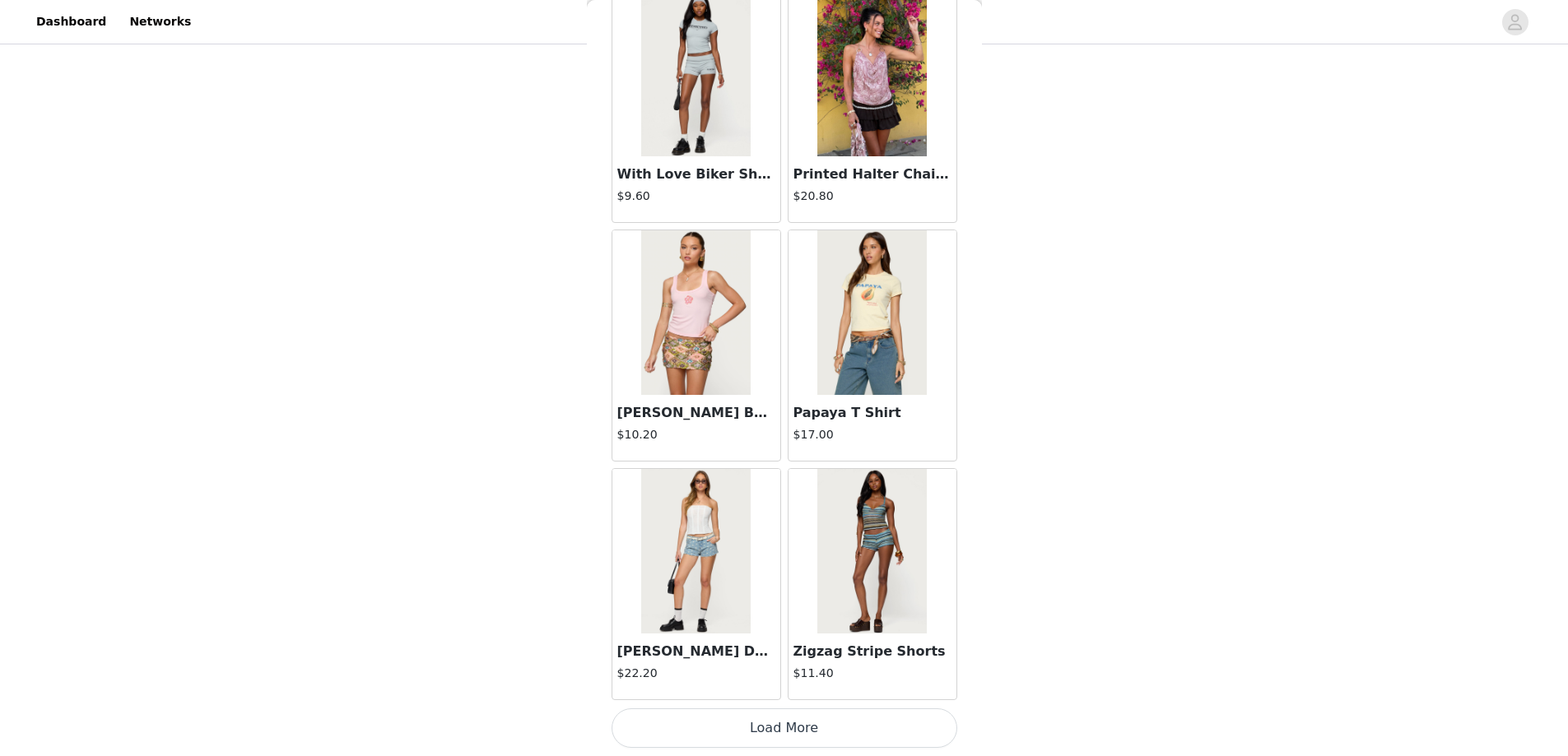
drag, startPoint x: 787, startPoint y: 732, endPoint x: 768, endPoint y: 689, distance: 47.0
click at [787, 733] on button "Load More" at bounding box center [784, 728] width 346 height 40
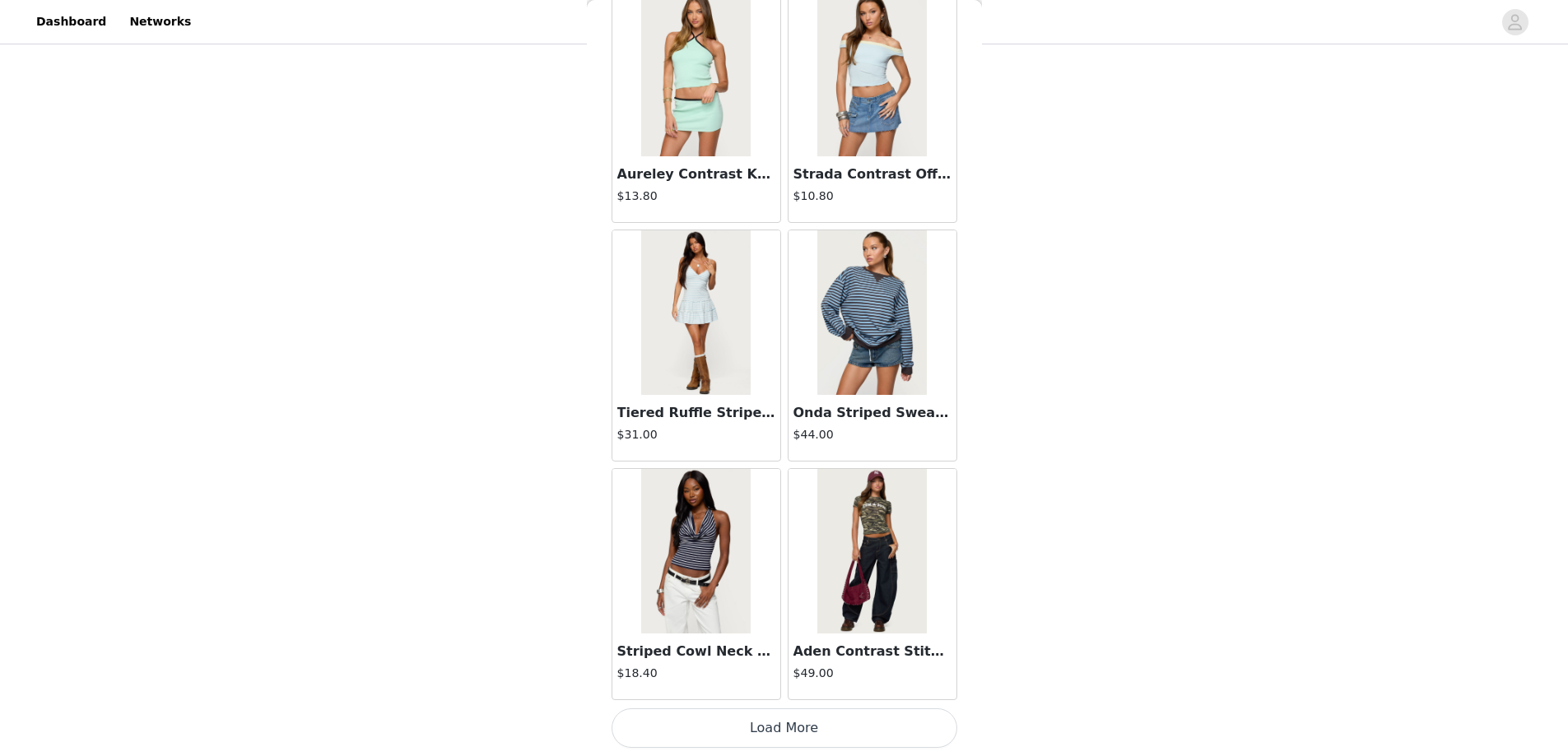
scroll to position [720, 0]
click at [773, 721] on button "Load More" at bounding box center [784, 728] width 346 height 40
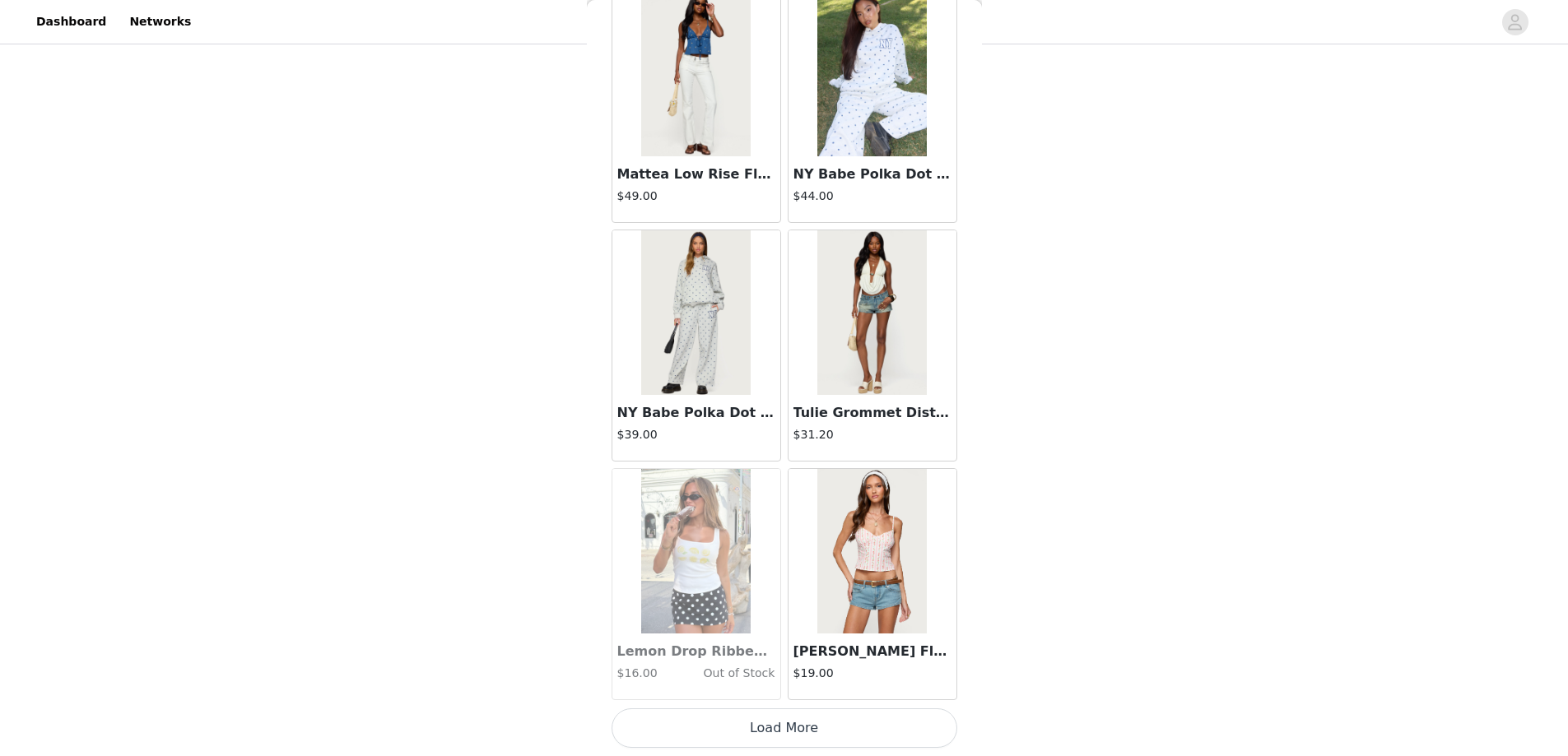
click at [772, 728] on button "Load More" at bounding box center [784, 728] width 346 height 40
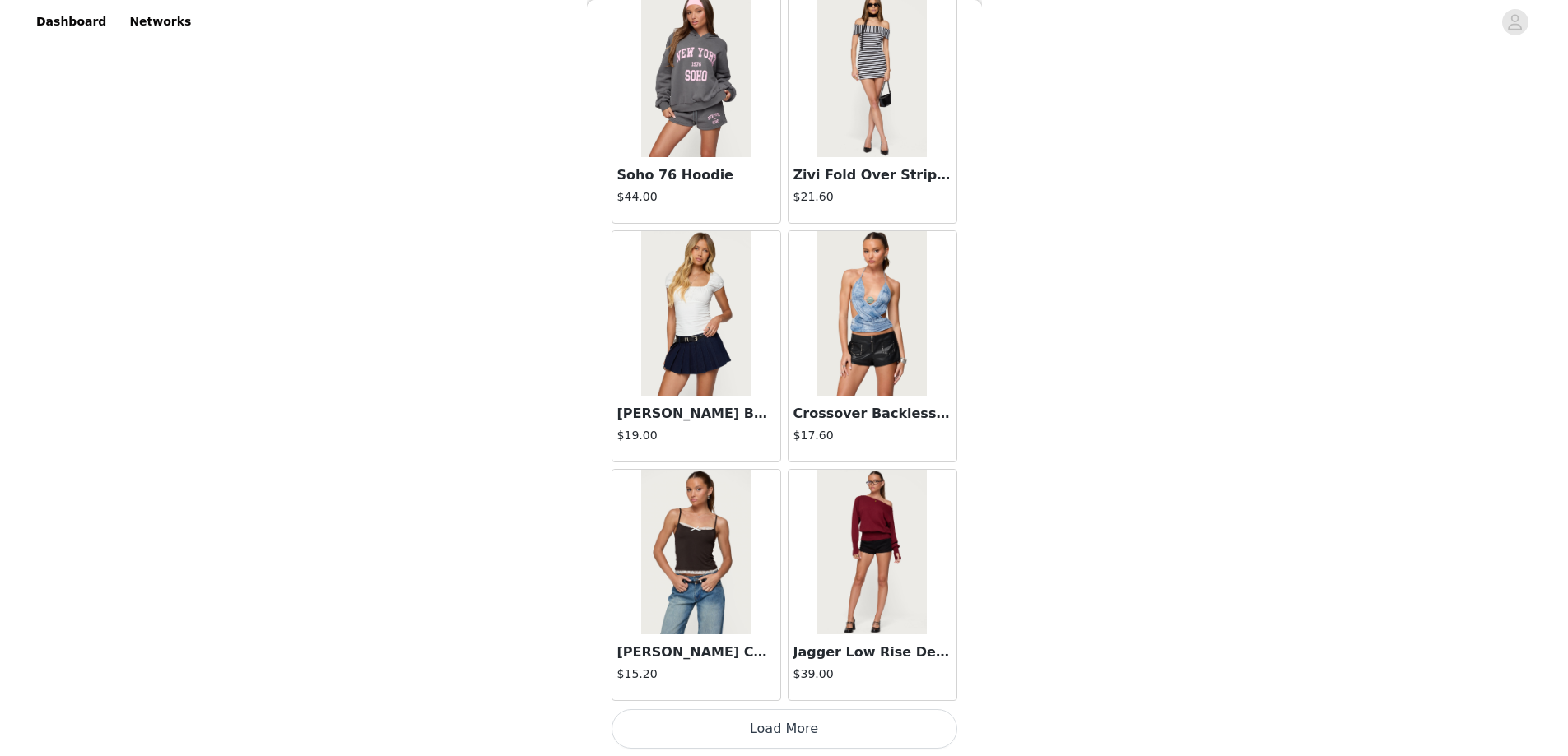
scroll to position [37553, 0]
click at [781, 730] on button "Load More" at bounding box center [784, 728] width 346 height 40
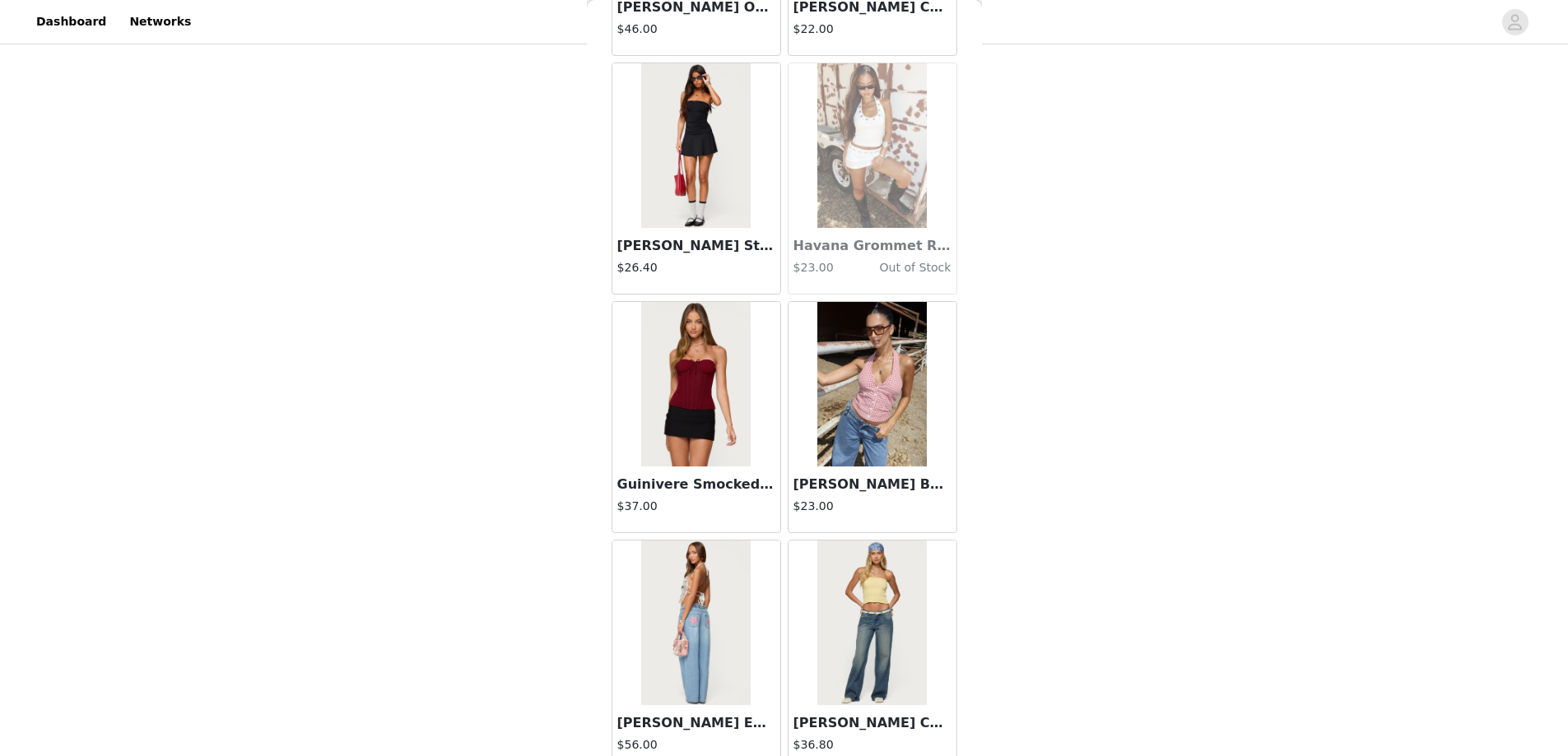
scroll to position [39938, 0]
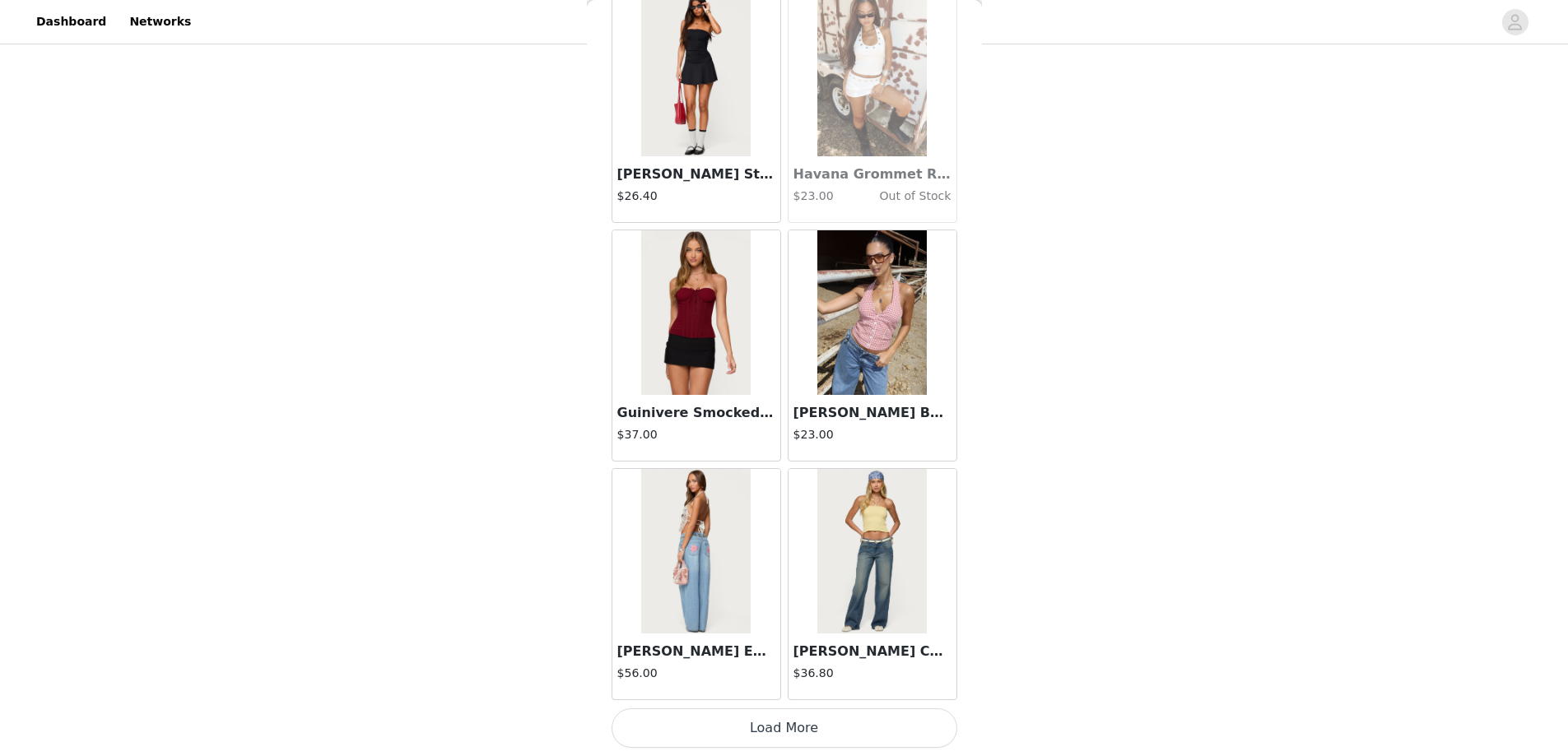
click at [784, 722] on button "Load More" at bounding box center [784, 728] width 346 height 40
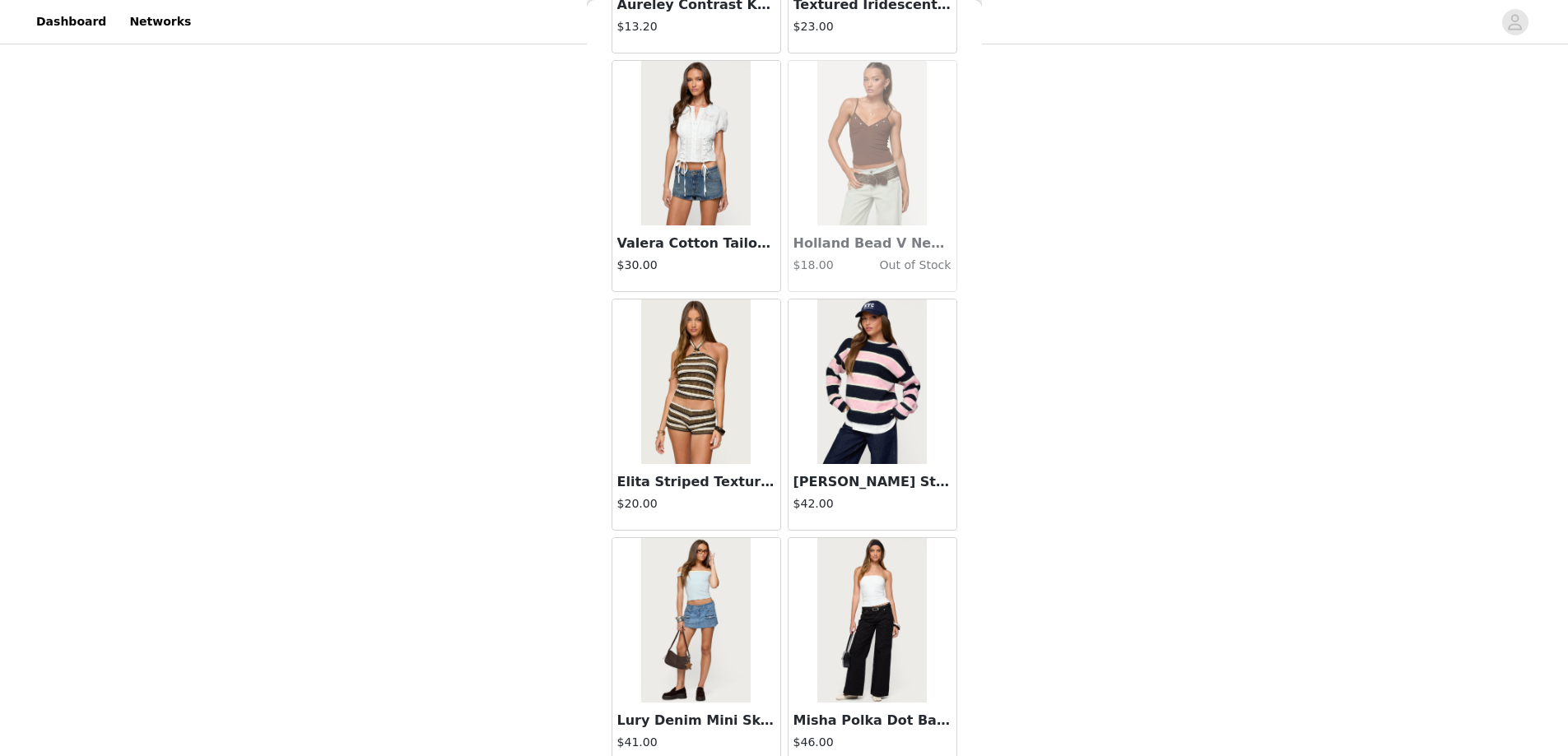
scroll to position [42325, 0]
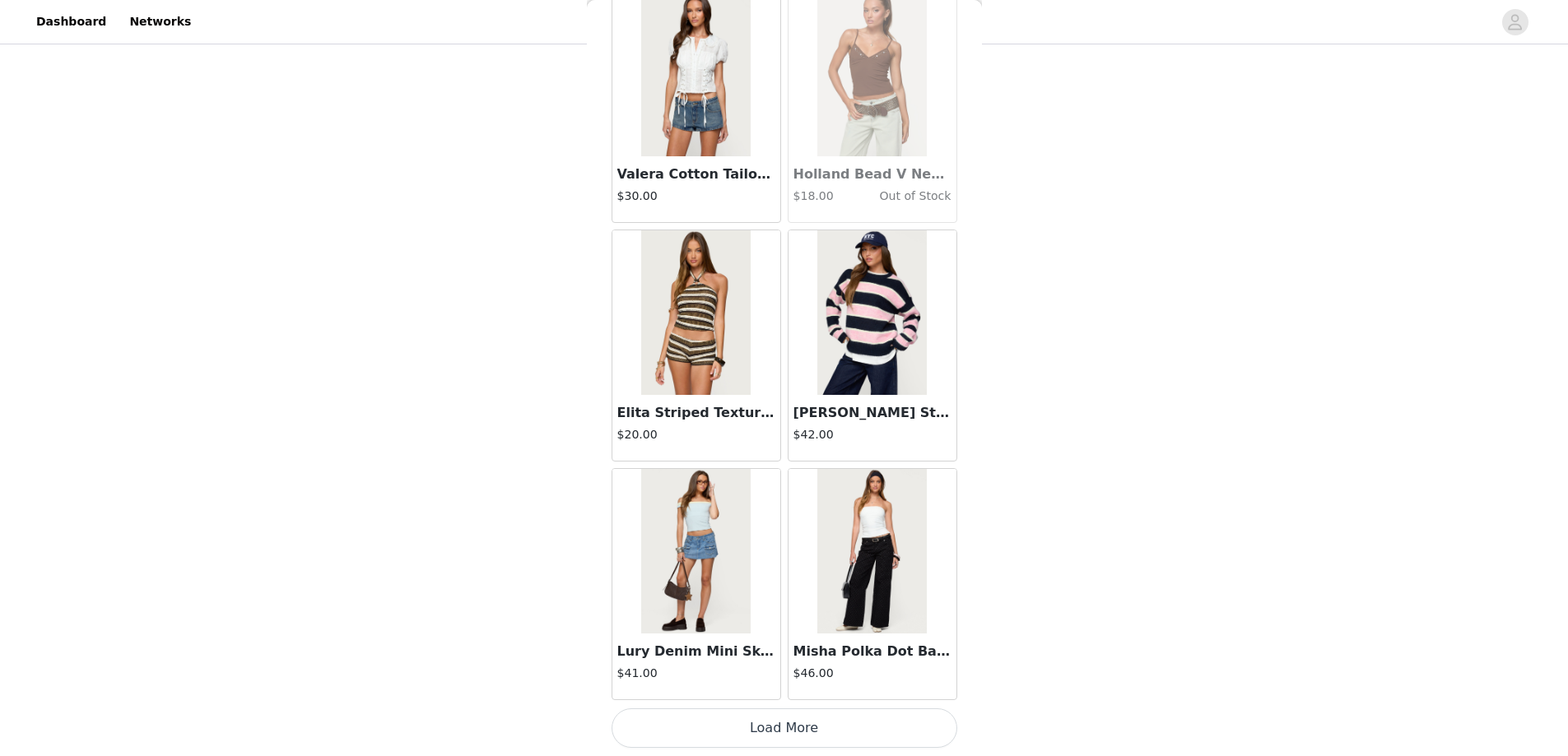
click at [773, 721] on button "Load More" at bounding box center [784, 728] width 346 height 40
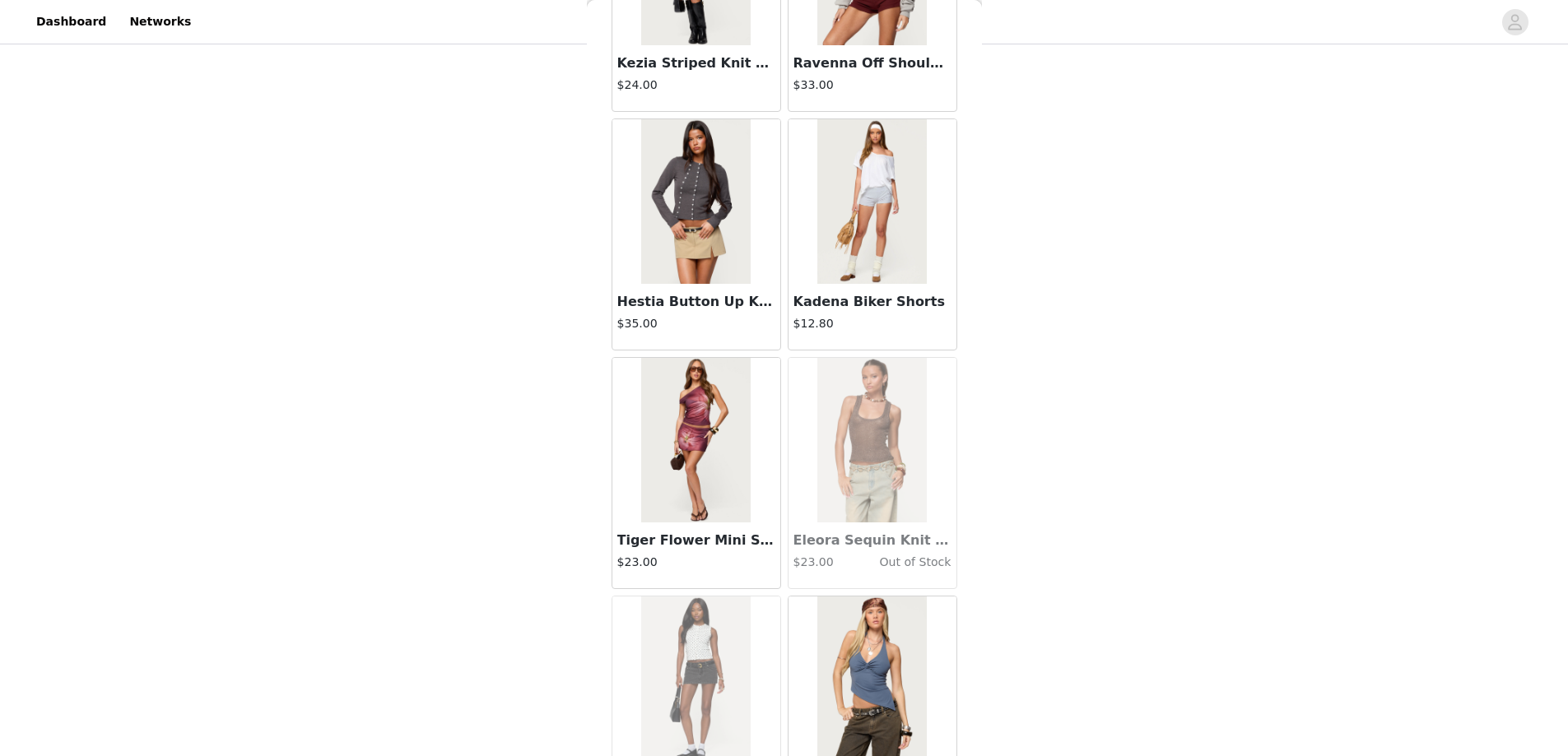
scroll to position [44711, 0]
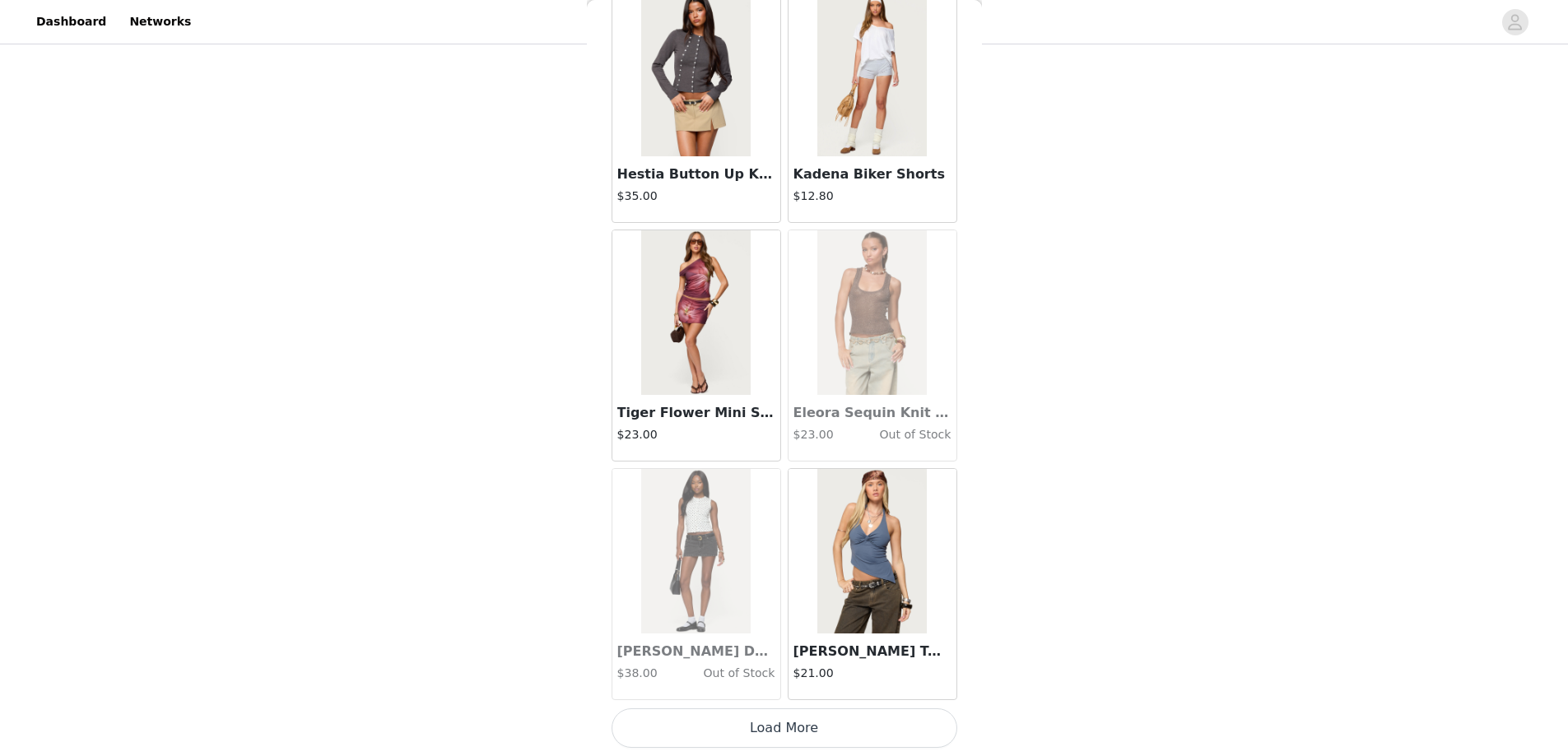
click at [767, 722] on button "Load More" at bounding box center [784, 728] width 346 height 40
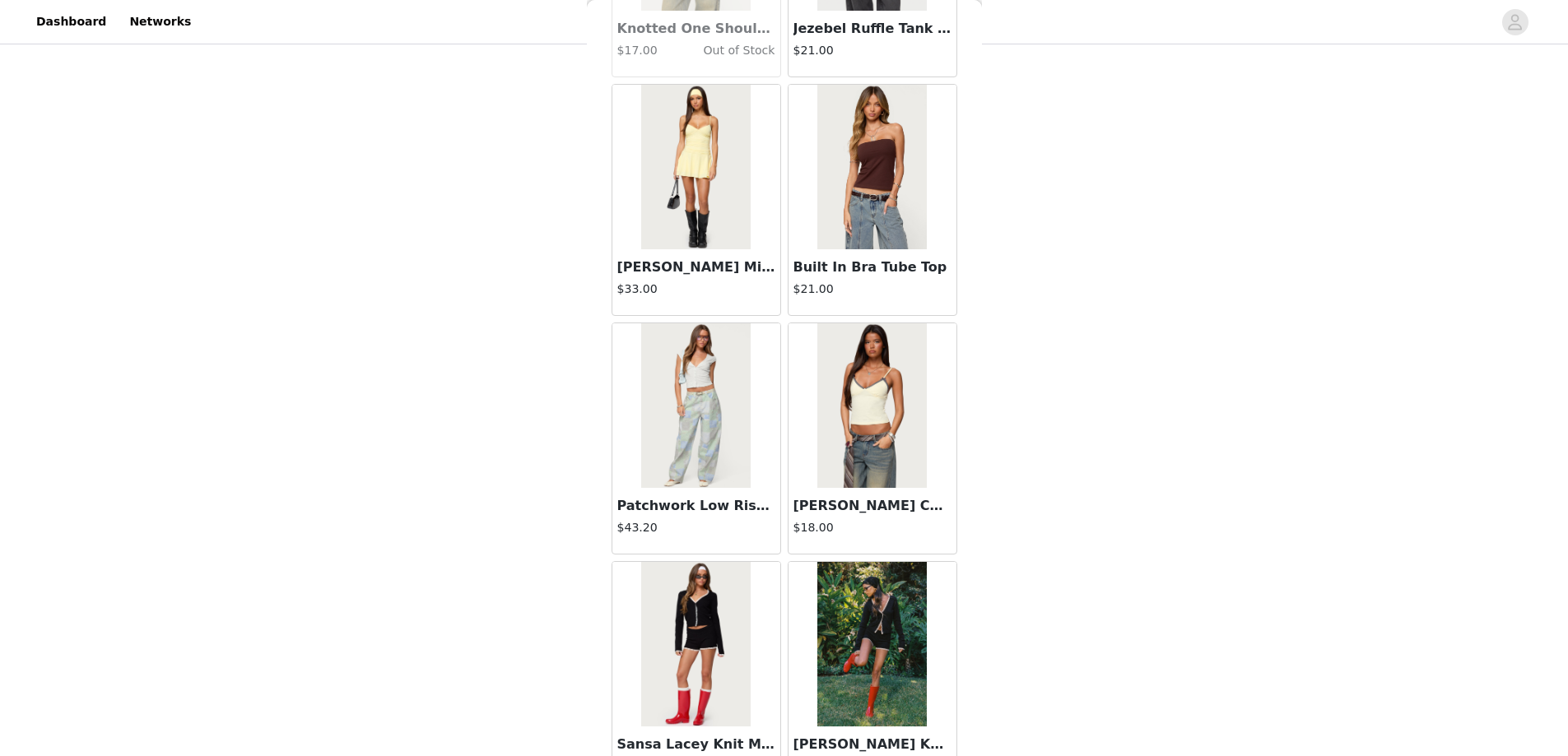
scroll to position [47097, 0]
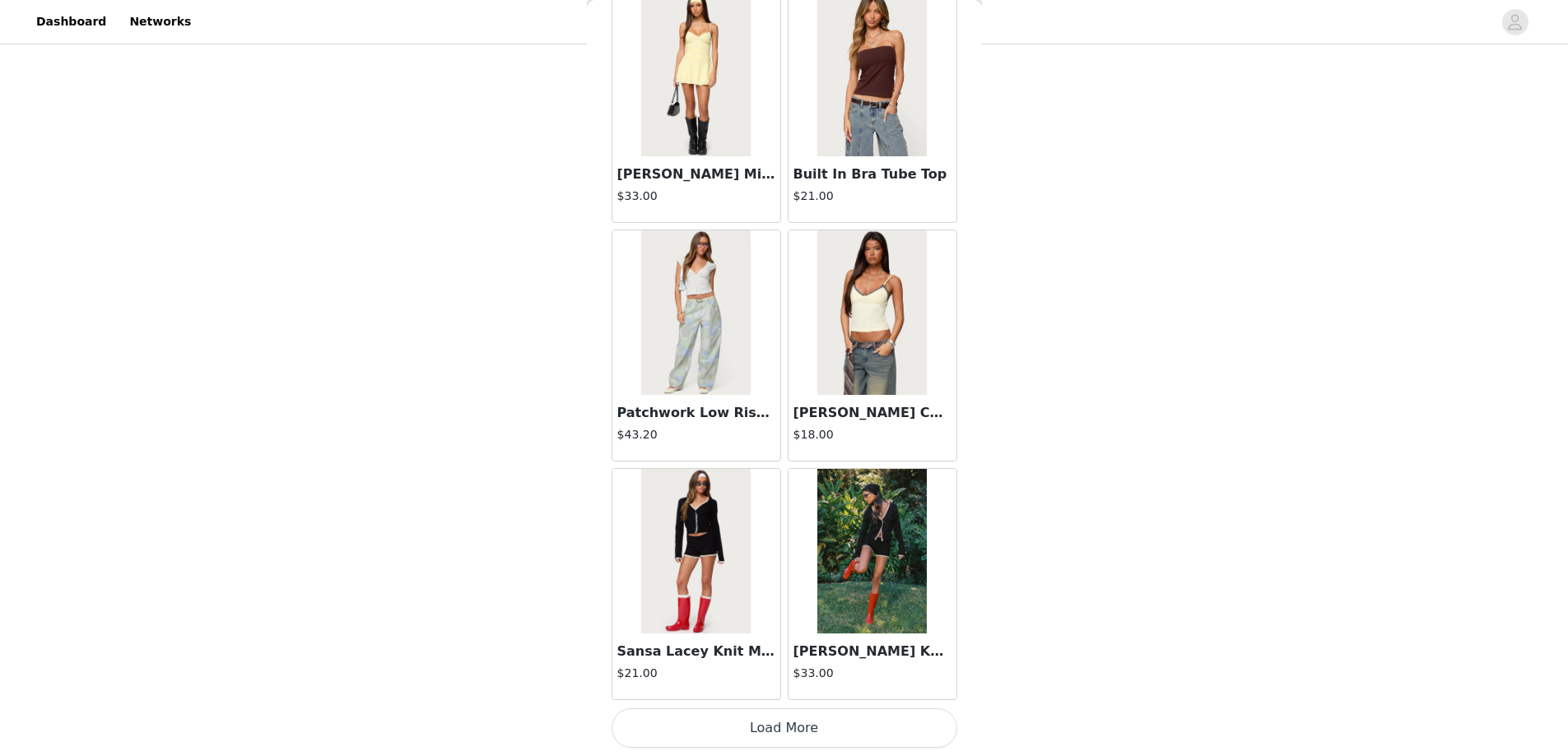
click at [786, 731] on button "Load More" at bounding box center [784, 728] width 346 height 40
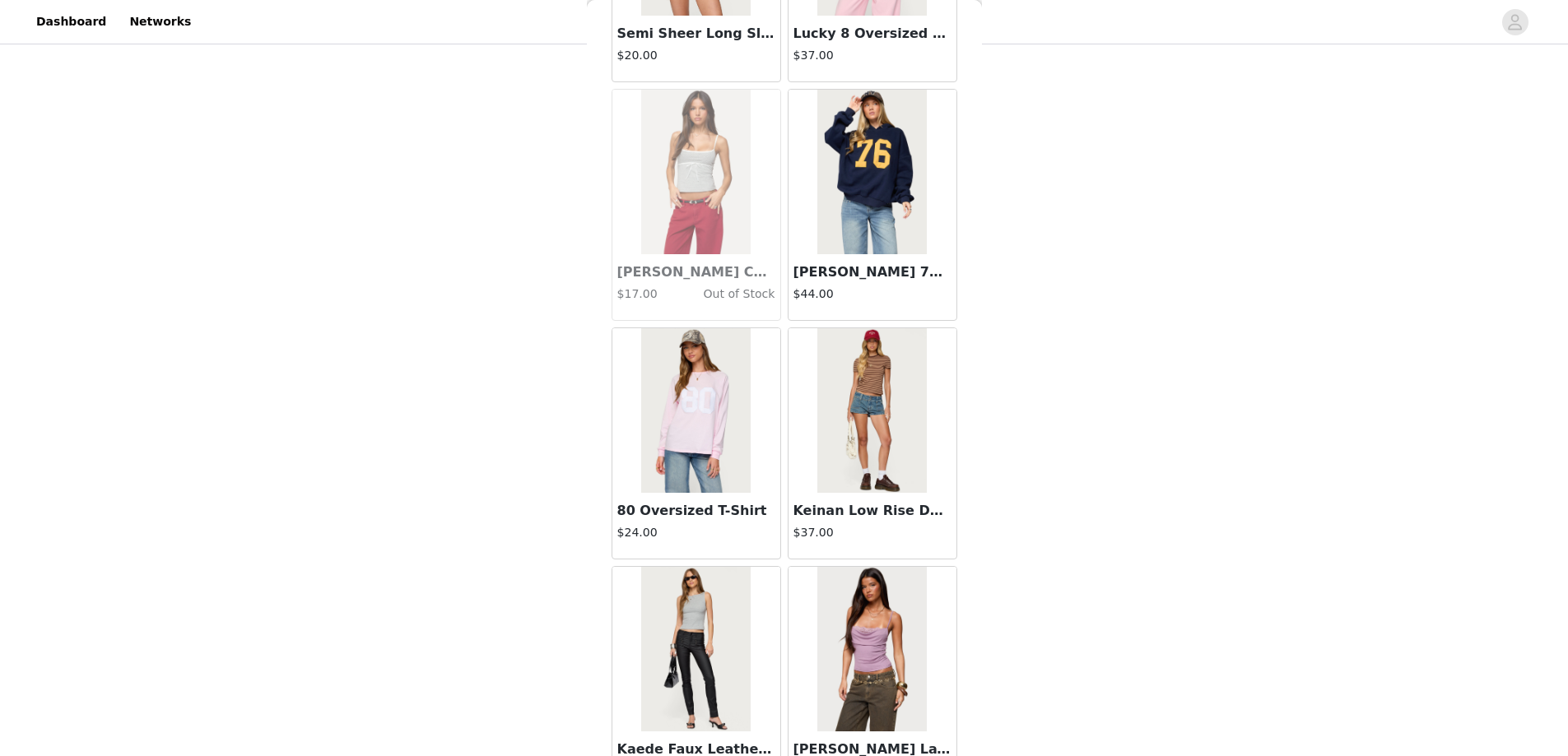
scroll to position [49071, 0]
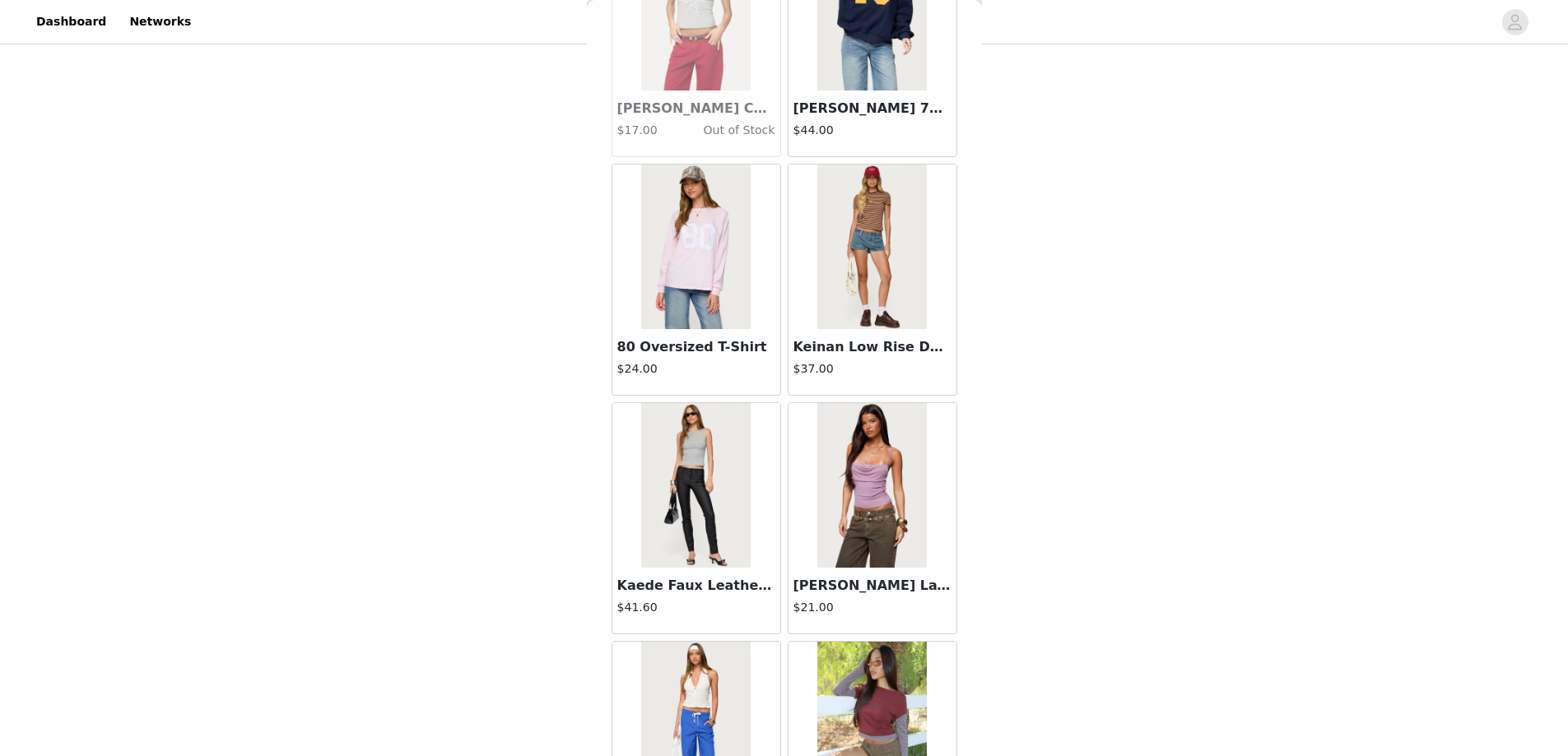
click at [840, 230] on img at bounding box center [872, 247] width 109 height 164
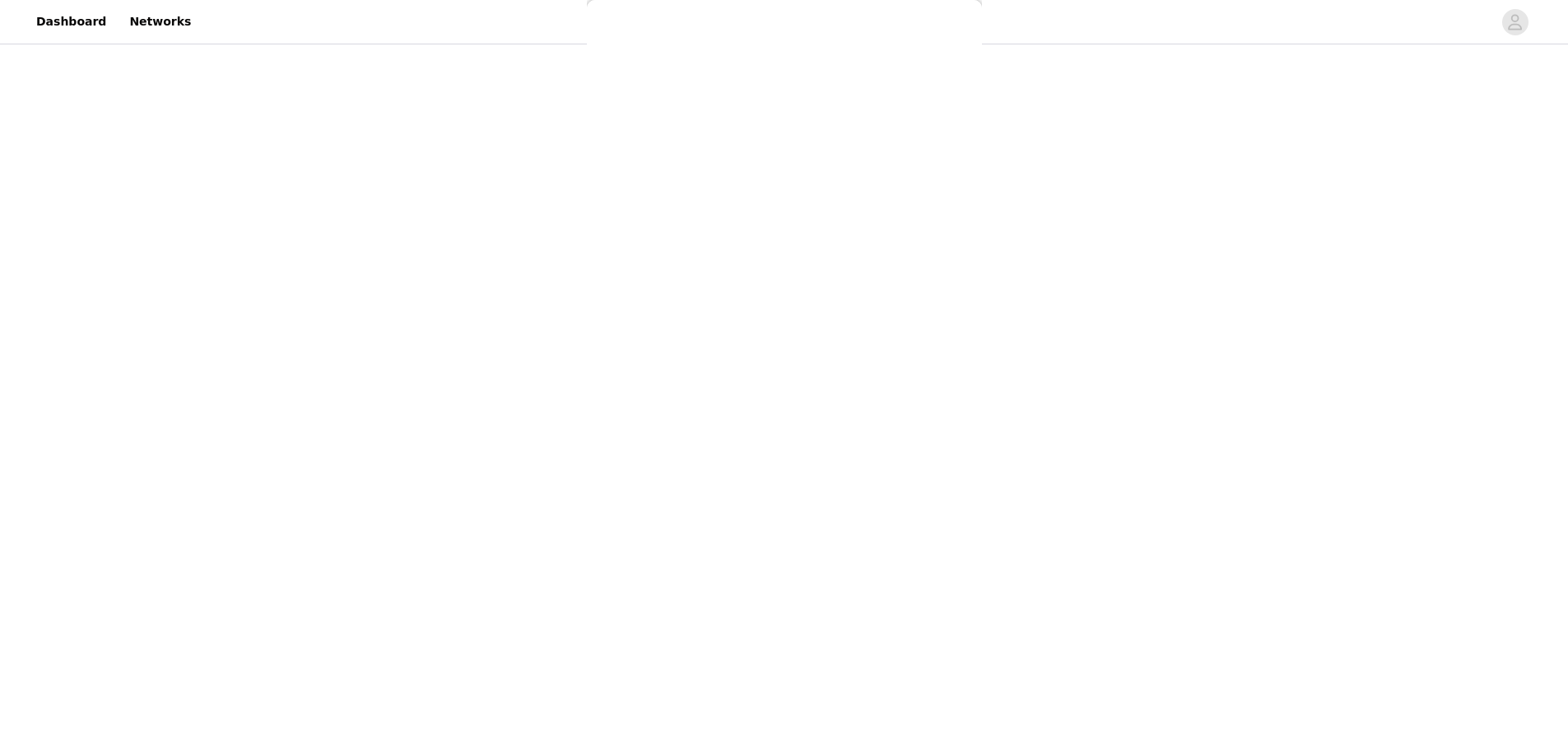
scroll to position [44, 0]
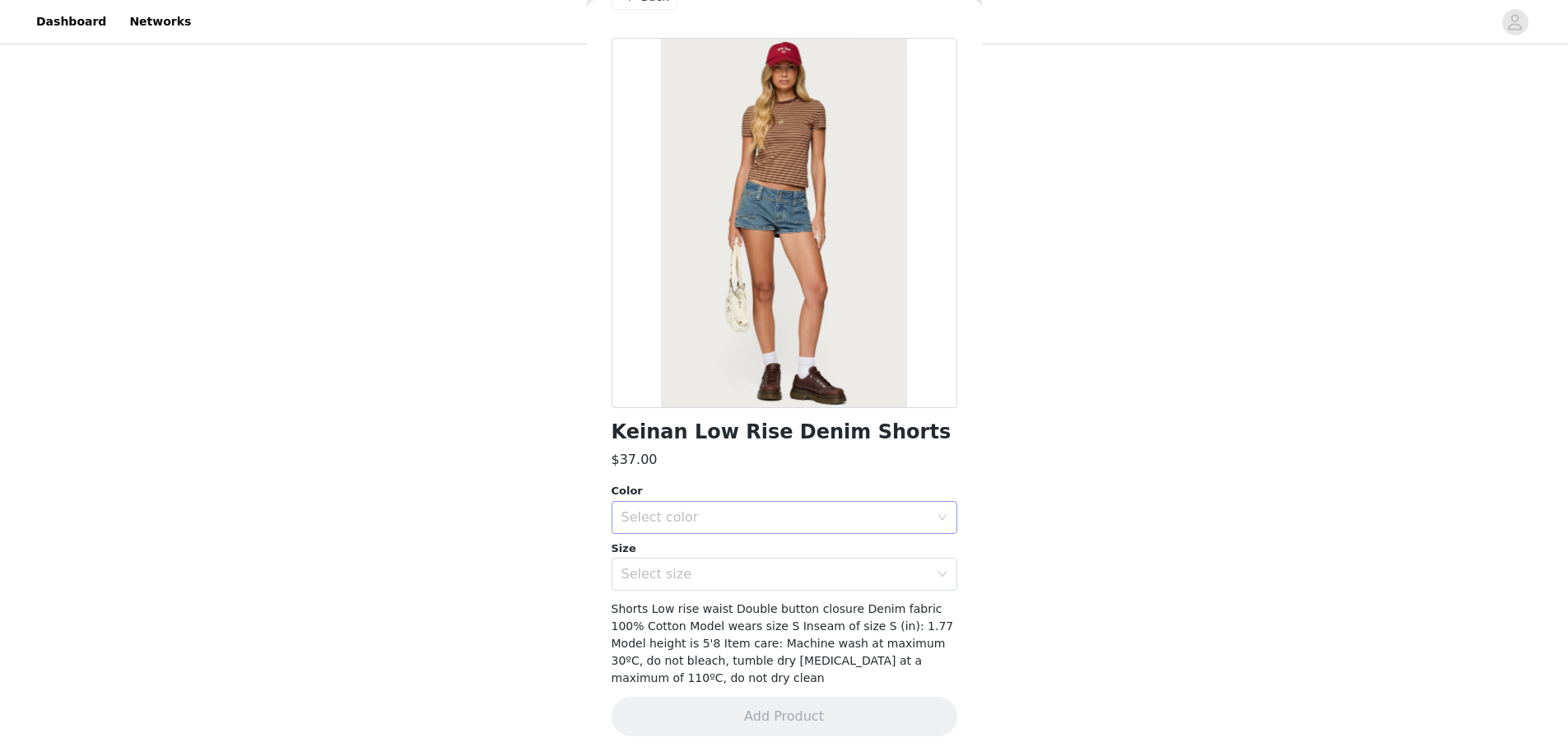
click at [665, 520] on div "Select color" at bounding box center [775, 517] width 308 height 16
click at [670, 554] on li "BLUE WASHED" at bounding box center [778, 553] width 333 height 26
drag, startPoint x: 605, startPoint y: 428, endPoint x: 887, endPoint y: 434, distance: 282.1
click at [898, 434] on div "Back Keinan Low Rise Denim Shorts $37.00 Color Select color BLUE WASHED Size Se…" at bounding box center [784, 378] width 395 height 756
drag, startPoint x: 794, startPoint y: 434, endPoint x: 689, endPoint y: 470, distance: 111.0
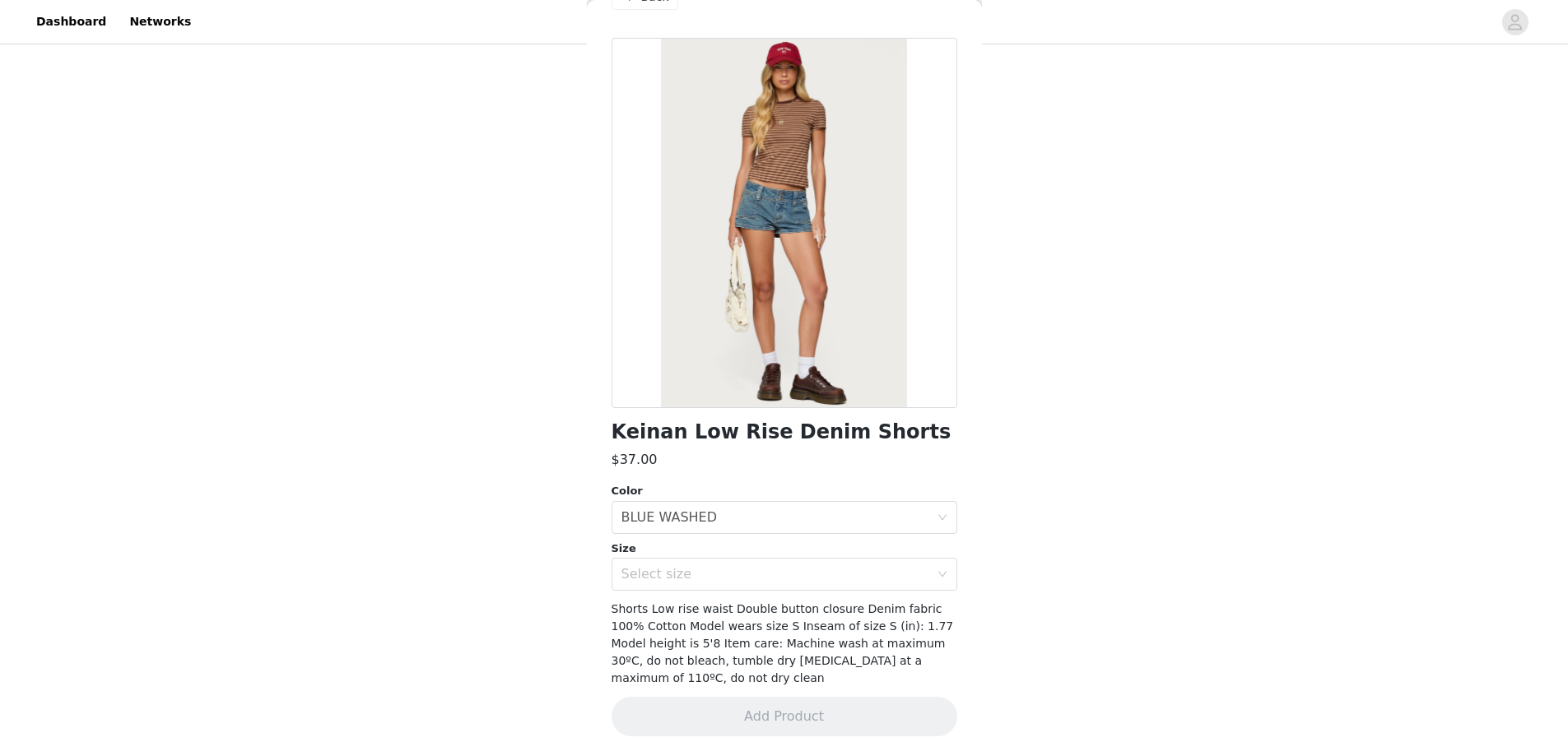
click at [700, 453] on div "$37.00" at bounding box center [784, 459] width 346 height 19
click at [667, 576] on div "Select size" at bounding box center [775, 574] width 308 height 16
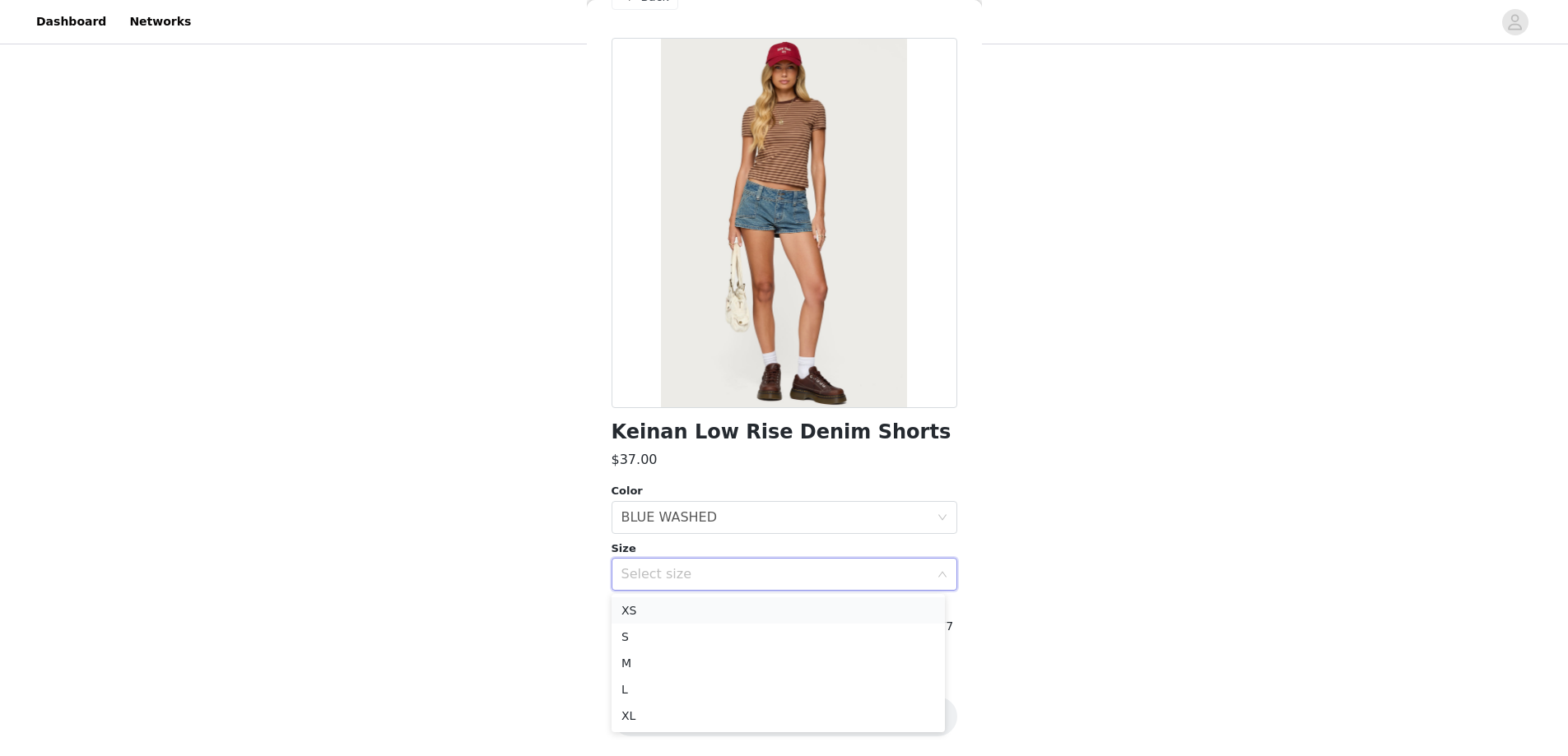
click at [658, 606] on li "XS" at bounding box center [778, 610] width 333 height 26
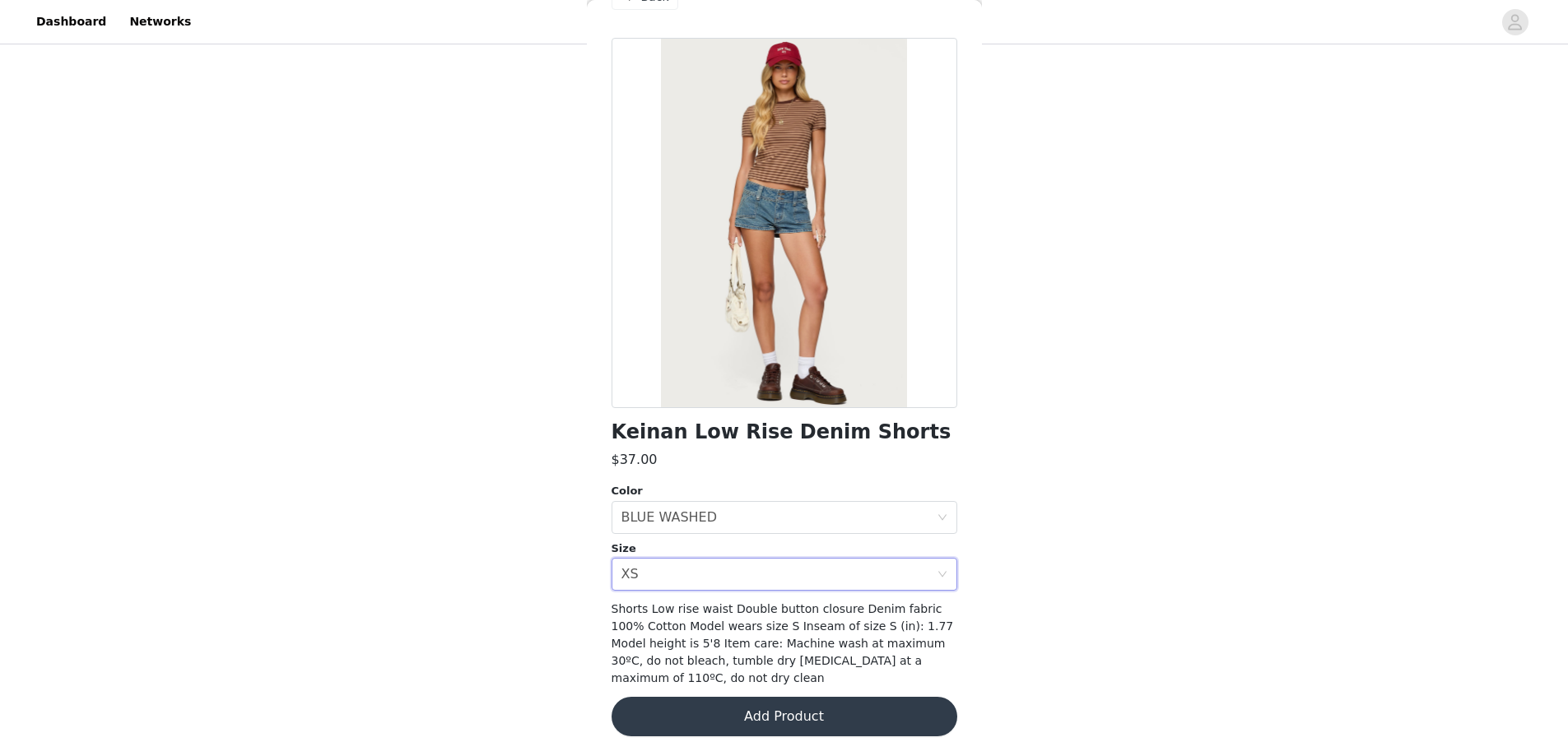
click at [681, 707] on button "Add Product" at bounding box center [784, 716] width 346 height 40
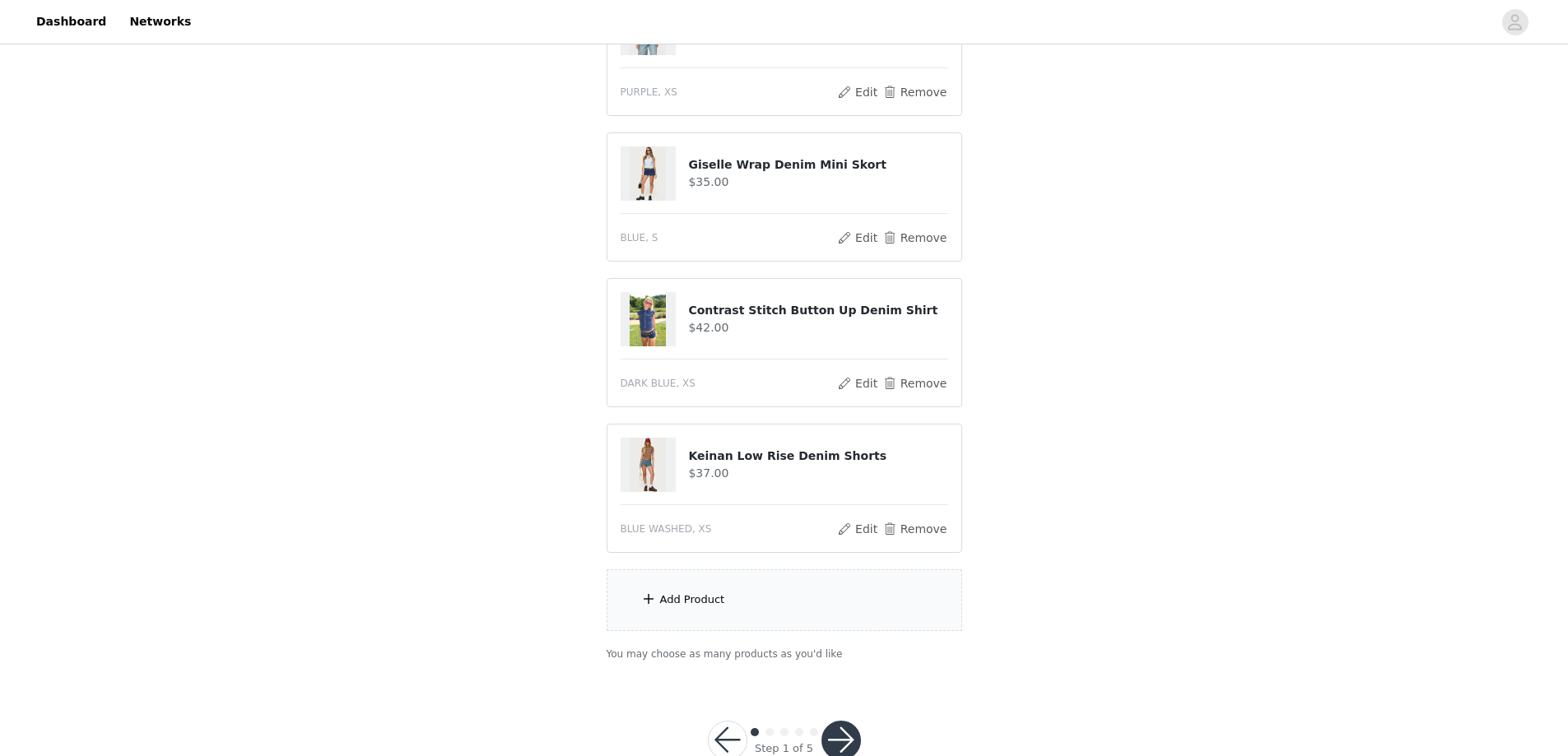
scroll to position [866, 0]
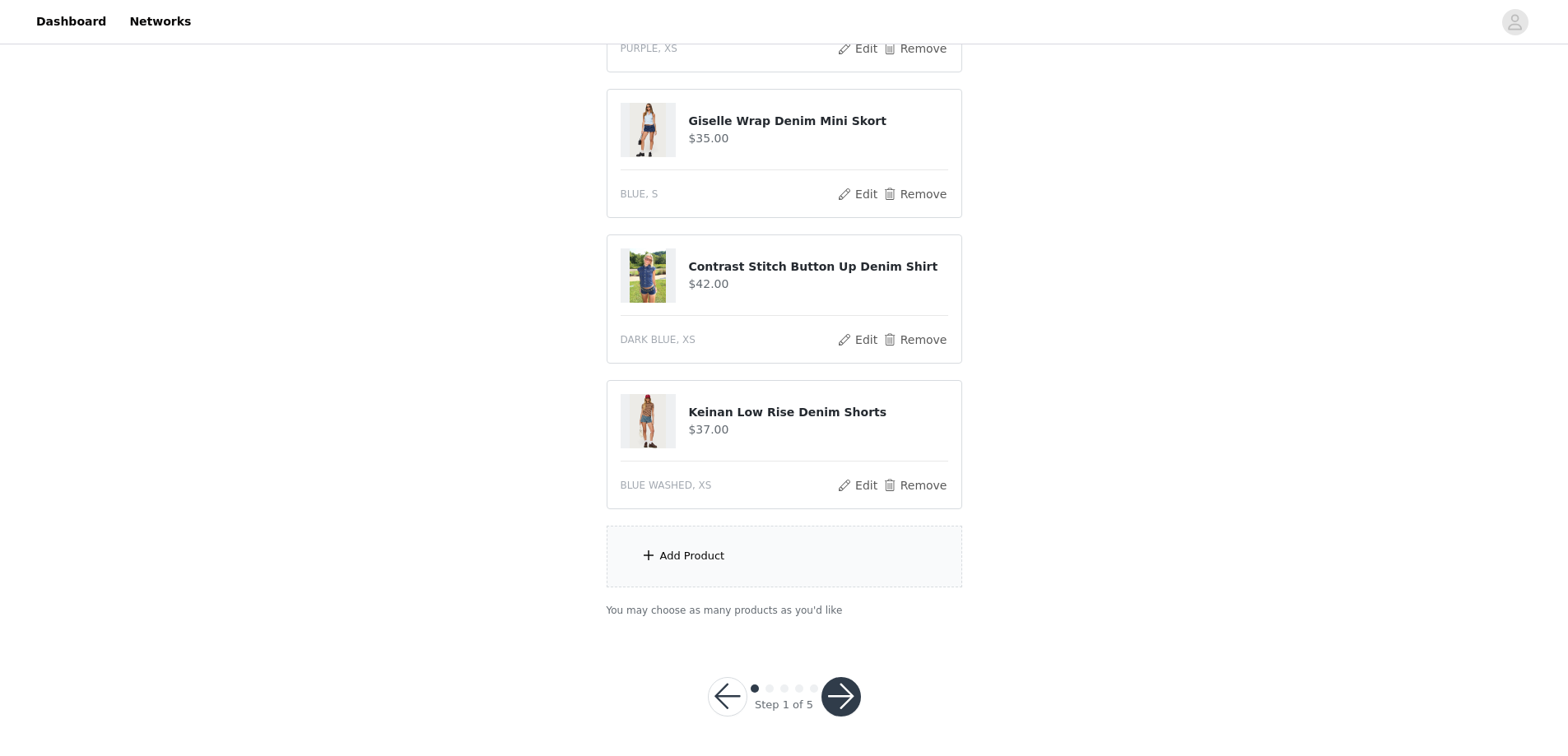
click at [843, 695] on button "button" at bounding box center [841, 697] width 40 height 40
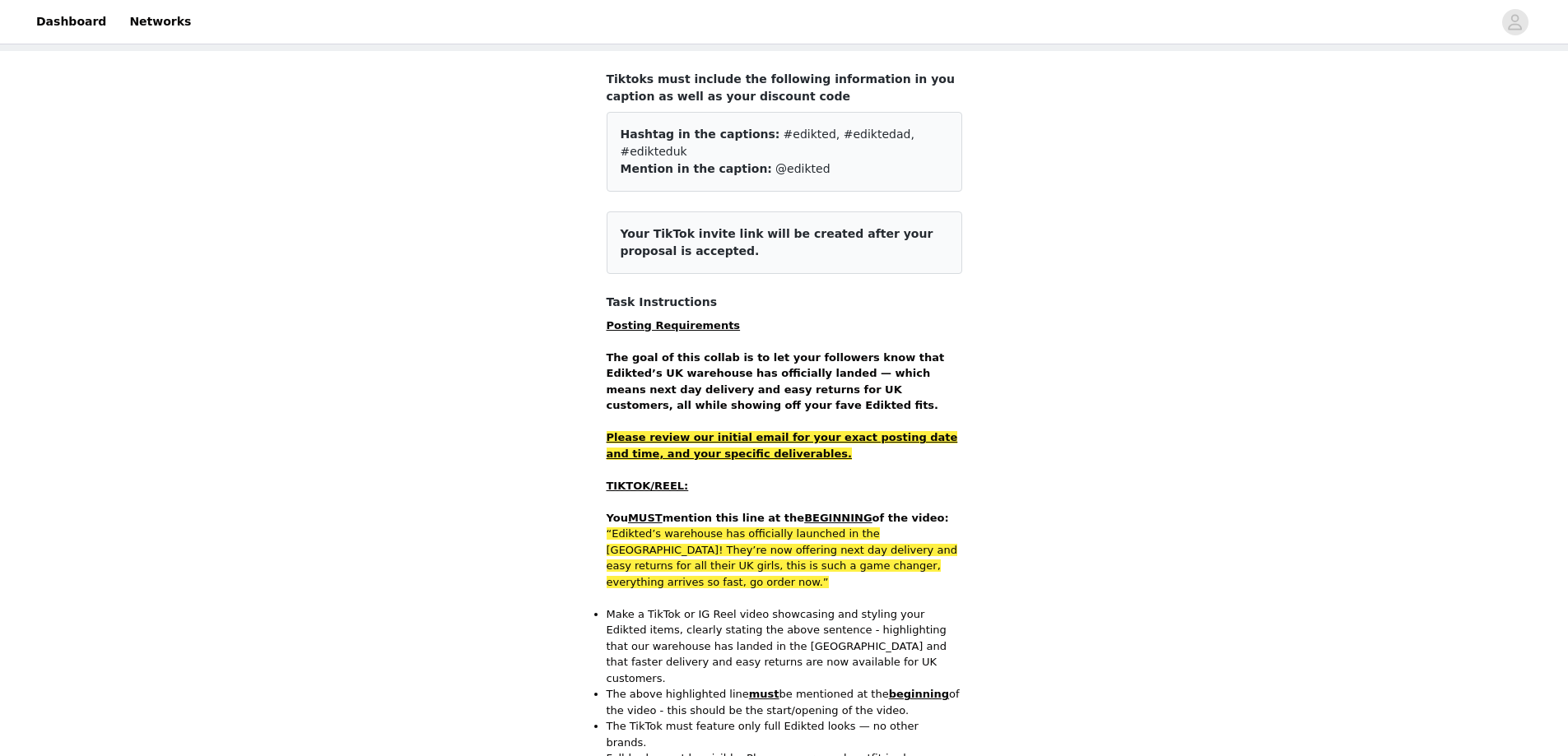
scroll to position [164, 0]
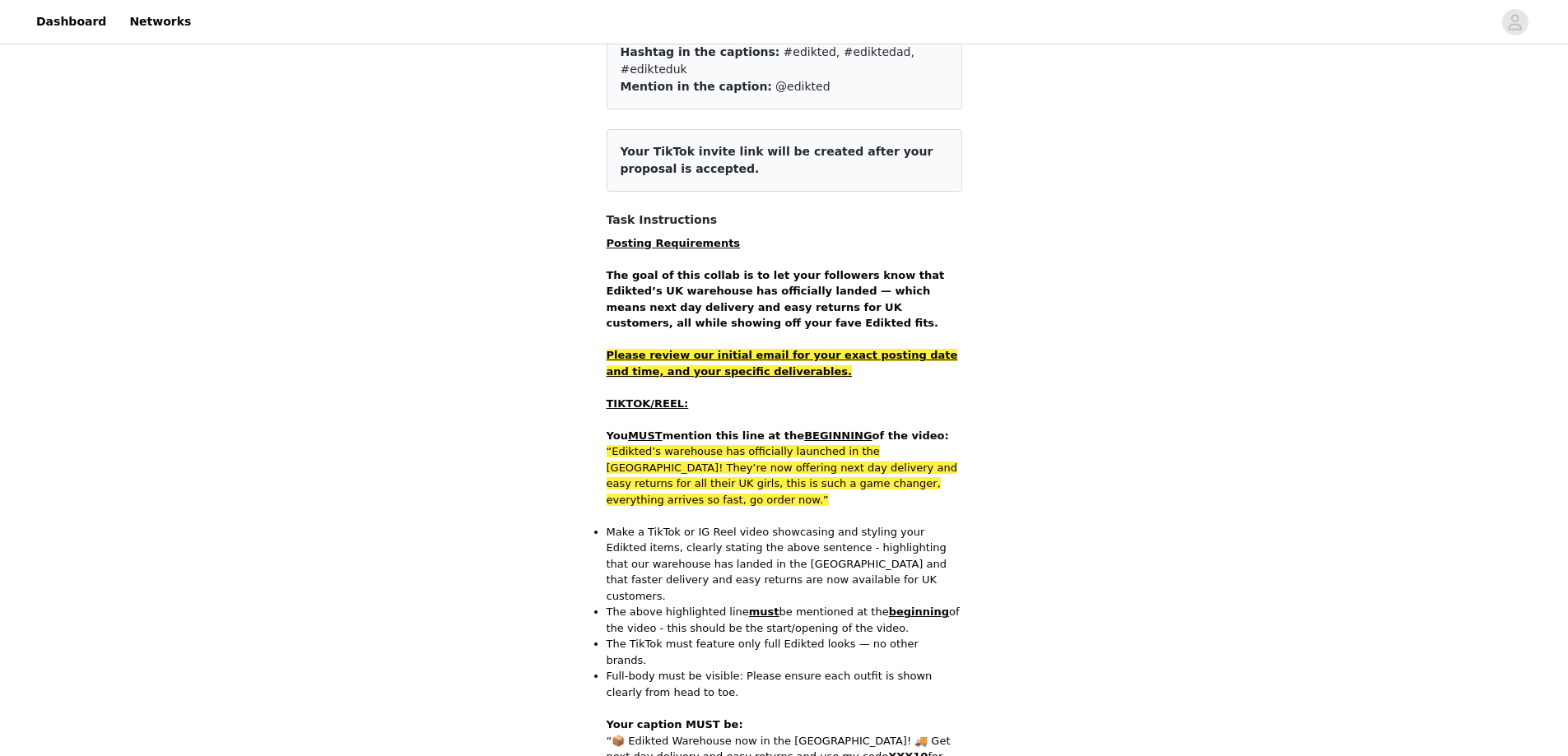
drag, startPoint x: 728, startPoint y: 420, endPoint x: 912, endPoint y: 422, distance: 184.0
click at [912, 428] on p "You MUST mention this line at the BEGINNING of the video:" at bounding box center [784, 436] width 355 height 16
click at [660, 445] on span "“Edikted’s warehouse has officially launched in the UK! They’re now offering ne…" at bounding box center [782, 475] width 351 height 61
drag, startPoint x: 611, startPoint y: 435, endPoint x: 938, endPoint y: 440, distance: 327.0
click at [938, 443] on p "“Edikted’s warehouse has officially launched in the UK! They’re now offering ne…" at bounding box center [784, 475] width 355 height 64
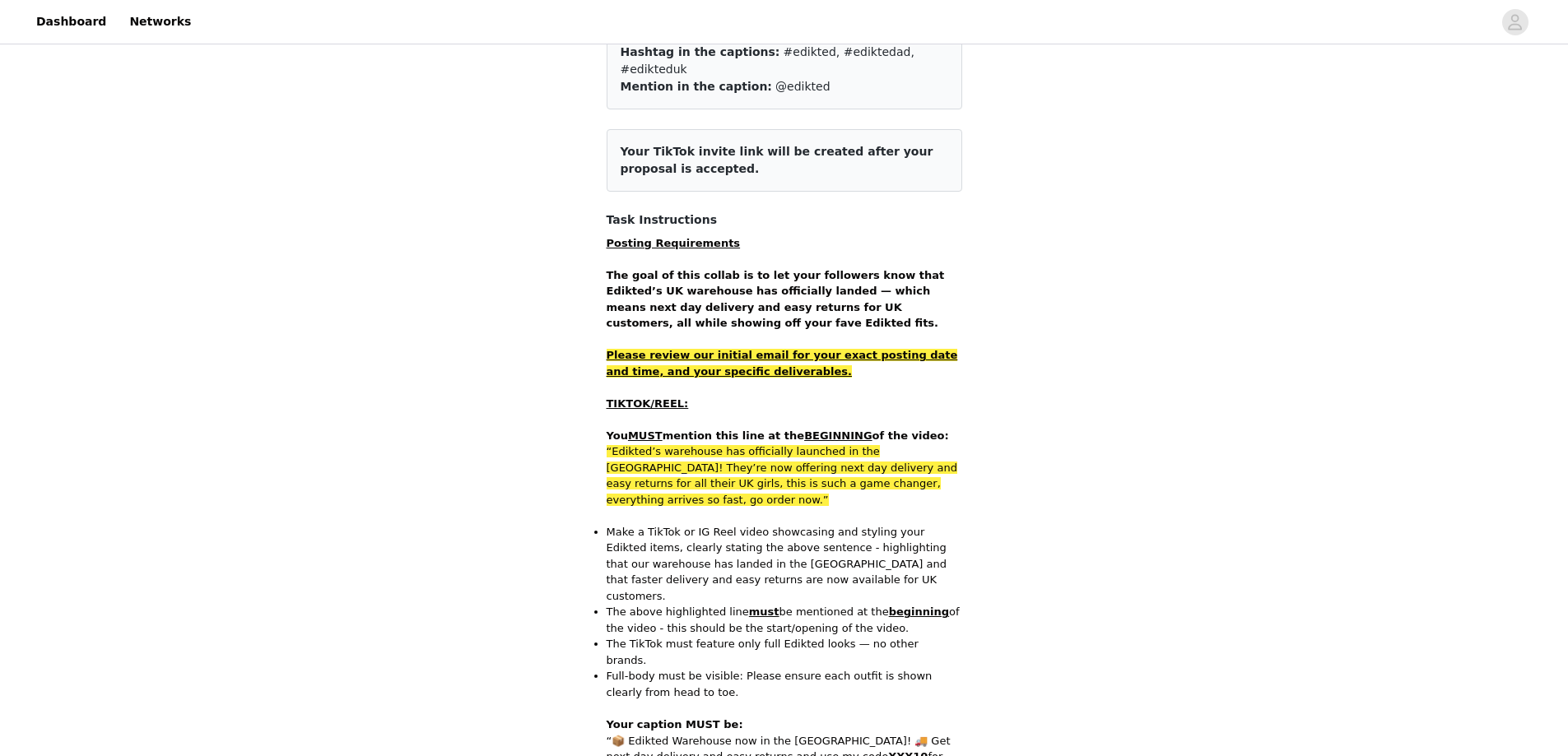
click at [793, 443] on p "“Edikted’s warehouse has officially launched in the UK! They’re now offering ne…" at bounding box center [784, 475] width 355 height 64
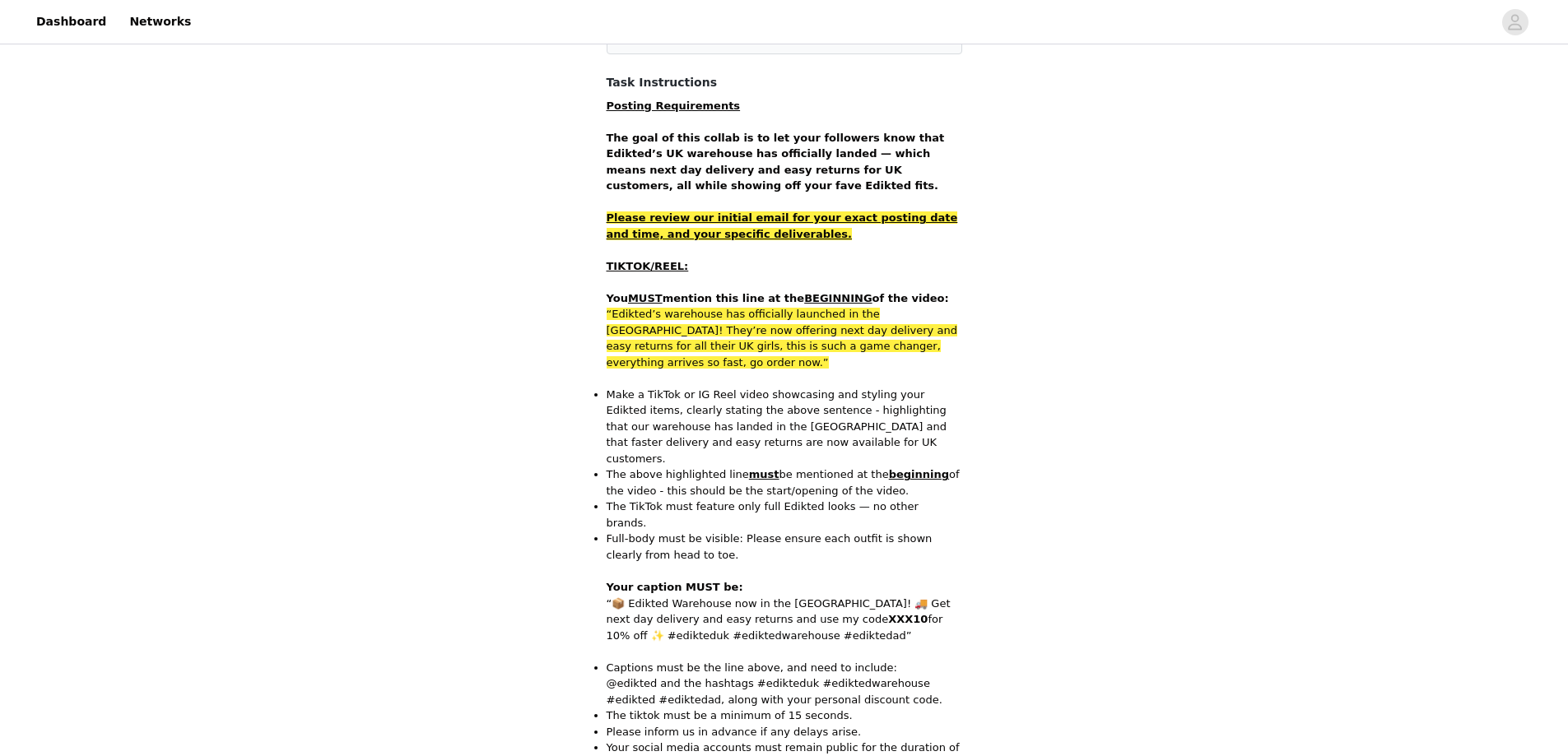
scroll to position [329, 0]
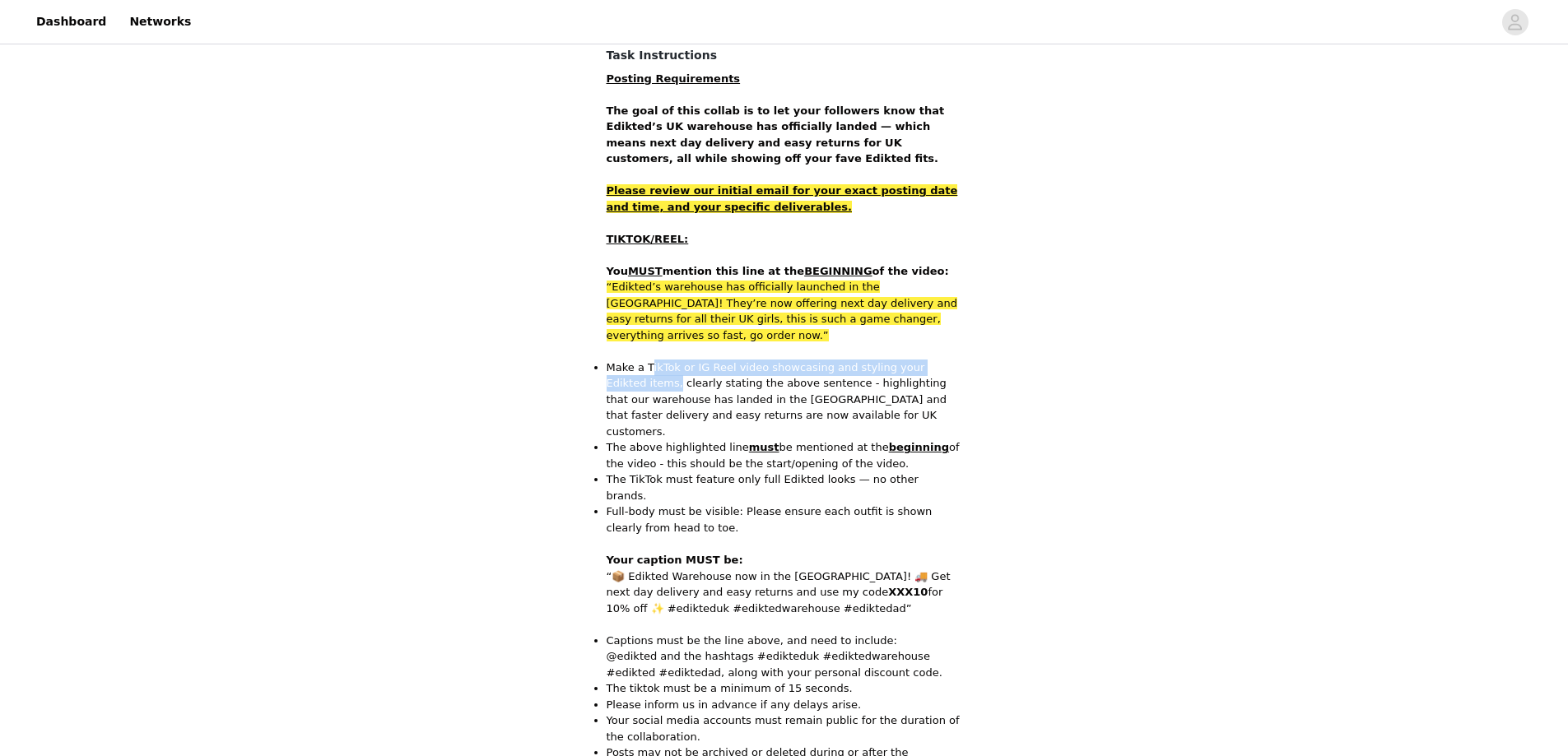
drag, startPoint x: 662, startPoint y: 339, endPoint x: 917, endPoint y: 332, distance: 255.1
click at [960, 359] on p "Make a TikTok or IG Reel video showcasing and styling your Edikted items, clear…" at bounding box center [784, 399] width 355 height 81
click at [668, 359] on p "Make a TikTok or IG Reel video showcasing and styling your Edikted items, clear…" at bounding box center [784, 399] width 355 height 81
drag, startPoint x: 607, startPoint y: 351, endPoint x: 809, endPoint y: 356, distance: 202.1
click at [931, 359] on p "Make a TikTok or IG Reel video showcasing and styling your Edikted items, clear…" at bounding box center [784, 399] width 355 height 81
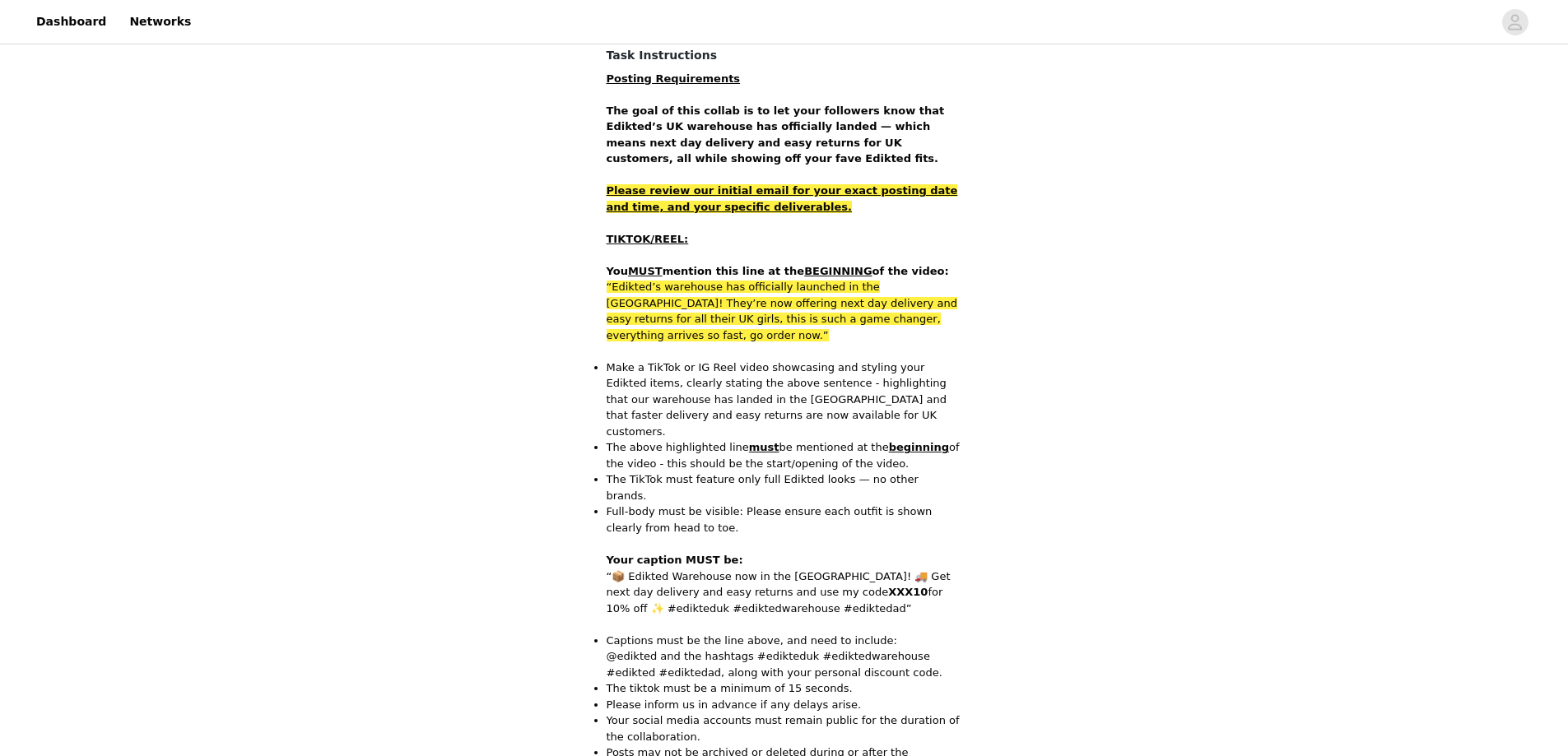
click at [716, 363] on p "Make a TikTok or IG Reel video showcasing and styling your Edikted items, clear…" at bounding box center [784, 399] width 355 height 81
drag, startPoint x: 605, startPoint y: 399, endPoint x: 799, endPoint y: 397, distance: 194.0
click at [802, 397] on section "Tiktoks must include the following information in you caption as well as your d…" at bounding box center [784, 601] width 395 height 1594
click at [634, 439] on p "The above highlighted line must be mentioned at the beginning of the video - th…" at bounding box center [784, 455] width 355 height 32
drag, startPoint x: 596, startPoint y: 397, endPoint x: 840, endPoint y: 419, distance: 245.0
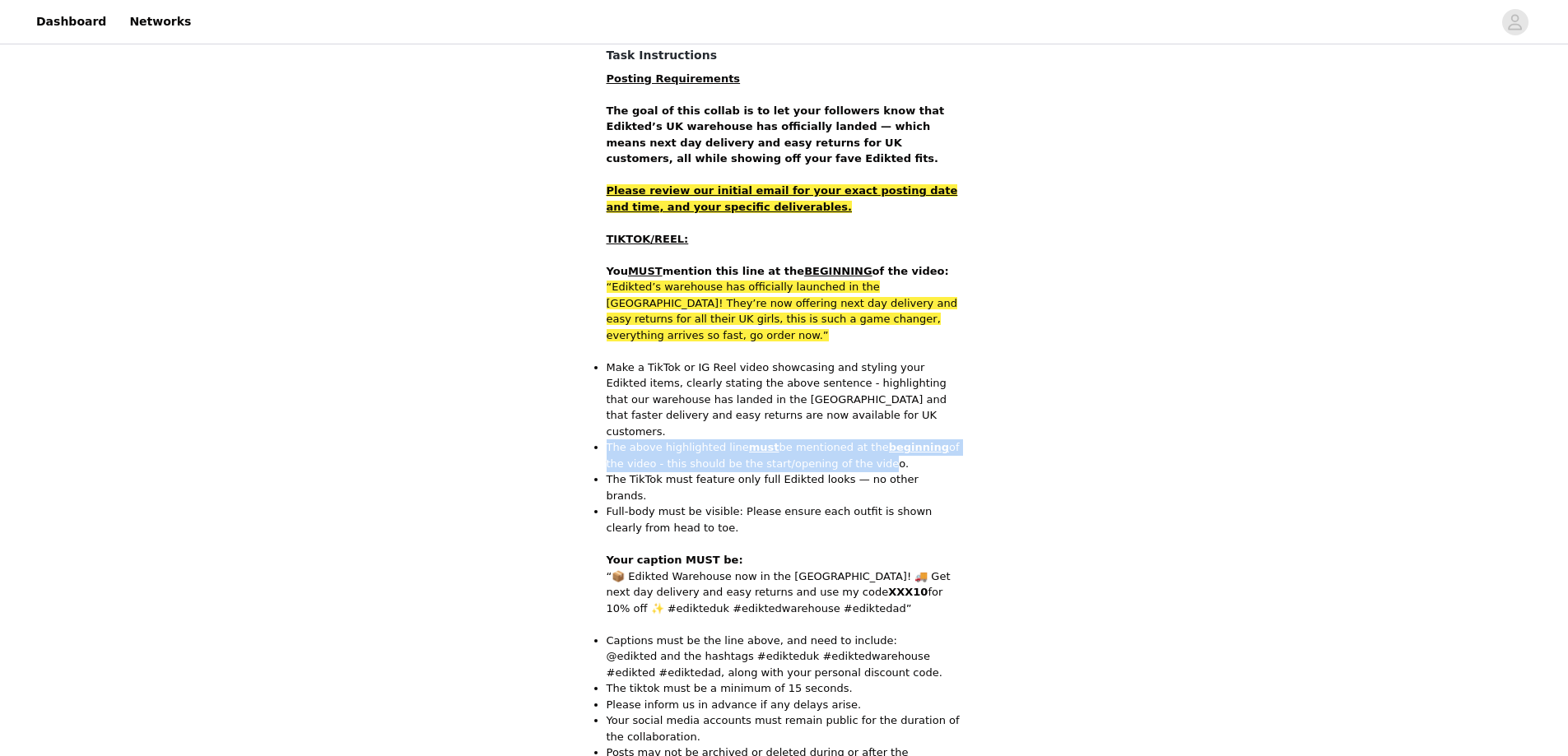
click at [840, 439] on li "The above highlighted line must be mentioned at the beginning of the video - th…" at bounding box center [784, 455] width 355 height 32
click at [775, 439] on p "The above highlighted line must be mentioned at the beginning of the video - th…" at bounding box center [784, 455] width 355 height 32
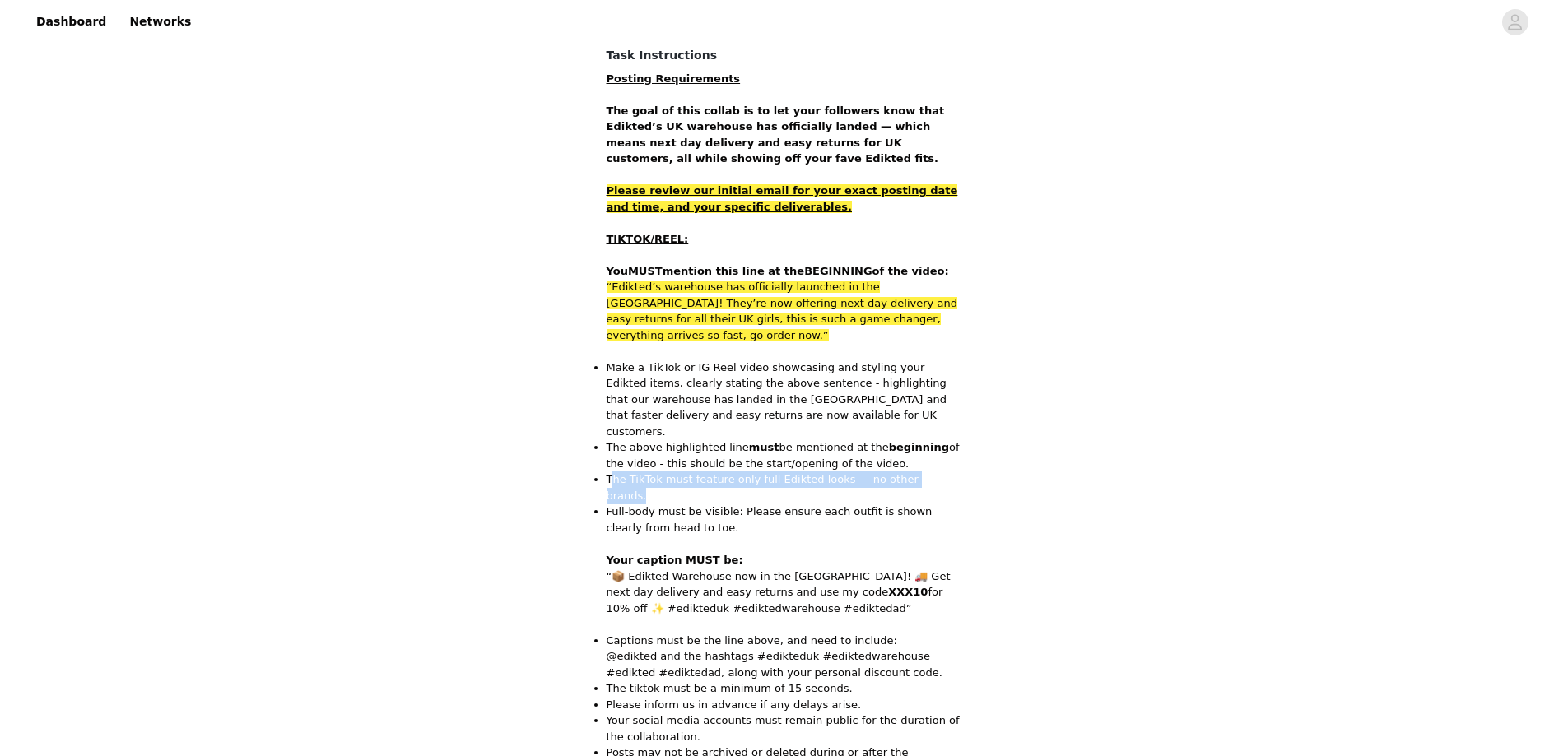
drag, startPoint x: 610, startPoint y: 431, endPoint x: 823, endPoint y: 433, distance: 213.0
click at [938, 471] on p "The TikTok must feature only full Edikted looks — no other brands." at bounding box center [784, 487] width 355 height 32
click at [666, 503] on p "Full-body must be visible: Please ensure each outfit is shown clearly from head…" at bounding box center [784, 520] width 355 height 32
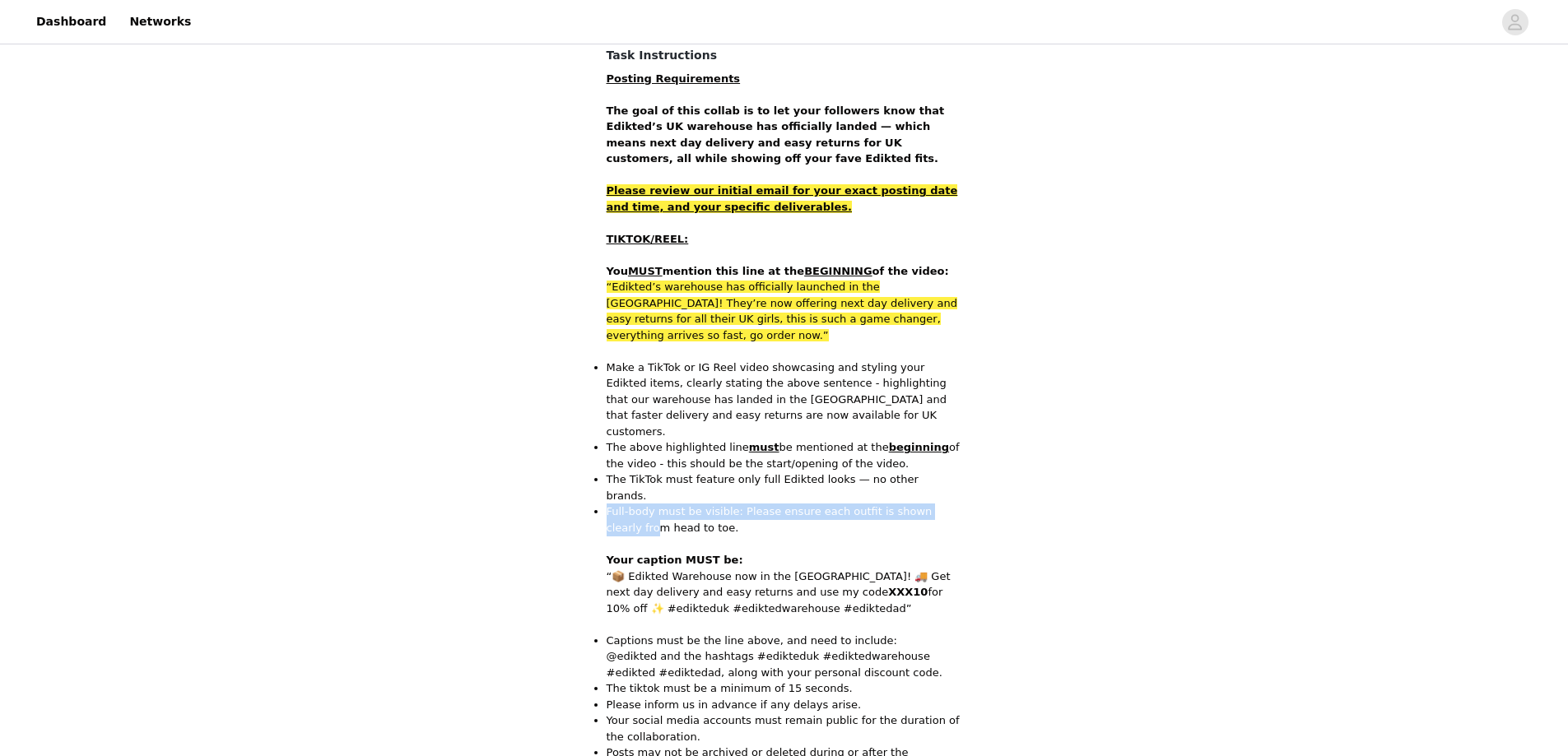
drag, startPoint x: 609, startPoint y: 445, endPoint x: 927, endPoint y: 443, distance: 318.0
click at [938, 503] on p "Full-body must be visible: Please ensure each outfit is shown clearly from head…" at bounding box center [784, 520] width 355 height 32
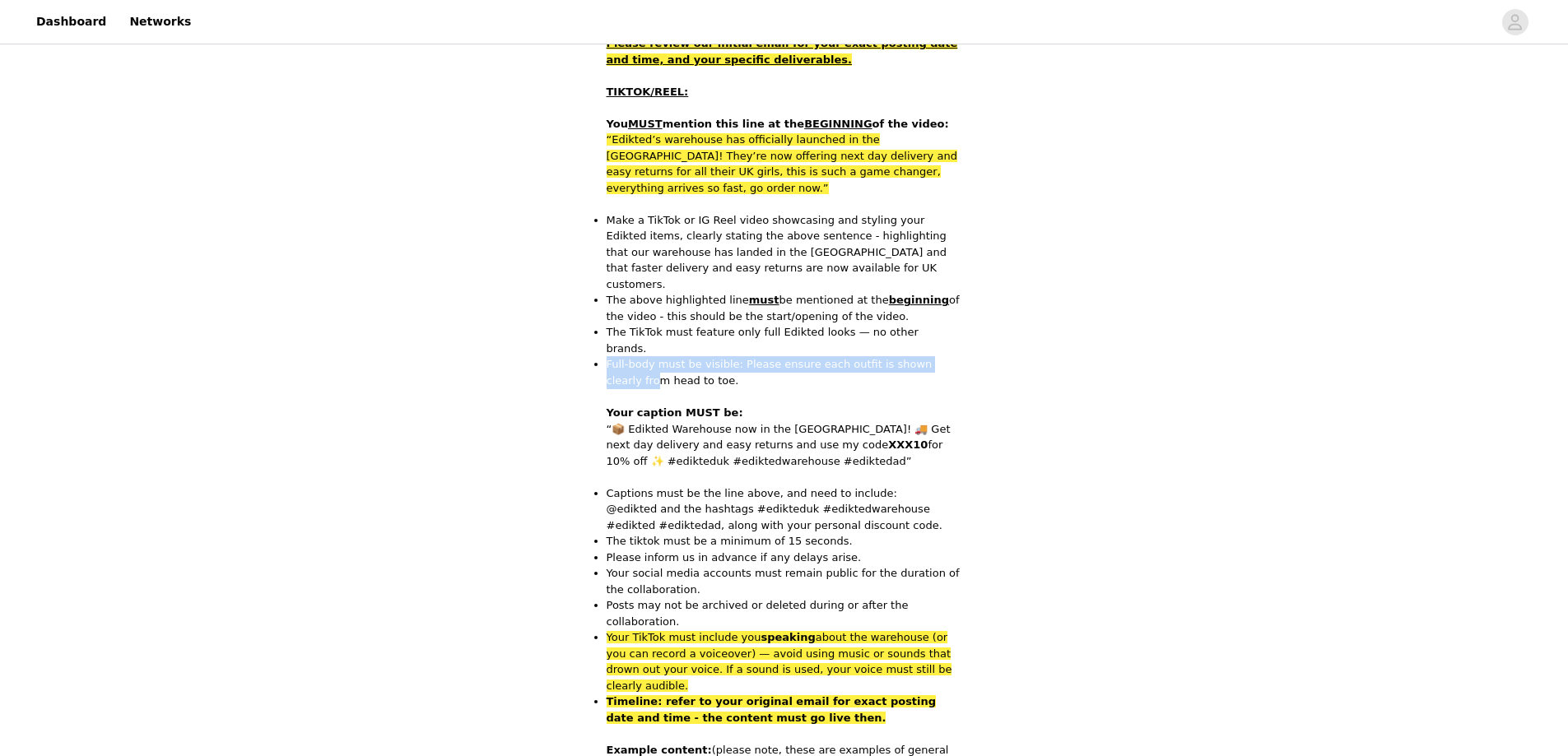
scroll to position [493, 0]
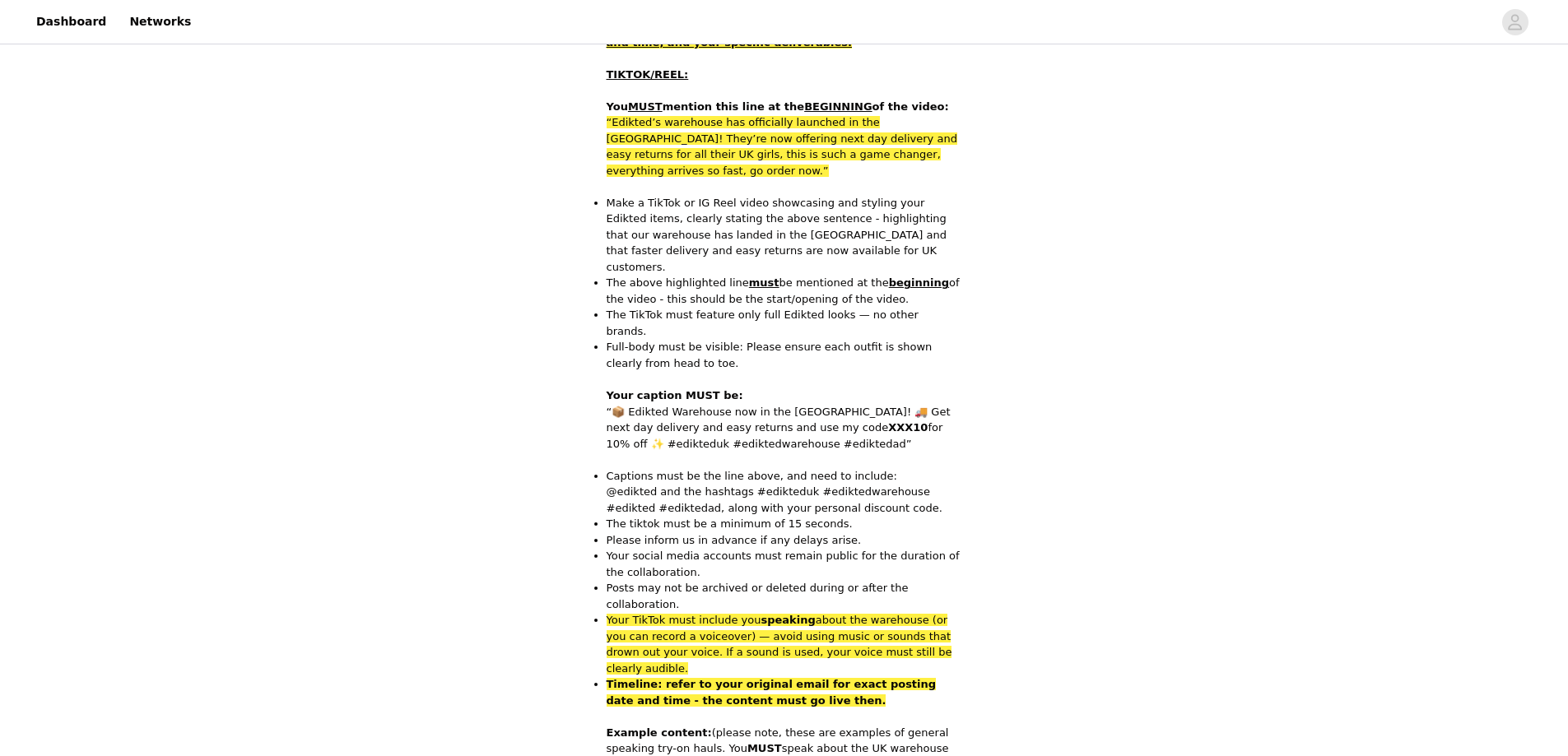
click at [634, 404] on p "“📦 Edikted Warehouse now in the UK! 🚚 Get next day delivery and easy returns an…" at bounding box center [784, 428] width 355 height 48
drag, startPoint x: 614, startPoint y: 345, endPoint x: 967, endPoint y: 352, distance: 353.1
click at [967, 352] on section "Tiktoks must include the following information in you caption as well as your d…" at bounding box center [784, 436] width 395 height 1594
click at [799, 404] on p "“📦 Edikted Warehouse now in the UK! 🚚 Get next day delivery and easy returns an…" at bounding box center [784, 428] width 355 height 48
drag, startPoint x: 610, startPoint y: 363, endPoint x: 907, endPoint y: 361, distance: 297.0
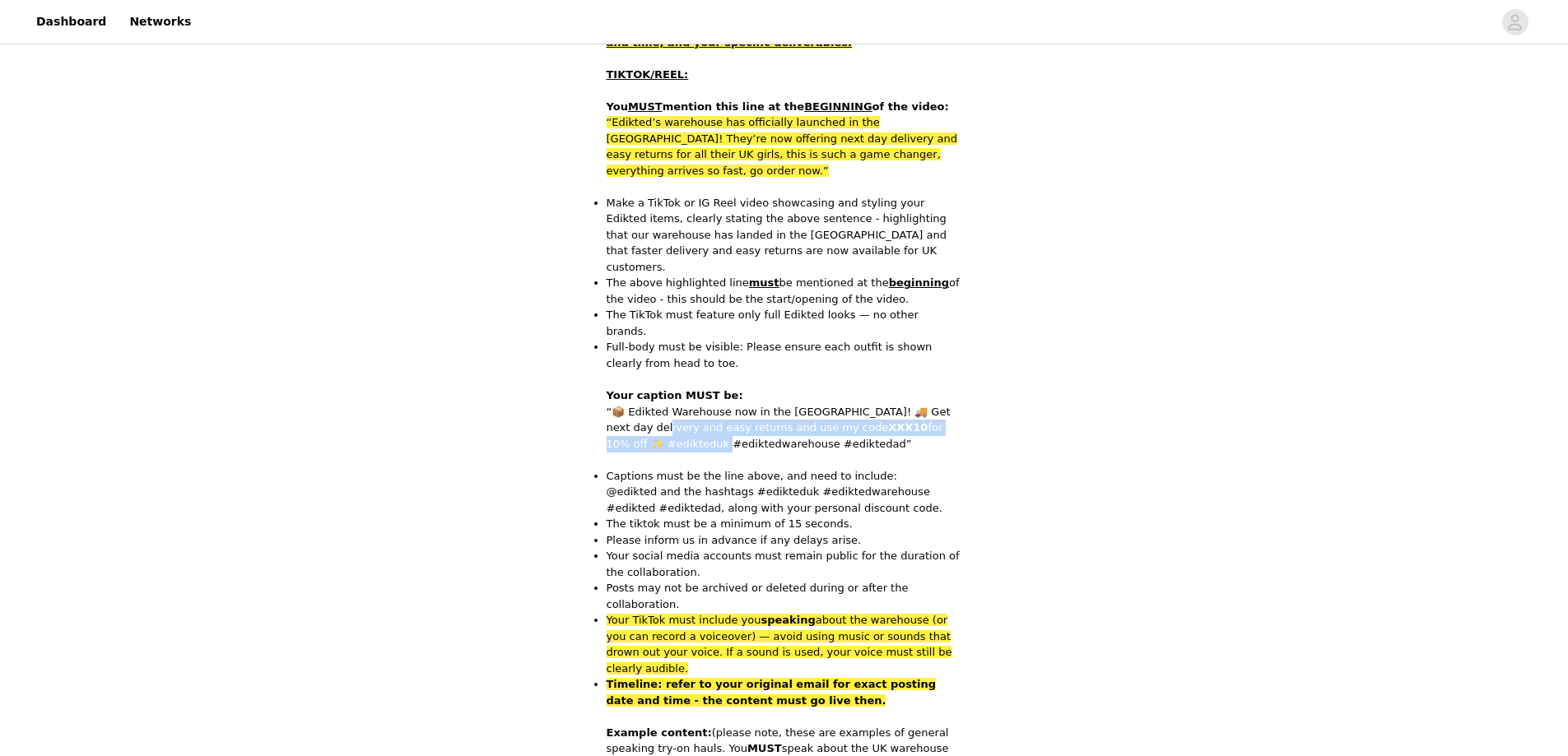
click at [907, 404] on p "“📦 Edikted Warehouse now in the UK! 🚚 Get next day delivery and easy returns an…" at bounding box center [784, 428] width 355 height 48
click at [713, 404] on p "“📦 Edikted Warehouse now in the UK! 🚚 Get next day delivery and easy returns an…" at bounding box center [784, 428] width 355 height 48
drag, startPoint x: 587, startPoint y: 374, endPoint x: 605, endPoint y: 344, distance: 35.0
click at [605, 344] on div "STEP 2 OF 5 Posting requirements Tiktoks must include the following information…" at bounding box center [784, 394] width 1568 height 1680
click at [734, 404] on p "“📦 Edikted Warehouse now in the UK! 🚚 Get next day delivery and easy returns an…" at bounding box center [784, 428] width 355 height 48
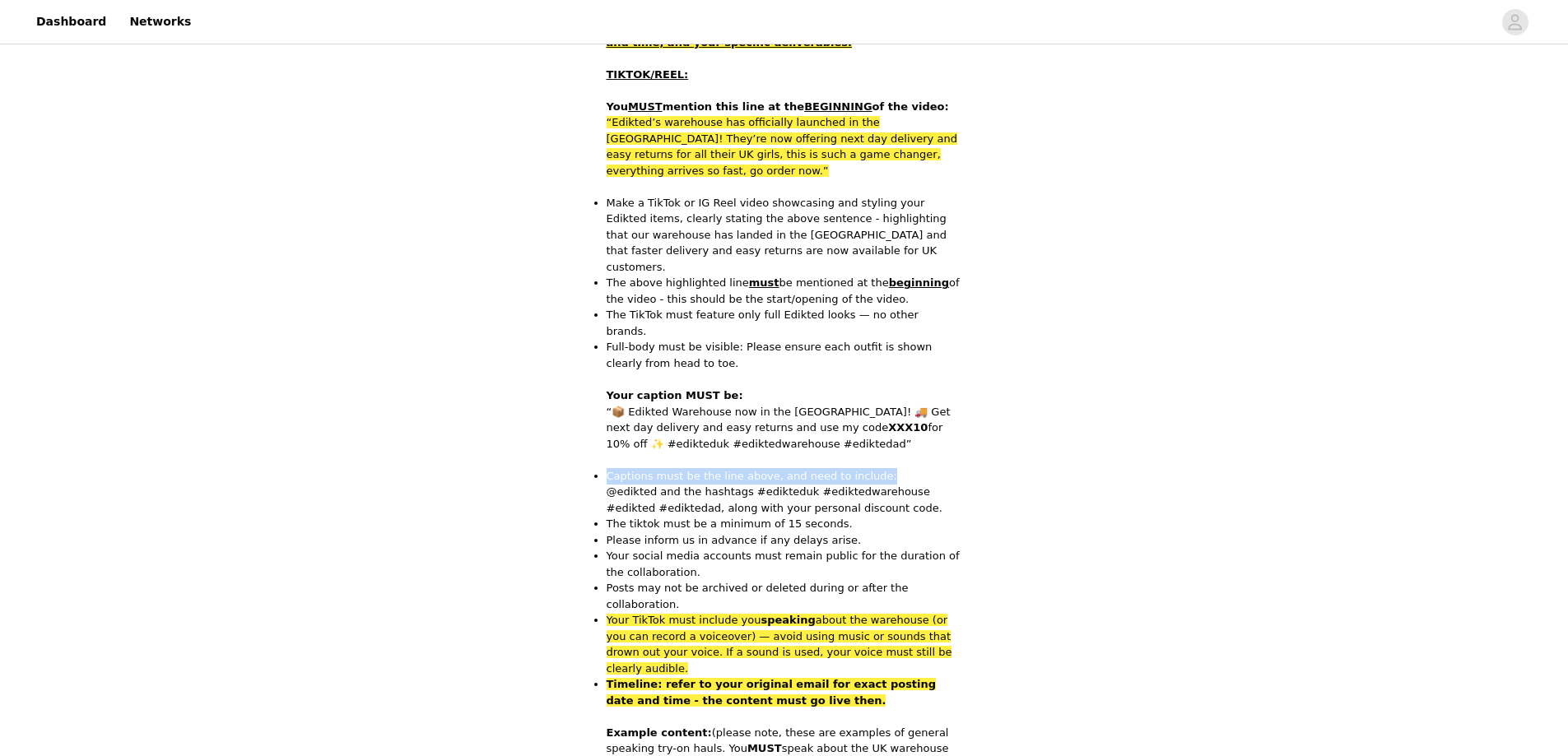
drag, startPoint x: 606, startPoint y: 409, endPoint x: 871, endPoint y: 415, distance: 265.1
click at [871, 468] on p "Captions must be the line above, and need to include: @edikted and the hashtags…" at bounding box center [784, 492] width 355 height 48
drag, startPoint x: 617, startPoint y: 432, endPoint x: 719, endPoint y: 432, distance: 102.0
click at [719, 468] on p "Captions must be the line above, and need to include: @edikted and the hashtags…" at bounding box center [784, 492] width 355 height 48
click at [605, 429] on section "Tiktoks must include the following information in you caption as well as your d…" at bounding box center [784, 436] width 395 height 1594
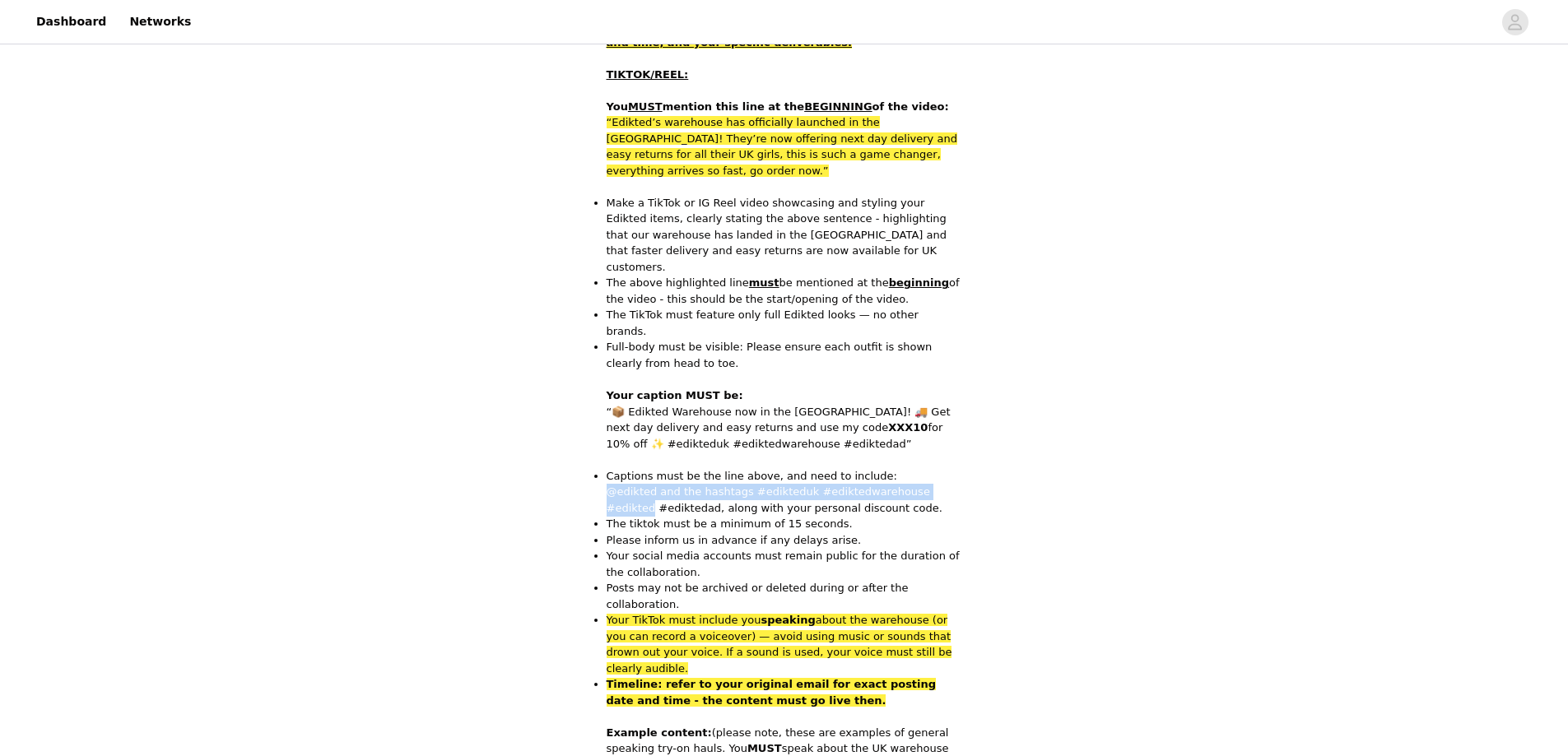
drag, startPoint x: 629, startPoint y: 429, endPoint x: 901, endPoint y: 433, distance: 272.0
click at [927, 430] on section "Tiktoks must include the following information in you caption as well as your d…" at bounding box center [784, 436] width 395 height 1594
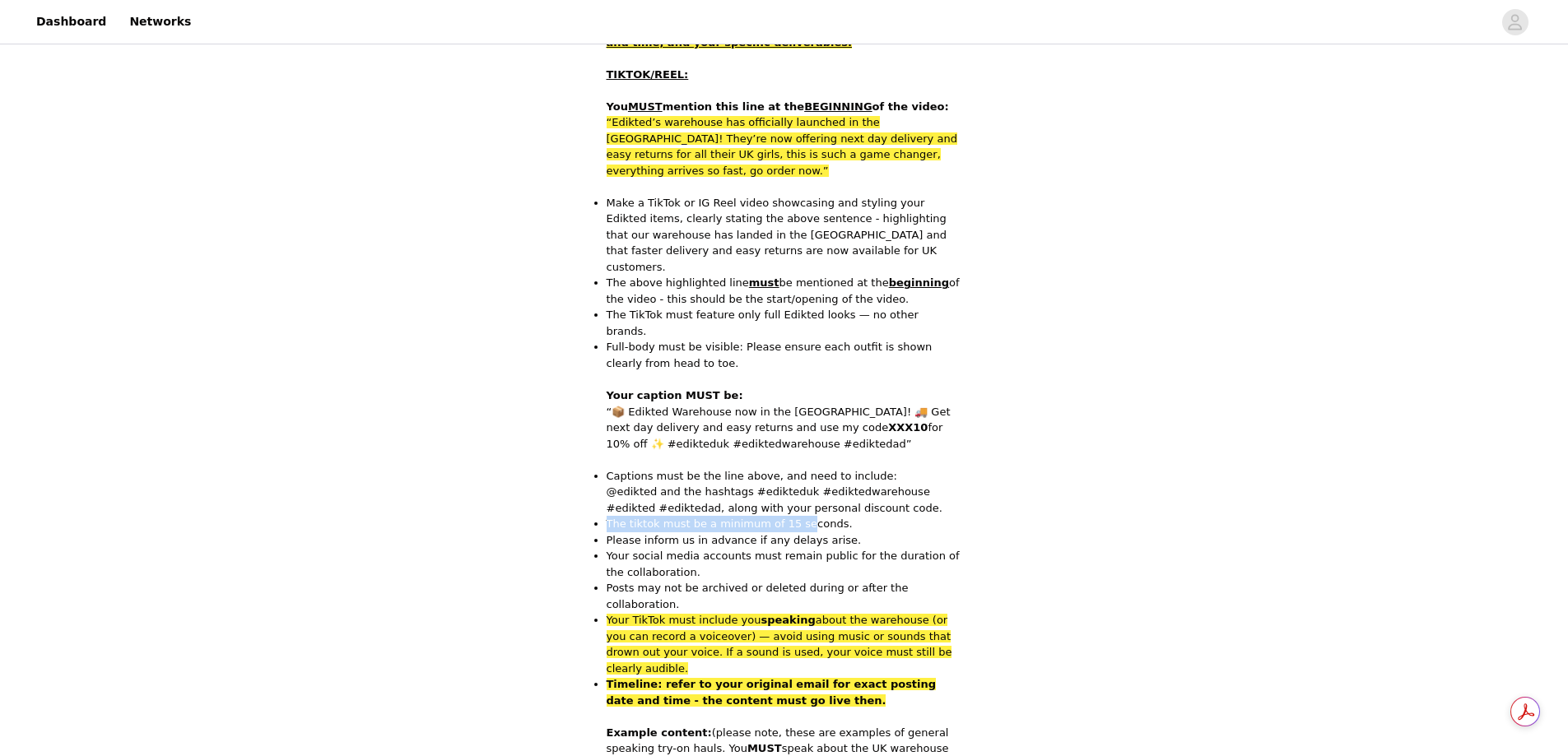
drag, startPoint x: 617, startPoint y: 458, endPoint x: 786, endPoint y: 464, distance: 169.1
click at [790, 516] on p "The tiktok must be a minimum of 15 seconds." at bounding box center [784, 524] width 355 height 16
drag, startPoint x: 607, startPoint y: 475, endPoint x: 828, endPoint y: 480, distance: 221.1
click at [828, 532] on p "Please inform us in advance if any delays arise." at bounding box center [784, 540] width 355 height 16
drag, startPoint x: 652, startPoint y: 492, endPoint x: 800, endPoint y: 501, distance: 148.3
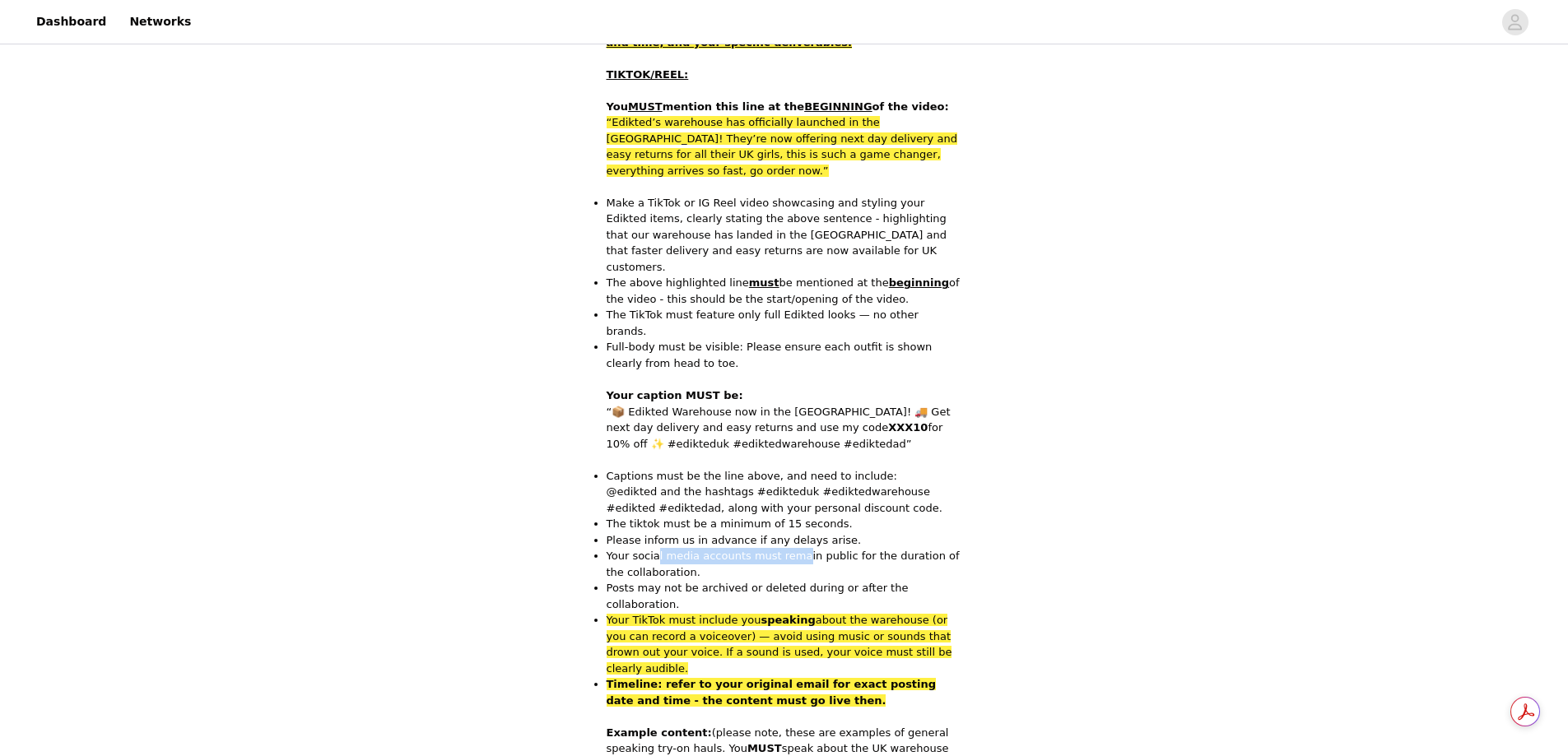
click at [793, 548] on p "Your social media accounts must remain public for the duration of the collabora…" at bounding box center [784, 564] width 355 height 32
drag, startPoint x: 606, startPoint y: 523, endPoint x: 843, endPoint y: 520, distance: 237.0
click at [843, 580] on p "Posts may not be archived or deleted during or after the collaboration." at bounding box center [784, 596] width 355 height 32
drag, startPoint x: 740, startPoint y: 530, endPoint x: 727, endPoint y: 537, distance: 14.8
click at [740, 532] on ul "Captions must be the line above, and need to include: @edikted and the hashtags…" at bounding box center [784, 588] width 355 height 241
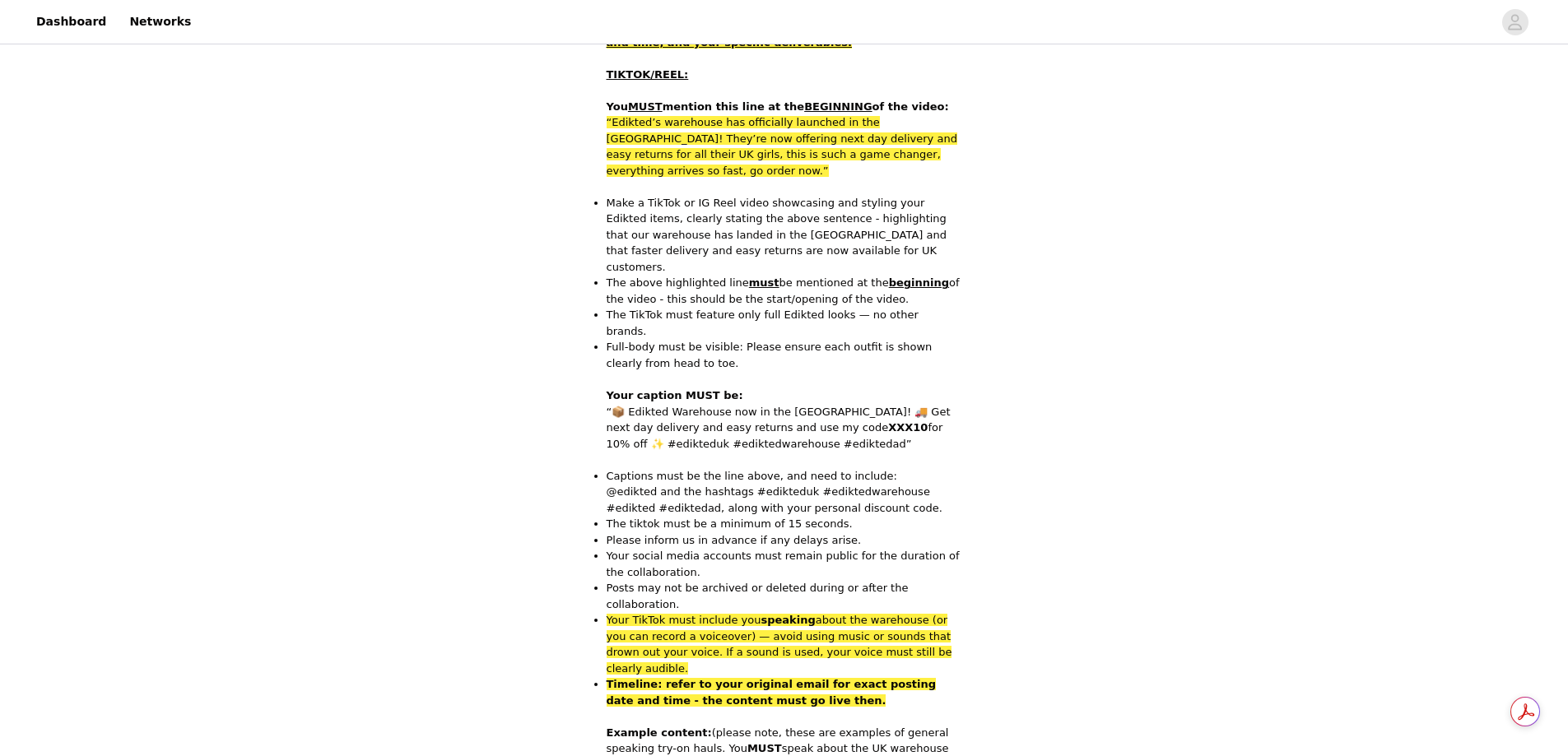
click at [700, 614] on span "Your TikTok must include you speaking about the warehouse (or you can record a …" at bounding box center [779, 644] width 346 height 61
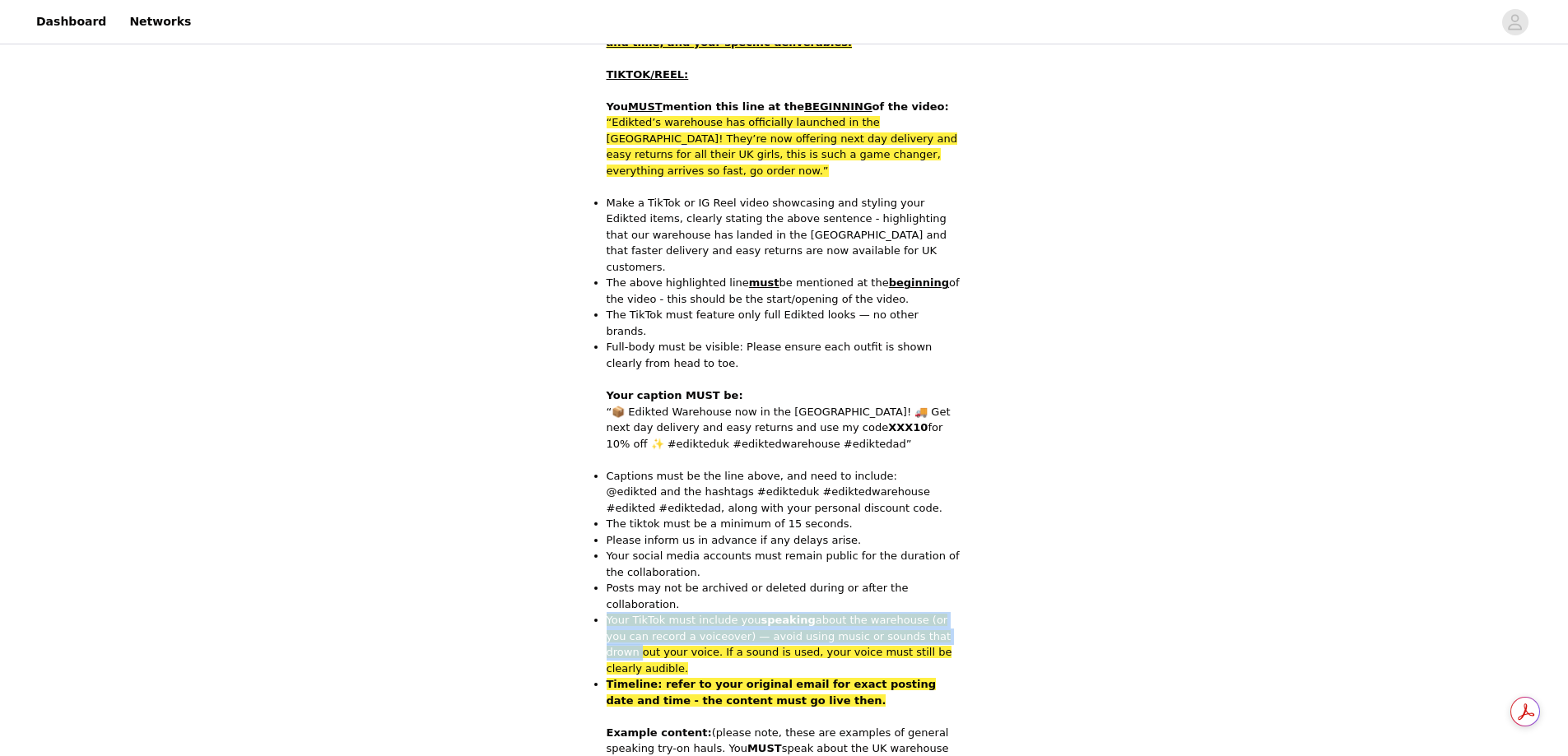
drag, startPoint x: 623, startPoint y: 538, endPoint x: 901, endPoint y: 554, distance: 278.5
click at [901, 614] on span "Your TikTok must include you speaking about the warehouse (or you can record a …" at bounding box center [779, 644] width 346 height 61
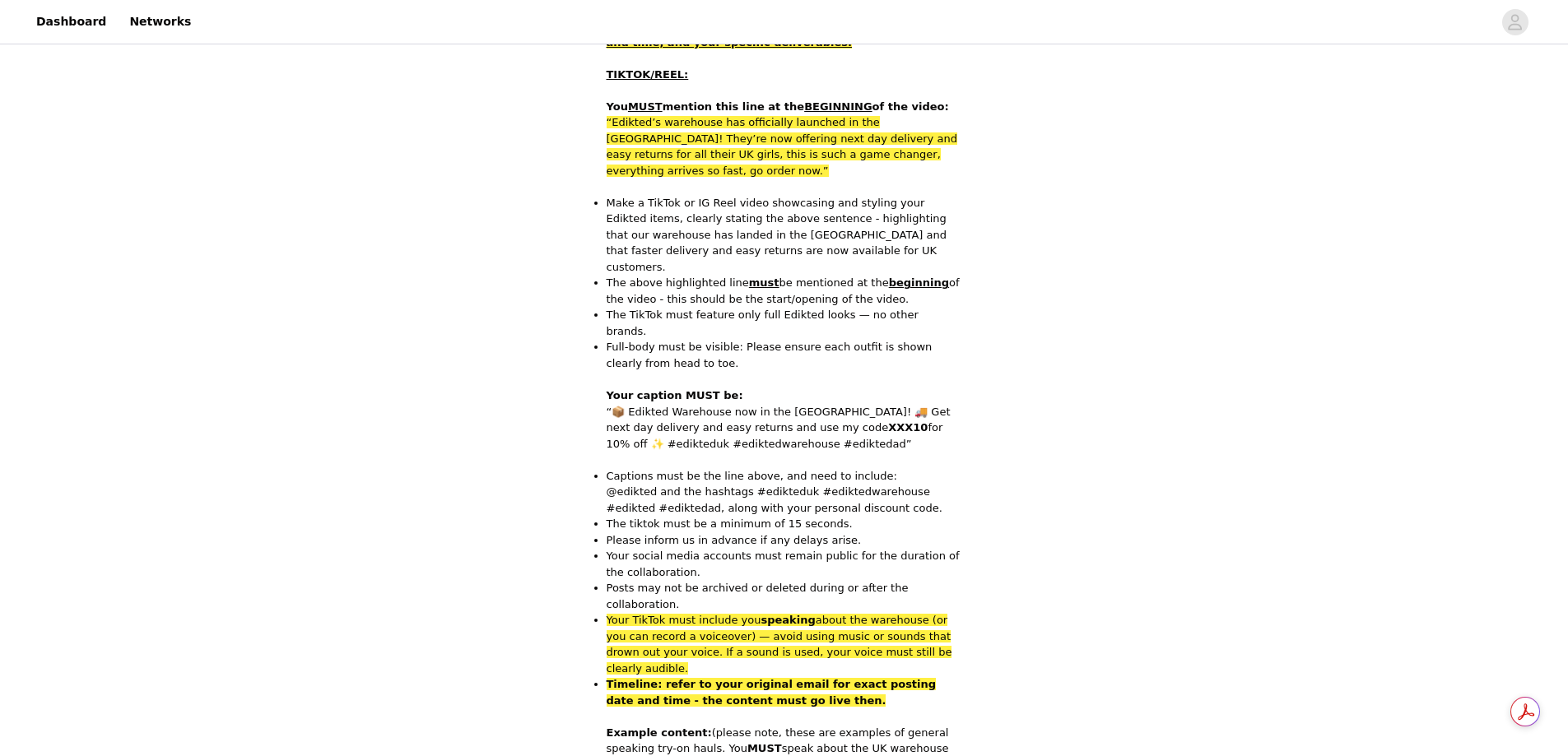
click at [734, 678] on strong "Timeline: refer to your original email for exact posting date and time - the co…" at bounding box center [771, 692] width 330 height 29
drag, startPoint x: 634, startPoint y: 570, endPoint x: 912, endPoint y: 567, distance: 278.0
click at [912, 612] on p "Your TikTok must include you speaking about the warehouse (or you can record a …" at bounding box center [784, 644] width 355 height 64
drag, startPoint x: 672, startPoint y: 586, endPoint x: 686, endPoint y: 592, distance: 15.2
click at [686, 678] on span "Timeline: refer to your original email for exact posting date and time - the co…" at bounding box center [771, 692] width 330 height 29
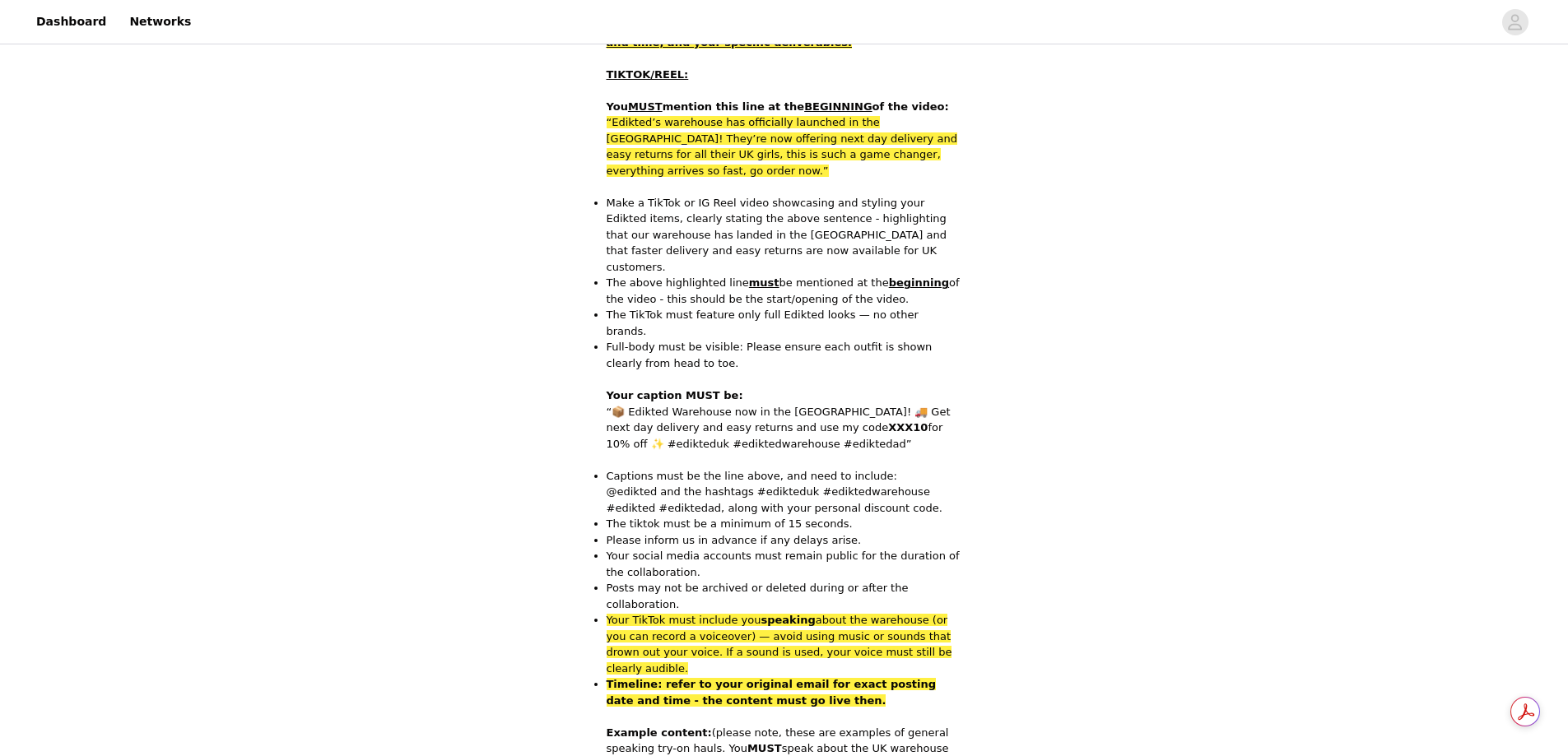
drag, startPoint x: 701, startPoint y: 633, endPoint x: 738, endPoint y: 630, distance: 37.1
click at [711, 725] on p "Example content: (please note, these are examples of general speaking try-on ha…" at bounding box center [784, 748] width 355 height 48
click at [803, 676] on p "Timeline: refer to your original email for exact posting date and time - the co…" at bounding box center [784, 692] width 355 height 32
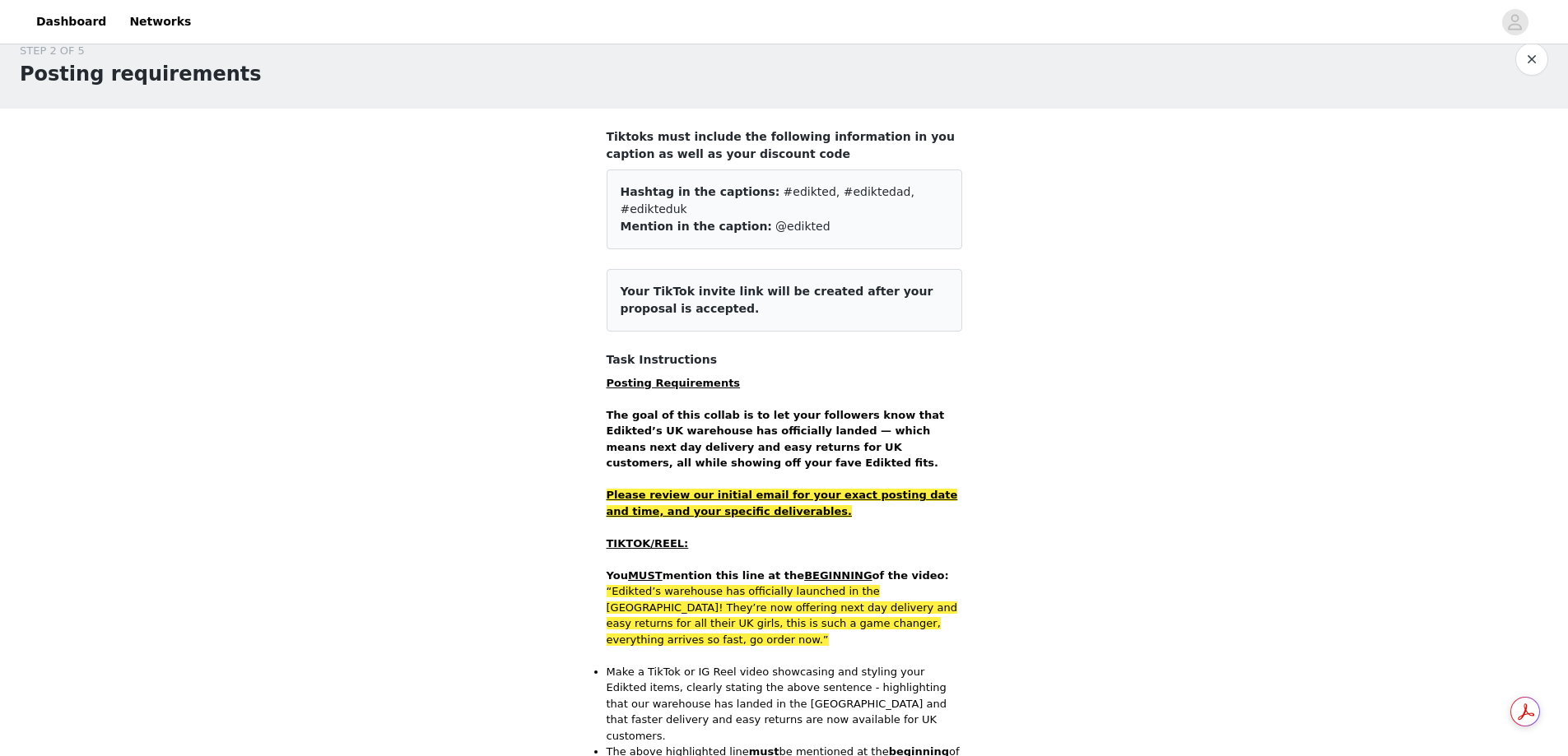
scroll to position [0, 0]
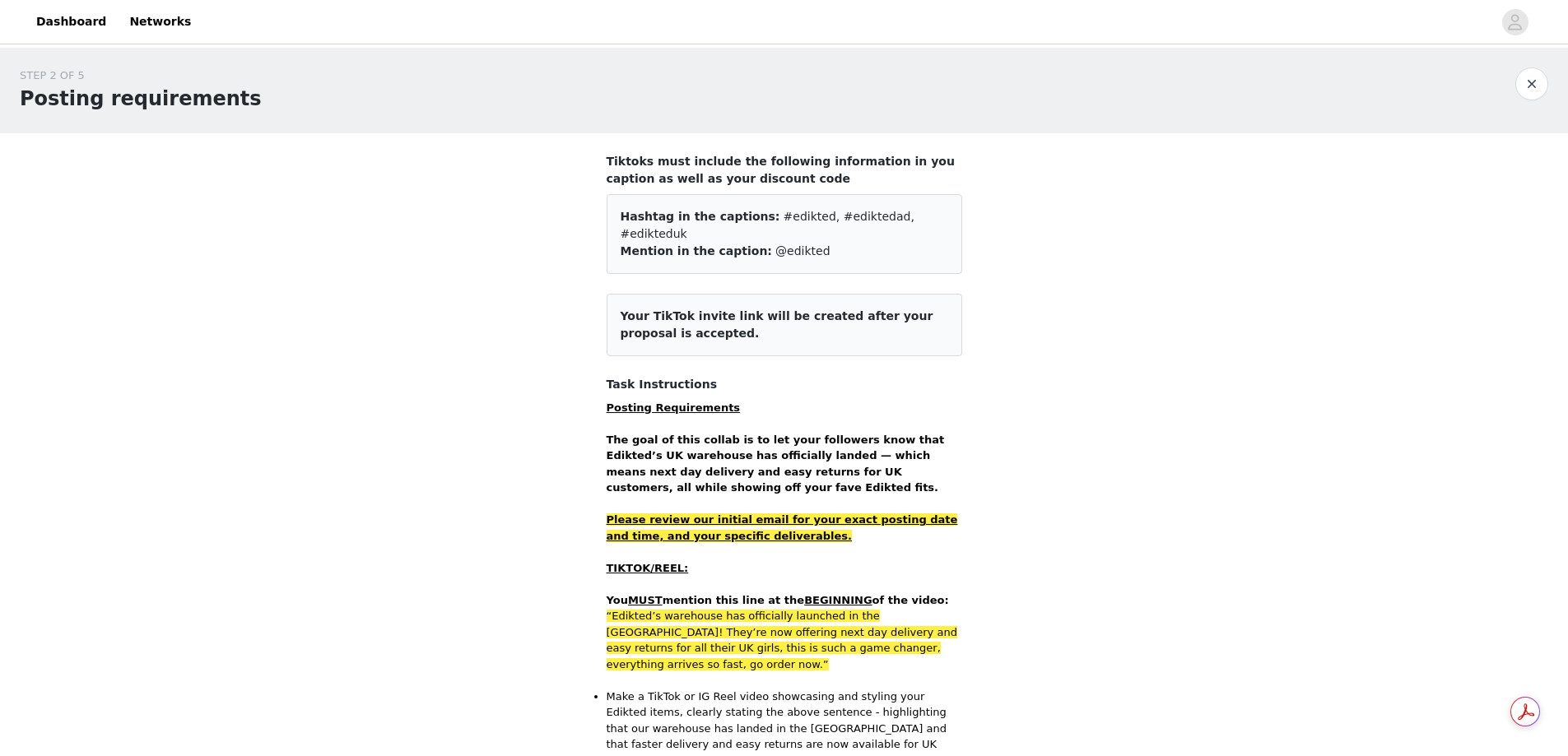
drag, startPoint x: 622, startPoint y: 300, endPoint x: 935, endPoint y: 303, distance: 313.0
click at [935, 303] on article "Your TikTok invite link will be created after your proposal is accepted." at bounding box center [784, 325] width 355 height 63
click at [816, 324] on article "Your TikTok invite link will be created after your proposal is accepted." at bounding box center [784, 325] width 355 height 63
drag, startPoint x: 609, startPoint y: 159, endPoint x: 938, endPoint y: 165, distance: 329.1
click at [957, 165] on h4 "Tiktoks must include the following information in you caption as well as your d…" at bounding box center [784, 170] width 355 height 35
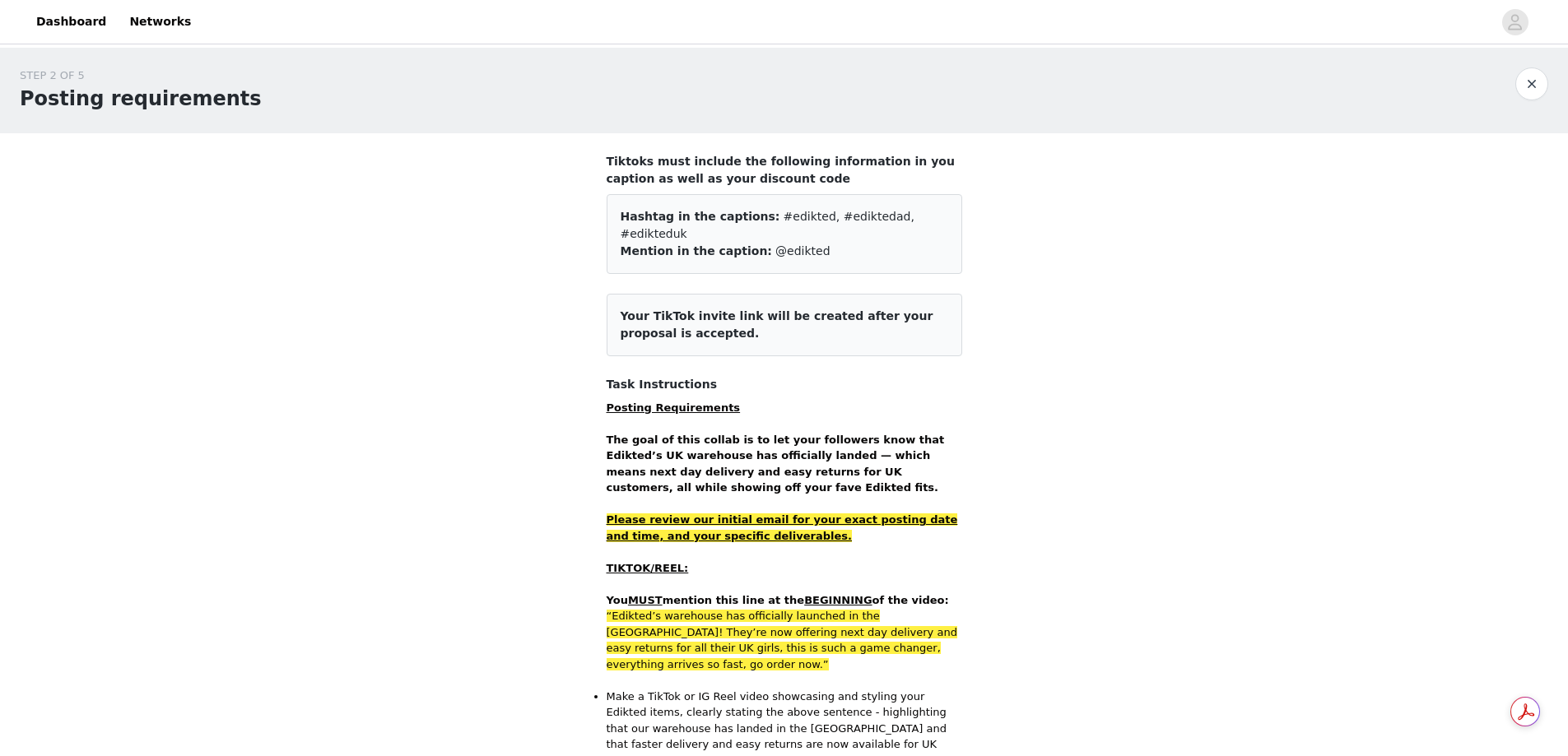
click at [639, 185] on h4 "Tiktoks must include the following information in you caption as well as your d…" at bounding box center [784, 170] width 355 height 35
drag, startPoint x: 620, startPoint y: 213, endPoint x: 907, endPoint y: 220, distance: 287.1
click at [910, 218] on div "Hashtag in the captions: #edikted, #ediktedad, #edikteduk" at bounding box center [784, 225] width 327 height 35
click at [745, 244] on span "Mention in the caption:" at bounding box center [696, 251] width 152 height 14
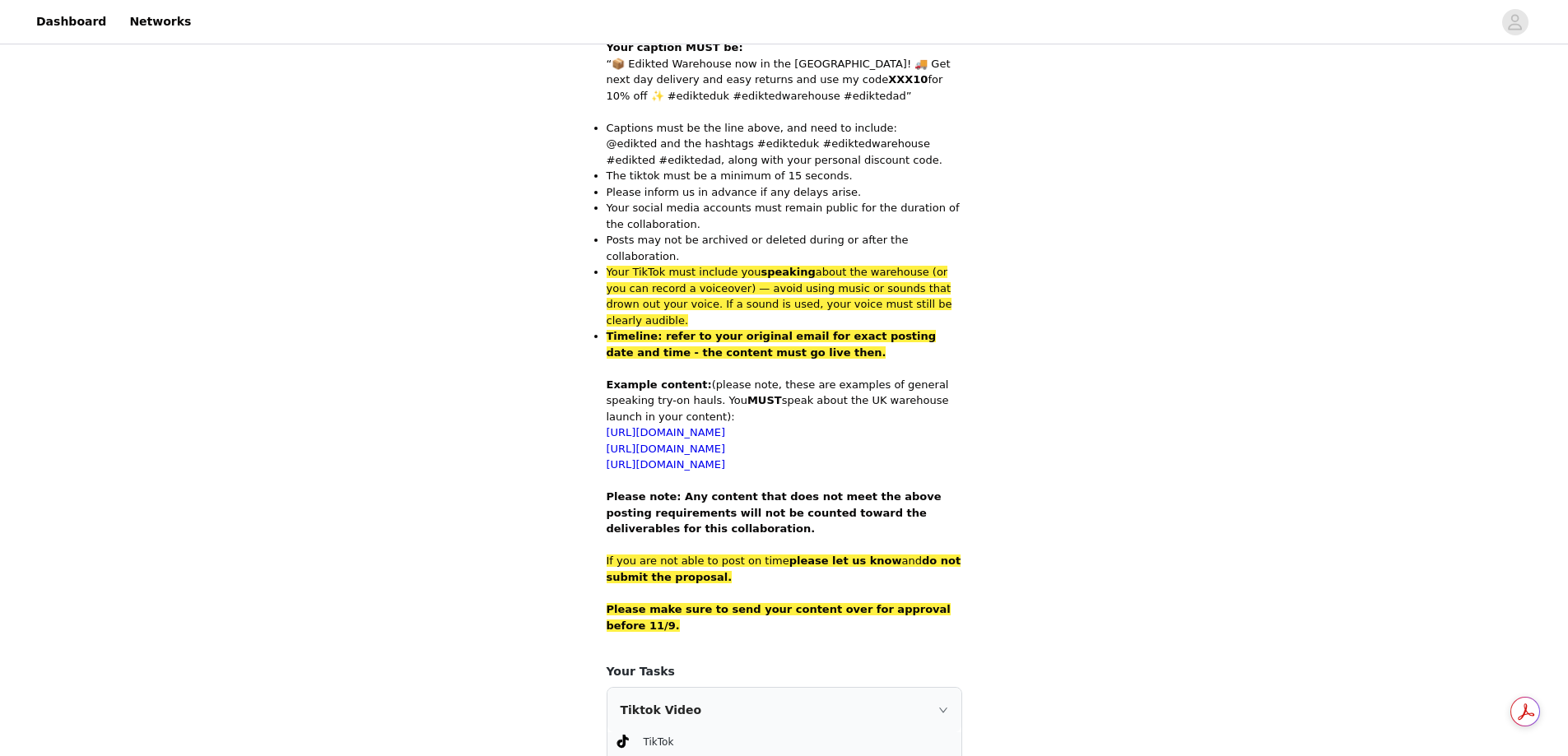
scroll to position [959, 0]
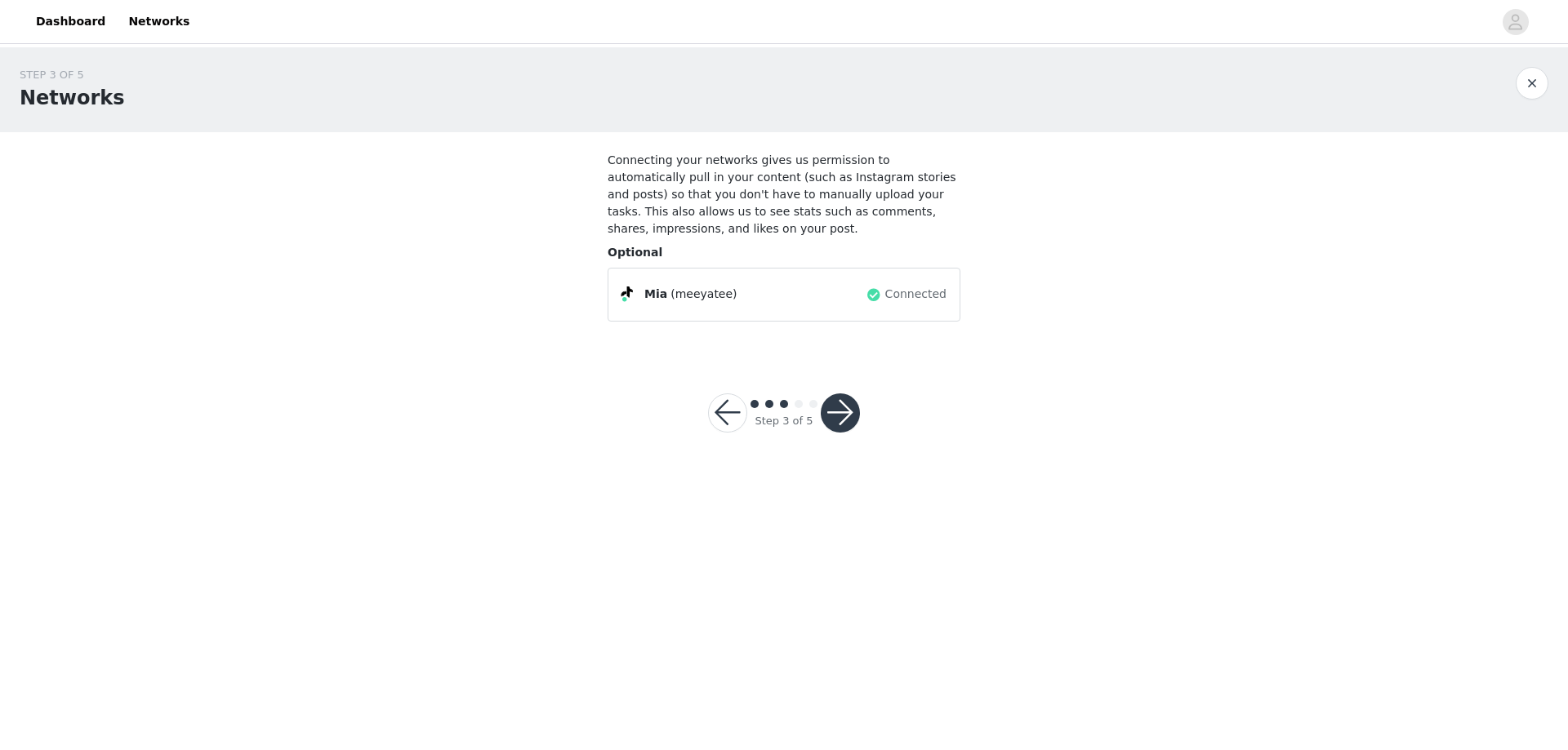
click at [841, 397] on button "button" at bounding box center [840, 413] width 40 height 40
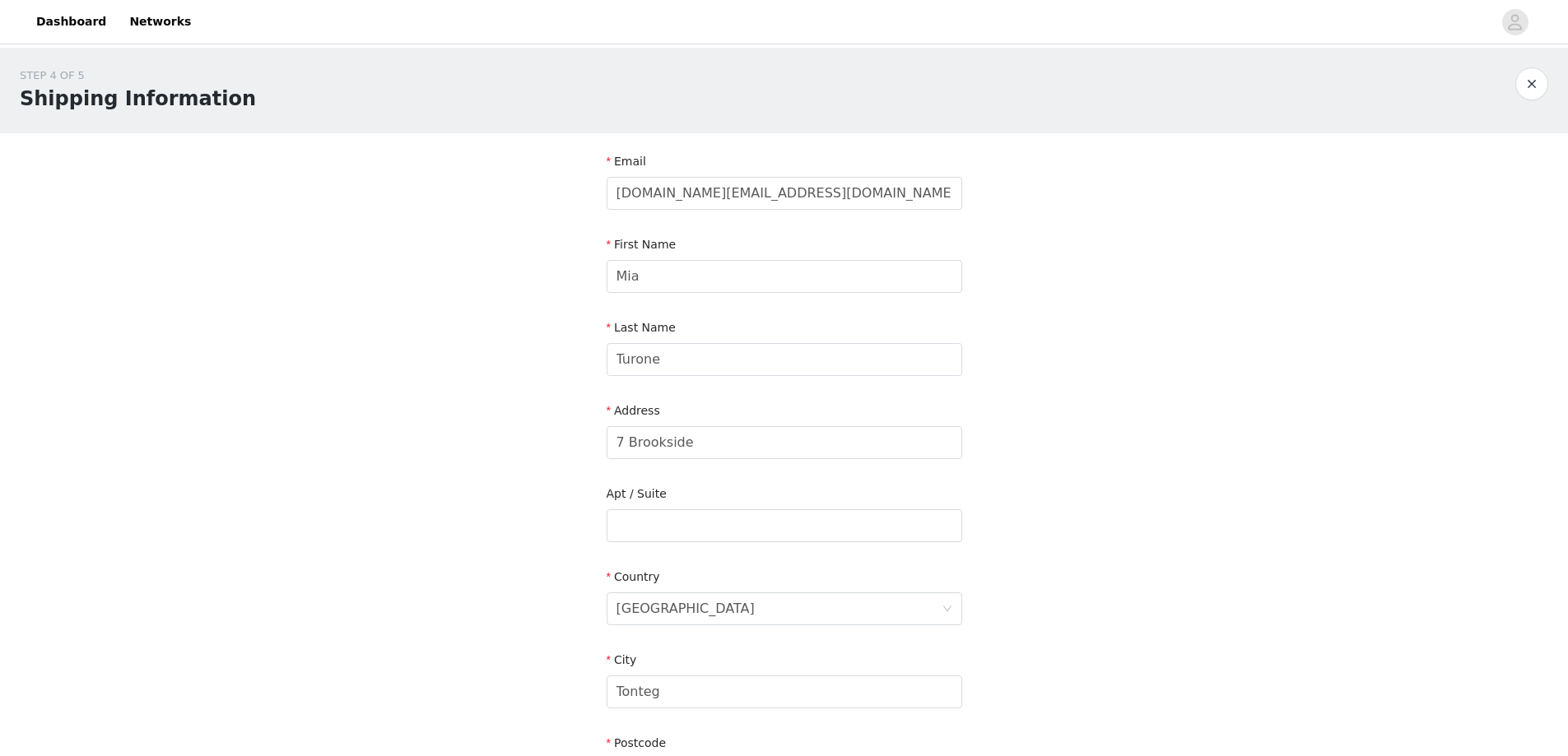
scroll to position [82, 0]
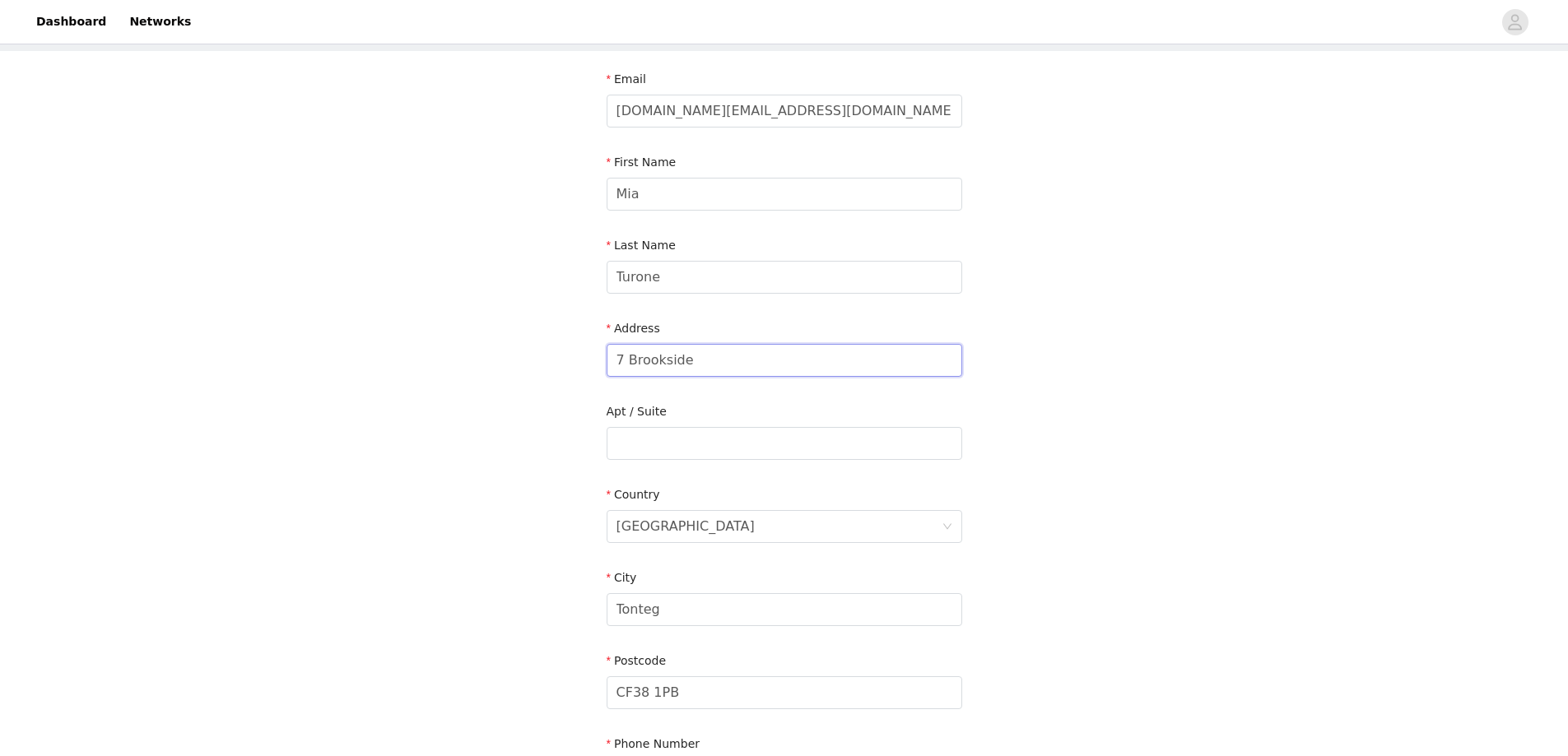
drag, startPoint x: 748, startPoint y: 353, endPoint x: 594, endPoint y: 362, distance: 154.3
click at [594, 362] on section "Email meeyatee.business@gmail.com First Name Mia Last Name Turone Address 7 Bro…" at bounding box center [784, 444] width 395 height 787
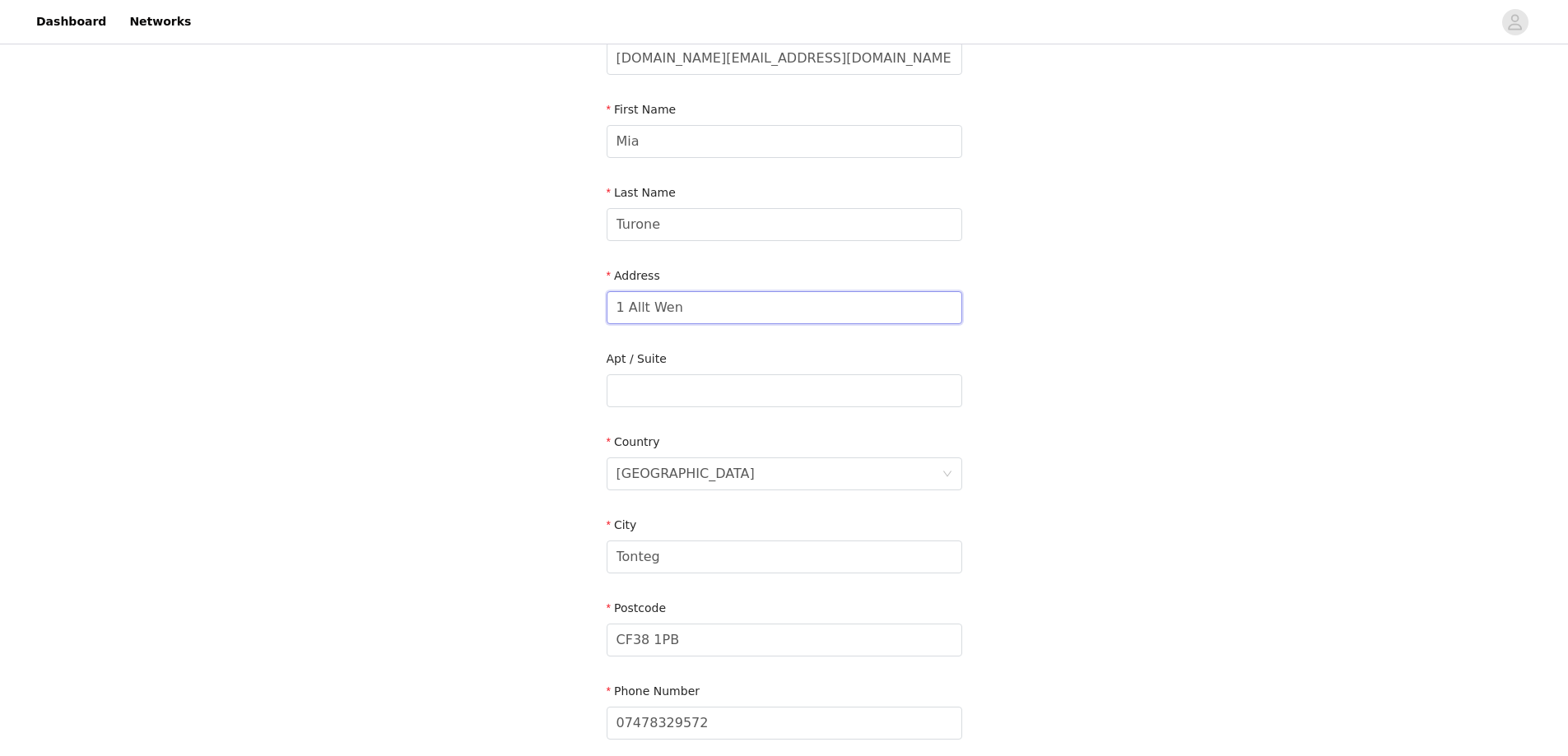
scroll to position [164, 0]
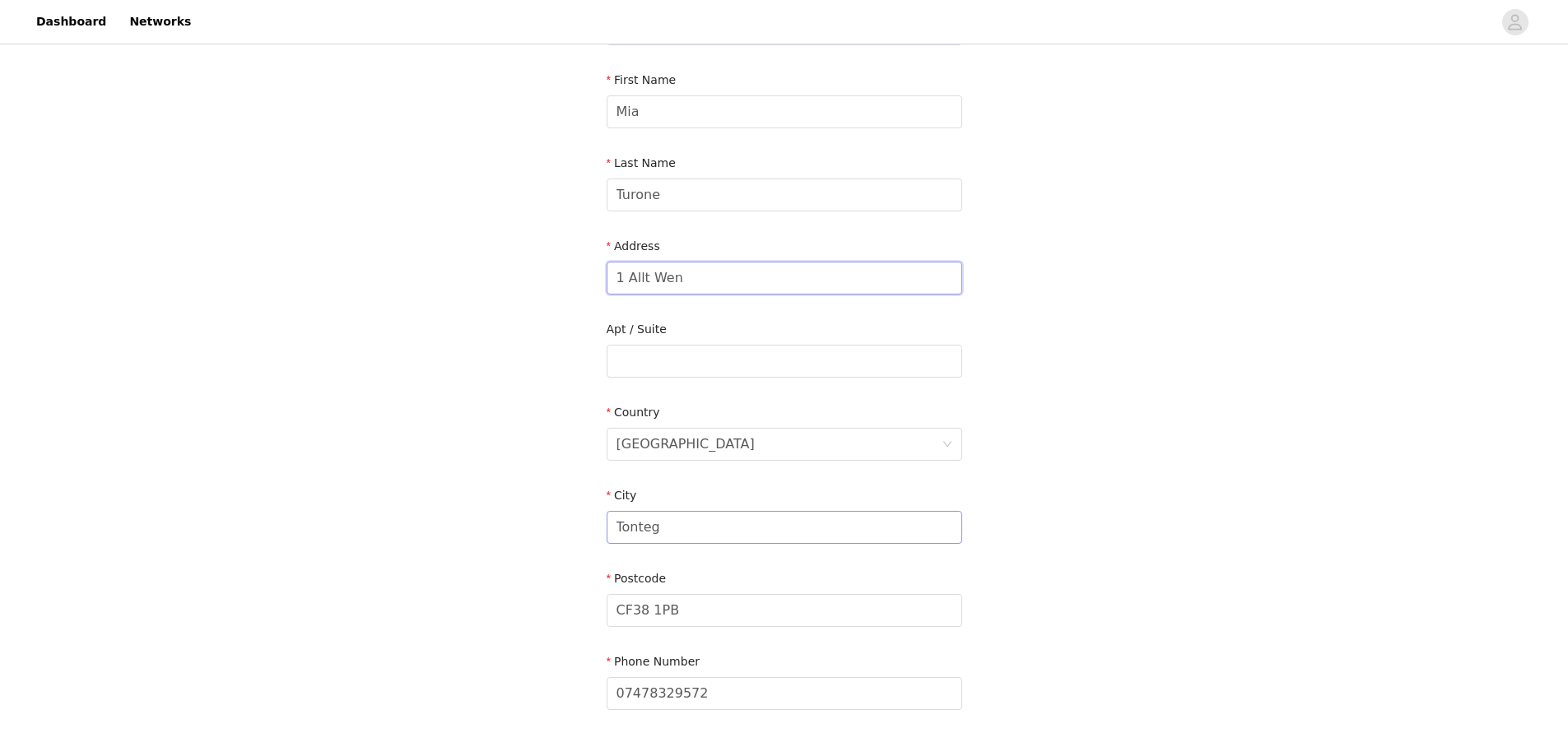
type input "1 Allt Wen"
click at [678, 536] on input "Tonteg" at bounding box center [784, 527] width 355 height 33
type input "T"
type input "Cardiff"
click at [710, 631] on div "Postcode CF38 1PB" at bounding box center [784, 602] width 355 height 64
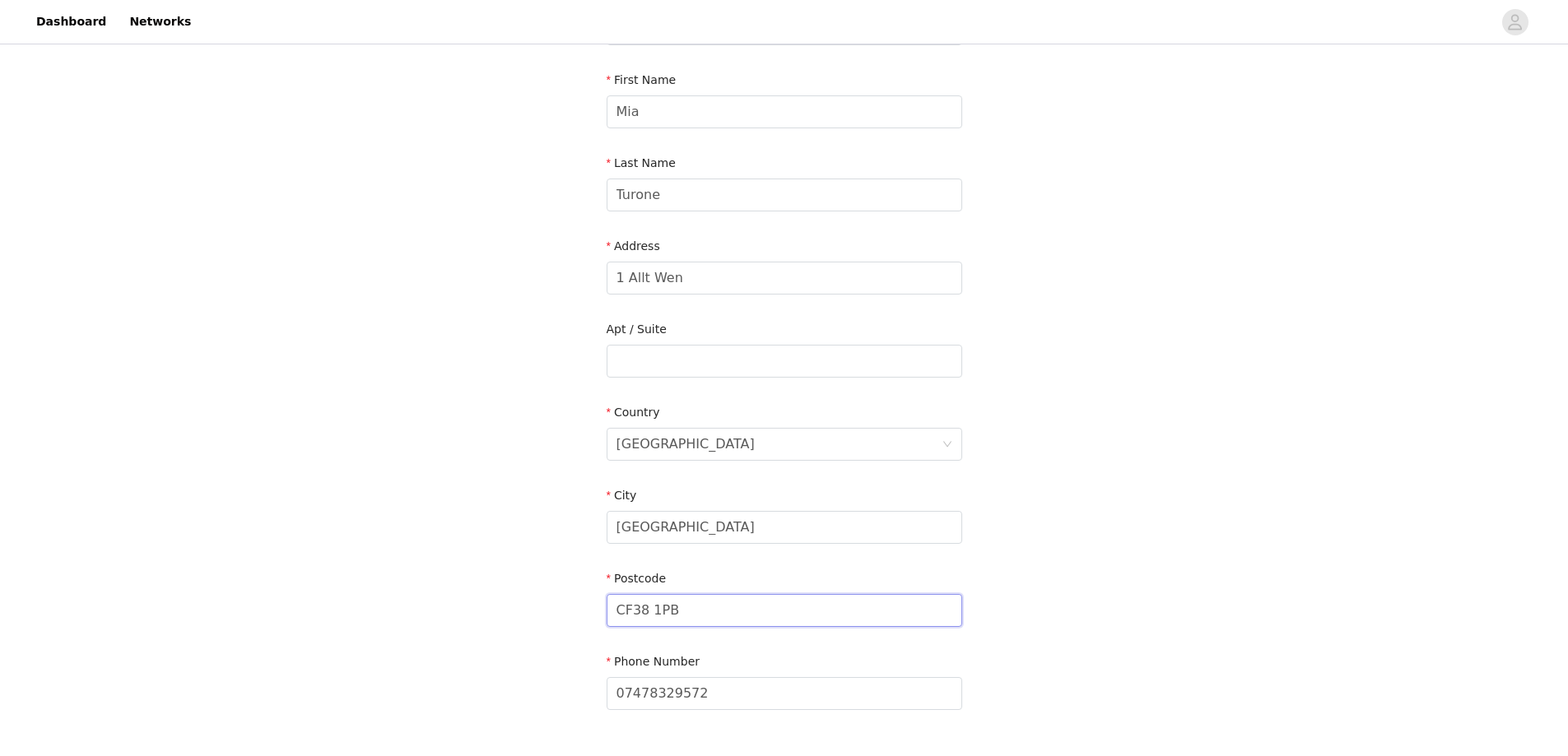
click at [700, 617] on input "CF38 1PB" at bounding box center [784, 610] width 355 height 33
type input "CF14 7TQ"
click at [1038, 450] on div "STEP 4 OF 5 Shipping Information Email meeyatee.business@gmail.com First Name M…" at bounding box center [784, 320] width 1568 height 873
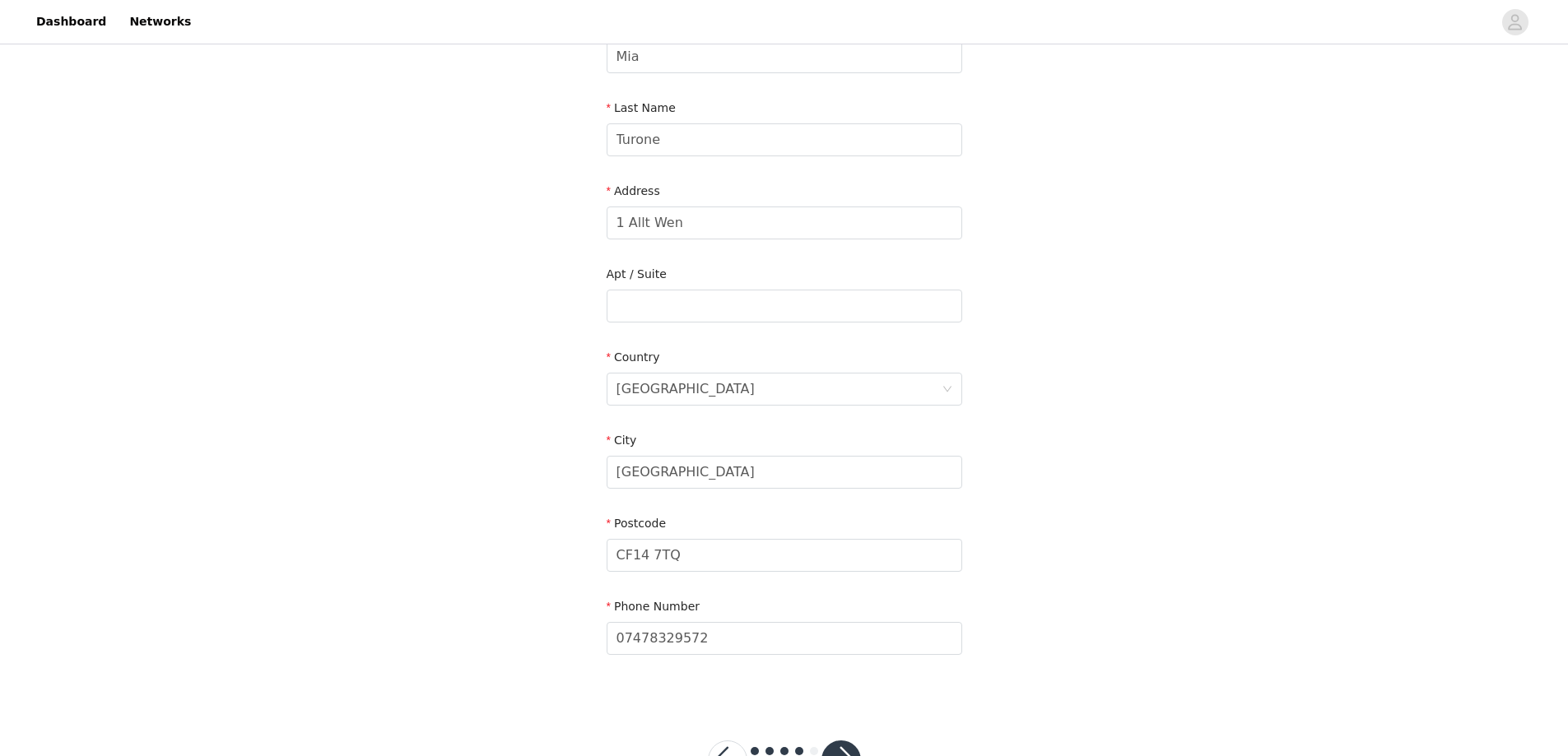
scroll to position [283, 0]
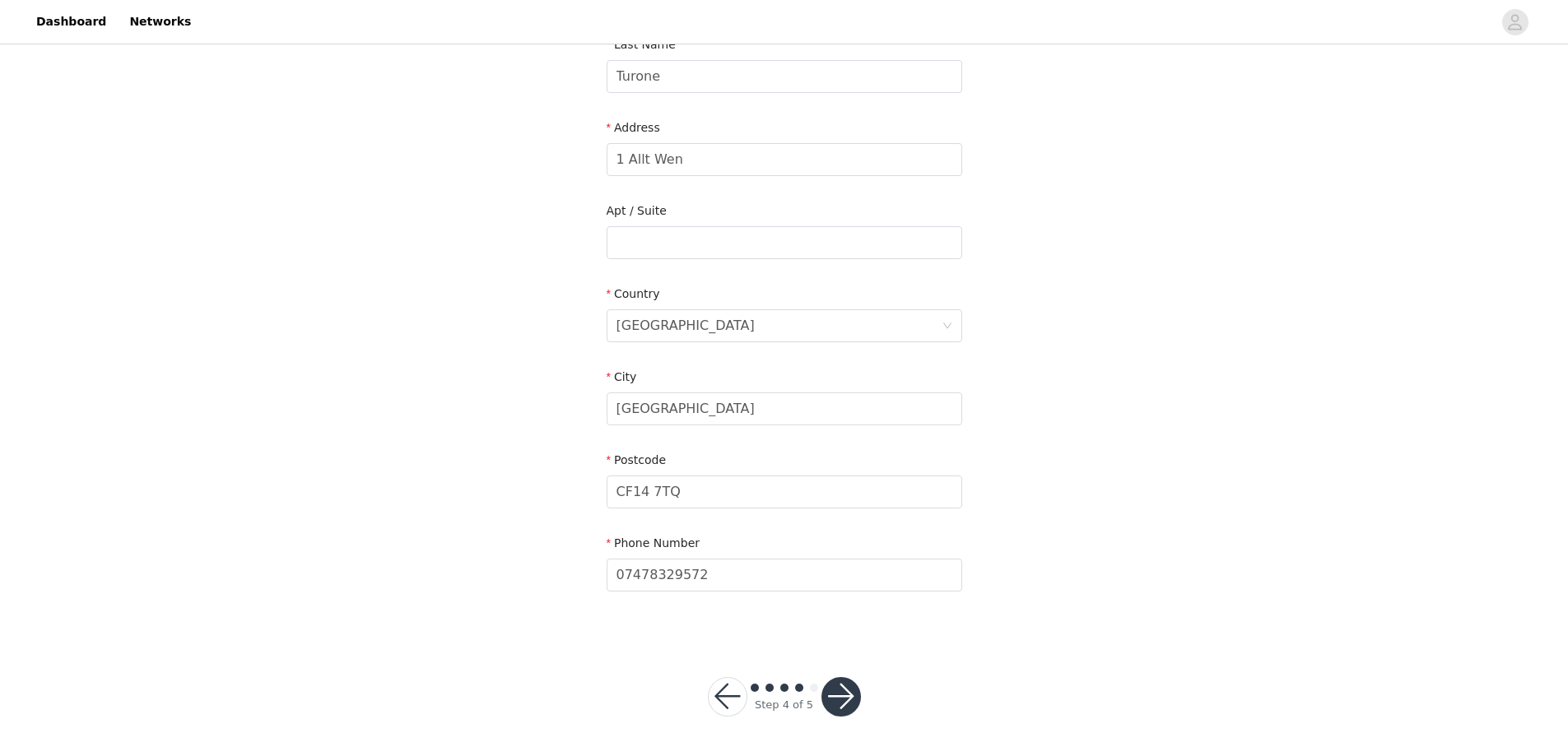
click at [836, 692] on button "button" at bounding box center [841, 697] width 40 height 40
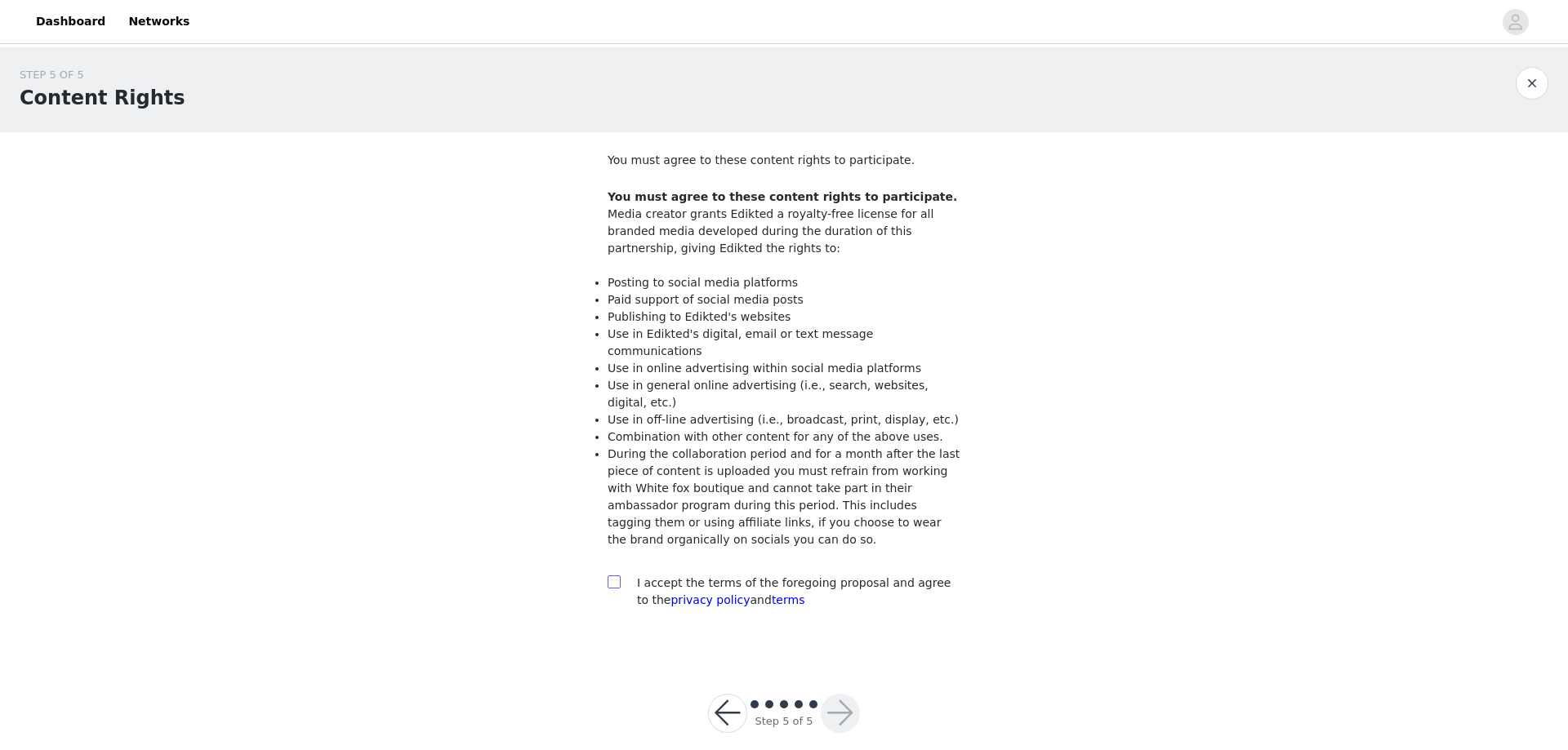
click at [613, 575] on input "checkbox" at bounding box center [613, 581] width 12 height 12
checkbox input "true"
click at [836, 694] on button "button" at bounding box center [840, 713] width 40 height 40
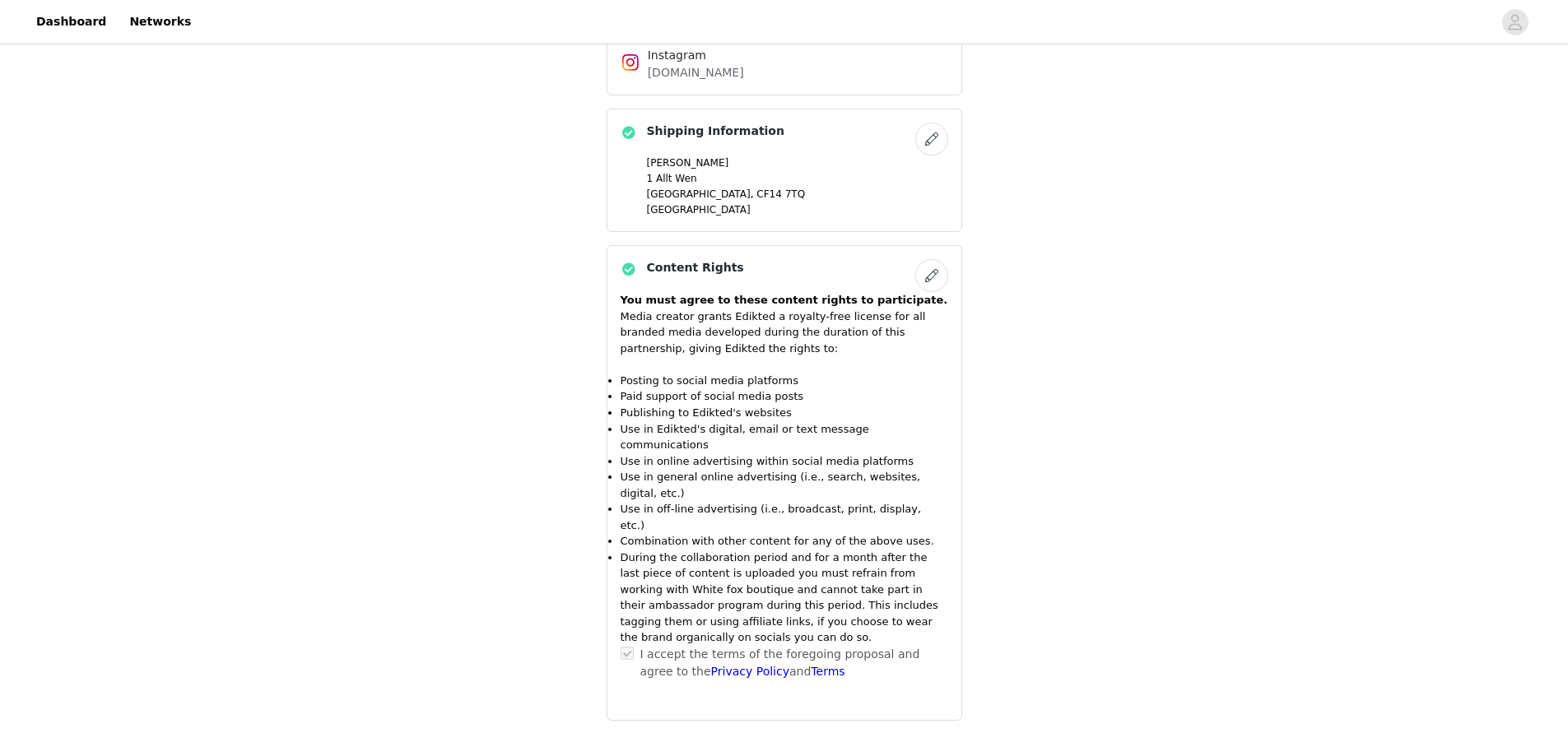
scroll to position [1500, 0]
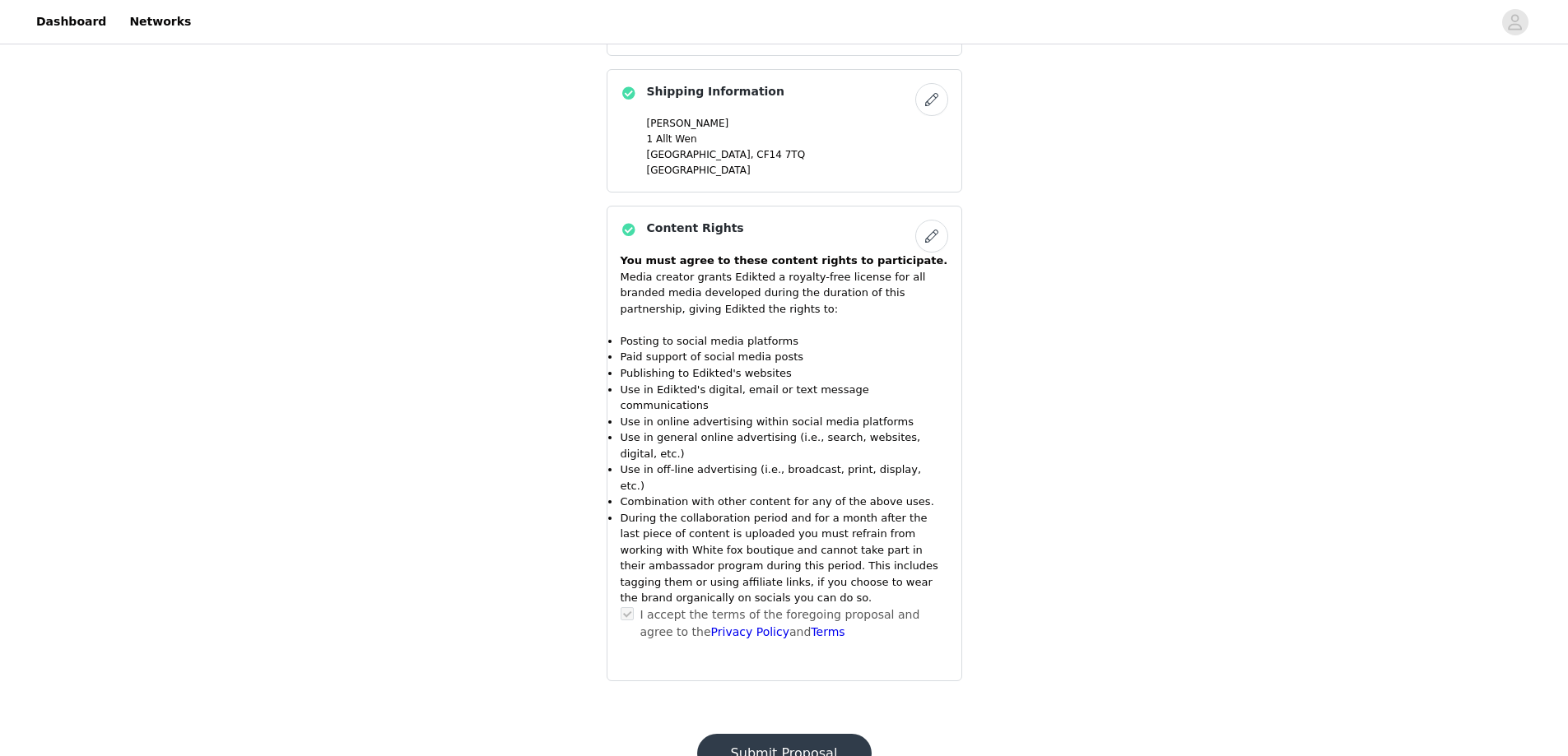
click at [743, 734] on button "Submit Proposal" at bounding box center [784, 753] width 175 height 40
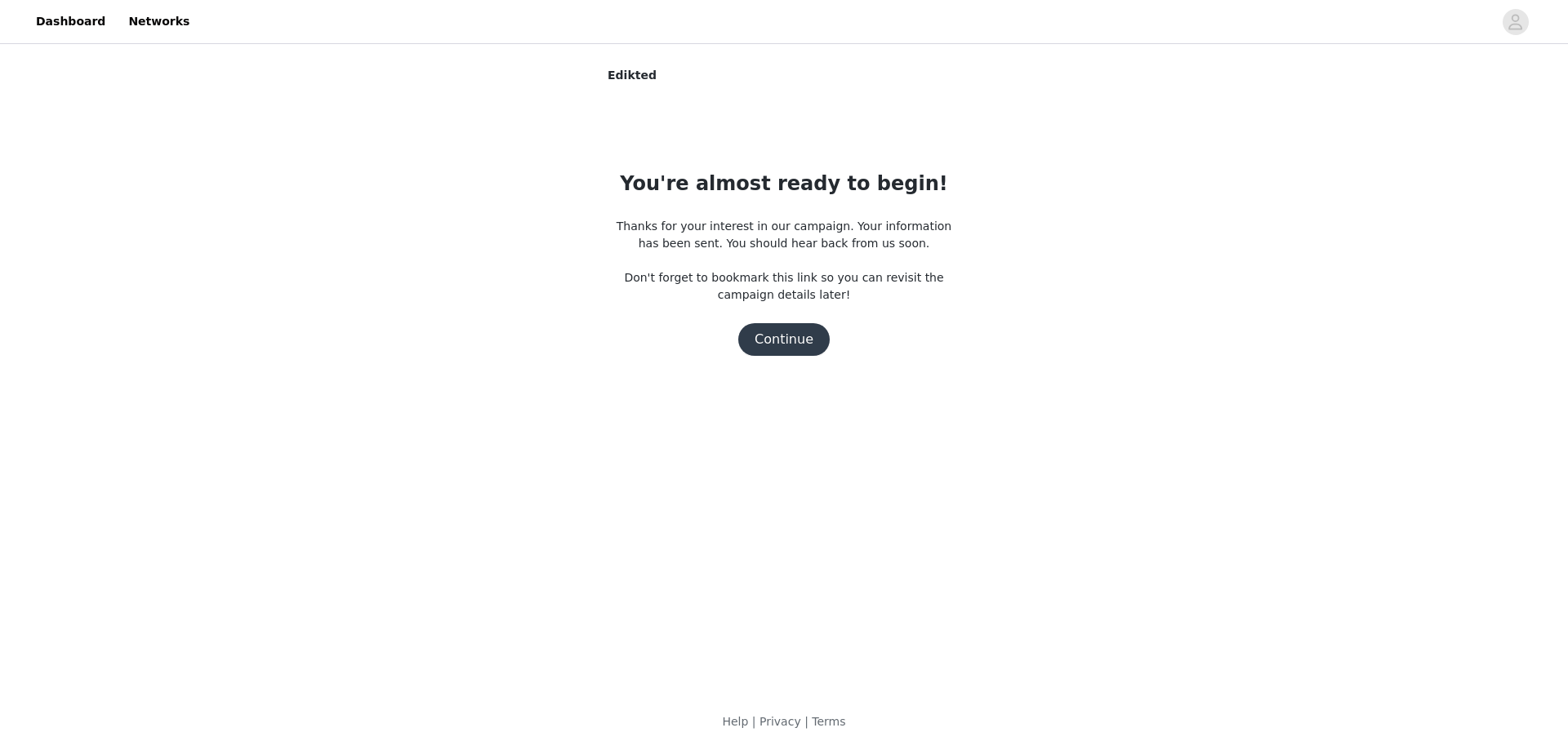
click at [775, 342] on button "Continue" at bounding box center [784, 339] width 92 height 33
